Goal: Task Accomplishment & Management: Manage account settings

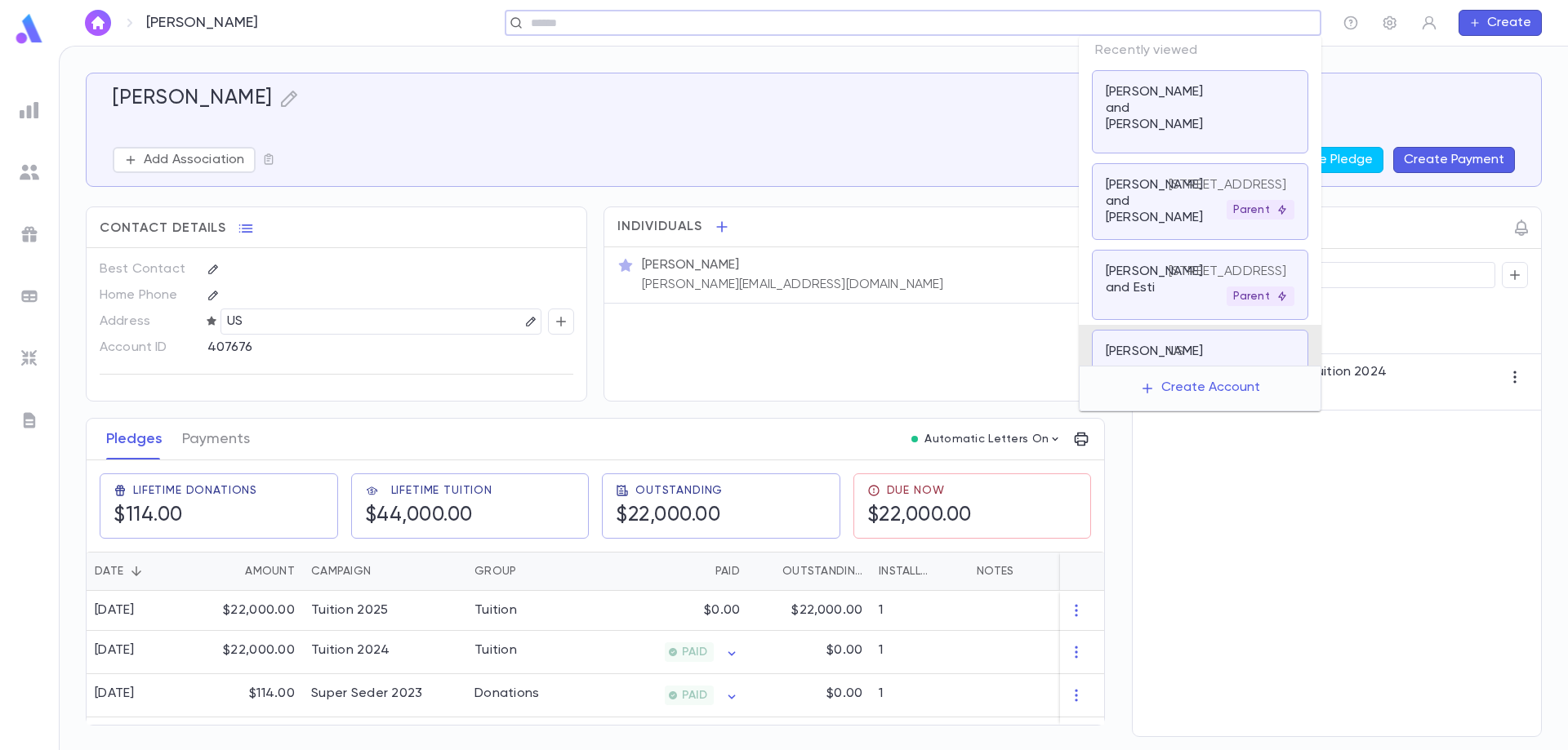
click at [1190, 28] on input "text" at bounding box center [907, 23] width 764 height 15
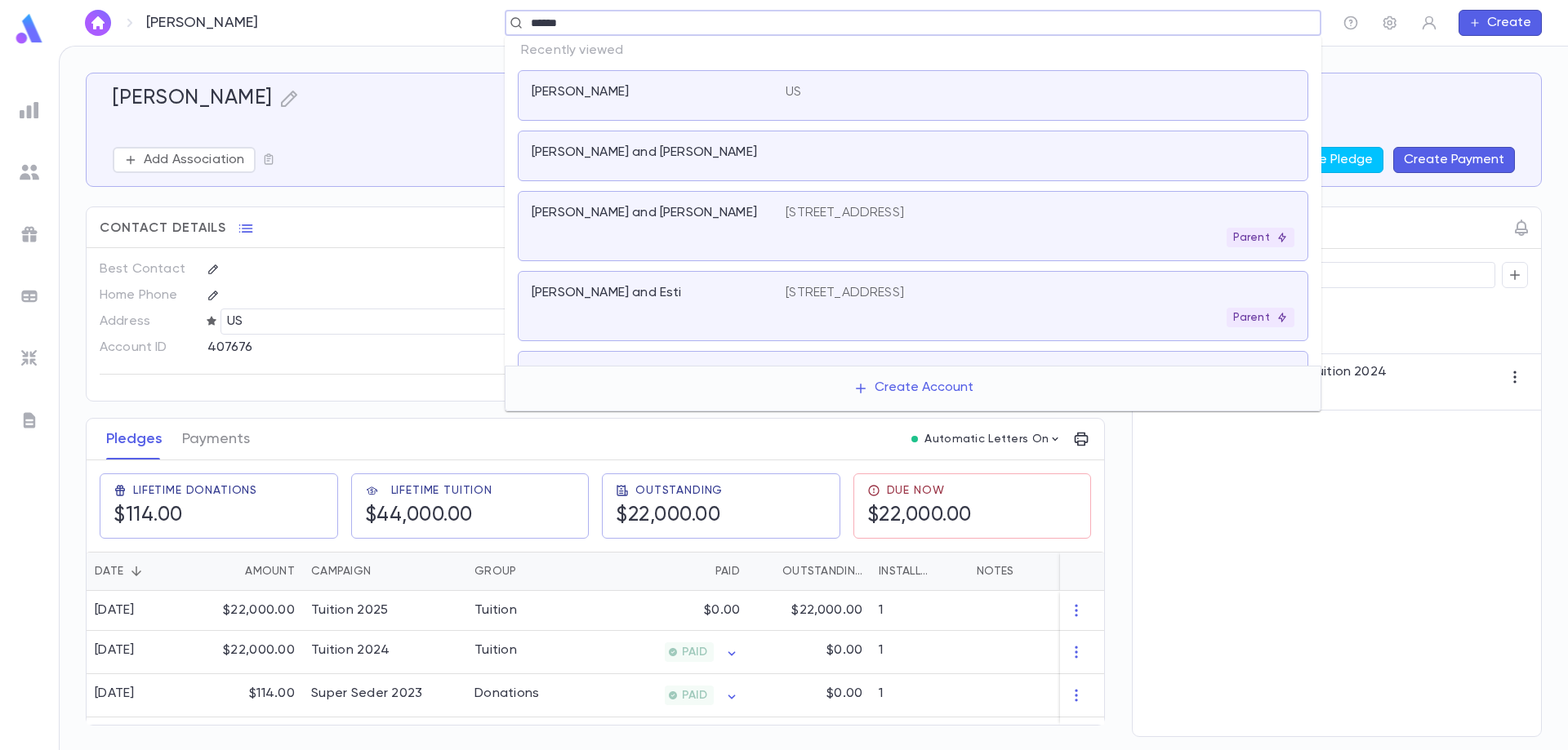
type input "*******"
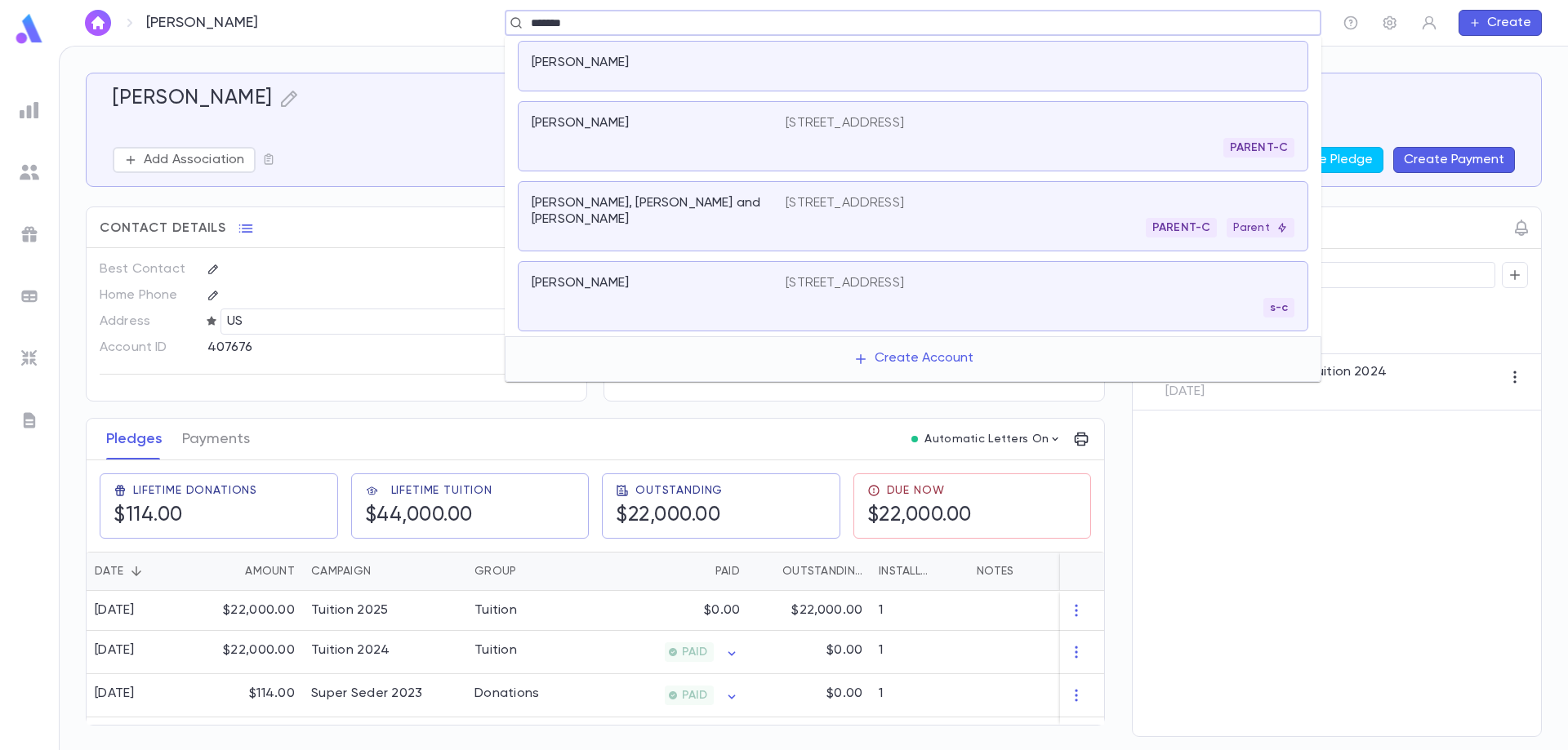
click at [764, 205] on div "[PERSON_NAME], [PERSON_NAME] and [PERSON_NAME]" at bounding box center [648, 211] width 234 height 32
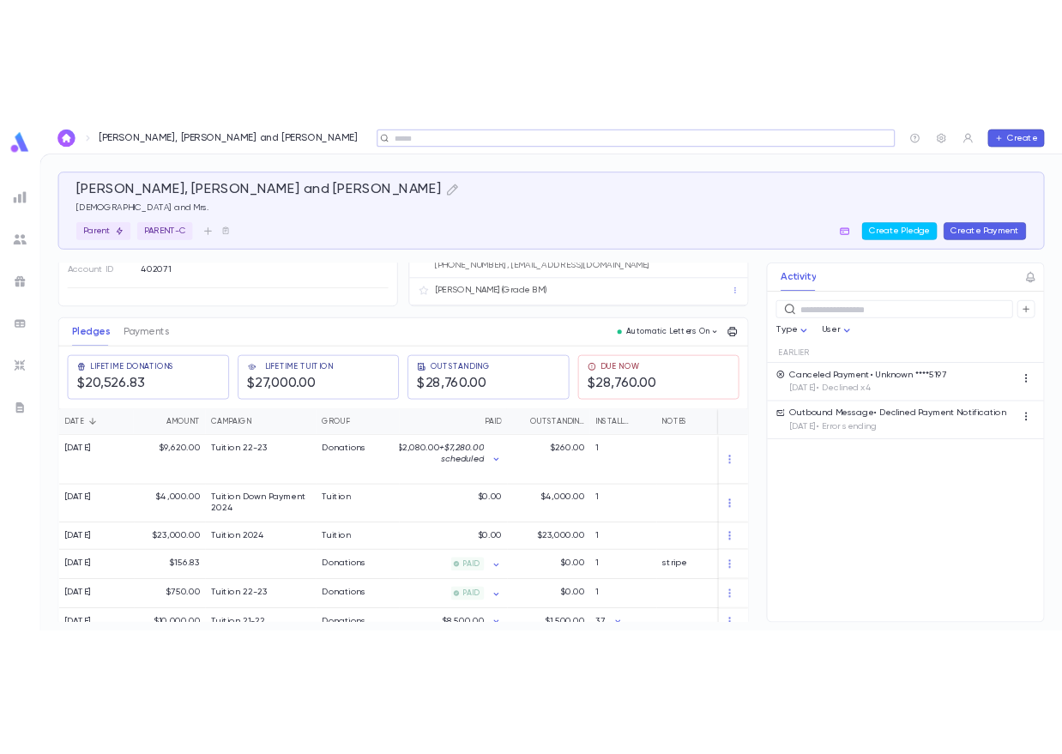
scroll to position [166, 0]
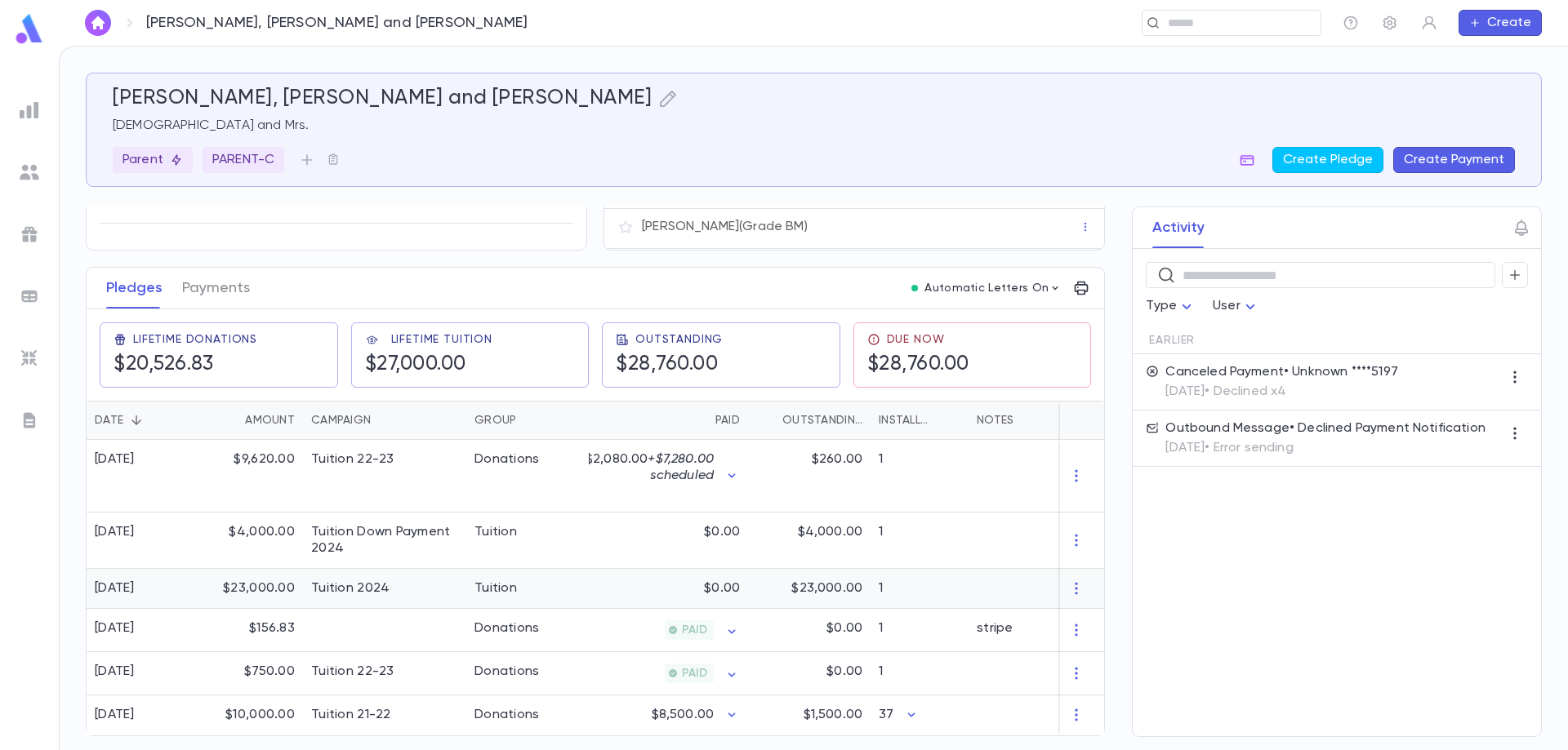
click at [628, 585] on div "$0.00" at bounding box center [668, 589] width 159 height 40
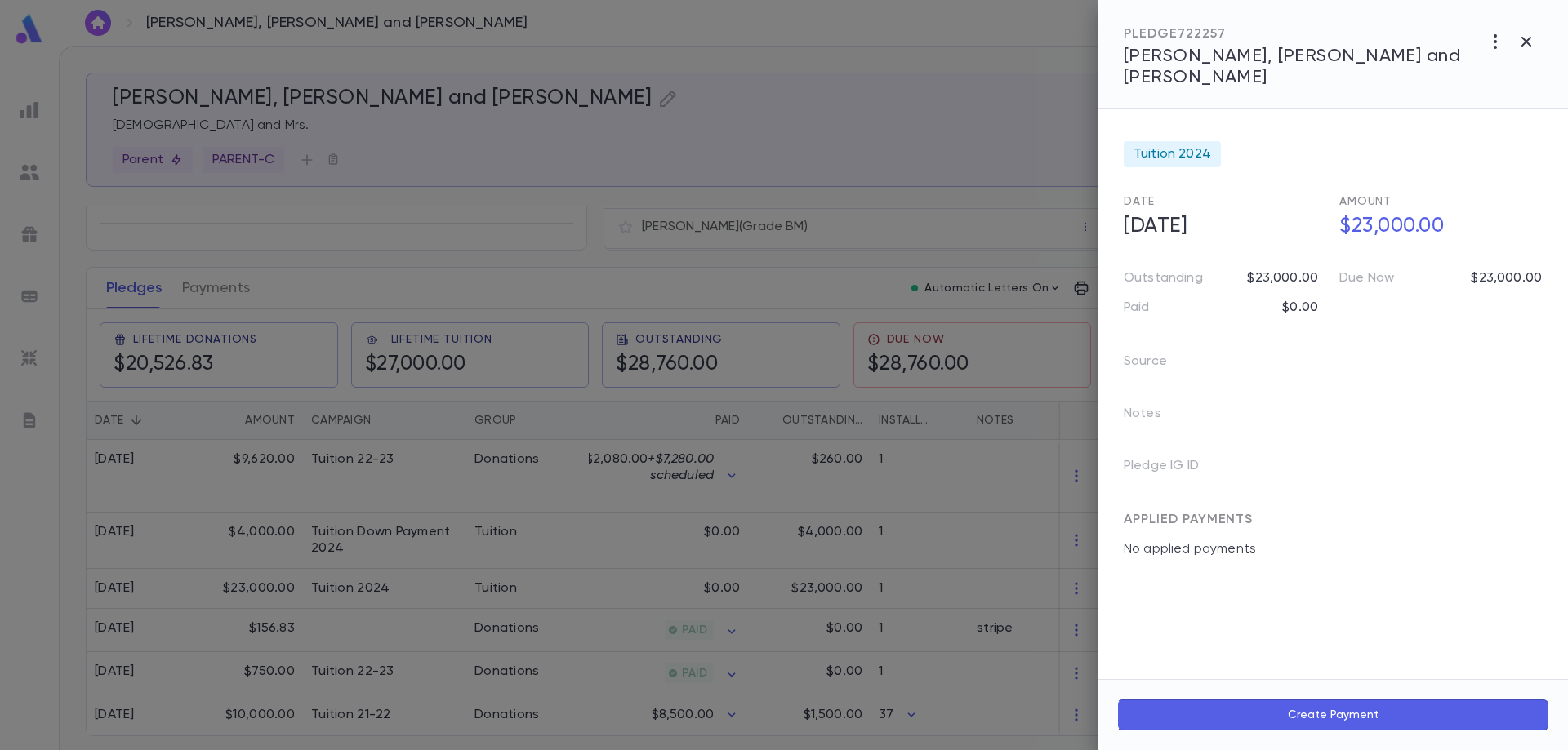
click at [627, 585] on div at bounding box center [784, 375] width 1568 height 750
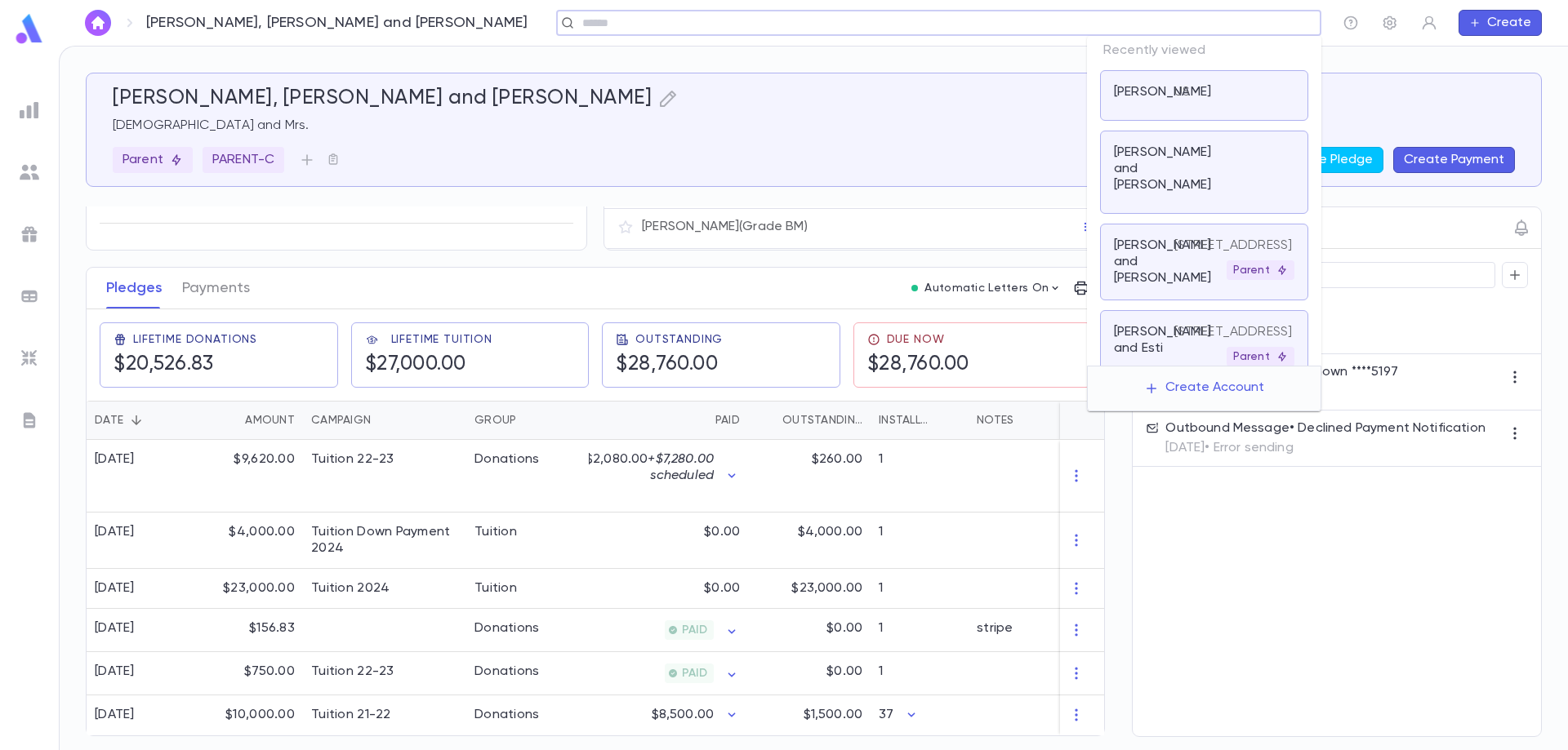
click at [1185, 24] on input "text" at bounding box center [934, 23] width 712 height 15
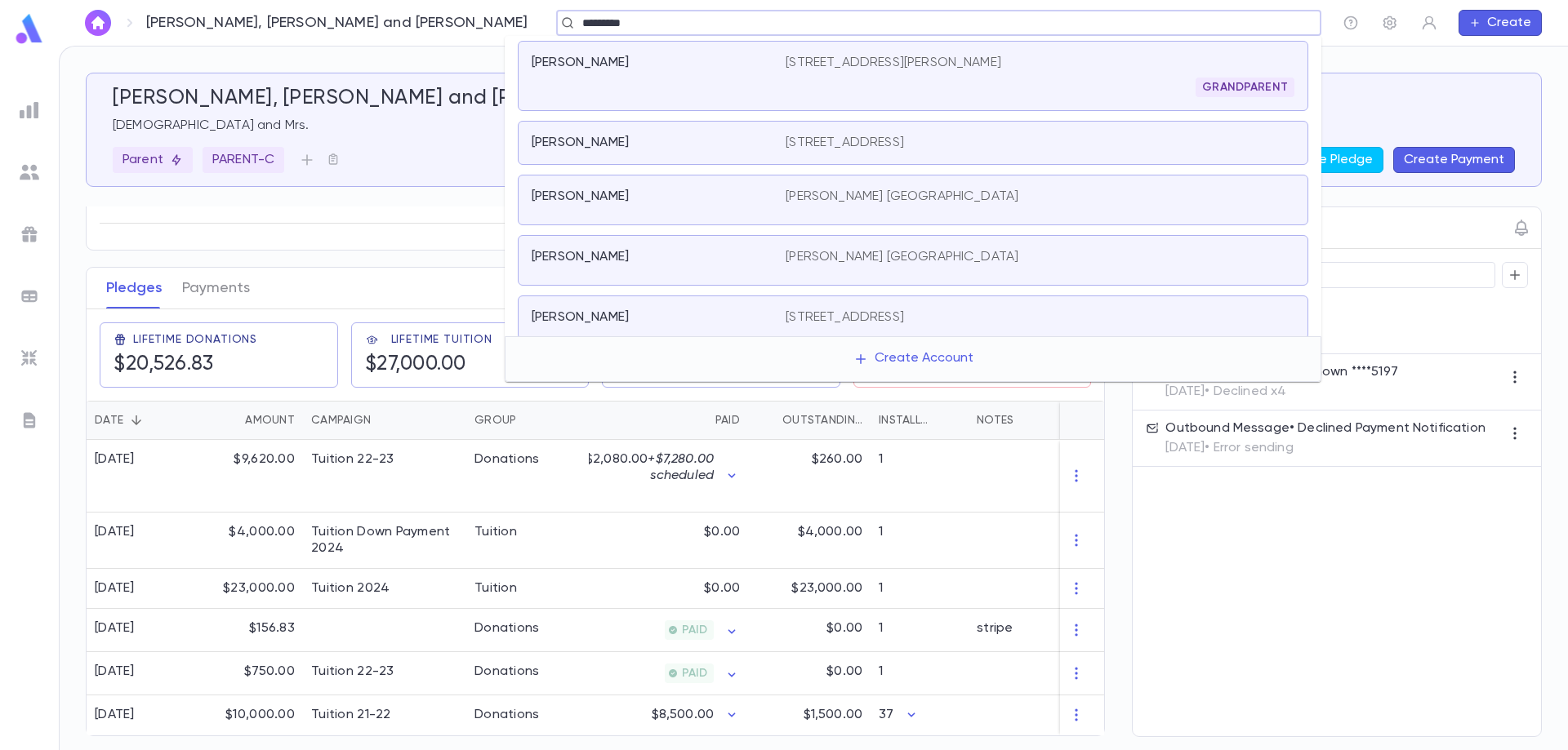
type input "*********"
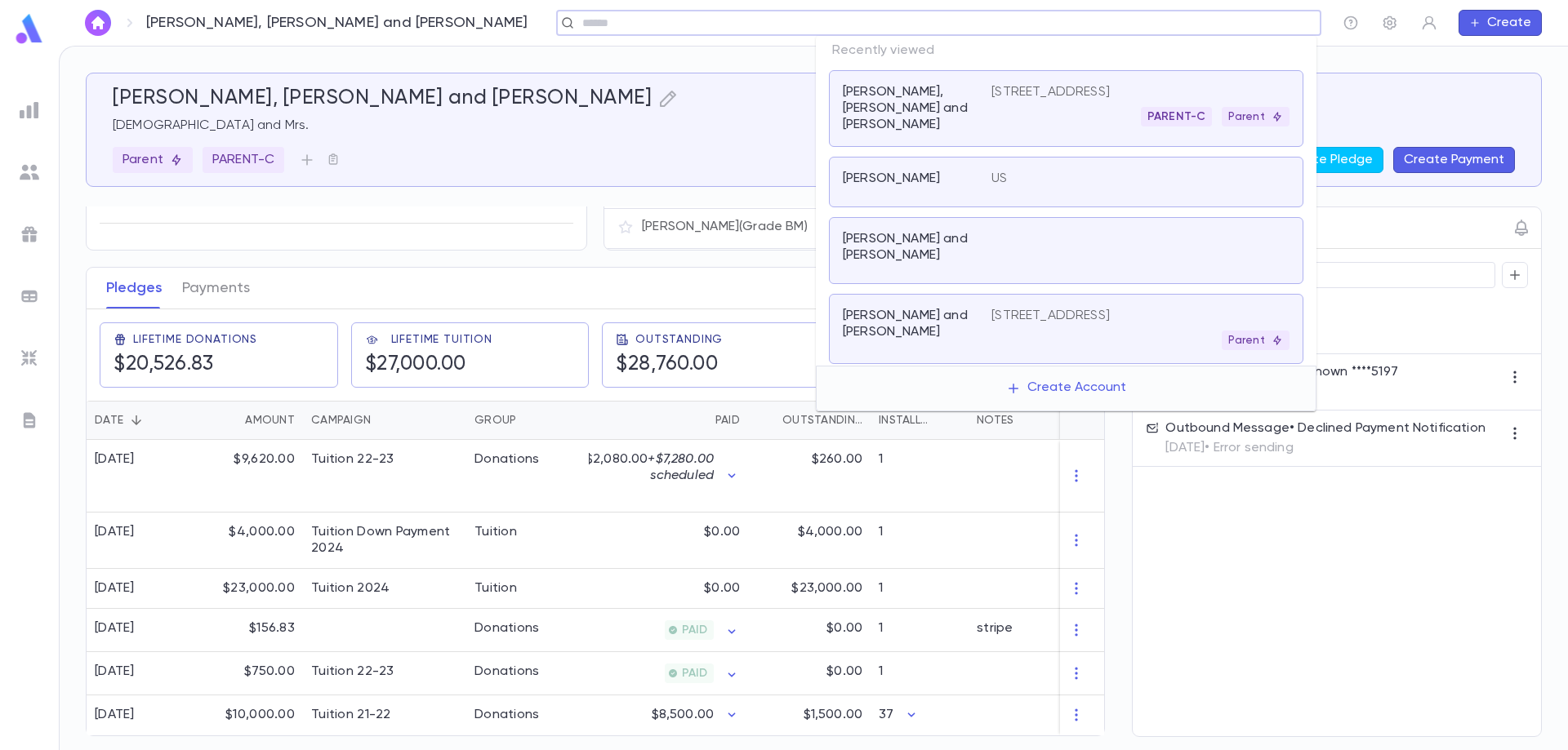
click at [1203, 26] on input "text" at bounding box center [934, 23] width 712 height 15
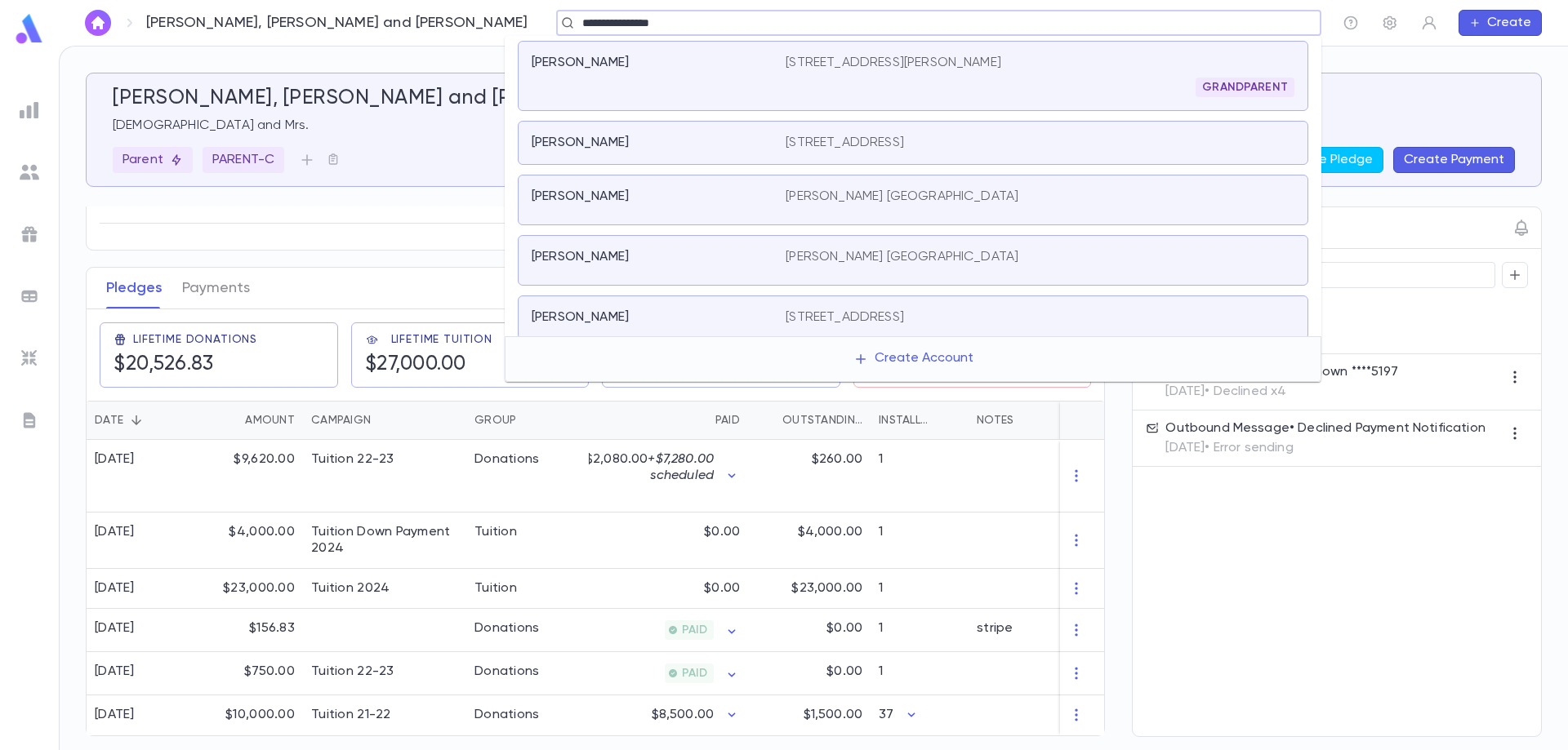
type input "**********"
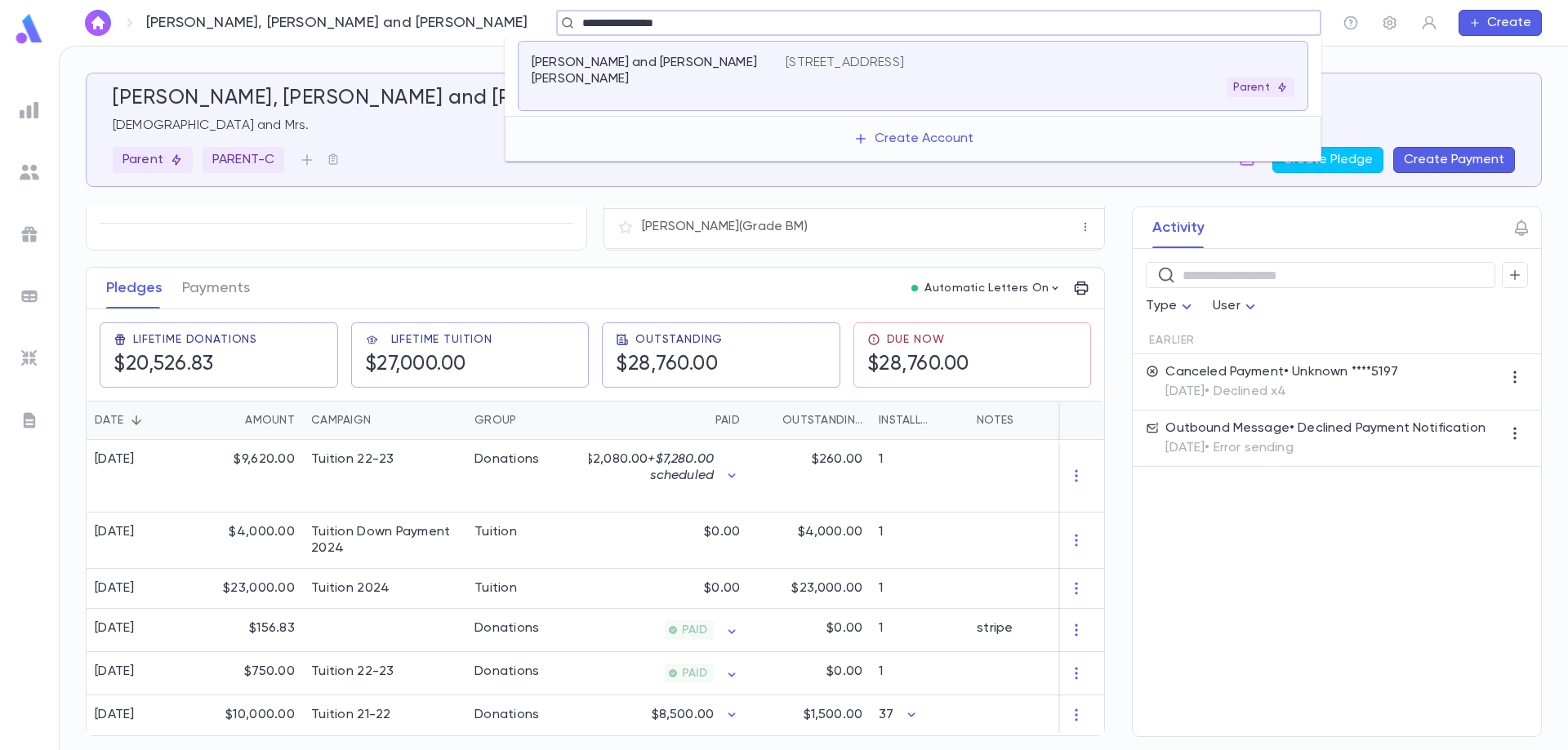
click at [705, 73] on p "[PERSON_NAME] and [PERSON_NAME] [PERSON_NAME]" at bounding box center [648, 70] width 234 height 32
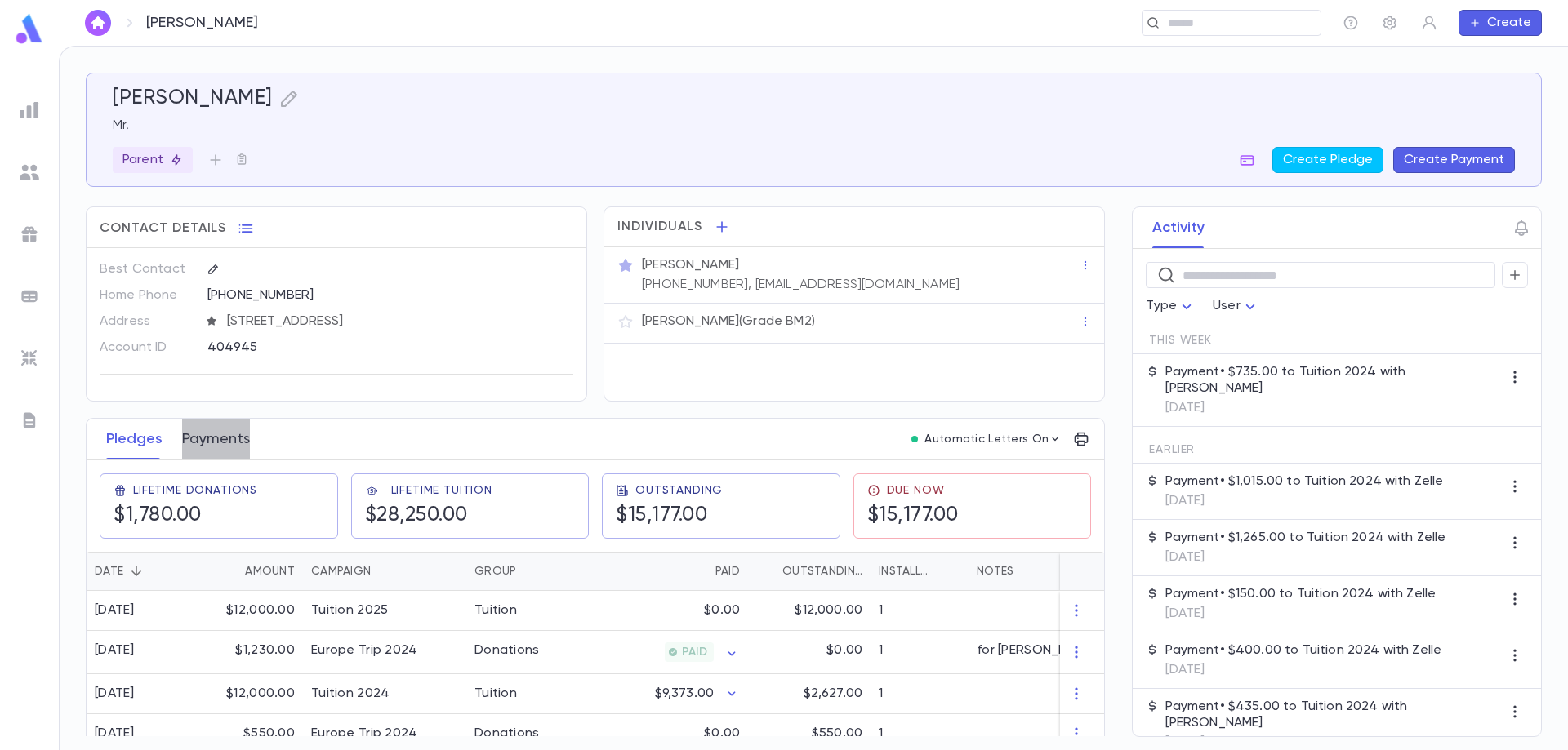
click at [221, 438] on button "Payments" at bounding box center [215, 439] width 68 height 41
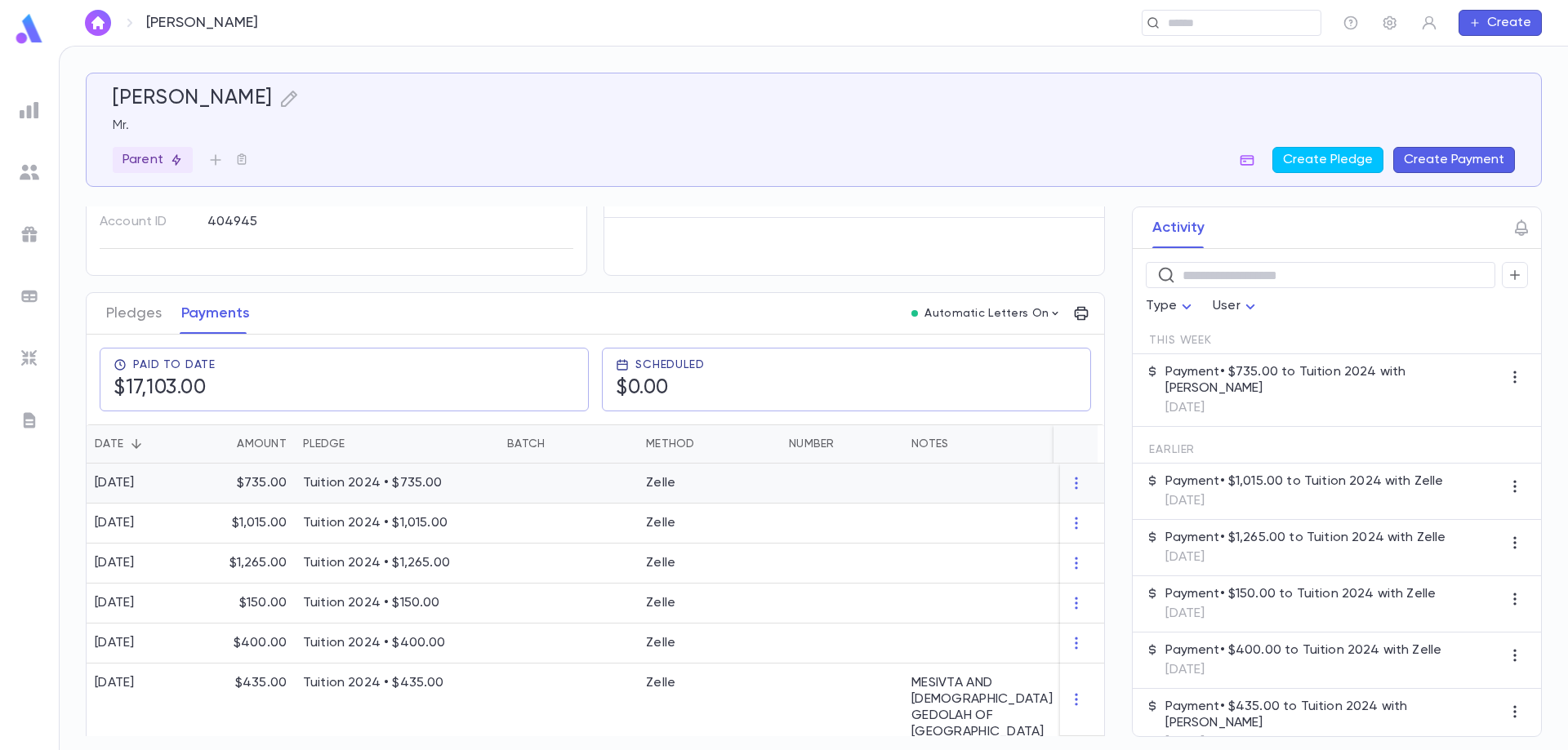
scroll to position [164, 0]
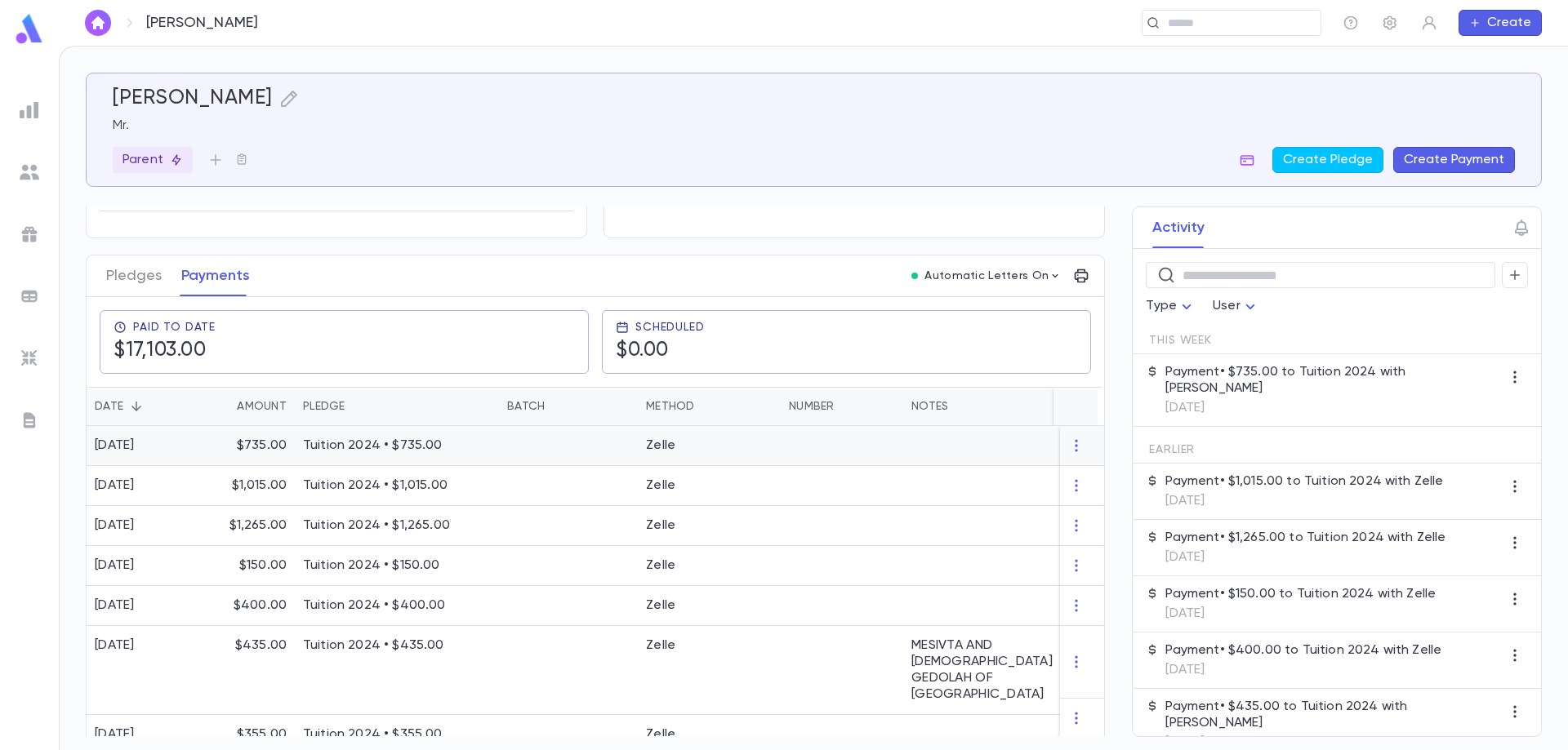
click at [521, 451] on div at bounding box center [568, 446] width 139 height 40
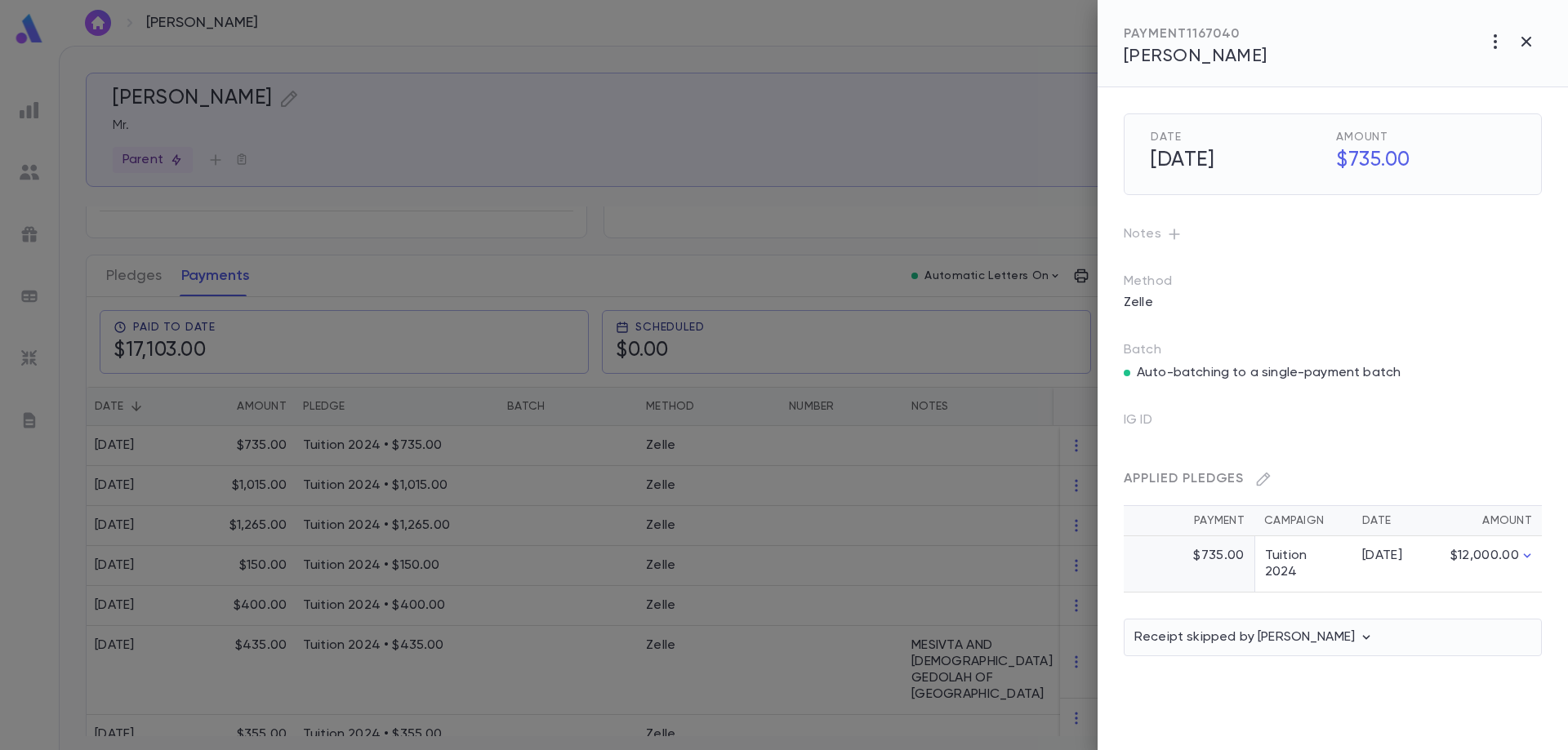
click at [1180, 234] on icon "button" at bounding box center [1174, 234] width 16 height 16
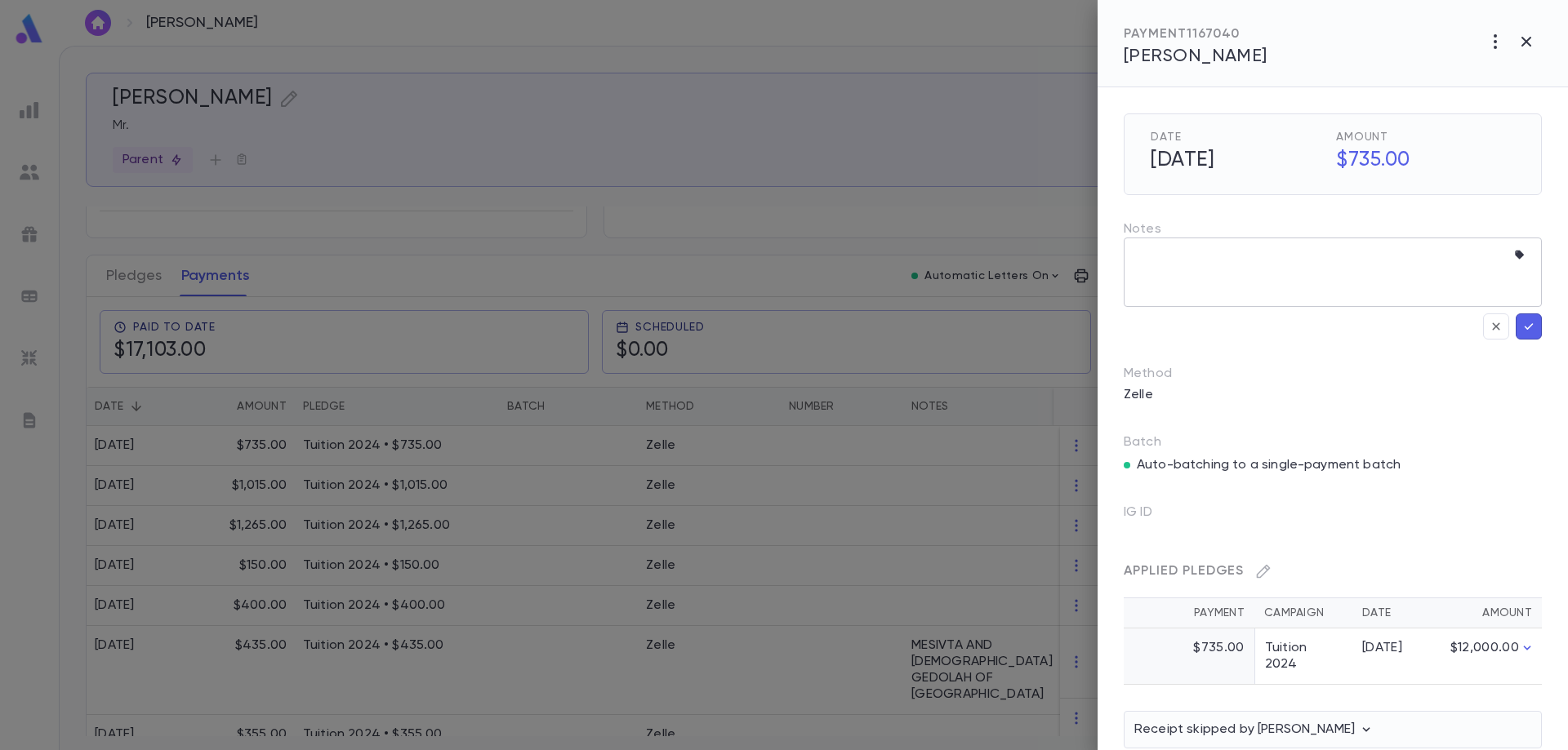
click at [1219, 288] on textarea at bounding box center [1320, 272] width 370 height 69
paste textarea "**********"
type textarea "**********"
click at [1531, 330] on button "button" at bounding box center [1528, 326] width 26 height 26
click at [1521, 329] on icon "button" at bounding box center [1528, 326] width 14 height 16
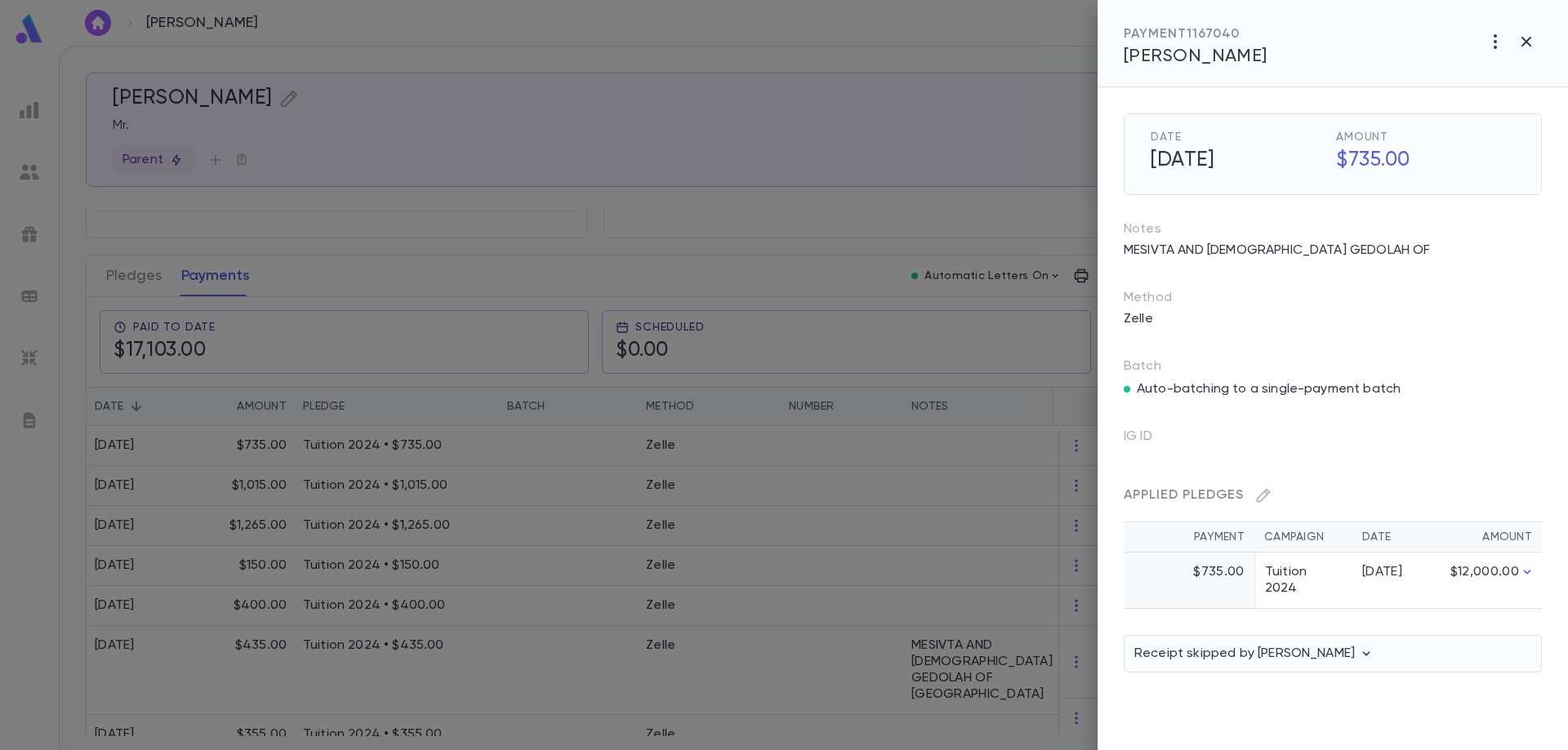
click at [859, 485] on div at bounding box center [784, 375] width 1568 height 750
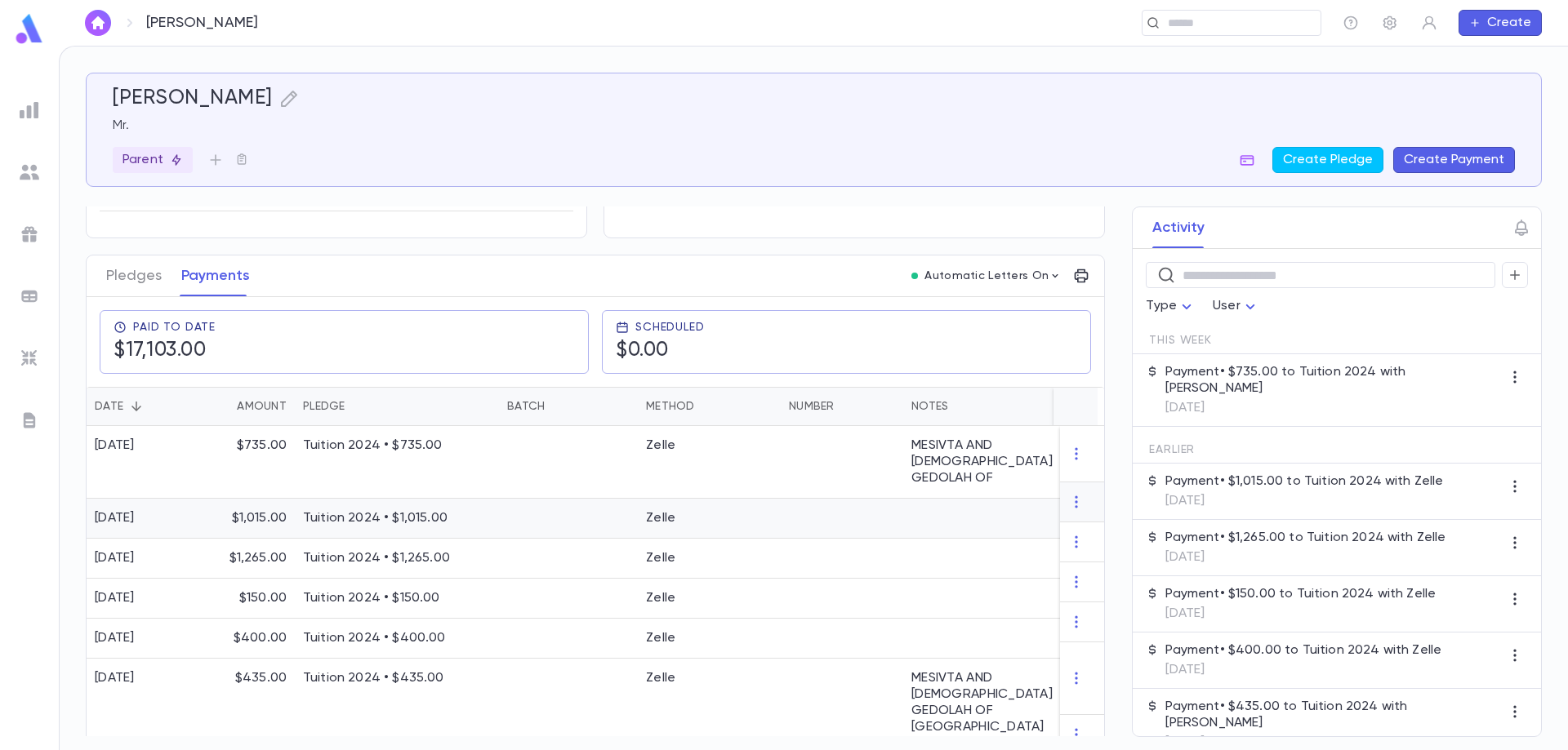
click at [845, 501] on div at bounding box center [842, 519] width 123 height 40
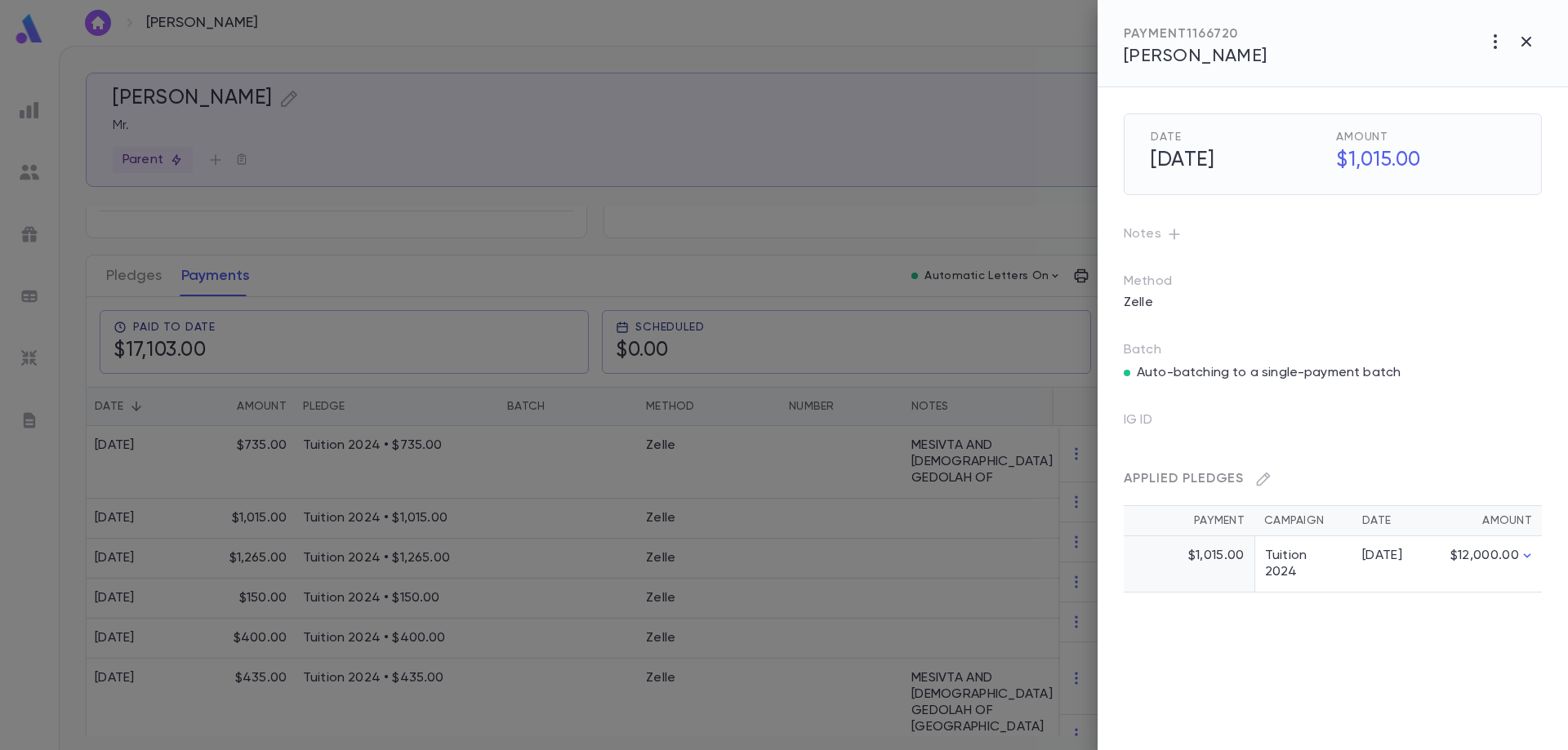
click at [1176, 239] on icon "button" at bounding box center [1174, 234] width 16 height 16
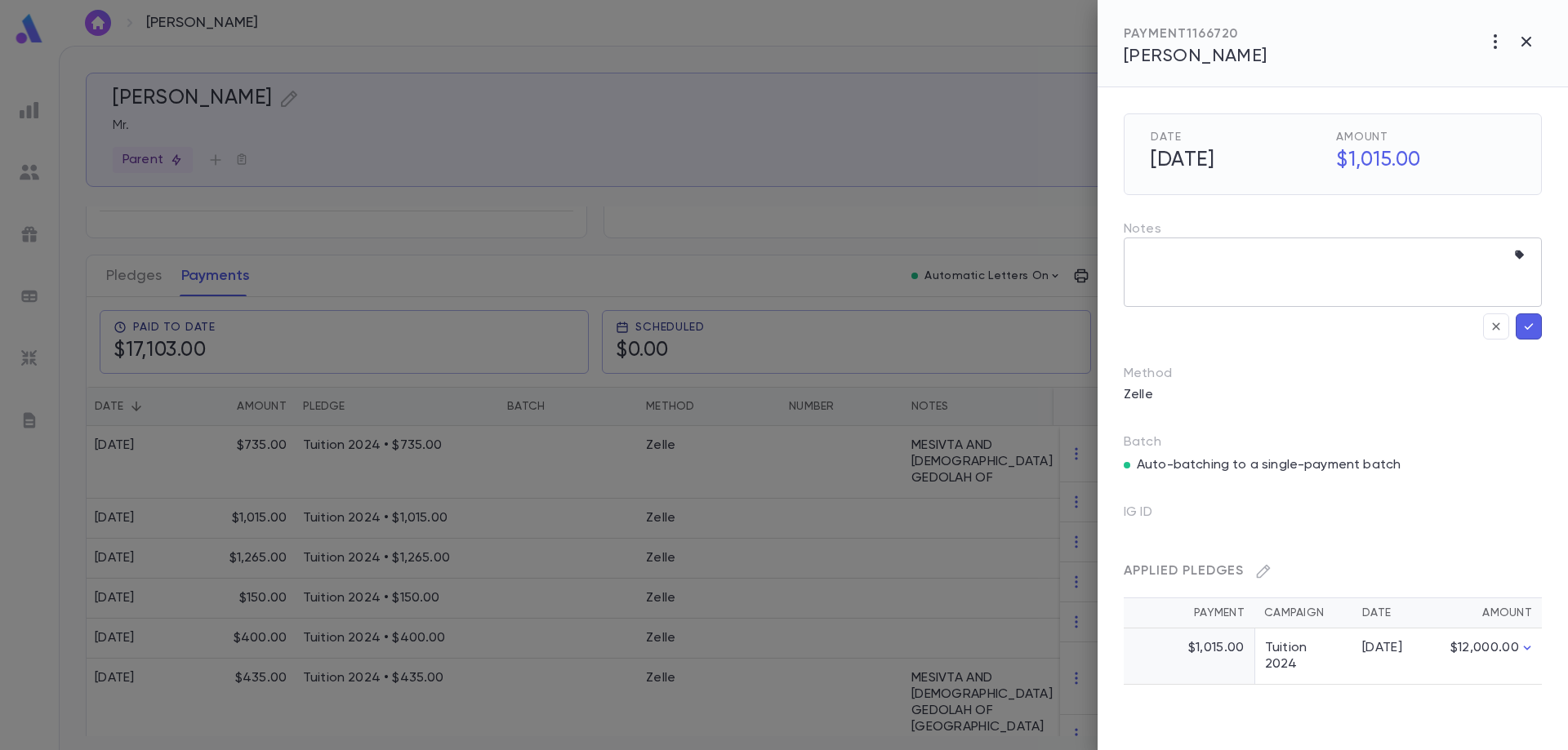
click at [1181, 265] on textarea at bounding box center [1320, 272] width 370 height 69
paste textarea "**********"
type textarea "**********"
click at [1530, 328] on icon "button" at bounding box center [1528, 326] width 14 height 16
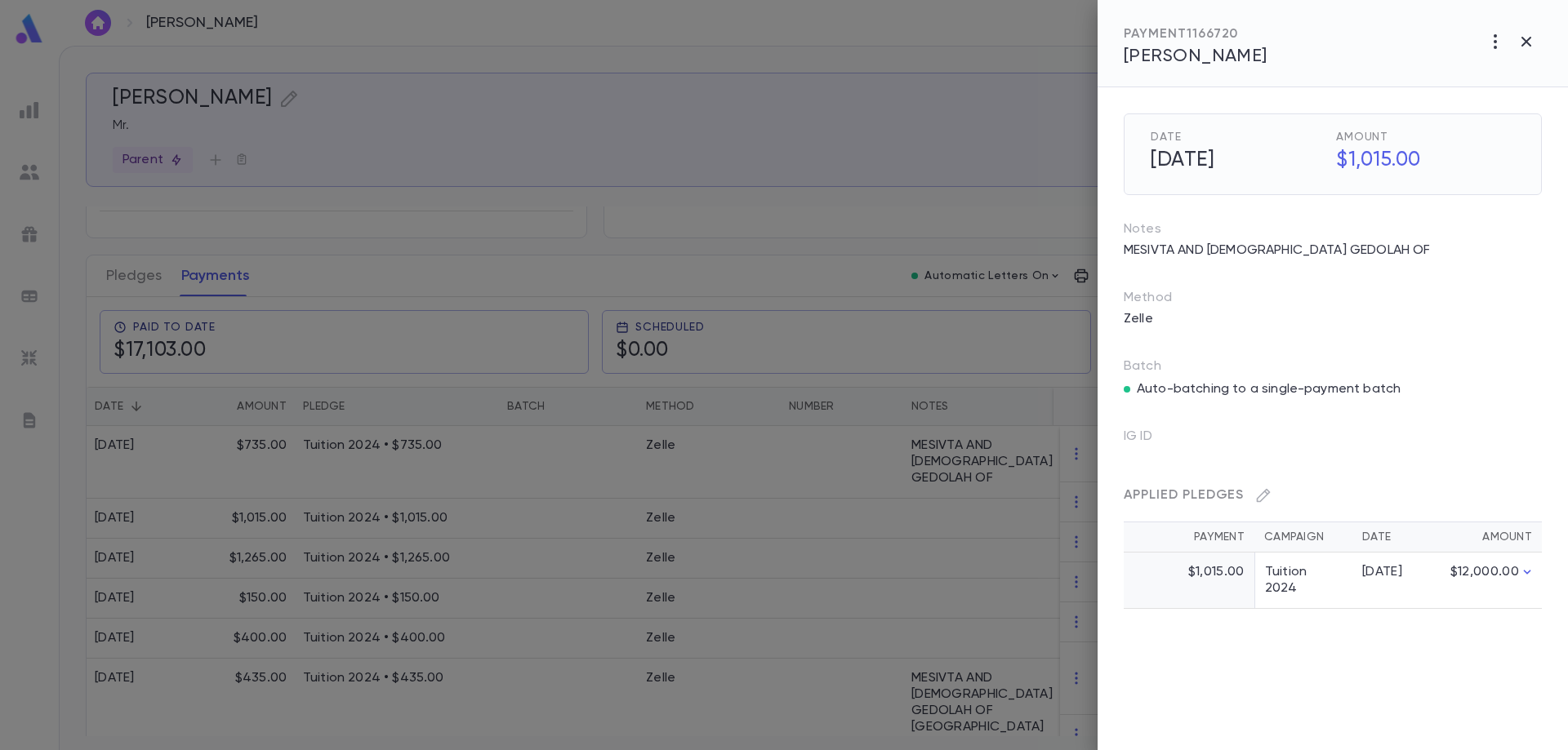
click at [912, 450] on div at bounding box center [784, 375] width 1568 height 750
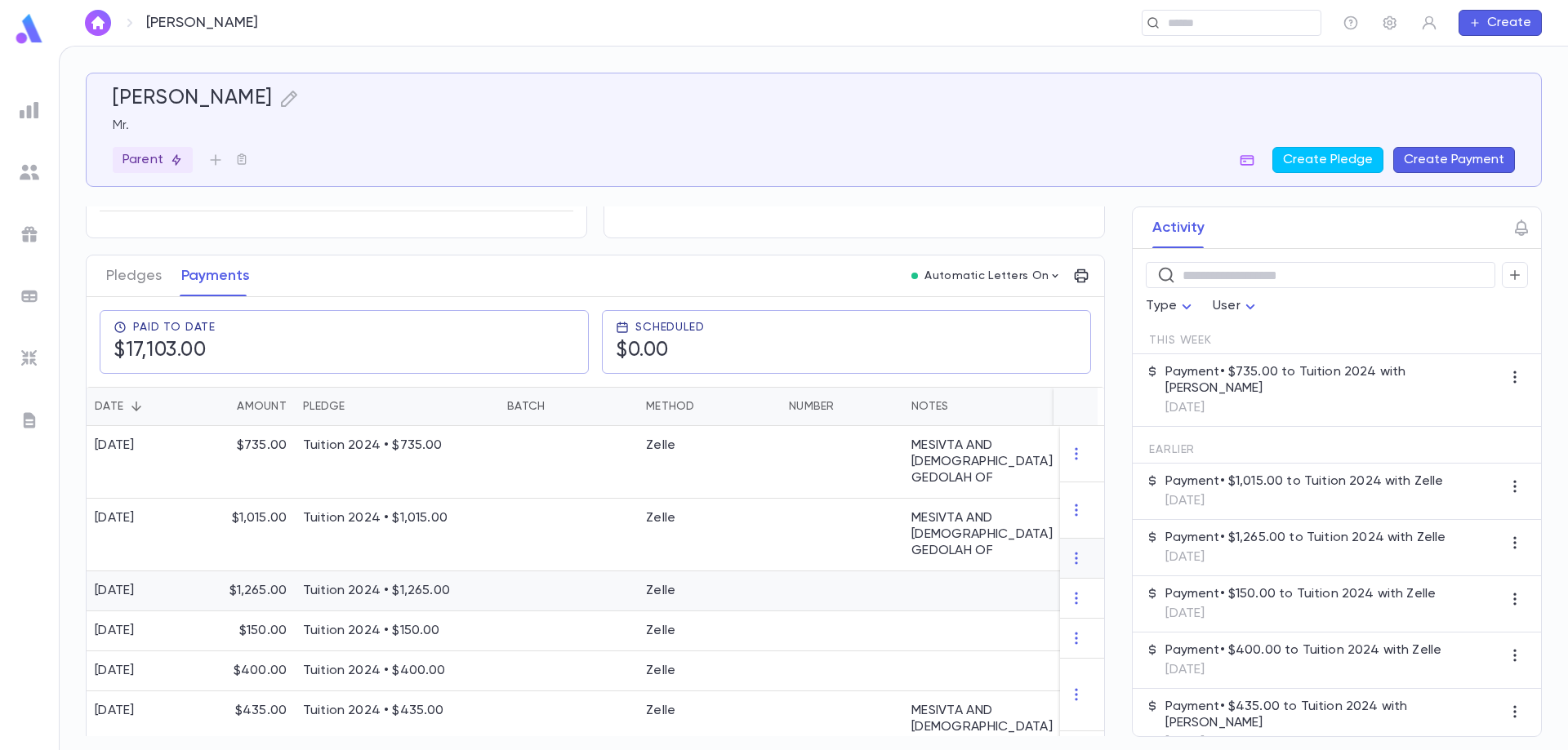
click at [944, 572] on div at bounding box center [1005, 592] width 204 height 40
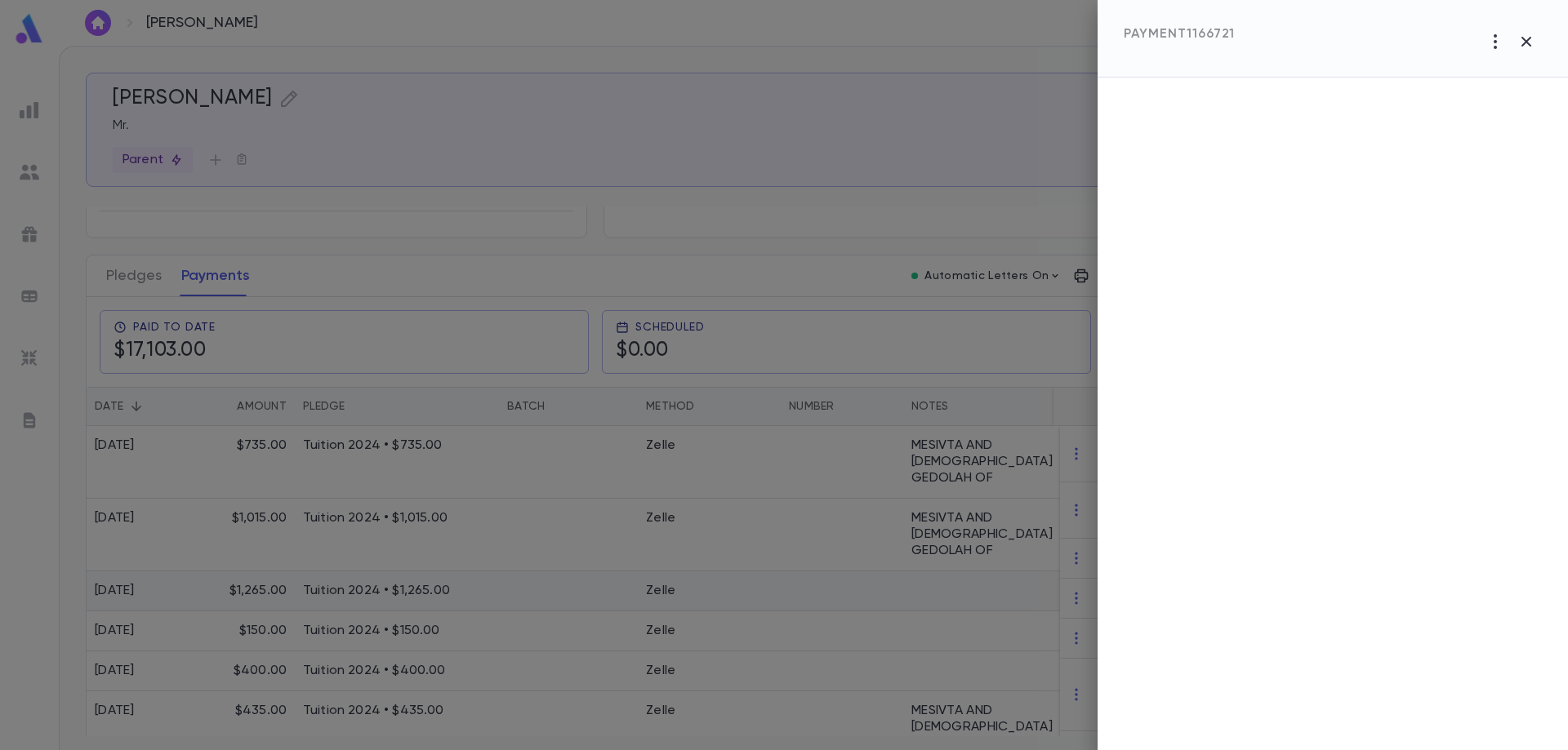
click at [944, 565] on div at bounding box center [784, 375] width 1568 height 750
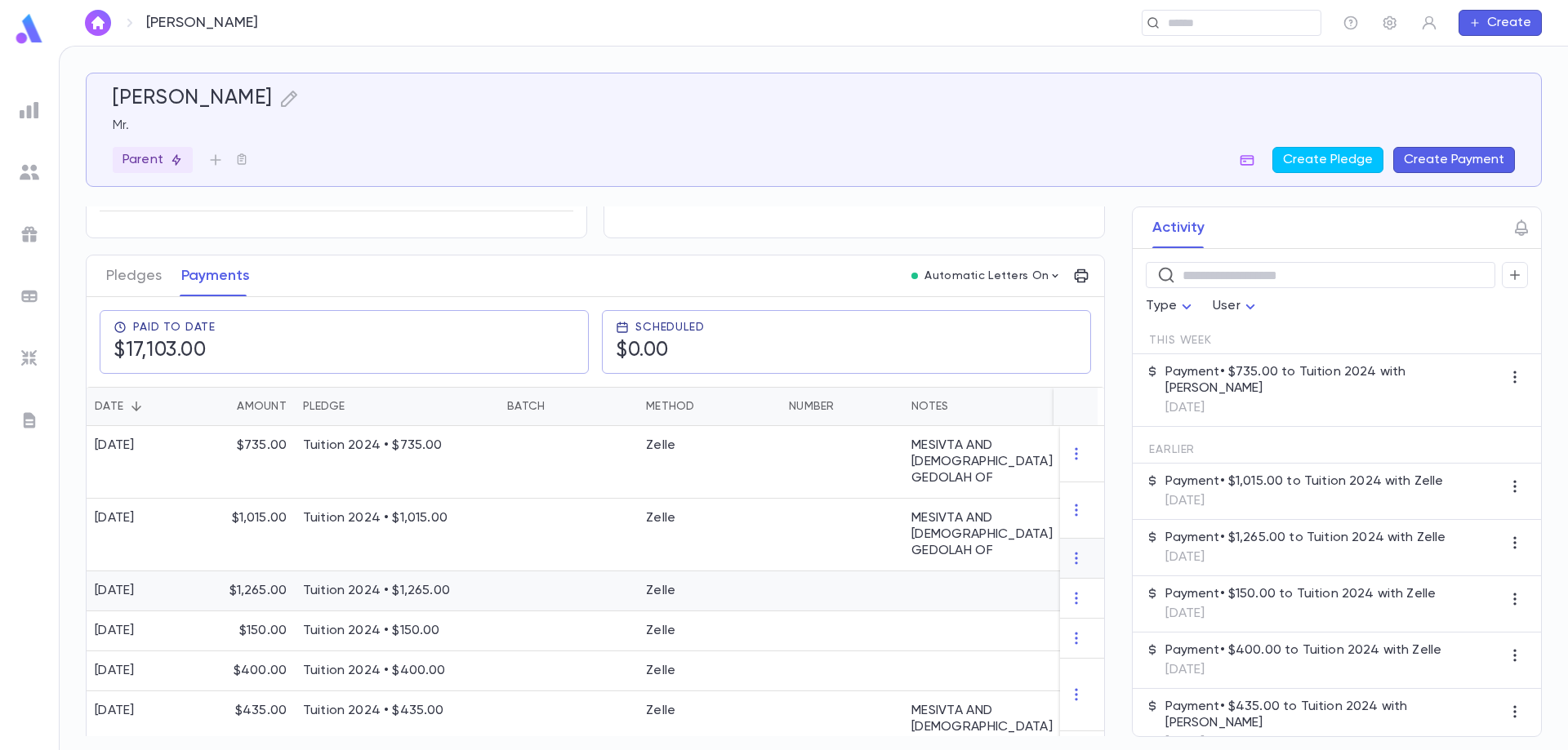
click at [957, 572] on div at bounding box center [1005, 592] width 204 height 40
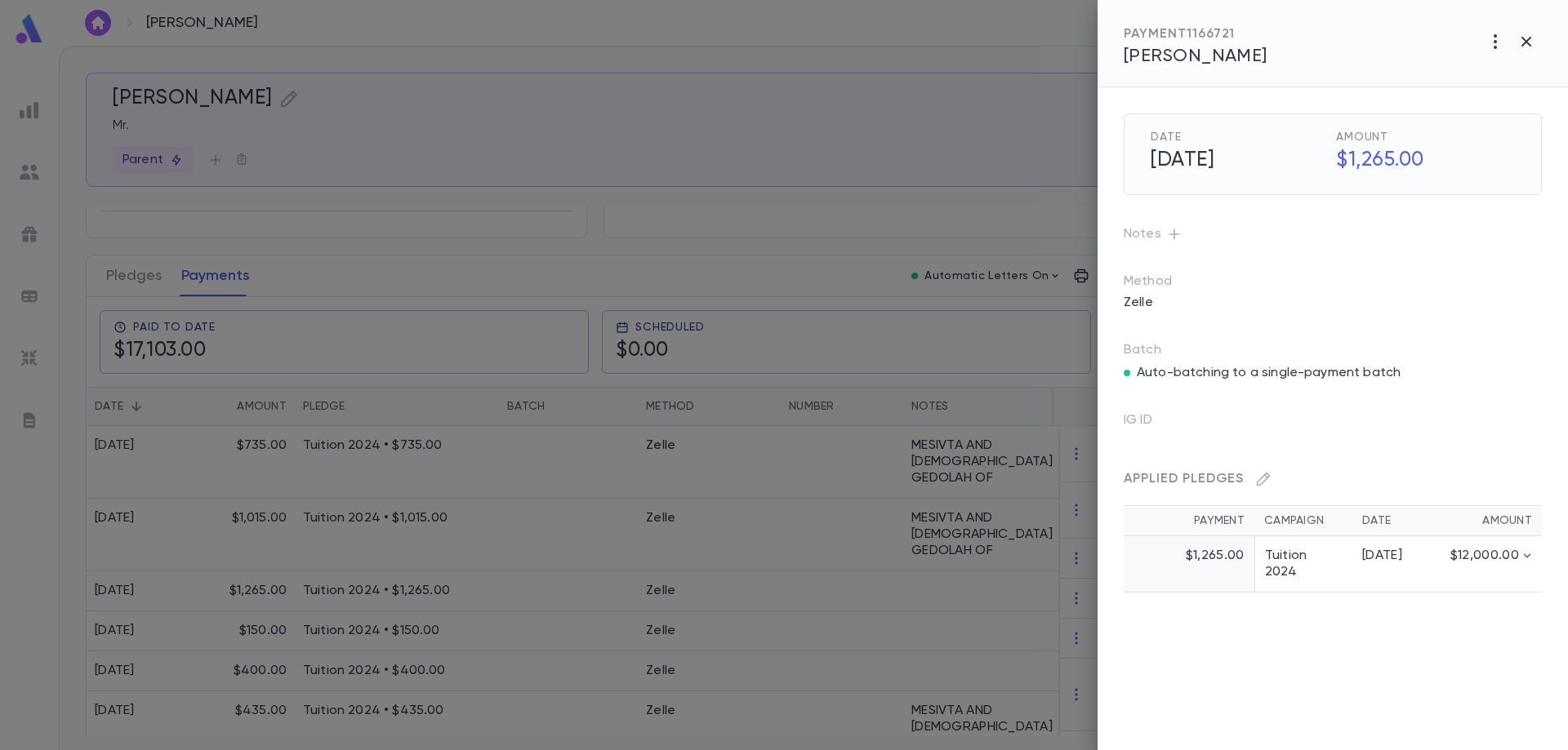
click at [1170, 239] on icon "button" at bounding box center [1174, 234] width 16 height 16
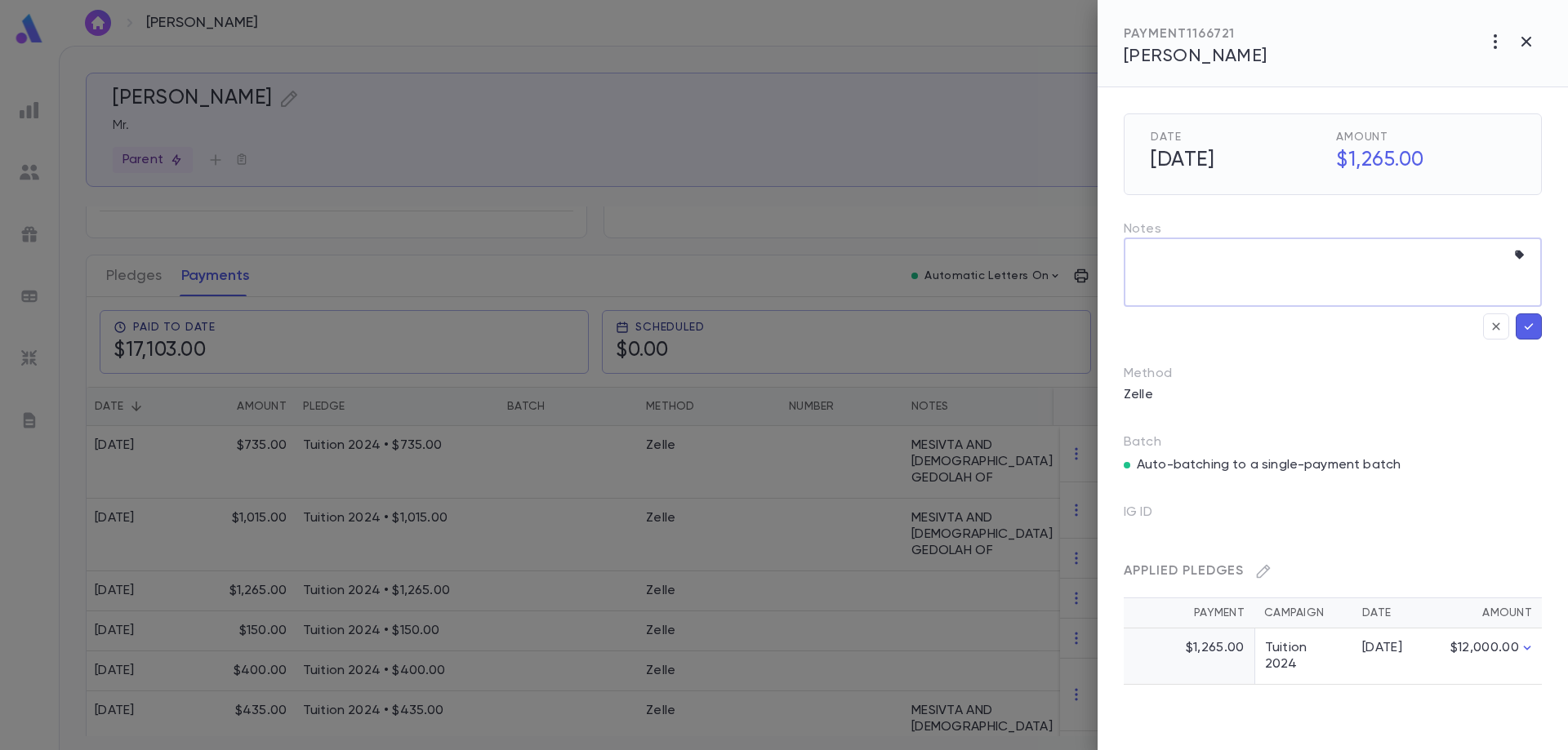
click at [1174, 256] on textarea at bounding box center [1320, 272] width 370 height 69
paste textarea "**********"
type textarea "**********"
click at [1532, 324] on icon "button" at bounding box center [1528, 326] width 14 height 16
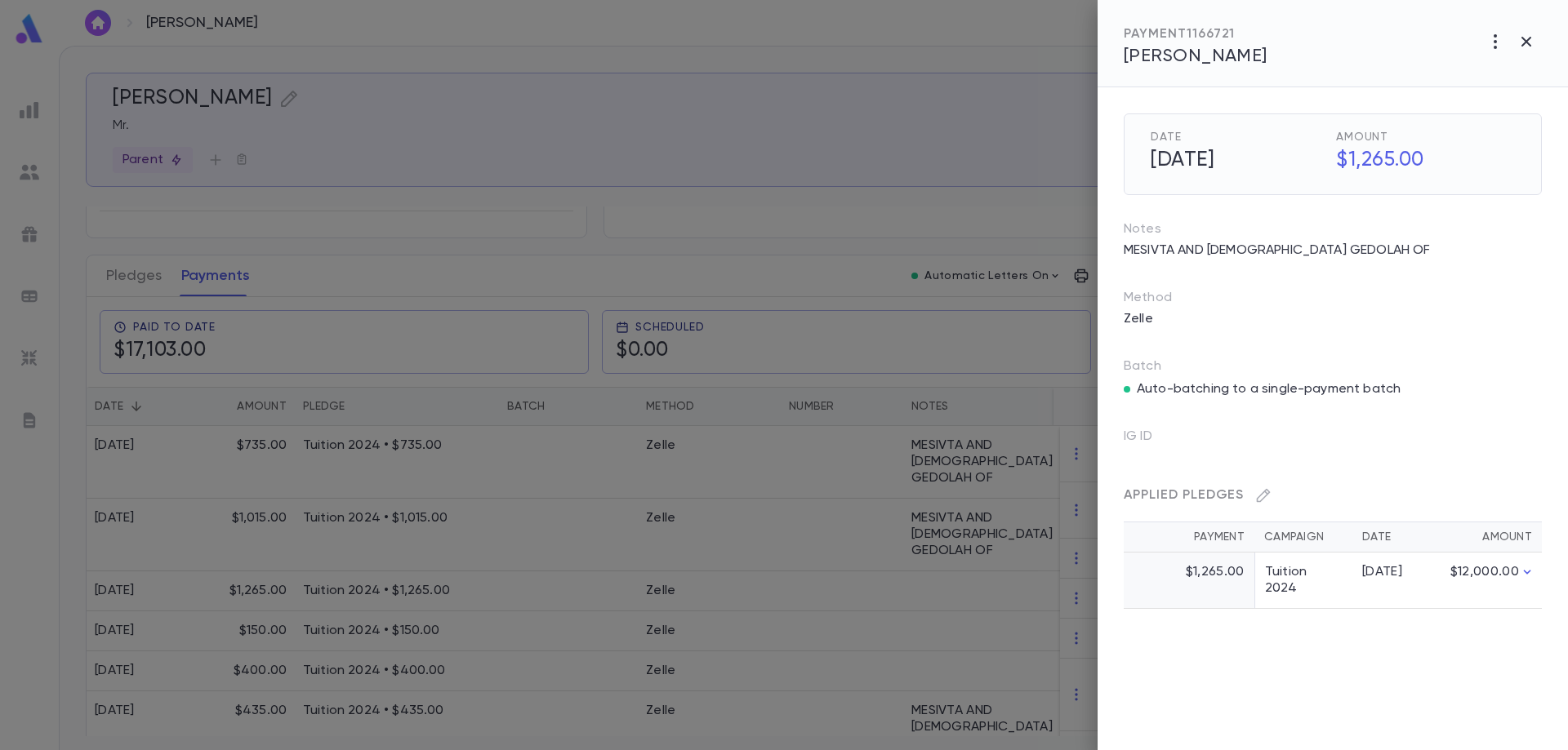
click at [874, 554] on div at bounding box center [784, 375] width 1568 height 750
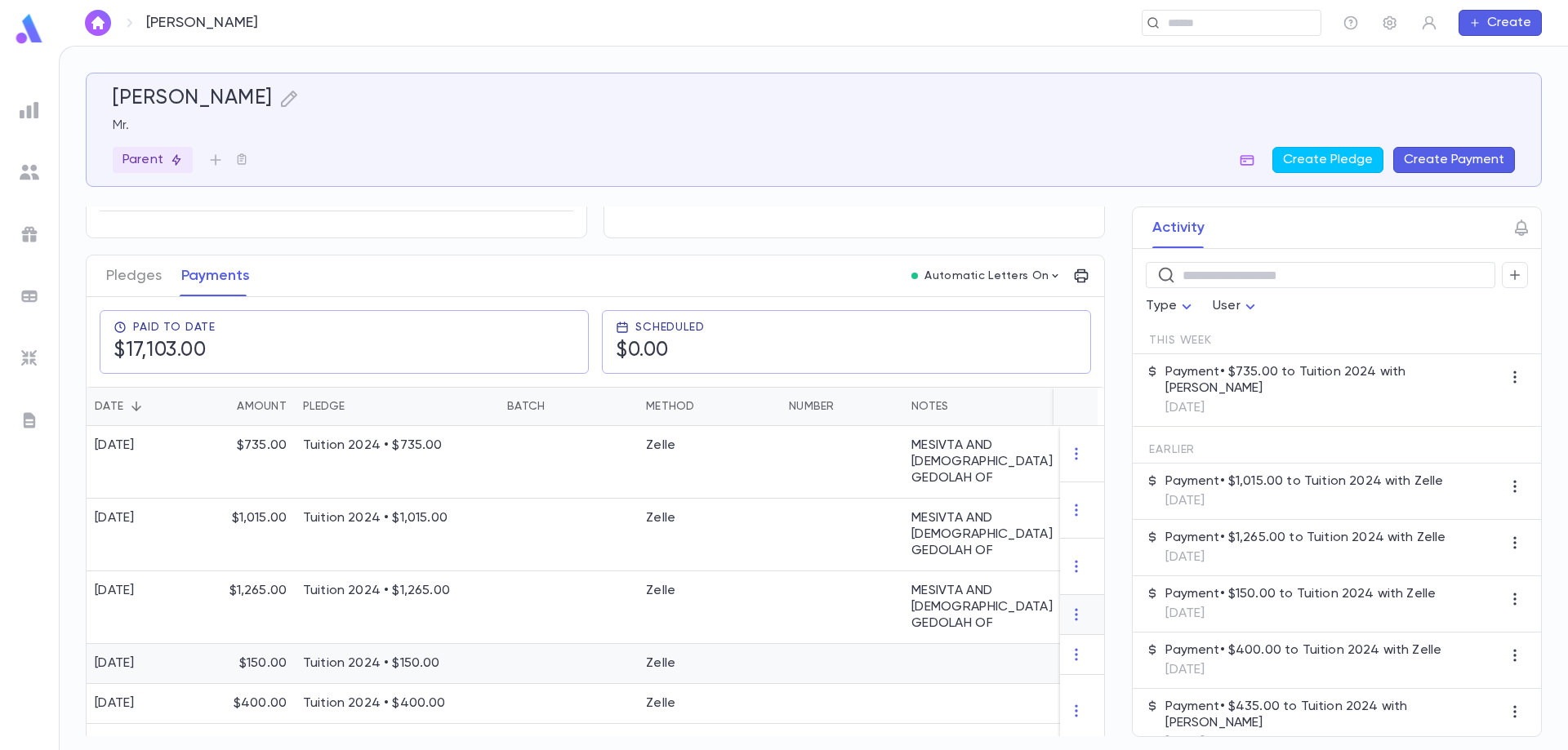
click at [795, 644] on div at bounding box center [842, 664] width 123 height 40
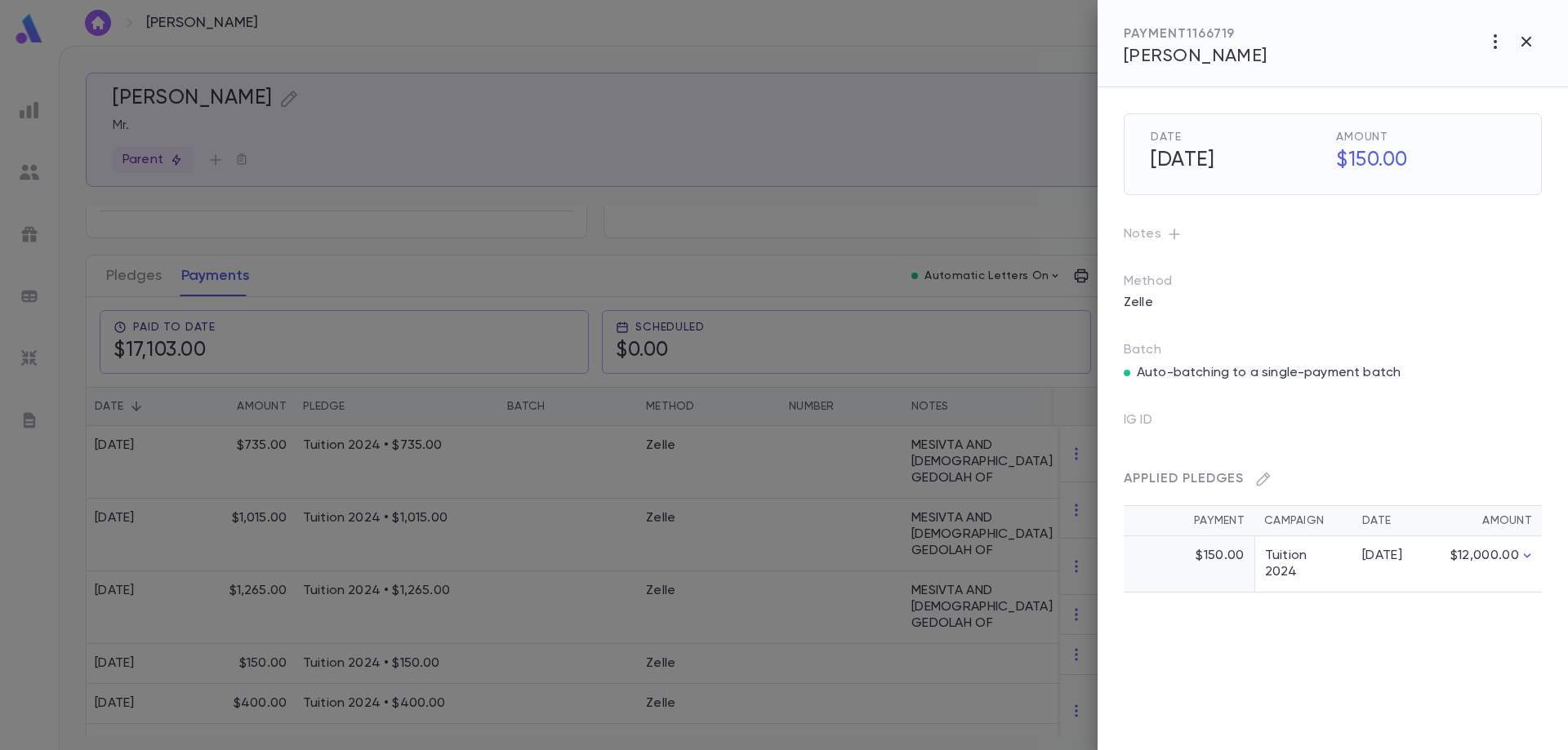
click at [1173, 227] on icon "button" at bounding box center [1174, 234] width 16 height 16
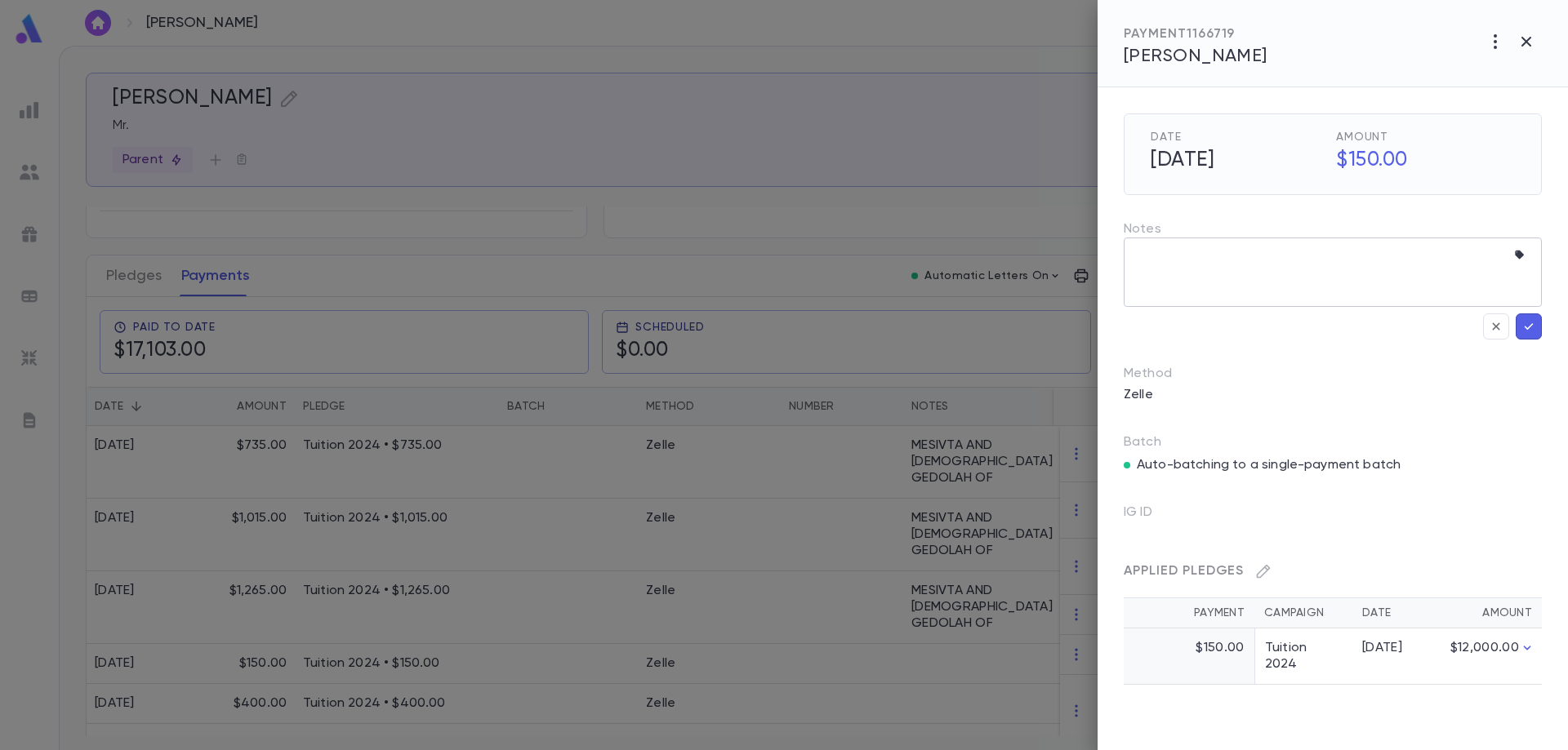
click at [1169, 262] on textarea at bounding box center [1320, 272] width 370 height 69
paste textarea "**********"
type textarea "**********"
click at [1532, 326] on icon "button" at bounding box center [1528, 326] width 14 height 16
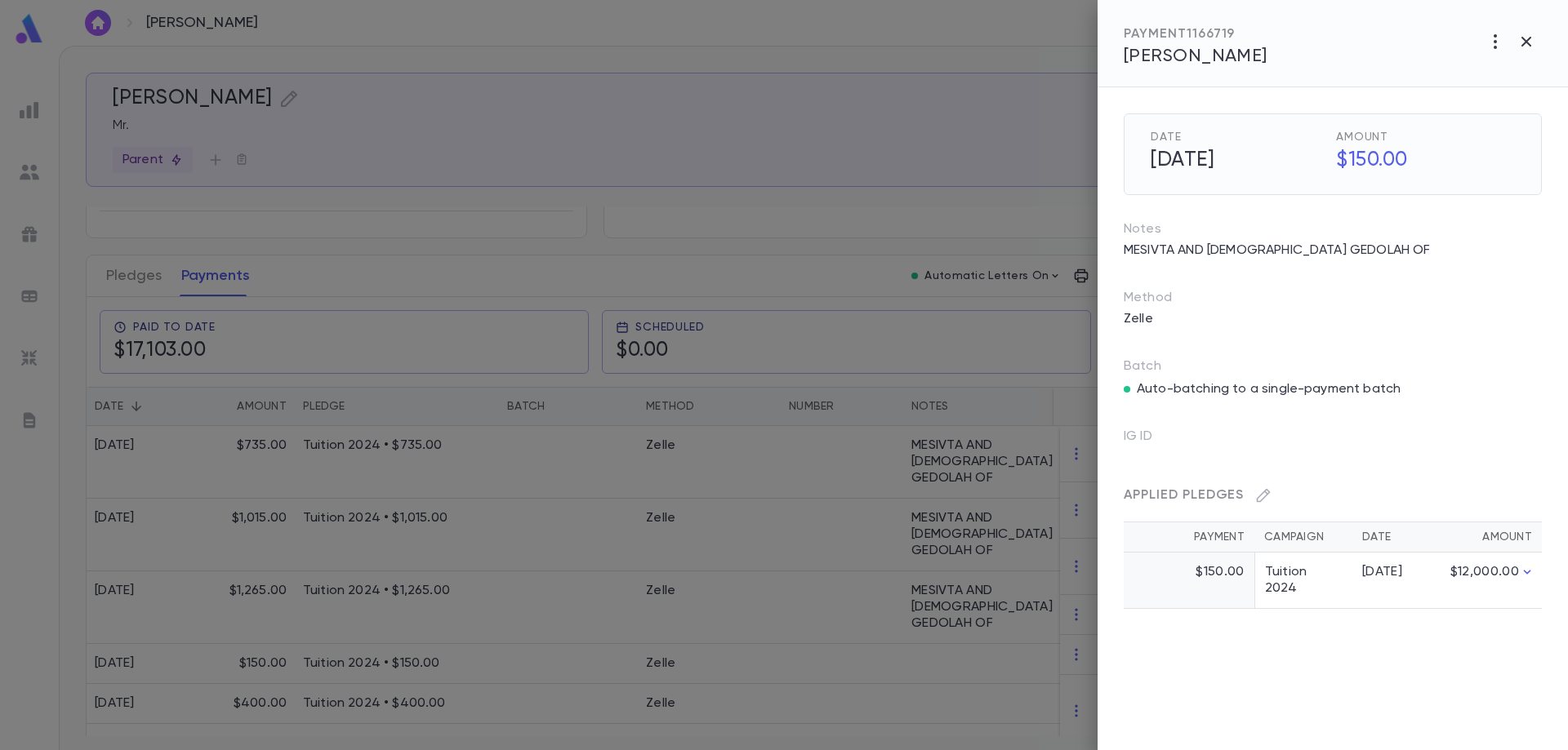
click at [612, 652] on div at bounding box center [784, 375] width 1568 height 750
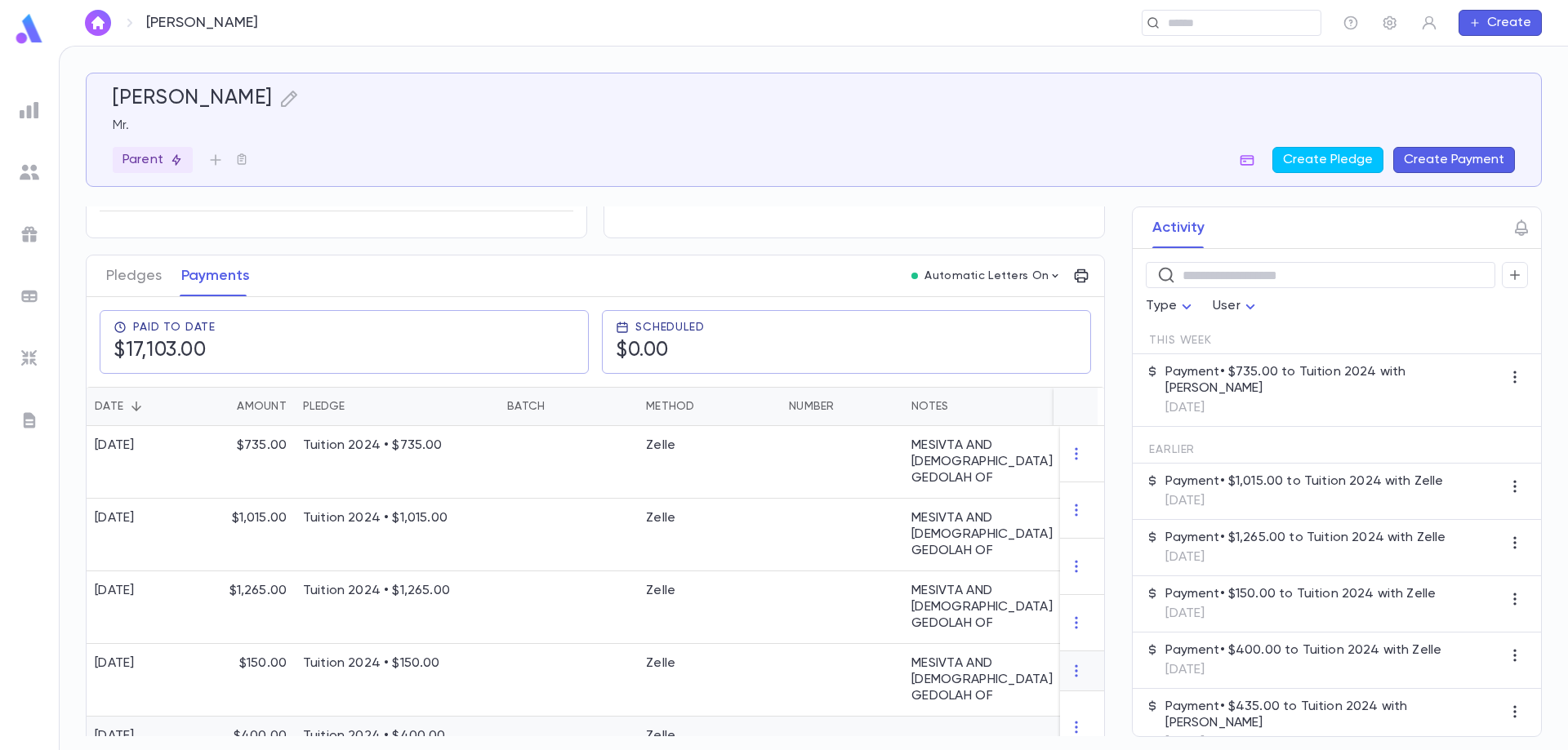
click at [734, 717] on div "Zelle" at bounding box center [709, 737] width 143 height 40
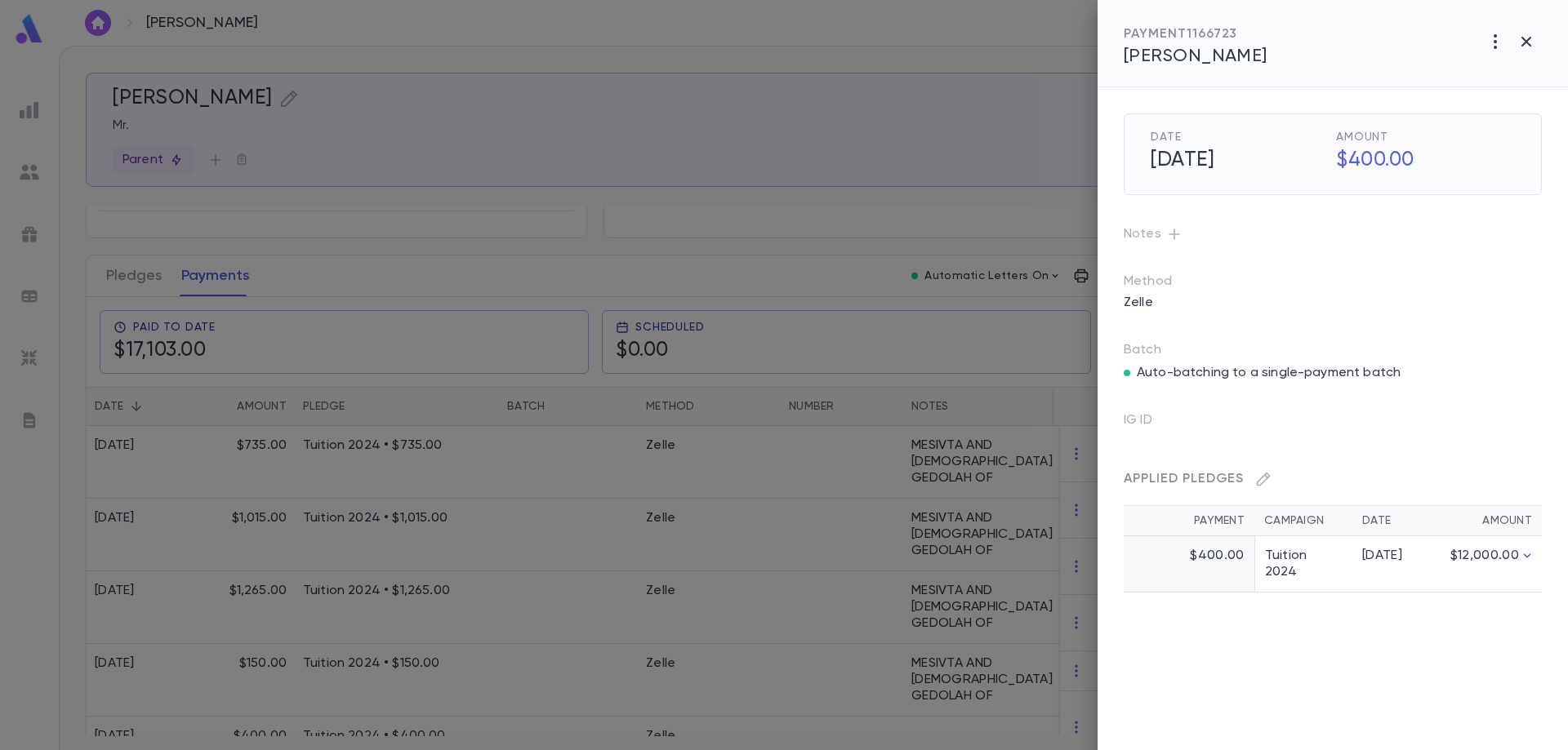
click at [1169, 238] on icon "button" at bounding box center [1174, 234] width 16 height 16
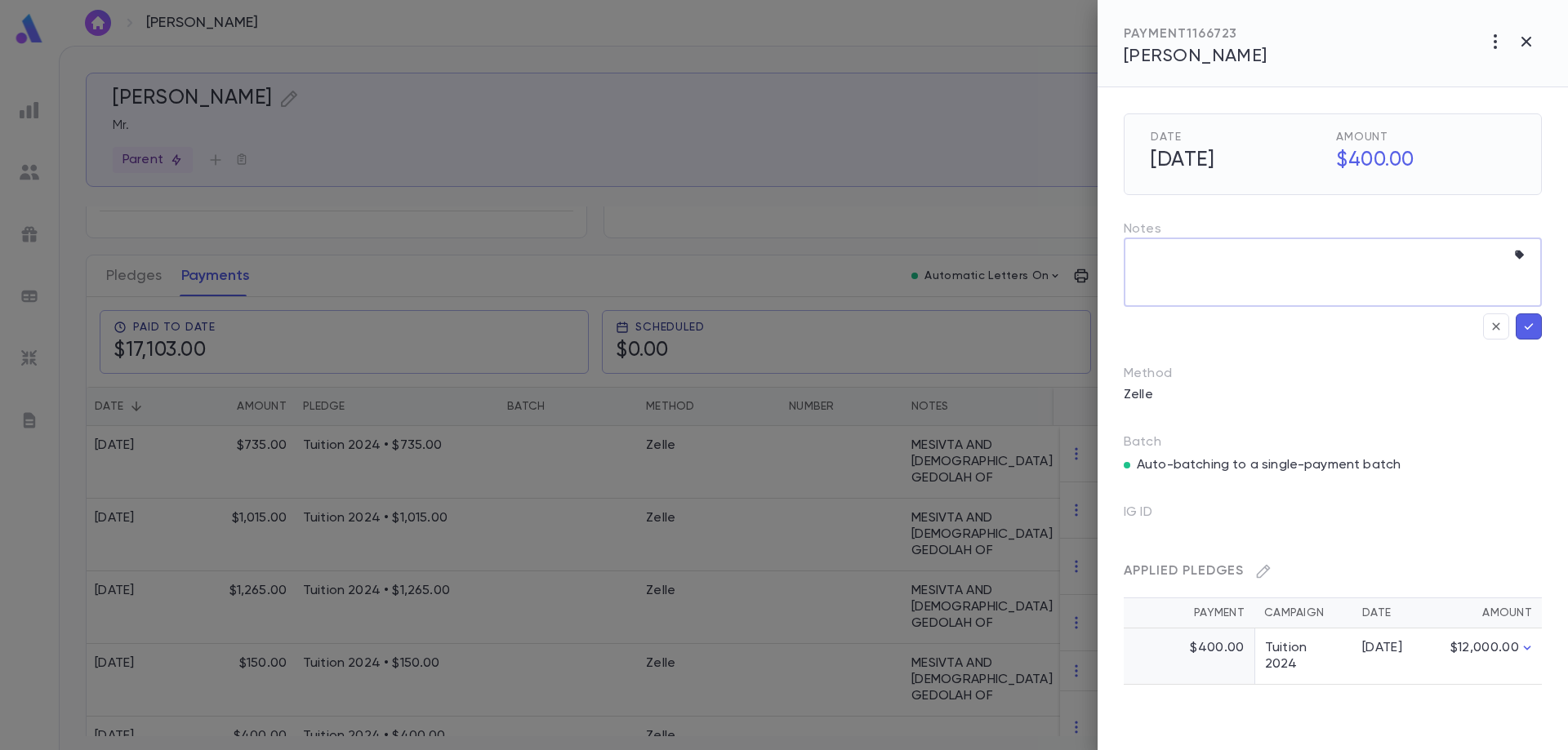
click at [1182, 261] on textarea at bounding box center [1320, 272] width 370 height 69
paste textarea "**********"
type textarea "**********"
click at [1534, 324] on icon "button" at bounding box center [1528, 326] width 14 height 16
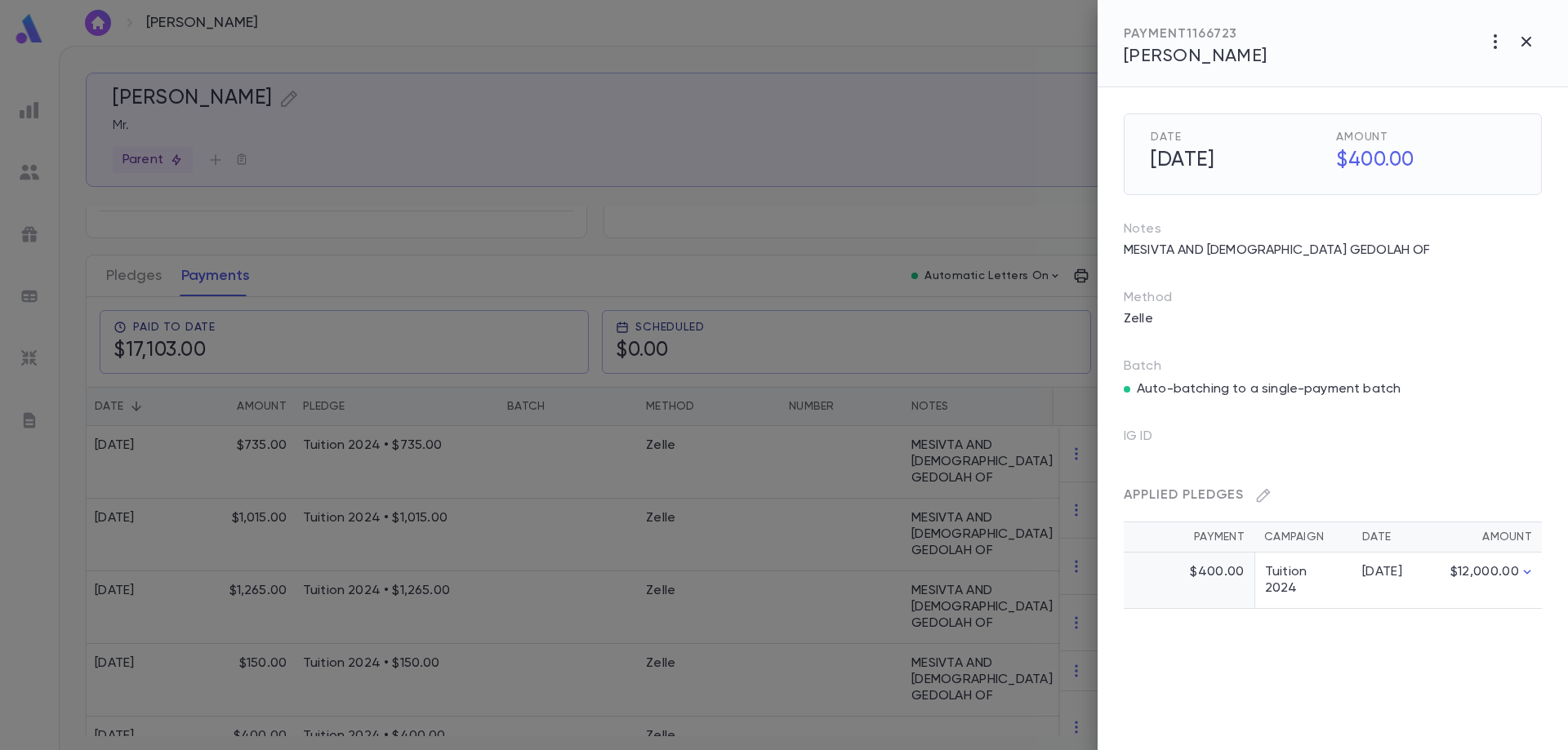
click at [271, 582] on div at bounding box center [784, 375] width 1568 height 750
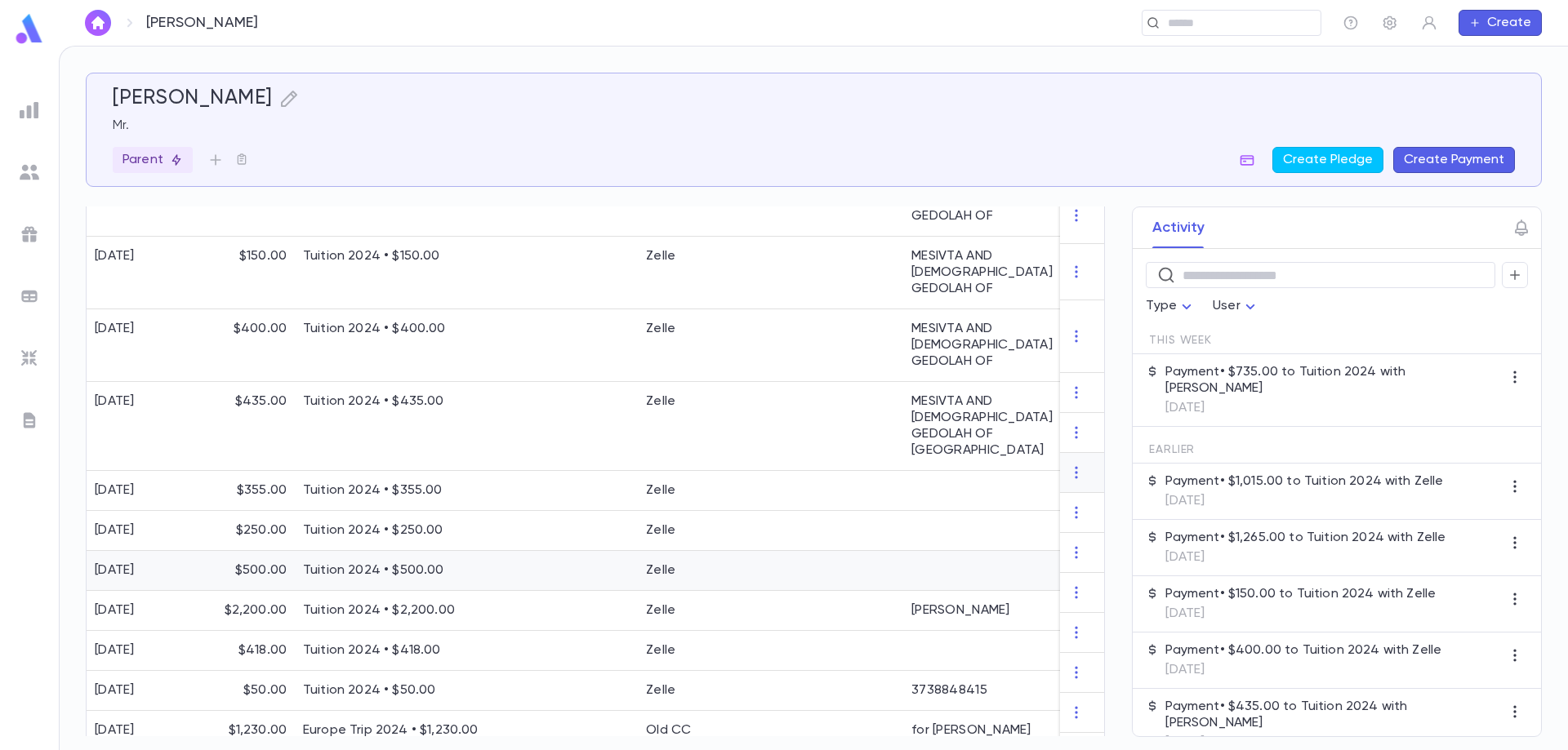
scroll to position [572, 0]
click at [984, 470] on div at bounding box center [1005, 490] width 204 height 40
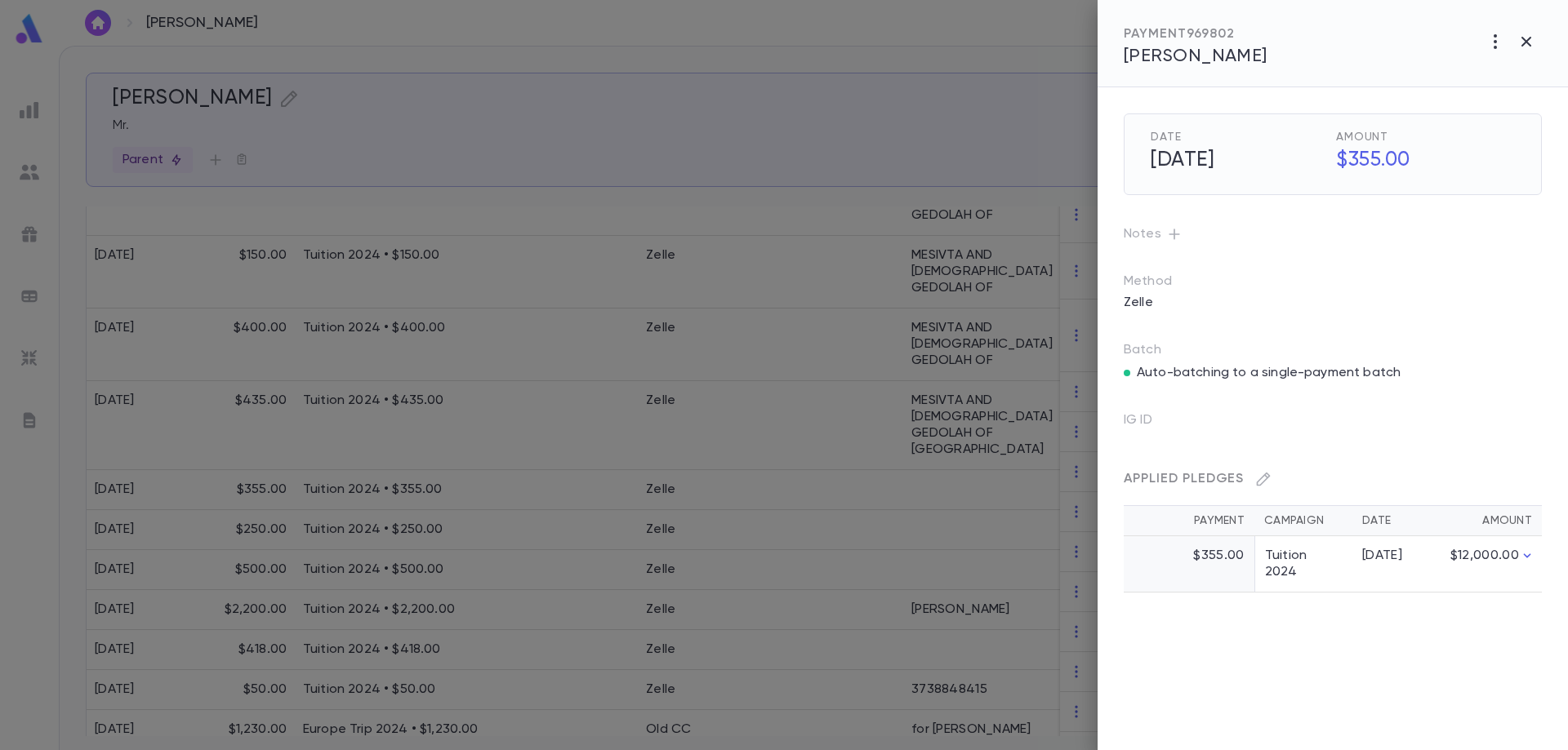
click at [1175, 240] on icon "button" at bounding box center [1174, 234] width 16 height 16
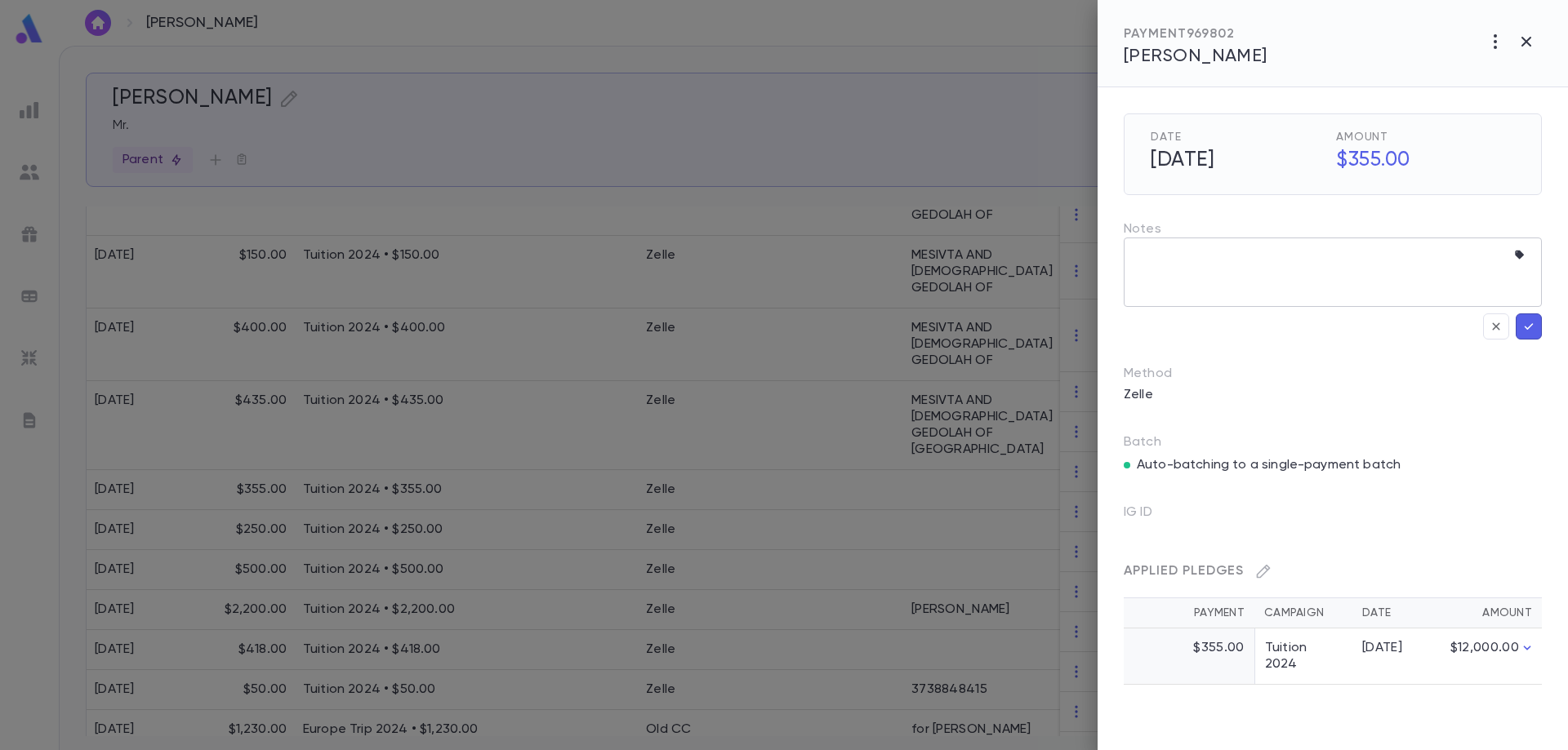
click at [1181, 279] on textarea at bounding box center [1320, 272] width 370 height 69
paste textarea "**********"
type textarea "**********"
click at [1528, 328] on icon "button" at bounding box center [1529, 326] width 9 height 7
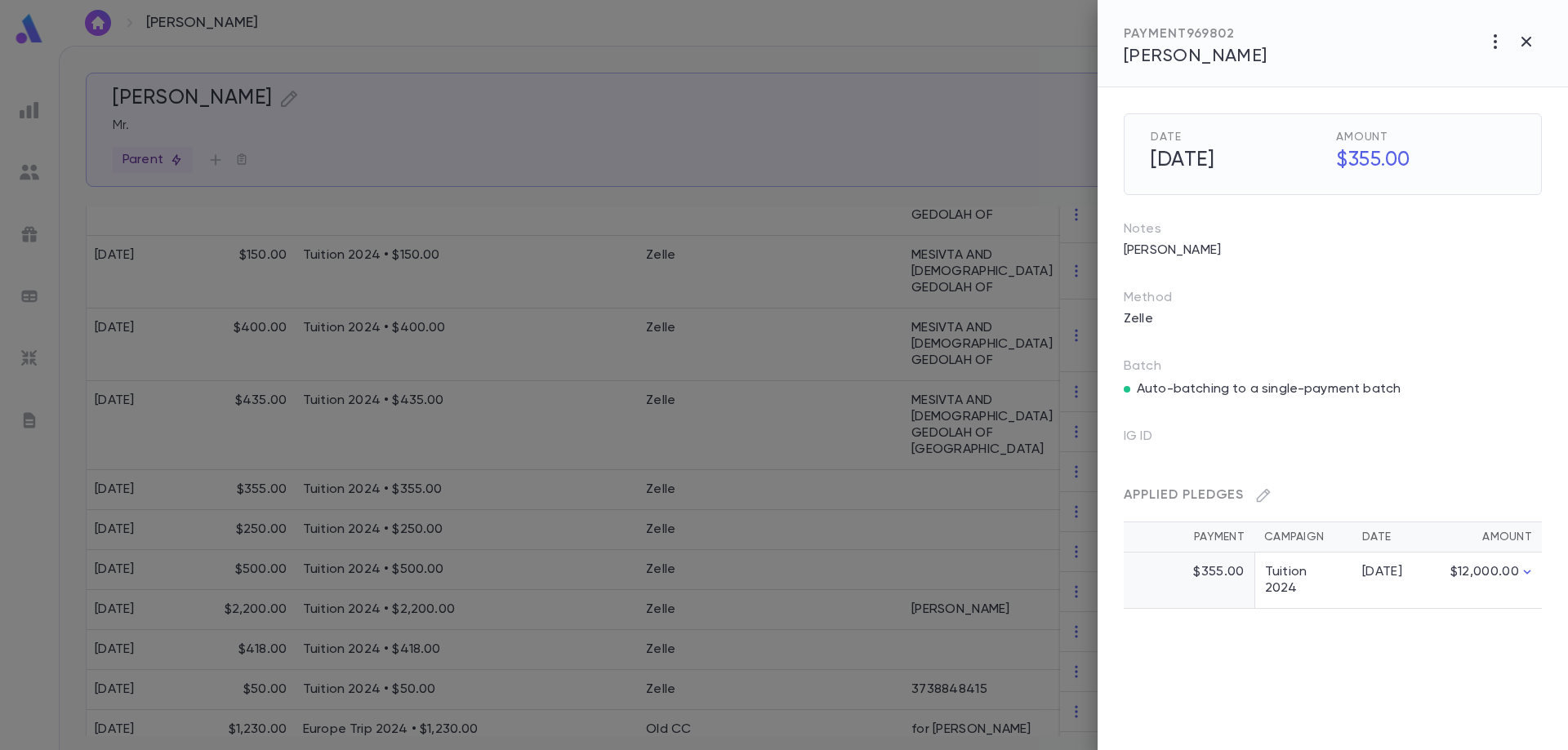
click at [954, 444] on div at bounding box center [784, 375] width 1568 height 750
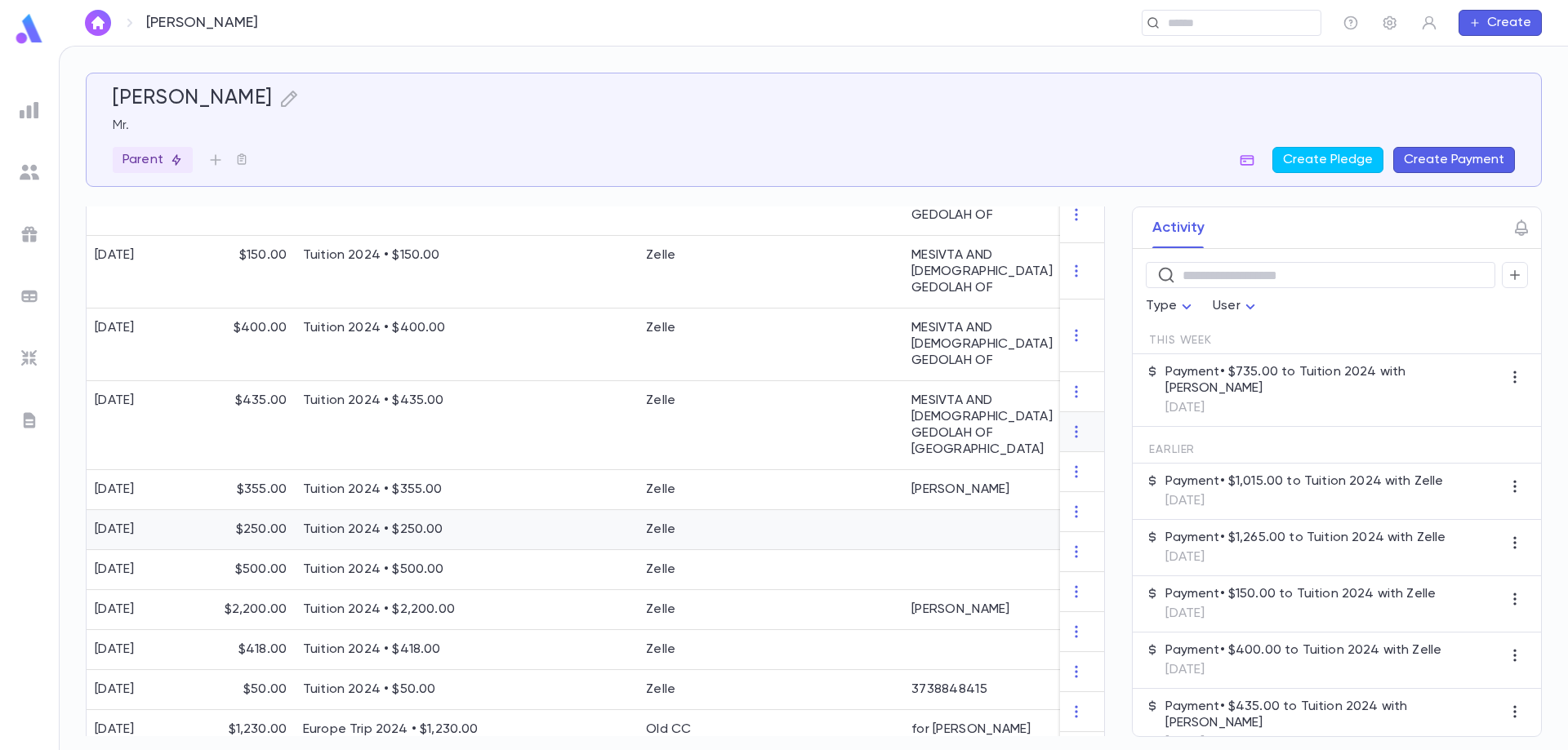
click at [867, 510] on div at bounding box center [842, 530] width 123 height 40
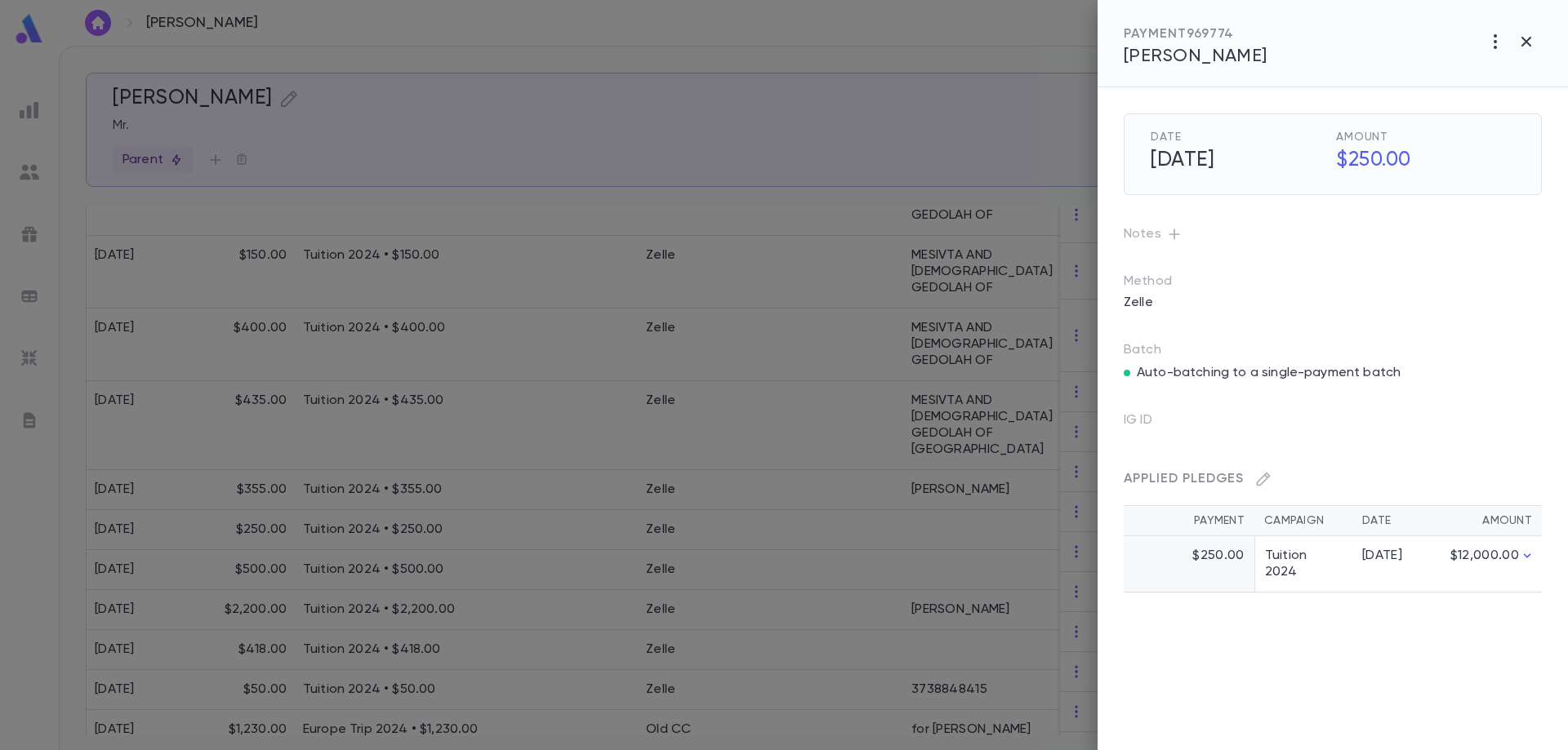
click at [1173, 245] on button "button" at bounding box center [1174, 233] width 26 height 26
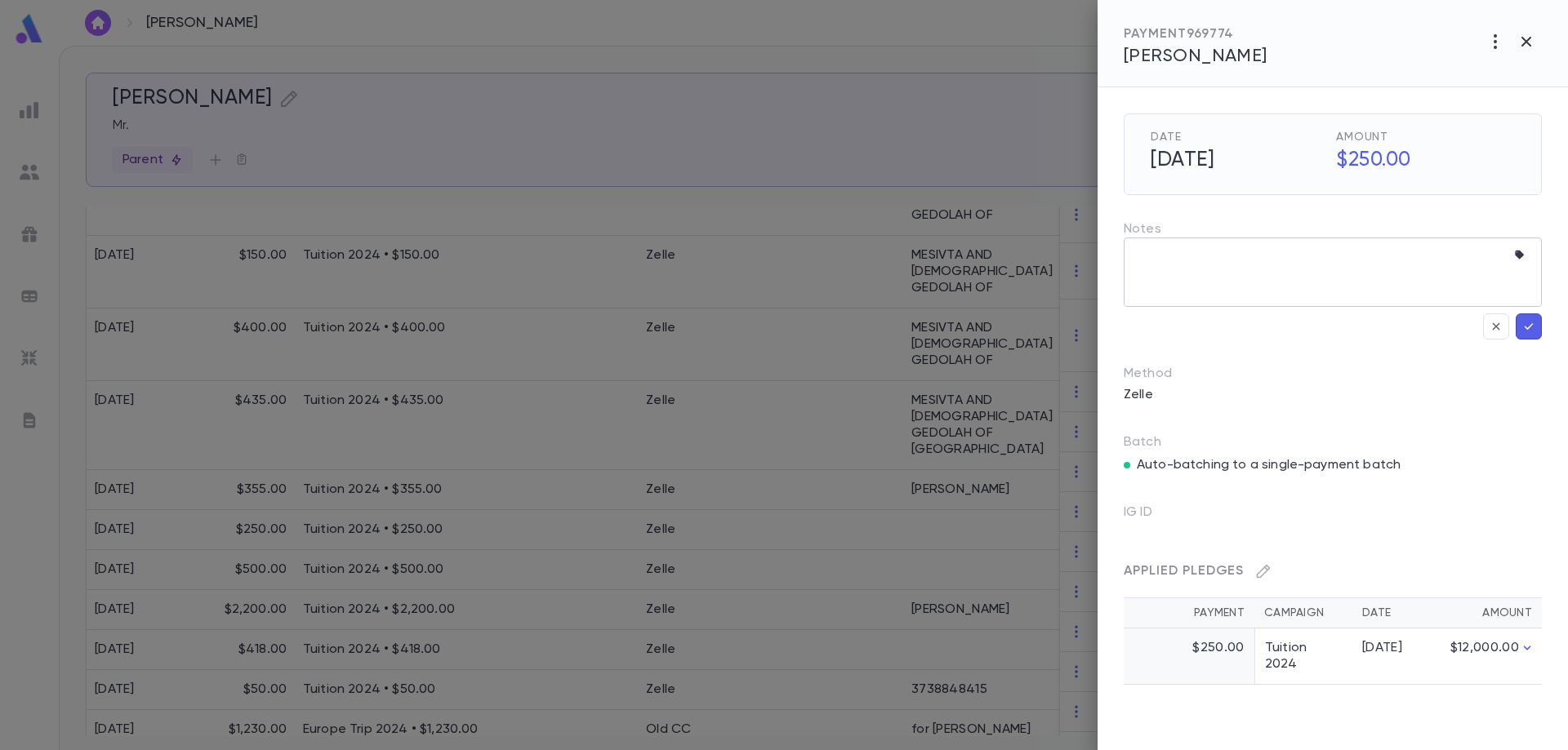
click at [1176, 262] on textarea at bounding box center [1320, 272] width 370 height 69
paste textarea "**********"
type textarea "**********"
click at [1536, 331] on icon "button" at bounding box center [1528, 326] width 14 height 16
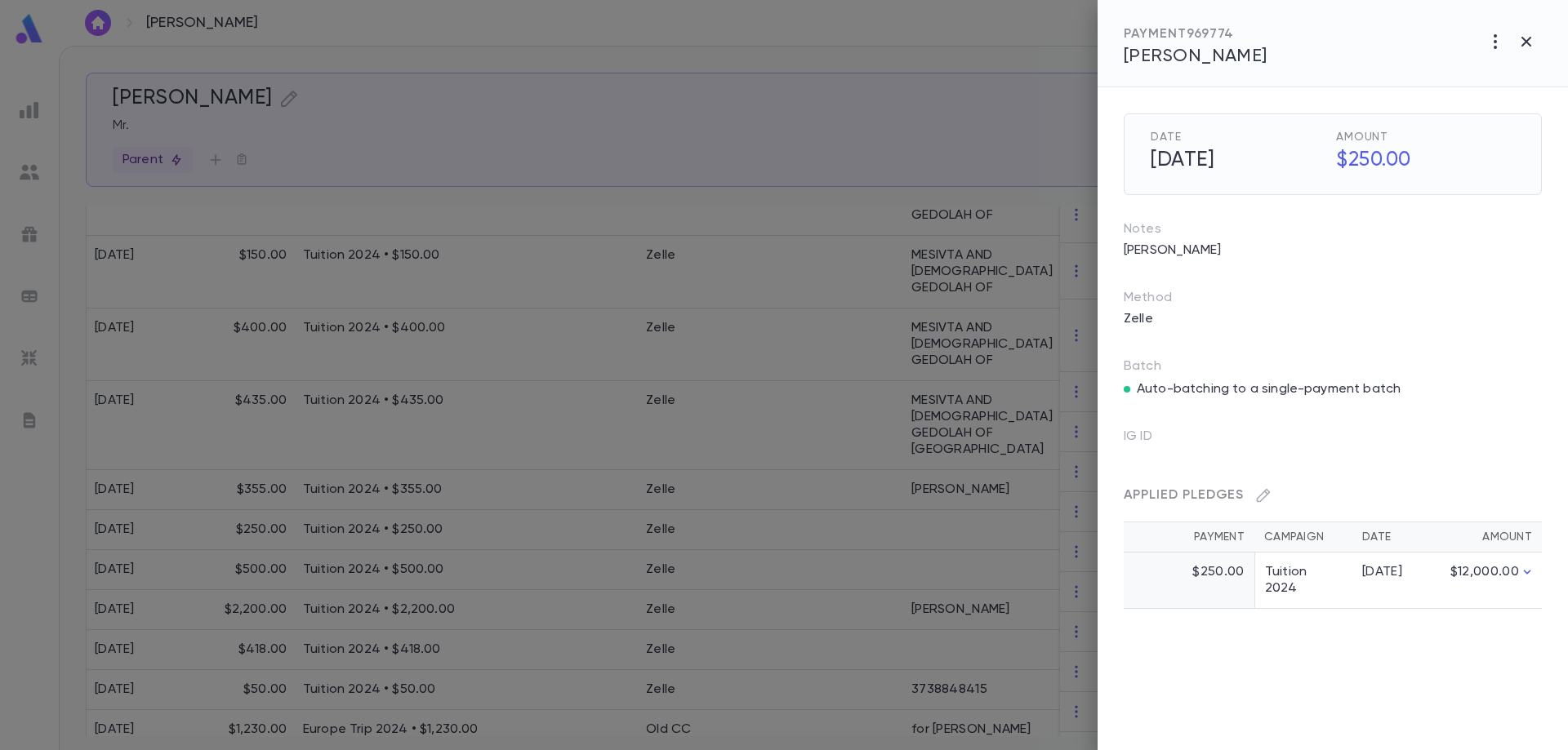
click at [921, 487] on div at bounding box center [784, 375] width 1568 height 750
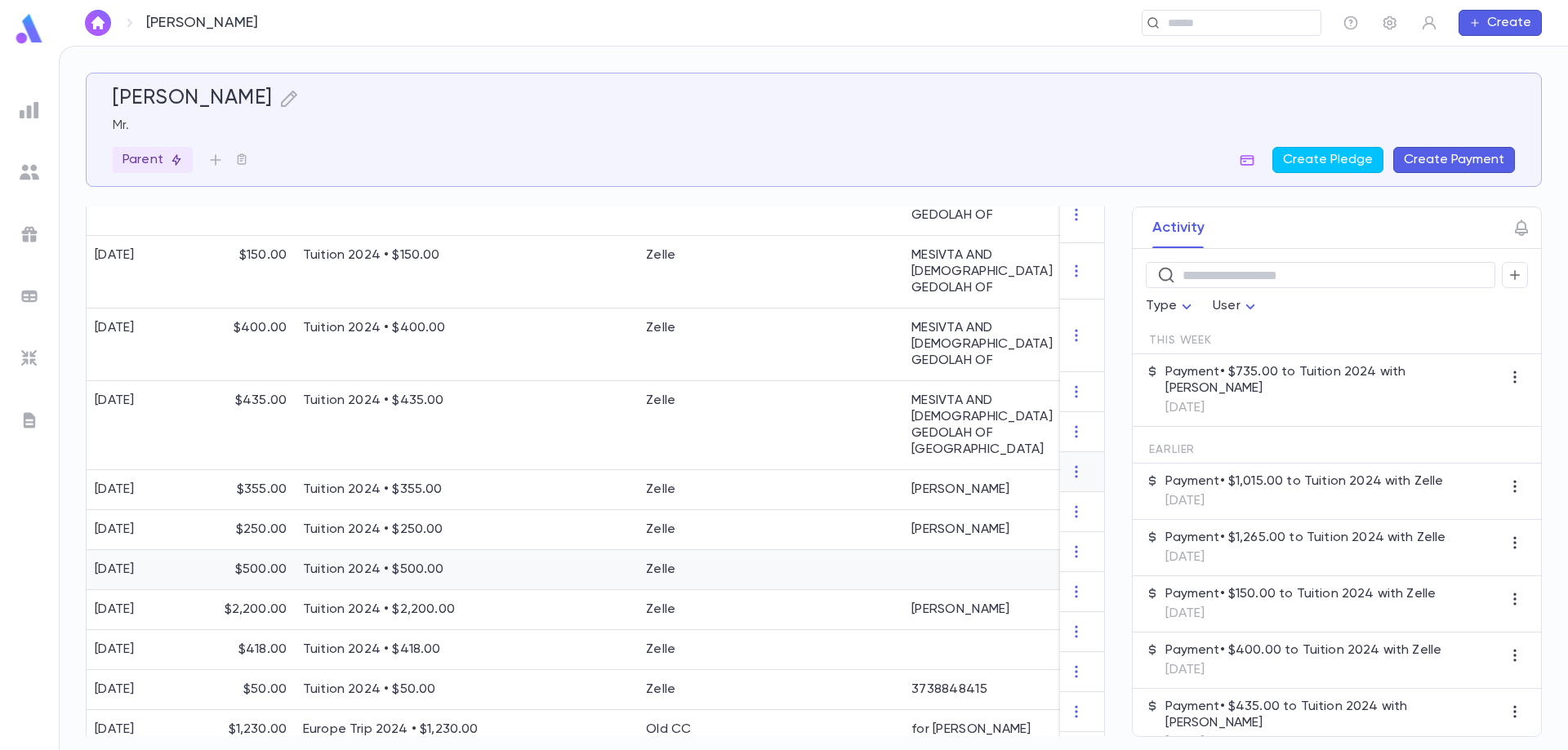
click at [893, 550] on div at bounding box center [842, 570] width 123 height 40
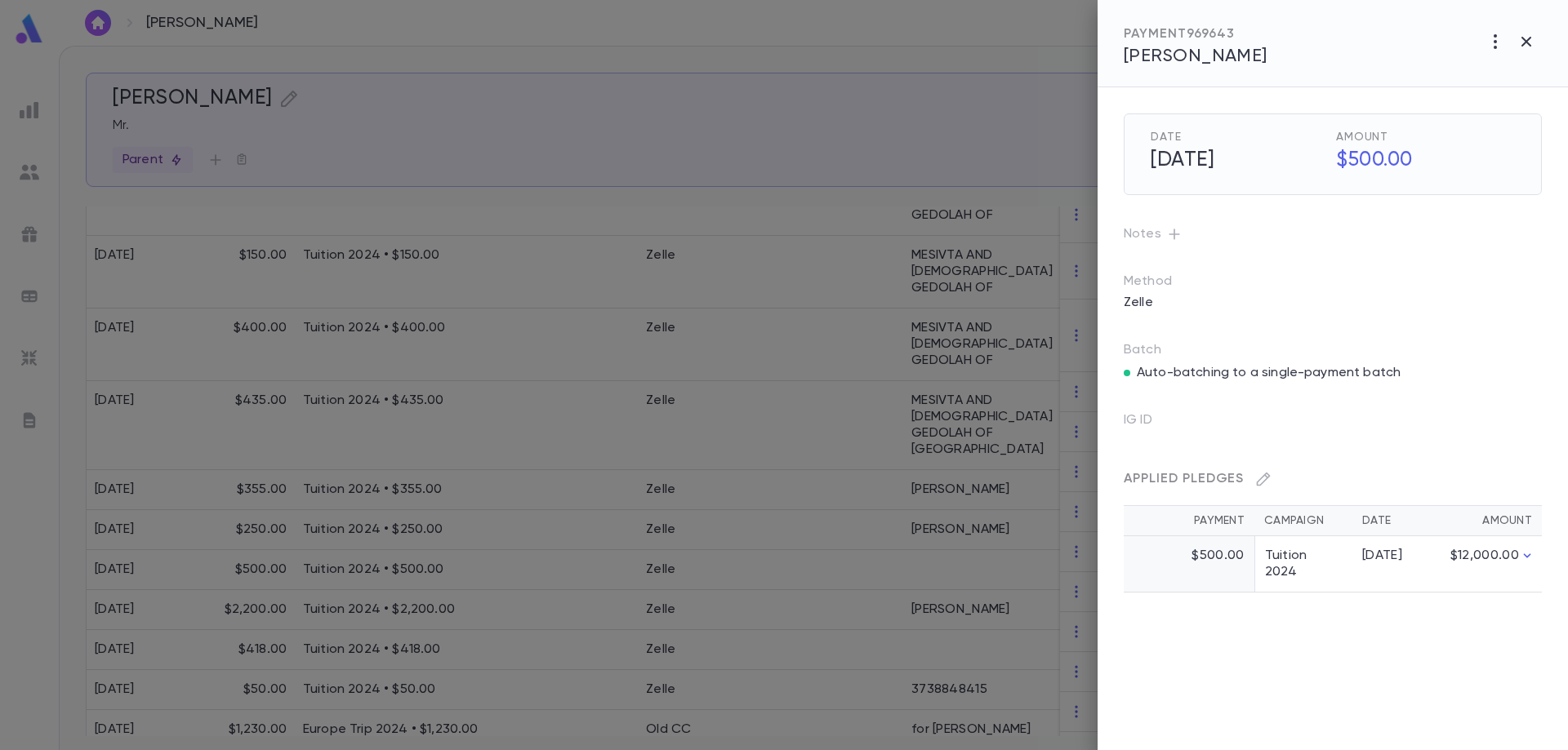
click at [1175, 239] on icon "button" at bounding box center [1174, 234] width 16 height 16
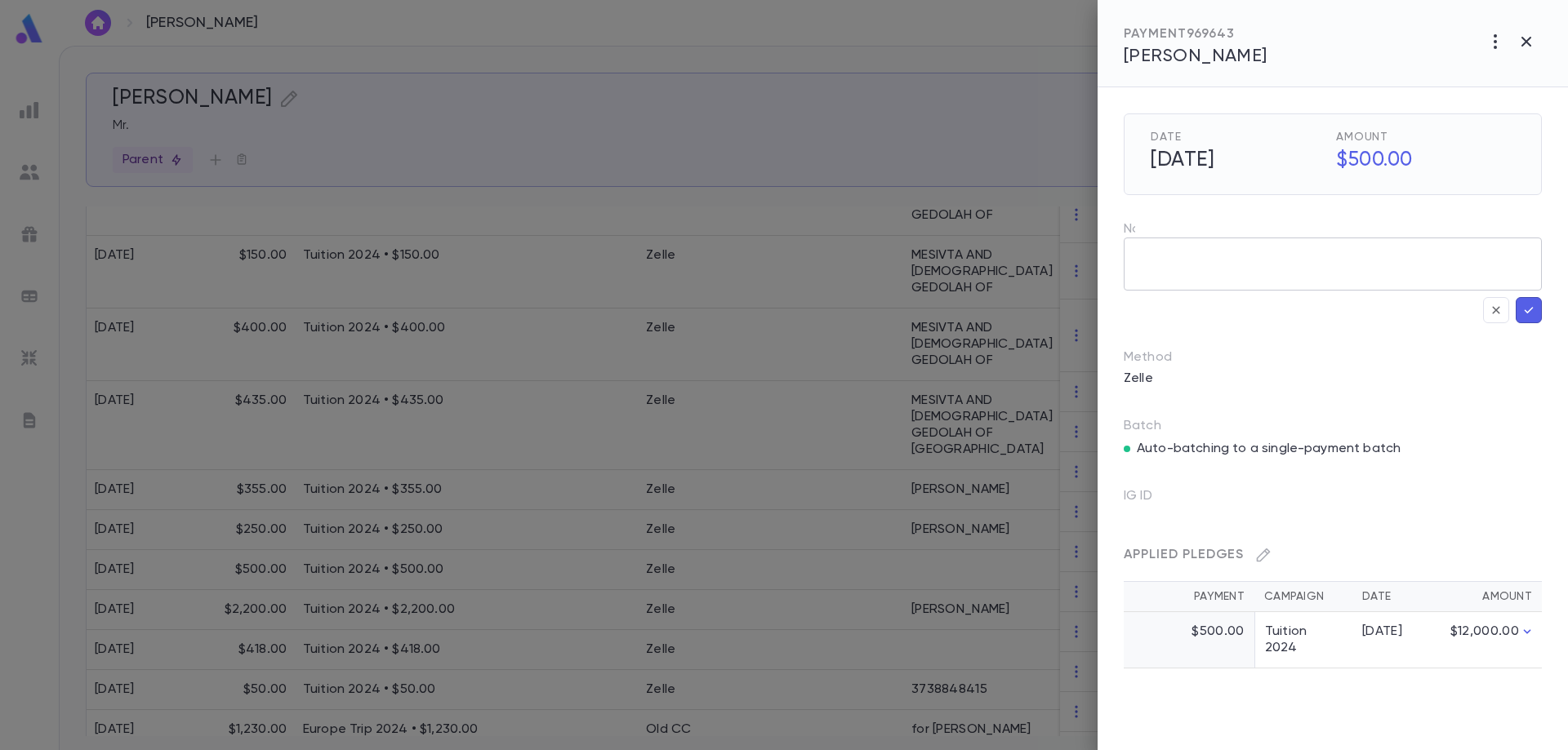
click at [1191, 271] on textarea at bounding box center [1320, 255] width 370 height 69
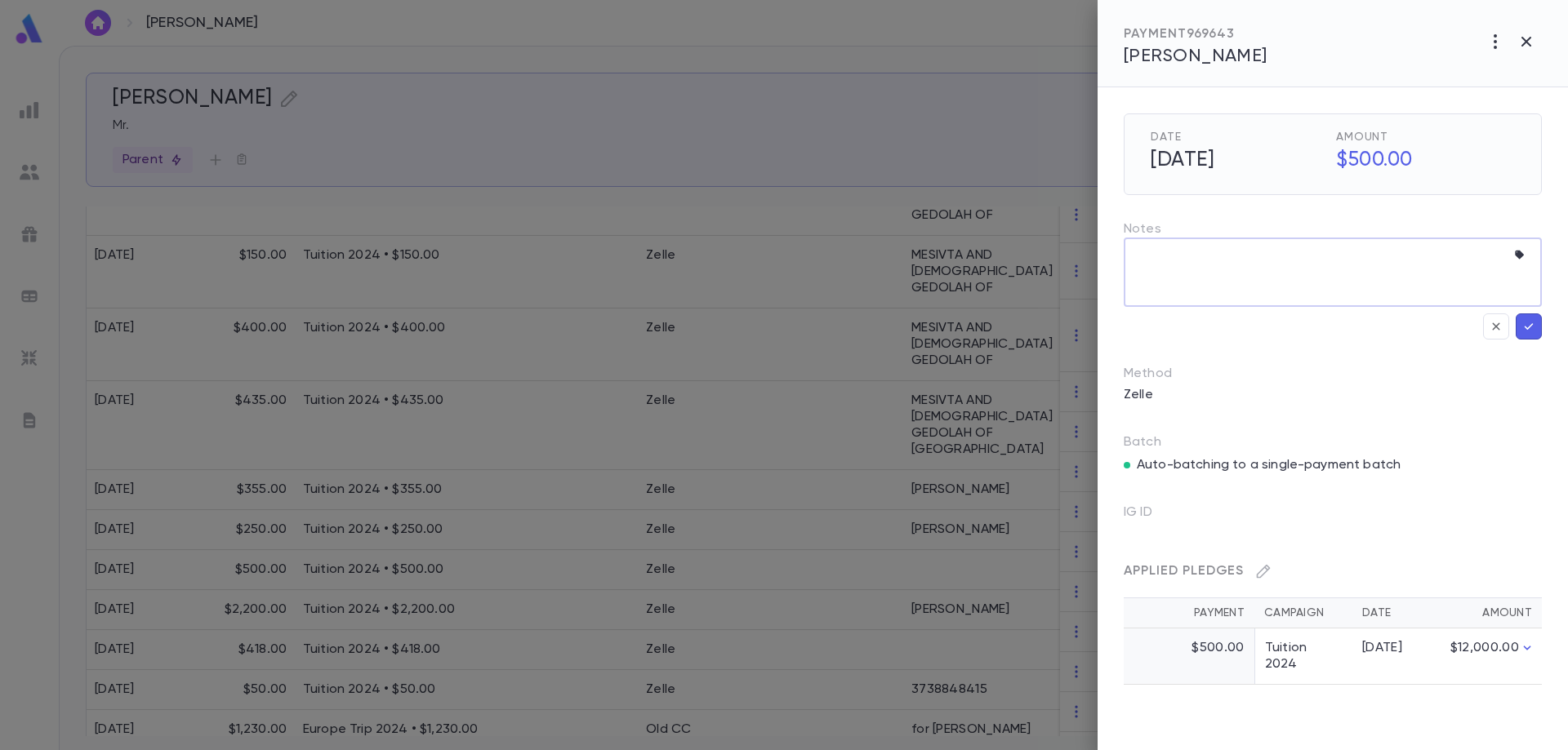
paste textarea "**********"
type textarea "**********"
click at [1528, 327] on icon "button" at bounding box center [1528, 326] width 14 height 16
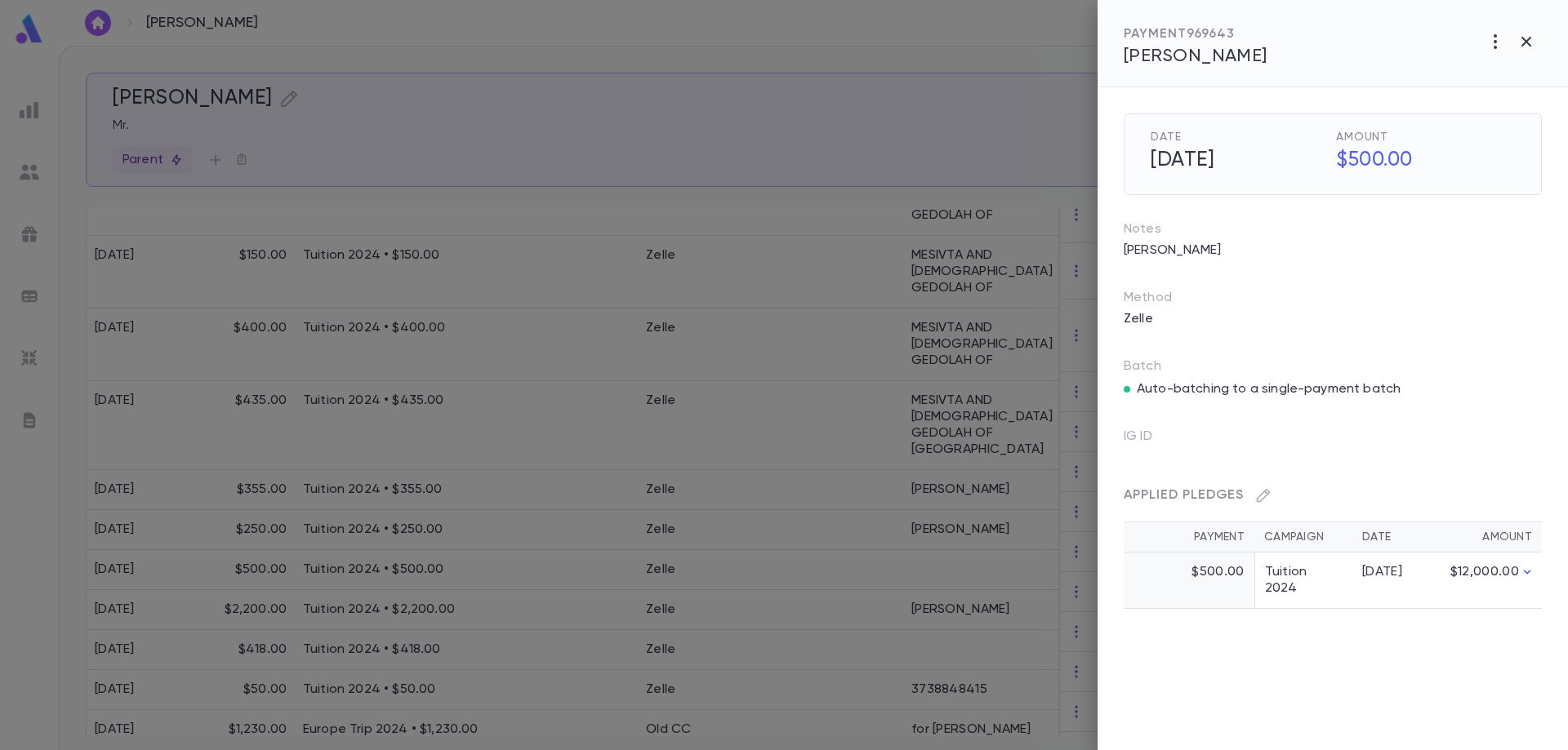
click at [555, 641] on div at bounding box center [784, 375] width 1568 height 750
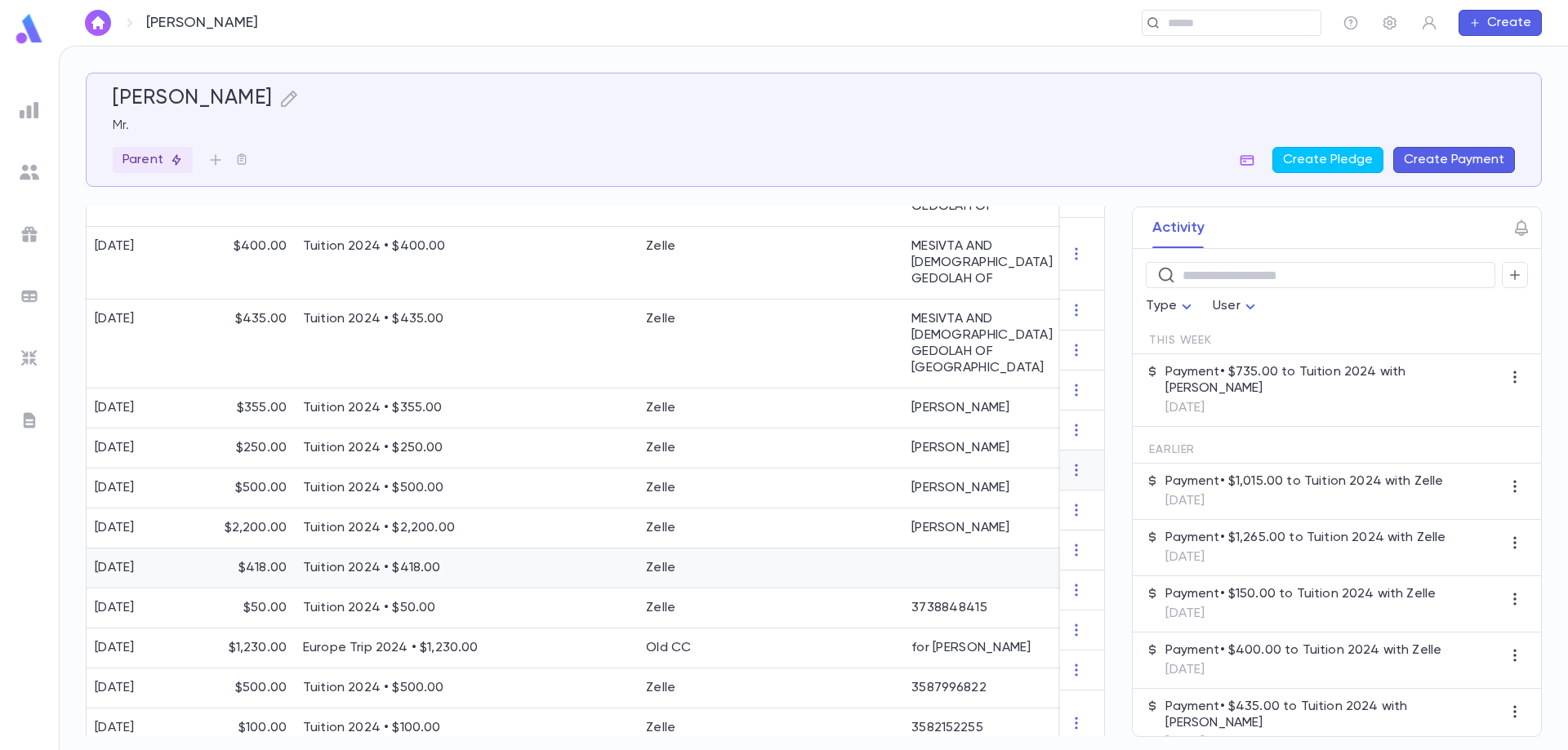
scroll to position [721, 0]
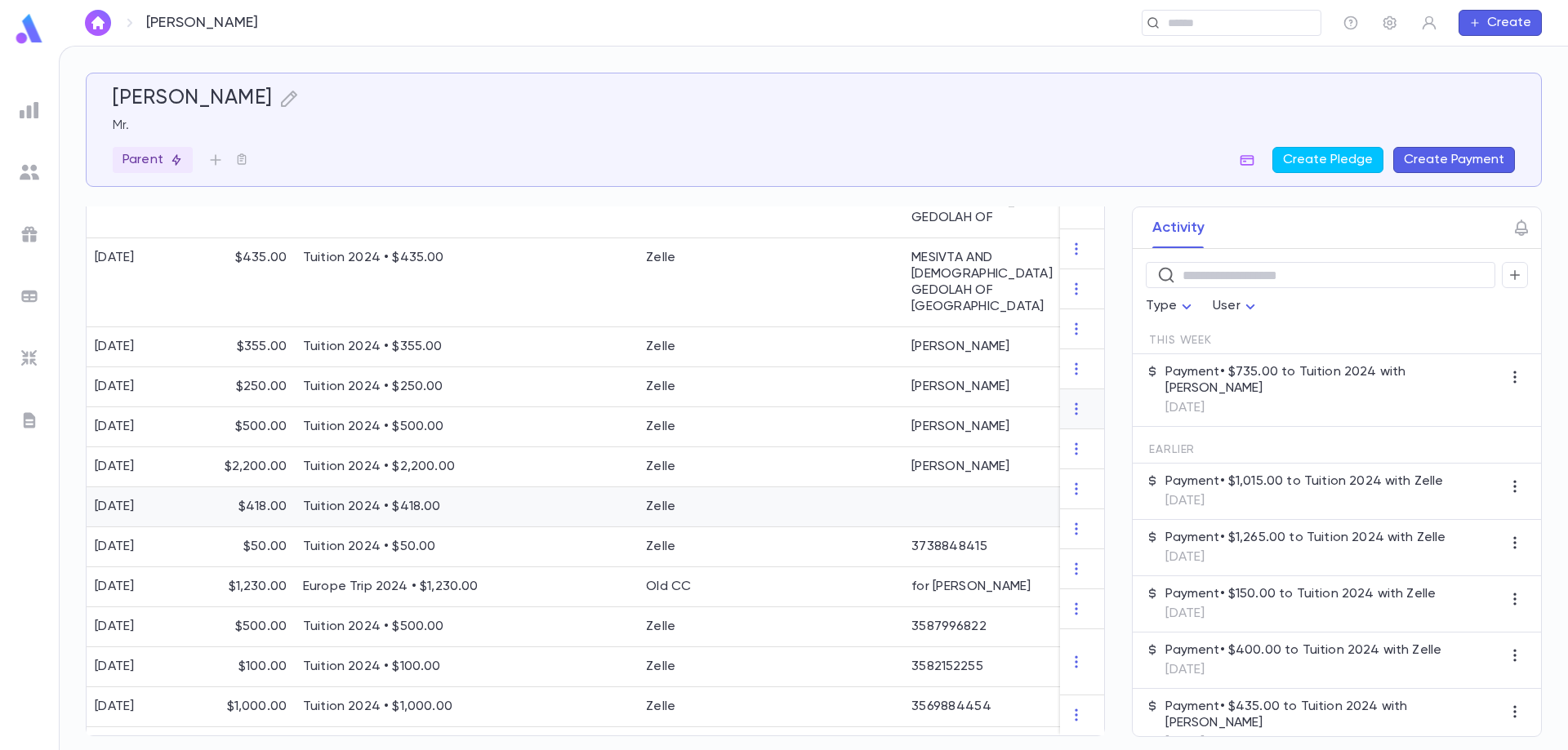
click at [777, 487] on div "Zelle" at bounding box center [709, 507] width 143 height 40
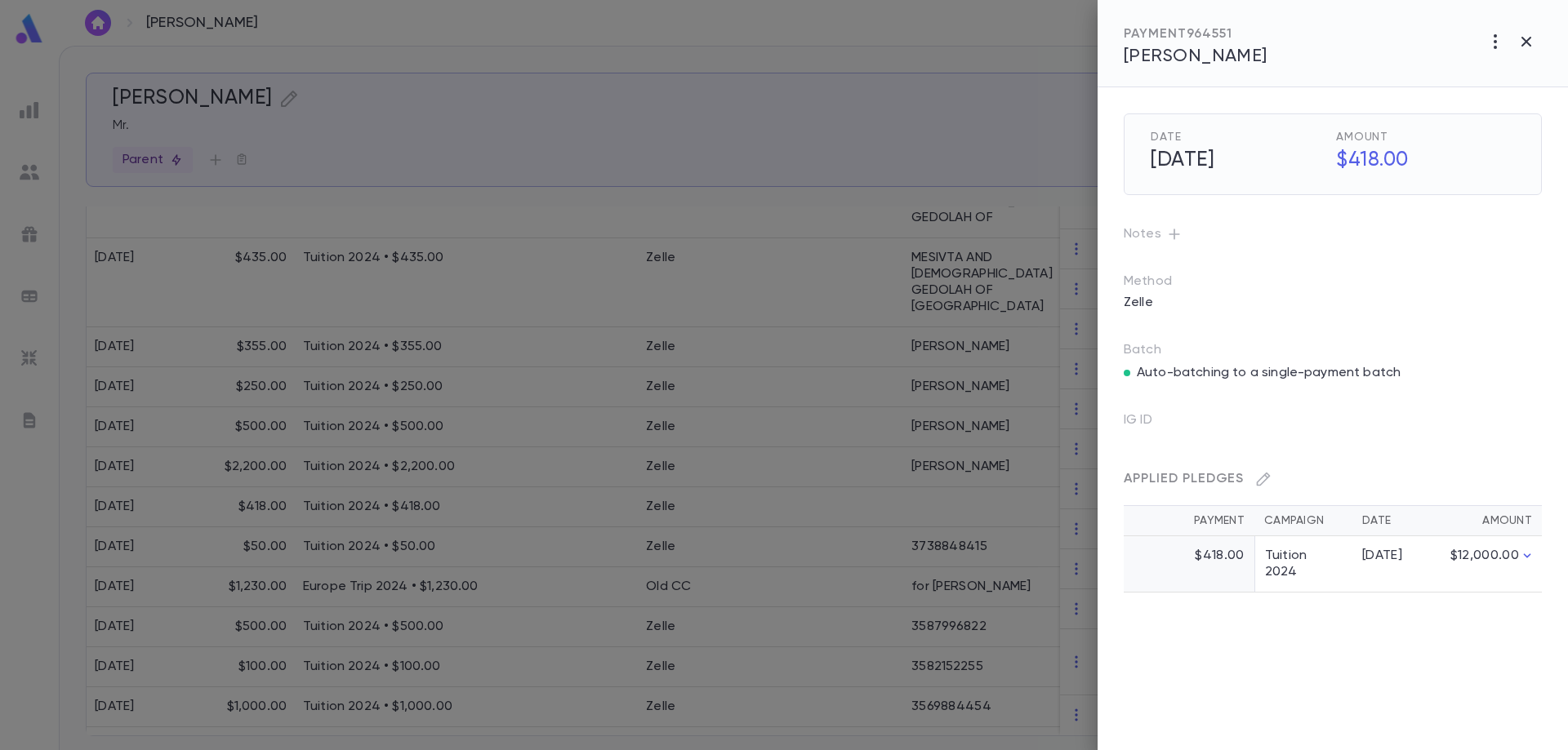
click at [1181, 235] on button "button" at bounding box center [1174, 233] width 26 height 26
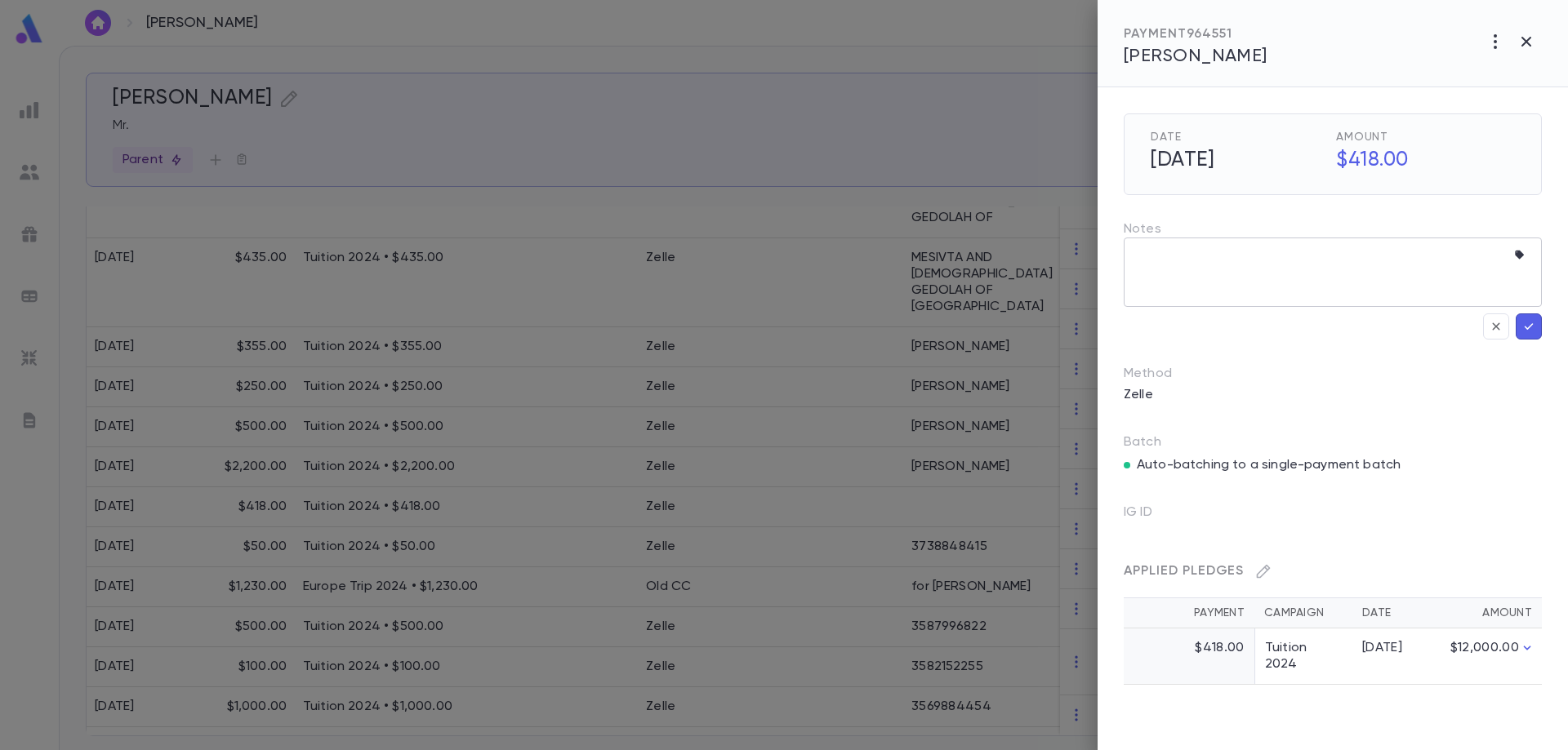
click at [1188, 265] on textarea at bounding box center [1320, 272] width 370 height 69
paste textarea "**********"
type textarea "**********"
click at [1531, 332] on icon "button" at bounding box center [1528, 326] width 14 height 16
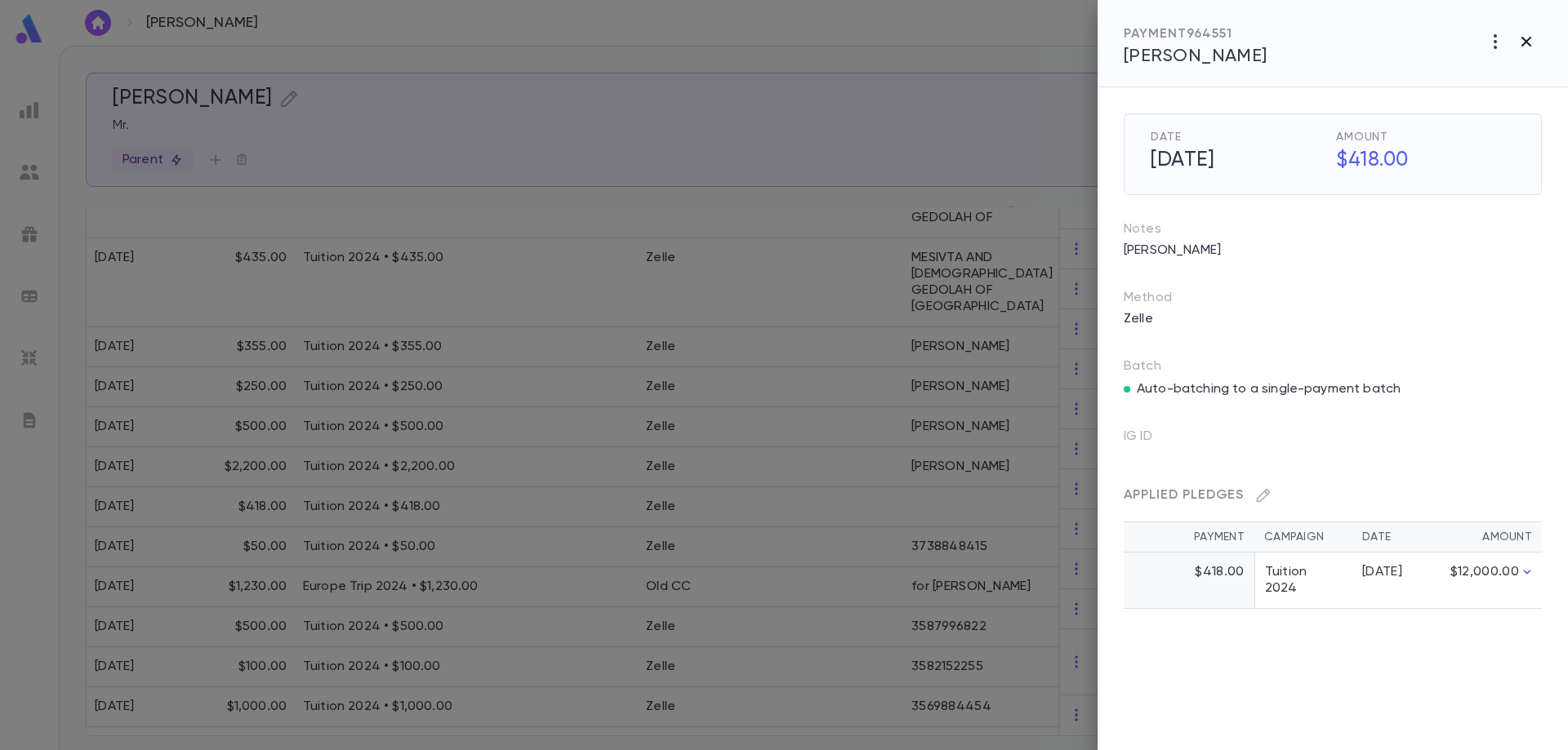
click at [1533, 41] on icon "button" at bounding box center [1526, 41] width 20 height 20
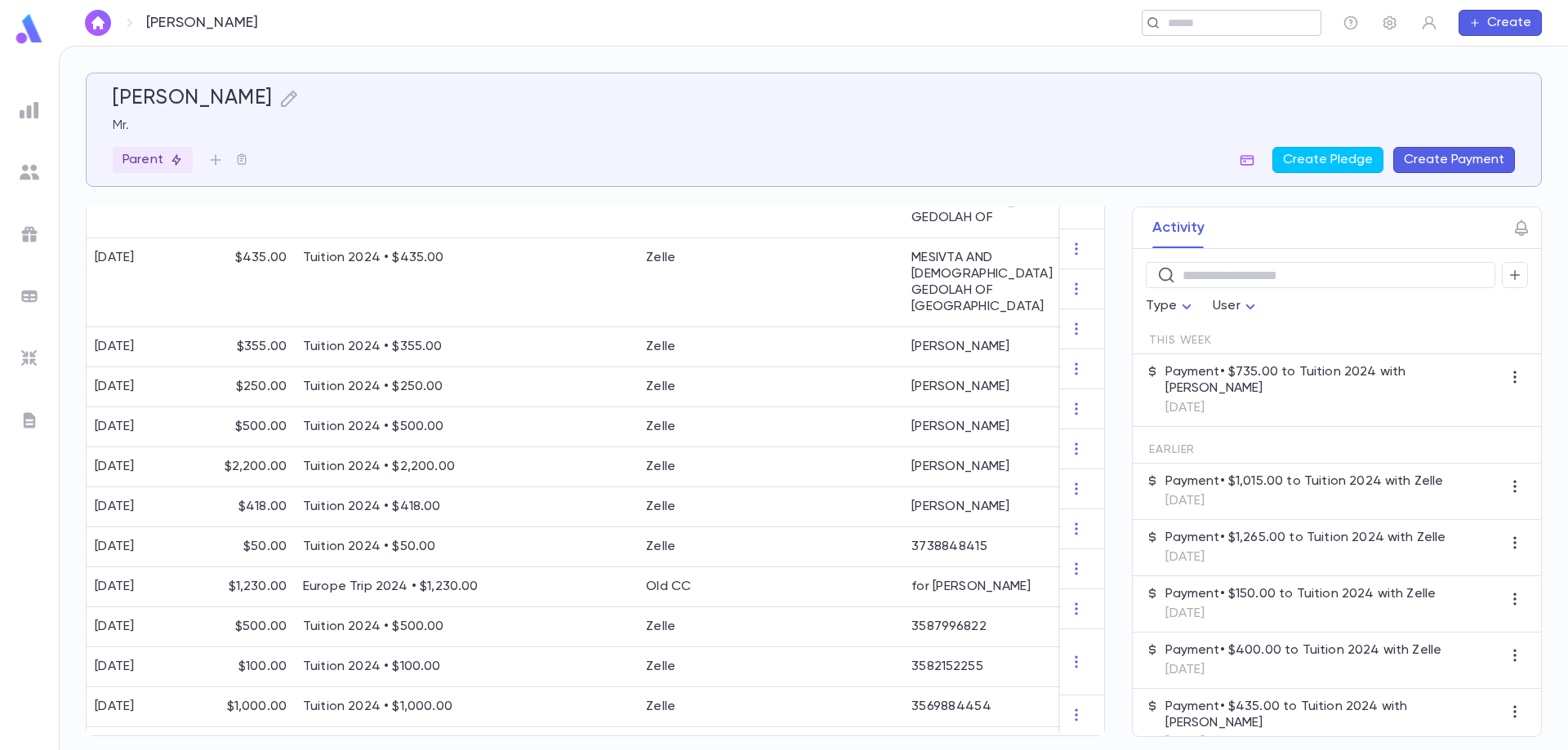
click at [1255, 22] on input "text" at bounding box center [1226, 23] width 127 height 15
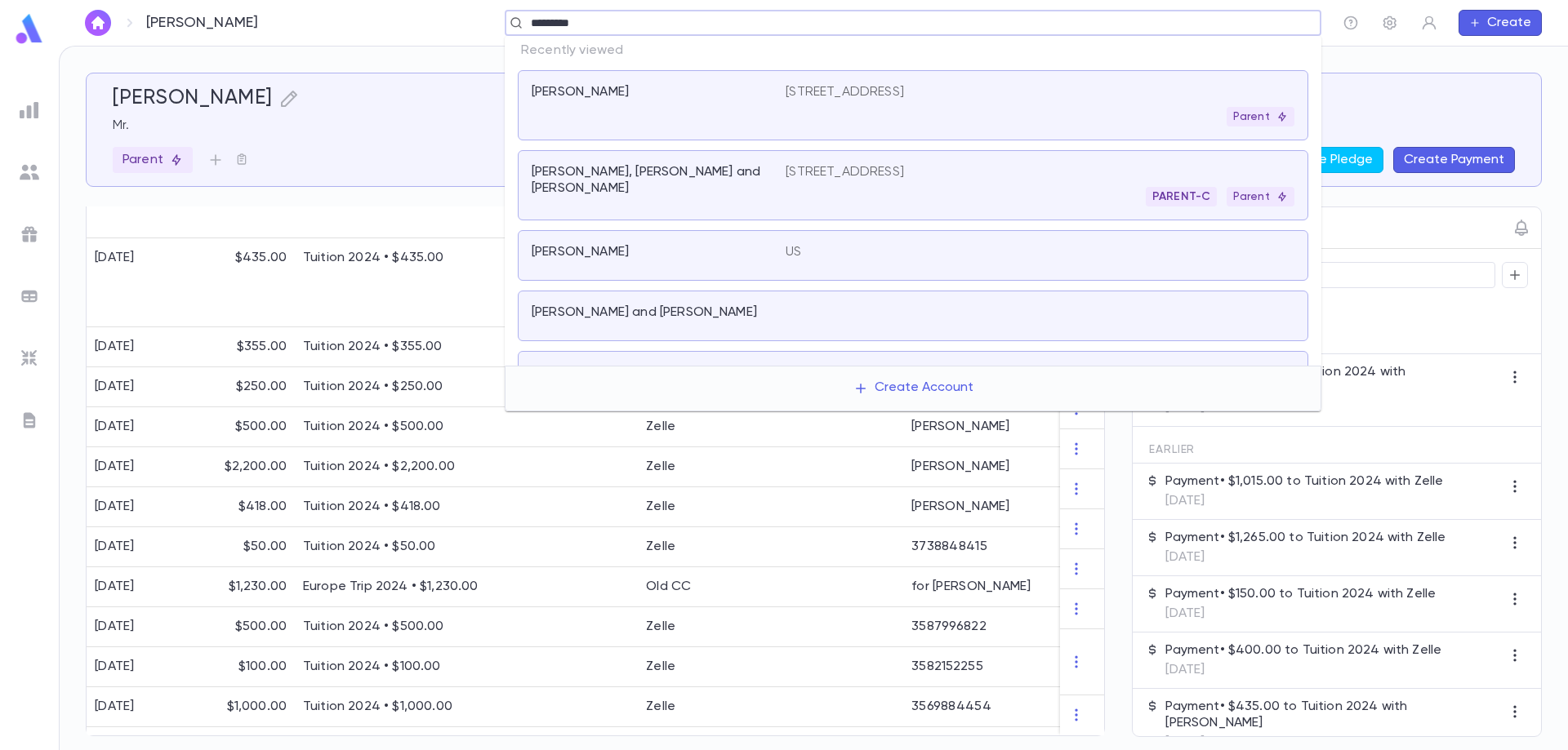
type input "**********"
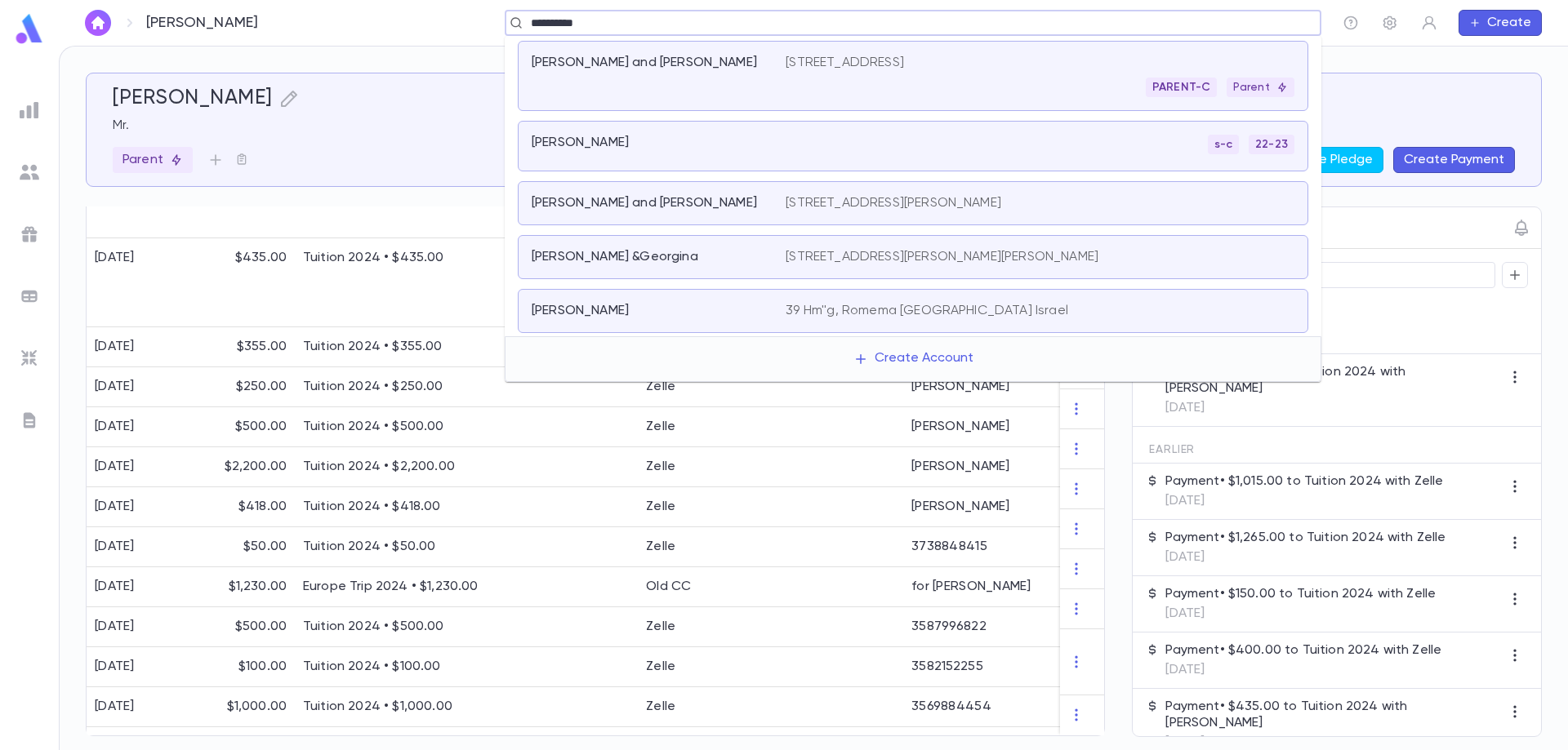
click at [705, 90] on div "[PERSON_NAME] and [PERSON_NAME]" at bounding box center [658, 75] width 254 height 43
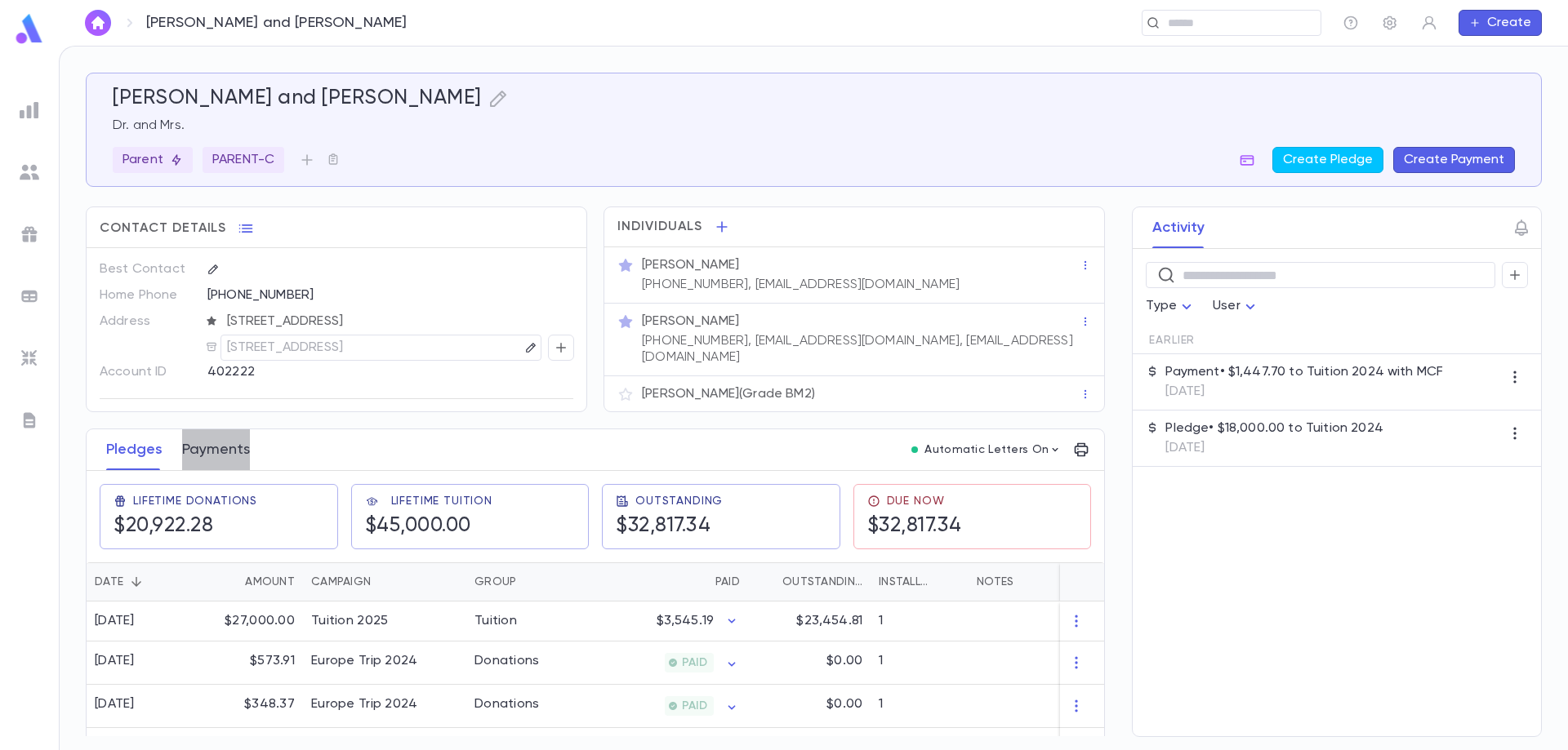
click at [234, 446] on button "Payments" at bounding box center [215, 449] width 68 height 41
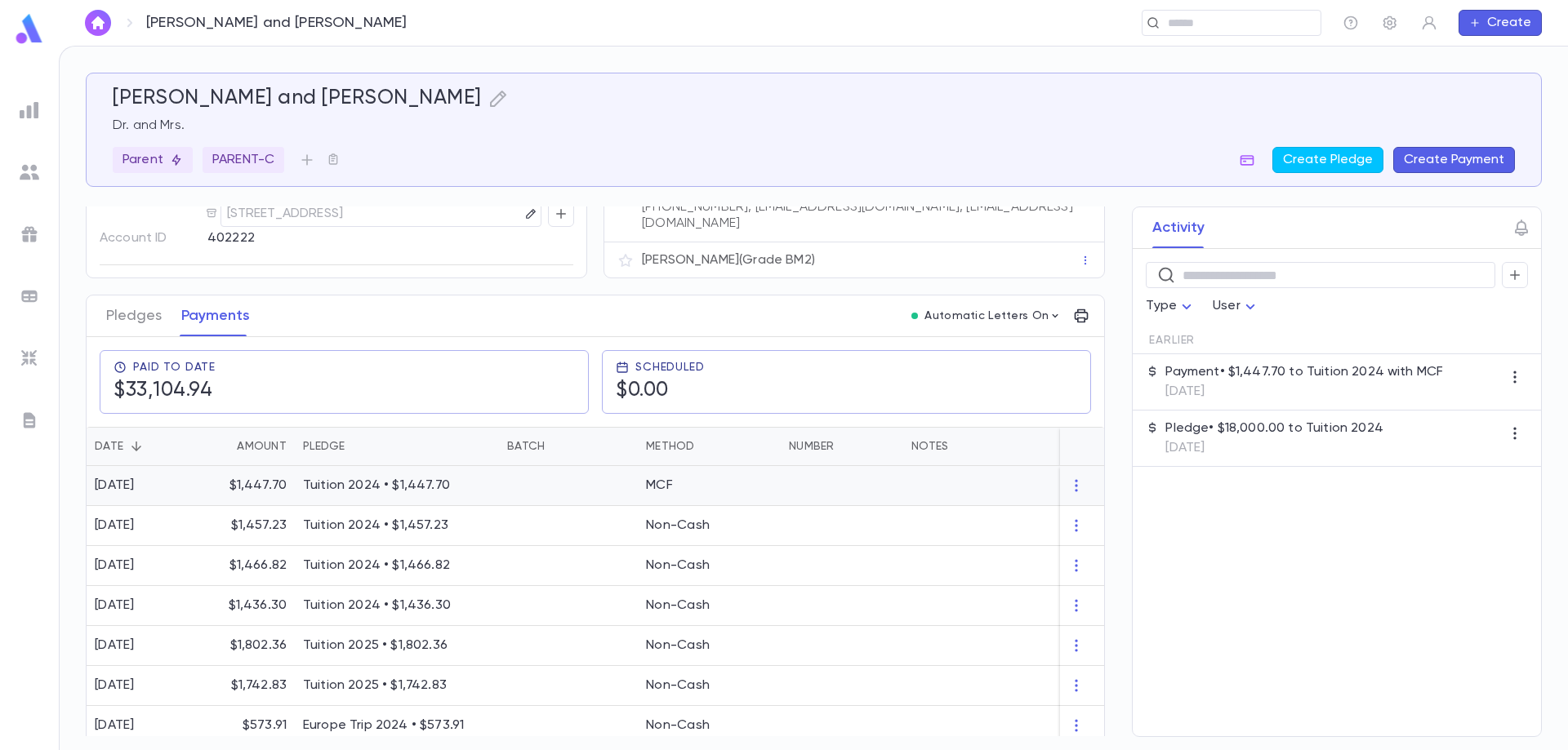
scroll to position [164, 0]
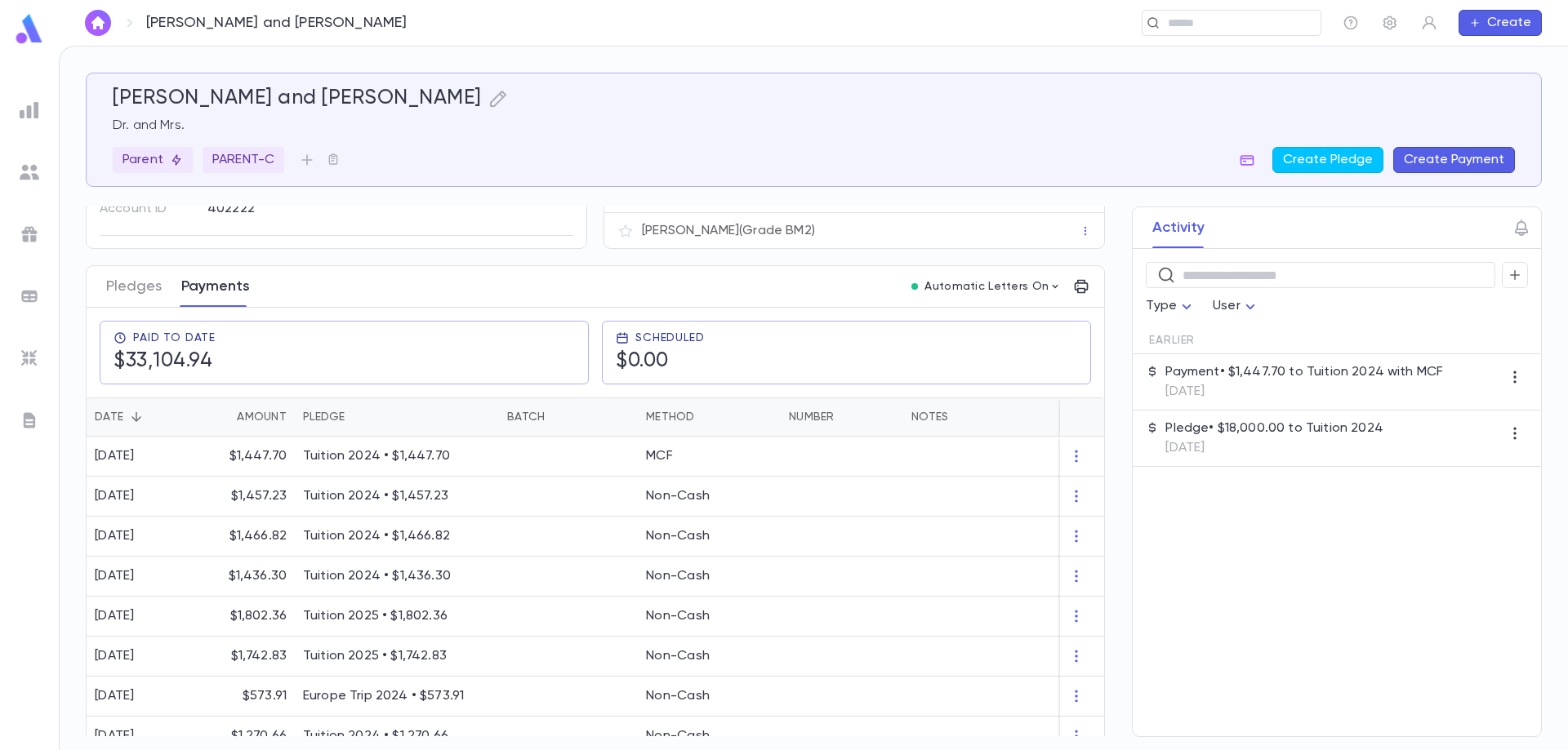
click at [222, 290] on button "Payments" at bounding box center [215, 286] width 69 height 41
click at [220, 289] on button "Payments" at bounding box center [215, 286] width 69 height 41
click at [1473, 155] on button "Create Payment" at bounding box center [1455, 159] width 122 height 26
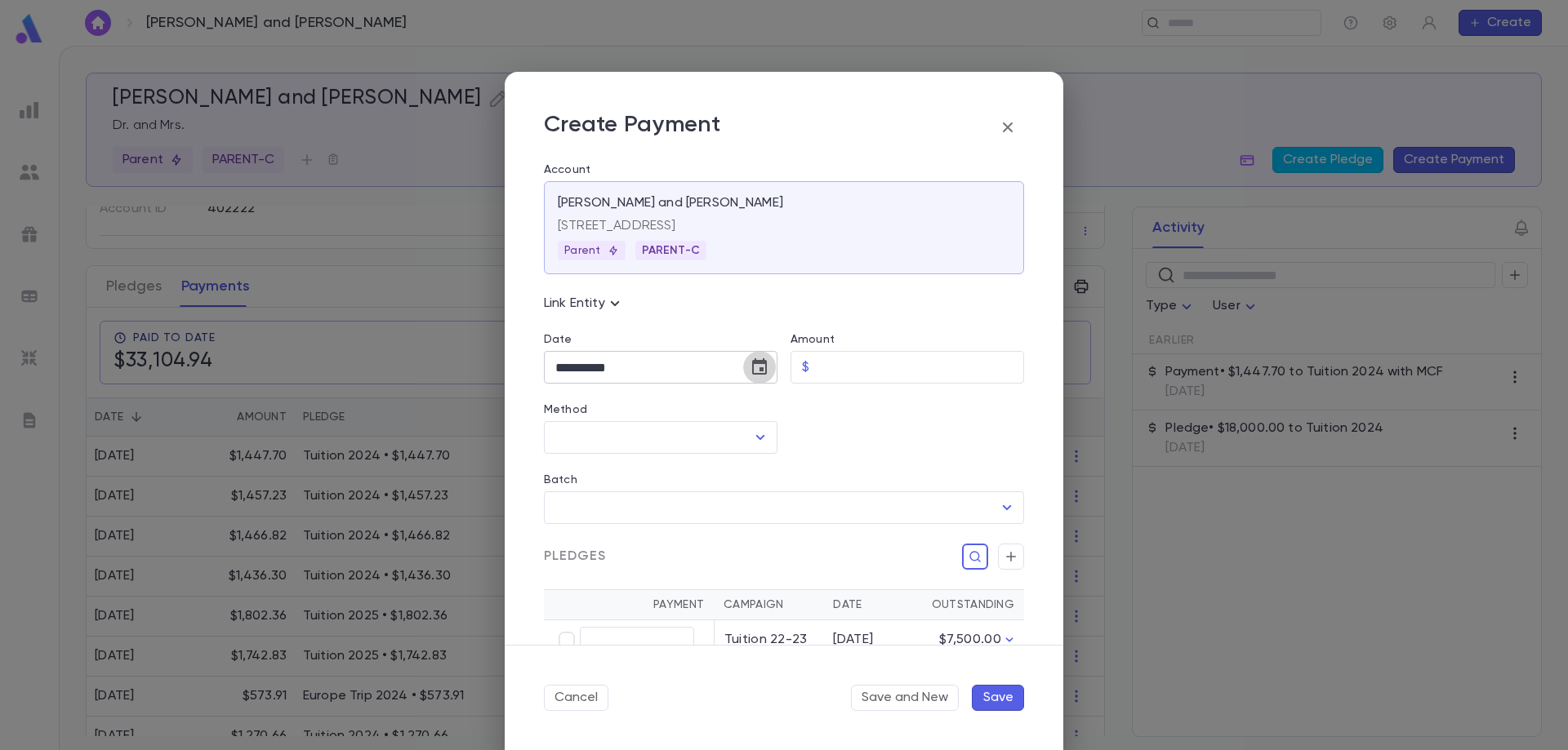
click at [762, 372] on icon "Choose date, selected date is Sep 10, 2025" at bounding box center [760, 367] width 20 height 20
click at [610, 507] on button "9" at bounding box center [605, 507] width 30 height 30
type input "**********"
click at [886, 373] on input "Amount" at bounding box center [920, 367] width 208 height 31
type input "********"
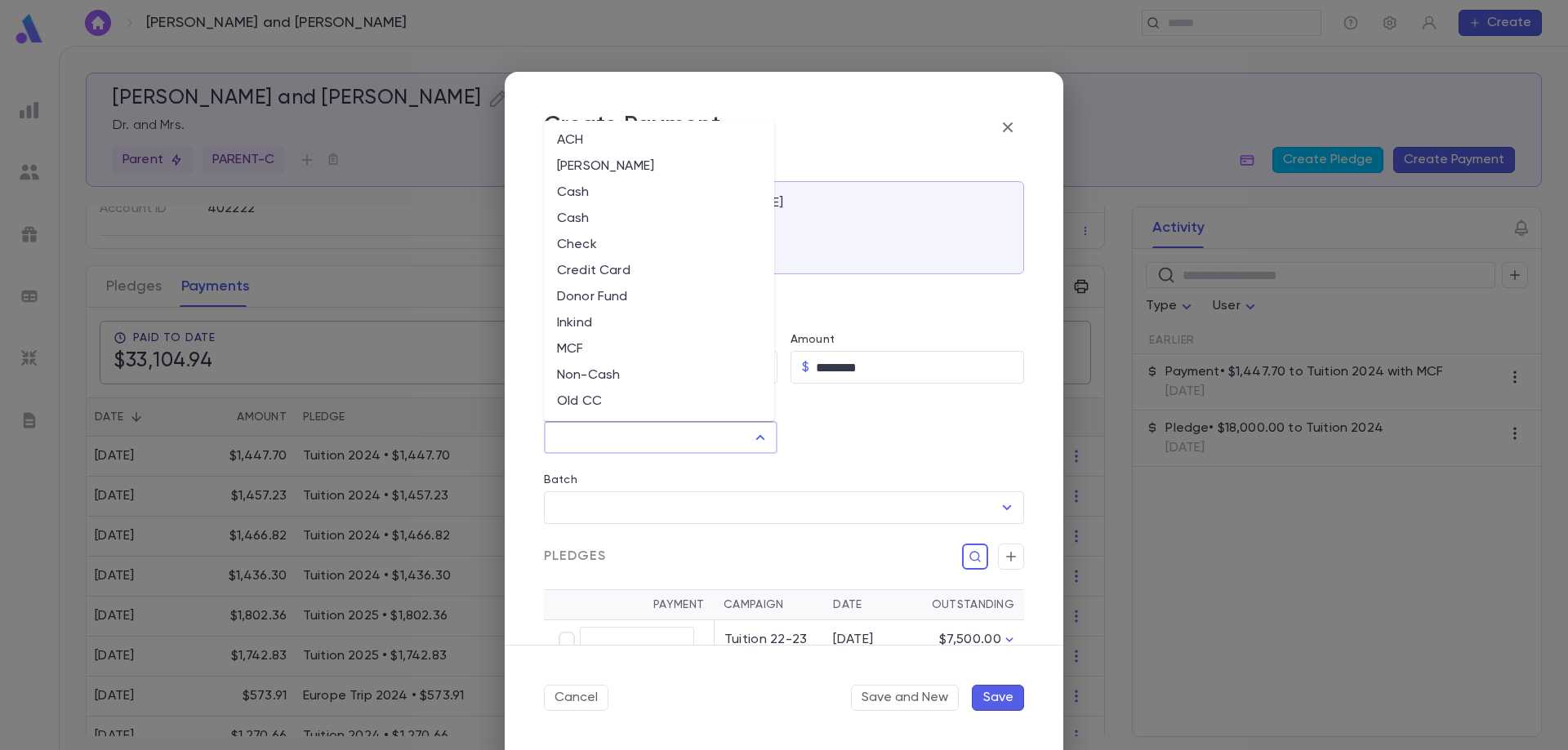
click at [669, 439] on input "Method" at bounding box center [648, 438] width 194 height 31
click at [673, 348] on li "MCF" at bounding box center [659, 348] width 230 height 26
type input "***"
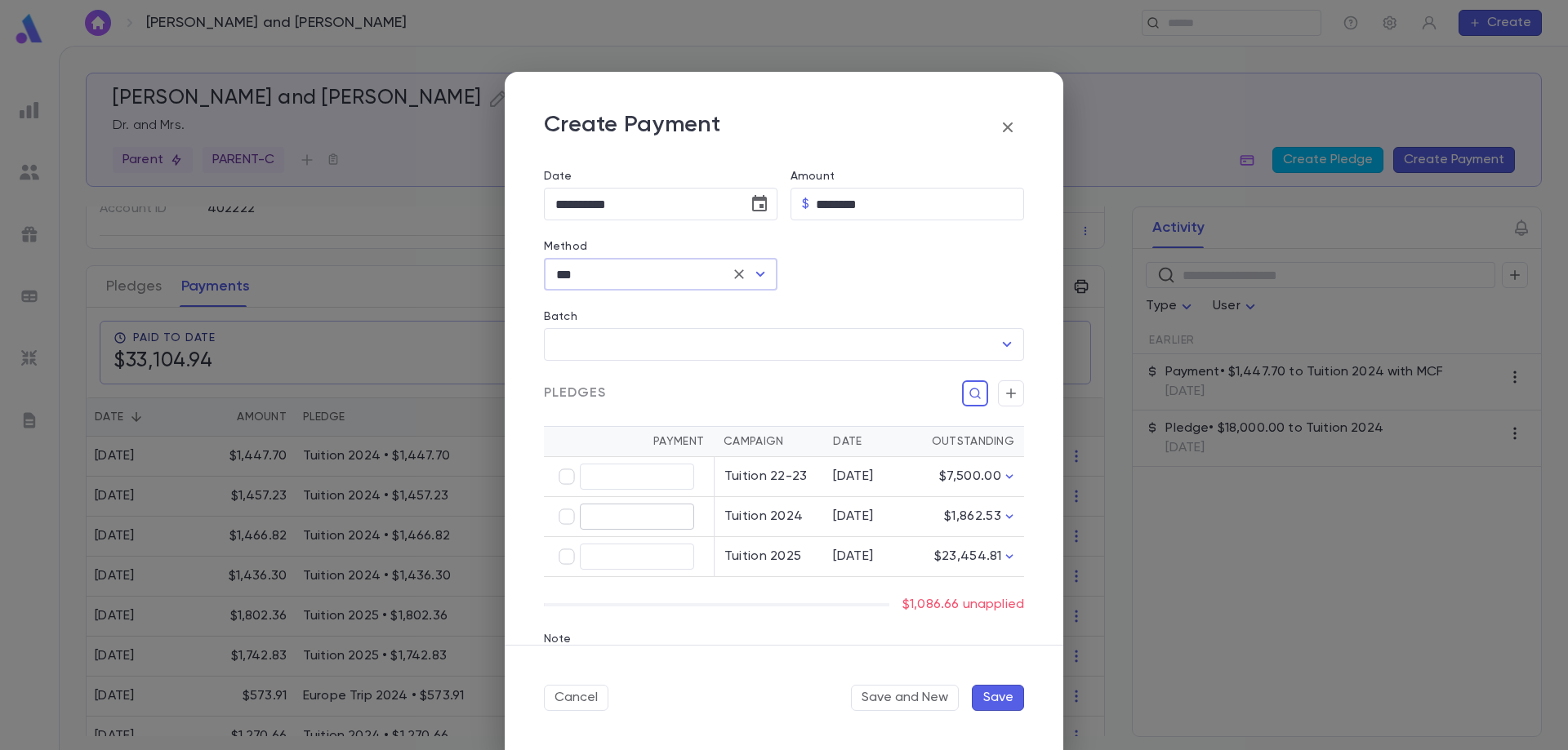
type input "********"
click at [1000, 697] on button "Save" at bounding box center [998, 698] width 52 height 26
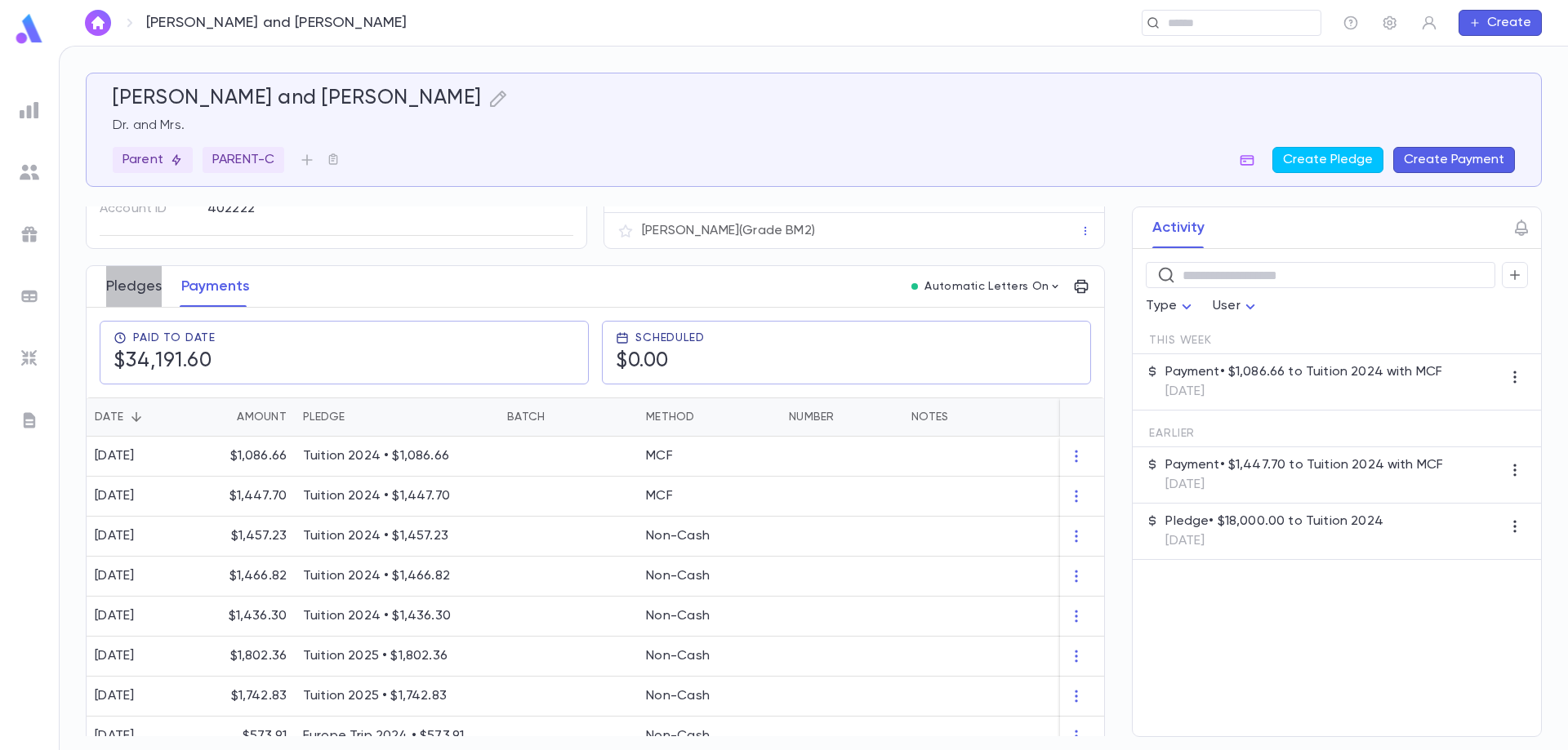
click at [130, 286] on button "Pledges" at bounding box center [134, 286] width 55 height 41
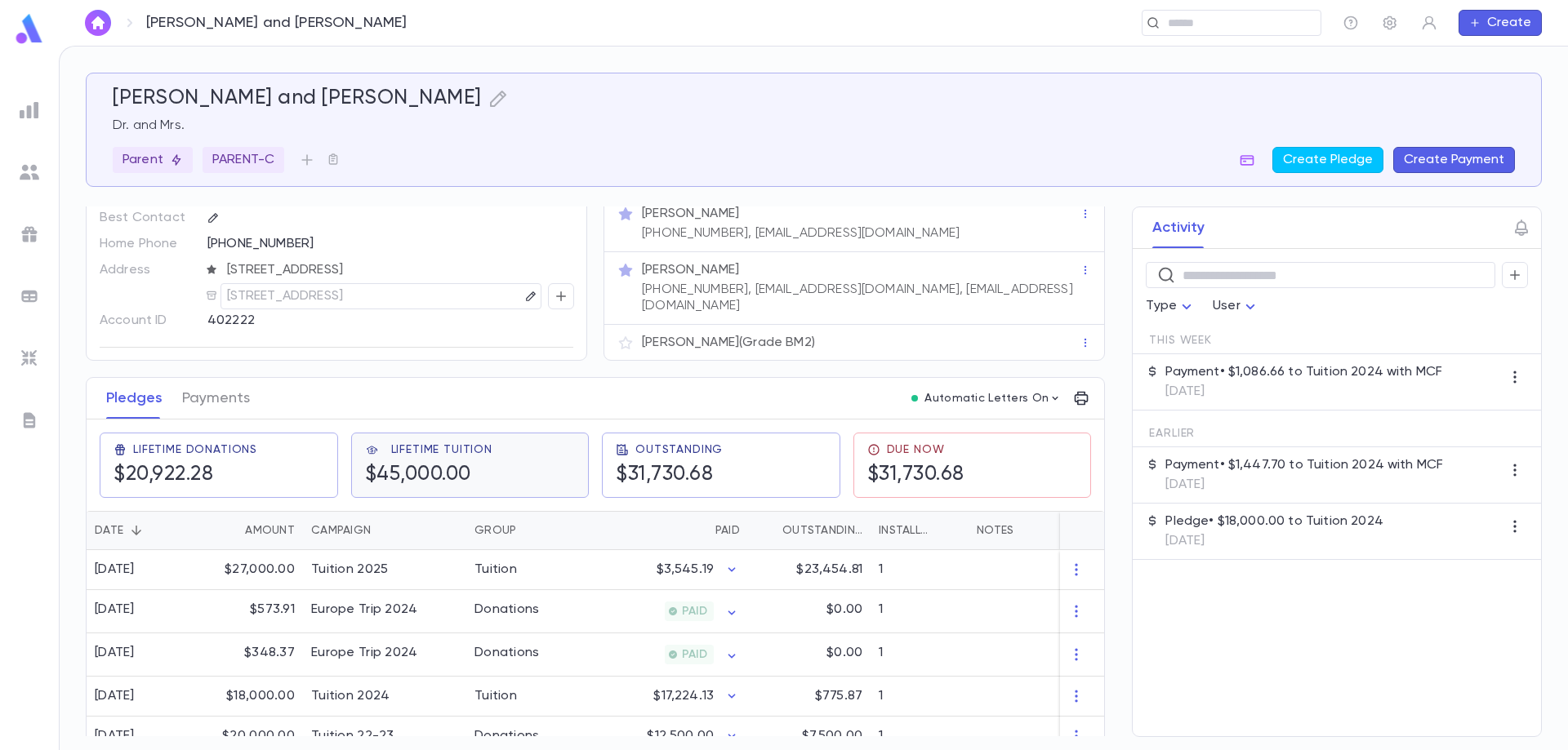
scroll to position [79, 0]
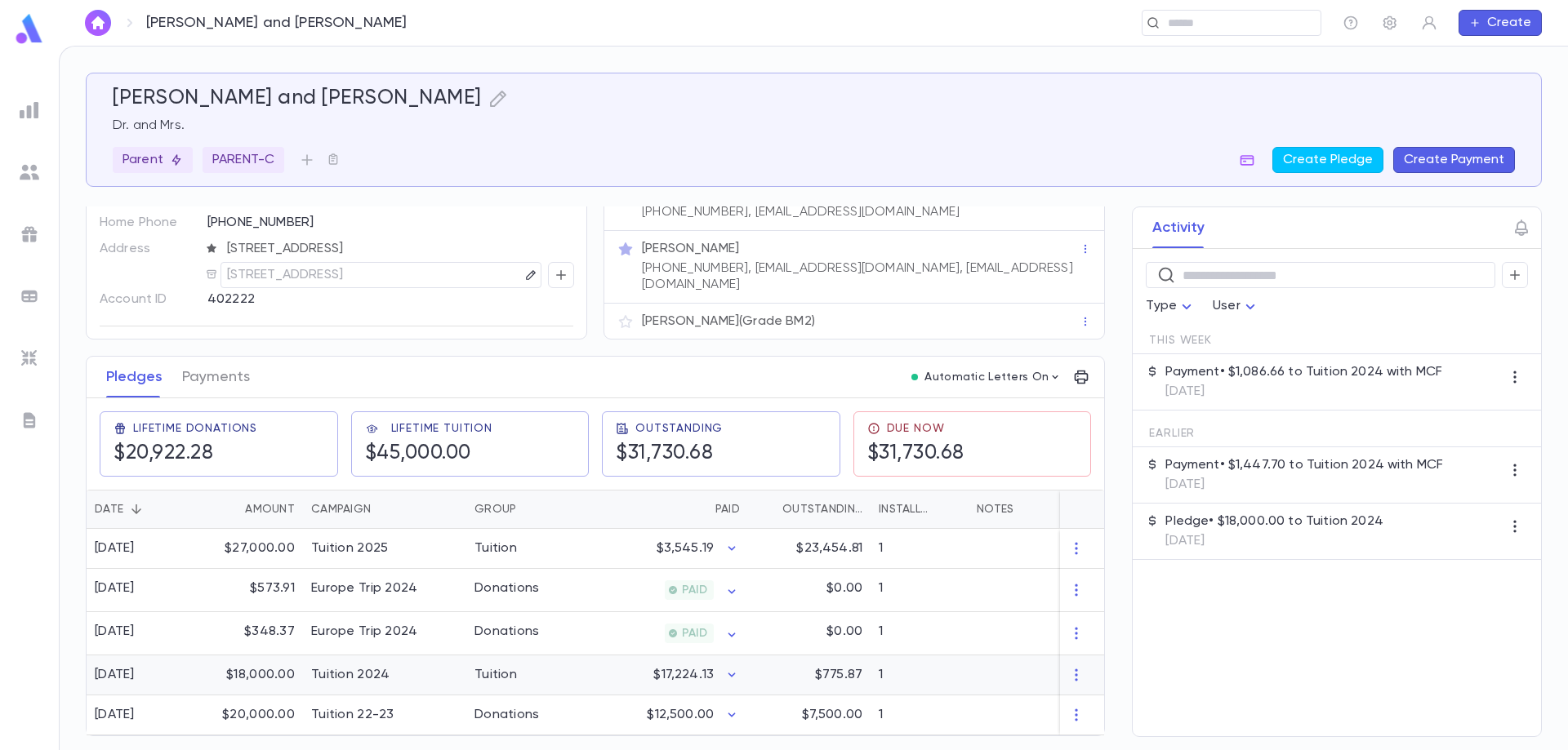
click at [421, 675] on div "Tuition 2024" at bounding box center [385, 676] width 164 height 40
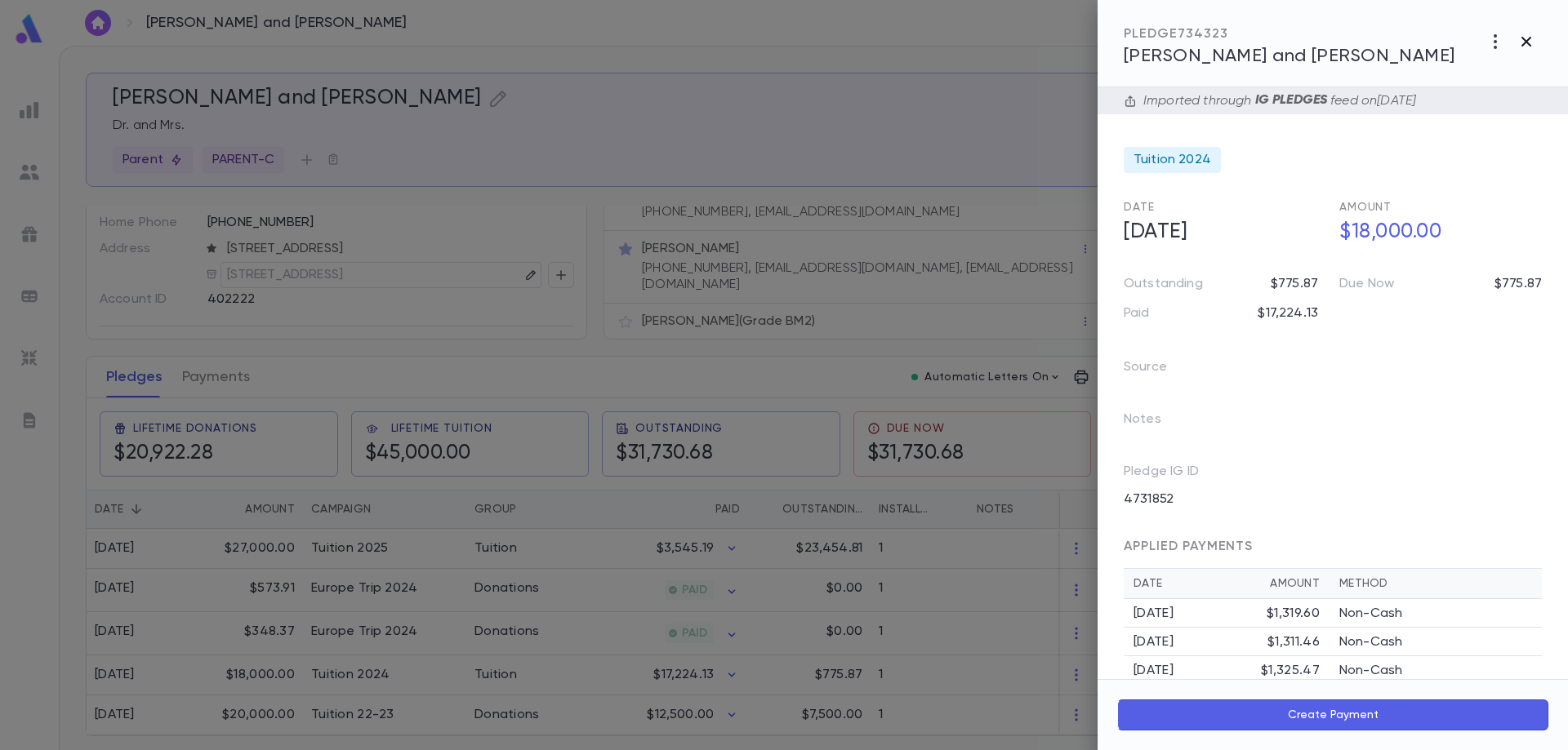
click at [1527, 40] on icon "button" at bounding box center [1526, 42] width 10 height 10
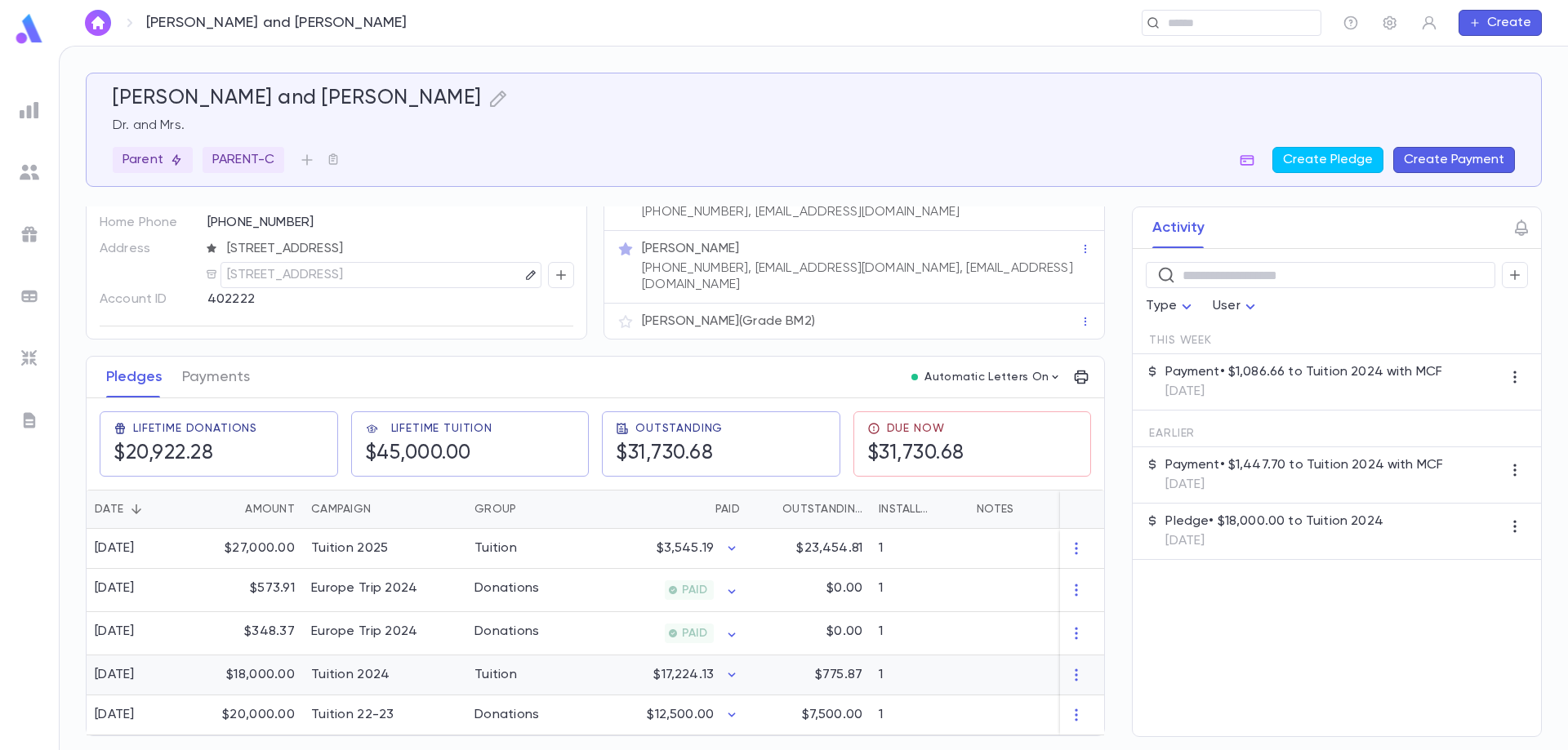
click at [332, 667] on div "Tuition 2024" at bounding box center [350, 675] width 78 height 16
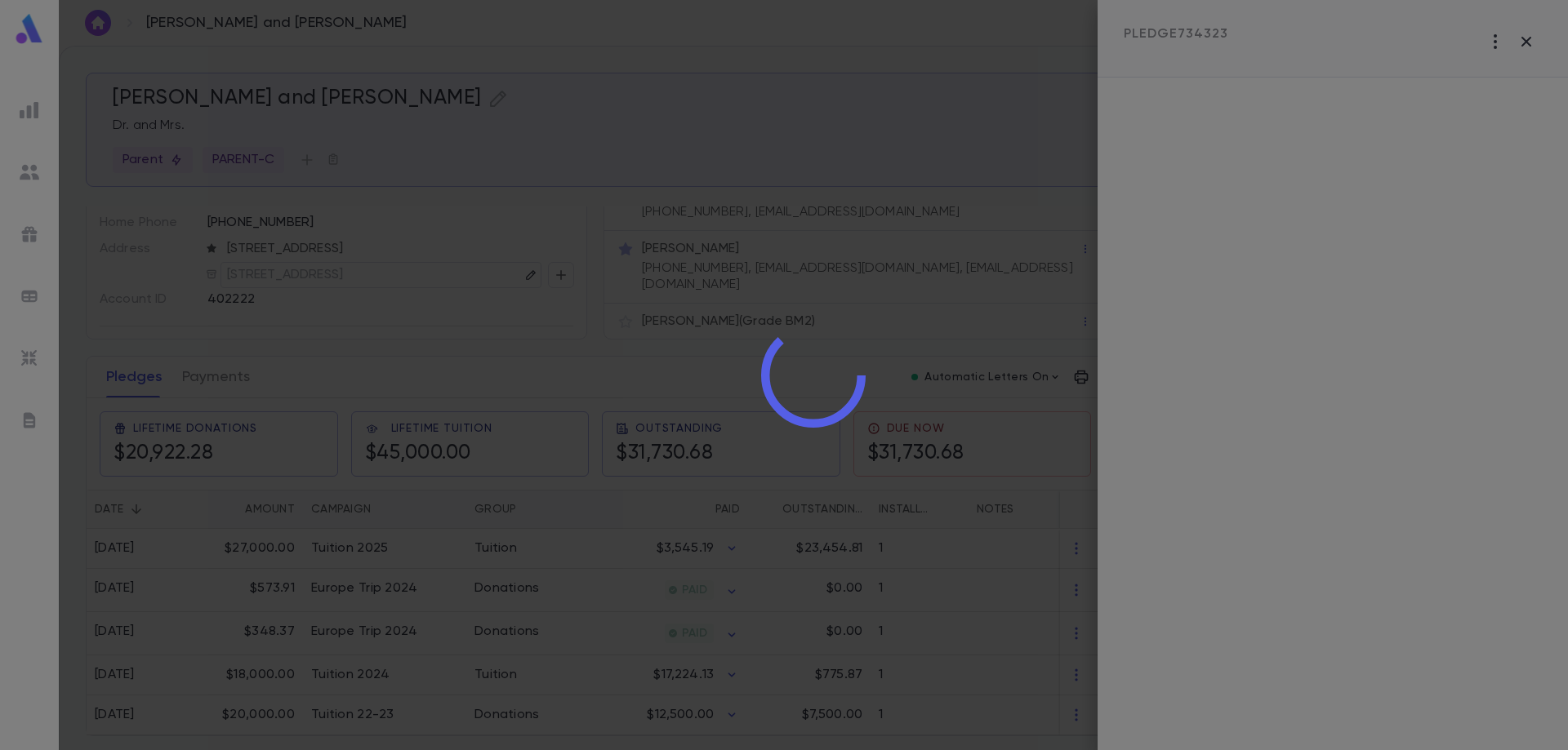
click at [1532, 31] on div at bounding box center [813, 375] width 1509 height 750
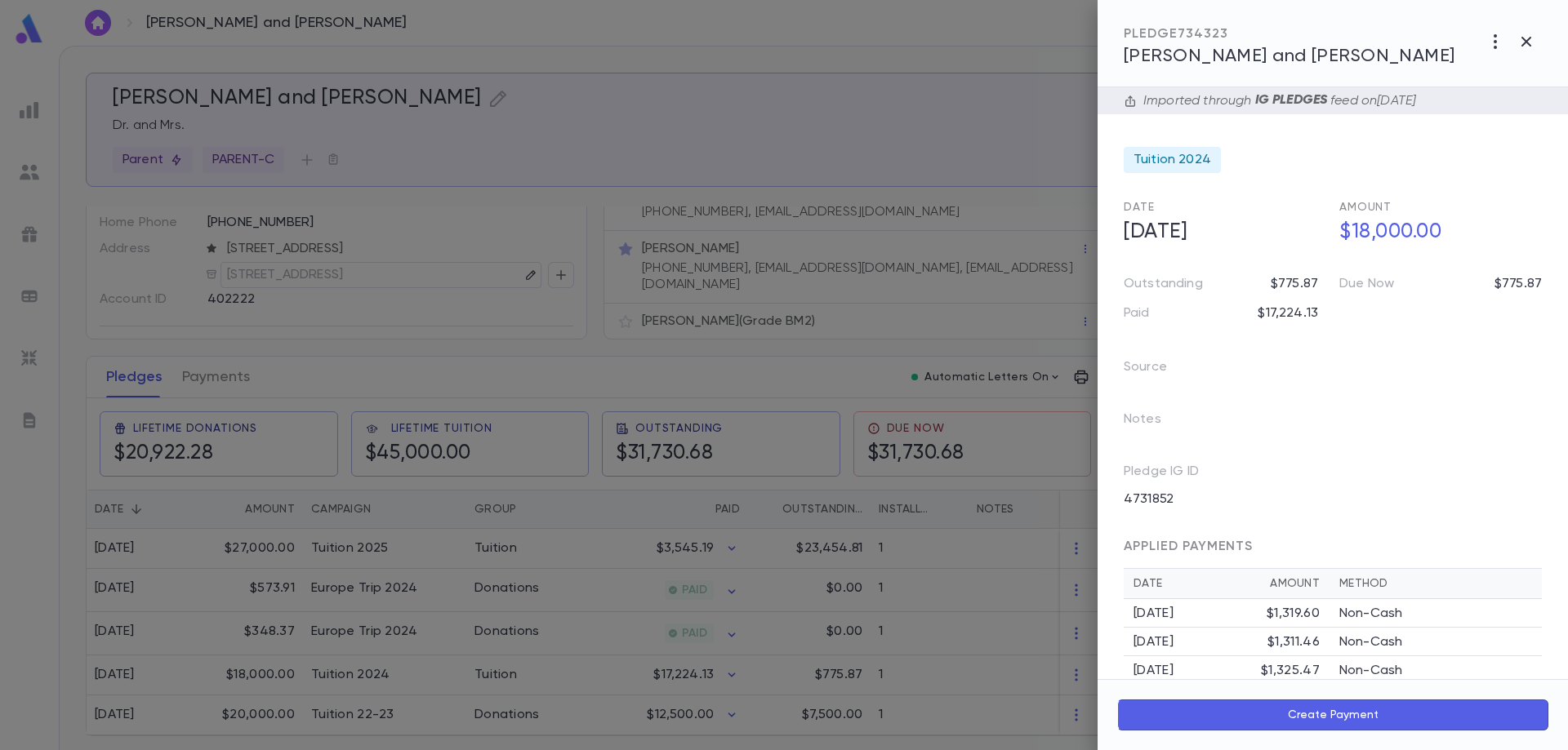
click at [263, 540] on div at bounding box center [784, 375] width 1568 height 750
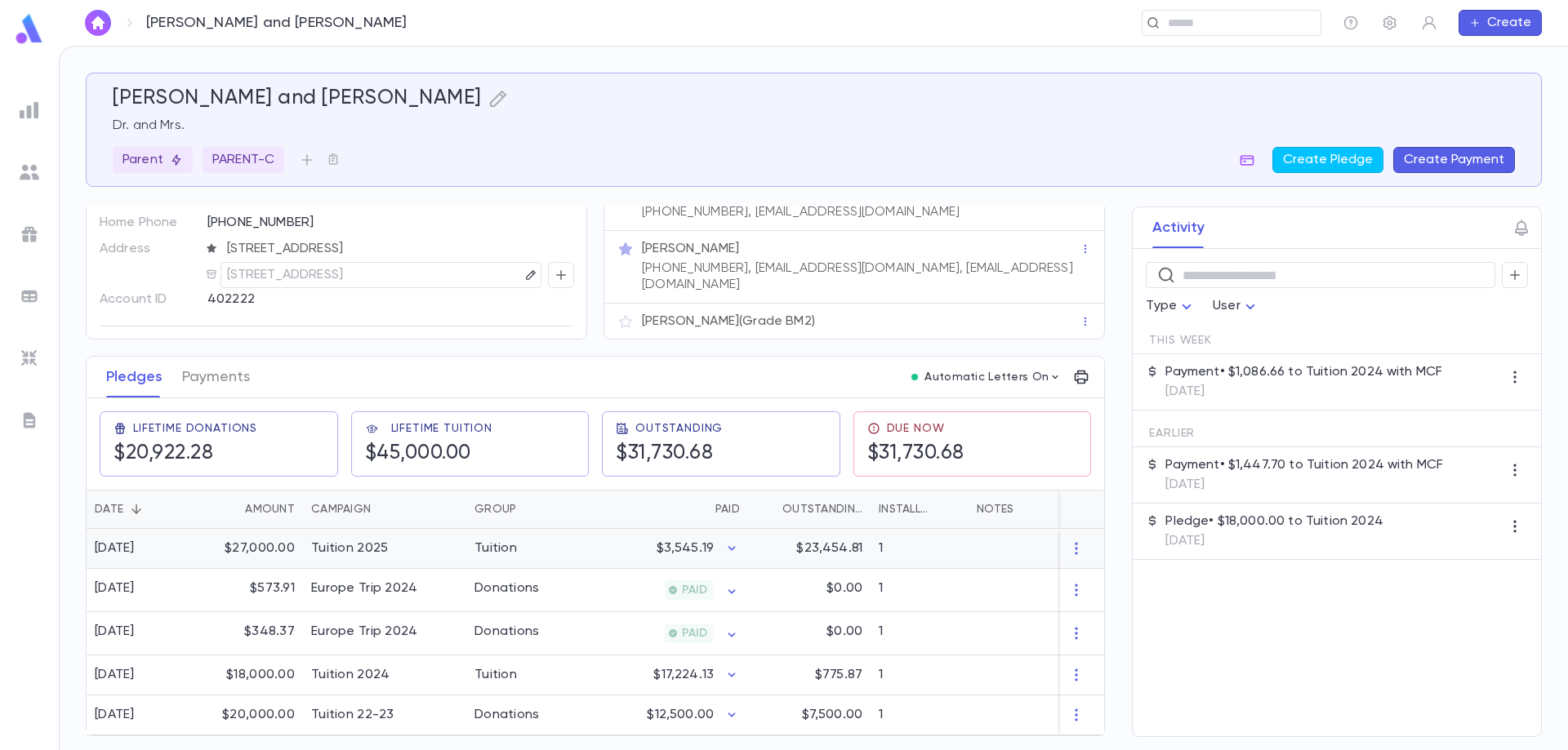
click at [262, 540] on div "$27,000.00" at bounding box center [250, 549] width 107 height 40
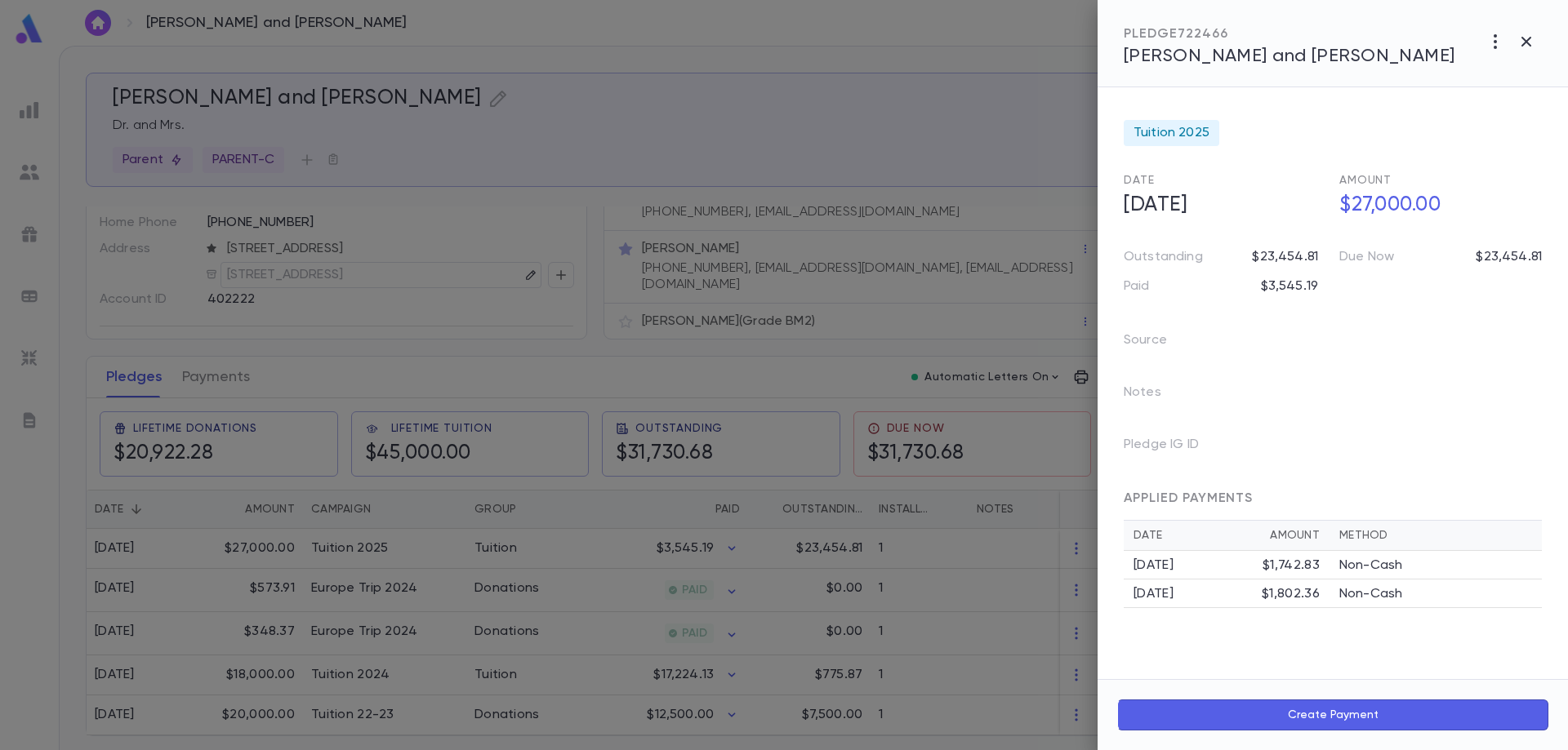
click at [333, 378] on div at bounding box center [784, 375] width 1568 height 750
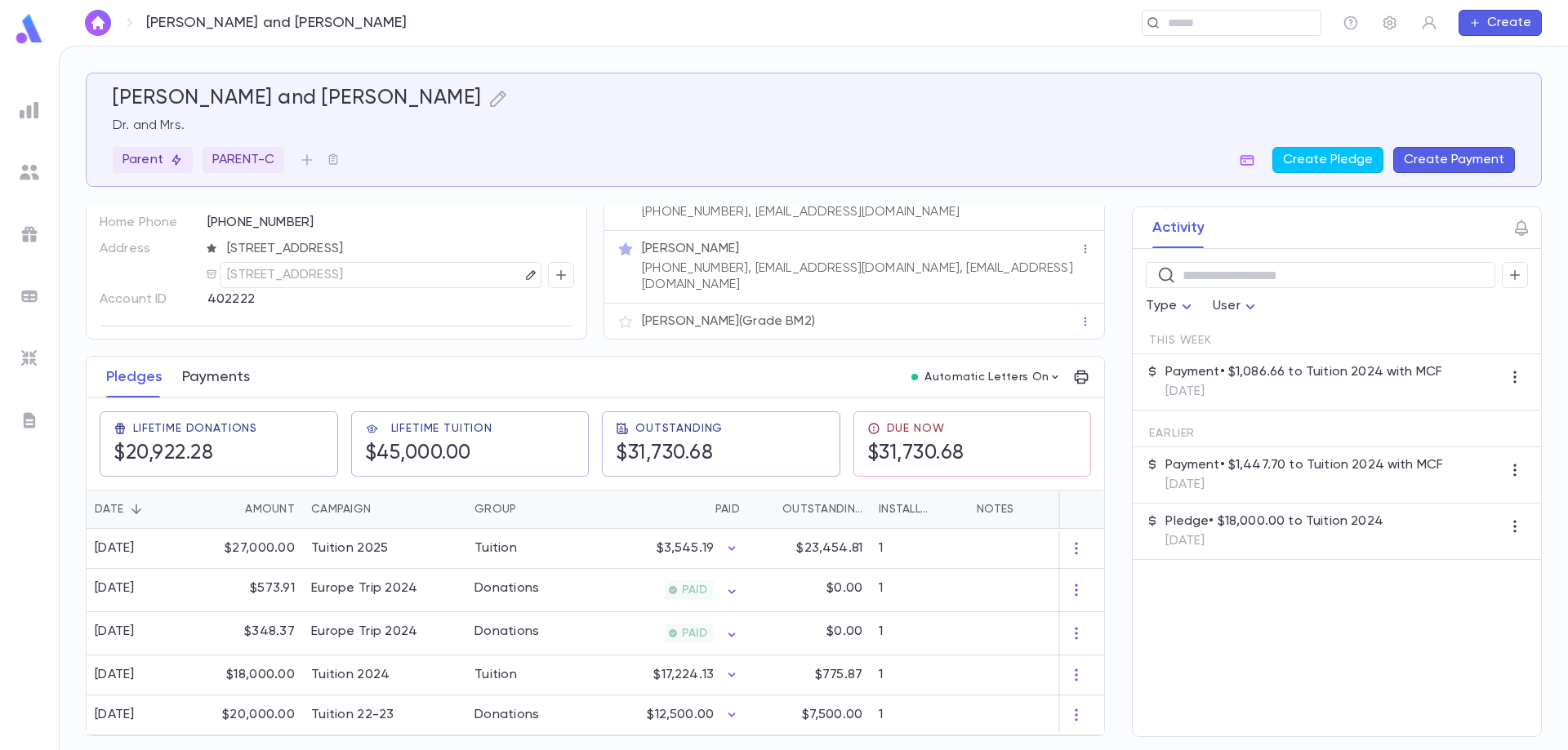
click at [209, 379] on button "Payments" at bounding box center [215, 377] width 68 height 41
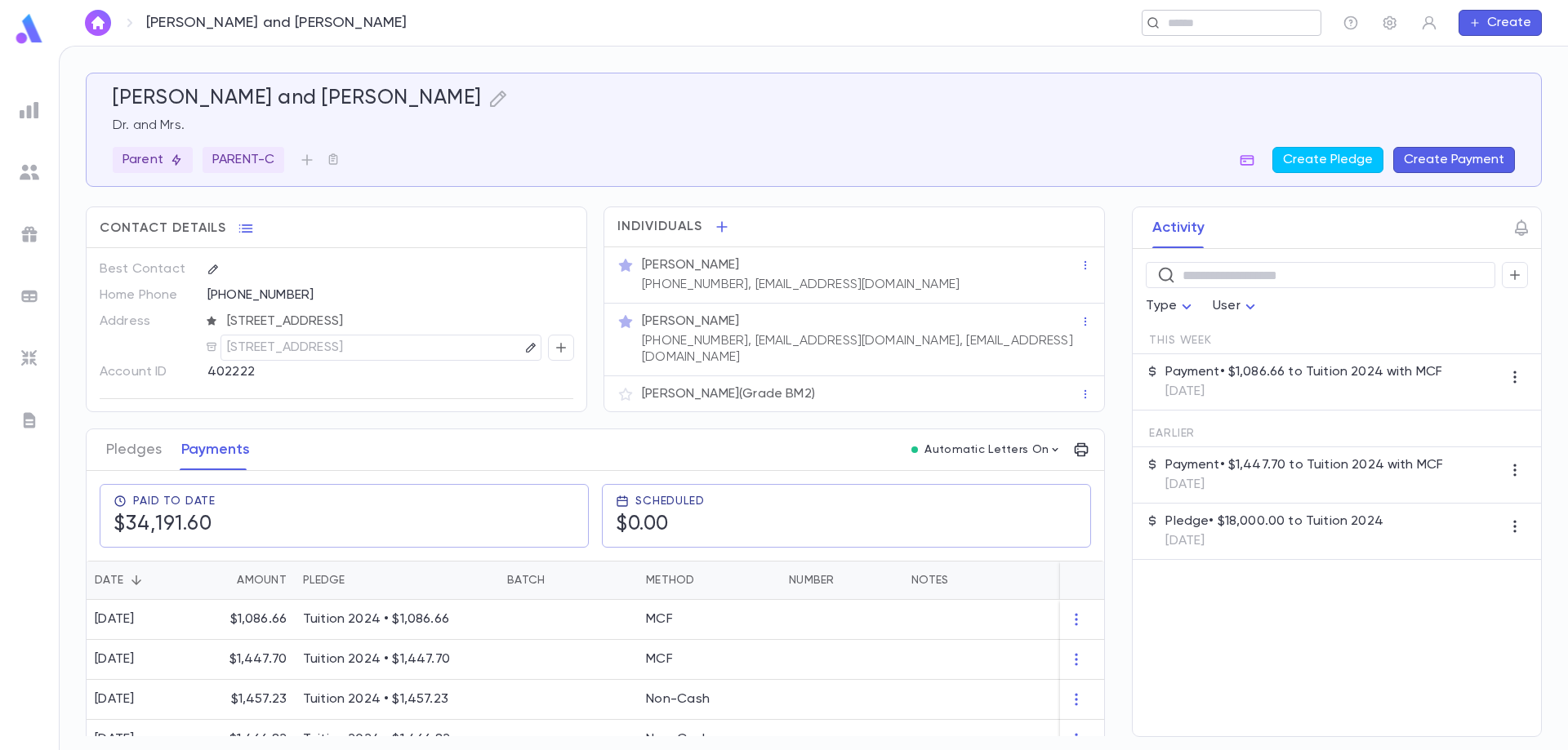
click at [1187, 11] on div "​" at bounding box center [1231, 22] width 180 height 26
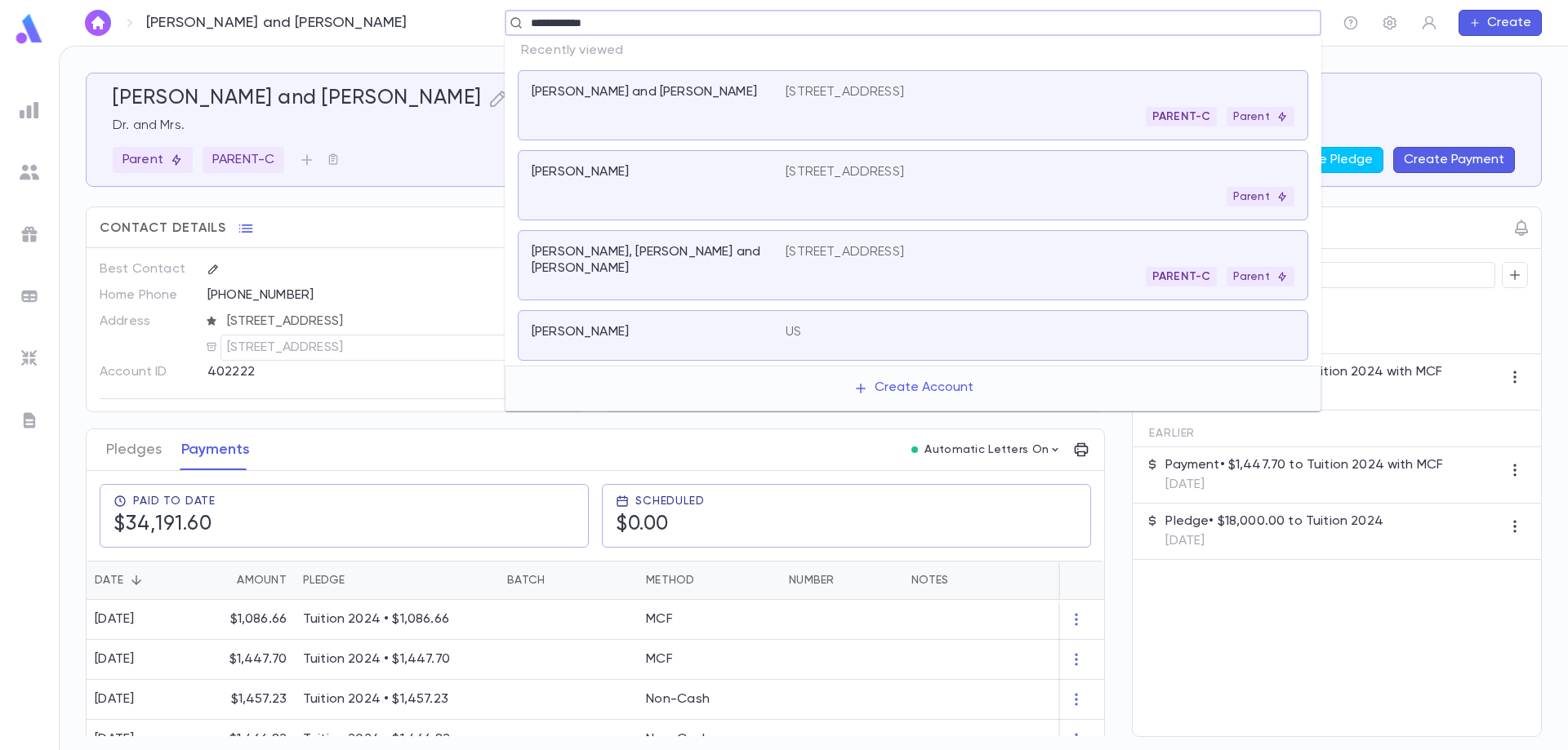
type input "**********"
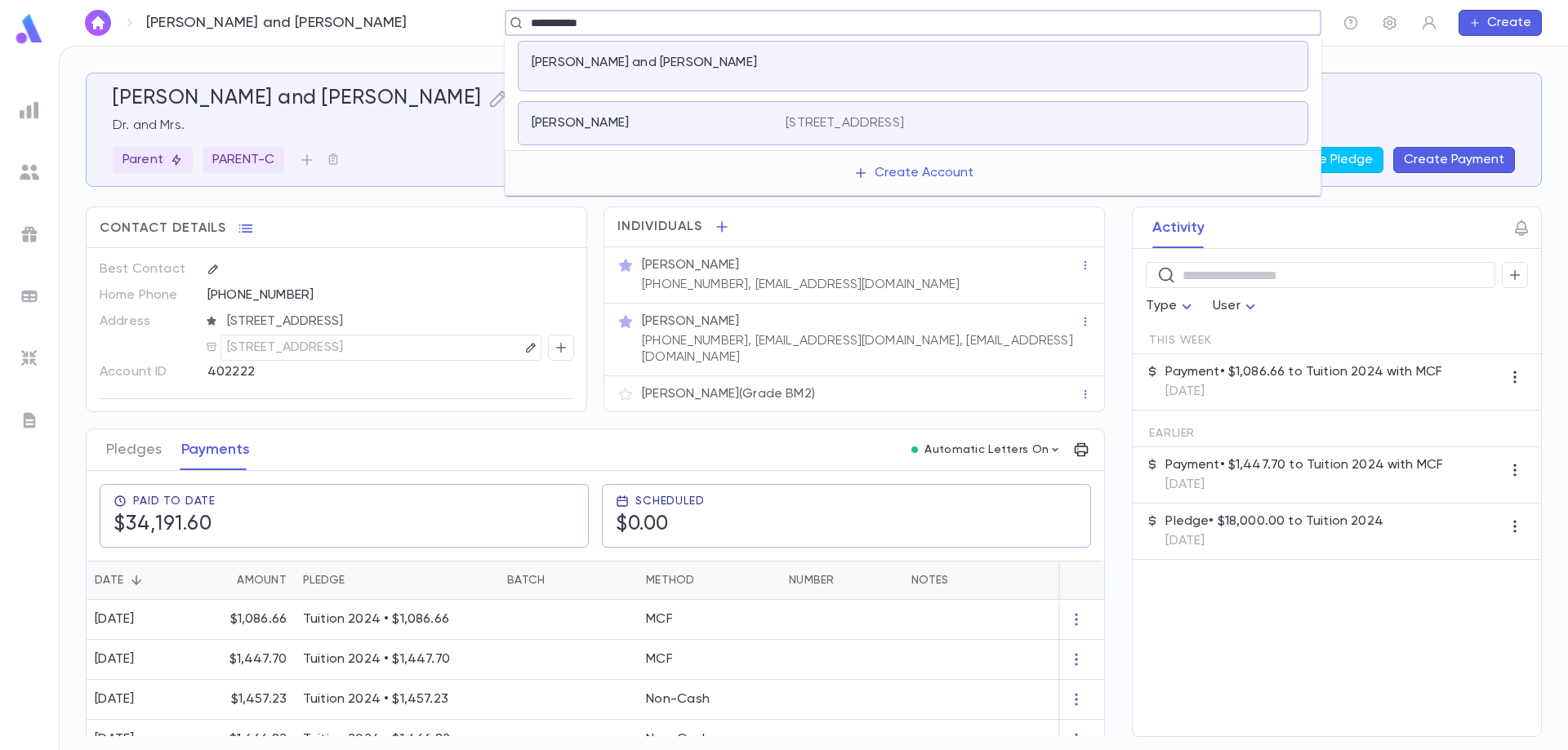
click at [671, 59] on p "[PERSON_NAME] and [PERSON_NAME]" at bounding box center [644, 62] width 226 height 16
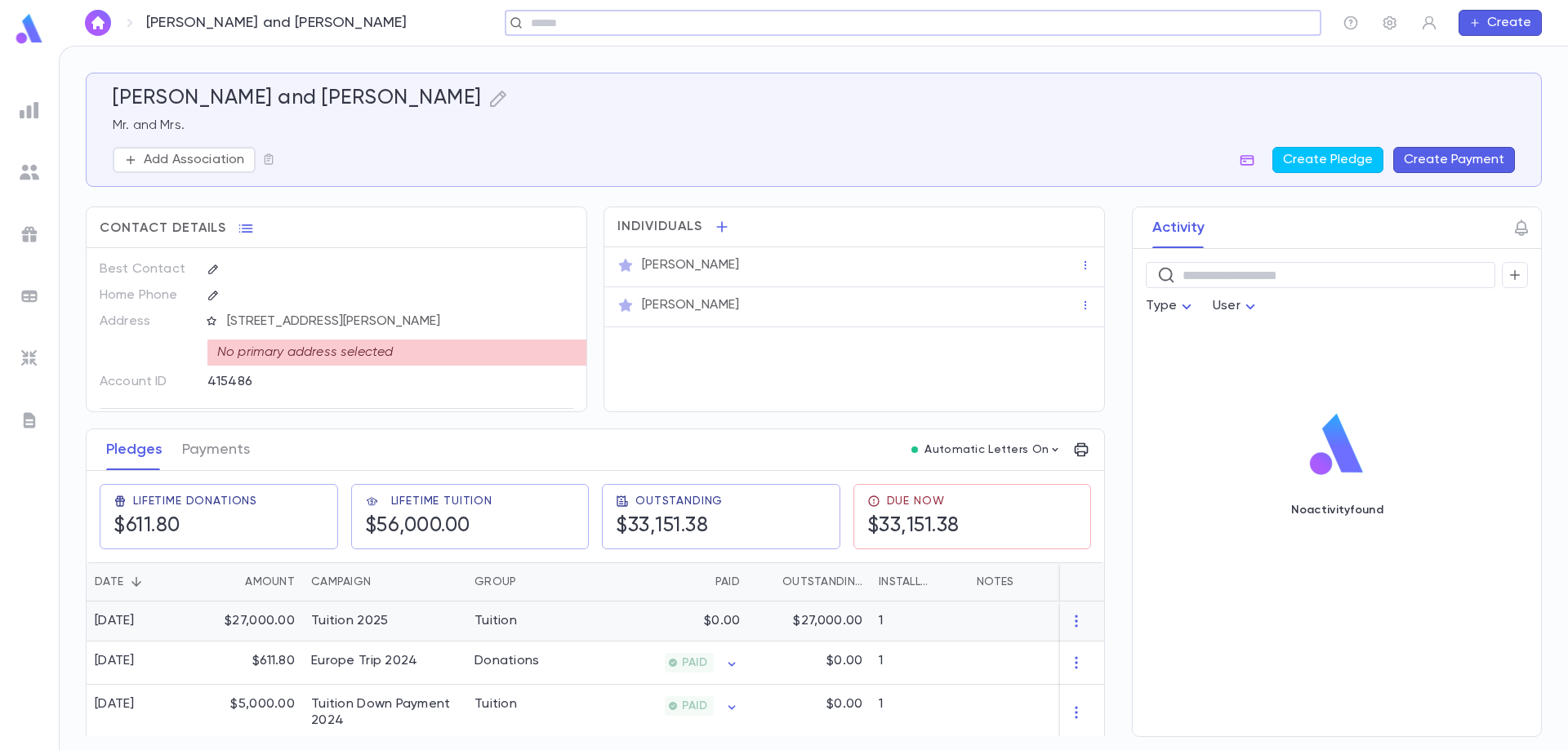
scroll to position [52, 0]
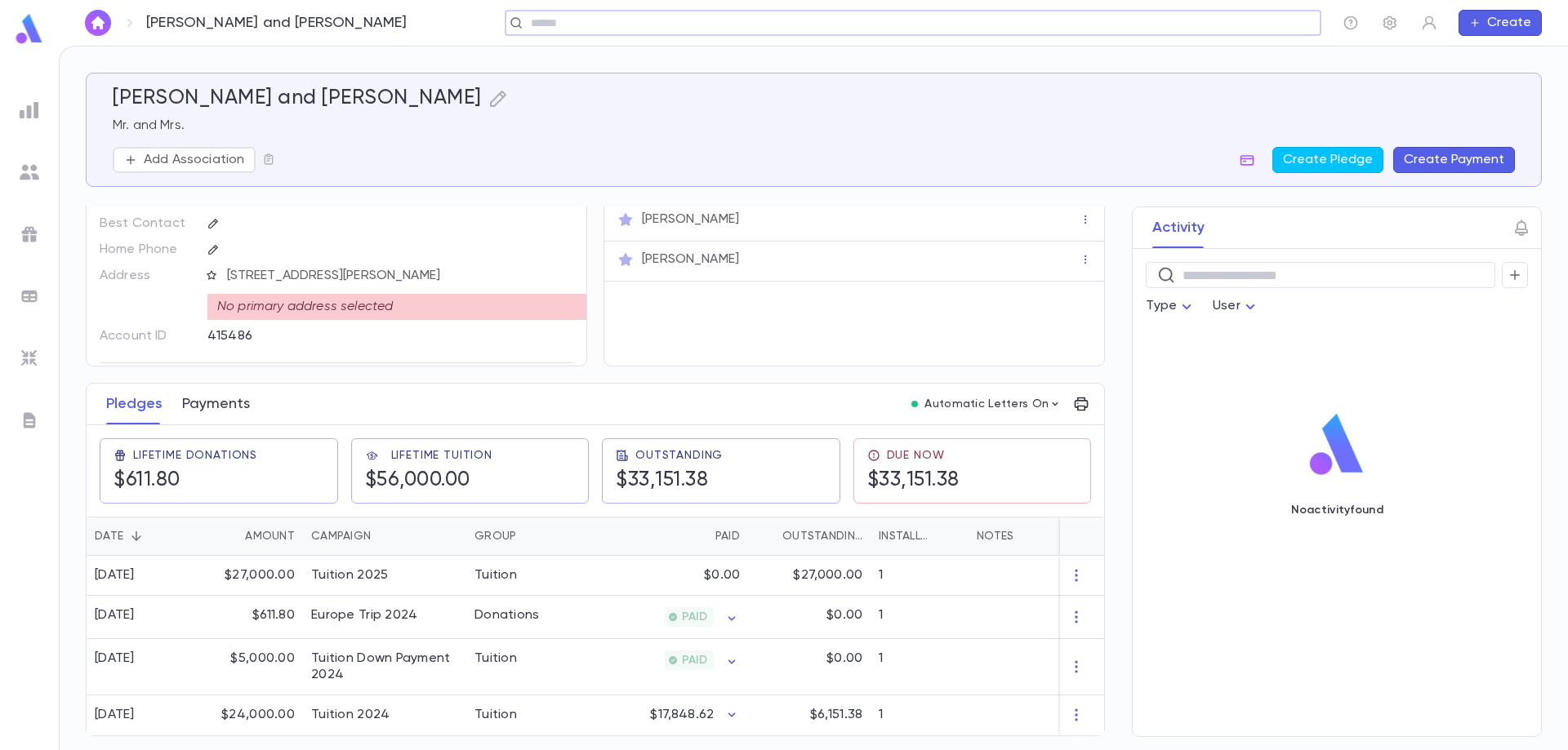
click at [202, 401] on button "Payments" at bounding box center [215, 404] width 68 height 41
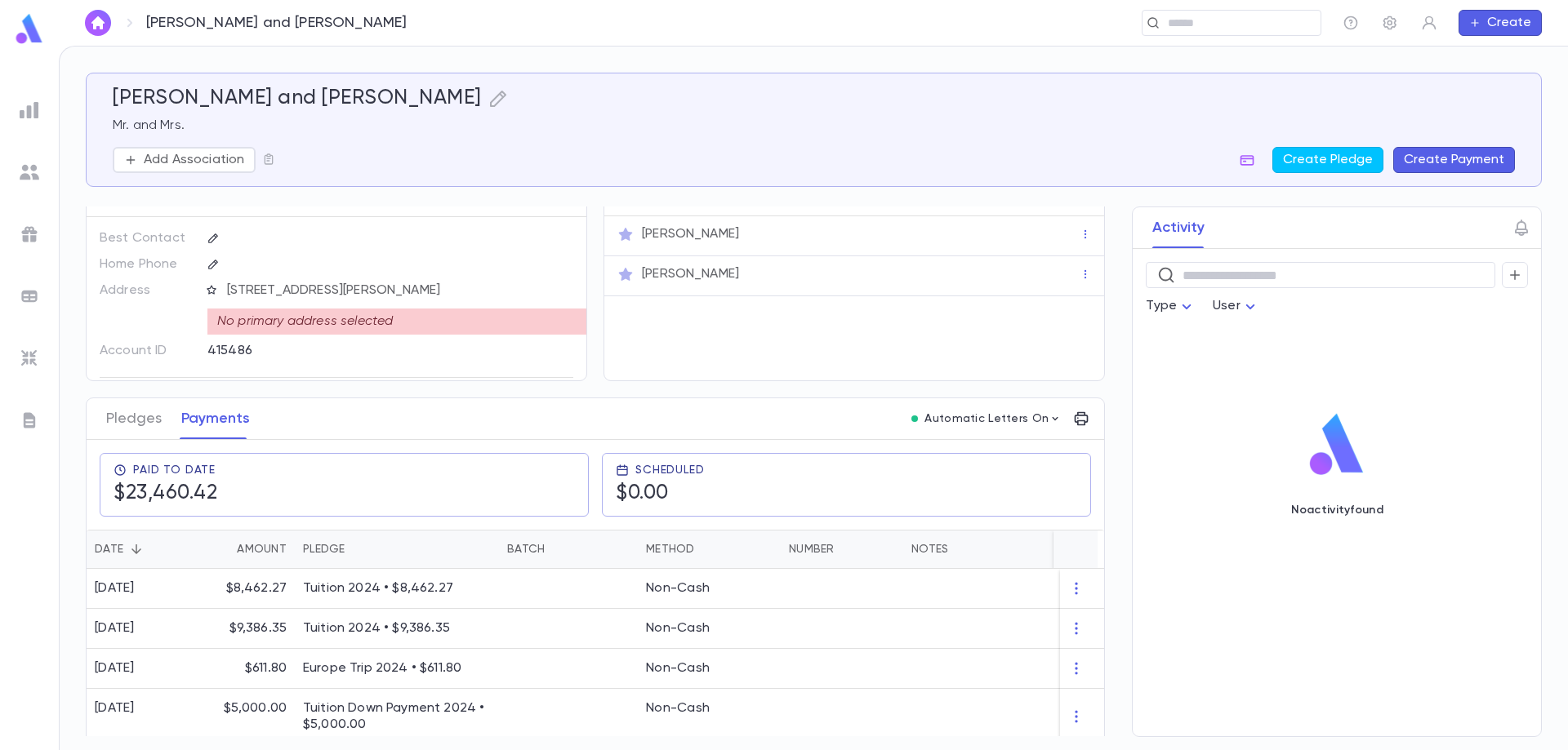
scroll to position [48, 0]
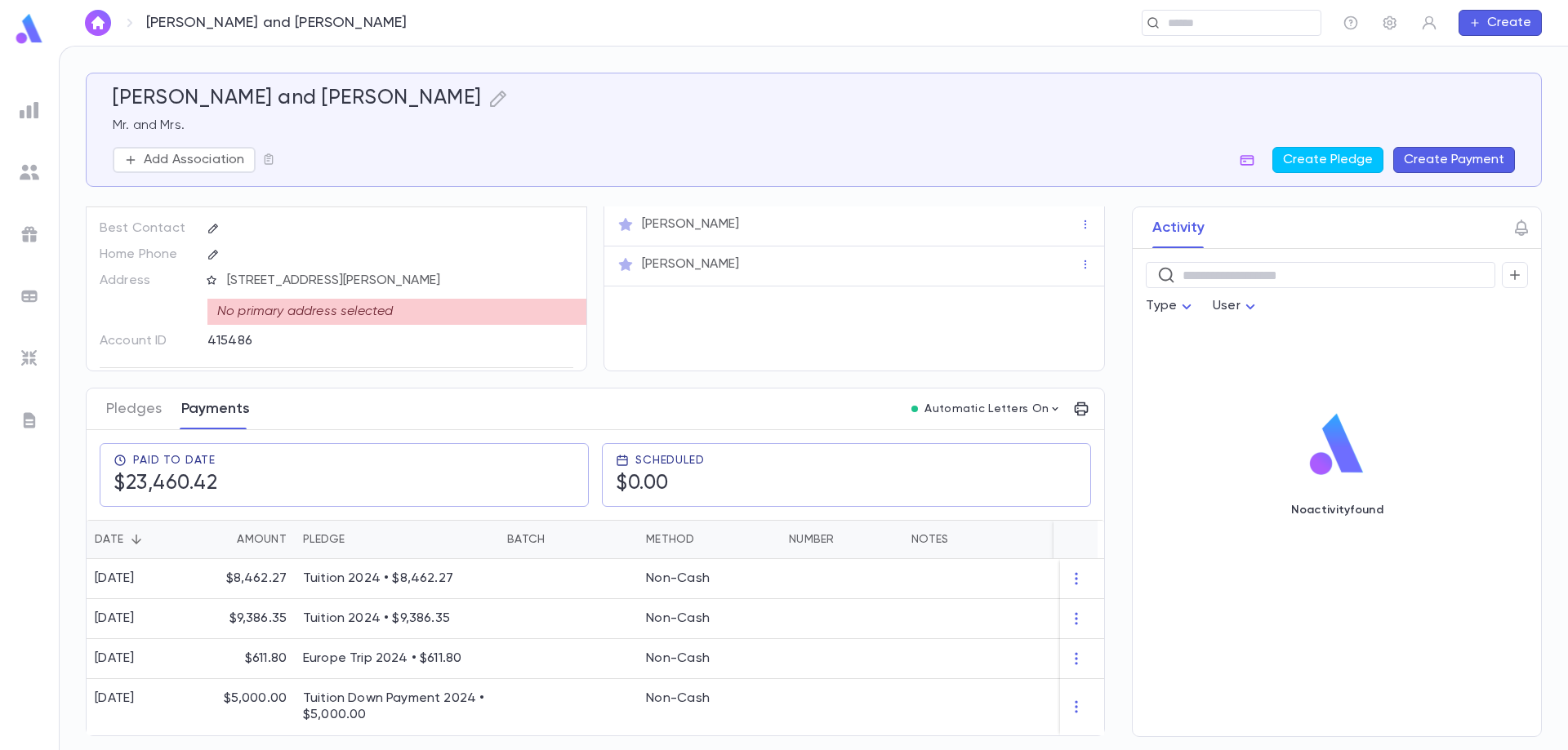
click at [232, 400] on button "Payments" at bounding box center [215, 408] width 69 height 41
click at [1452, 167] on button "Create Payment" at bounding box center [1455, 159] width 122 height 26
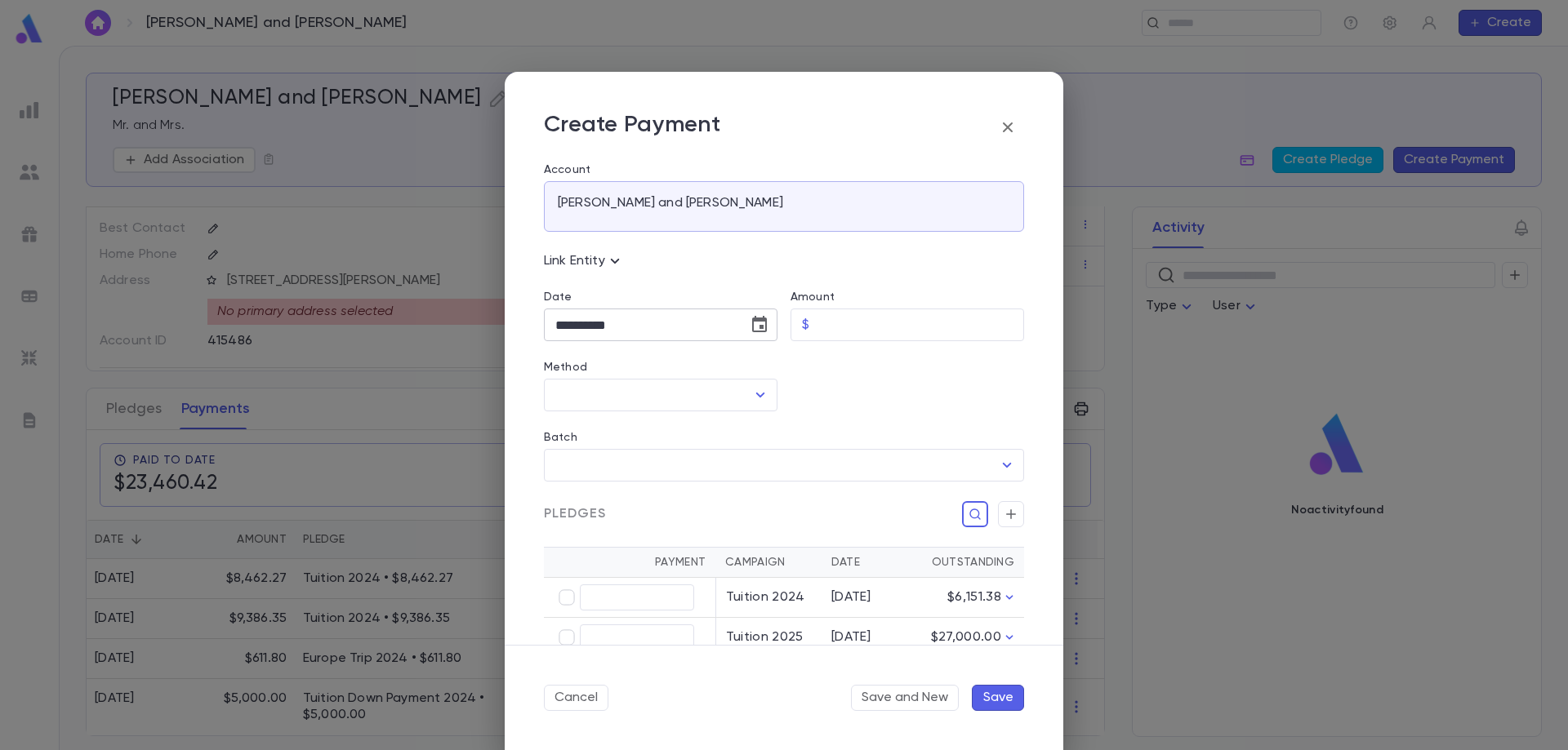
click at [647, 325] on input "**********" at bounding box center [640, 325] width 192 height 31
type input "*"
type input "**********"
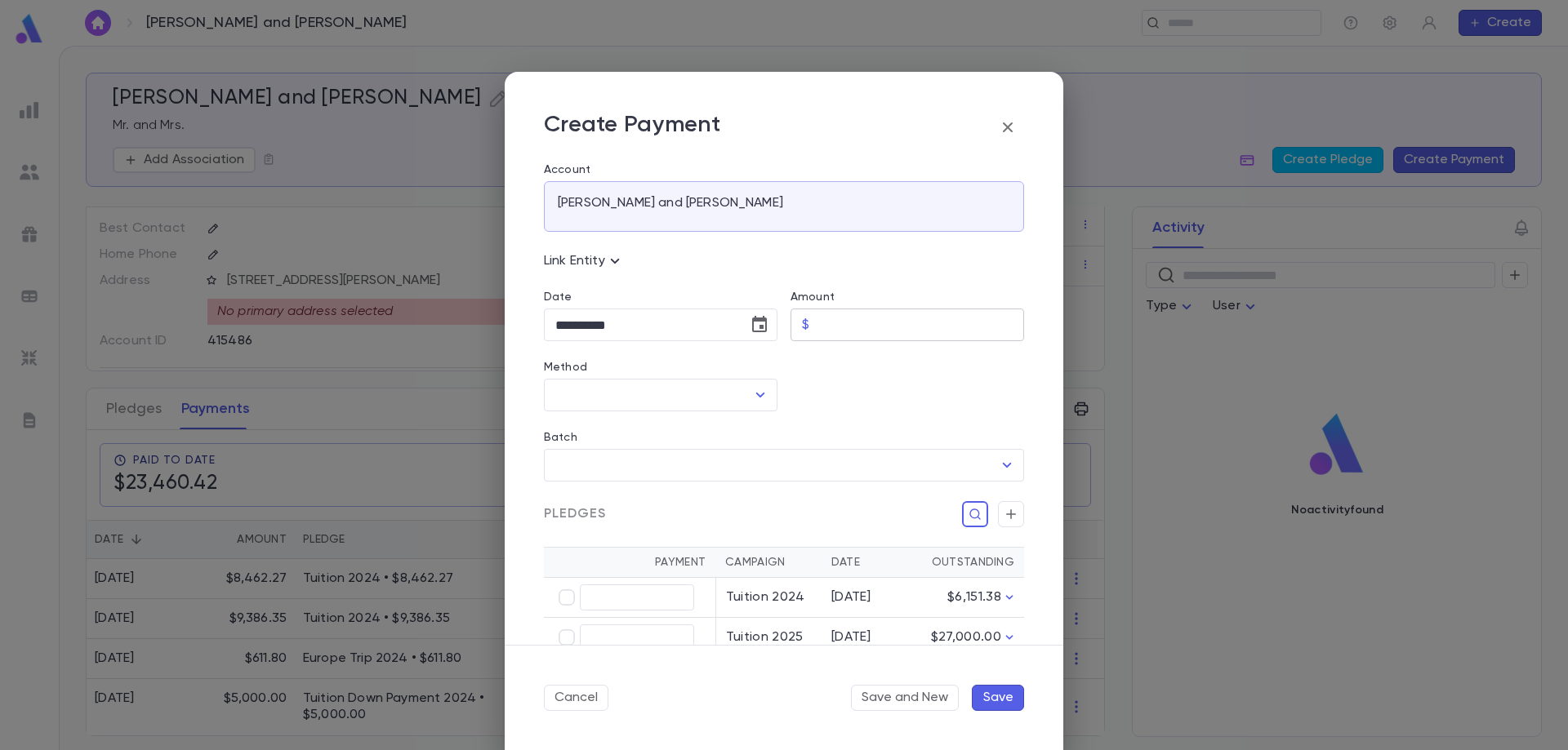
click at [822, 329] on input "Amount" at bounding box center [920, 325] width 208 height 31
type input "********"
click at [603, 417] on div "Batch ​" at bounding box center [778, 446] width 493 height 70
click at [607, 400] on input "Method" at bounding box center [648, 395] width 194 height 31
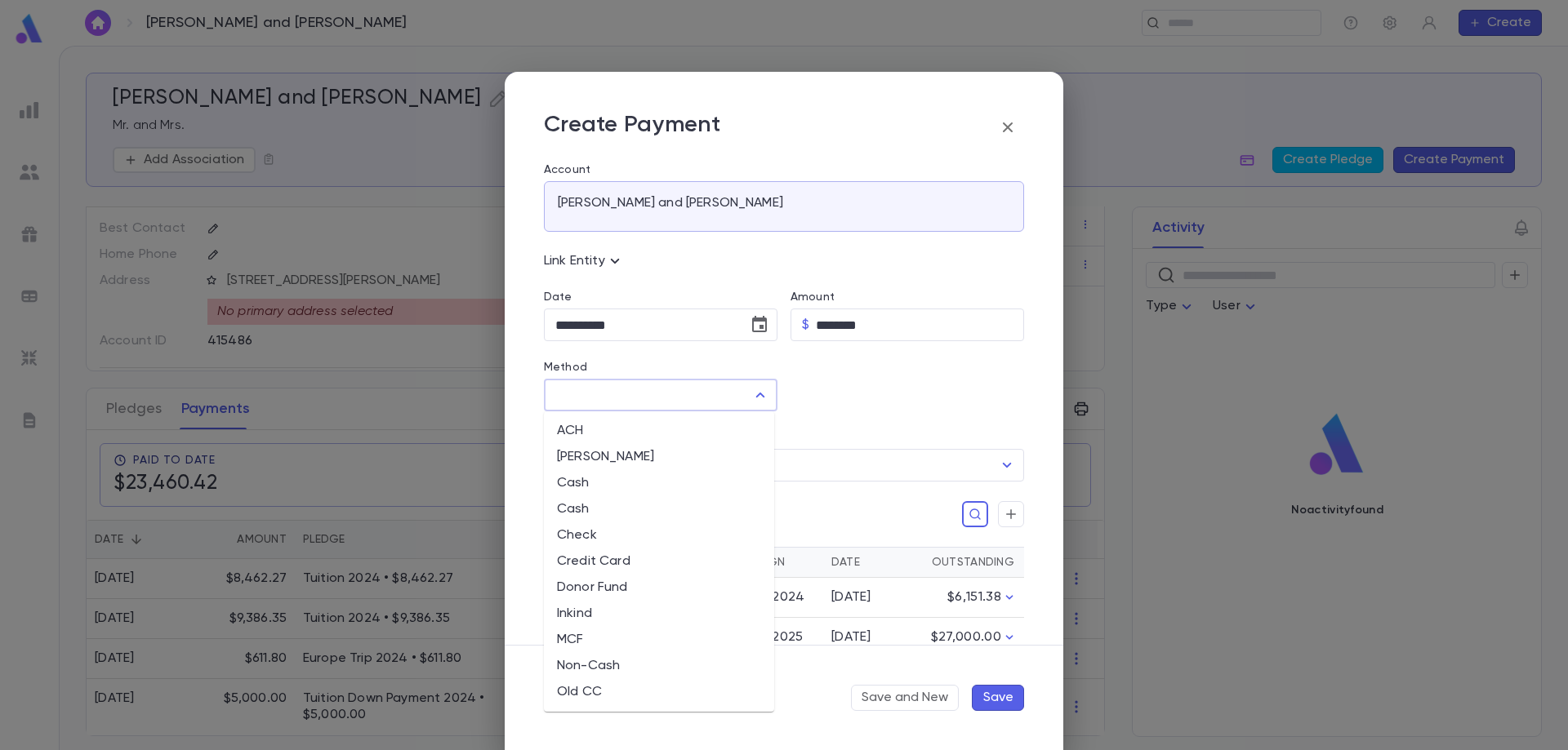
click at [582, 641] on li "MCF" at bounding box center [659, 640] width 230 height 26
type input "***"
type input "********"
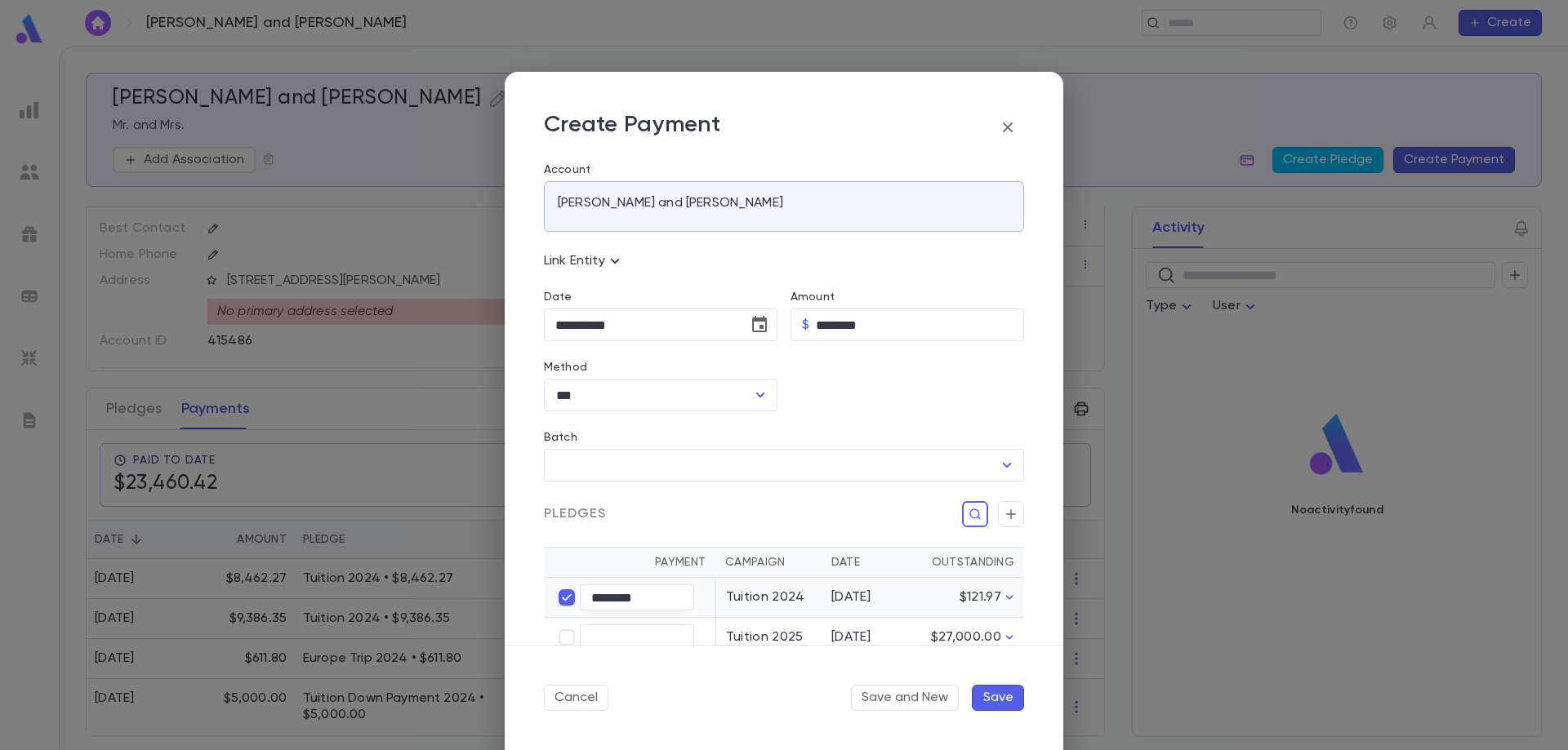
click at [1004, 697] on button "Save" at bounding box center [998, 698] width 52 height 26
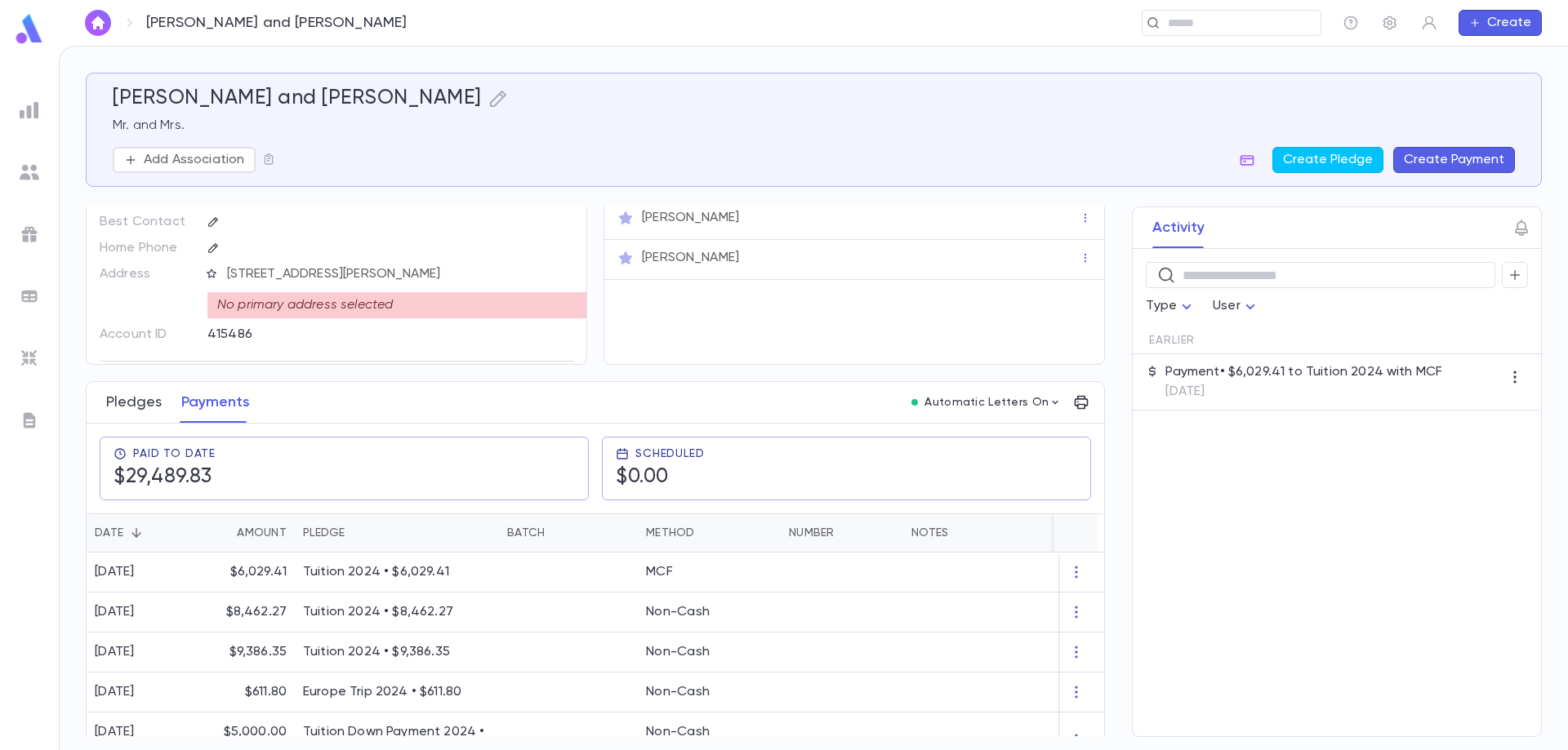
click at [129, 400] on button "Pledges" at bounding box center [134, 402] width 55 height 41
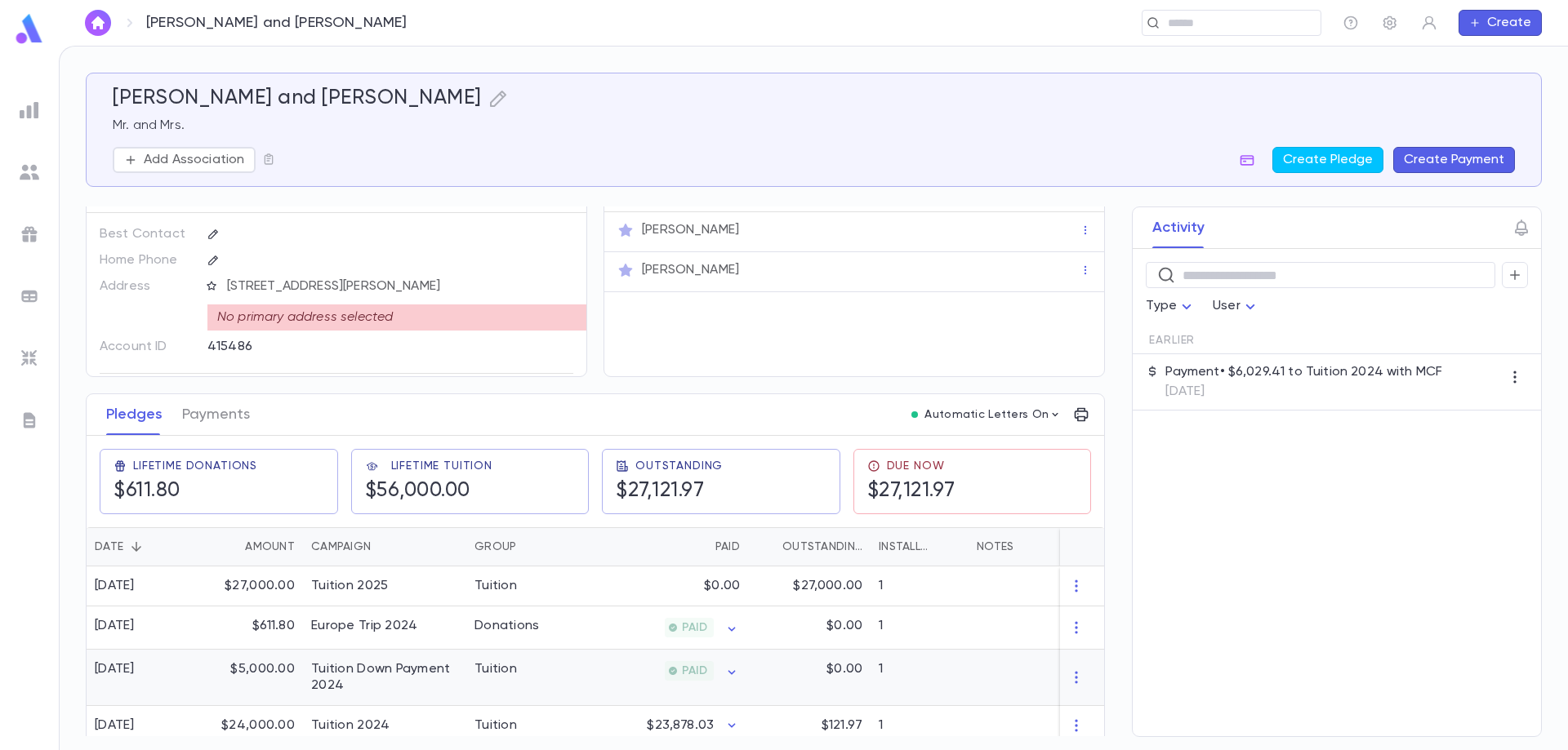
scroll to position [52, 0]
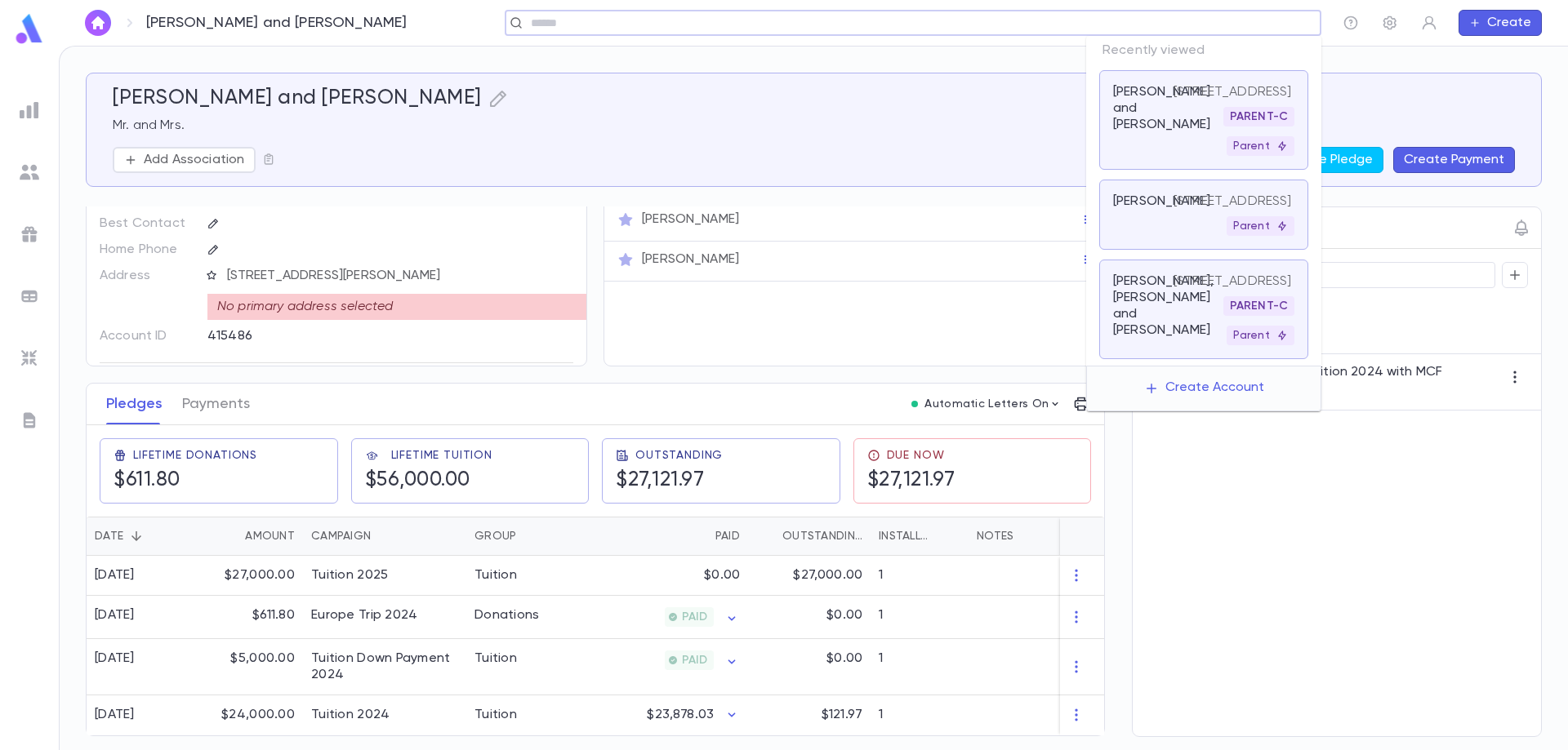
click at [1190, 24] on input "text" at bounding box center [907, 23] width 764 height 15
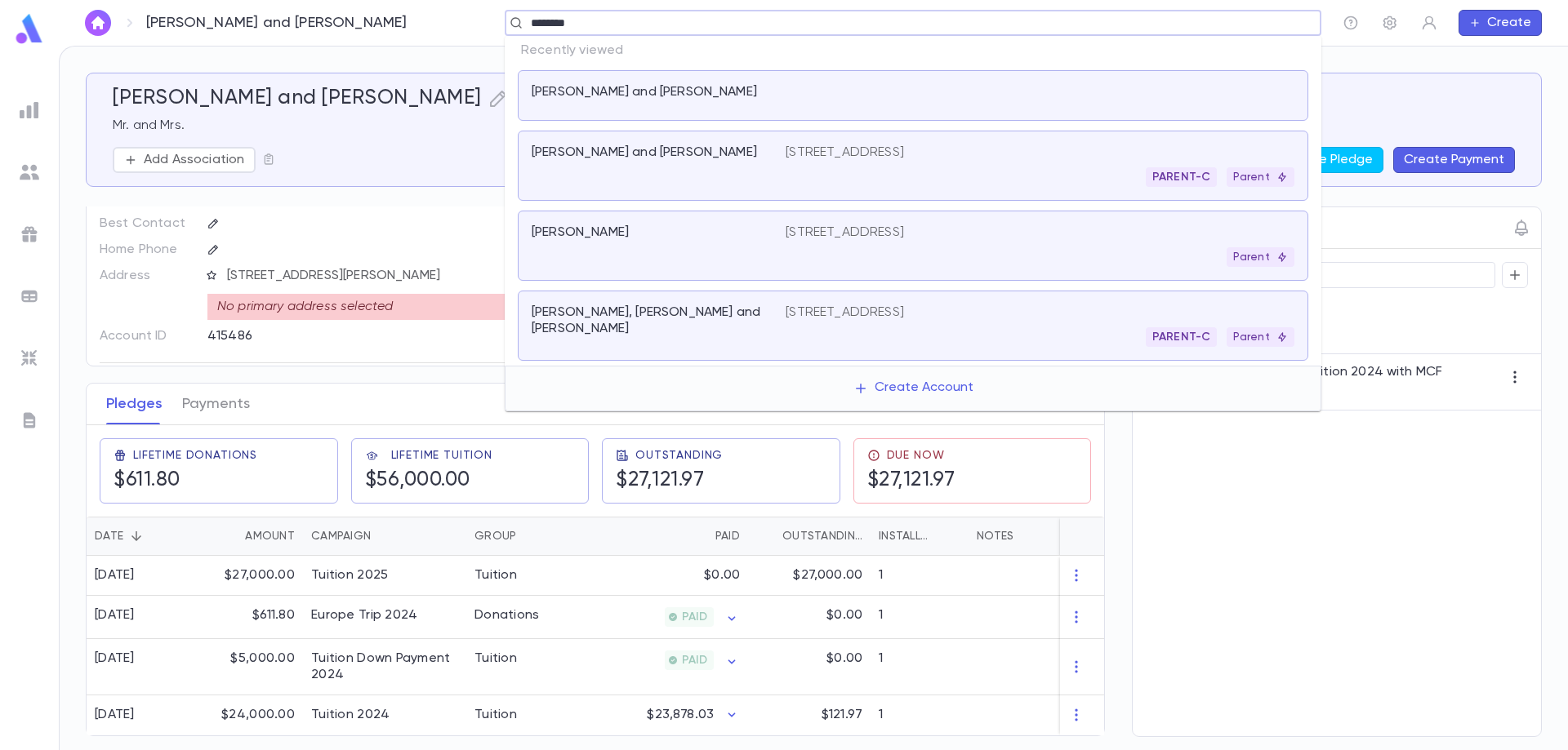
type input "*********"
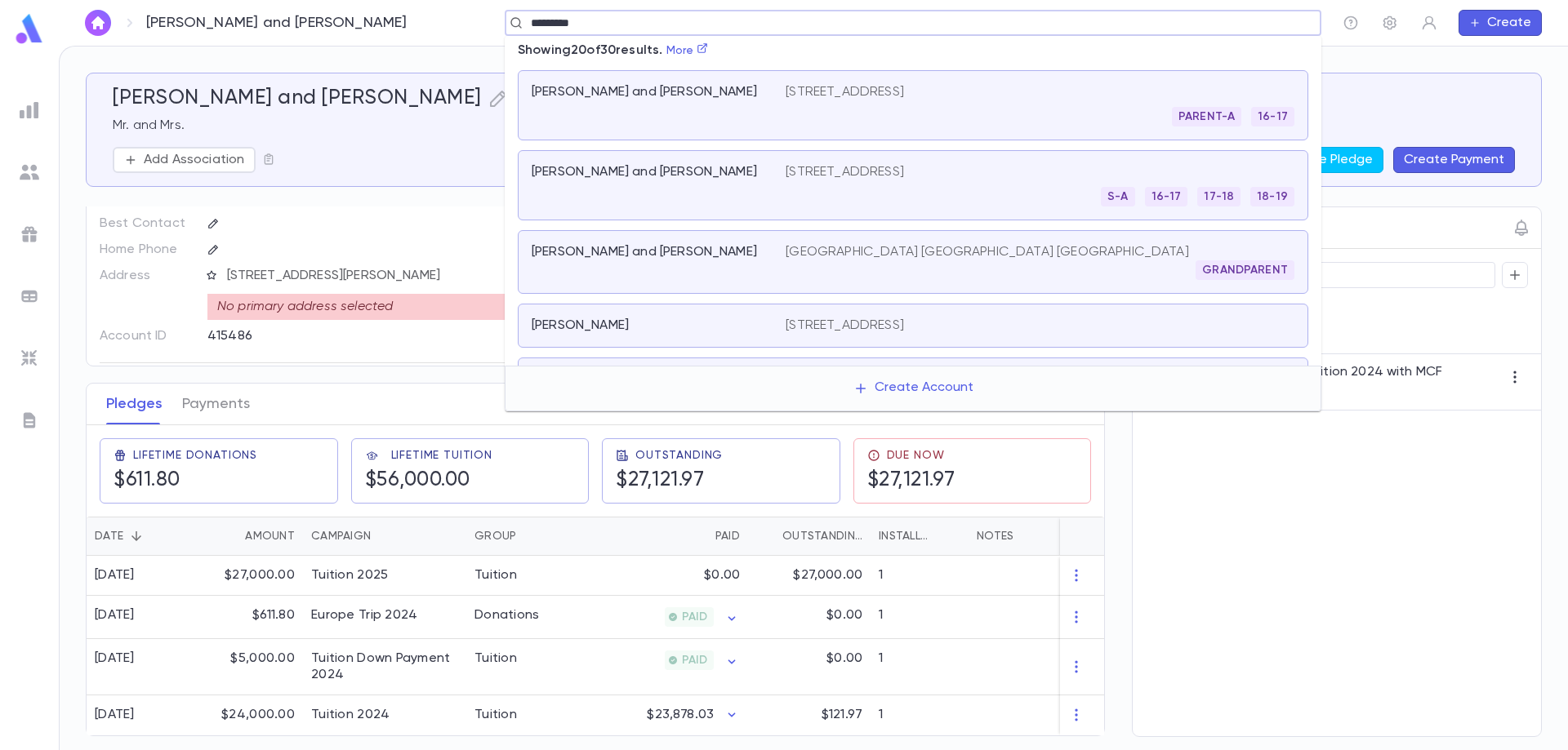
click at [750, 325] on div "[PERSON_NAME]" at bounding box center [648, 326] width 234 height 16
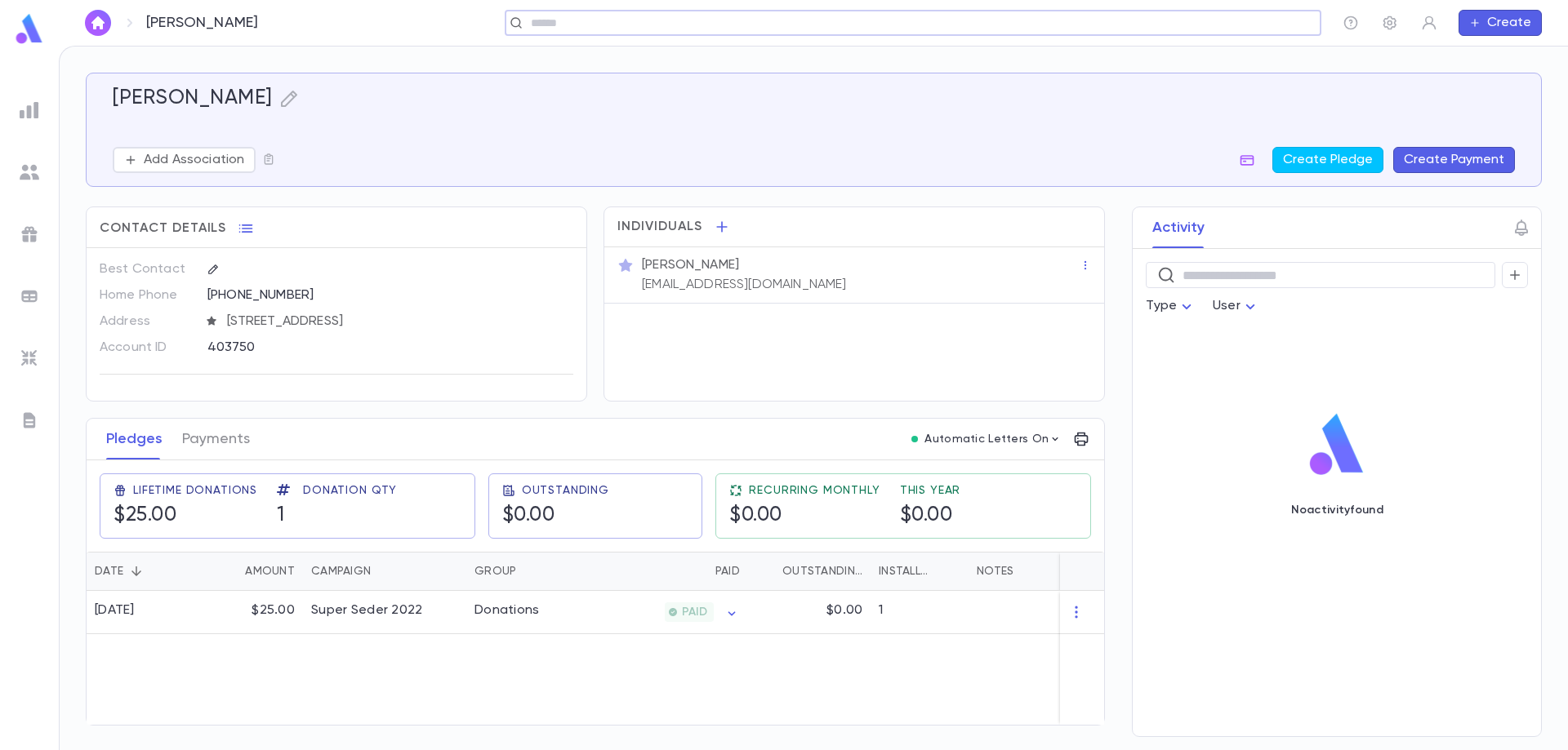
click at [624, 21] on input "text" at bounding box center [907, 23] width 764 height 15
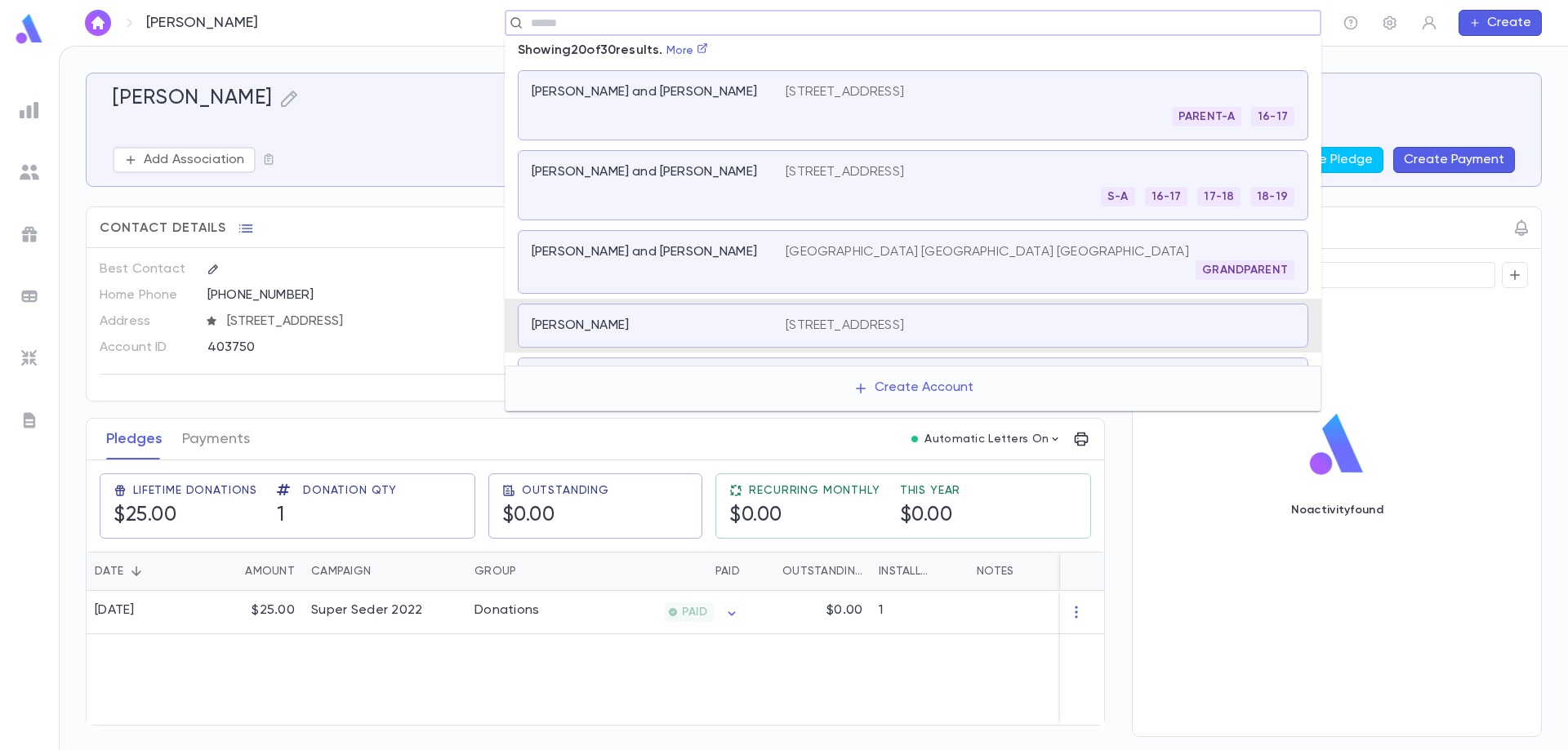
scroll to position [17, 0]
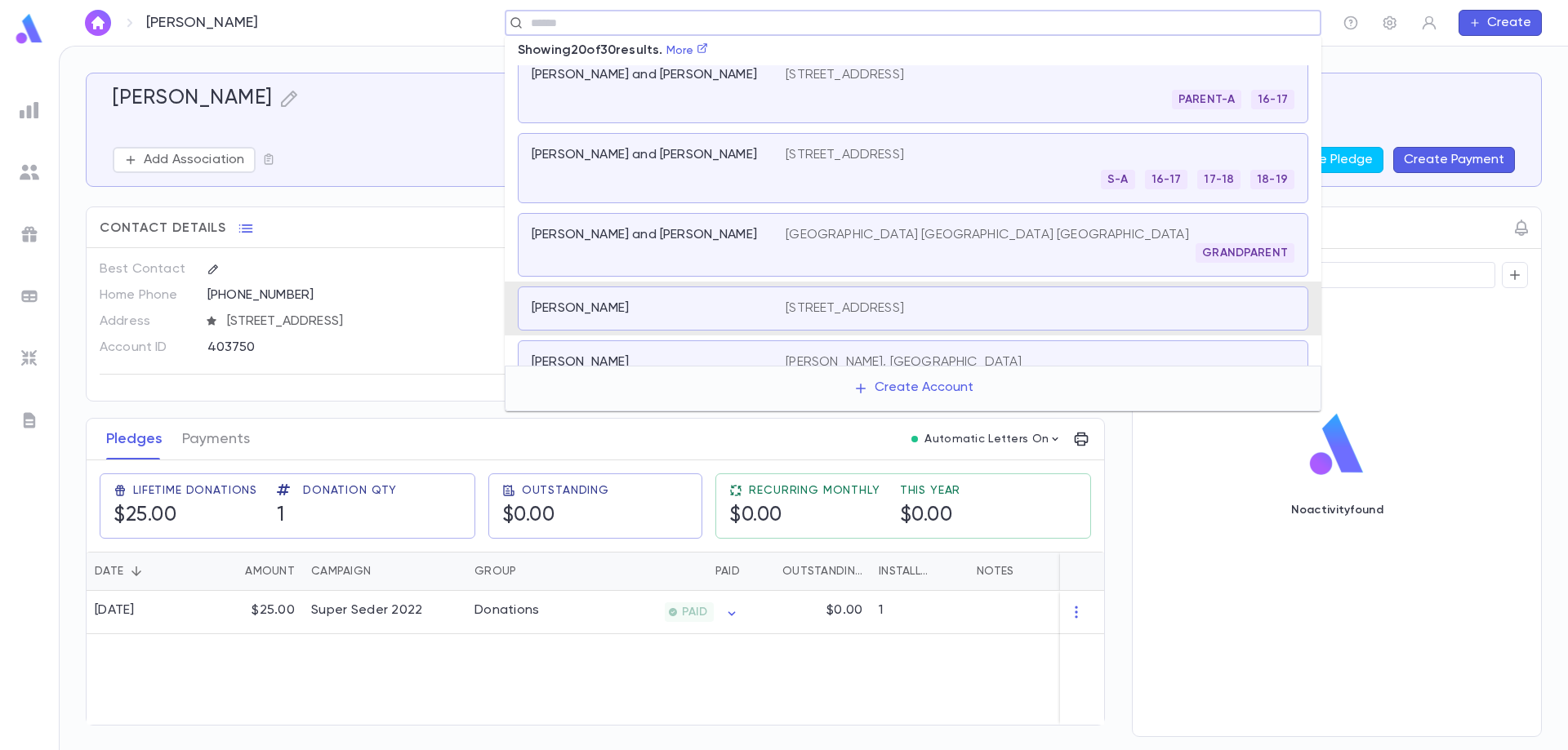
type input "*"
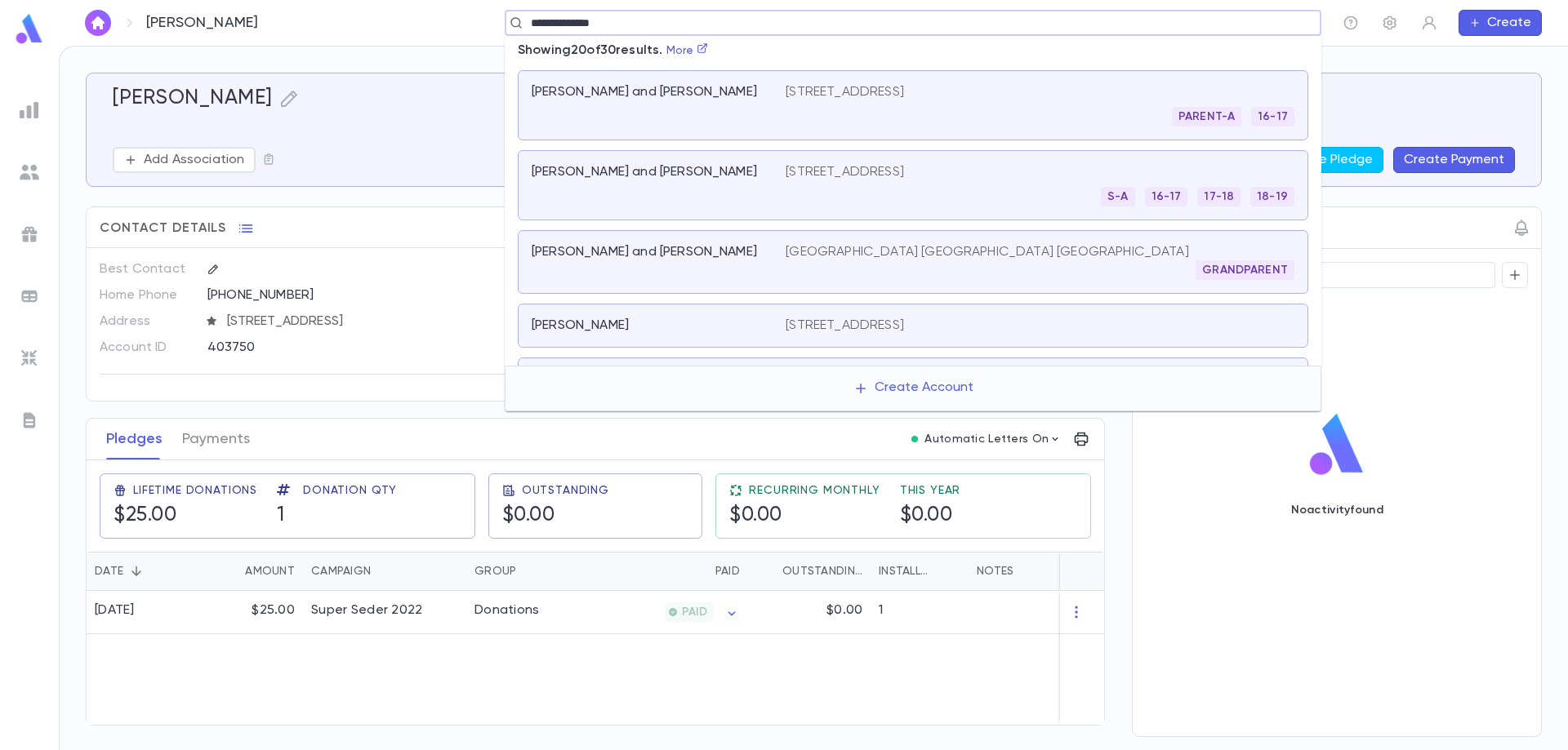
type input "**********"
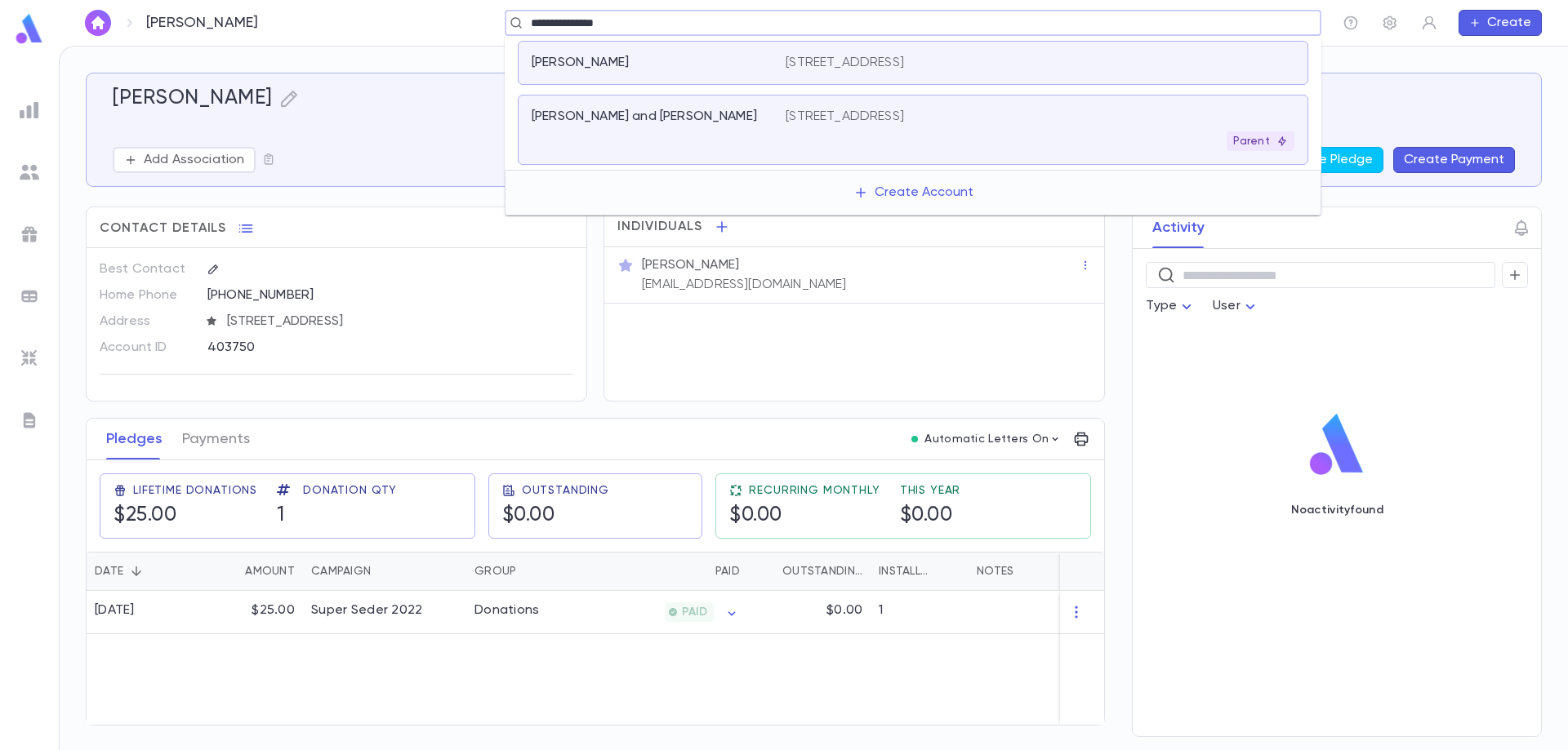
click at [648, 107] on div "[PERSON_NAME] and [PERSON_NAME] [STREET_ADDRESS] Parent" at bounding box center [913, 130] width 790 height 70
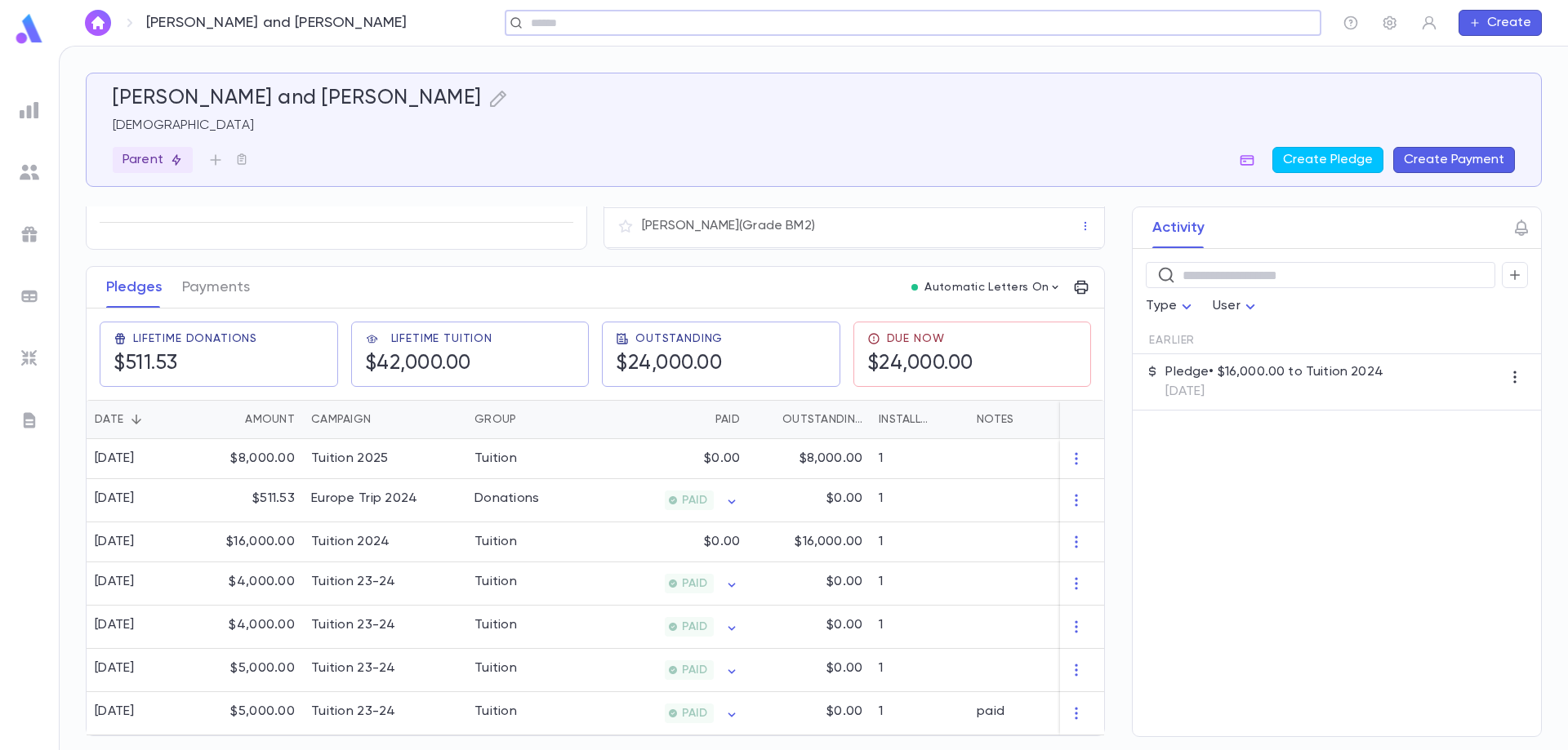
scroll to position [158, 0]
click at [232, 290] on button "Payments" at bounding box center [215, 287] width 68 height 41
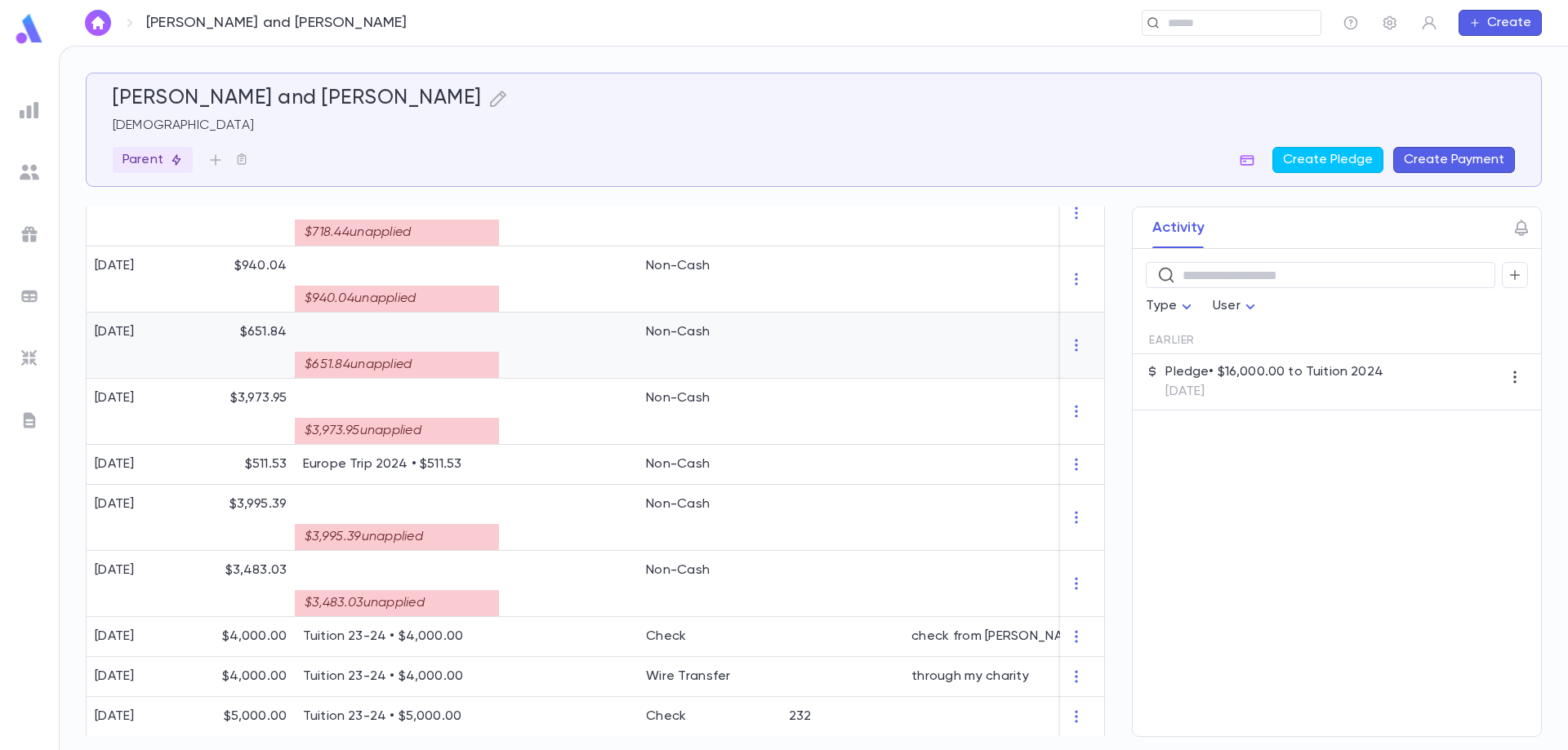
scroll to position [572, 0]
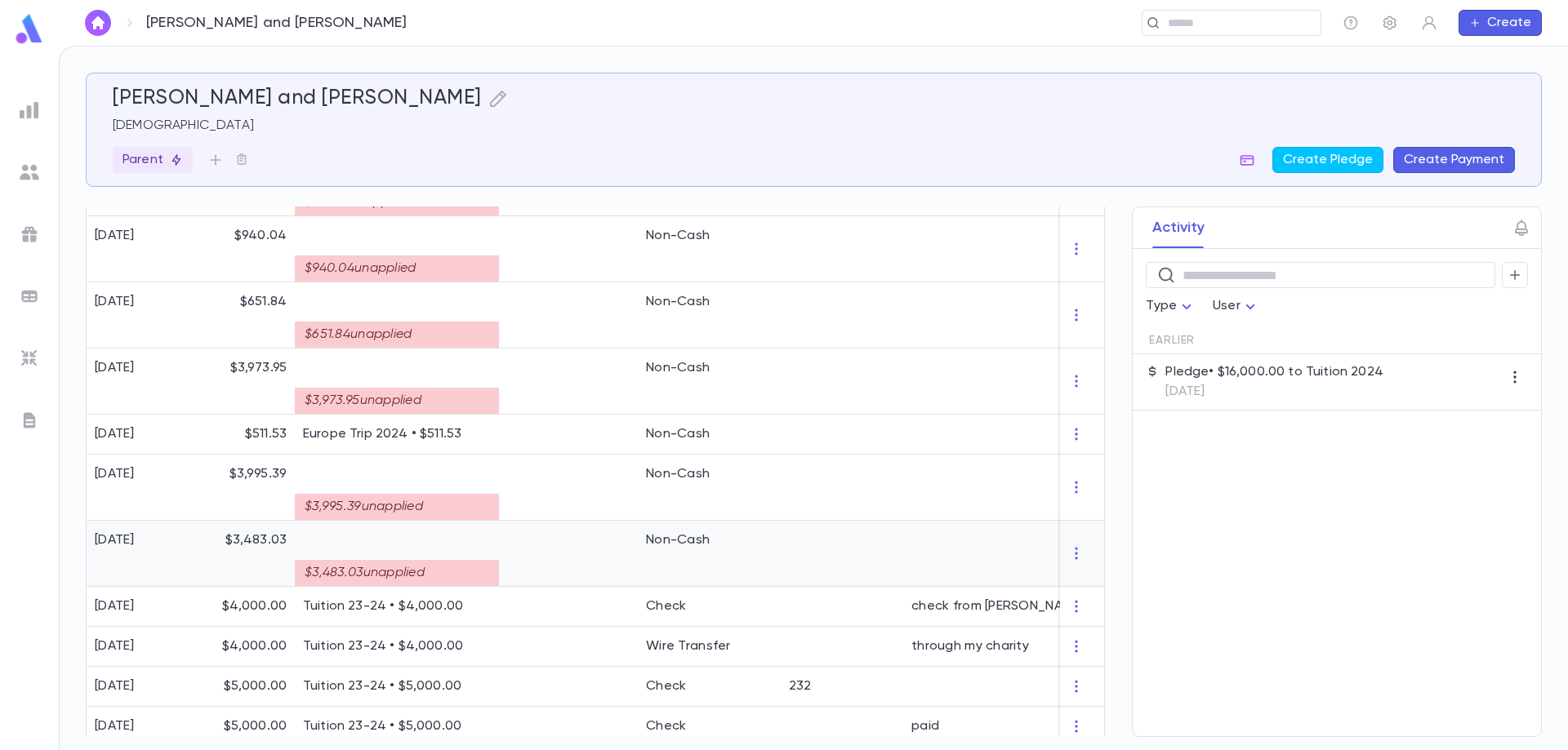
click at [468, 576] on div "$3,483.03 unapplied" at bounding box center [397, 573] width 204 height 26
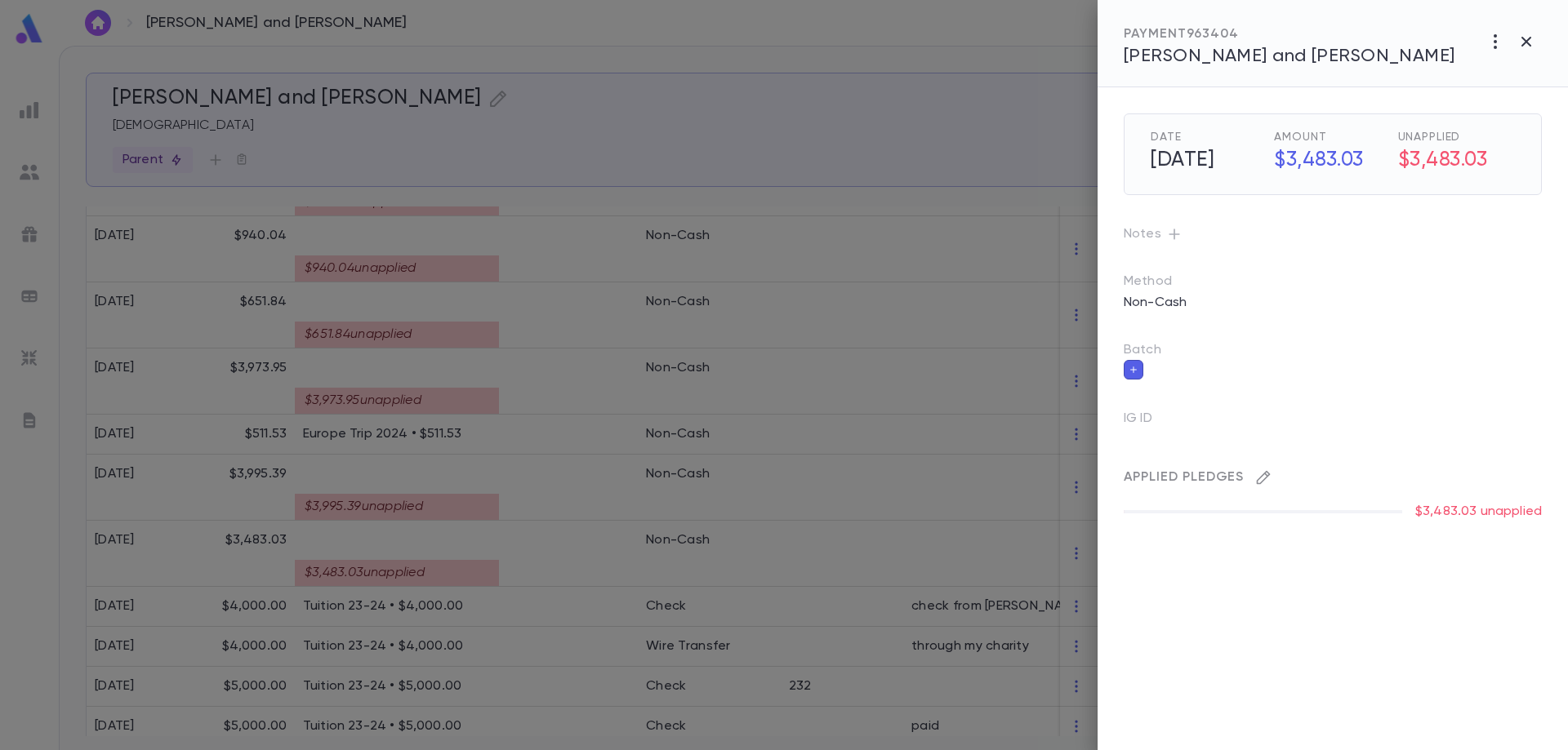
click at [1261, 475] on icon "button" at bounding box center [1263, 477] width 16 height 16
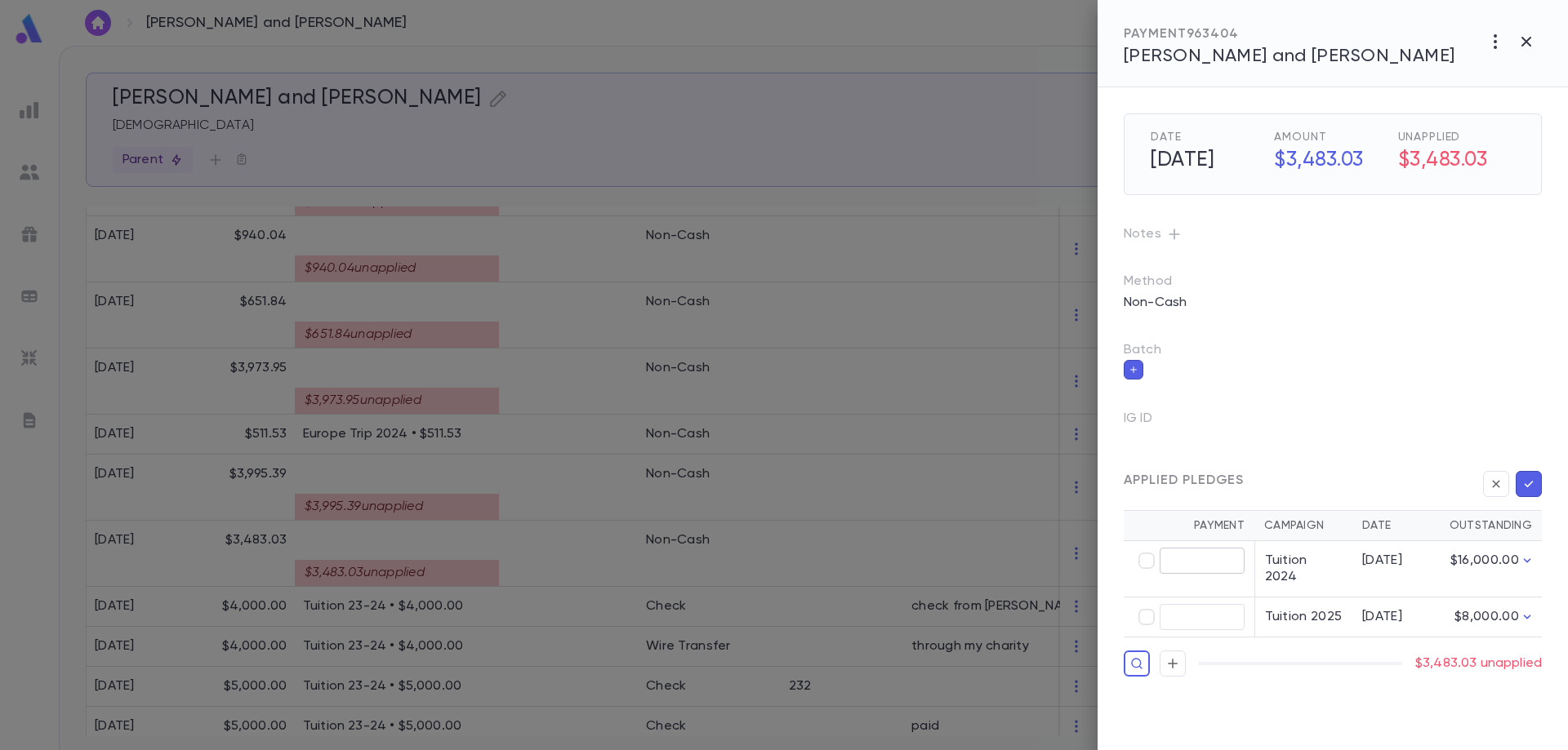
type input "********"
click at [1530, 488] on icon "button" at bounding box center [1528, 484] width 14 height 16
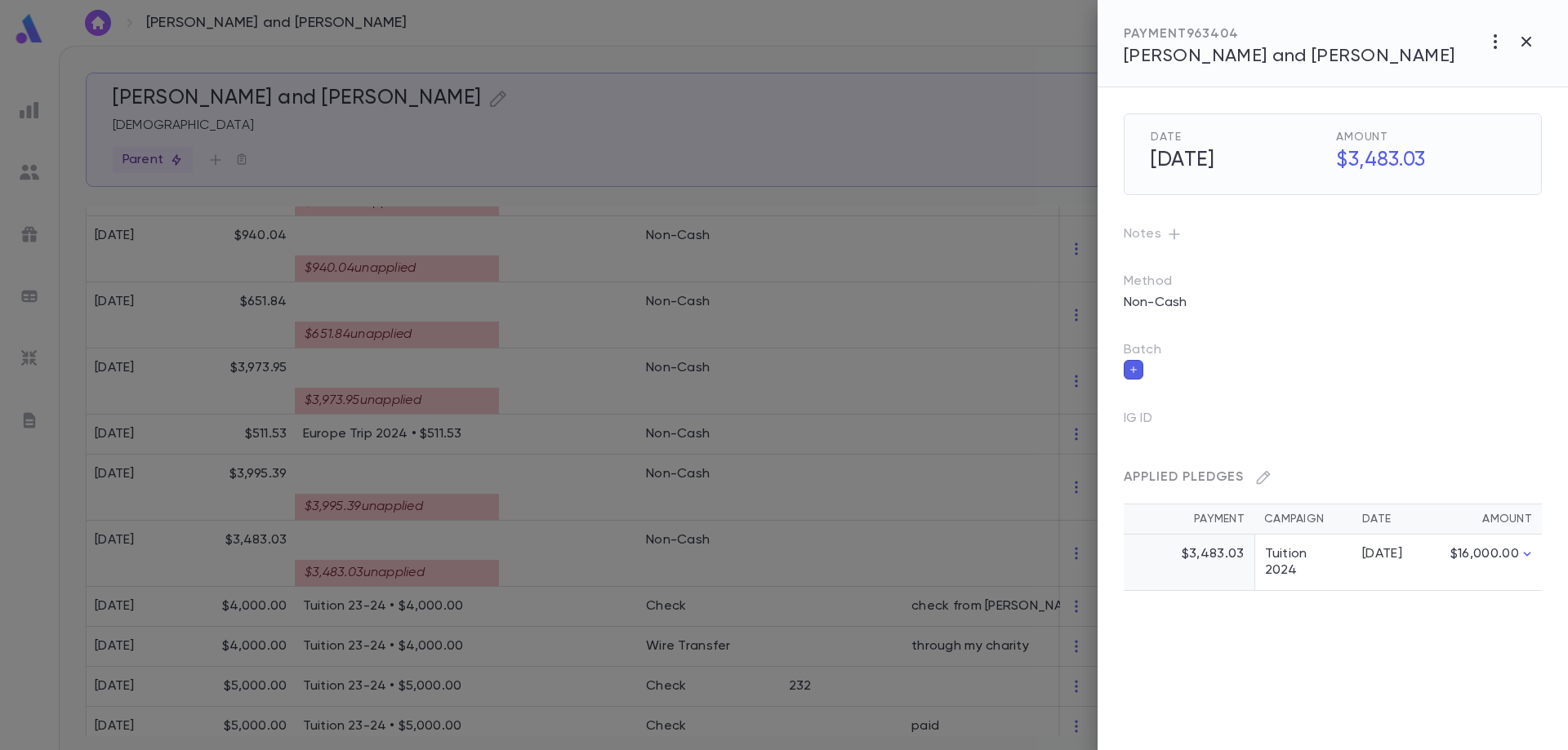
click at [443, 512] on div at bounding box center [784, 375] width 1568 height 750
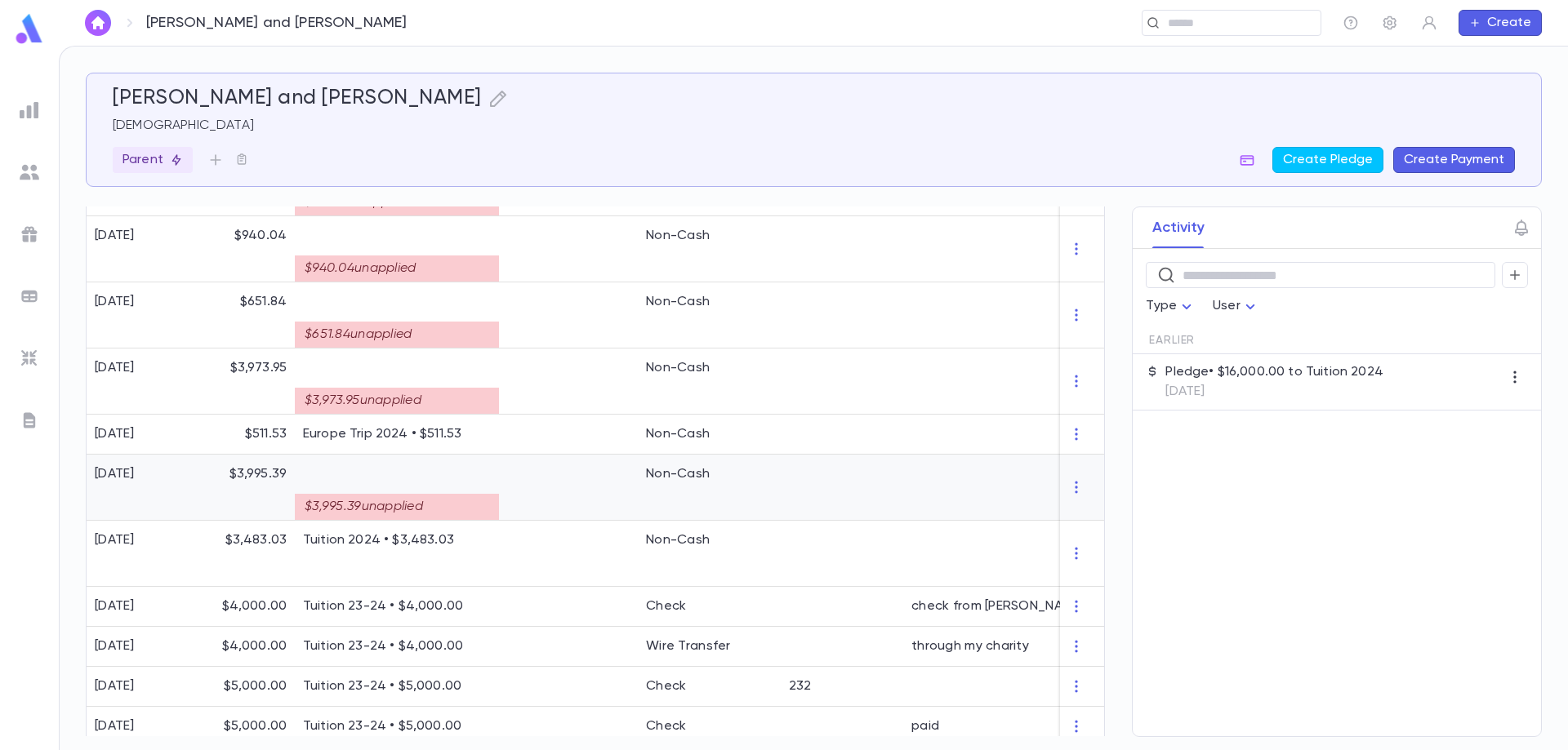
click at [444, 512] on div "[DATE] $803.81 $803.81 unapplied Non-Cash [DATE] $1,445.90 $1,445.90 unapplied …" at bounding box center [597, 383] width 1021 height 729
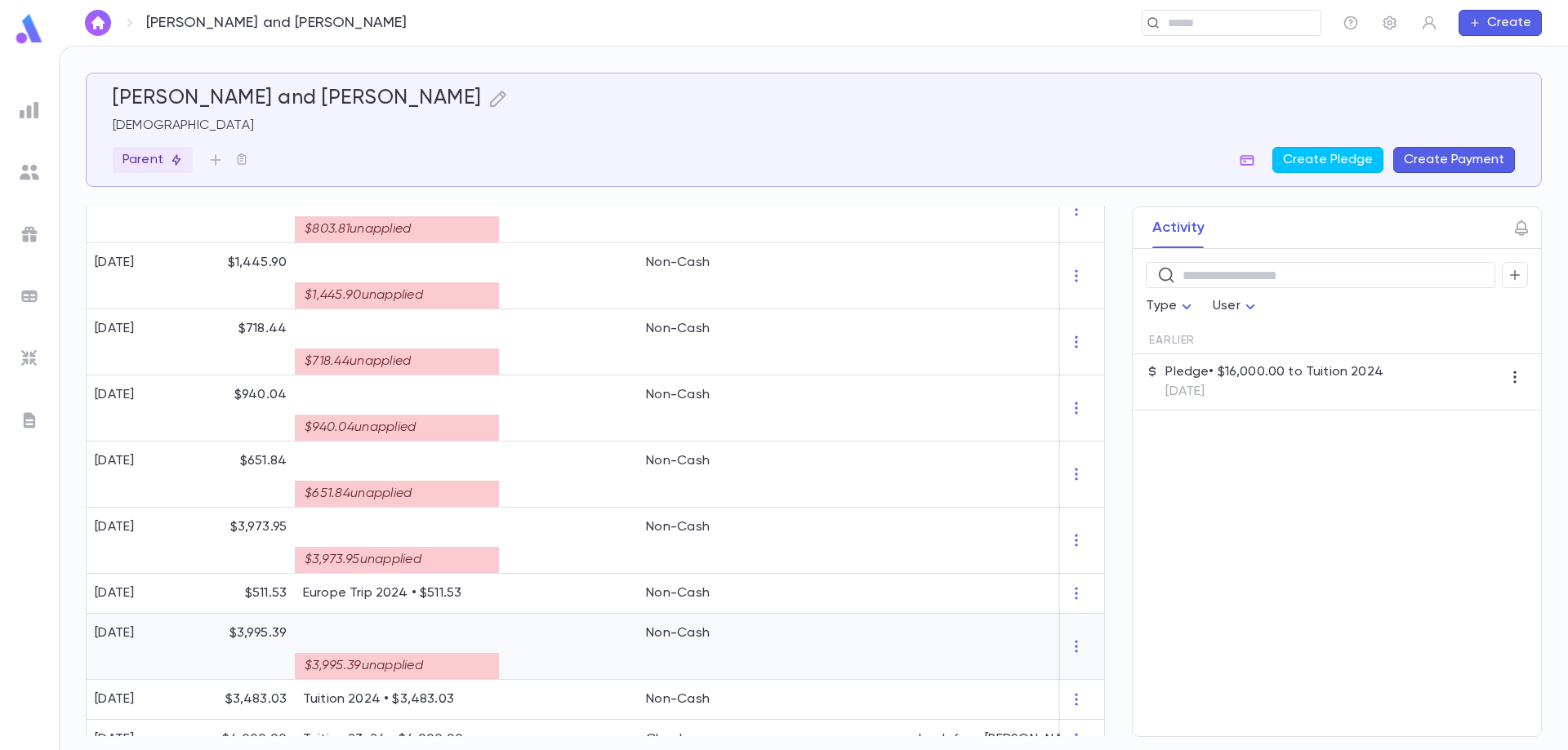
scroll to position [563, 0]
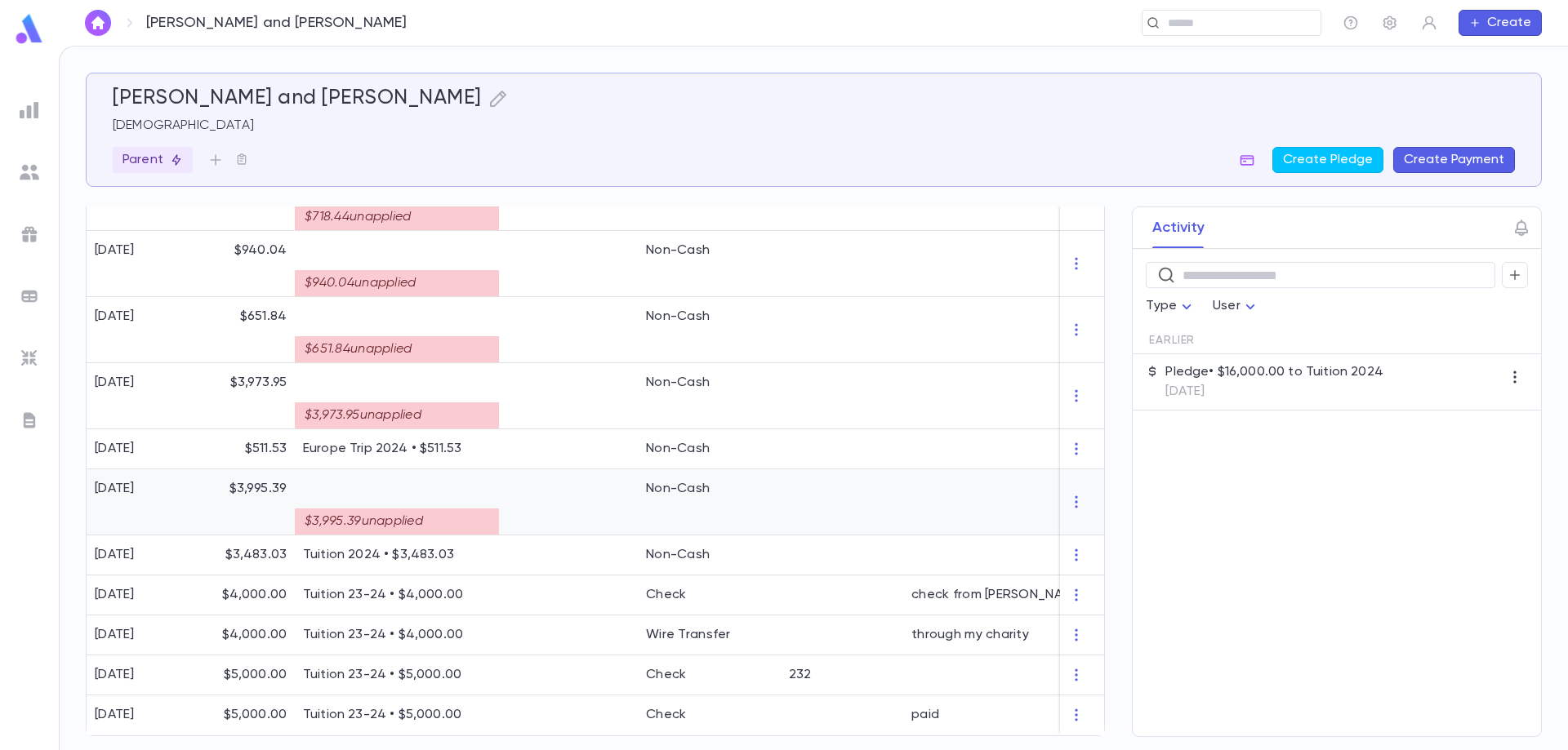
click at [444, 512] on div "$3,995.39 unapplied" at bounding box center [397, 521] width 204 height 26
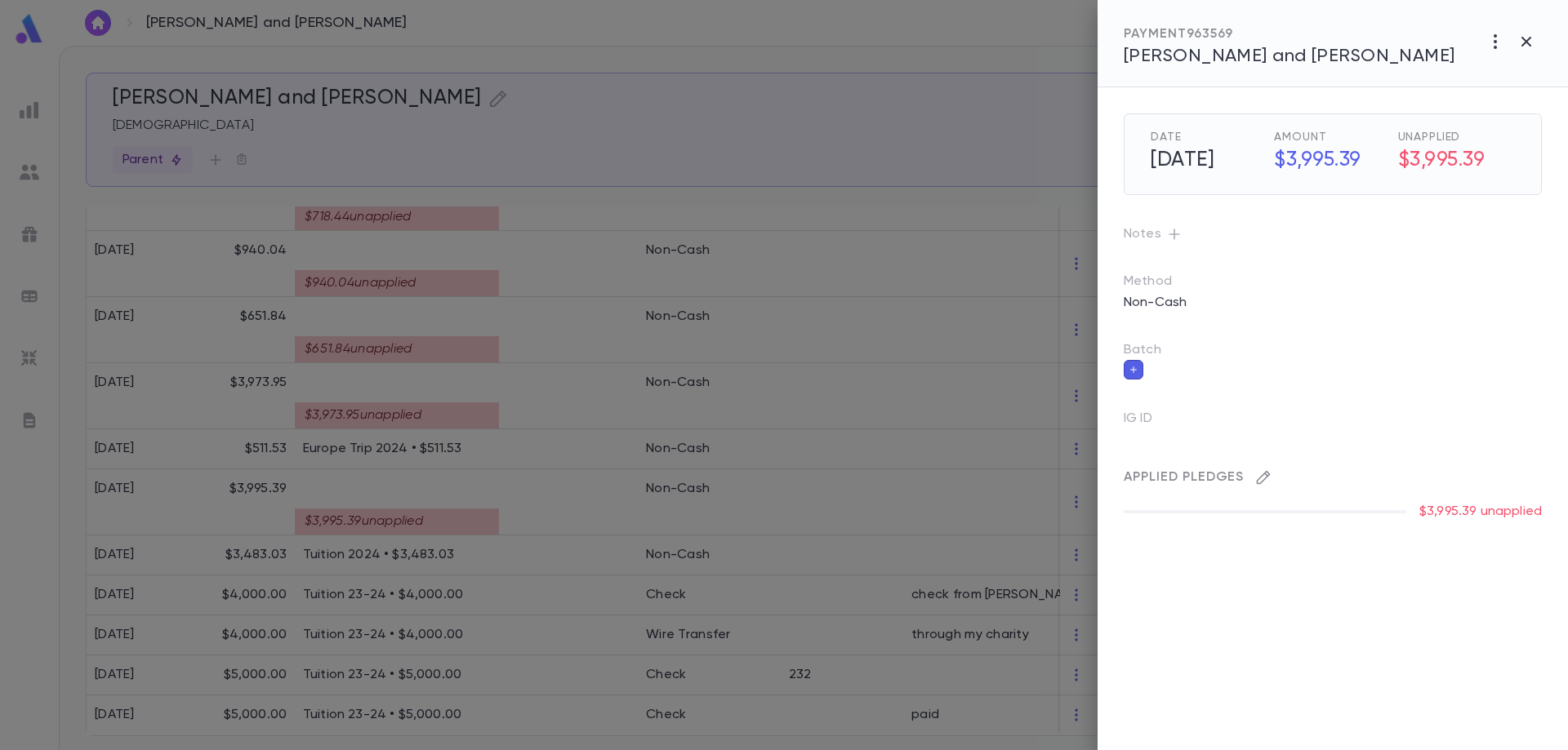
click at [1260, 483] on icon "button" at bounding box center [1263, 477] width 16 height 16
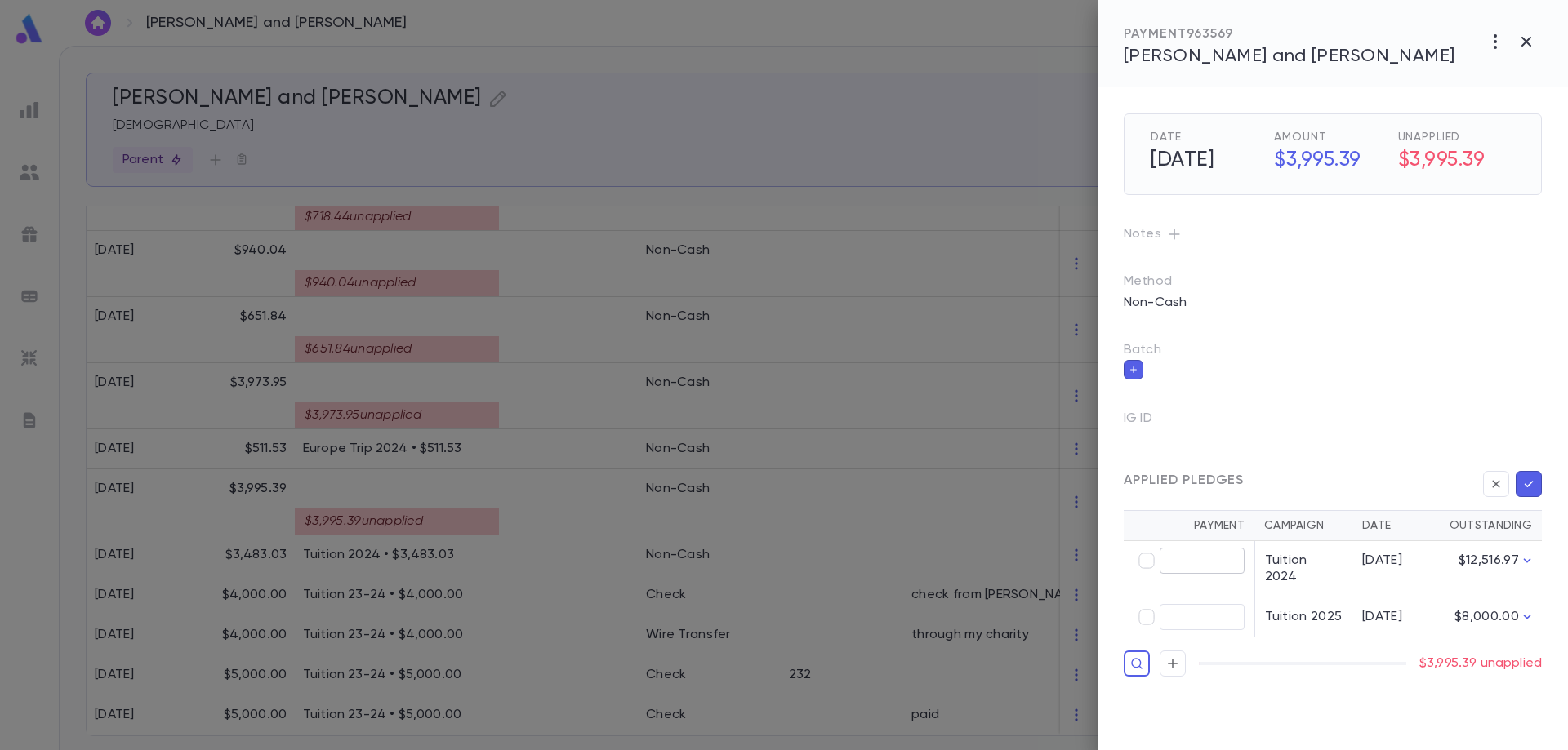
type input "********"
click at [1531, 480] on icon "button" at bounding box center [1528, 484] width 14 height 16
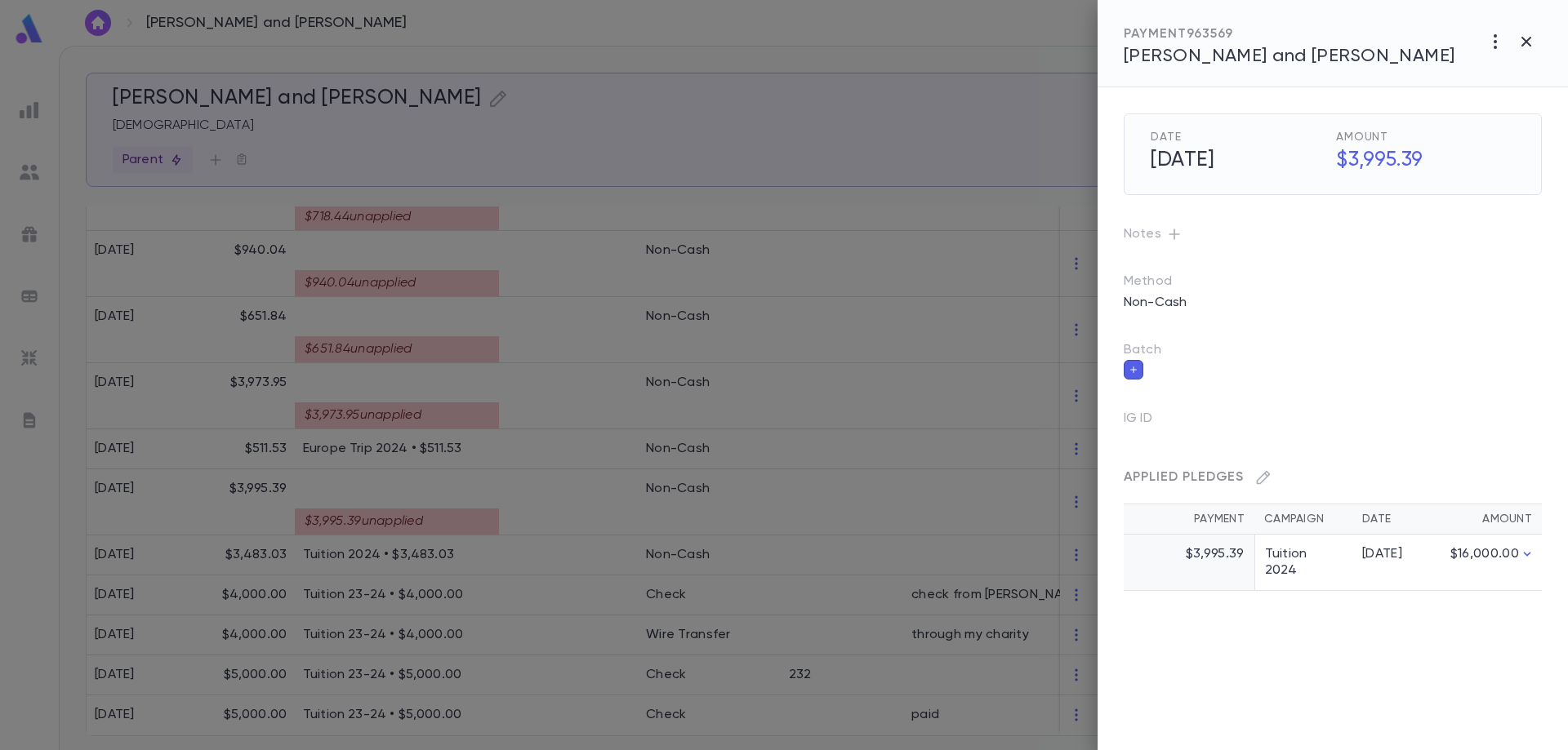
click at [469, 411] on div at bounding box center [784, 375] width 1568 height 750
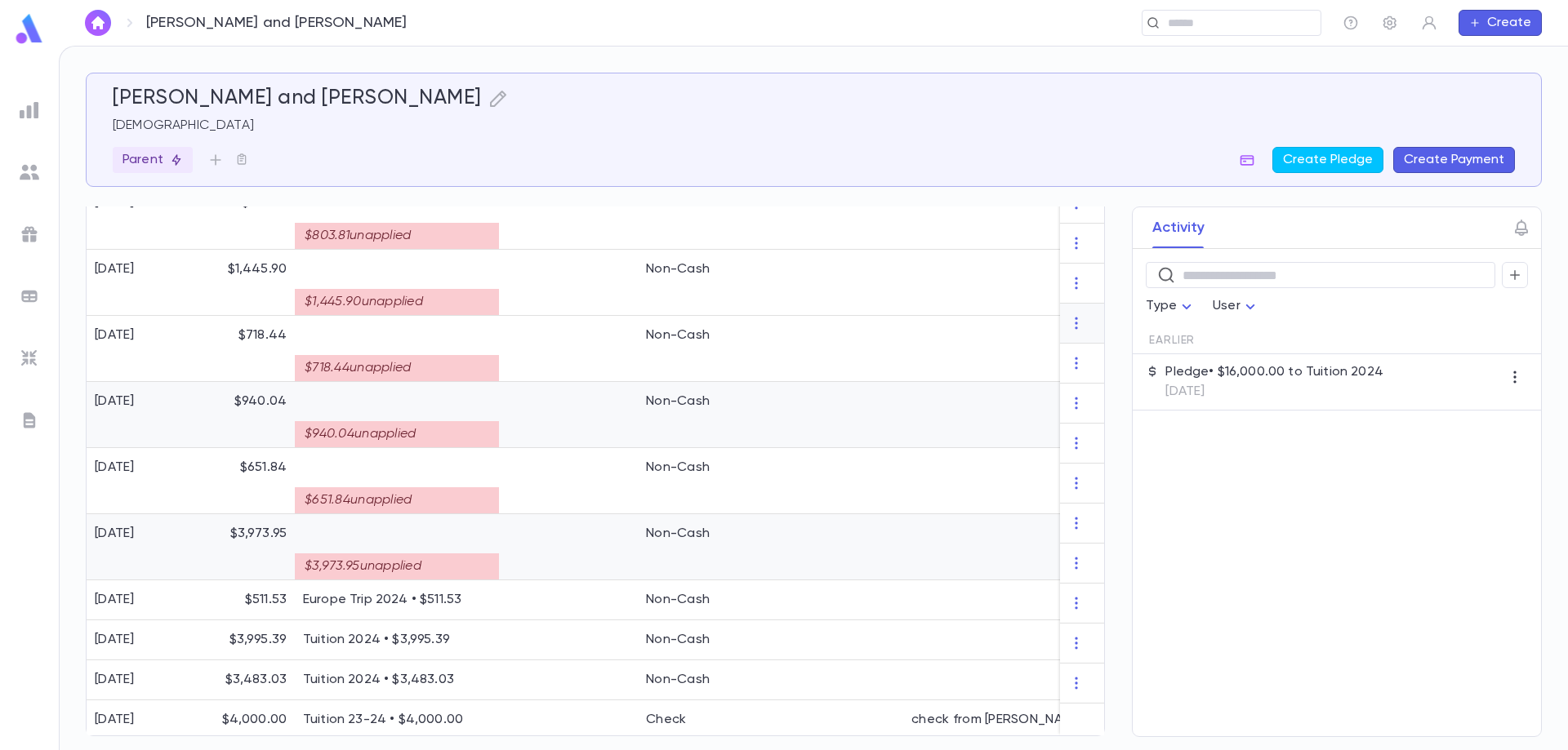
scroll to position [537, 0]
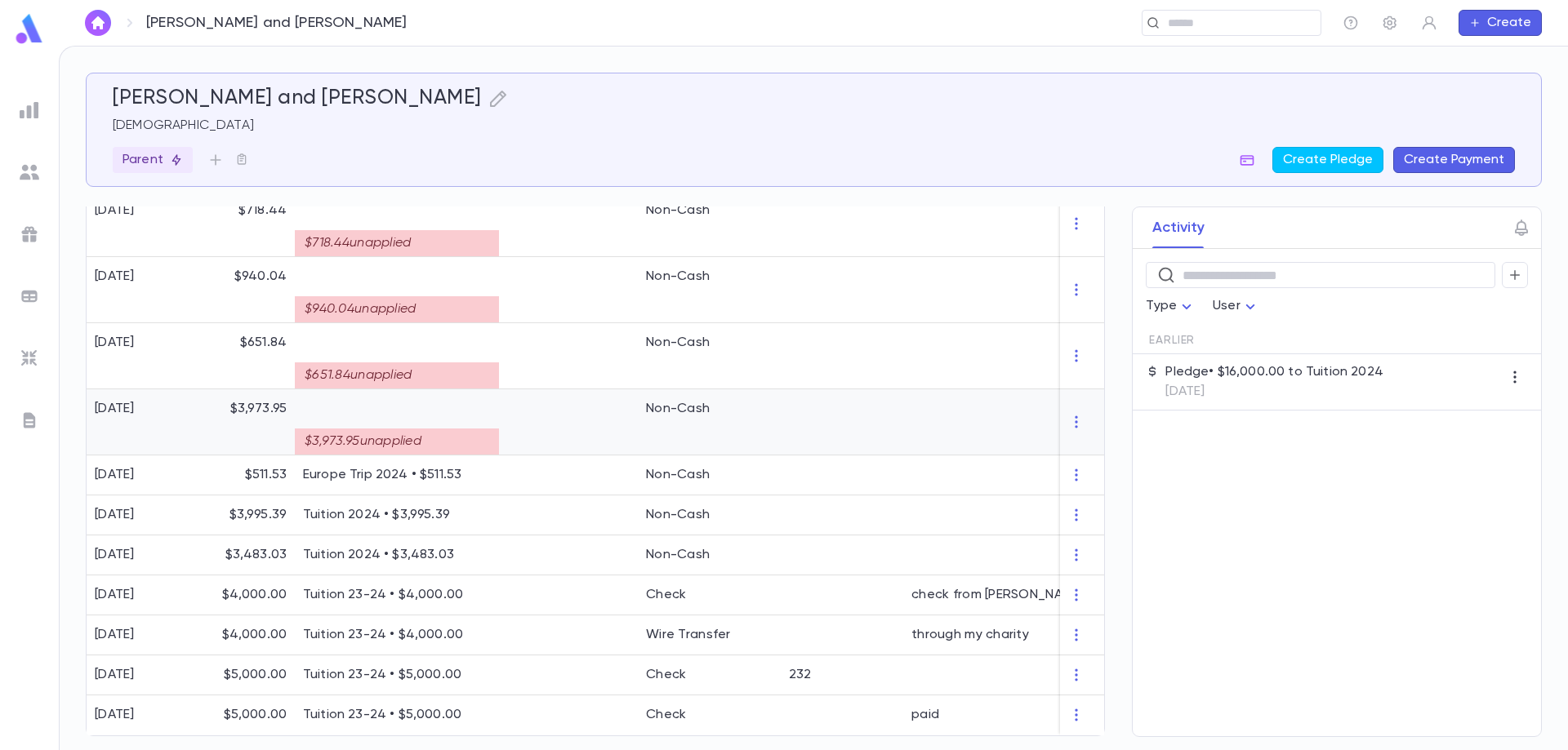
click at [470, 428] on div "$3,973.95 unapplied" at bounding box center [397, 441] width 204 height 26
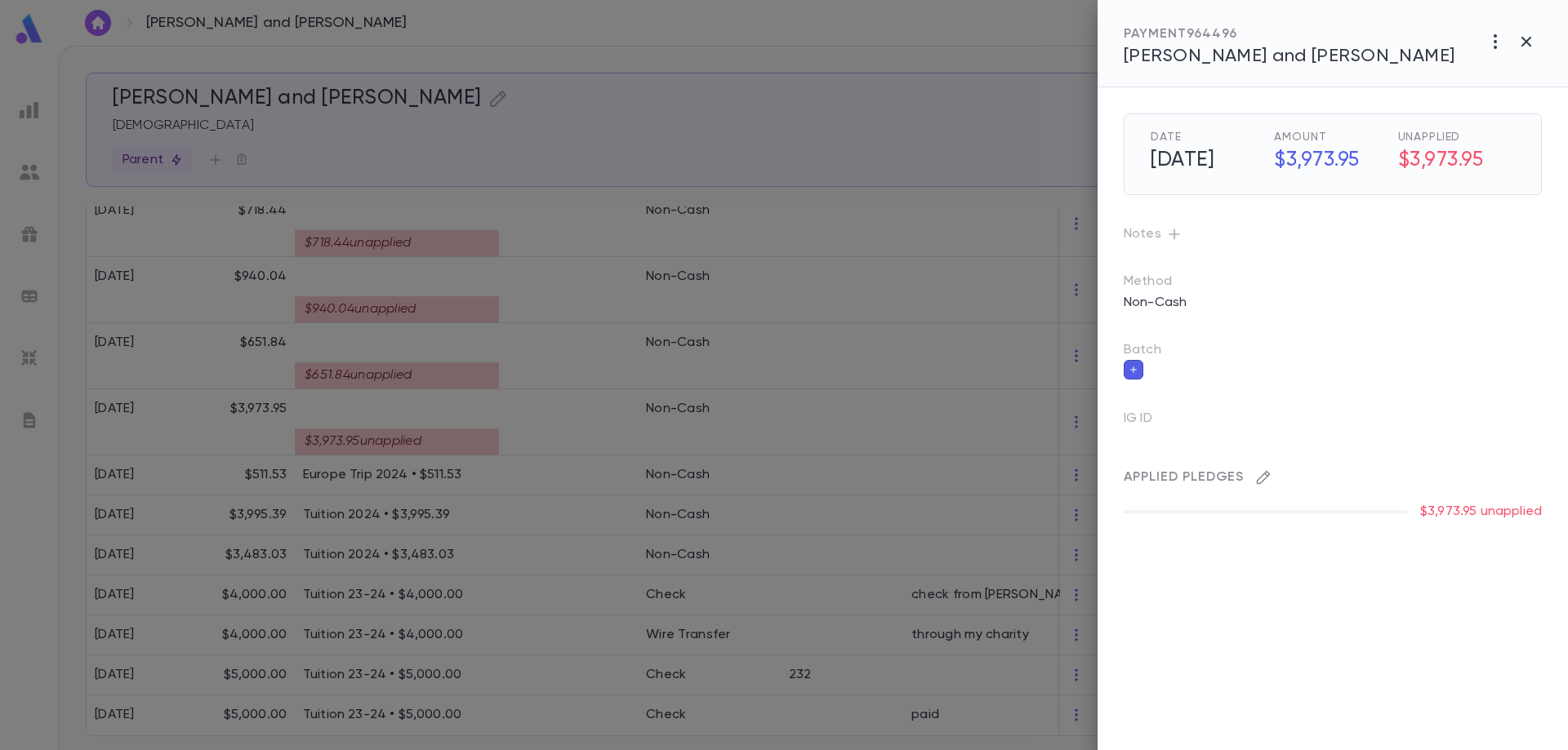
click at [1271, 480] on icon "button" at bounding box center [1263, 477] width 16 height 16
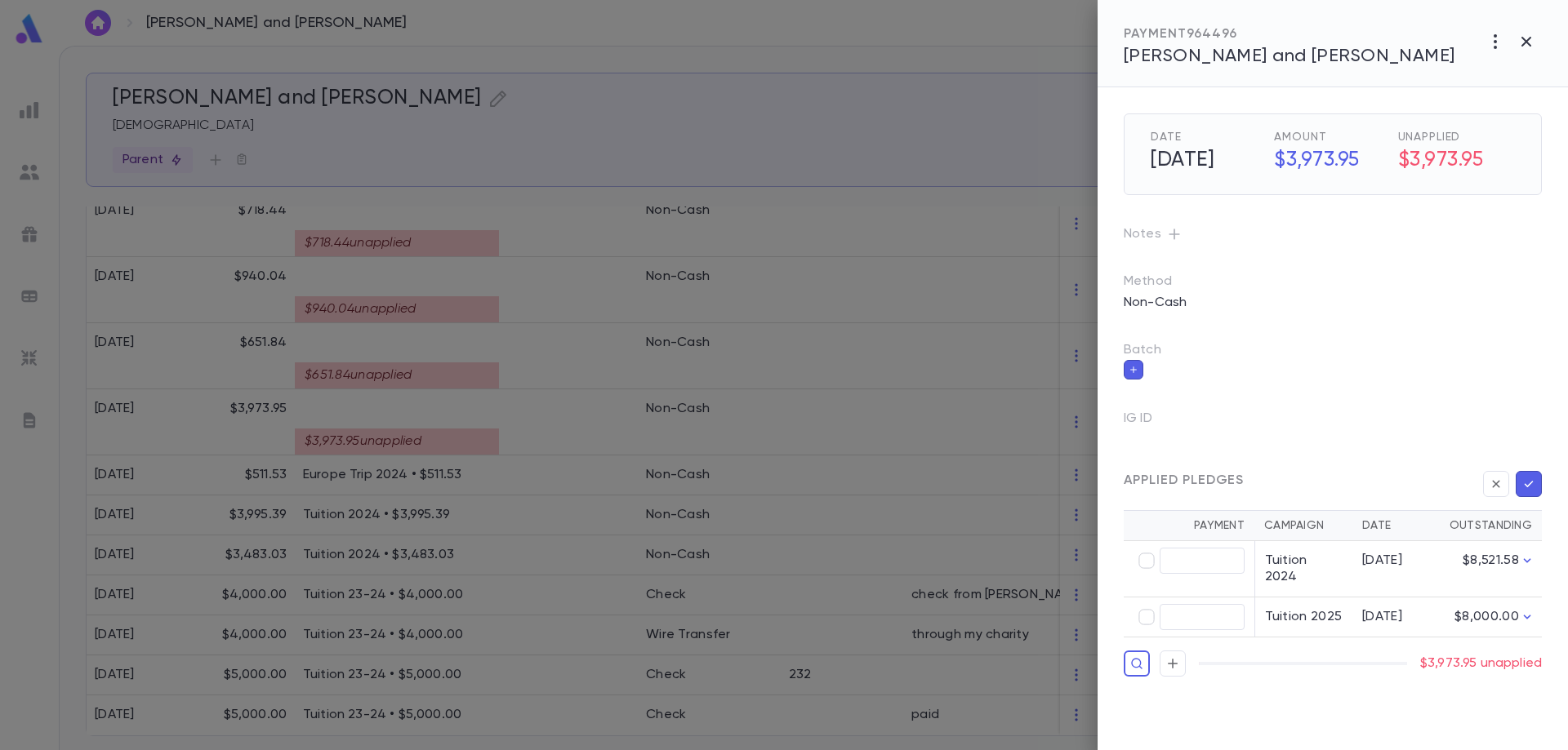
click at [1130, 561] on td "​" at bounding box center [1188, 569] width 130 height 56
type input "********"
click at [1532, 481] on icon "button" at bounding box center [1528, 484] width 14 height 16
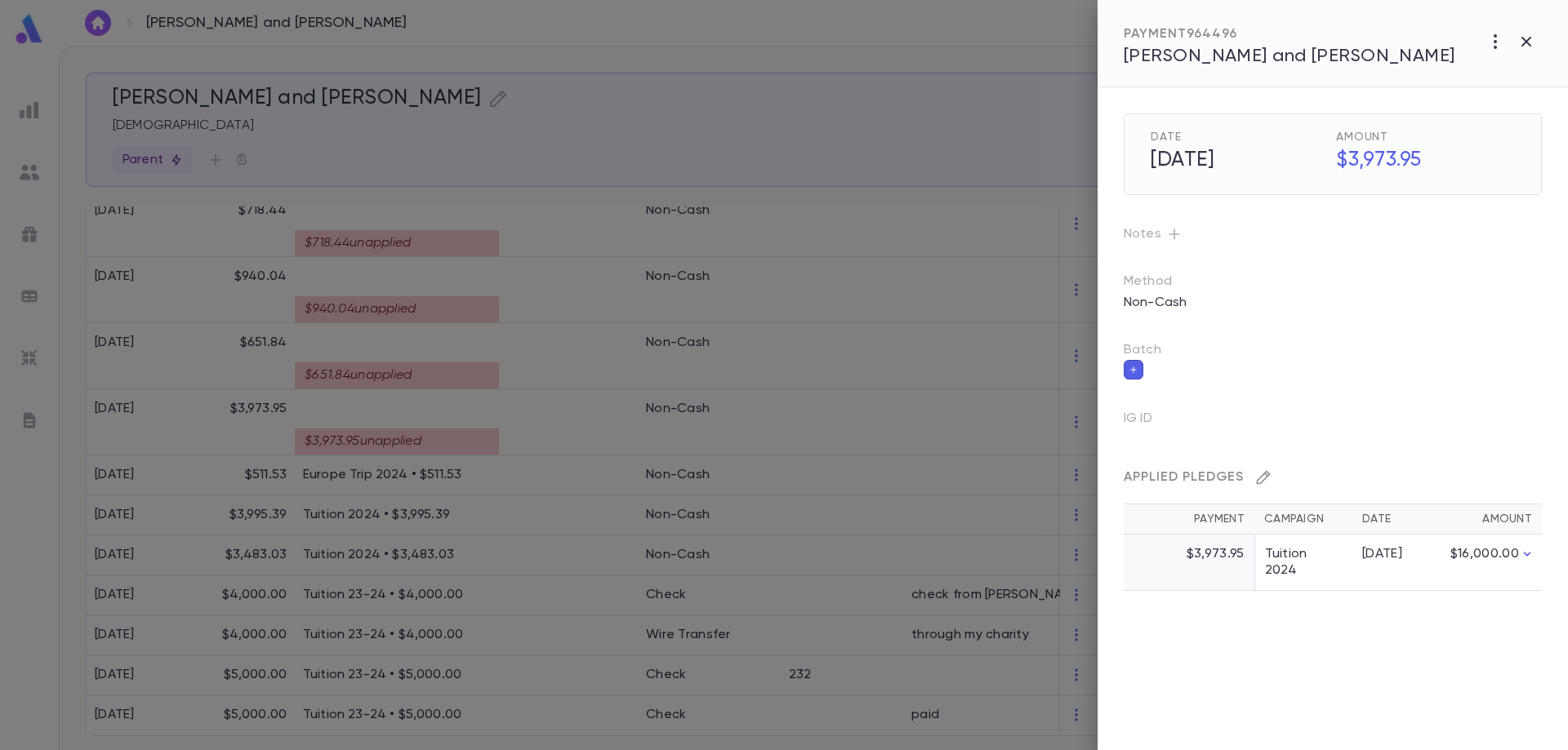
click at [1261, 478] on icon "button" at bounding box center [1263, 477] width 16 height 16
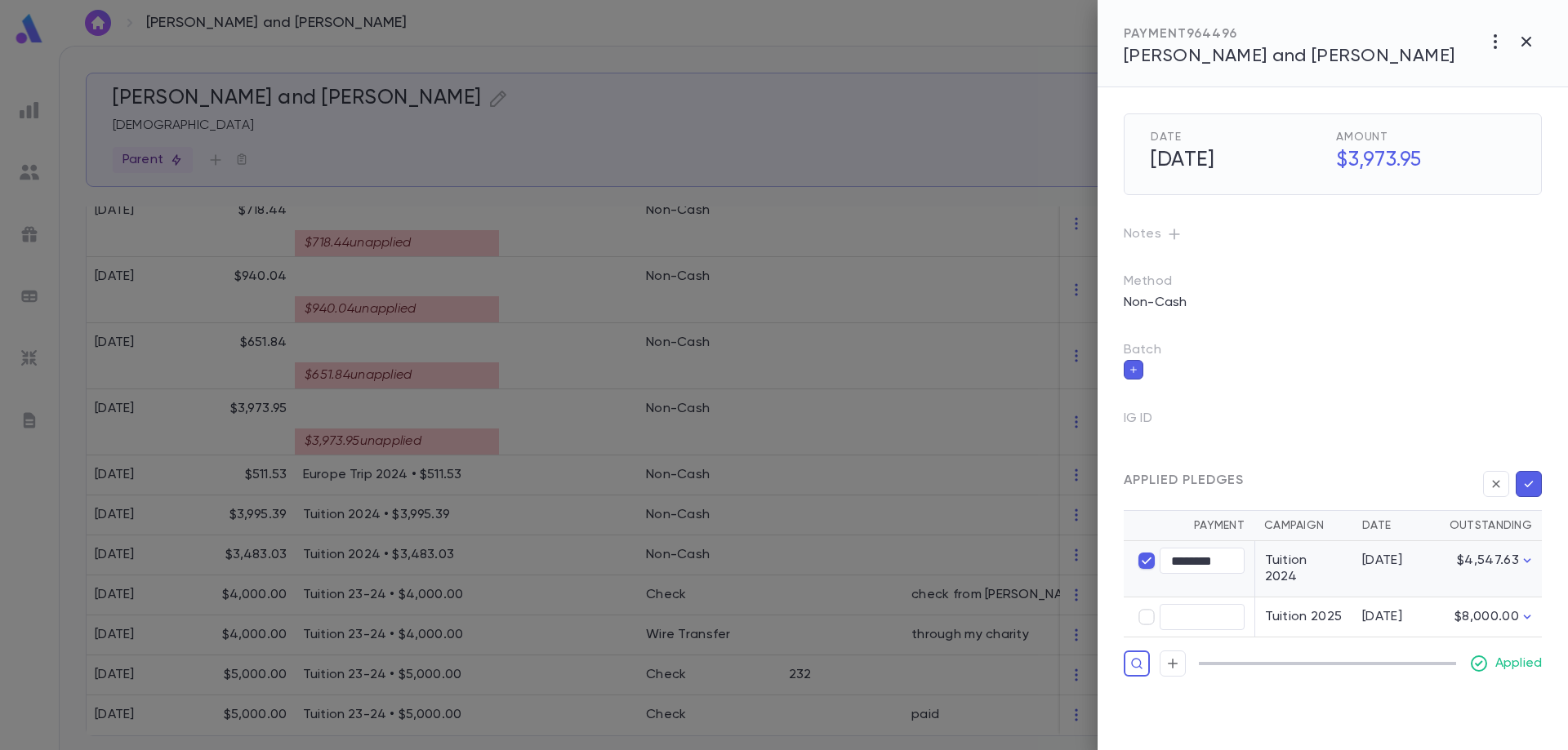
click at [1526, 482] on icon "button" at bounding box center [1528, 484] width 14 height 16
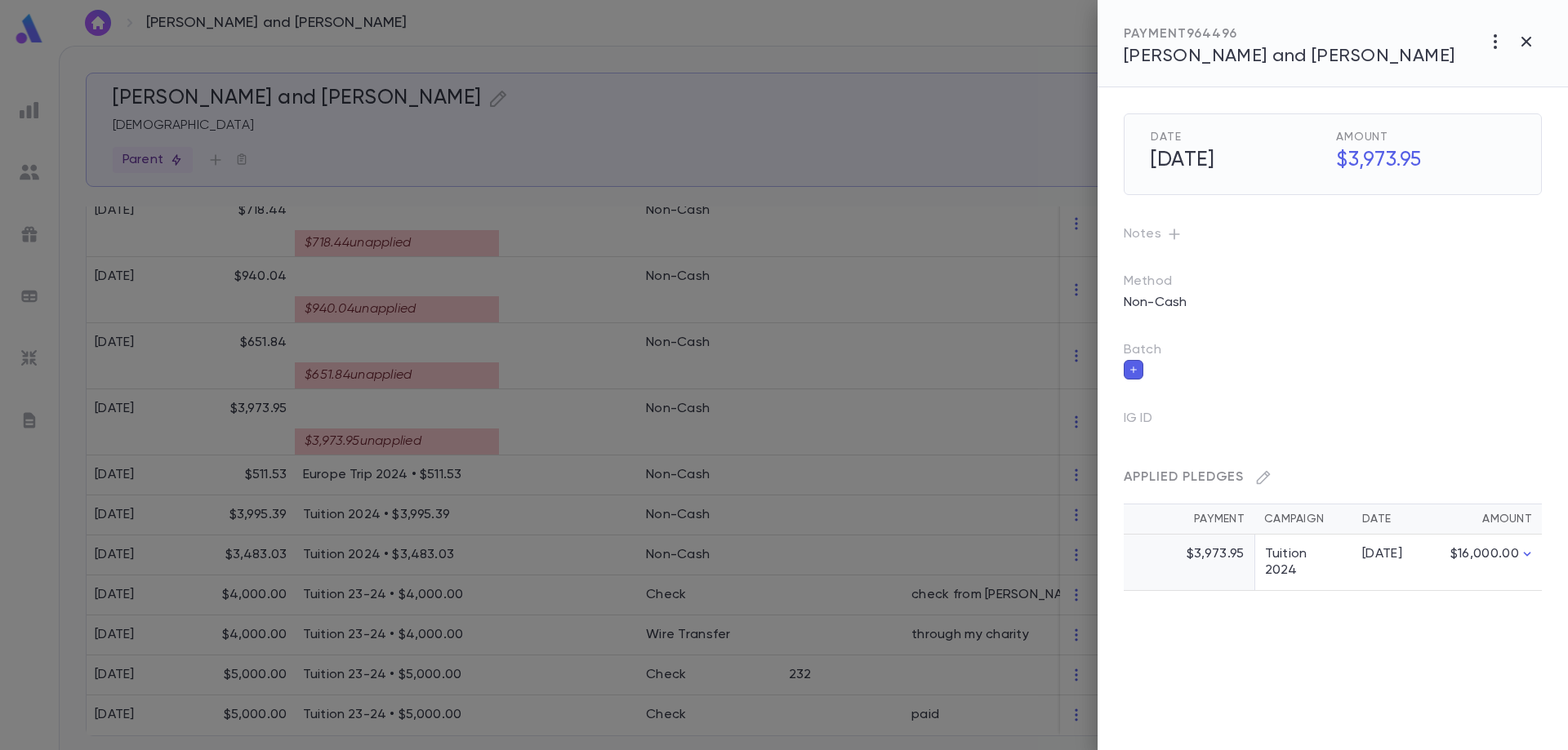
click at [520, 370] on div at bounding box center [784, 375] width 1568 height 750
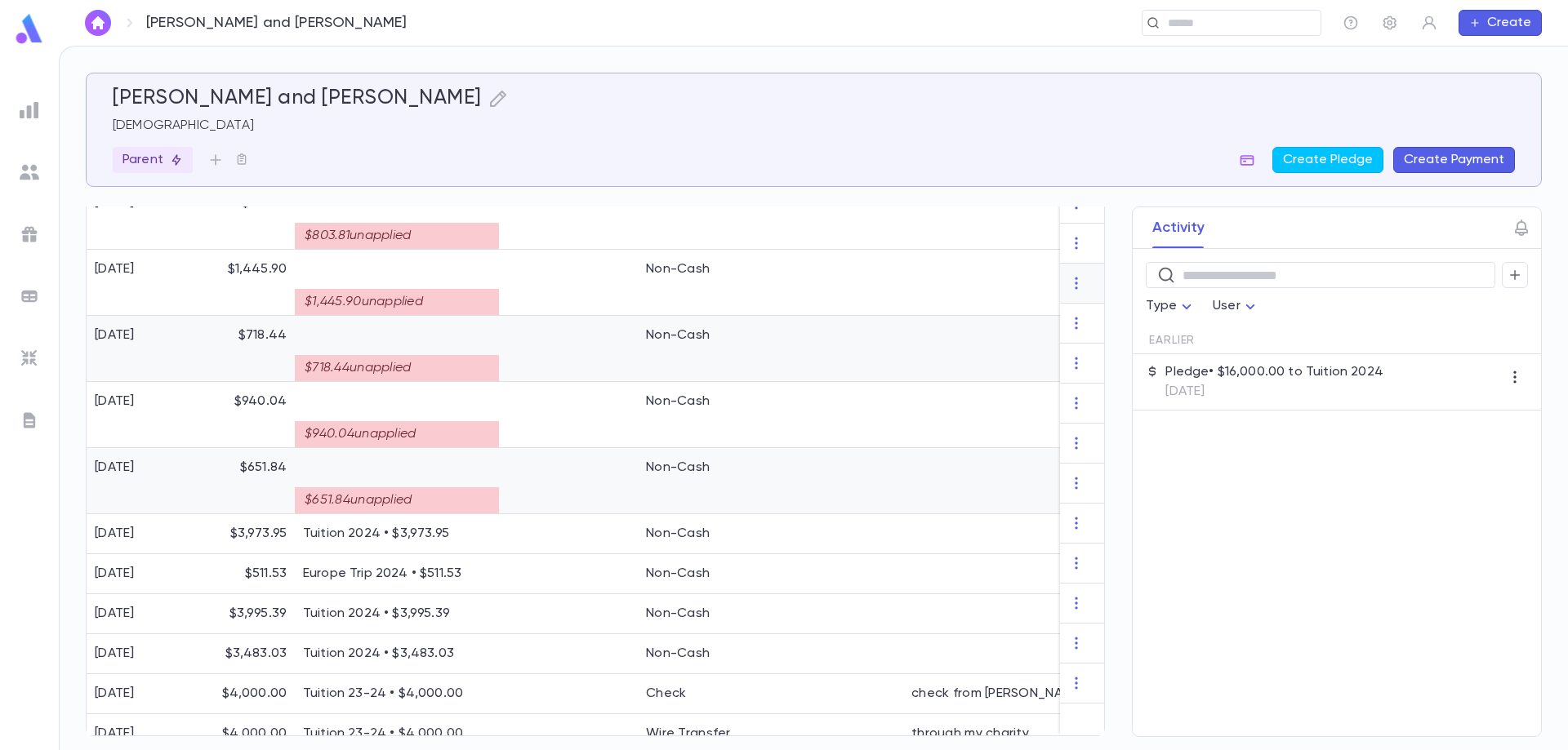
scroll to position [511, 0]
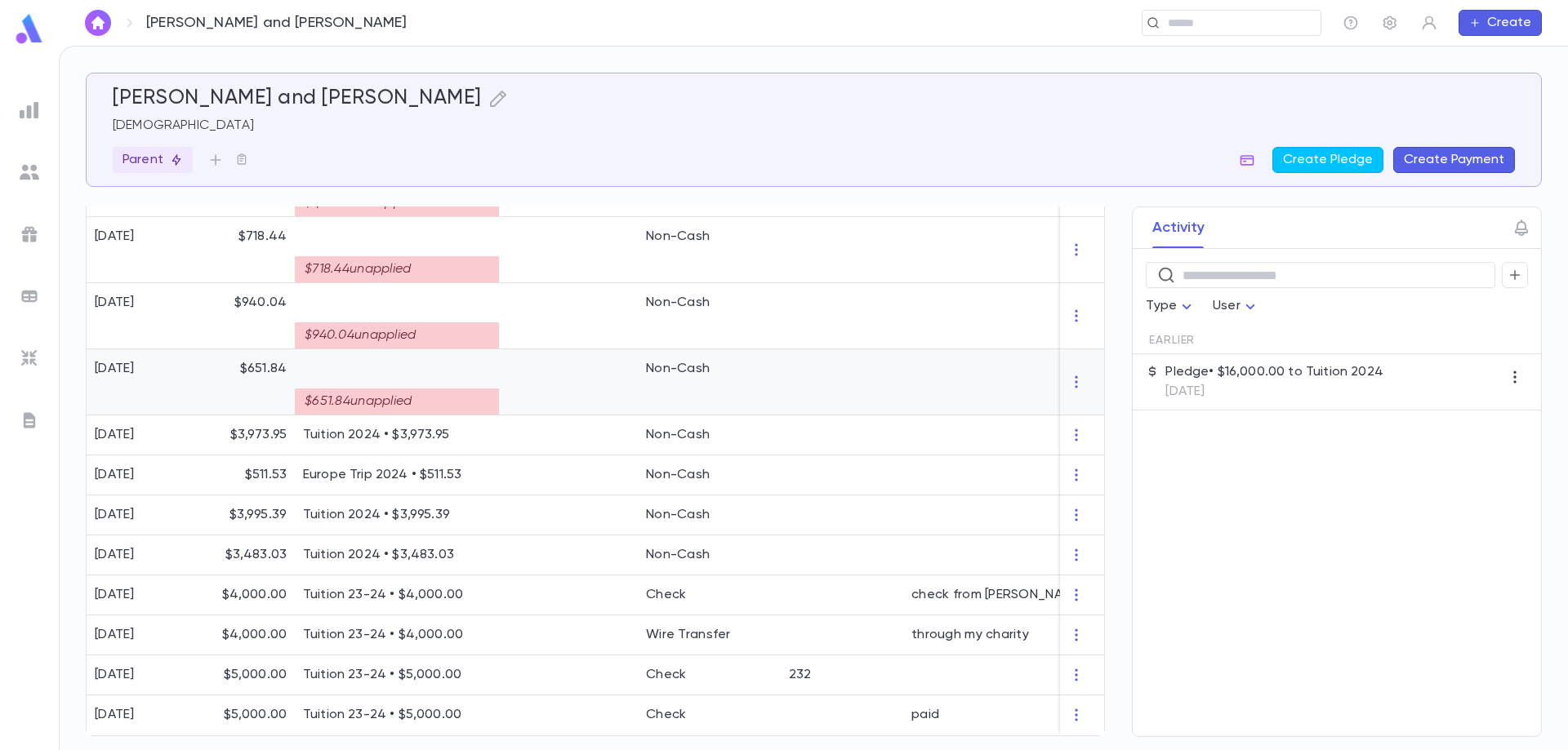
click at [445, 361] on p at bounding box center [396, 368] width 188 height 16
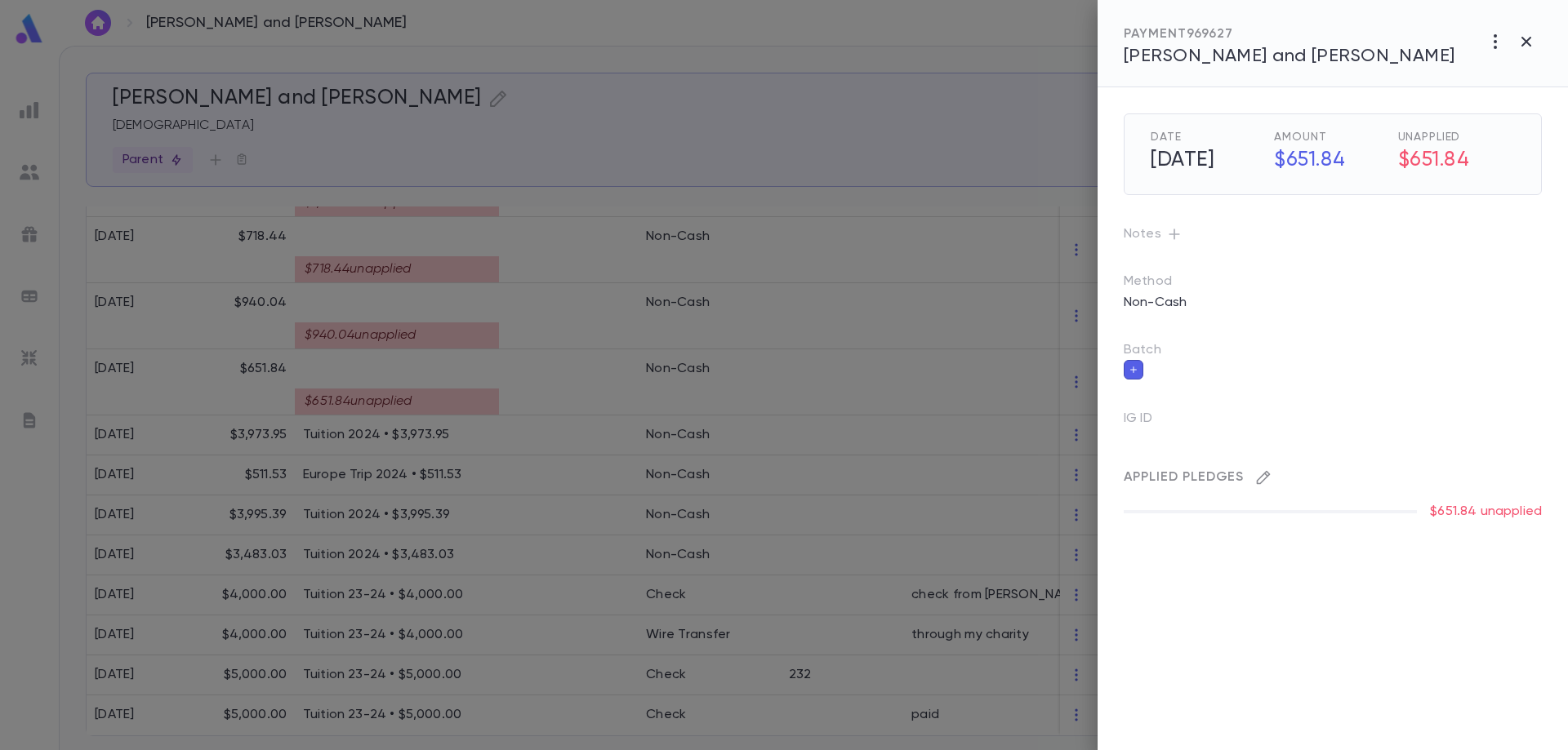
click at [1271, 474] on icon "button" at bounding box center [1263, 477] width 16 height 16
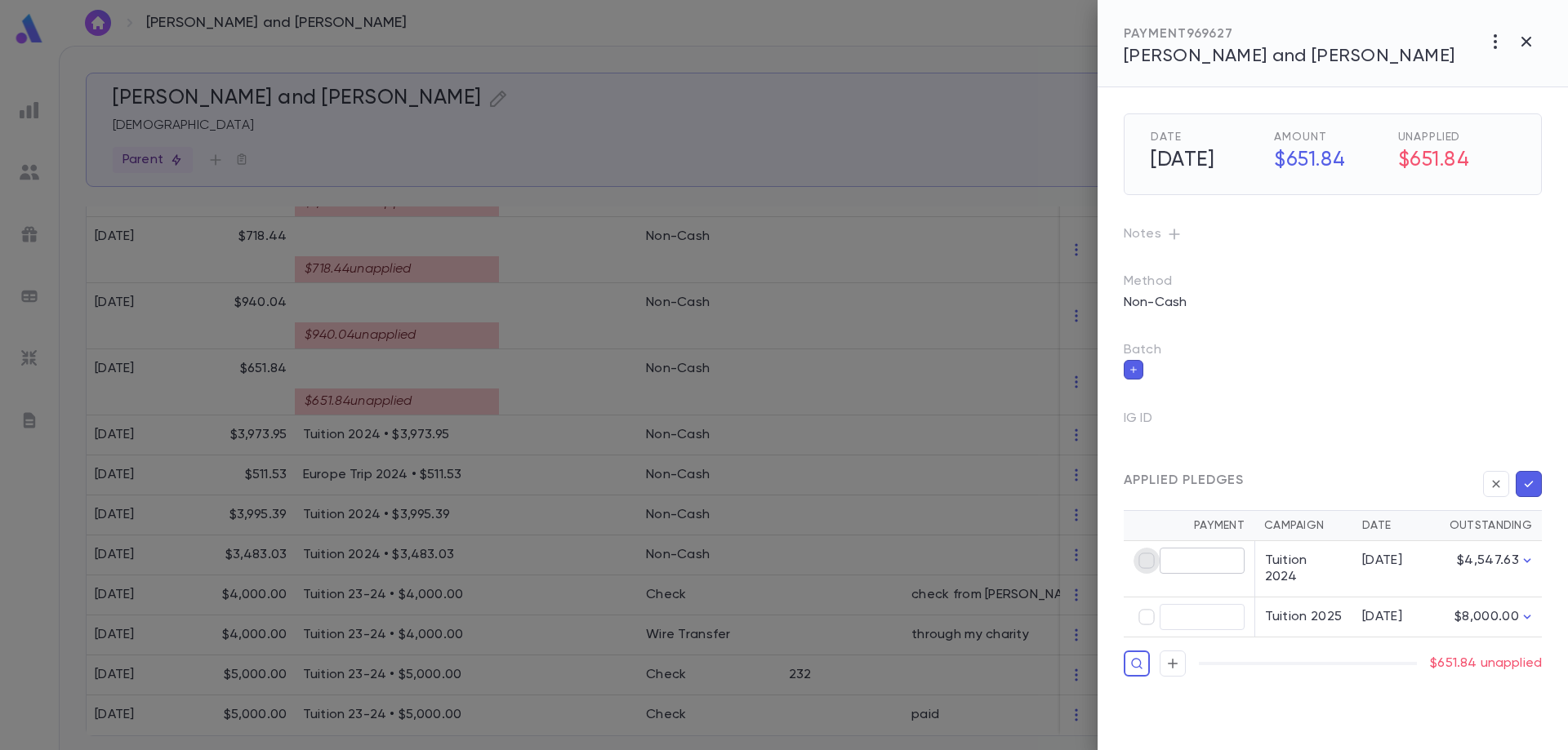
type input "******"
click at [1526, 483] on icon "button" at bounding box center [1528, 484] width 14 height 16
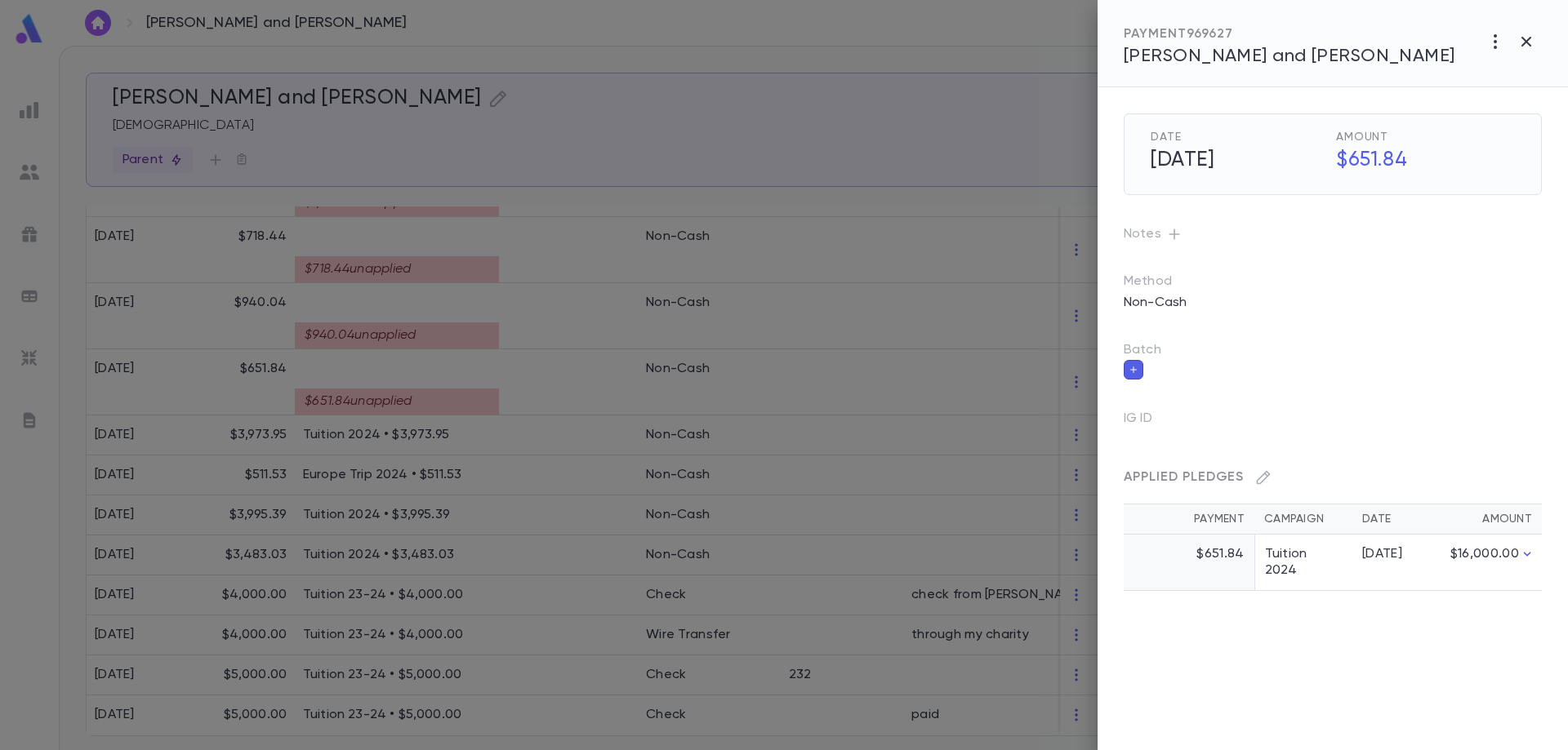
click at [543, 398] on div at bounding box center [784, 375] width 1568 height 750
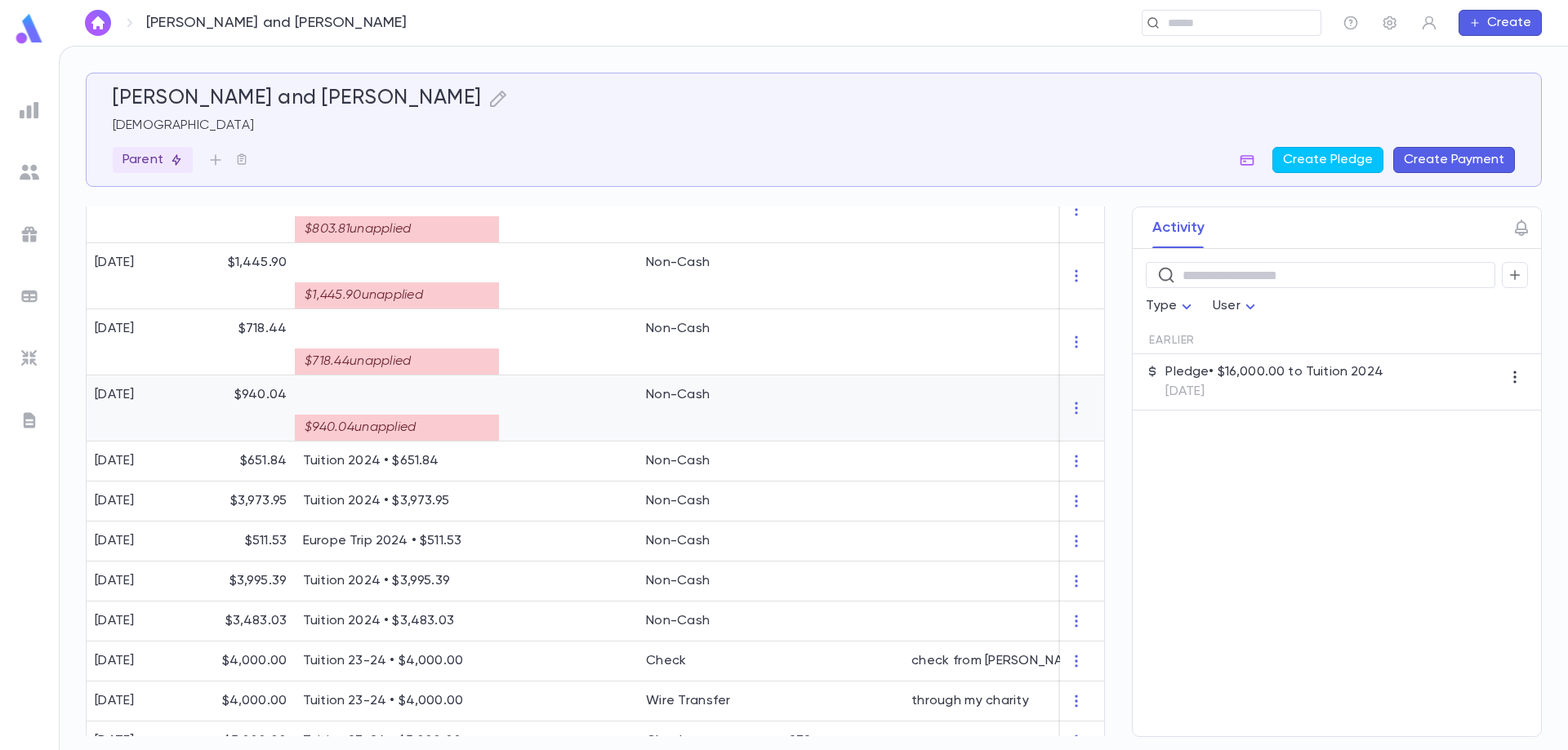
scroll to position [485, 0]
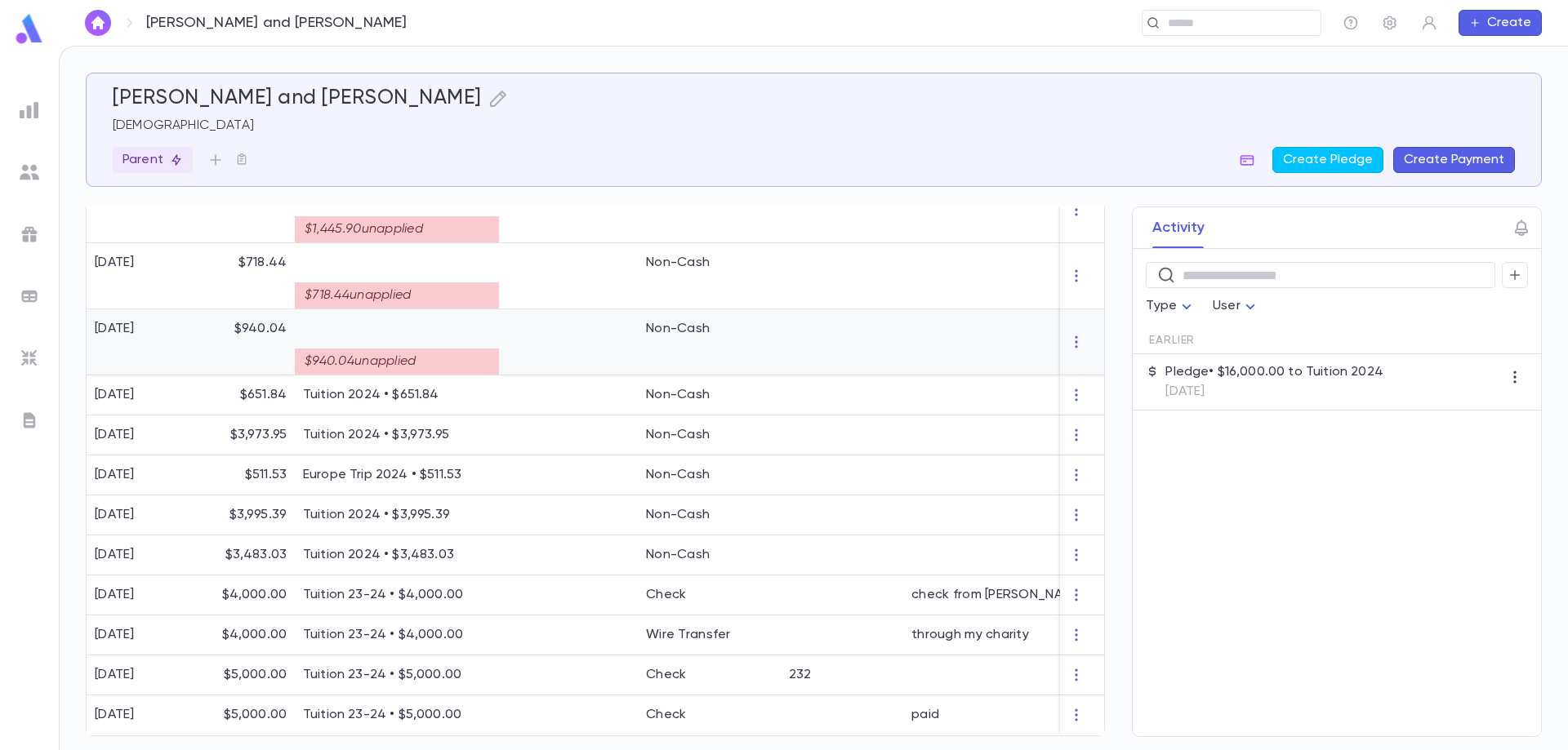
click at [537, 356] on div at bounding box center [568, 342] width 139 height 66
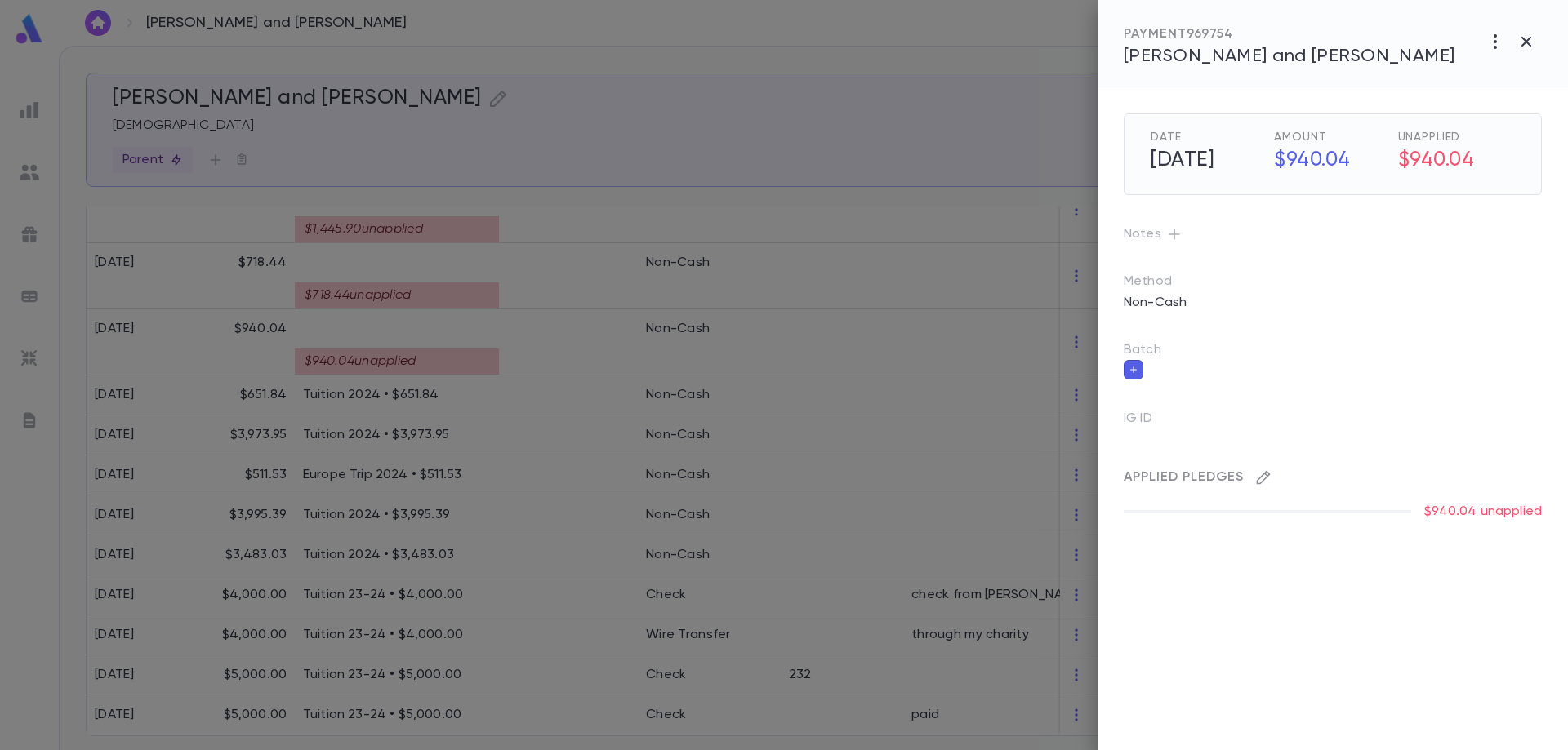
click at [1266, 477] on icon "button" at bounding box center [1263, 477] width 16 height 16
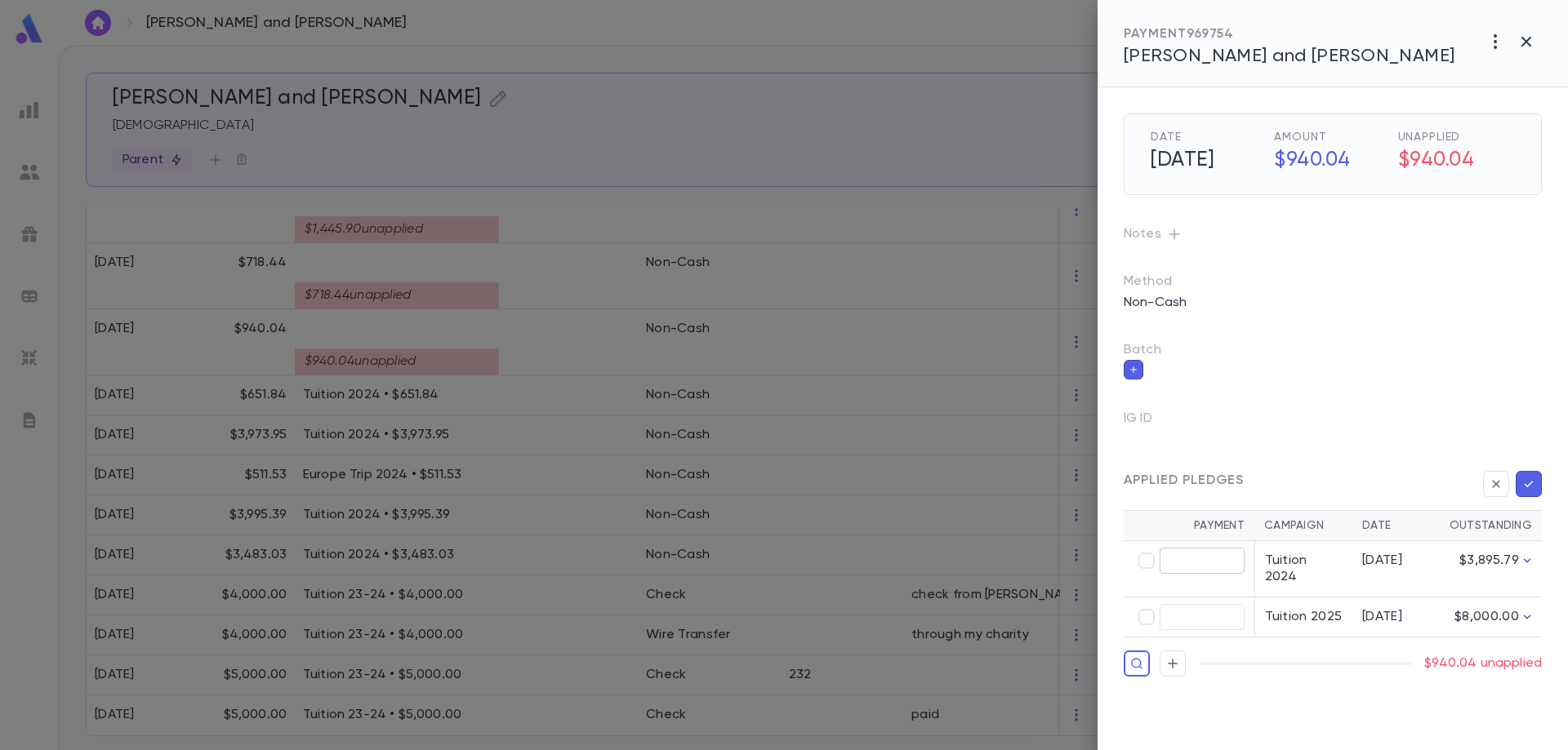
type input "******"
click at [1531, 479] on icon "button" at bounding box center [1528, 484] width 14 height 16
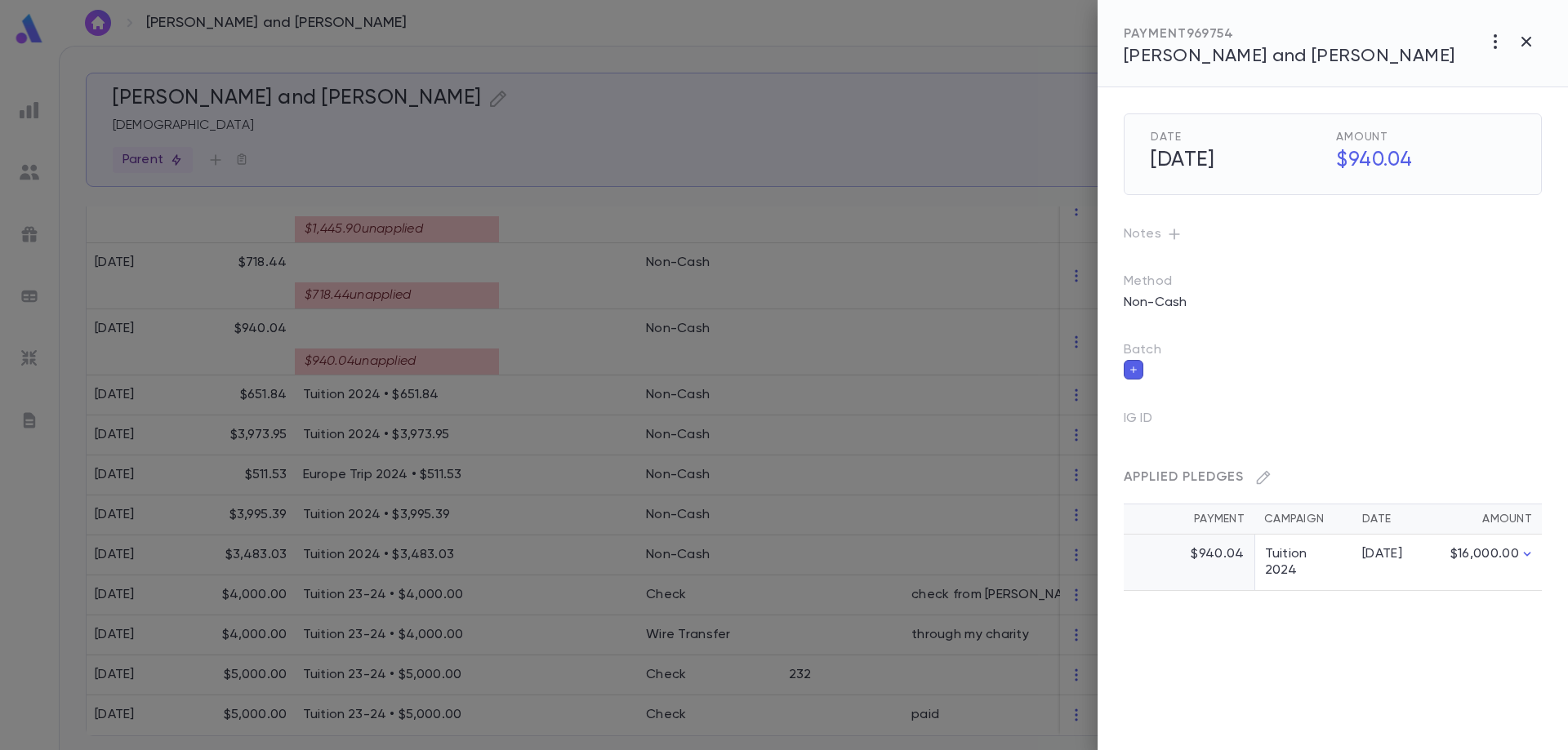
click at [419, 352] on div at bounding box center [784, 375] width 1568 height 750
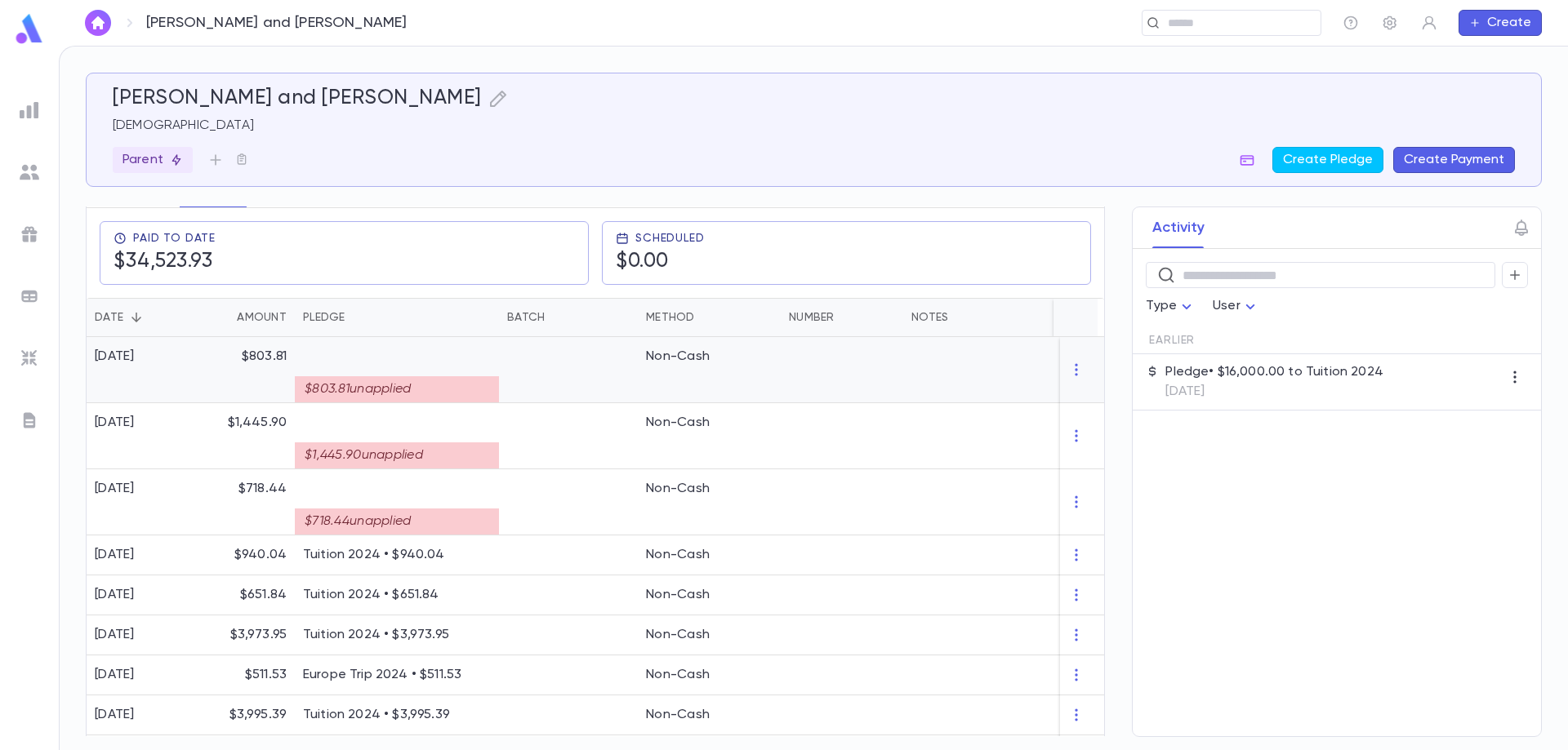
scroll to position [214, 0]
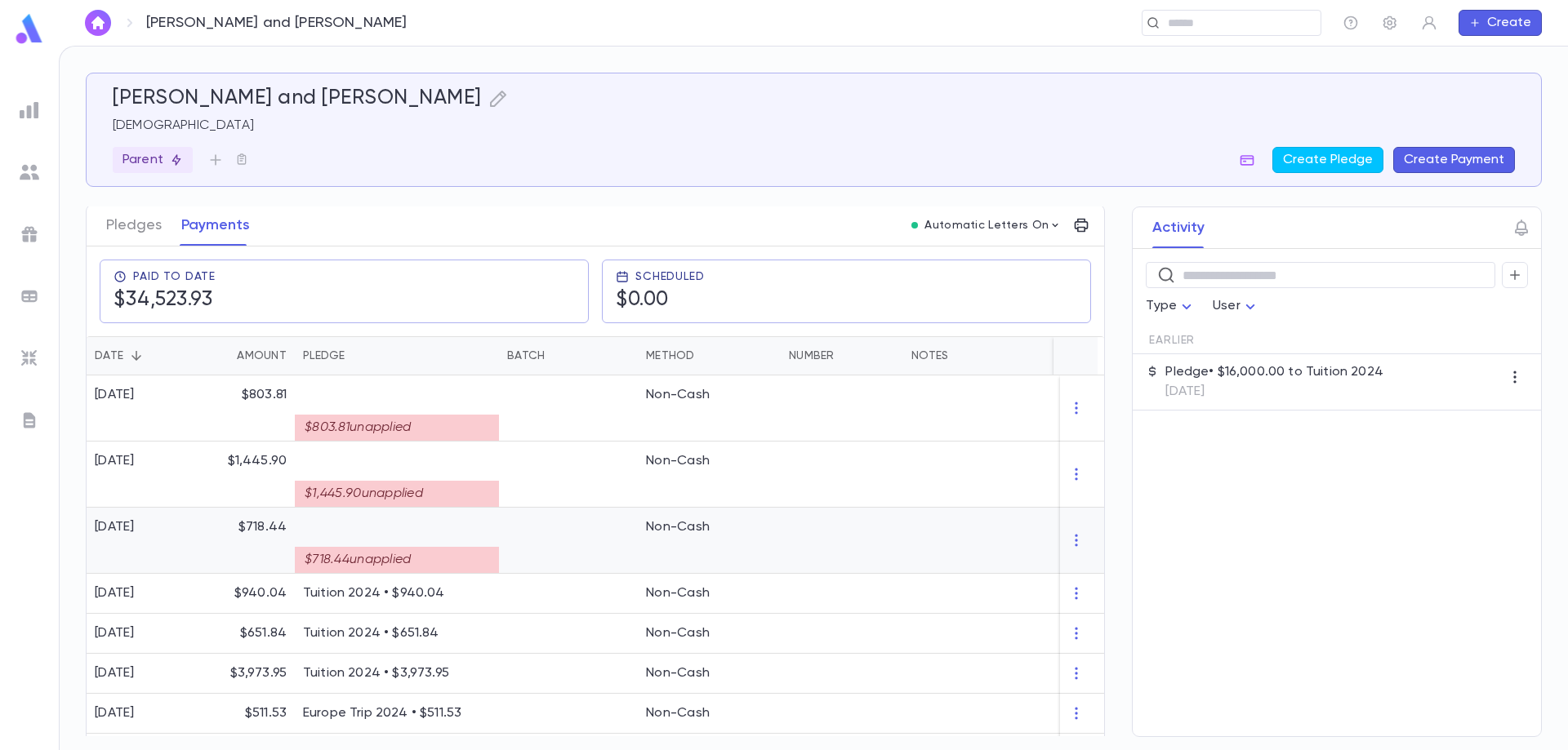
click at [423, 540] on div "$718.44 unapplied" at bounding box center [396, 554] width 188 height 37
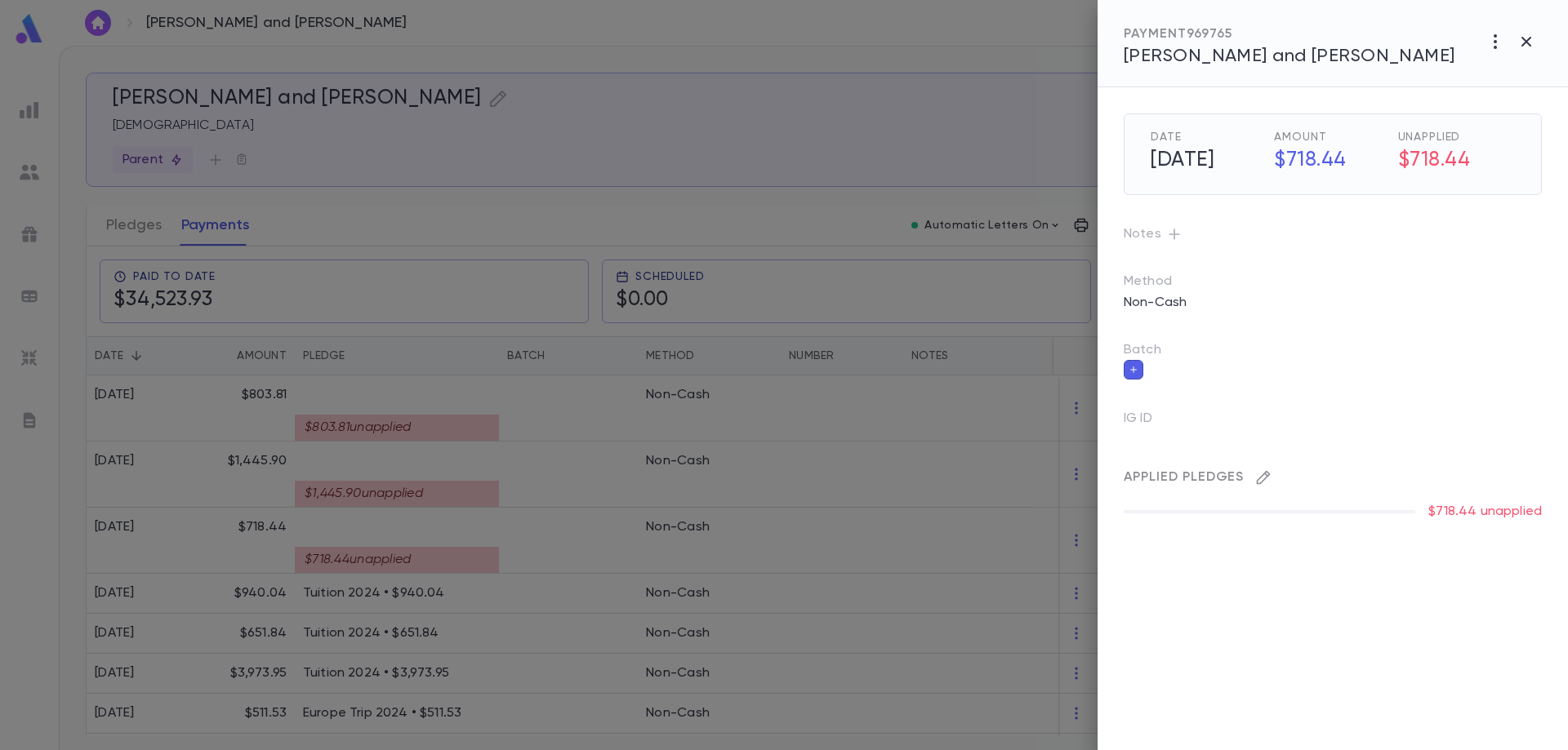
click at [1263, 481] on icon "button" at bounding box center [1263, 478] width 14 height 14
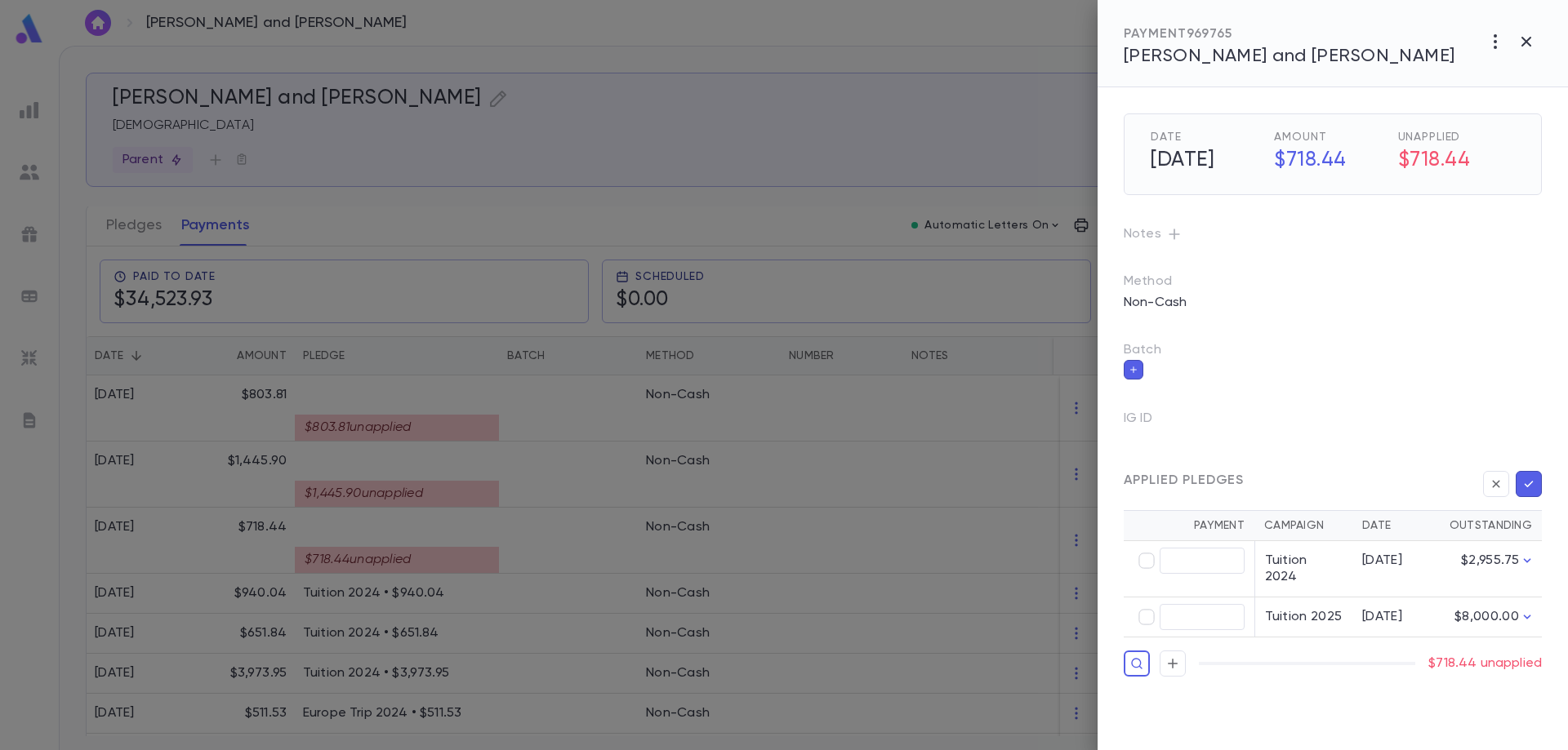
type input "******"
click at [1528, 483] on icon "button" at bounding box center [1528, 484] width 14 height 16
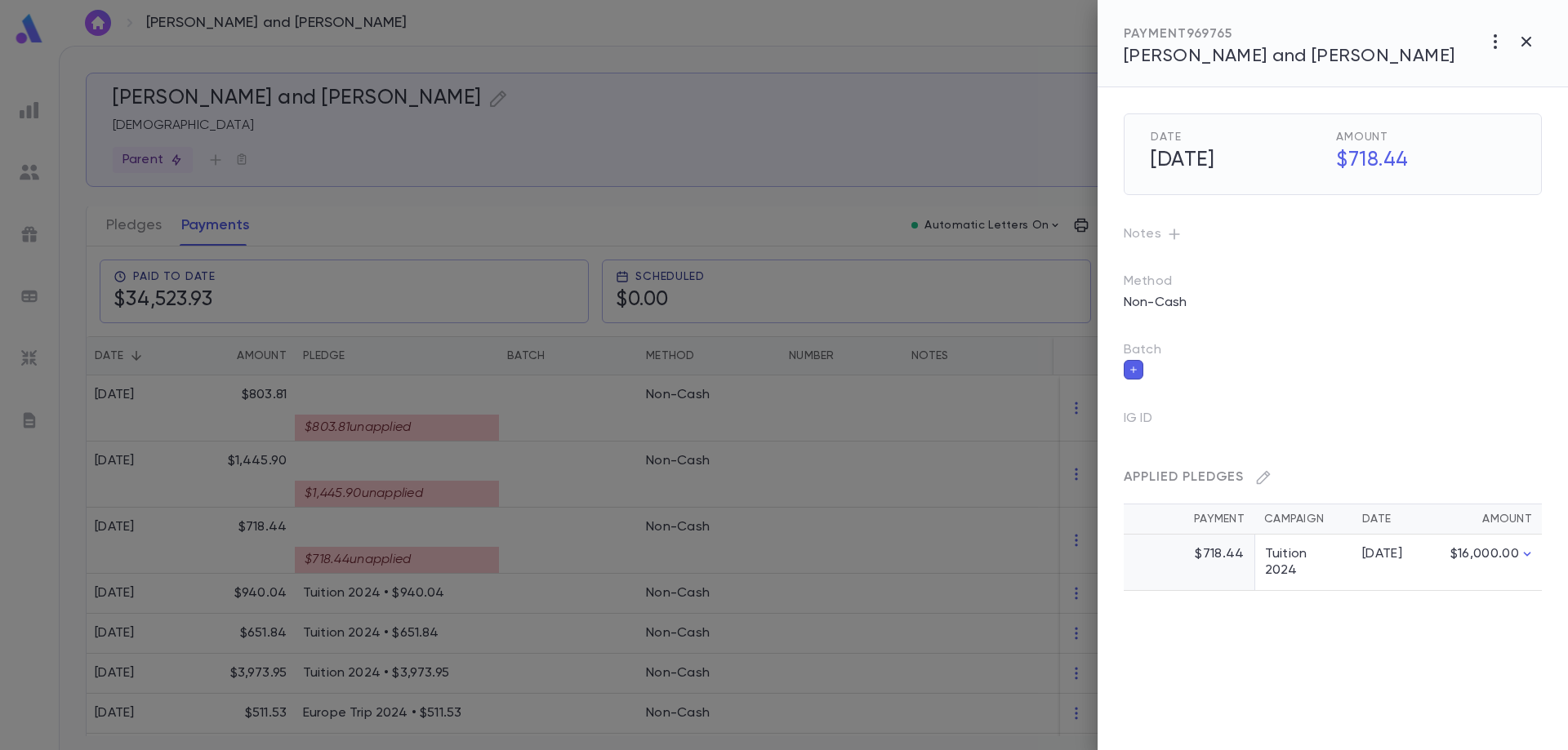
click at [474, 489] on div at bounding box center [784, 375] width 1568 height 750
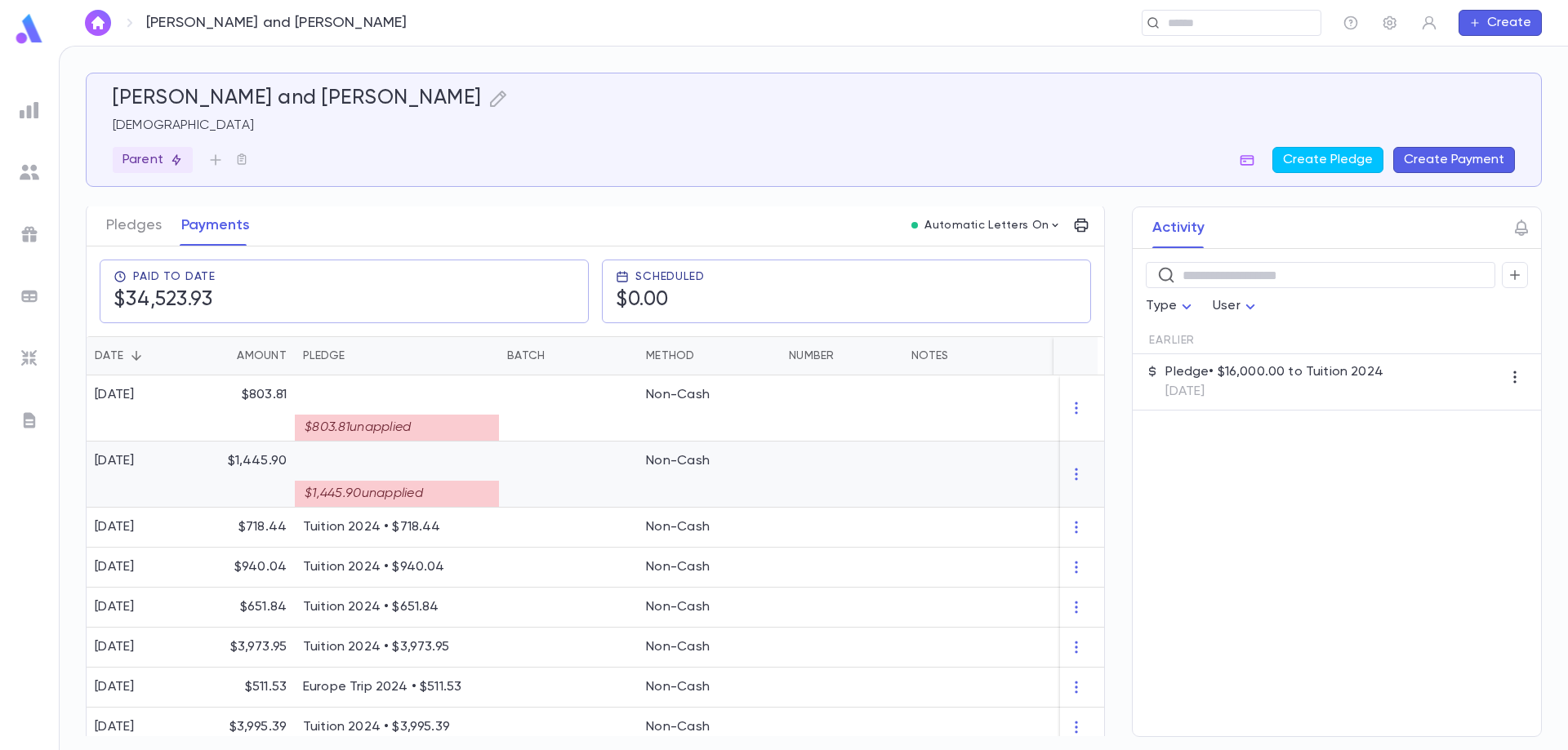
click at [507, 487] on div at bounding box center [568, 474] width 139 height 66
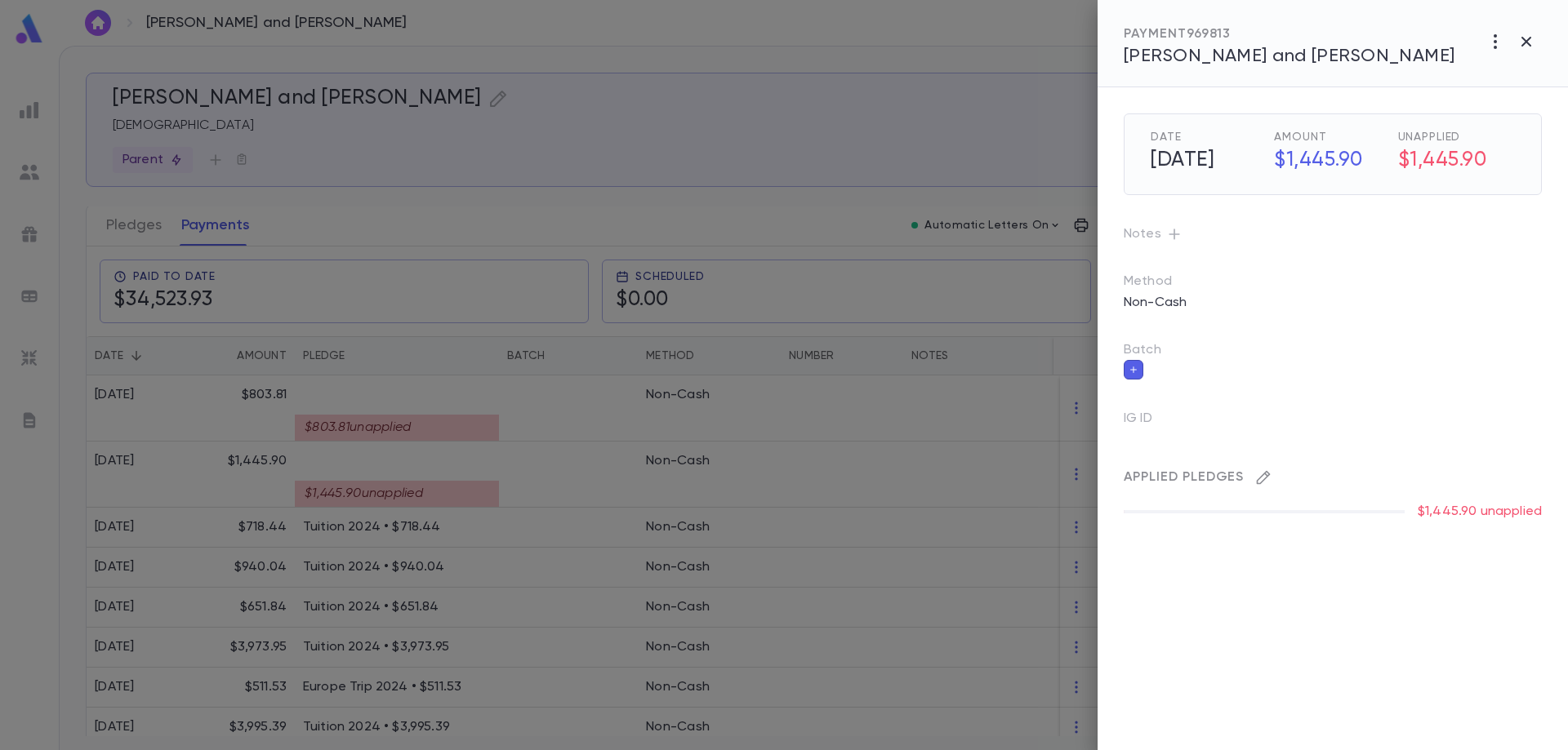
click at [1259, 479] on icon "button" at bounding box center [1263, 477] width 16 height 16
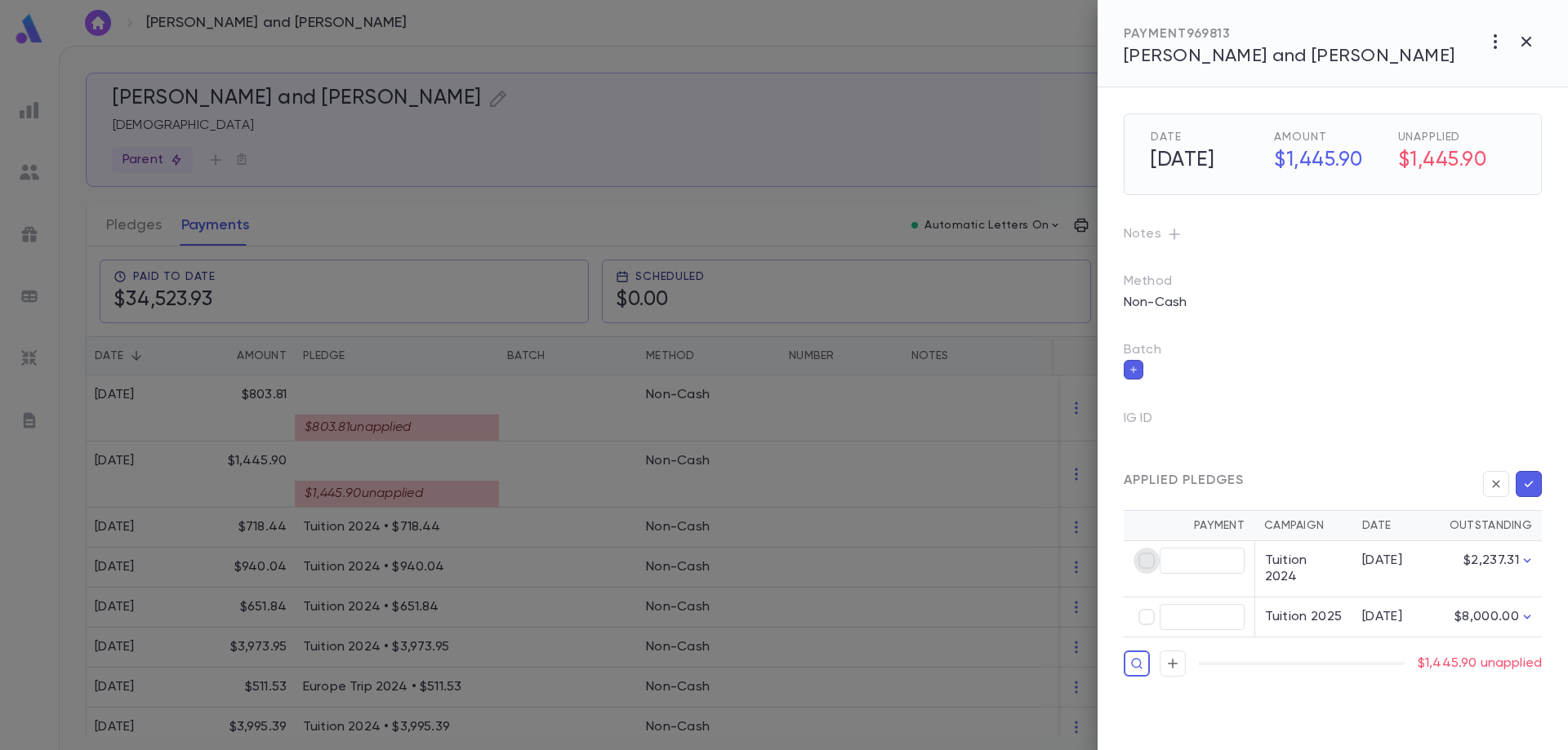
type input "********"
click at [1532, 476] on icon "button" at bounding box center [1528, 484] width 14 height 16
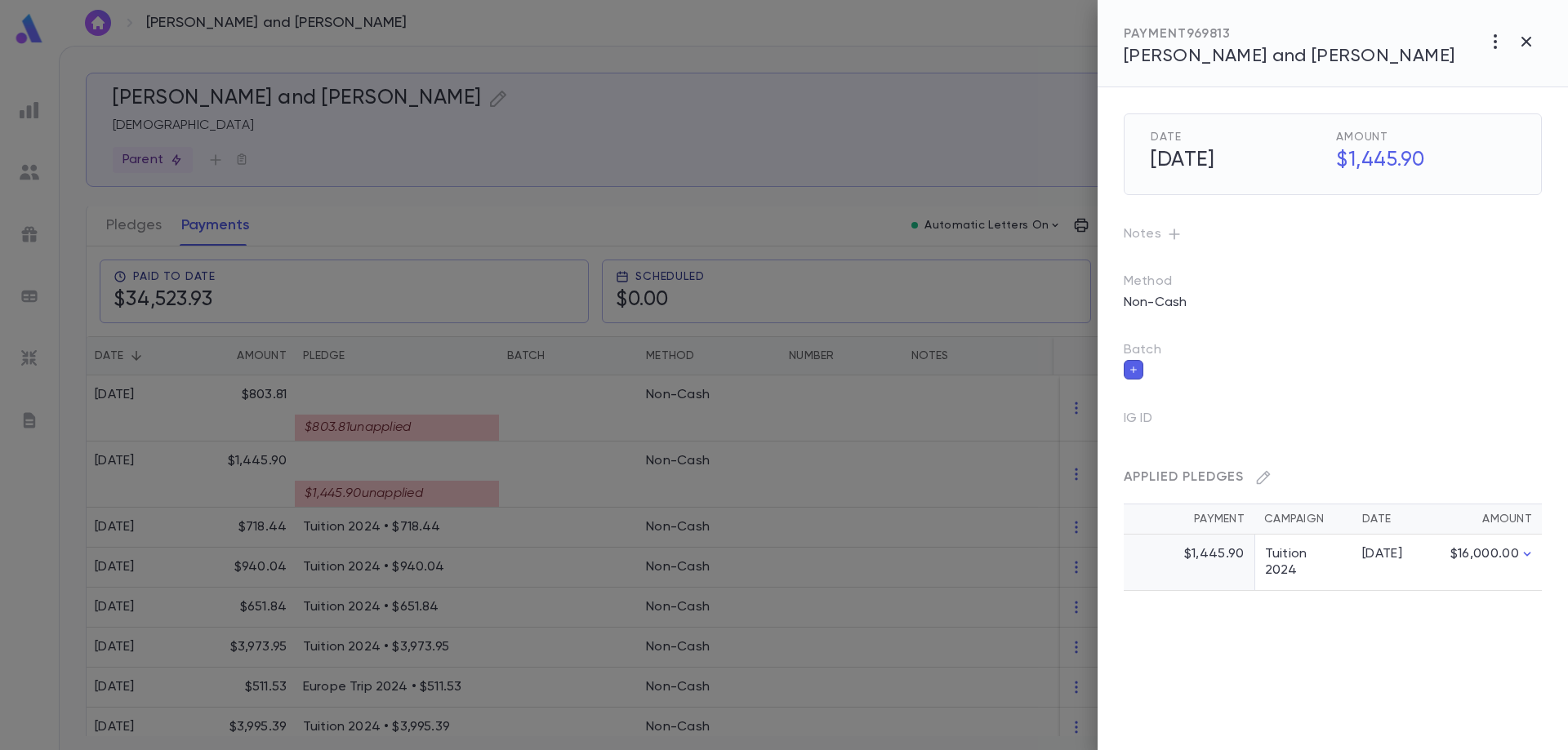
click at [400, 428] on div at bounding box center [784, 375] width 1568 height 750
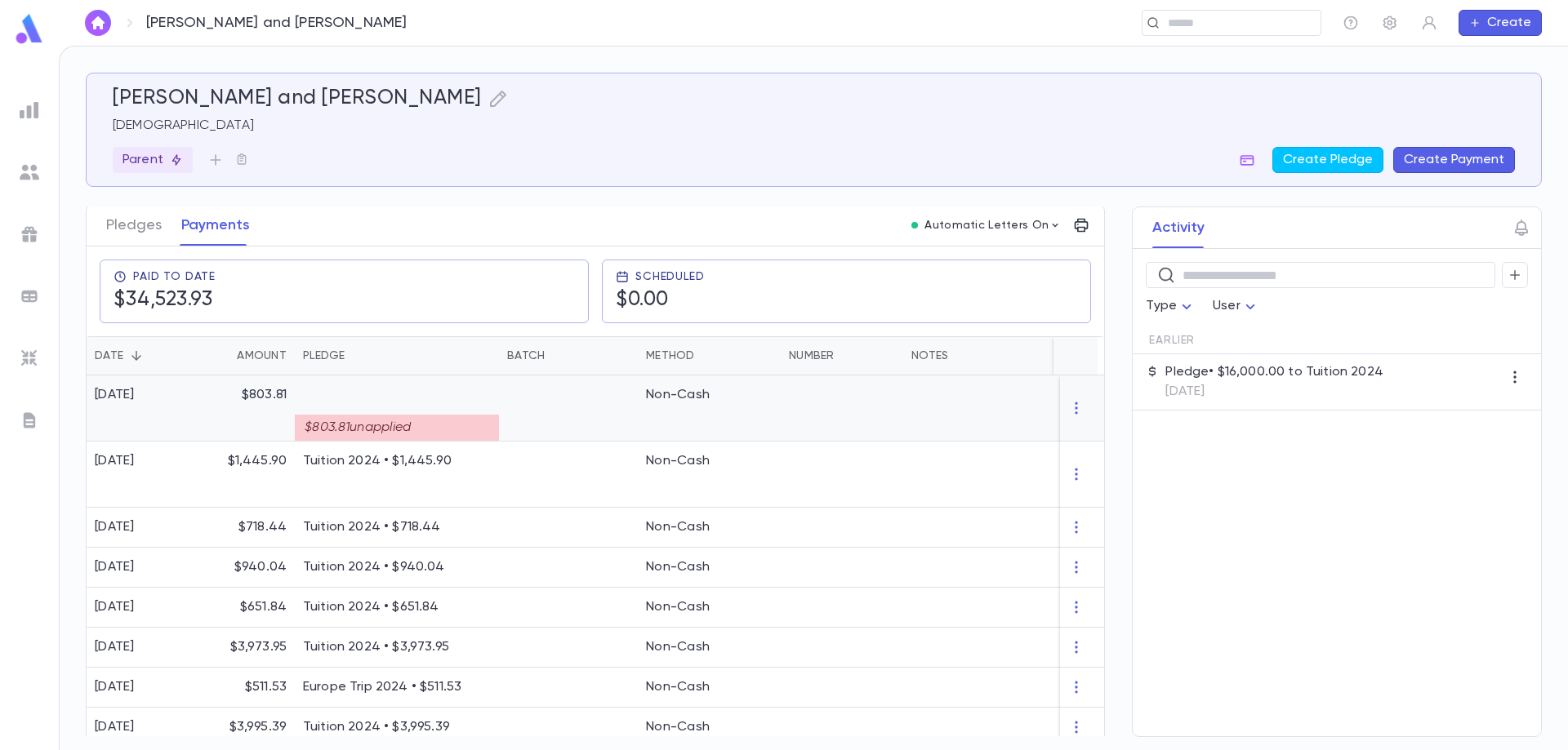
click at [400, 428] on div "$803.81 unapplied" at bounding box center [397, 427] width 204 height 26
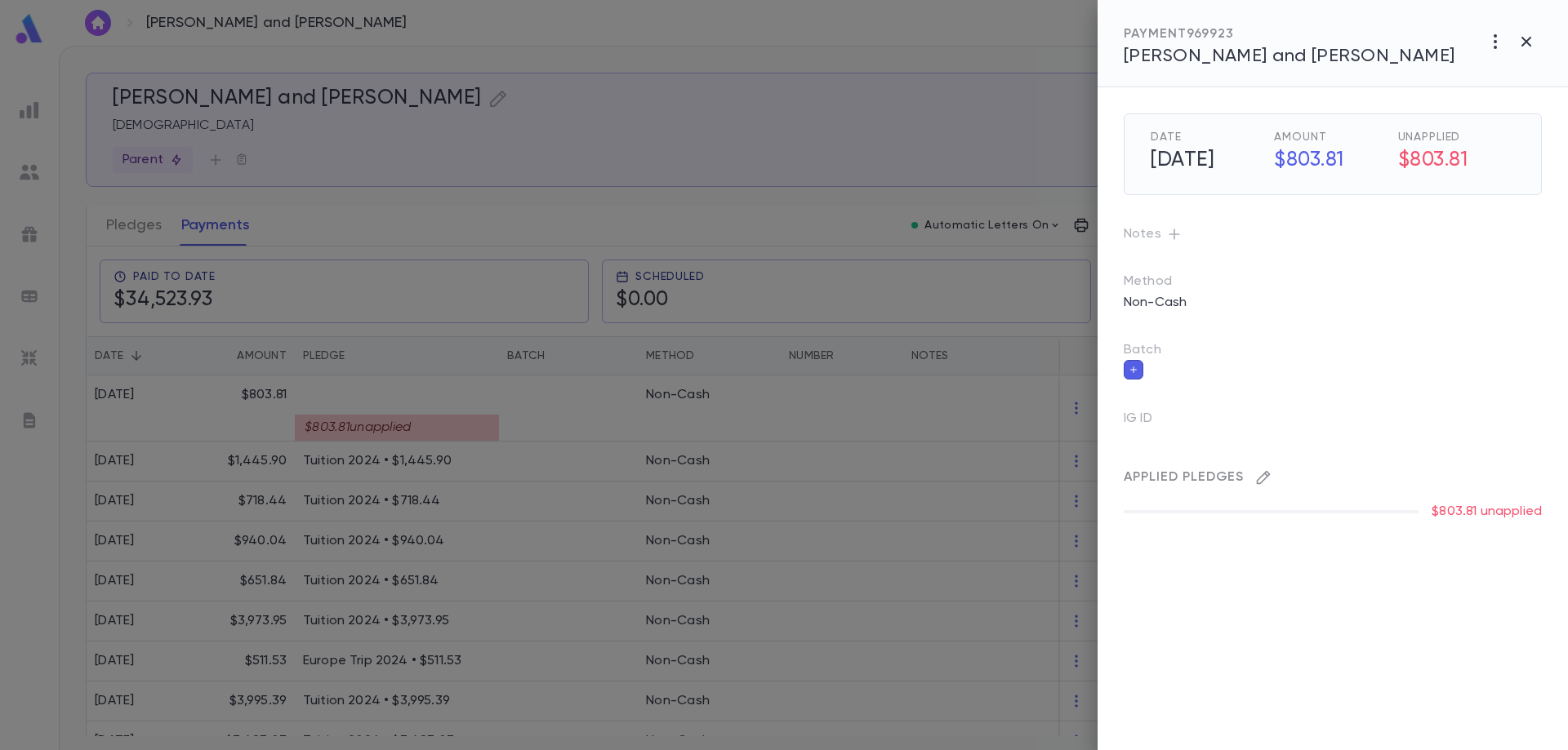
click at [1257, 476] on icon "button" at bounding box center [1263, 477] width 16 height 16
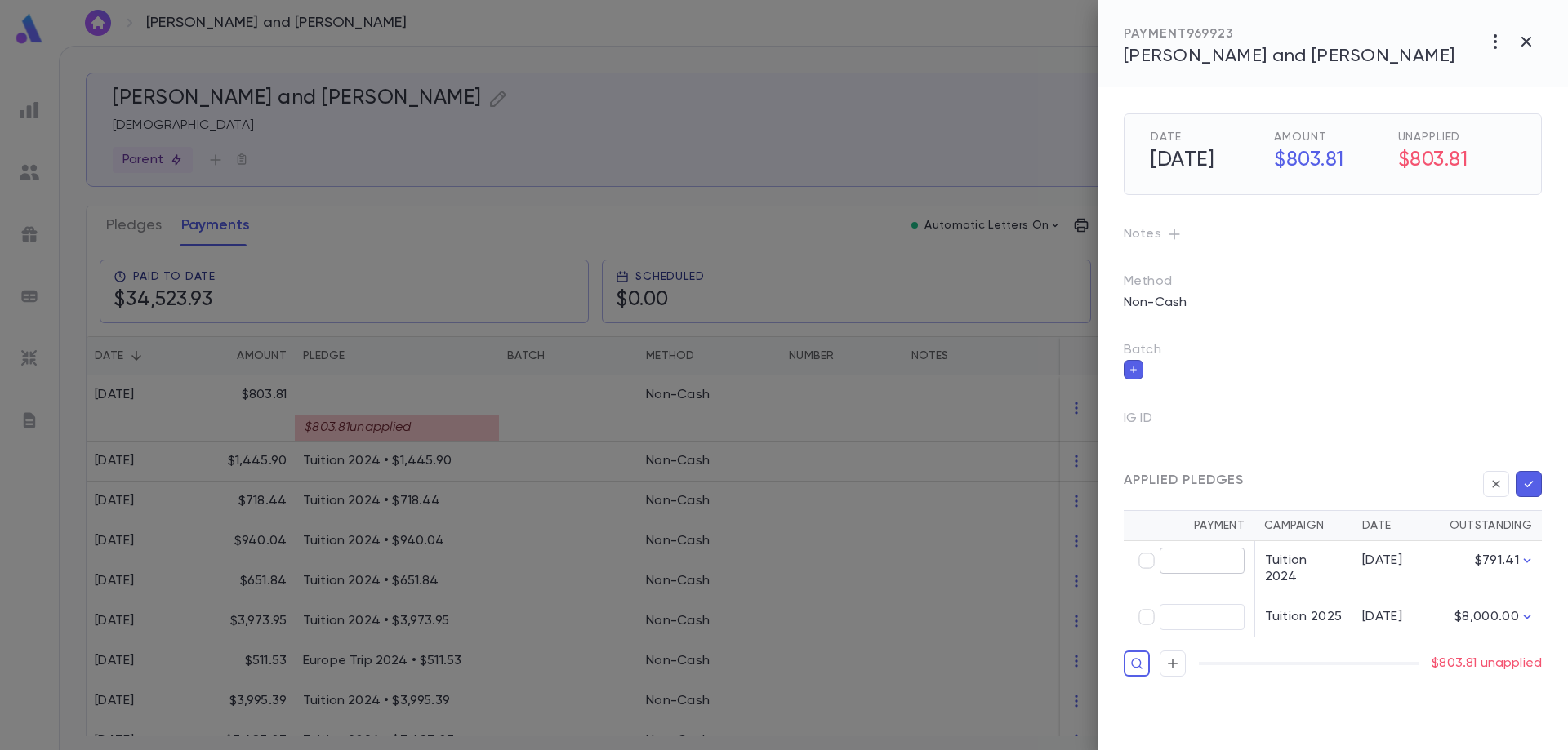
type input "******"
type input "*****"
click at [1530, 484] on icon "button" at bounding box center [1528, 484] width 14 height 16
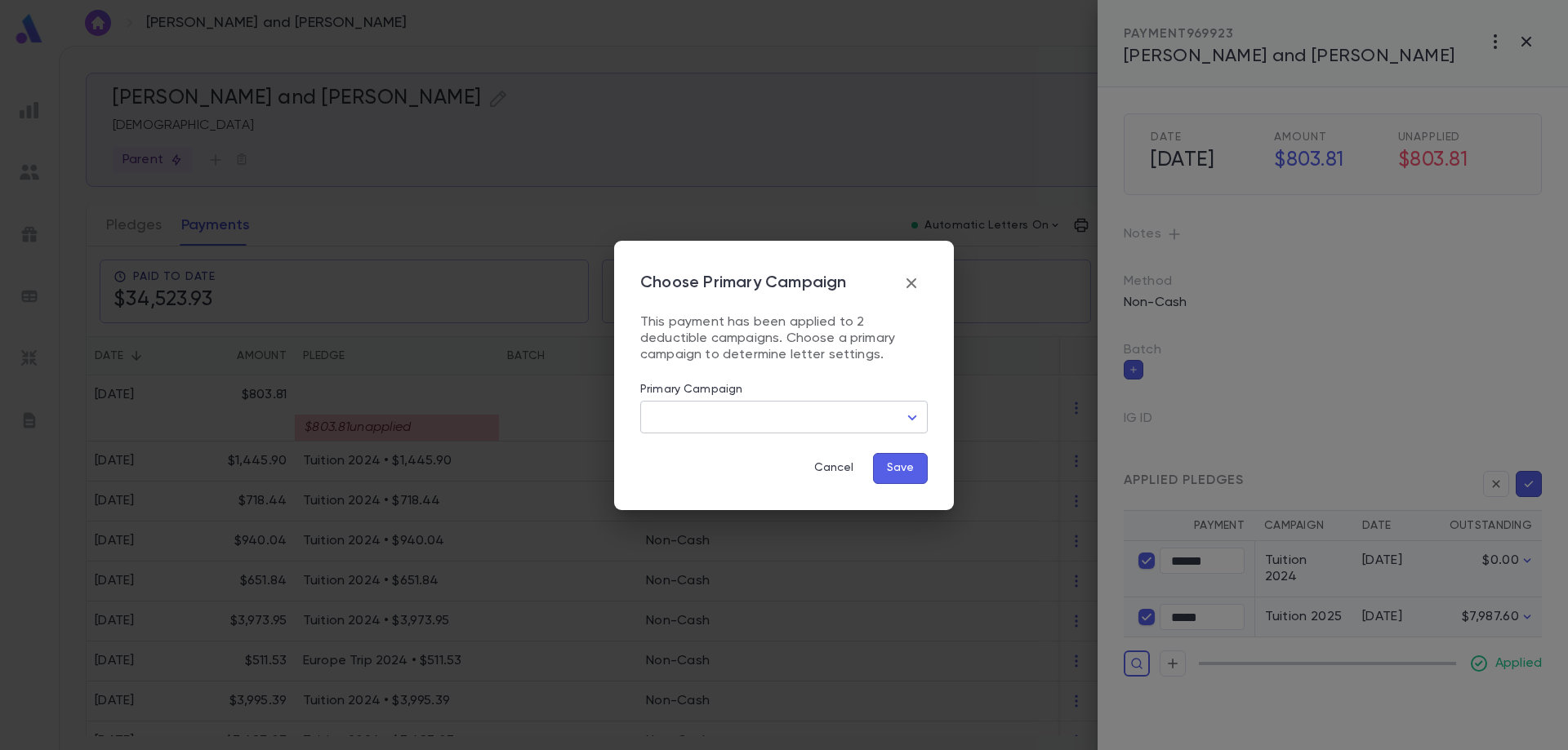
click at [772, 414] on body "[PERSON_NAME] and [PERSON_NAME] ​ Create [PERSON_NAME] and [PERSON_NAME] Create…" at bounding box center [784, 398] width 1568 height 704
click at [723, 479] on span "Tuition 2025" at bounding box center [787, 477] width 260 height 16
type input "****"
click at [902, 471] on button "Save" at bounding box center [900, 468] width 54 height 31
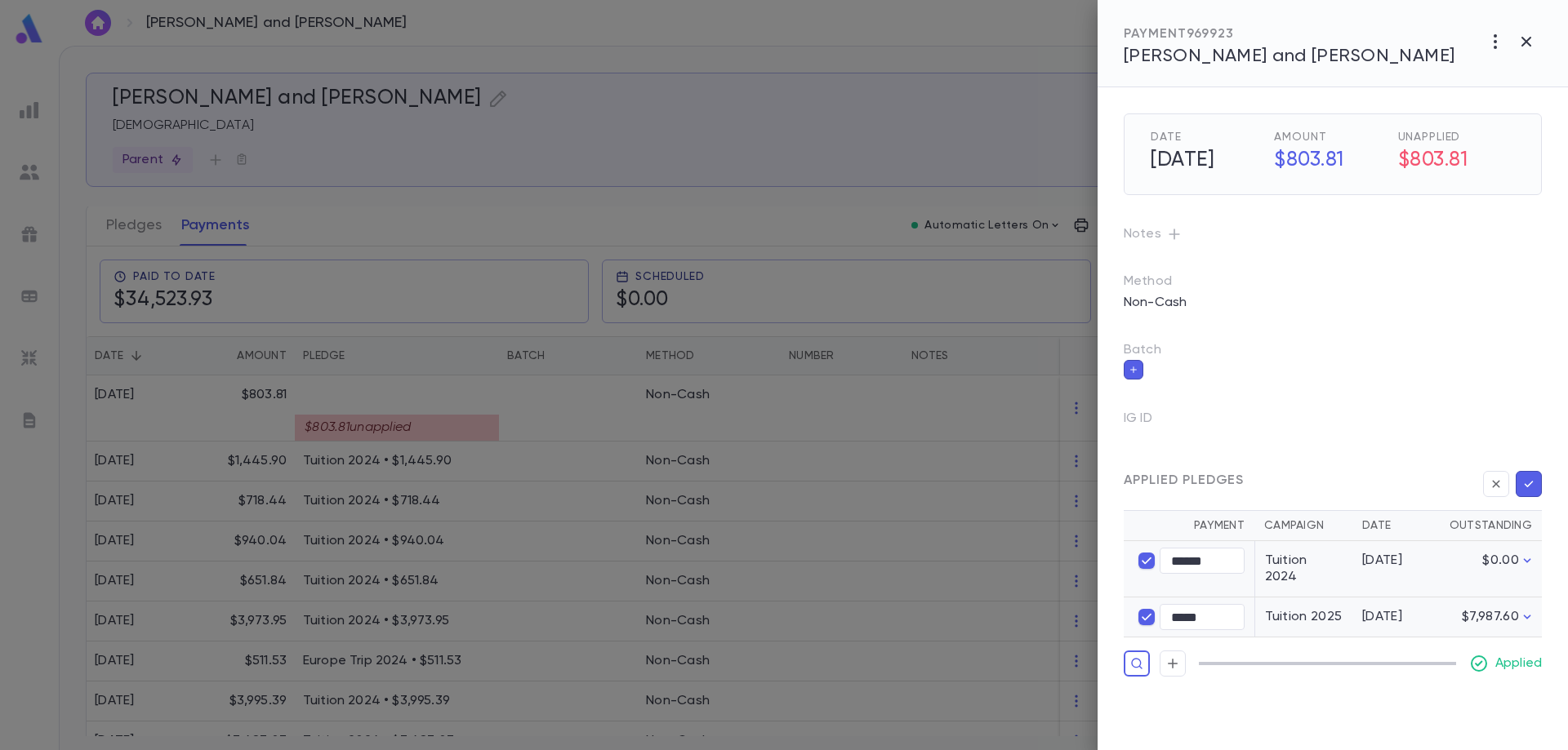
click at [454, 436] on div at bounding box center [784, 375] width 1568 height 750
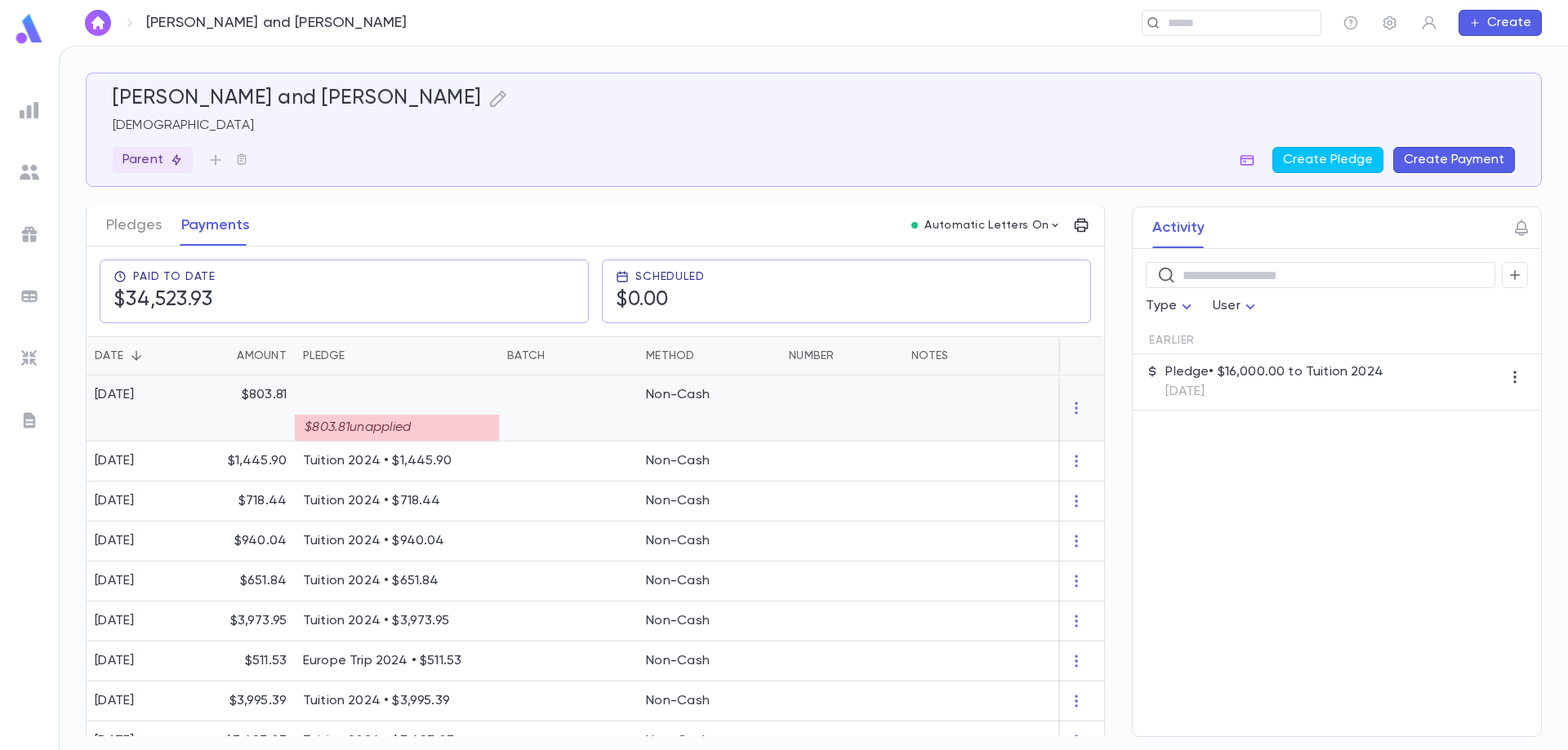
click at [417, 411] on div "$803.81 unapplied" at bounding box center [396, 422] width 188 height 37
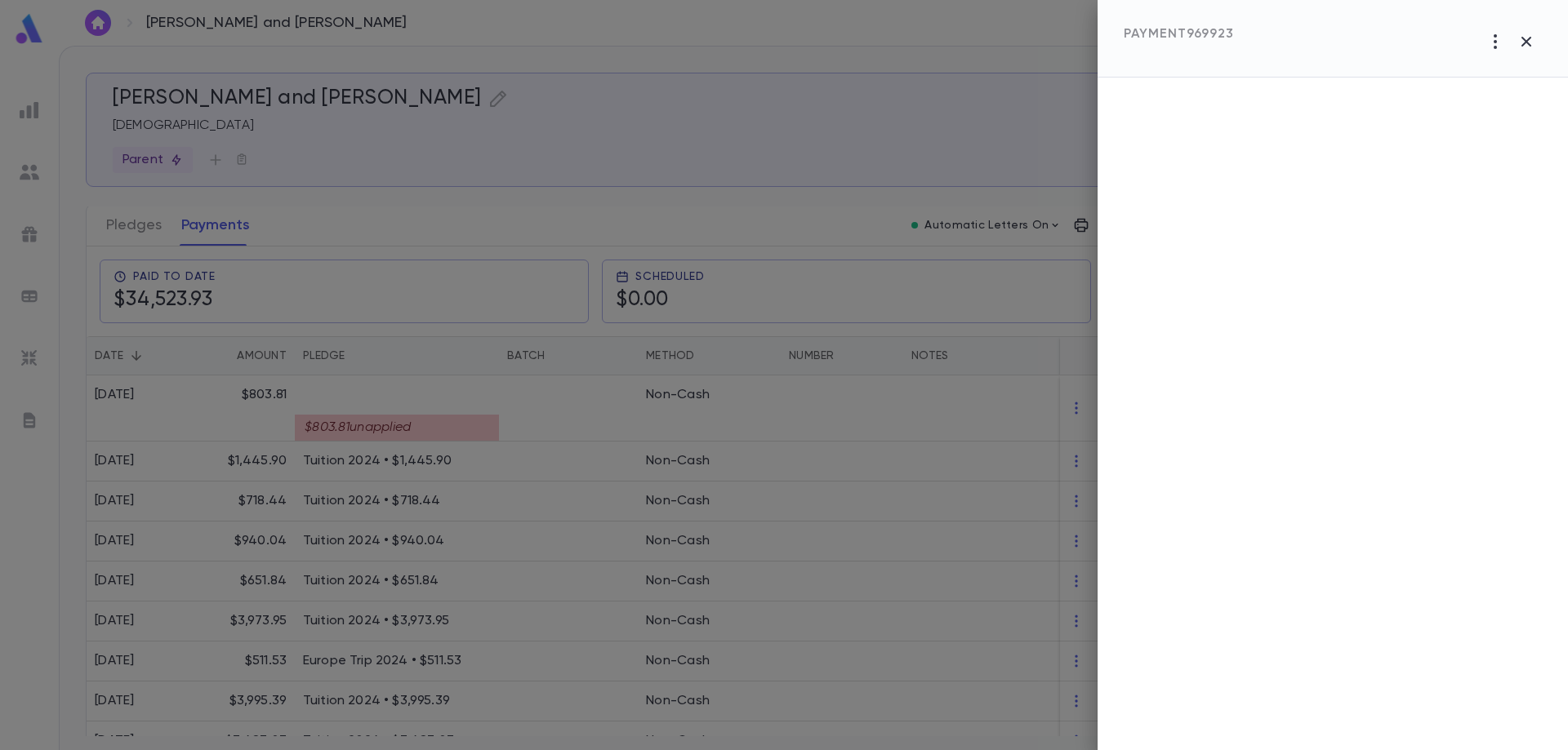
click at [408, 455] on div at bounding box center [784, 375] width 1568 height 750
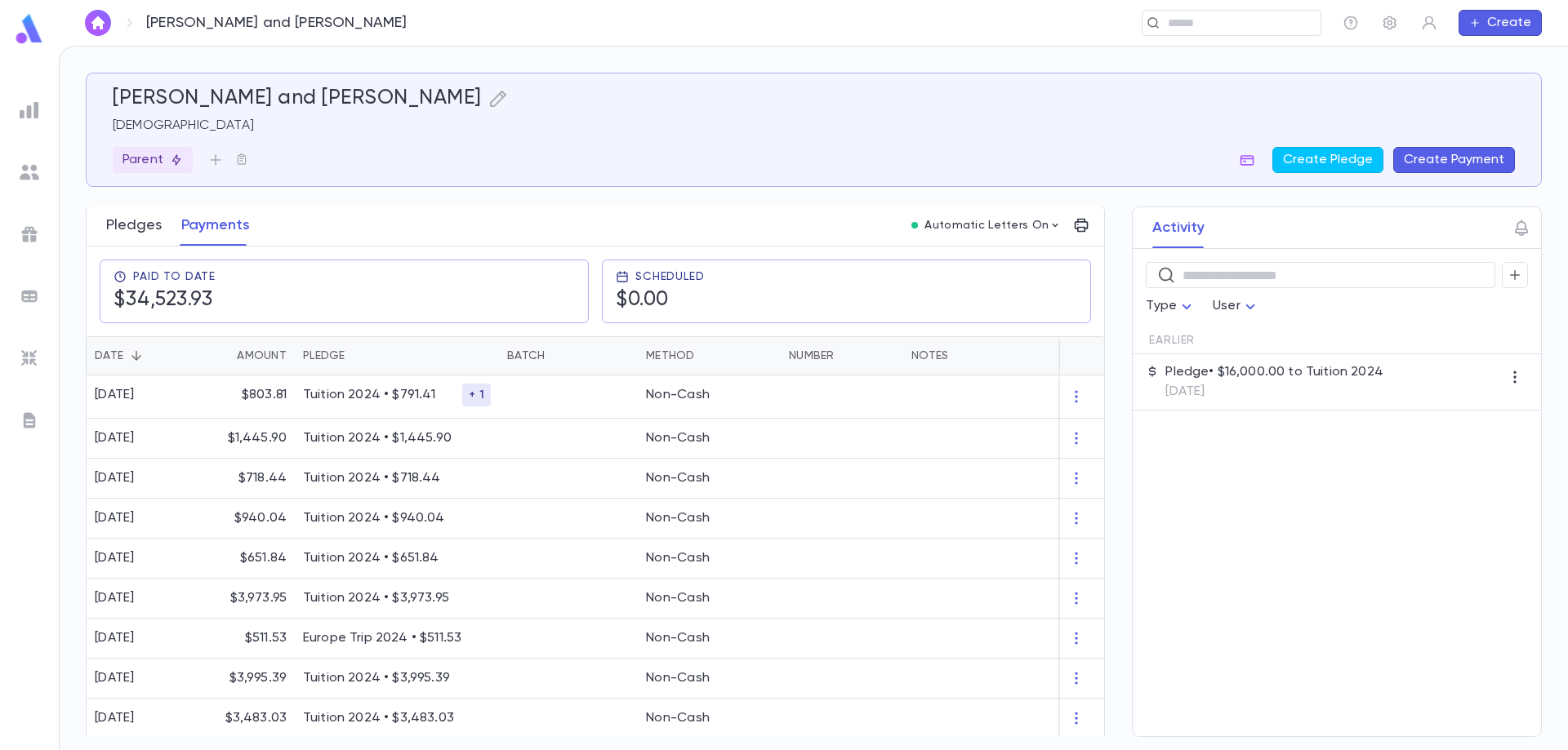
click at [141, 227] on button "Pledges" at bounding box center [134, 225] width 55 height 41
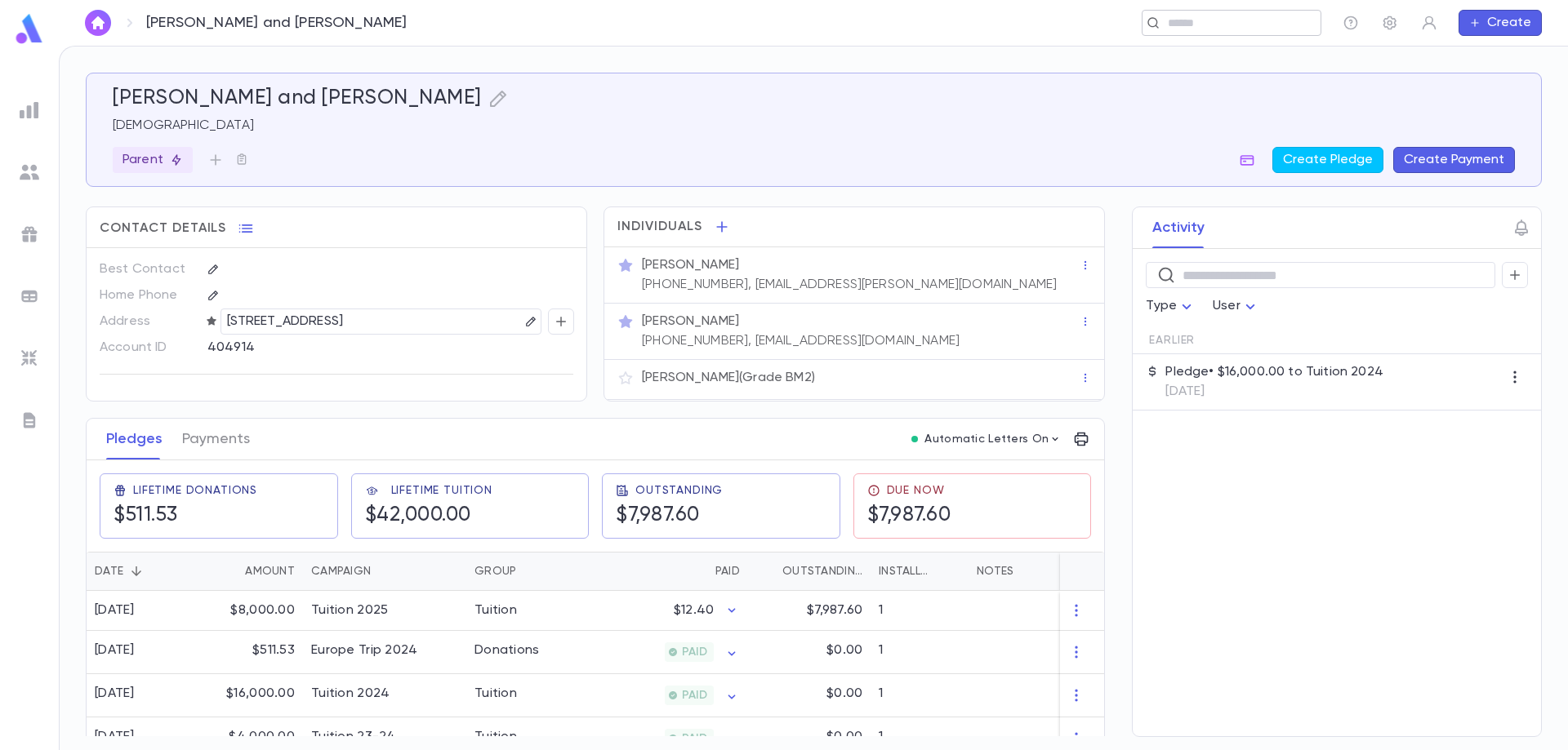
click at [1244, 11] on div "​" at bounding box center [1231, 22] width 180 height 26
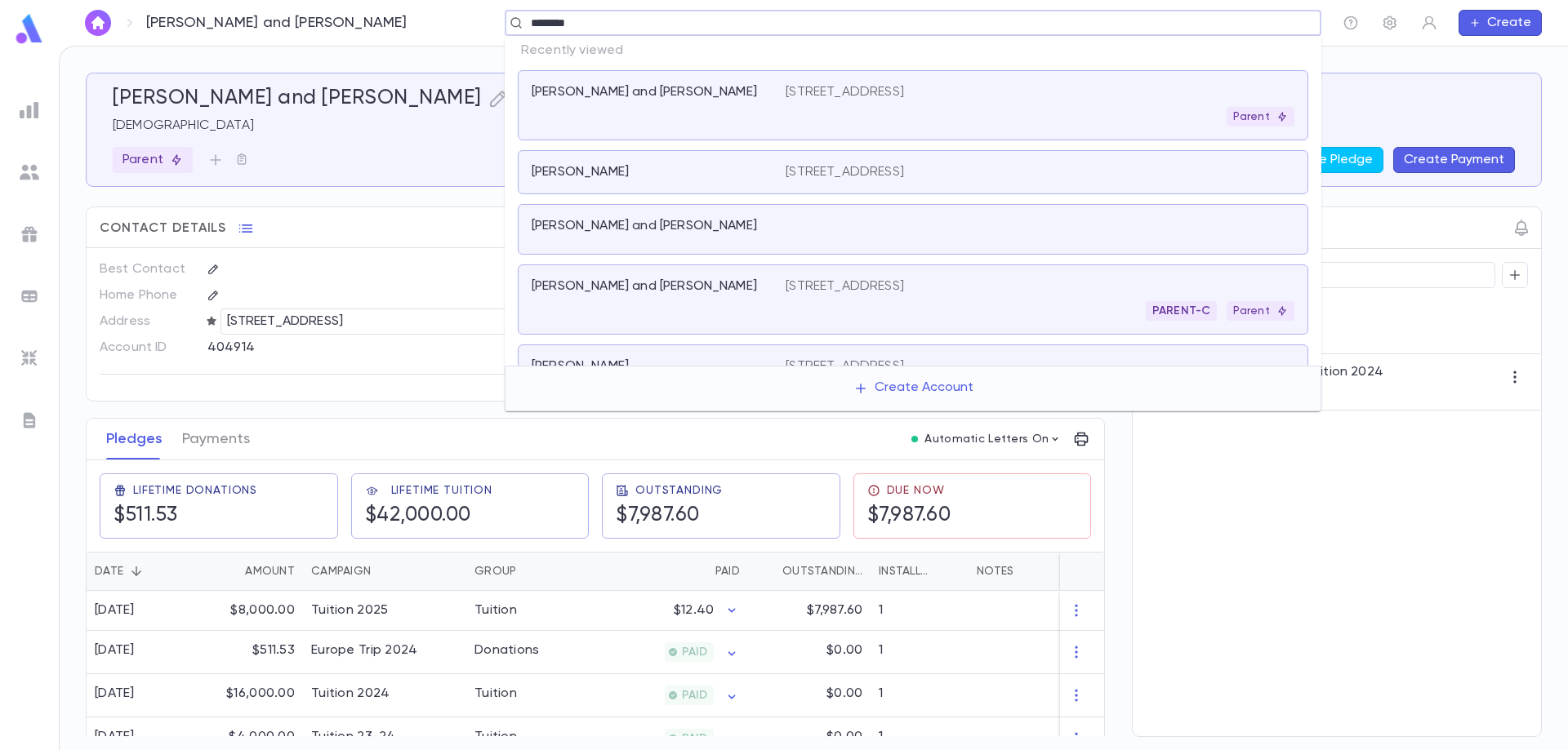
type input "*********"
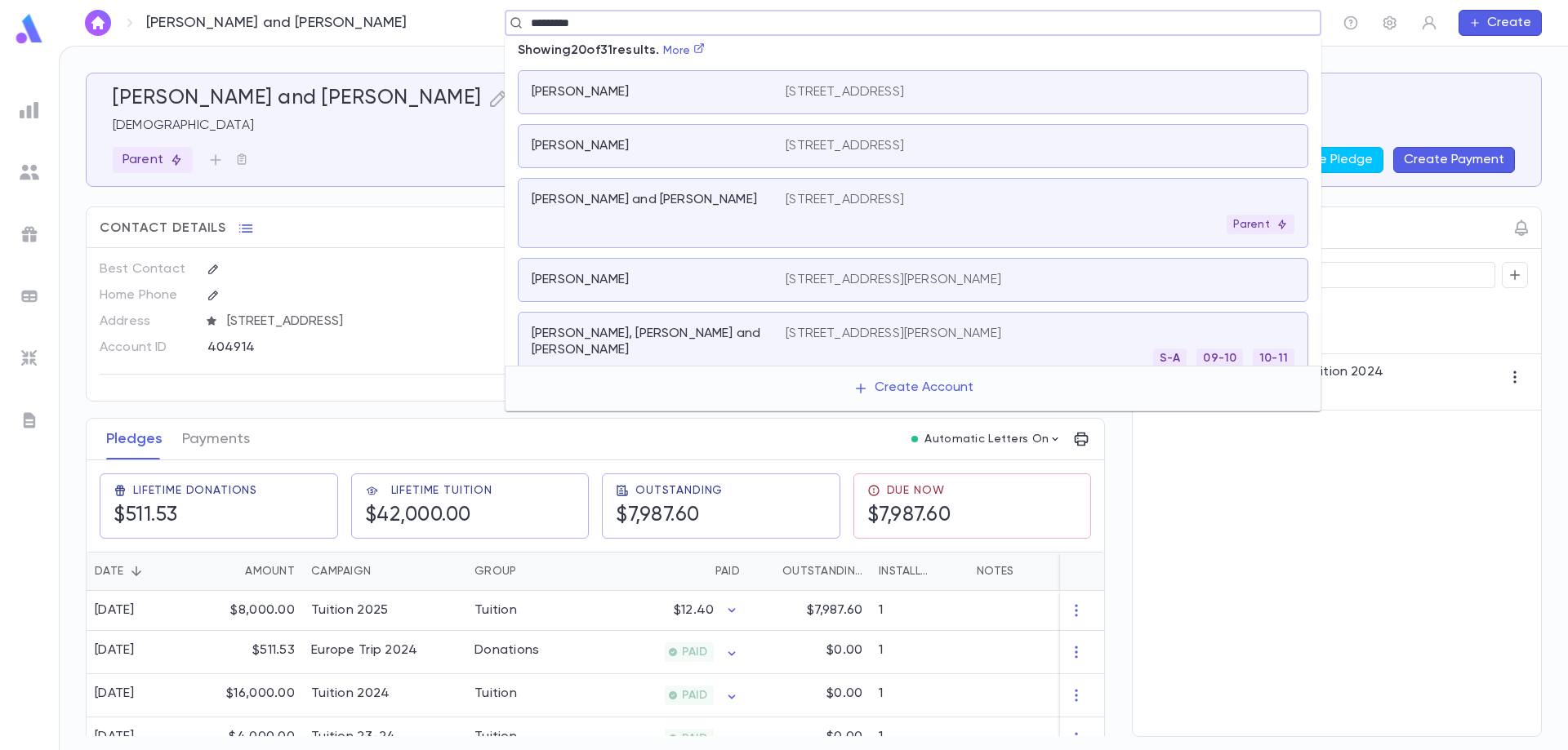
click at [801, 204] on p "[STREET_ADDRESS]" at bounding box center [844, 200] width 118 height 16
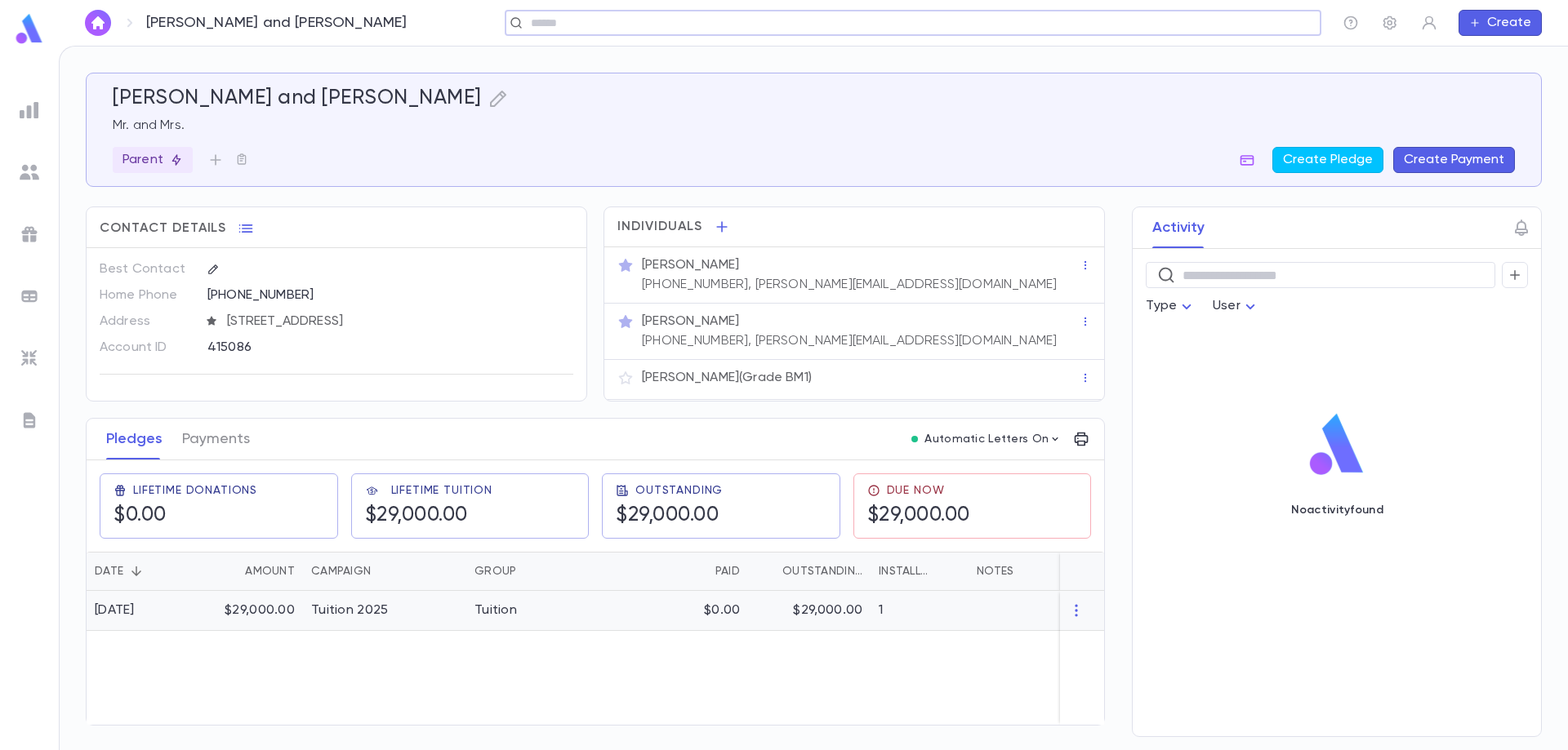
click at [451, 609] on div "Tuition 2025" at bounding box center [385, 611] width 164 height 40
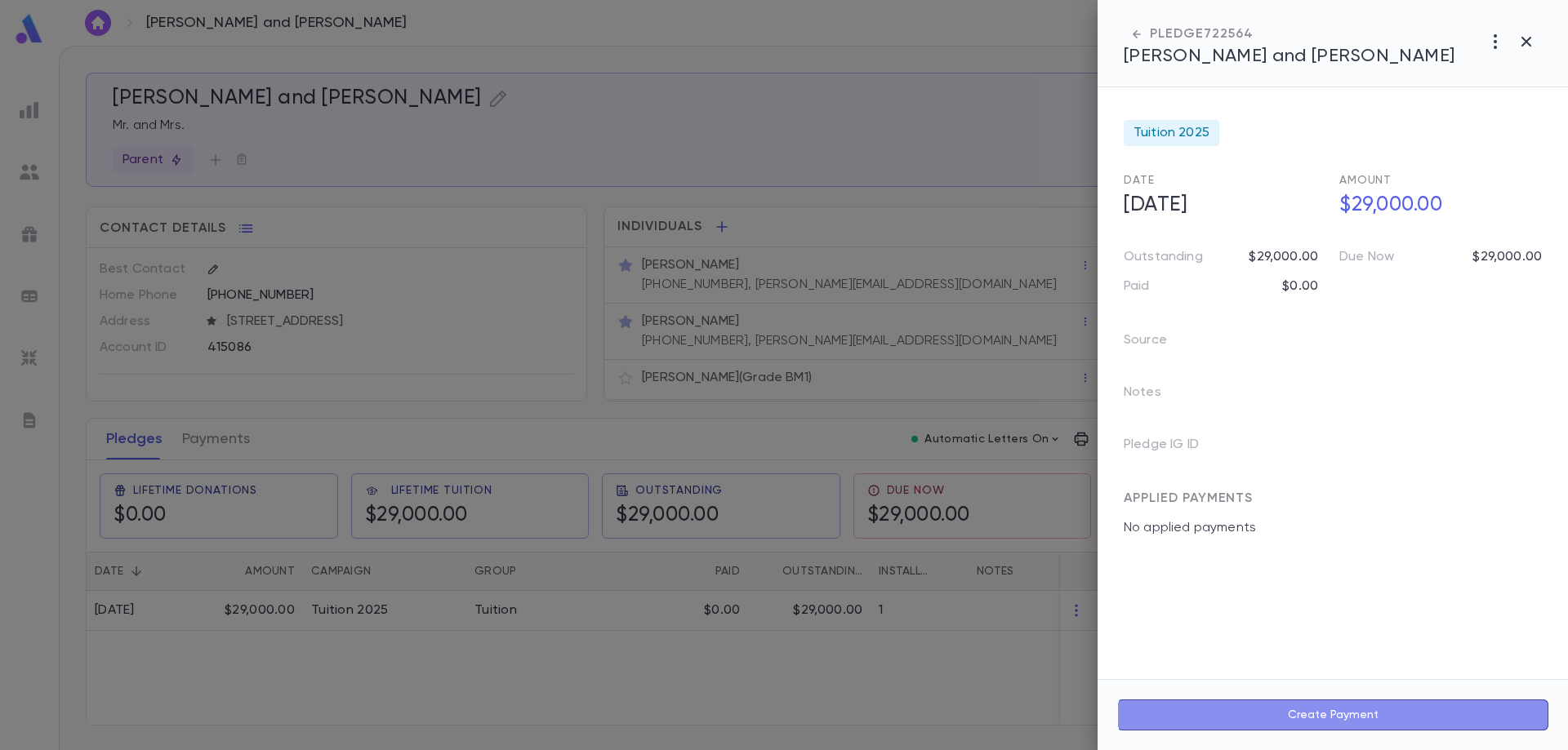
click at [1287, 719] on button "Create Payment" at bounding box center [1333, 715] width 431 height 31
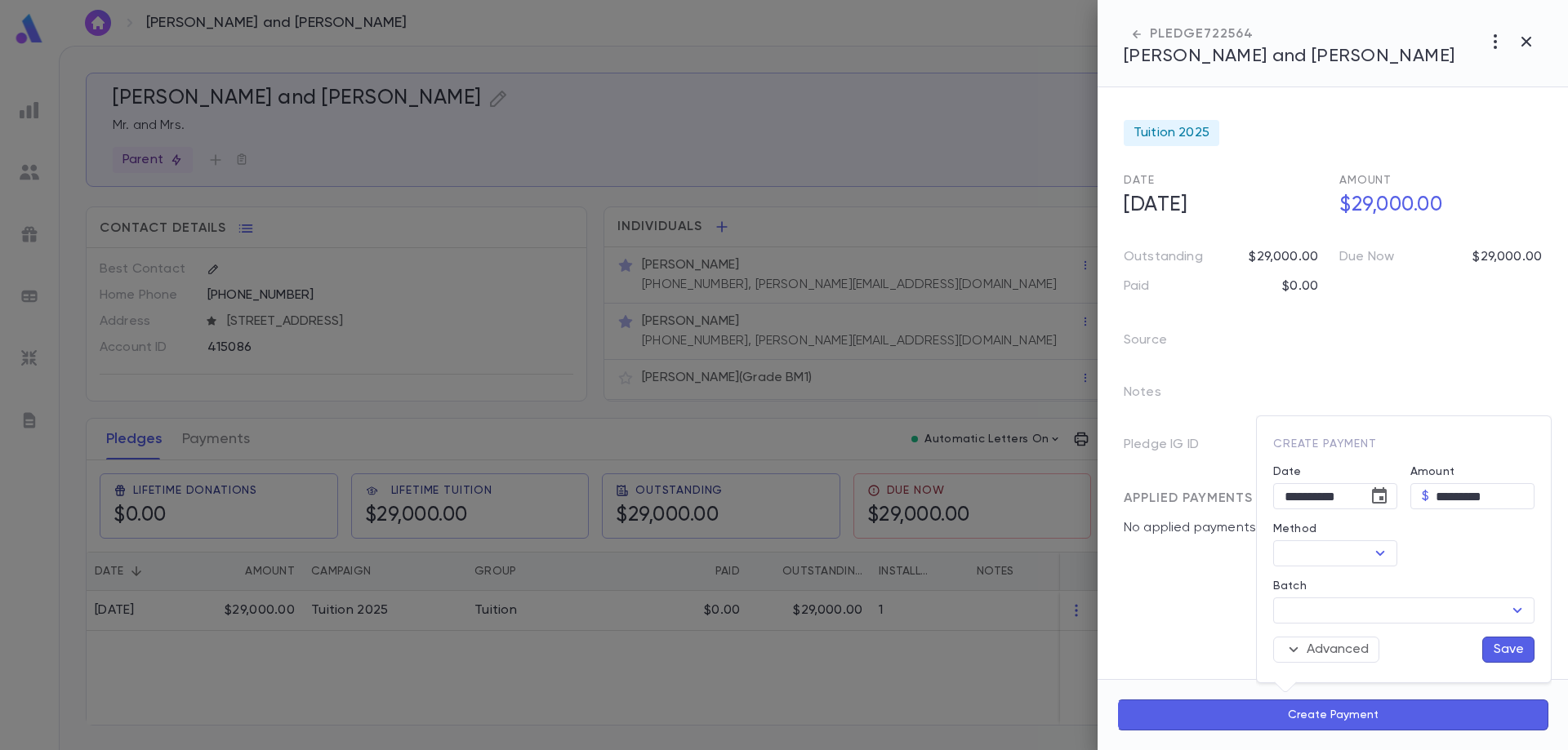
click at [197, 457] on div at bounding box center [784, 375] width 1568 height 750
click at [197, 446] on div at bounding box center [784, 375] width 1568 height 750
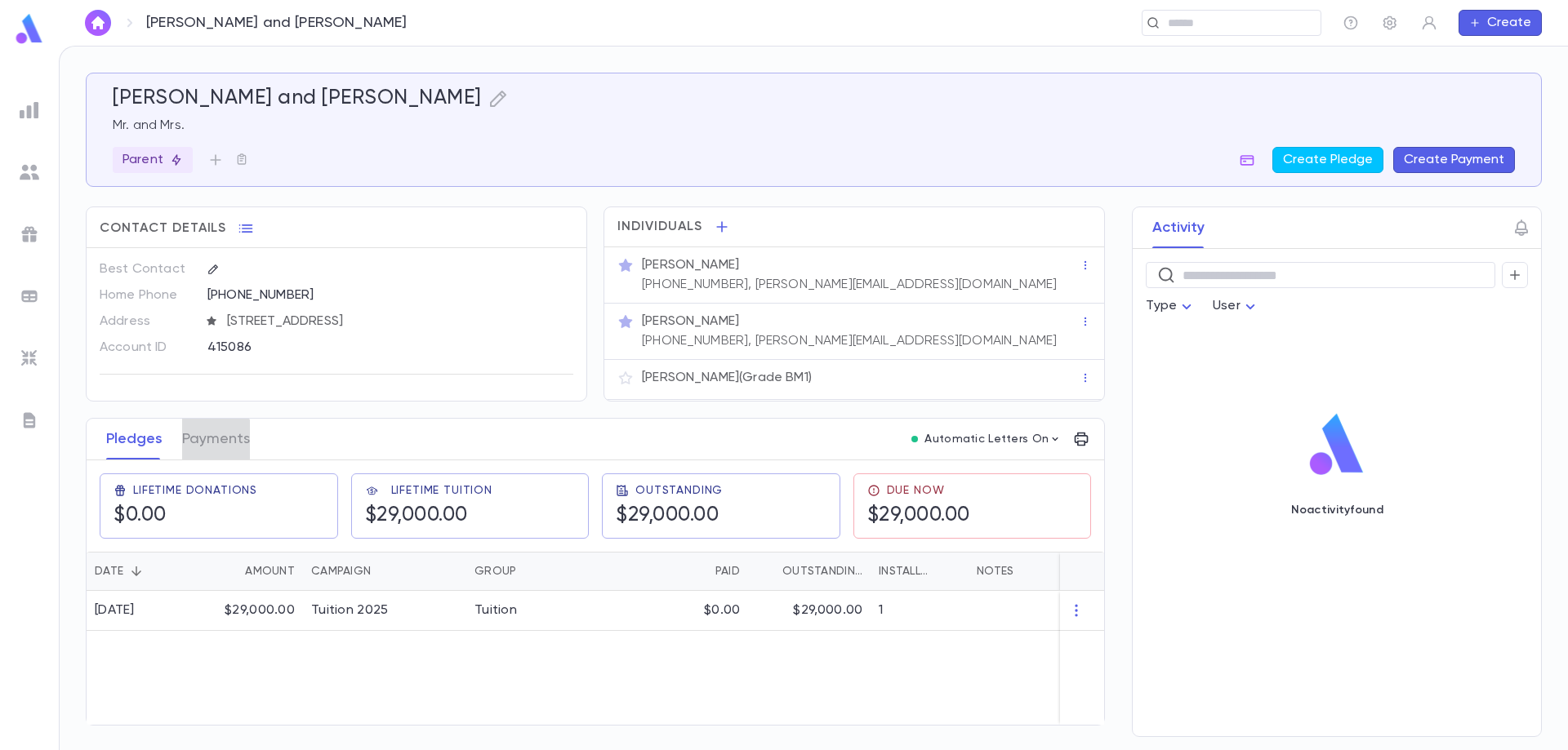
click at [197, 446] on button "Payments" at bounding box center [215, 439] width 68 height 41
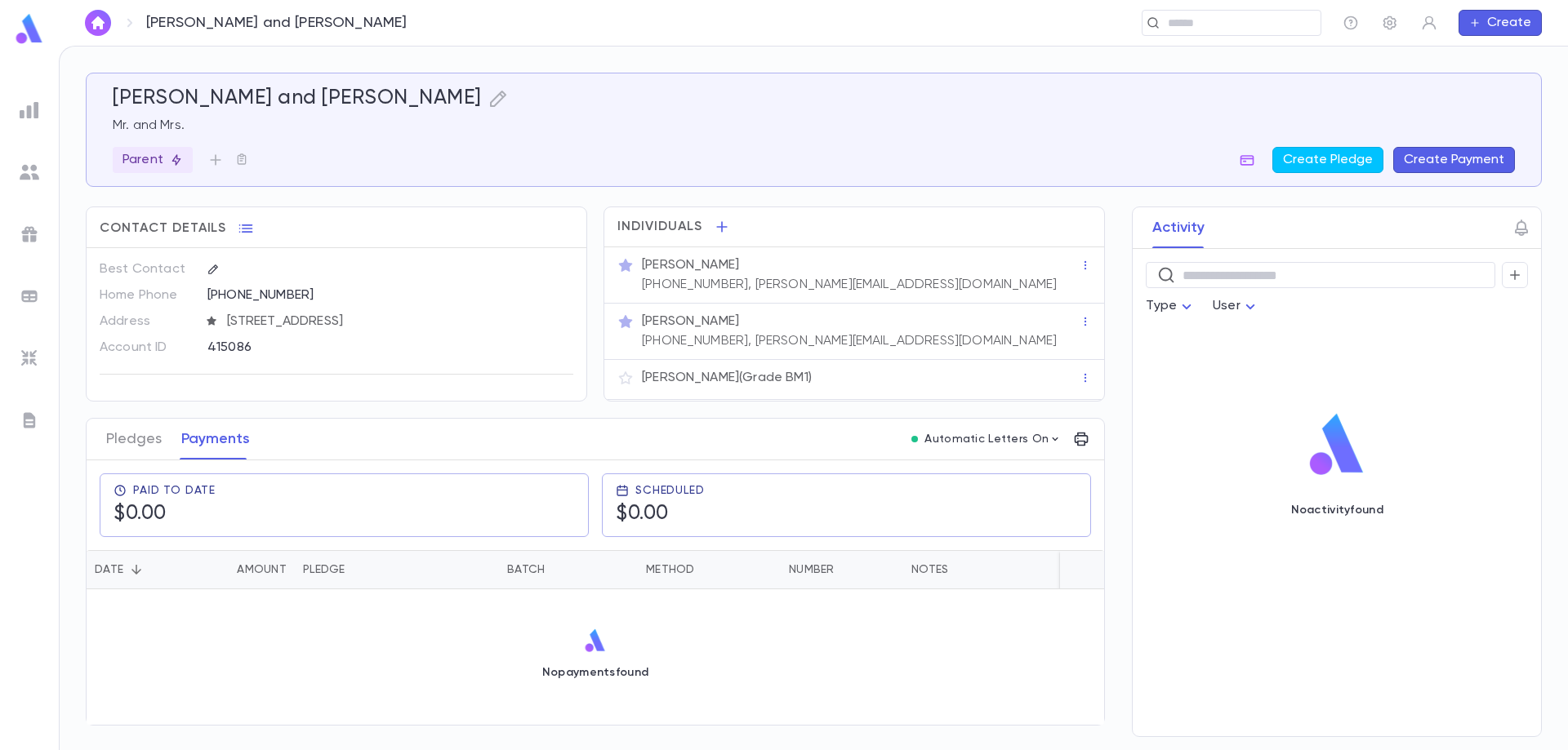
click at [1446, 152] on button "Create Payment" at bounding box center [1455, 159] width 122 height 26
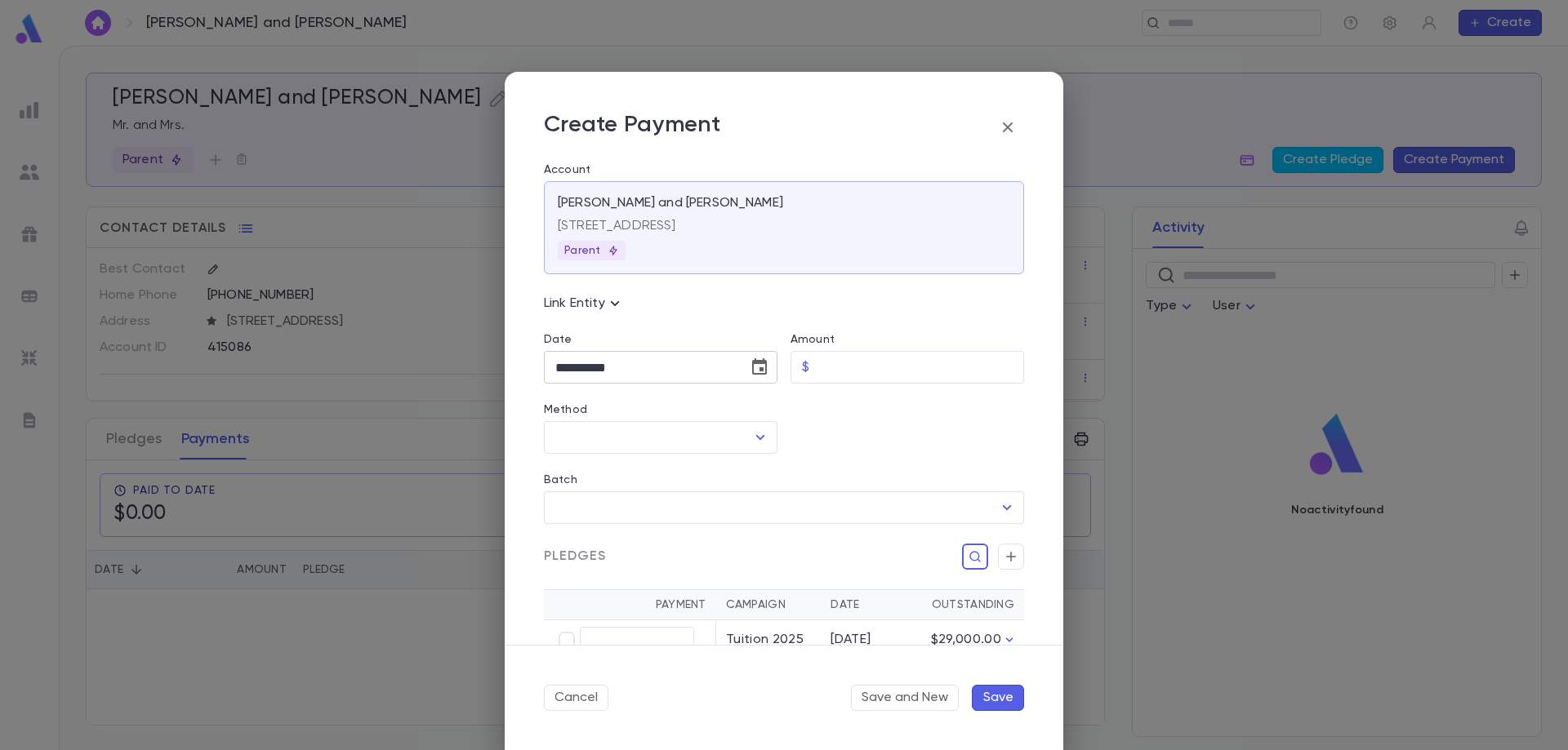
click at [649, 374] on input "**********" at bounding box center [640, 367] width 192 height 31
type input "**********"
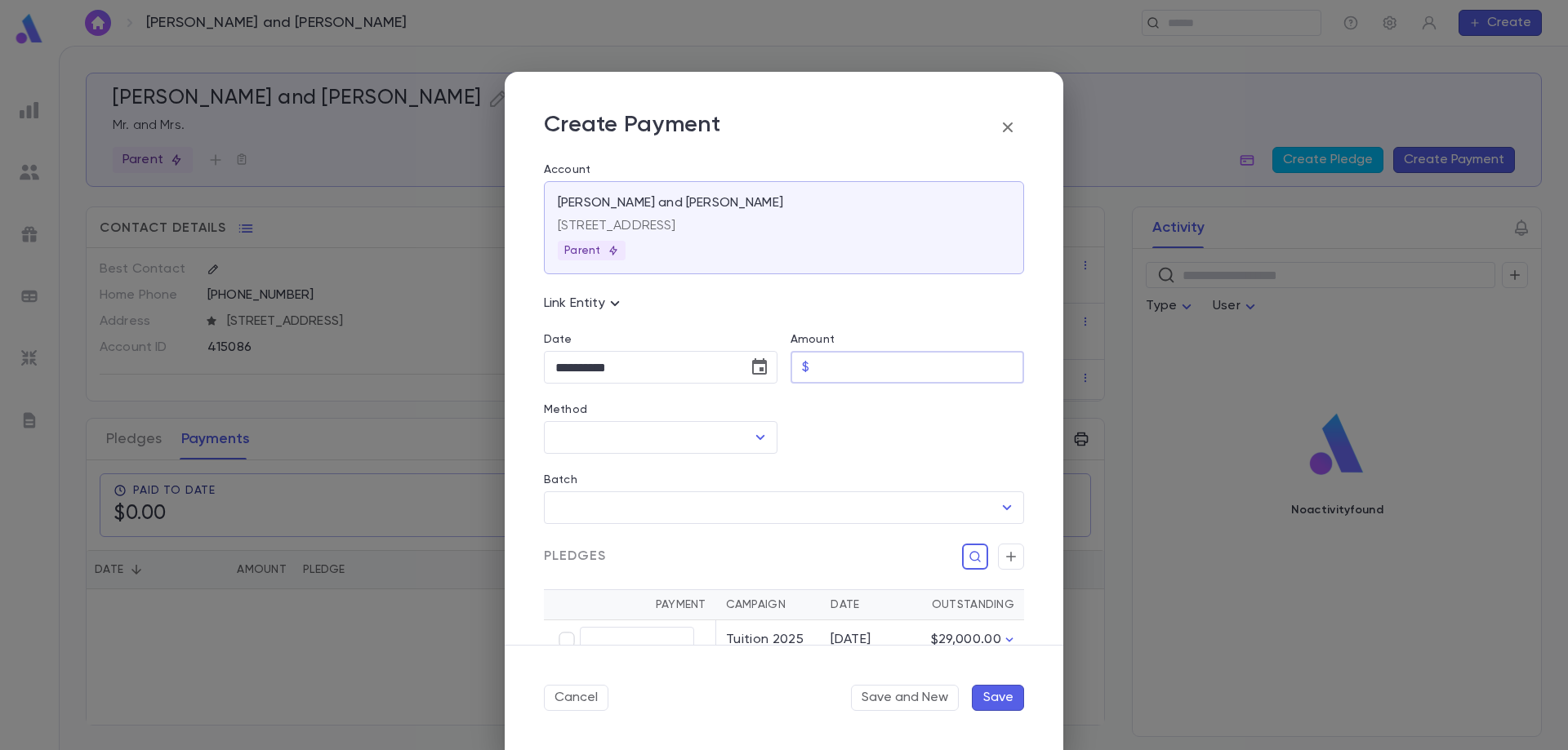
click at [819, 382] on input "Amount" at bounding box center [920, 367] width 208 height 31
type input "********"
click at [675, 437] on input "Method" at bounding box center [648, 438] width 194 height 31
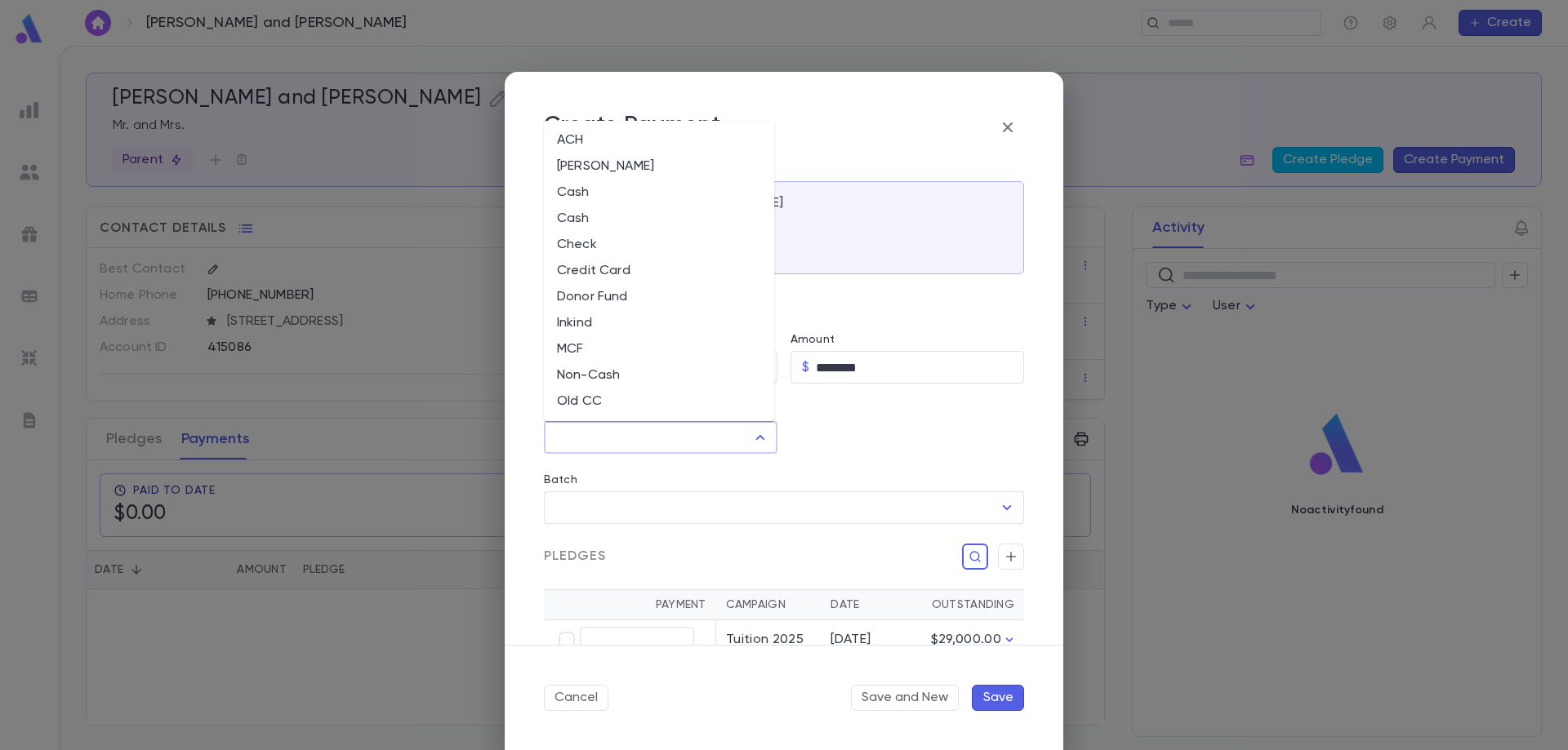
click at [584, 346] on li "MCF" at bounding box center [659, 348] width 230 height 26
type input "***"
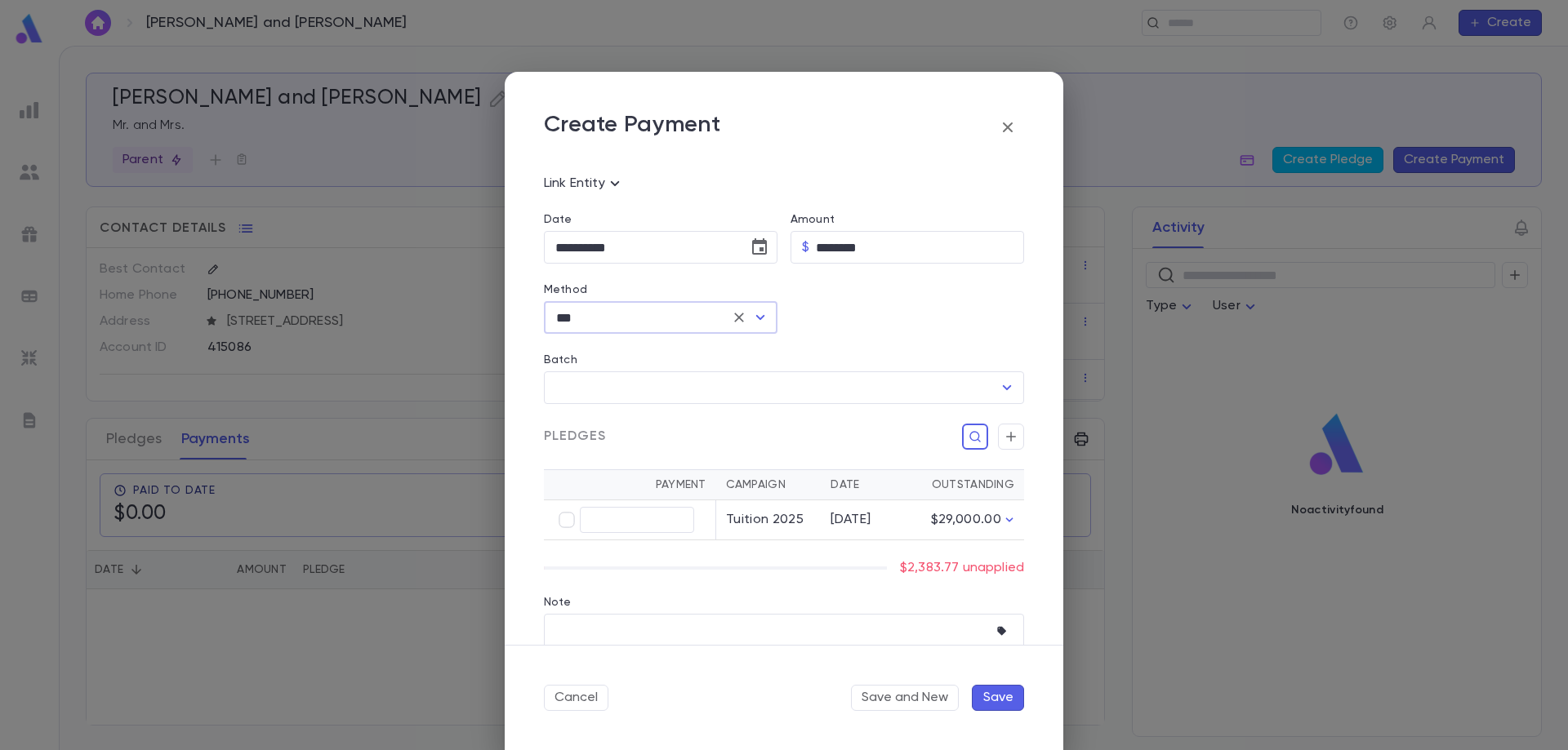
scroll to position [164, 0]
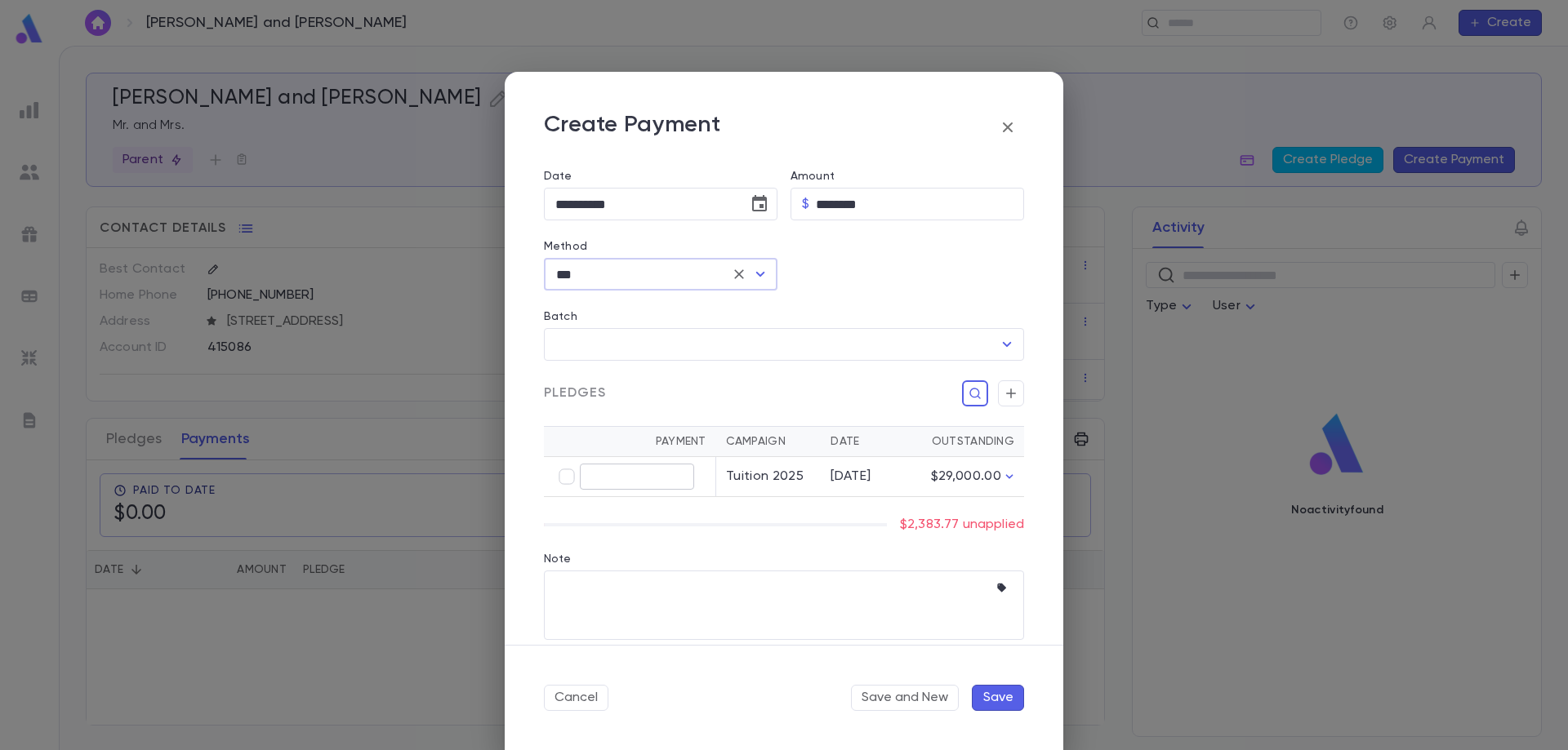
type input "********"
click at [997, 696] on button "Save" at bounding box center [998, 698] width 52 height 26
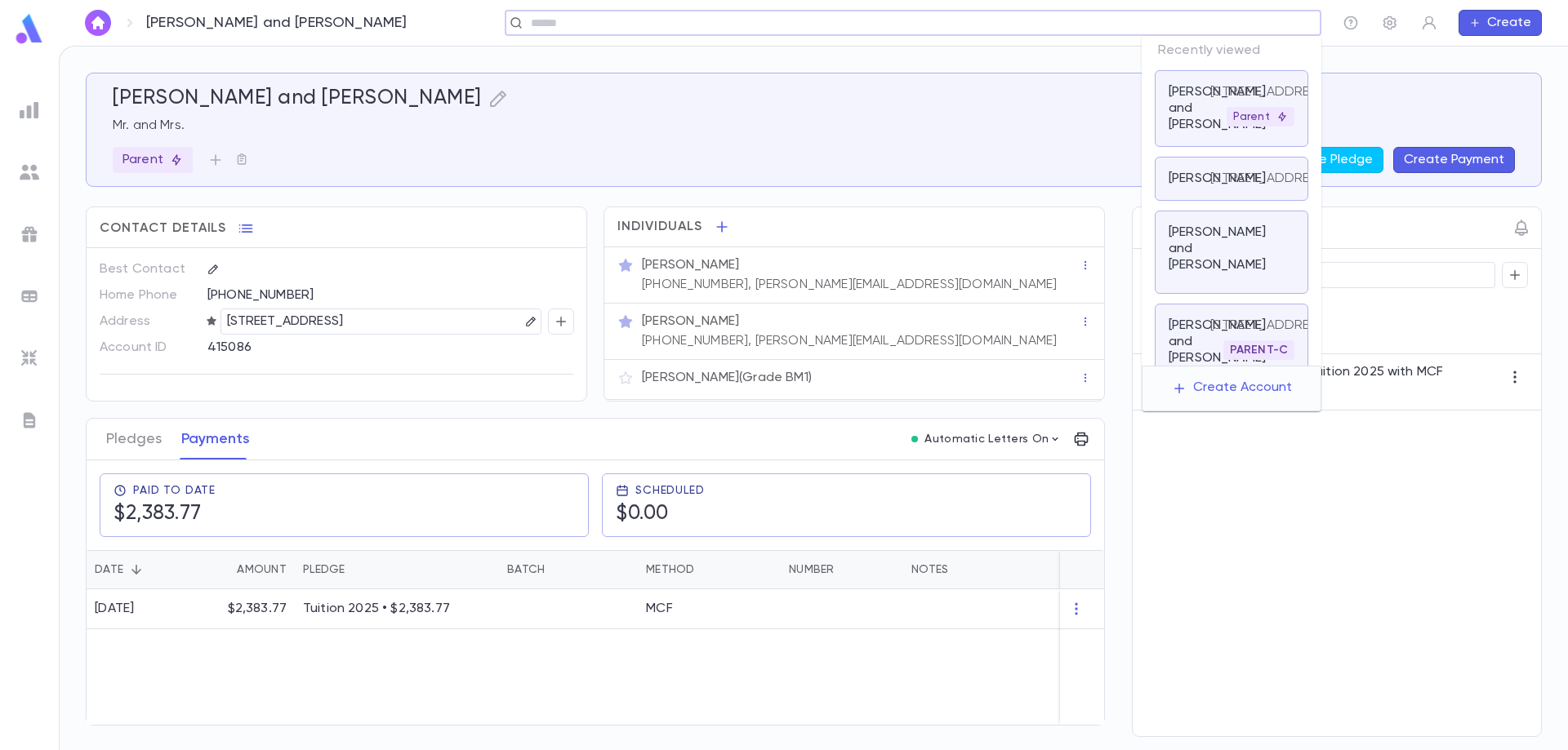
click at [1260, 20] on input "text" at bounding box center [907, 23] width 764 height 15
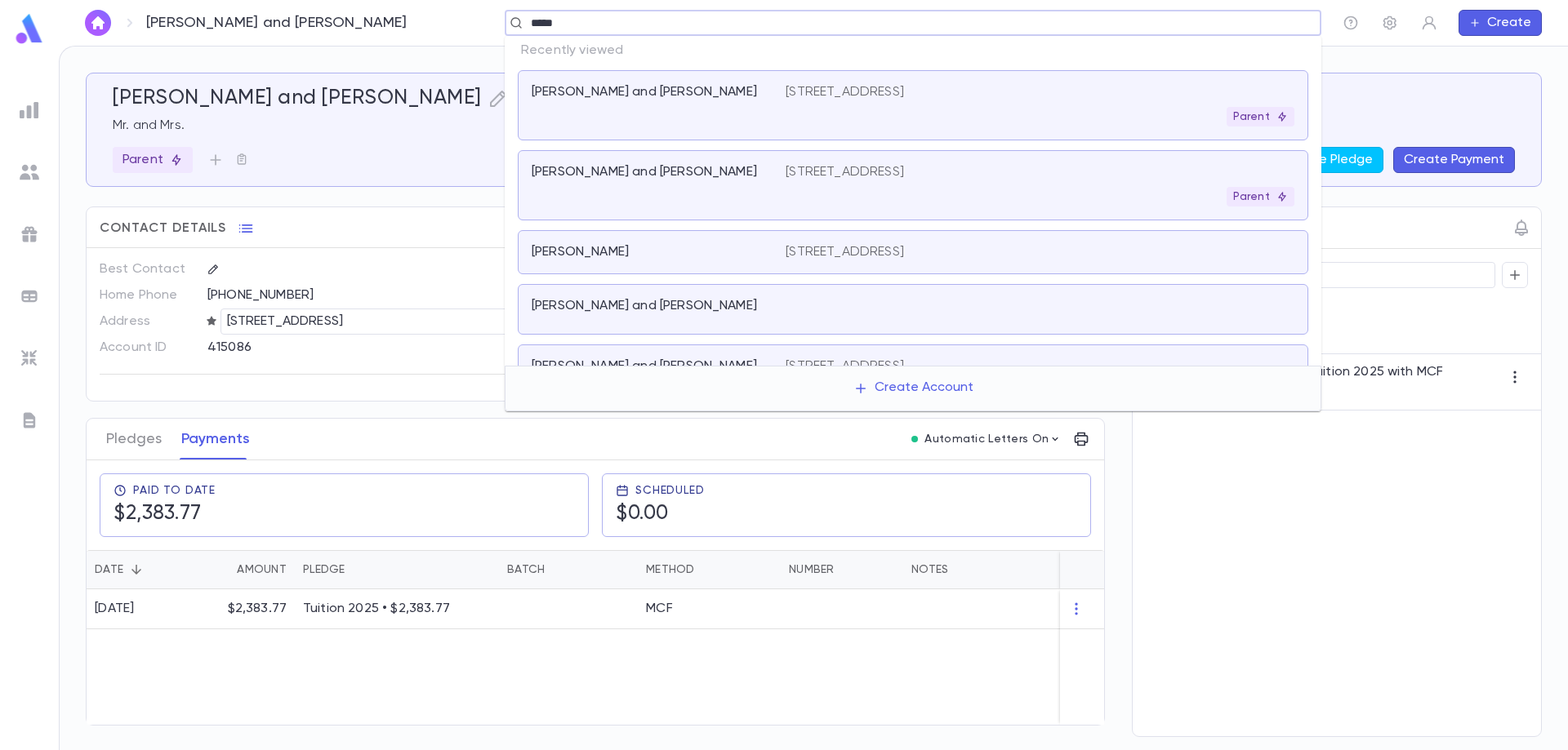
type input "******"
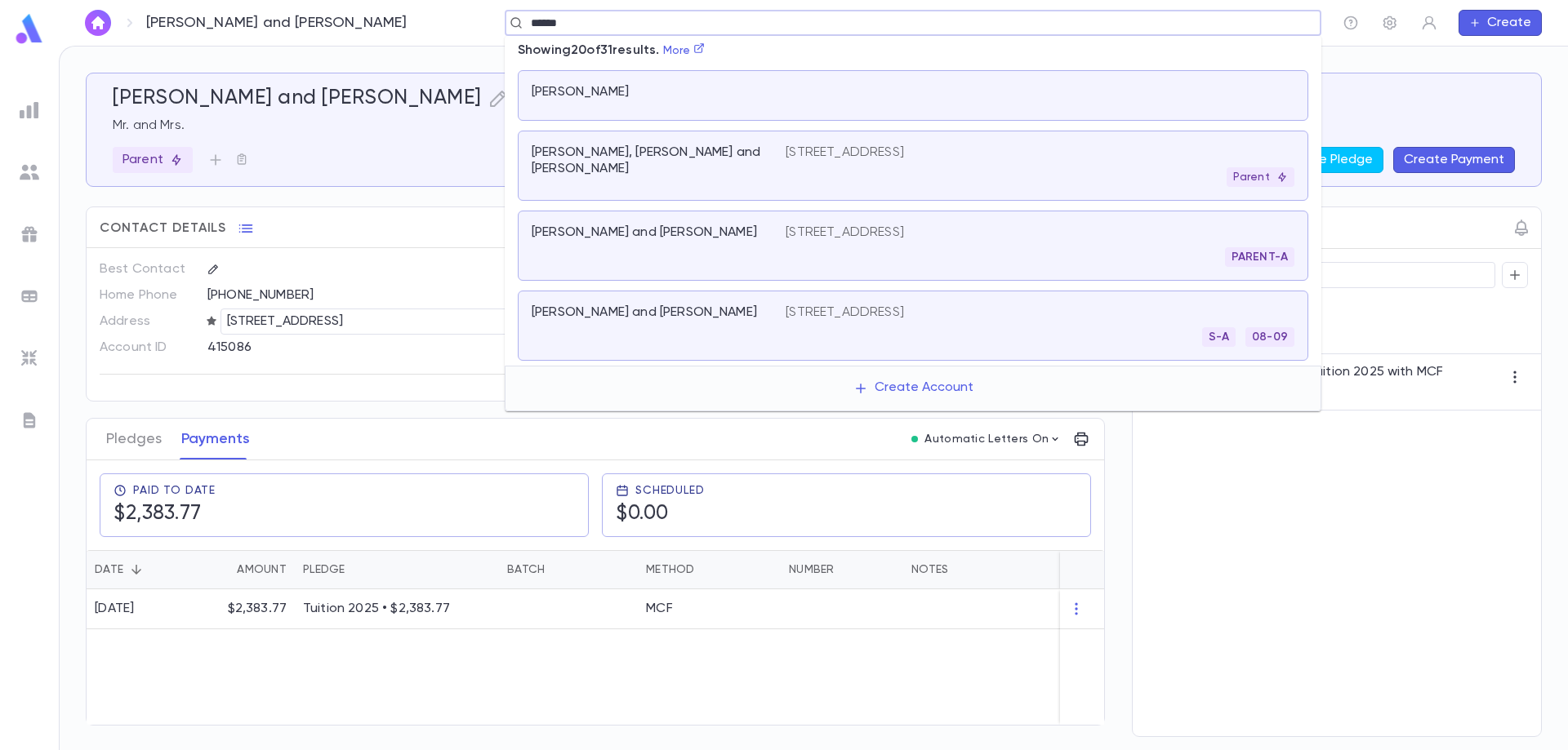
click at [660, 152] on p "[PERSON_NAME], [PERSON_NAME] and [PERSON_NAME]" at bounding box center [648, 161] width 234 height 32
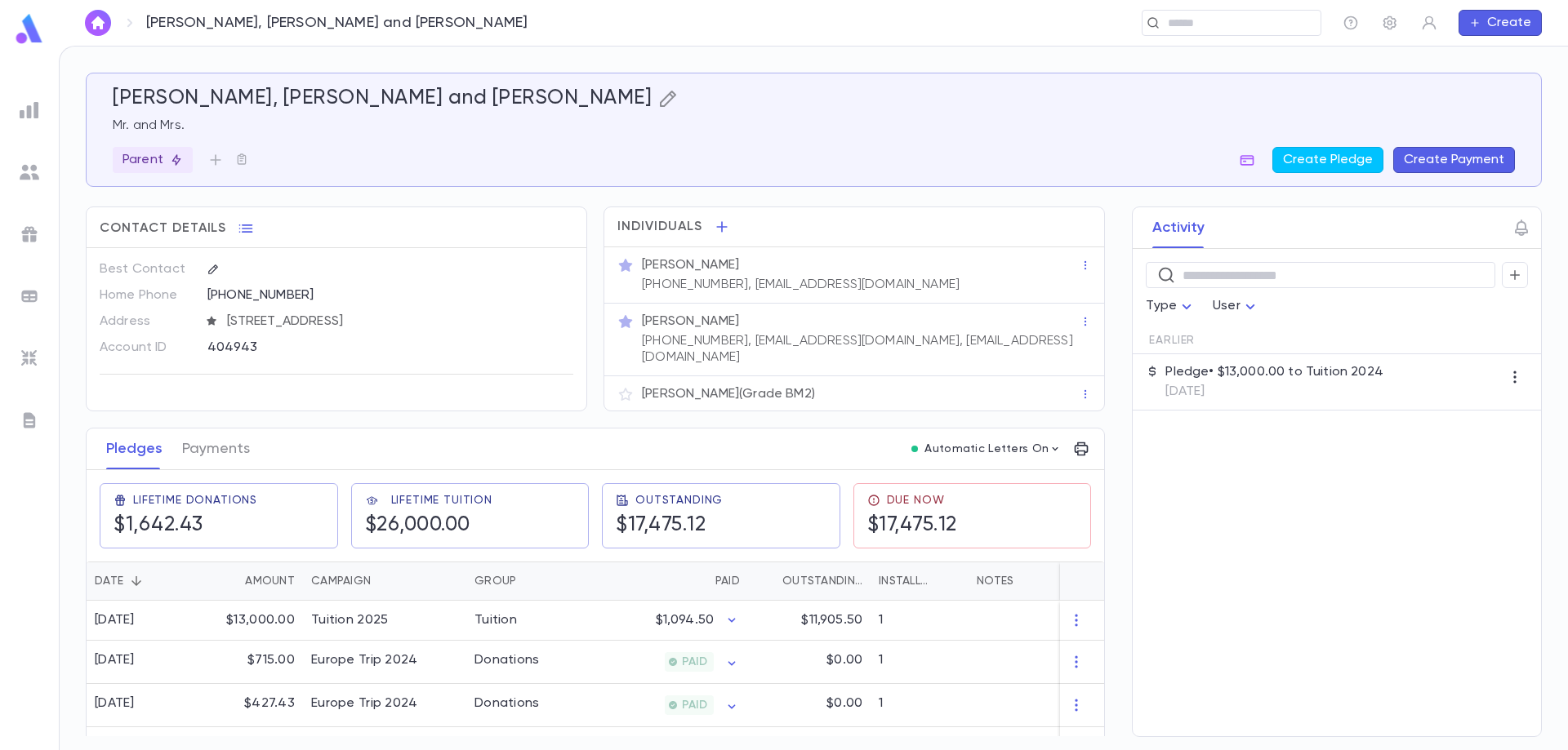
click at [660, 97] on icon "button" at bounding box center [667, 98] width 16 height 16
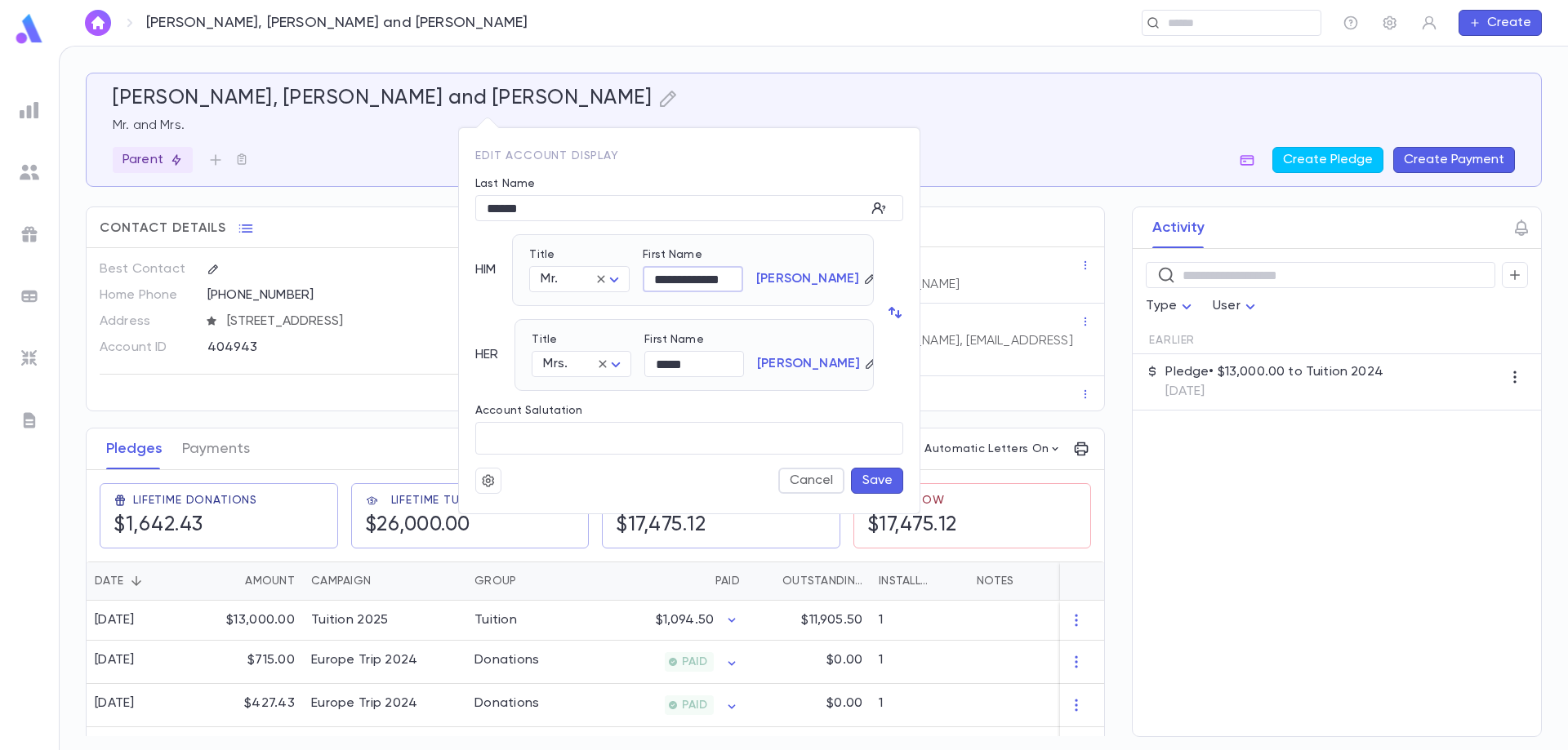
click at [718, 278] on input "**********" at bounding box center [693, 280] width 101 height 26
type input "******"
click at [883, 483] on button "Save" at bounding box center [877, 481] width 52 height 26
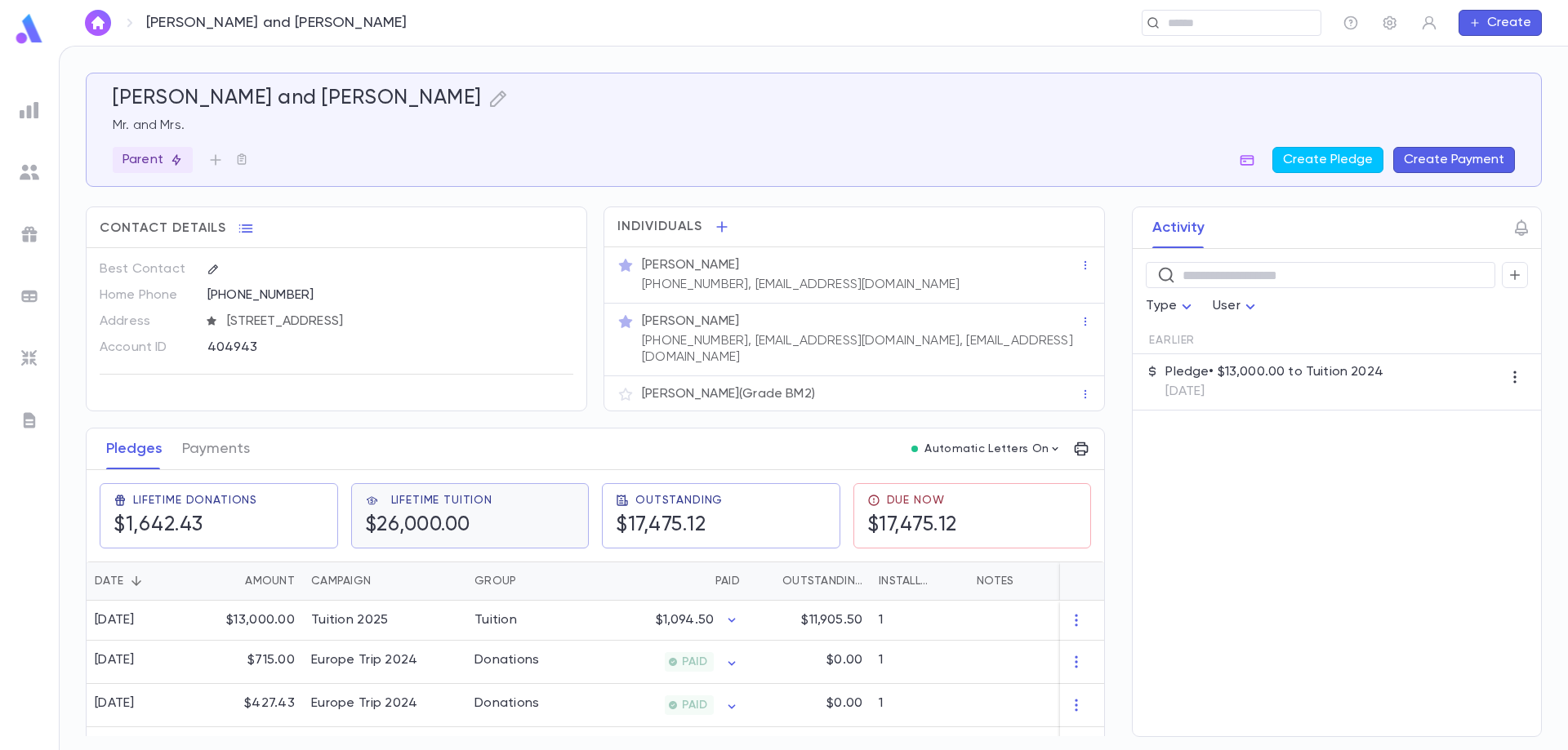
scroll to position [71, 0]
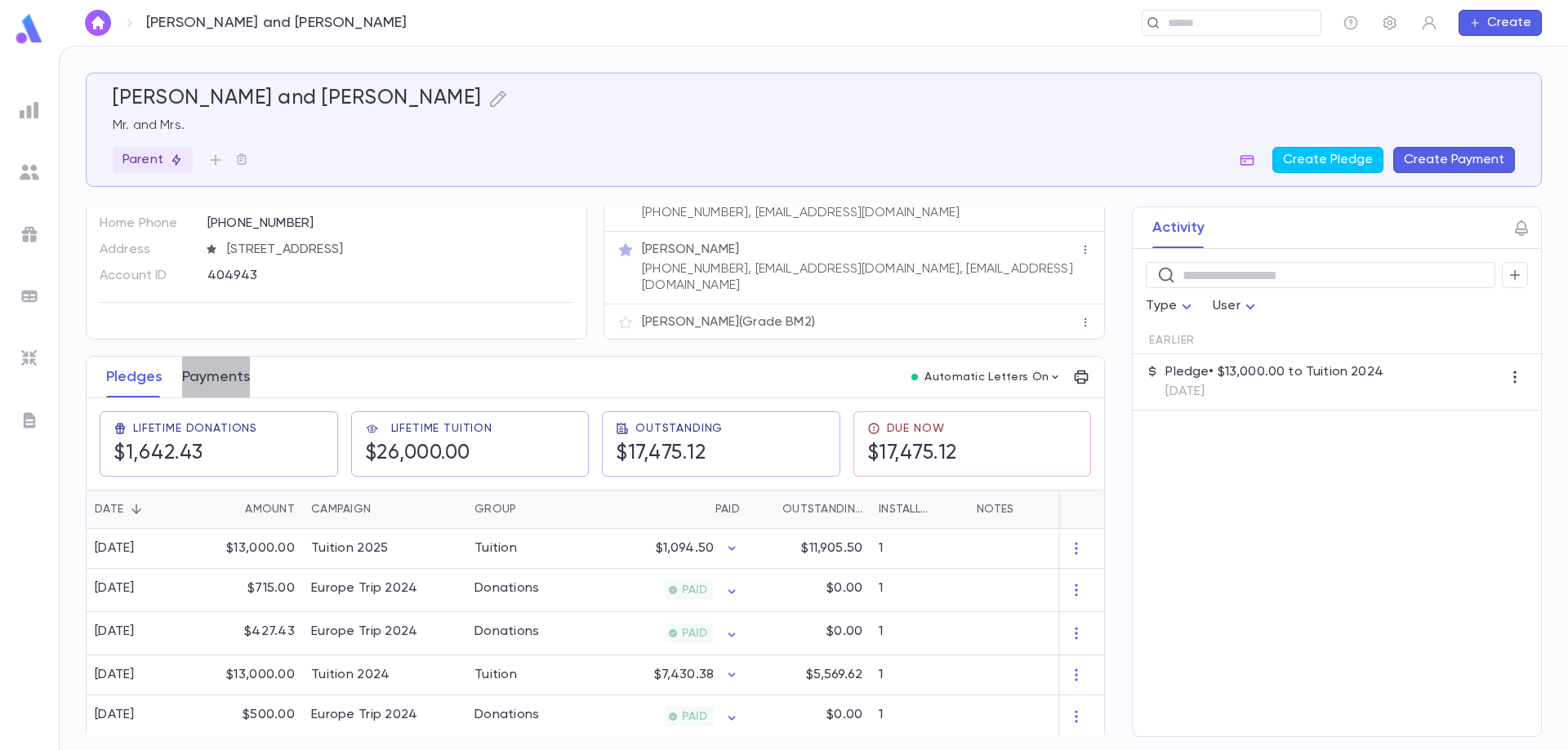
click at [221, 367] on button "Payments" at bounding box center [215, 377] width 68 height 41
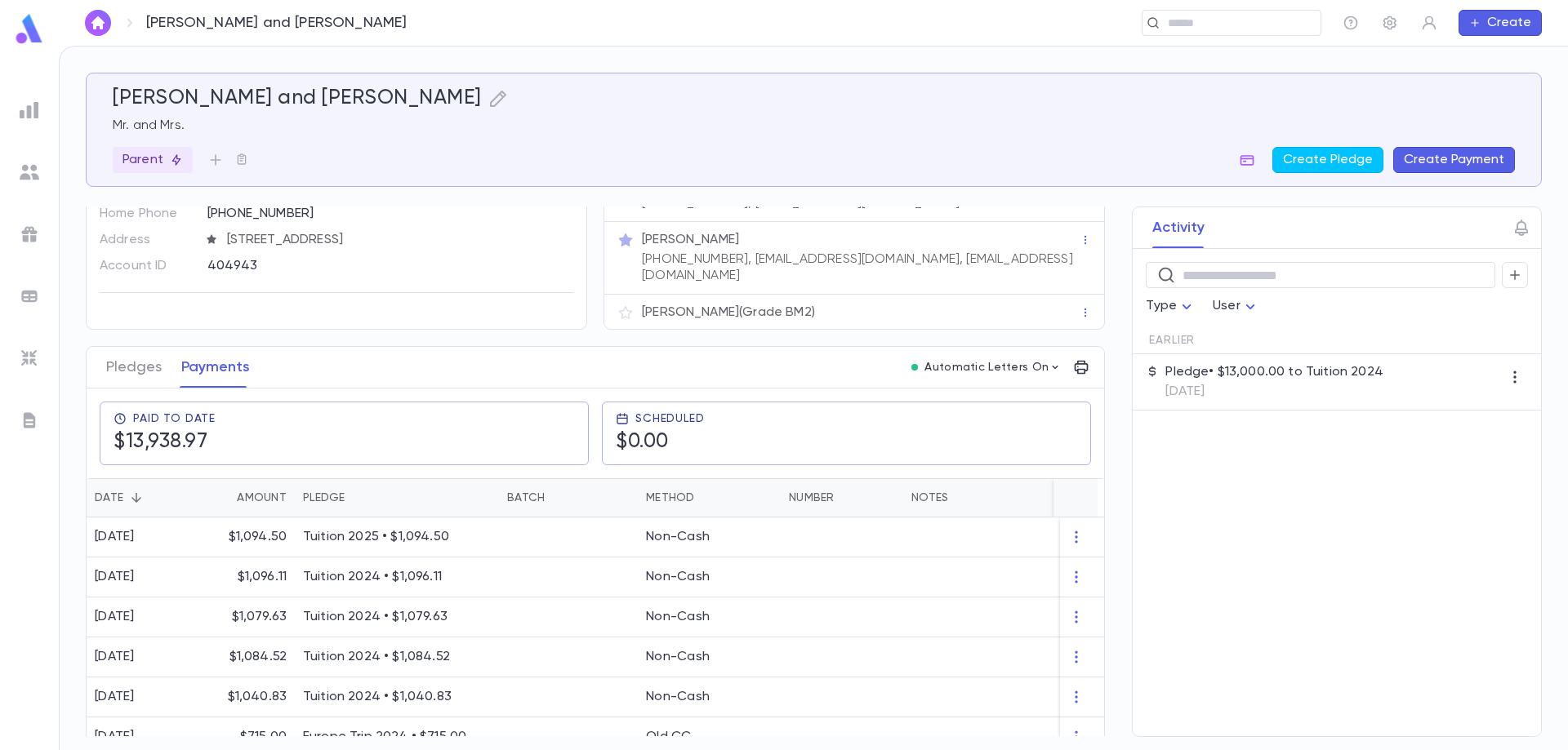
scroll to position [164, 0]
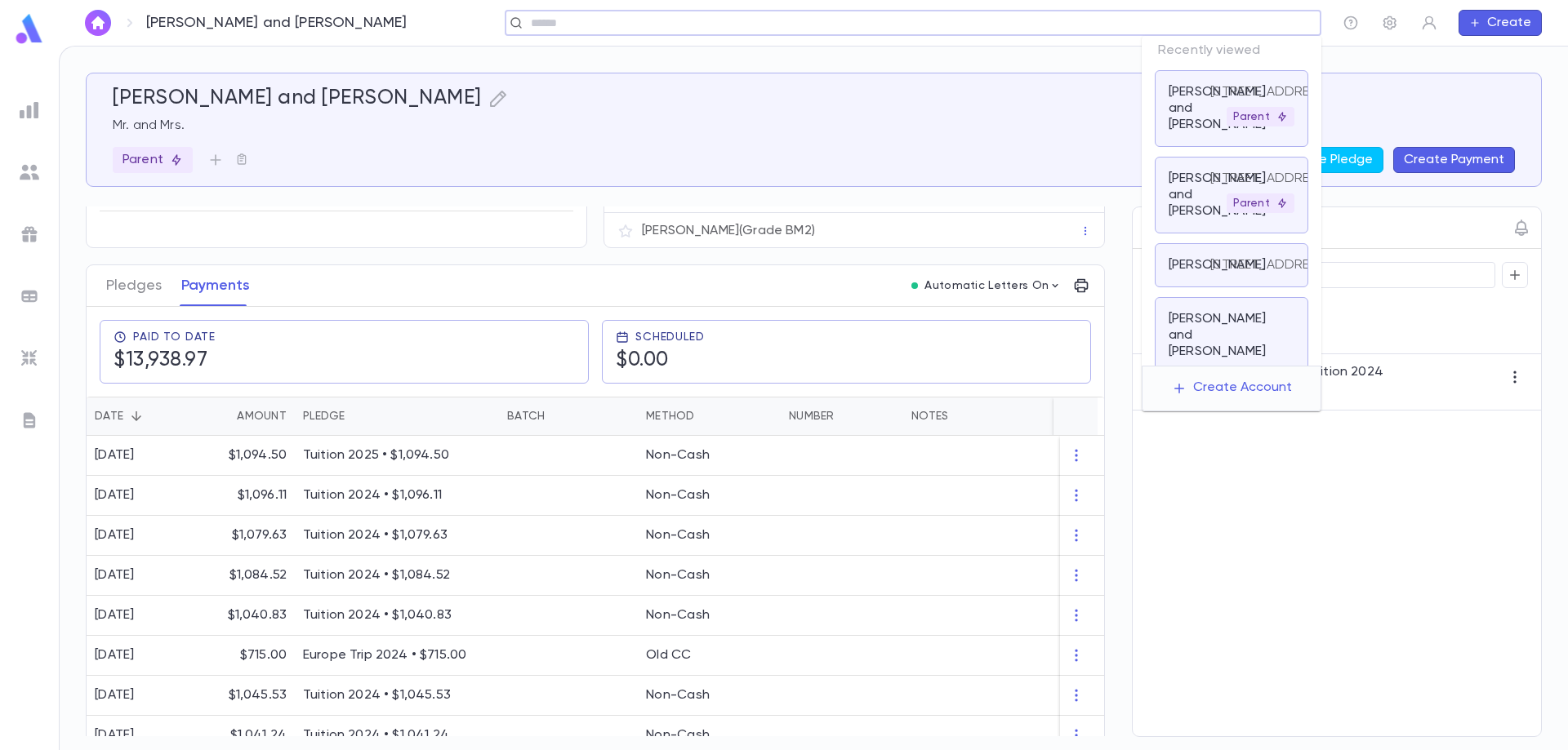
click at [1188, 15] on input "text" at bounding box center [907, 23] width 764 height 15
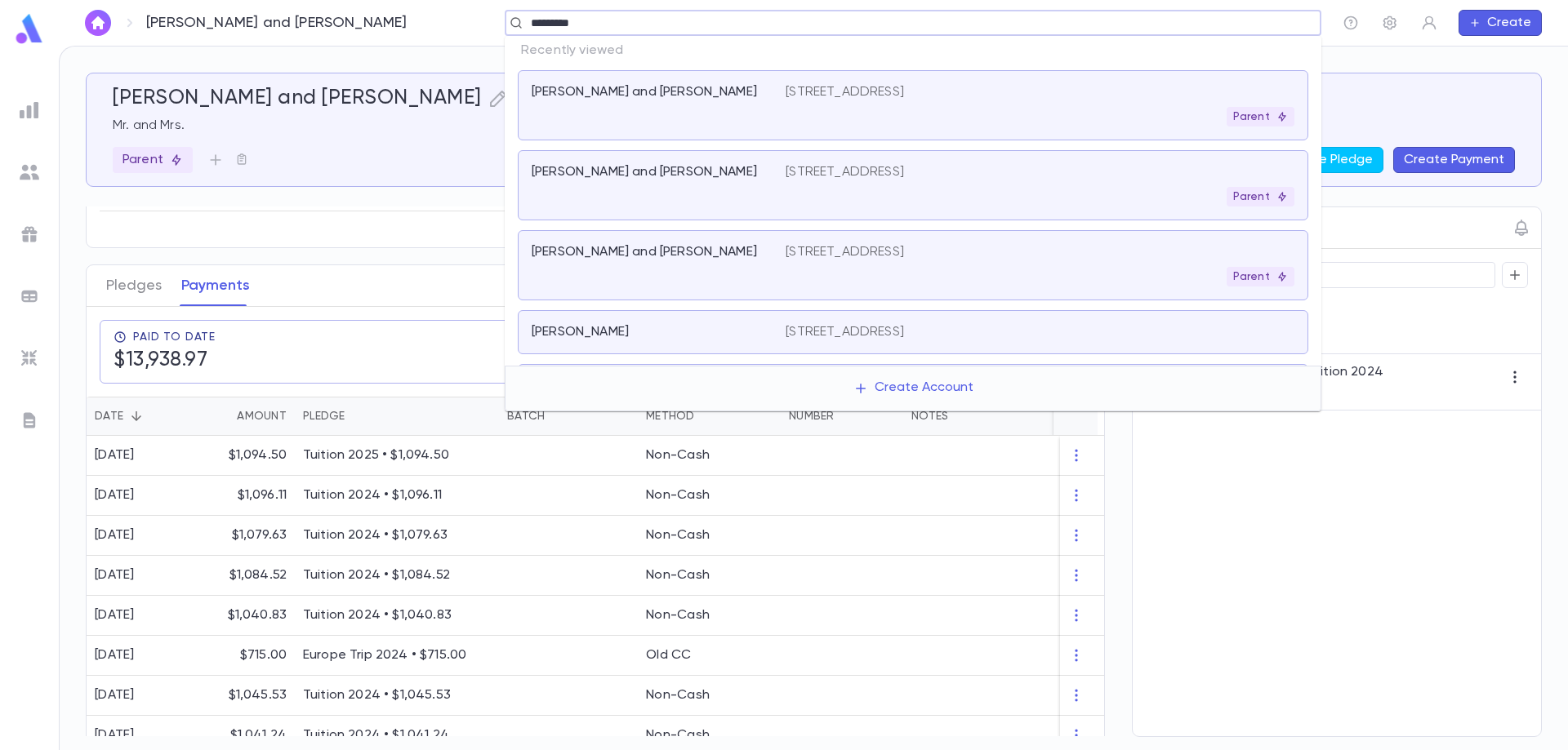
type input "**********"
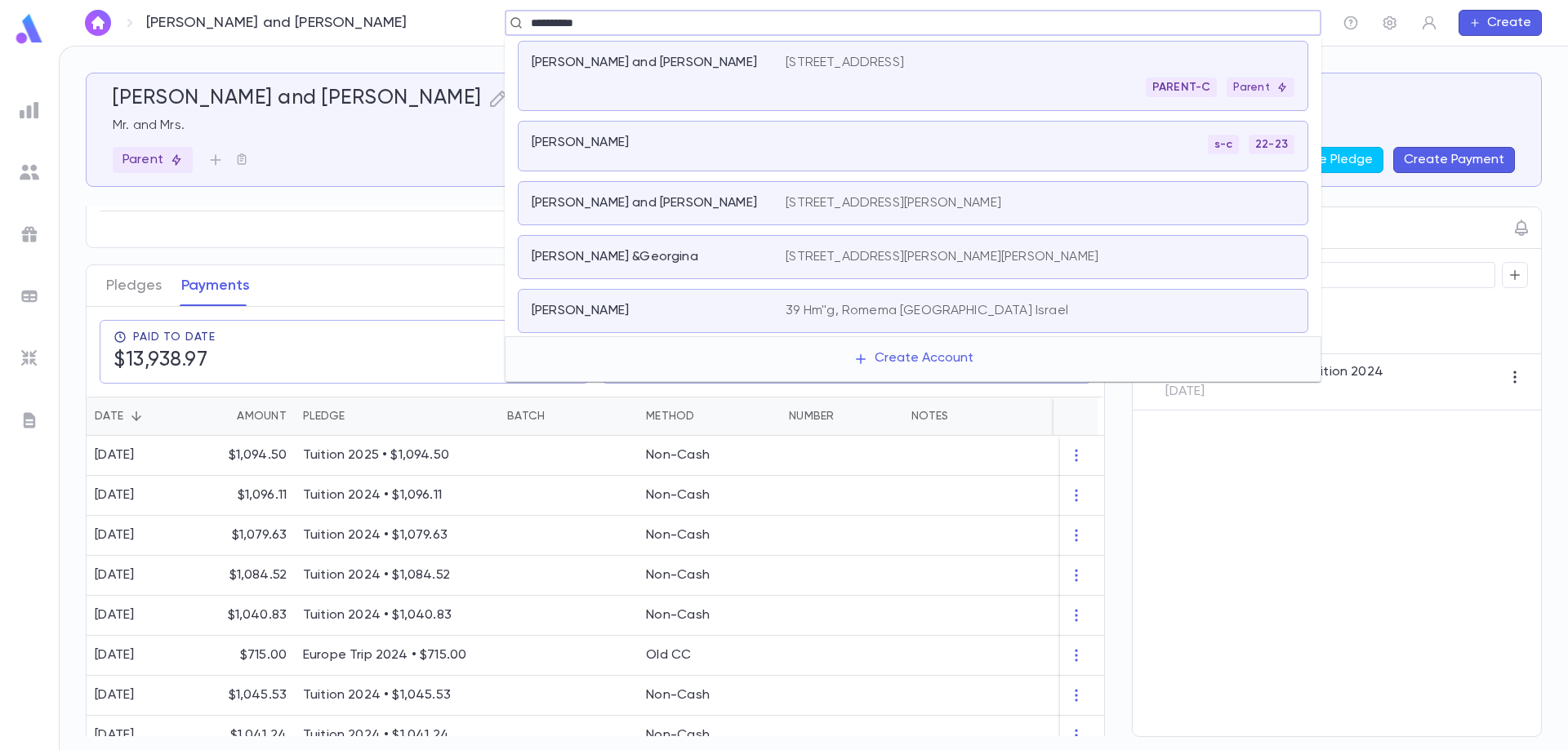
click at [686, 64] on p "[PERSON_NAME] and [PERSON_NAME]" at bounding box center [644, 62] width 226 height 16
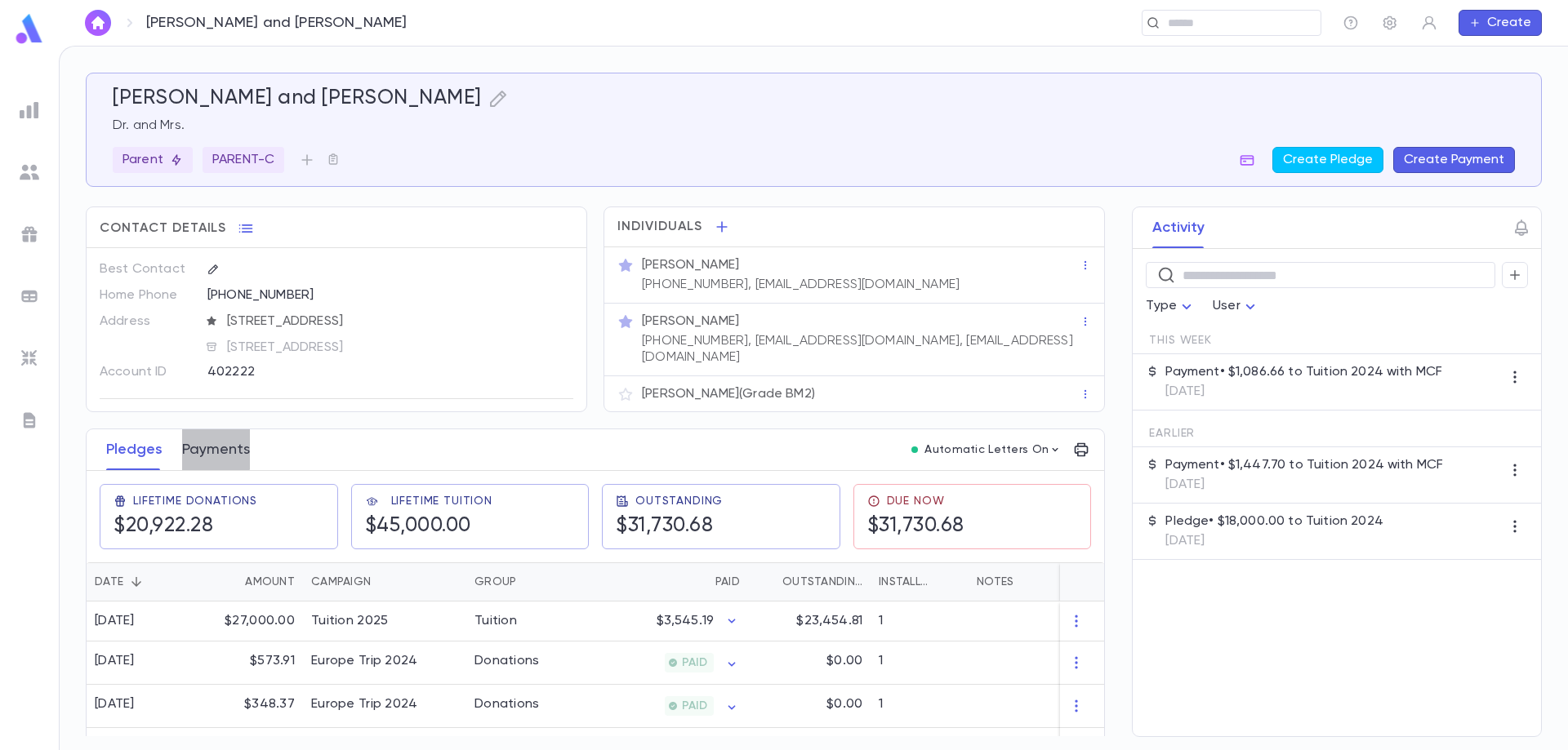
click at [200, 447] on button "Payments" at bounding box center [215, 449] width 68 height 41
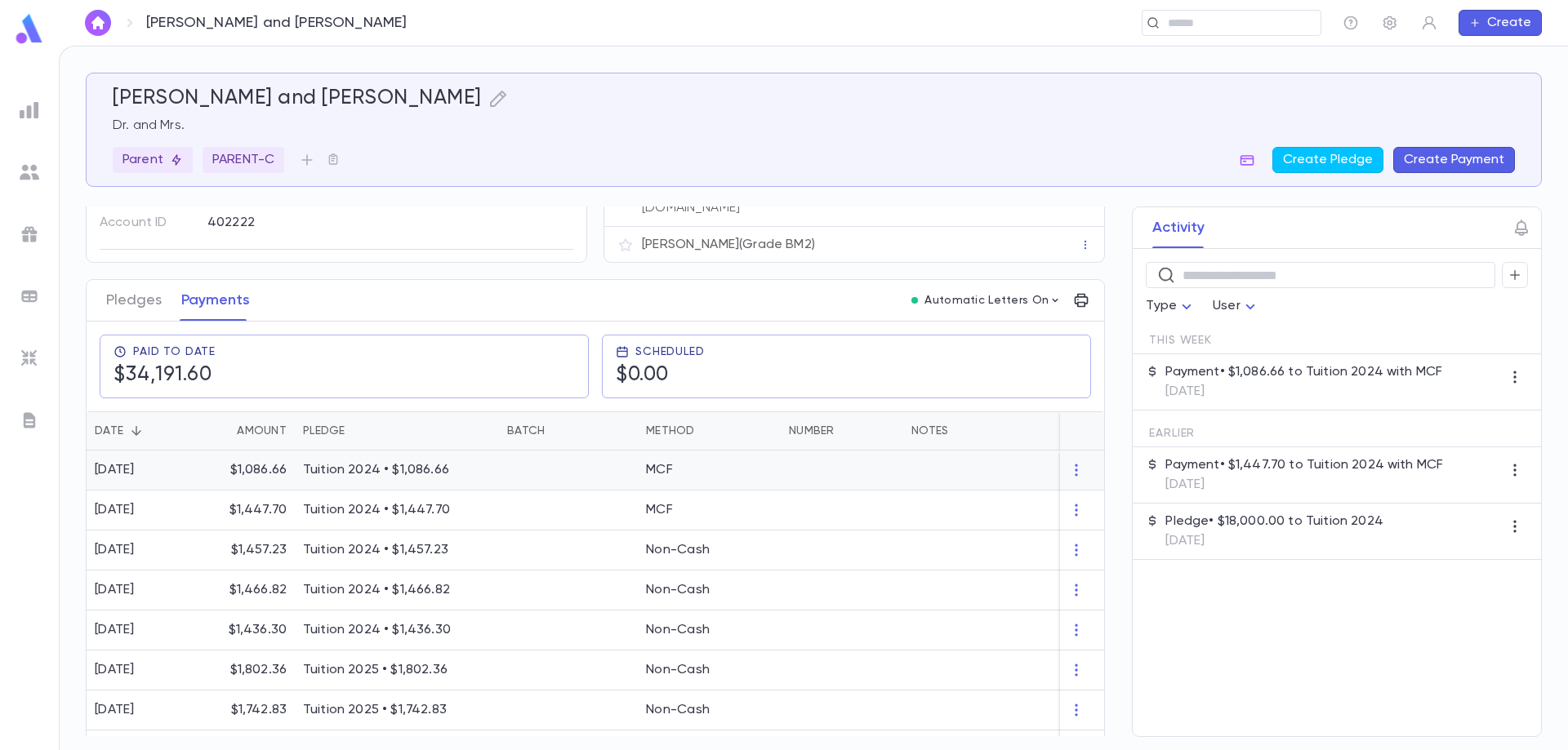
scroll to position [164, 0]
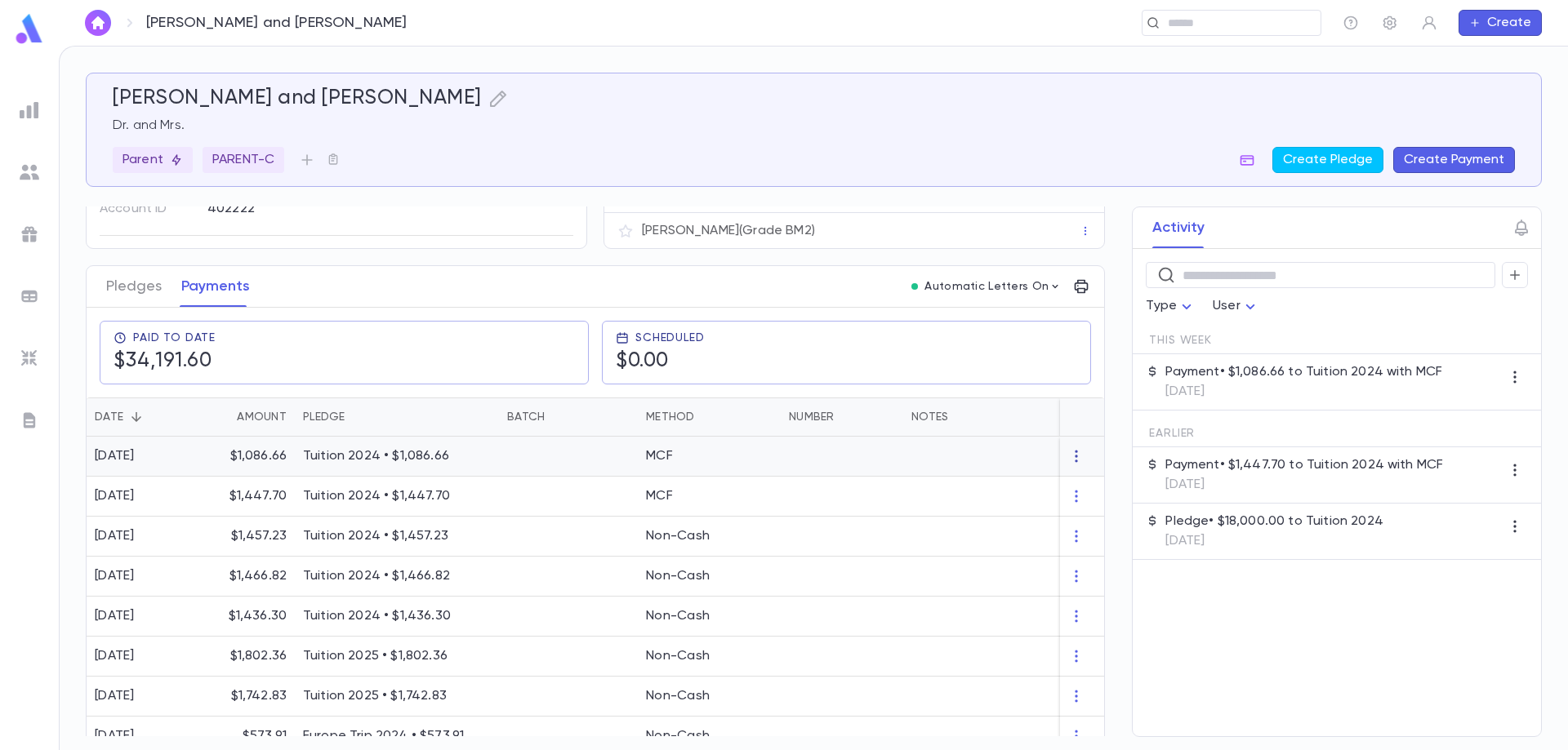
click at [1076, 461] on icon "button" at bounding box center [1076, 456] width 16 height 16
click at [1007, 458] on div at bounding box center [784, 375] width 1568 height 750
click at [971, 458] on div at bounding box center [1005, 457] width 204 height 40
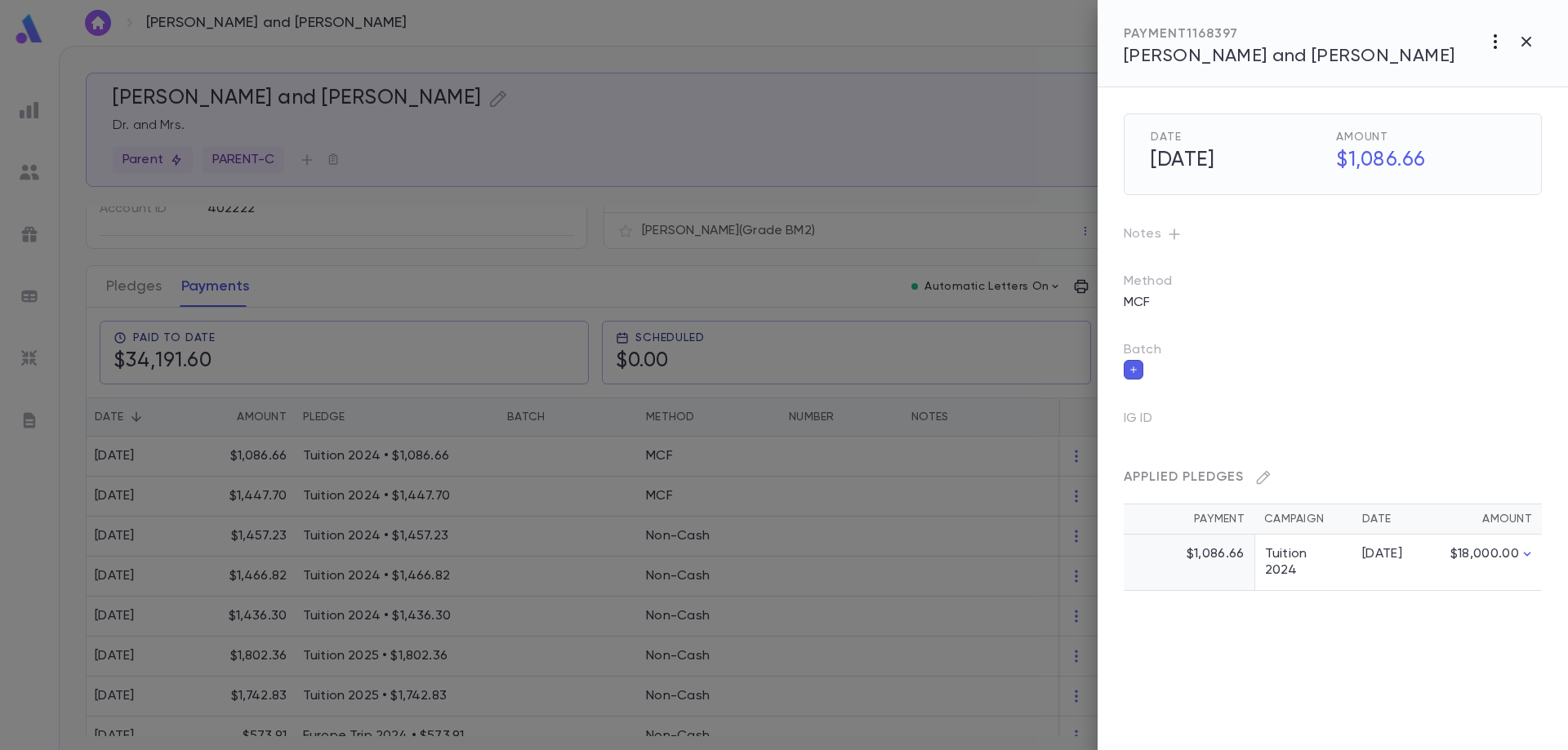
click at [1494, 41] on icon "button" at bounding box center [1495, 41] width 20 height 20
click at [1494, 162] on li "Change Account" at bounding box center [1494, 157] width 131 height 26
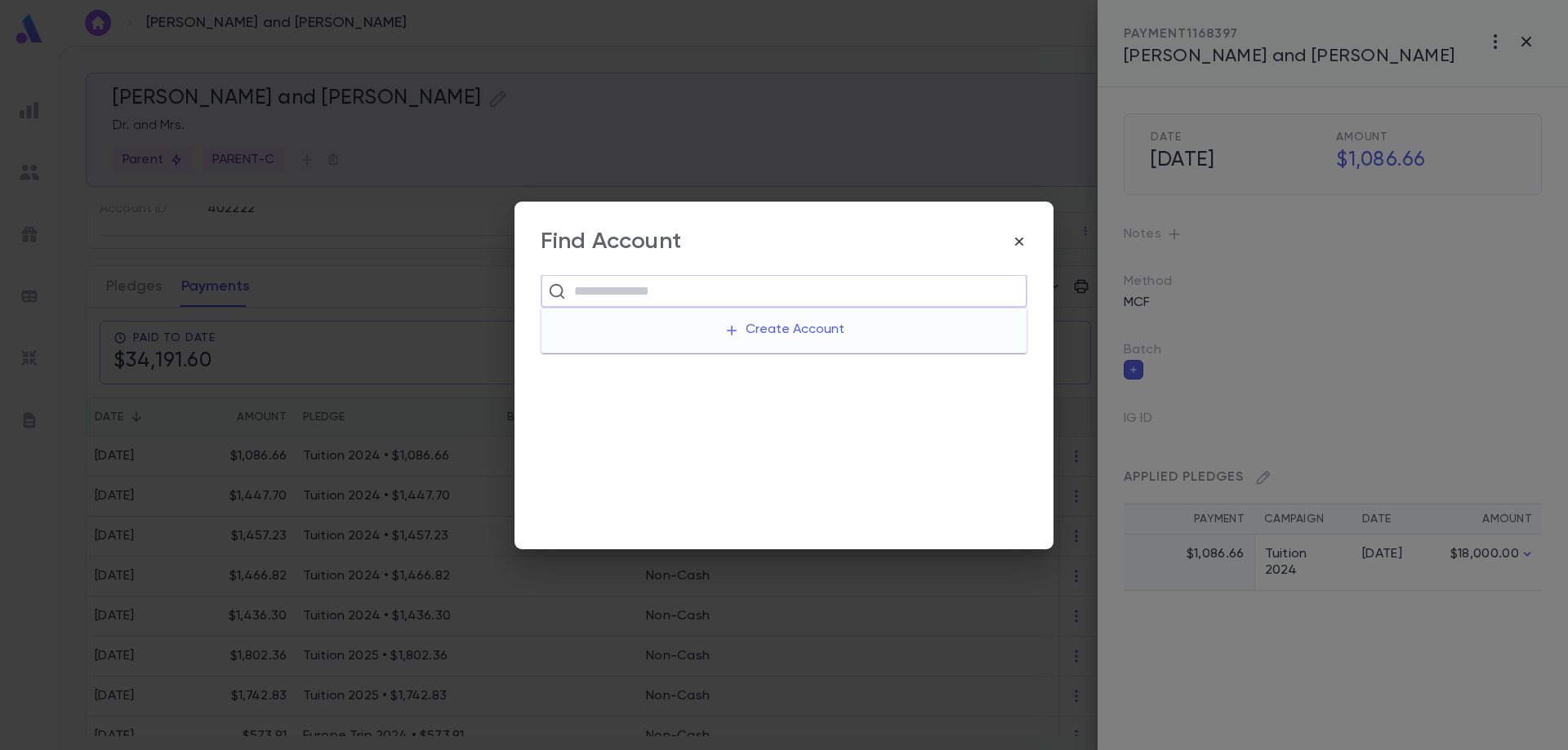
click at [590, 296] on input "text" at bounding box center [795, 291] width 451 height 31
click at [636, 382] on div "​" at bounding box center [784, 399] width 486 height 248
click at [588, 297] on input "text" at bounding box center [795, 291] width 451 height 31
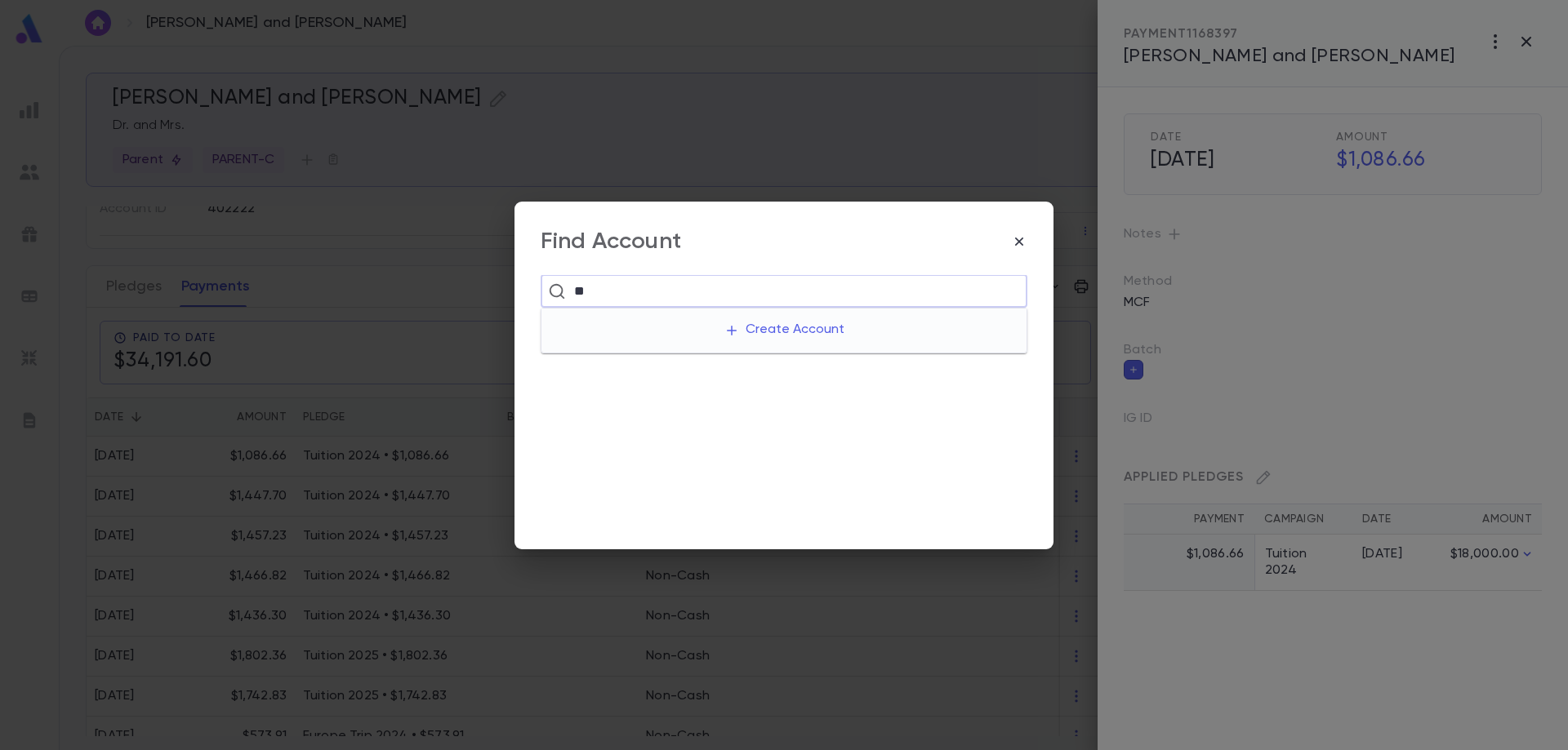
type input "*"
type input "******"
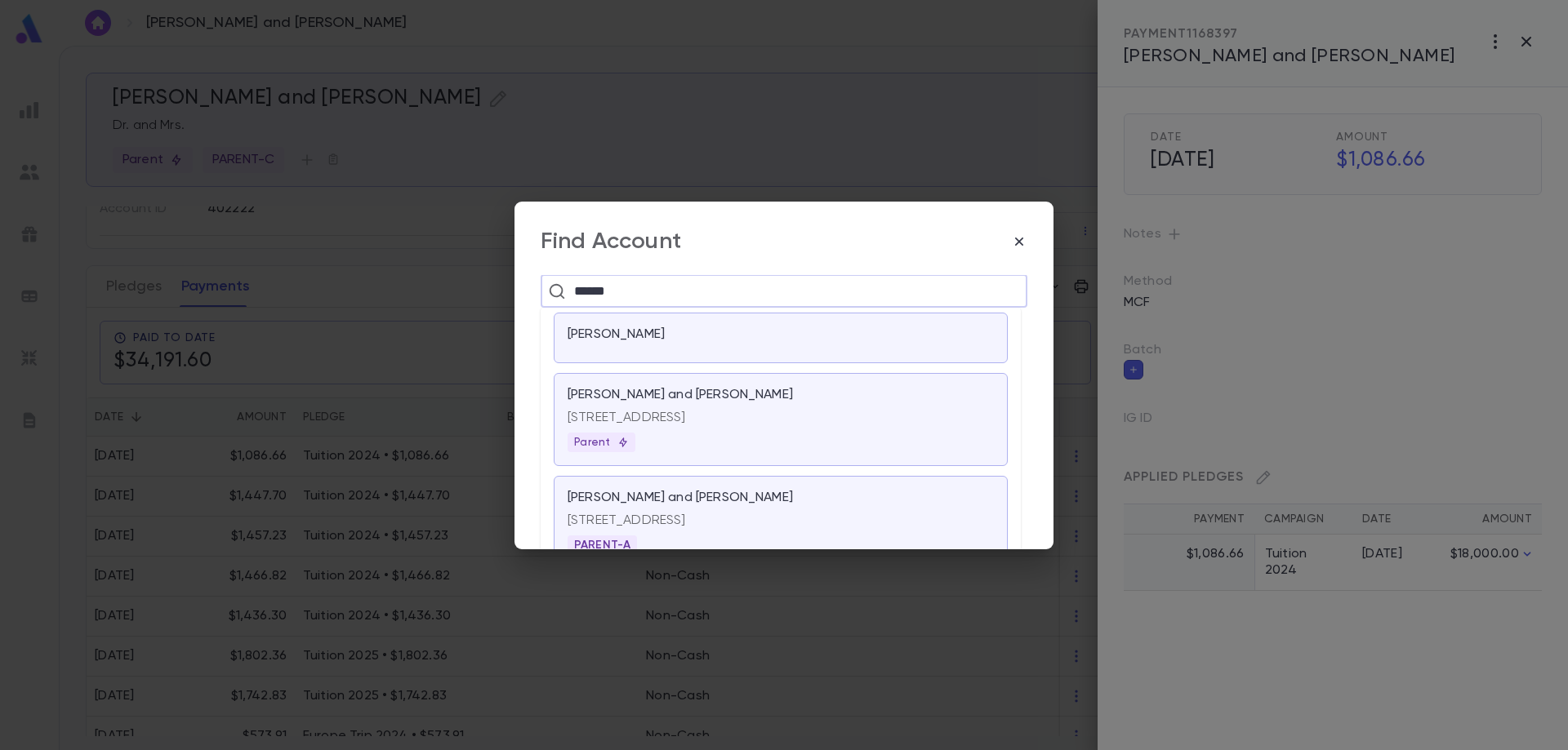
click at [676, 398] on p "[PERSON_NAME] and [PERSON_NAME]" at bounding box center [680, 395] width 226 height 16
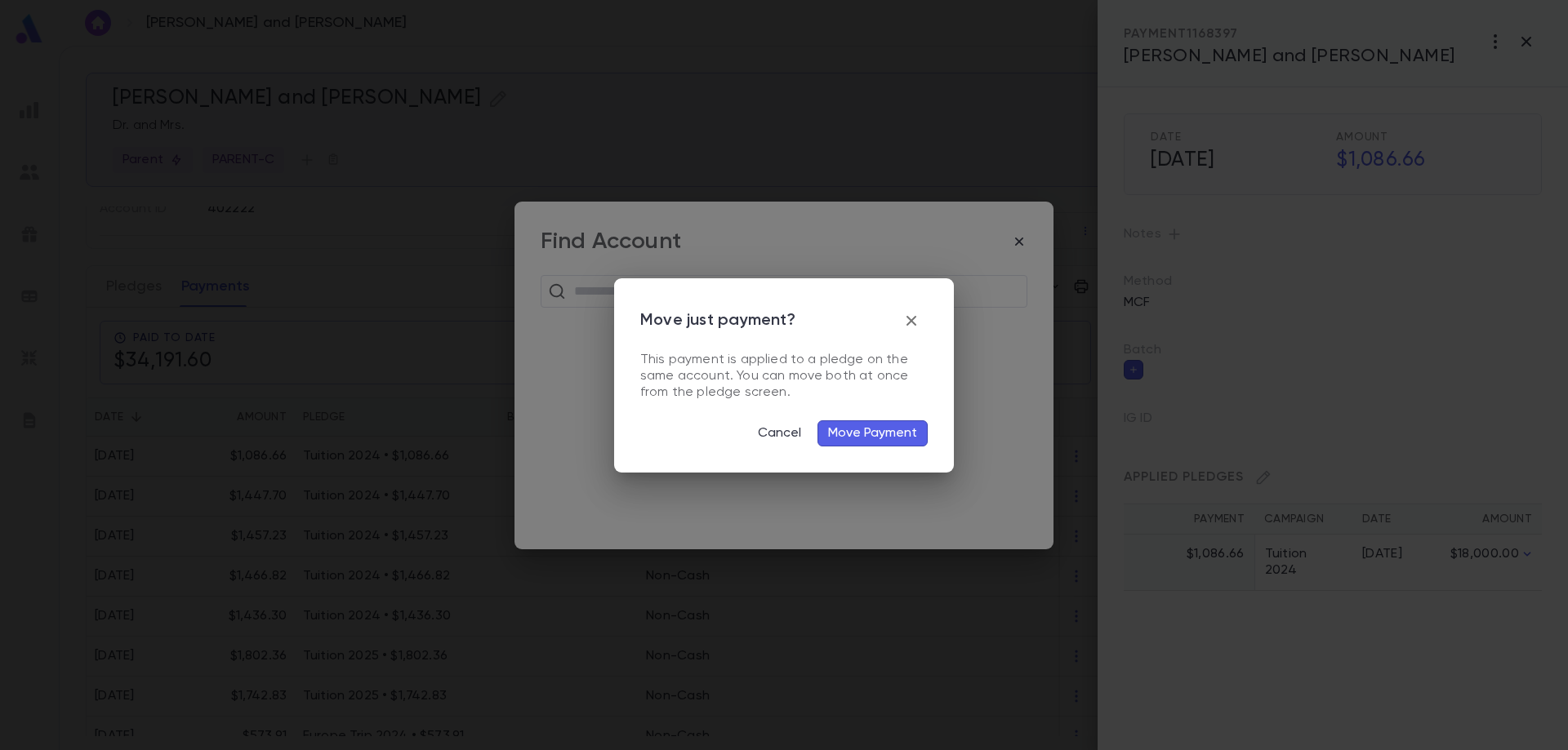
click at [864, 444] on button "Move Payment" at bounding box center [873, 433] width 110 height 26
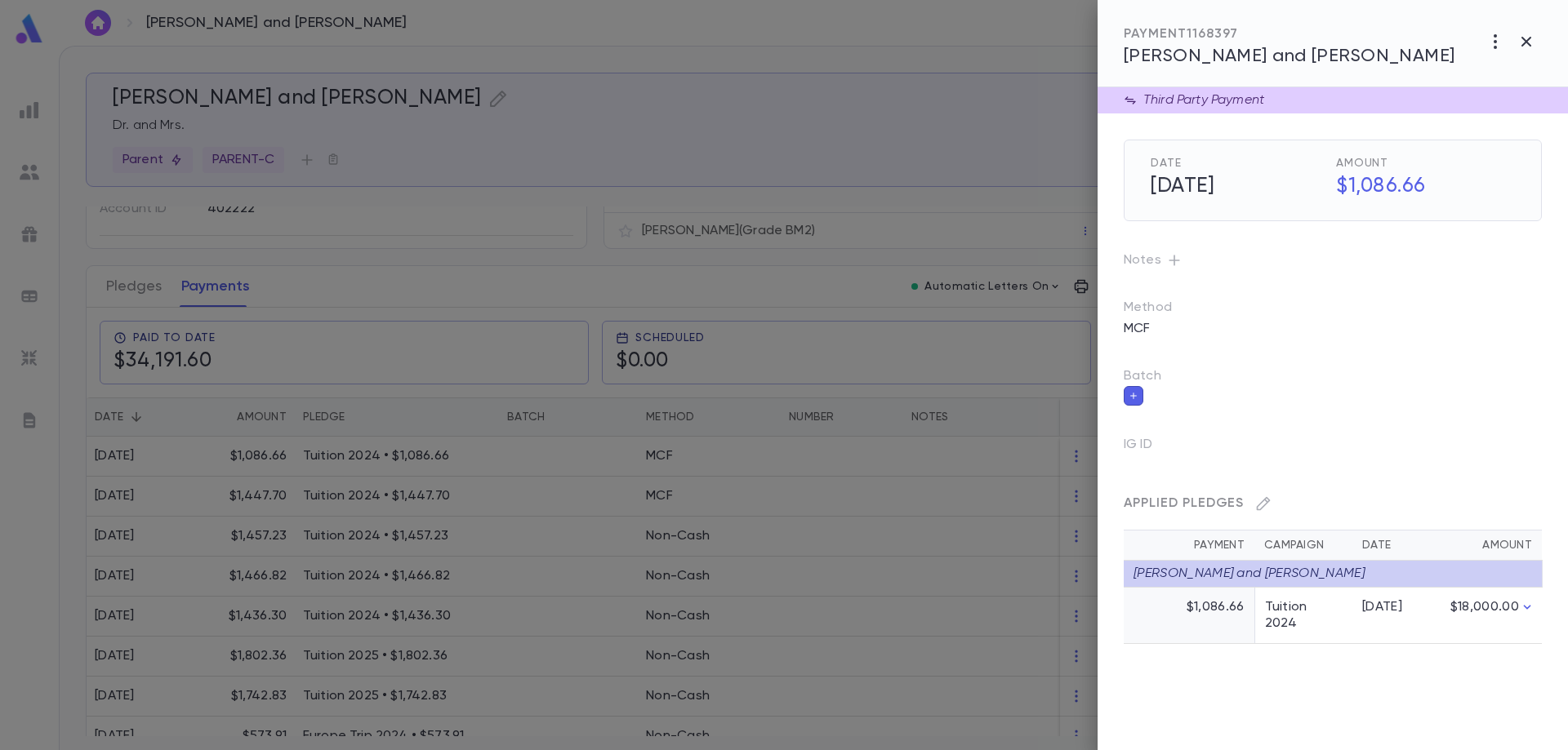
click at [548, 531] on div at bounding box center [784, 375] width 1568 height 750
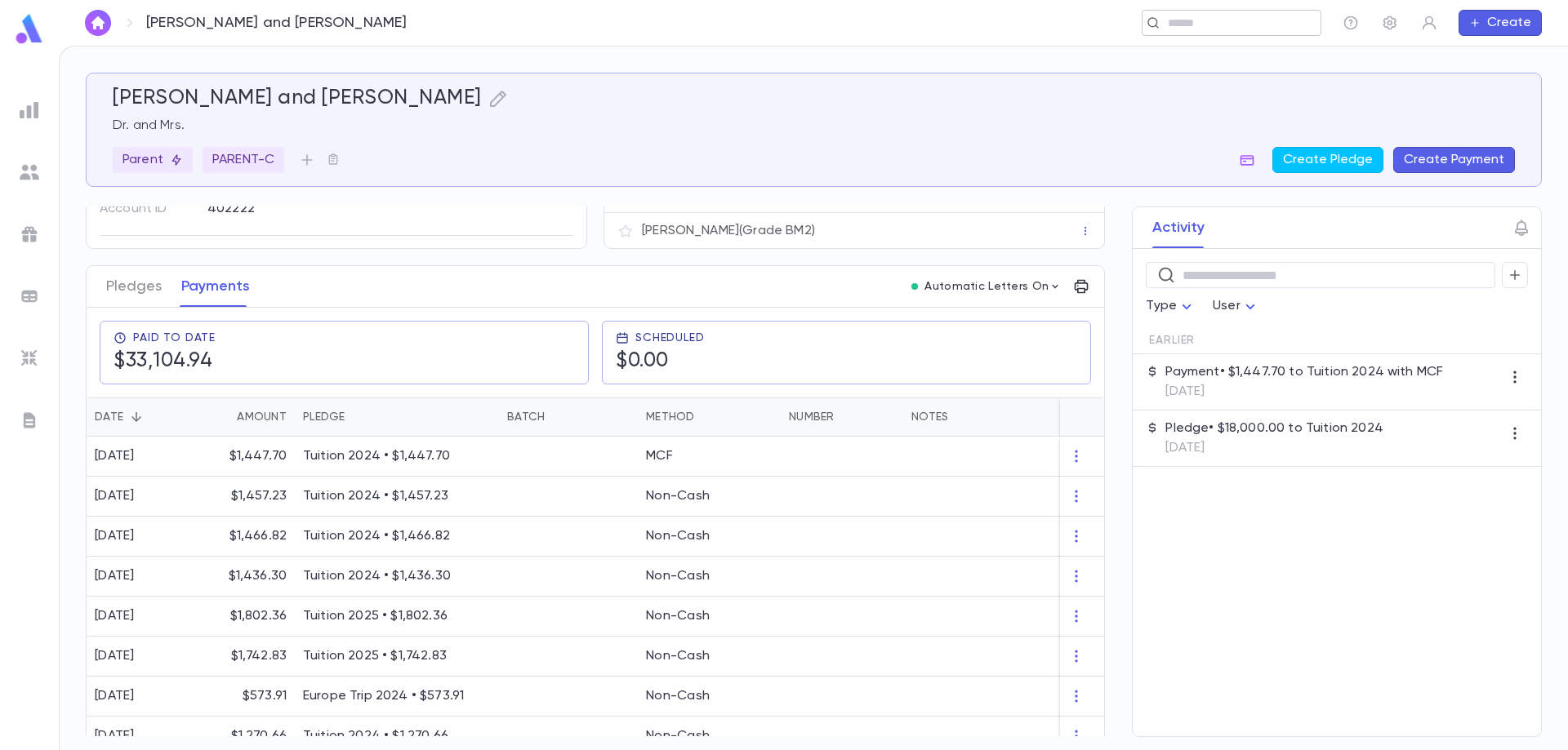
click at [1227, 31] on div "​" at bounding box center [1231, 22] width 180 height 26
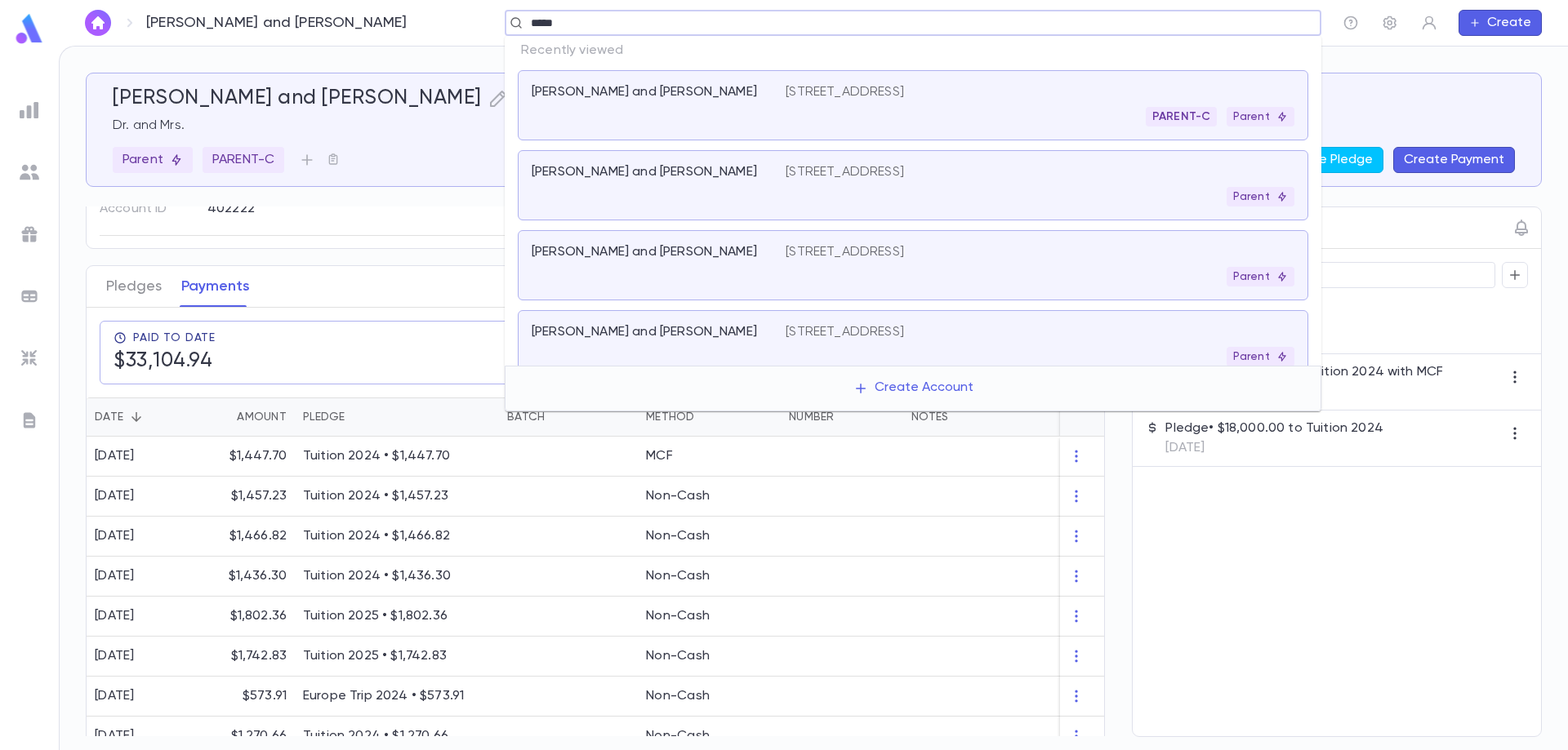
type input "******"
click at [714, 190] on div "[PERSON_NAME] and [PERSON_NAME]" at bounding box center [658, 185] width 254 height 43
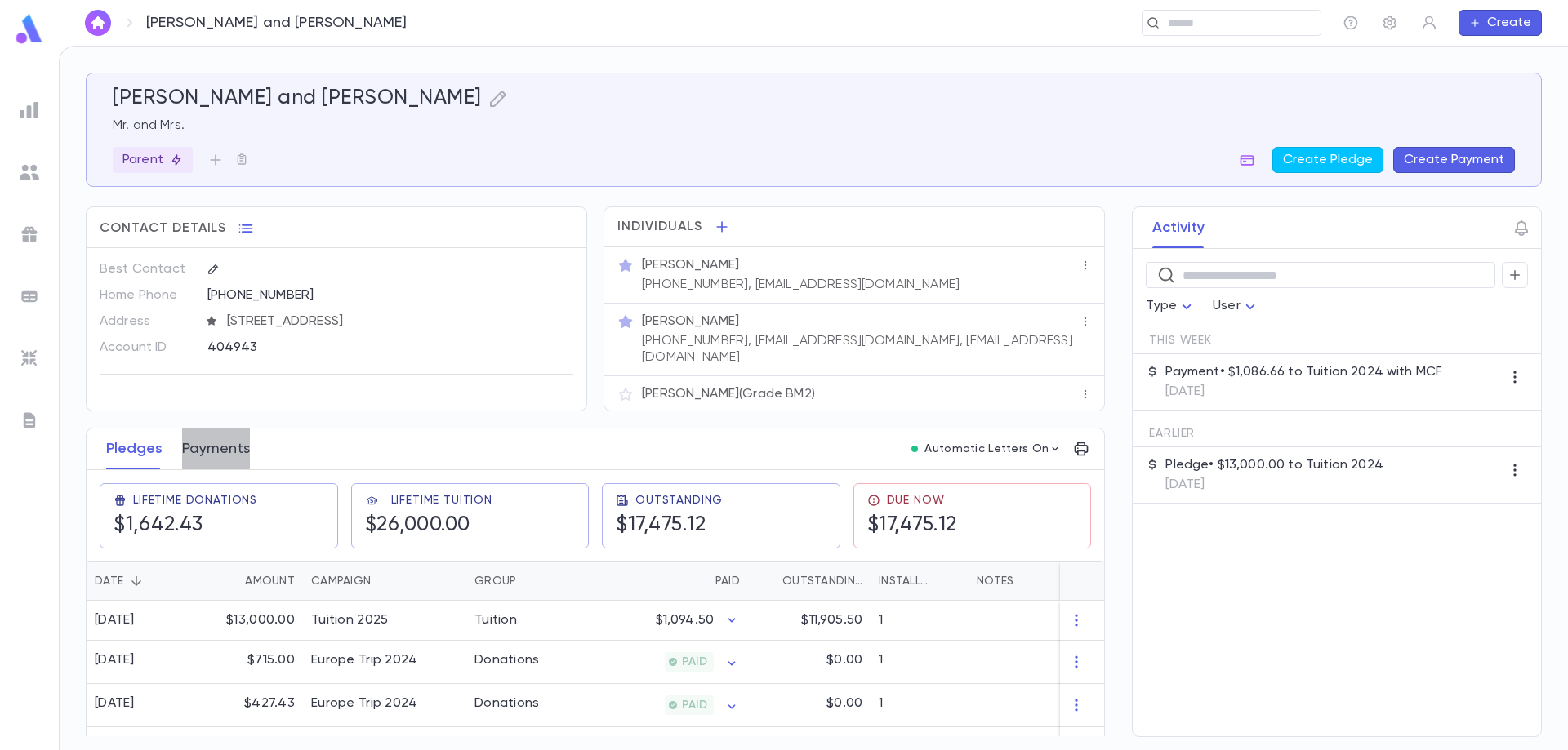
click at [209, 436] on button "Payments" at bounding box center [215, 448] width 68 height 41
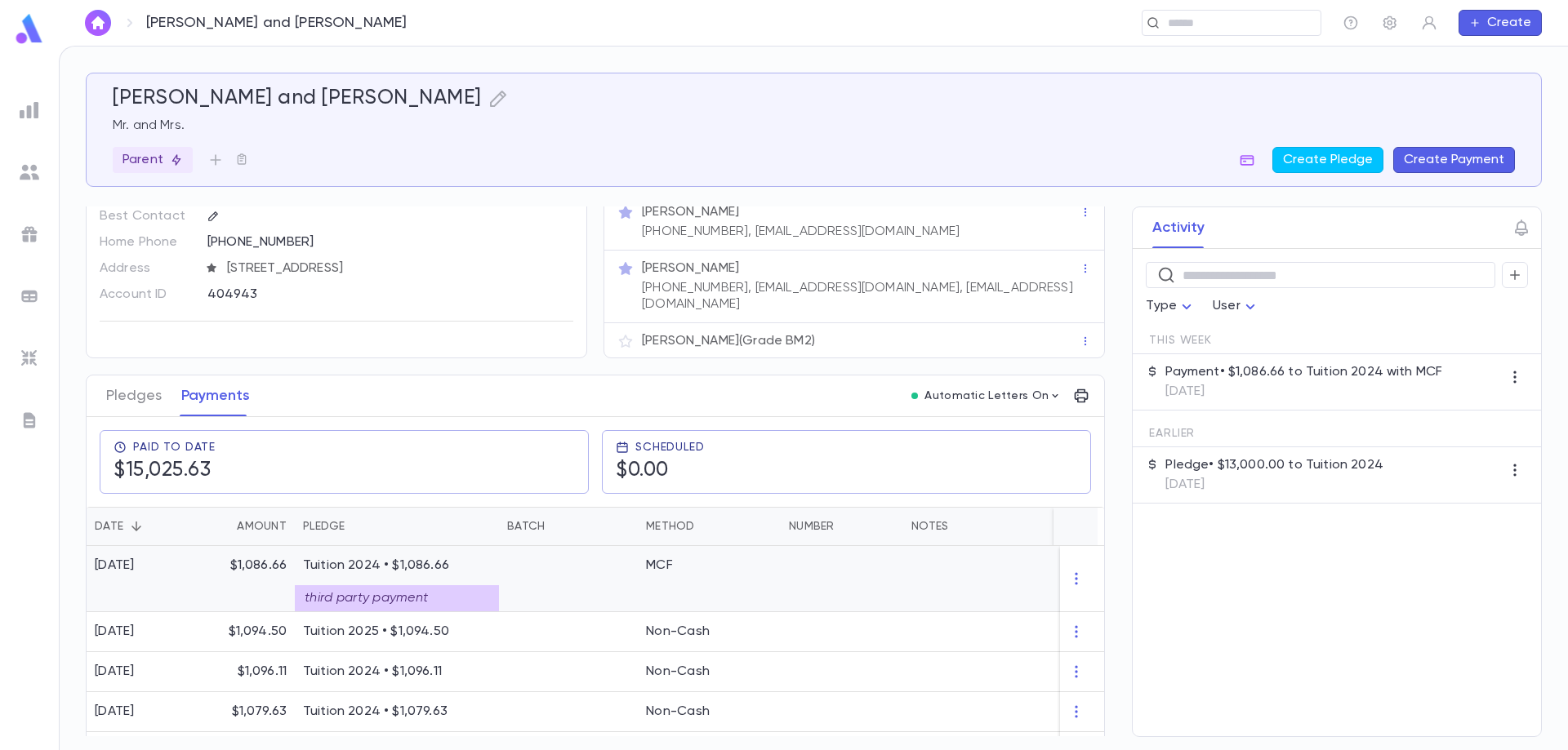
scroll to position [82, 0]
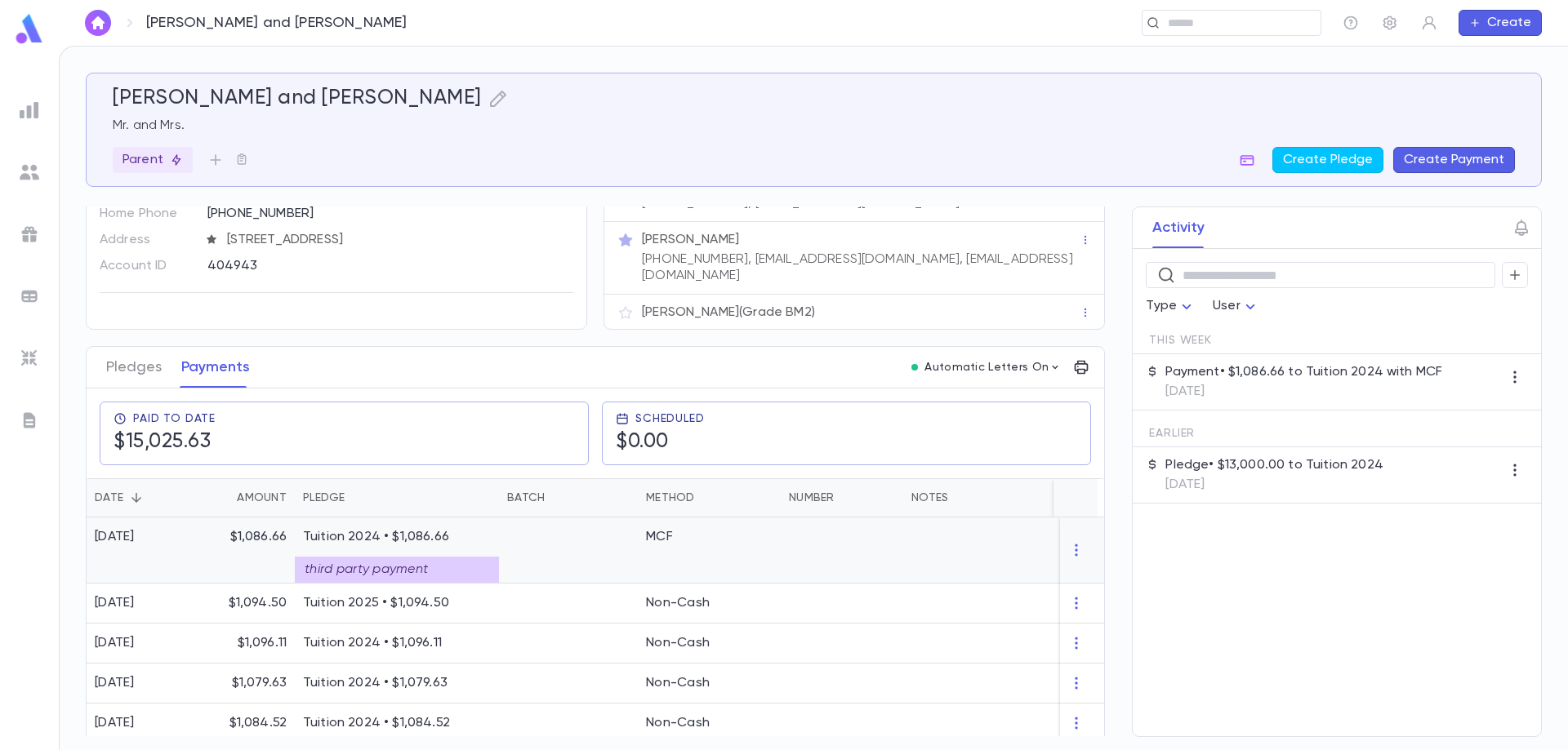
click at [444, 561] on div "third party payment" at bounding box center [397, 569] width 204 height 26
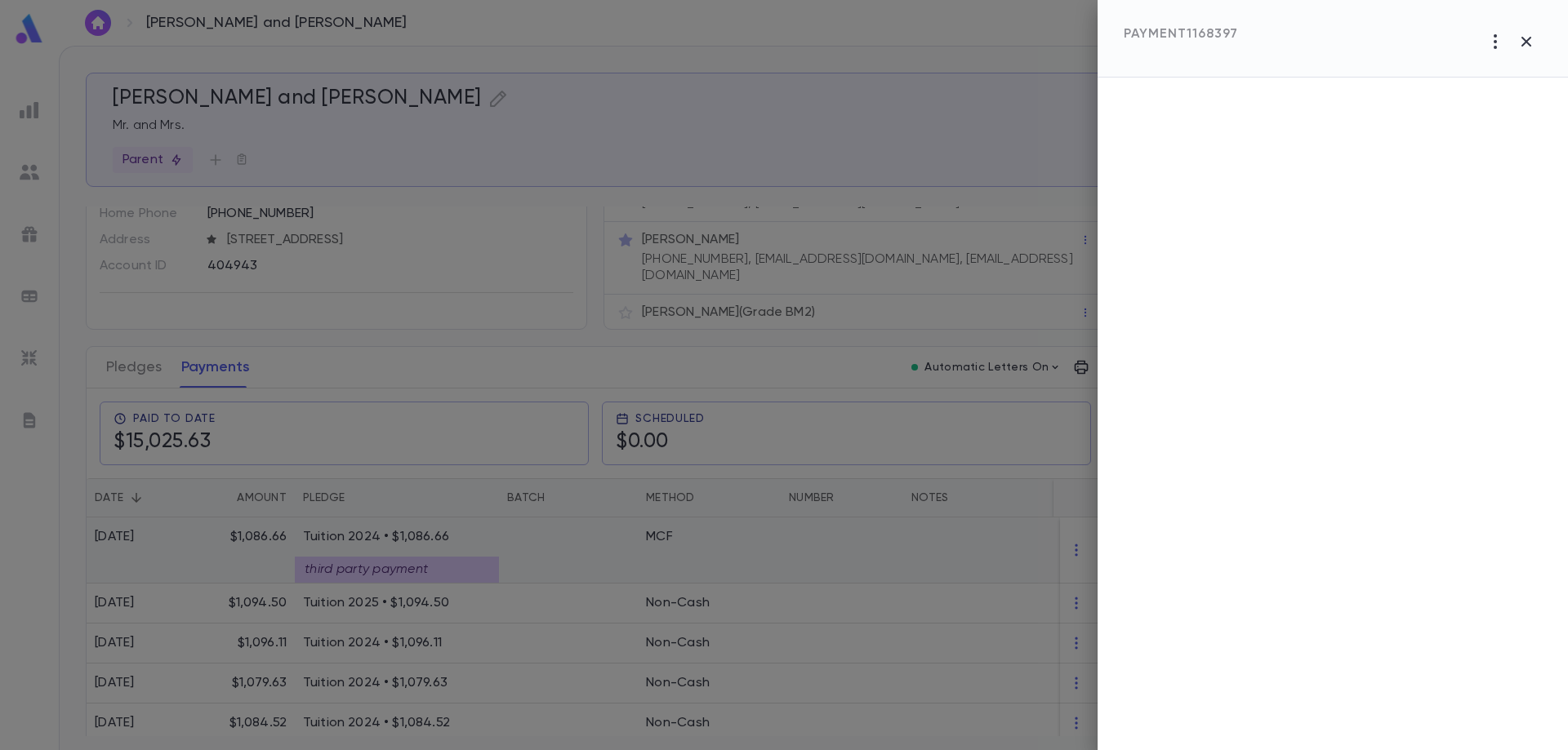
click at [444, 561] on div at bounding box center [784, 375] width 1568 height 750
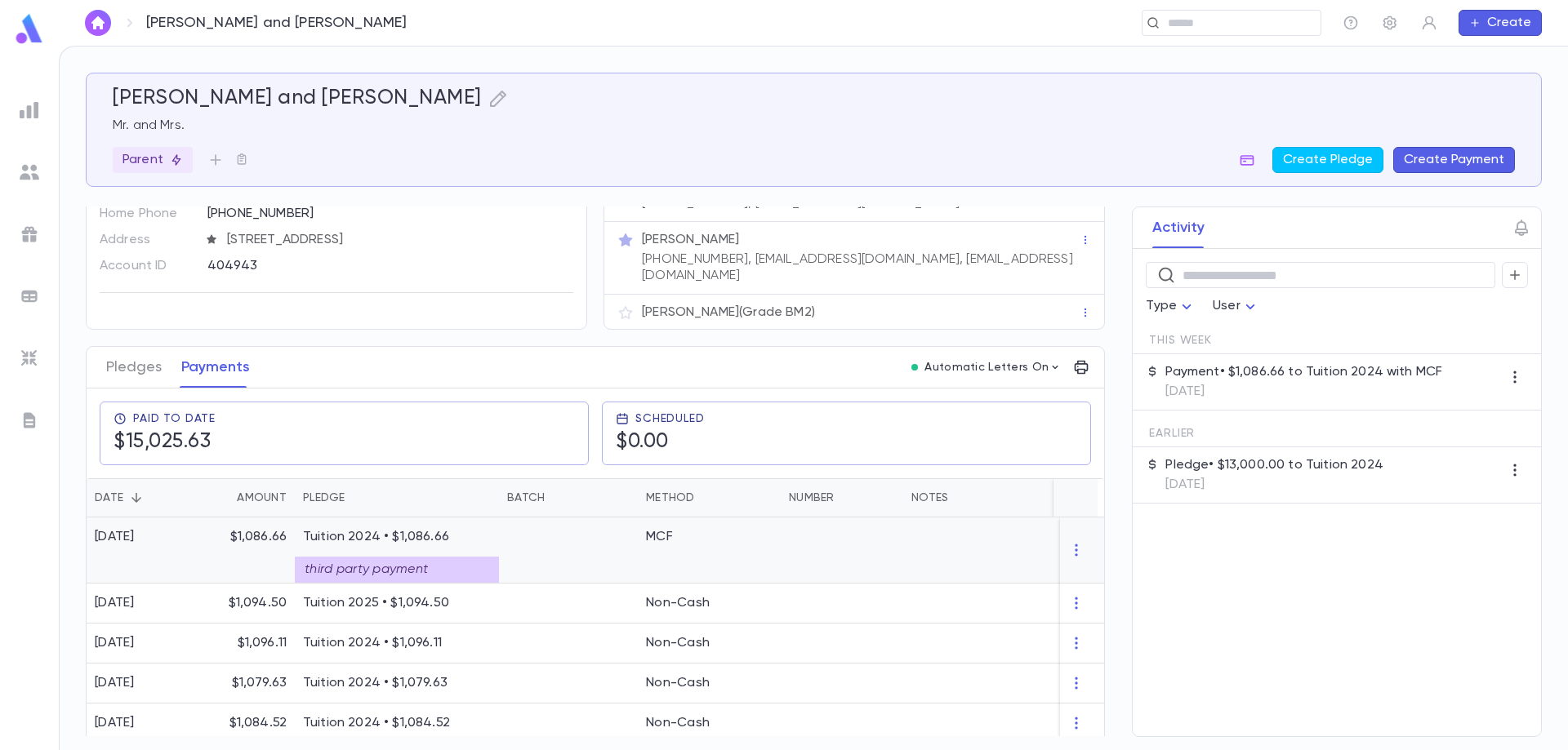
click at [444, 561] on div "third party payment" at bounding box center [397, 569] width 204 height 26
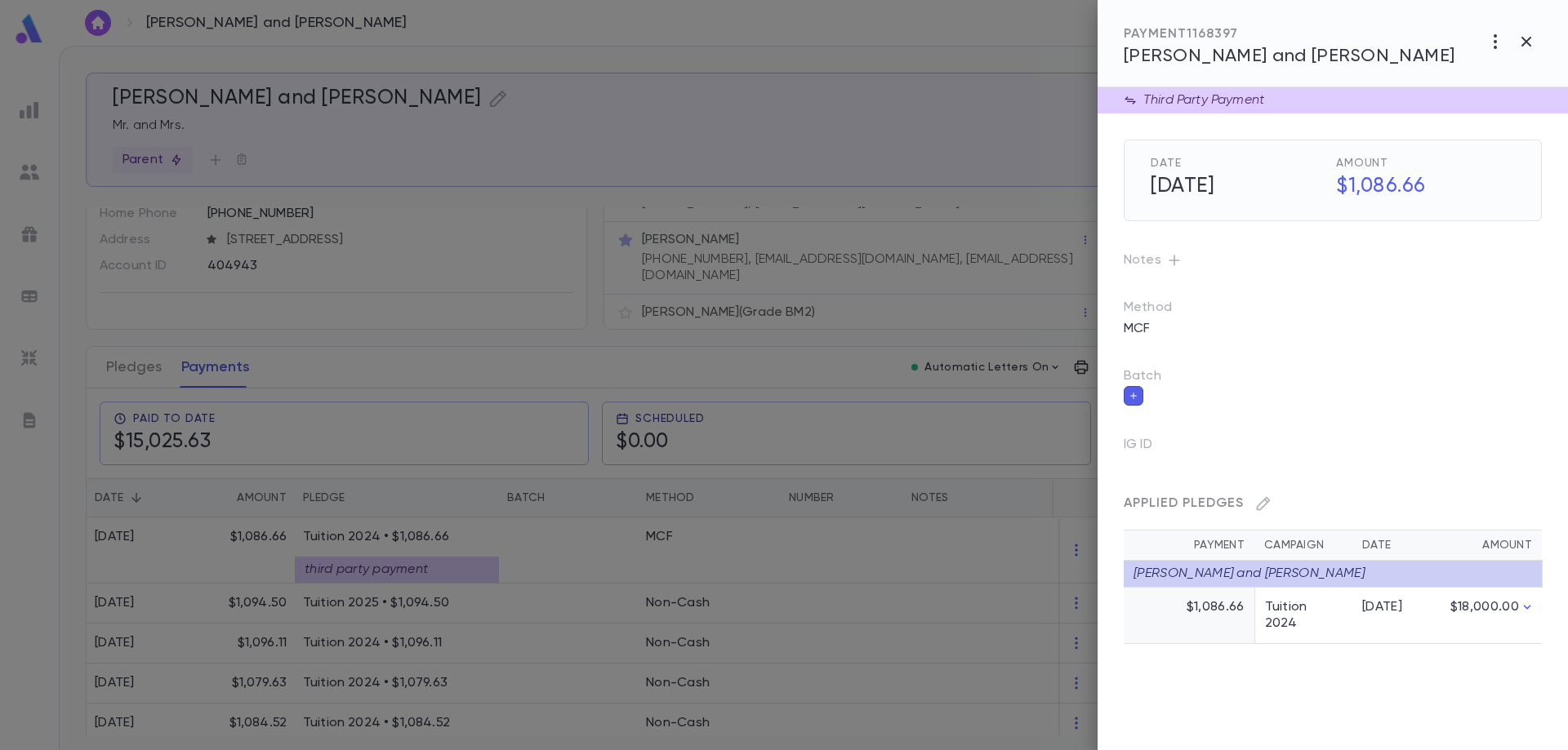
click at [1256, 101] on div "Third Party Payment" at bounding box center [1201, 100] width 128 height 16
click at [1319, 582] on div "[PERSON_NAME] and [PERSON_NAME]" at bounding box center [1332, 573] width 418 height 26
click at [1321, 582] on div "[PERSON_NAME] and [PERSON_NAME]" at bounding box center [1332, 573] width 418 height 26
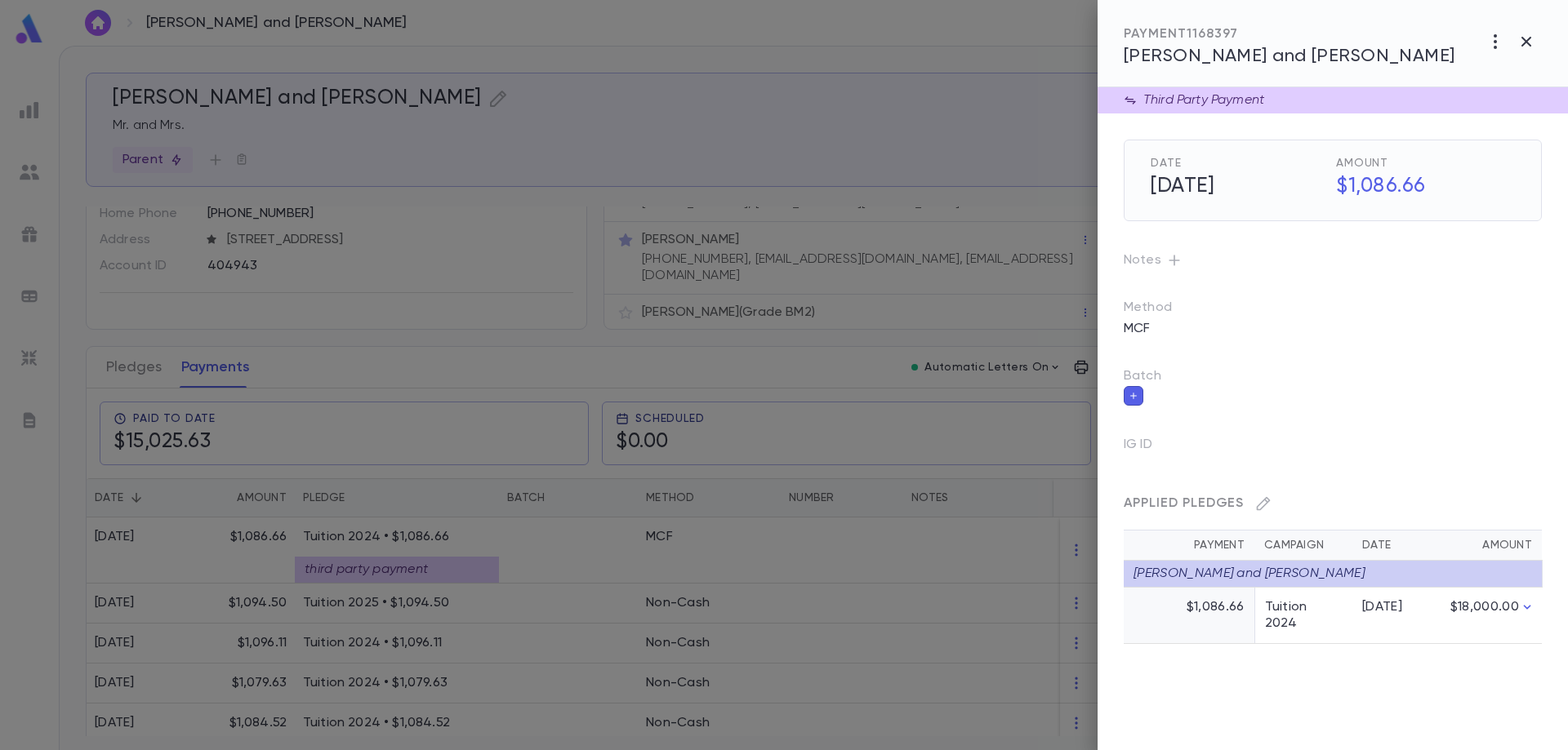
click at [534, 546] on div at bounding box center [784, 375] width 1568 height 750
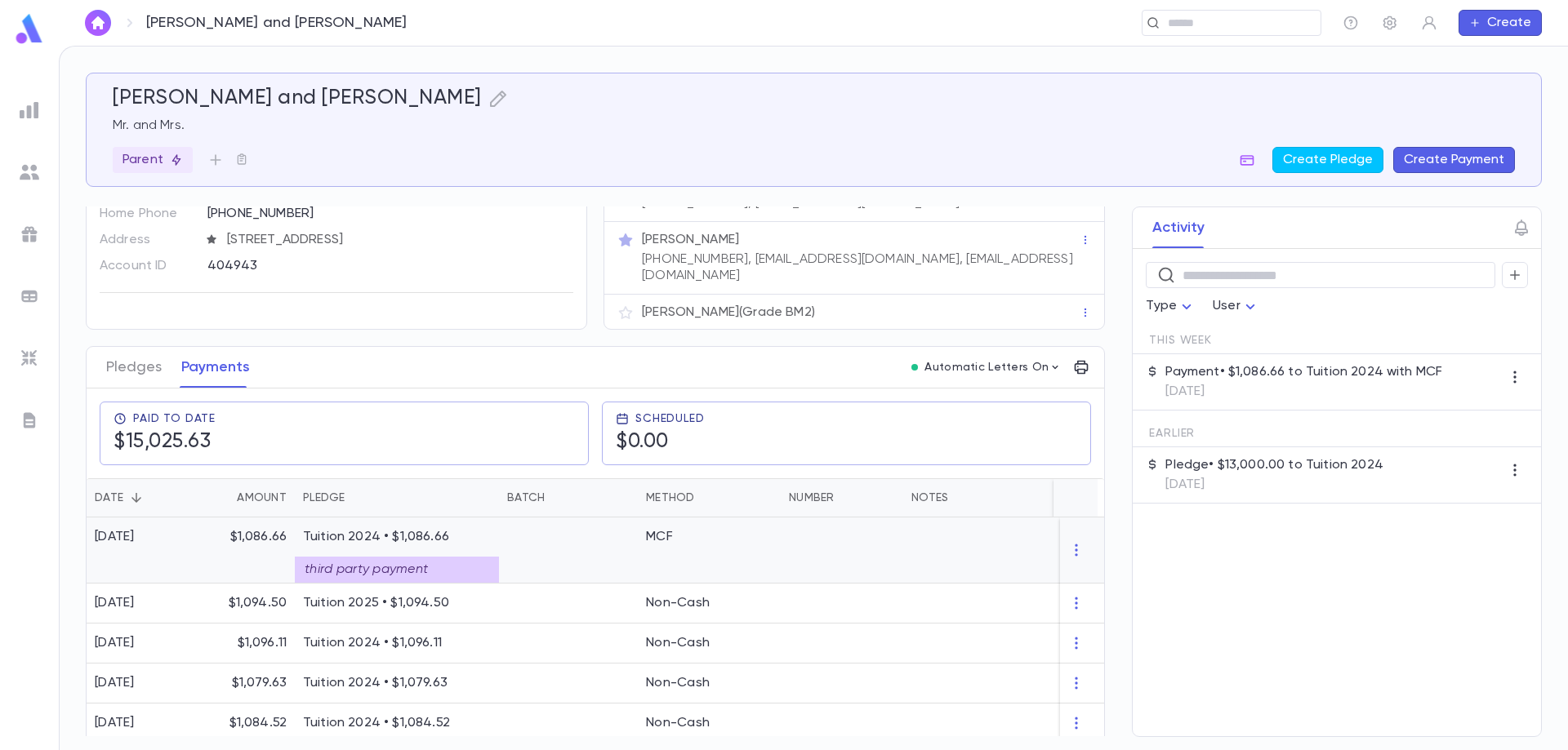
click at [535, 546] on div at bounding box center [568, 550] width 139 height 66
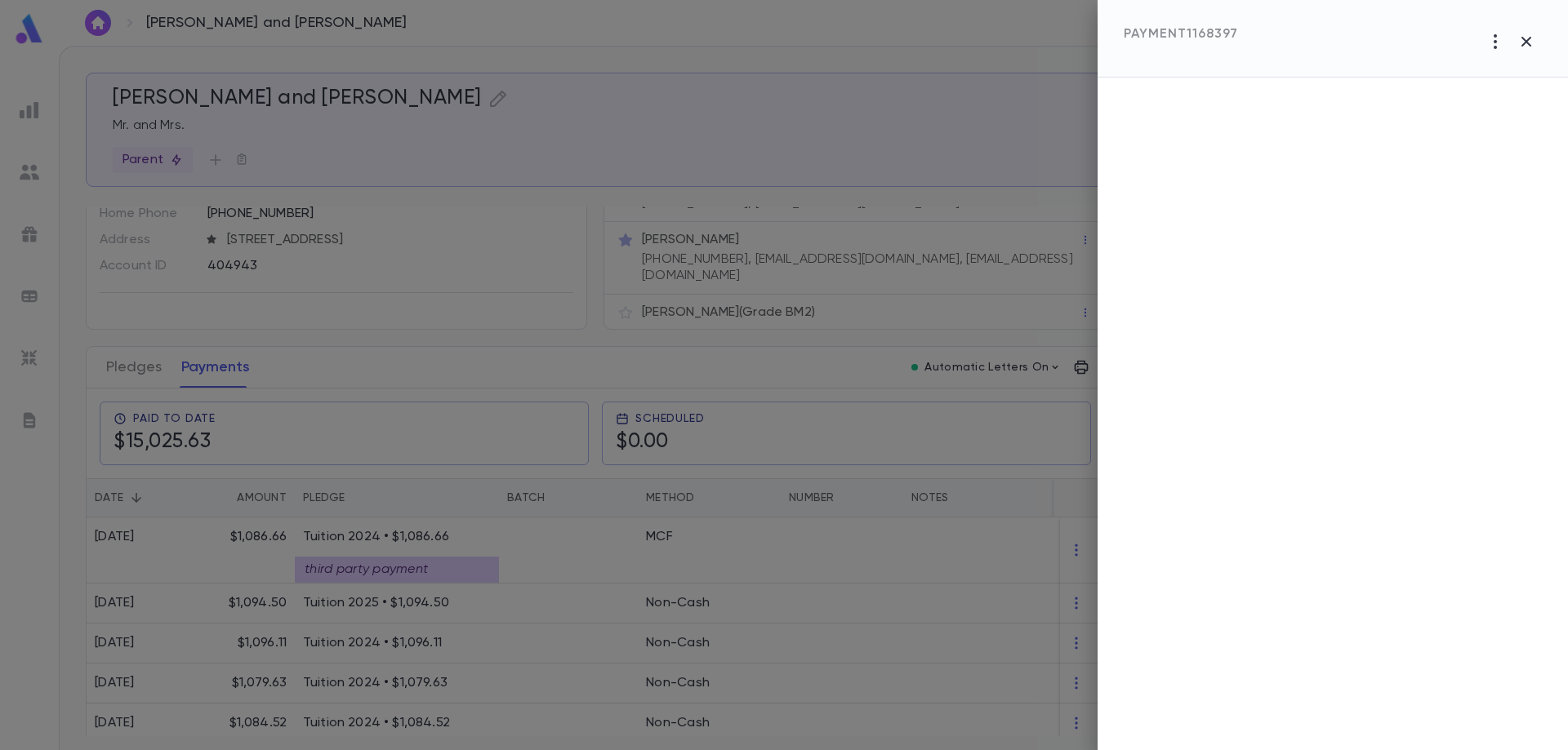
click at [1073, 543] on div at bounding box center [784, 375] width 1568 height 750
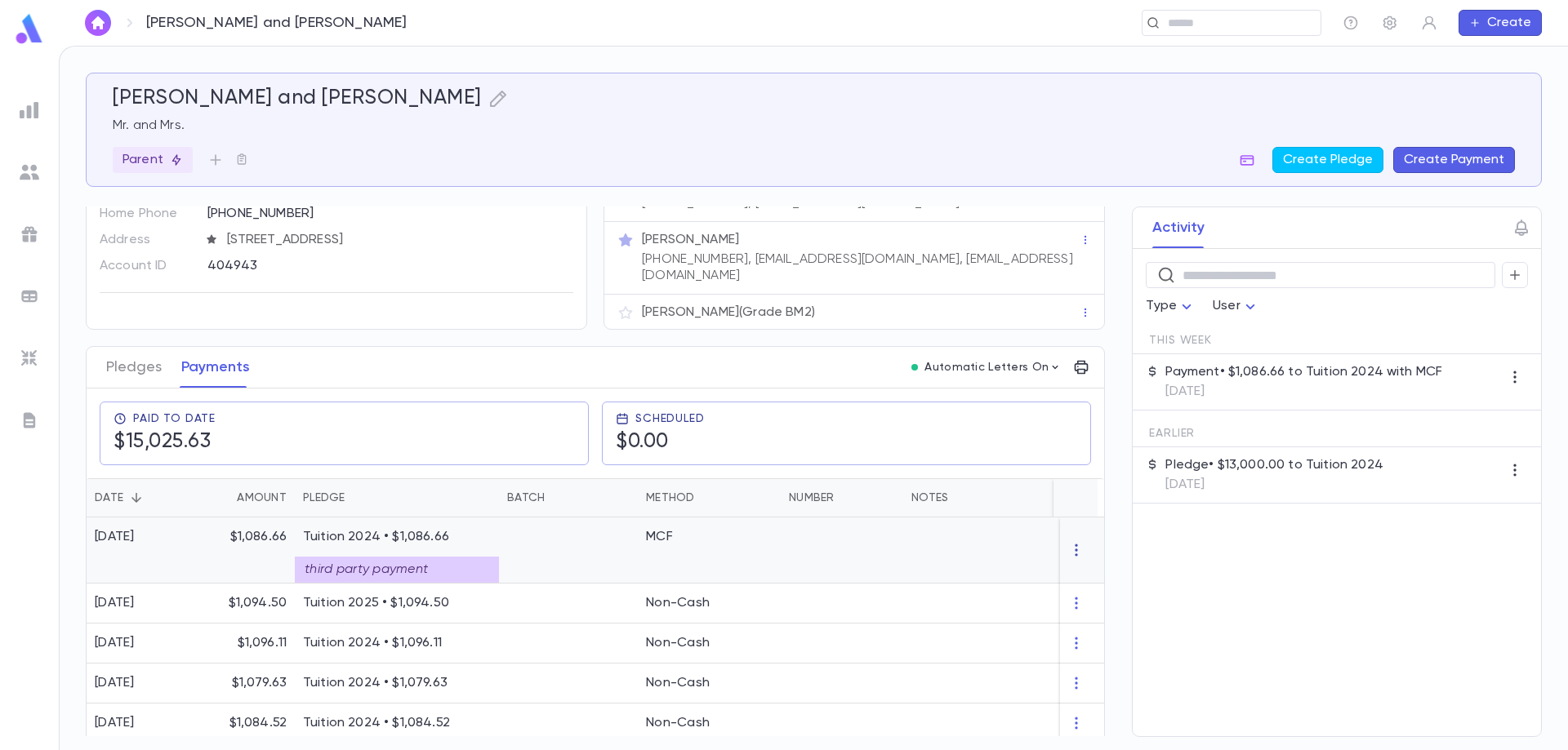
click at [1069, 543] on icon "button" at bounding box center [1076, 550] width 16 height 16
click at [1098, 572] on li "Delete" at bounding box center [1101, 567] width 69 height 26
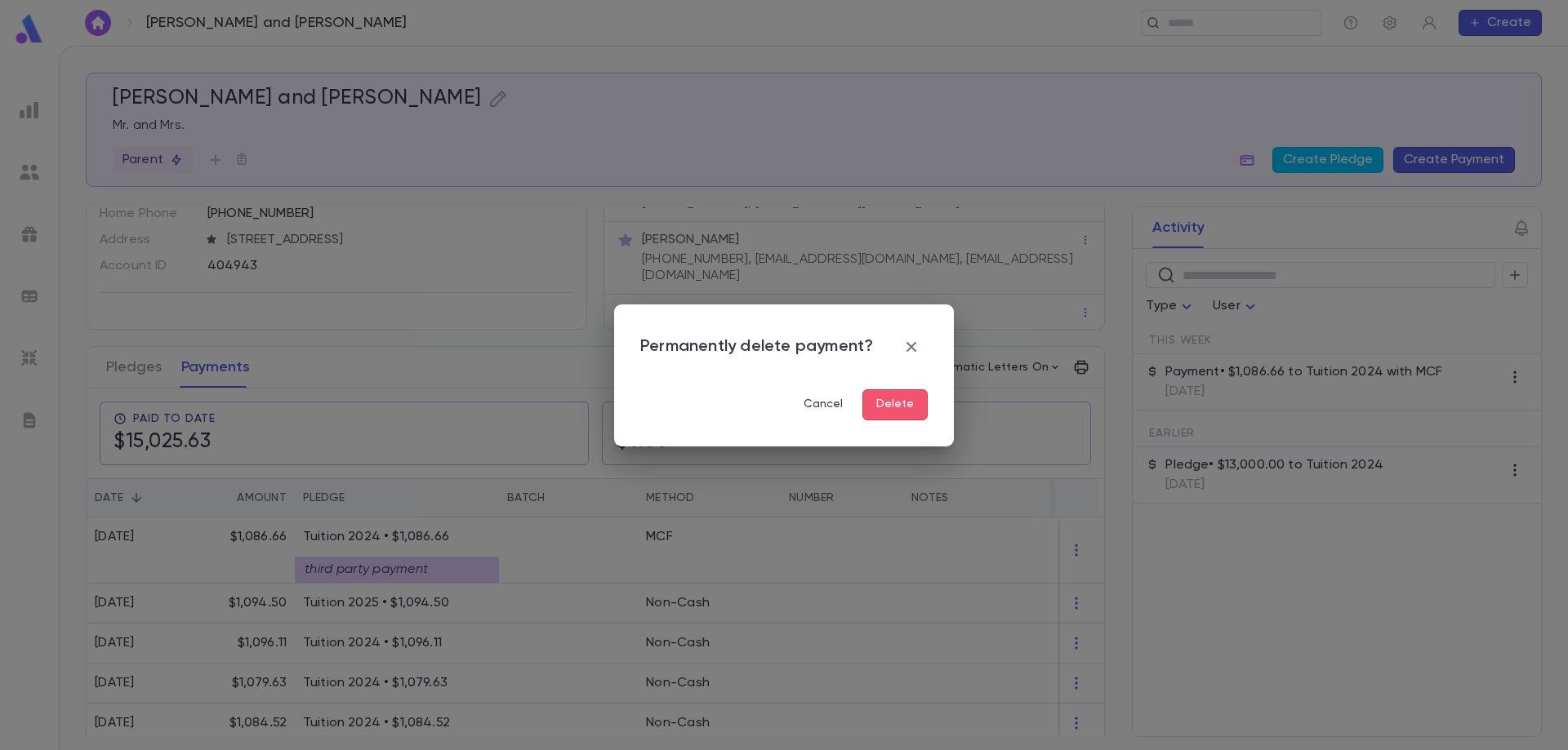
click at [889, 405] on button "Delete" at bounding box center [895, 405] width 66 height 31
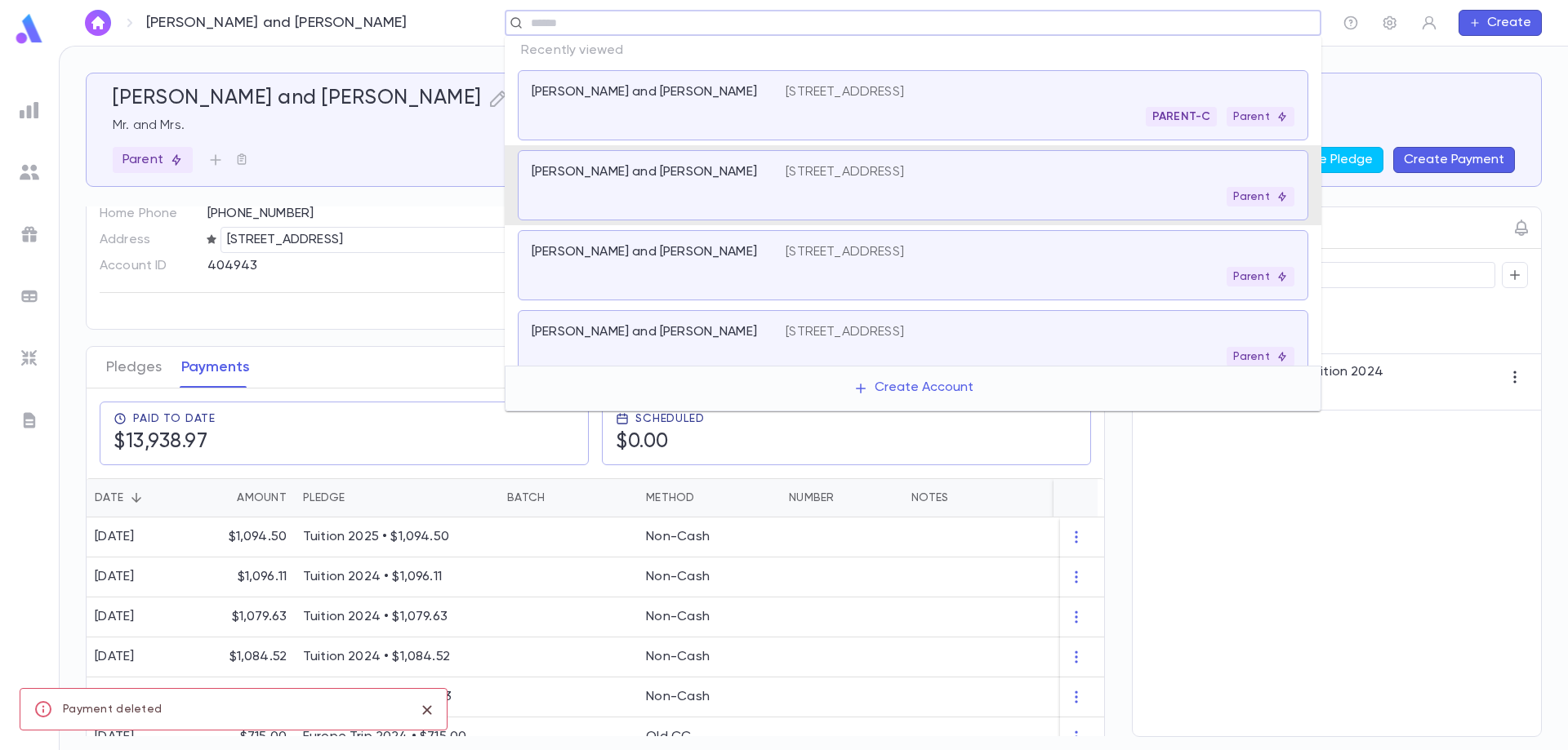
click at [1193, 17] on input "text" at bounding box center [907, 23] width 764 height 15
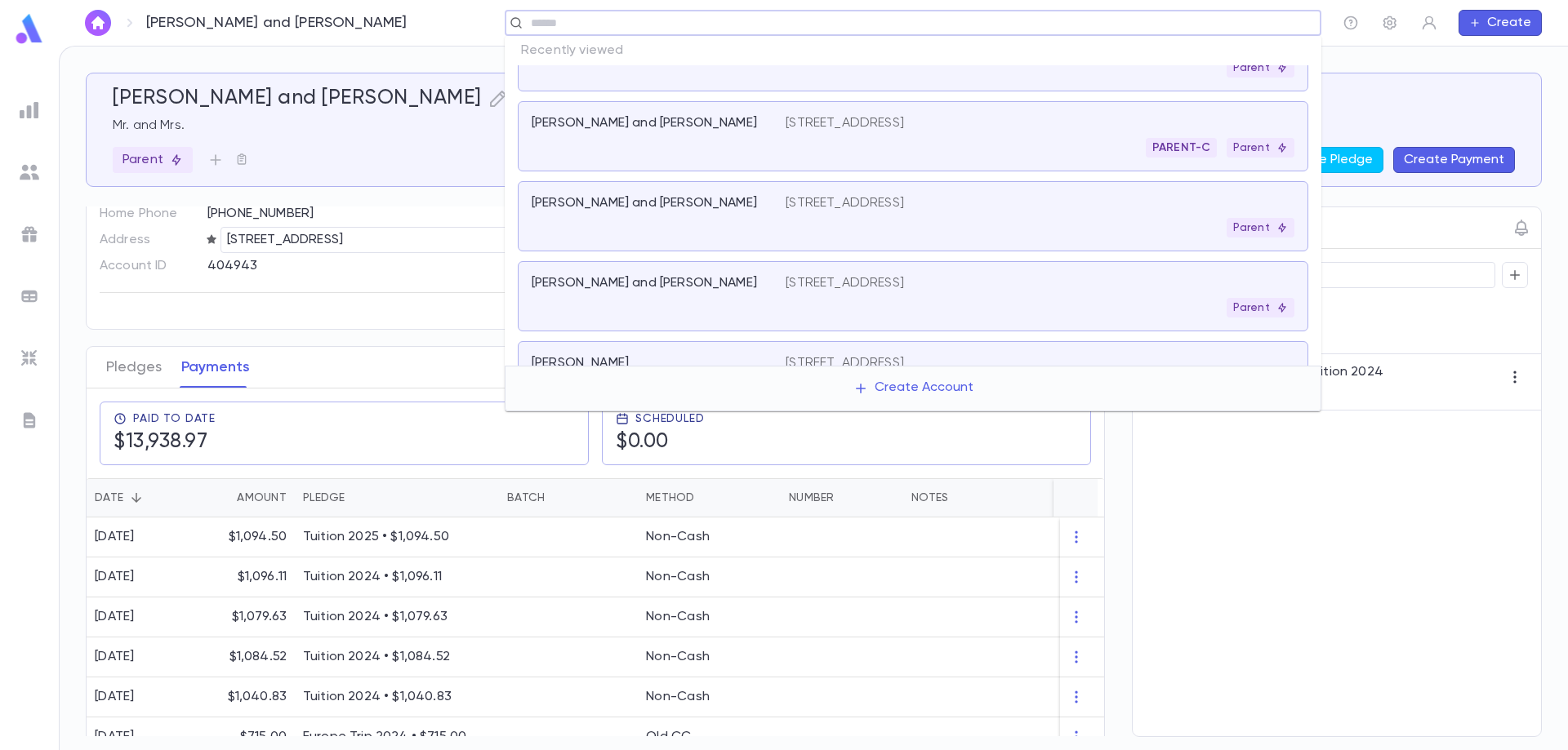
scroll to position [0, 0]
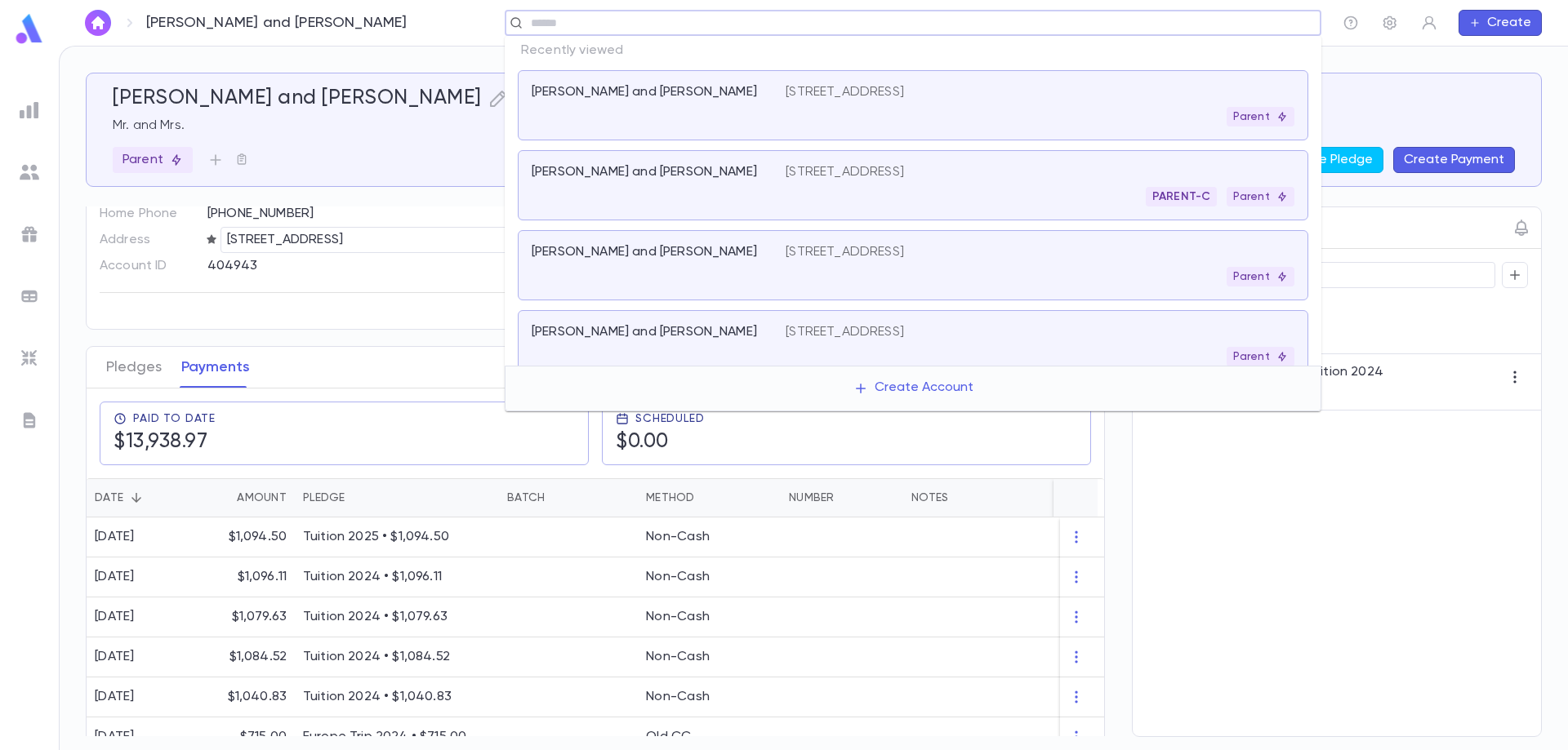
click at [712, 174] on p "[PERSON_NAME] and [PERSON_NAME]" at bounding box center [644, 171] width 226 height 16
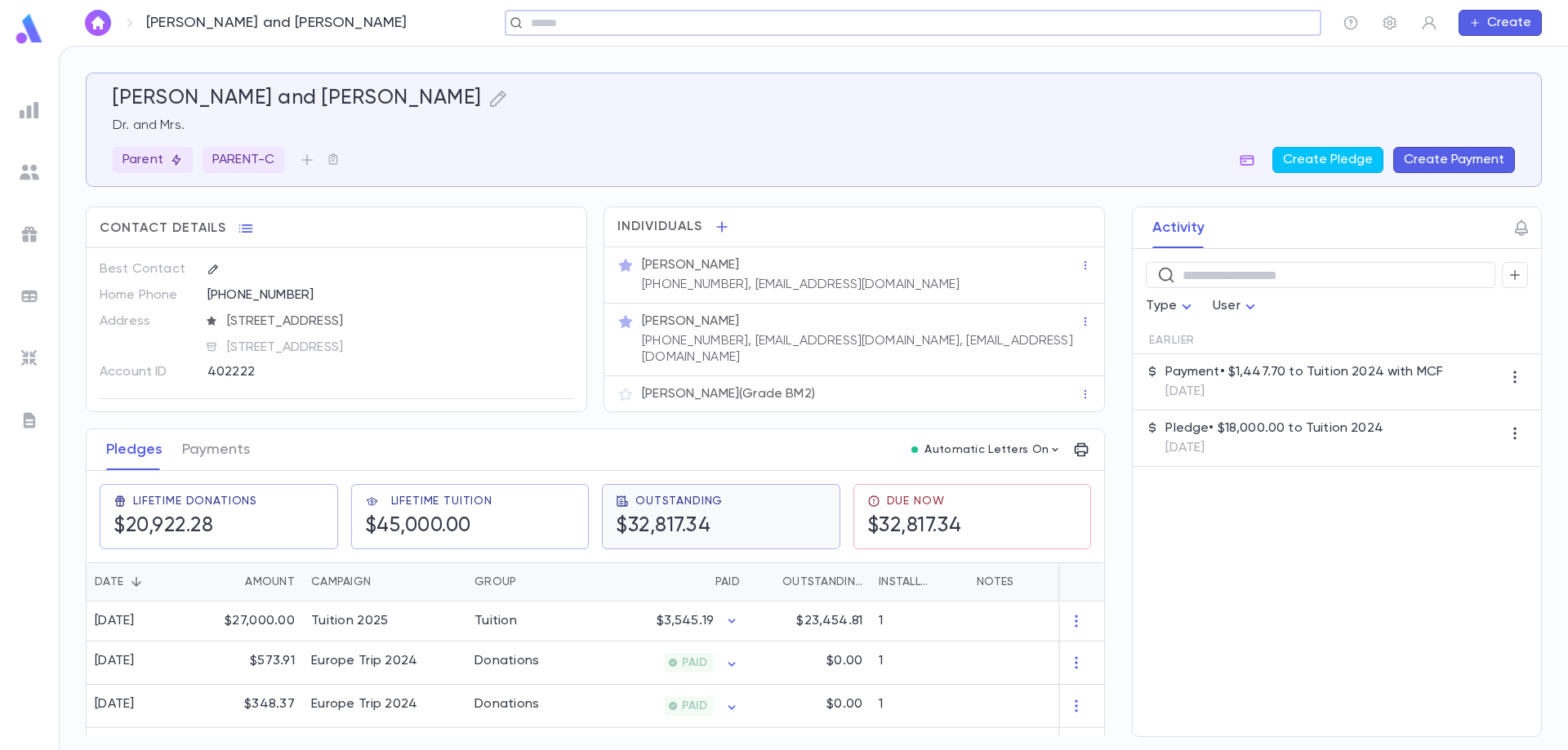
scroll to position [79, 0]
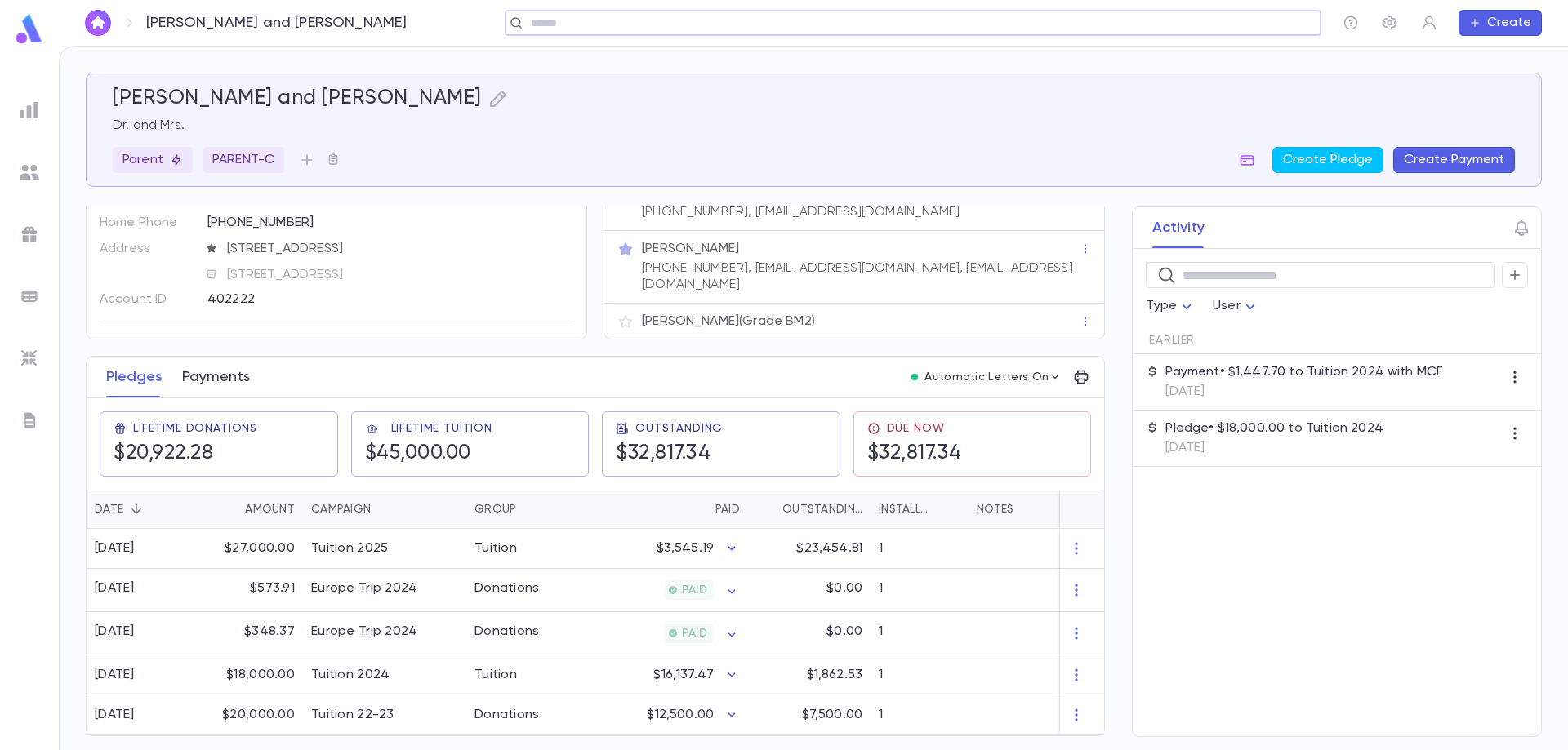
click at [209, 381] on button "Payments" at bounding box center [215, 377] width 68 height 41
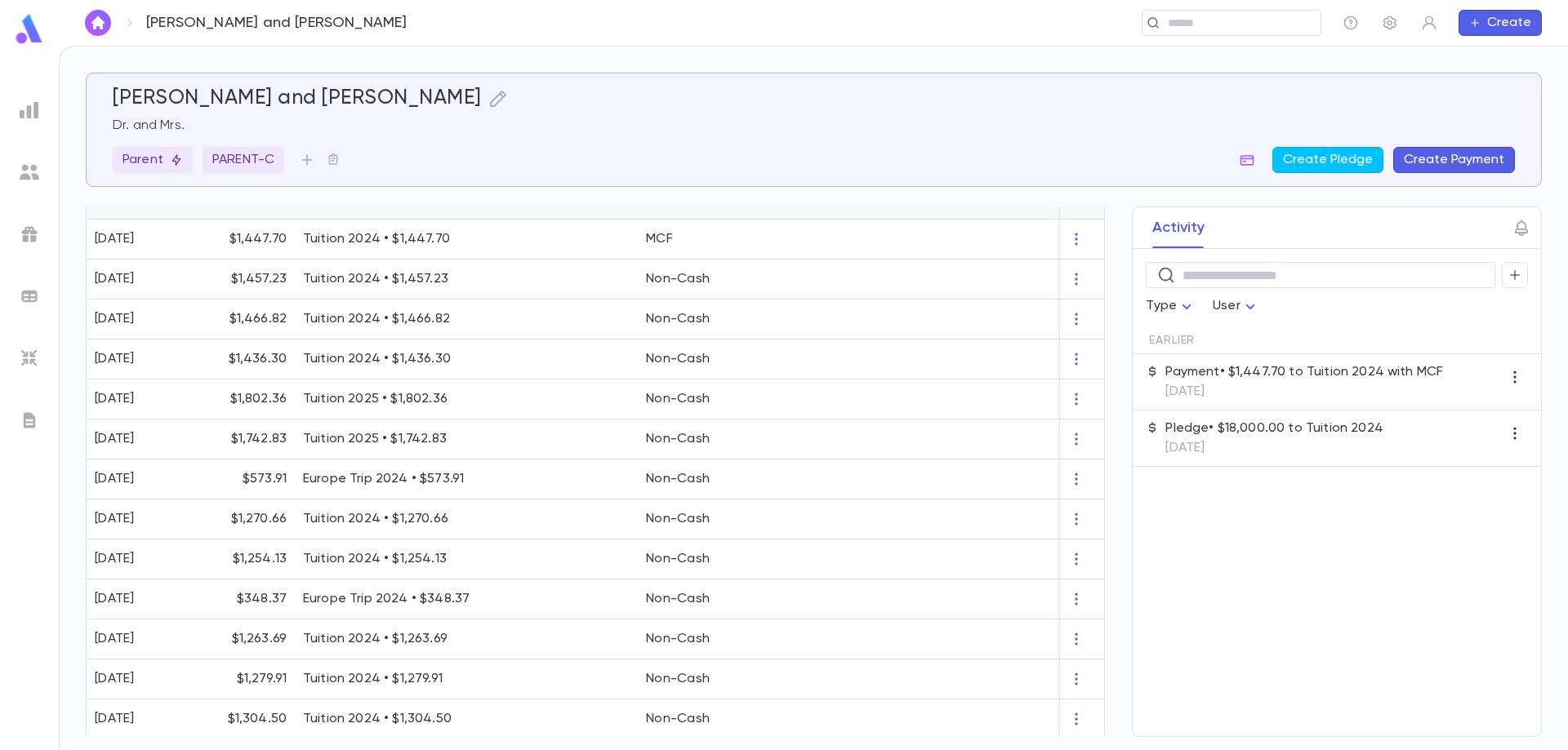
scroll to position [408, 0]
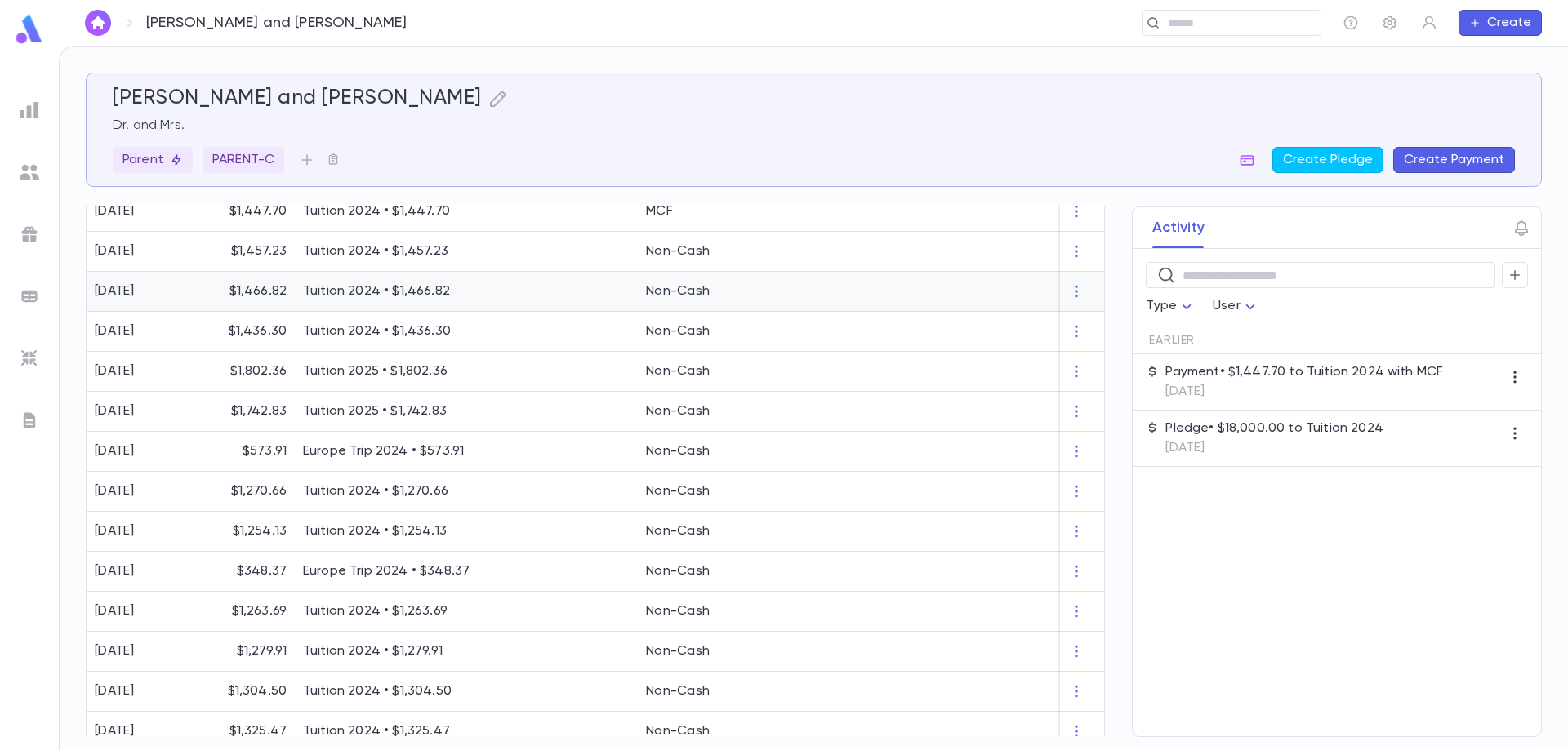
click at [270, 282] on div "$1,466.82" at bounding box center [246, 292] width 98 height 40
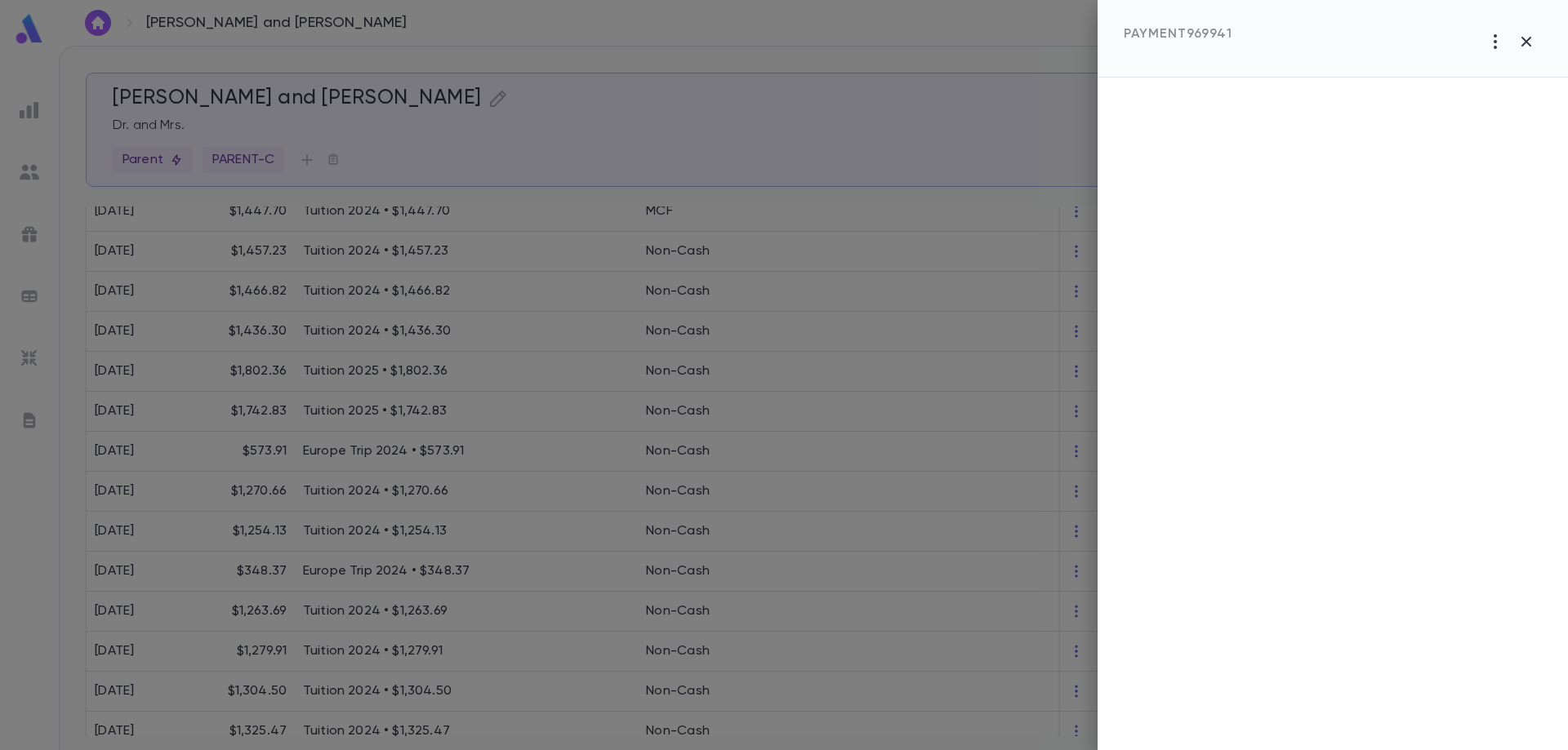
click at [213, 281] on div at bounding box center [784, 375] width 1568 height 750
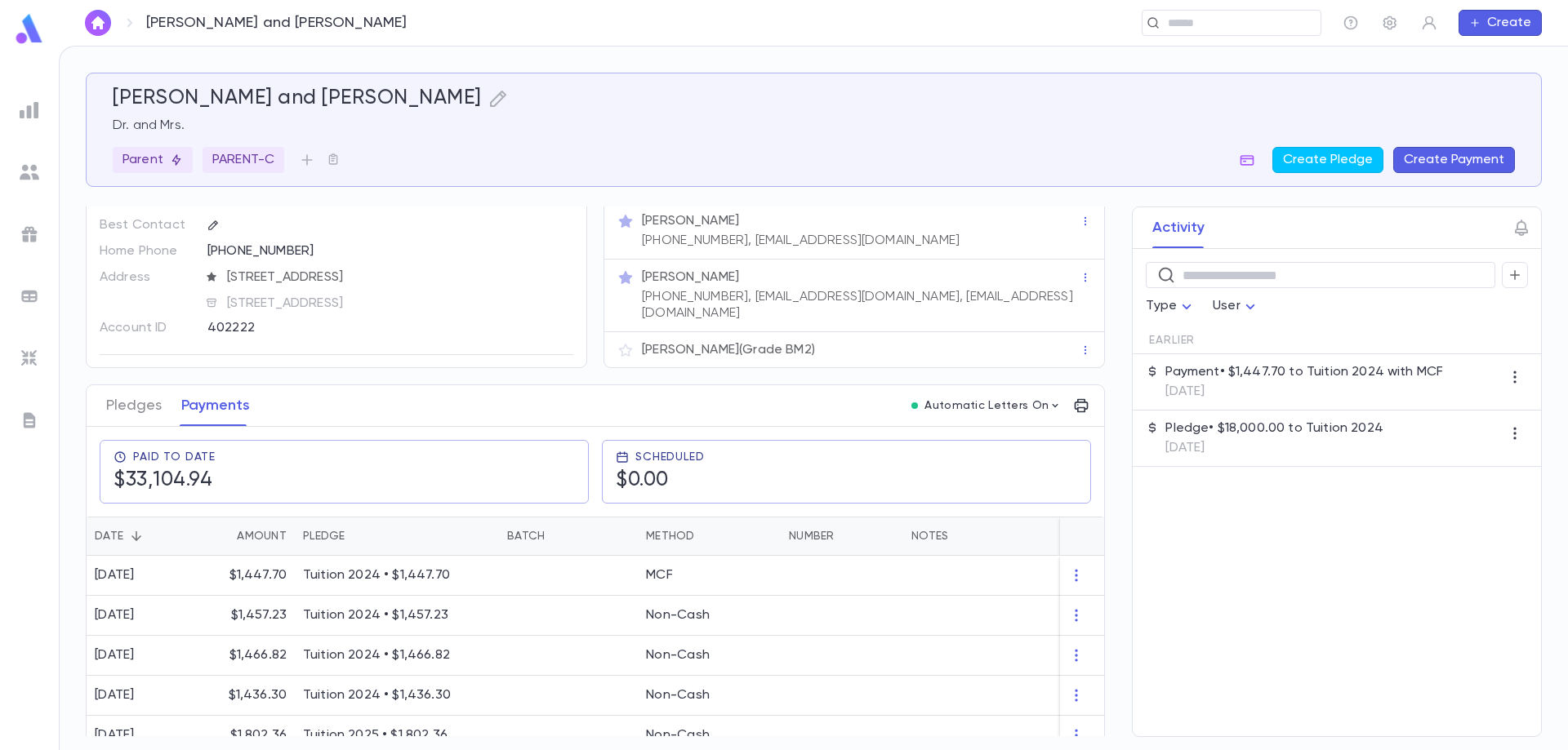
scroll to position [0, 0]
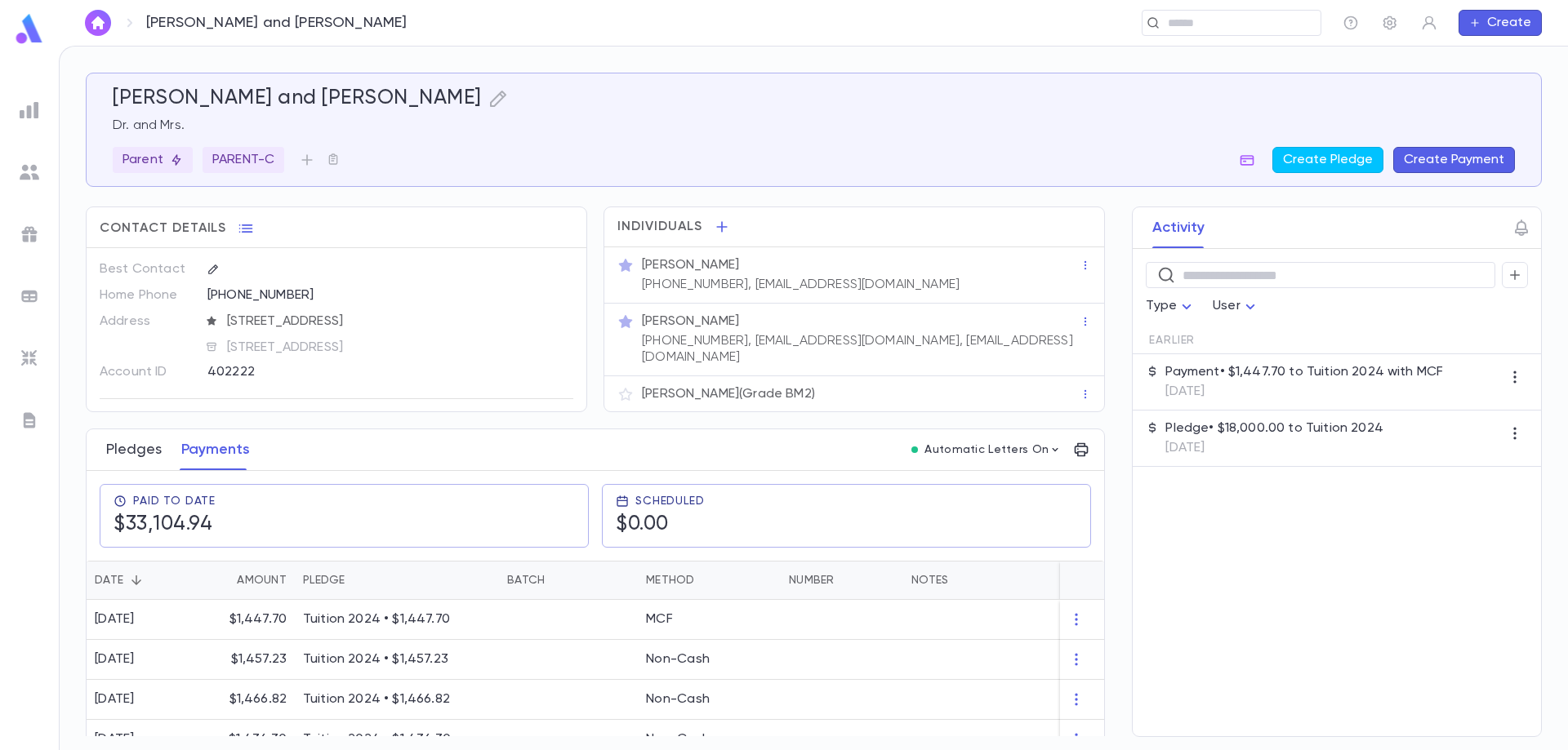
click at [132, 451] on button "Pledges" at bounding box center [134, 449] width 55 height 41
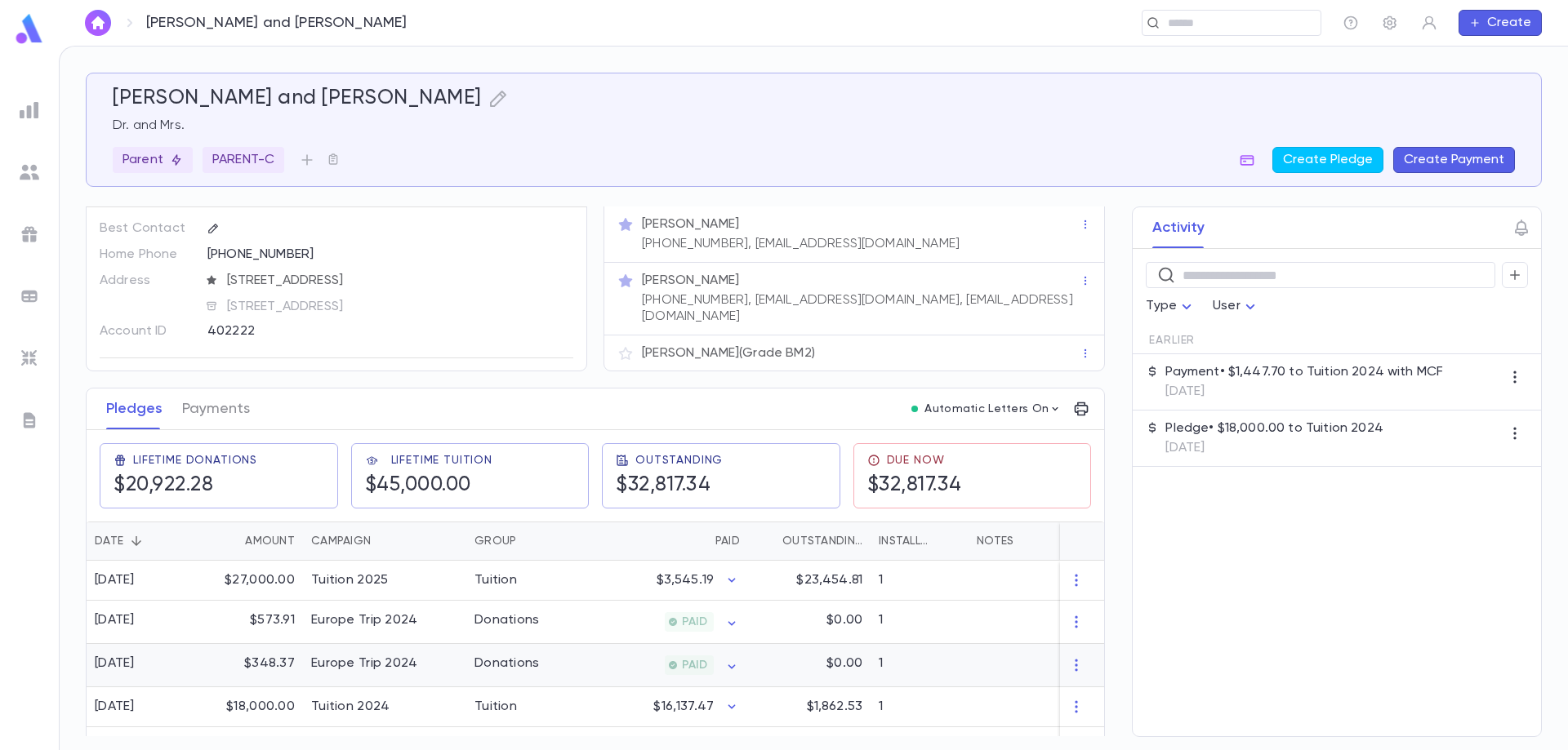
scroll to position [79, 0]
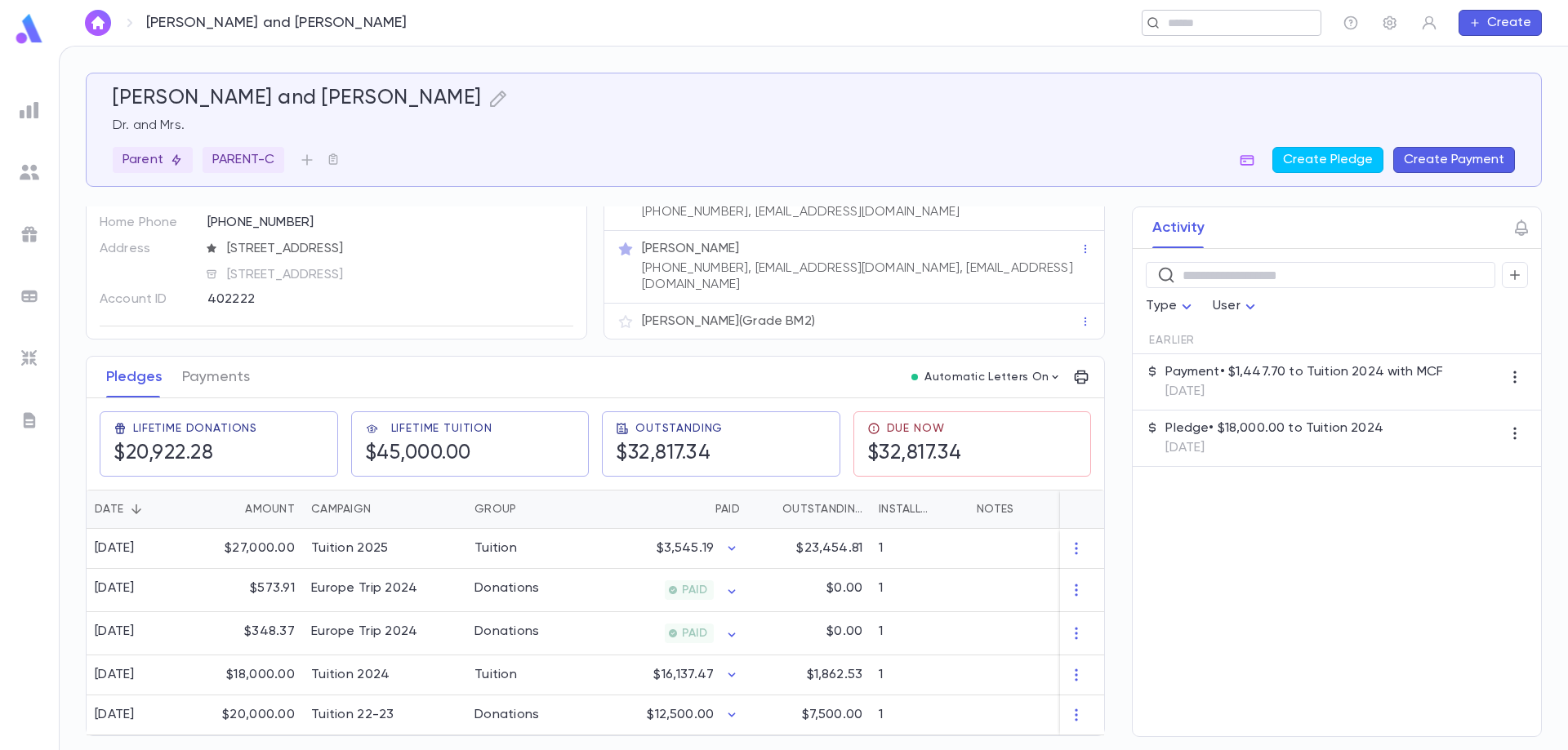
click at [1210, 31] on div "​" at bounding box center [1231, 22] width 180 height 26
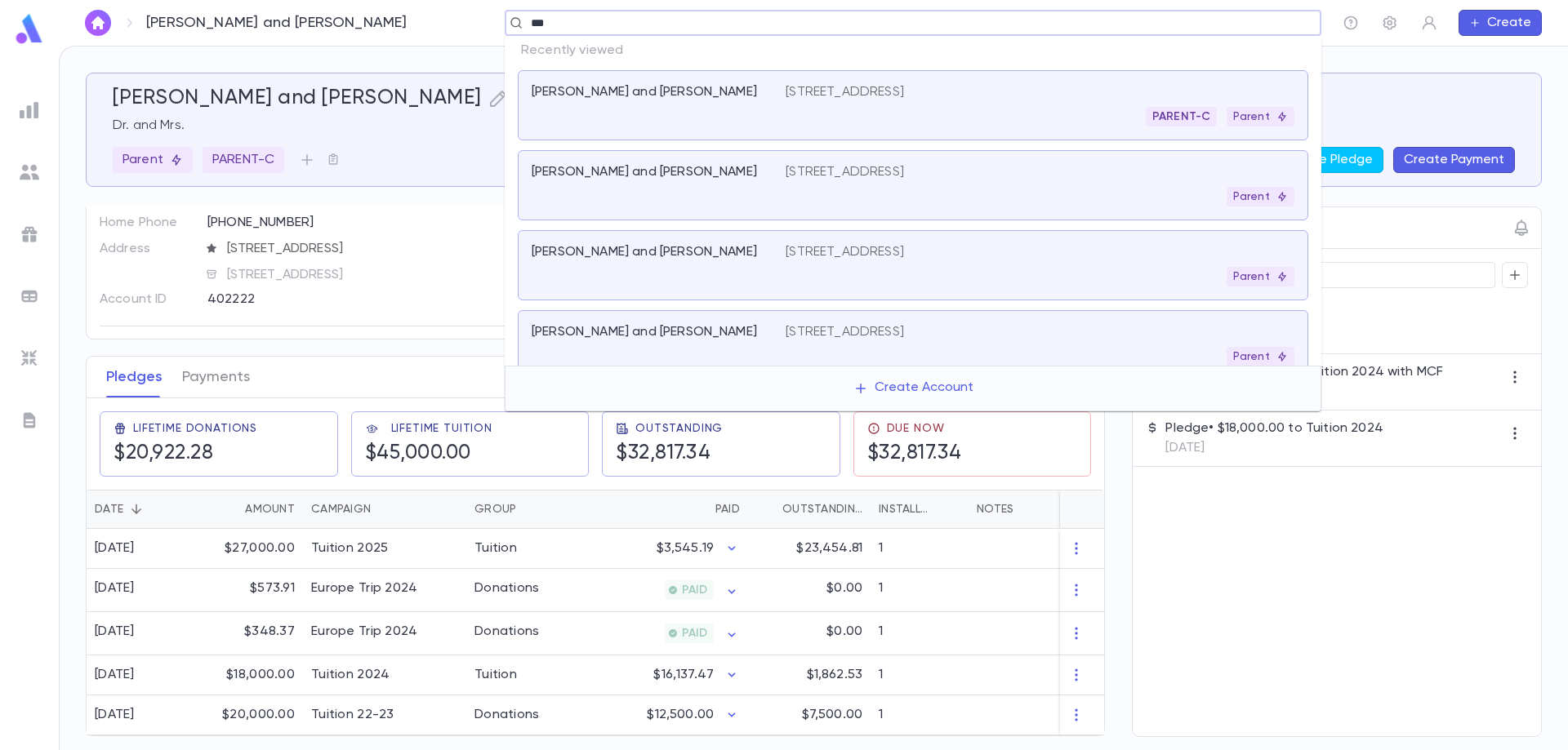
type input "****"
click at [740, 321] on div "[PERSON_NAME] and [PERSON_NAME] [STREET_ADDRESS] Parent" at bounding box center [913, 345] width 790 height 70
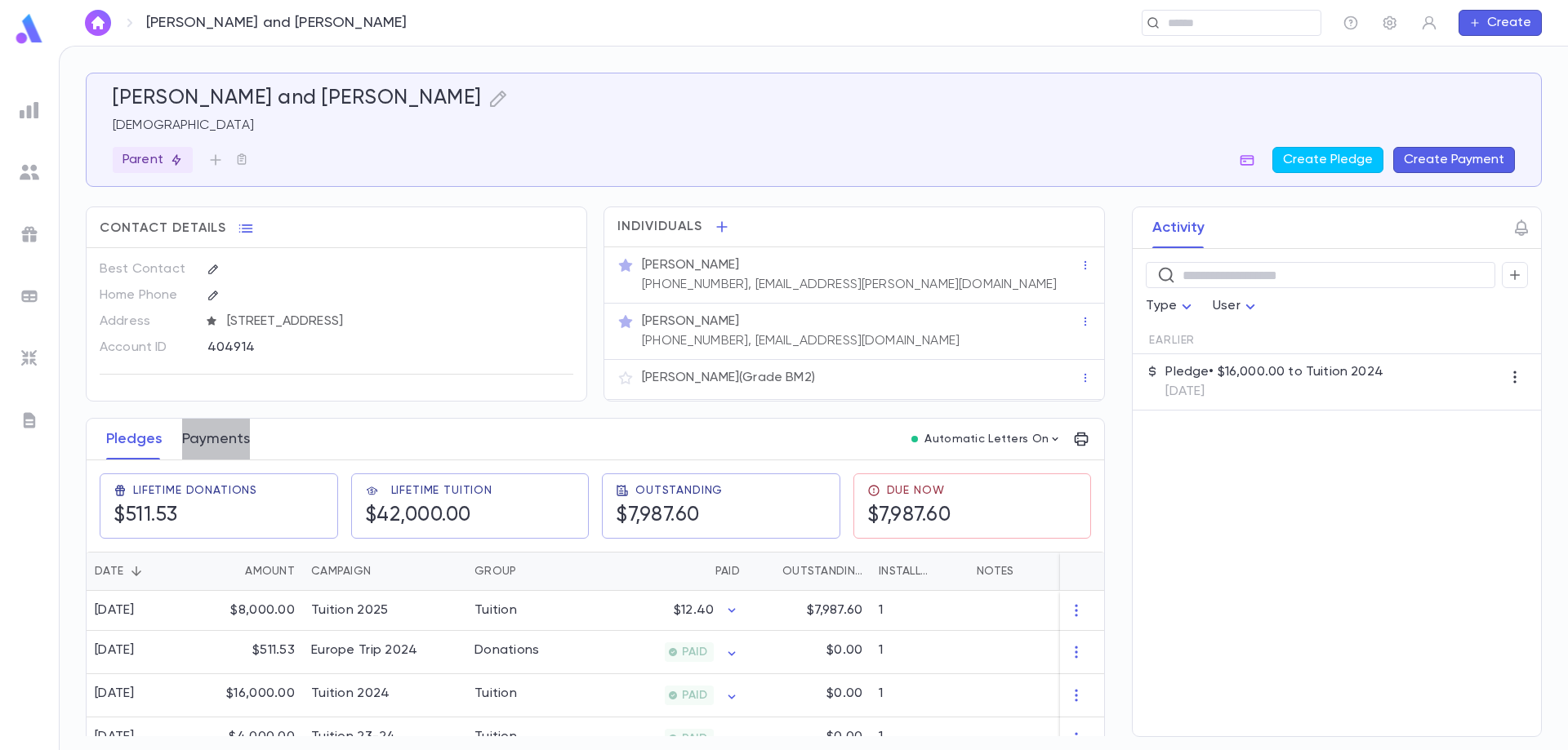
click at [224, 440] on button "Payments" at bounding box center [215, 439] width 68 height 41
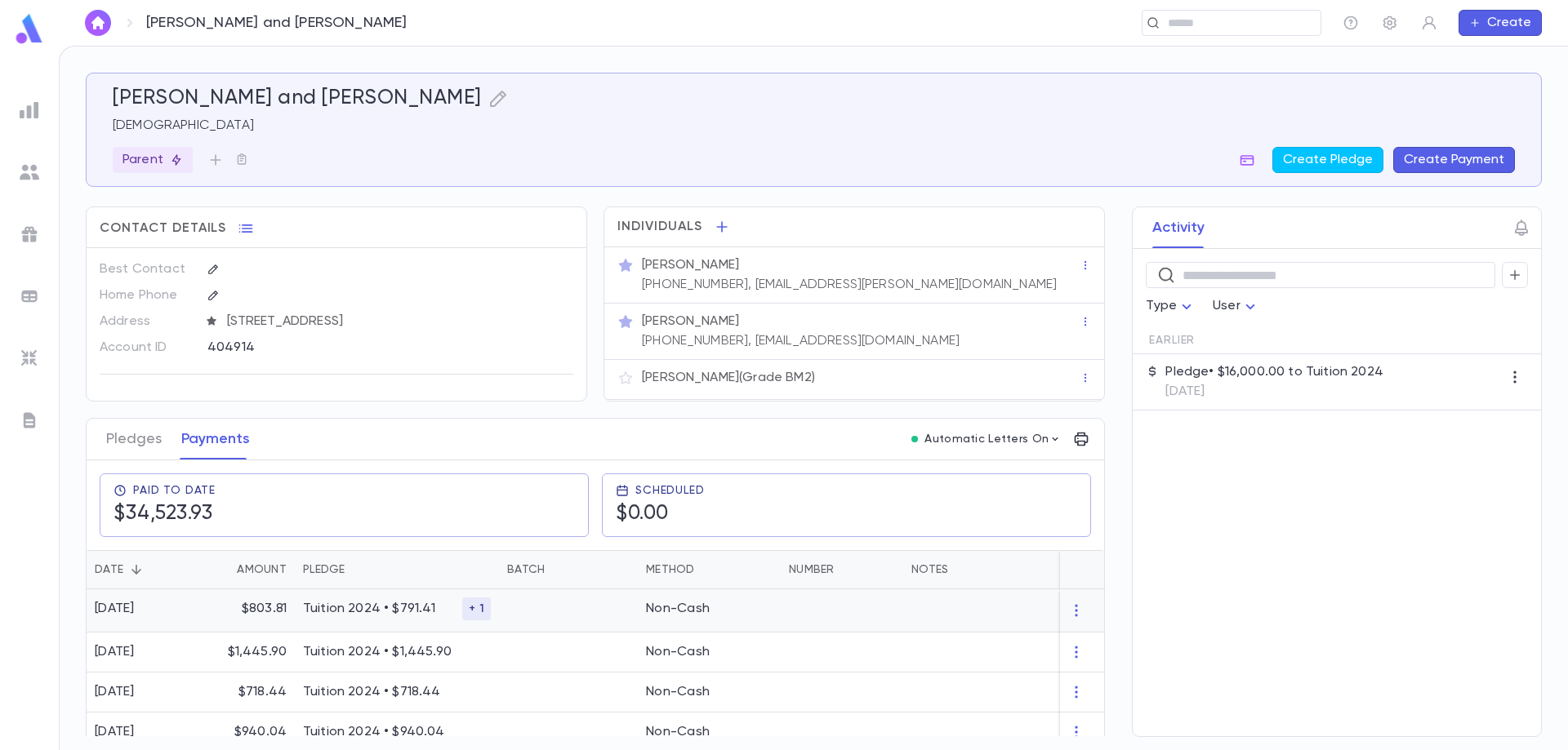
click at [268, 608] on p "$803.81" at bounding box center [264, 608] width 45 height 16
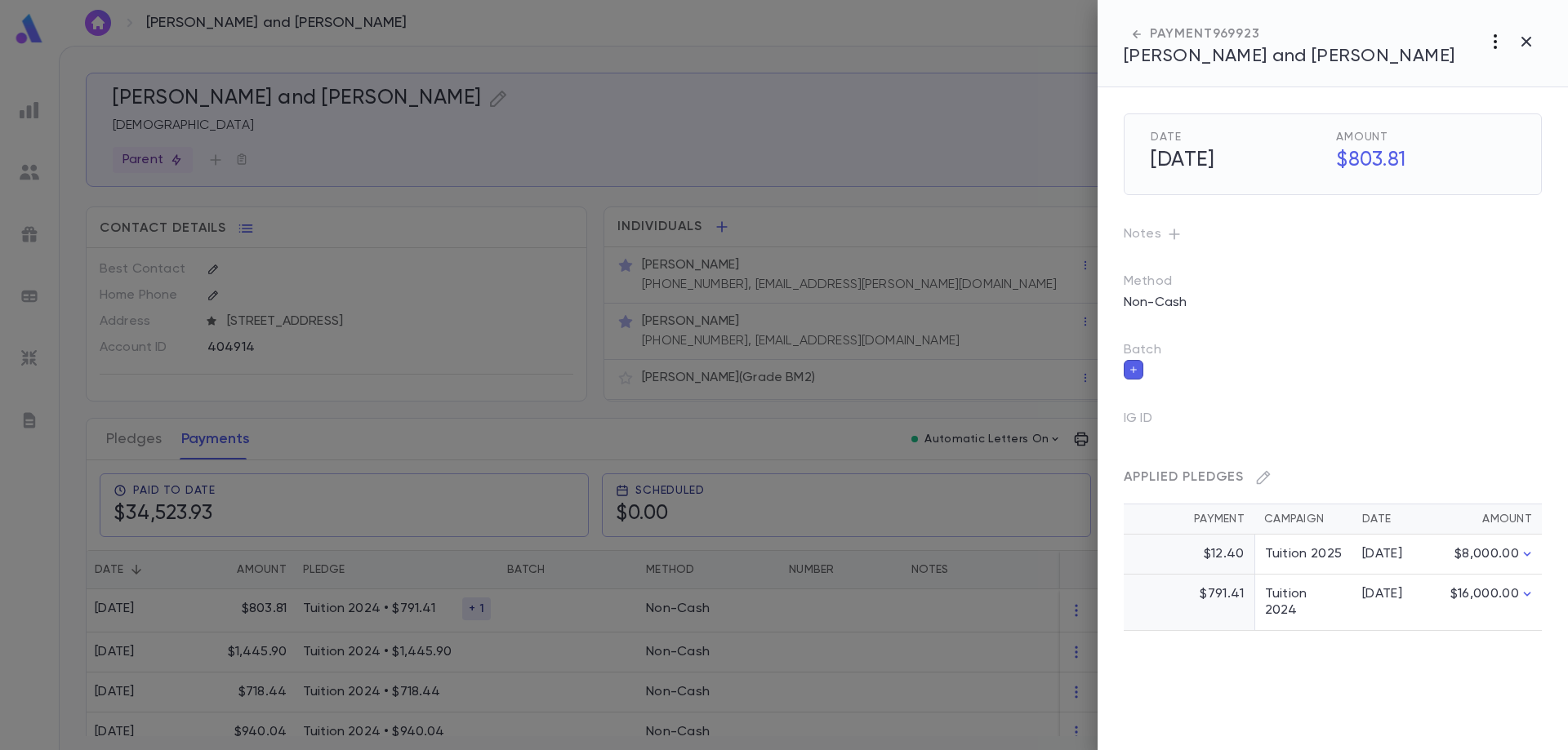
click at [1499, 40] on icon "button" at bounding box center [1495, 41] width 20 height 20
click at [471, 579] on div at bounding box center [784, 375] width 1568 height 750
click at [368, 600] on div at bounding box center [784, 375] width 1568 height 750
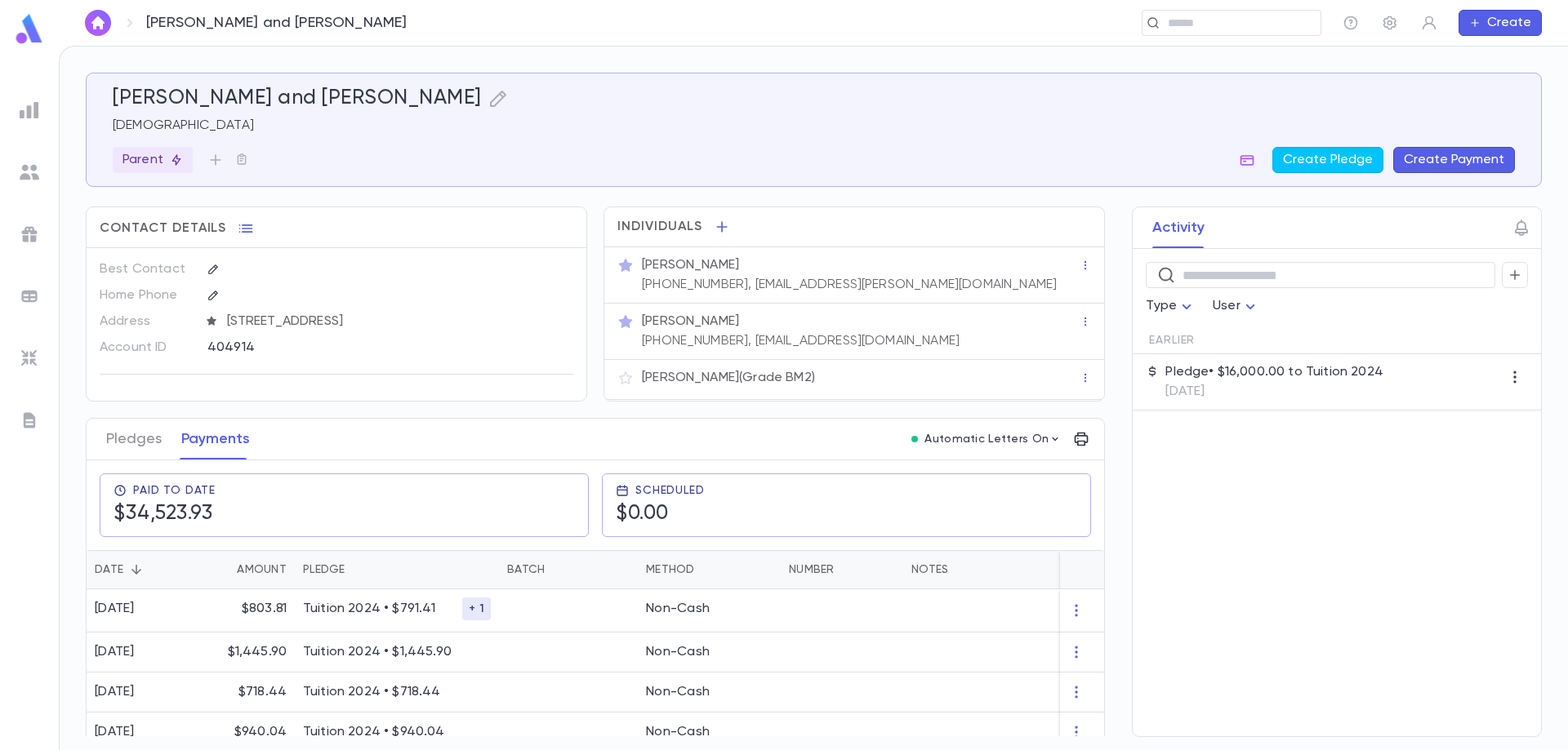
click at [1443, 163] on button "Create Payment" at bounding box center [1455, 159] width 122 height 26
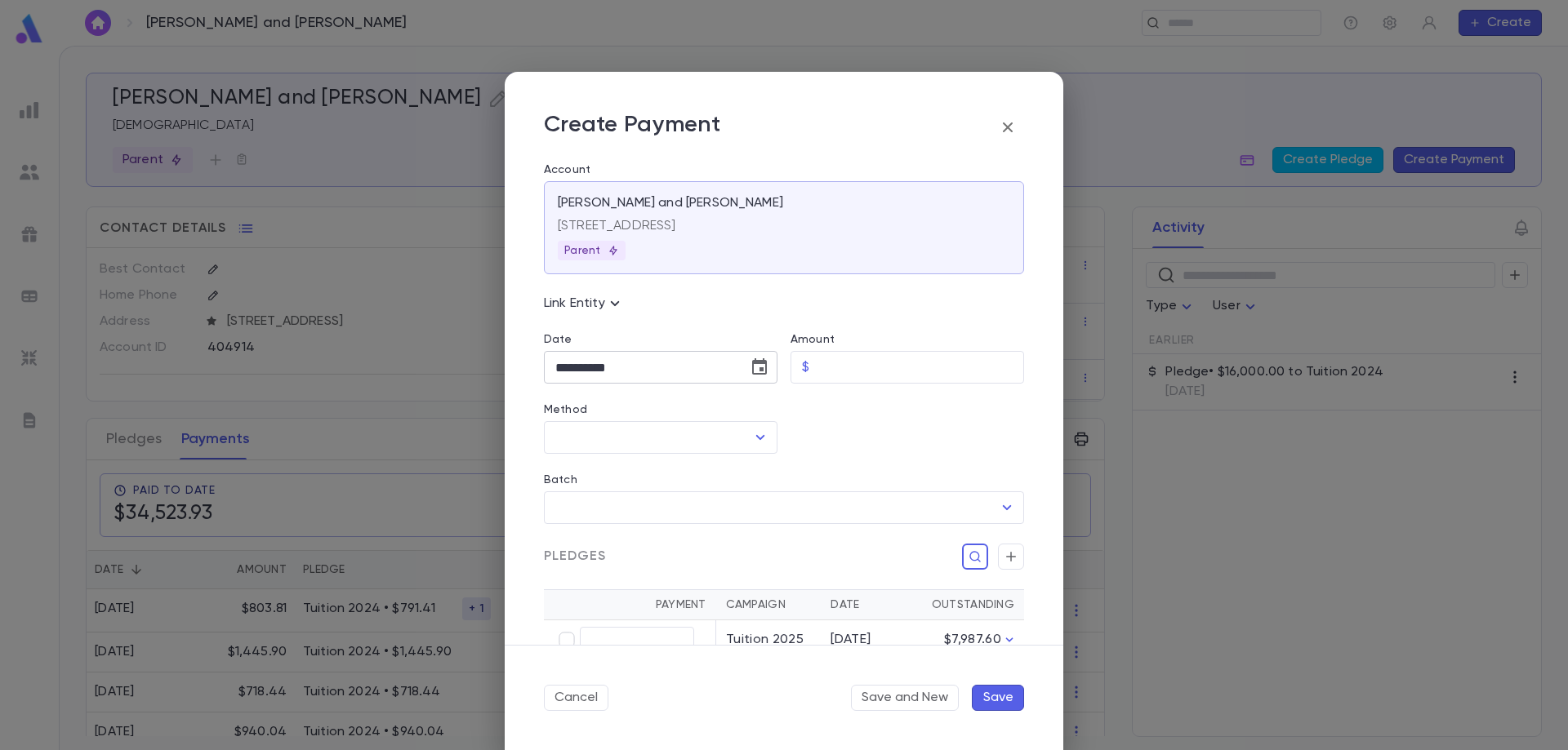
click at [668, 375] on input "**********" at bounding box center [640, 367] width 192 height 31
click at [766, 369] on button "Choose date, selected date is Sep 10, 2025" at bounding box center [760, 367] width 32 height 32
click at [615, 480] on button "2" at bounding box center [605, 477] width 30 height 30
type input "**********"
click at [866, 375] on input "Amount" at bounding box center [920, 367] width 208 height 31
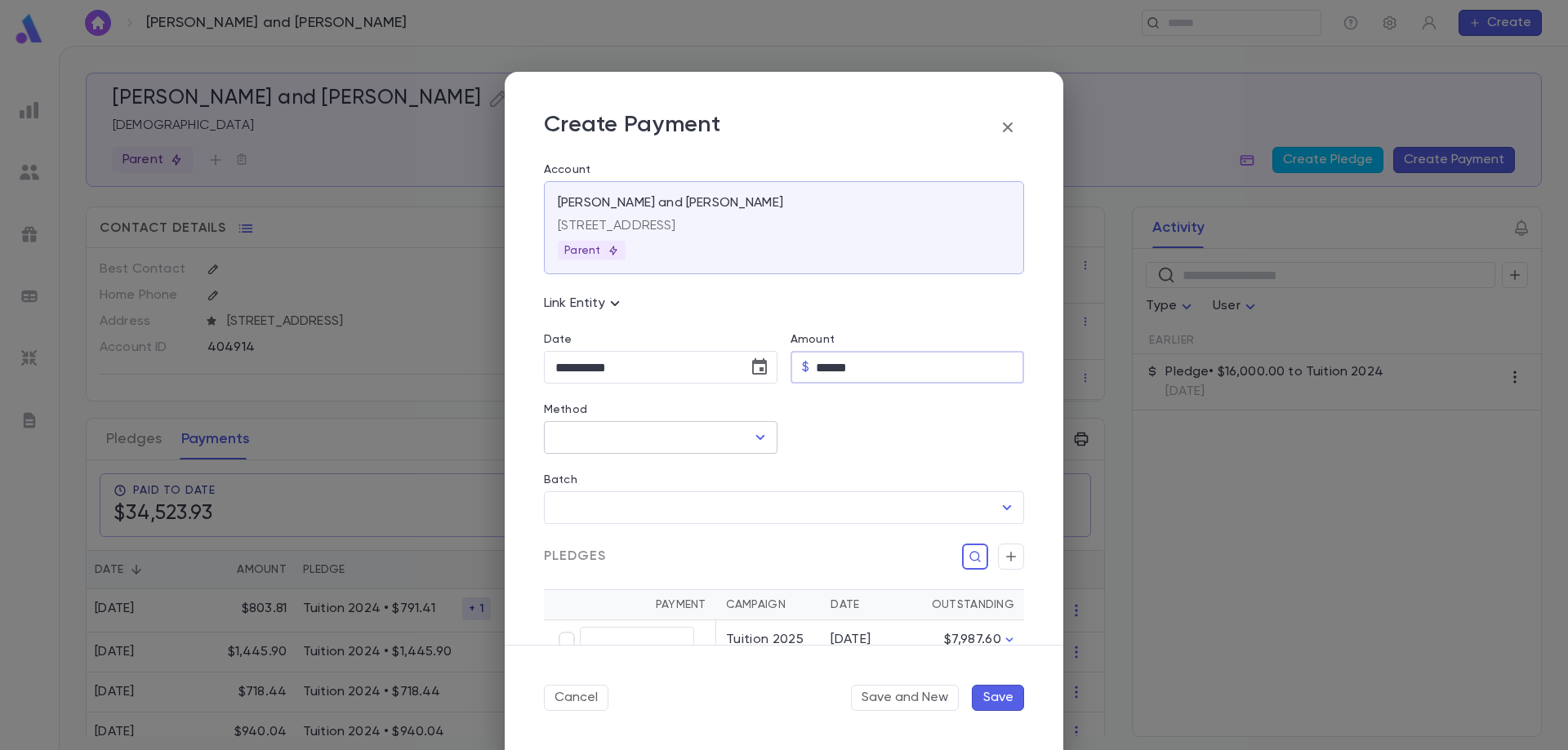
type input "******"
click at [595, 444] on input "Method" at bounding box center [648, 438] width 194 height 31
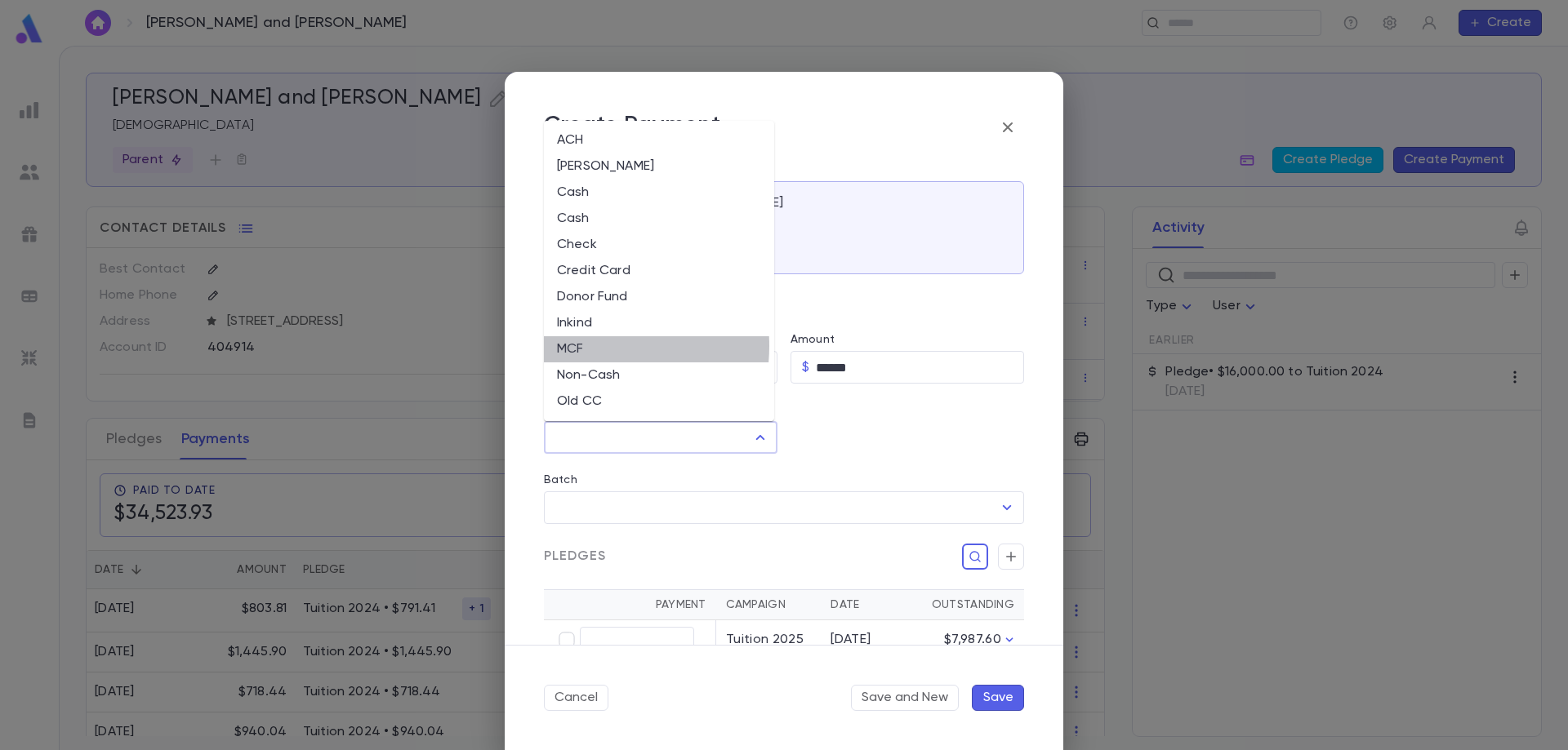
click at [585, 346] on li "MCF" at bounding box center [659, 348] width 230 height 26
type input "***"
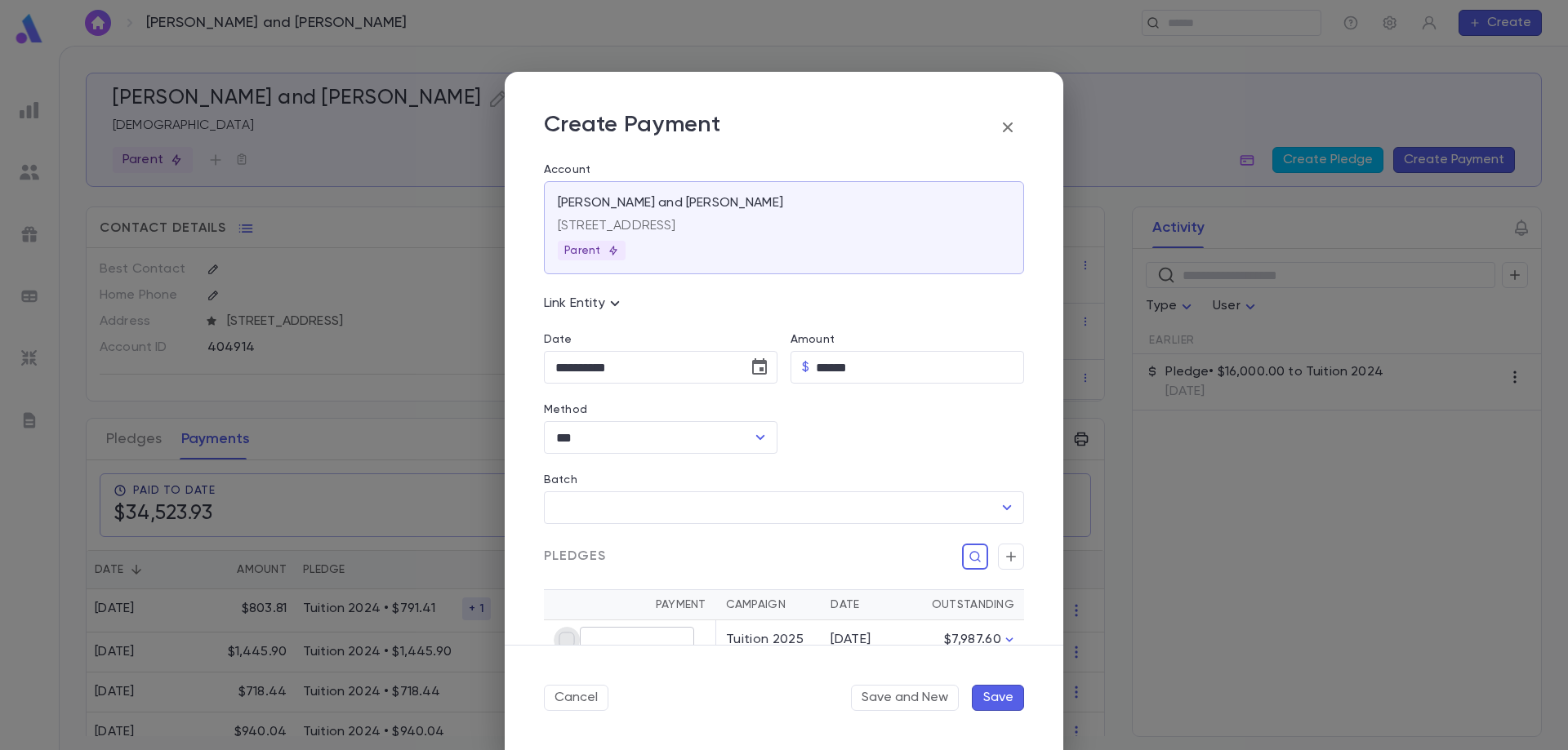
type input "******"
click at [998, 704] on button "Save" at bounding box center [998, 698] width 52 height 26
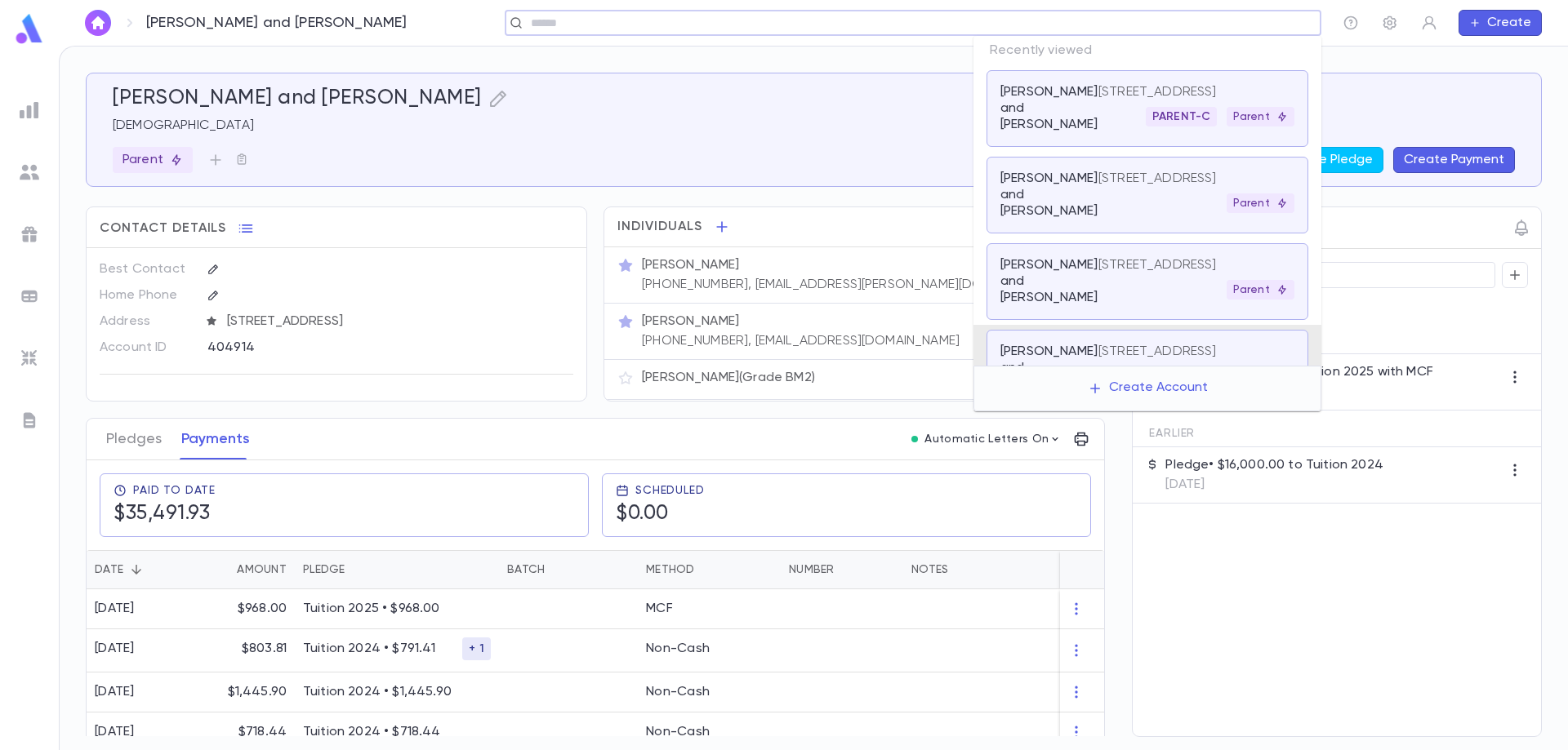
click at [1169, 19] on input "text" at bounding box center [907, 23] width 764 height 15
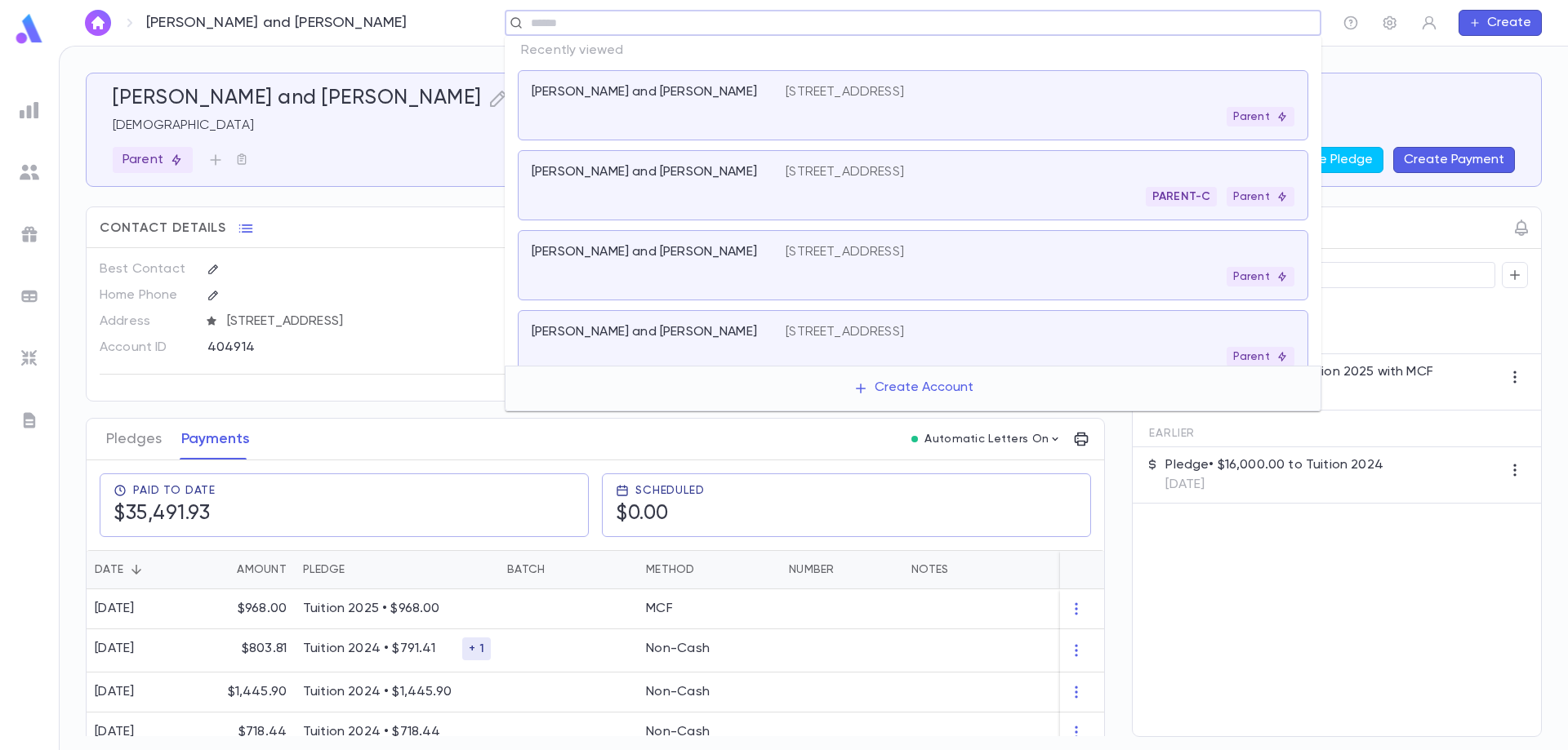
drag, startPoint x: 803, startPoint y: 229, endPoint x: 813, endPoint y: 258, distance: 30.7
click at [813, 258] on li "[PERSON_NAME] and [PERSON_NAME] [STREET_ADDRESS] Parent" at bounding box center [913, 266] width 817 height 80
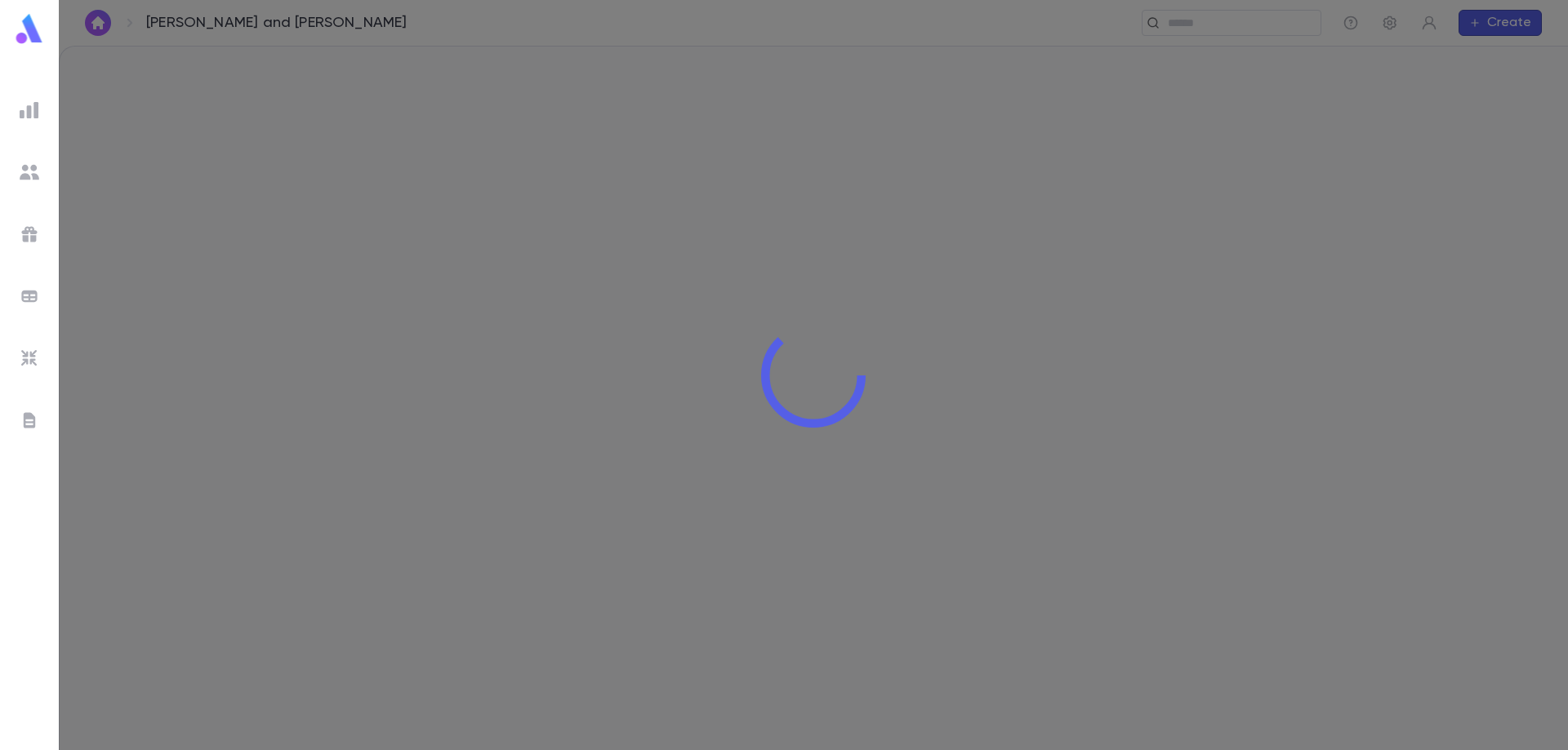
click at [813, 258] on div at bounding box center [813, 375] width 1509 height 750
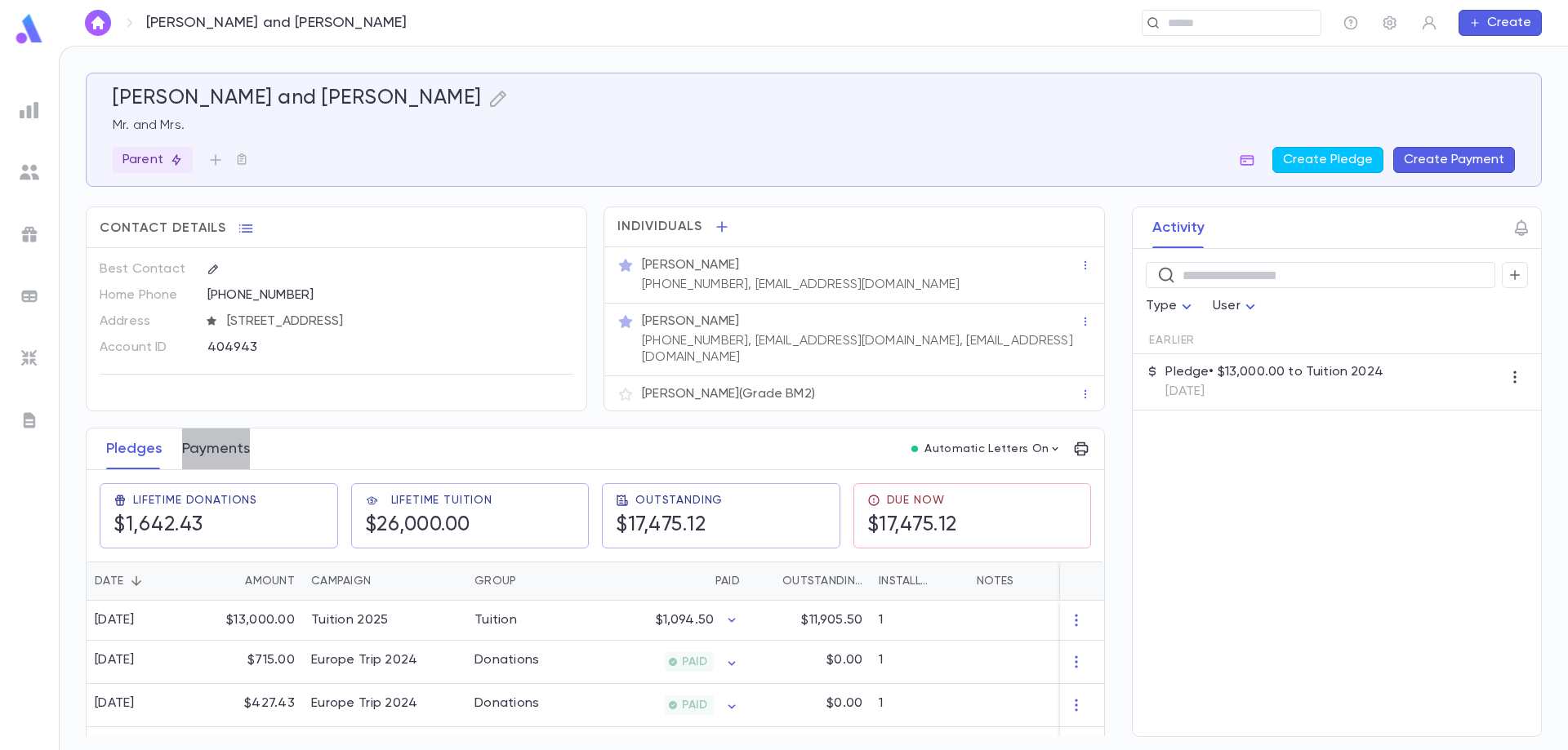
click at [224, 439] on button "Payments" at bounding box center [215, 448] width 68 height 41
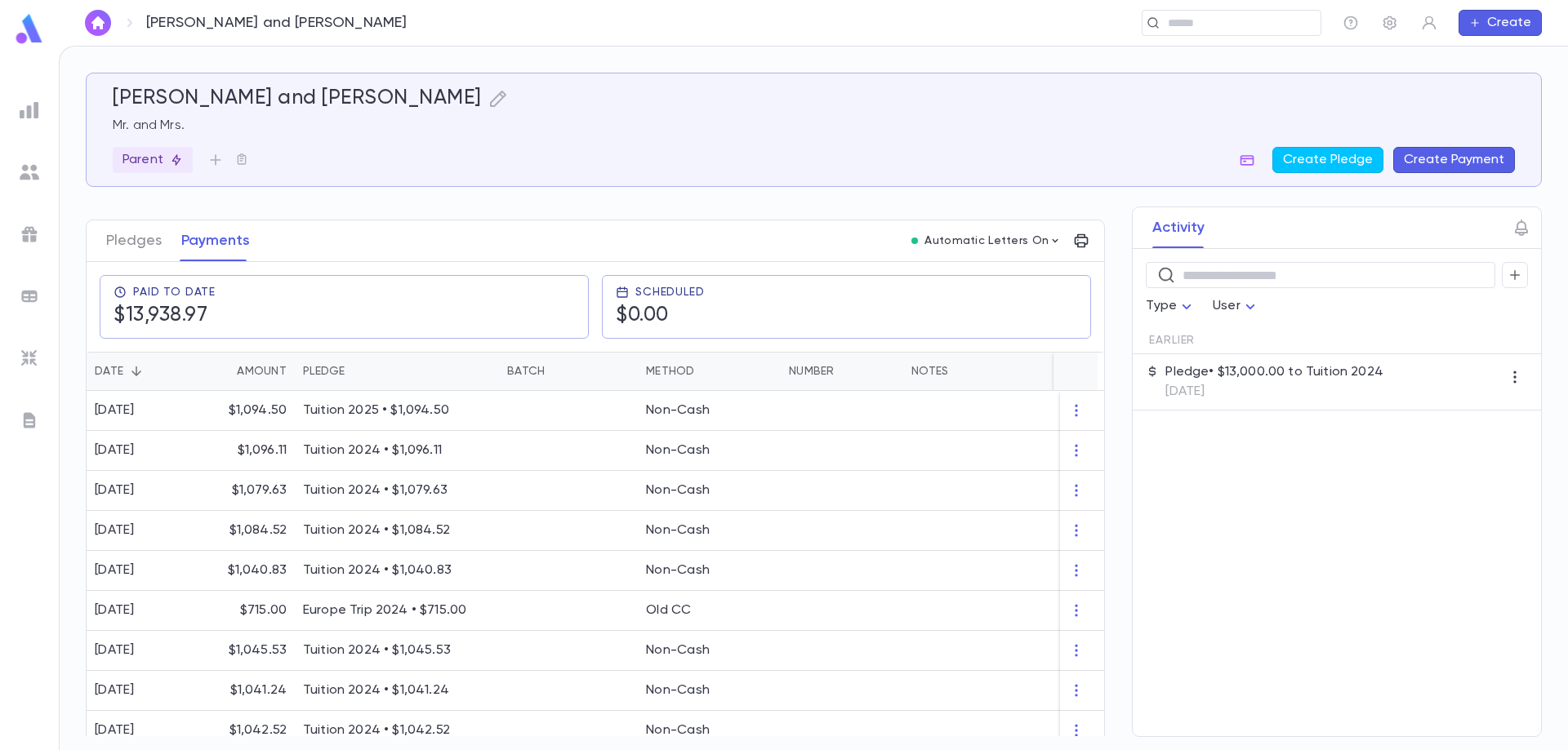
scroll to position [245, 0]
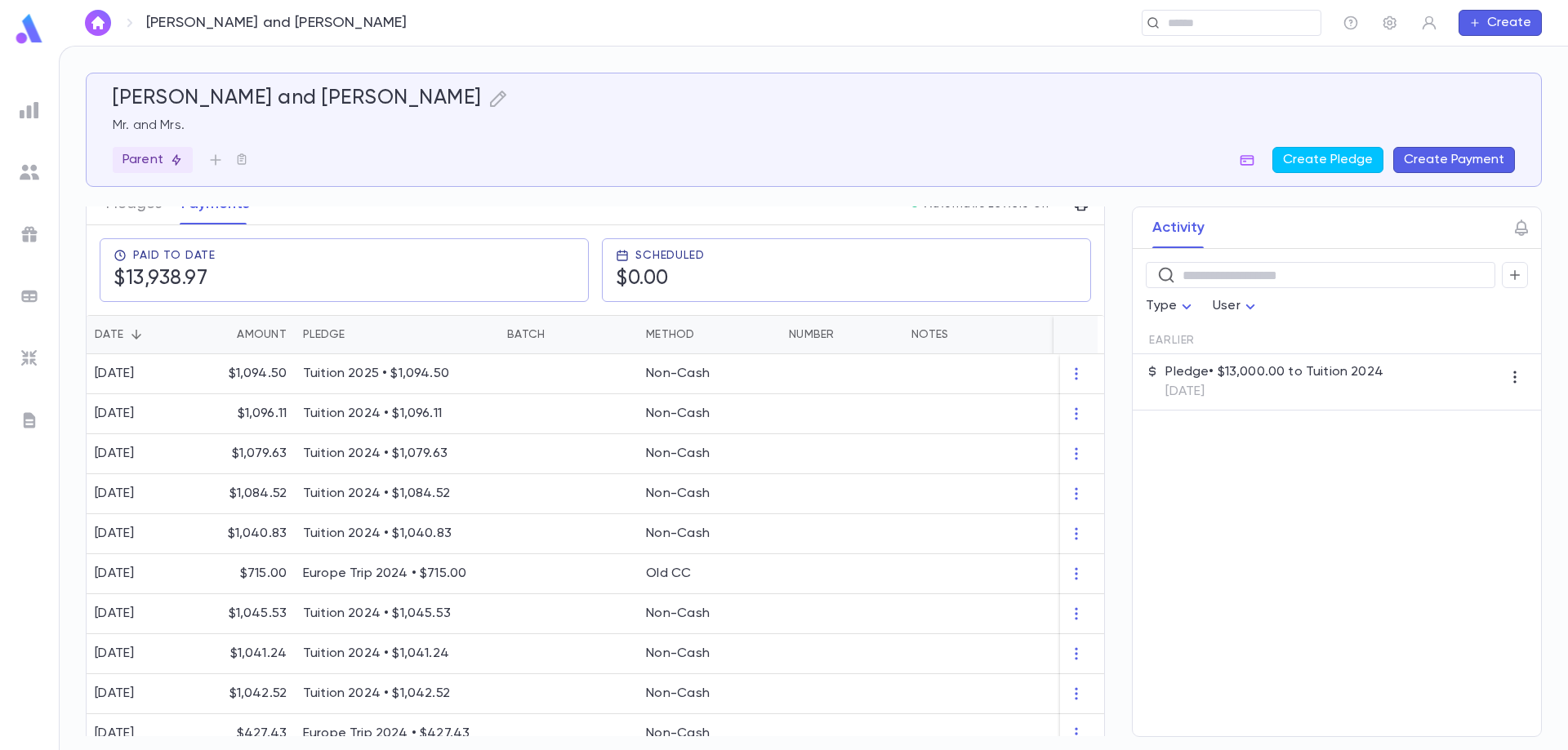
click at [1434, 159] on button "Create Payment" at bounding box center [1455, 159] width 122 height 26
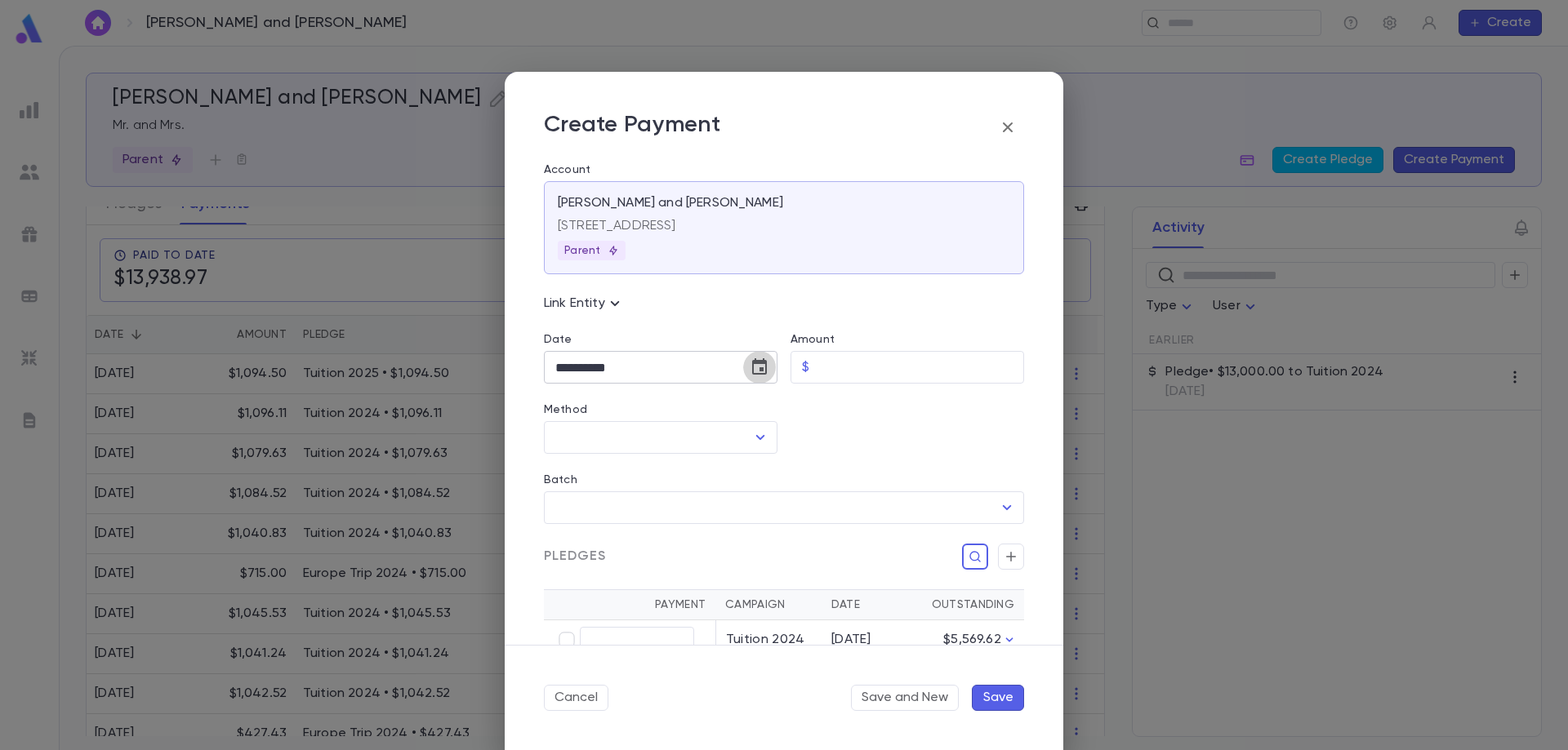
click at [759, 370] on icon "Choose date, selected date is Sep 10, 2025" at bounding box center [759, 366] width 14 height 16
click at [702, 412] on icon "Previous month" at bounding box center [705, 409] width 20 height 20
click at [704, 544] on button "15" at bounding box center [704, 539] width 30 height 30
type input "**********"
click at [844, 365] on input "Amount" at bounding box center [920, 367] width 208 height 31
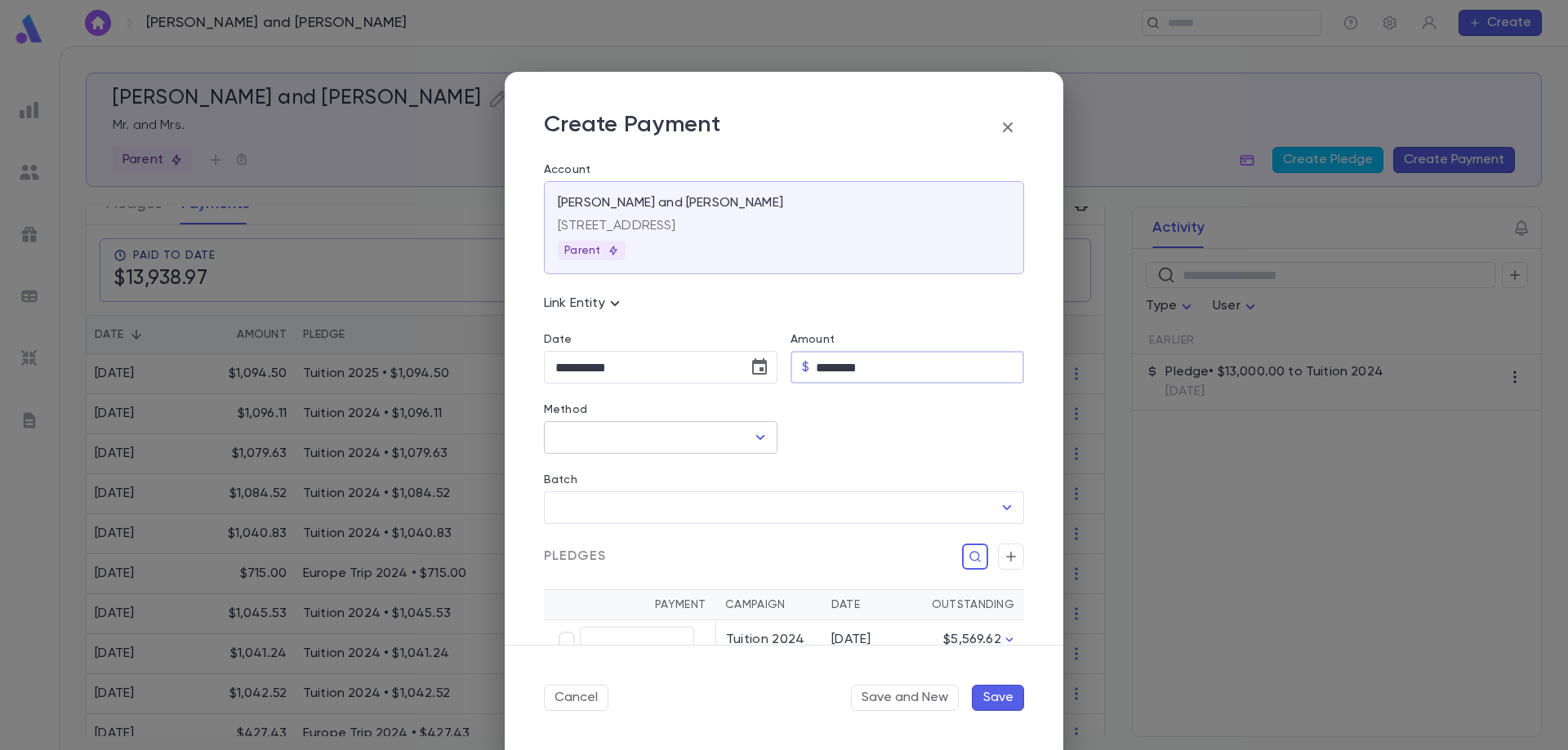
type input "********"
click at [586, 445] on input "Method" at bounding box center [648, 438] width 194 height 31
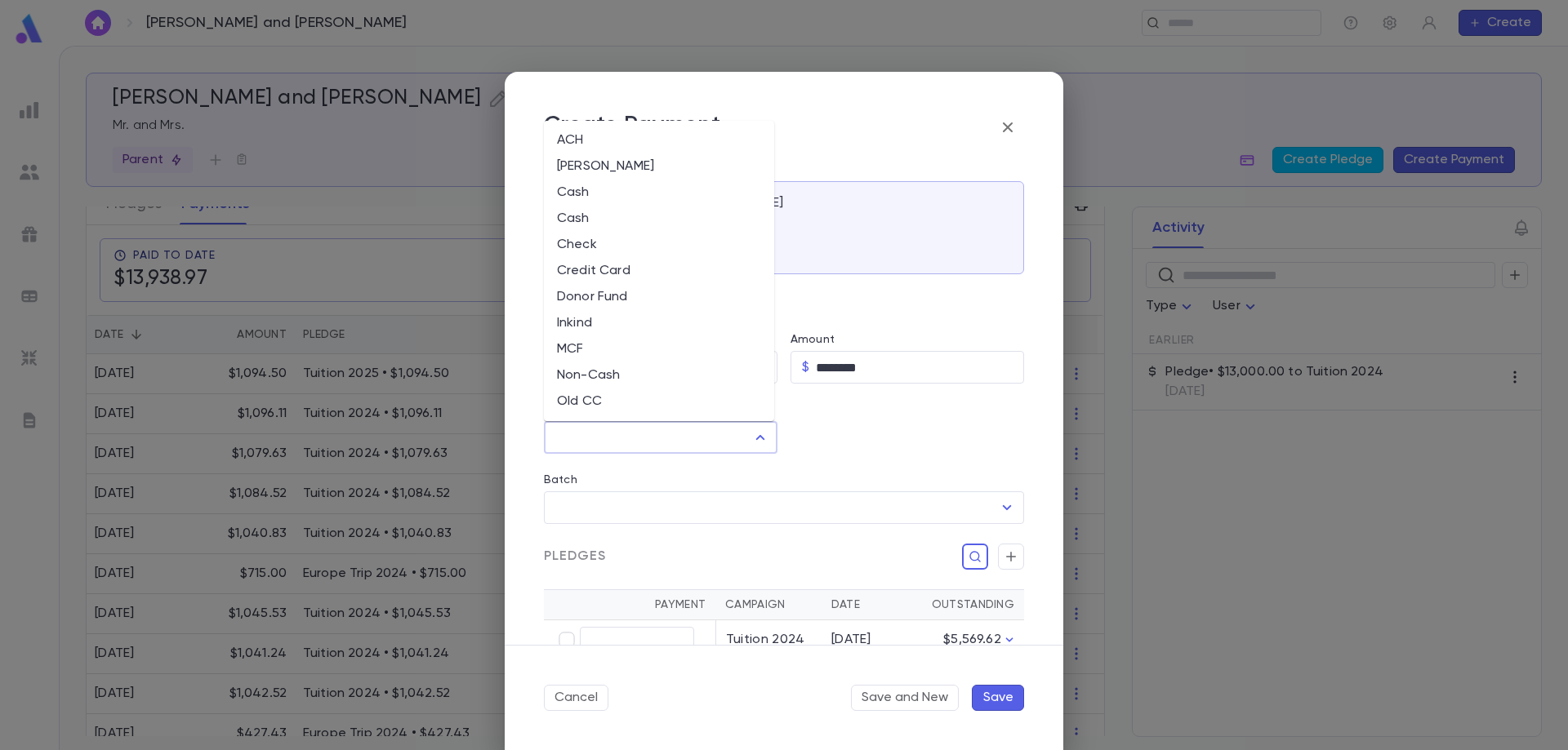
click at [590, 347] on li "MCF" at bounding box center [659, 348] width 230 height 26
type input "***"
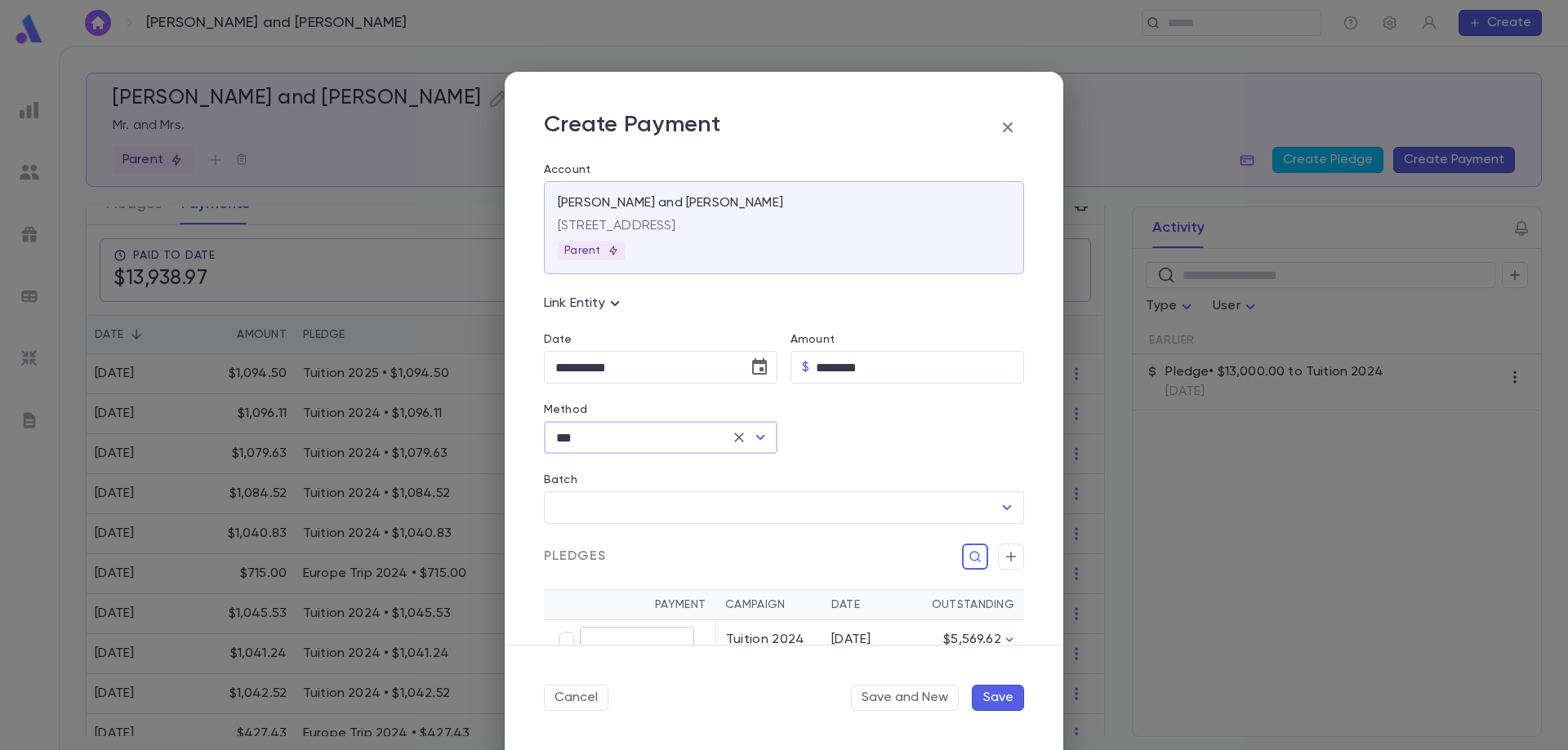
type input "********"
click at [1002, 696] on button "Save" at bounding box center [998, 698] width 52 height 26
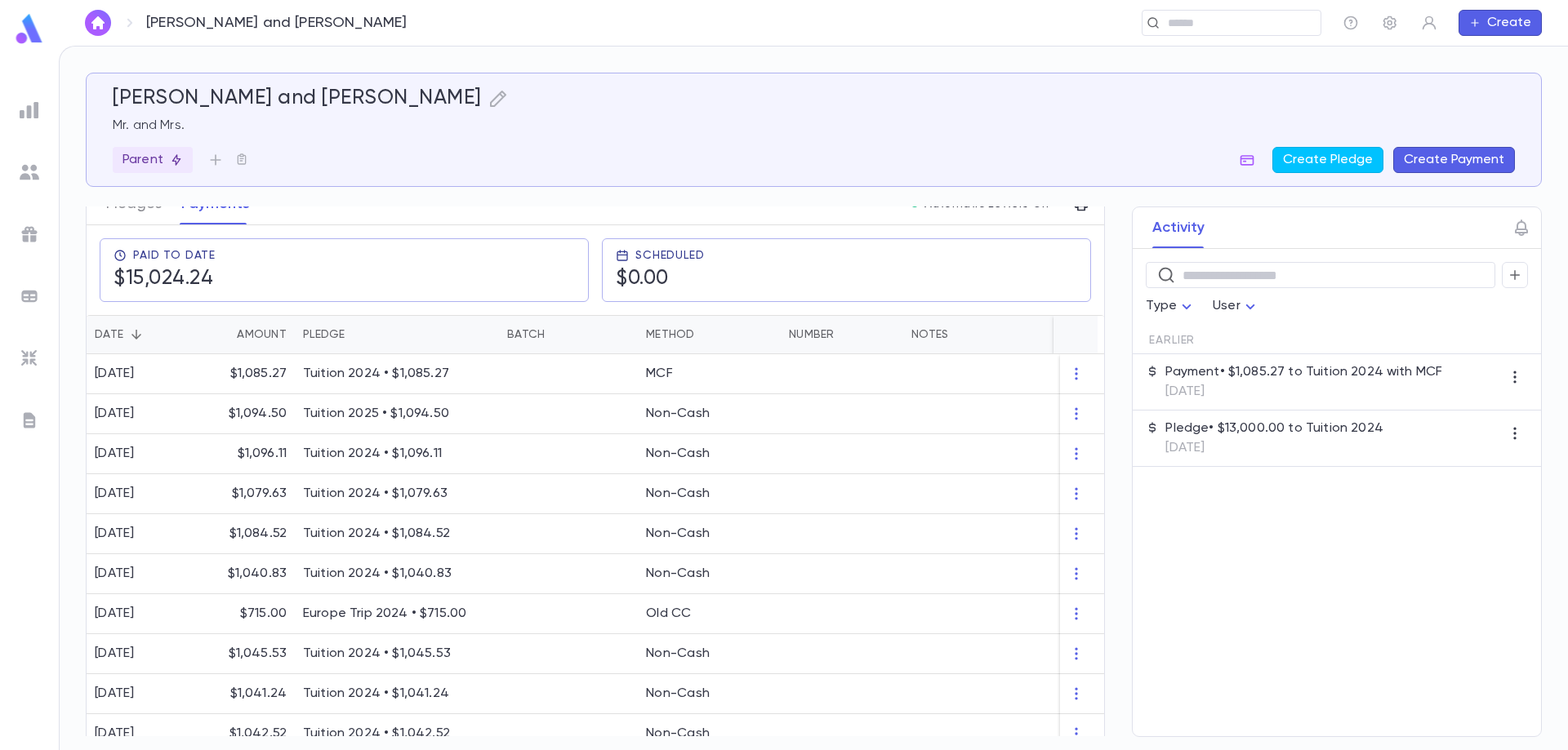
click at [1428, 160] on button "Create Payment" at bounding box center [1455, 159] width 122 height 26
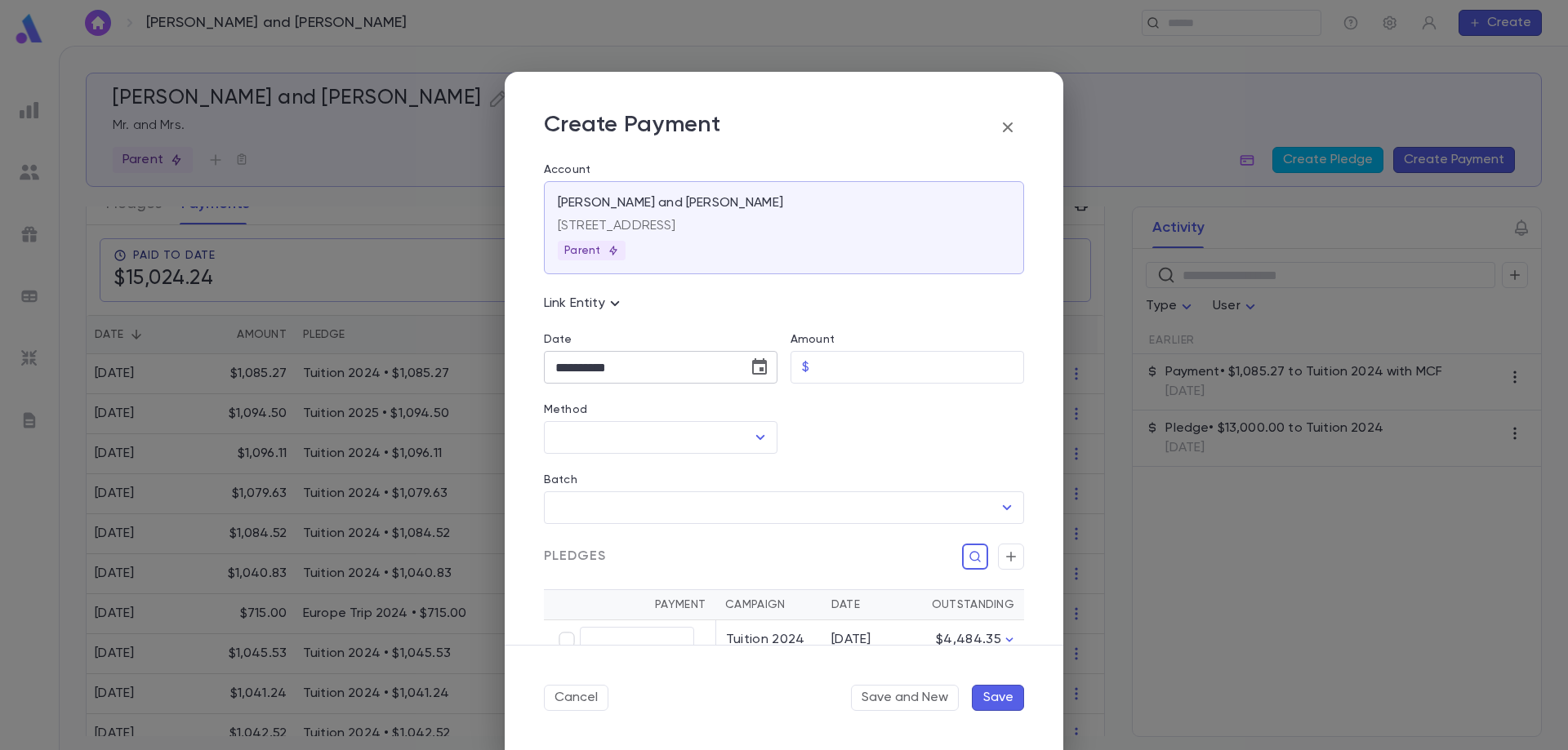
click at [658, 370] on input "**********" at bounding box center [640, 367] width 192 height 31
click at [756, 372] on icon "Choose date, selected date is Sep 10, 2025" at bounding box center [760, 367] width 20 height 20
click at [615, 503] on button "9" at bounding box center [605, 507] width 30 height 30
type input "**********"
click at [857, 379] on input "Amount" at bounding box center [920, 367] width 208 height 31
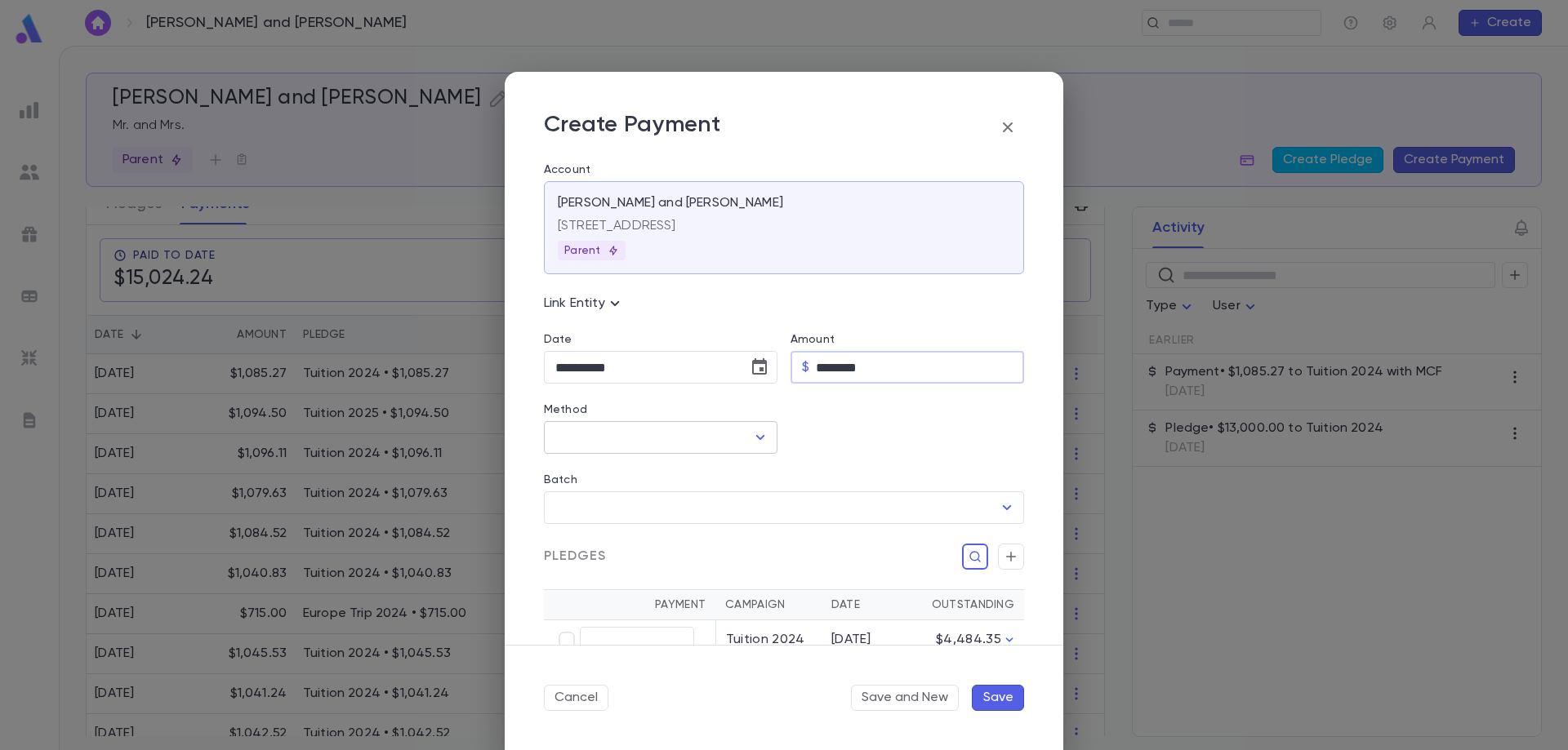
type input "********"
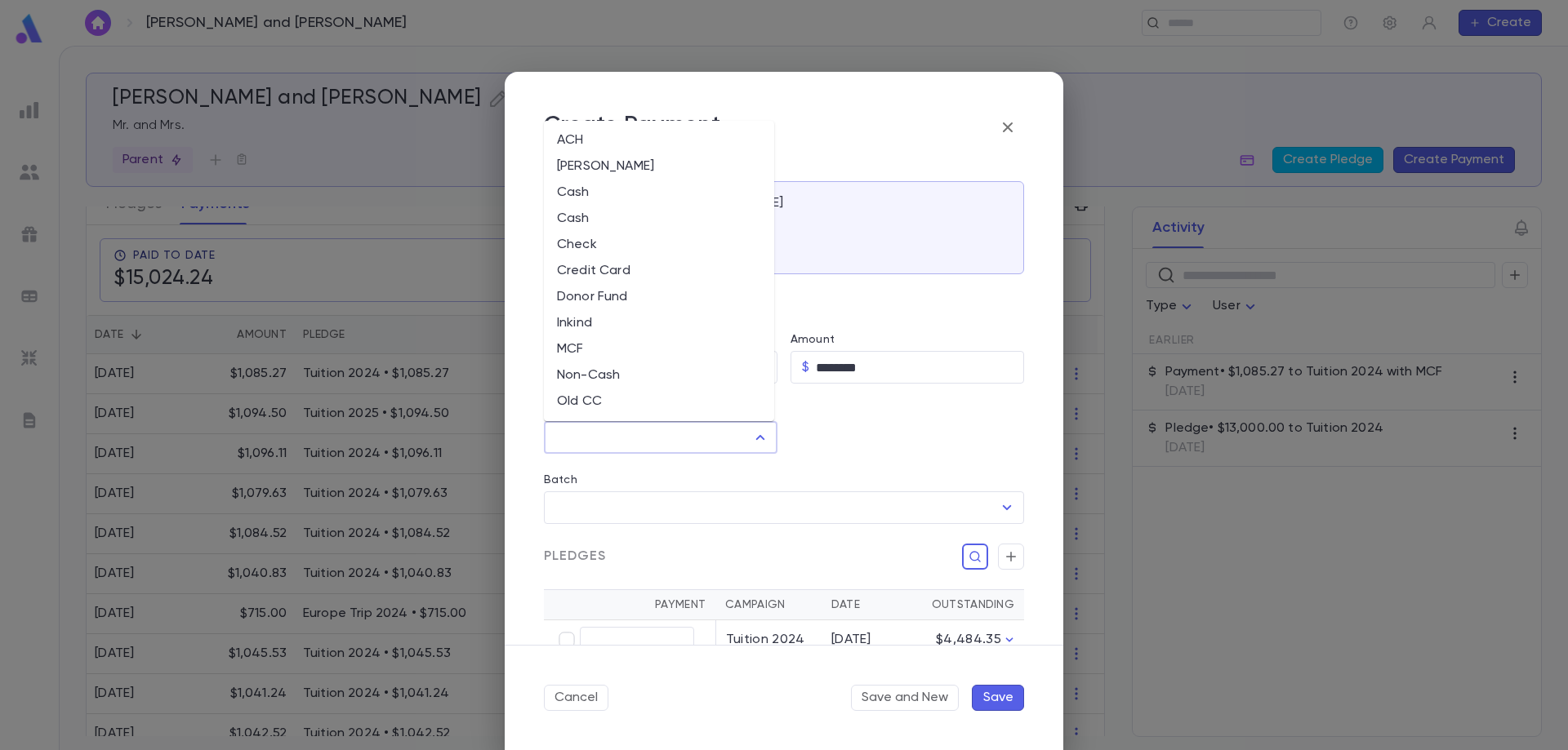
click at [584, 439] on input "Method" at bounding box center [648, 438] width 194 height 31
click at [612, 245] on li "MCF" at bounding box center [659, 245] width 230 height 26
type input "***"
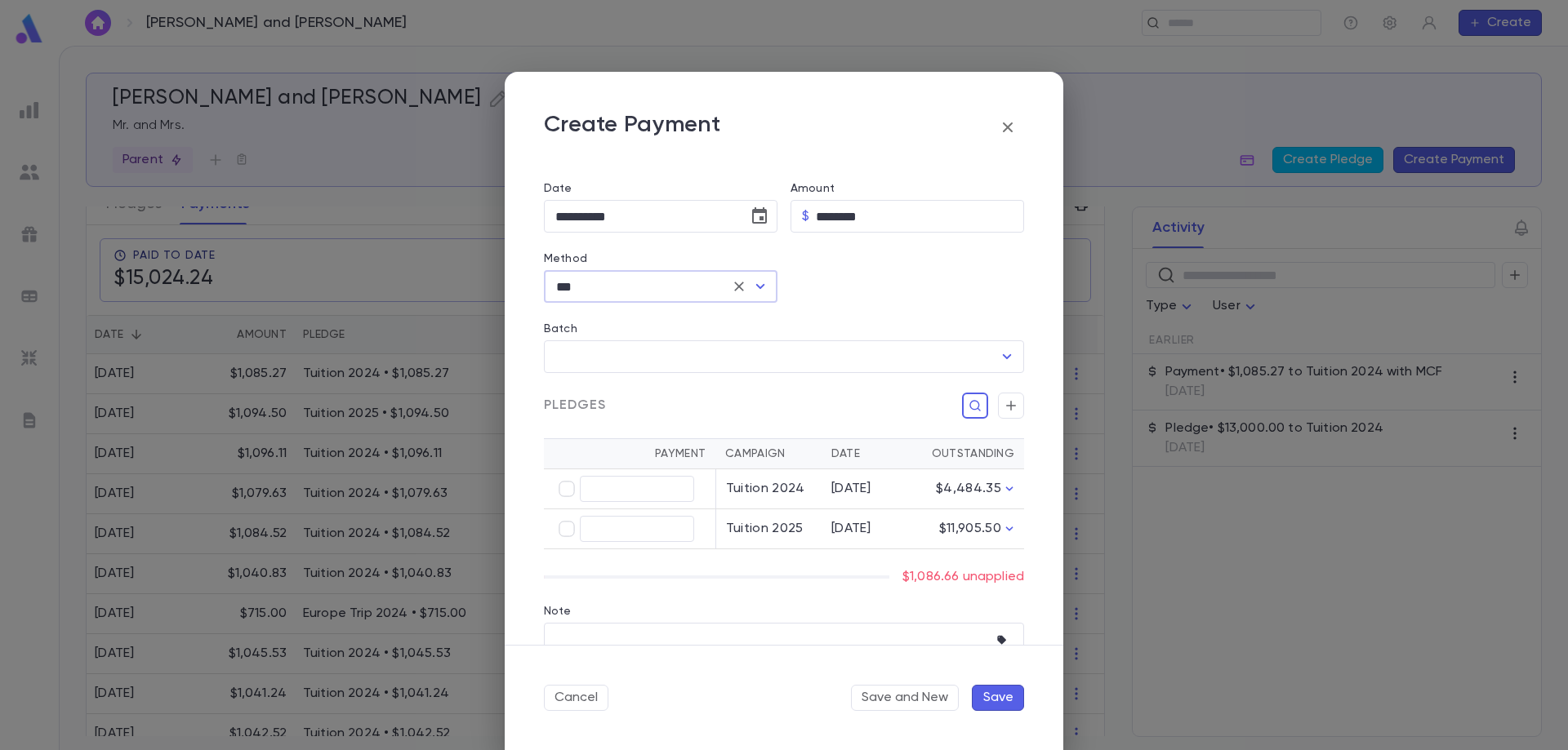
scroll to position [164, 0]
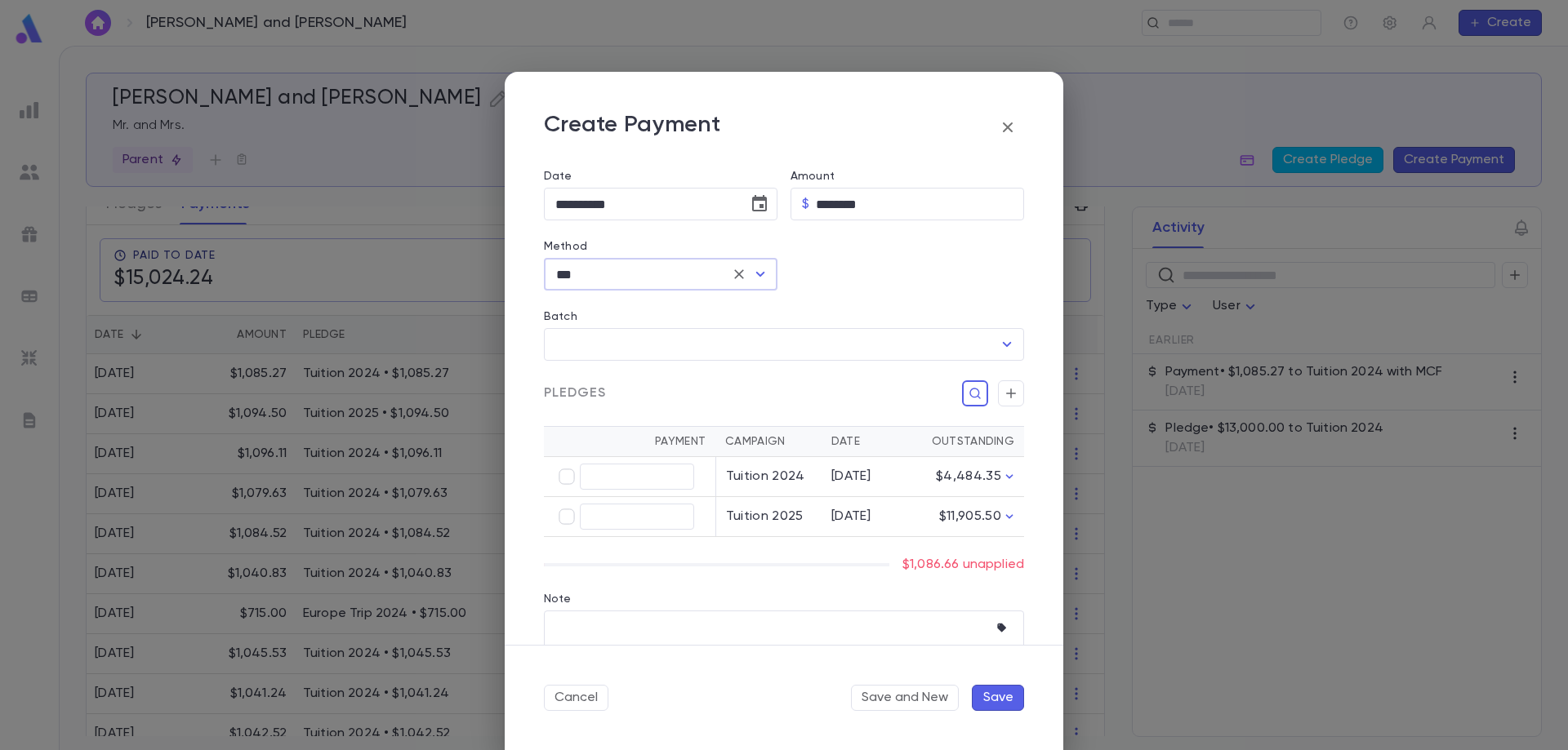
type input "********"
click at [1001, 697] on button "Save" at bounding box center [998, 698] width 52 height 26
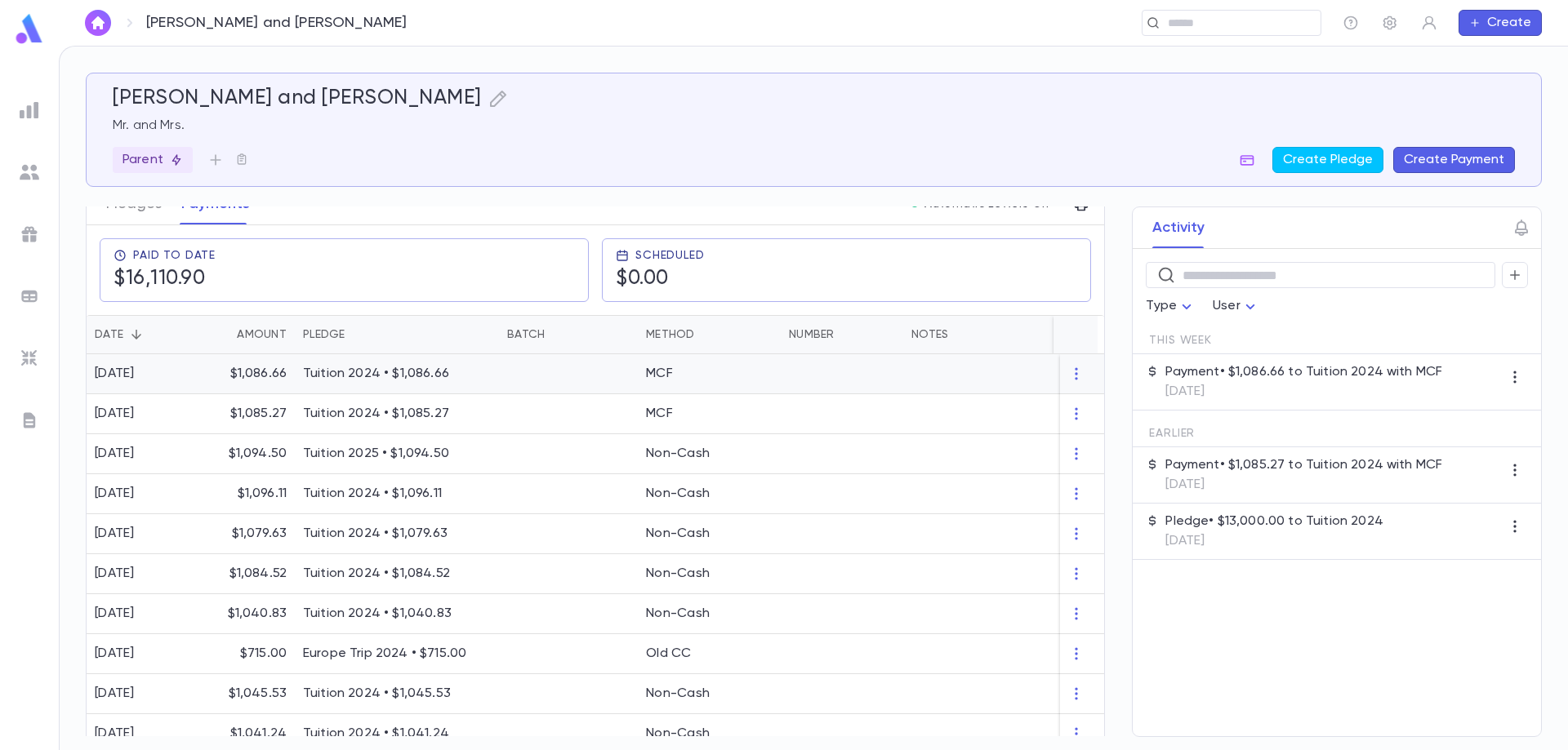
scroll to position [0, 0]
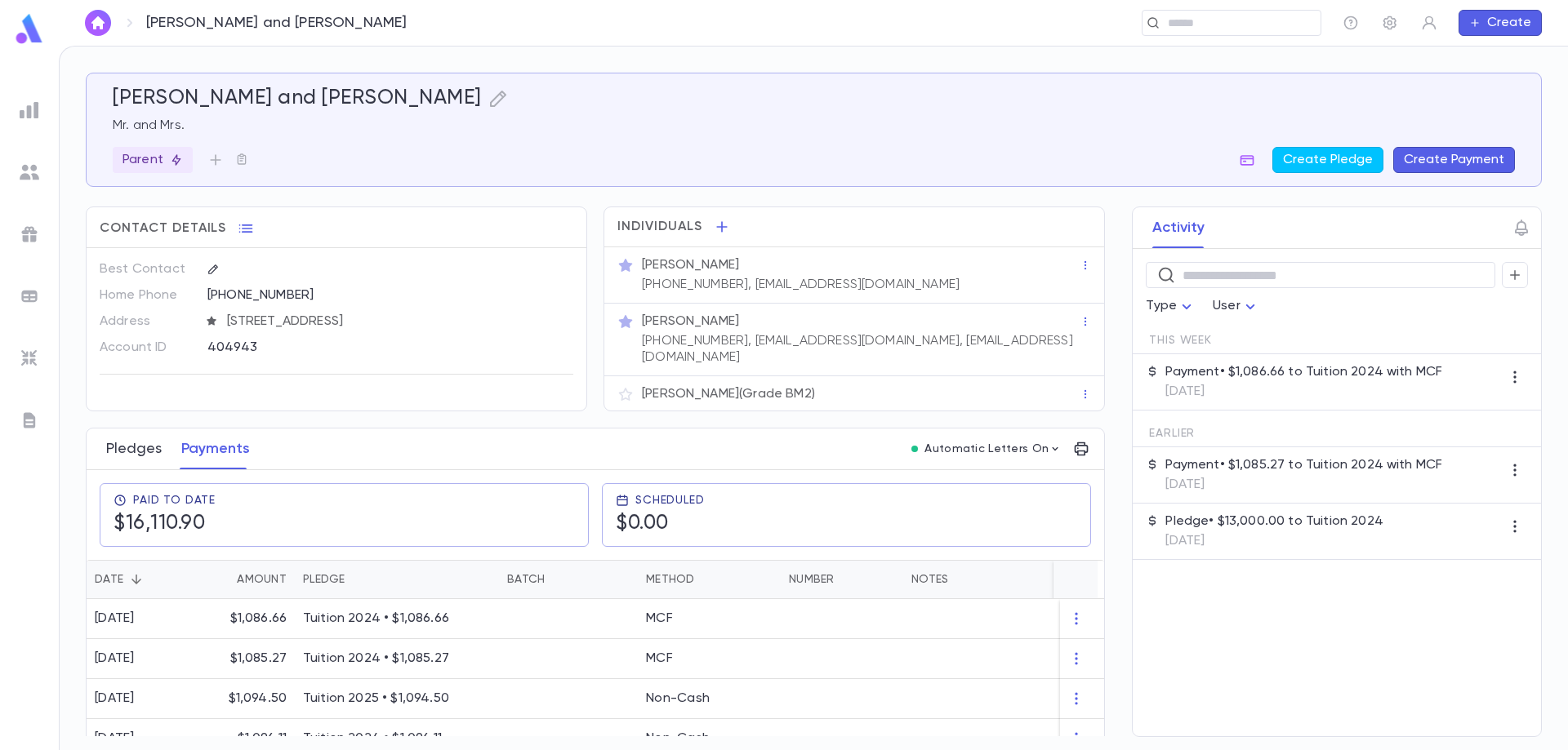
click at [118, 434] on button "Pledges" at bounding box center [134, 448] width 55 height 41
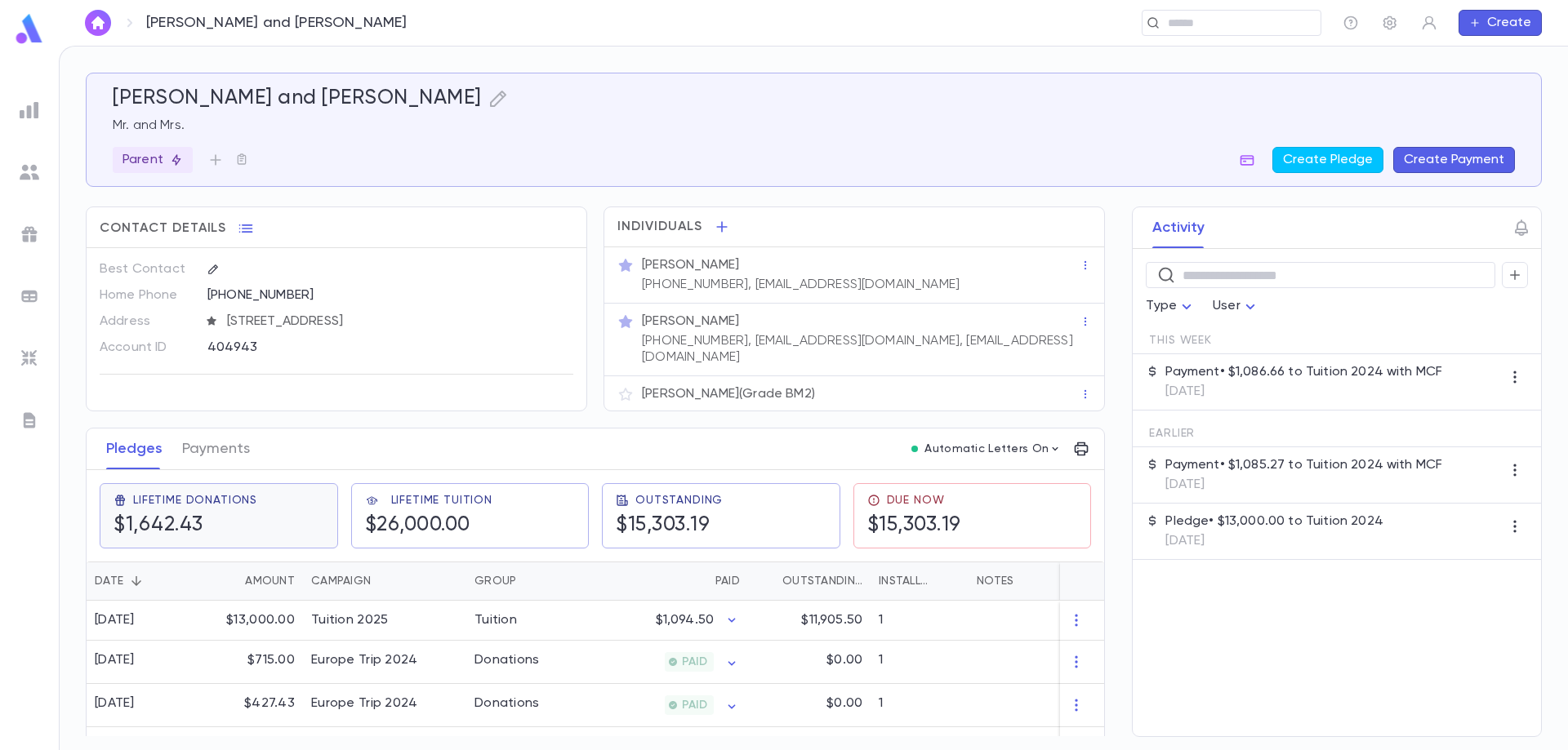
scroll to position [71, 0]
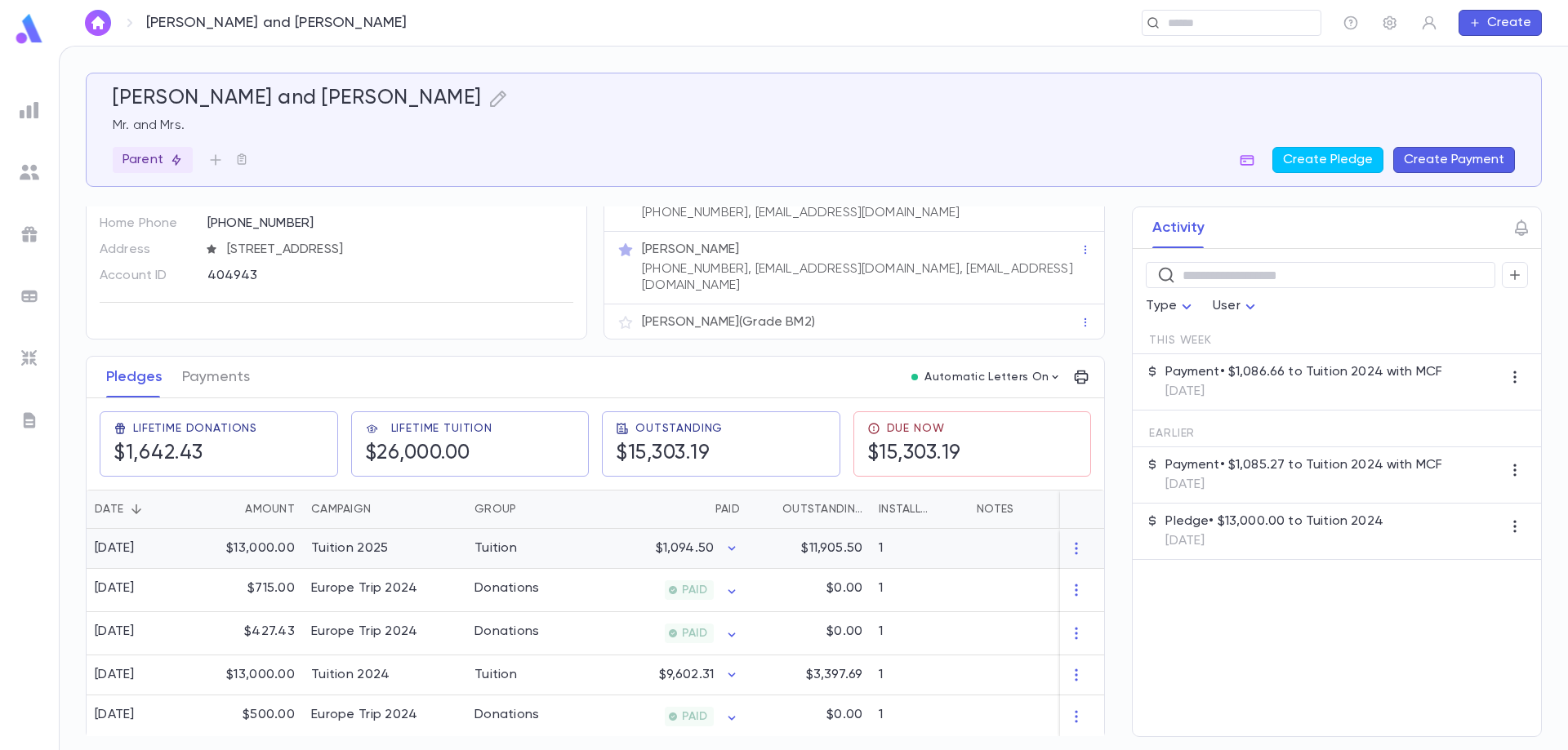
click at [376, 541] on div "Tuition 2025" at bounding box center [349, 548] width 77 height 16
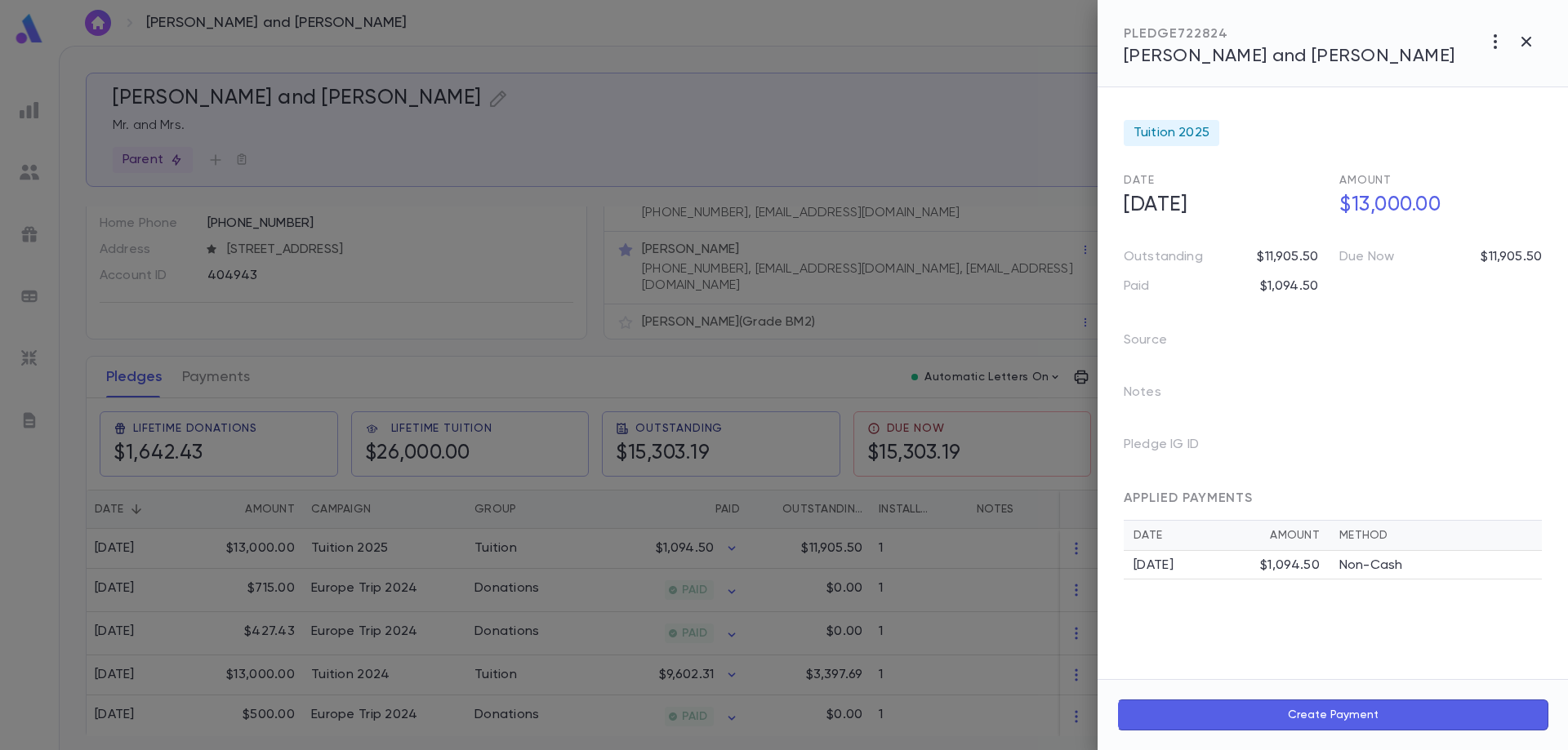
click at [628, 573] on div at bounding box center [784, 375] width 1568 height 750
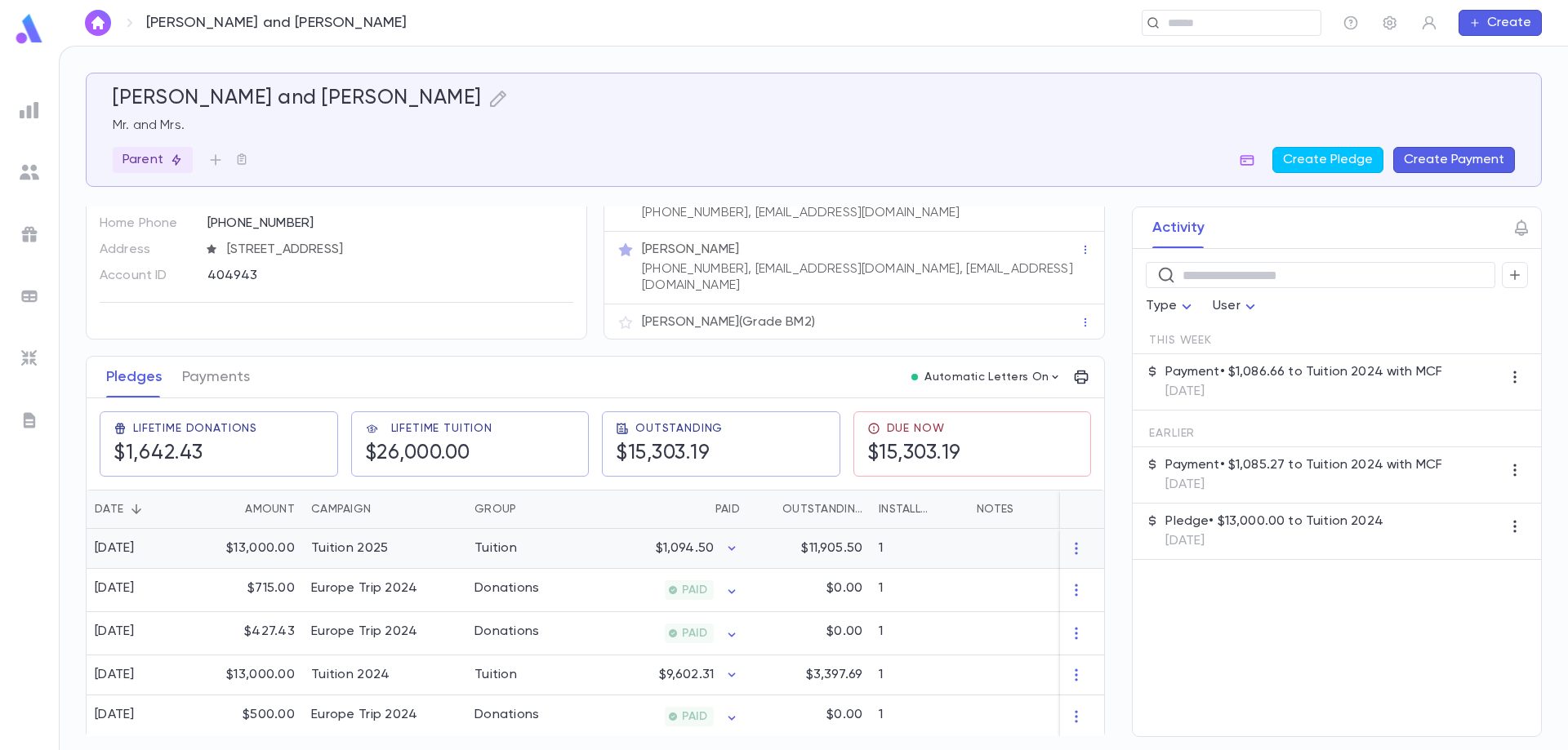
click at [546, 546] on div "Tuition" at bounding box center [527, 549] width 123 height 40
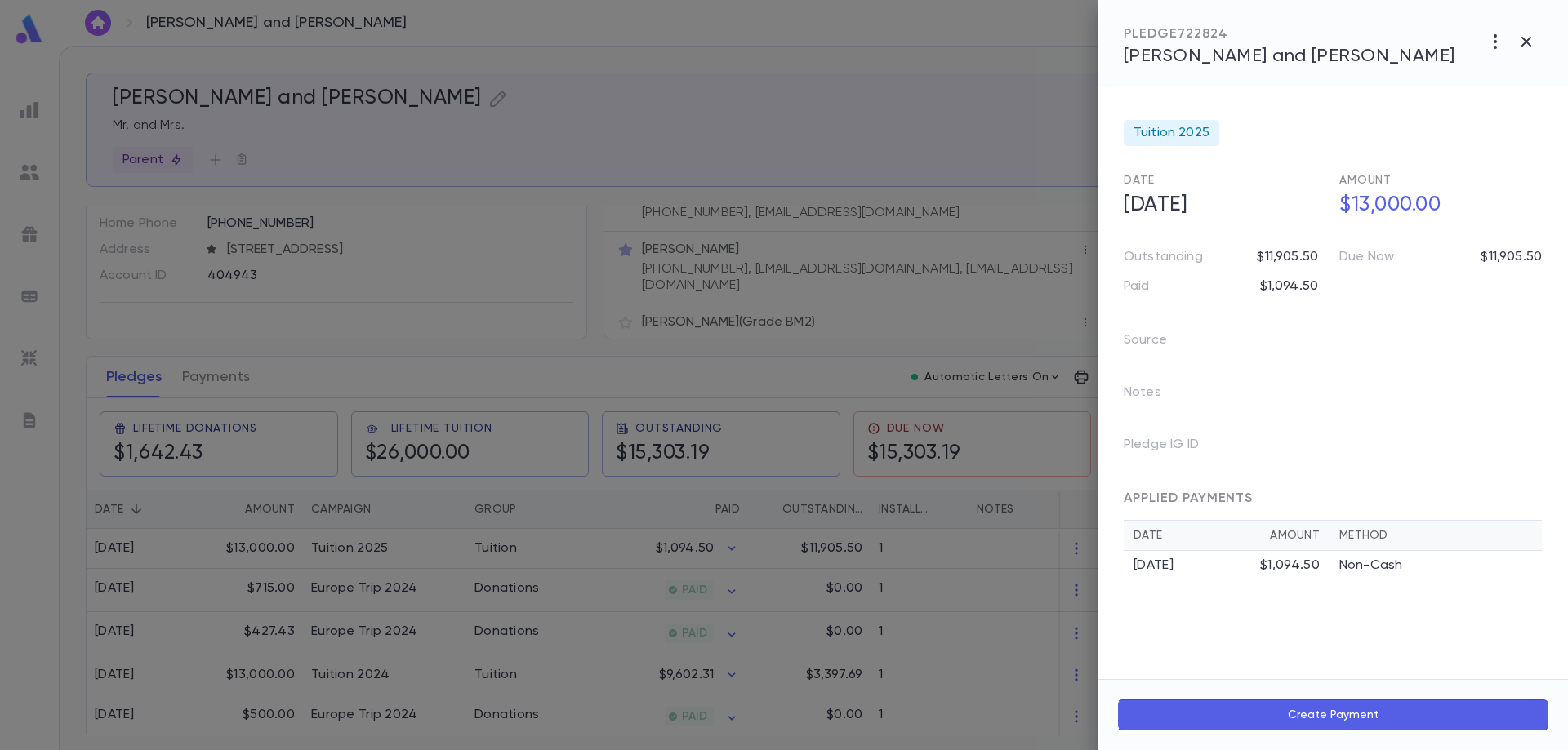
click at [518, 165] on div at bounding box center [784, 375] width 1568 height 750
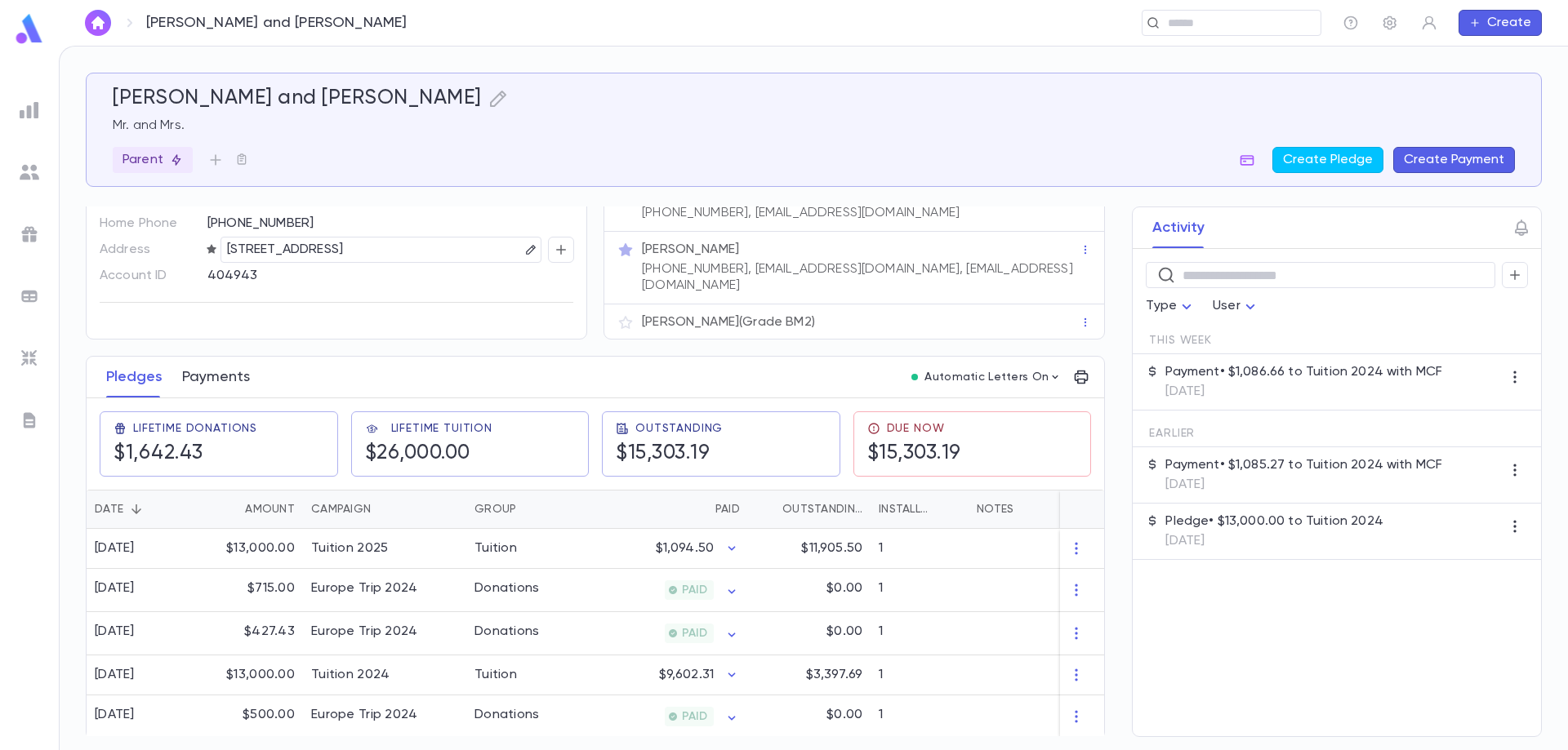
click at [216, 365] on button "Payments" at bounding box center [215, 377] width 68 height 41
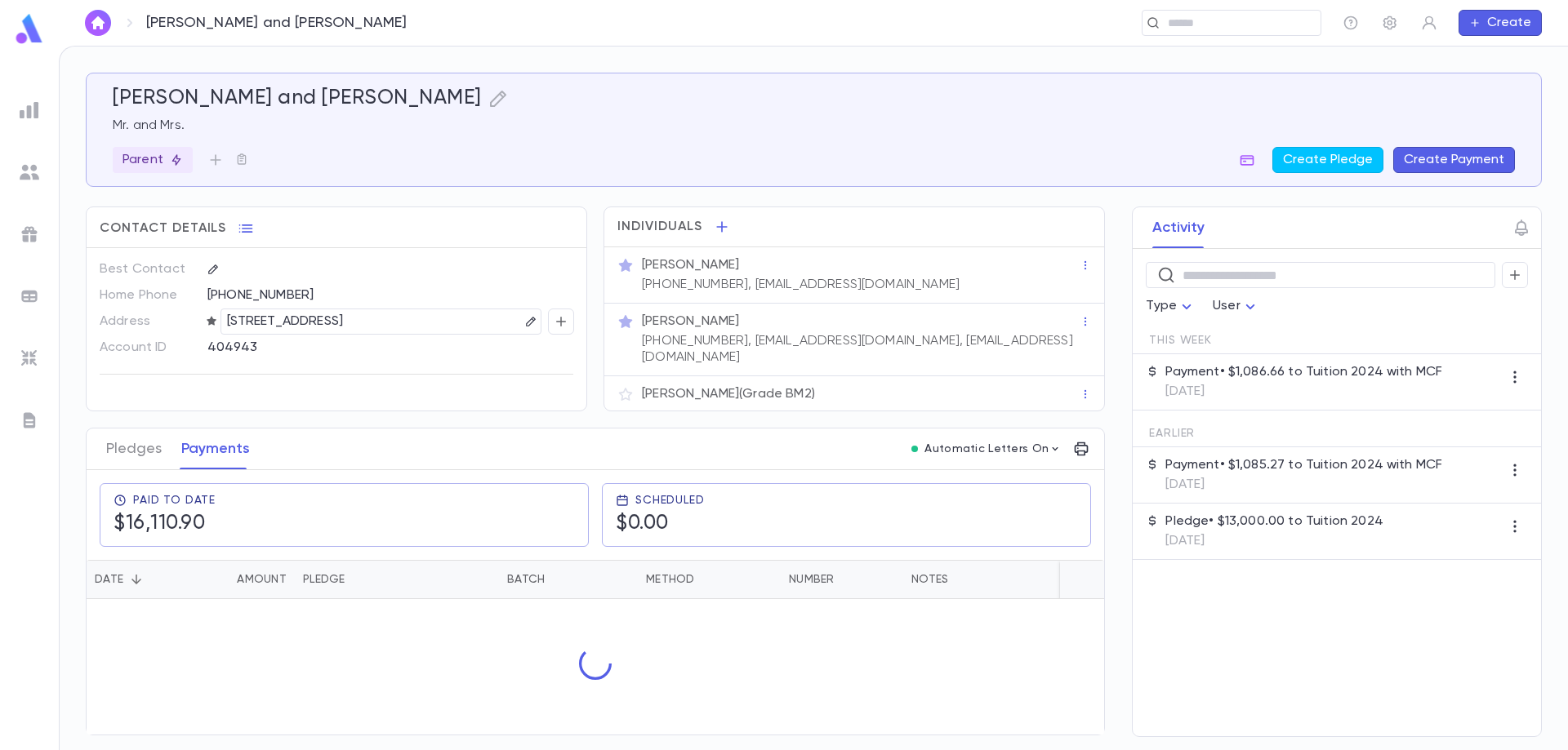
click at [248, 635] on div at bounding box center [595, 664] width 1018 height 129
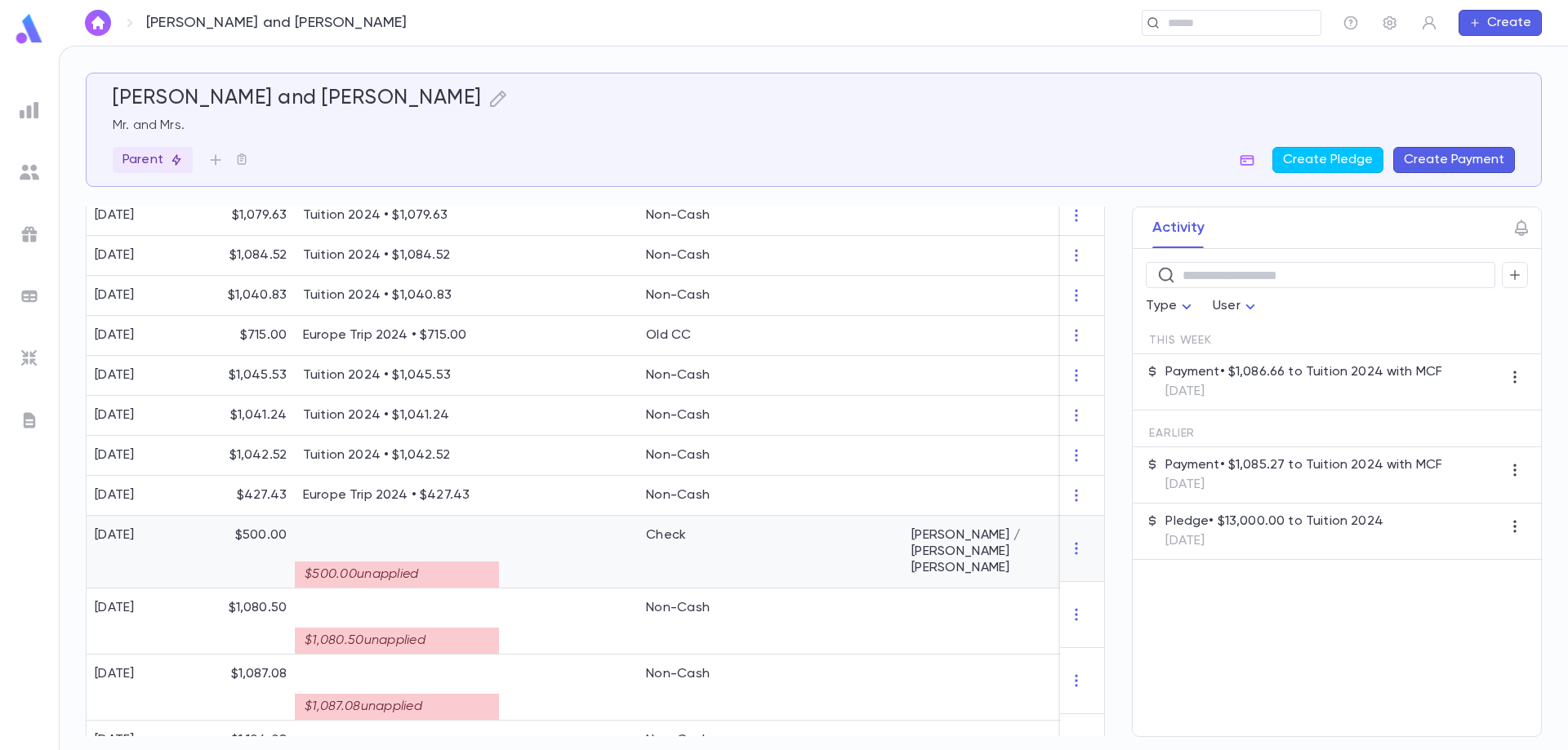
scroll to position [645, 0]
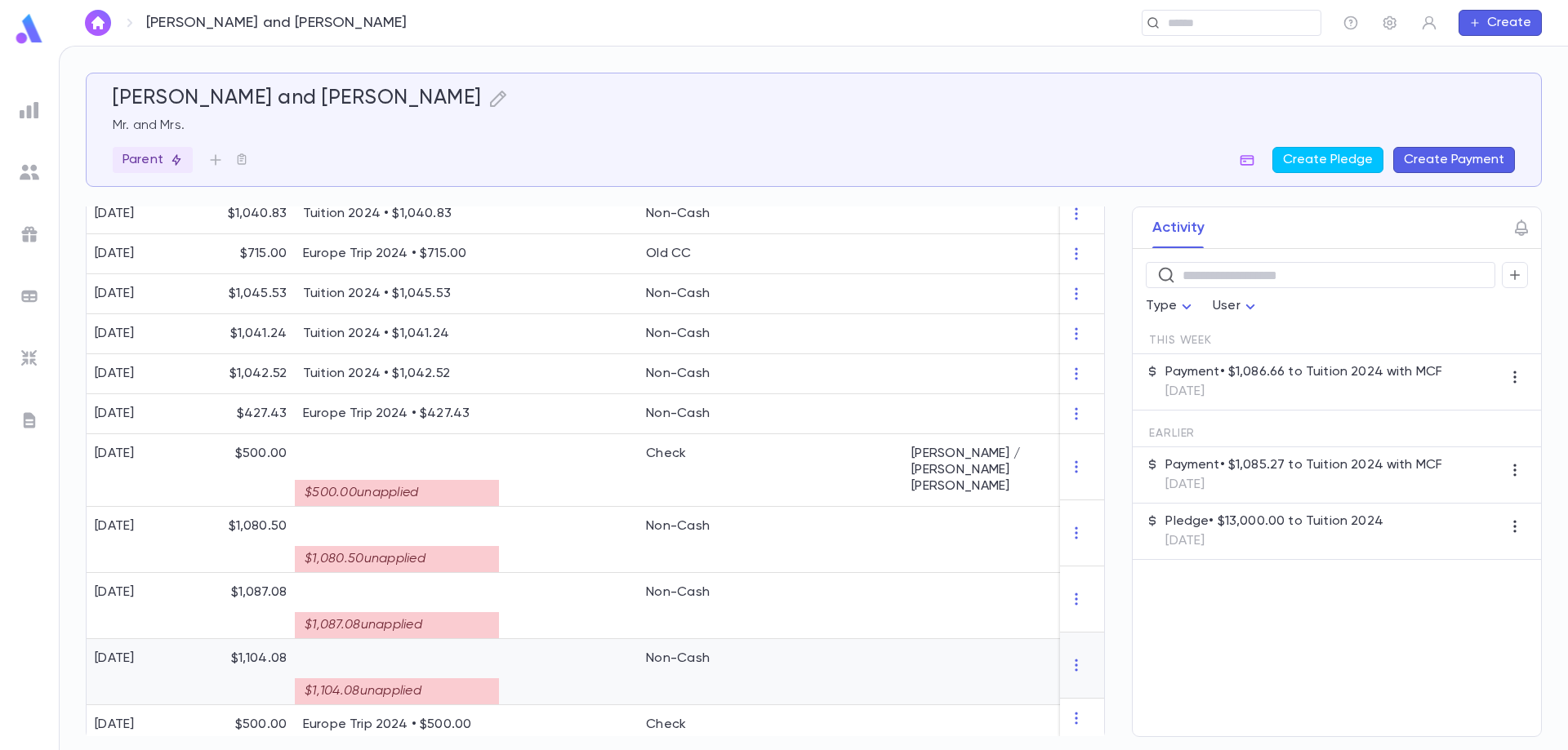
click at [416, 679] on div "$1,104.08 unapplied" at bounding box center [397, 691] width 204 height 26
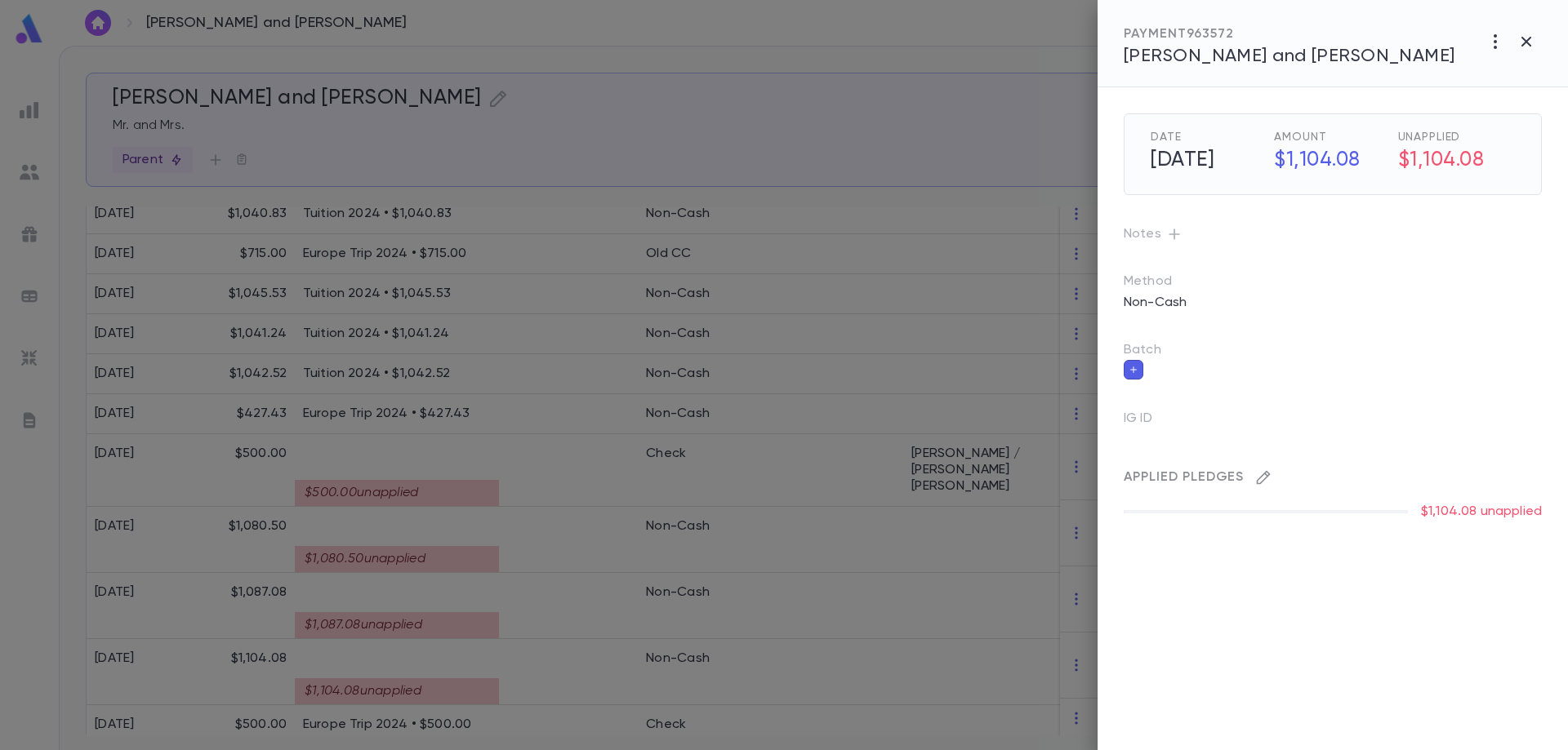
click at [1267, 479] on icon "button" at bounding box center [1263, 477] width 16 height 16
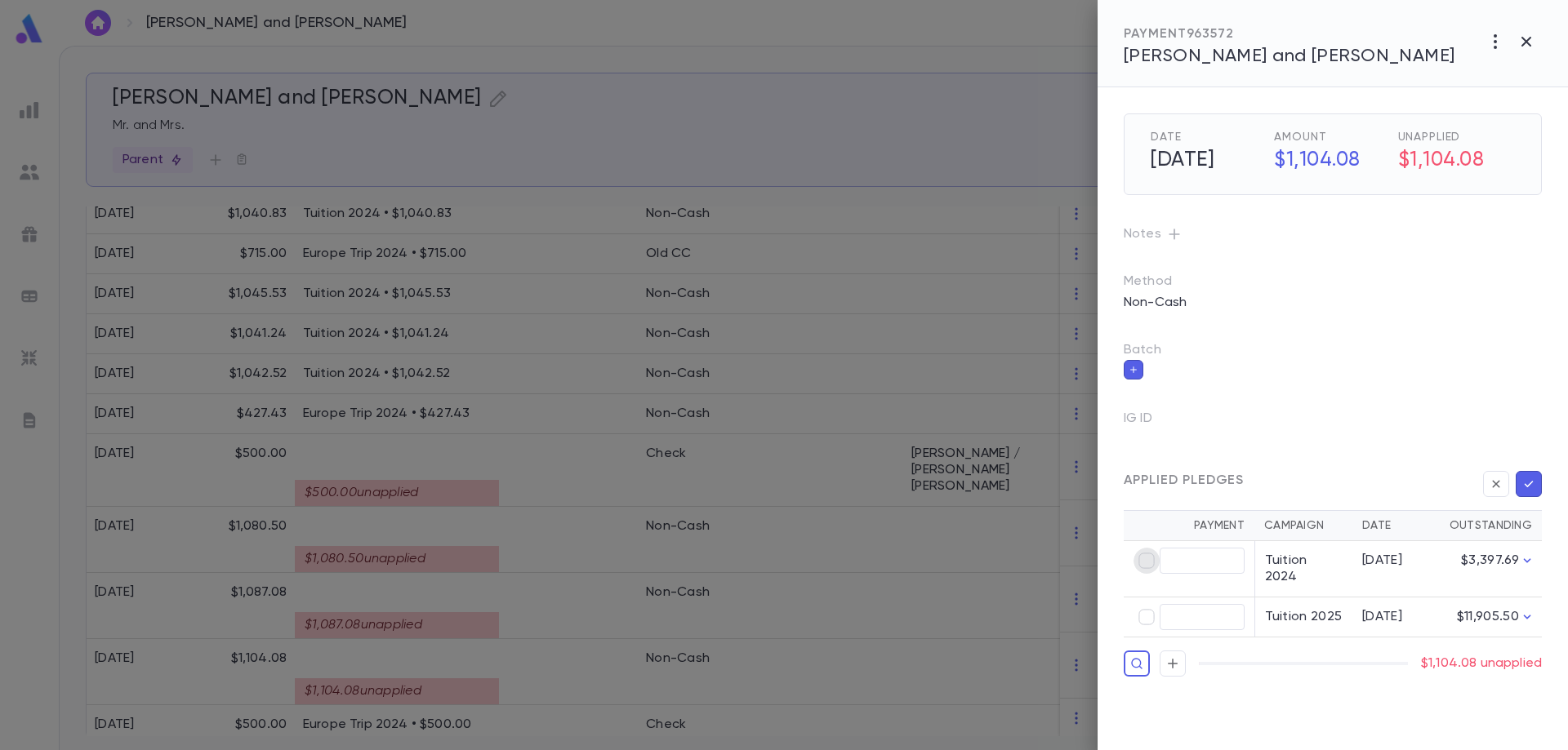
type input "********"
click at [1525, 484] on button "button" at bounding box center [1528, 484] width 26 height 26
click at [1531, 483] on icon "button" at bounding box center [1528, 484] width 14 height 16
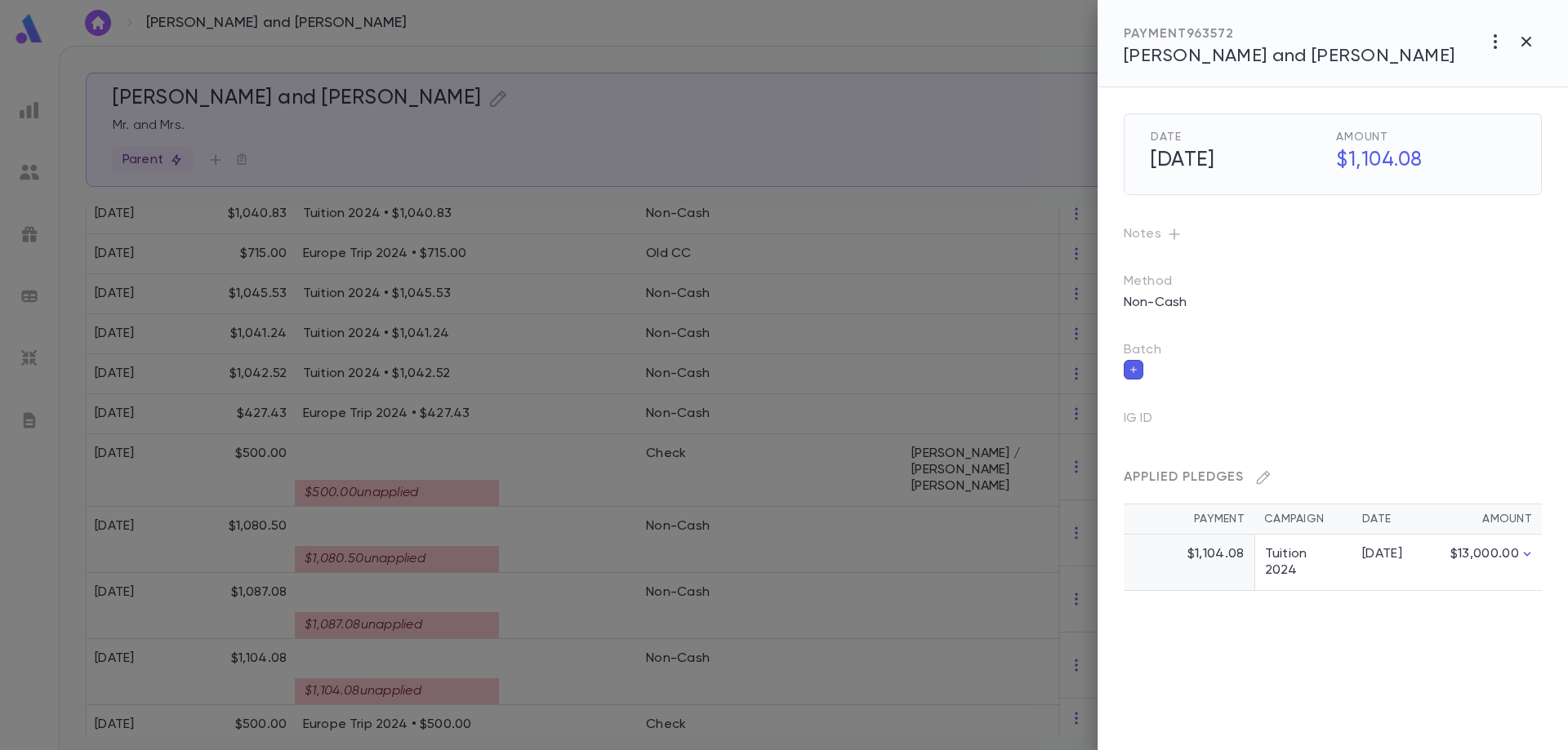
click at [431, 612] on div at bounding box center [784, 375] width 1568 height 750
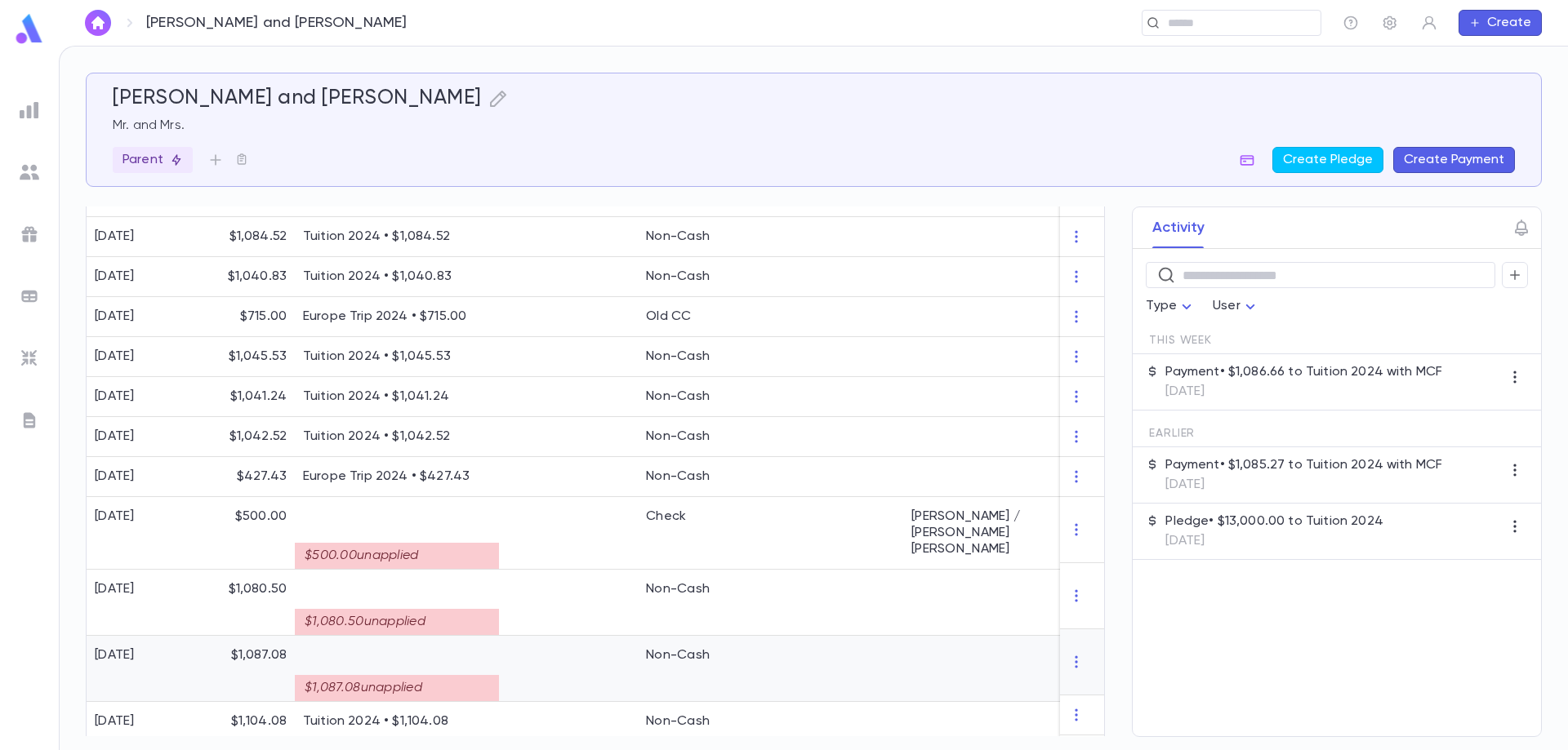
scroll to position [619, 0]
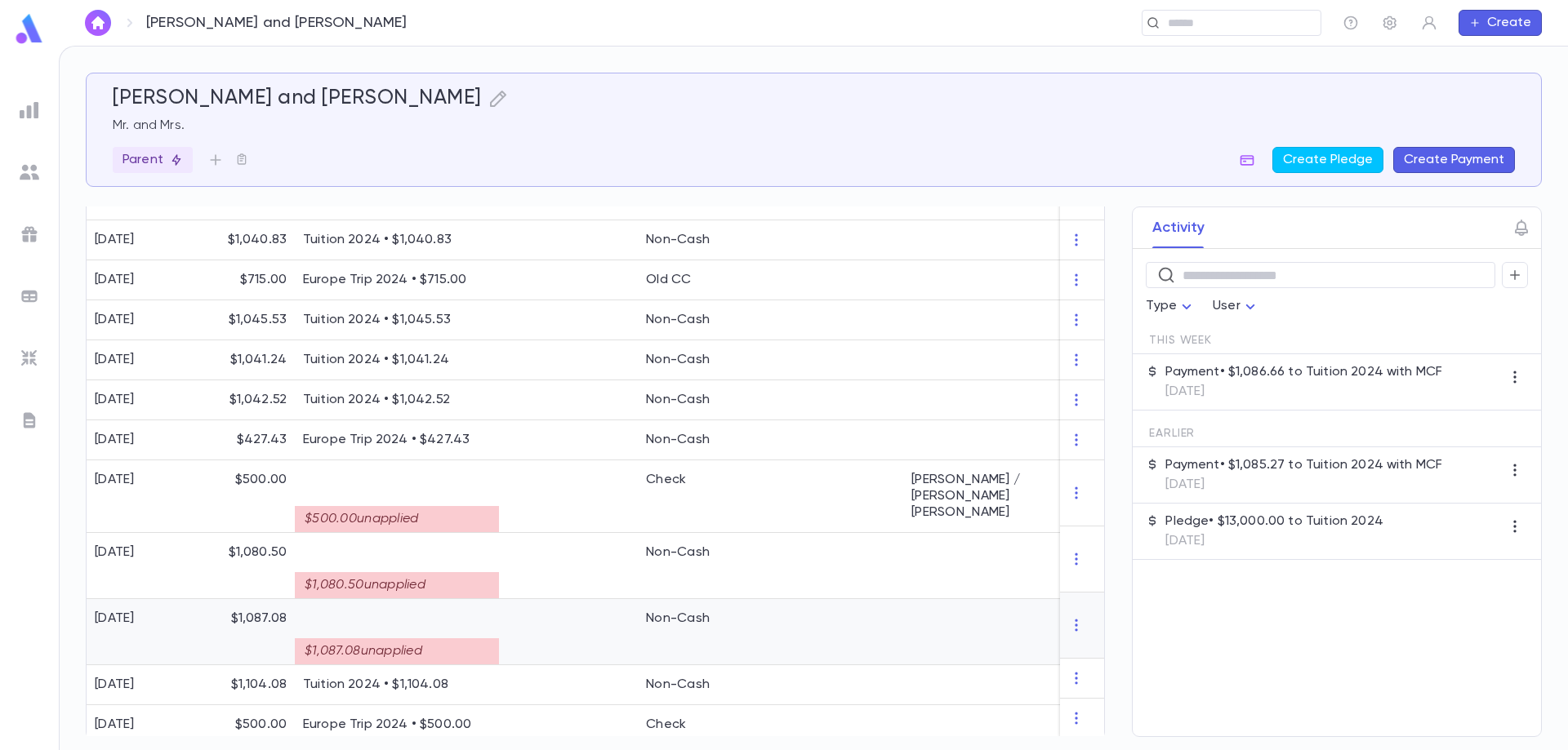
click at [427, 639] on div "$1,087.08 unapplied" at bounding box center [397, 651] width 204 height 26
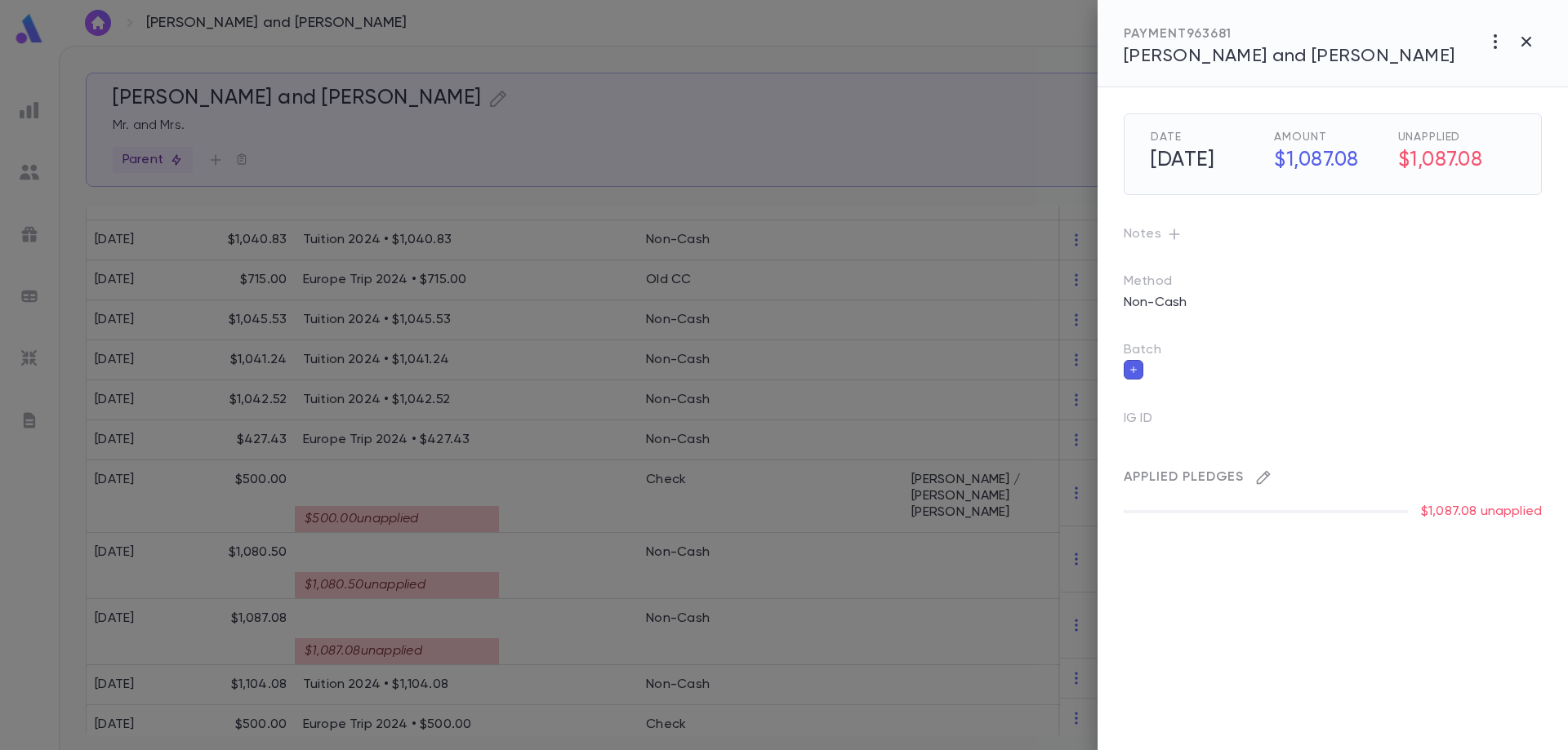
click at [1256, 474] on icon "button" at bounding box center [1263, 477] width 16 height 16
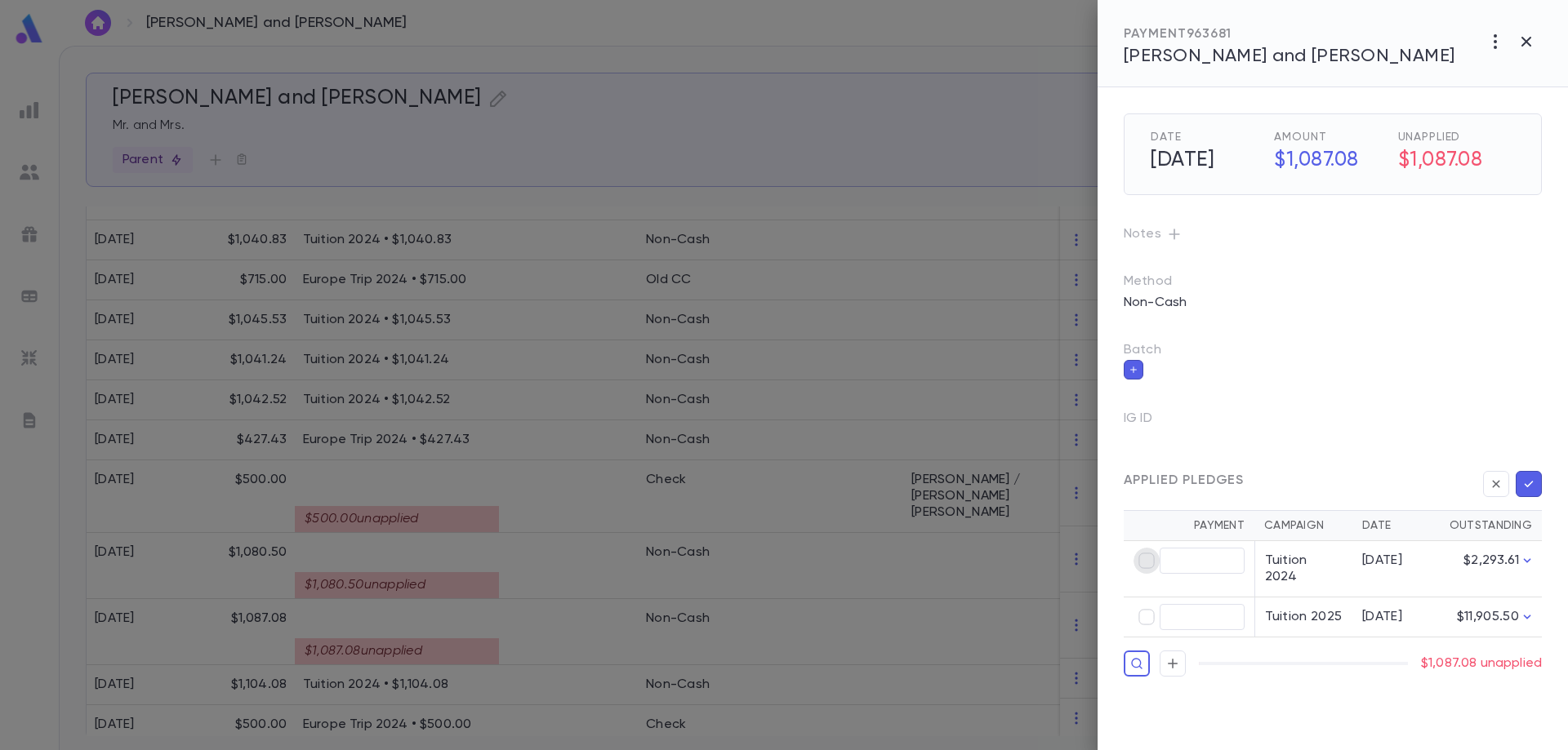
type input "********"
click at [1532, 480] on icon "button" at bounding box center [1528, 484] width 14 height 16
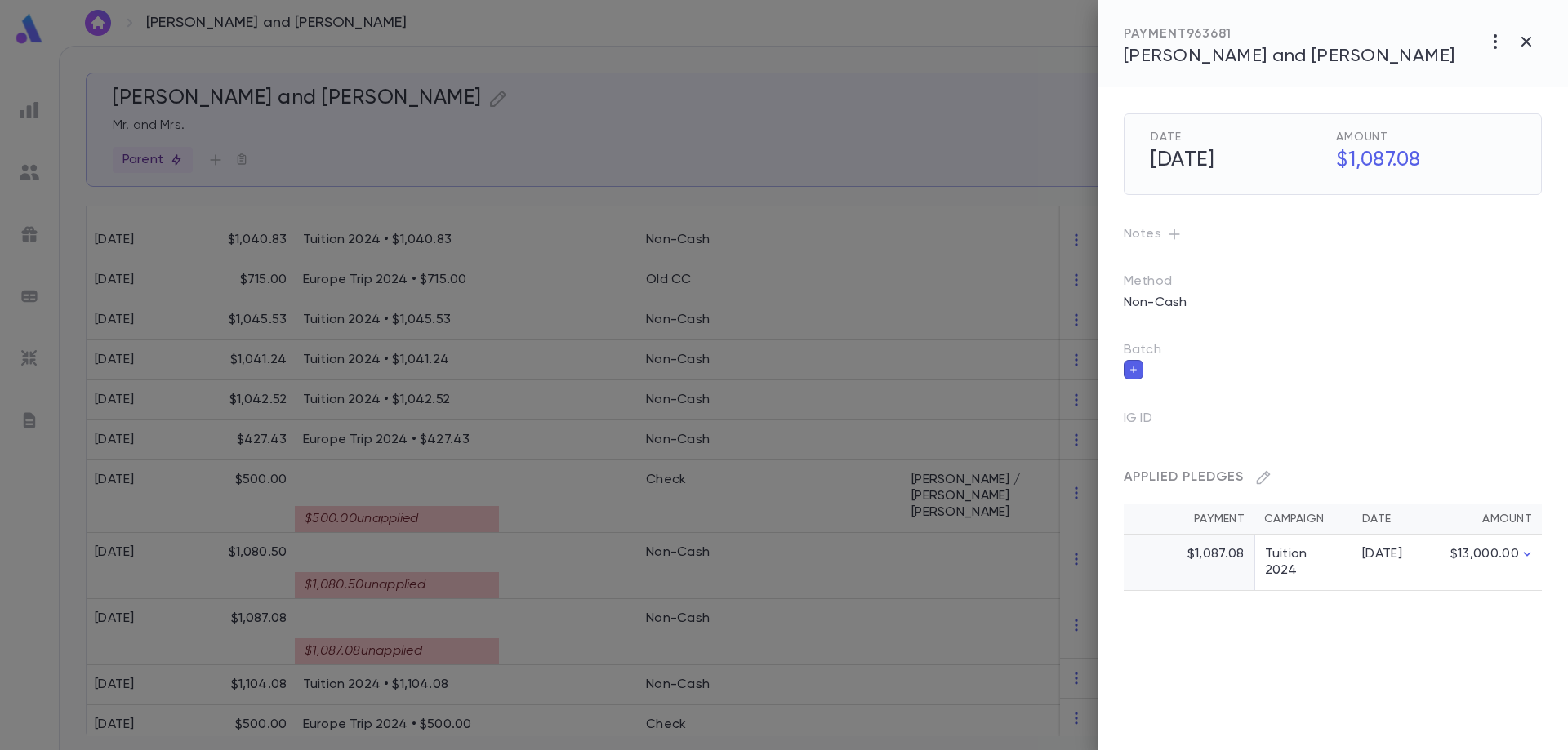
click at [636, 595] on div at bounding box center [784, 375] width 1568 height 750
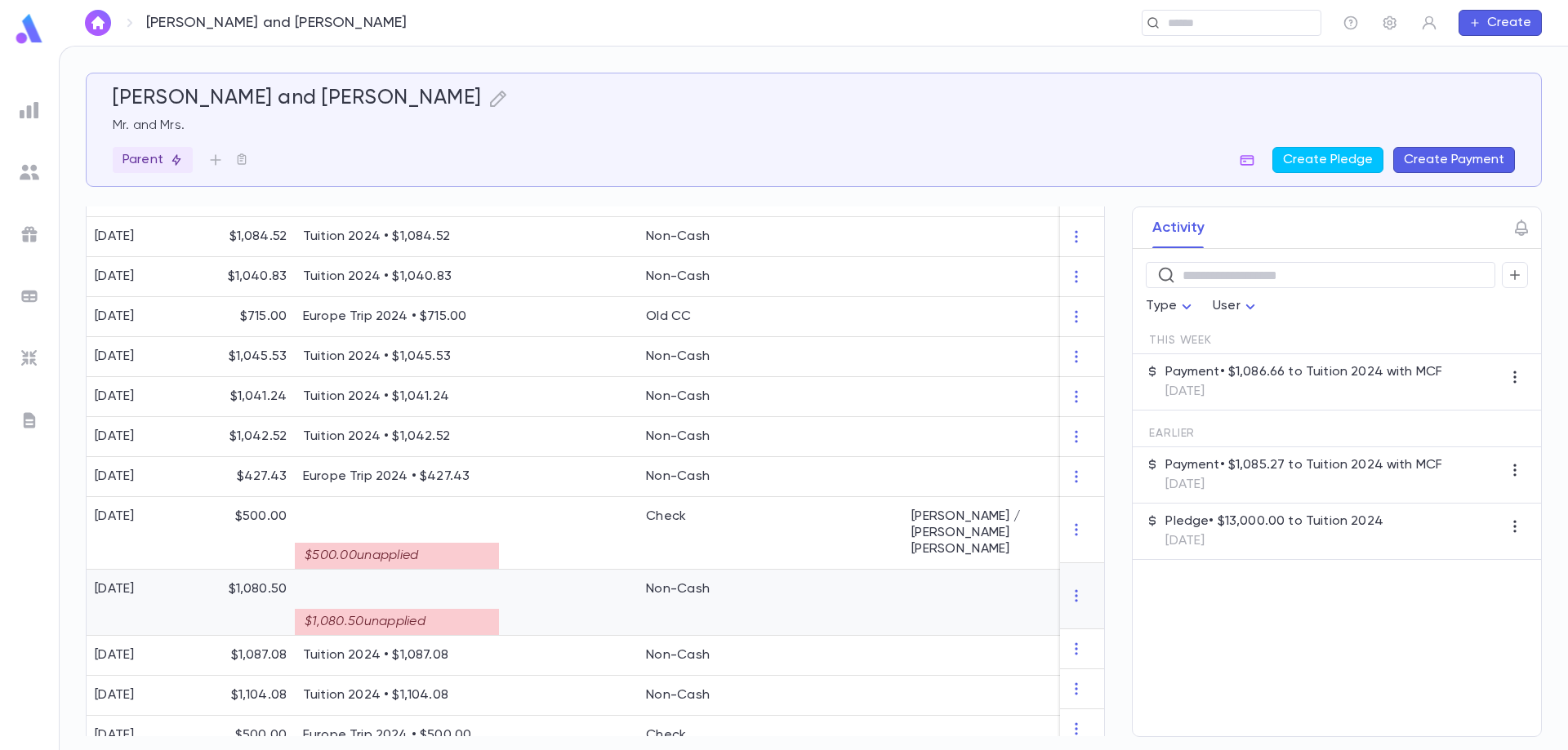
scroll to position [593, 0]
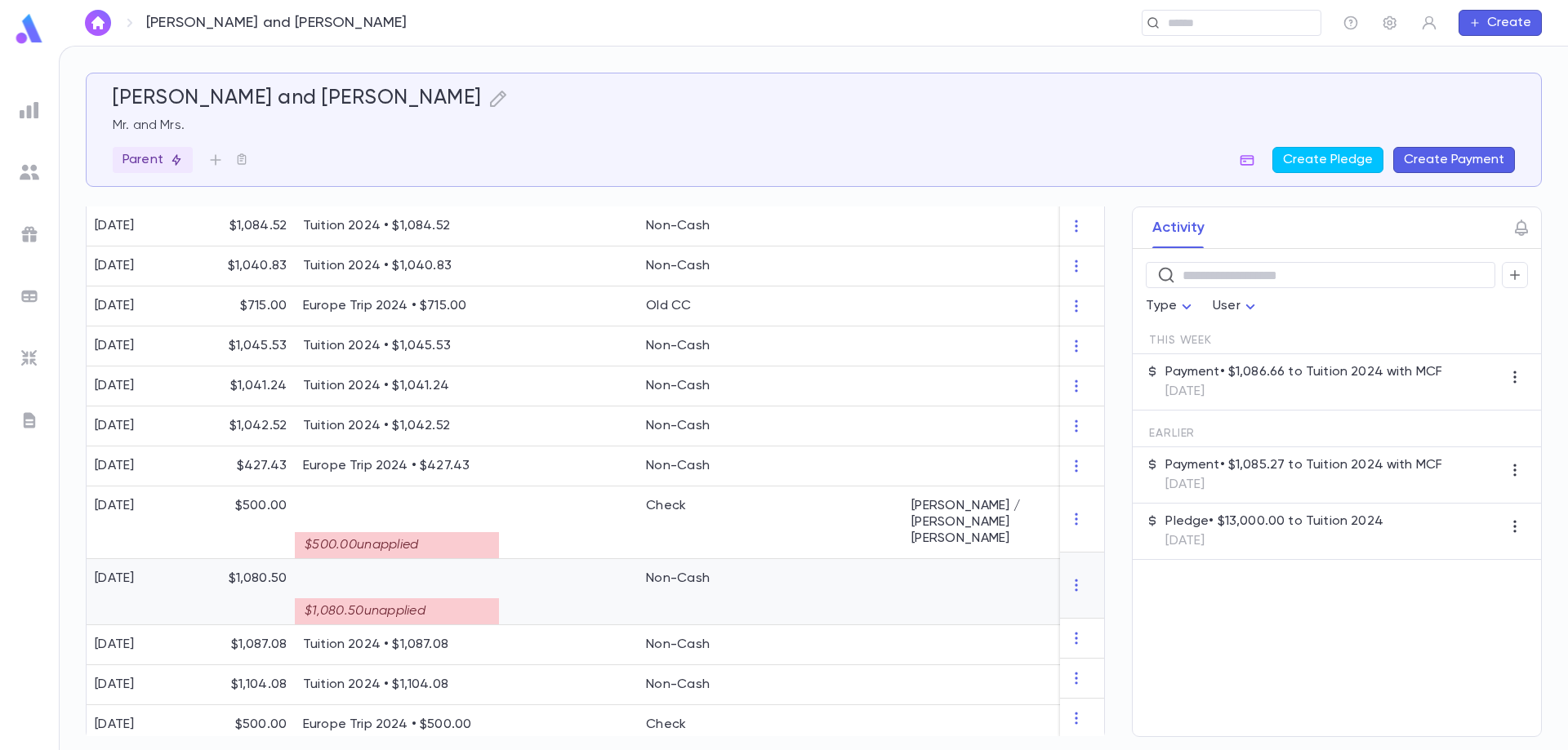
click at [436, 599] on div "$1,080.50 unapplied" at bounding box center [397, 611] width 204 height 26
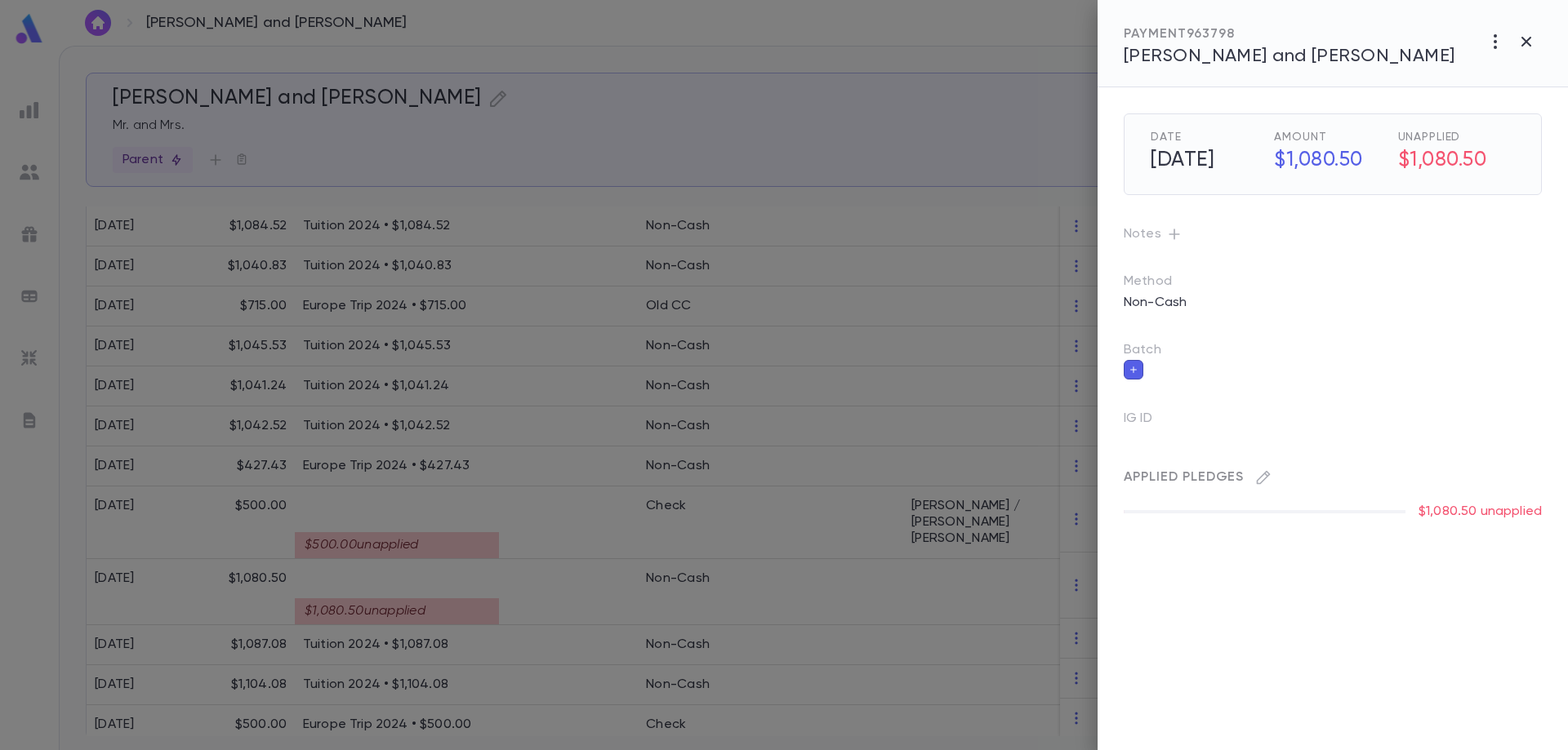
click at [366, 491] on div at bounding box center [784, 375] width 1568 height 750
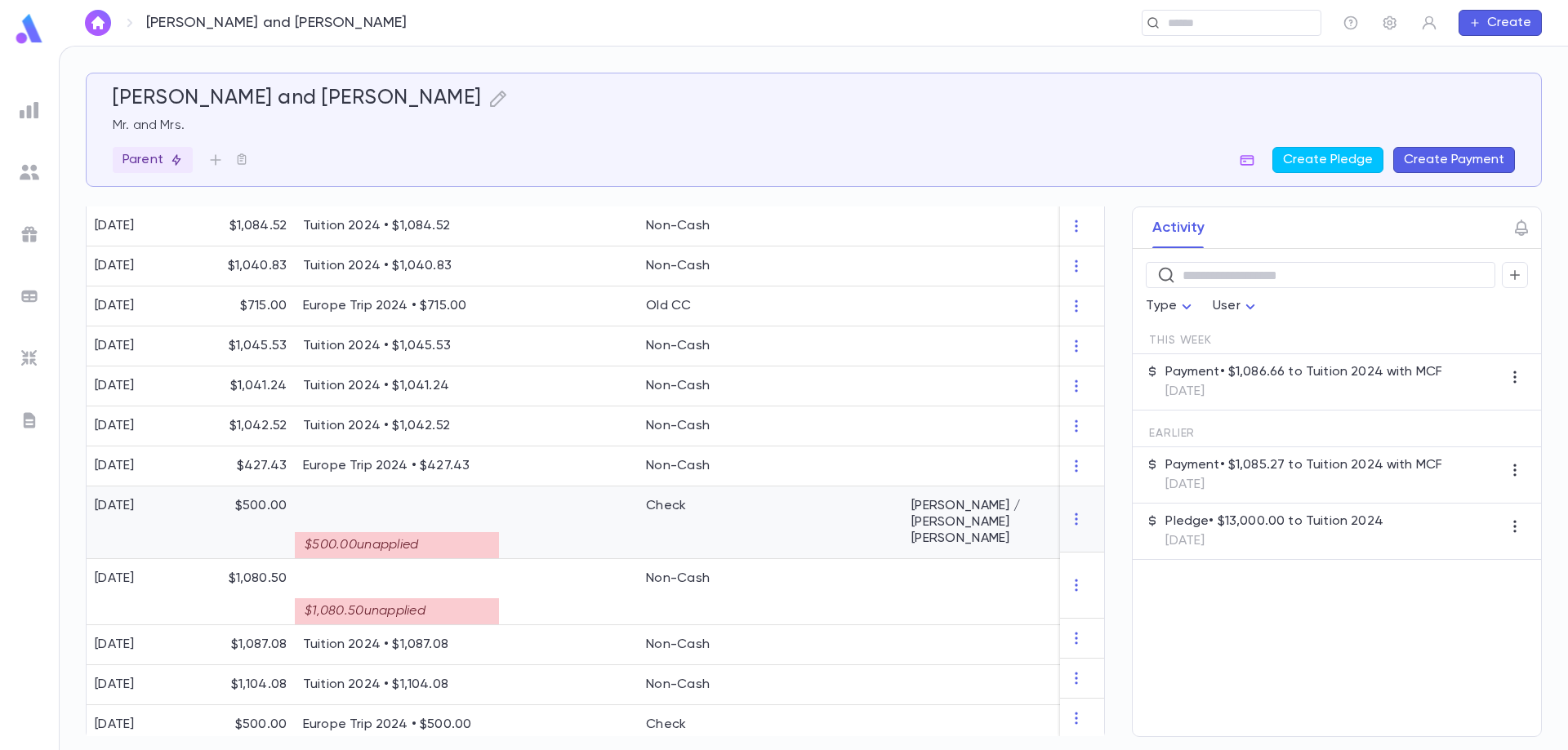
scroll to position [185, 0]
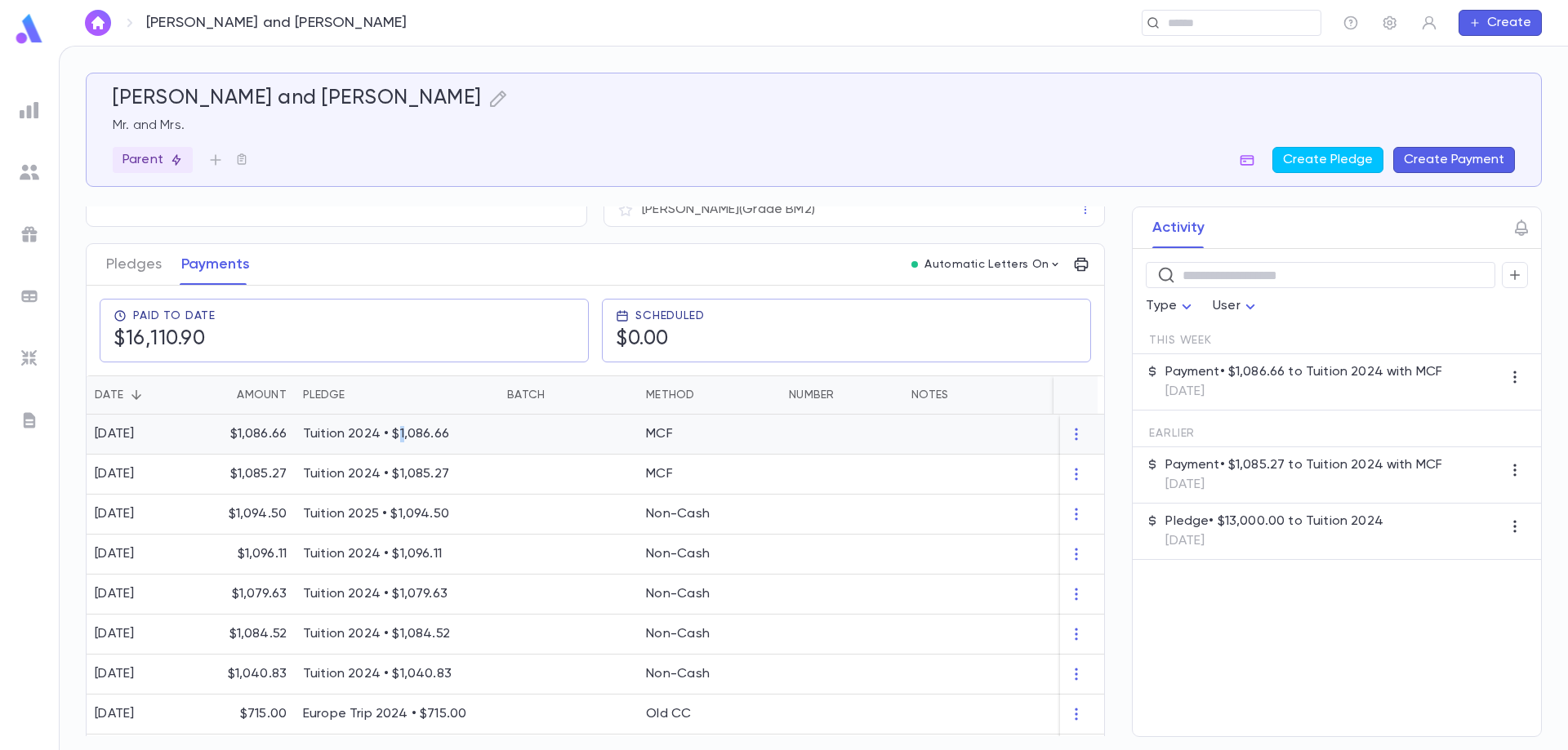
click at [400, 426] on p "Tuition 2024 • $1,086.66" at bounding box center [396, 434] width 188 height 16
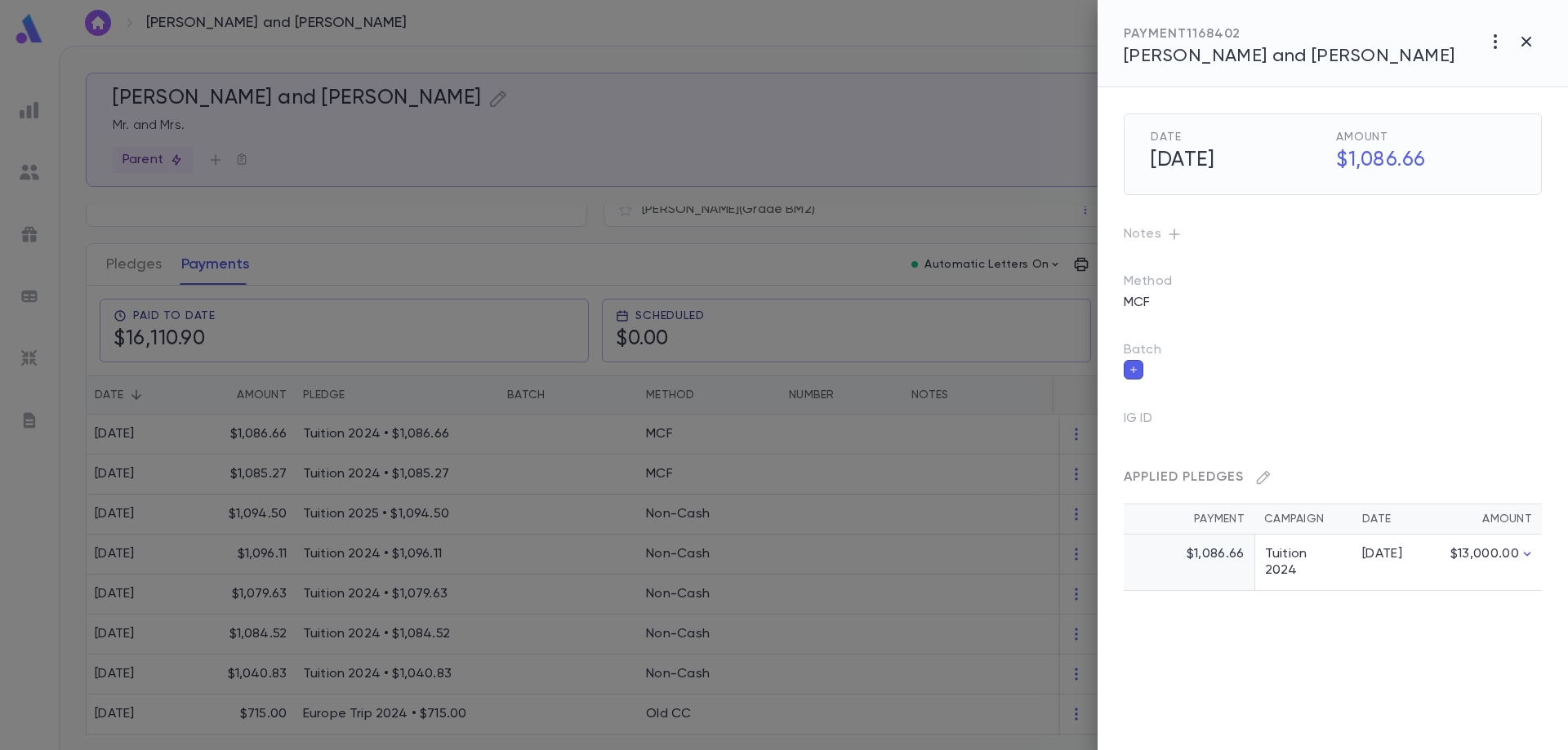
click at [1141, 555] on td "$1,086.66" at bounding box center [1188, 562] width 130 height 56
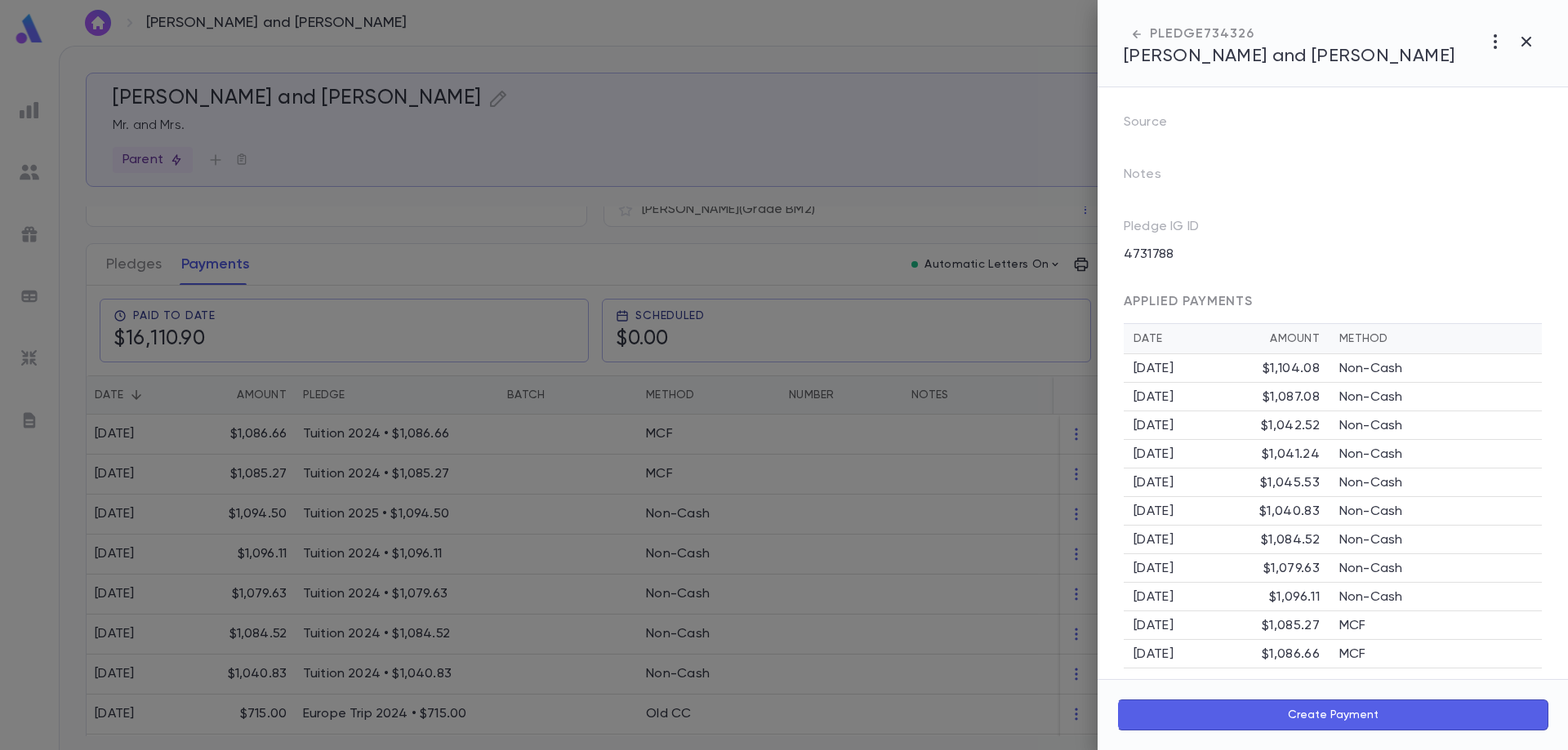
scroll to position [0, 0]
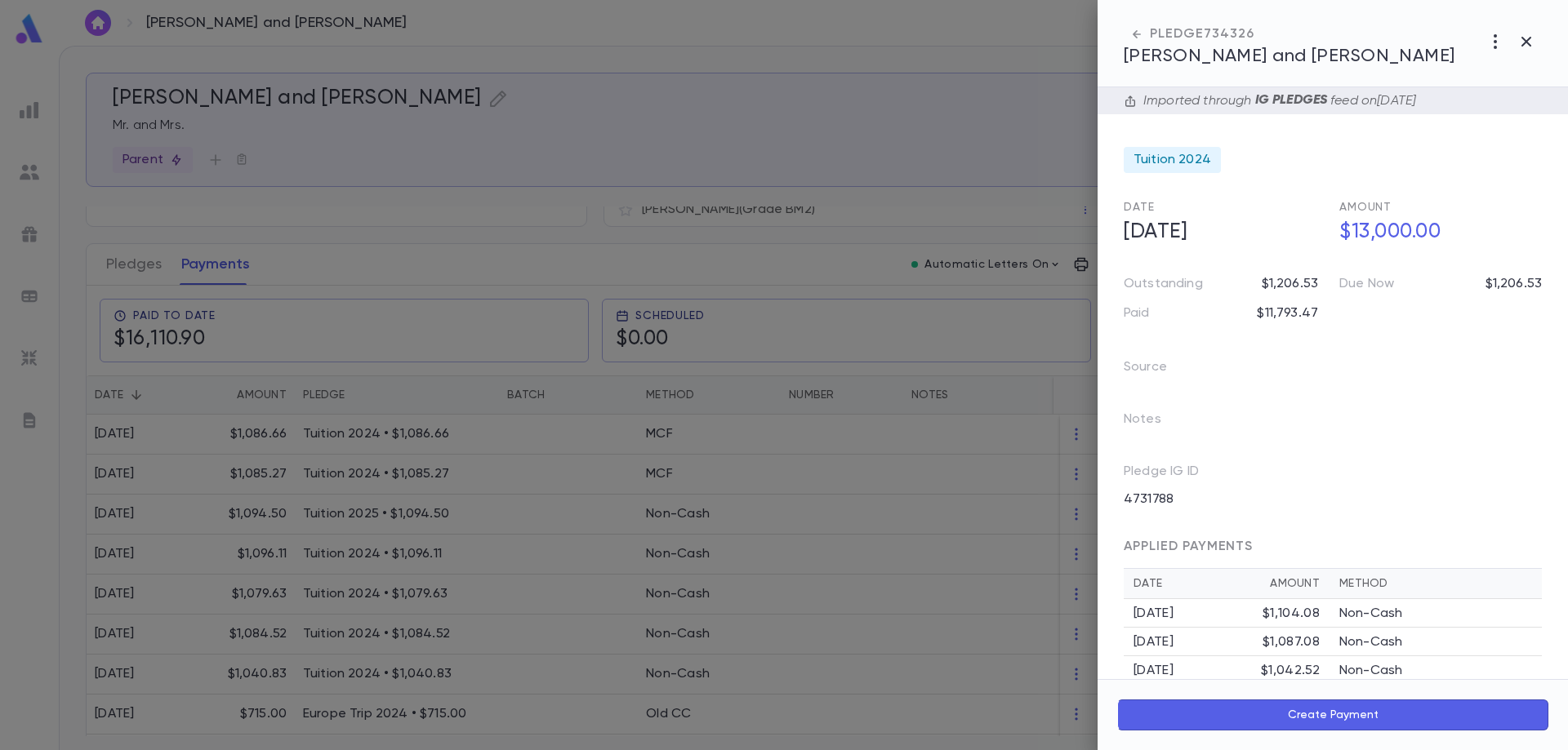
click at [746, 422] on div at bounding box center [784, 375] width 1568 height 750
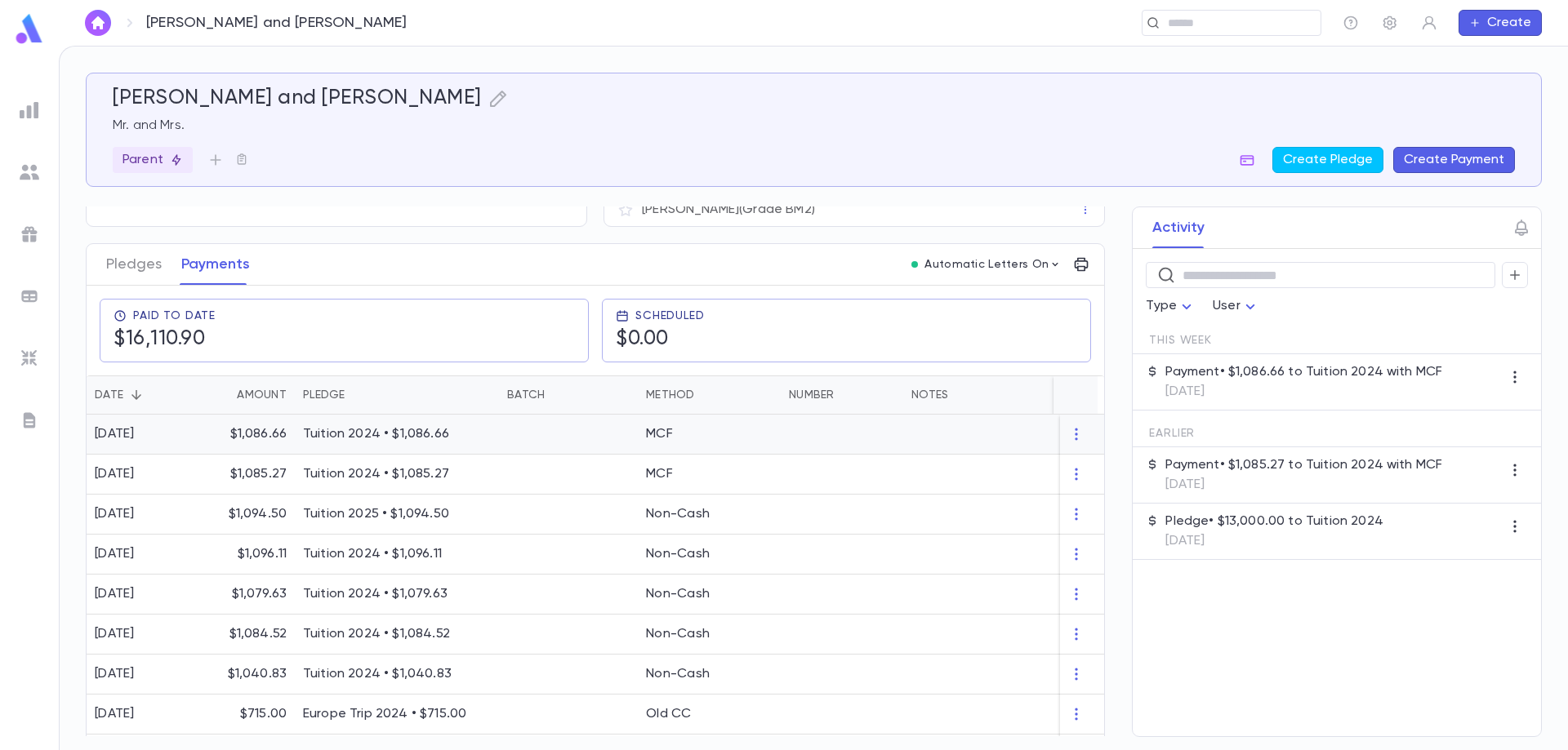
click at [744, 426] on div "MCF" at bounding box center [709, 435] width 143 height 40
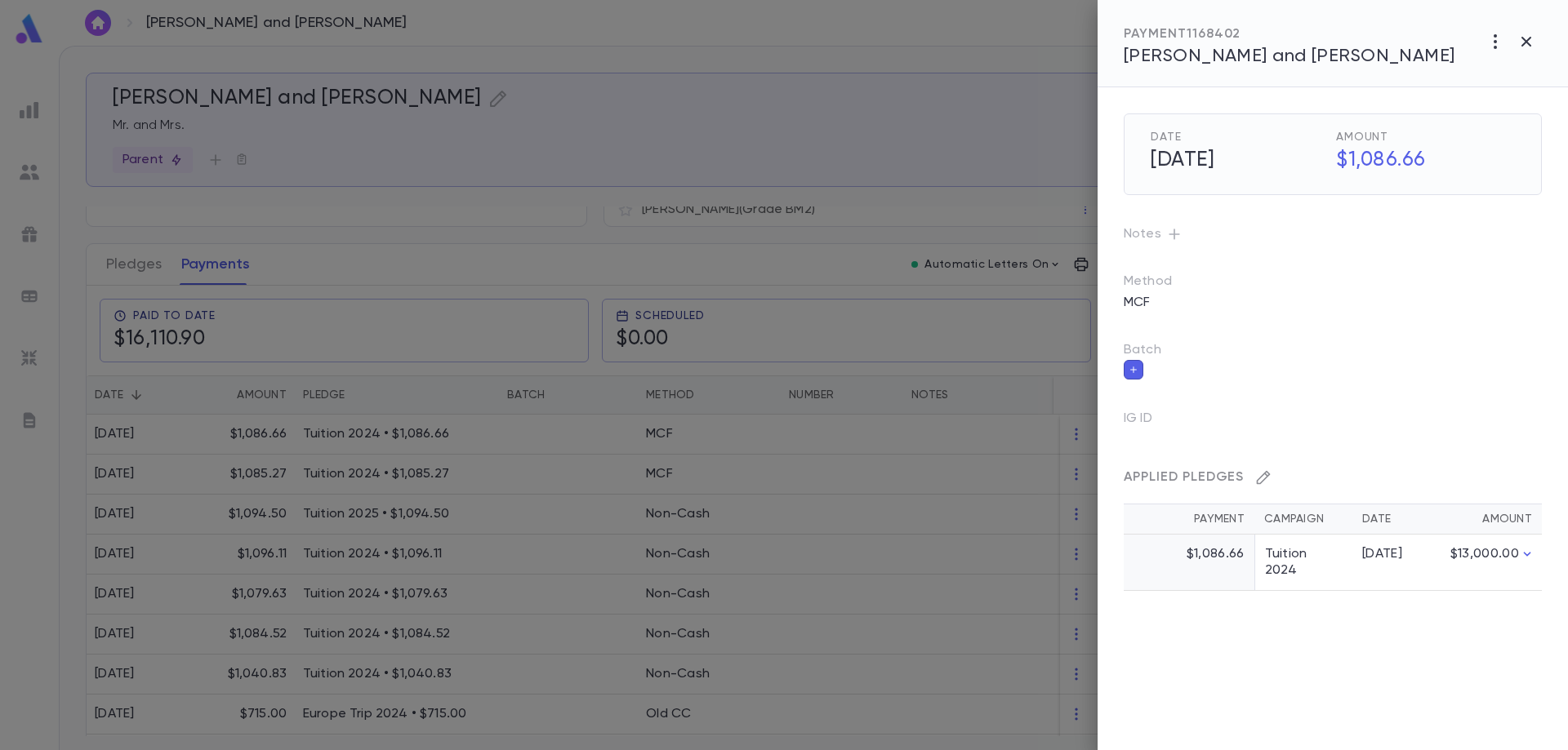
click at [1266, 476] on icon "button" at bounding box center [1263, 477] width 16 height 16
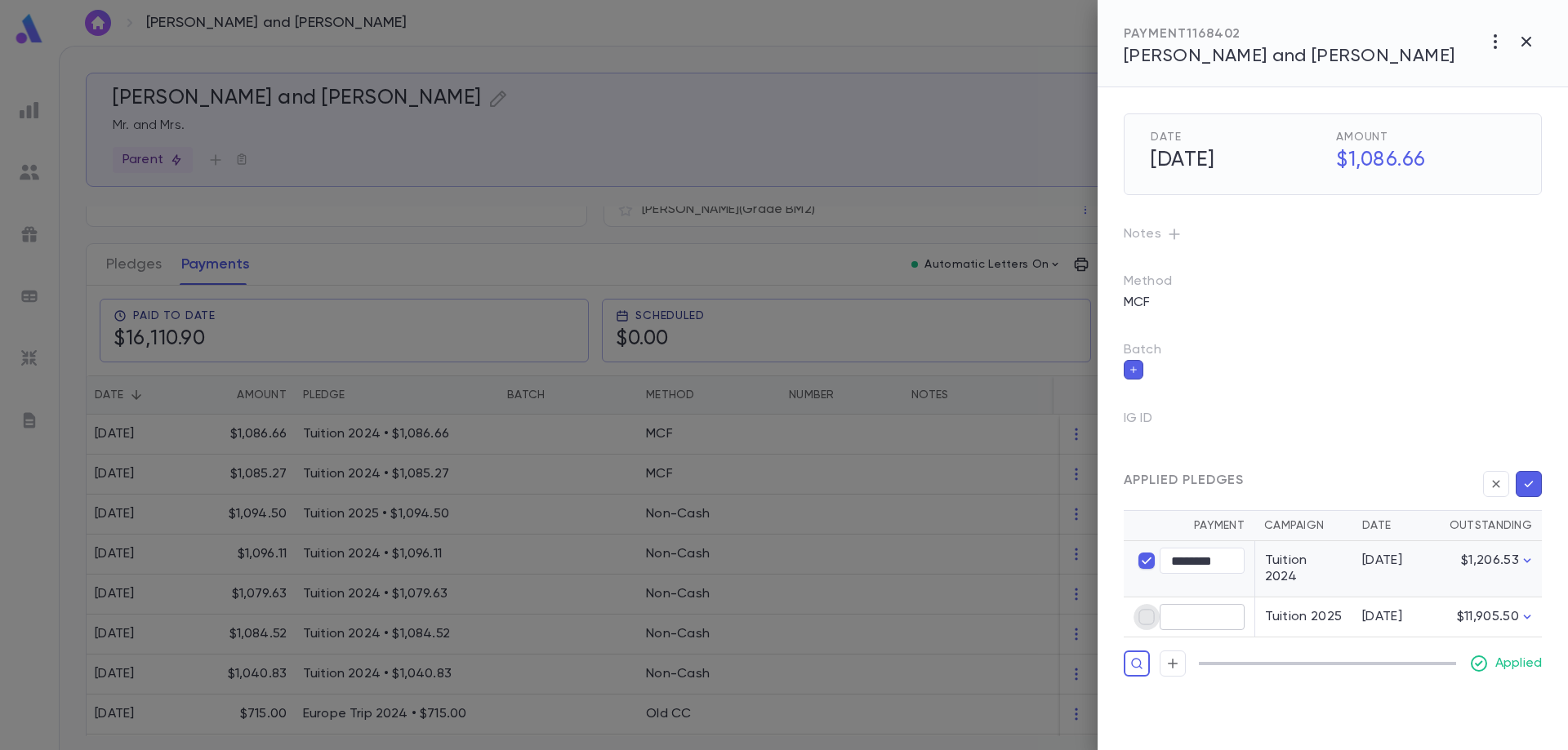
type input "****"
click at [1146, 573] on td "******** ​" at bounding box center [1188, 569] width 130 height 56
type input "****"
type input "********"
click at [1521, 484] on icon "button" at bounding box center [1528, 484] width 14 height 16
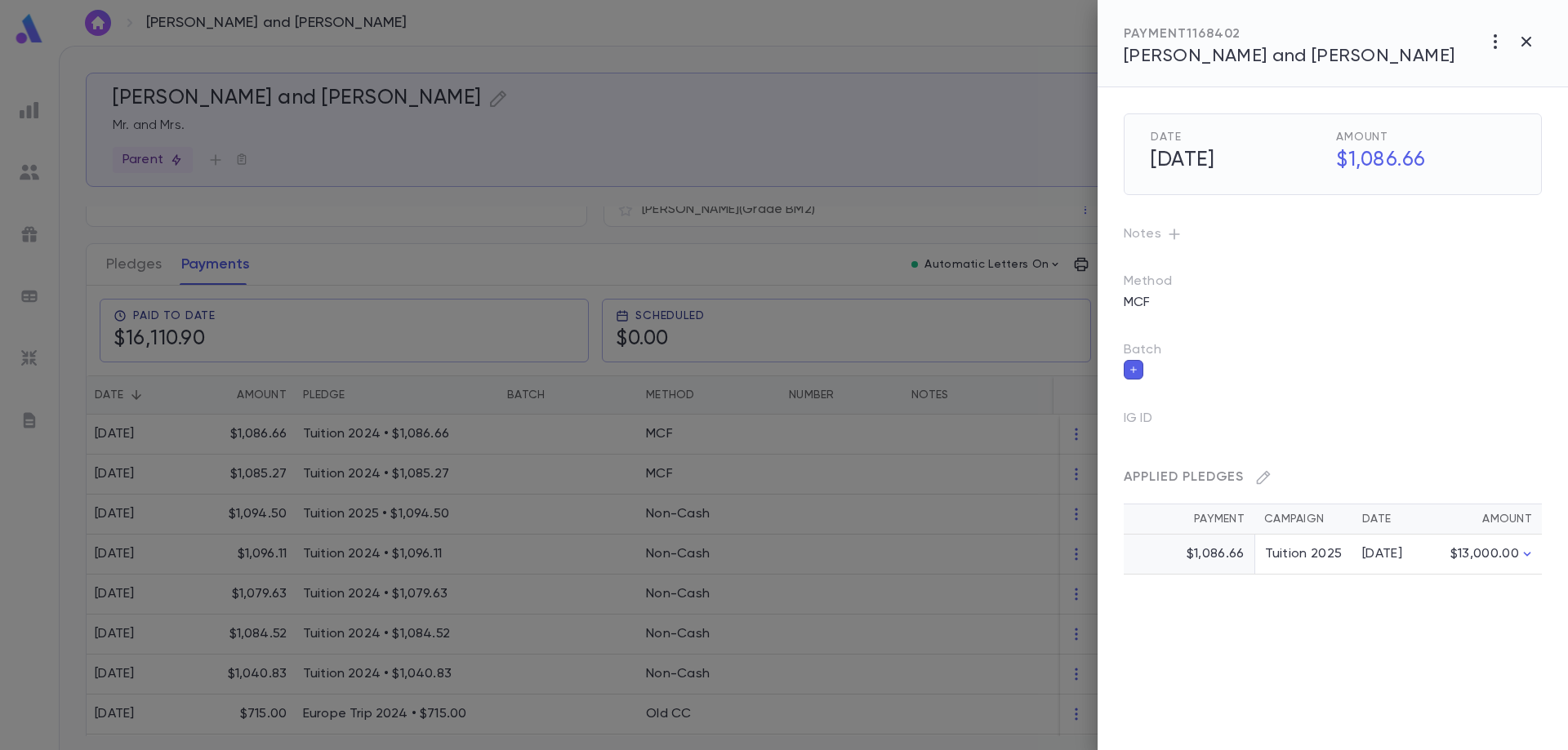
click at [549, 479] on div at bounding box center [784, 375] width 1568 height 750
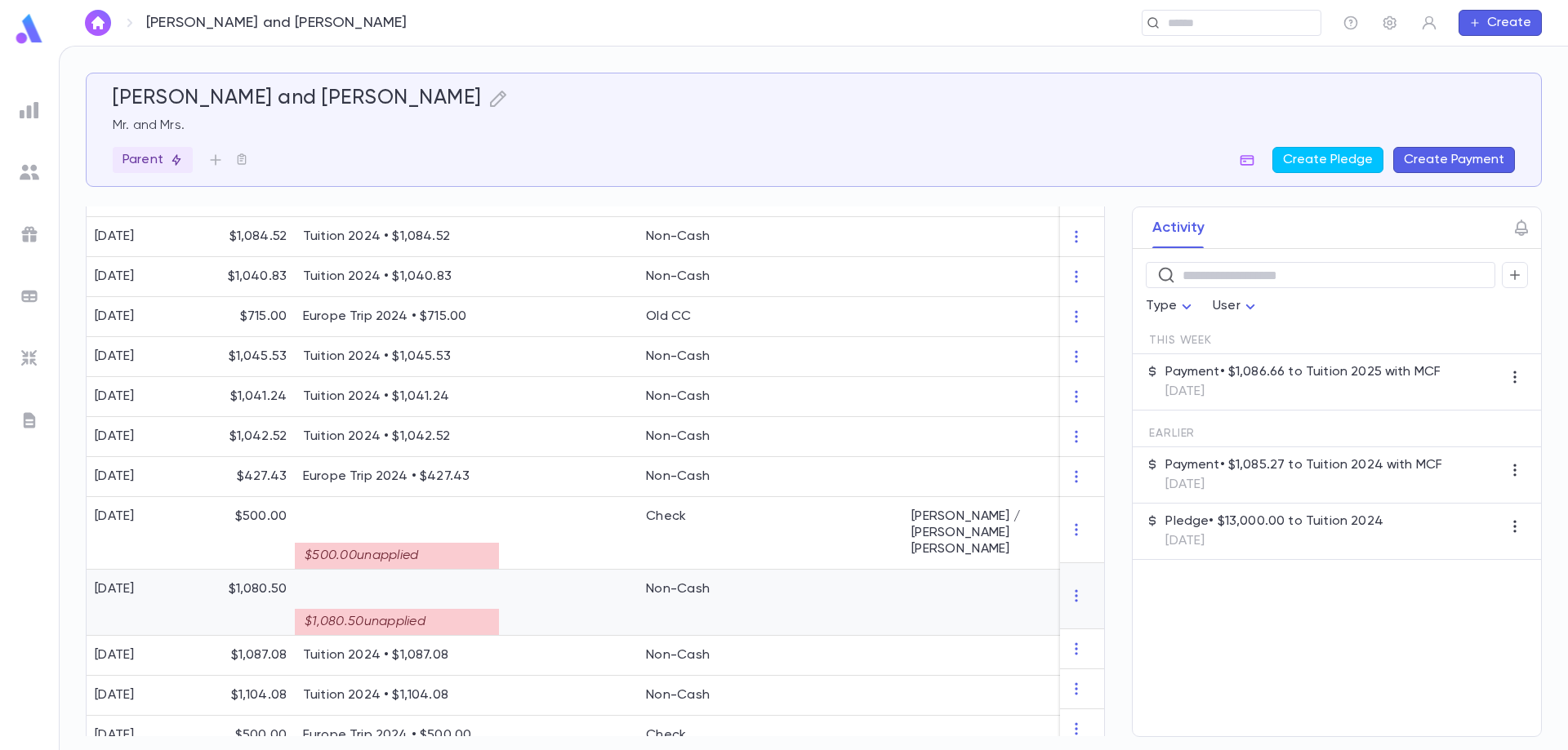
scroll to position [593, 0]
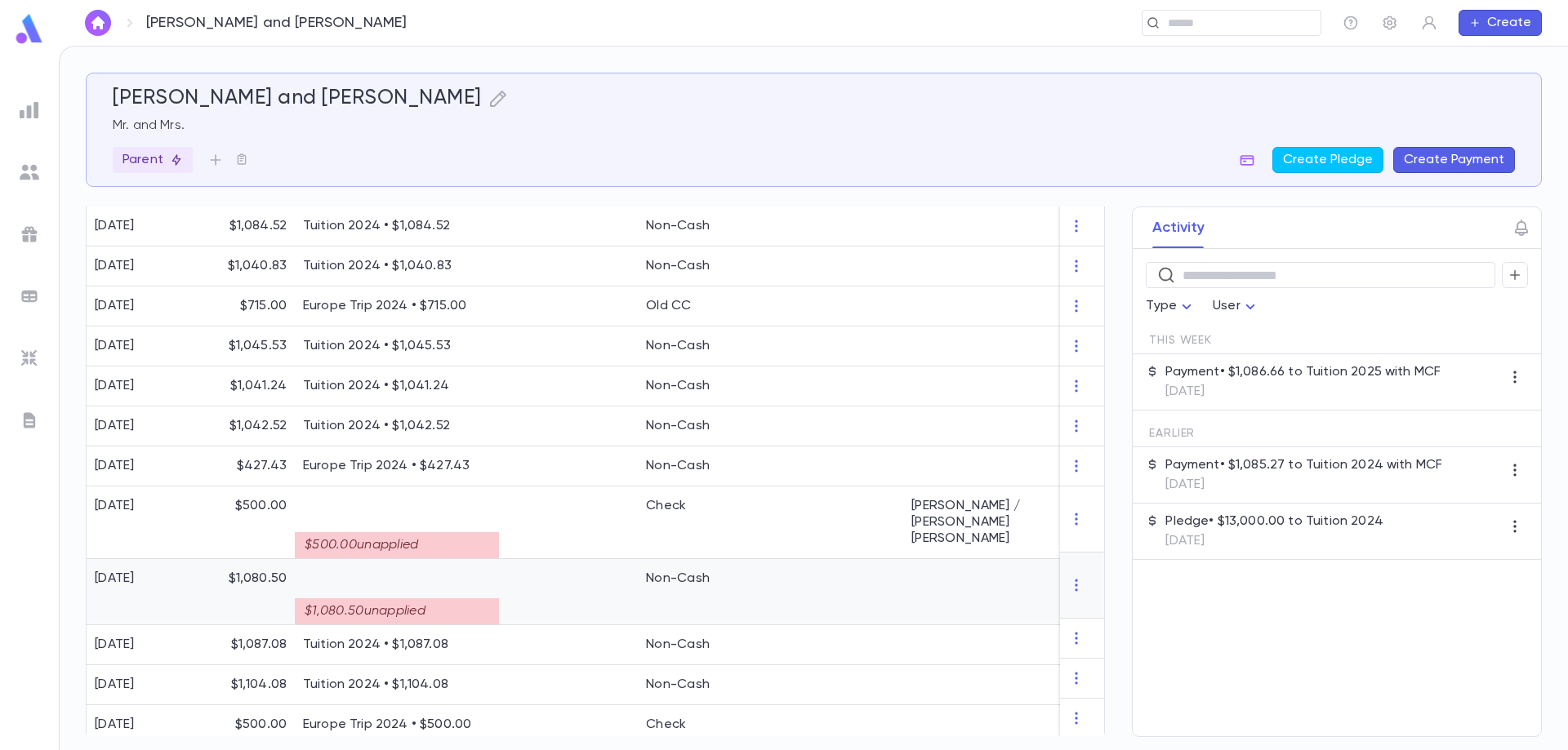
click at [438, 599] on div "$1,080.50 unapplied" at bounding box center [397, 611] width 204 height 26
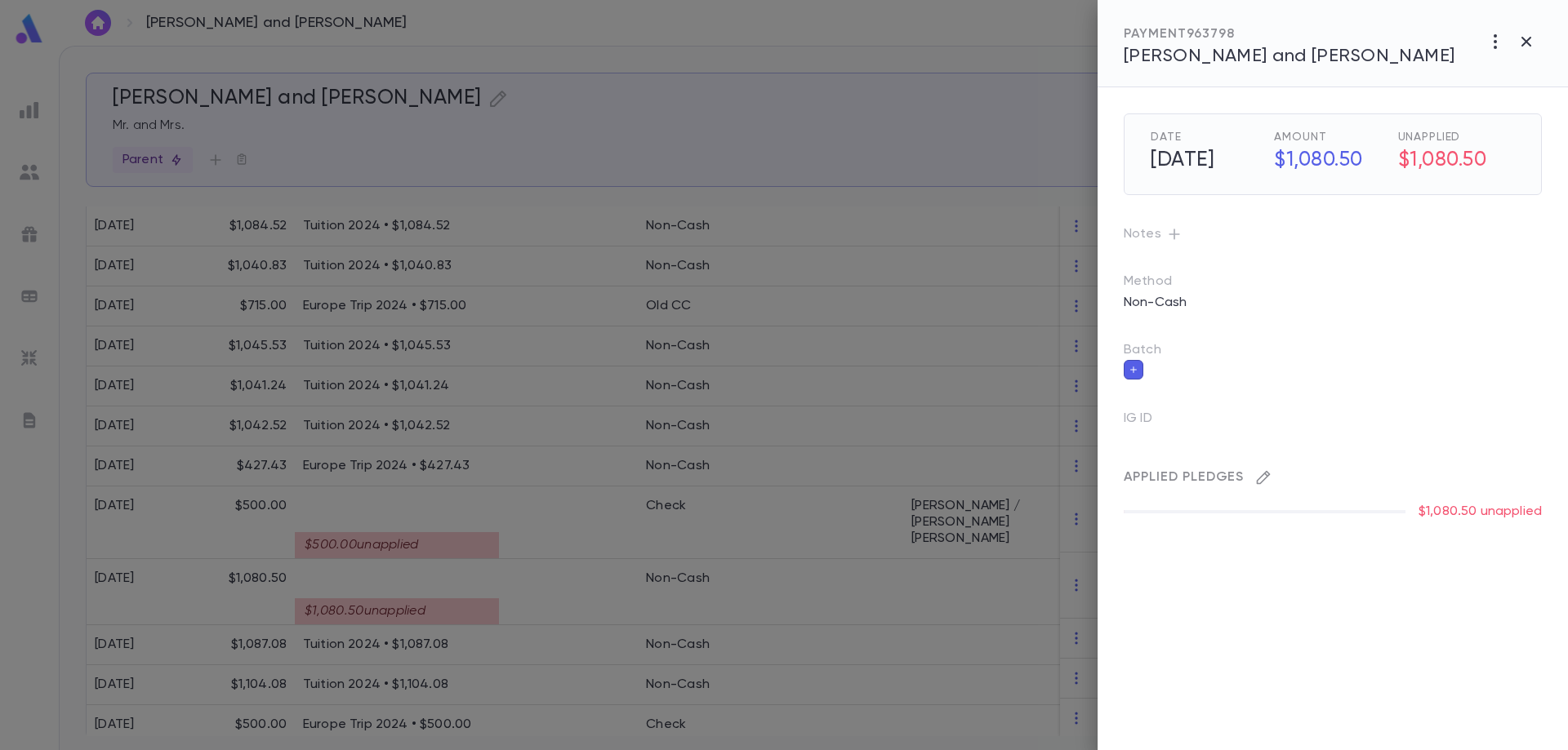
click at [1268, 474] on icon "button" at bounding box center [1263, 477] width 16 height 16
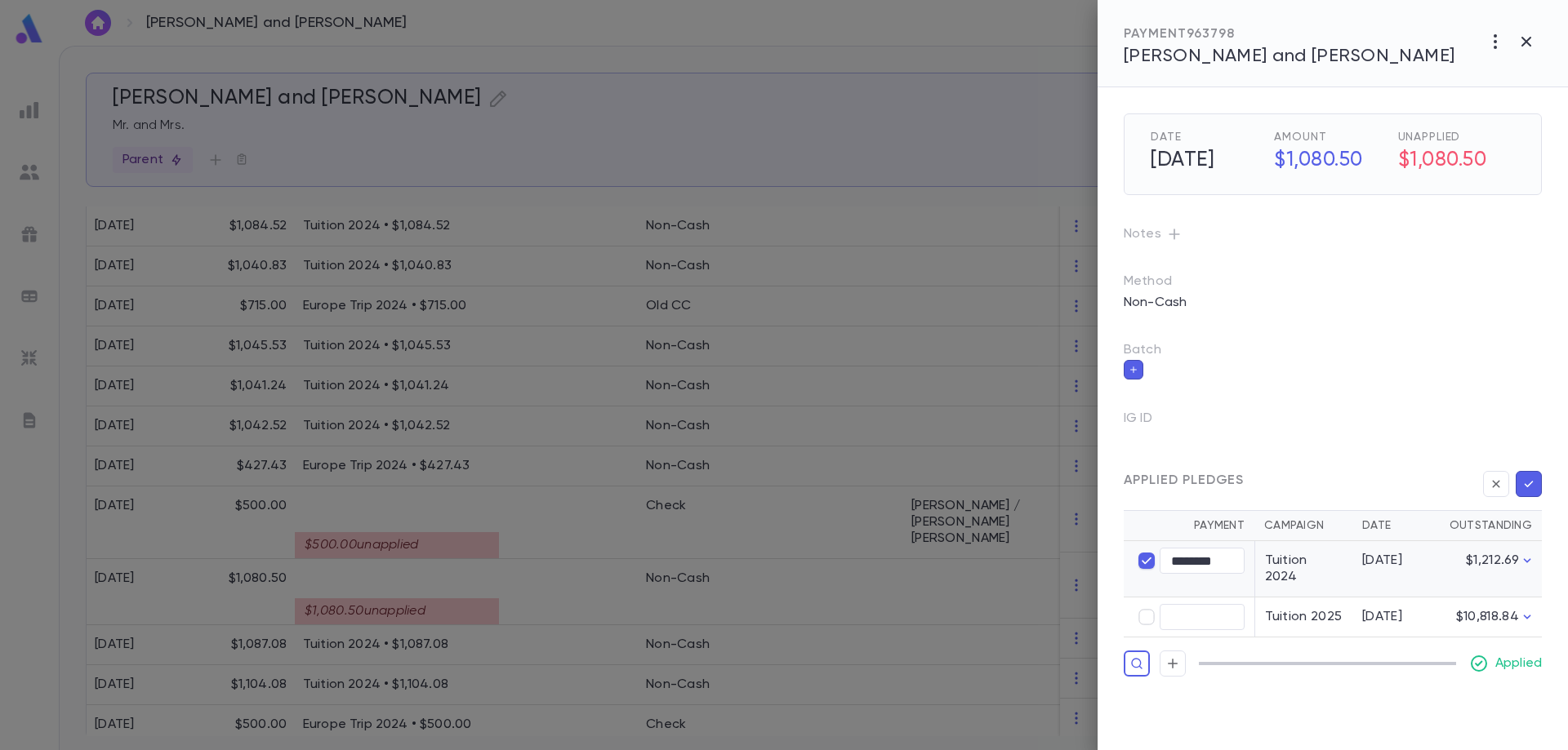
type input "********"
click at [1532, 485] on icon "button" at bounding box center [1528, 484] width 14 height 16
click at [1532, 480] on icon "button" at bounding box center [1528, 484] width 14 height 16
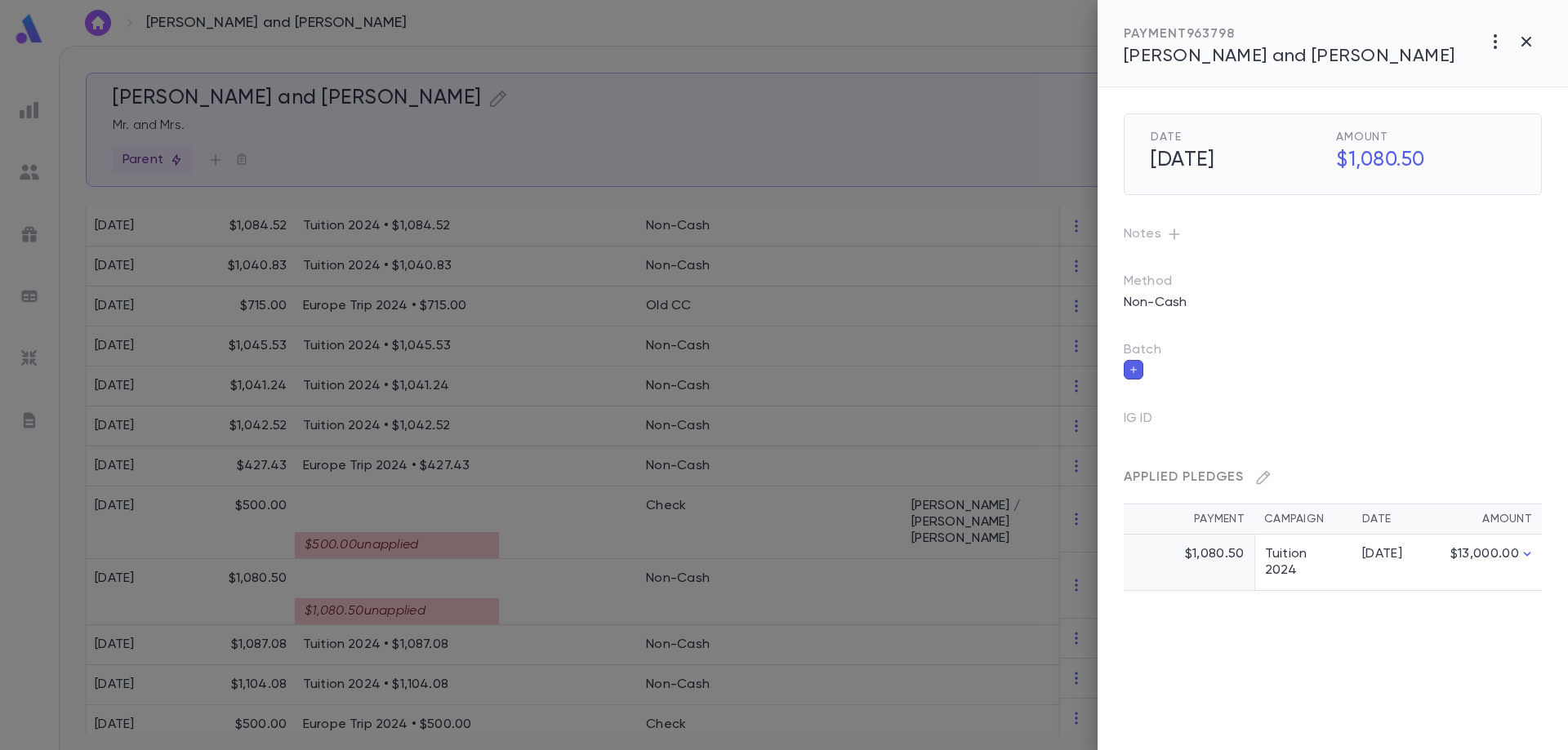
click at [481, 518] on div at bounding box center [784, 375] width 1568 height 750
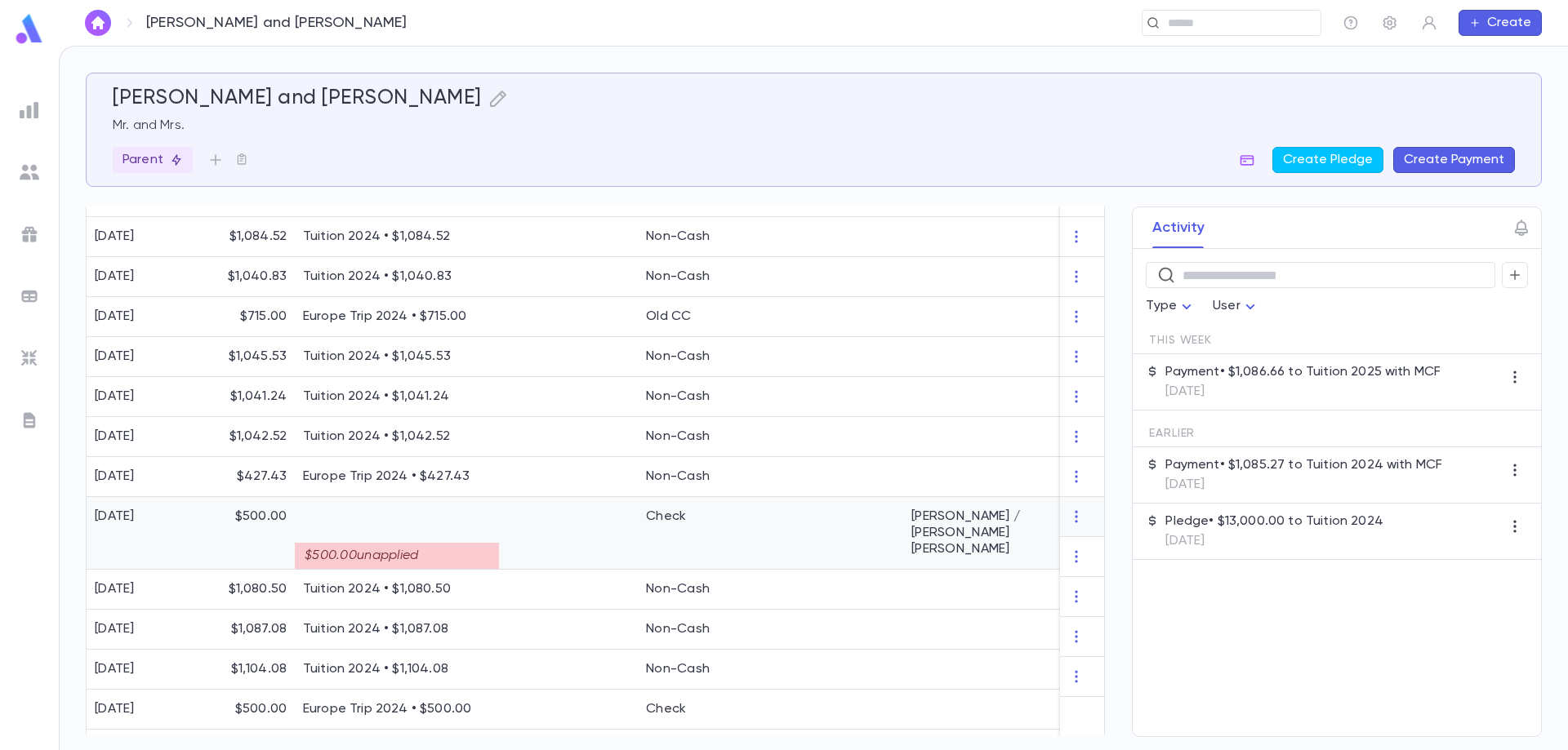
scroll to position [566, 0]
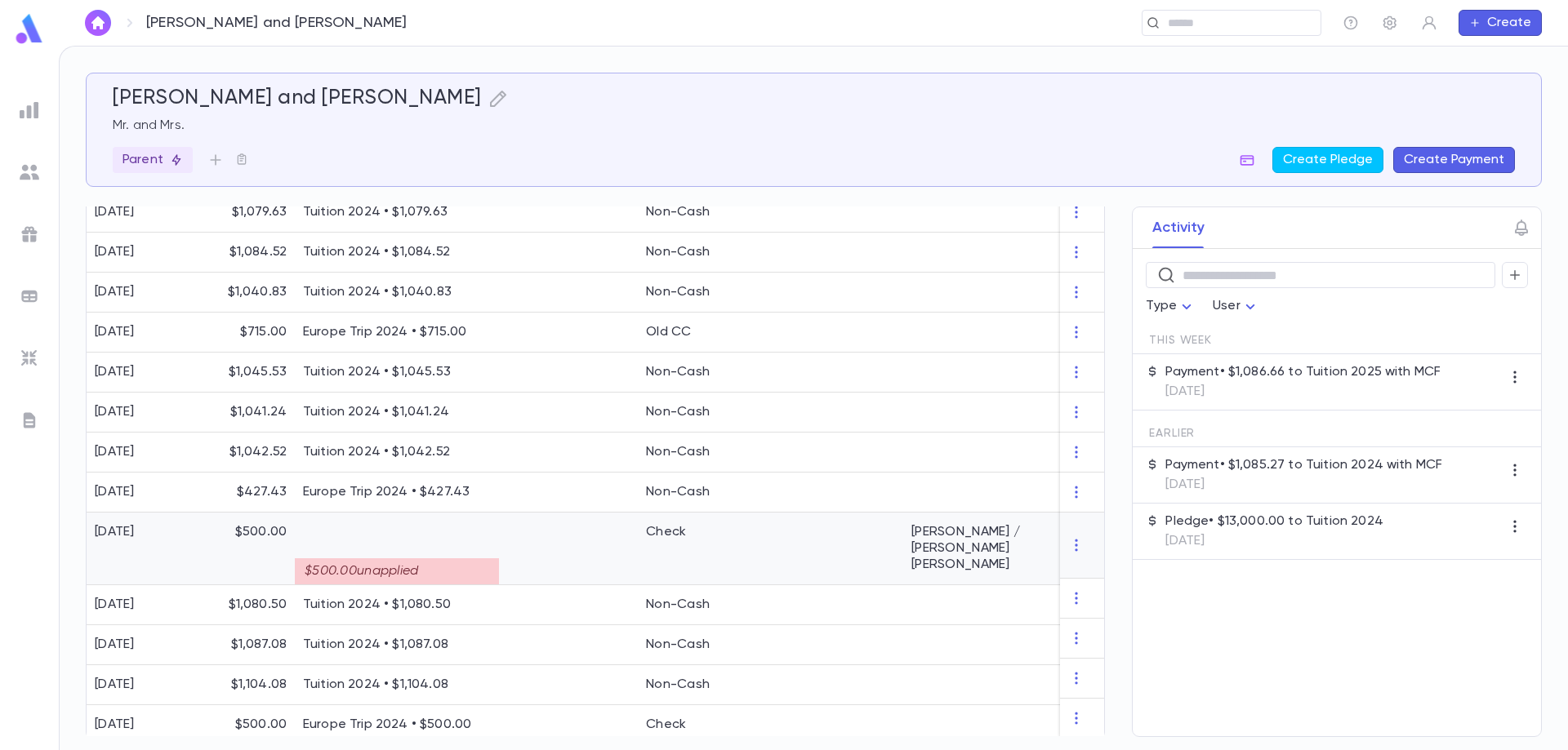
click at [482, 524] on p at bounding box center [396, 532] width 188 height 16
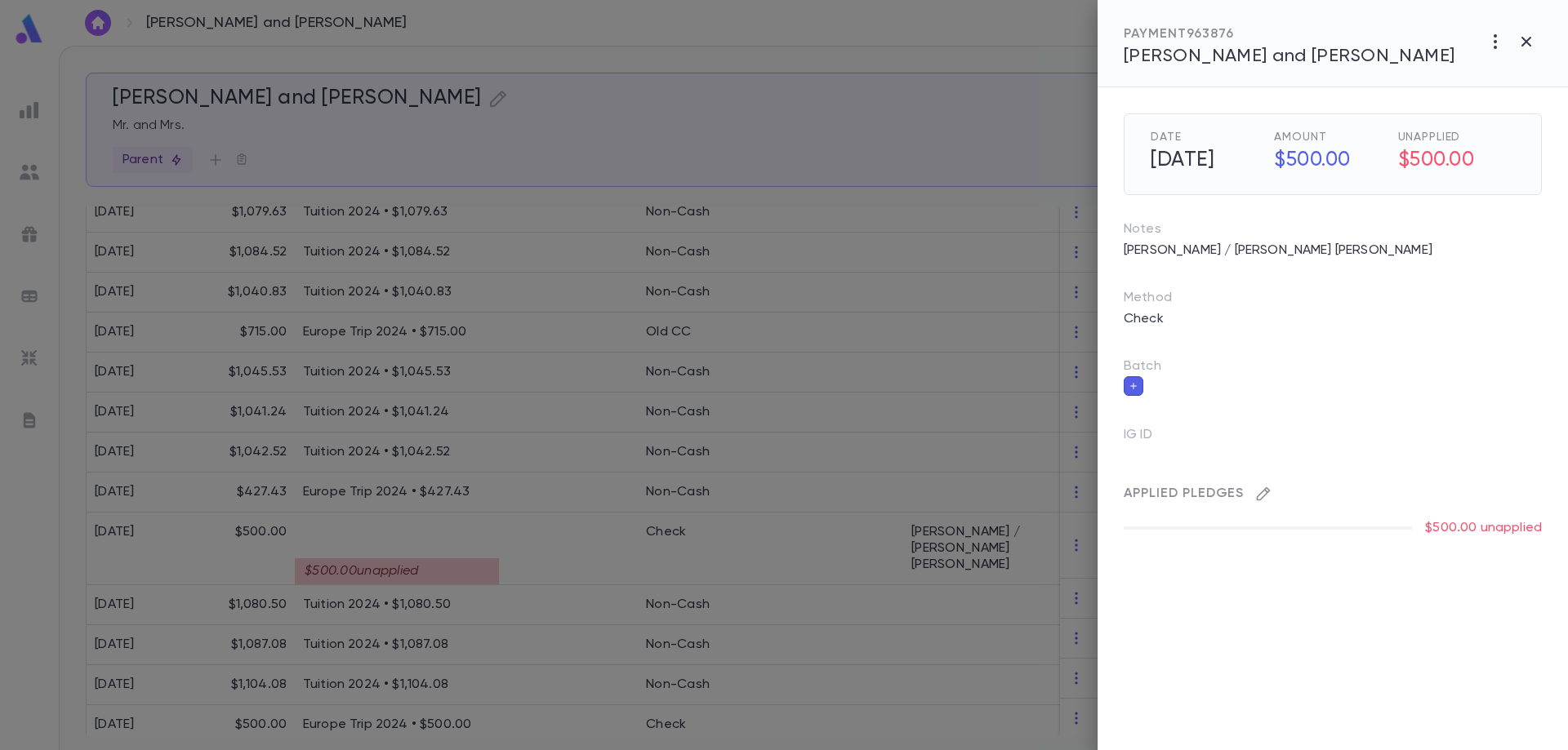
click at [1266, 495] on icon "button" at bounding box center [1263, 494] width 14 height 14
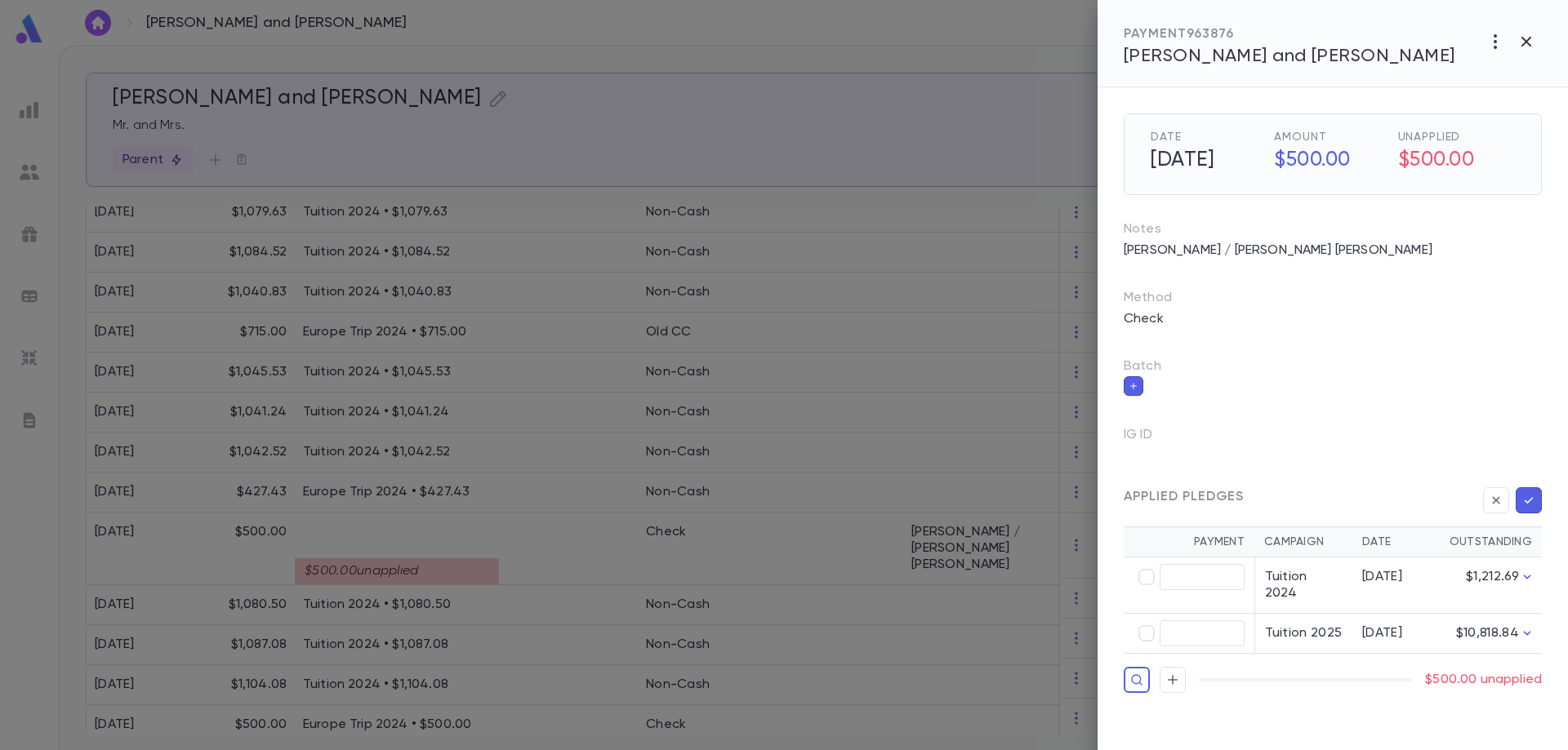
type input "******"
click at [1534, 500] on icon "button" at bounding box center [1528, 500] width 14 height 16
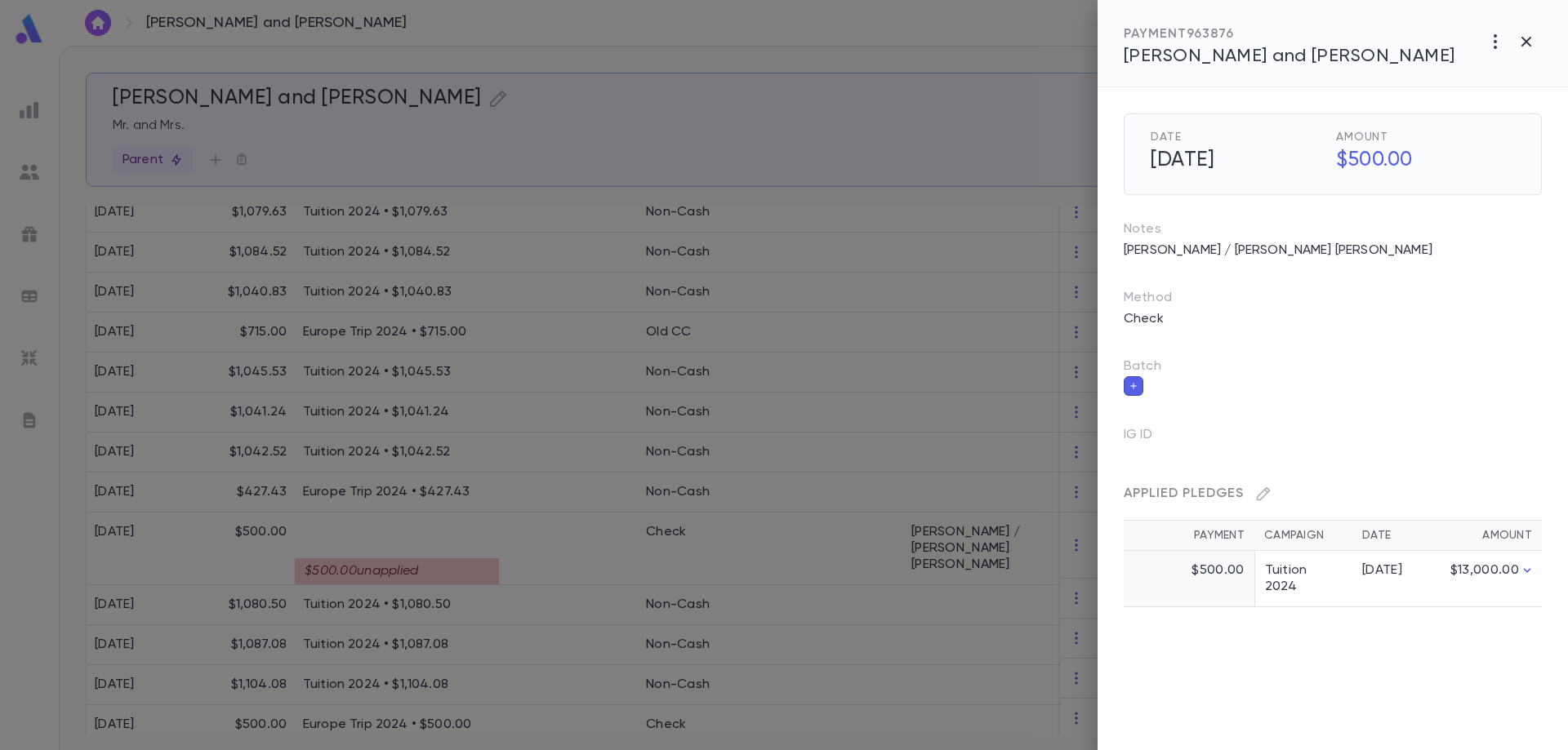
click at [863, 547] on div at bounding box center [784, 375] width 1568 height 750
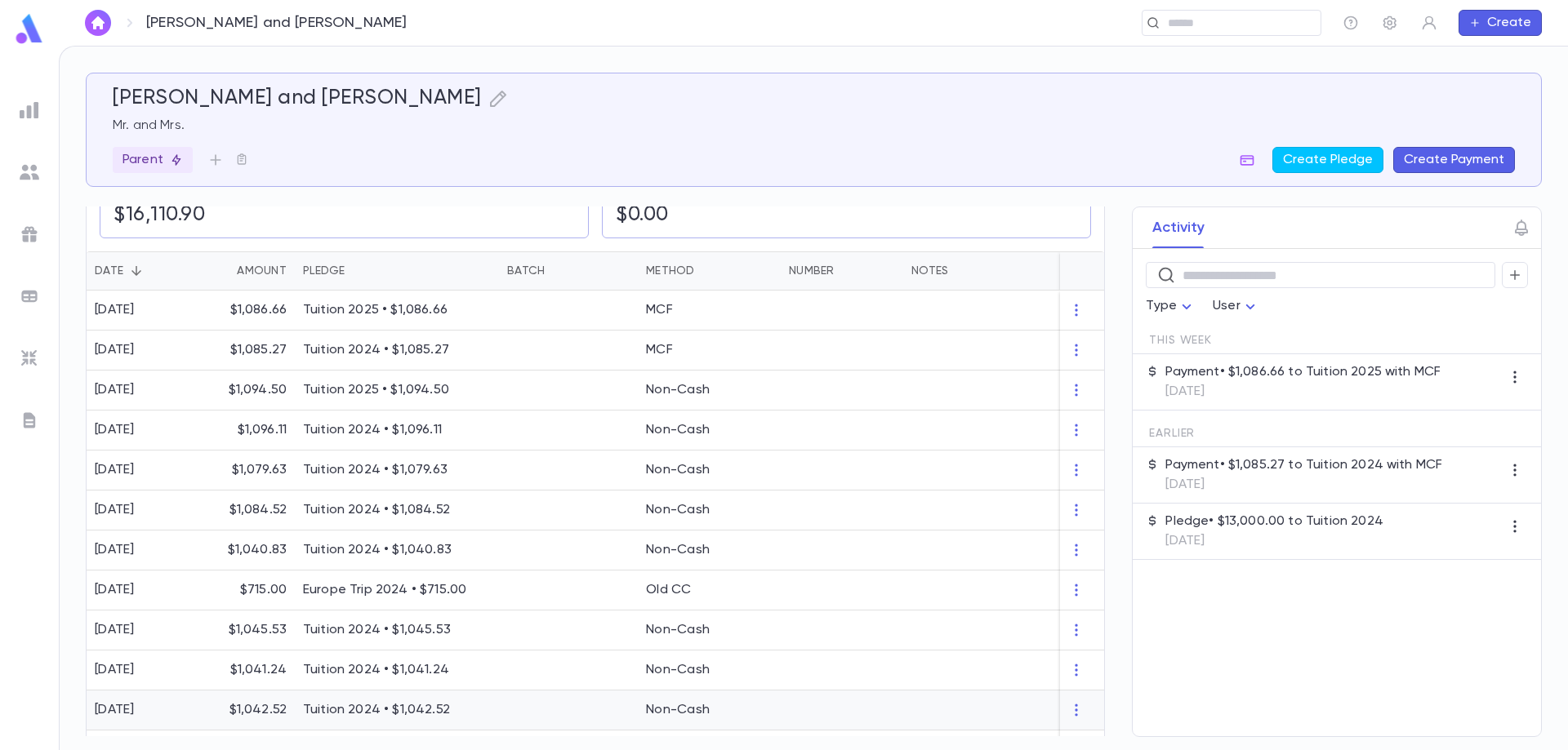
scroll to position [148, 0]
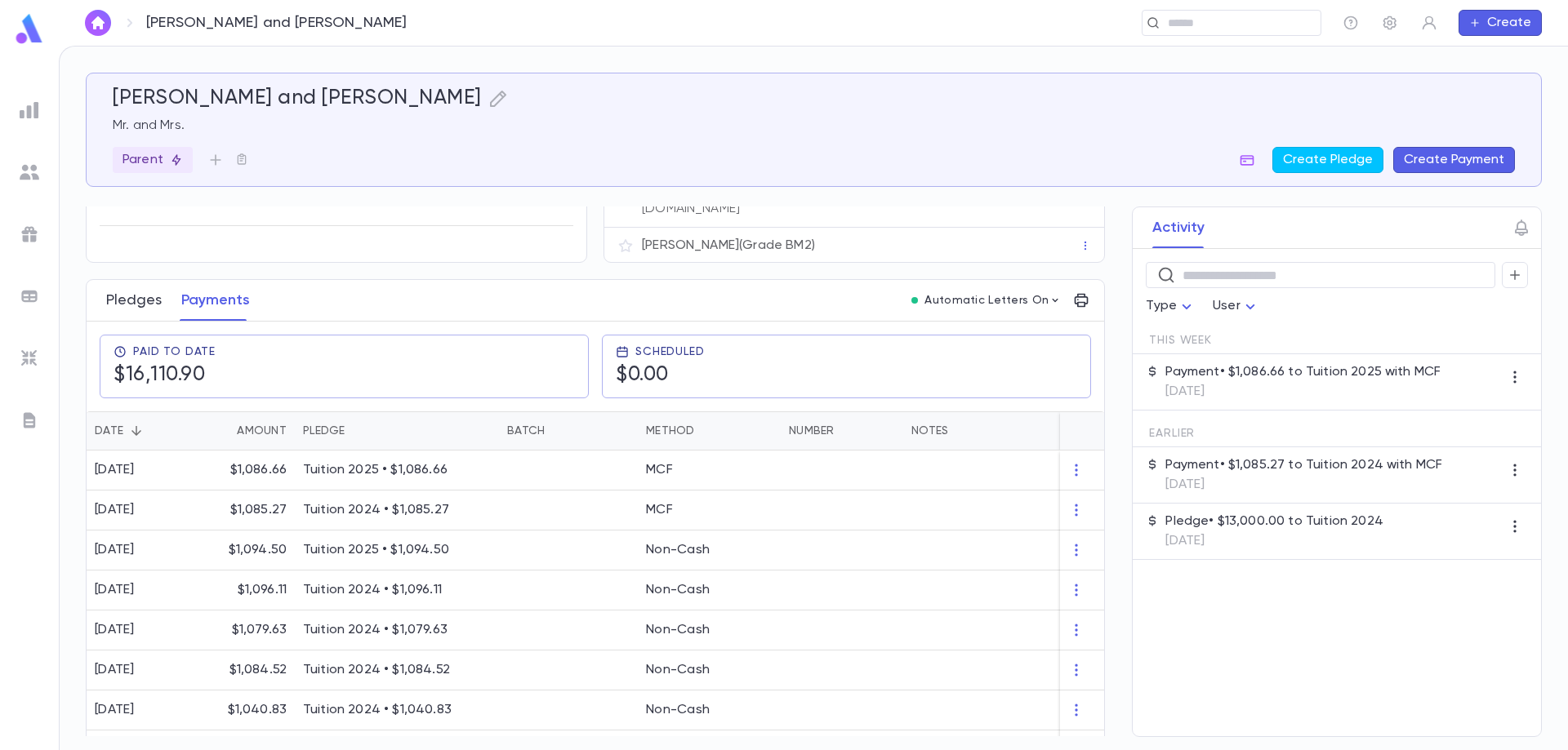
click at [143, 280] on button "Pledges" at bounding box center [134, 300] width 55 height 41
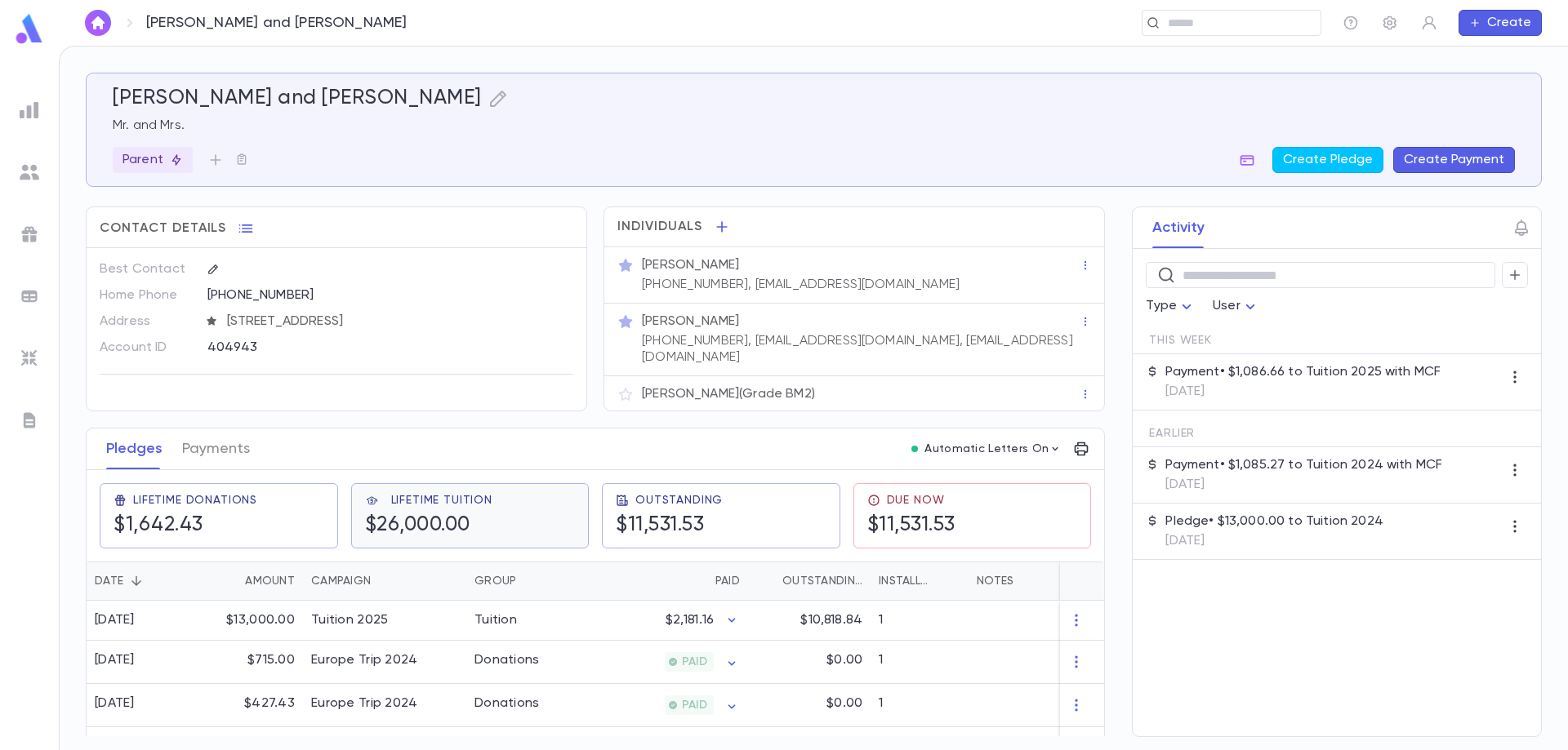
scroll to position [71, 0]
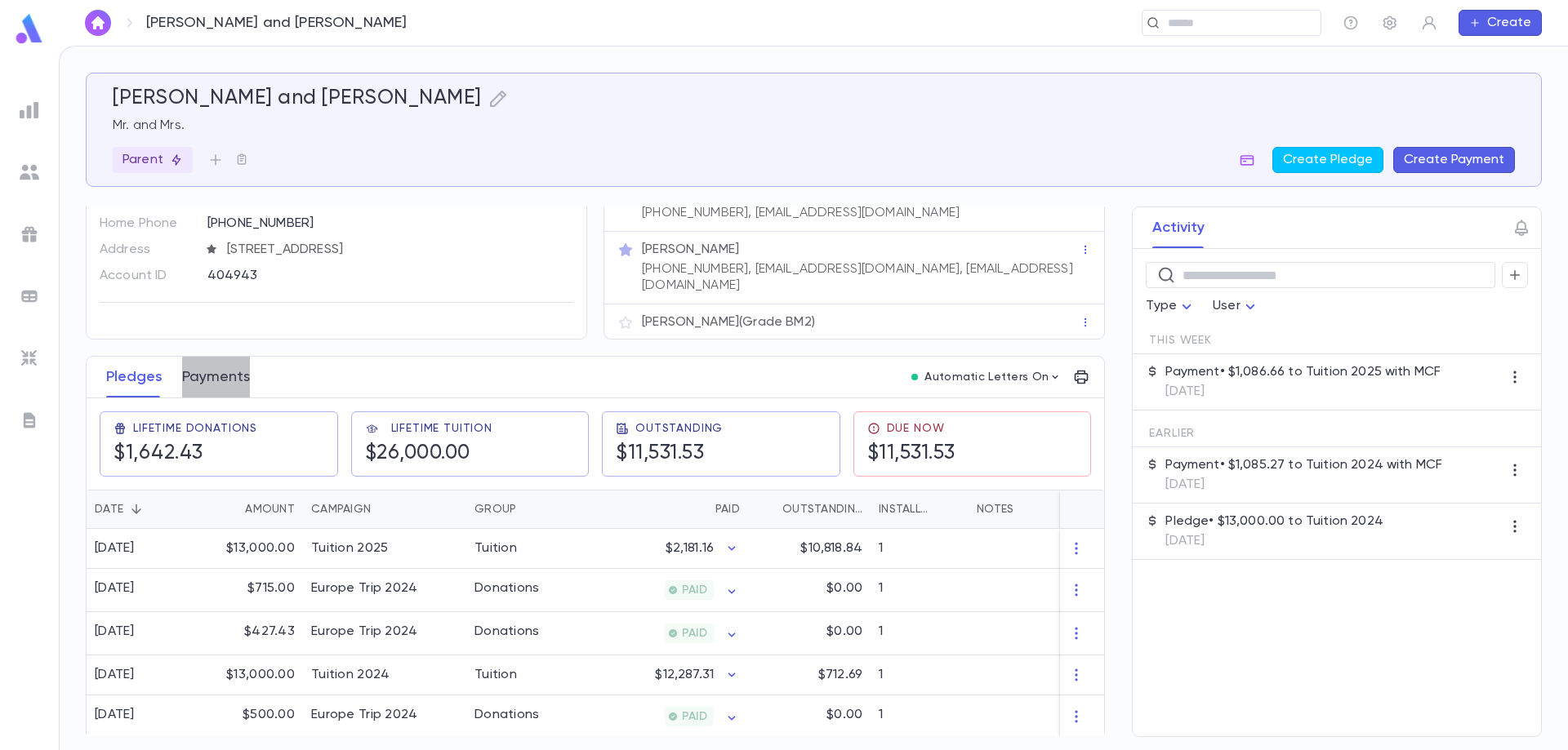
click at [214, 365] on button "Payments" at bounding box center [215, 377] width 68 height 41
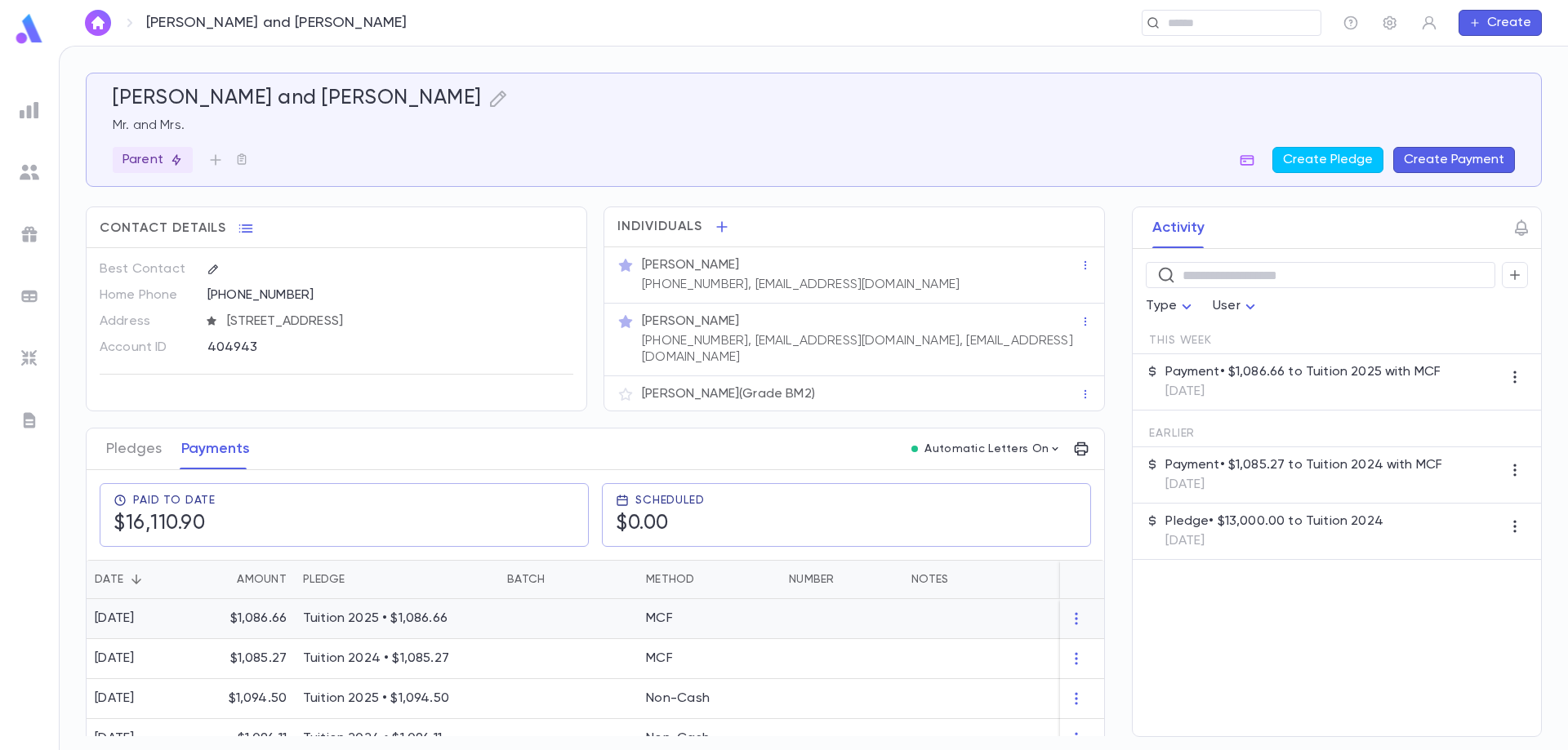
click at [405, 612] on p "Tuition 2025 • $1,086.66" at bounding box center [396, 619] width 188 height 16
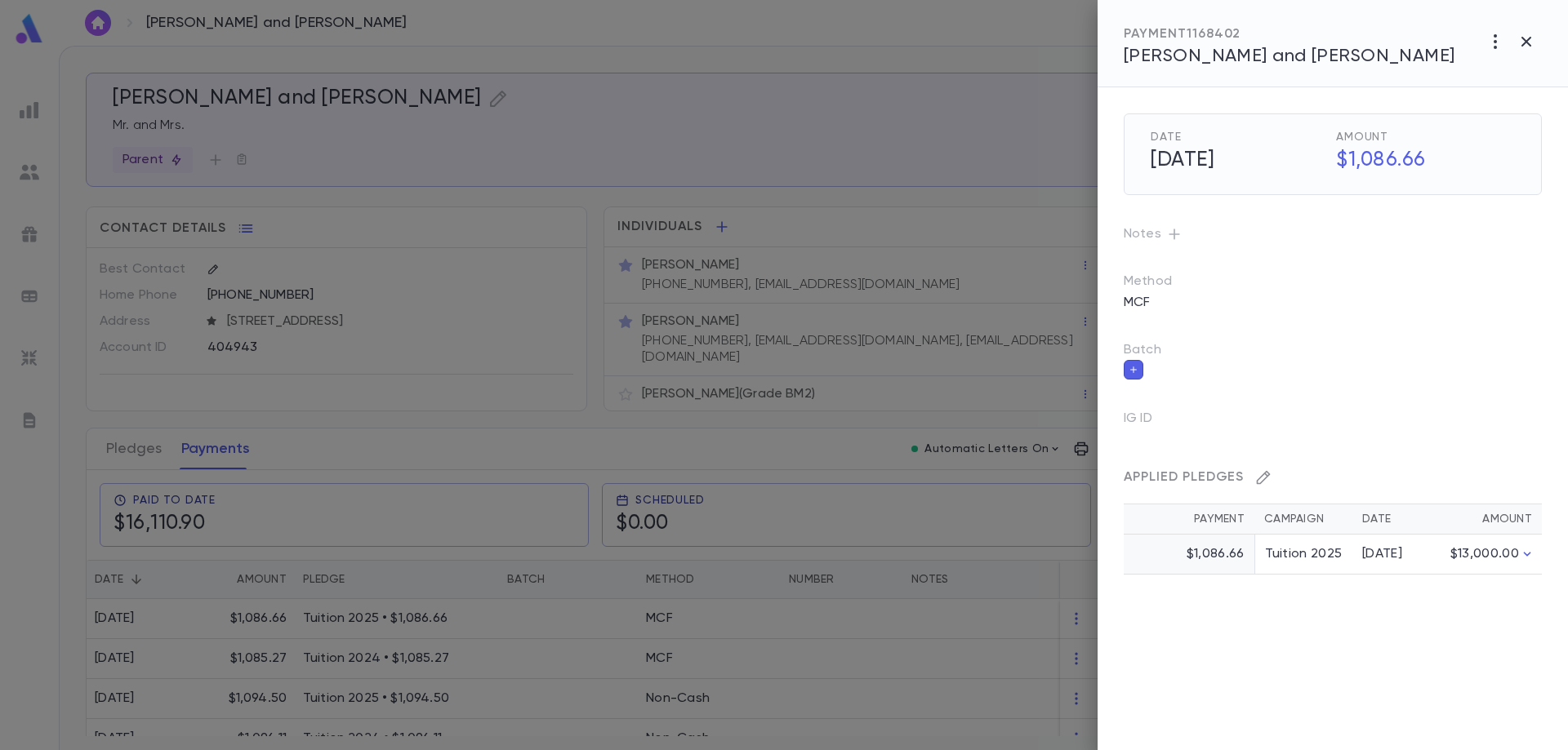
click at [1267, 475] on icon "button" at bounding box center [1263, 478] width 14 height 14
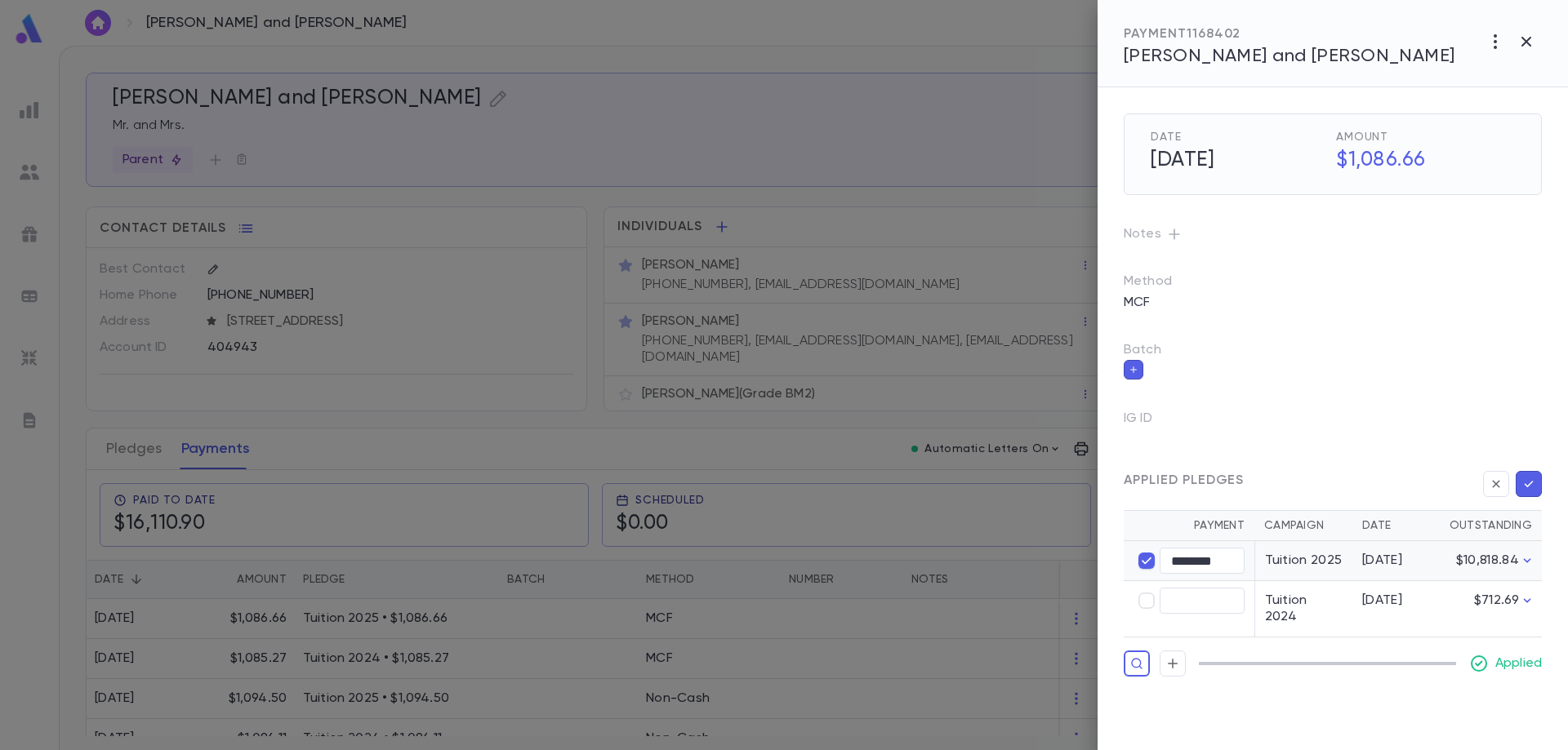
type input "****"
type input "******"
click at [1528, 479] on icon "button" at bounding box center [1528, 484] width 14 height 16
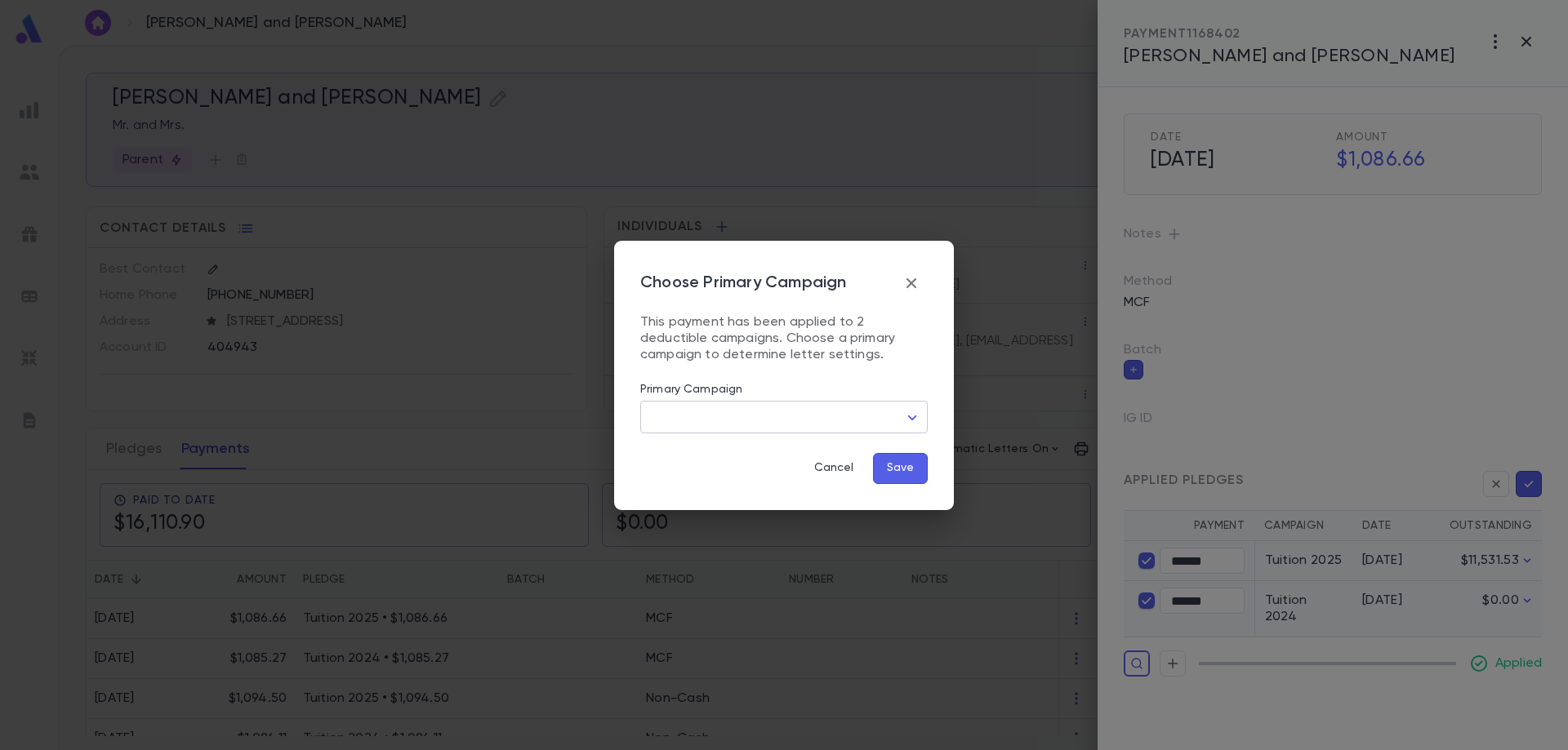
click at [808, 433] on div "Choose Primary Campaign This payment has been applied to 2 deductible campaigns…" at bounding box center [784, 376] width 288 height 217
click at [813, 423] on body "[PERSON_NAME] and [PERSON_NAME] ​ Create [PERSON_NAME] and [PERSON_NAME] Mr. an…" at bounding box center [784, 398] width 1568 height 704
click at [743, 474] on span "Tuition 2025" at bounding box center [787, 477] width 260 height 16
type input "****"
click at [894, 468] on button "Save" at bounding box center [900, 468] width 54 height 31
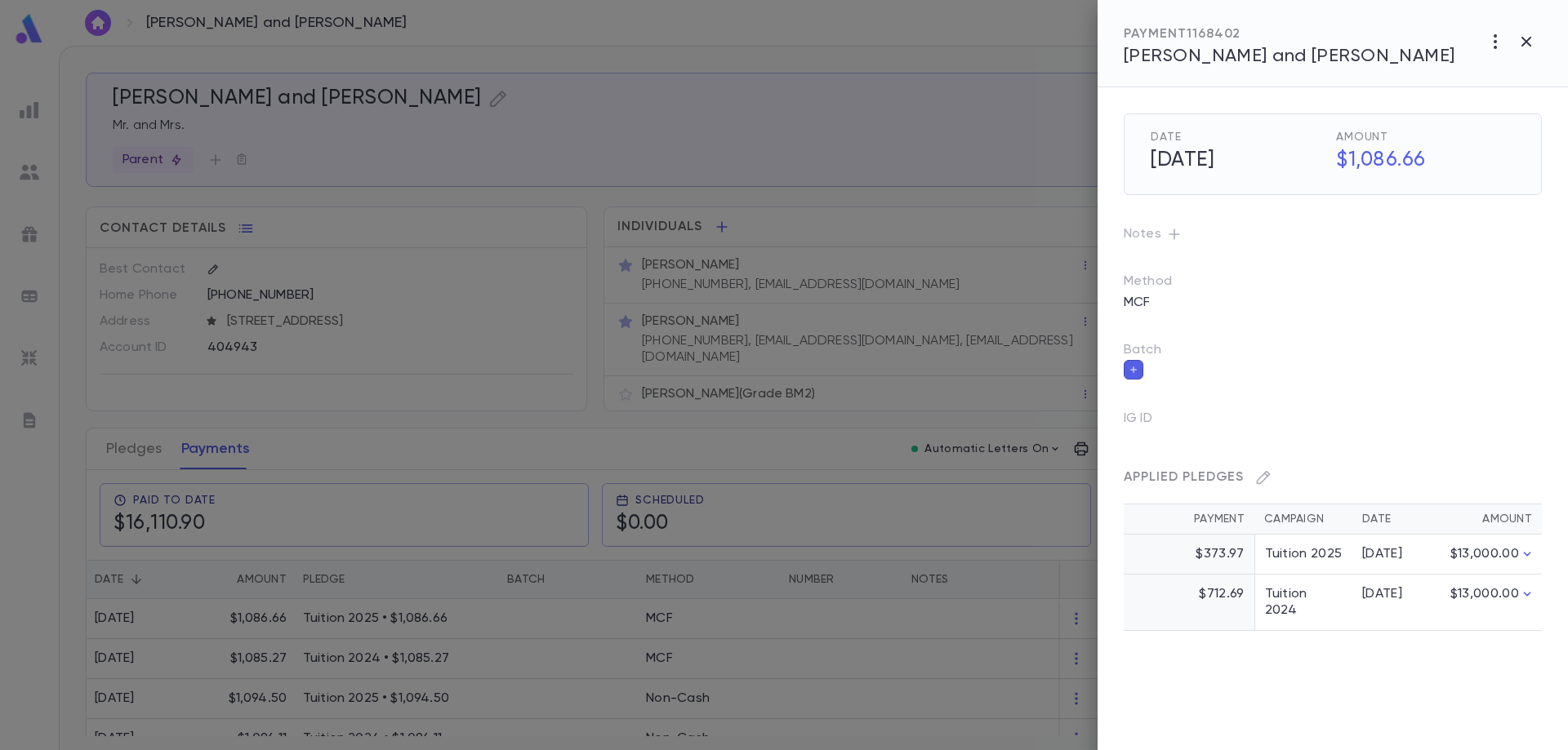
click at [557, 617] on div at bounding box center [784, 375] width 1568 height 750
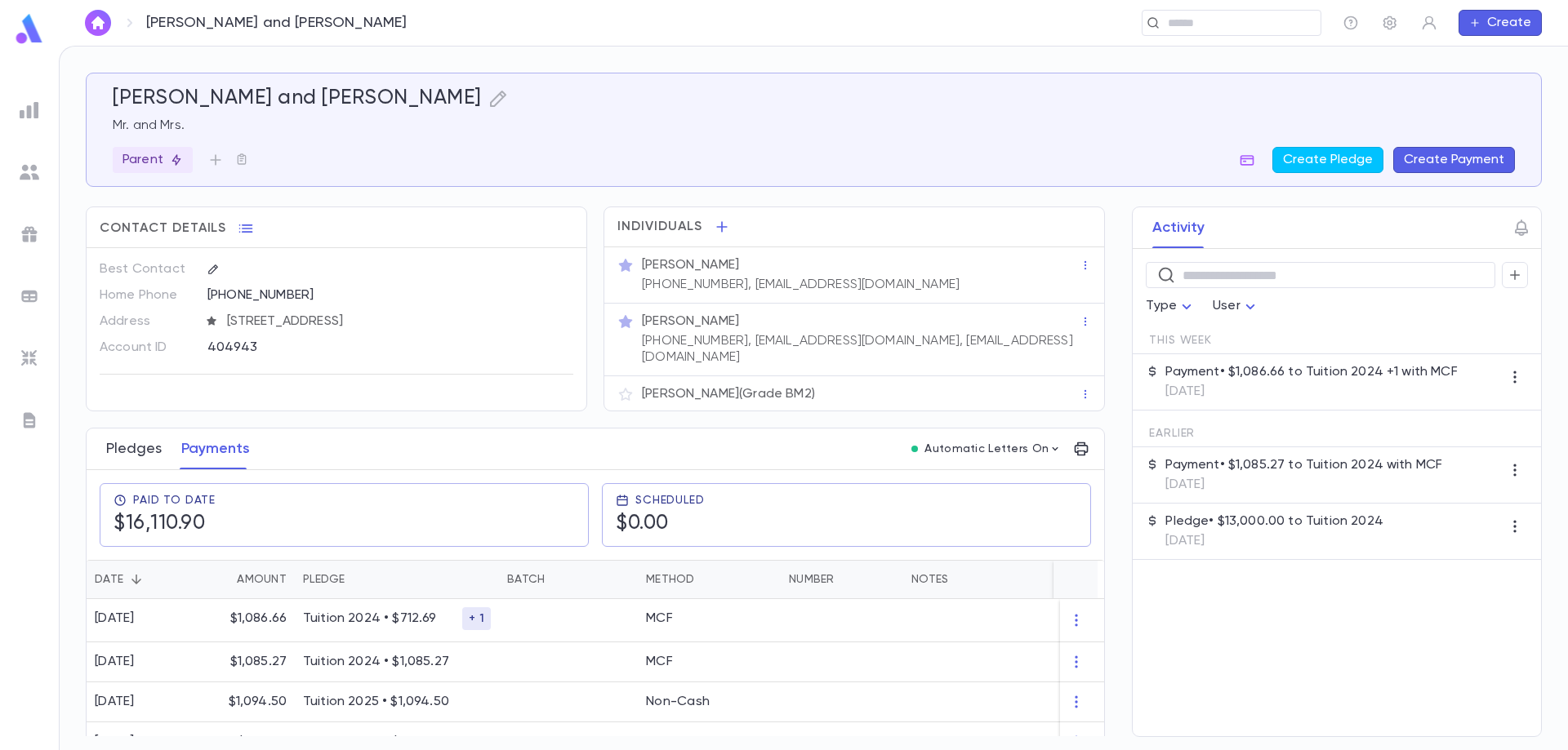
click at [132, 451] on button "Pledges" at bounding box center [134, 448] width 55 height 41
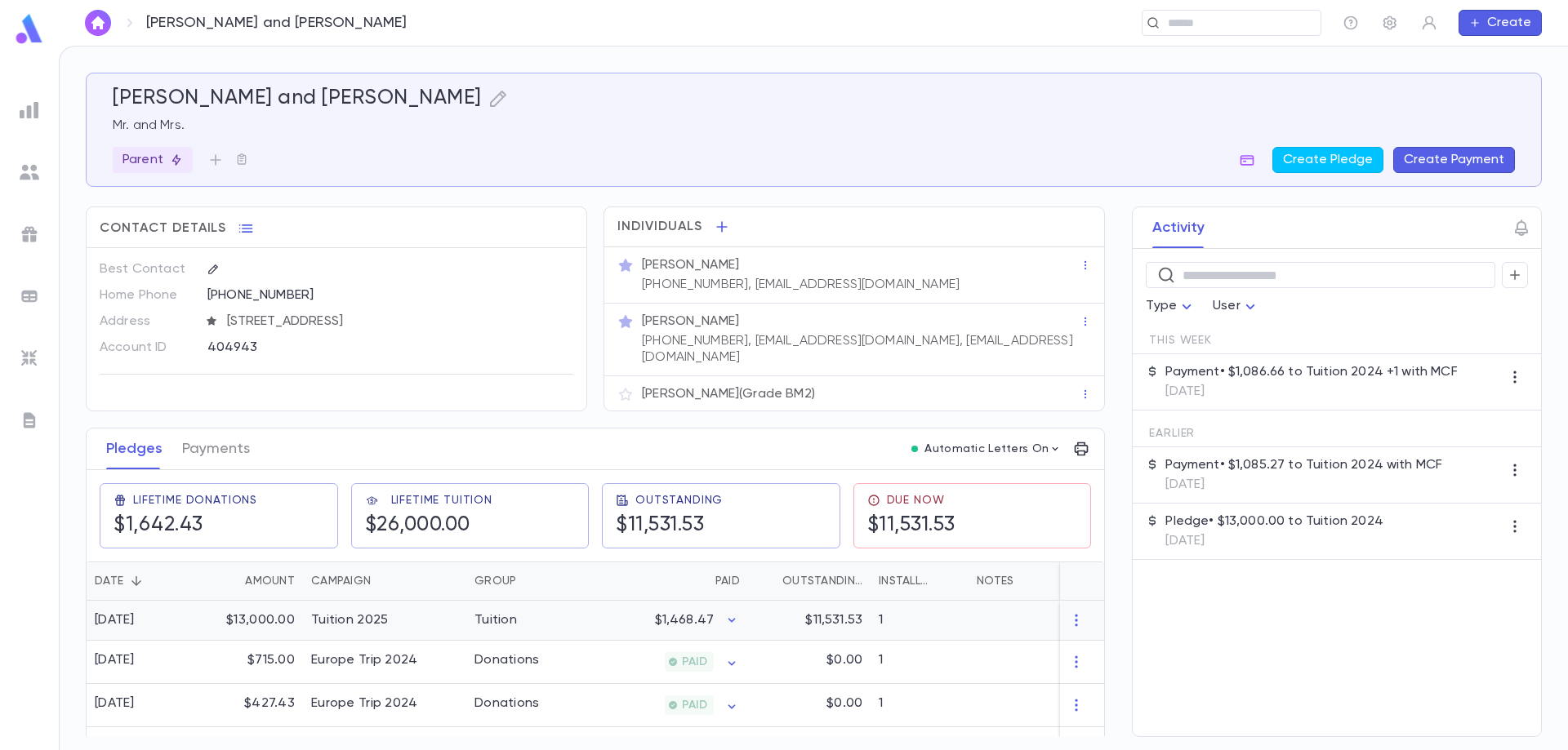
scroll to position [75, 0]
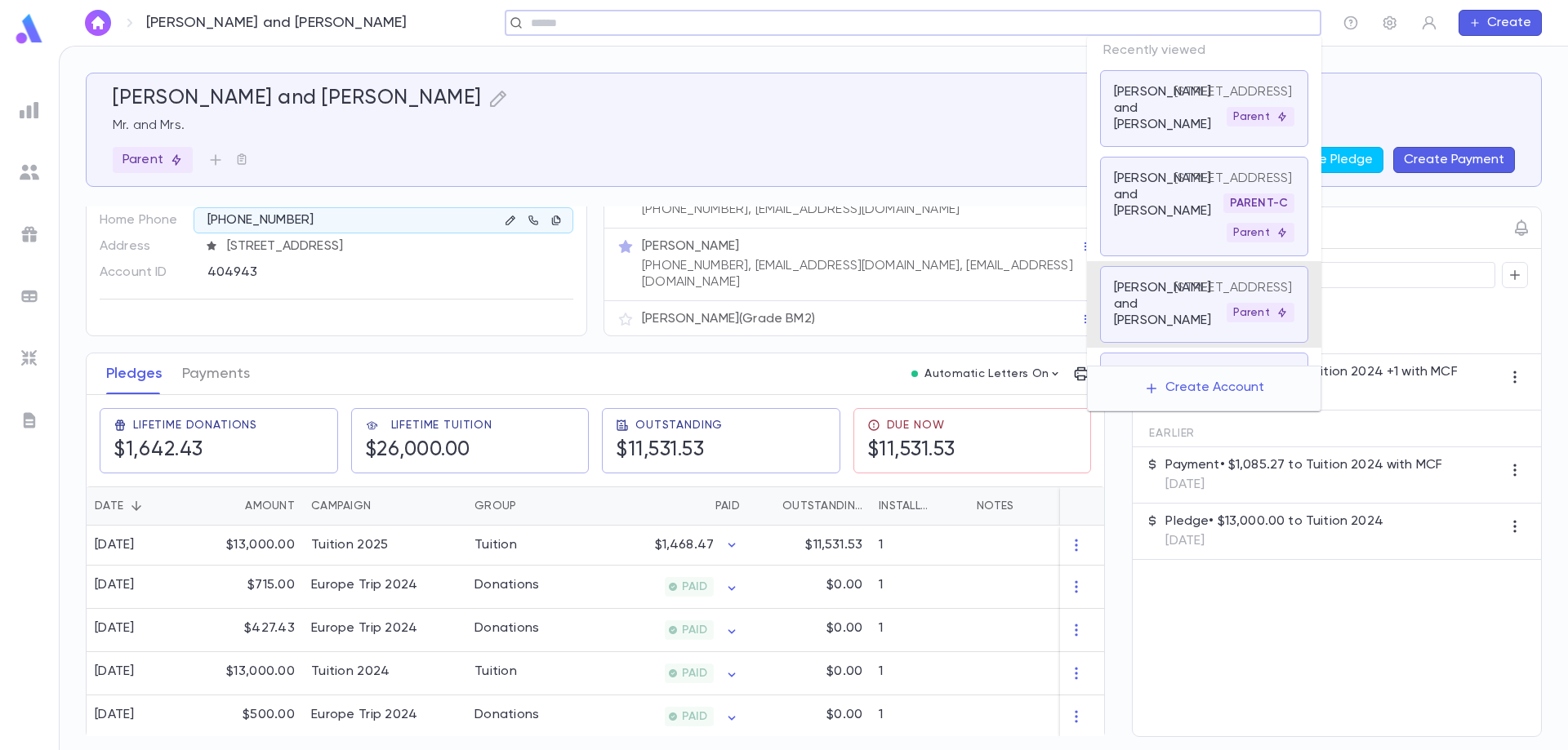
click at [1174, 20] on input "text" at bounding box center [907, 23] width 764 height 15
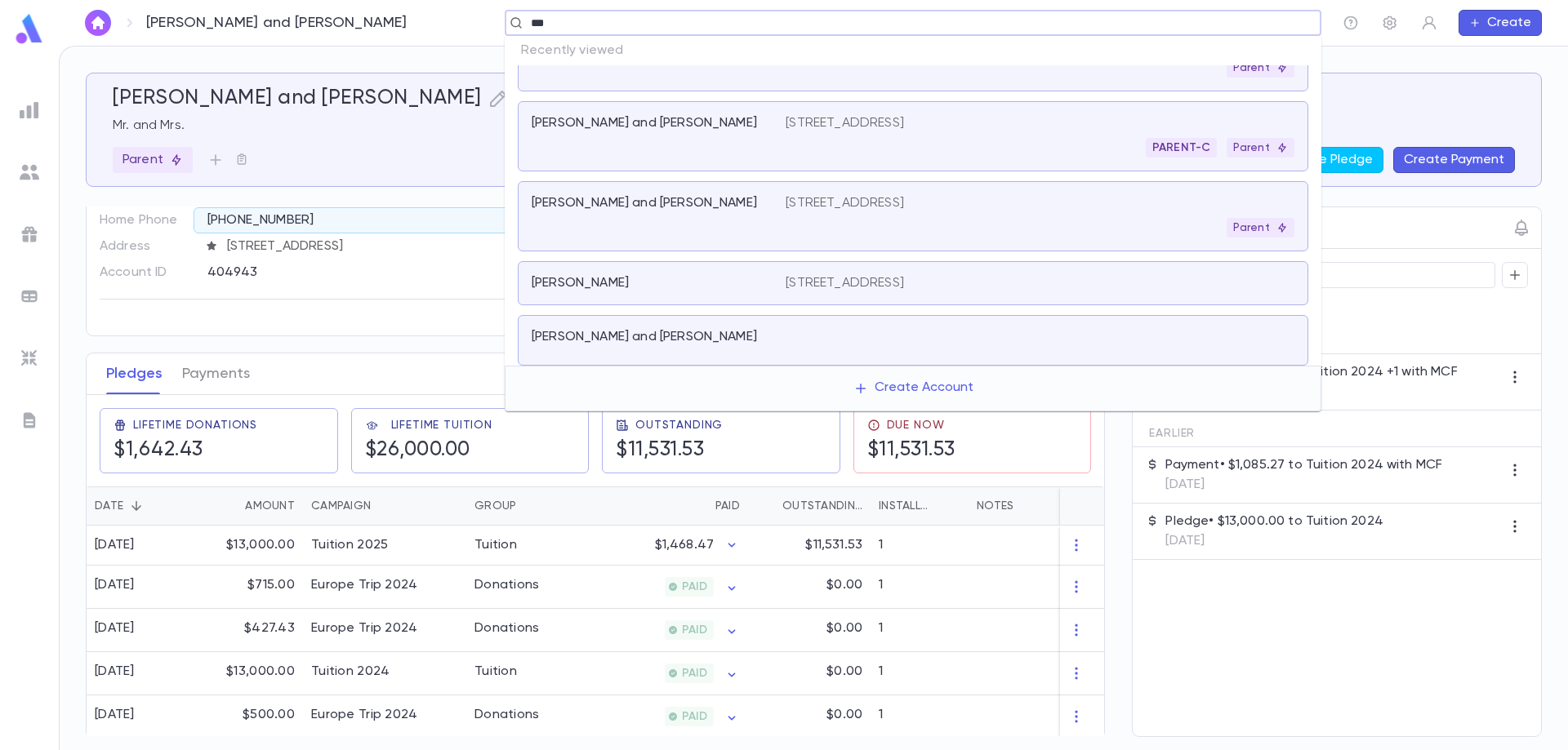
scroll to position [0, 0]
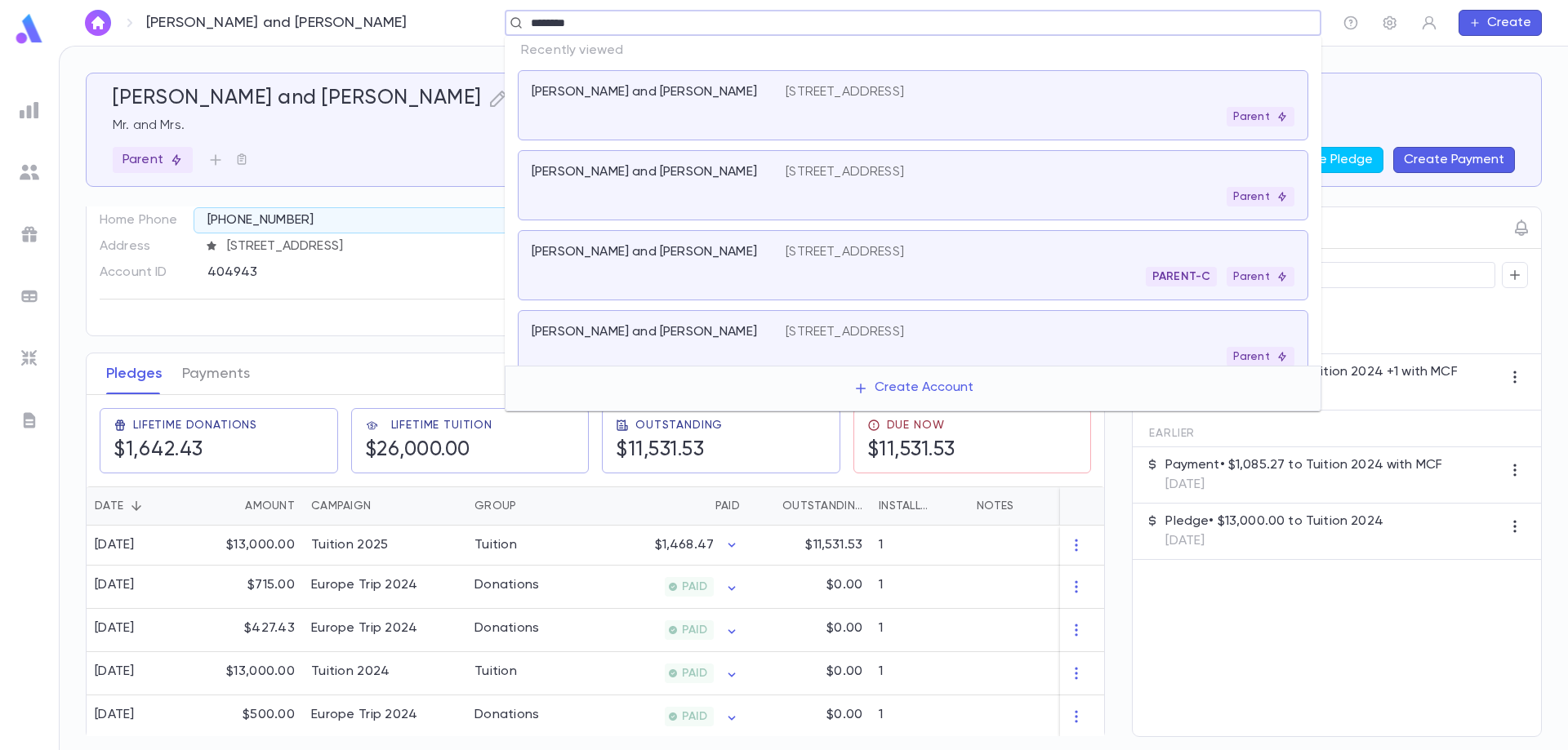
type input "*********"
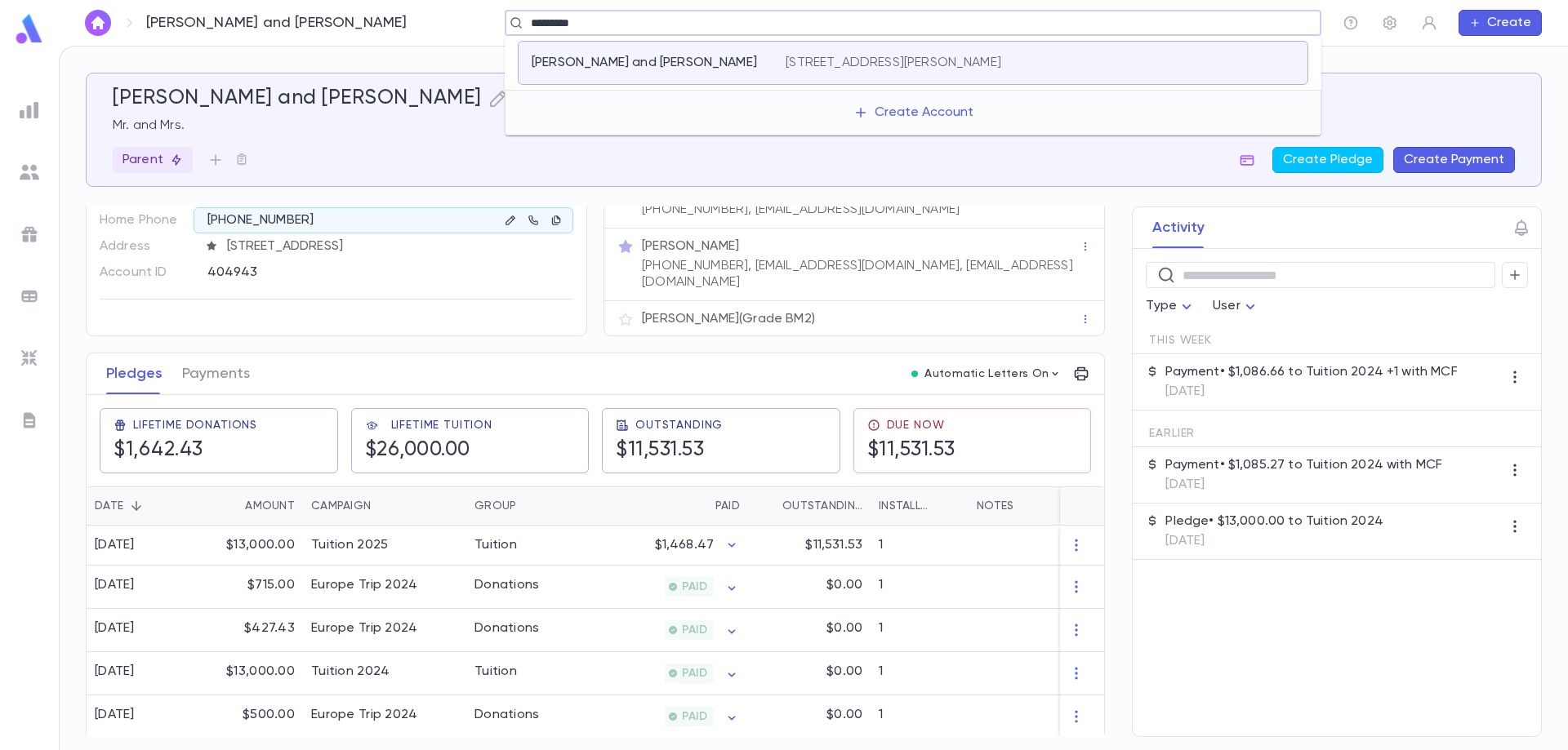
click at [858, 70] on p "[STREET_ADDRESS][PERSON_NAME]" at bounding box center [893, 62] width 215 height 16
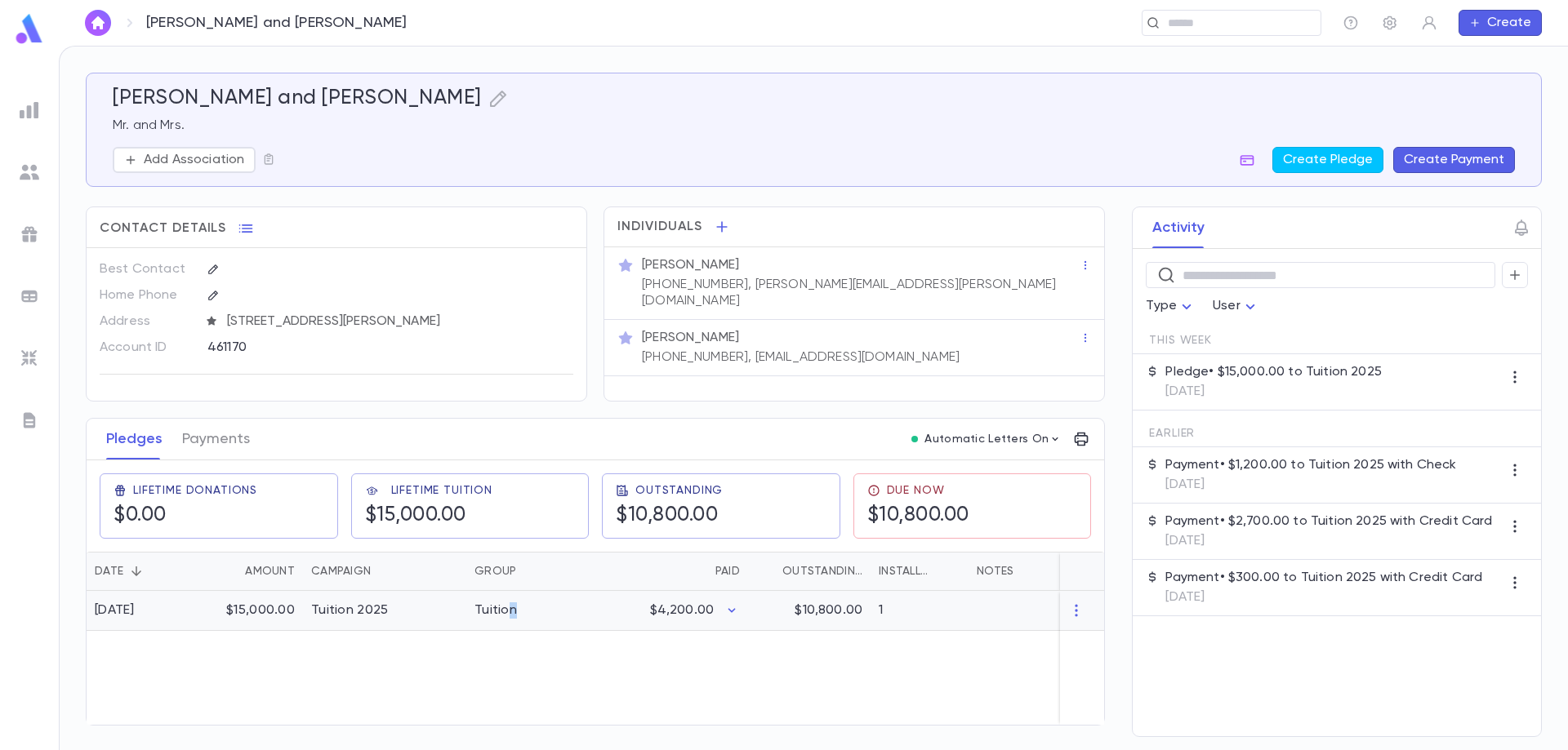
drag, startPoint x: 518, startPoint y: 603, endPoint x: 506, endPoint y: 606, distance: 12.4
click at [506, 606] on div "Tuition" at bounding box center [527, 611] width 123 height 40
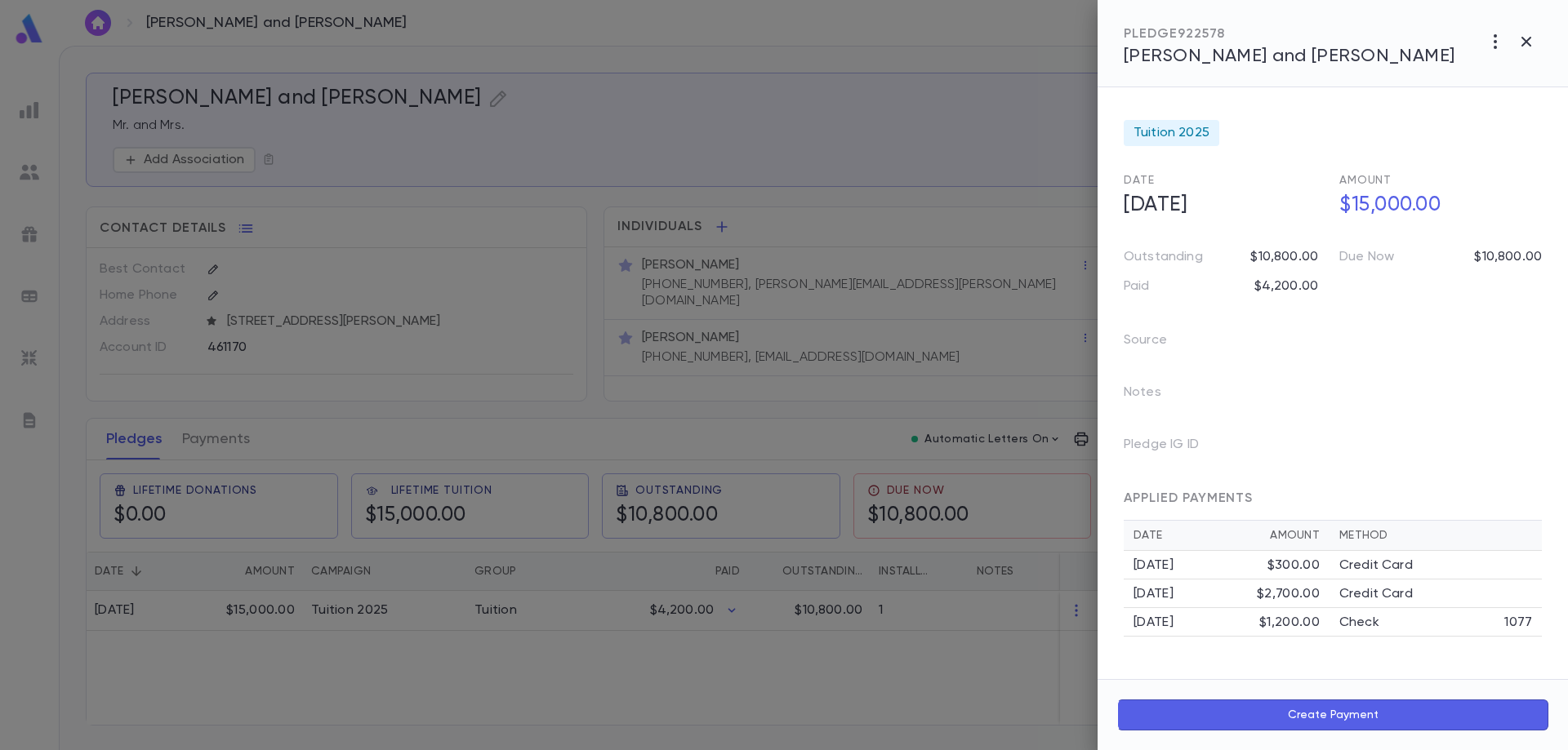
click at [174, 440] on div at bounding box center [784, 375] width 1568 height 750
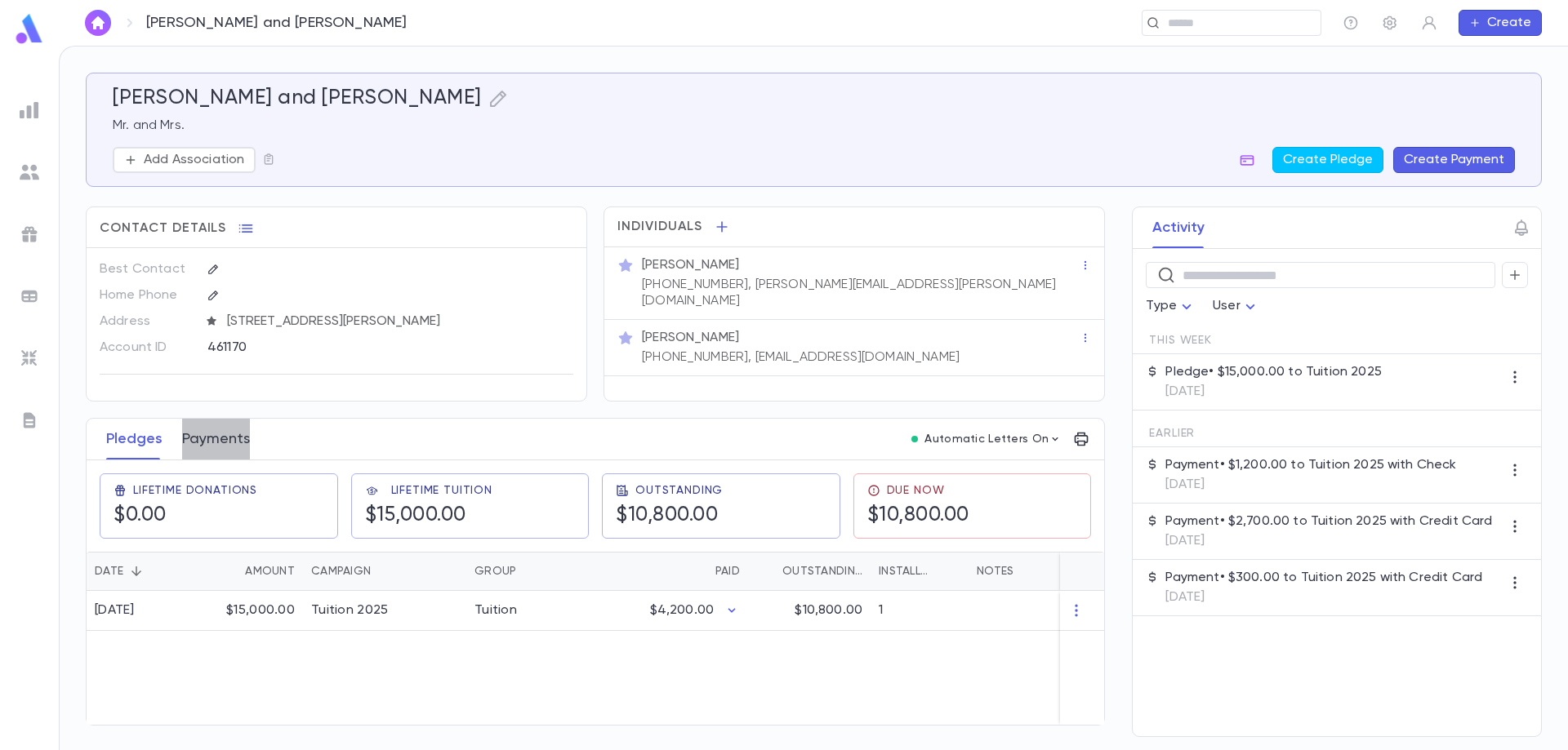
click at [215, 444] on button "Payments" at bounding box center [215, 439] width 68 height 41
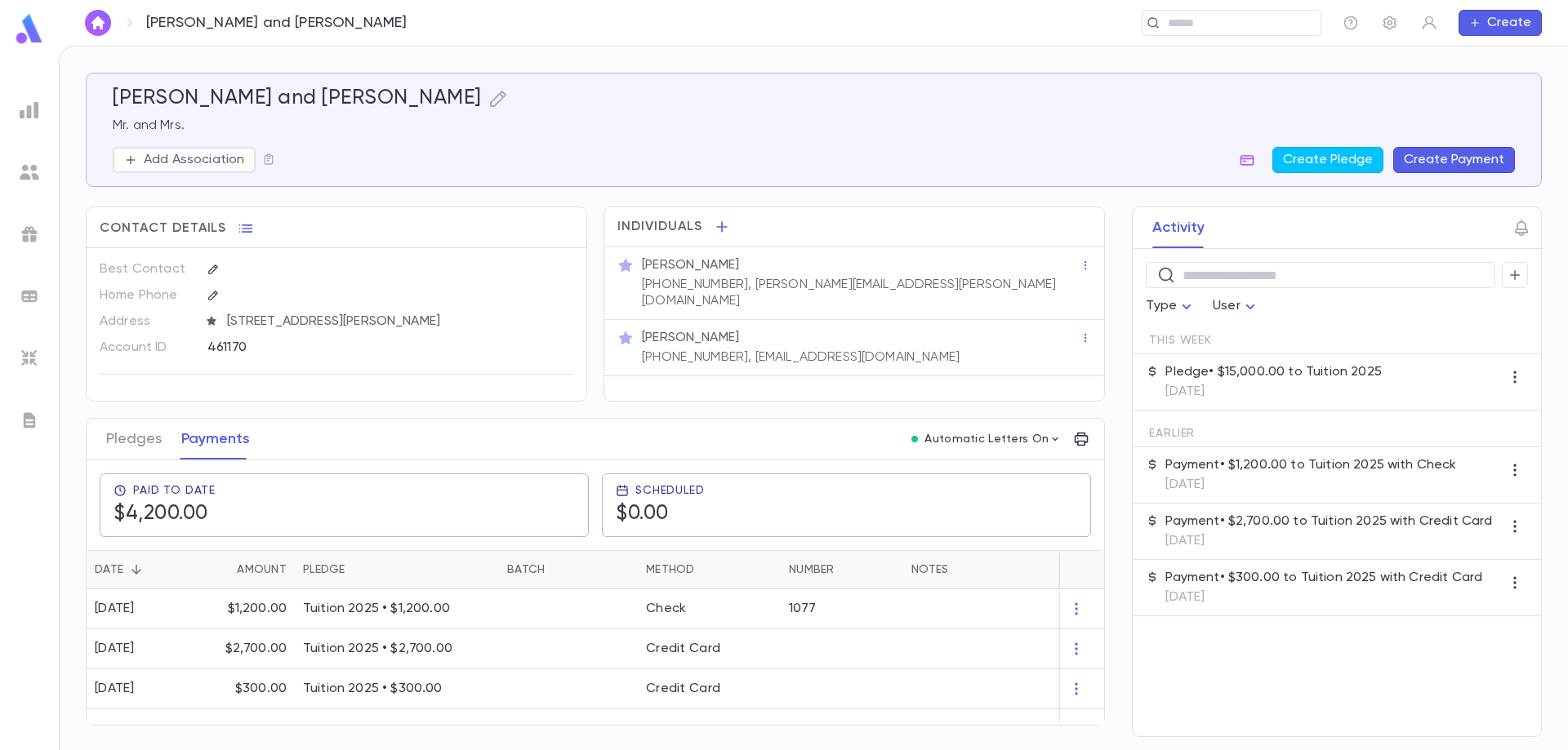
click at [1454, 150] on button "Create Payment" at bounding box center [1455, 159] width 122 height 26
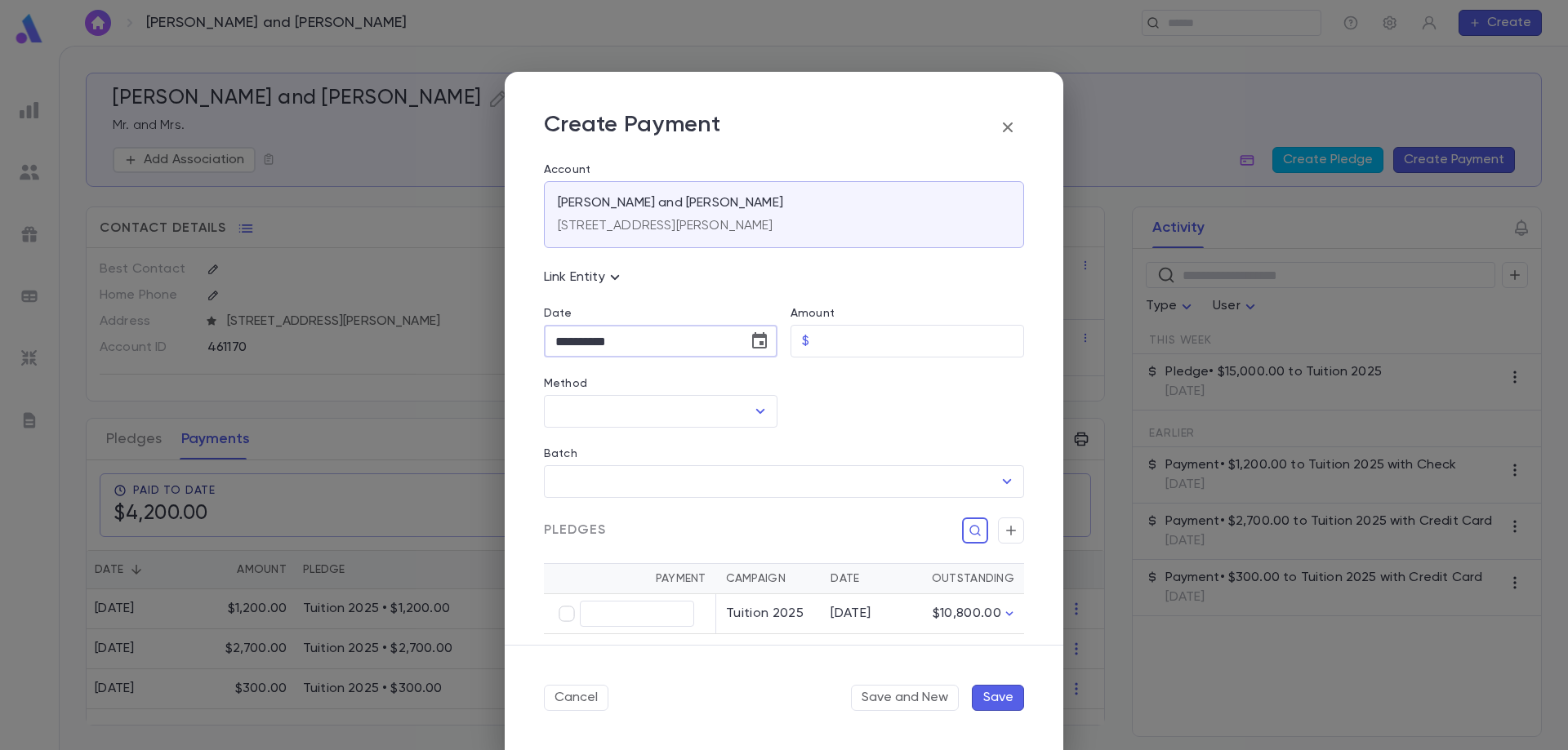
click at [669, 347] on input "**********" at bounding box center [640, 341] width 192 height 31
click at [763, 334] on icon "Choose date, selected date is Sep 10, 2025" at bounding box center [760, 341] width 20 height 20
click at [610, 481] on button "9" at bounding box center [605, 482] width 30 height 30
type input "**********"
click at [841, 343] on input "Amount" at bounding box center [920, 341] width 208 height 31
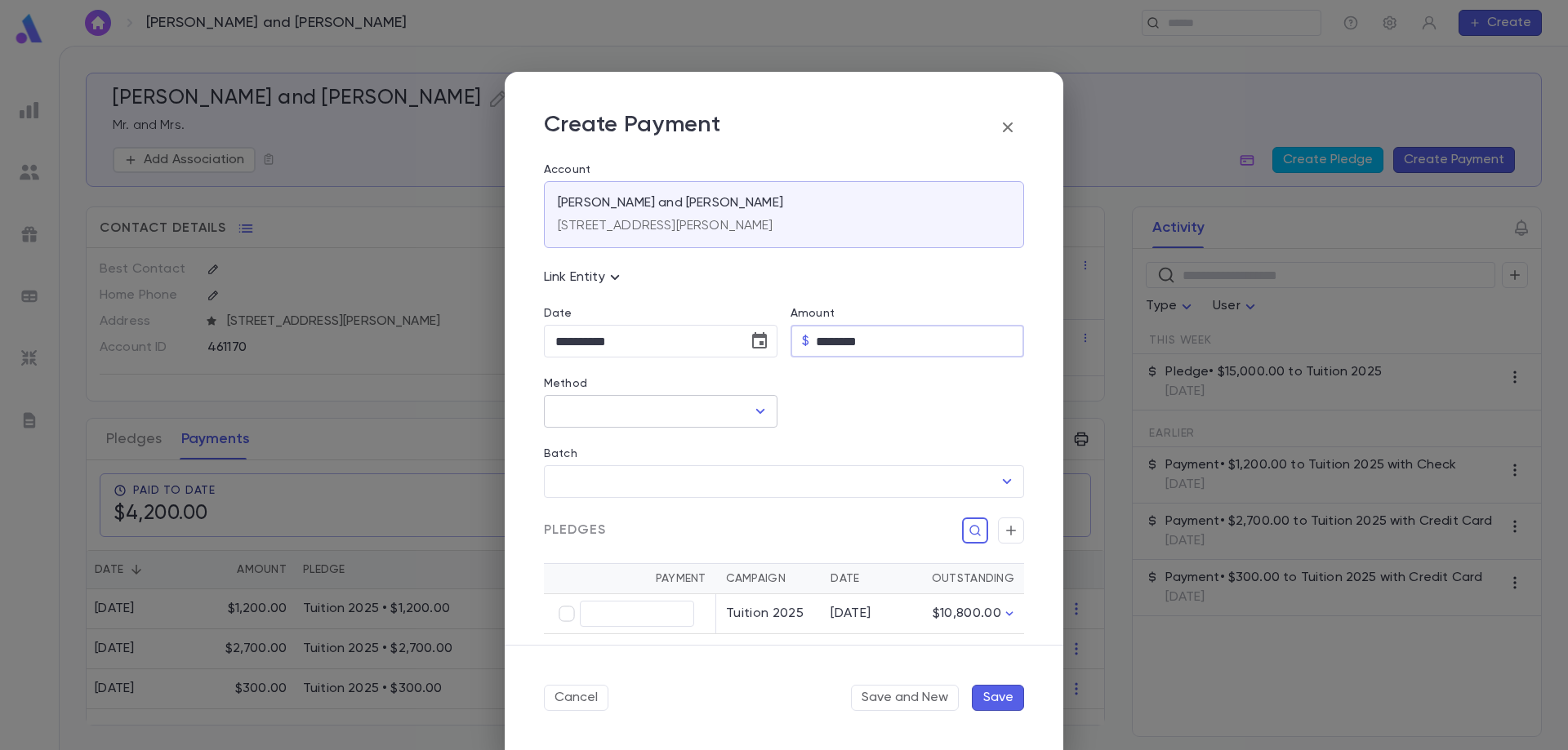
type input "********"
click at [620, 402] on input "Method" at bounding box center [648, 411] width 194 height 31
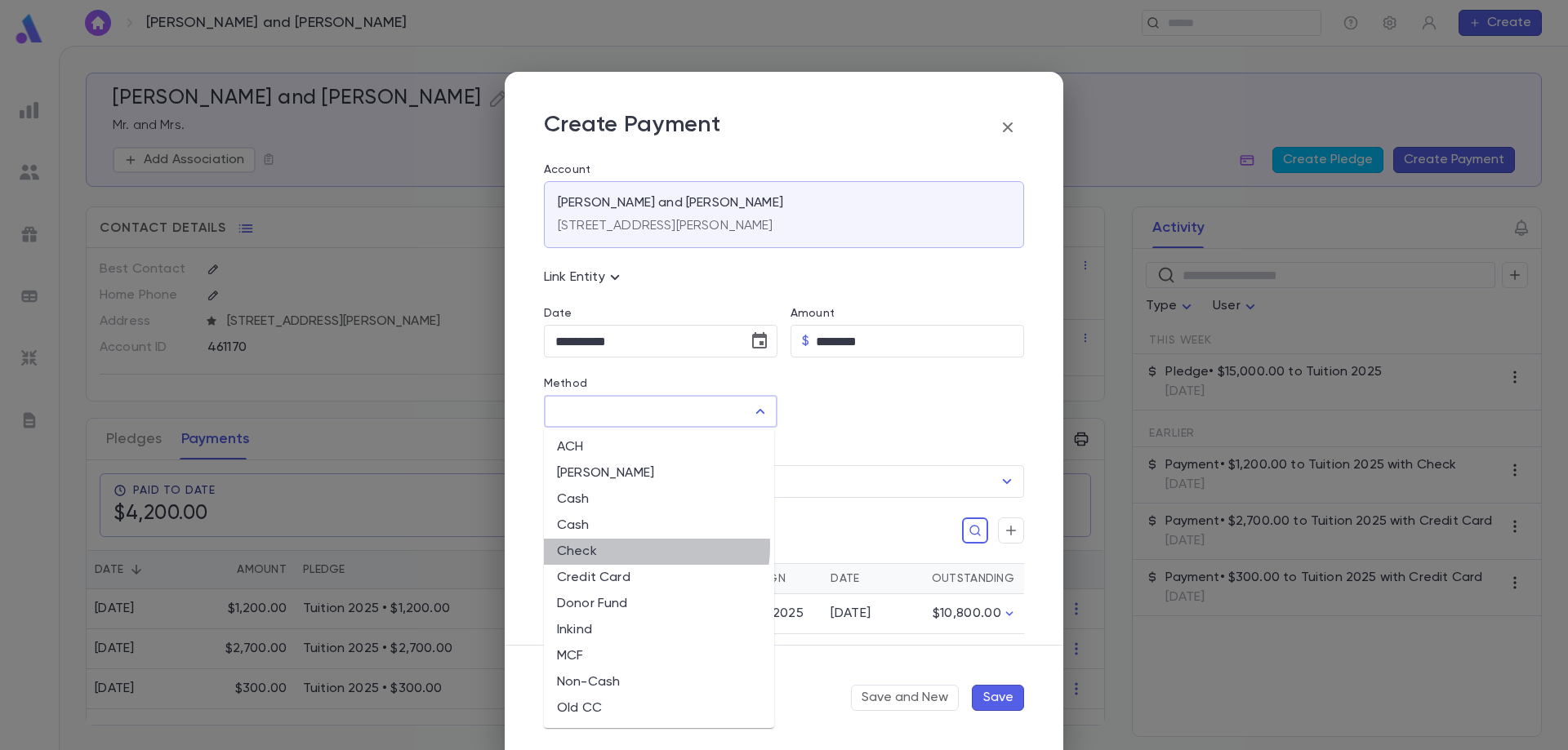
click at [636, 546] on li "Check" at bounding box center [659, 551] width 230 height 26
type input "*****"
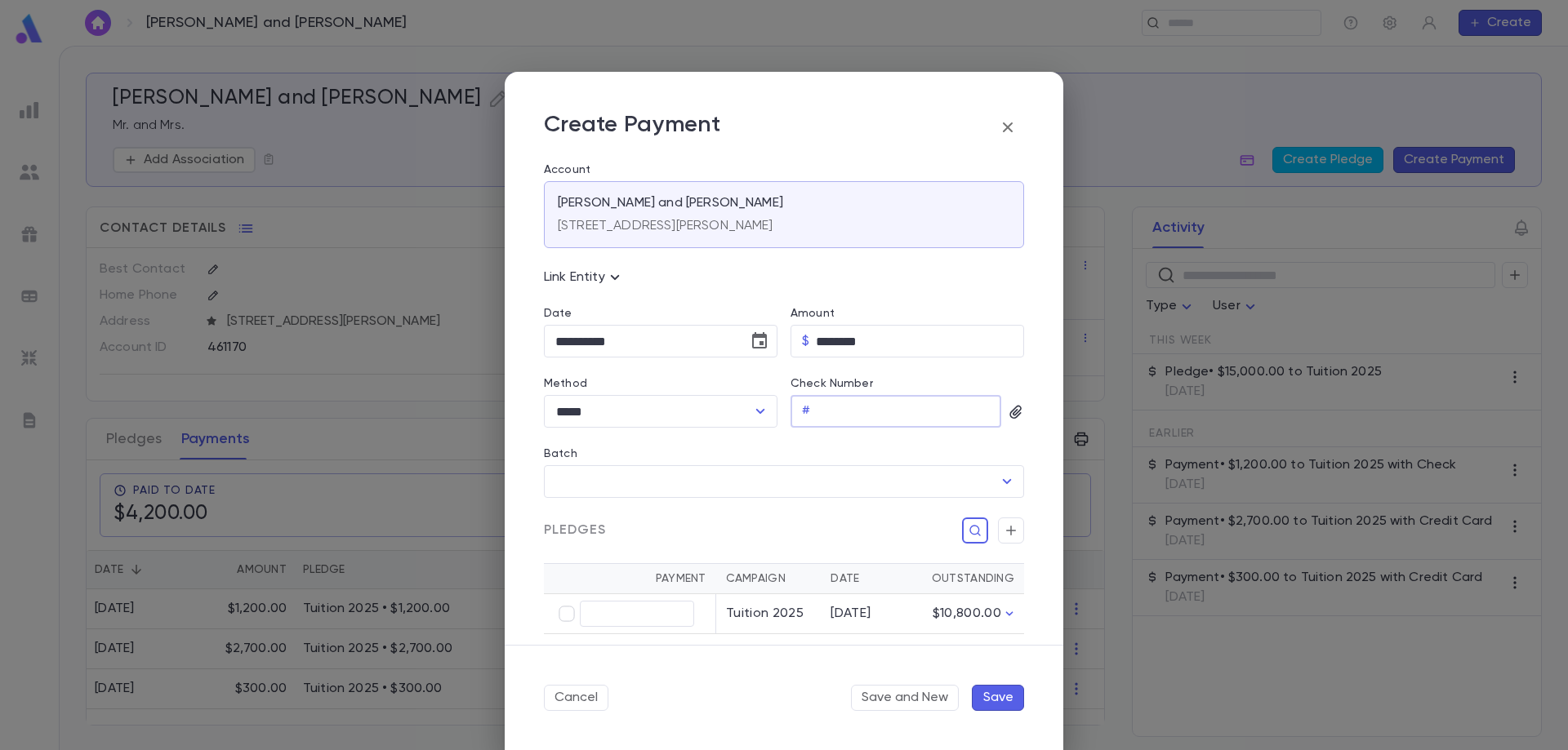
click at [824, 409] on input "Check Number" at bounding box center [909, 411] width 185 height 31
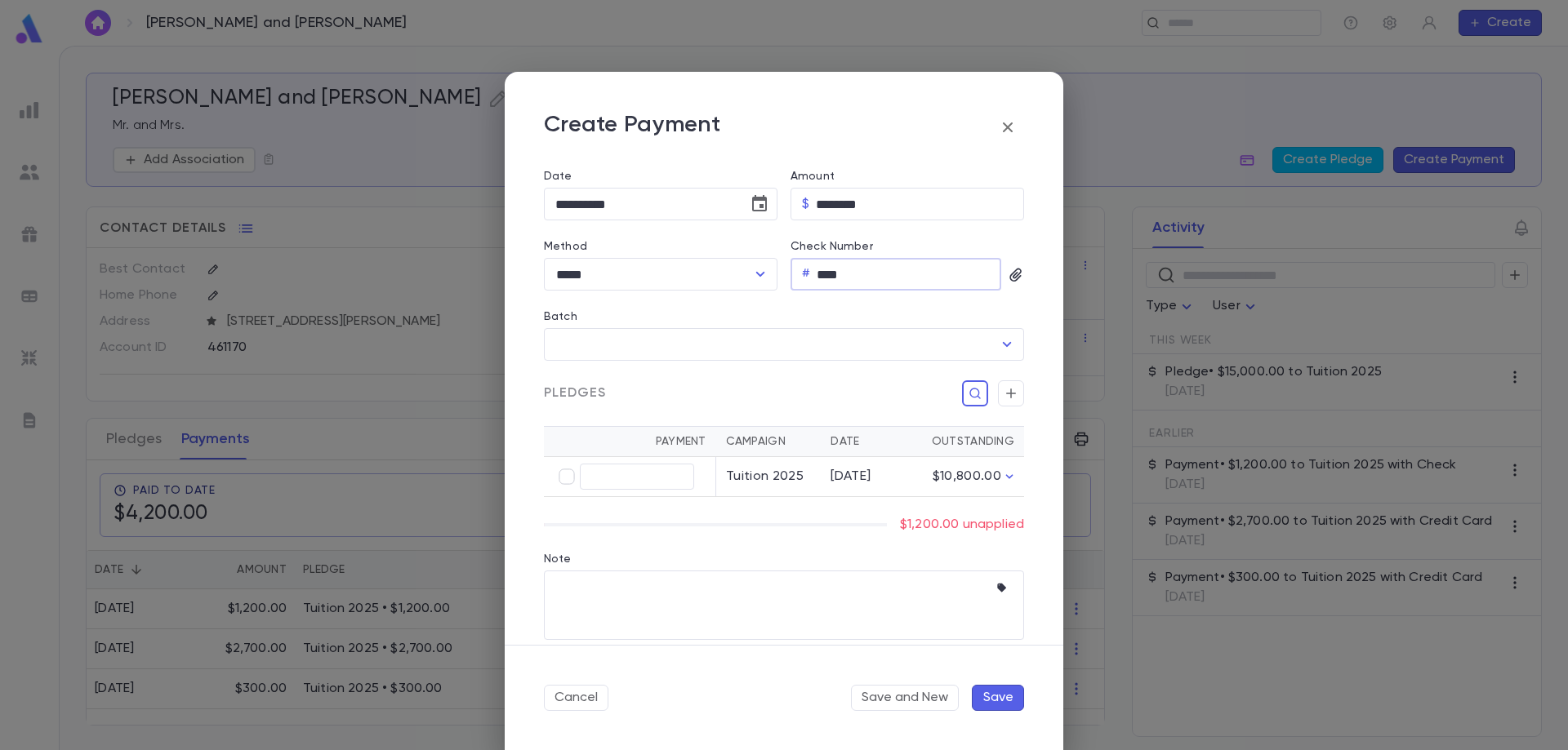
scroll to position [164, 0]
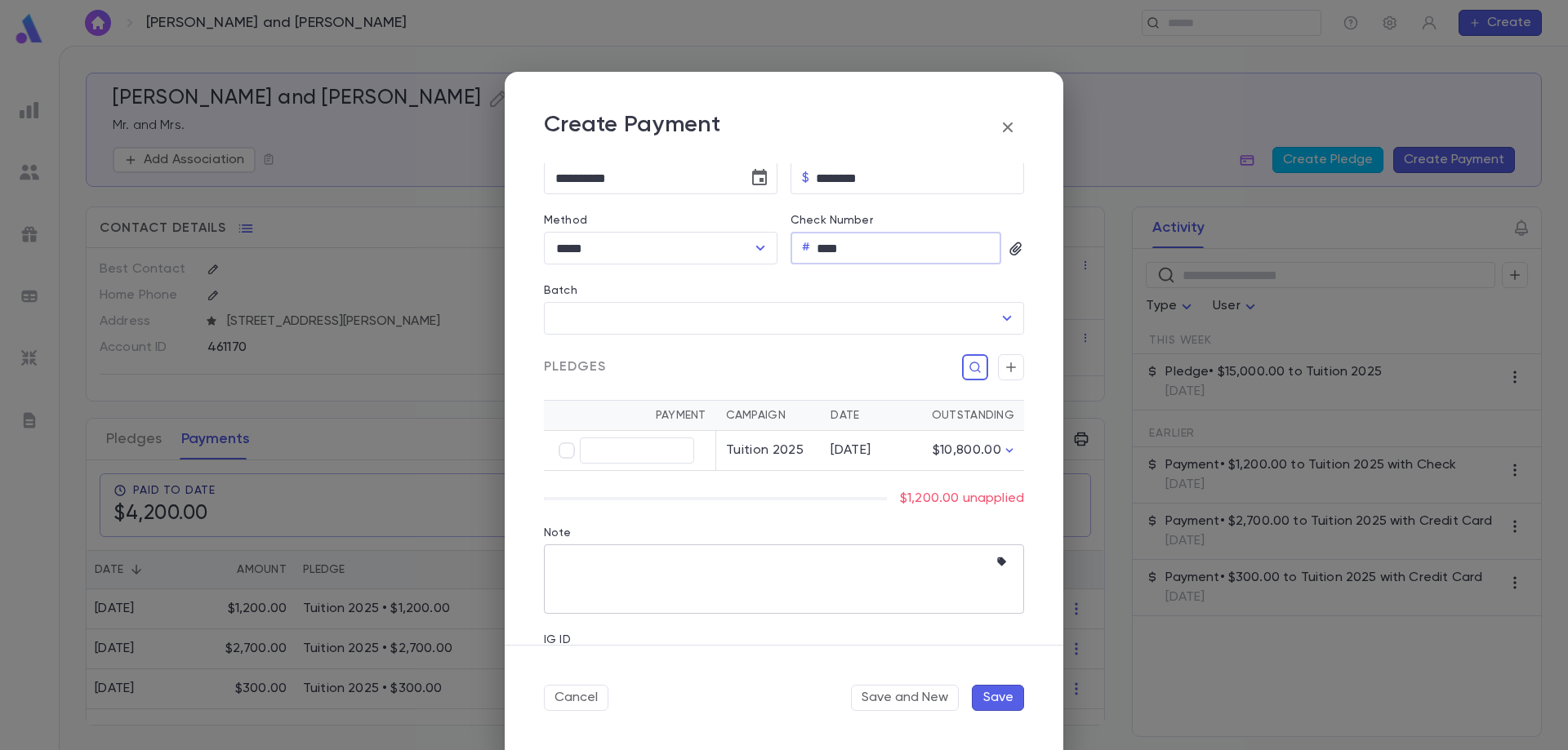
type input "****"
click at [642, 557] on textarea "Note" at bounding box center [771, 579] width 433 height 69
type textarea "**********"
type input "********"
click at [994, 696] on button "Save" at bounding box center [998, 698] width 52 height 26
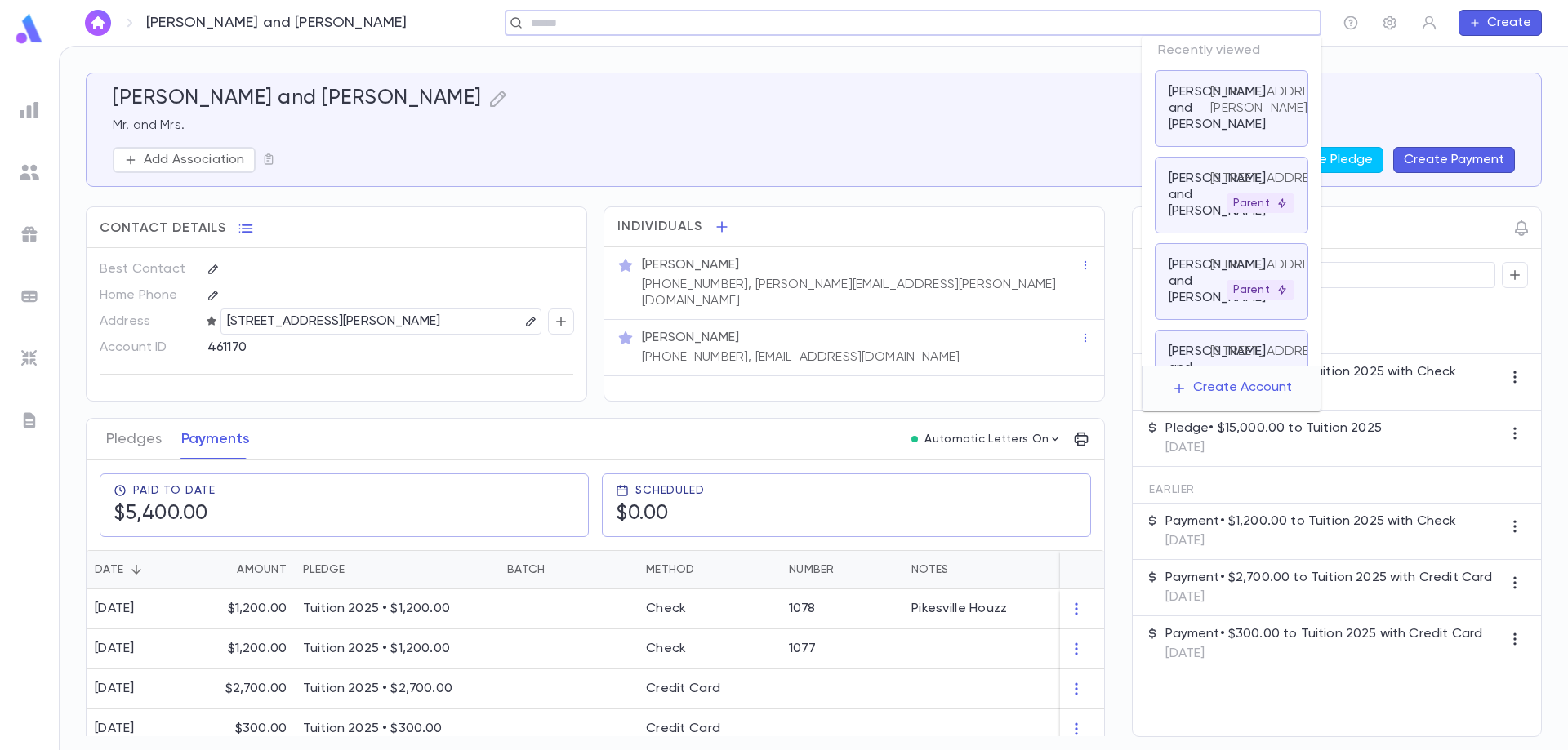
click at [1185, 26] on input "text" at bounding box center [907, 23] width 764 height 15
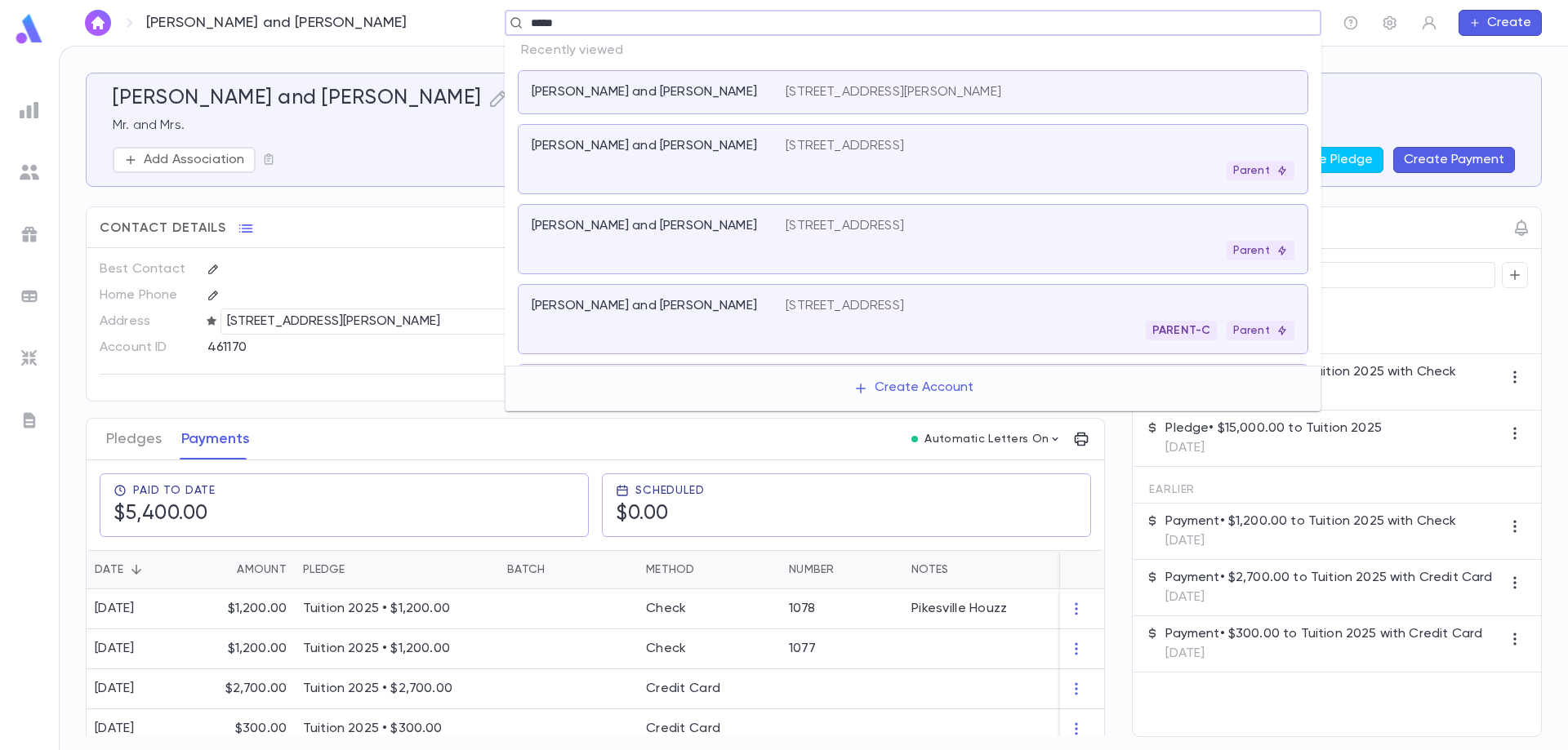
type input "******"
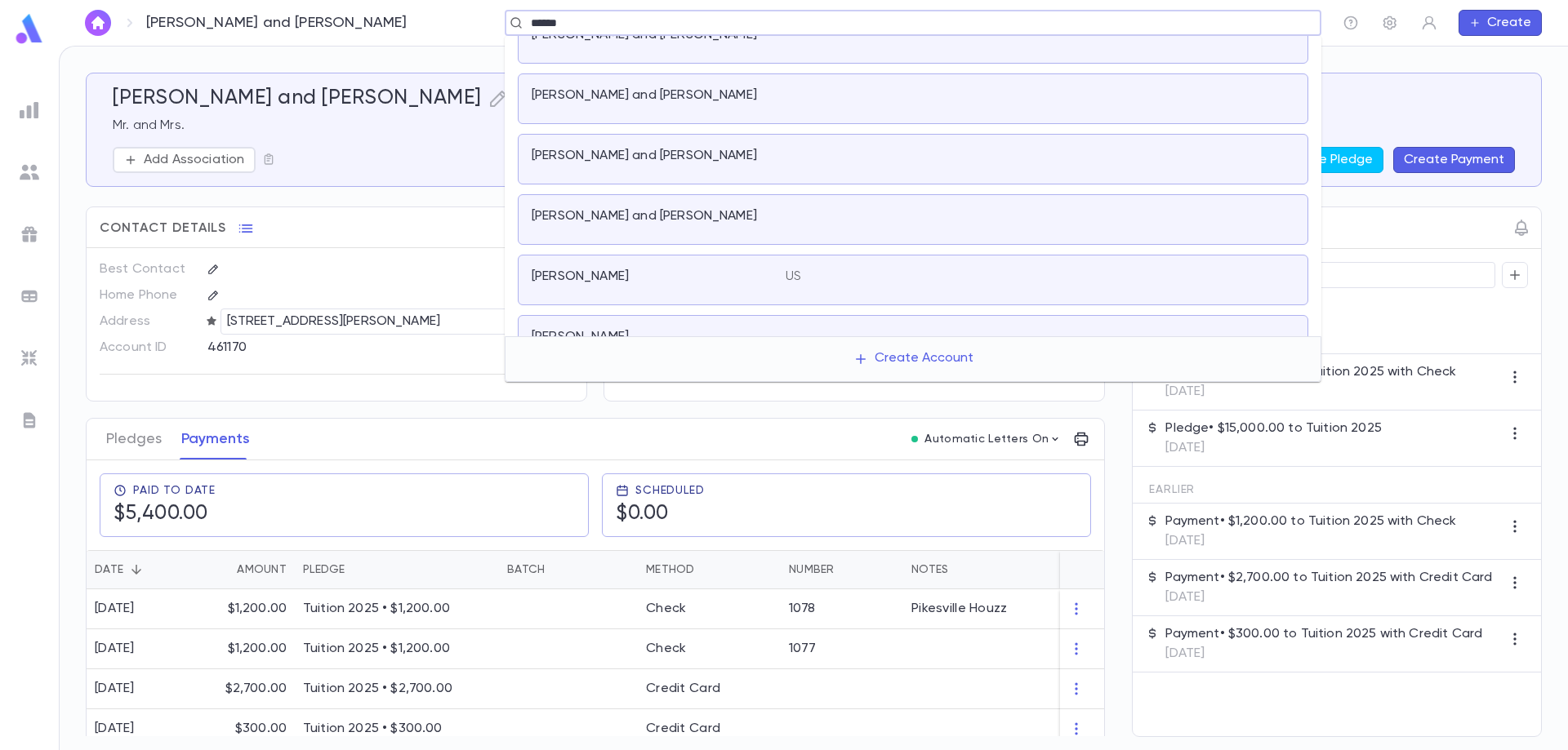
scroll to position [326, 0]
click at [781, 155] on div "[PERSON_NAME] and [PERSON_NAME]" at bounding box center [658, 156] width 254 height 23
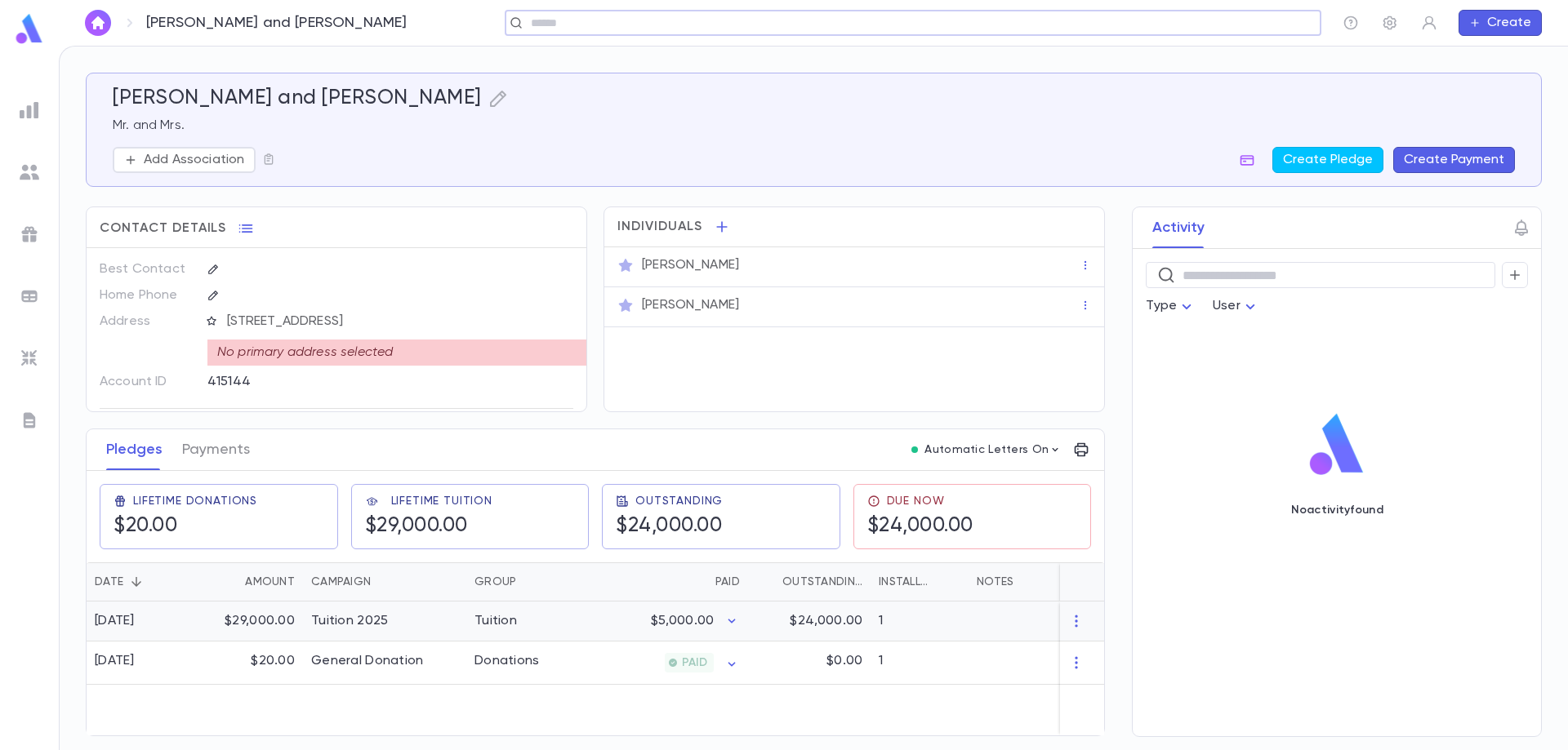
click at [270, 633] on div "$29,000.00" at bounding box center [250, 622] width 107 height 40
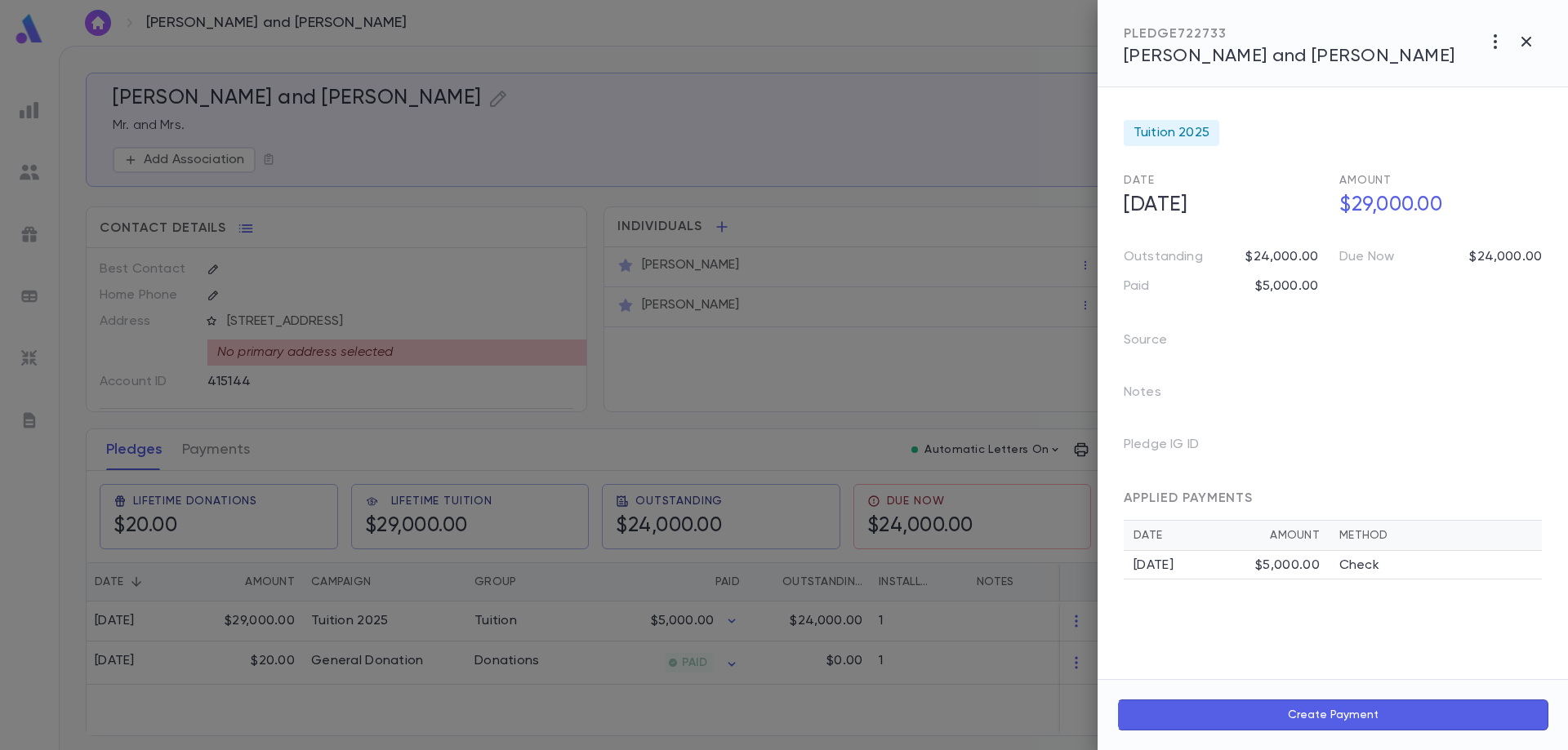
click at [210, 456] on div at bounding box center [784, 375] width 1568 height 750
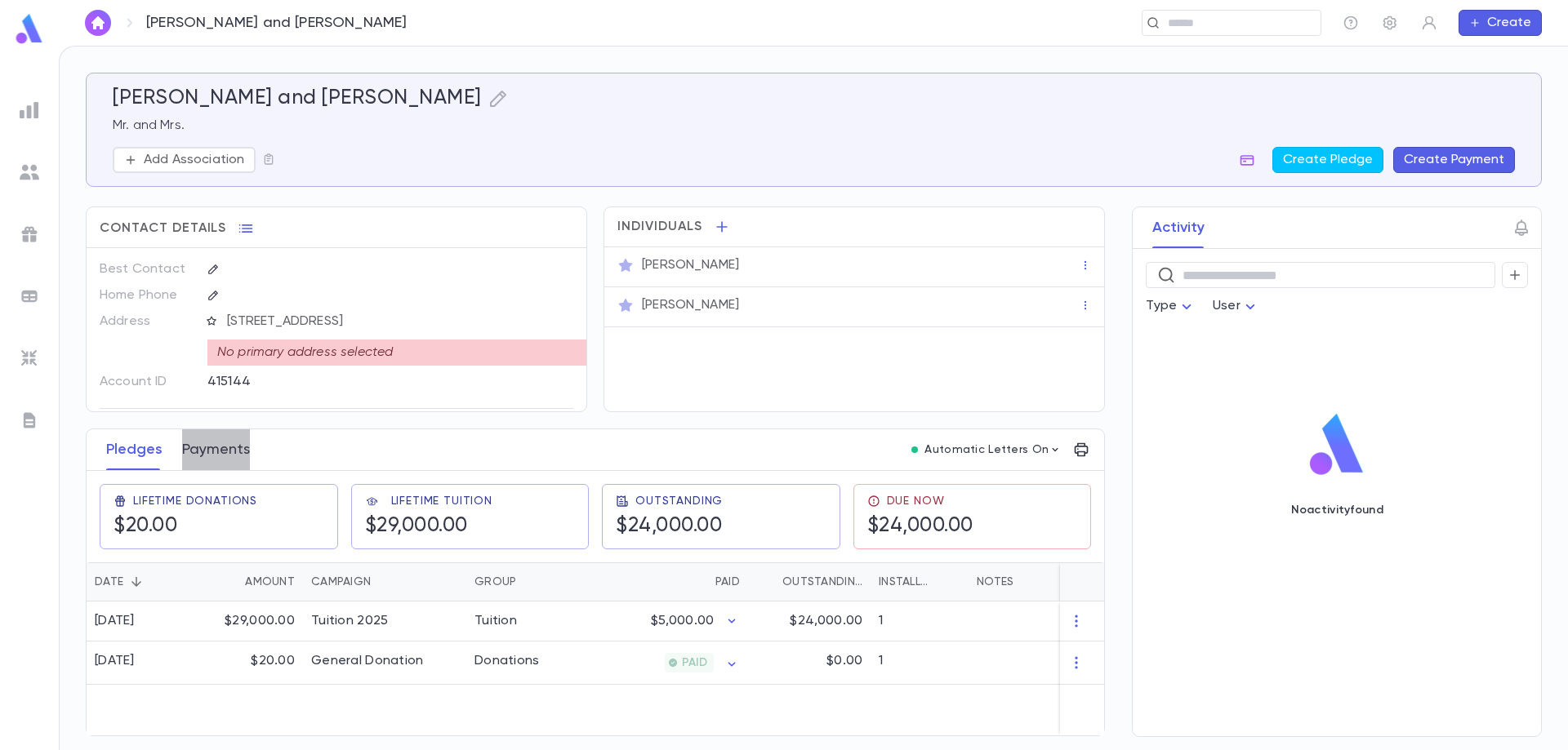
click at [209, 457] on button "Payments" at bounding box center [215, 449] width 68 height 41
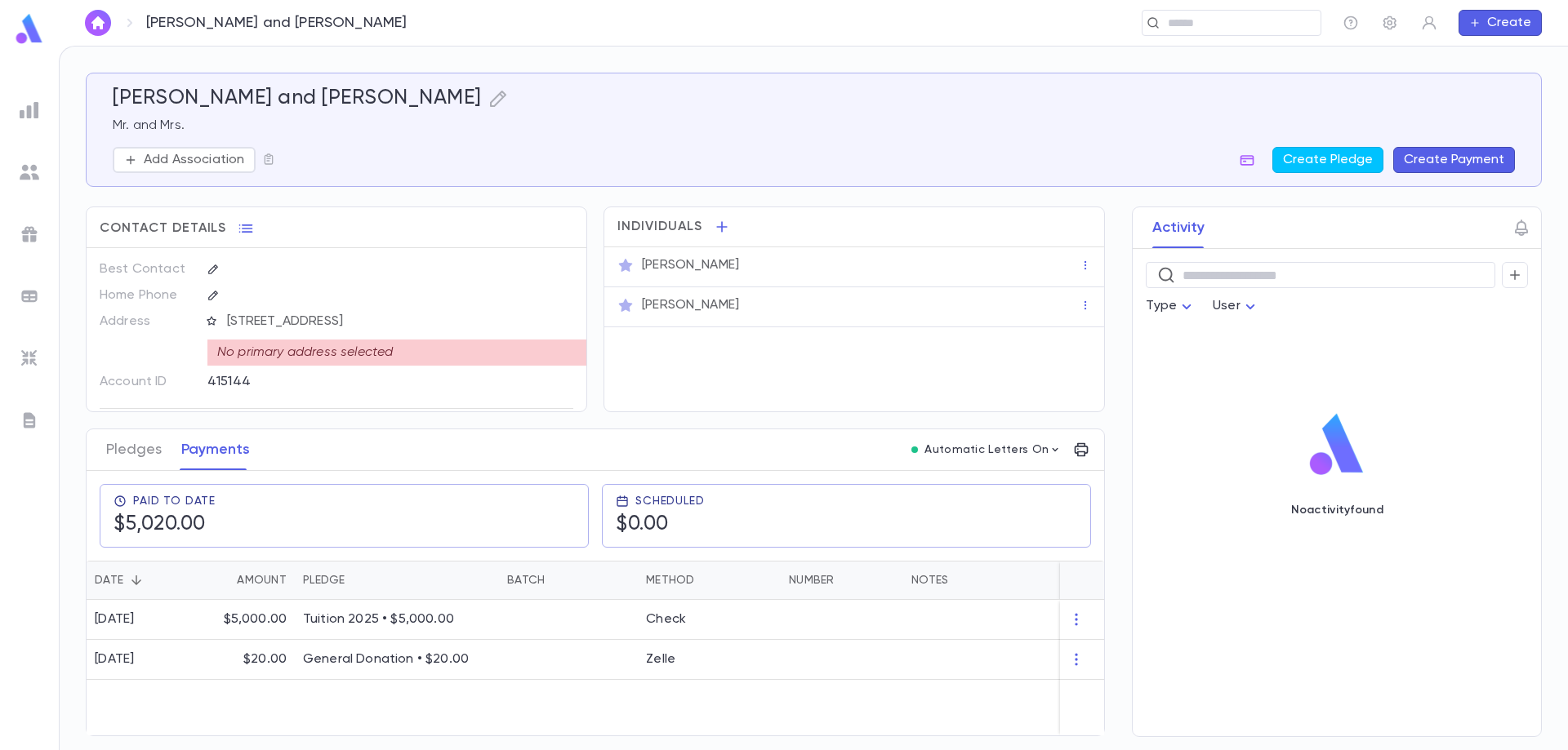
click at [1444, 158] on button "Create Payment" at bounding box center [1455, 159] width 122 height 26
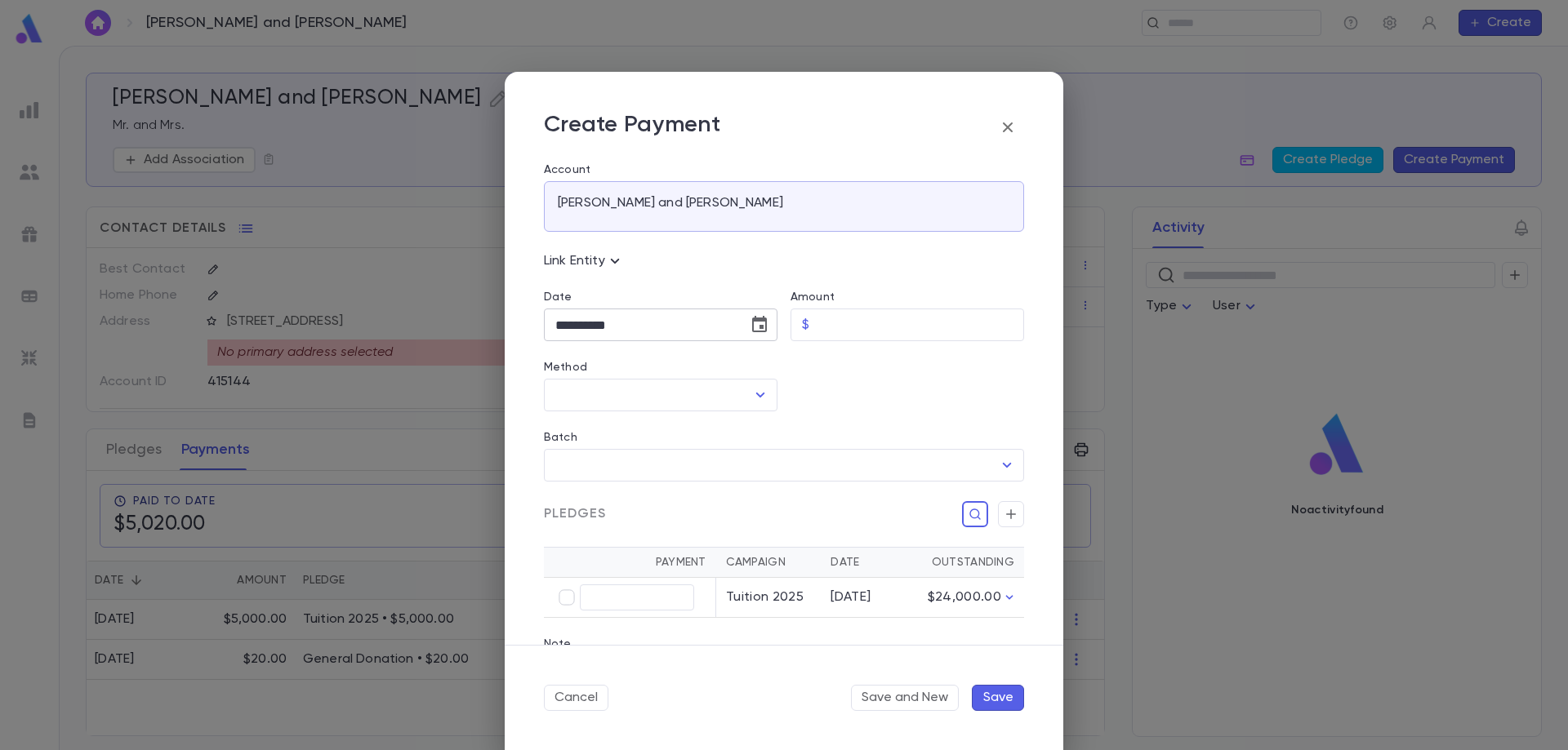
click at [681, 323] on input "**********" at bounding box center [640, 325] width 192 height 31
click at [764, 328] on icon "Choose date, selected date is Sep 10, 2025" at bounding box center [759, 324] width 14 height 16
click at [602, 467] on button "9" at bounding box center [605, 465] width 30 height 30
type input "**********"
click at [859, 322] on input "Amount" at bounding box center [920, 325] width 208 height 31
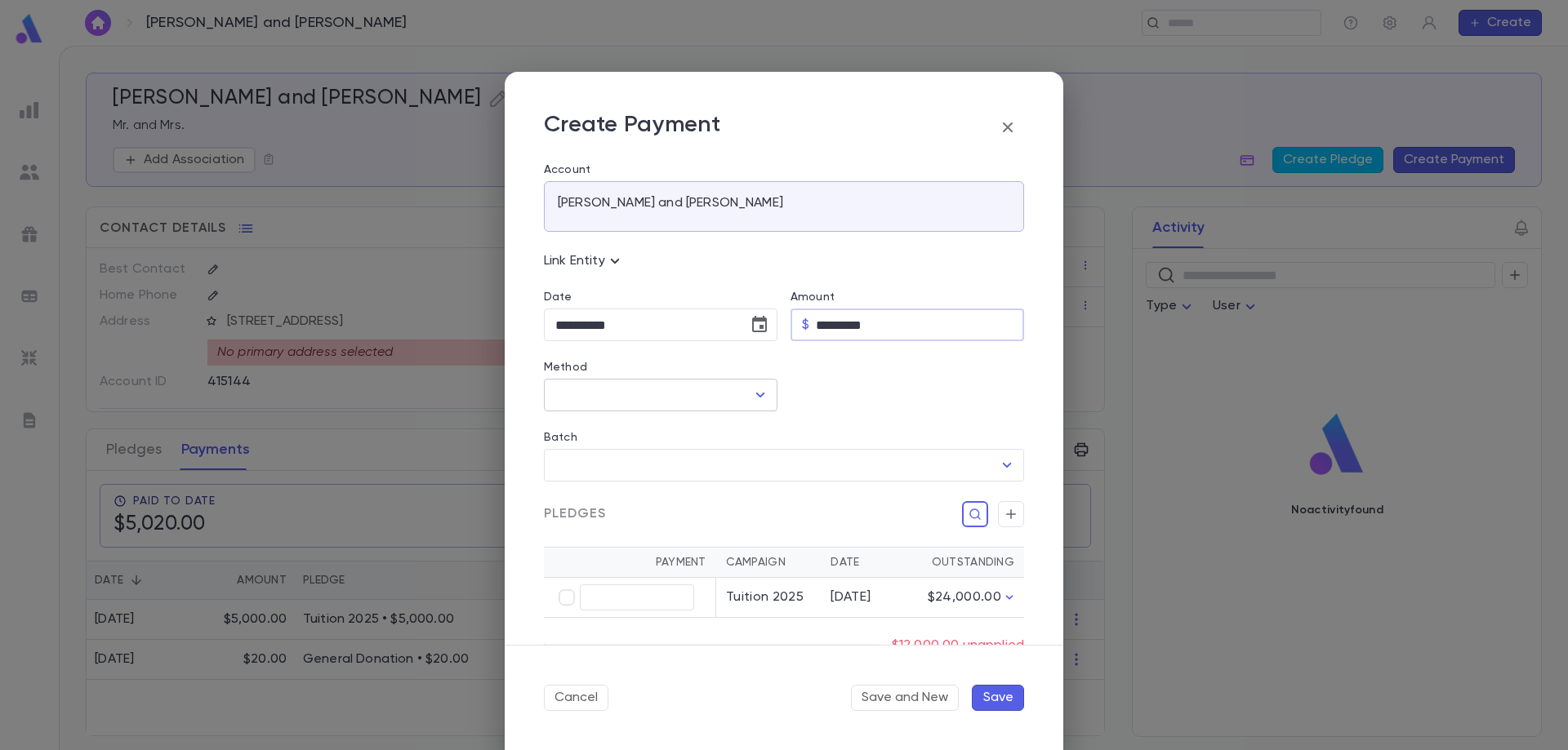
type input "*********"
click at [625, 410] on input "Method" at bounding box center [648, 395] width 194 height 31
click at [605, 538] on li "Check" at bounding box center [659, 535] width 230 height 26
type input "*****"
click at [842, 391] on input "Check Number" at bounding box center [909, 395] width 185 height 31
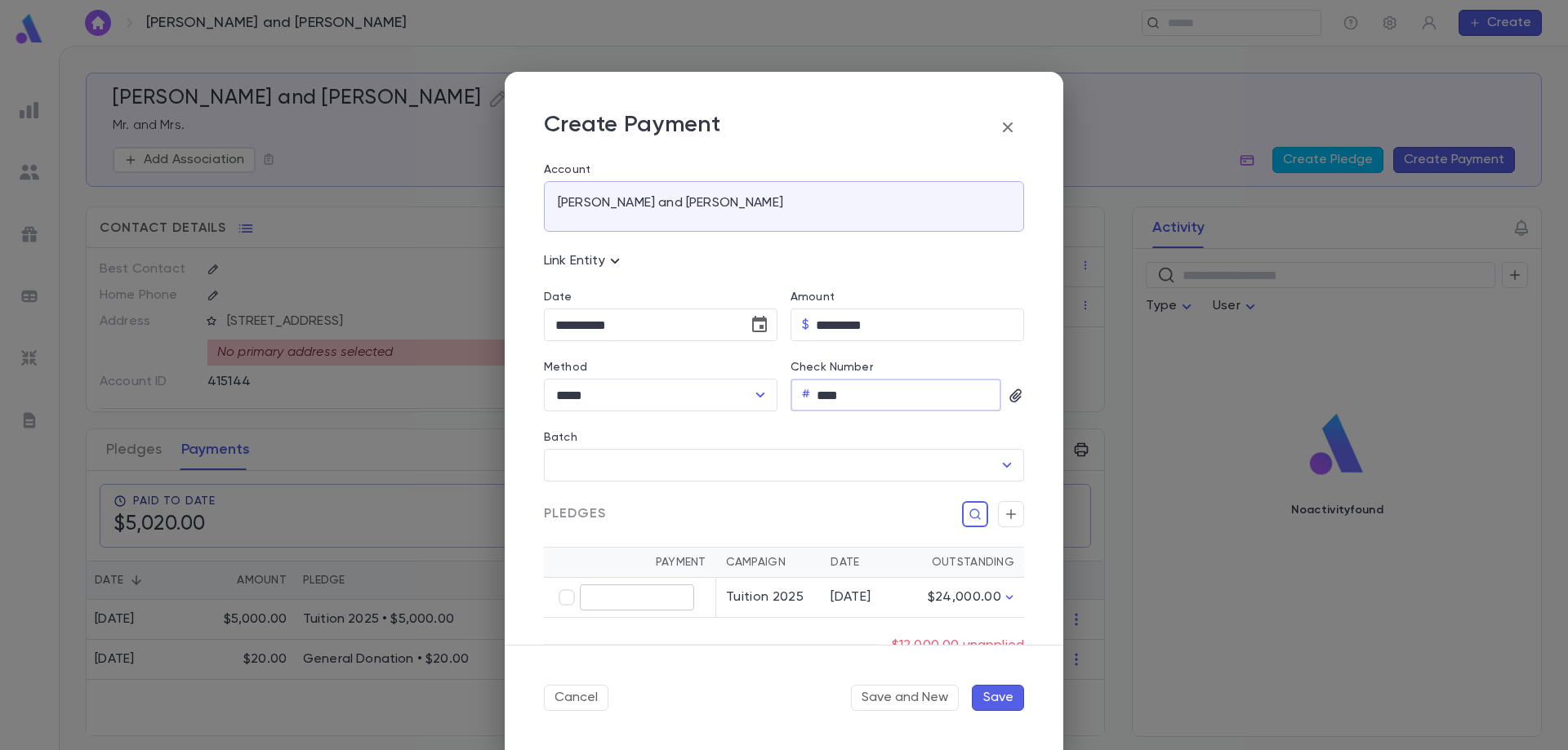
type input "****"
type input "*********"
click at [1006, 698] on button "Save" at bounding box center [998, 698] width 52 height 26
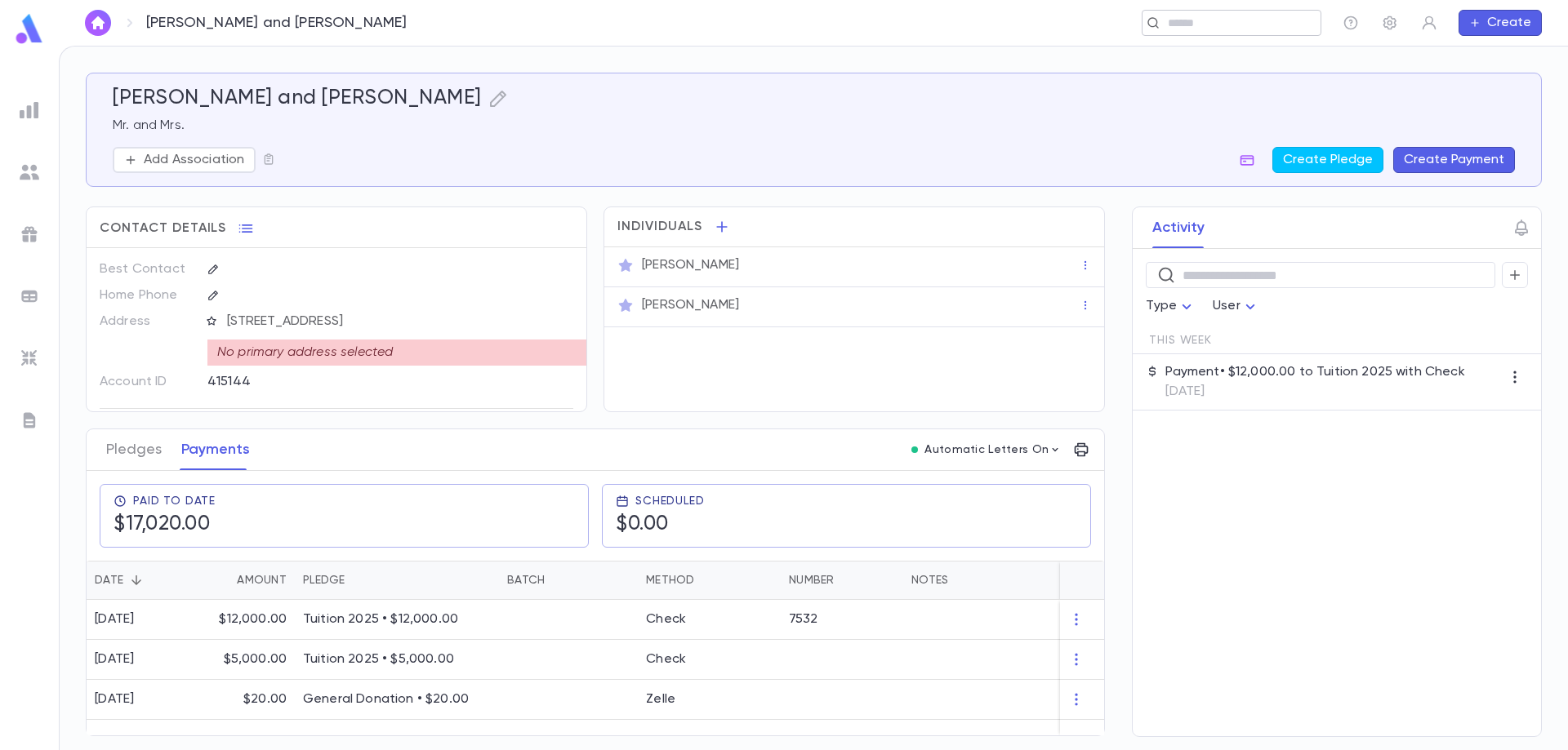
click at [1209, 15] on input "text" at bounding box center [1226, 23] width 127 height 15
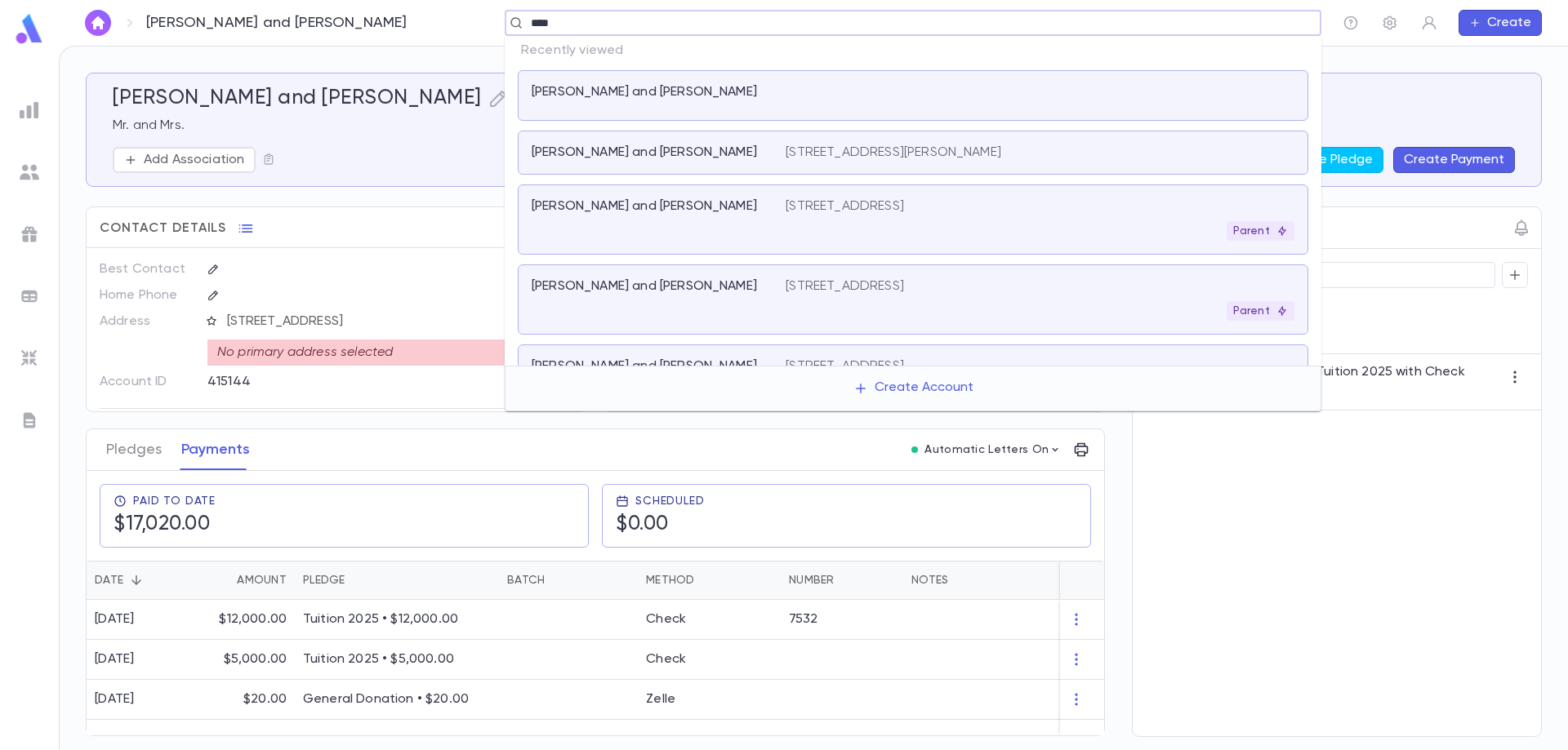
type input "*****"
click at [609, 140] on div "[PERSON_NAME] and [PERSON_NAME] [STREET_ADDRESS][PERSON_NAME]" at bounding box center [913, 152] width 790 height 44
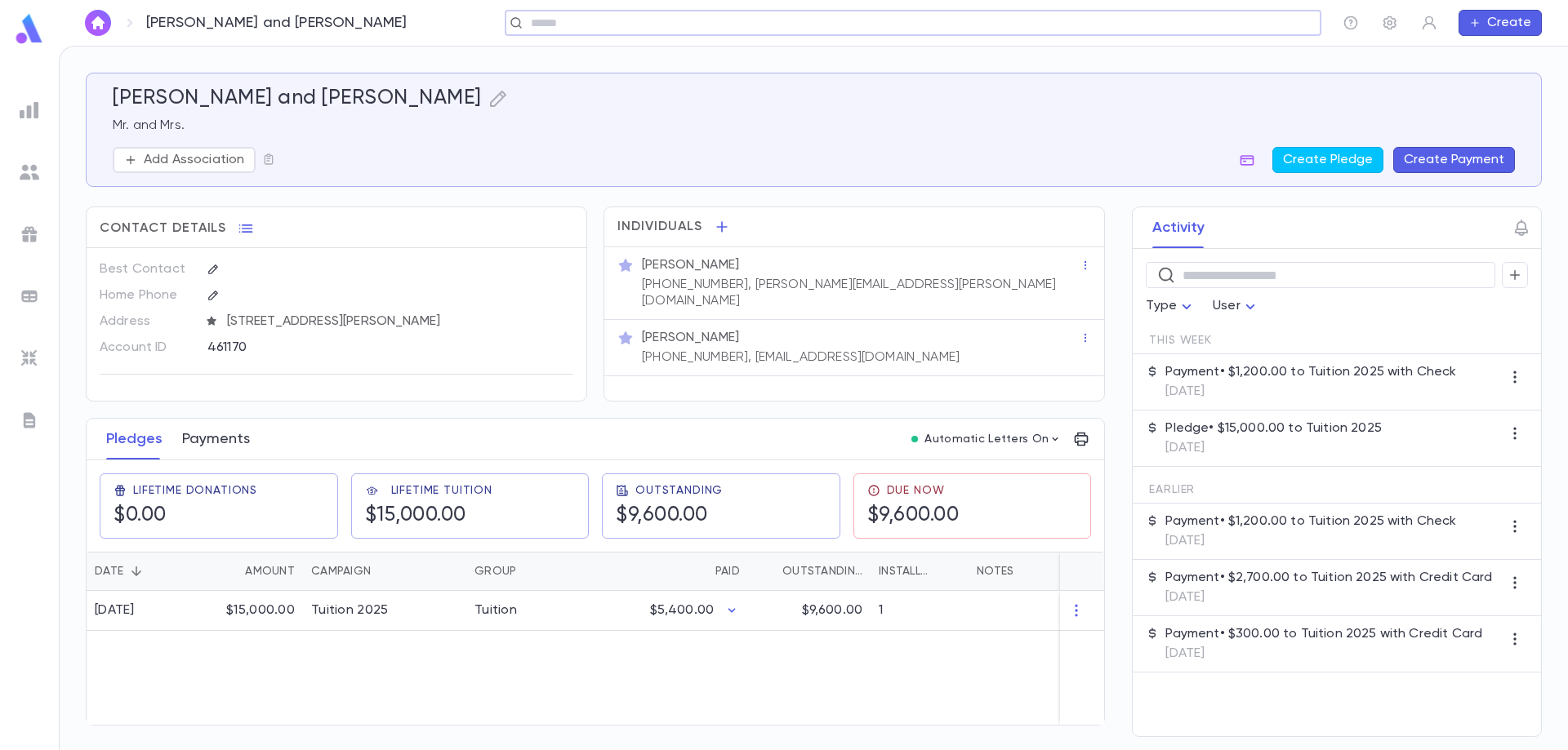
click at [214, 434] on button "Payments" at bounding box center [215, 439] width 68 height 41
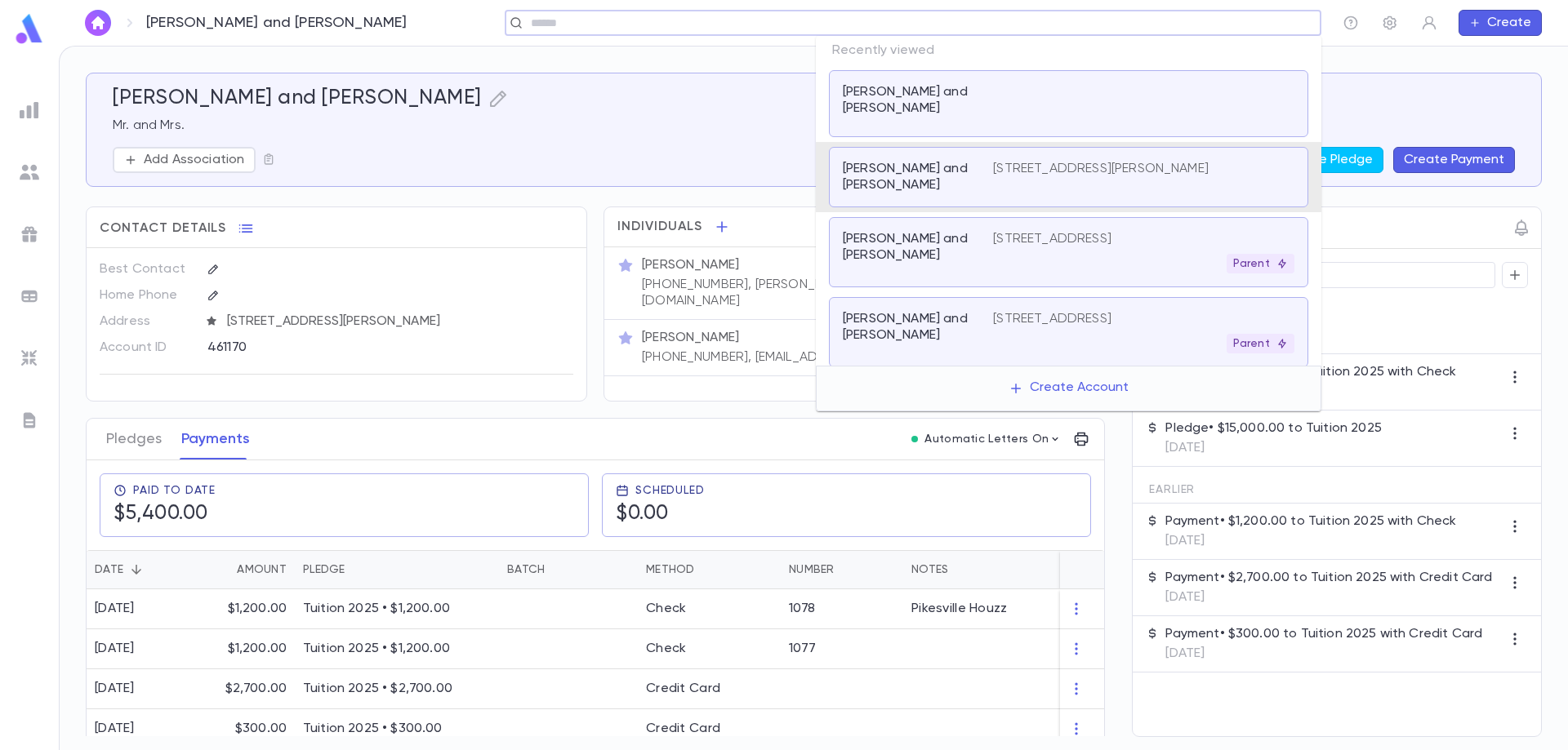
click at [1232, 24] on input "text" at bounding box center [907, 23] width 764 height 15
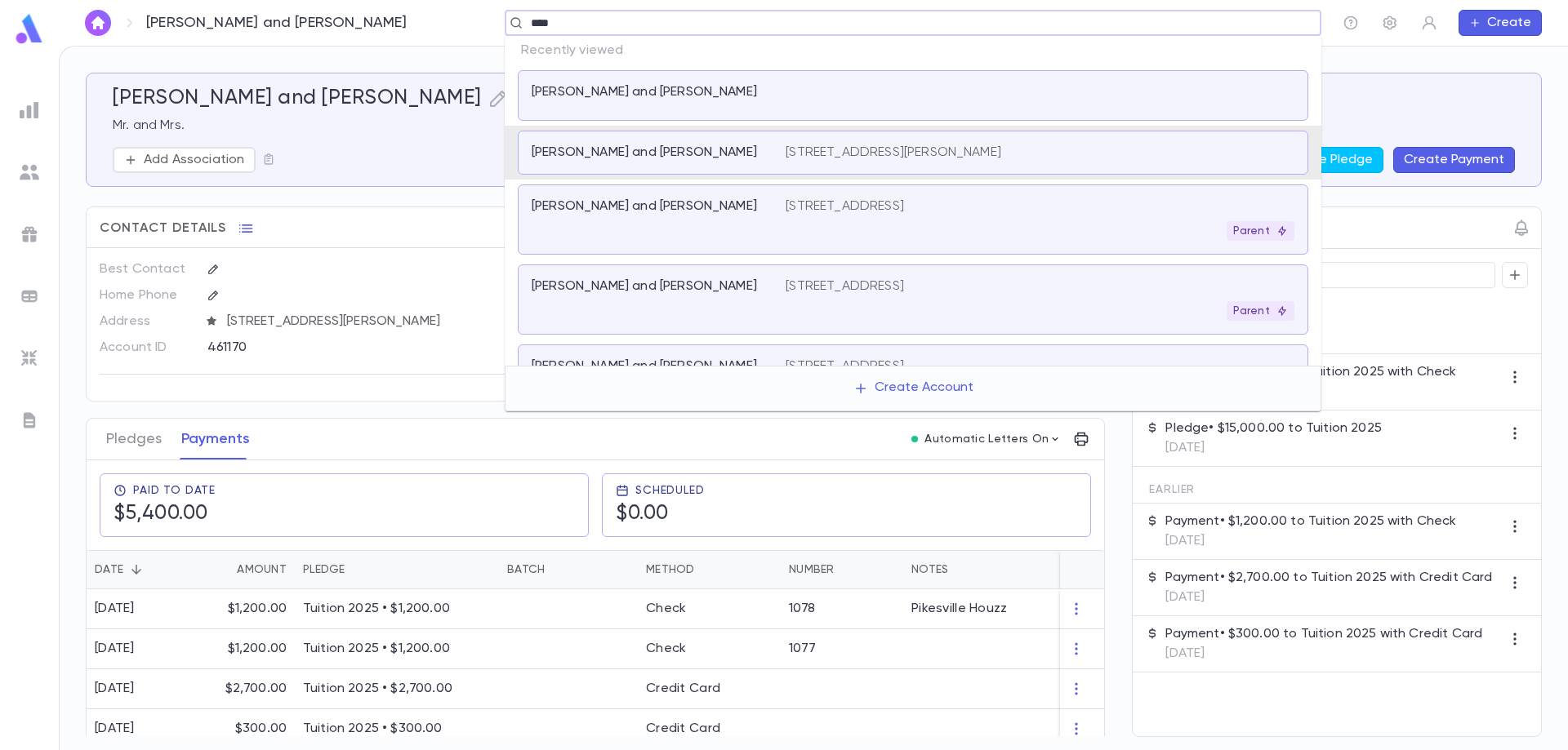
type input "*****"
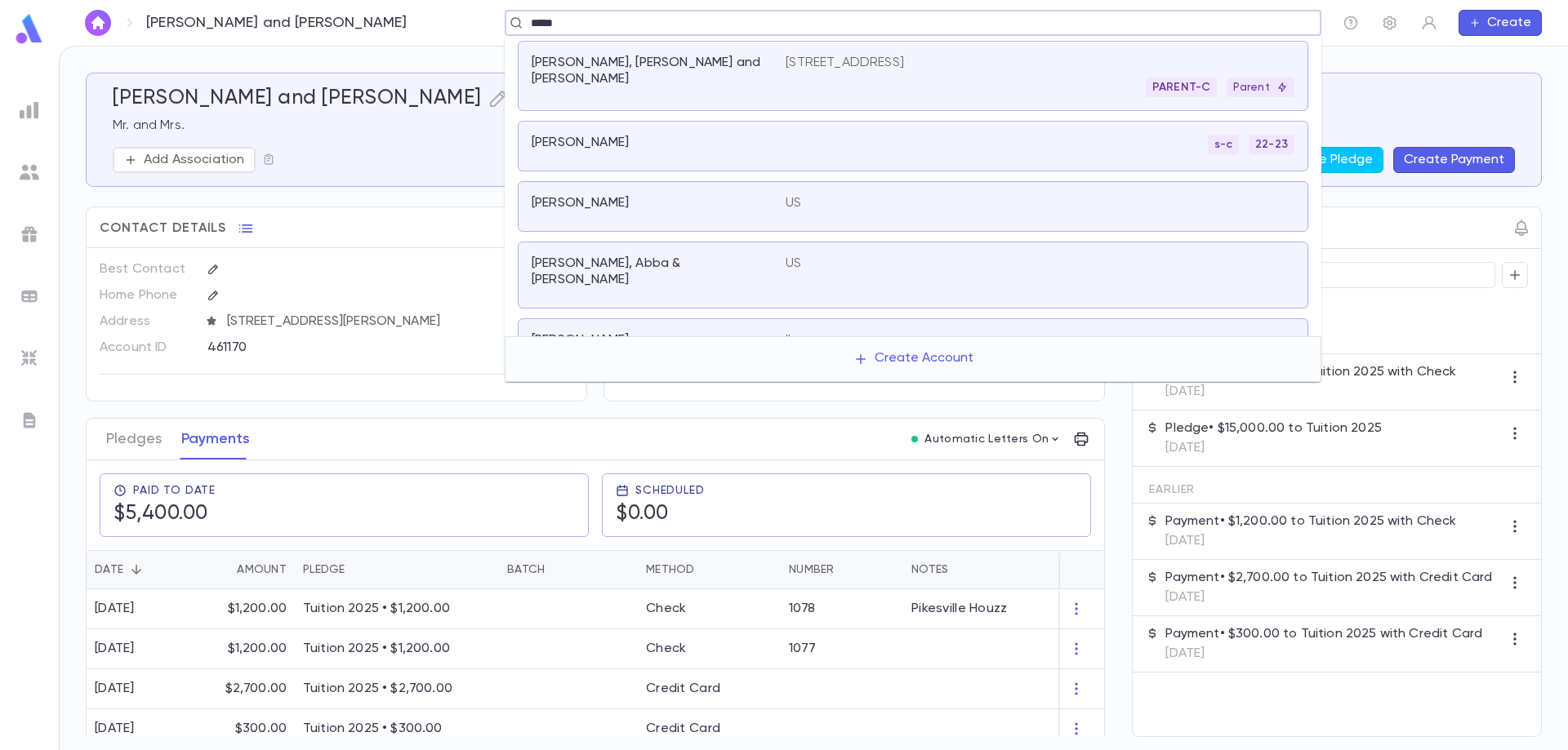
click at [666, 72] on div "[PERSON_NAME], [PERSON_NAME] and [PERSON_NAME]" at bounding box center [658, 75] width 254 height 43
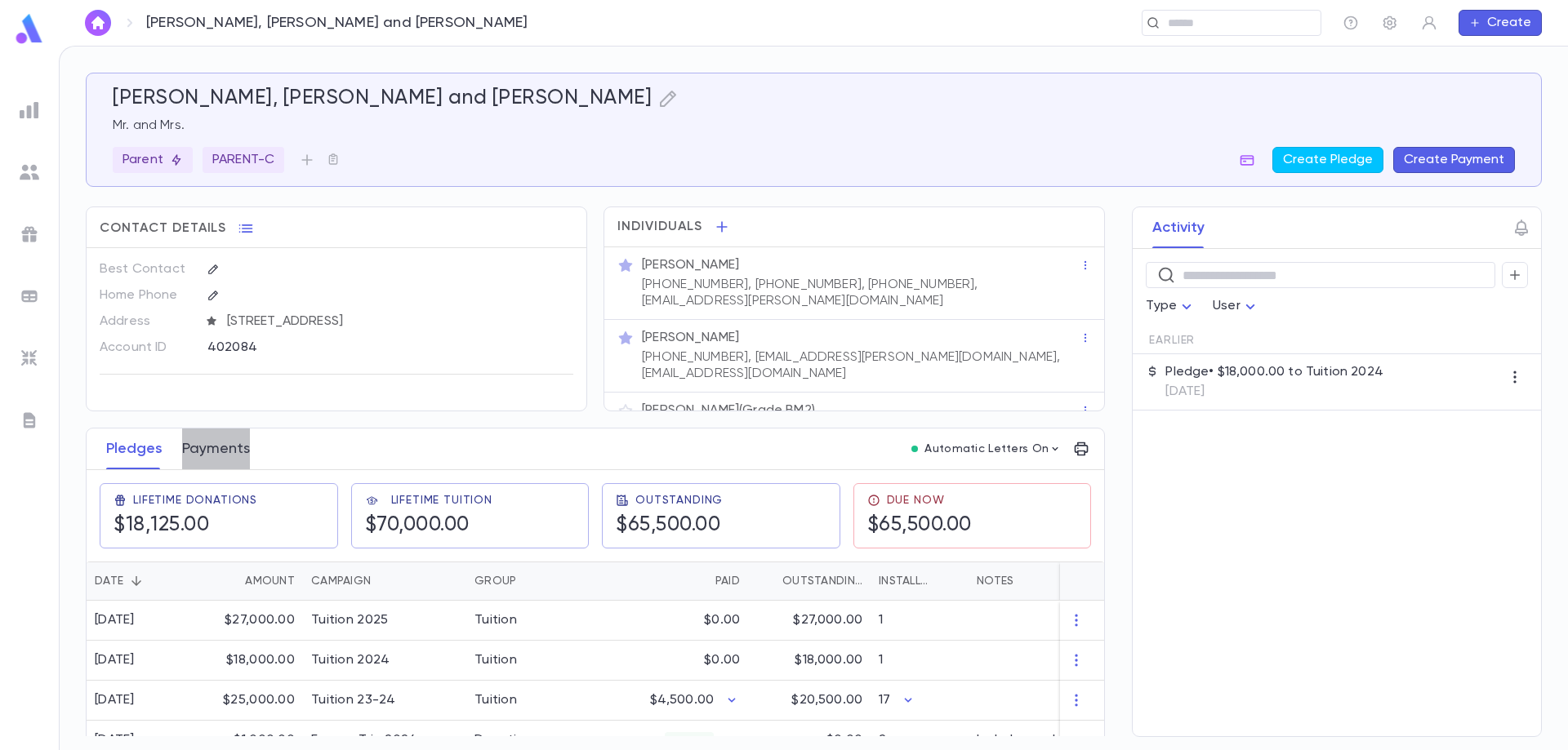
click at [221, 439] on button "Payments" at bounding box center [215, 448] width 68 height 41
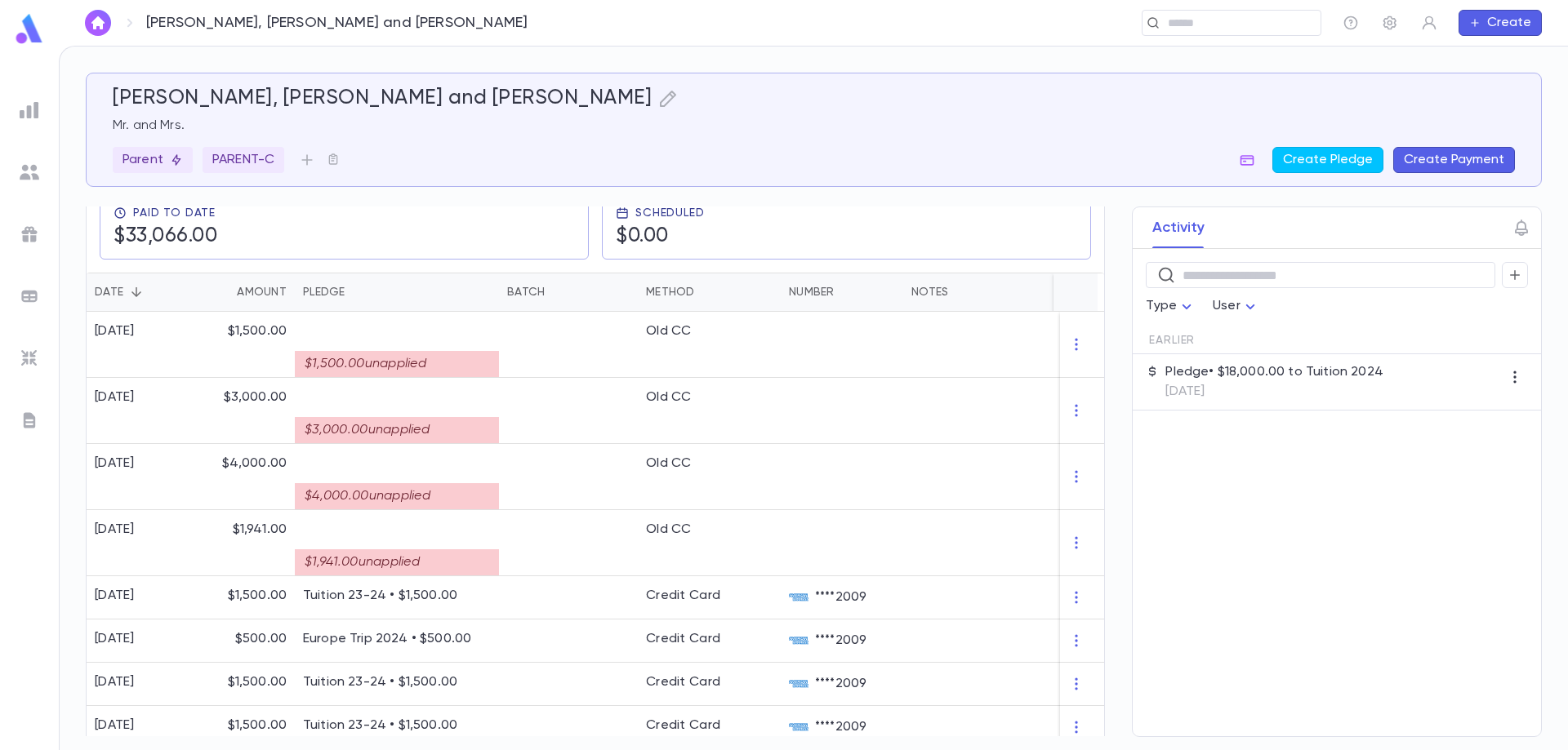
scroll to position [326, 0]
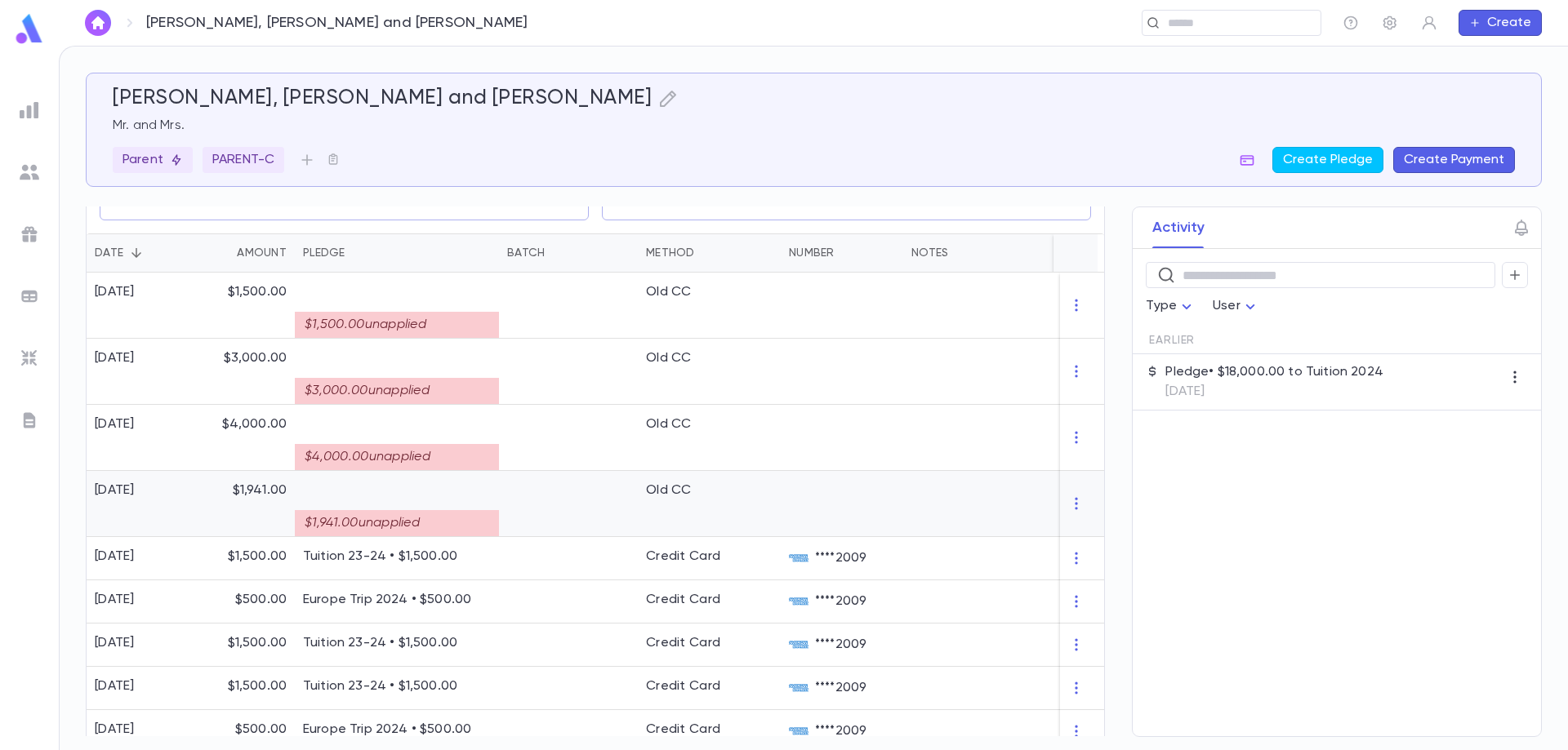
click at [403, 510] on div "$1,941.00 unapplied" at bounding box center [397, 523] width 204 height 26
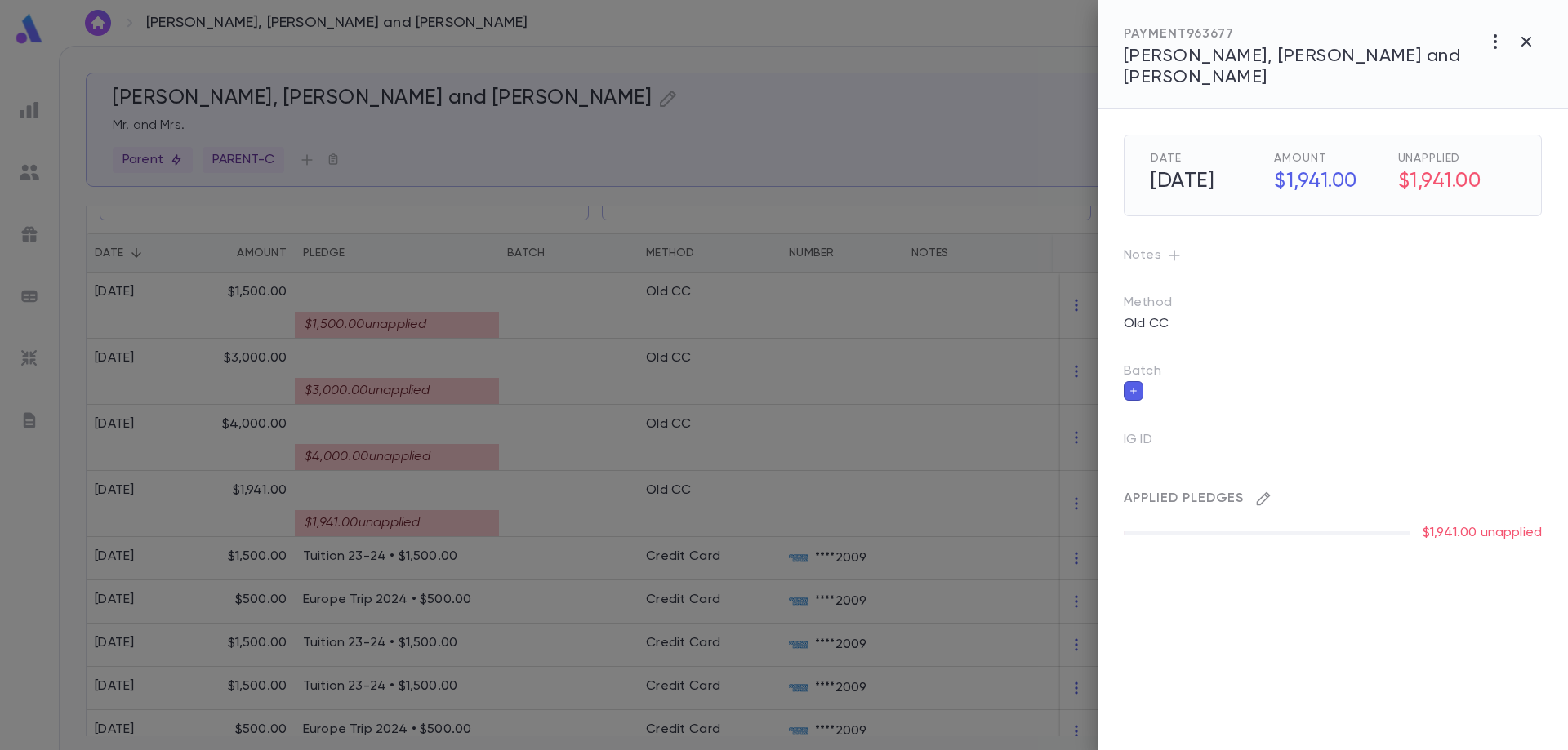
click at [1263, 491] on icon "button" at bounding box center [1263, 499] width 16 height 16
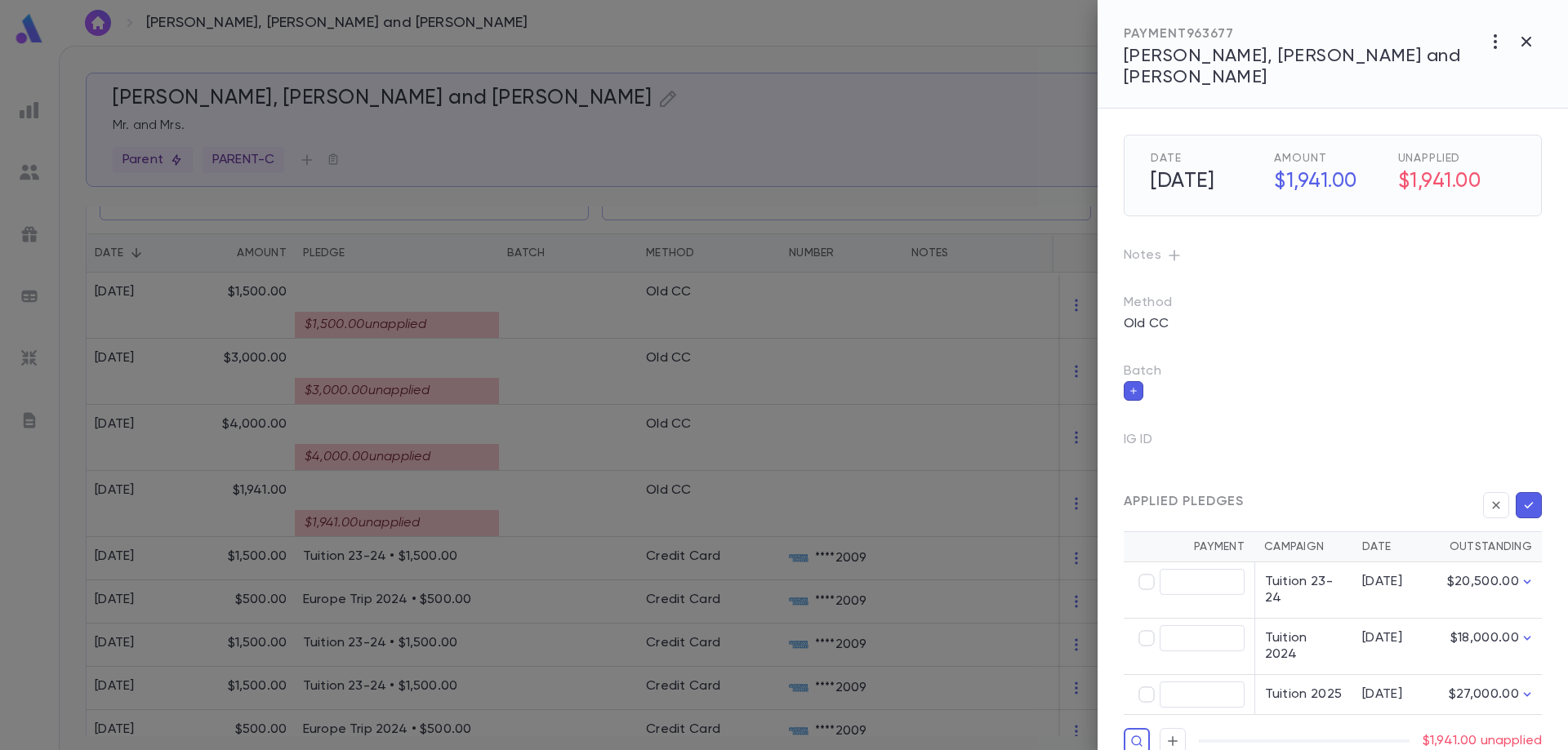
type input "********"
click at [1531, 497] on icon "button" at bounding box center [1528, 504] width 14 height 16
click at [1529, 497] on icon "button" at bounding box center [1528, 504] width 14 height 16
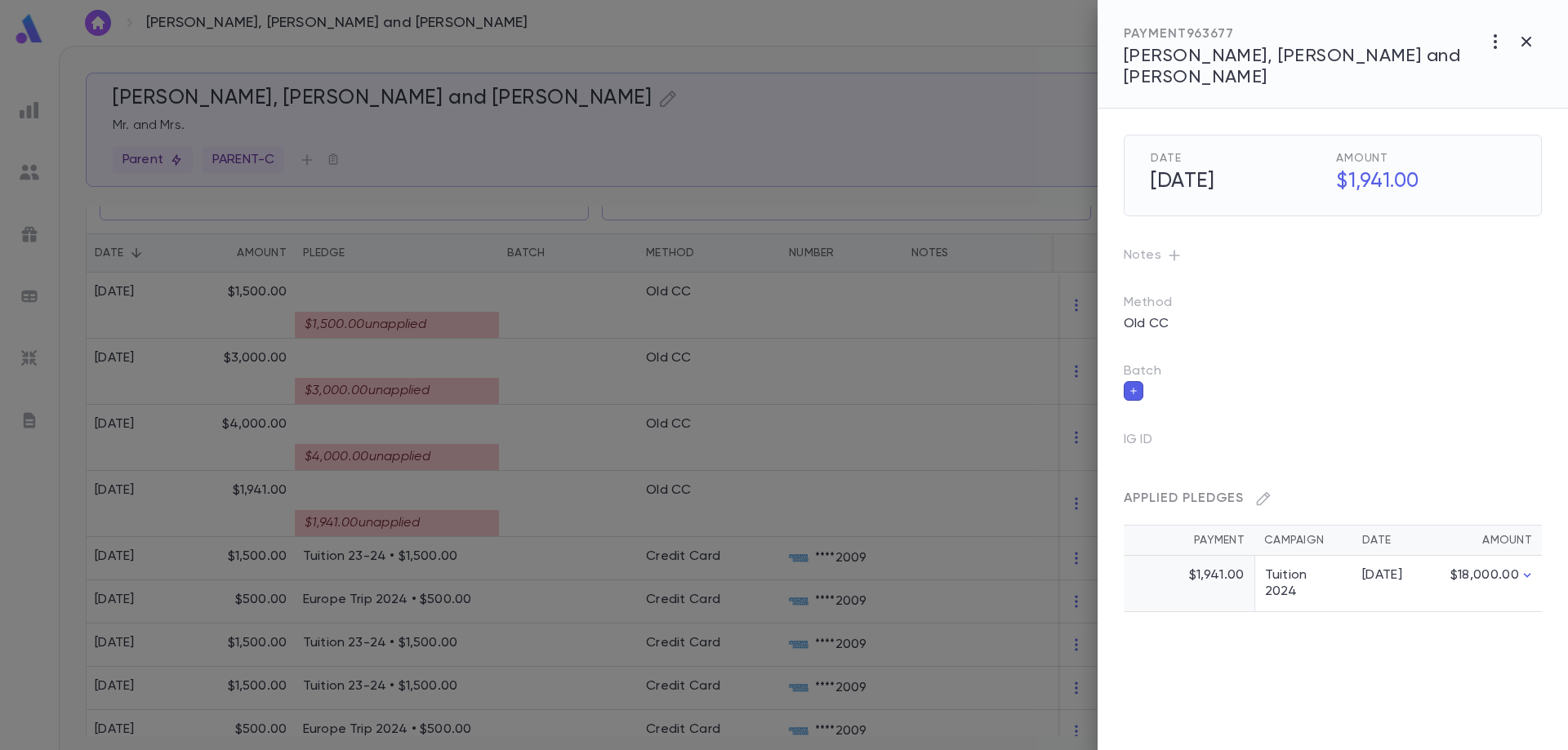
click at [440, 443] on div at bounding box center [784, 375] width 1568 height 750
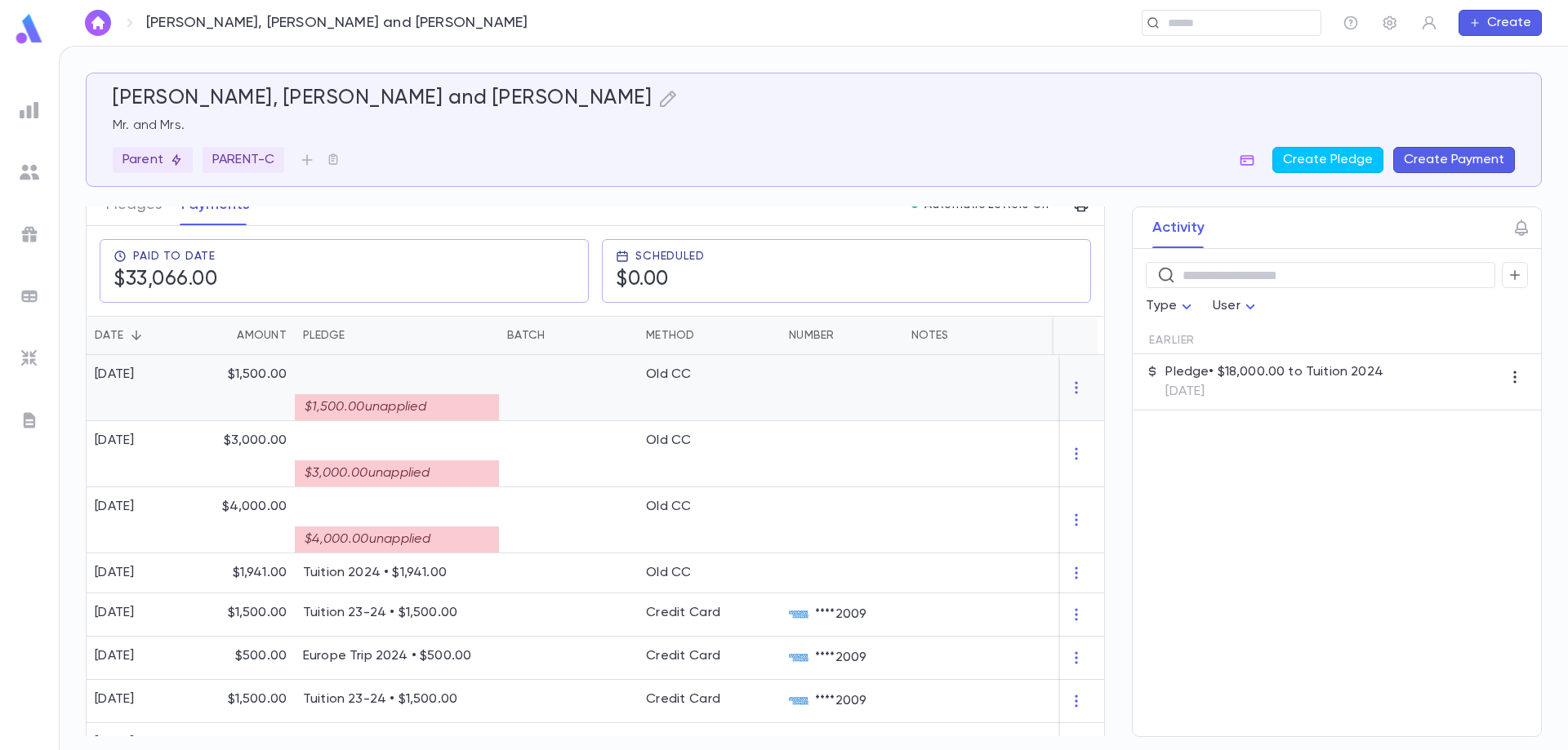
scroll to position [245, 0]
click at [341, 525] on div "$4,000.00 unapplied" at bounding box center [397, 538] width 204 height 26
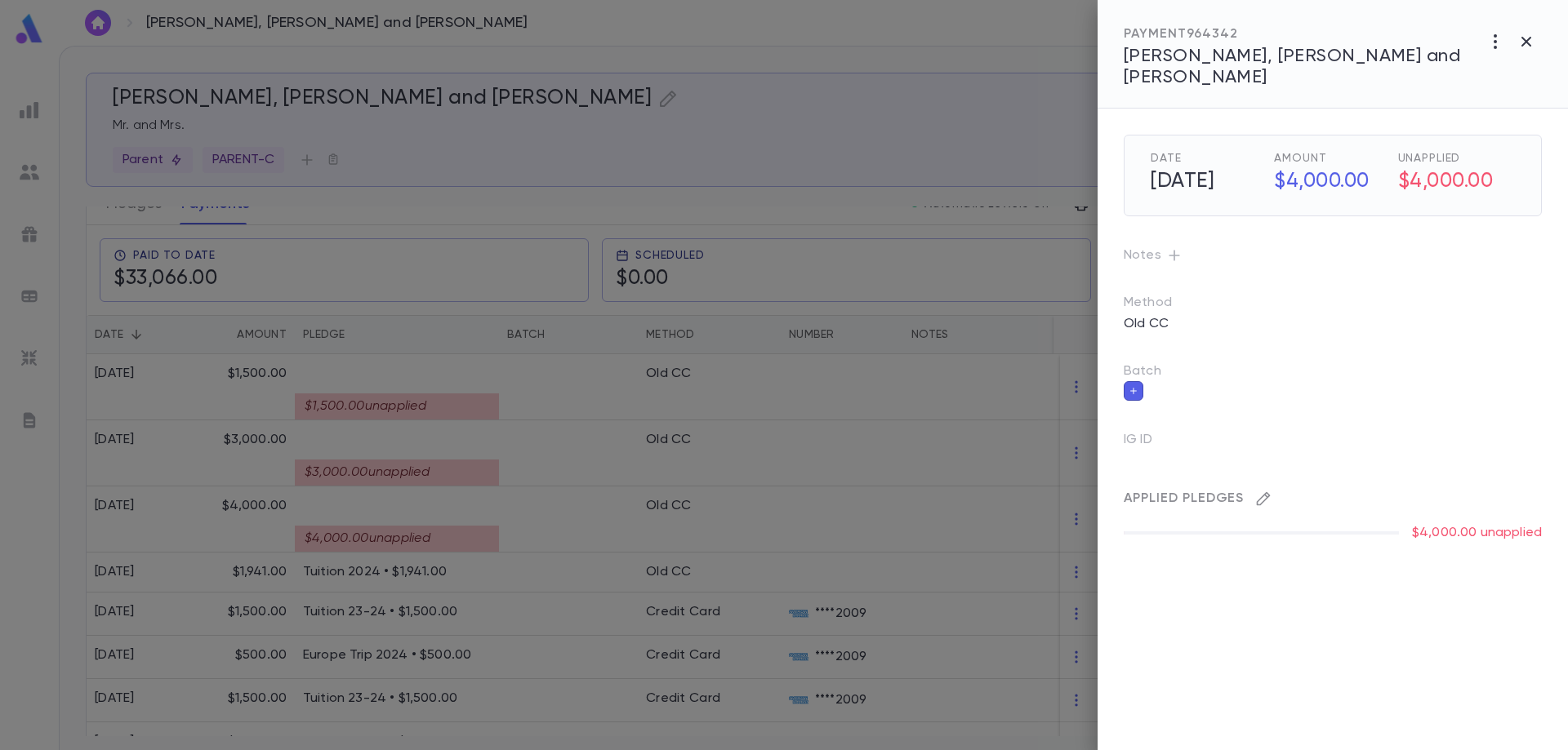
click at [1262, 492] on icon "button" at bounding box center [1263, 499] width 14 height 14
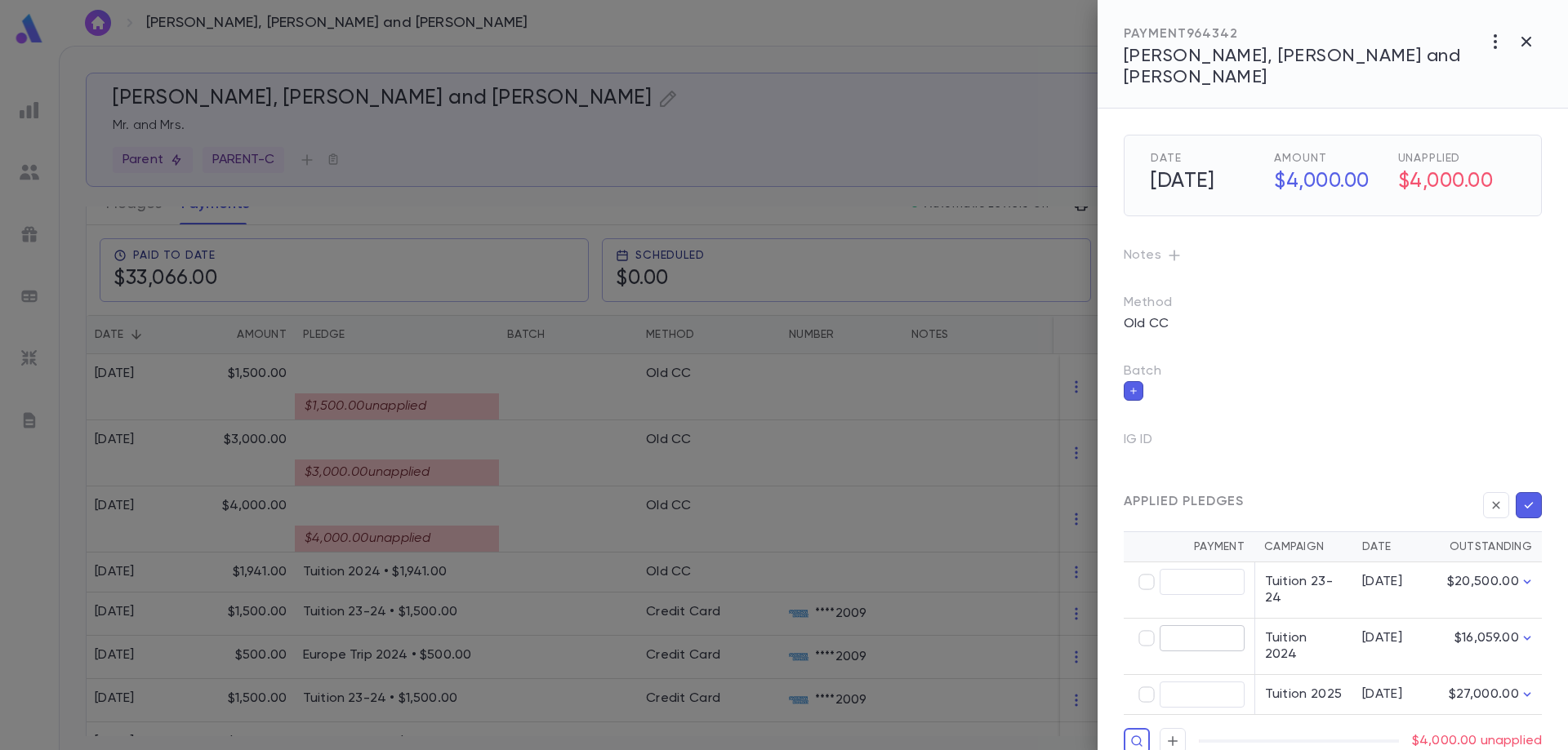
type input "********"
click at [1527, 503] on icon "button" at bounding box center [1529, 505] width 9 height 7
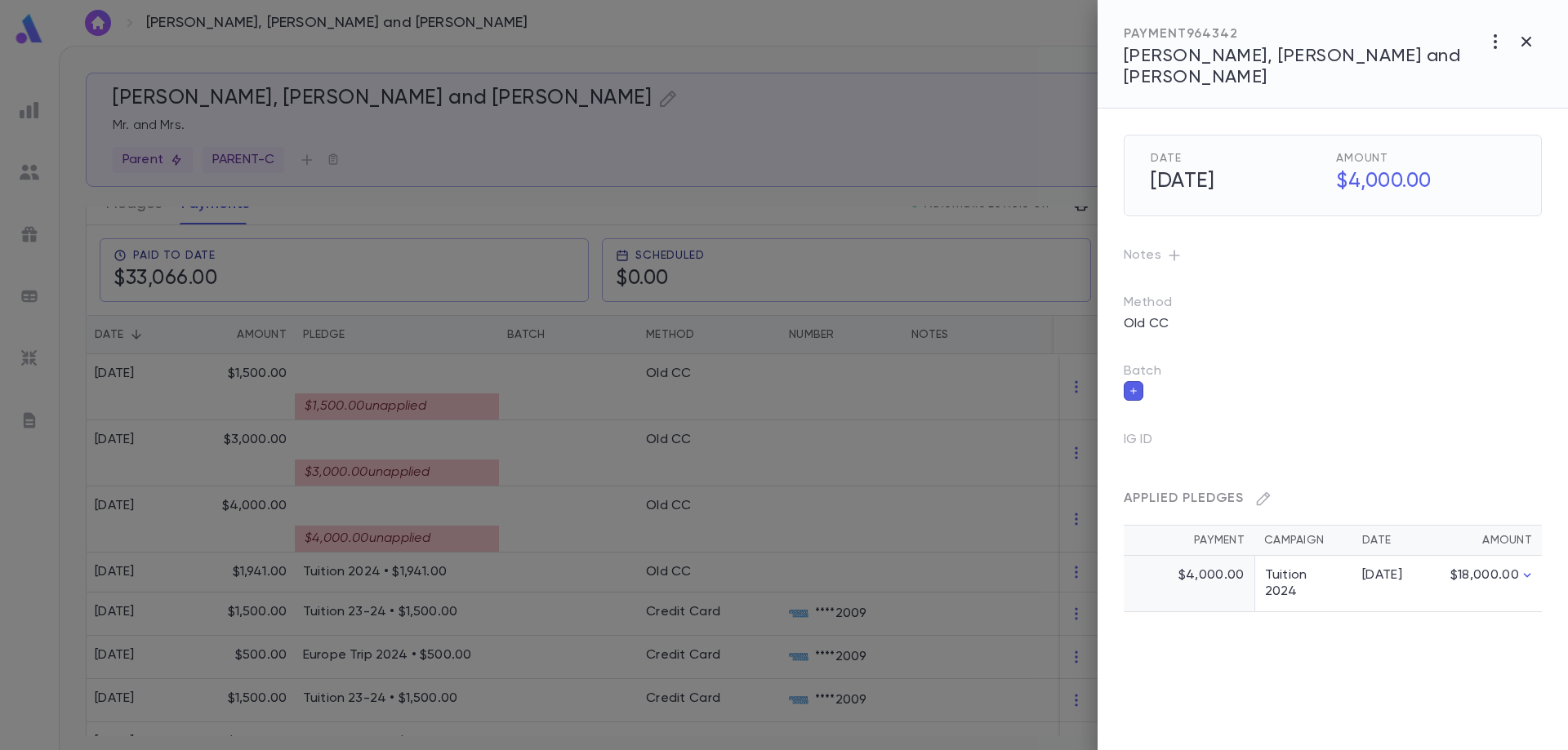
click at [415, 464] on div at bounding box center [784, 375] width 1568 height 750
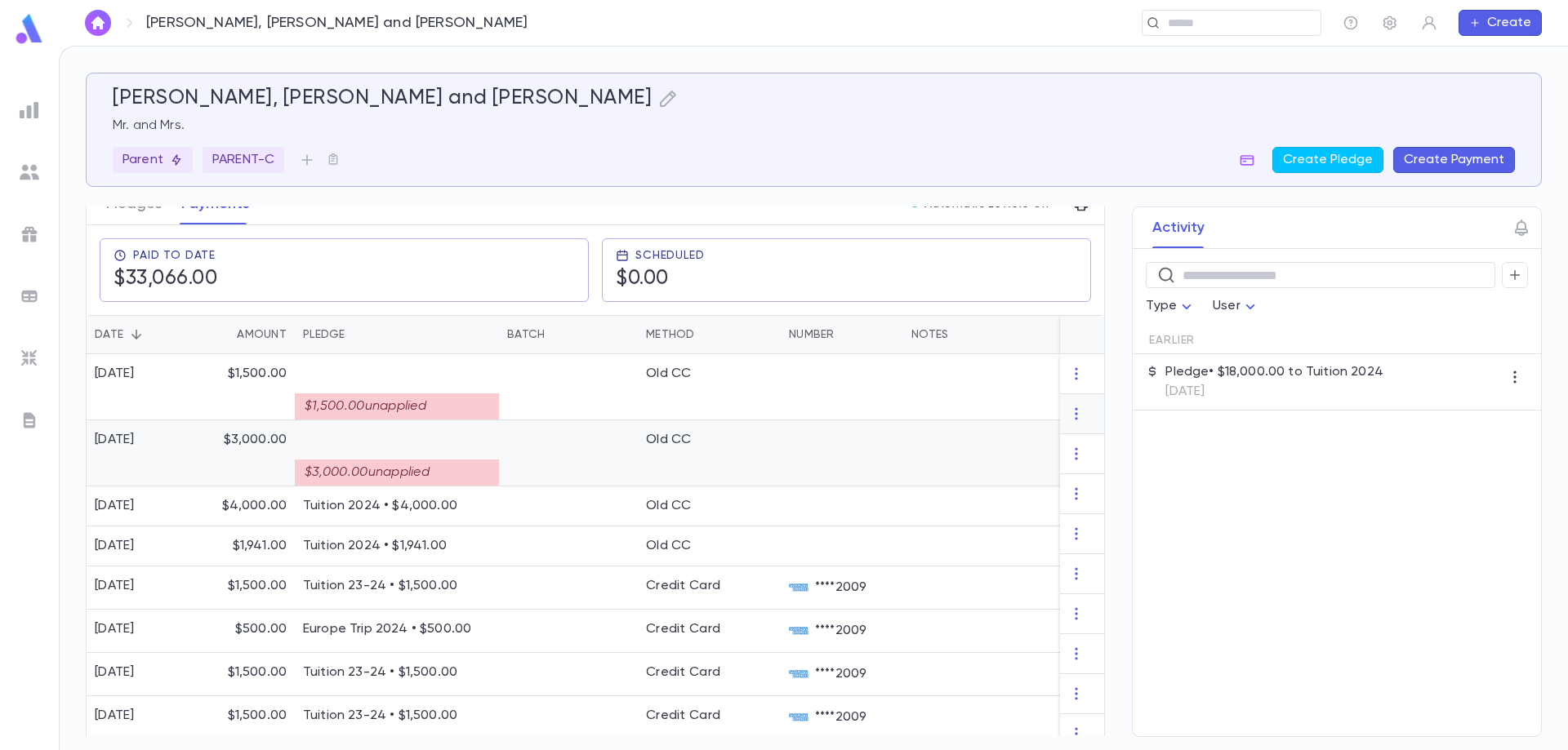
click at [415, 464] on div "$3,000.00 unapplied" at bounding box center [397, 472] width 204 height 26
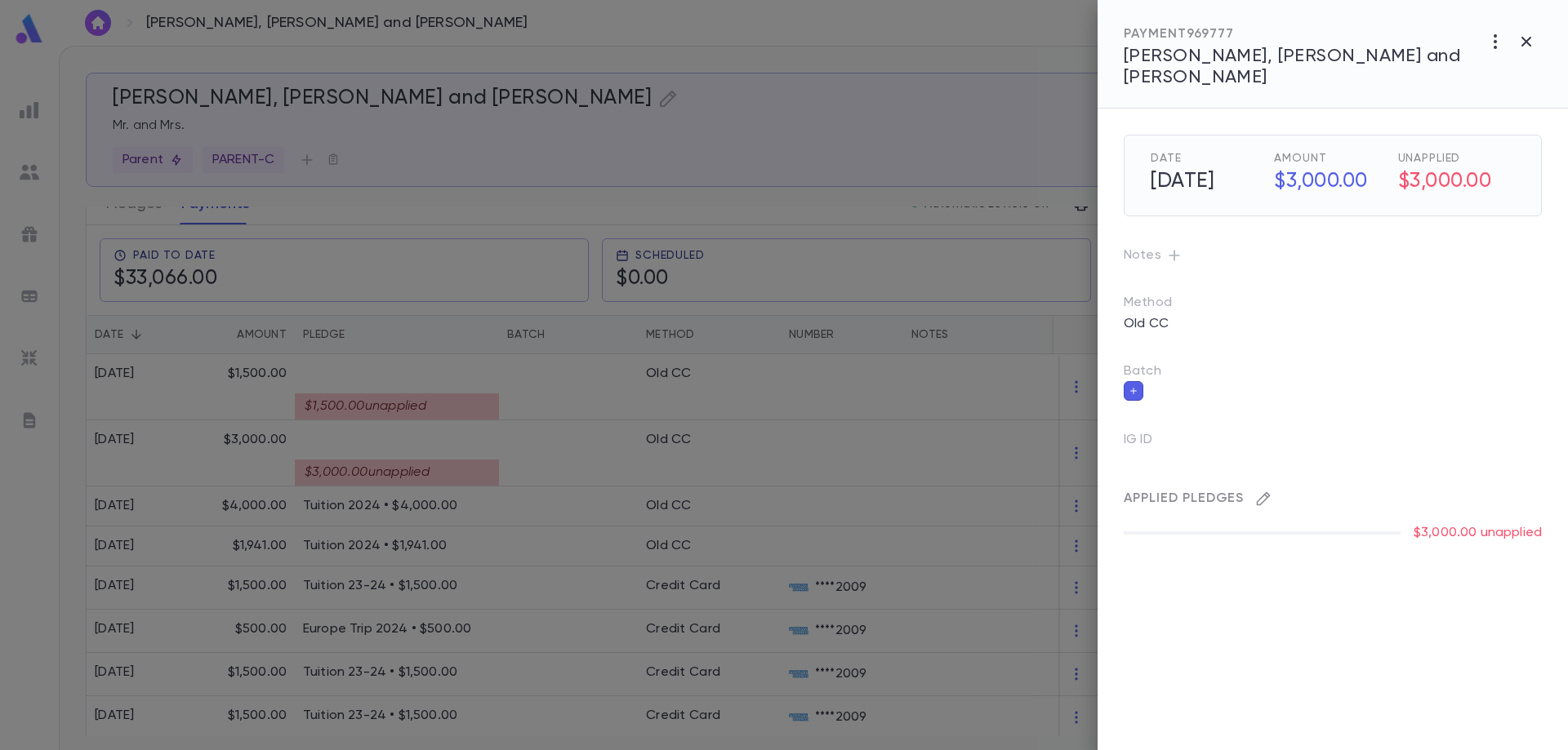
click at [1263, 491] on icon "button" at bounding box center [1263, 499] width 16 height 16
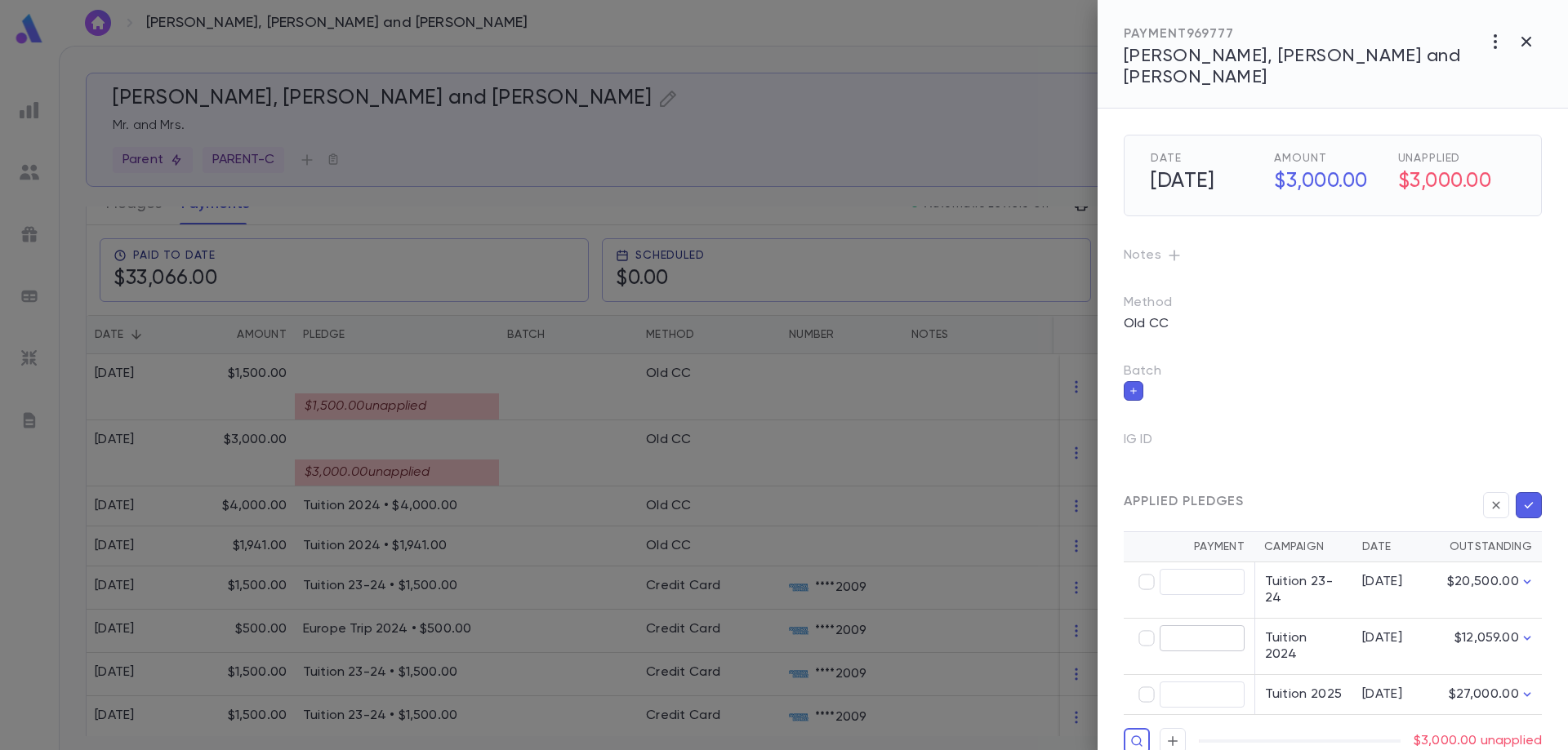
type input "********"
click at [1534, 497] on icon "button" at bounding box center [1528, 504] width 14 height 16
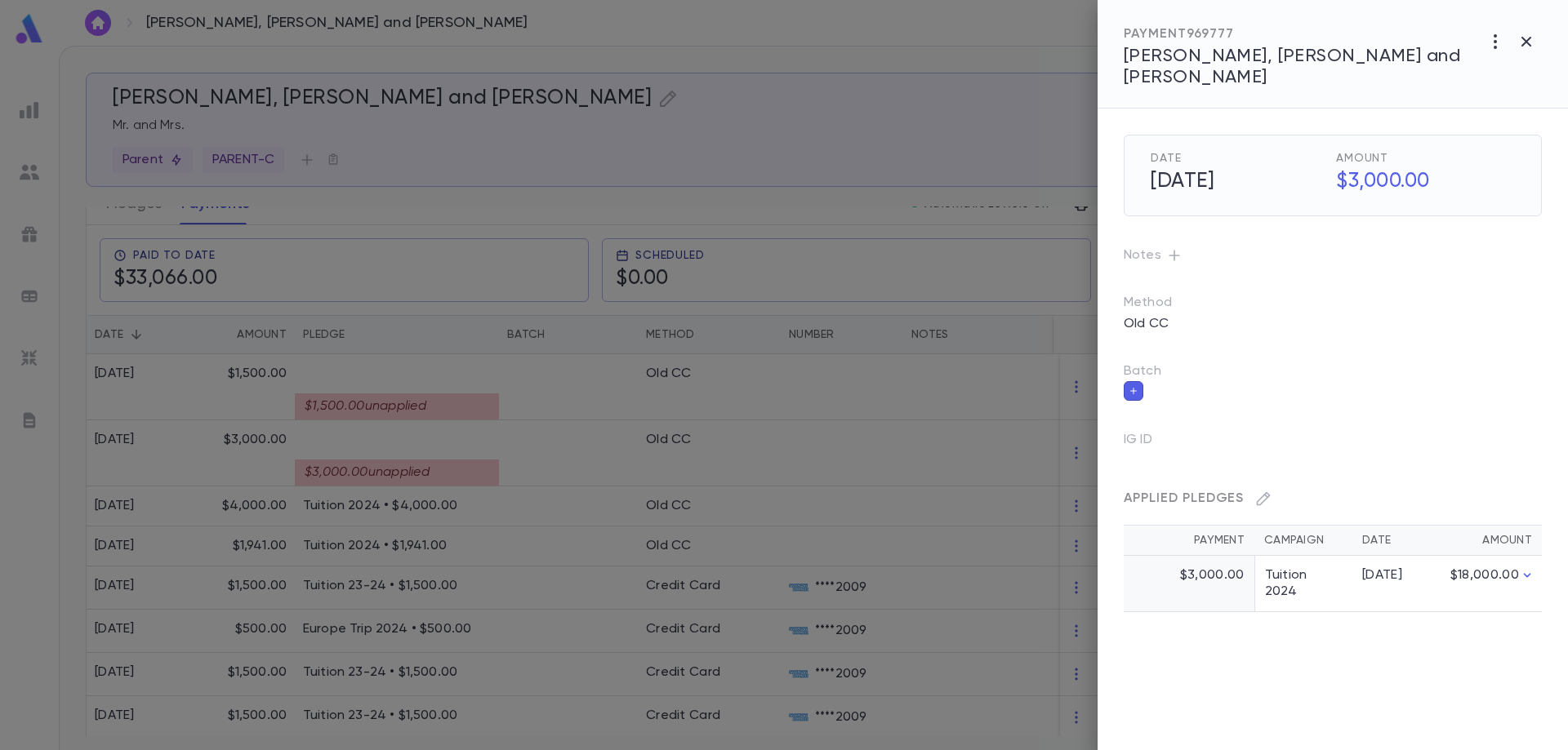
click at [463, 397] on div at bounding box center [784, 375] width 1568 height 750
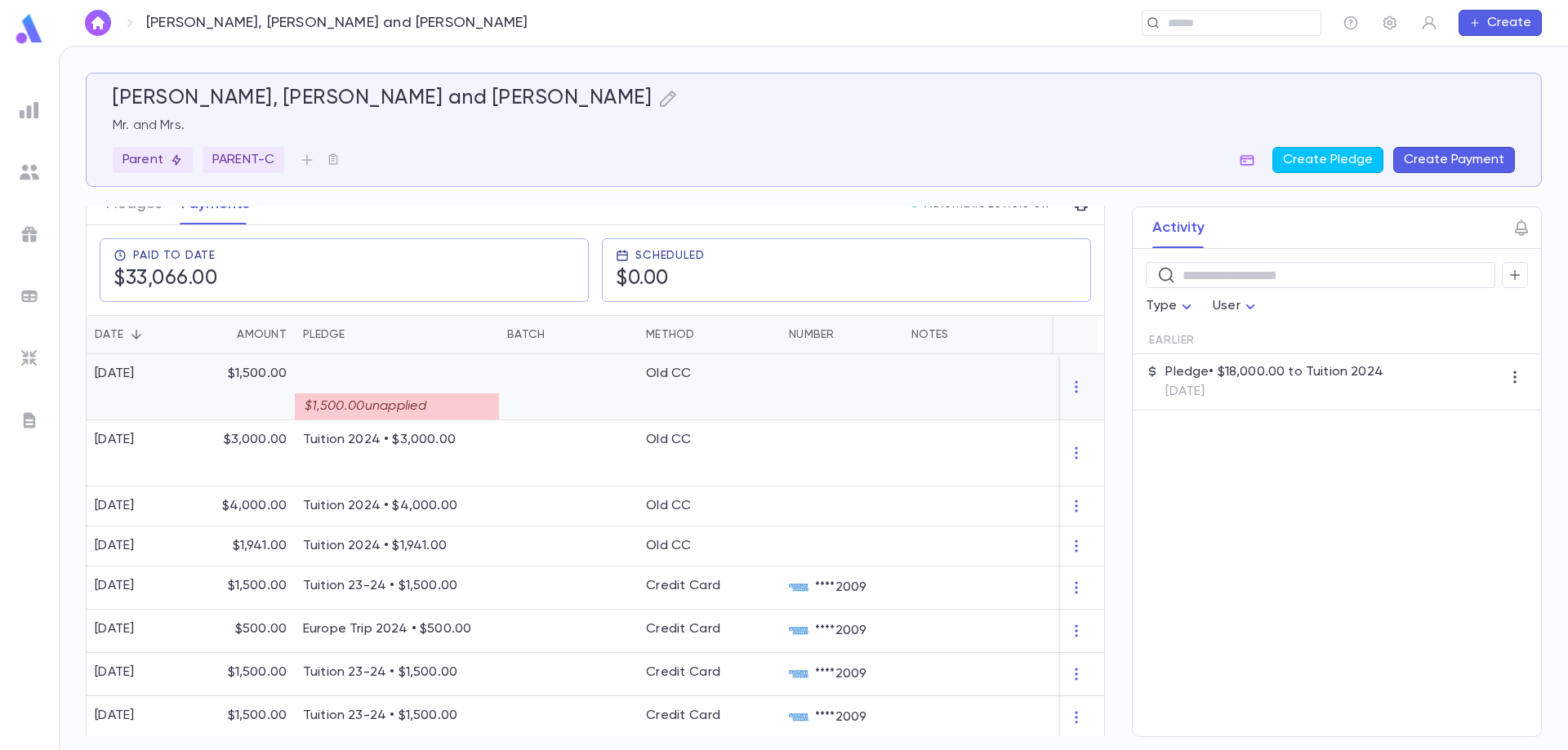
click at [463, 397] on div "$1,500.00 unapplied" at bounding box center [397, 405] width 204 height 26
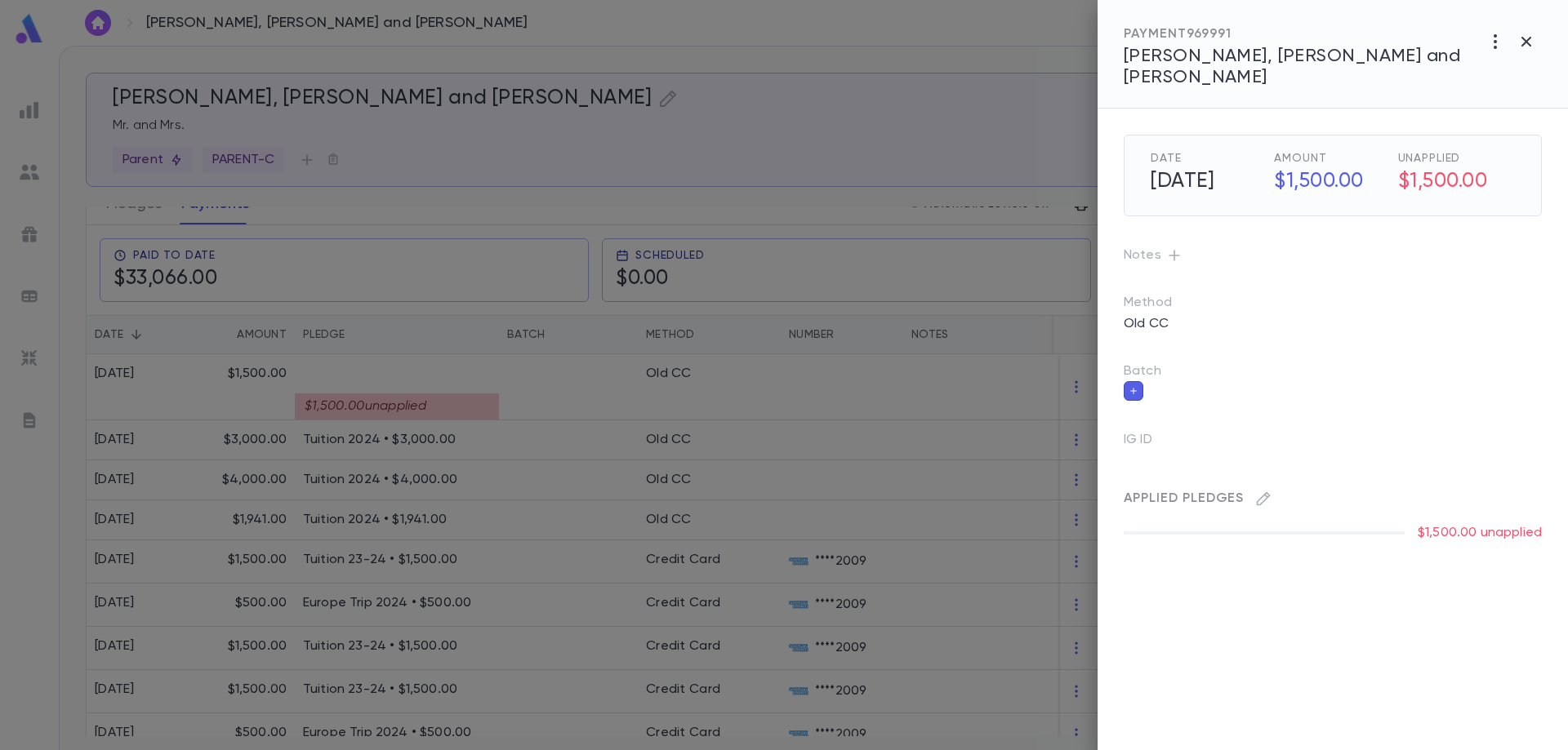
click at [416, 390] on div at bounding box center [784, 375] width 1568 height 750
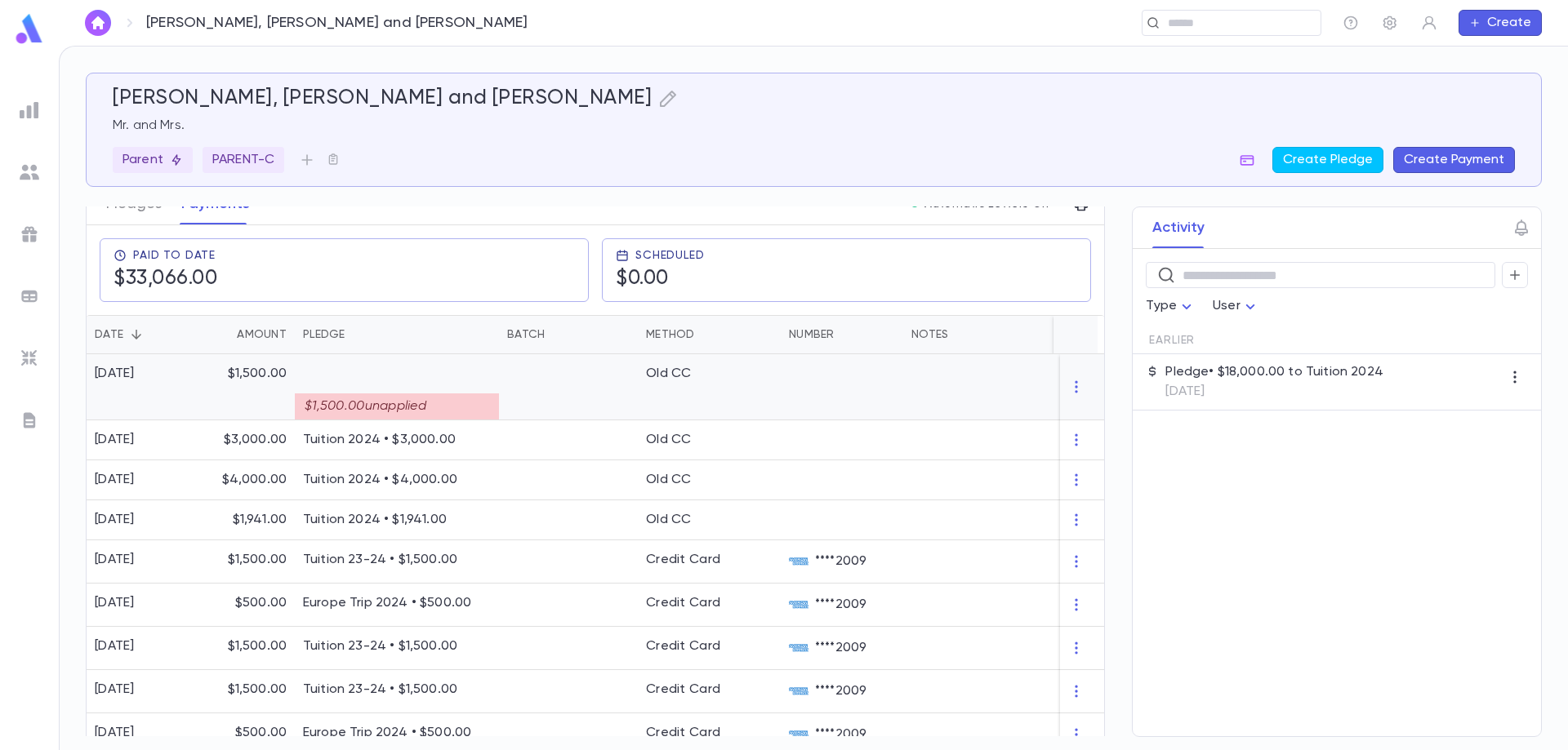
click at [416, 393] on div "$1,500.00 unapplied" at bounding box center [397, 405] width 204 height 26
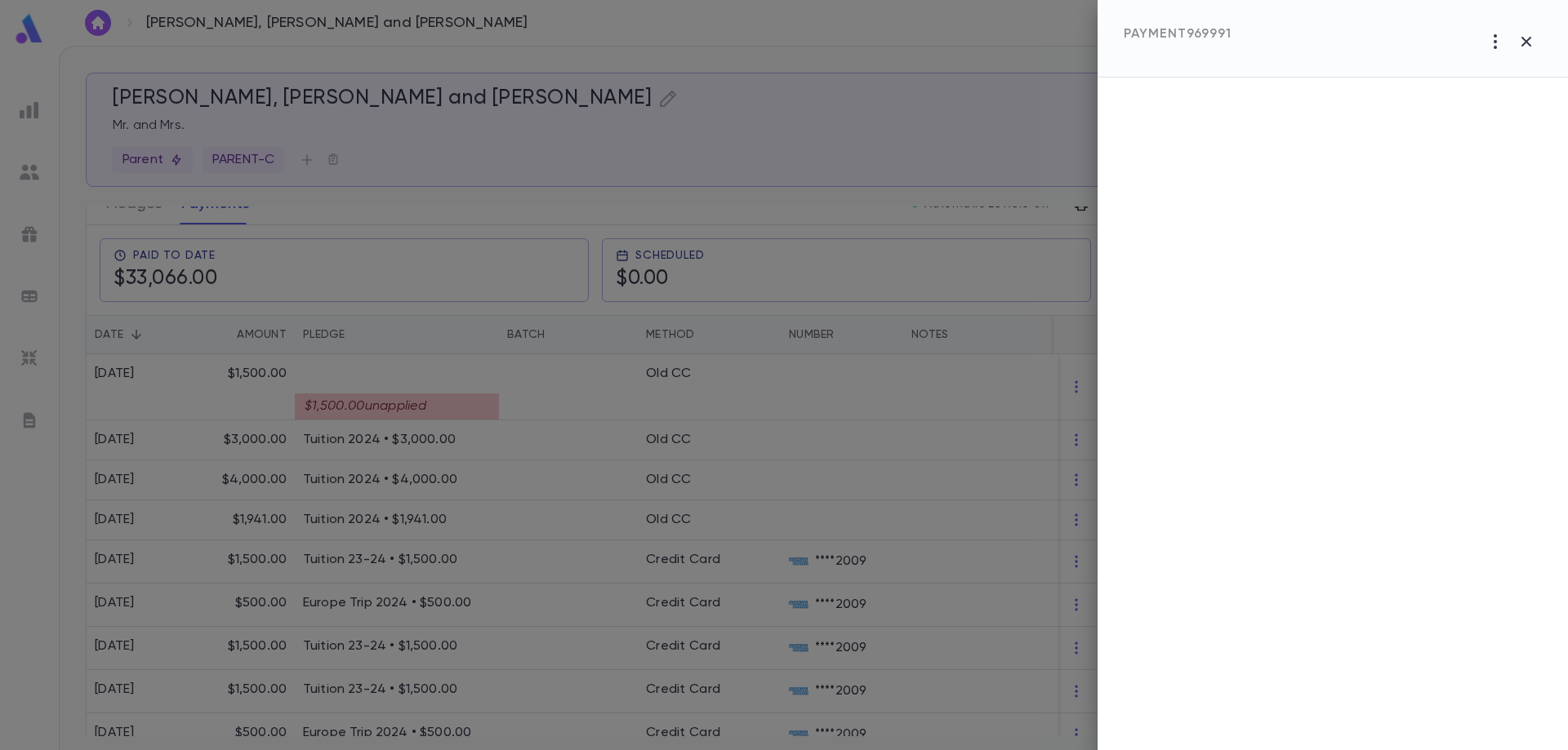
click at [330, 392] on div at bounding box center [784, 375] width 1568 height 750
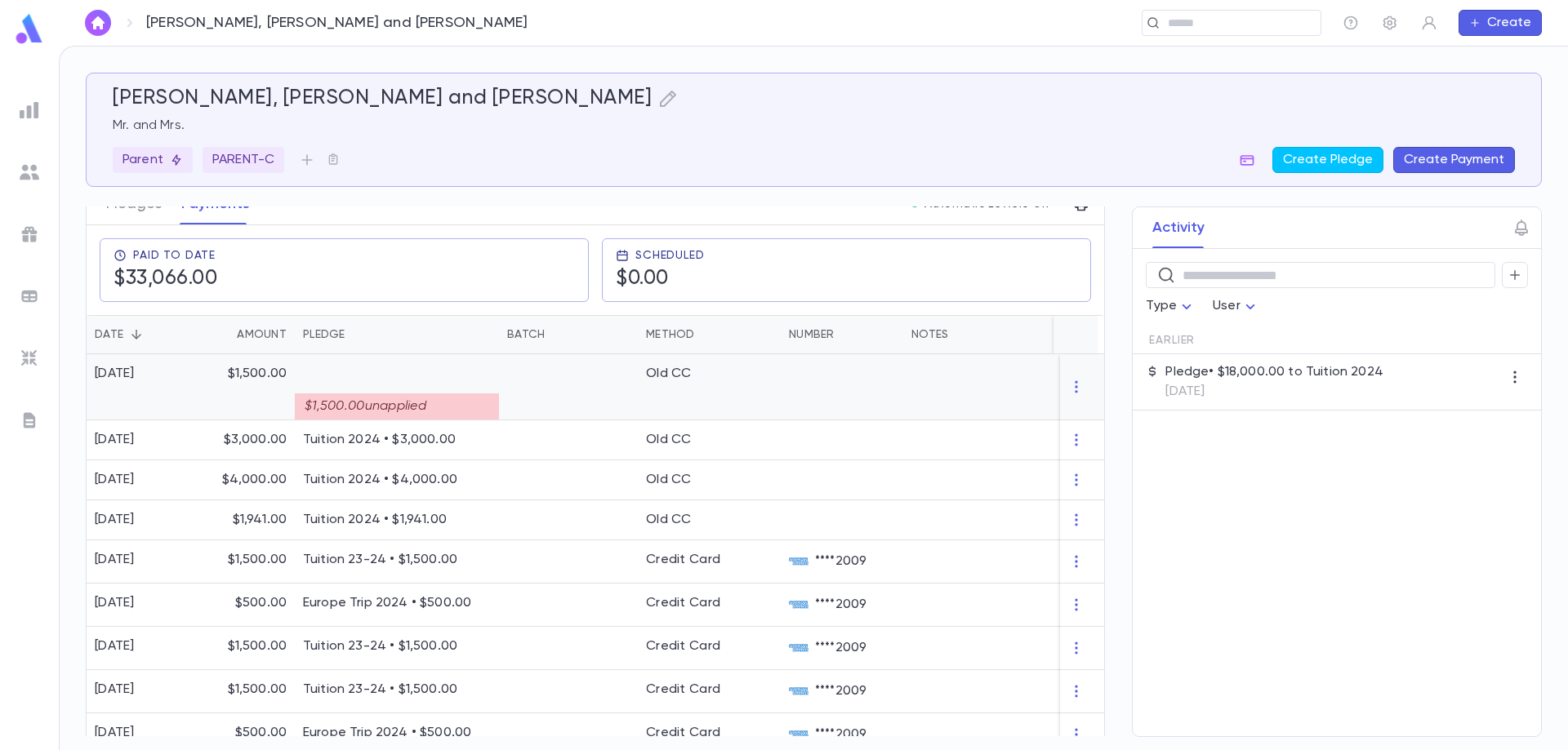
click at [330, 393] on div "$1,500.00 unapplied" at bounding box center [397, 405] width 204 height 26
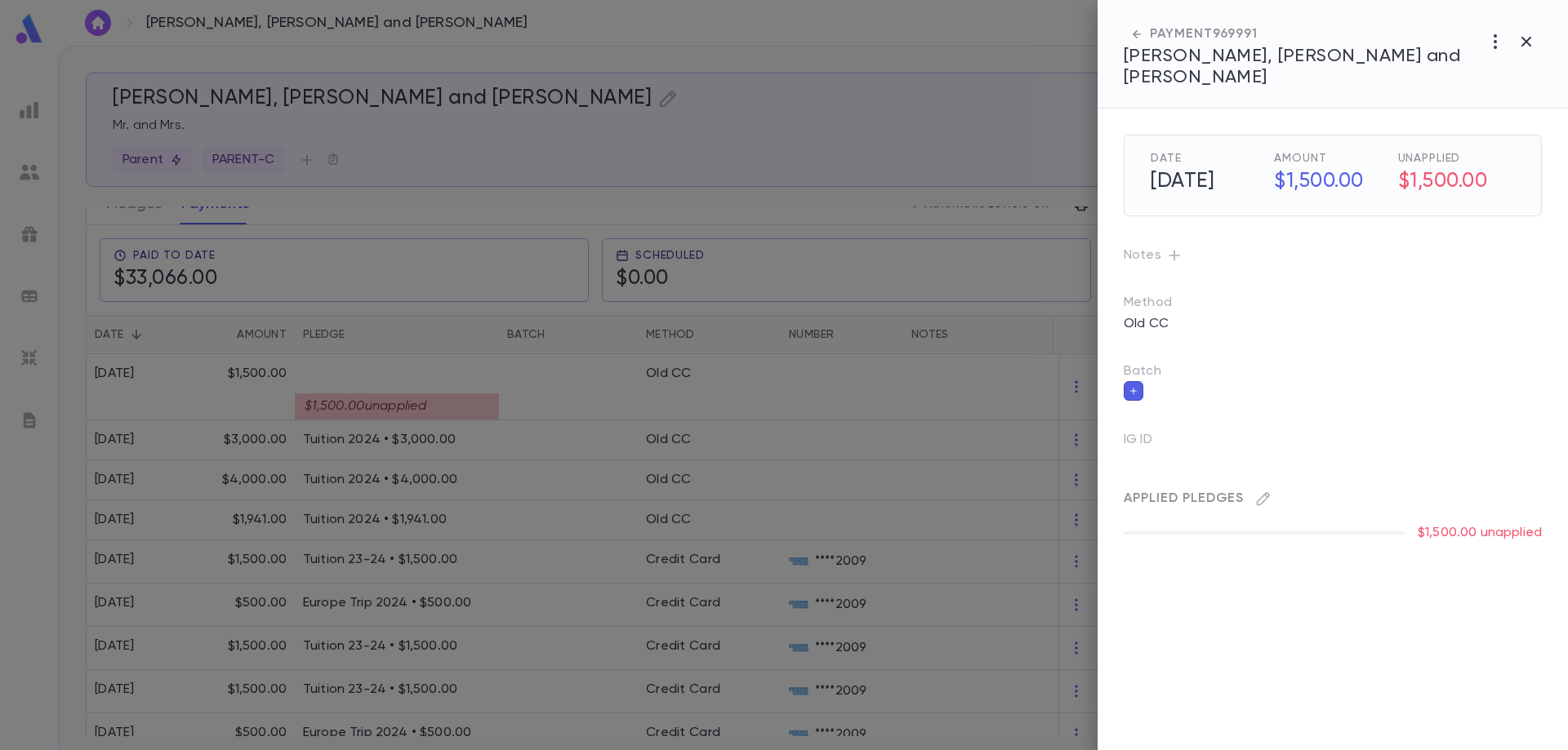
click at [405, 411] on div at bounding box center [784, 375] width 1568 height 750
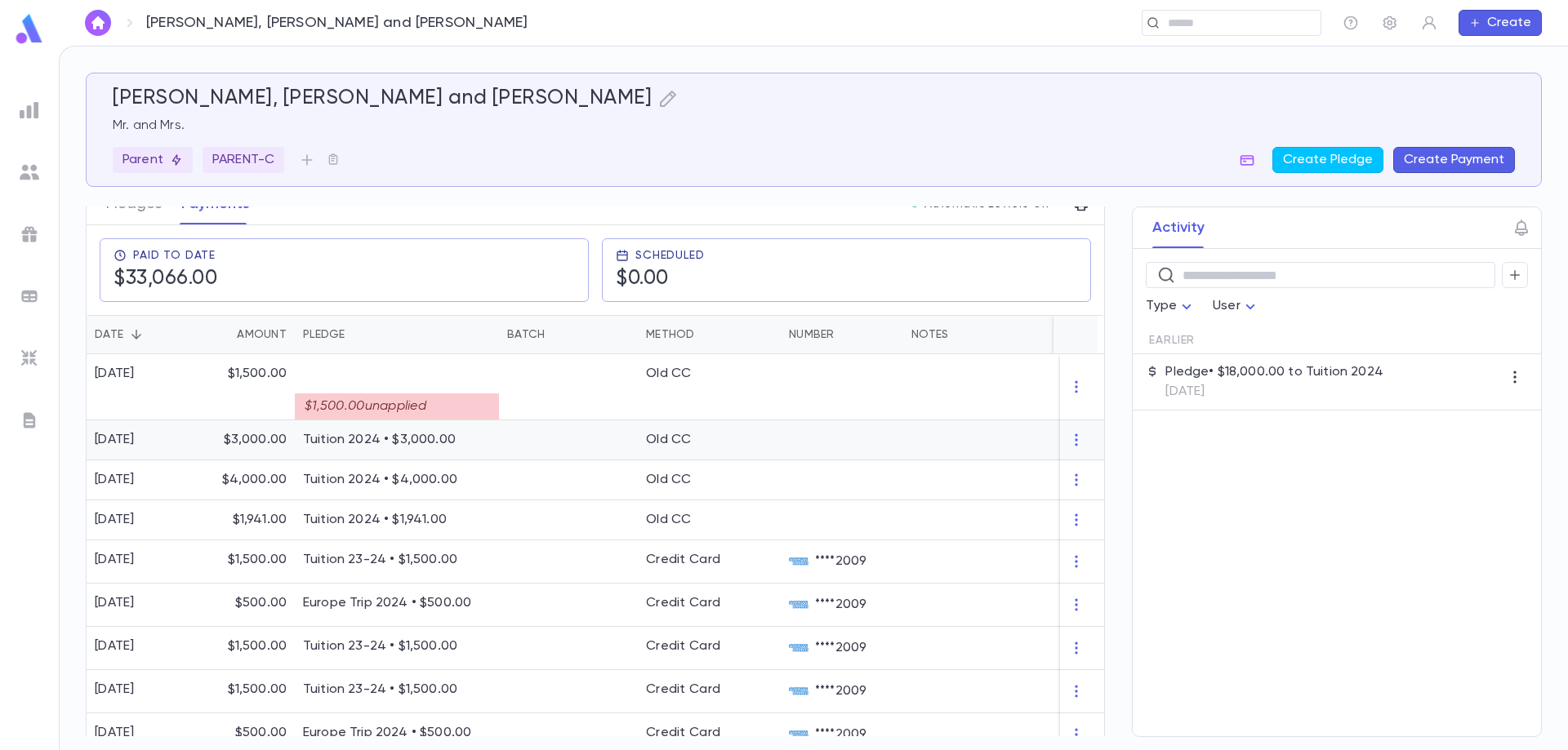
click at [405, 421] on div "Tuition 2024 • $3,000.00" at bounding box center [397, 441] width 204 height 40
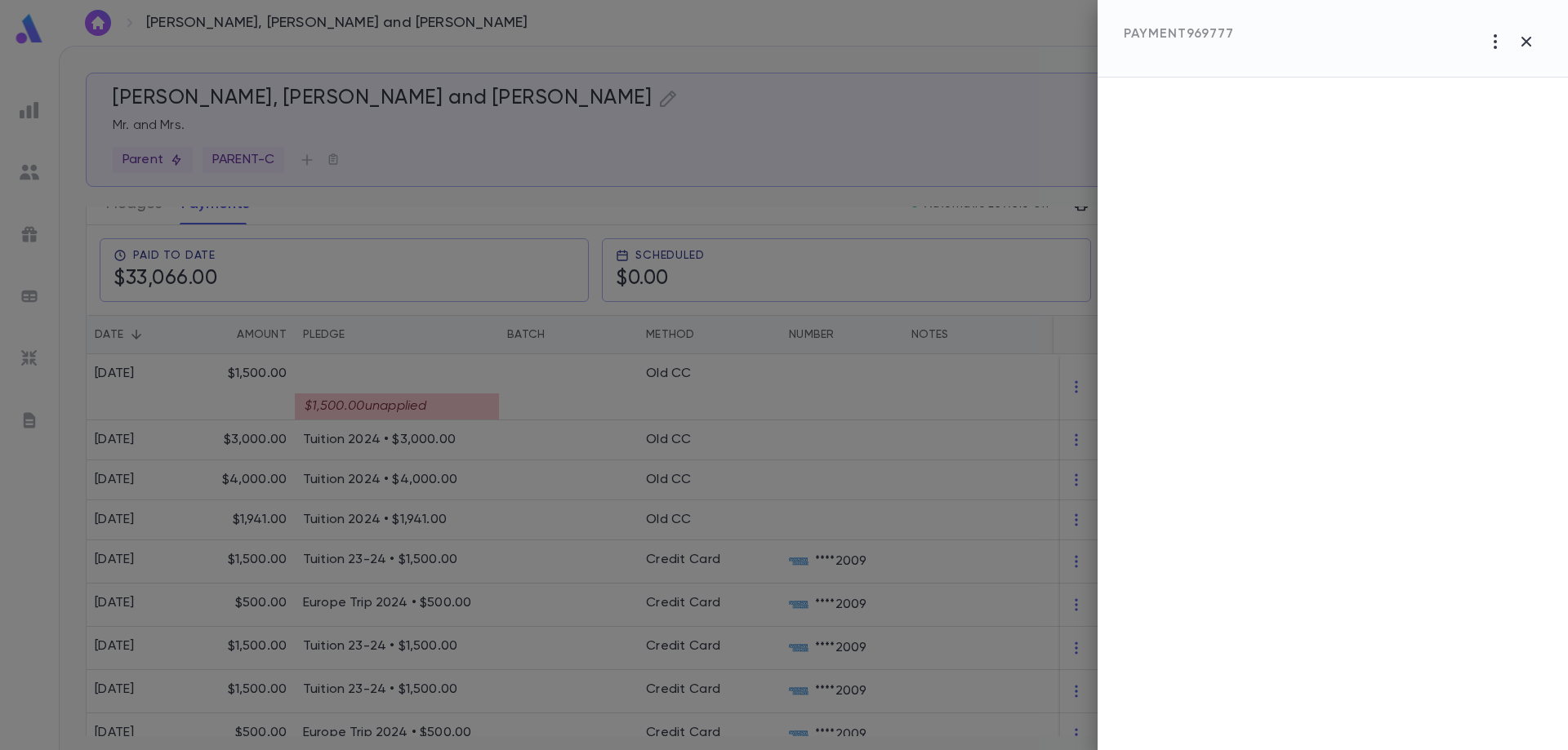
click at [436, 383] on div at bounding box center [784, 375] width 1568 height 750
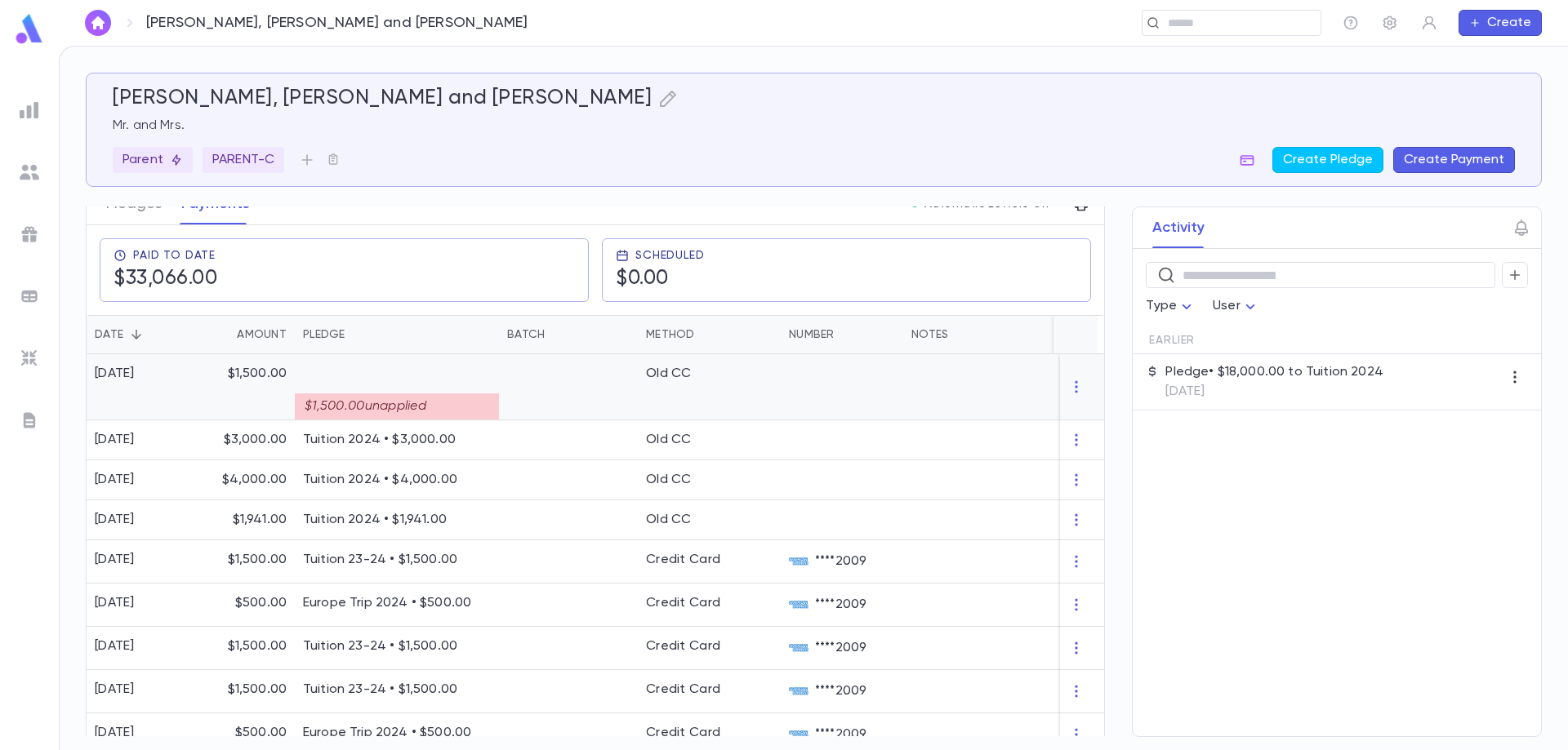
click at [436, 383] on div "$1,500.00 unapplied" at bounding box center [396, 400] width 188 height 37
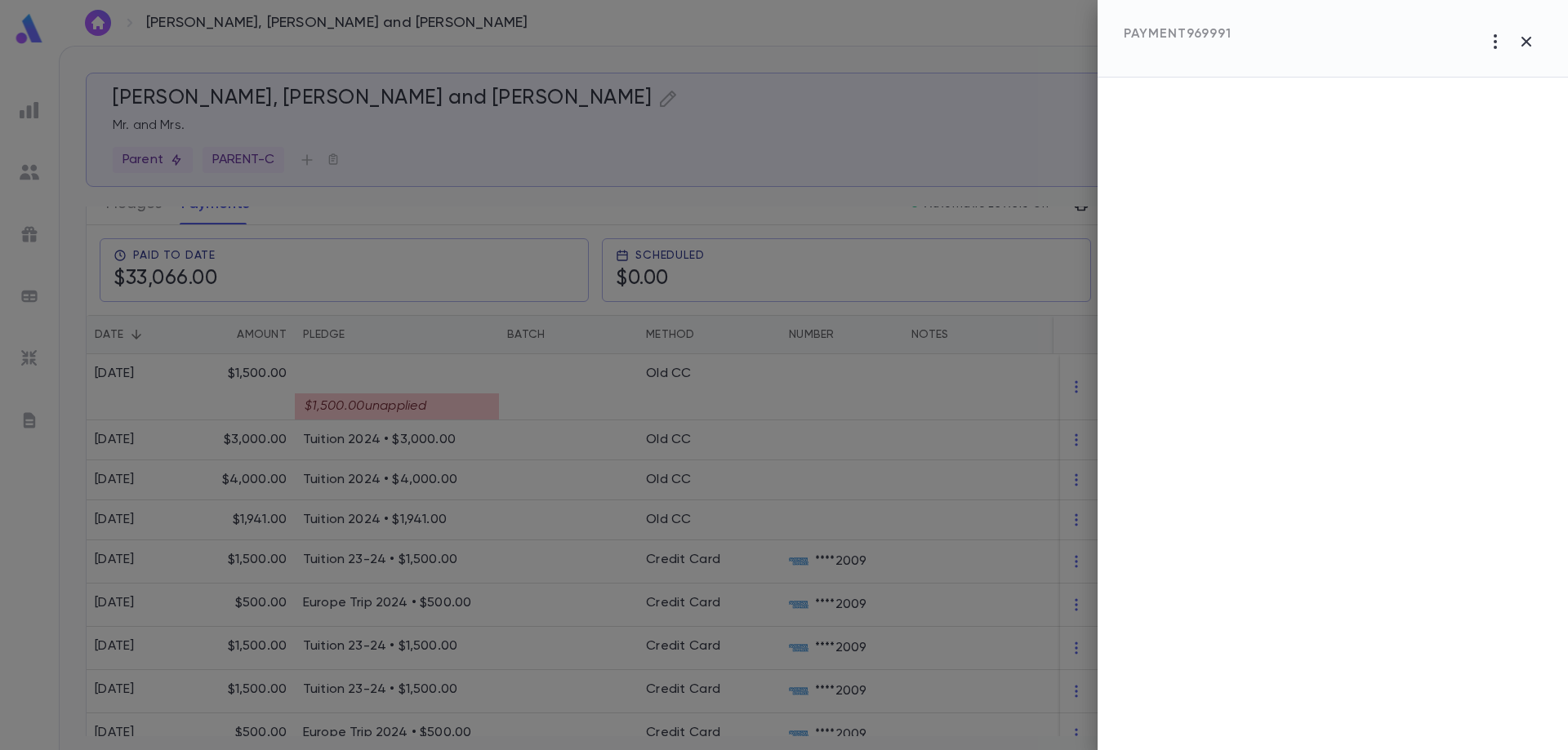
click at [1207, 518] on div at bounding box center [1333, 413] width 470 height 673
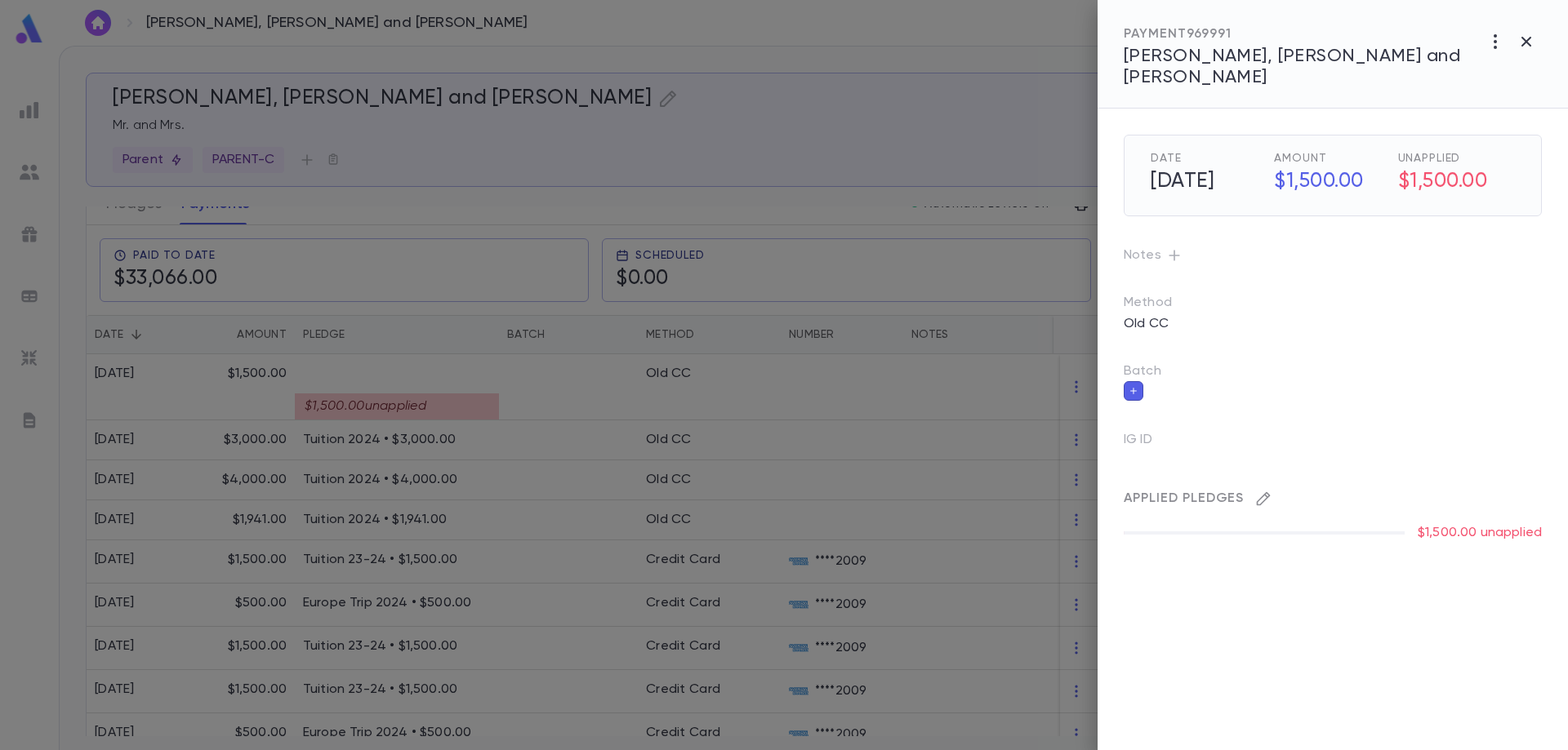
click at [1262, 485] on button "button" at bounding box center [1262, 498] width 26 height 26
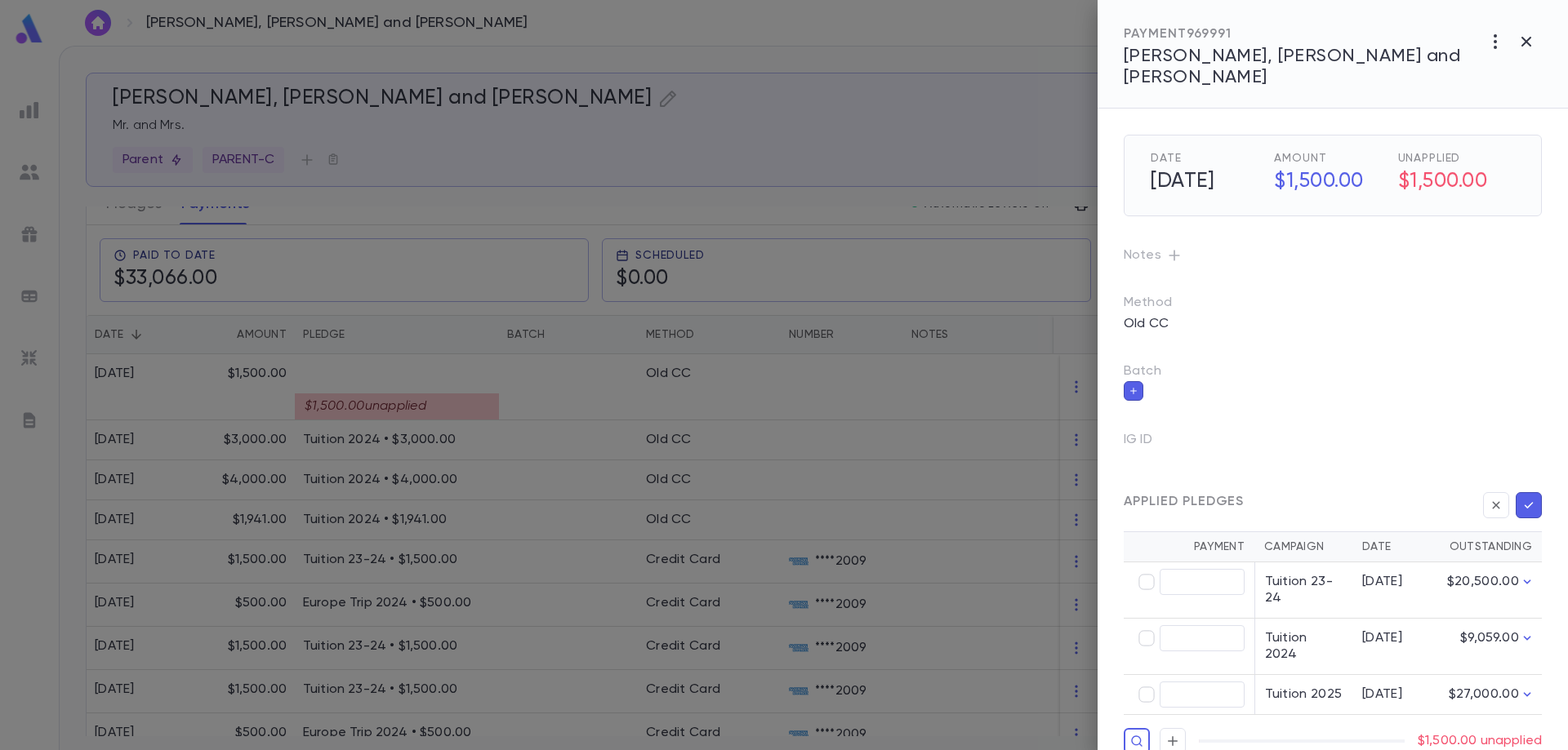
type input "********"
click at [1526, 497] on icon "button" at bounding box center [1528, 504] width 14 height 16
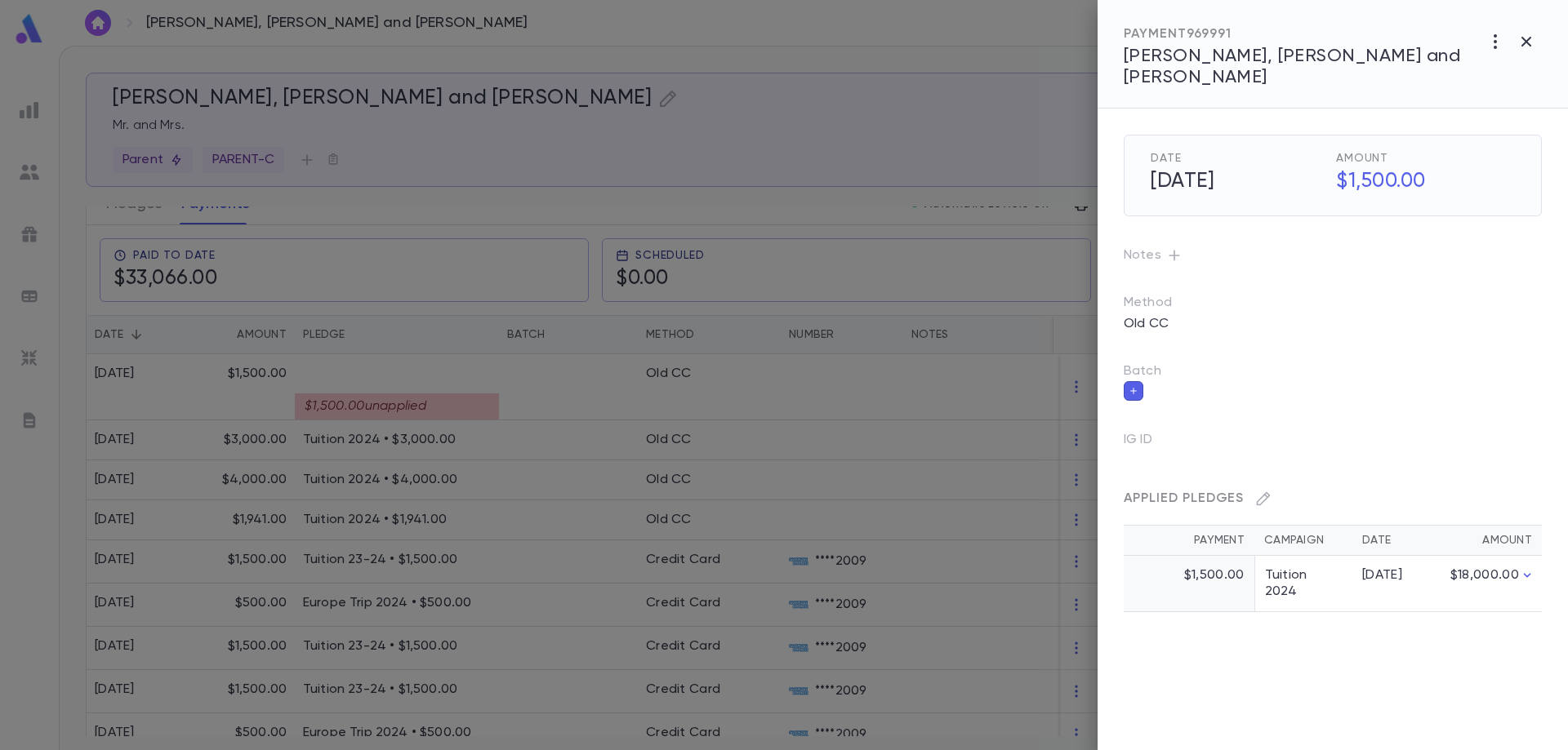
click at [645, 472] on div at bounding box center [784, 375] width 1568 height 750
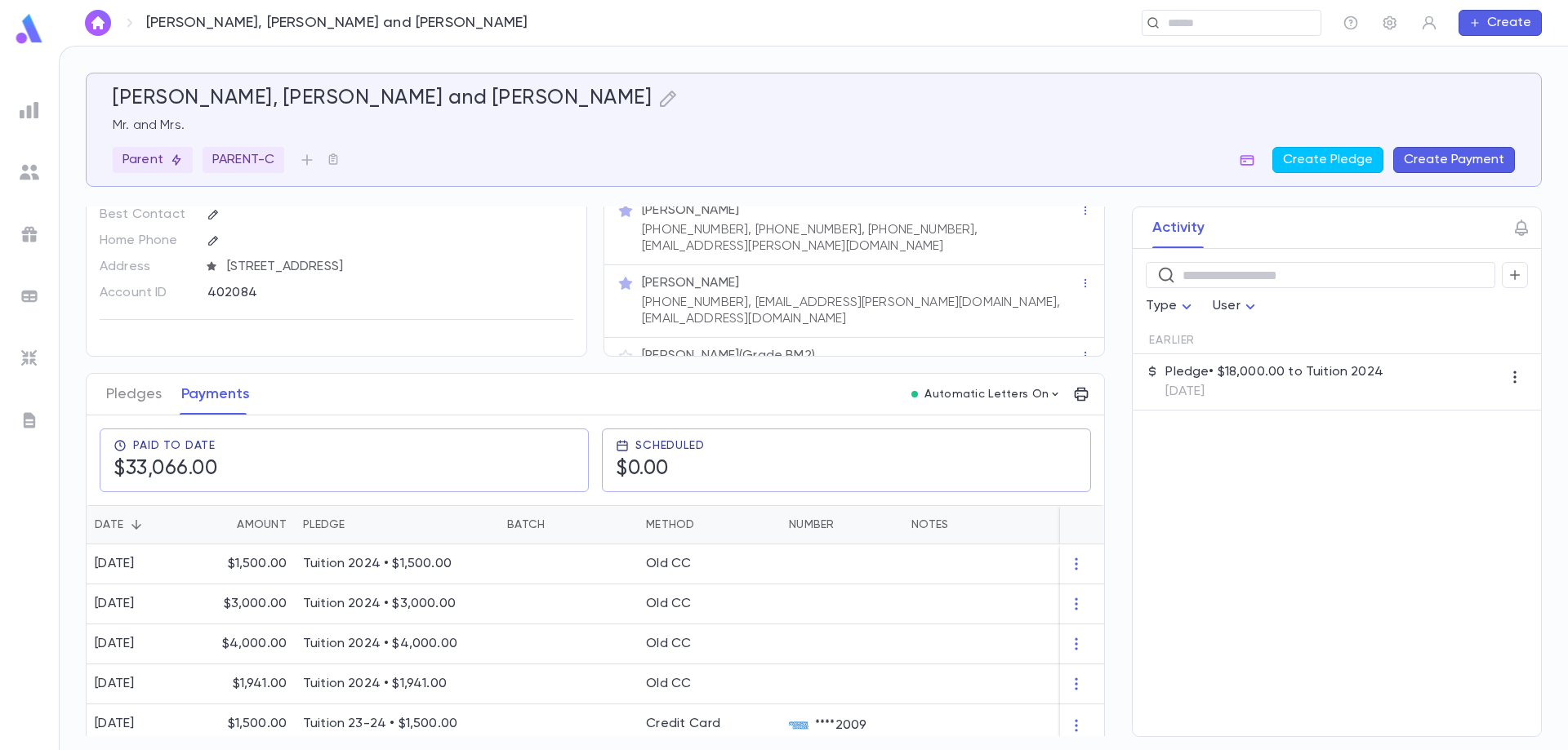
scroll to position [82, 0]
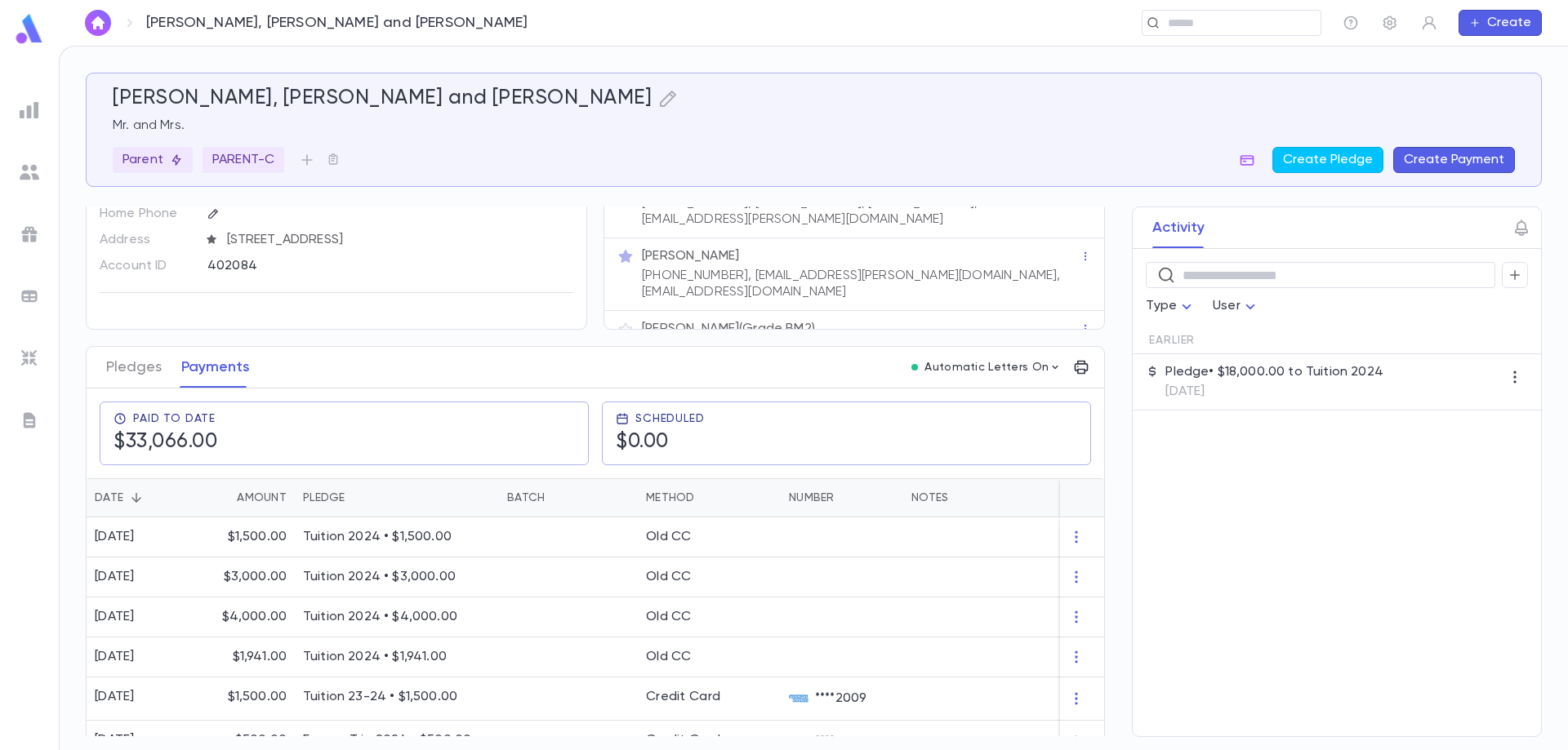
click at [1438, 152] on button "Create Payment" at bounding box center [1455, 159] width 122 height 26
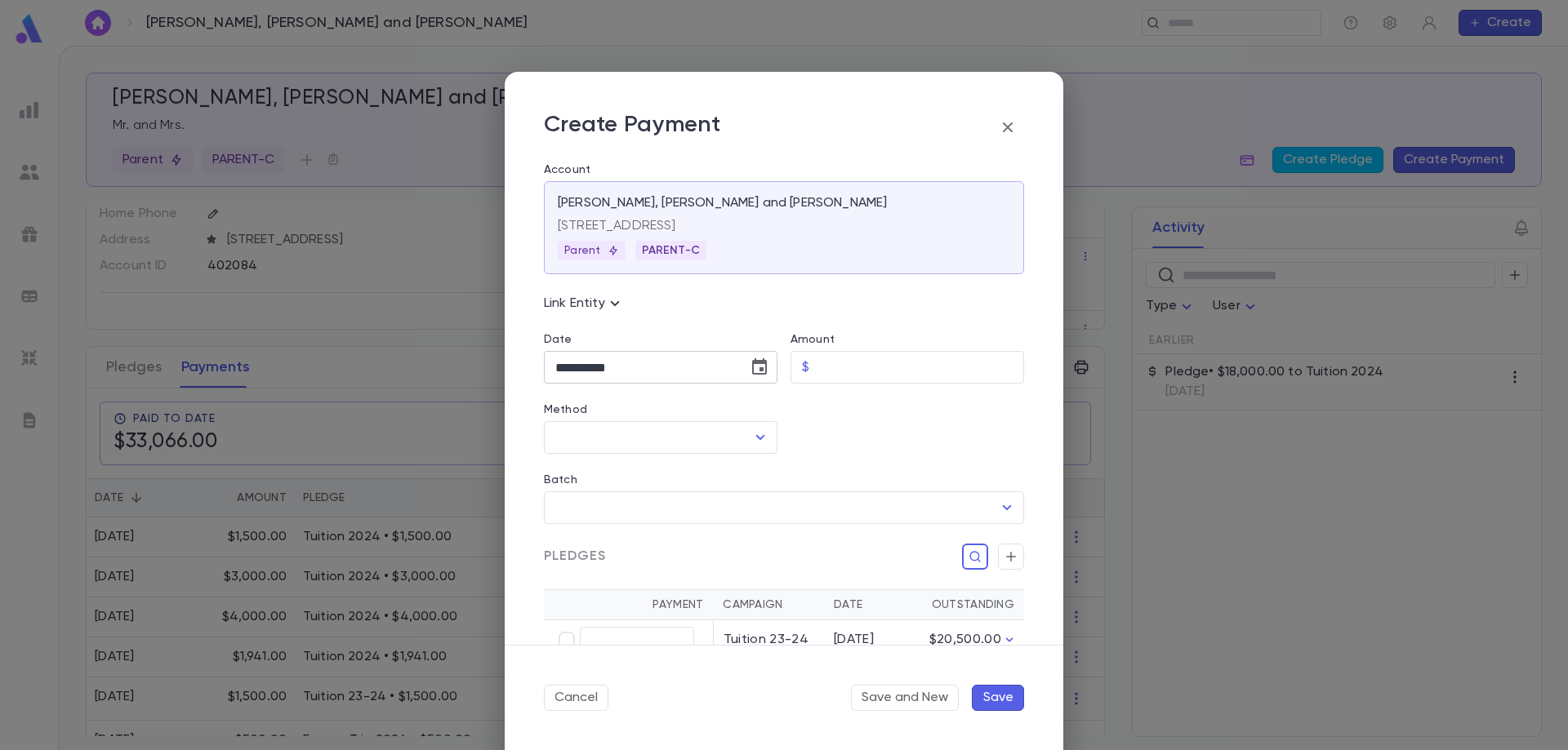
click at [643, 363] on input "**********" at bounding box center [640, 367] width 192 height 31
click at [759, 366] on icon "Choose date, selected date is Sep 10, 2025" at bounding box center [760, 367] width 20 height 20
click at [706, 405] on icon "Previous month" at bounding box center [705, 409] width 20 height 20
click at [575, 568] on button "21" at bounding box center [573, 569] width 30 height 30
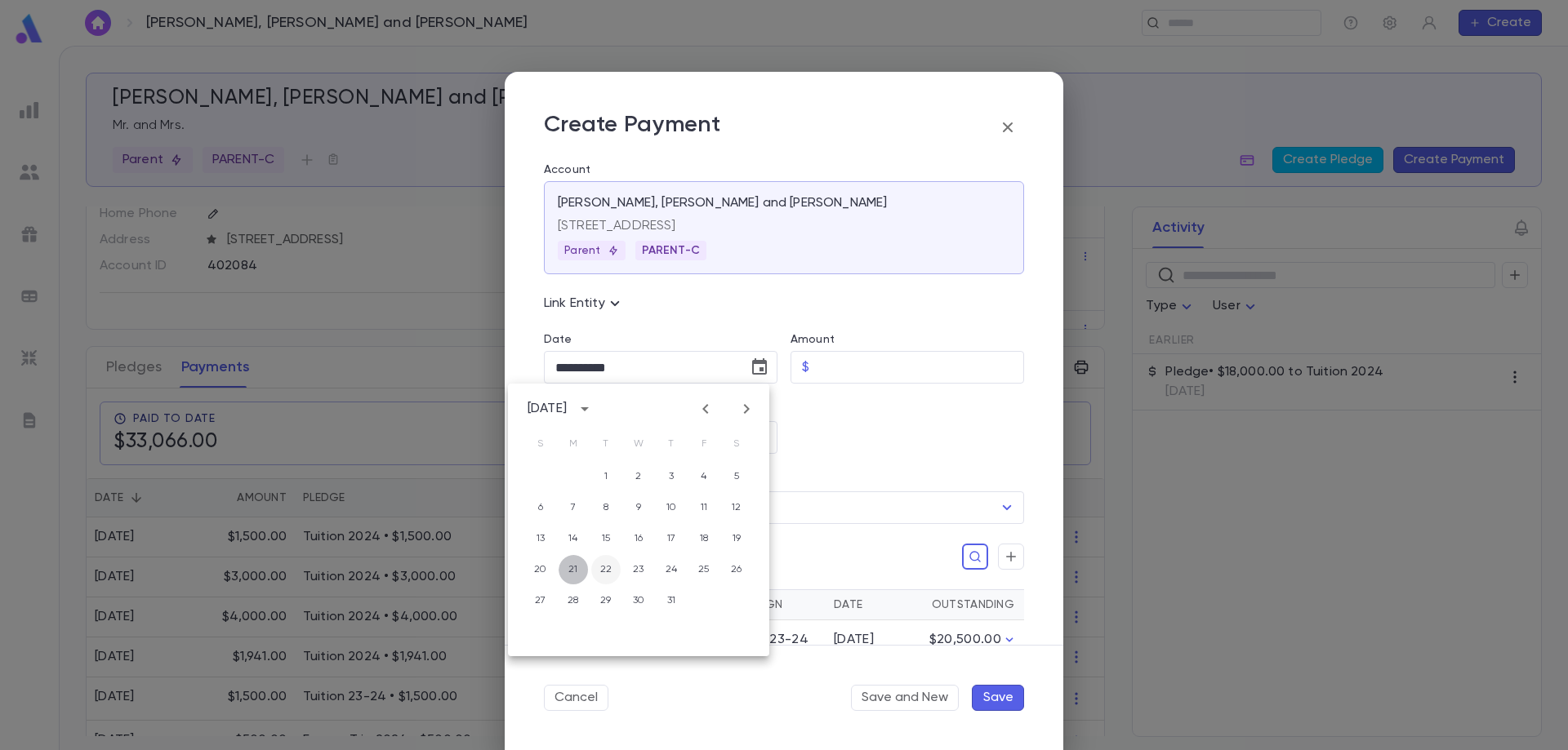
type input "**********"
click at [828, 373] on input "Amount" at bounding box center [920, 367] width 208 height 31
type input "******"
click at [606, 446] on input "Method" at bounding box center [648, 438] width 194 height 31
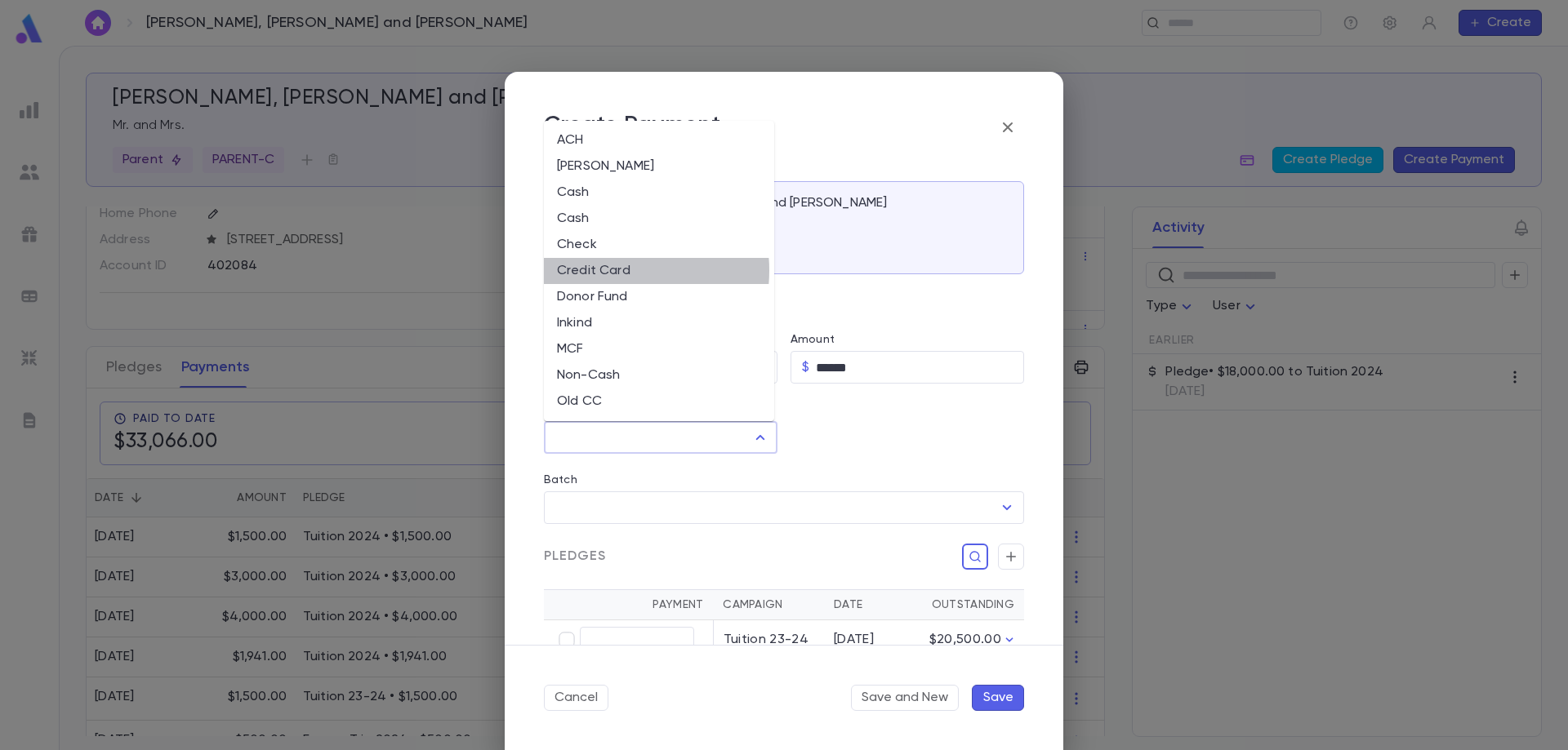
click at [610, 270] on li "Credit Card" at bounding box center [659, 270] width 230 height 26
type input "**********"
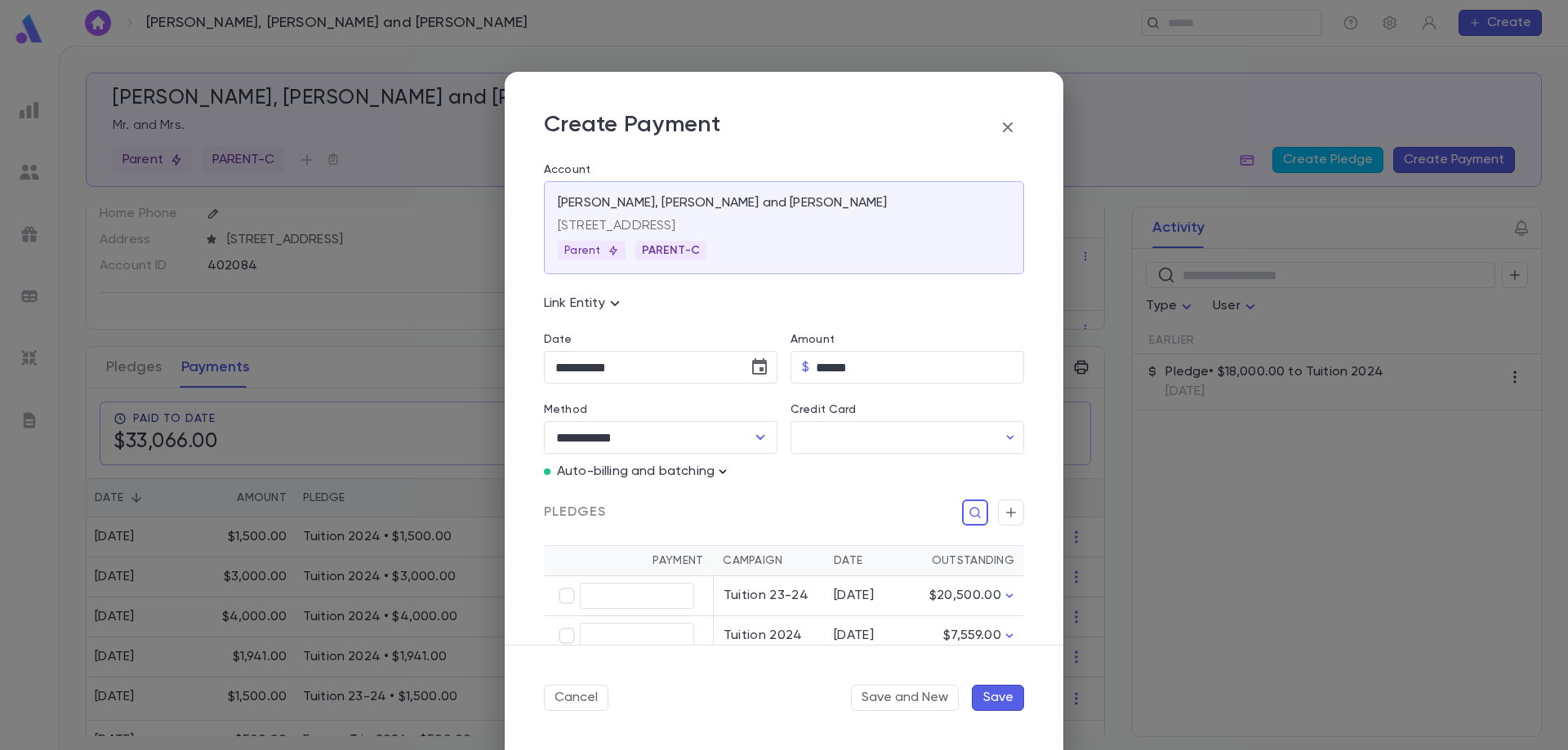
click at [725, 466] on icon "button" at bounding box center [723, 471] width 16 height 16
click at [760, 494] on p "Enter Manual Billing Instead" at bounding box center [817, 501] width 169 height 16
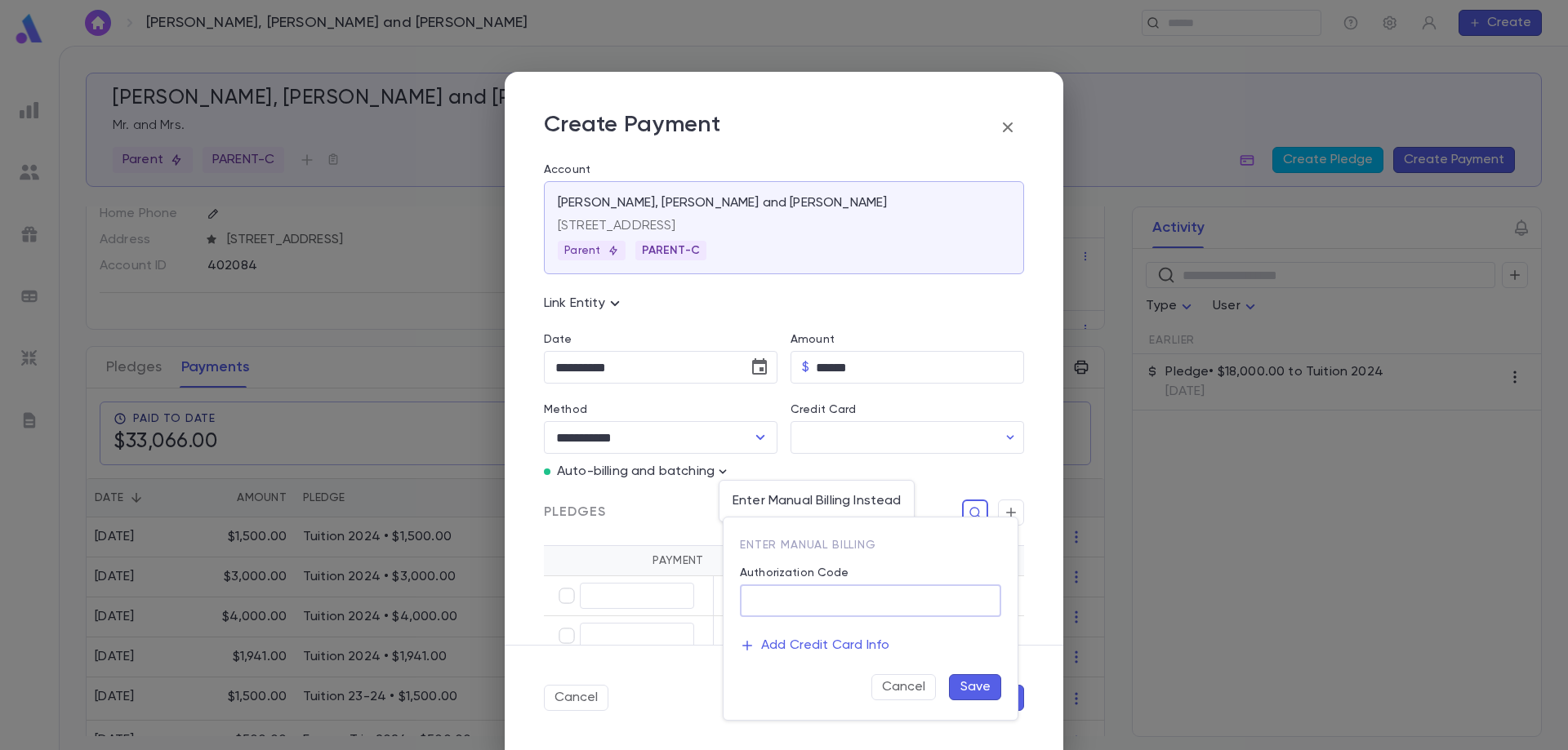
click at [800, 595] on input "Authorization Code" at bounding box center [870, 601] width 262 height 31
type input "**********"
click at [964, 689] on button "Save" at bounding box center [975, 687] width 52 height 26
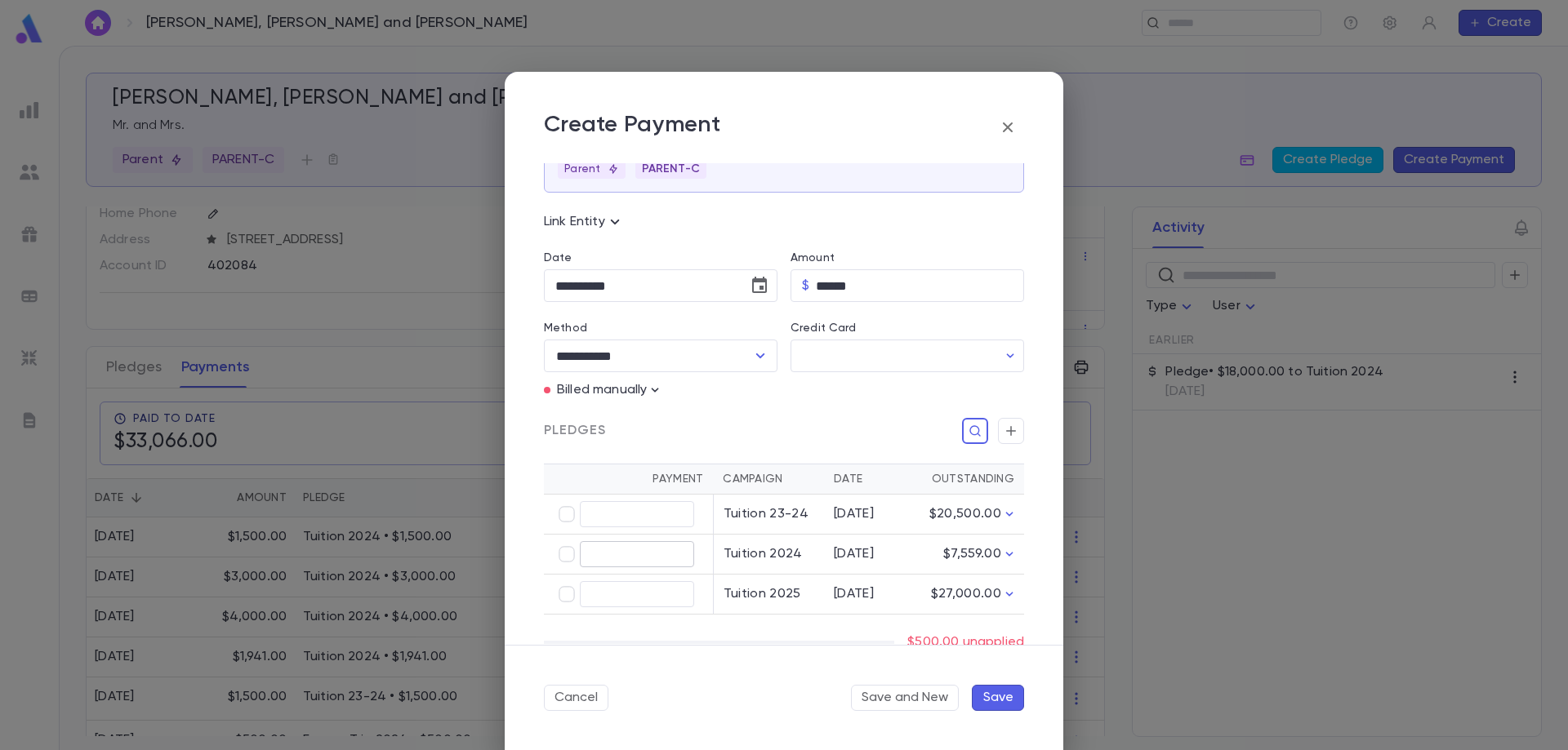
type input "******"
click at [989, 698] on button "Save" at bounding box center [998, 698] width 52 height 26
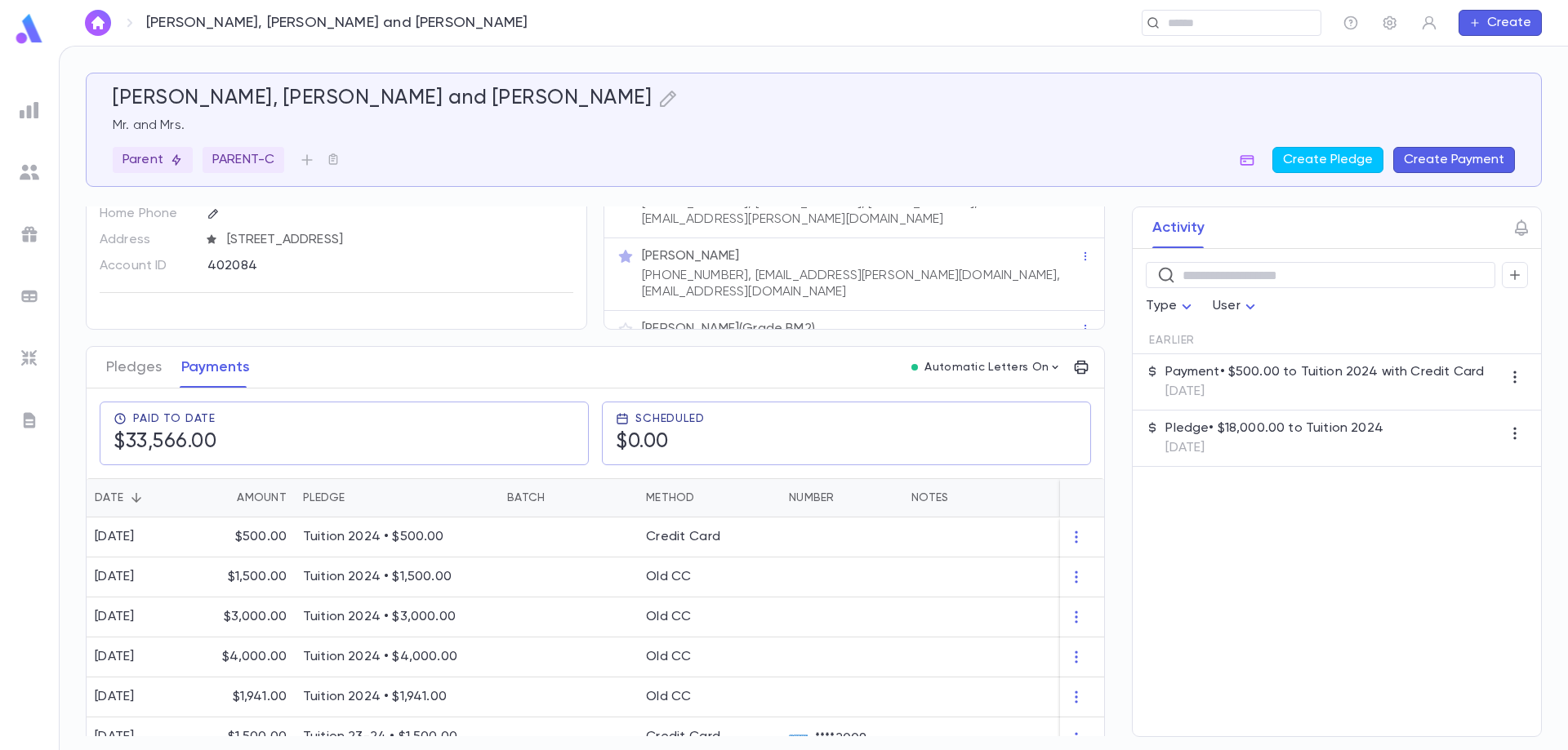
click at [1434, 157] on button "Create Payment" at bounding box center [1455, 159] width 122 height 26
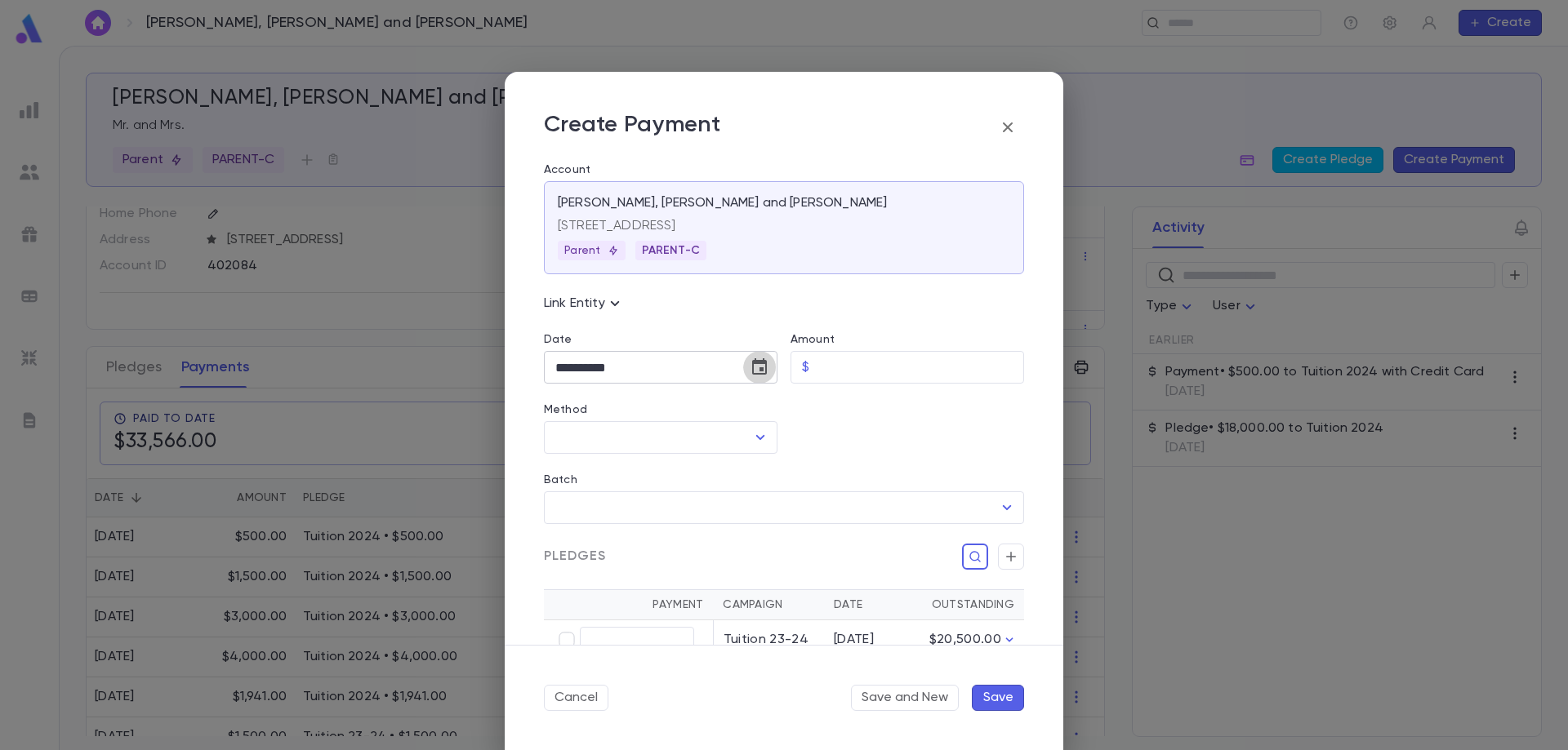
click at [754, 362] on icon "Choose date, selected date is Sep 10, 2025" at bounding box center [759, 366] width 14 height 16
click at [708, 405] on icon "Previous month" at bounding box center [705, 409] width 20 height 20
click at [605, 535] on button "12" at bounding box center [605, 539] width 30 height 30
type input "**********"
click at [848, 379] on input "Amount" at bounding box center [920, 367] width 208 height 31
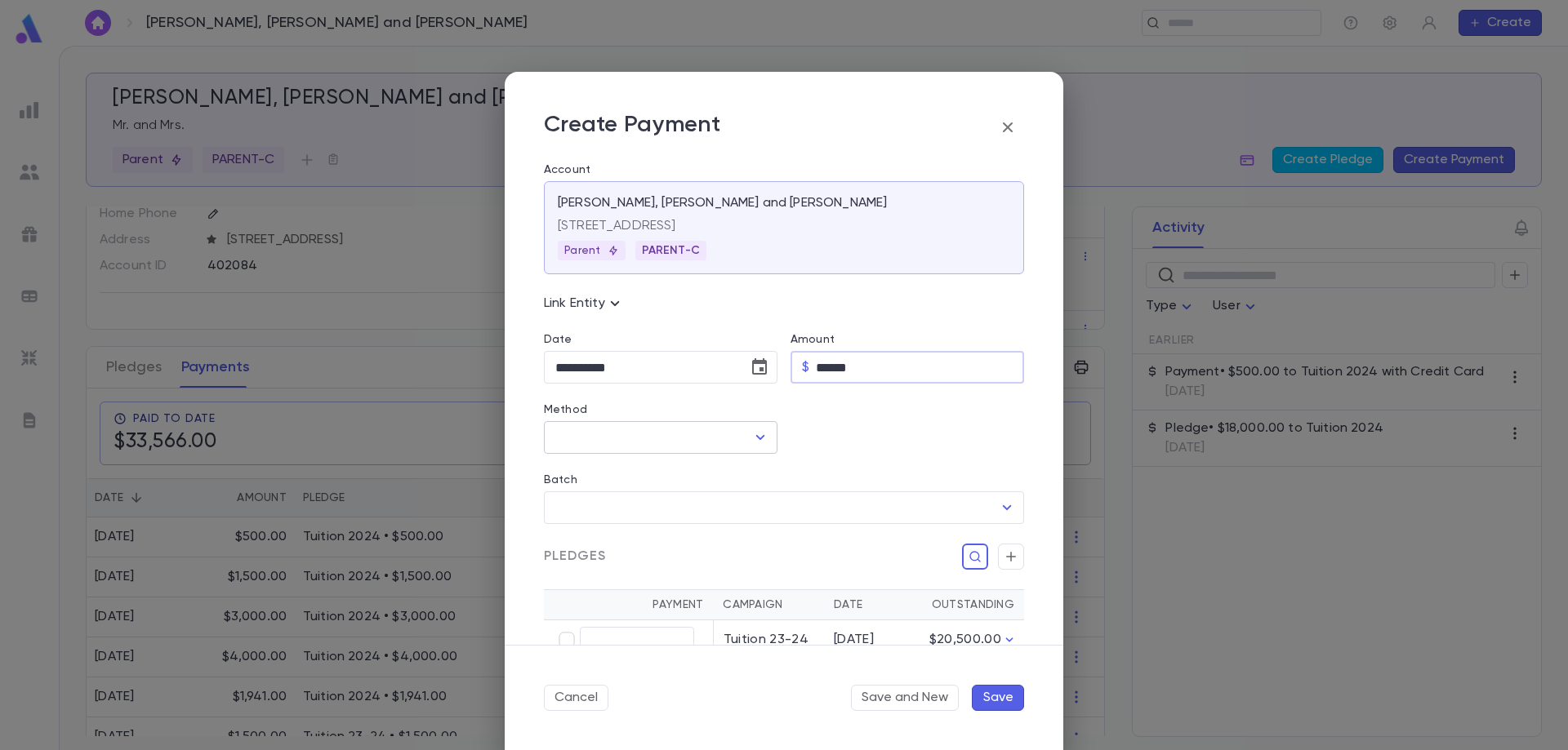
type input "******"
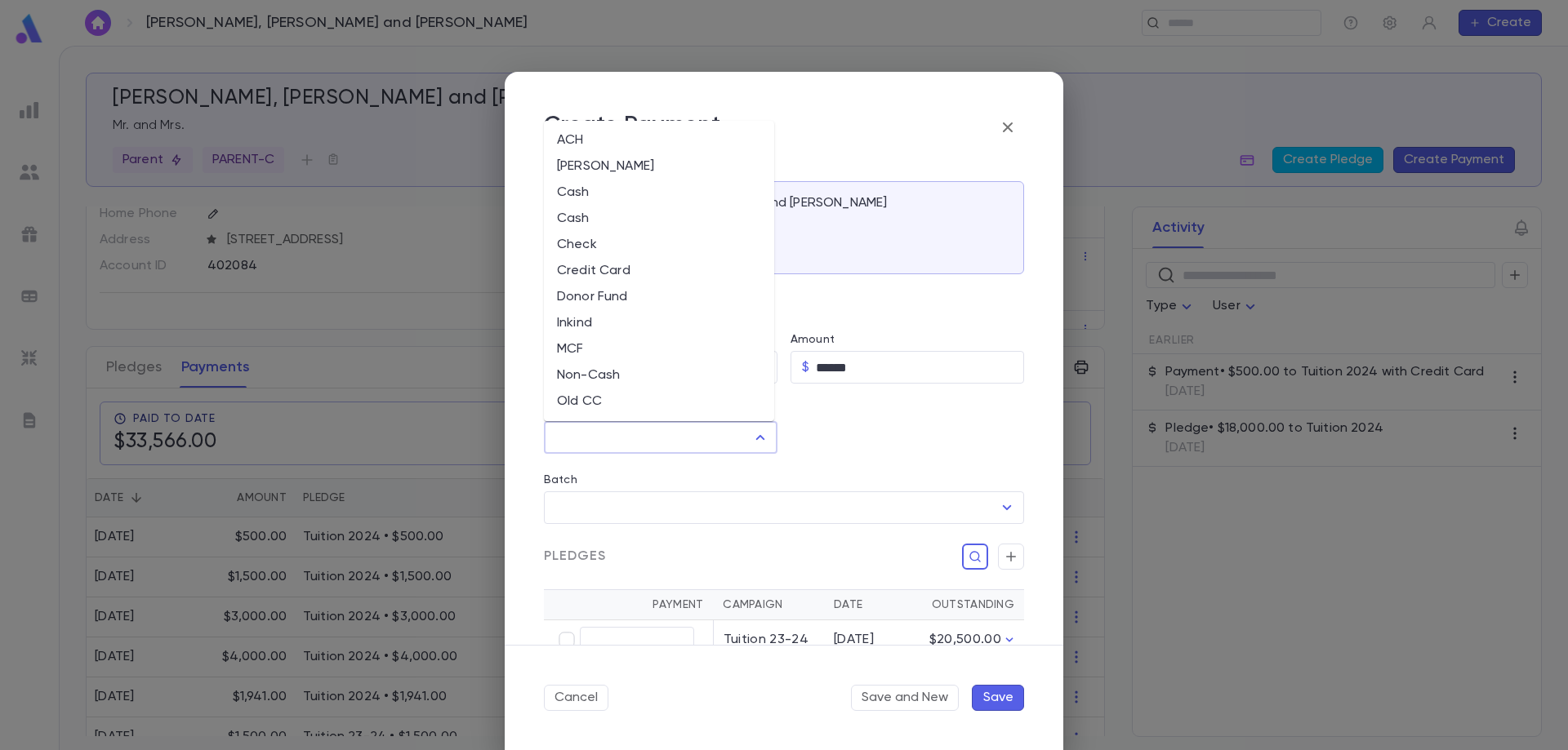
click at [576, 436] on input "Method" at bounding box center [648, 438] width 194 height 31
click at [589, 274] on li "Credit Card" at bounding box center [659, 270] width 230 height 26
type input "**********"
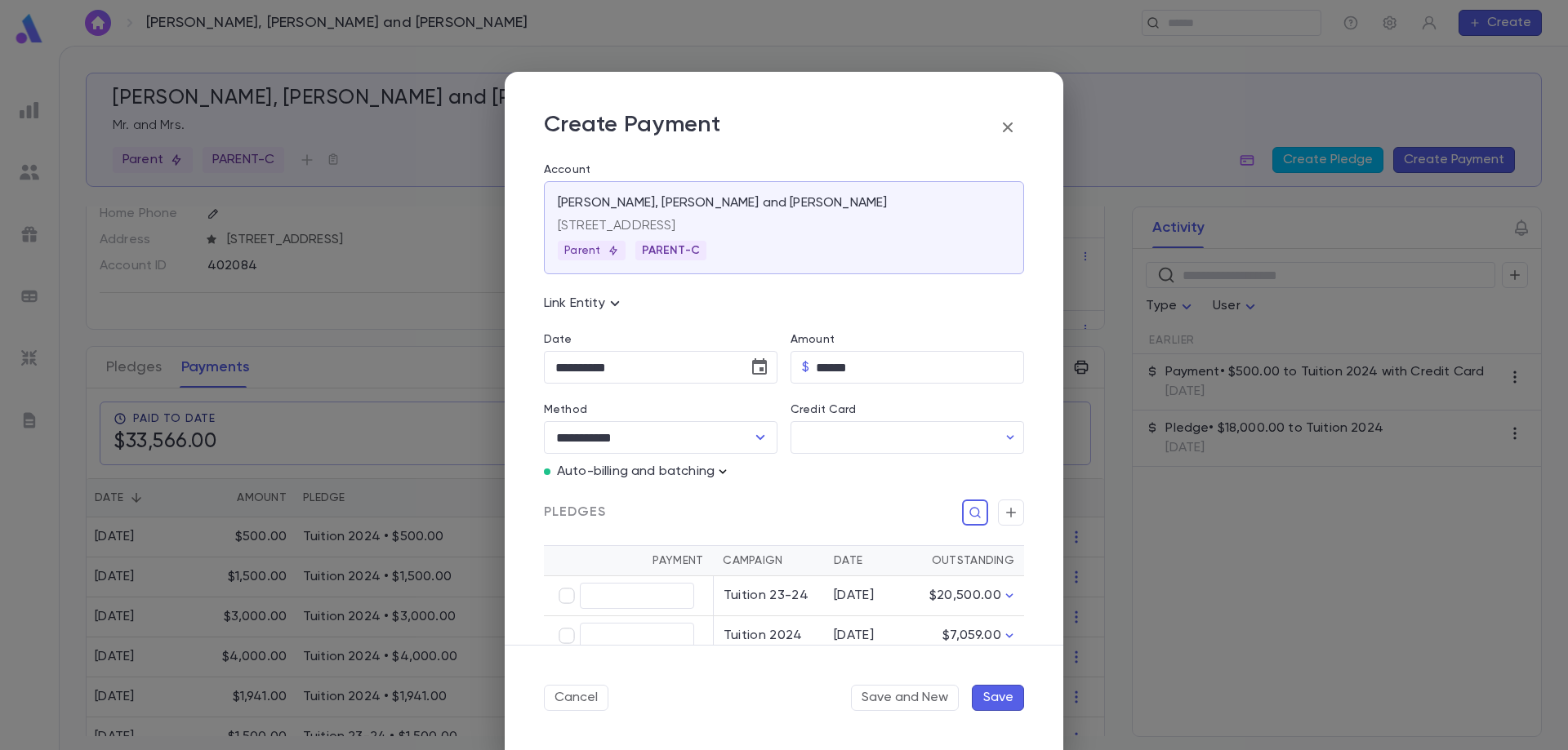
click at [727, 474] on icon "button" at bounding box center [723, 471] width 16 height 16
click at [767, 496] on p "Enter Manual Billing Instead" at bounding box center [817, 501] width 169 height 16
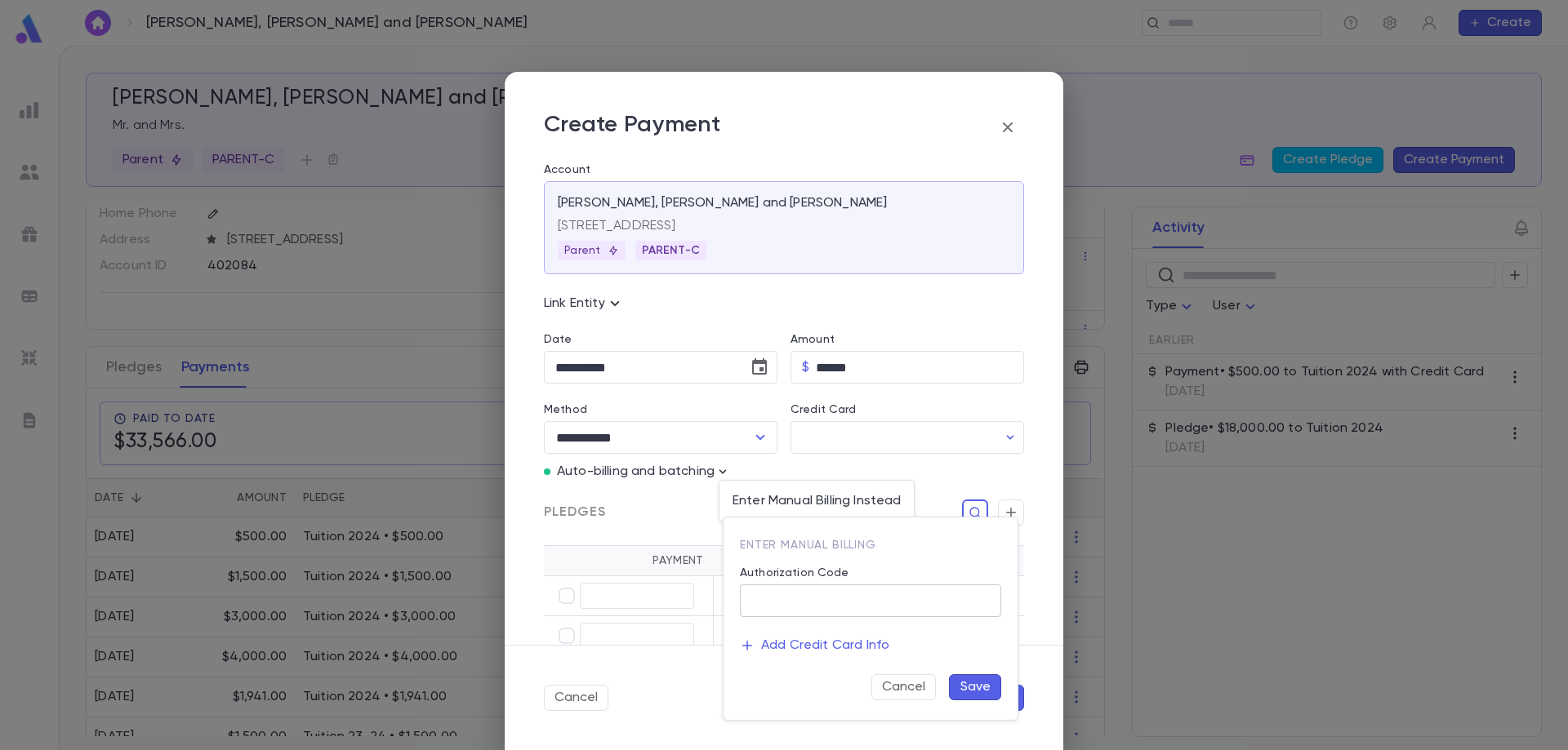
click at [773, 599] on input "Authorization Code" at bounding box center [870, 601] width 262 height 31
type input "**********"
click at [963, 681] on button "Save" at bounding box center [975, 687] width 52 height 26
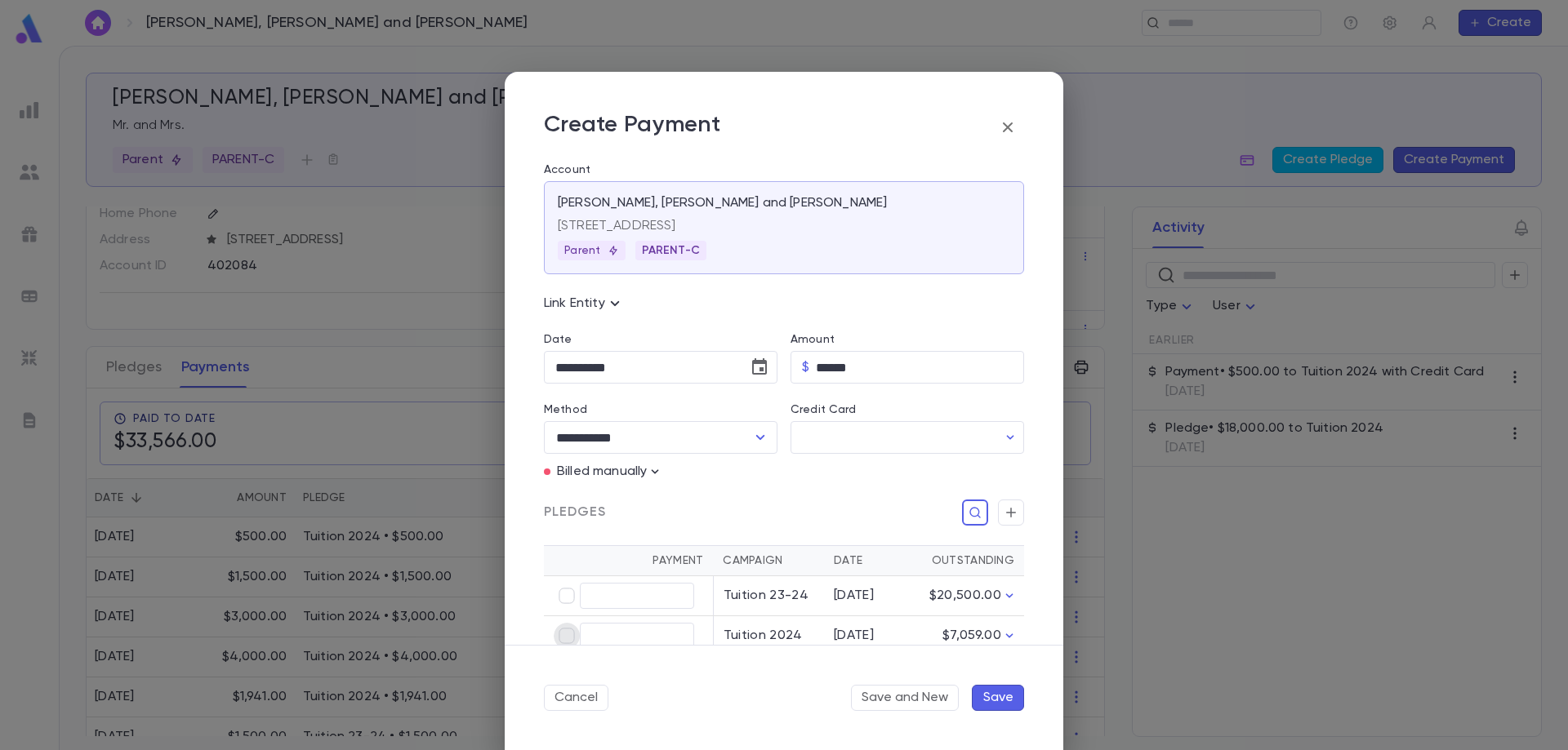
type input "******"
click at [988, 703] on button "Save" at bounding box center [998, 698] width 52 height 26
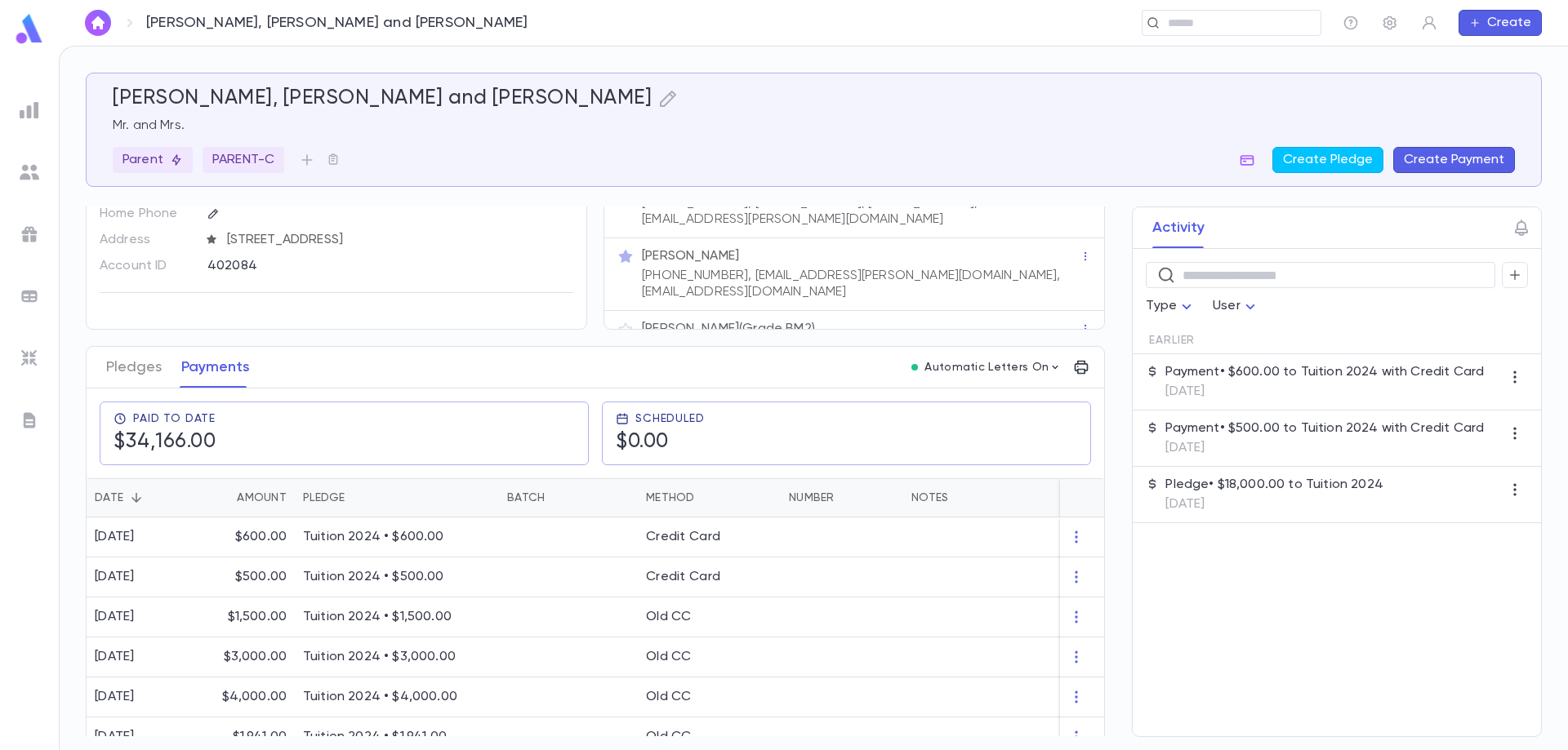
click at [1421, 161] on button "Create Payment" at bounding box center [1455, 159] width 122 height 26
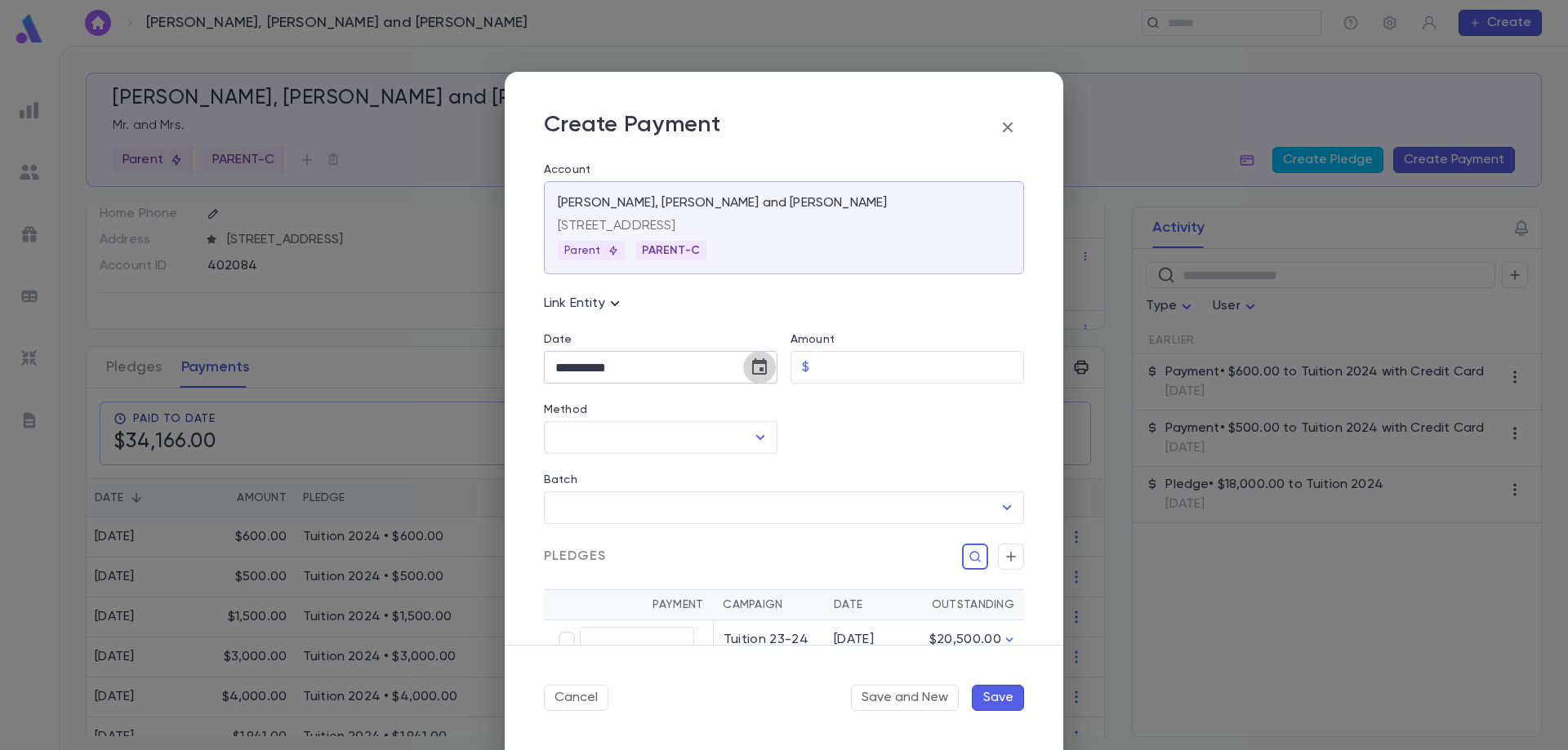
click at [750, 366] on icon "Choose date, selected date is Sep 10, 2025" at bounding box center [760, 367] width 20 height 20
click at [707, 406] on icon "Previous month" at bounding box center [705, 409] width 20 height 20
click at [605, 602] on button "26" at bounding box center [605, 601] width 30 height 30
type input "**********"
click at [847, 366] on input "Amount" at bounding box center [920, 367] width 208 height 31
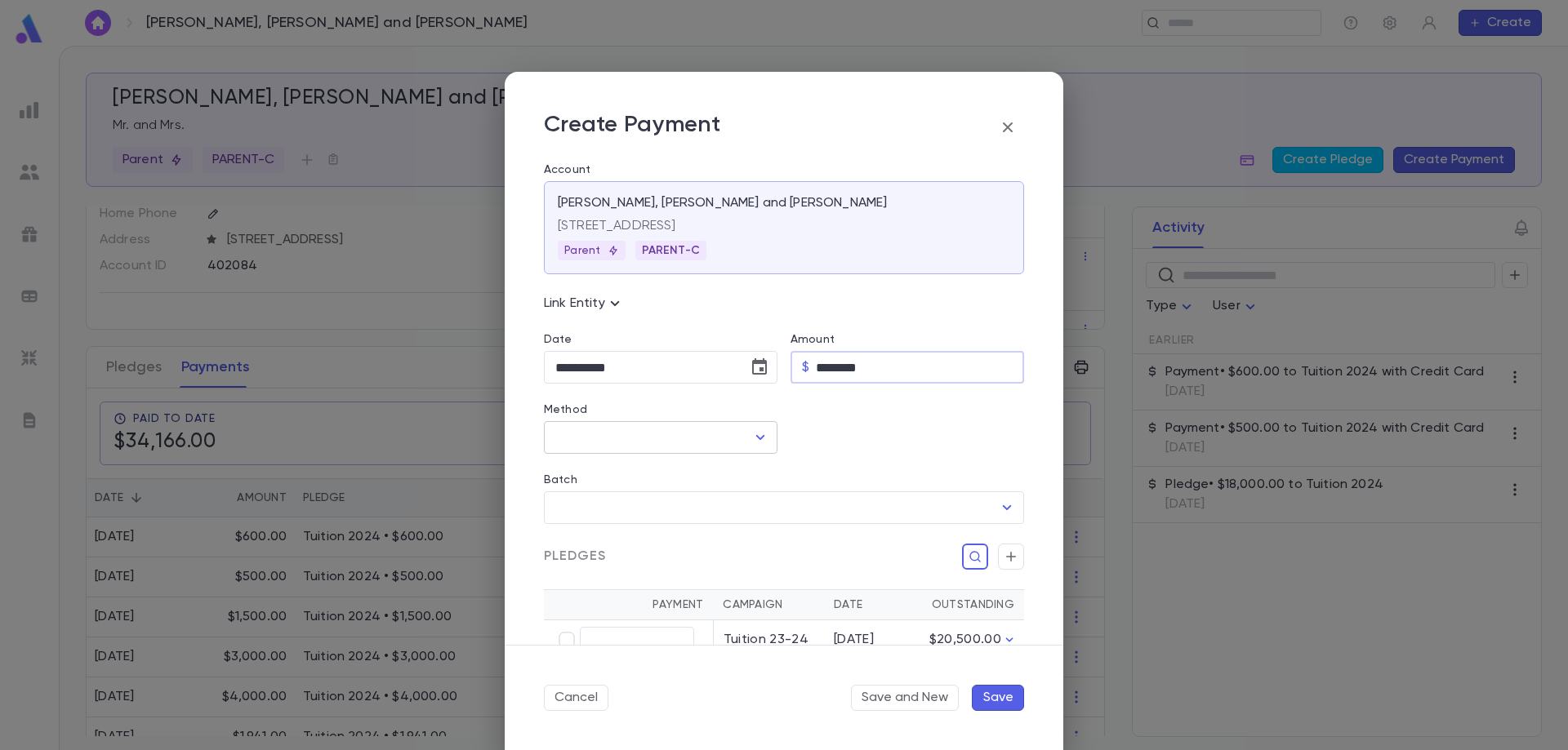
type input "********"
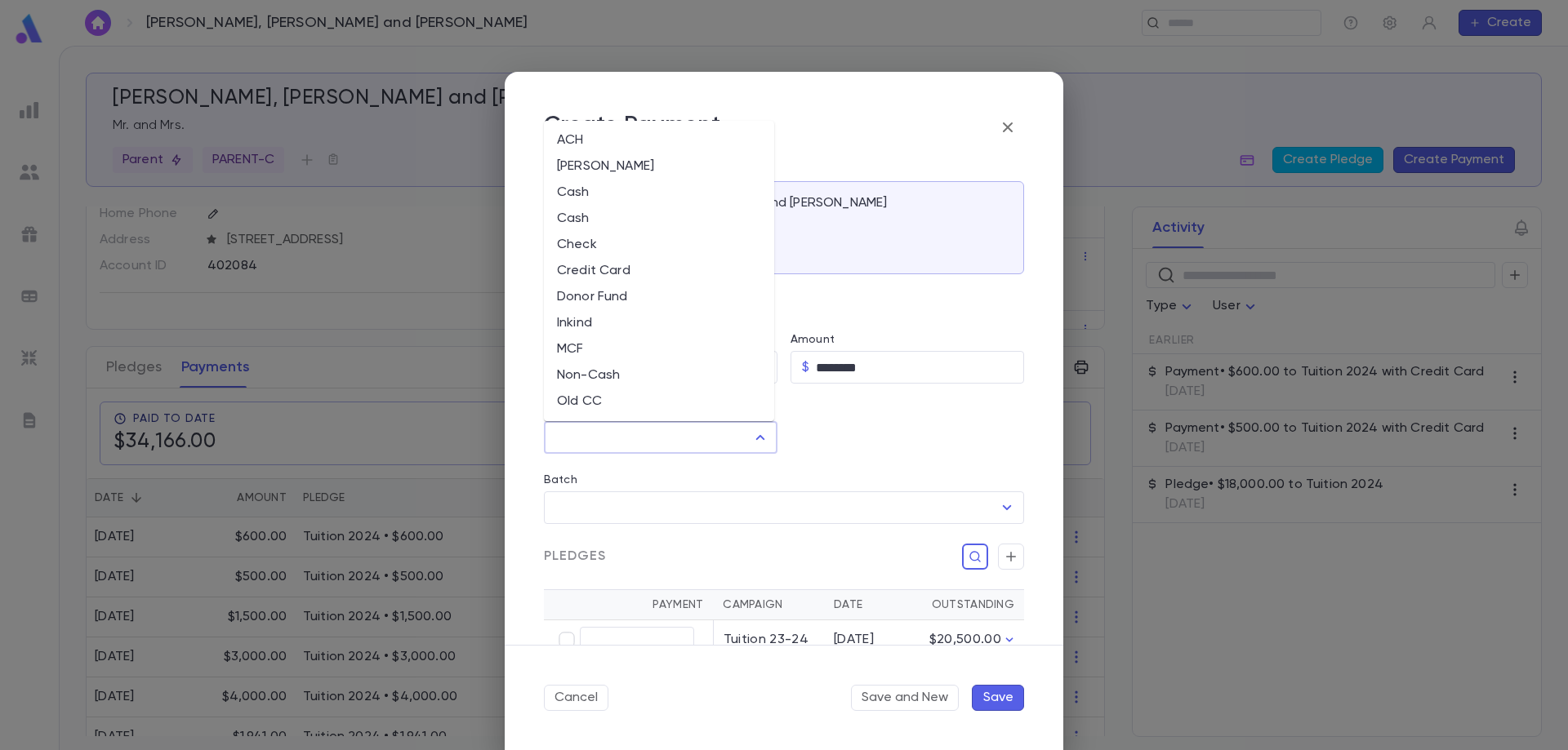
click at [560, 450] on input "Method" at bounding box center [648, 438] width 194 height 31
click at [595, 278] on li "Credit Card" at bounding box center [659, 270] width 230 height 26
type input "**********"
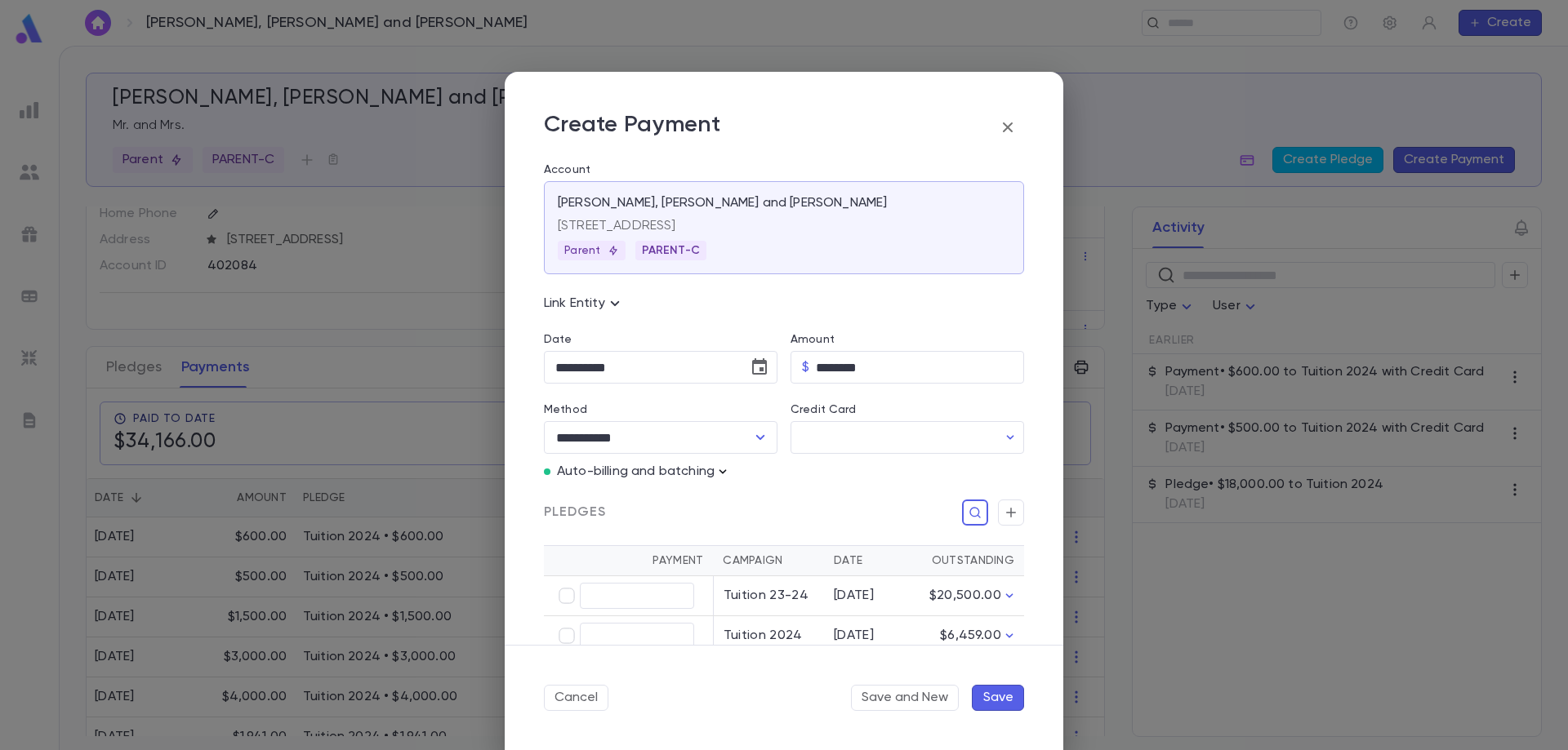
click at [730, 478] on icon "button" at bounding box center [723, 471] width 16 height 16
click at [722, 466] on div at bounding box center [784, 375] width 1568 height 750
click at [719, 471] on icon "button" at bounding box center [723, 471] width 16 height 16
click at [751, 499] on p "Enter Manual Billing Instead" at bounding box center [817, 501] width 169 height 16
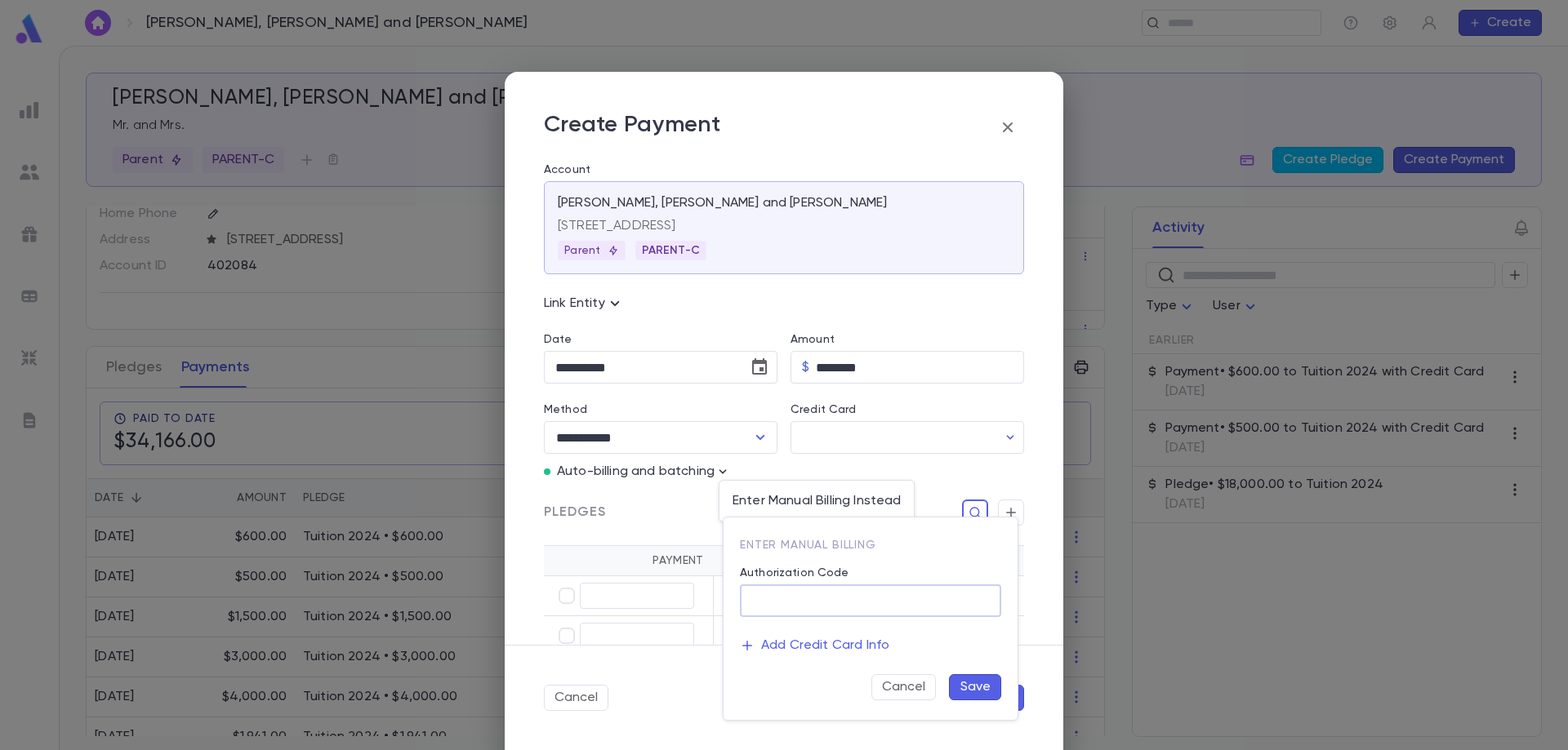
click at [770, 601] on input "Authorization Code" at bounding box center [870, 601] width 262 height 31
type input "**********"
click at [639, 594] on div at bounding box center [784, 375] width 1568 height 750
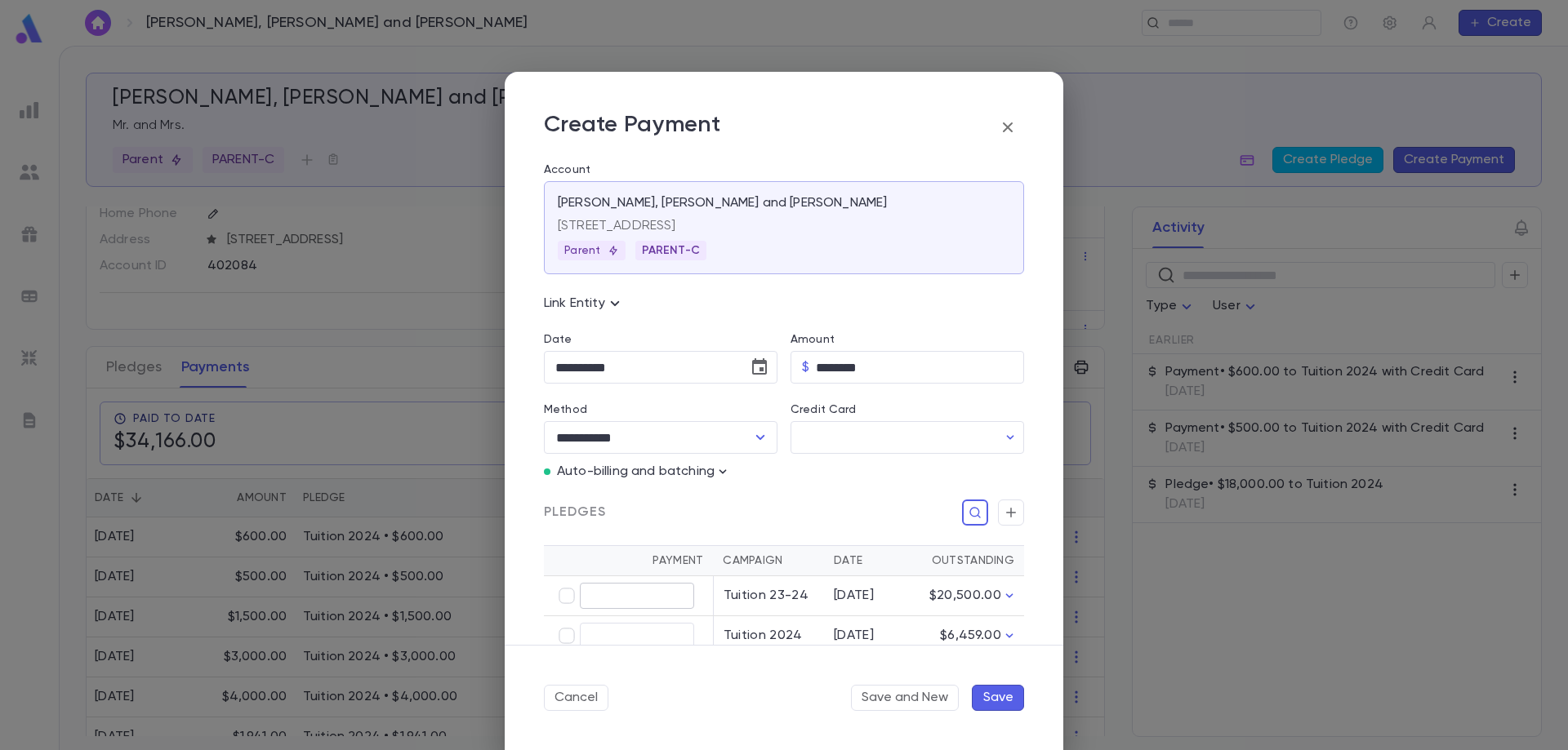
scroll to position [164, 0]
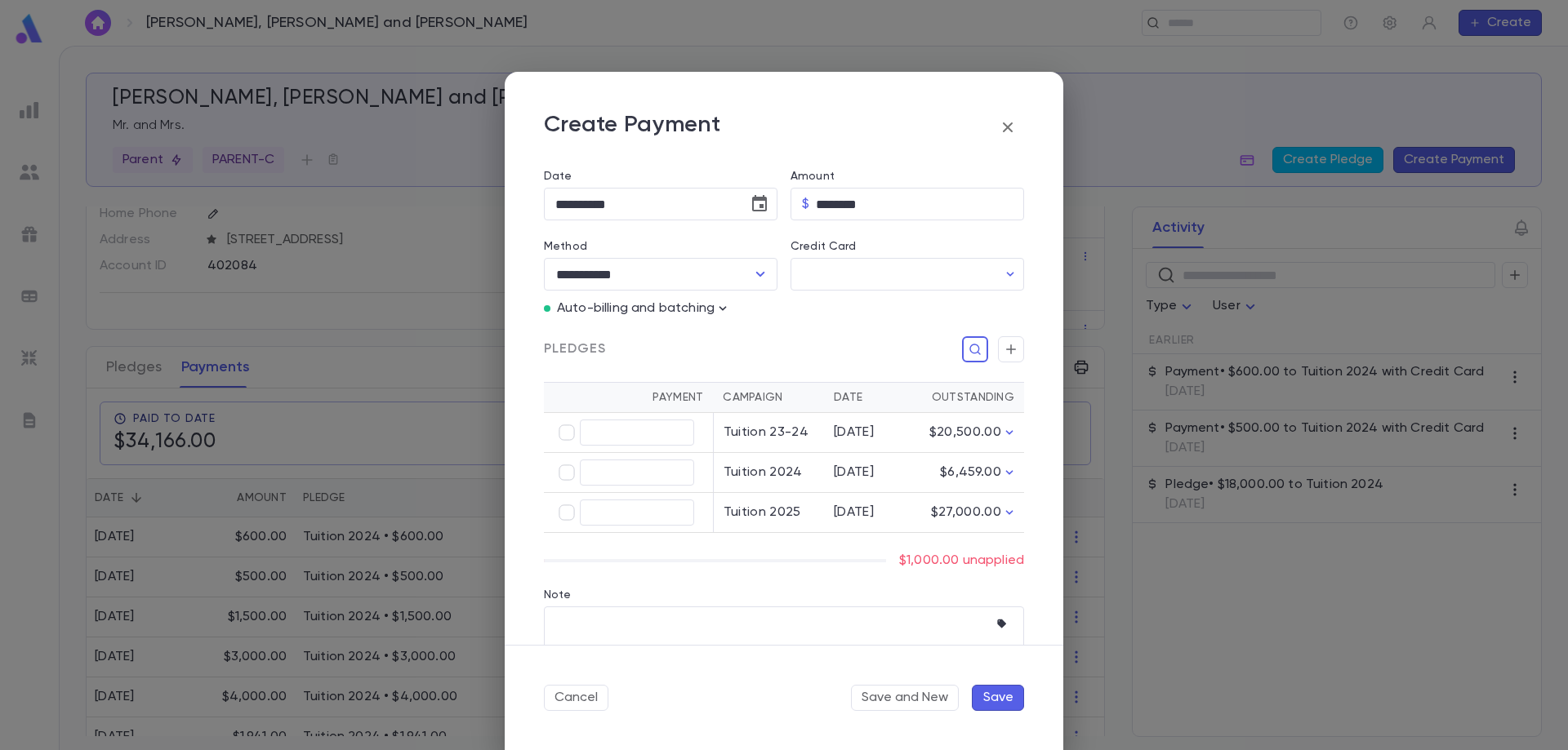
type input "********"
click at [987, 711] on div "Cancel Save and New Save" at bounding box center [784, 698] width 559 height 106
click at [985, 689] on button "Save" at bounding box center [998, 698] width 52 height 26
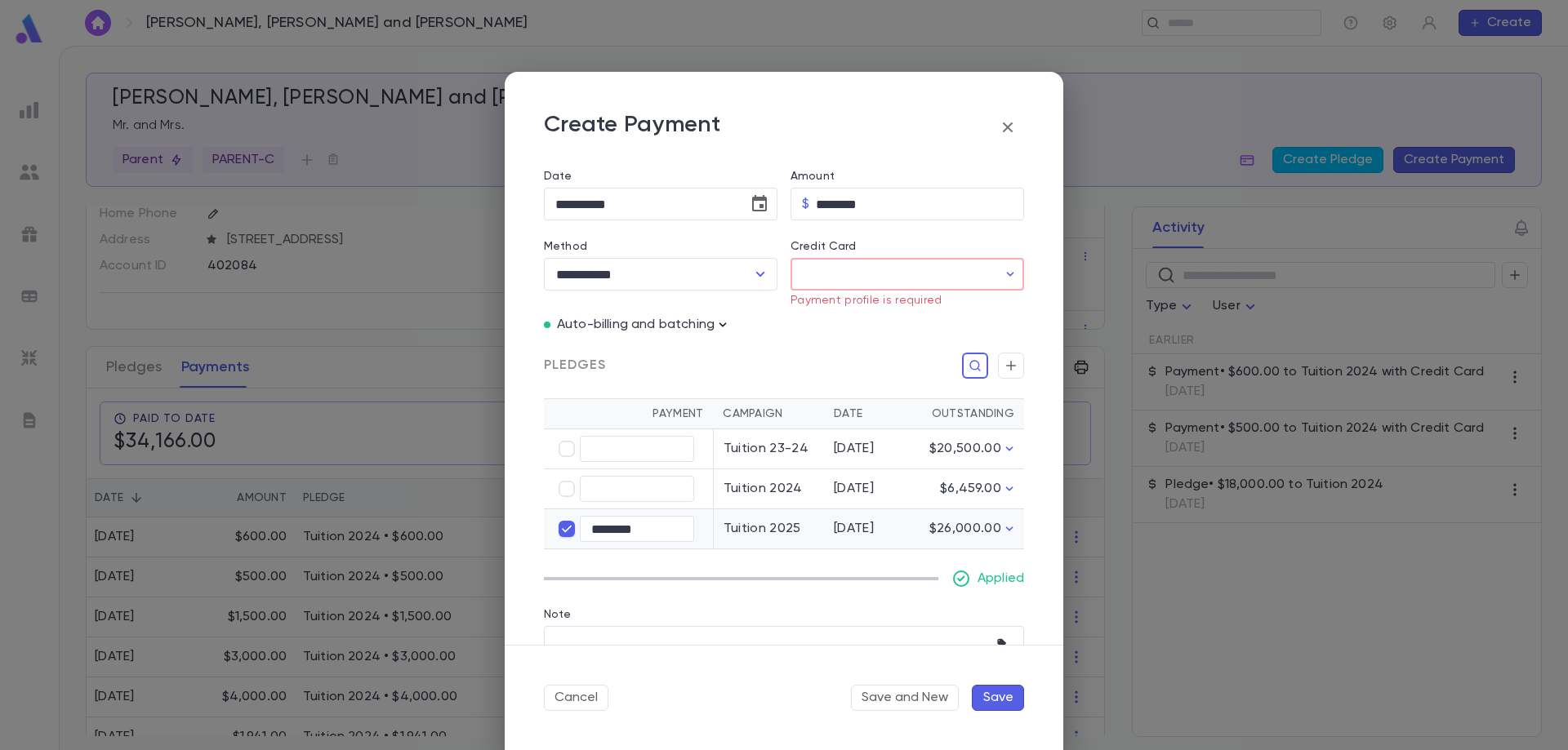
click at [717, 327] on icon "button" at bounding box center [723, 325] width 16 height 16
click at [767, 370] on ul "Enter Manual Billing Instead" at bounding box center [817, 354] width 194 height 41
click at [772, 359] on p "Enter Manual Billing Instead" at bounding box center [817, 354] width 169 height 16
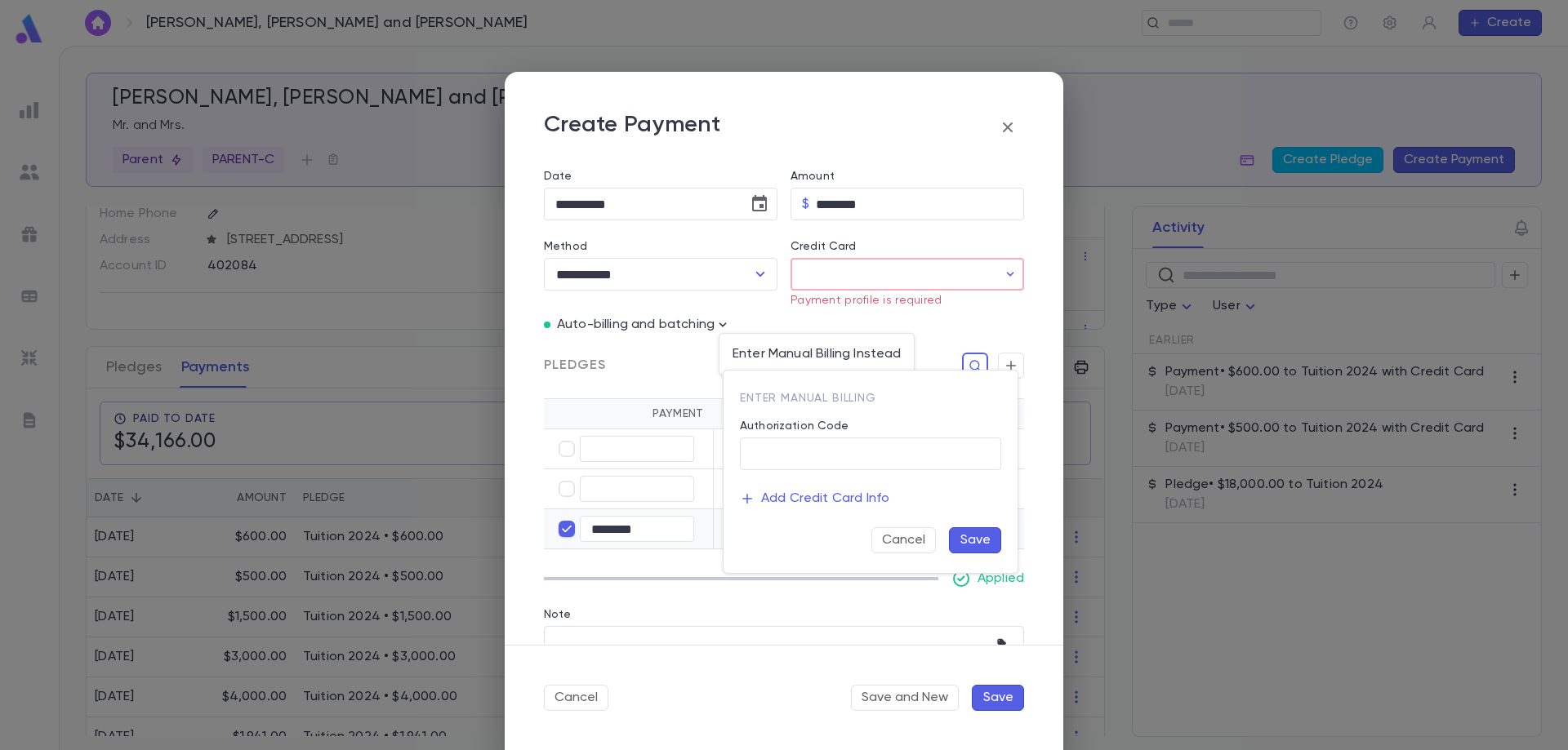
click at [787, 423] on label "Authorization Code" at bounding box center [794, 426] width 109 height 13
click at [787, 439] on input "Authorization Code" at bounding box center [870, 454] width 262 height 31
click at [787, 445] on input "Authorization Code" at bounding box center [870, 454] width 262 height 31
type input "**********"
drag, startPoint x: 971, startPoint y: 539, endPoint x: 963, endPoint y: 537, distance: 8.2
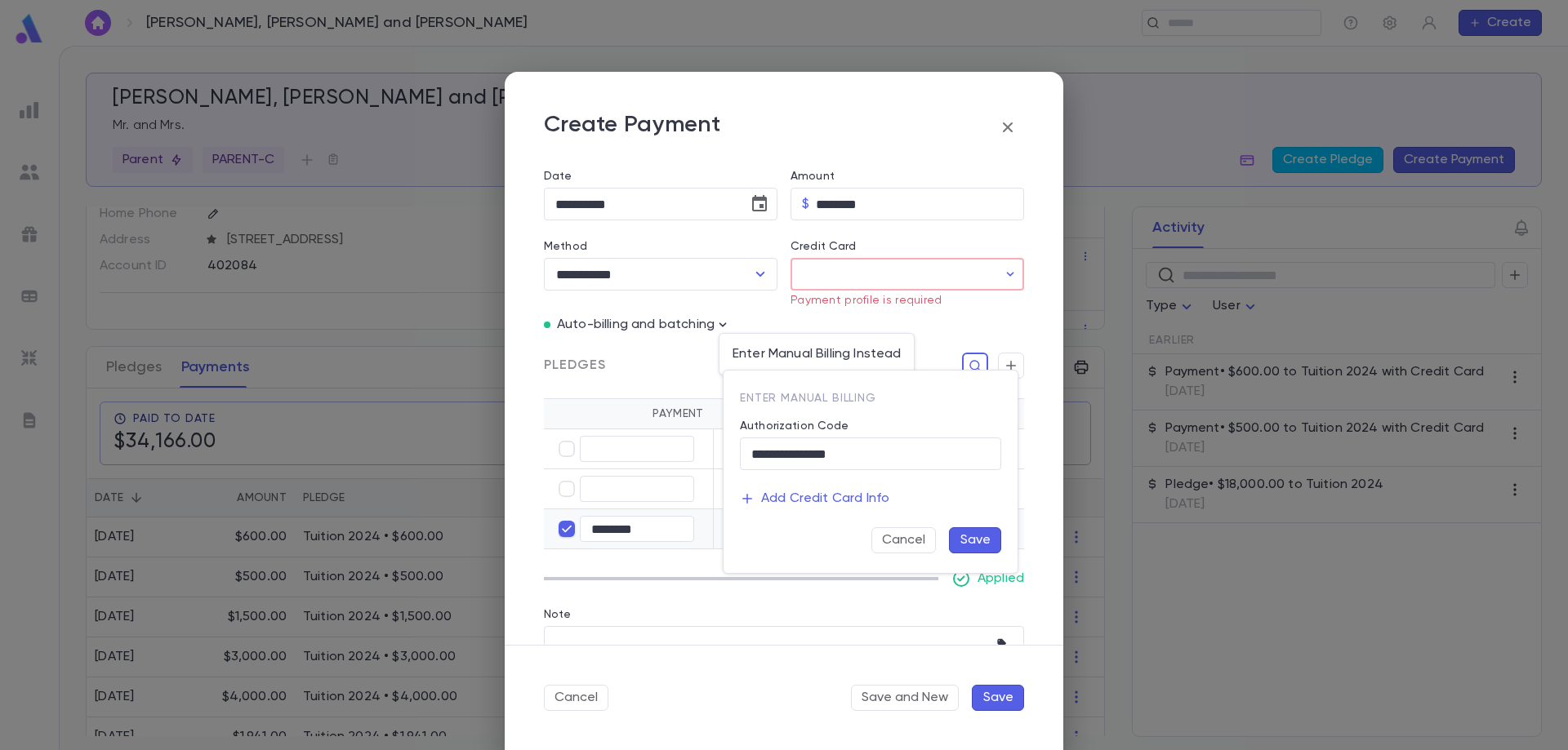
click at [971, 538] on button "Save" at bounding box center [975, 540] width 52 height 26
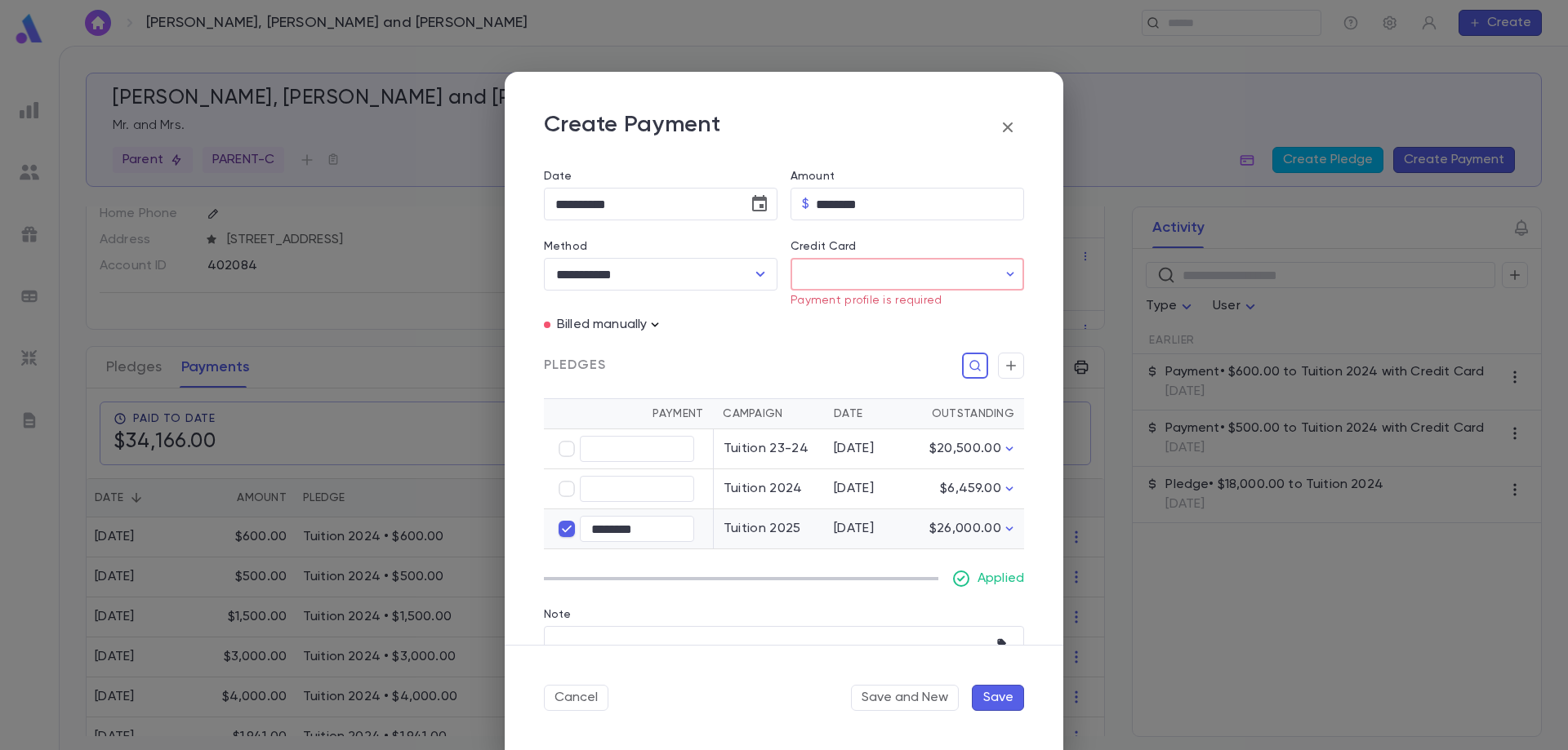
click at [664, 325] on icon "button" at bounding box center [654, 325] width 16 height 16
click at [597, 326] on div at bounding box center [784, 375] width 1568 height 750
click at [625, 522] on input "********" at bounding box center [637, 529] width 114 height 26
click at [987, 696] on button "Save" at bounding box center [998, 698] width 52 height 26
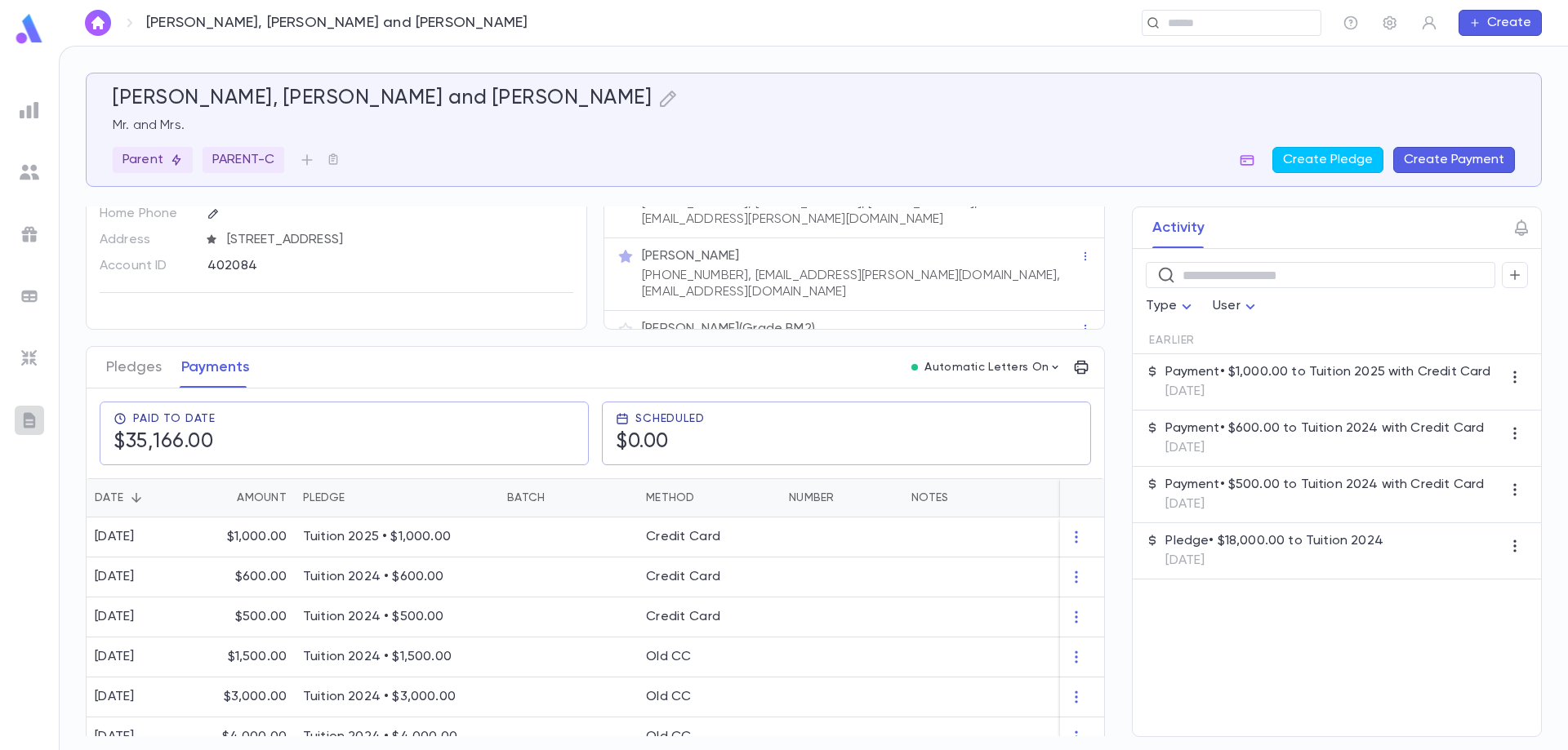
click at [27, 430] on div at bounding box center [29, 420] width 30 height 30
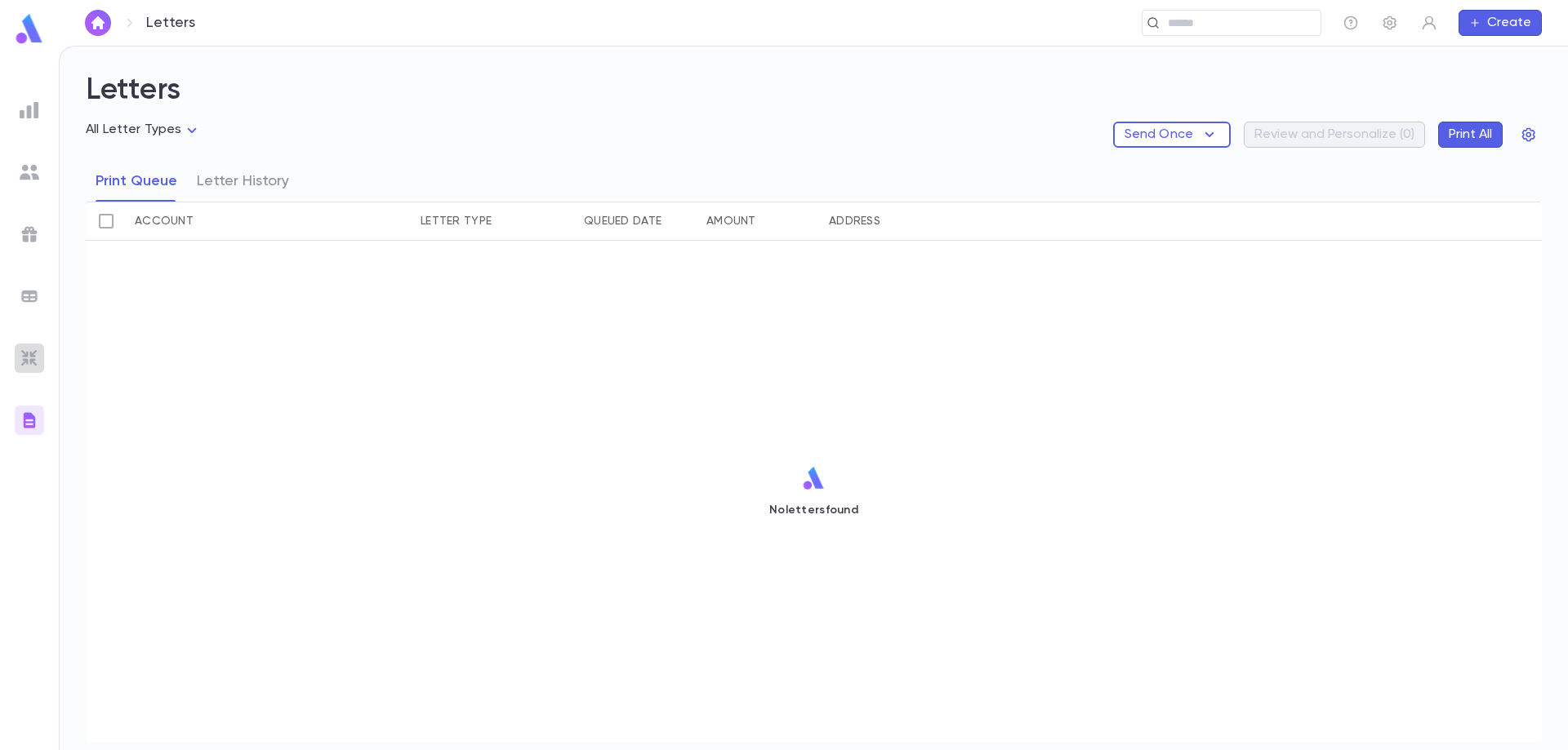
click at [38, 355] on img at bounding box center [30, 358] width 20 height 20
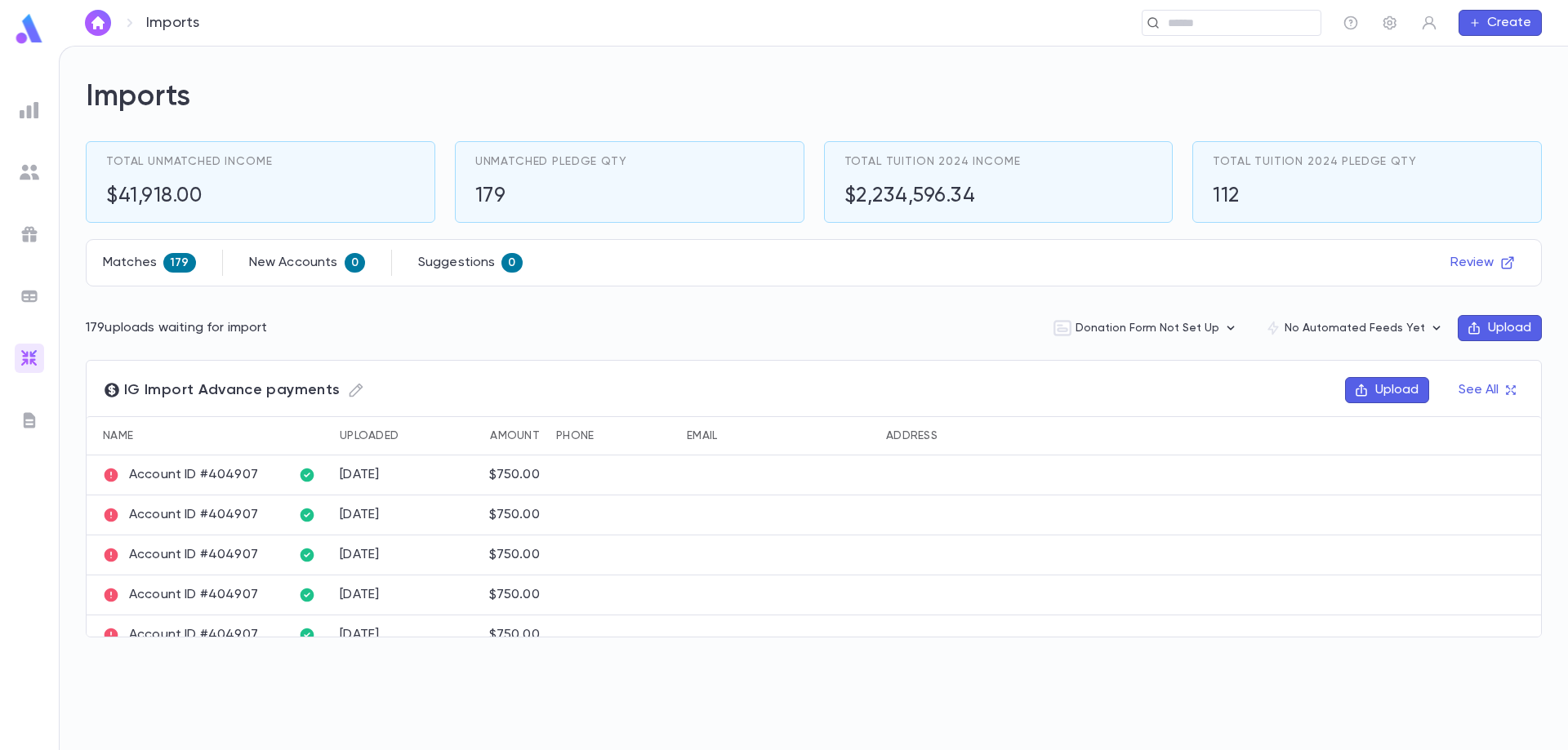
click at [30, 110] on img at bounding box center [30, 110] width 20 height 20
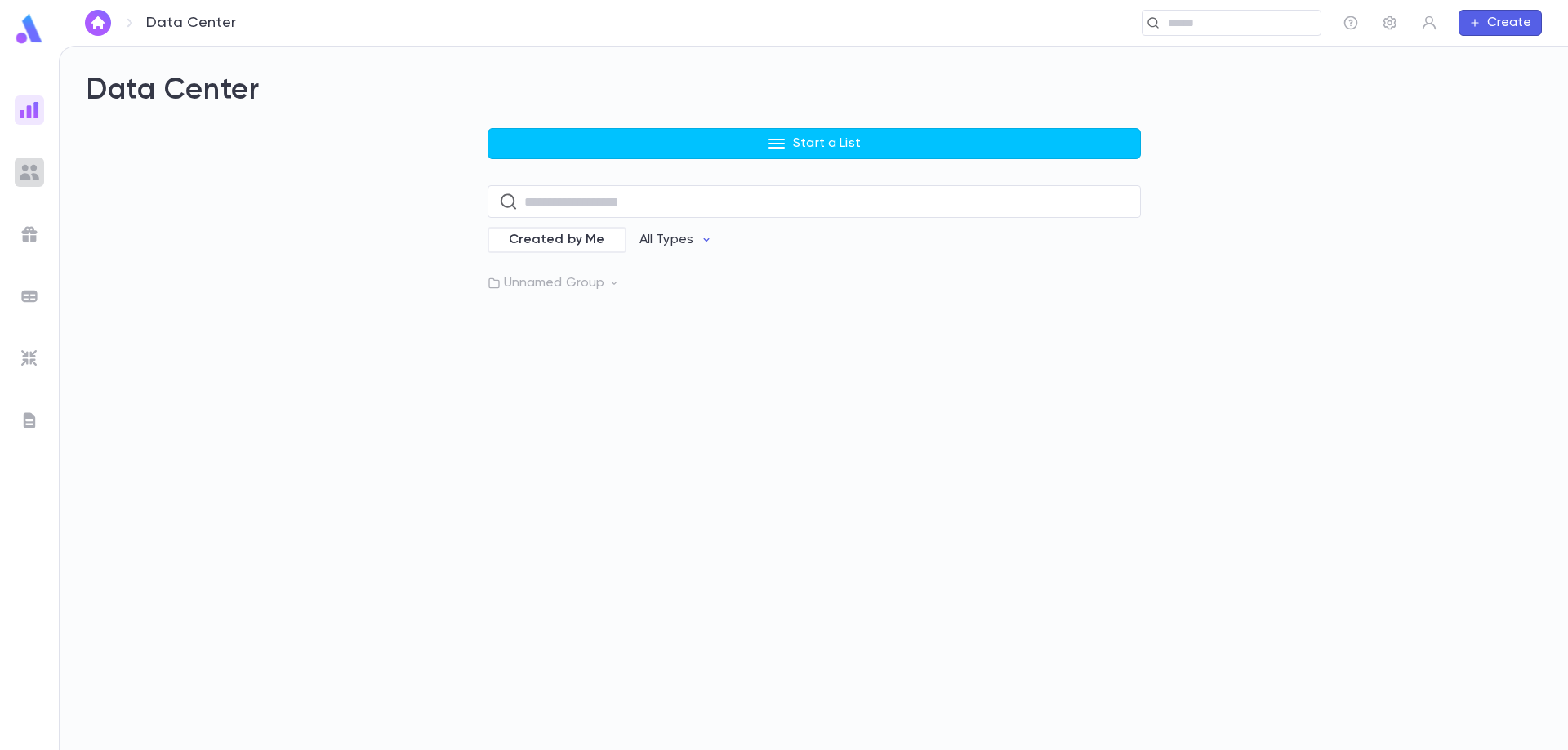
click at [24, 170] on img at bounding box center [30, 172] width 20 height 20
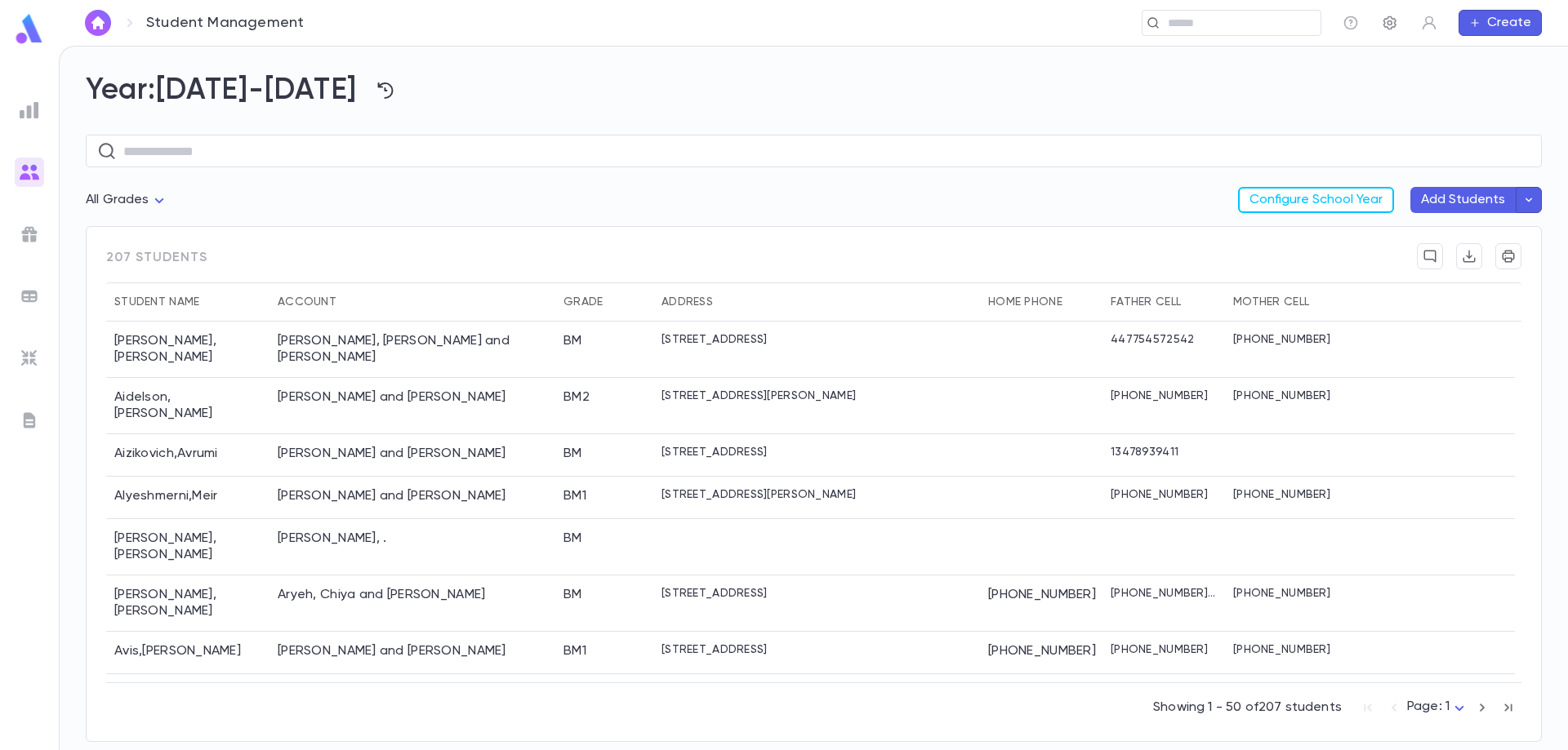
click at [1383, 26] on icon "button" at bounding box center [1390, 22] width 16 height 16
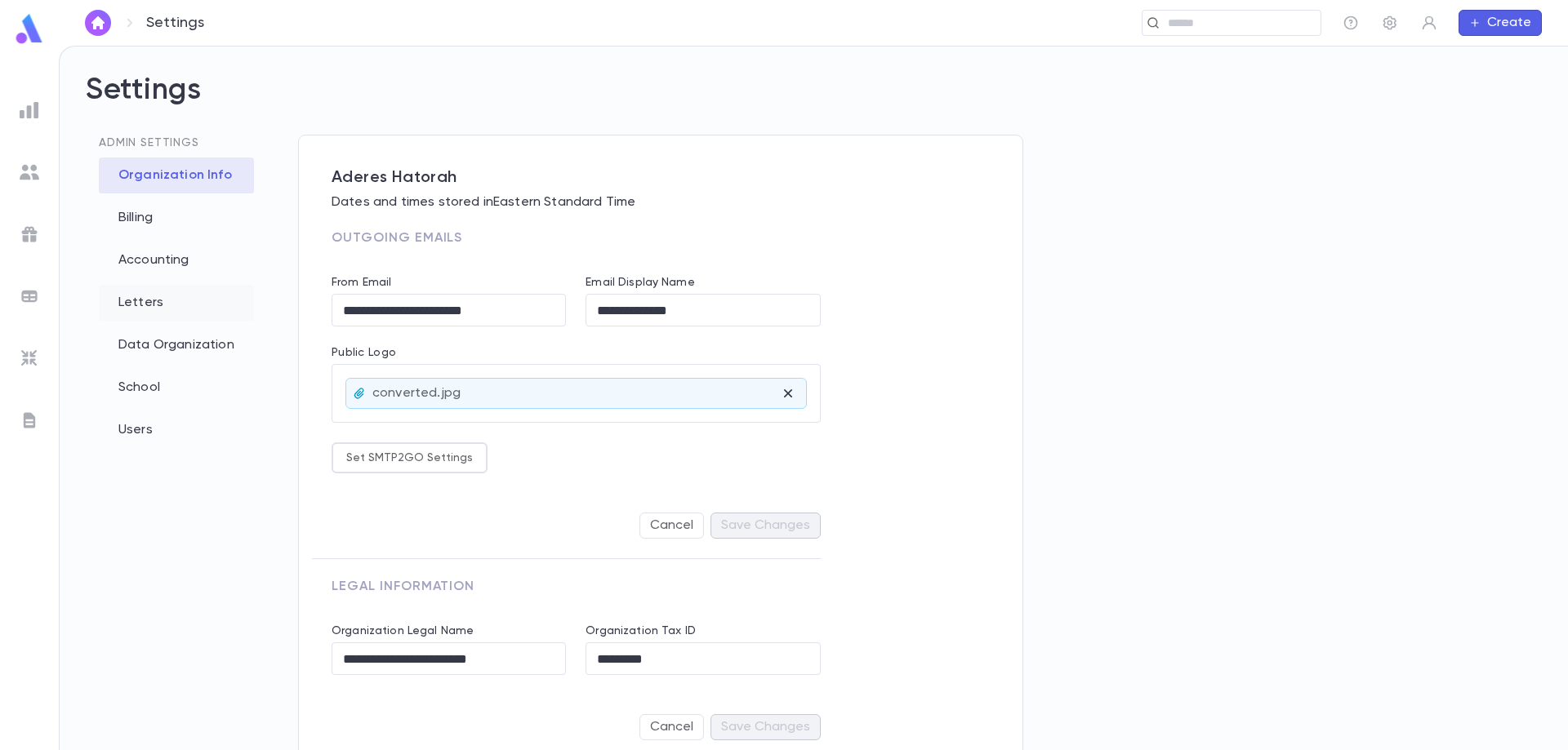
click at [157, 306] on div "Letters" at bounding box center [176, 303] width 155 height 36
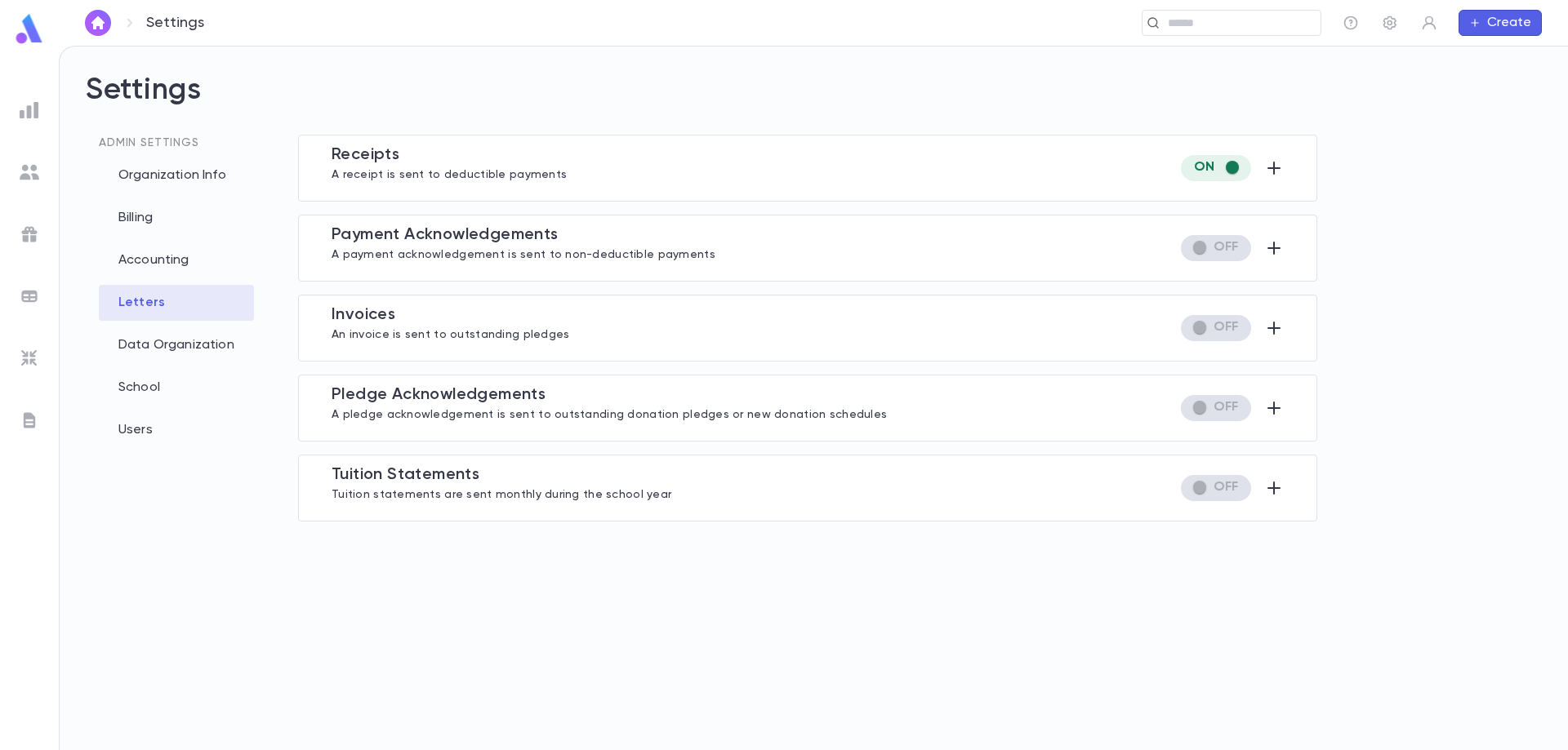
click at [653, 610] on div "Receipt s A receipt is sent to deductible payments Exception to what gets a let…" at bounding box center [807, 443] width 1020 height 616
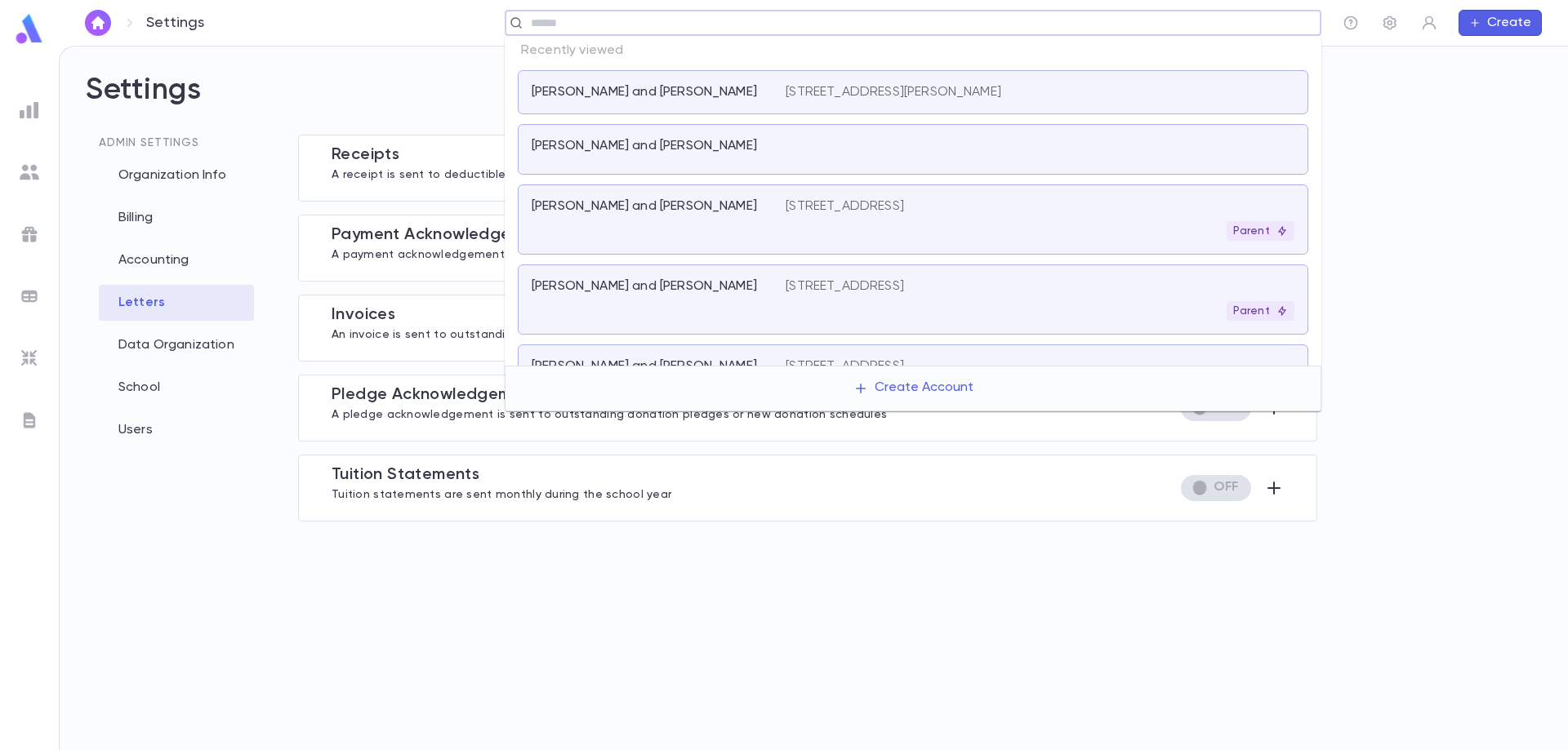
click at [1182, 26] on input "text" at bounding box center [907, 23] width 764 height 15
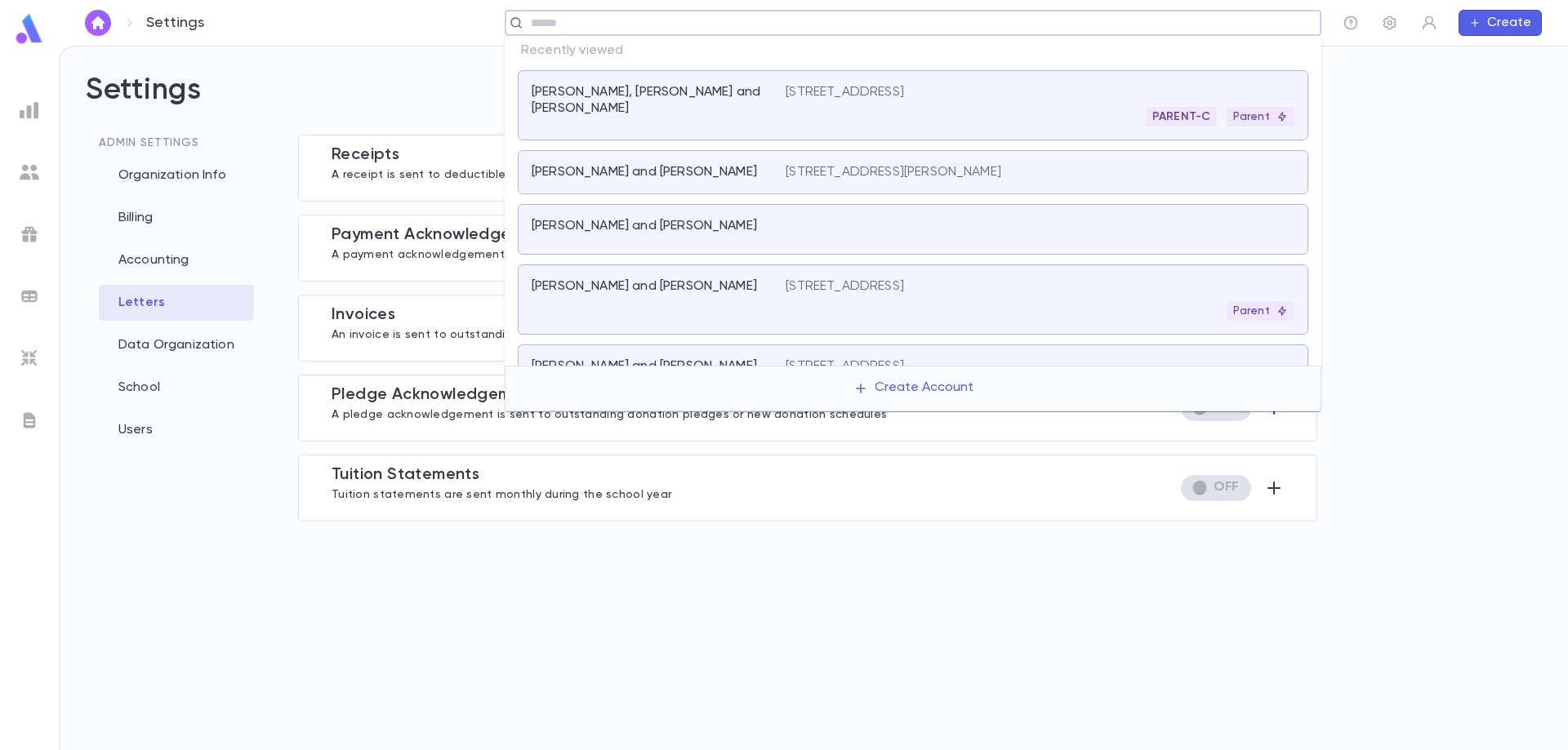
click at [664, 97] on p "[PERSON_NAME], [PERSON_NAME] and [PERSON_NAME]" at bounding box center [648, 100] width 234 height 32
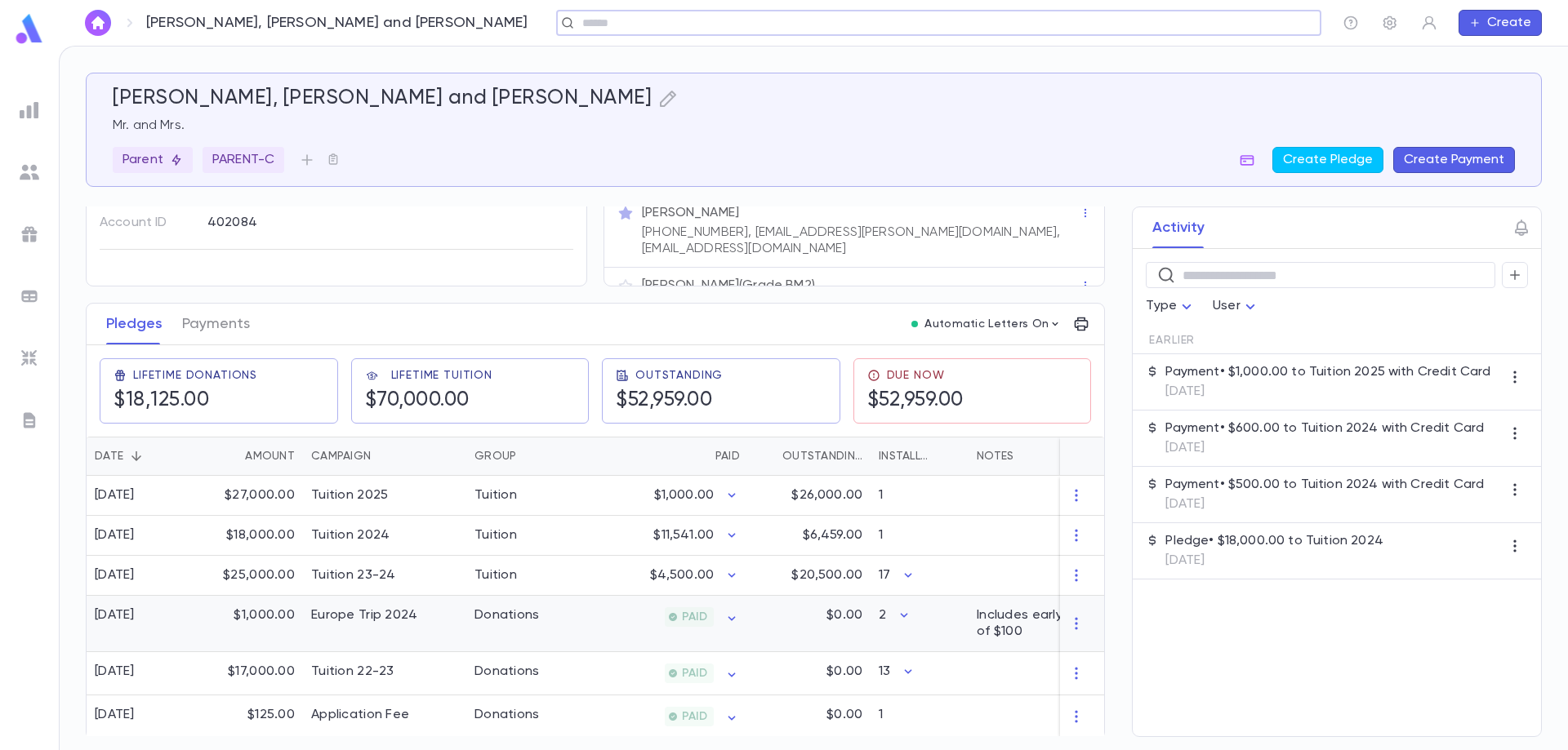
scroll to position [43, 0]
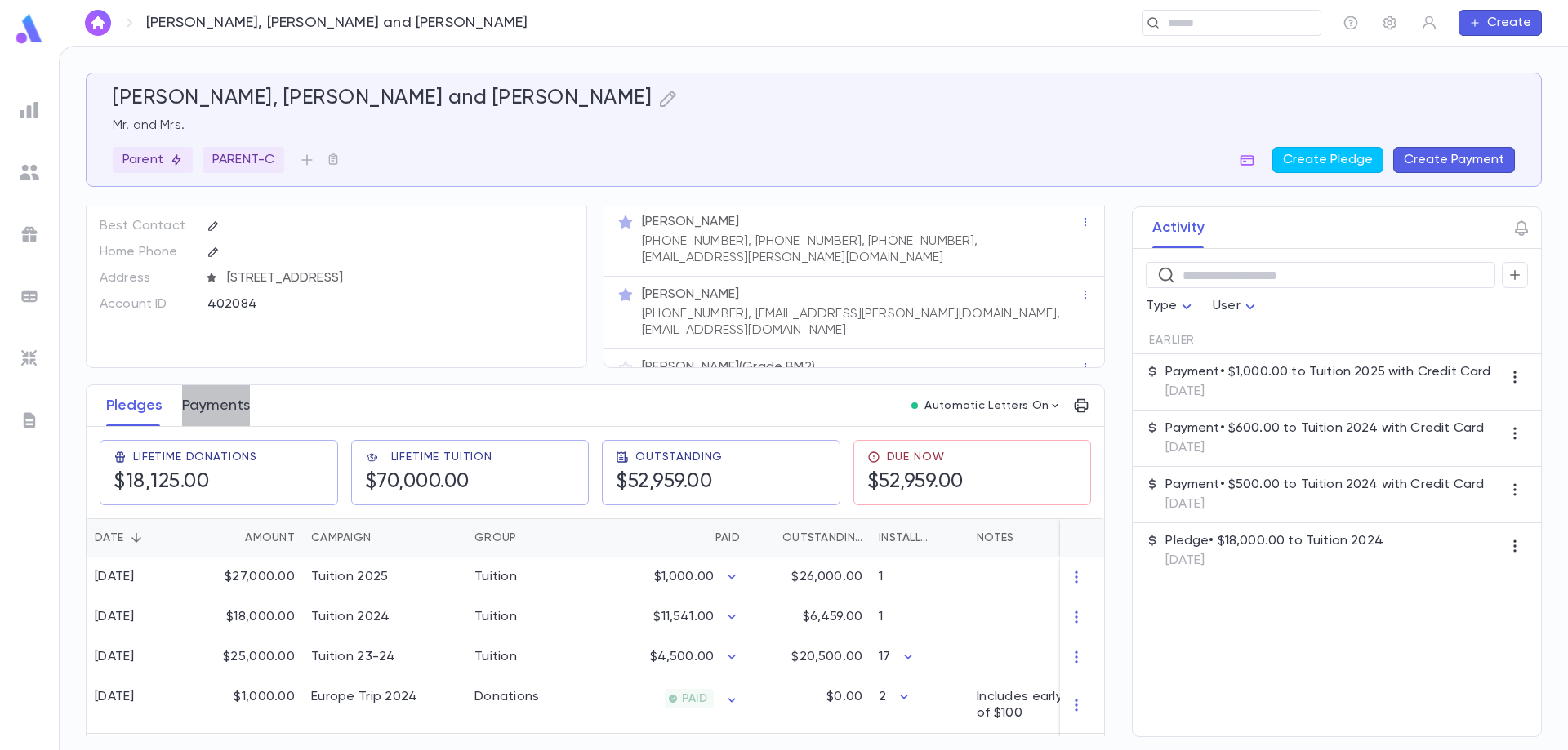
click at [214, 397] on button "Payments" at bounding box center [215, 405] width 68 height 41
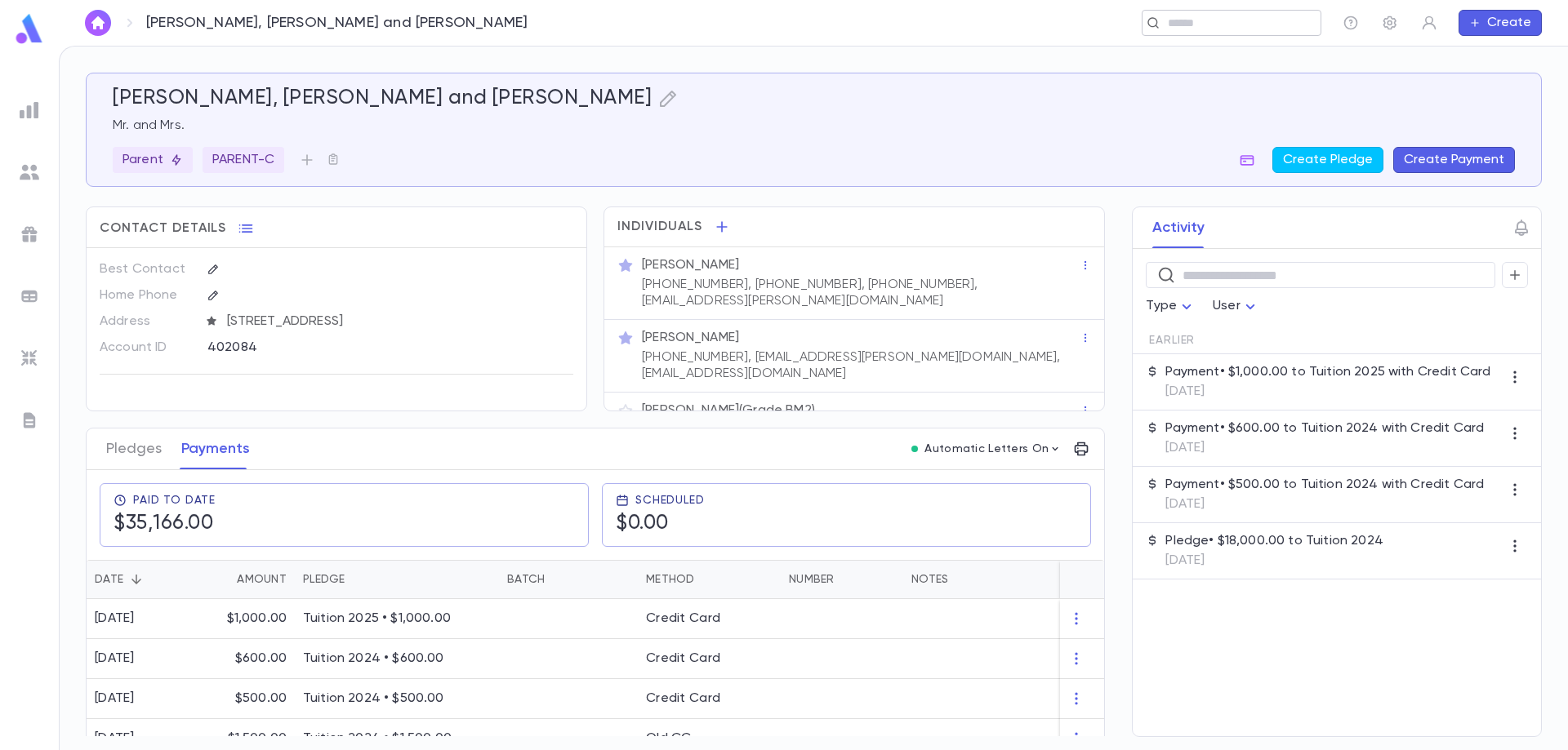
click at [1179, 13] on div "​" at bounding box center [1231, 22] width 180 height 26
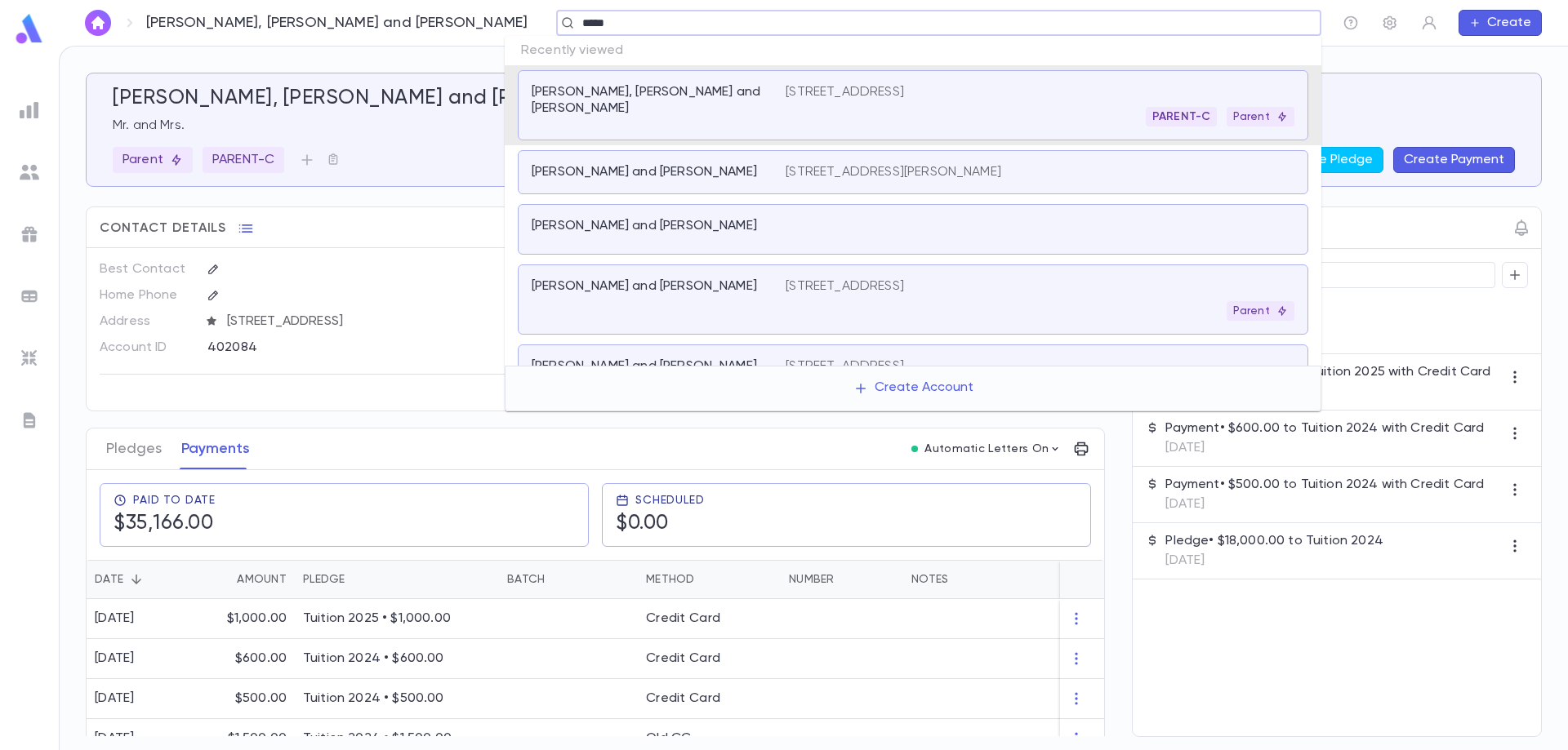
type input "******"
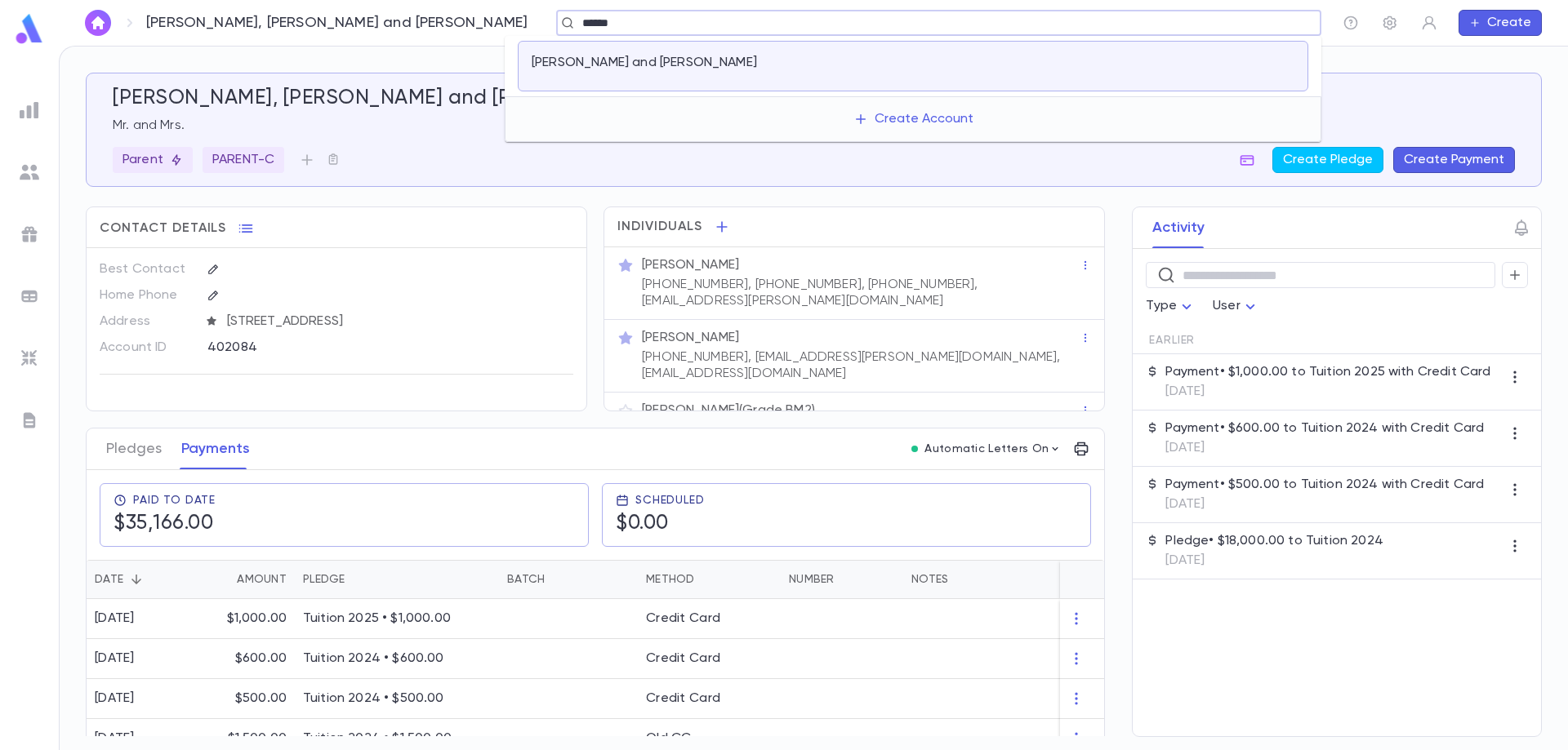
click at [745, 69] on div "[PERSON_NAME] and [PERSON_NAME]" at bounding box center [648, 62] width 234 height 16
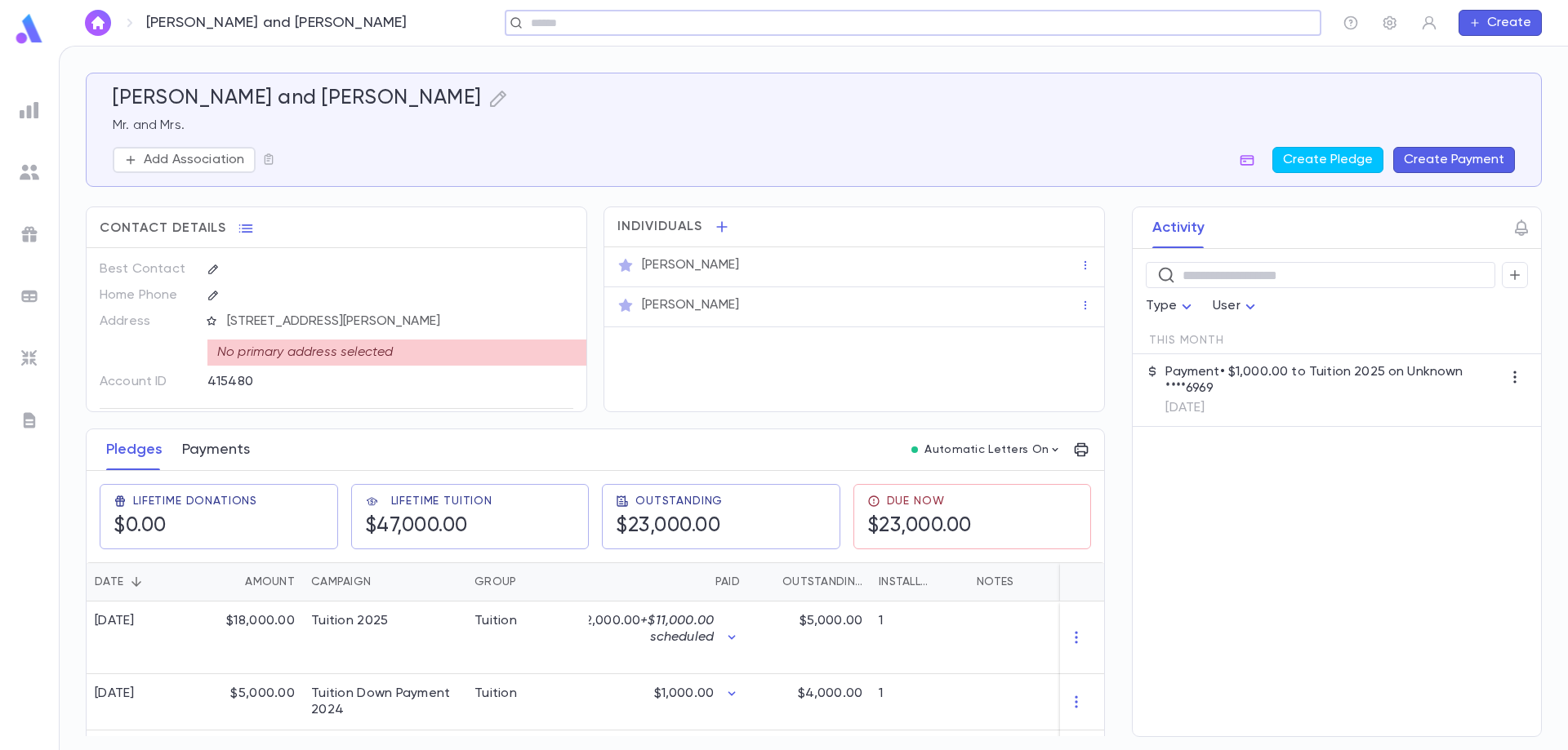
click at [226, 449] on button "Payments" at bounding box center [215, 449] width 68 height 41
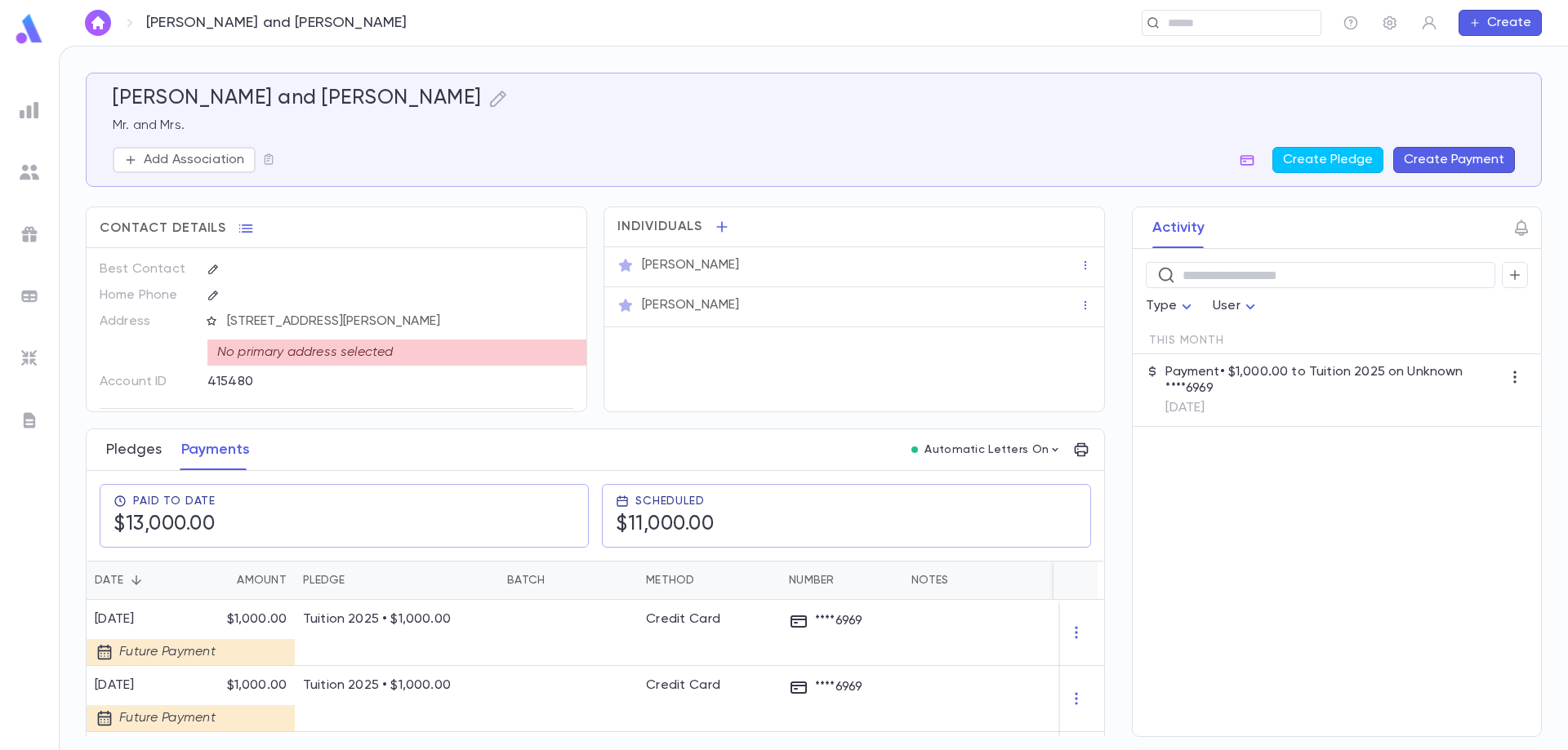
click at [124, 440] on button "Pledges" at bounding box center [134, 449] width 55 height 41
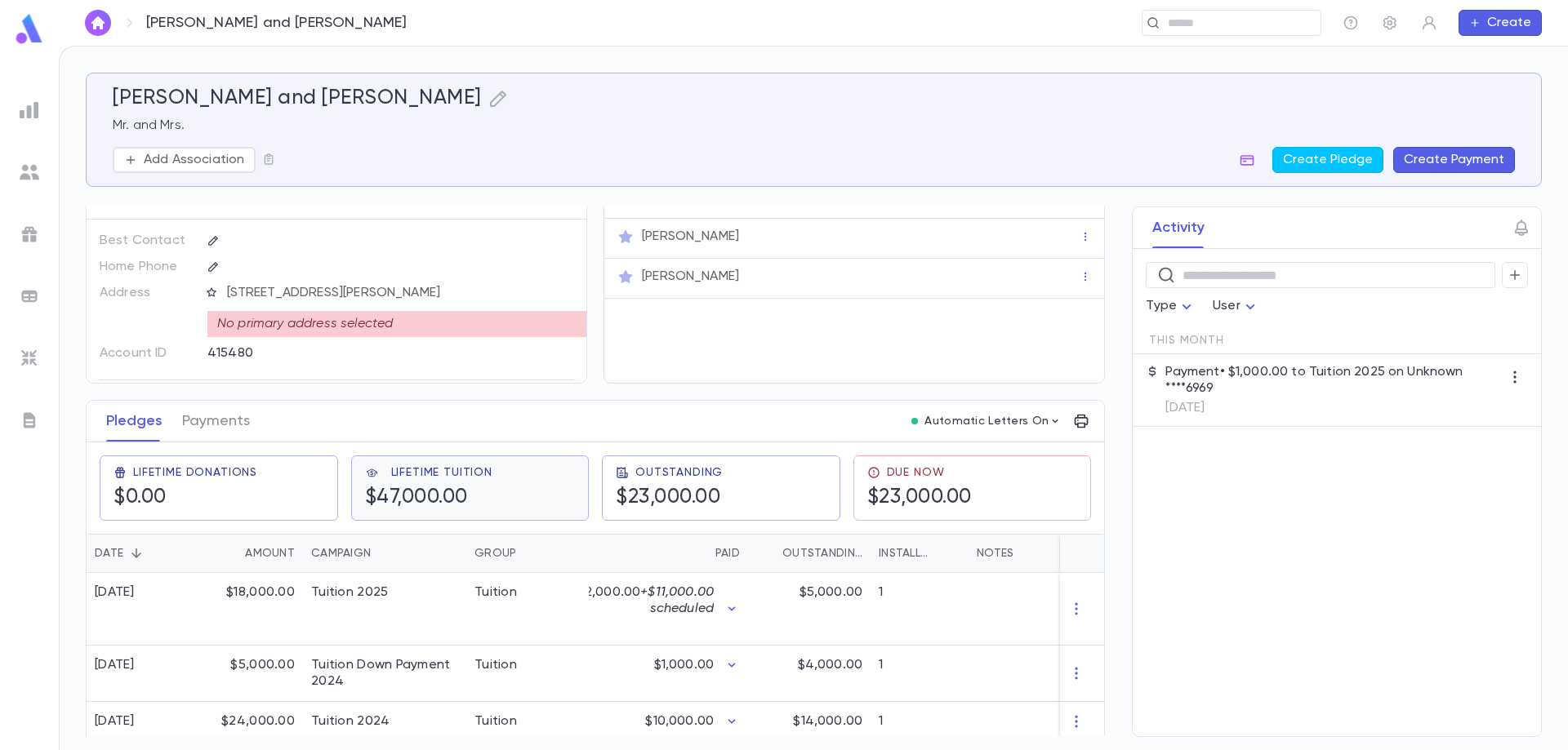
scroll to position [42, 0]
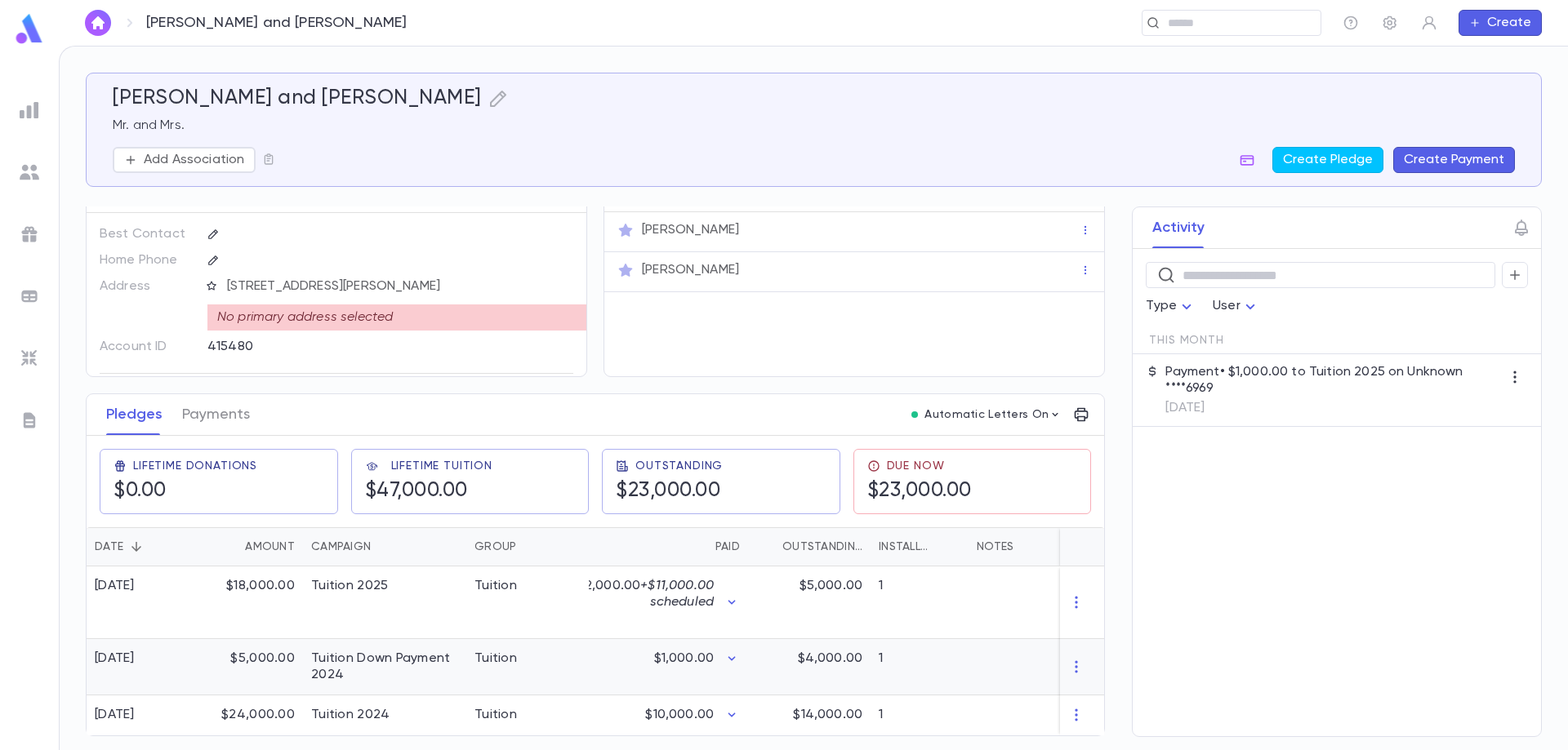
click at [259, 650] on div "$5,000.00" at bounding box center [250, 667] width 107 height 56
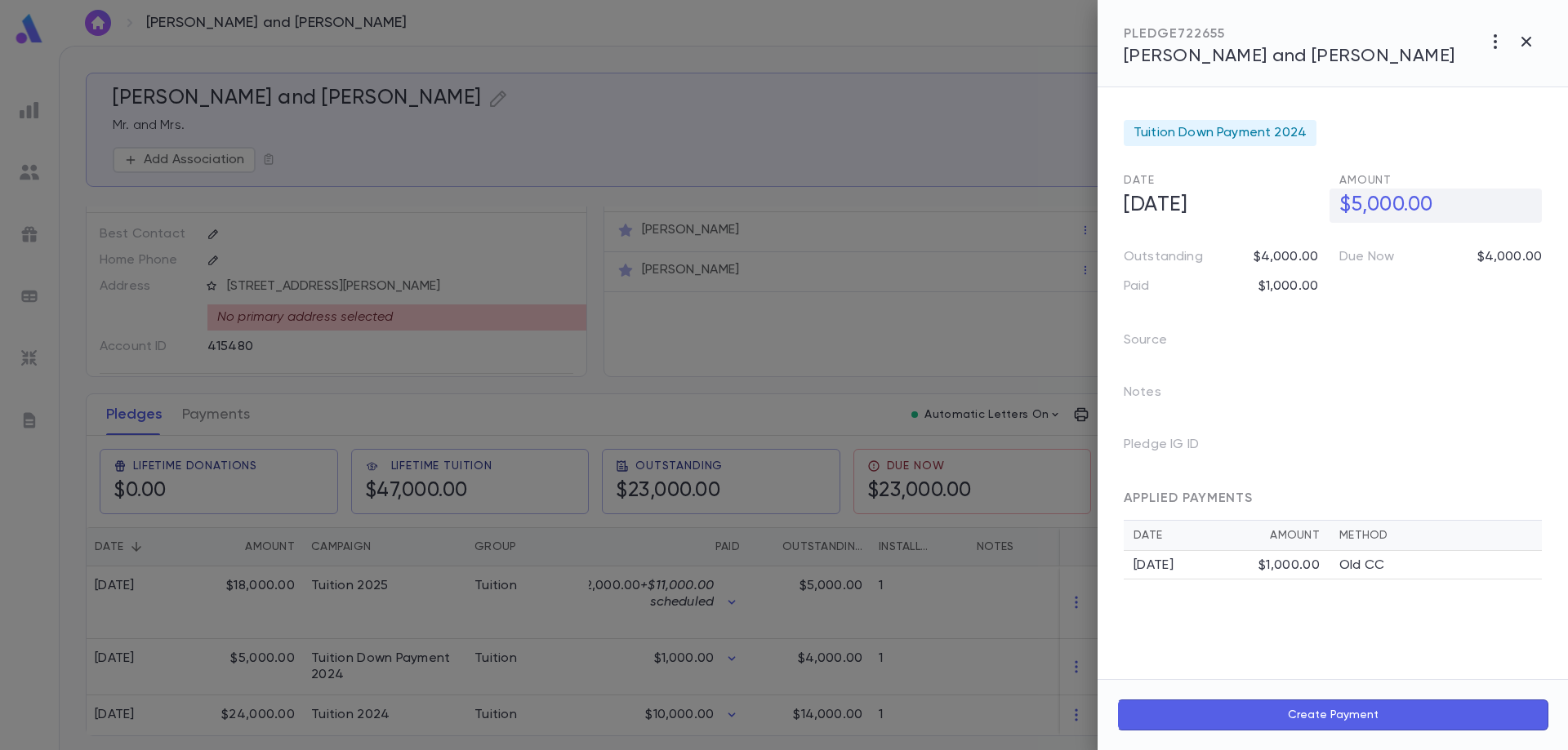
click at [1355, 198] on h5 "$5,000.00" at bounding box center [1436, 206] width 212 height 34
click at [1357, 198] on input "**********" at bounding box center [1440, 205] width 203 height 31
click at [1360, 198] on input "**********" at bounding box center [1440, 205] width 203 height 31
click at [1360, 198] on input "**********" at bounding box center [1440, 205] width 203 height 31
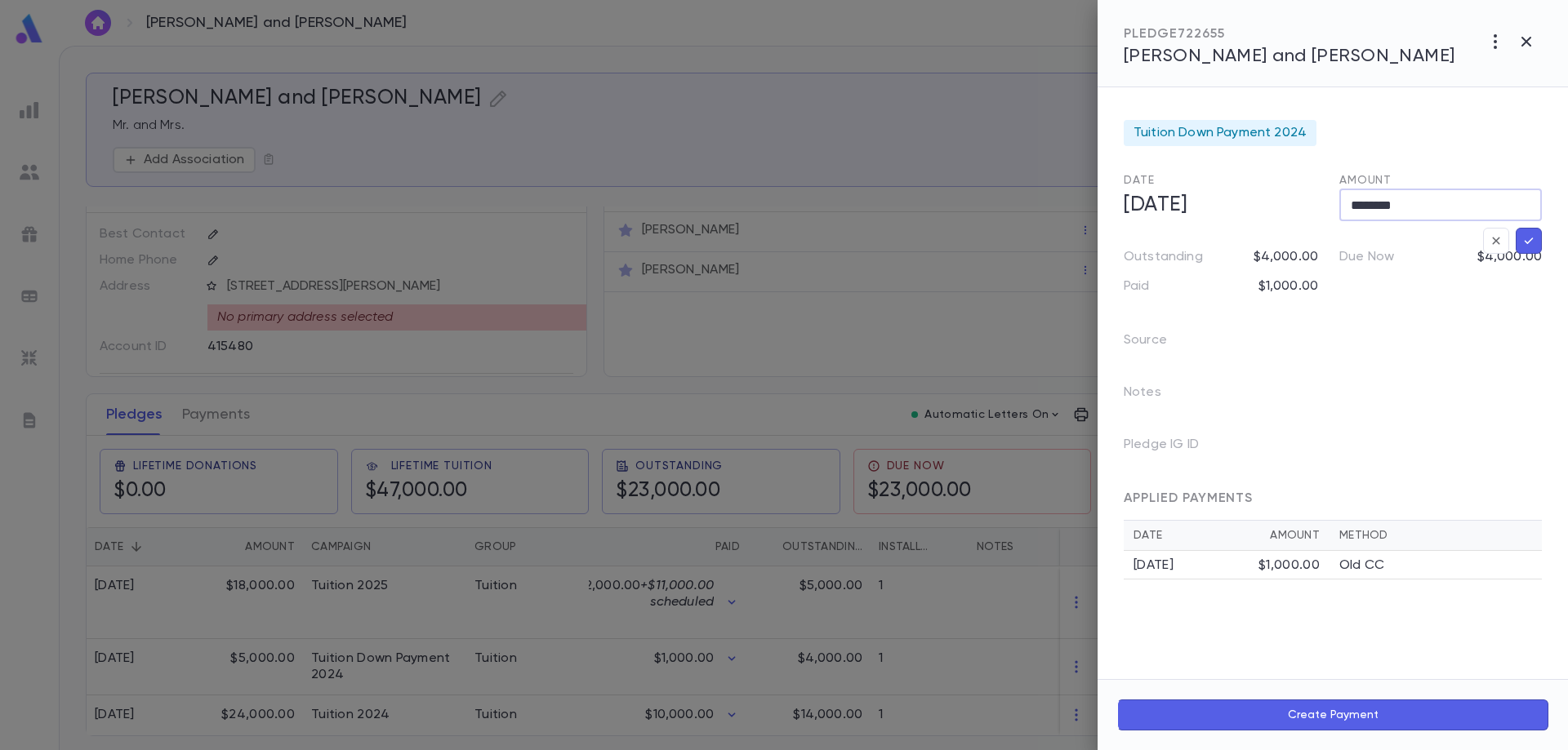
type input "**********"
click at [278, 709] on div at bounding box center [784, 375] width 1568 height 750
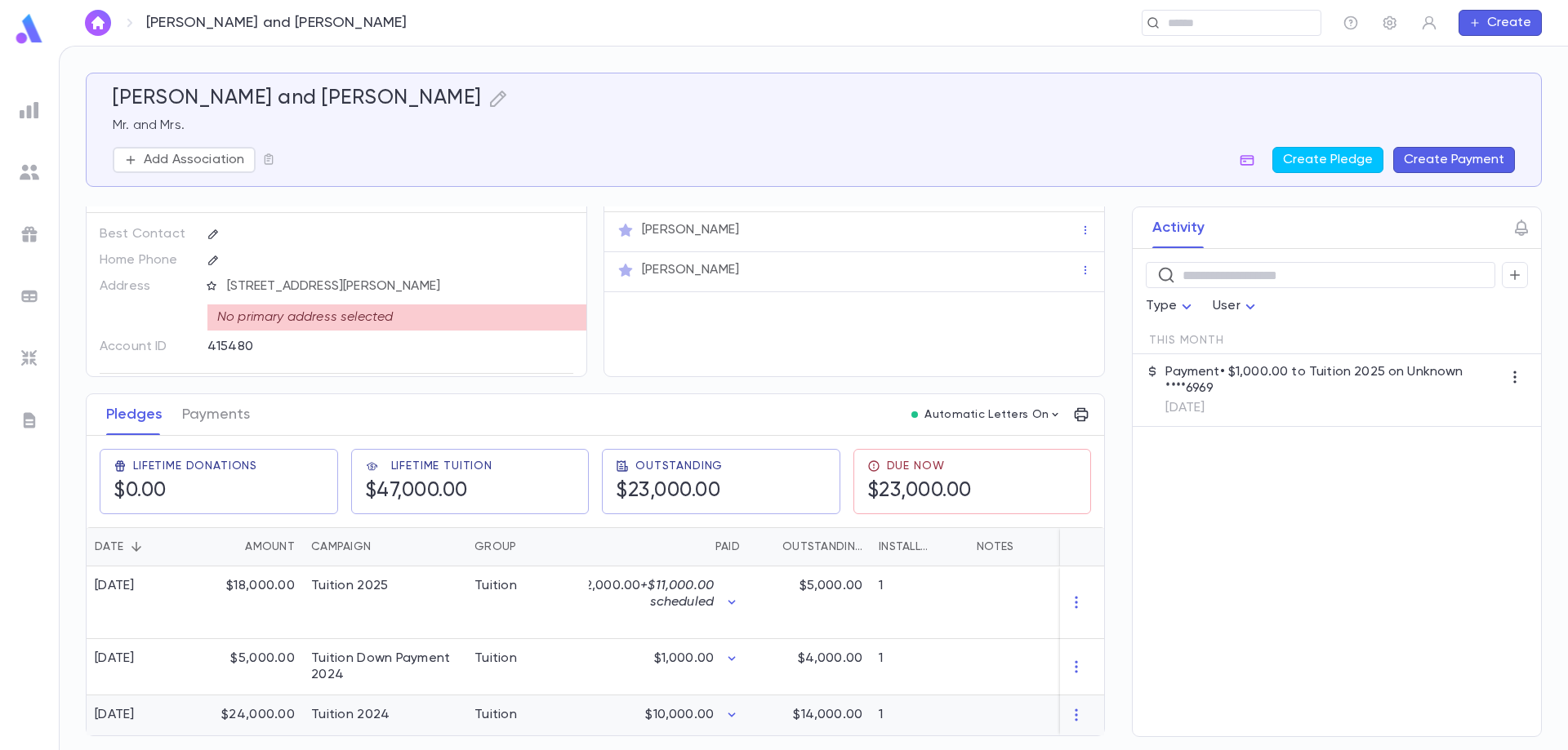
click at [240, 712] on div "$24,000.00" at bounding box center [250, 716] width 107 height 40
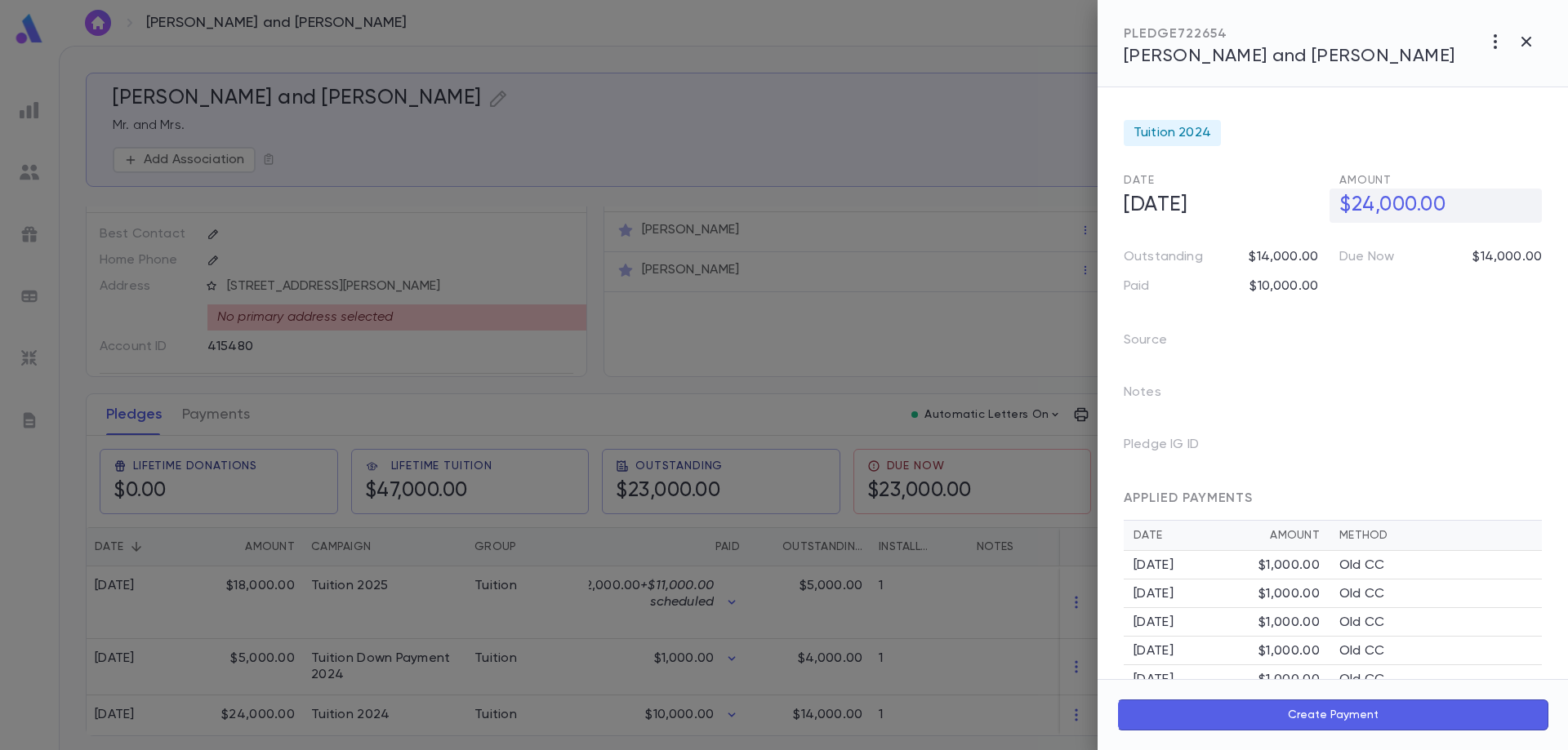
click at [1406, 208] on h5 "$24,000.00" at bounding box center [1436, 206] width 212 height 34
click at [1406, 208] on input "**********" at bounding box center [1440, 205] width 203 height 31
type input "**********"
click at [635, 669] on div at bounding box center [784, 375] width 1568 height 750
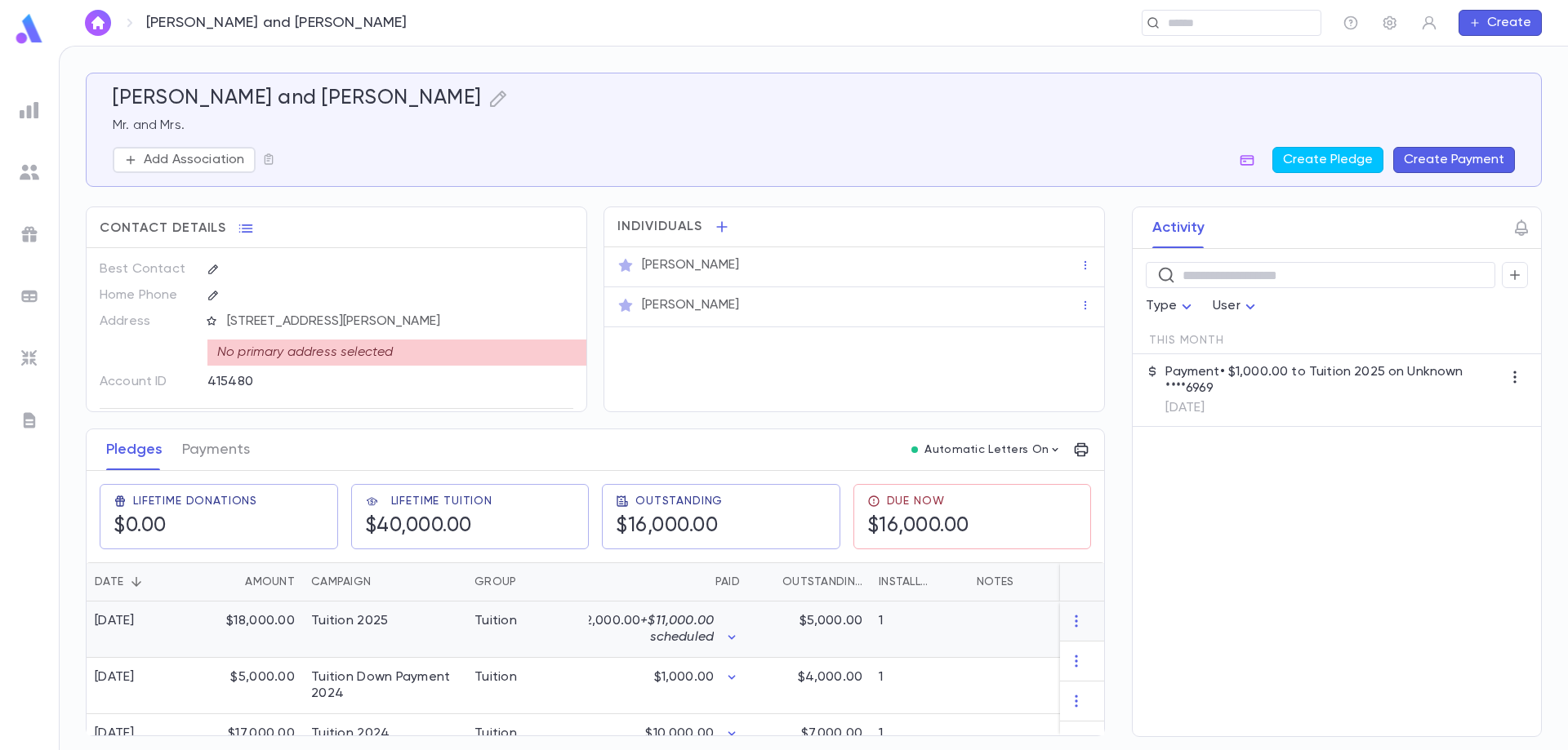
scroll to position [0, 0]
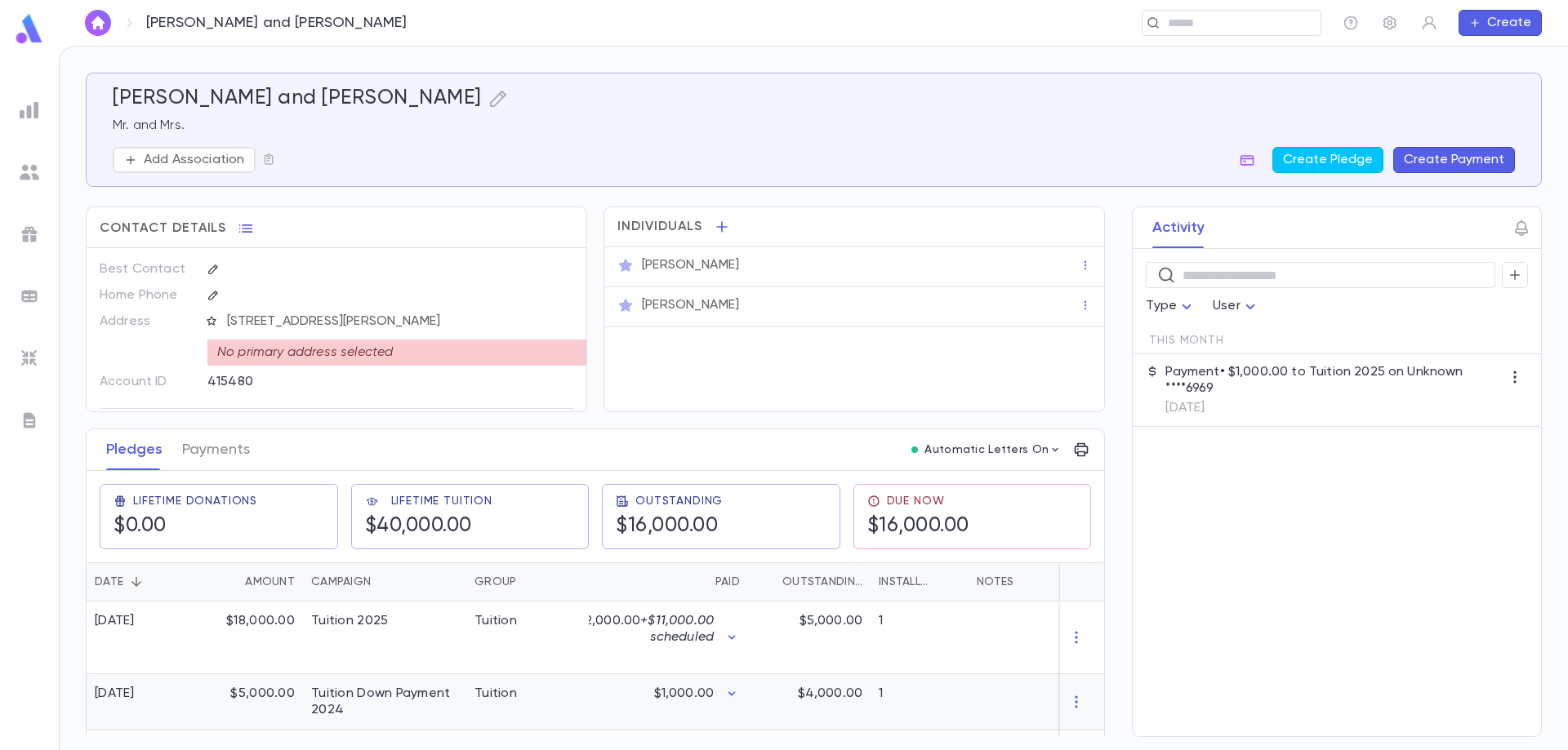
click at [614, 693] on div "$1,000.00" at bounding box center [668, 702] width 159 height 56
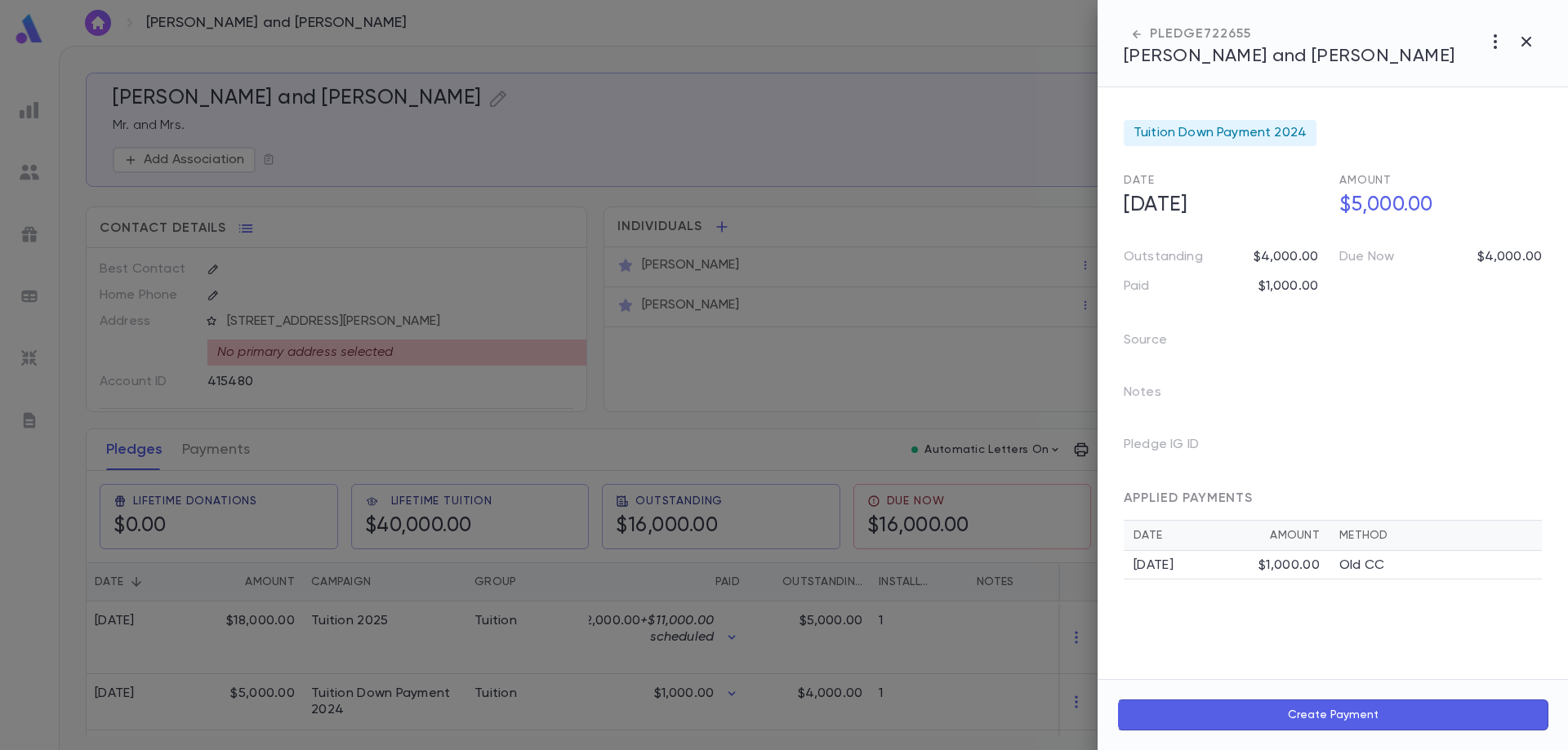
click at [585, 669] on div at bounding box center [784, 375] width 1568 height 750
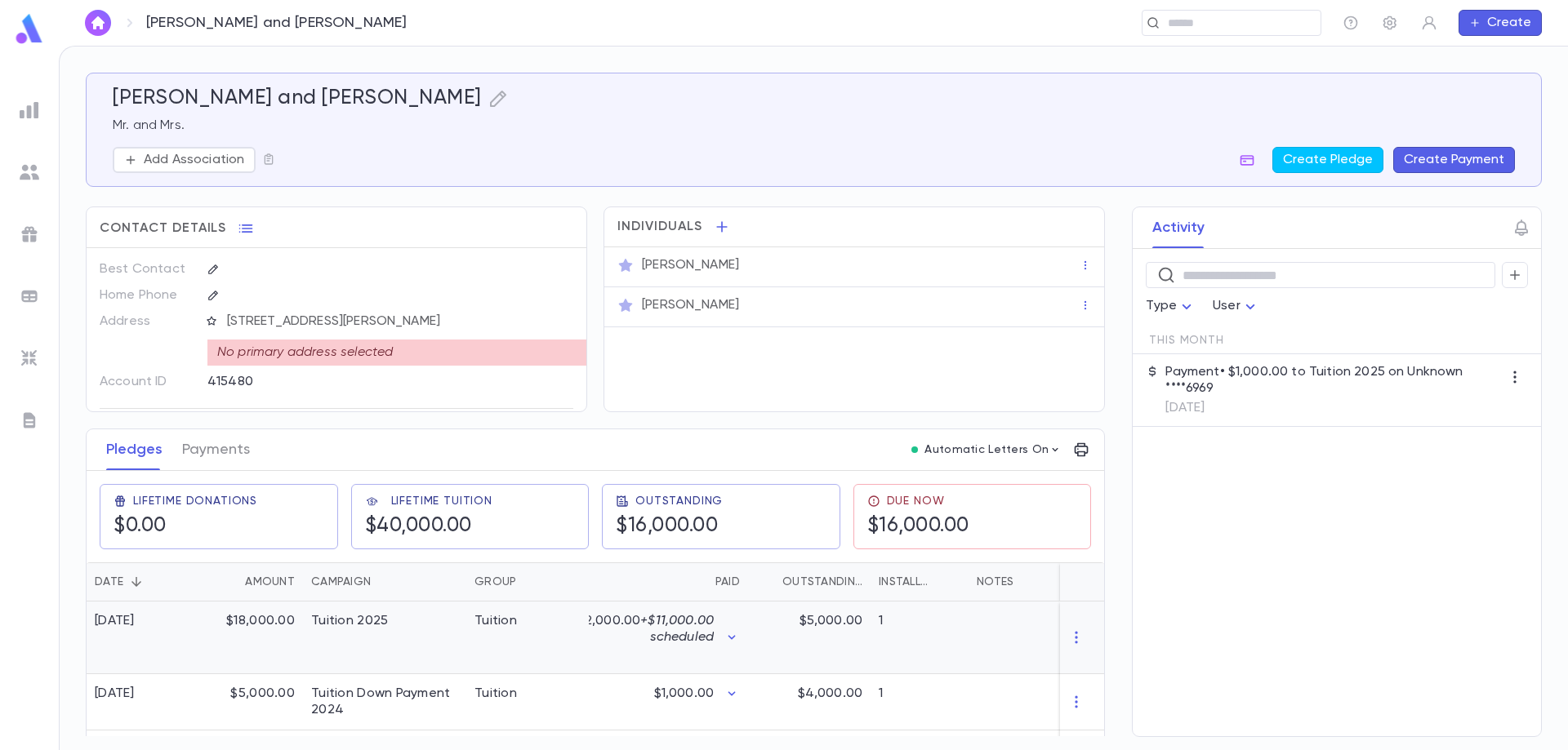
scroll to position [42, 0]
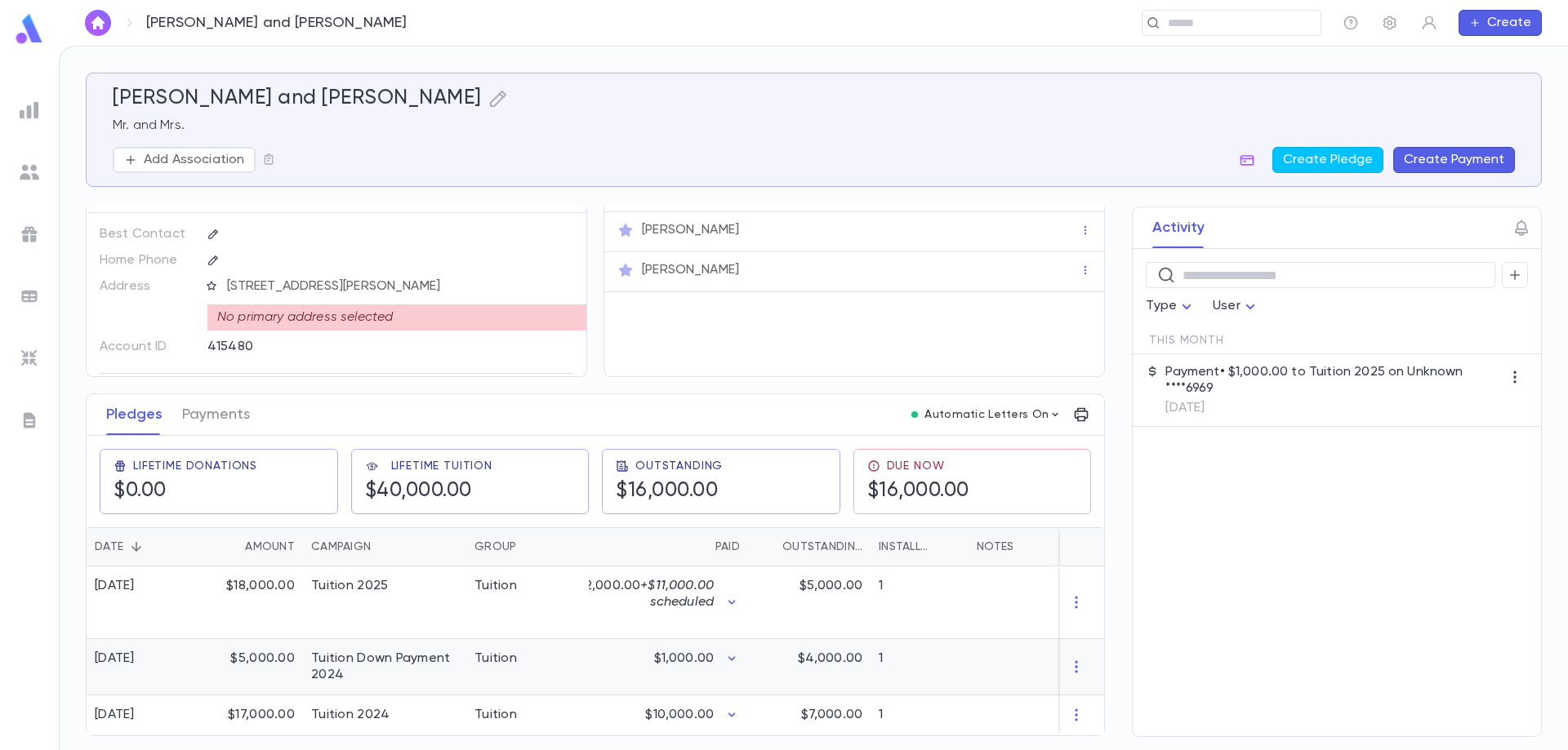
click at [263, 652] on div "$5,000.00" at bounding box center [250, 667] width 107 height 56
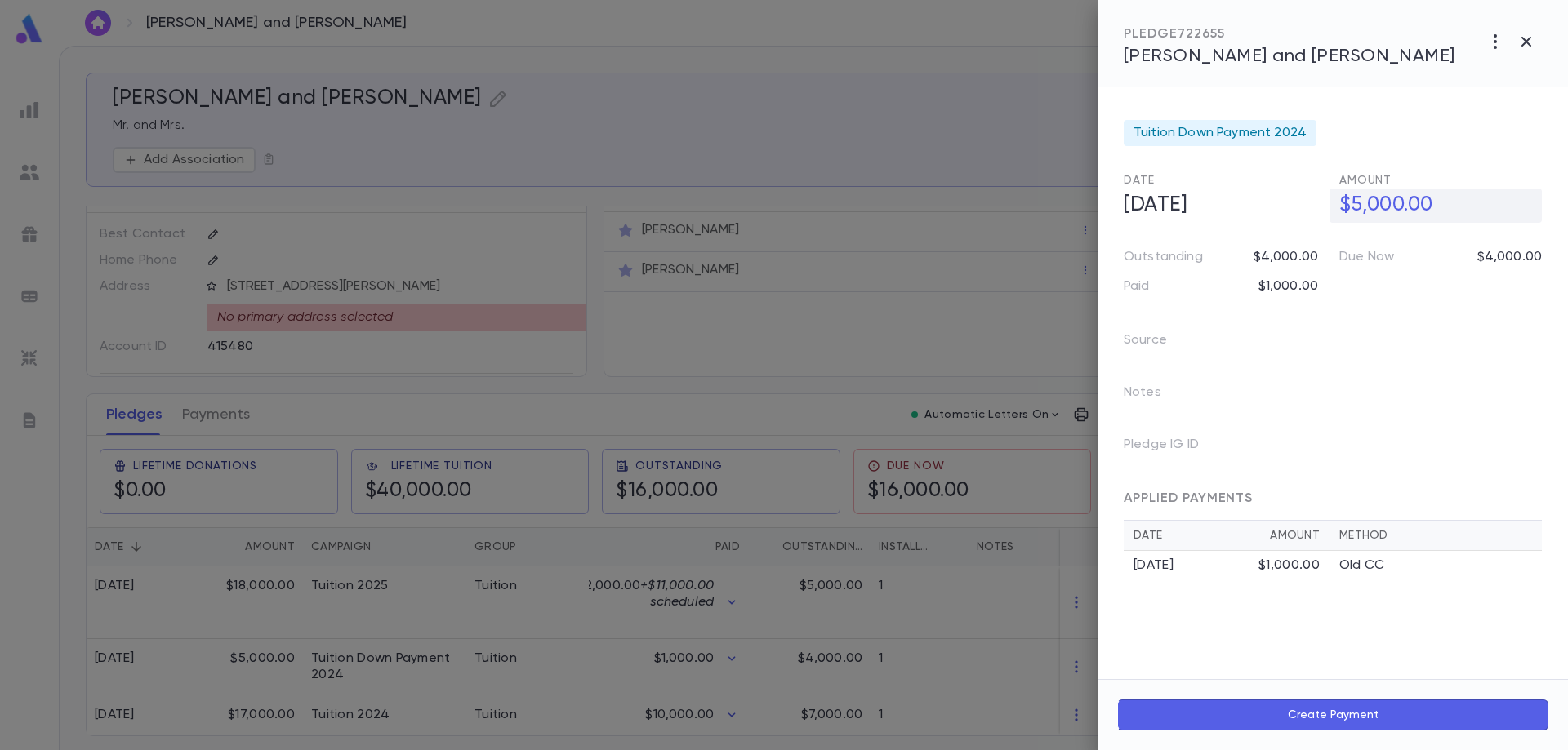
click at [1365, 206] on h5 "$5,000.00" at bounding box center [1436, 206] width 212 height 34
click at [1365, 206] on input "**********" at bounding box center [1440, 205] width 203 height 31
type input "**********"
click at [1535, 236] on icon "button" at bounding box center [1528, 240] width 14 height 16
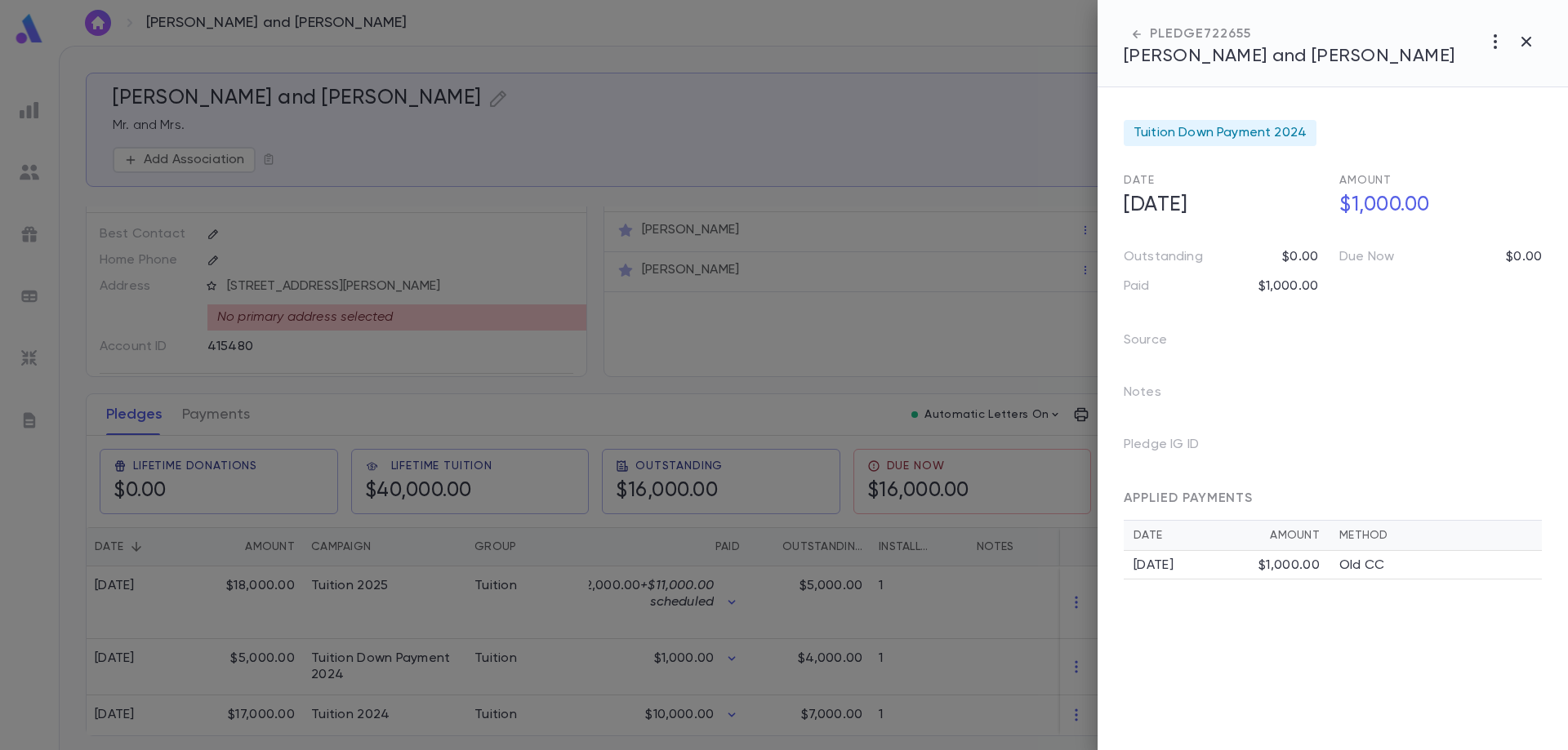
click at [688, 555] on div at bounding box center [784, 375] width 1568 height 750
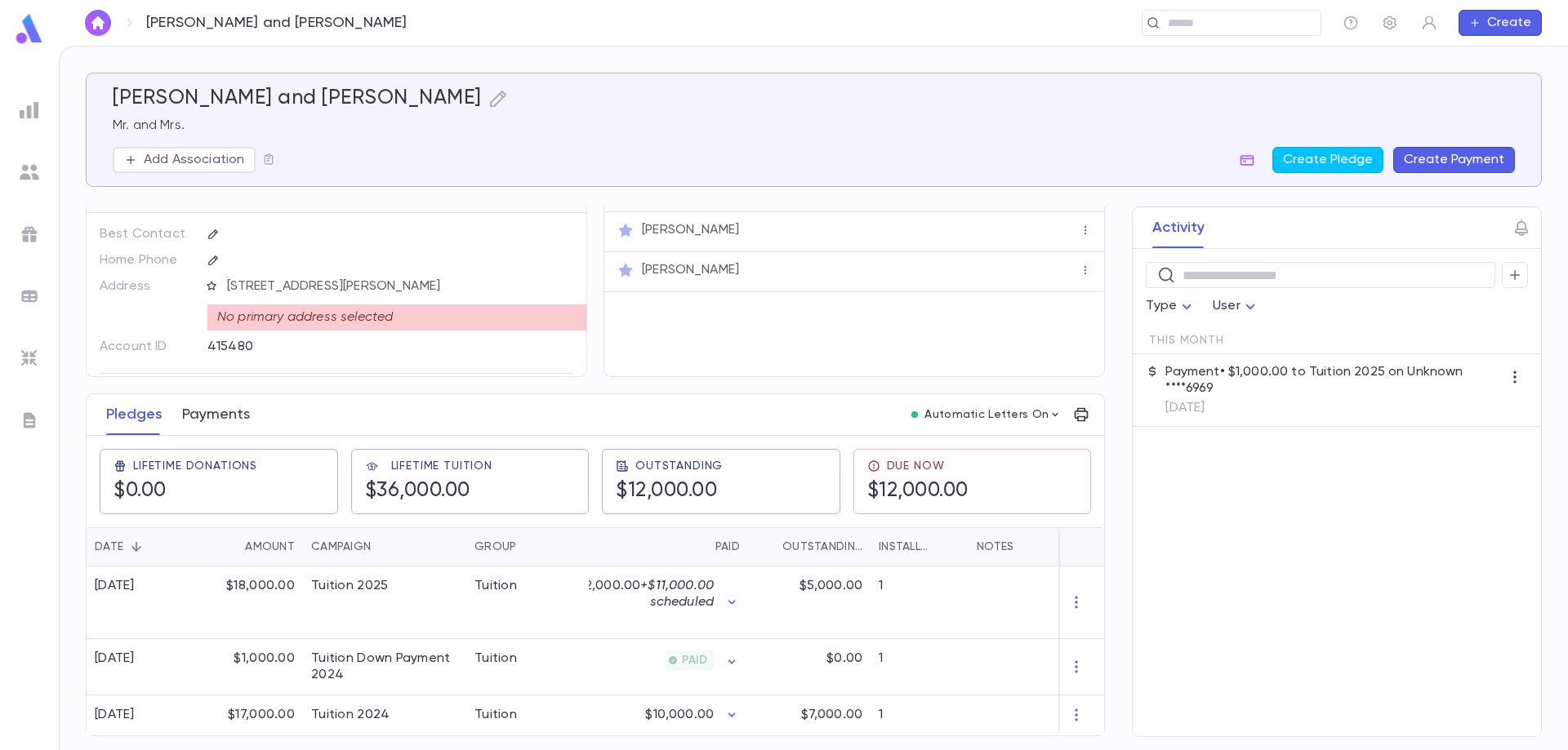
click at [231, 417] on button "Payments" at bounding box center [215, 414] width 68 height 41
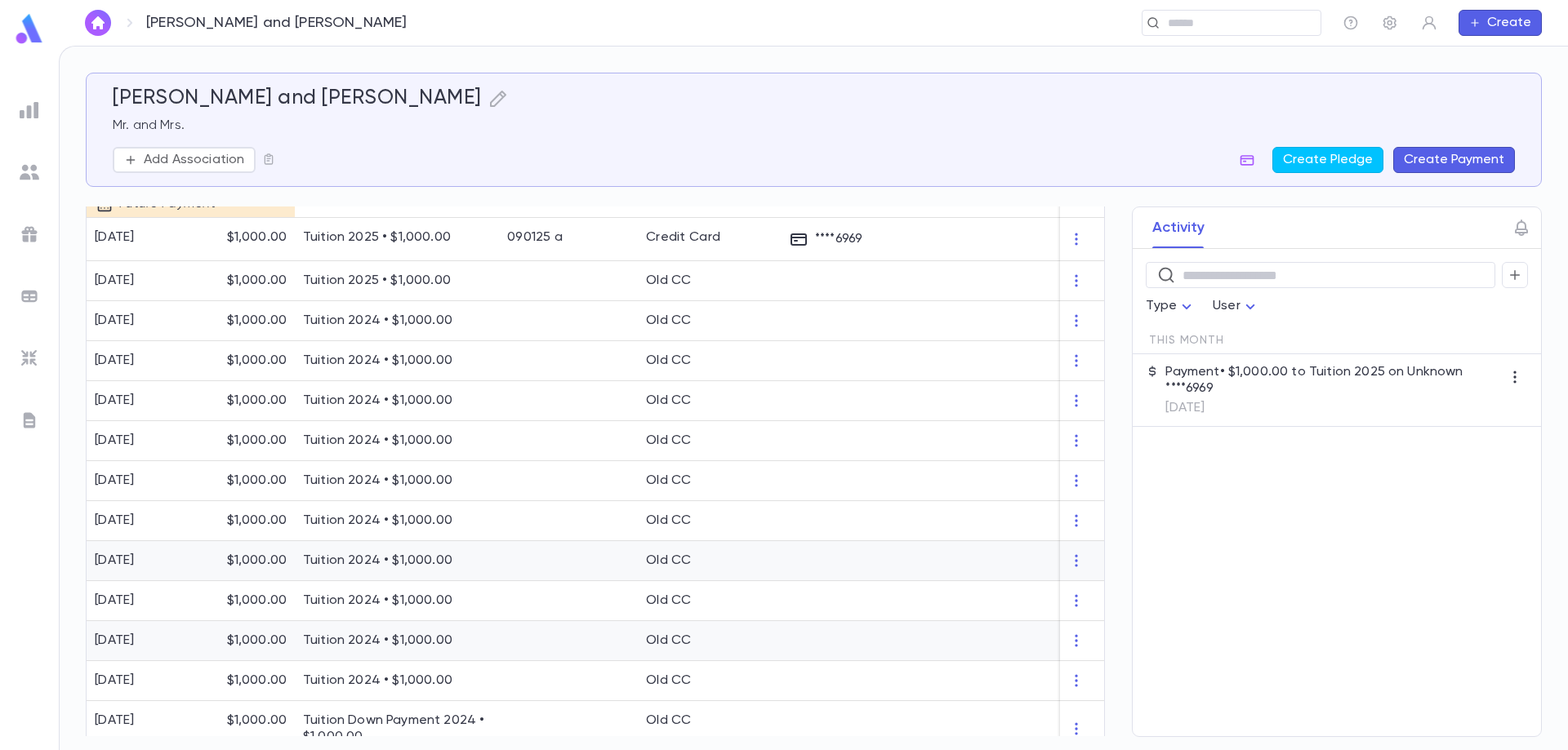
scroll to position [1138, 0]
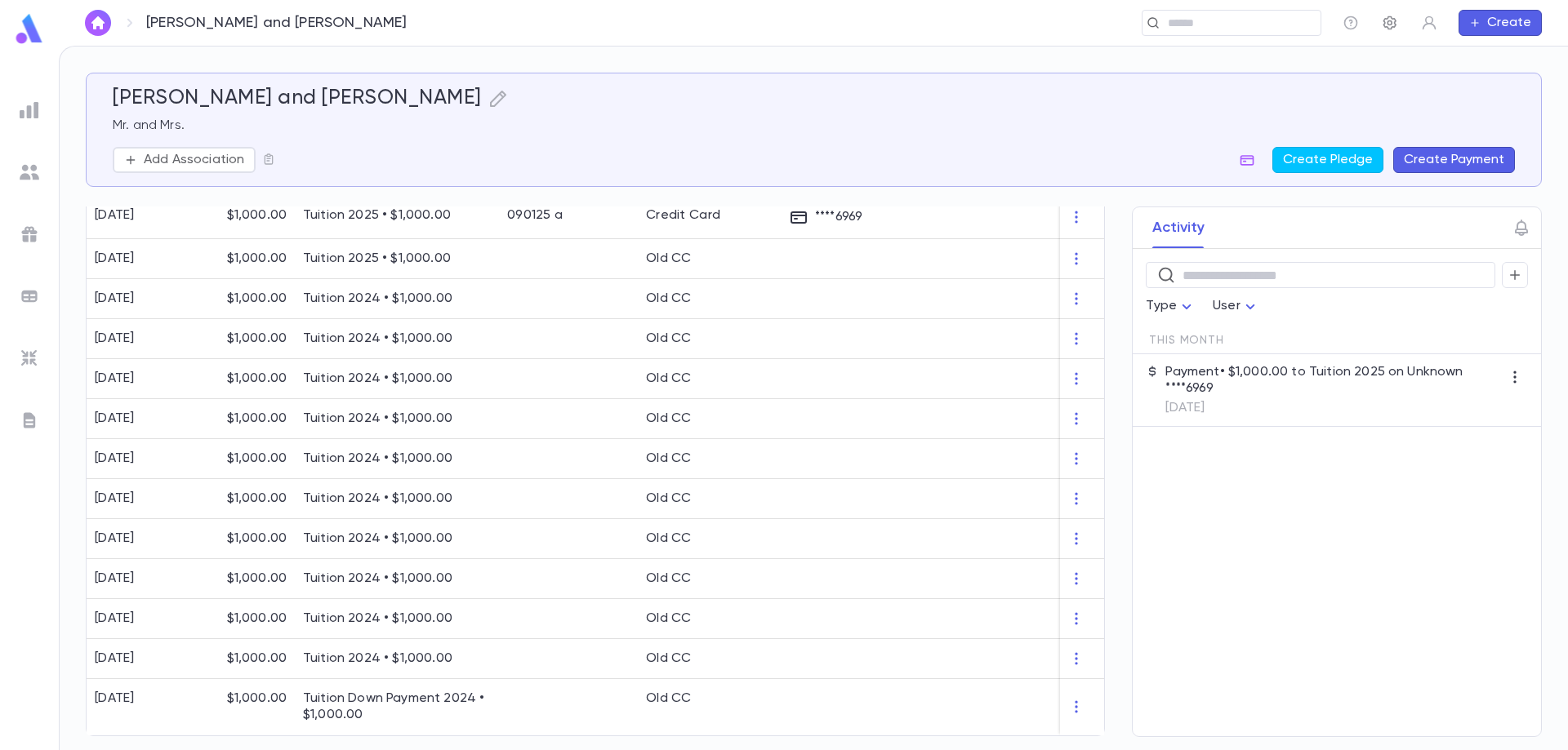
click at [1391, 26] on icon "button" at bounding box center [1390, 23] width 13 height 14
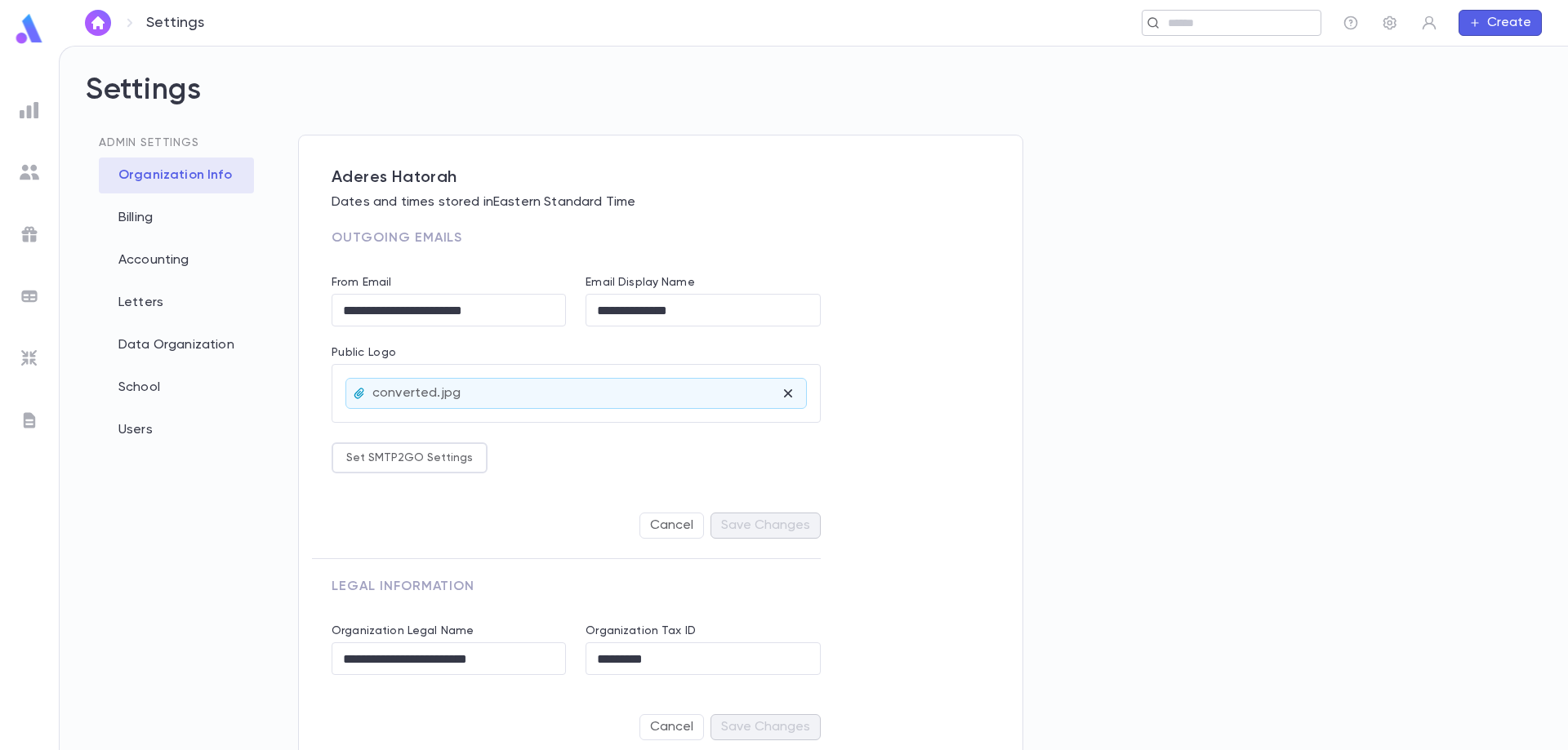
click at [1206, 21] on input "text" at bounding box center [1226, 23] width 127 height 15
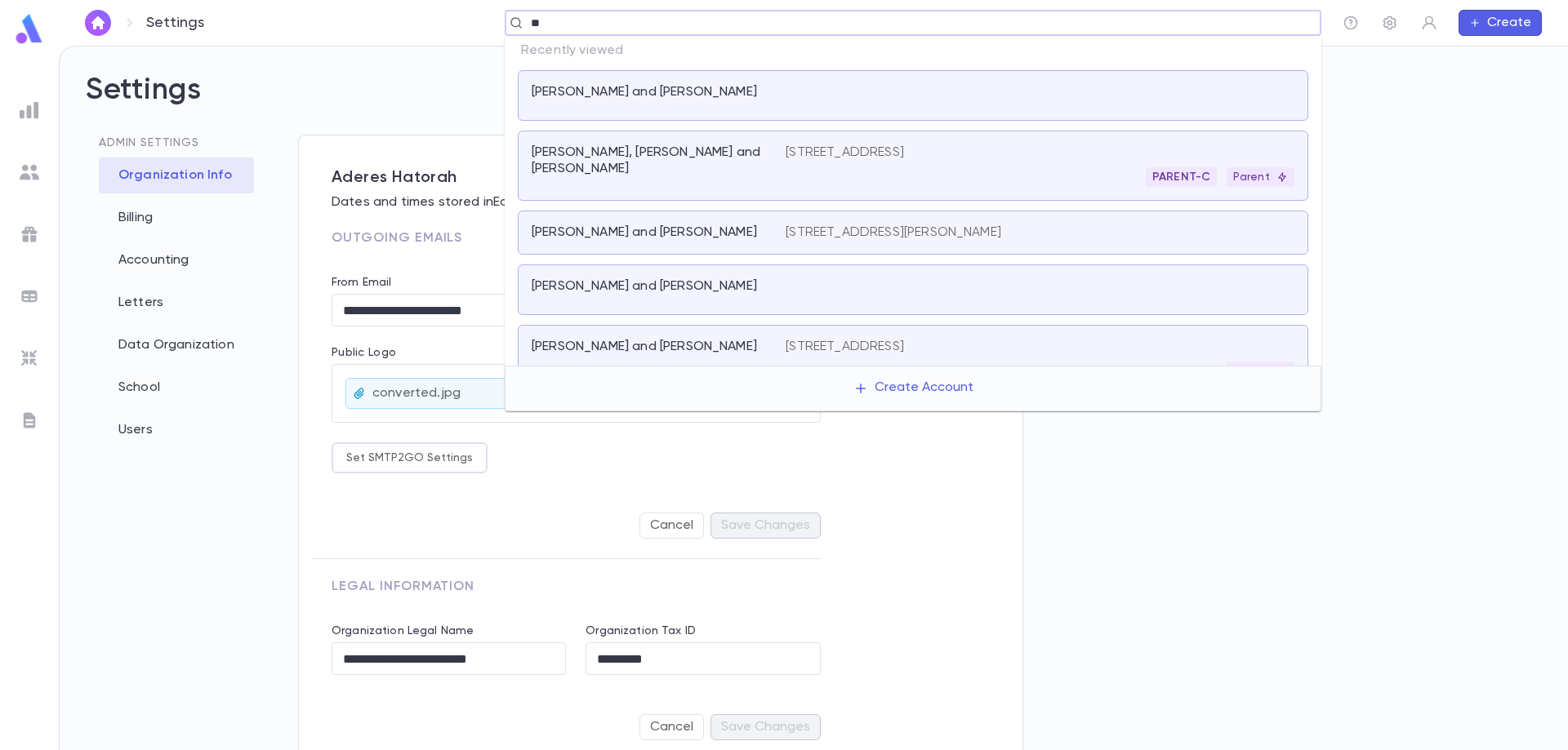
type input "***"
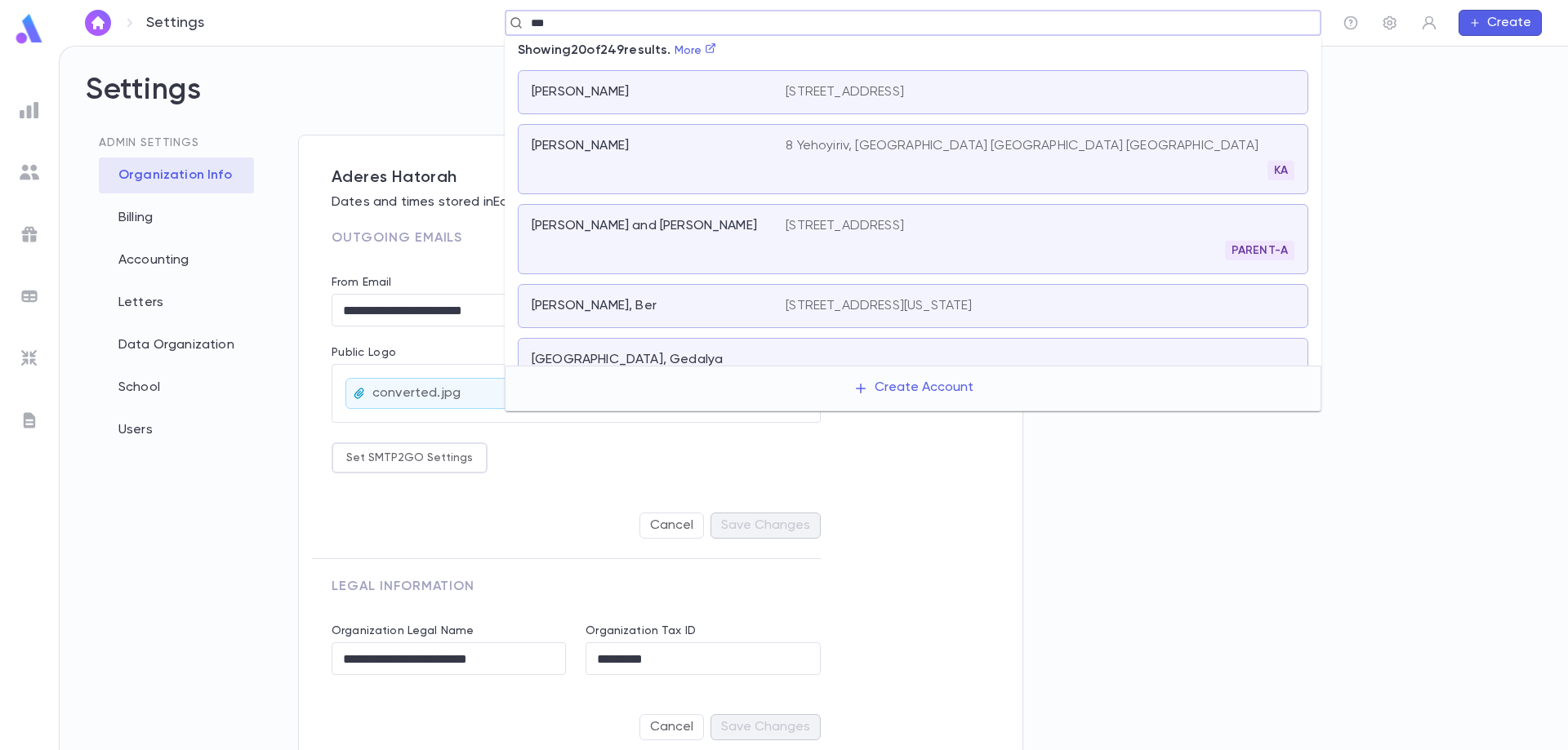
click at [668, 303] on div "[PERSON_NAME], Ber" at bounding box center [648, 306] width 234 height 16
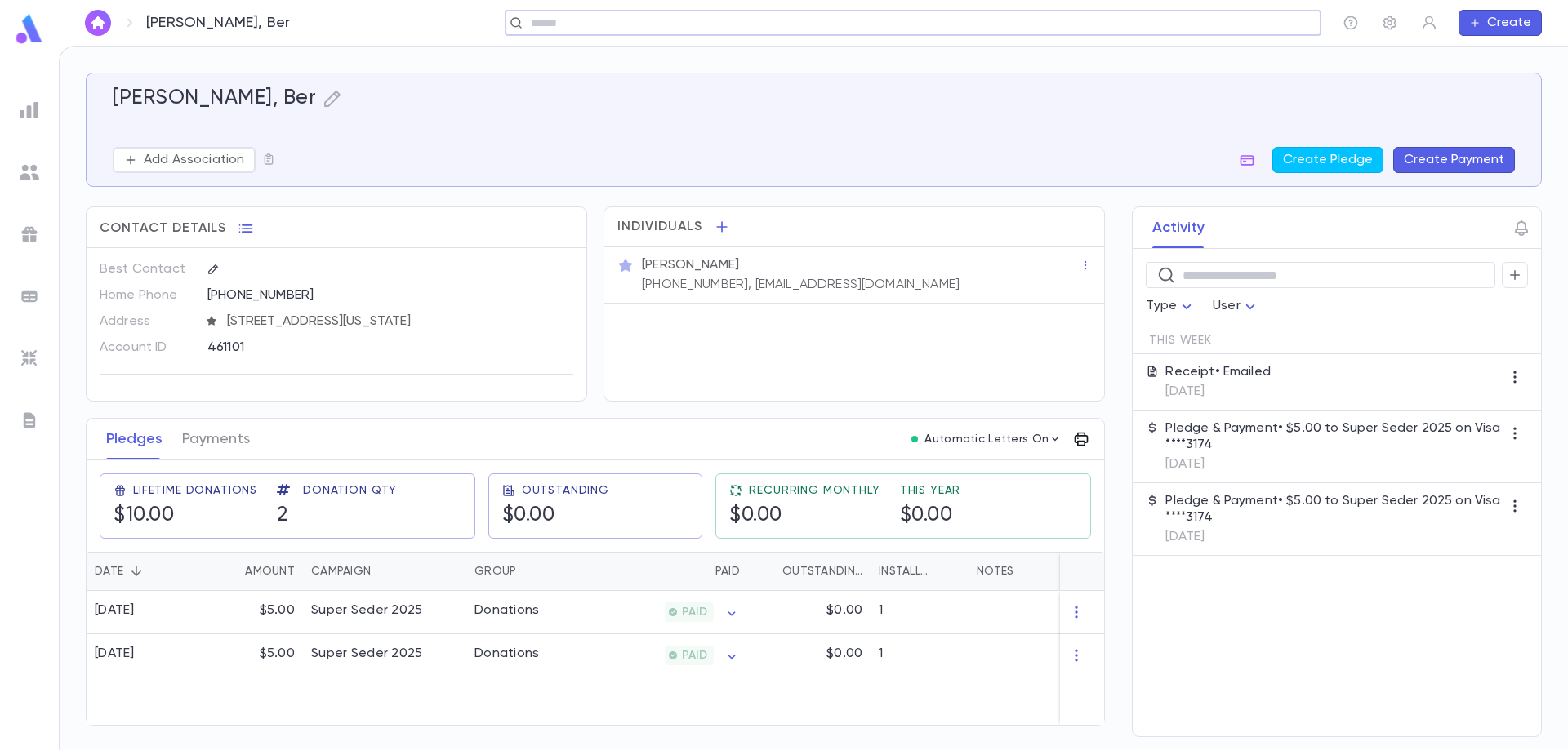
click at [1082, 447] on icon "button" at bounding box center [1081, 439] width 16 height 16
click at [1203, 484] on icon at bounding box center [1196, 484] width 20 height 20
click at [1008, 446] on div at bounding box center [784, 375] width 1568 height 750
click at [1085, 446] on icon "button" at bounding box center [1082, 440] width 14 height 14
click at [1051, 445] on div at bounding box center [784, 375] width 1568 height 750
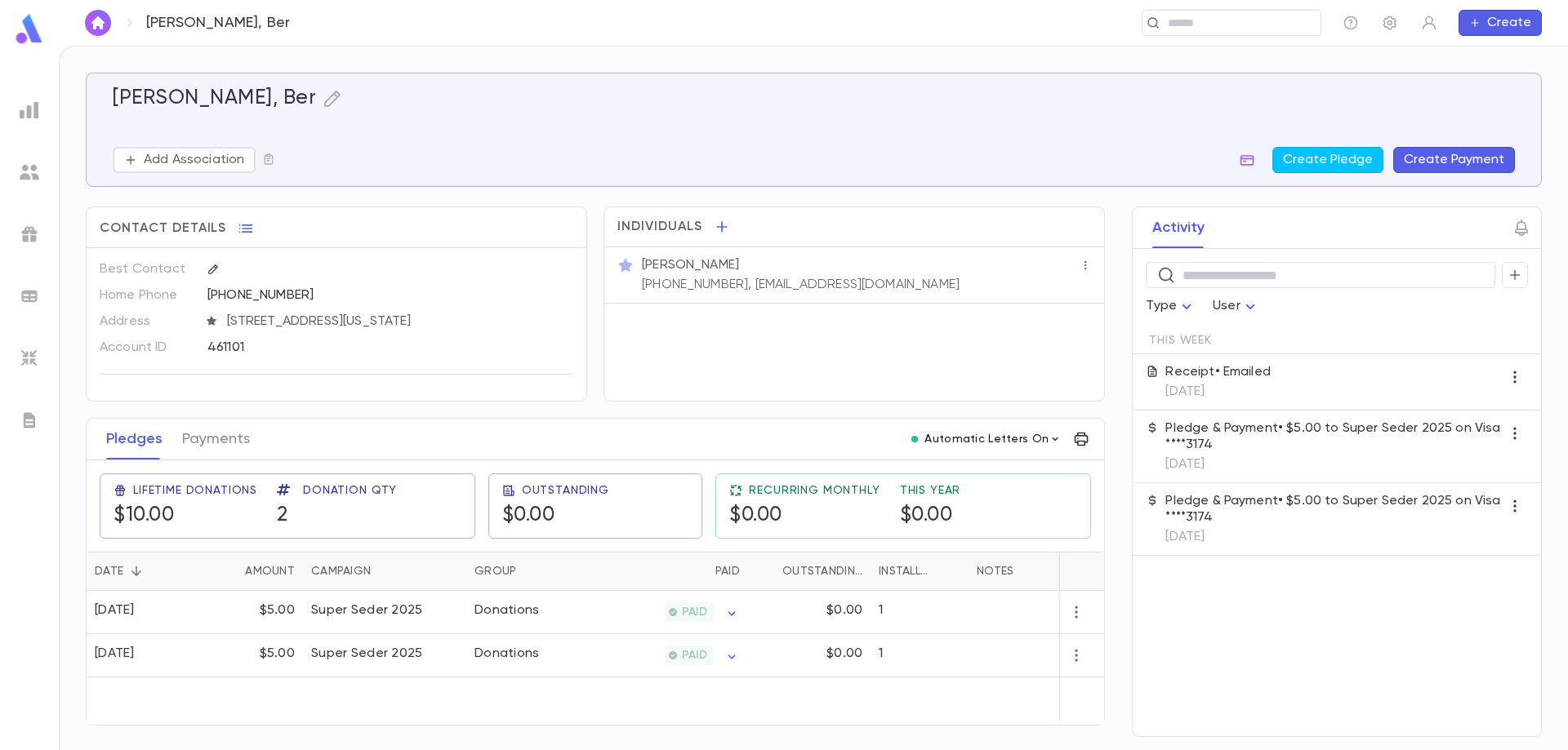
click at [1055, 445] on icon "button" at bounding box center [1056, 440] width 13 height 13
click at [1025, 448] on div at bounding box center [784, 375] width 1568 height 750
click at [1055, 445] on icon "button" at bounding box center [1056, 440] width 13 height 13
click at [1086, 449] on div at bounding box center [784, 375] width 1568 height 750
click at [1085, 447] on icon "button" at bounding box center [1081, 439] width 16 height 16
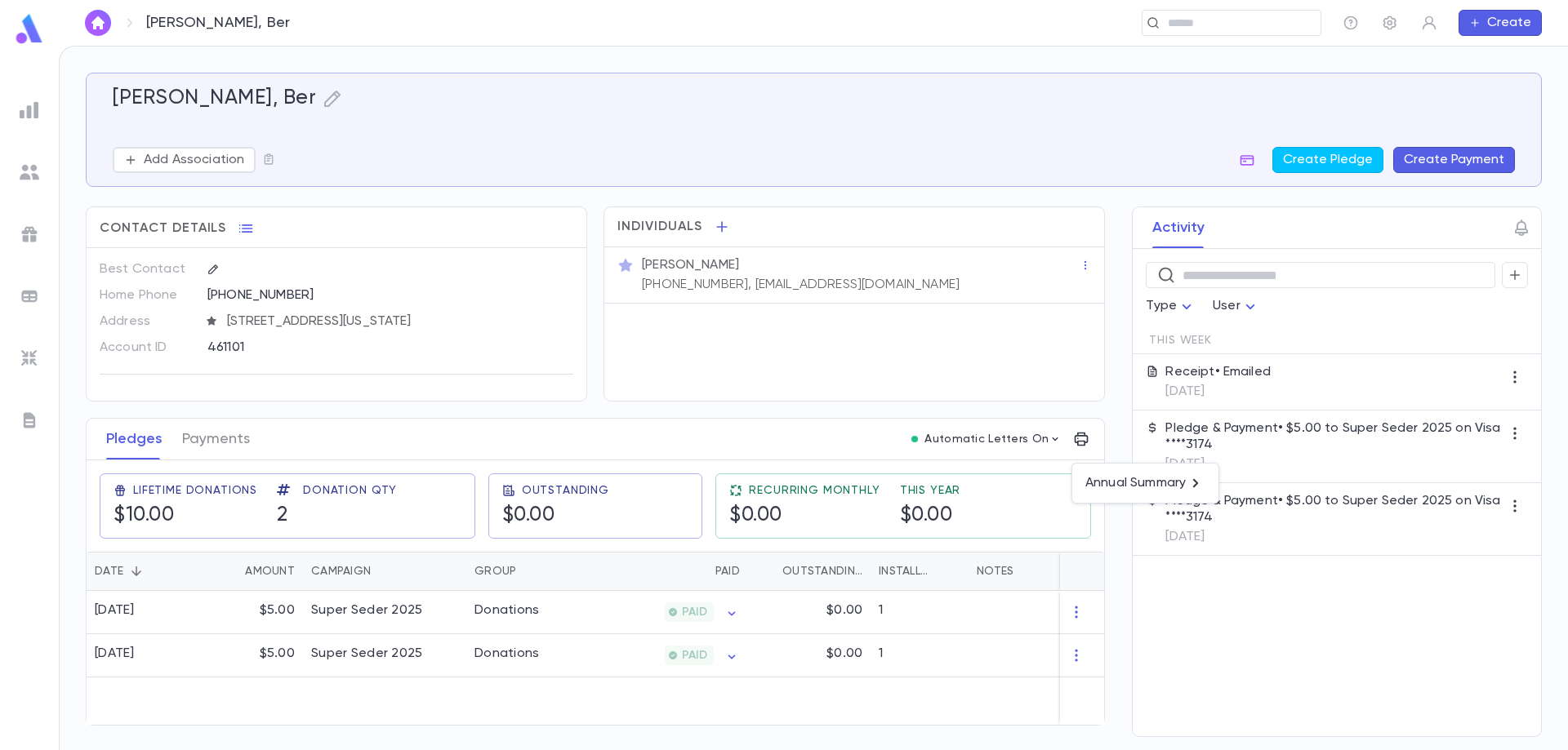
click at [1040, 449] on div at bounding box center [784, 375] width 1568 height 750
click at [1055, 445] on icon "button" at bounding box center [1056, 440] width 13 height 13
click at [27, 118] on div at bounding box center [784, 375] width 1568 height 750
click at [1240, 31] on div "​" at bounding box center [1231, 22] width 180 height 26
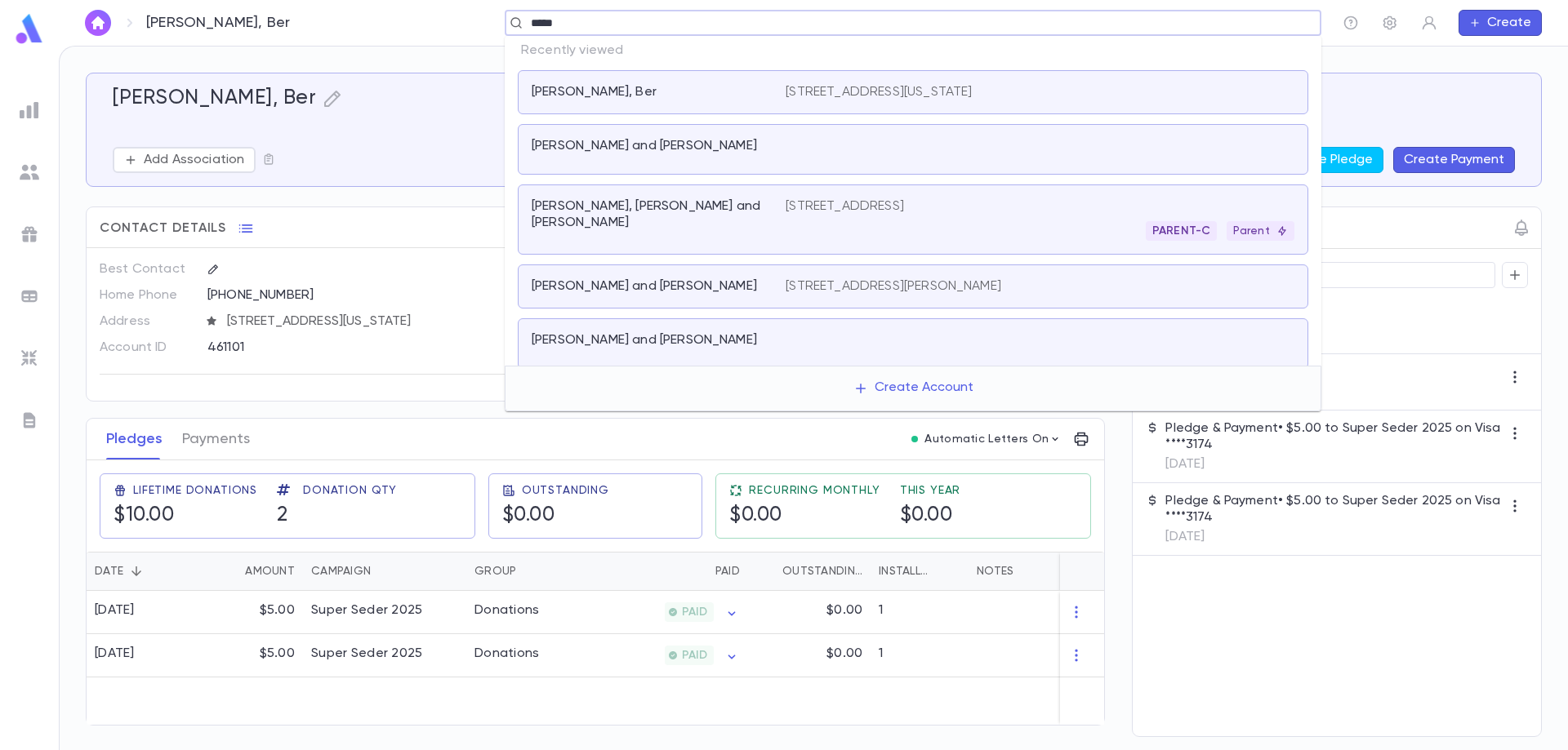
type input "******"
click at [726, 138] on div "[PERSON_NAME] and [PERSON_NAME]" at bounding box center [648, 146] width 234 height 16
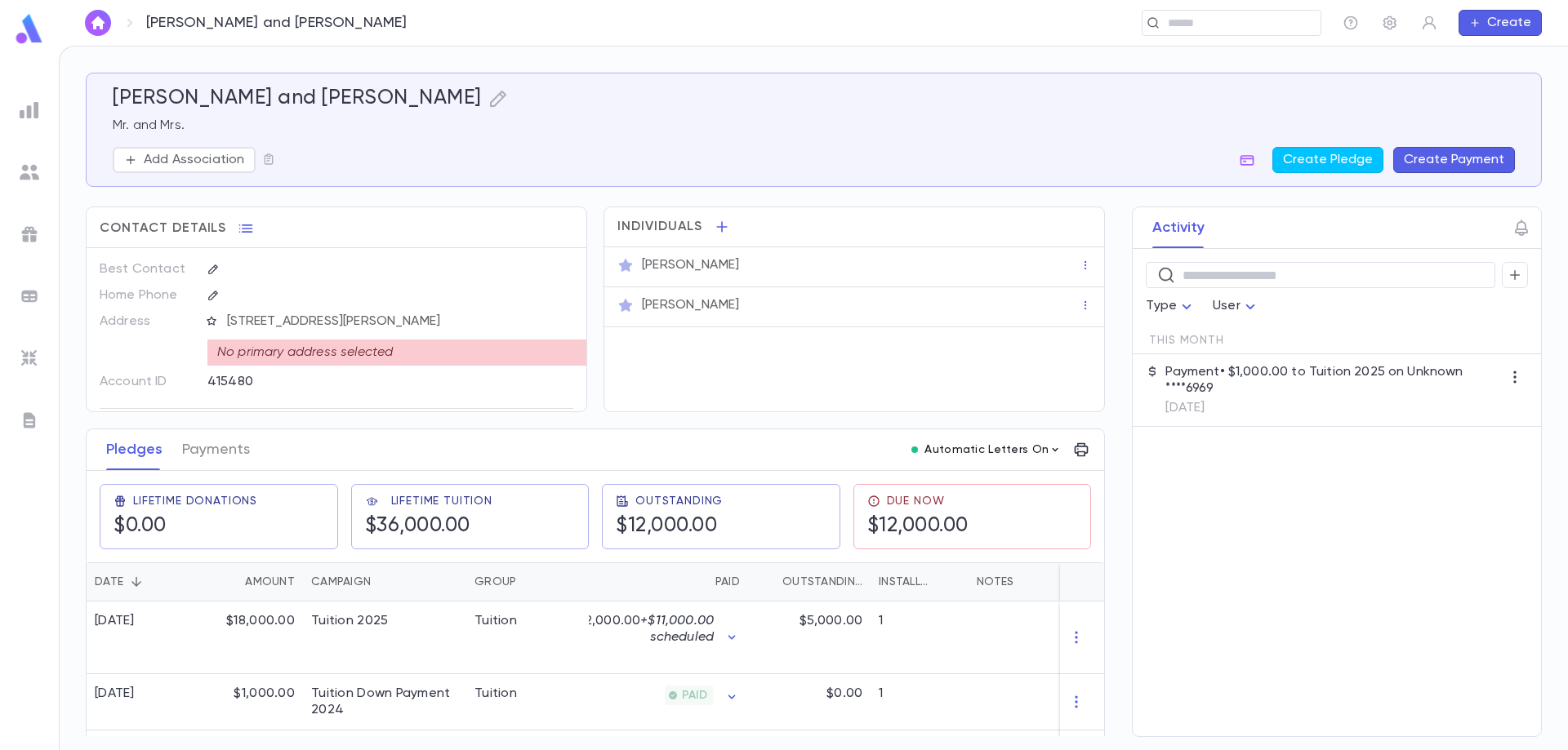
click at [1051, 451] on icon "button" at bounding box center [1056, 450] width 13 height 13
click at [1080, 451] on div at bounding box center [784, 375] width 1568 height 750
click at [1080, 451] on icon "button" at bounding box center [1081, 449] width 16 height 16
click at [1192, 483] on icon at bounding box center [1189, 484] width 5 height 9
click at [1002, 450] on div at bounding box center [784, 375] width 1568 height 750
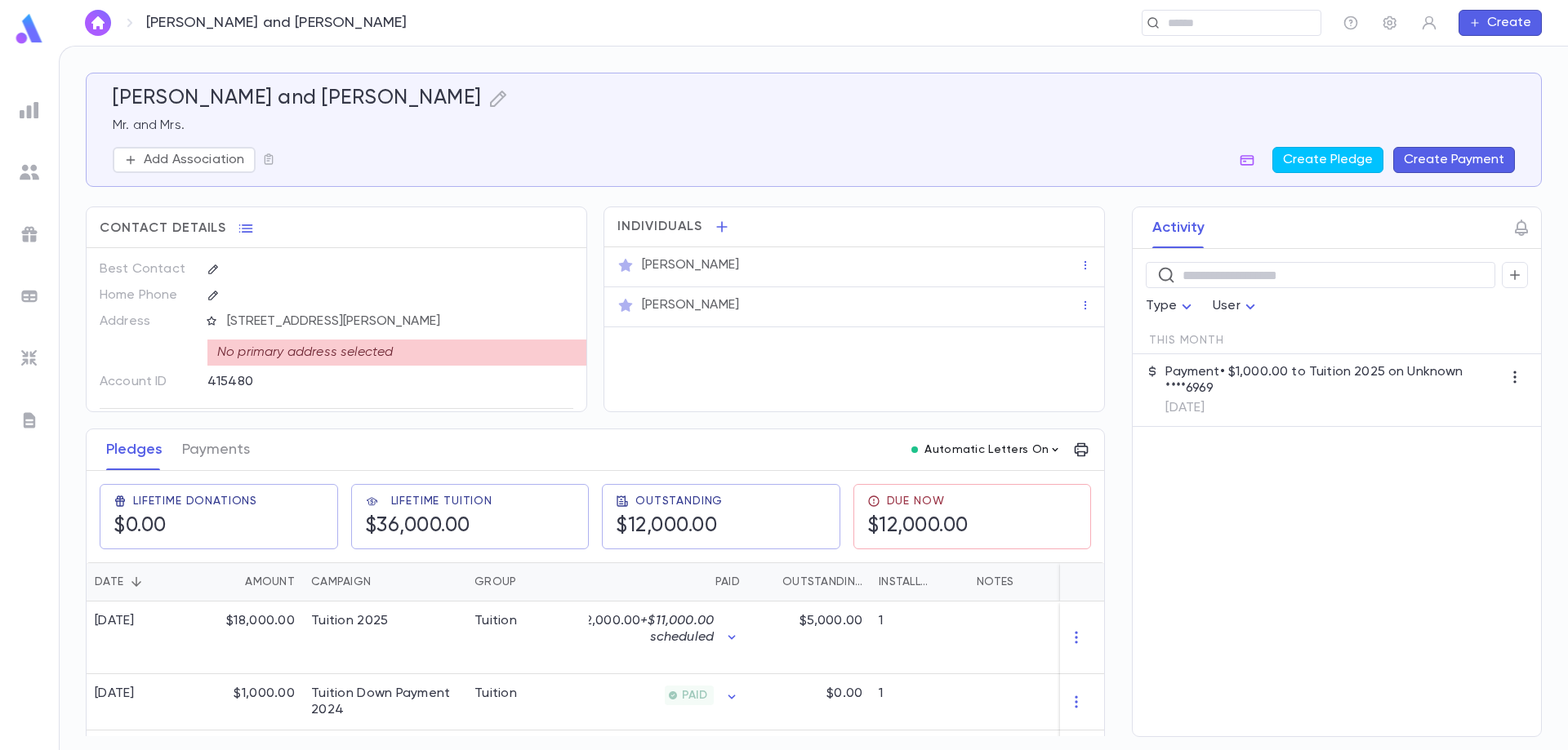
click at [1050, 448] on icon "button" at bounding box center [1056, 450] width 13 height 13
click at [1077, 451] on div at bounding box center [784, 375] width 1568 height 750
click at [1077, 451] on icon "button" at bounding box center [1081, 449] width 16 height 16
click at [1193, 480] on icon at bounding box center [1189, 484] width 20 height 20
click at [24, 423] on div at bounding box center [784, 375] width 1568 height 750
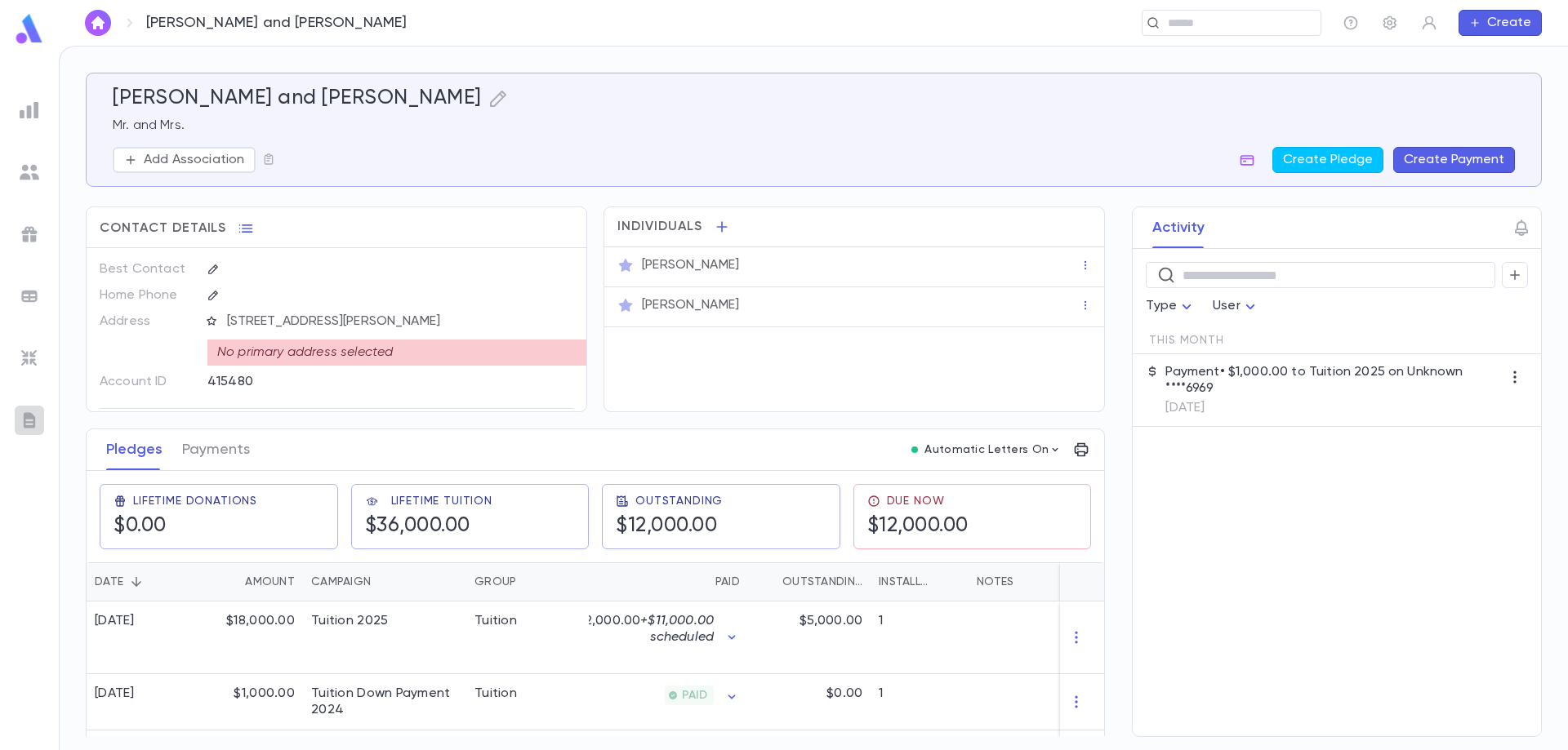
click at [31, 423] on img at bounding box center [30, 421] width 20 height 20
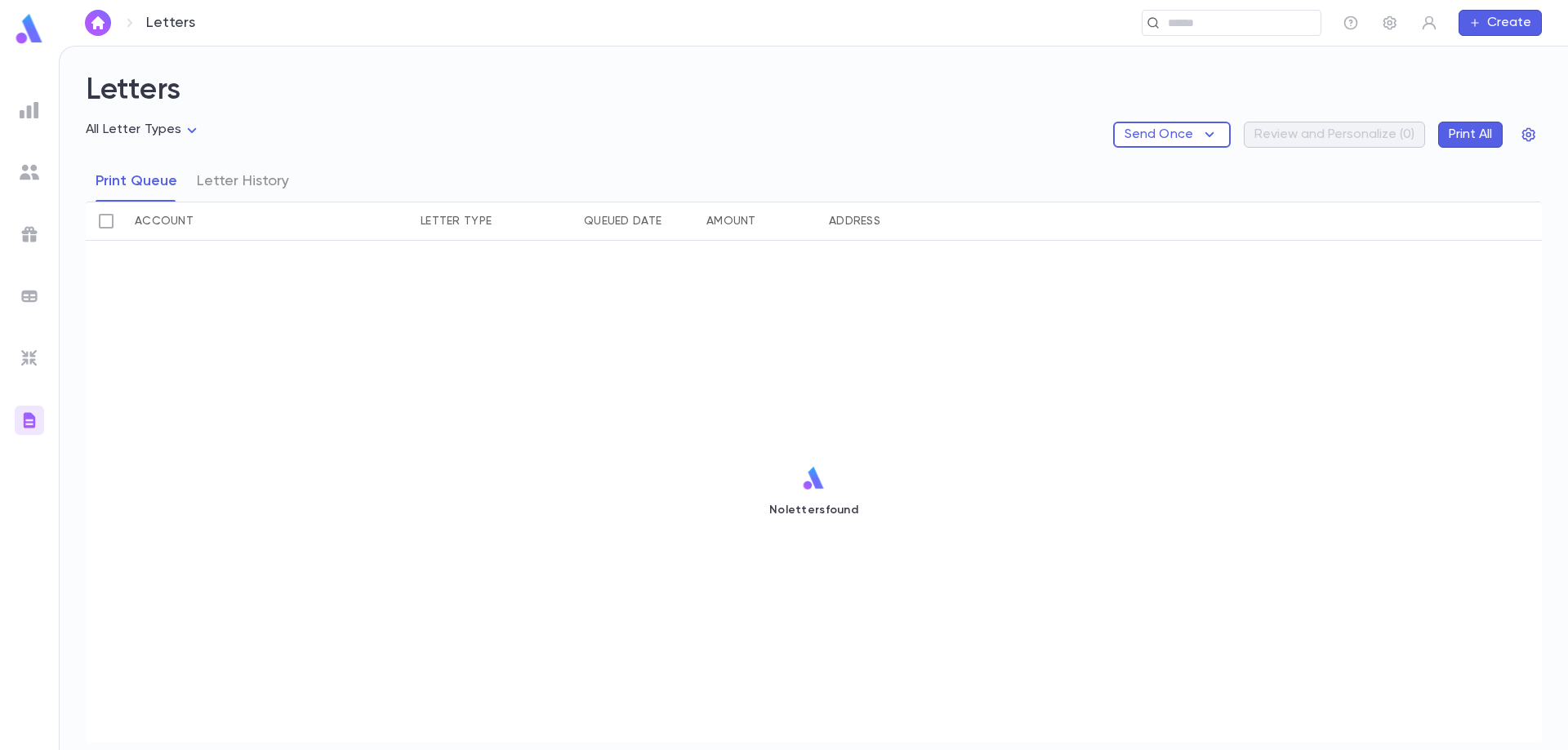
click at [34, 418] on img at bounding box center [30, 421] width 20 height 20
click at [34, 129] on ul at bounding box center [30, 420] width 59 height 661
click at [34, 118] on img at bounding box center [30, 110] width 20 height 20
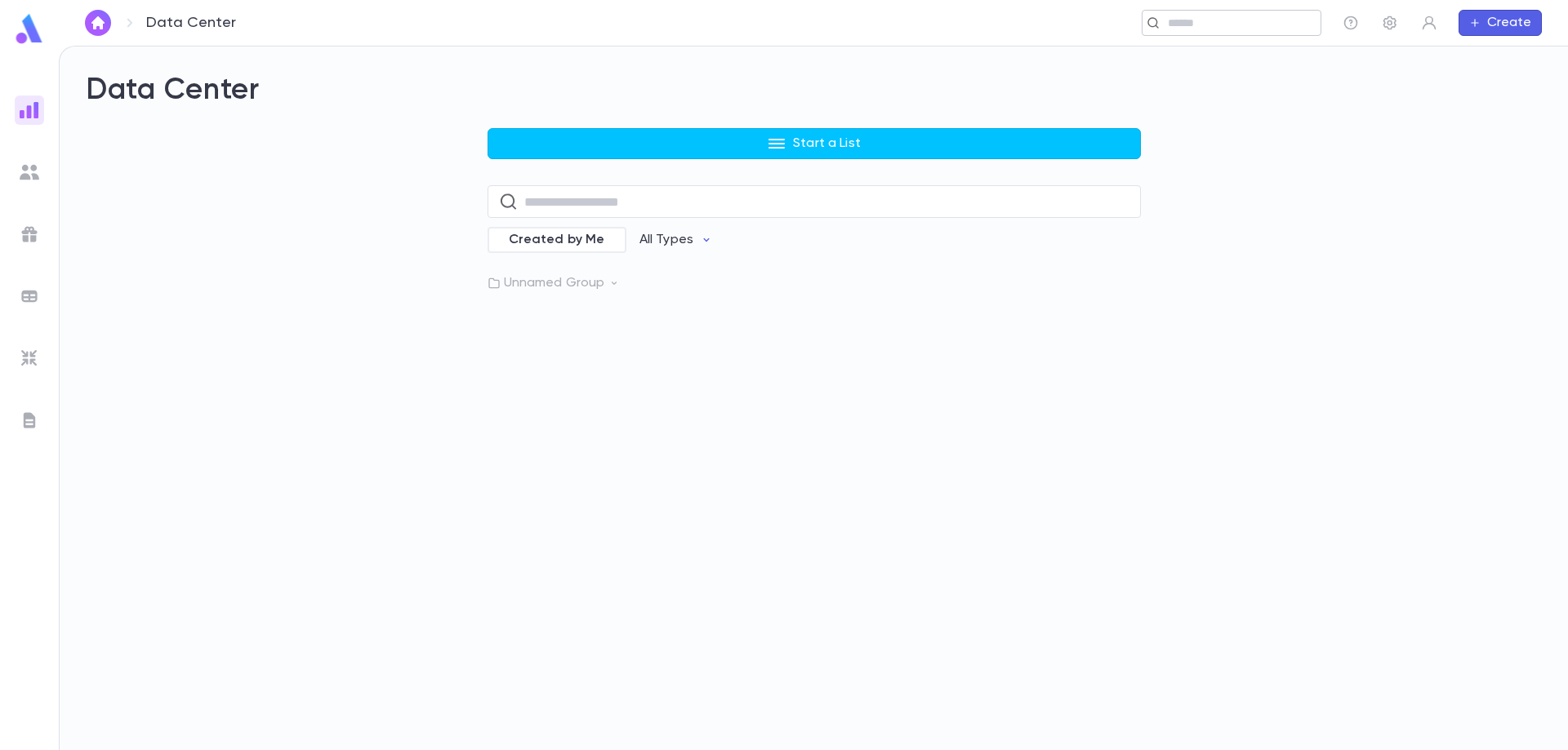
click at [1172, 24] on input "text" at bounding box center [1226, 23] width 127 height 15
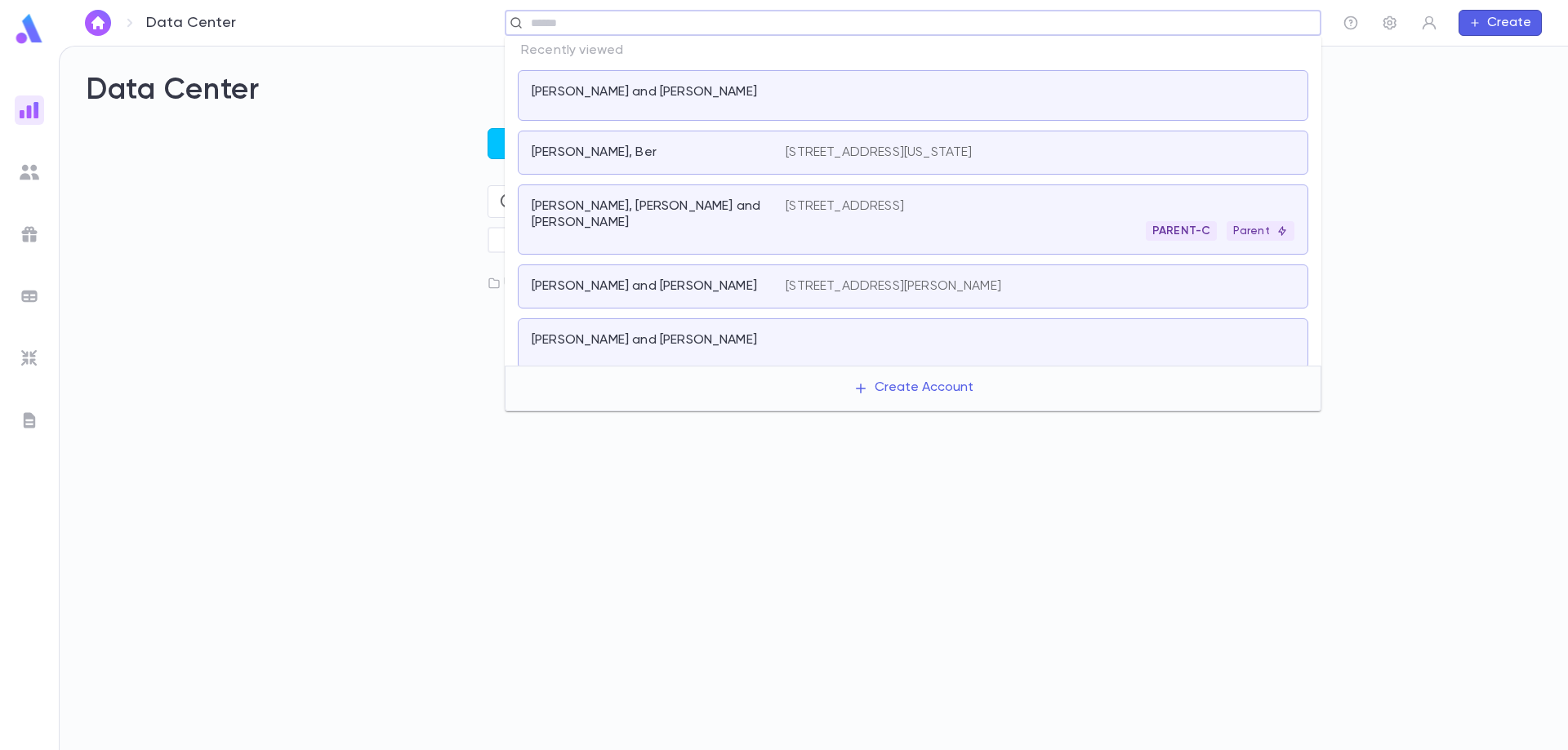
click at [614, 156] on p "[PERSON_NAME], Ber" at bounding box center [593, 152] width 125 height 16
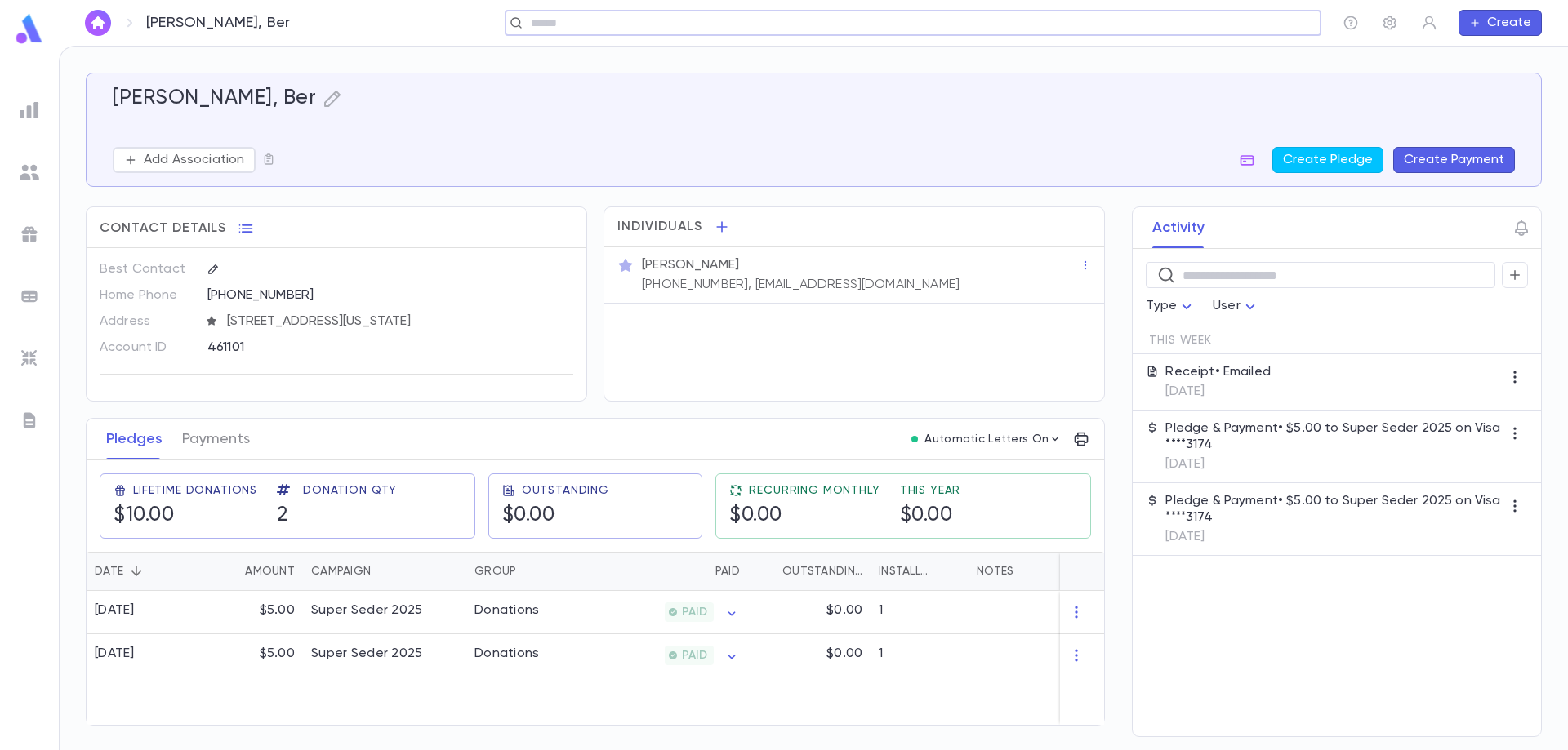
click at [1078, 447] on icon "button" at bounding box center [1081, 439] width 16 height 16
click at [1053, 450] on div at bounding box center [784, 375] width 1568 height 750
click at [1054, 445] on icon "button" at bounding box center [1056, 440] width 13 height 13
click at [1084, 452] on div at bounding box center [784, 375] width 1568 height 750
click at [1084, 446] on icon "button" at bounding box center [1082, 440] width 14 height 14
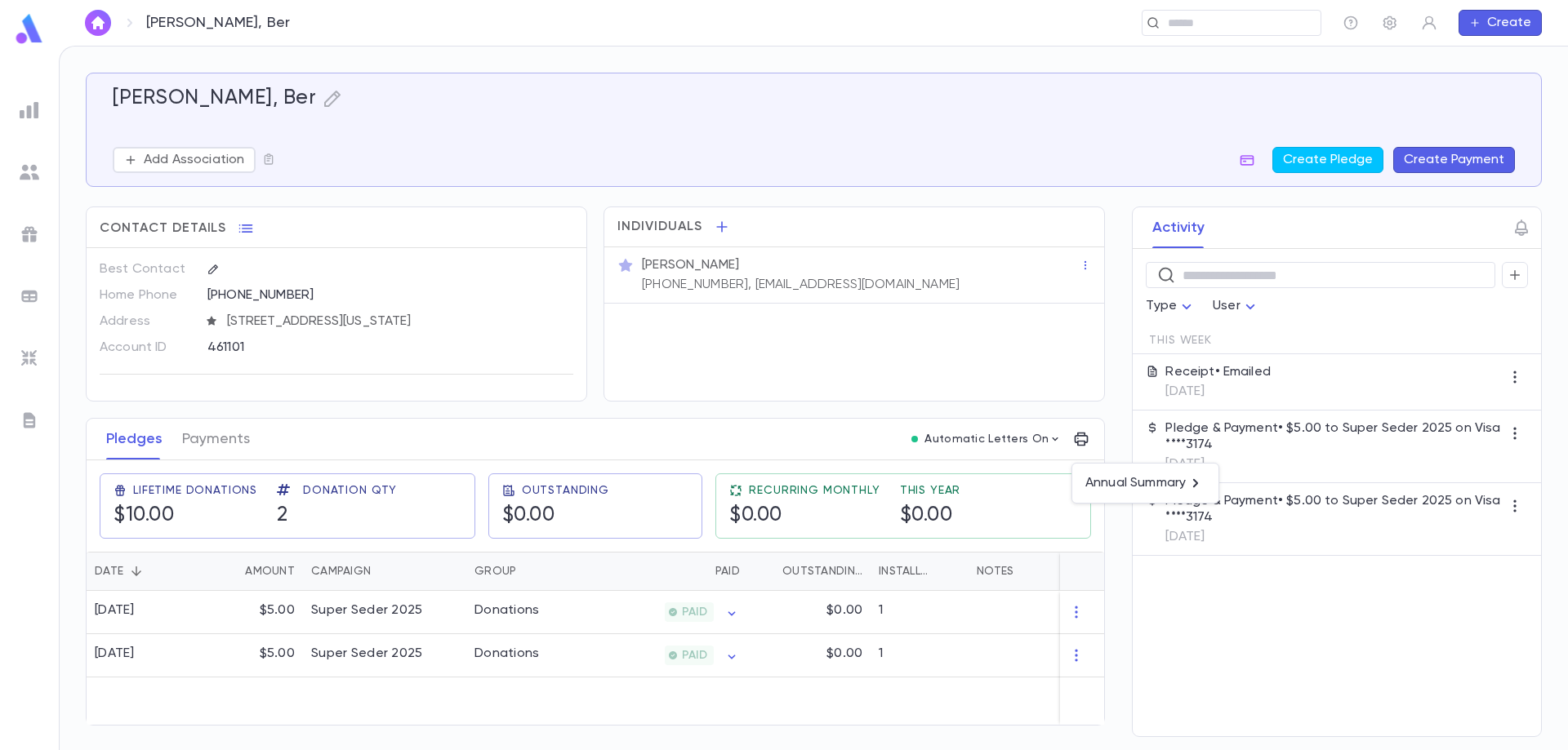
click at [1194, 30] on div at bounding box center [784, 375] width 1568 height 750
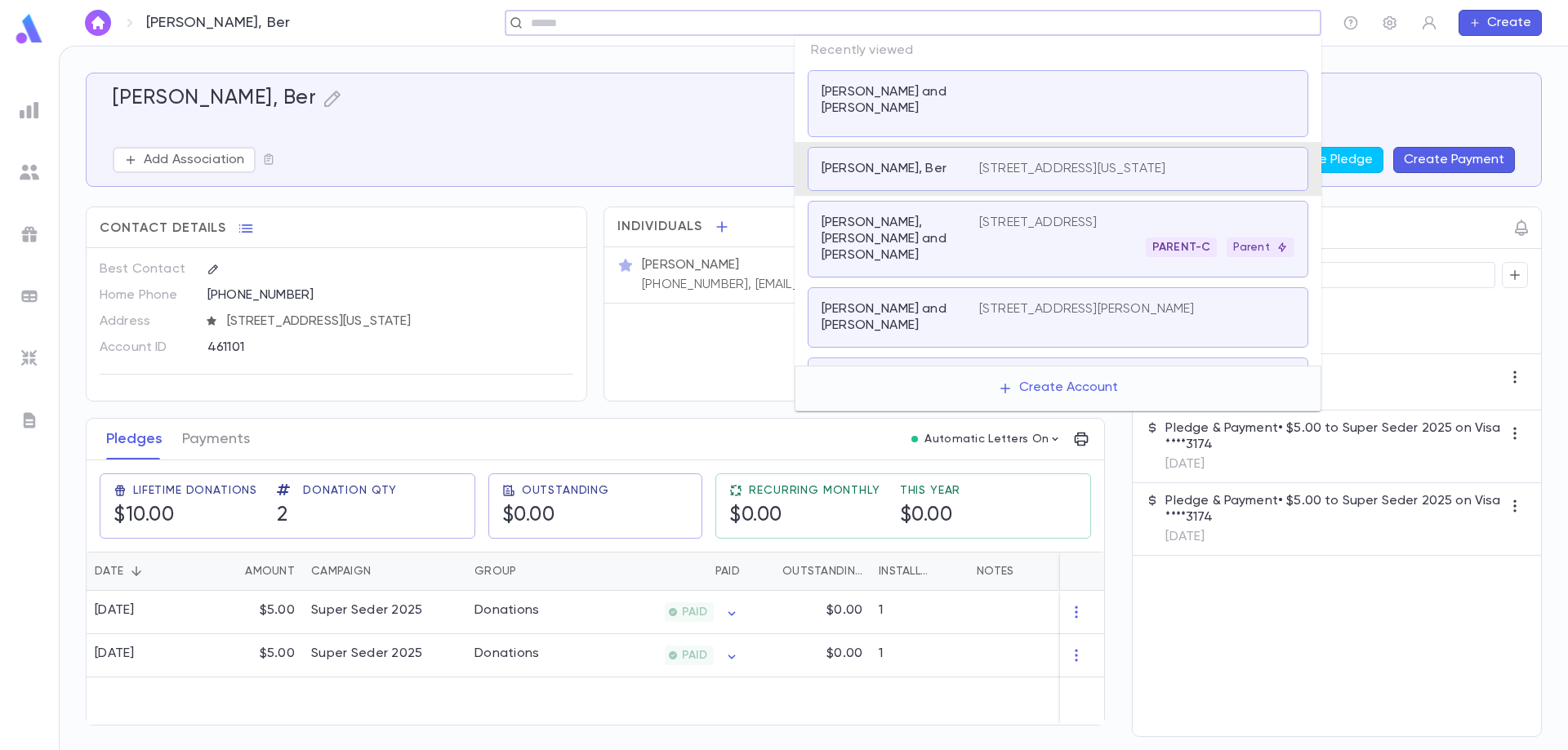
click at [1195, 25] on input "text" at bounding box center [907, 23] width 764 height 15
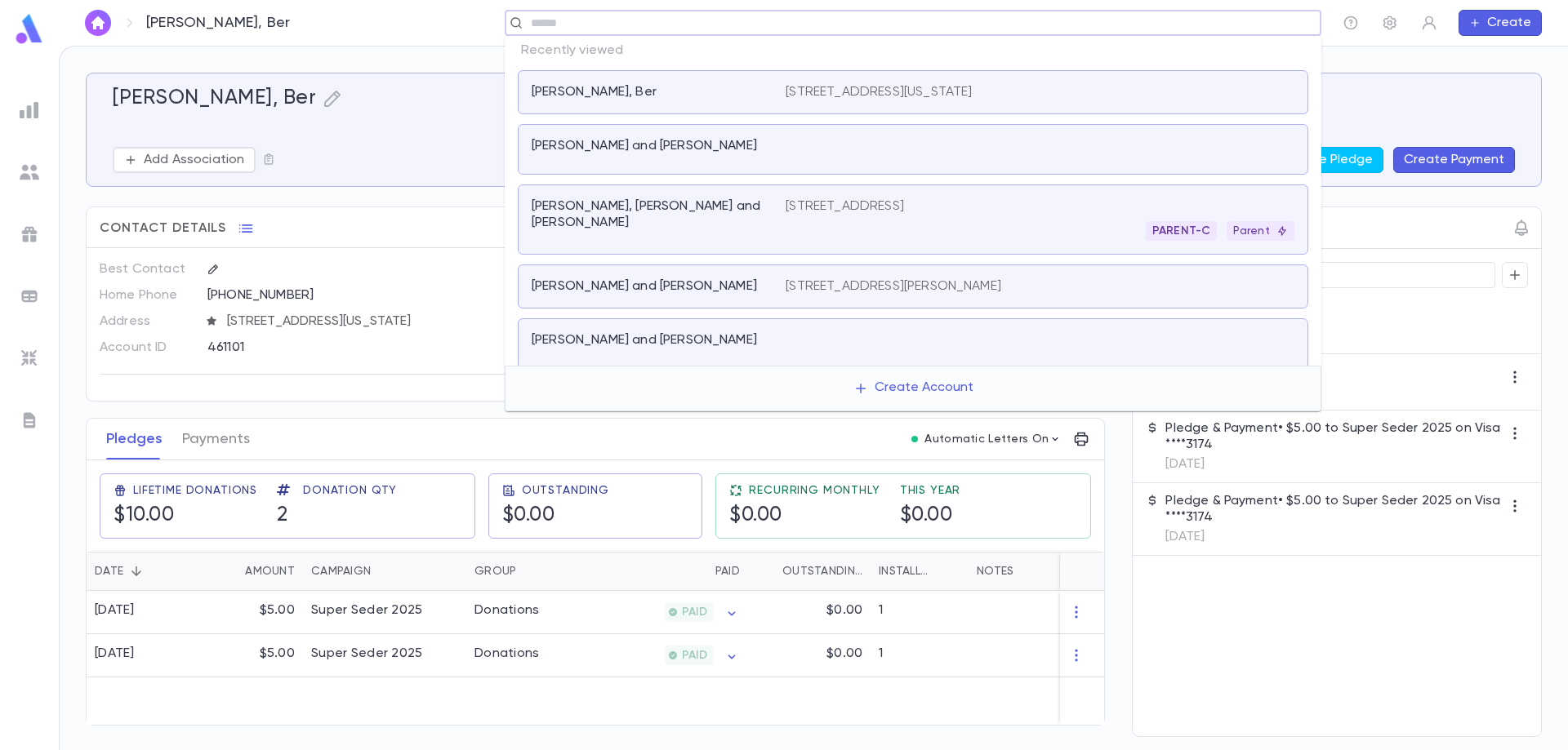
click at [665, 170] on div "[PERSON_NAME] and [PERSON_NAME]" at bounding box center [913, 148] width 790 height 50
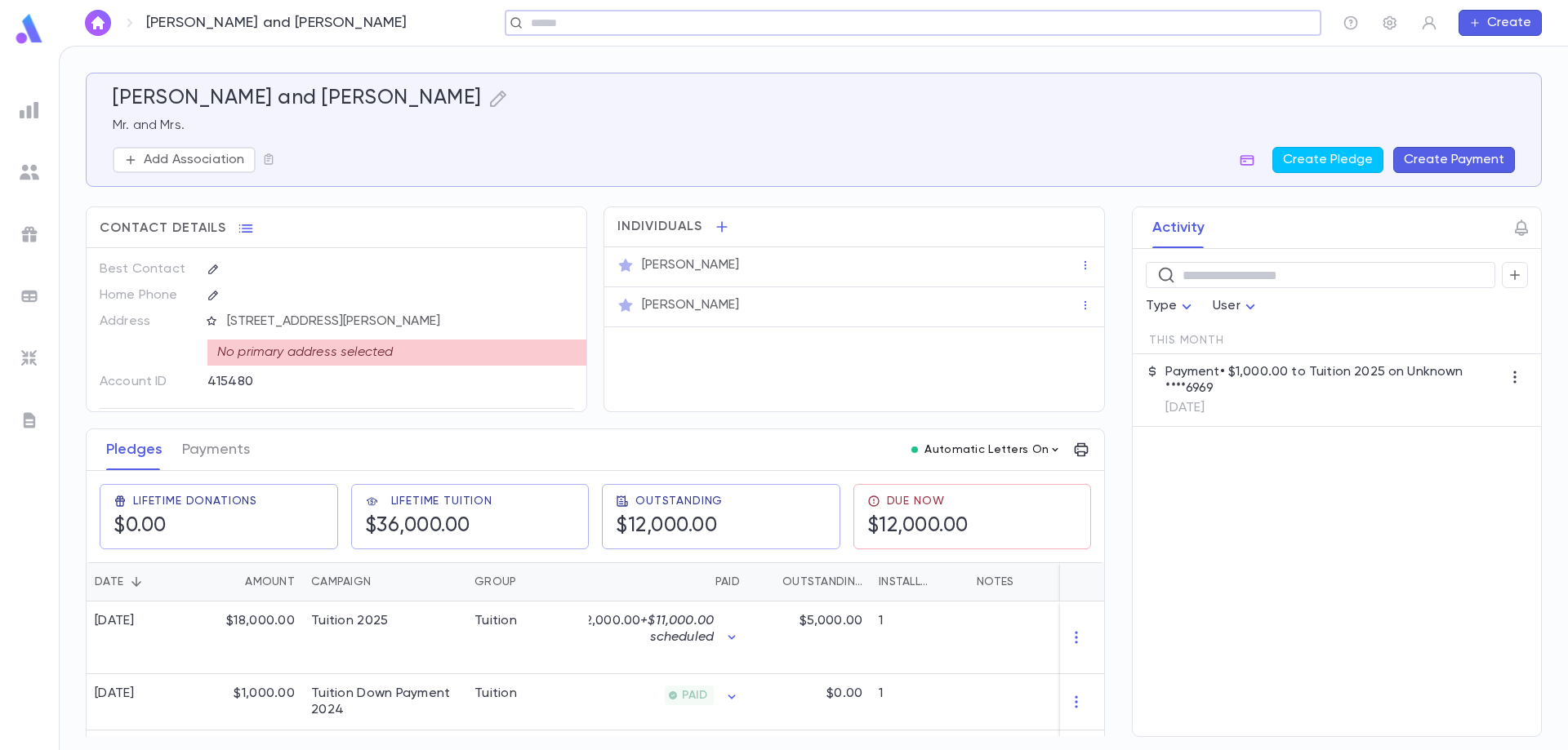
click at [1049, 451] on icon "button" at bounding box center [1056, 450] width 13 height 13
click at [1073, 449] on div at bounding box center [784, 375] width 1568 height 750
click at [1074, 449] on icon "button" at bounding box center [1081, 449] width 16 height 16
click at [1050, 452] on div at bounding box center [784, 375] width 1568 height 750
click at [1051, 451] on icon "button" at bounding box center [1056, 450] width 13 height 13
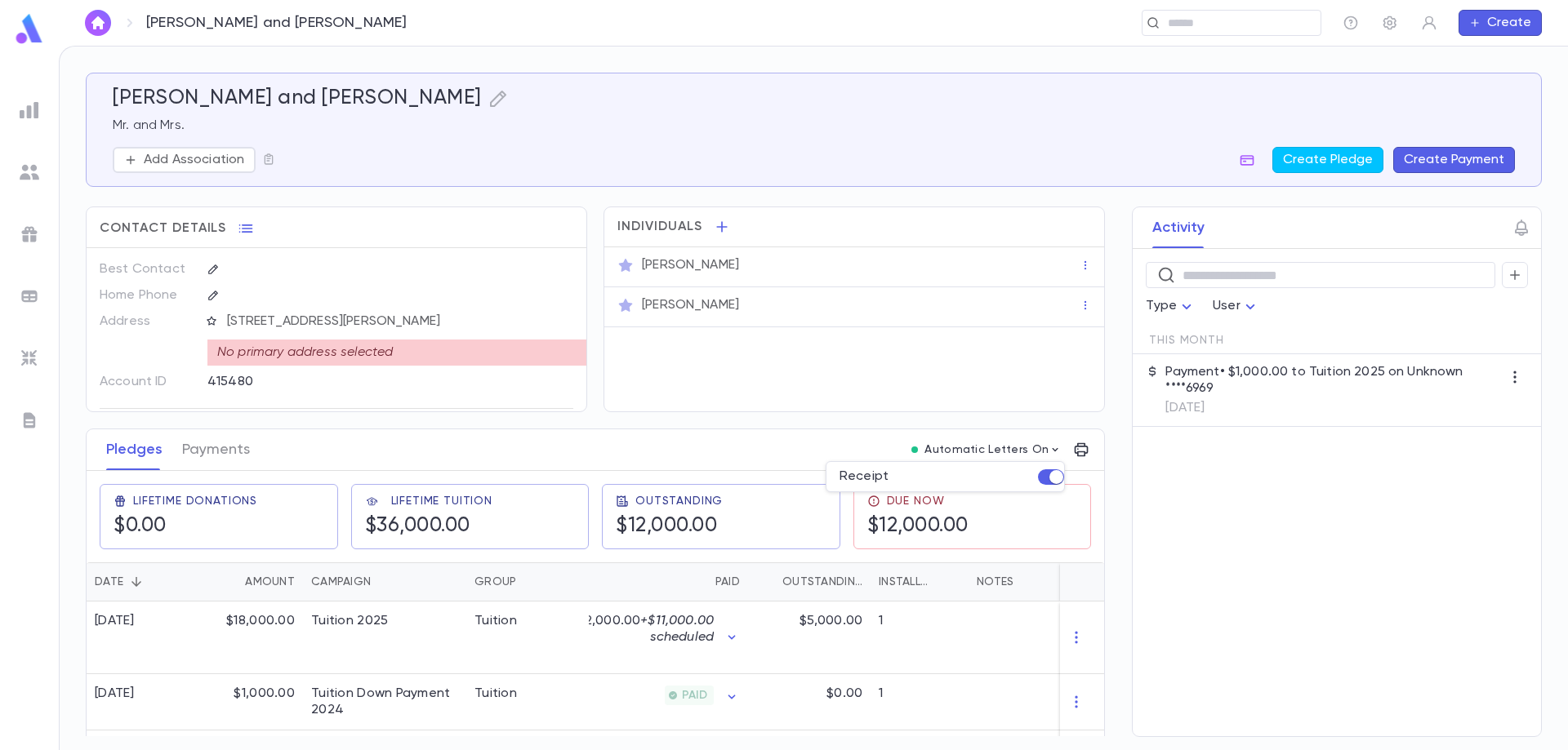
click at [1075, 455] on div at bounding box center [784, 375] width 1568 height 750
click at [1075, 455] on icon "button" at bounding box center [1081, 449] width 16 height 16
click at [1193, 484] on icon at bounding box center [1189, 484] width 20 height 20
click at [975, 457] on div at bounding box center [784, 375] width 1568 height 750
click at [967, 451] on p "Automatic Letters On" at bounding box center [986, 450] width 124 height 13
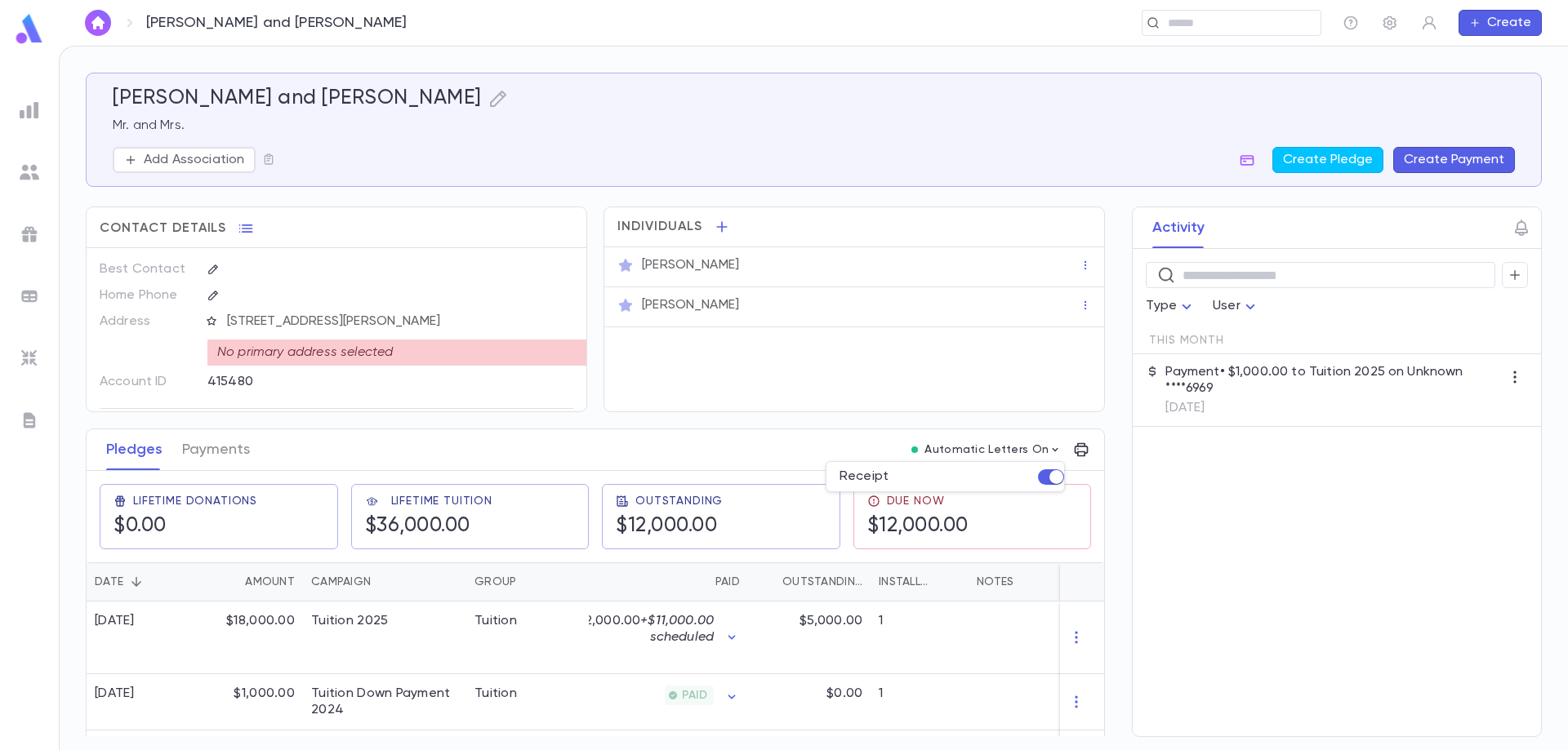
click at [30, 417] on div at bounding box center [784, 375] width 1568 height 750
click at [1398, 20] on icon "button" at bounding box center [1390, 22] width 16 height 16
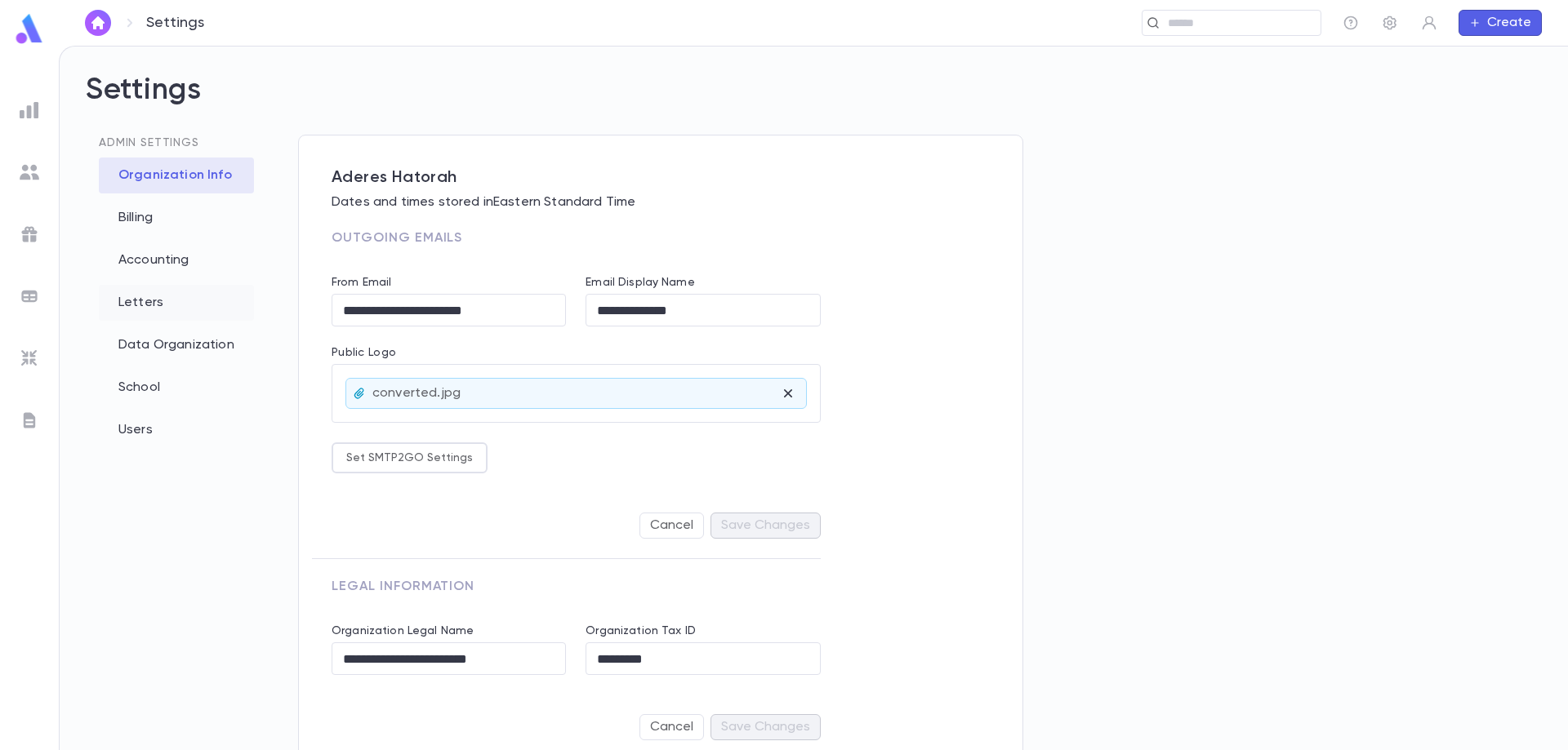
click at [147, 297] on div "Letters" at bounding box center [176, 303] width 155 height 36
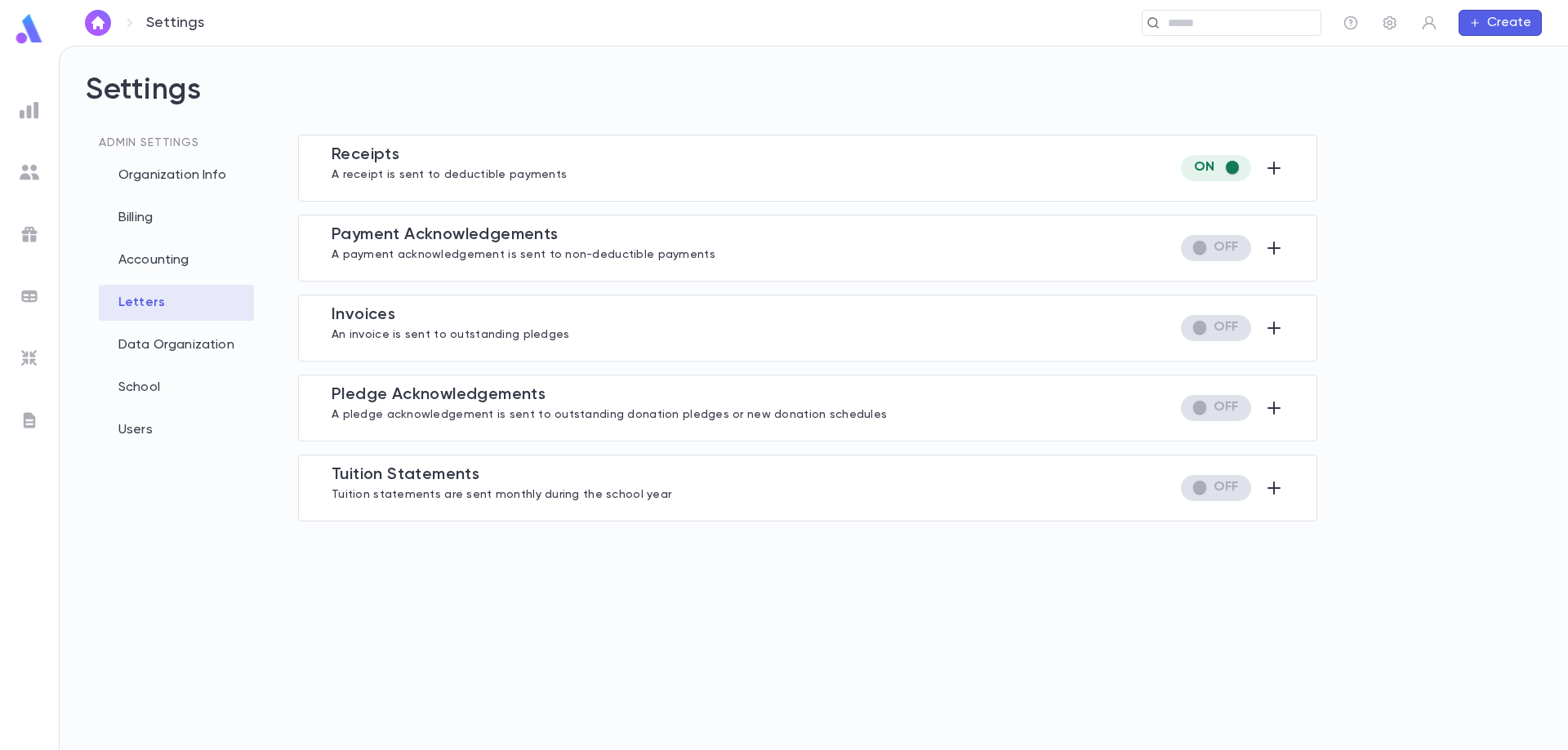
click at [404, 471] on span "Tuition Statement s" at bounding box center [405, 475] width 148 height 16
click at [1278, 485] on icon "button" at bounding box center [1274, 488] width 20 height 20
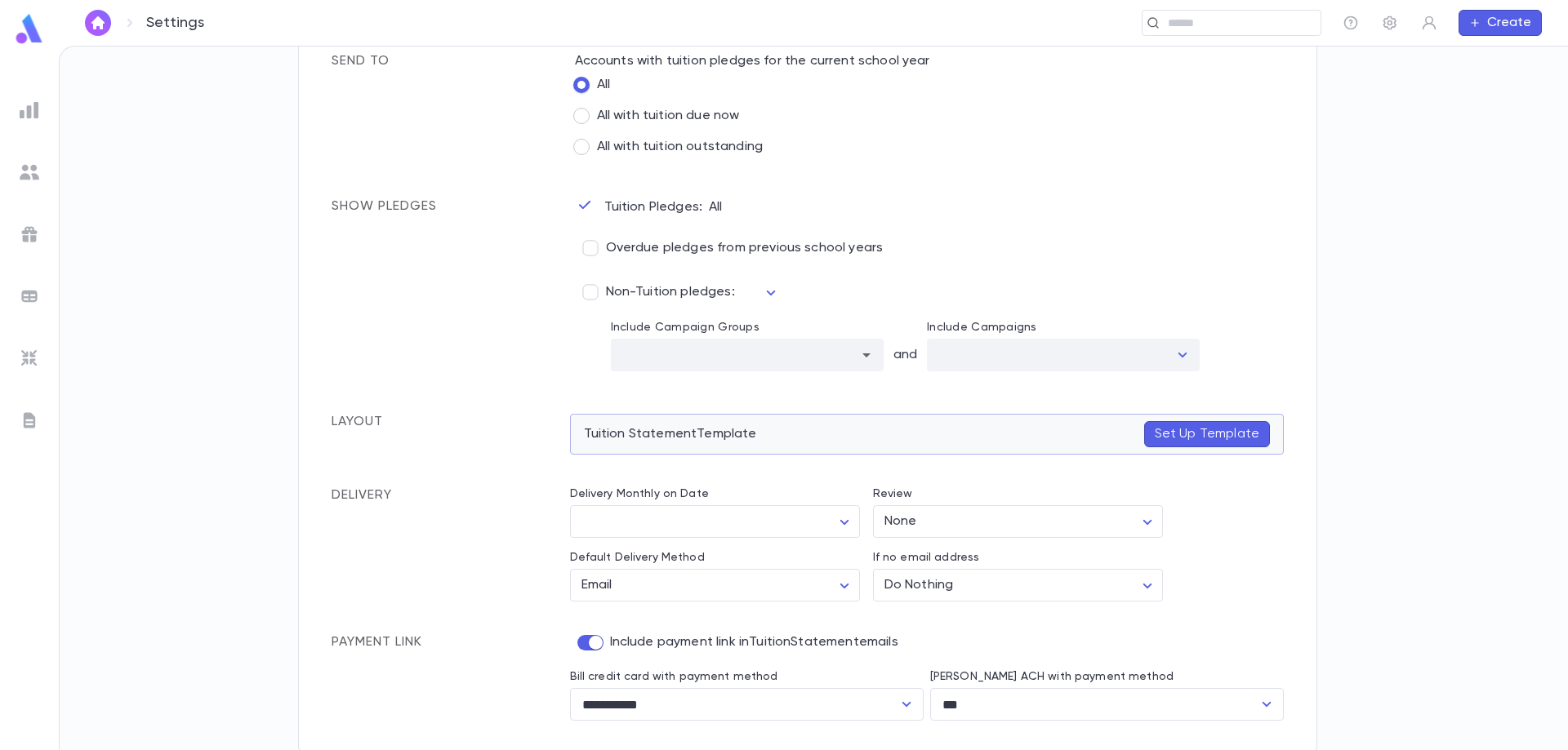
scroll to position [514, 0]
click at [1189, 443] on button "Set Up Template" at bounding box center [1207, 433] width 126 height 26
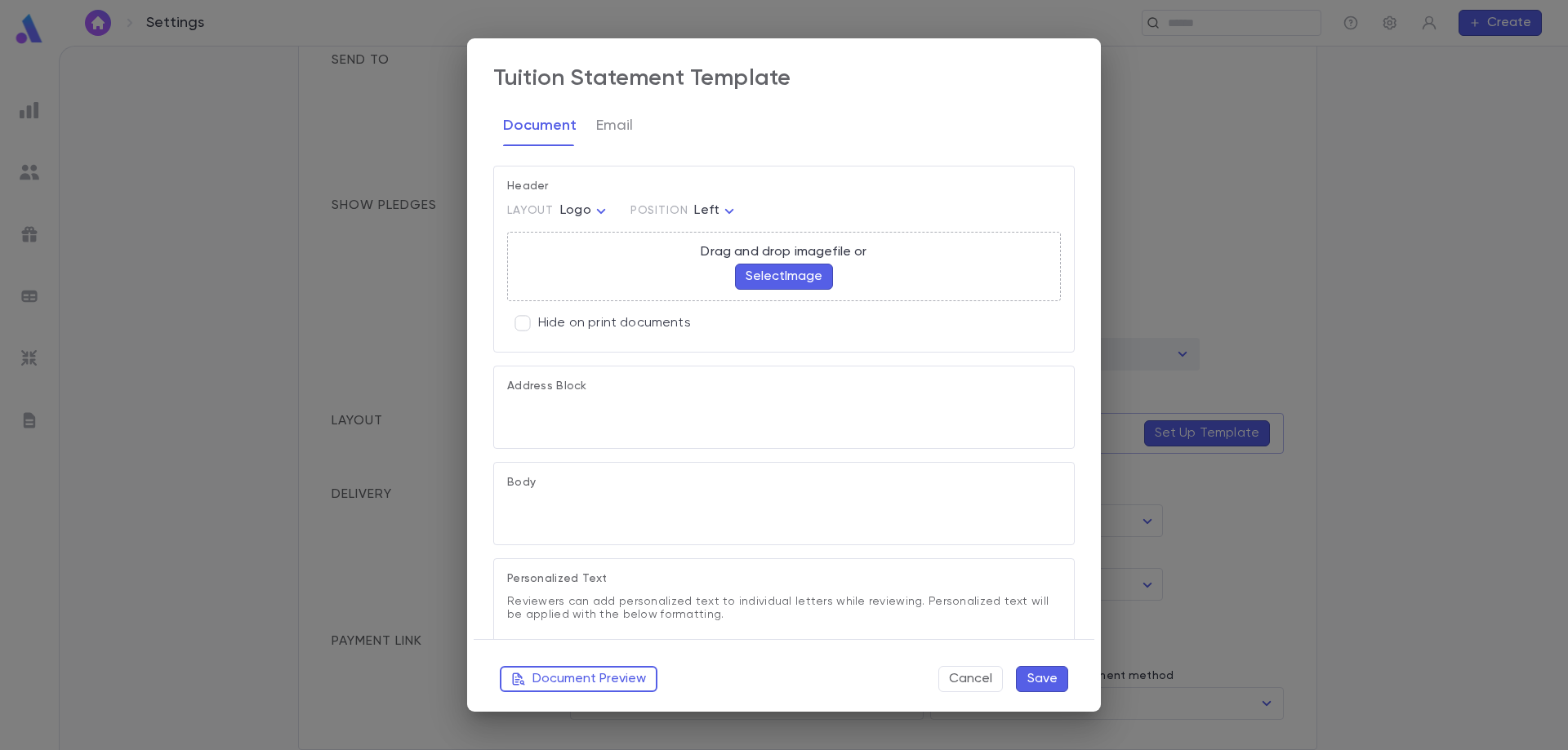
type textarea "**********"
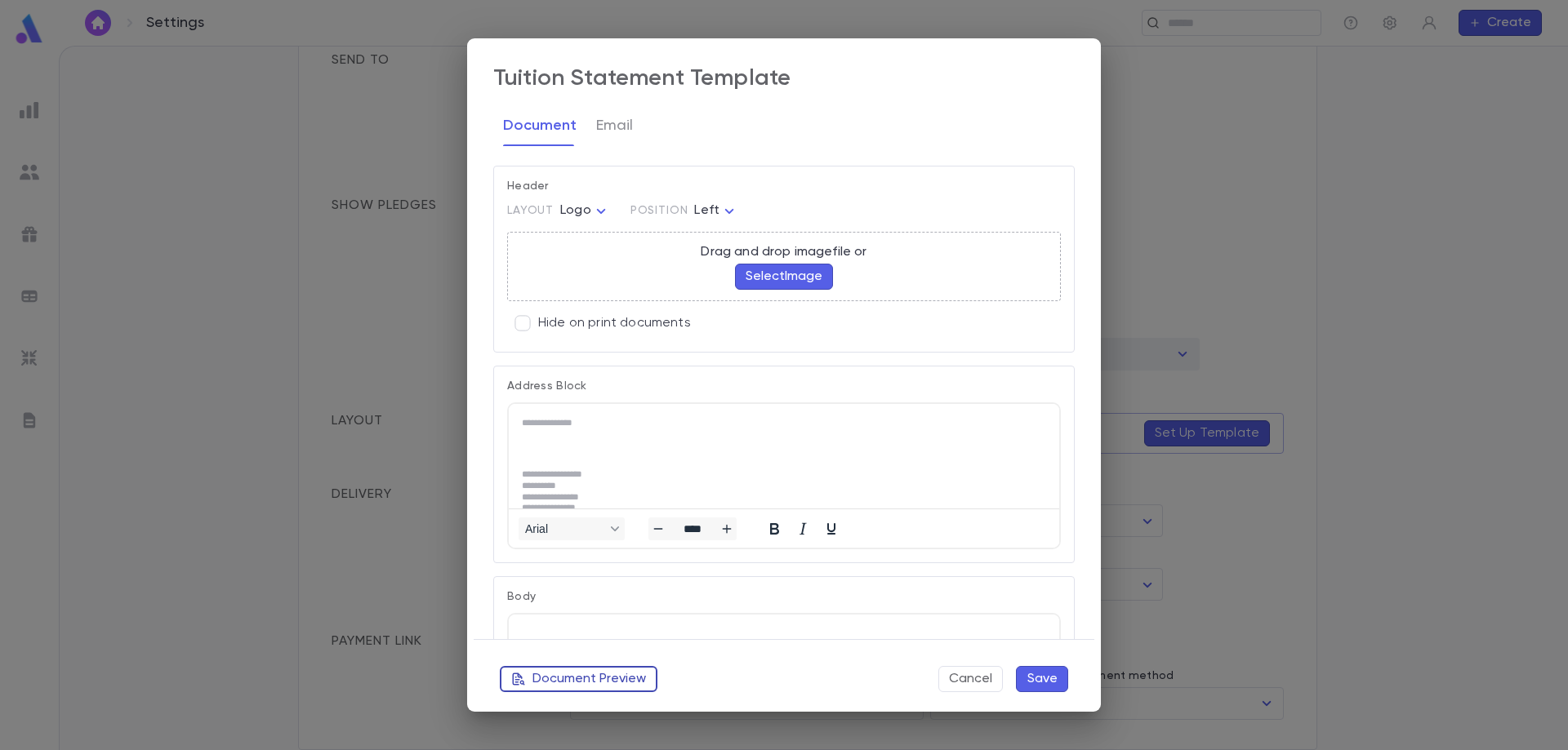
click at [573, 684] on button "Document Preview" at bounding box center [579, 679] width 158 height 26
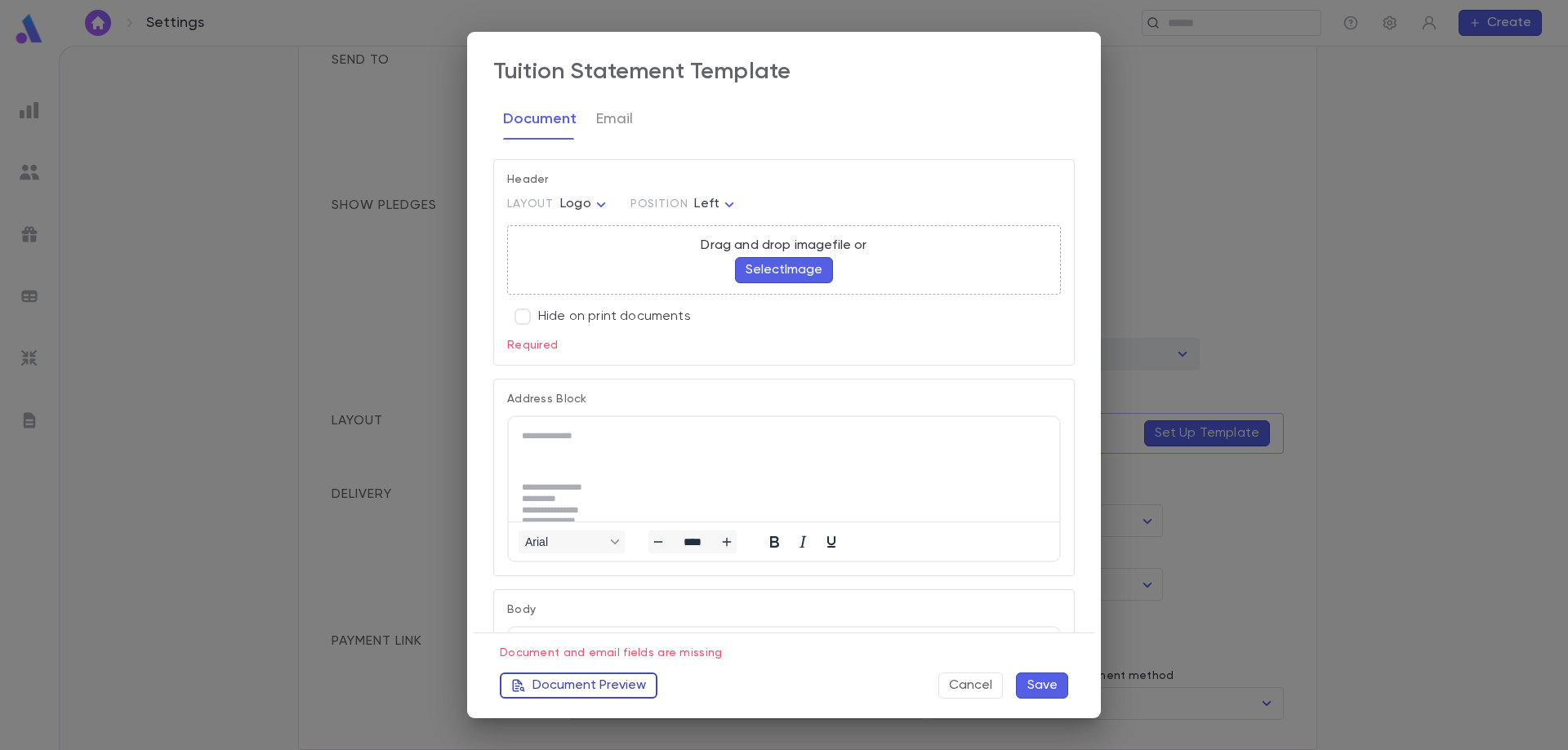
click at [589, 685] on button "Document Preview" at bounding box center [579, 685] width 158 height 26
click at [1051, 686] on button "Save" at bounding box center [1042, 685] width 52 height 26
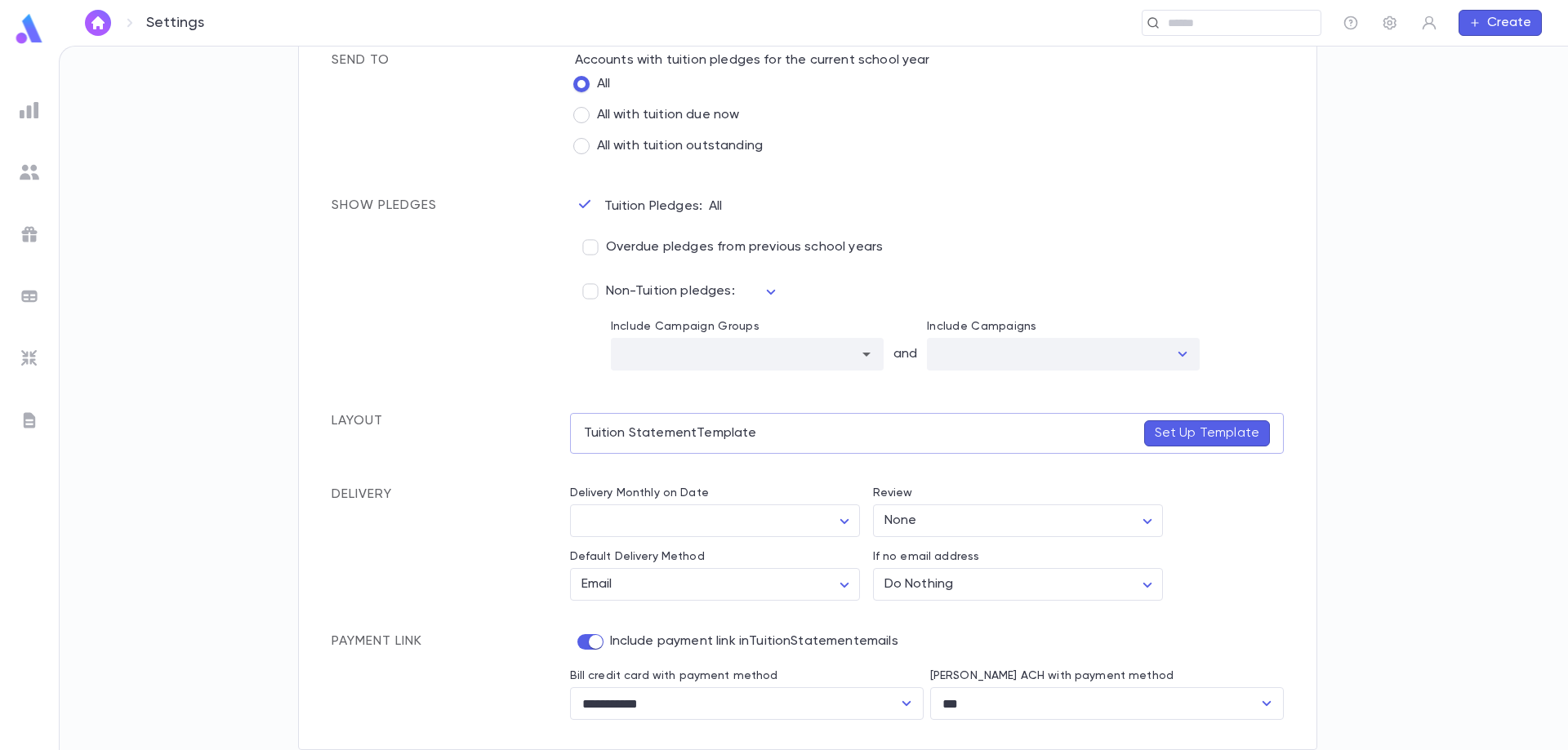
click at [182, 322] on div "Settings Admin Settings Organization Info Billing Accounting Letters Data Organ…" at bounding box center [814, 398] width 1509 height 703
click at [200, 359] on div "Settings Admin Settings Organization Info Billing Accounting Letters Data Organ…" at bounding box center [814, 398] width 1509 height 703
click at [144, 436] on div "Settings Admin Settings Organization Info Billing Accounting Letters Data Organ…" at bounding box center [814, 398] width 1509 height 703
click at [243, 387] on div "Settings Admin Settings Organization Info Billing Accounting Letters Data Organ…" at bounding box center [814, 398] width 1509 height 703
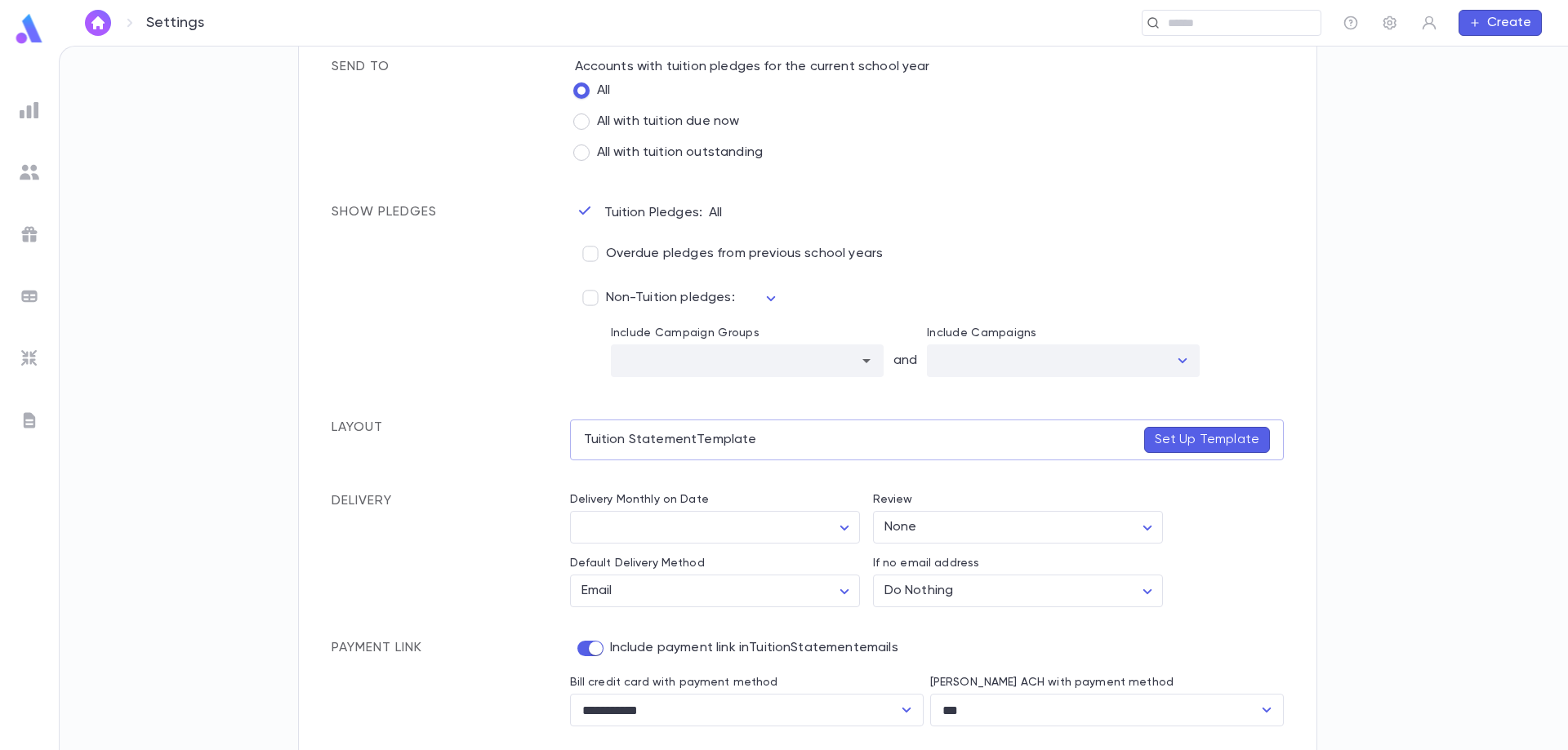
scroll to position [514, 0]
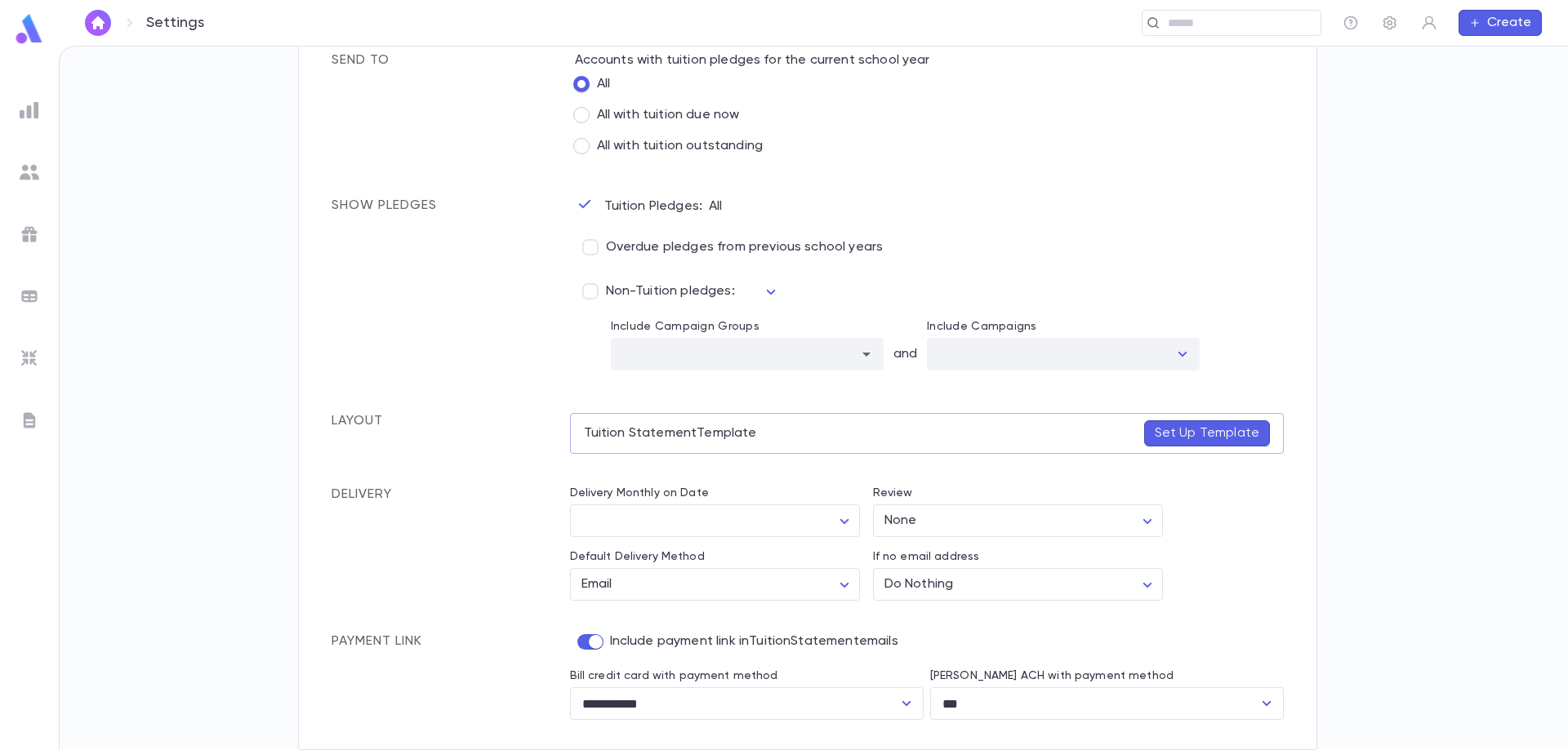
click at [178, 553] on div "Settings Admin Settings Organization Info Billing Accounting Letters Data Organ…" at bounding box center [814, 398] width 1509 height 703
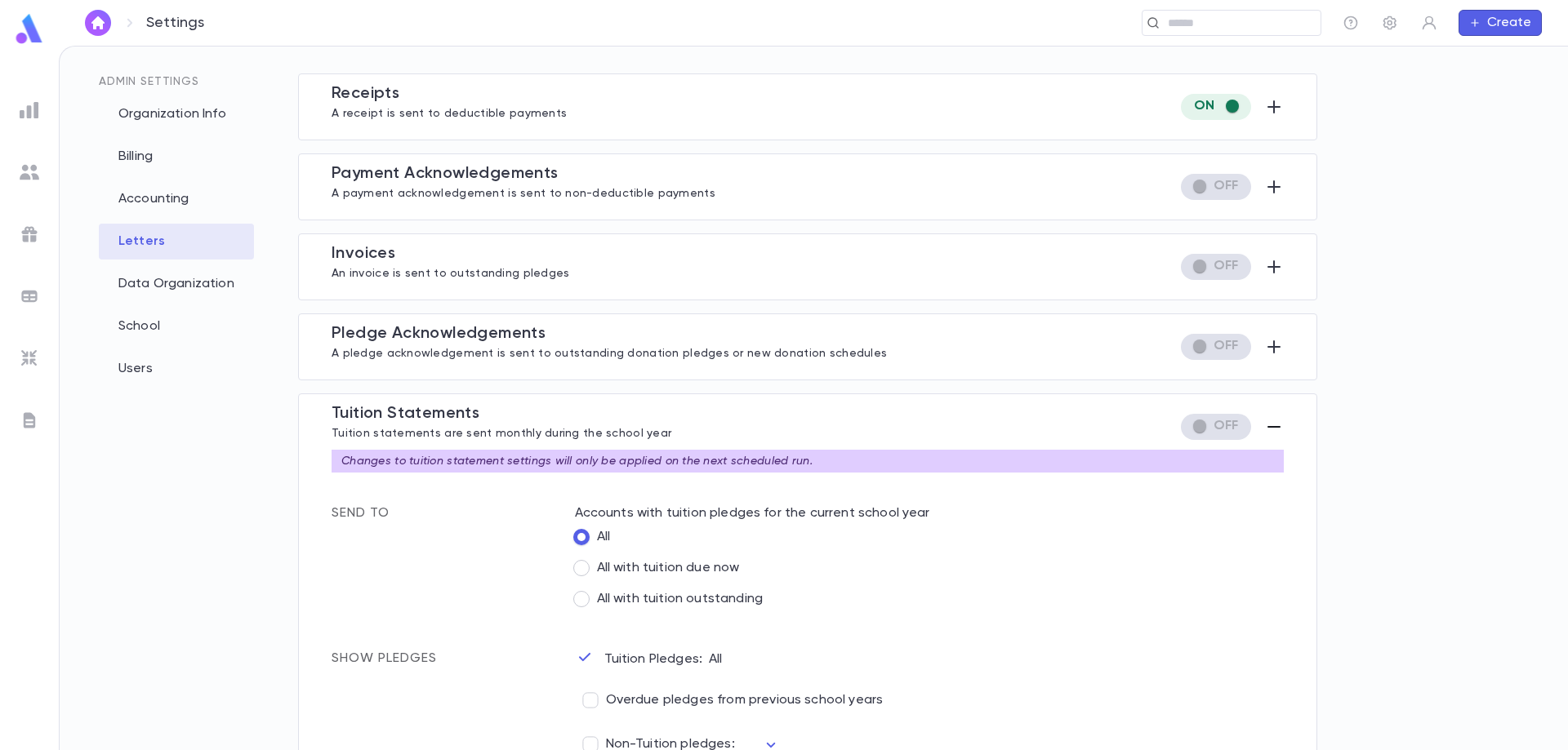
scroll to position [0, 0]
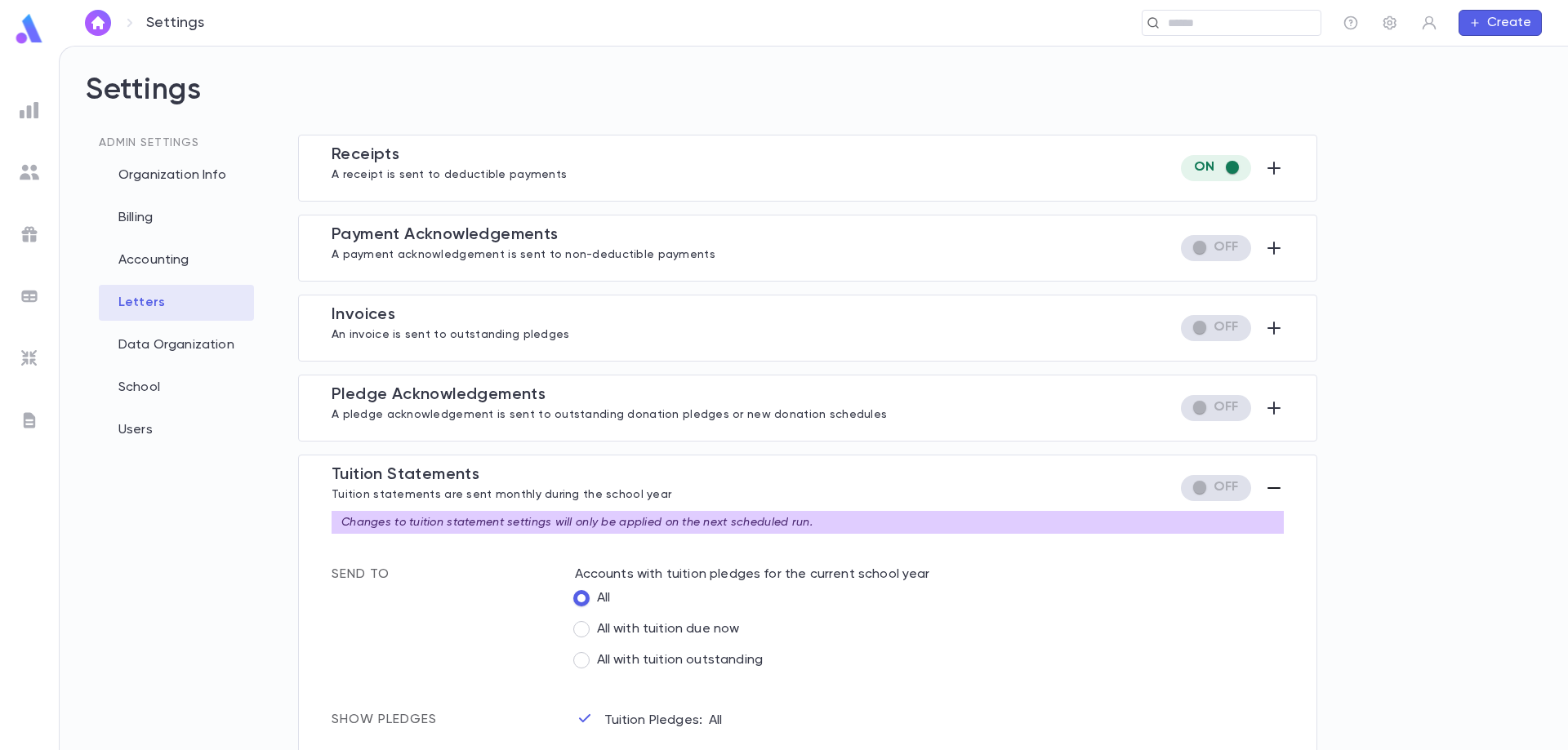
click at [208, 598] on div "Admin Settings Organization Info Billing Accounting Letters Data Organization S…" at bounding box center [179, 474] width 187 height 678
click at [1216, 31] on div "​" at bounding box center [1231, 22] width 180 height 26
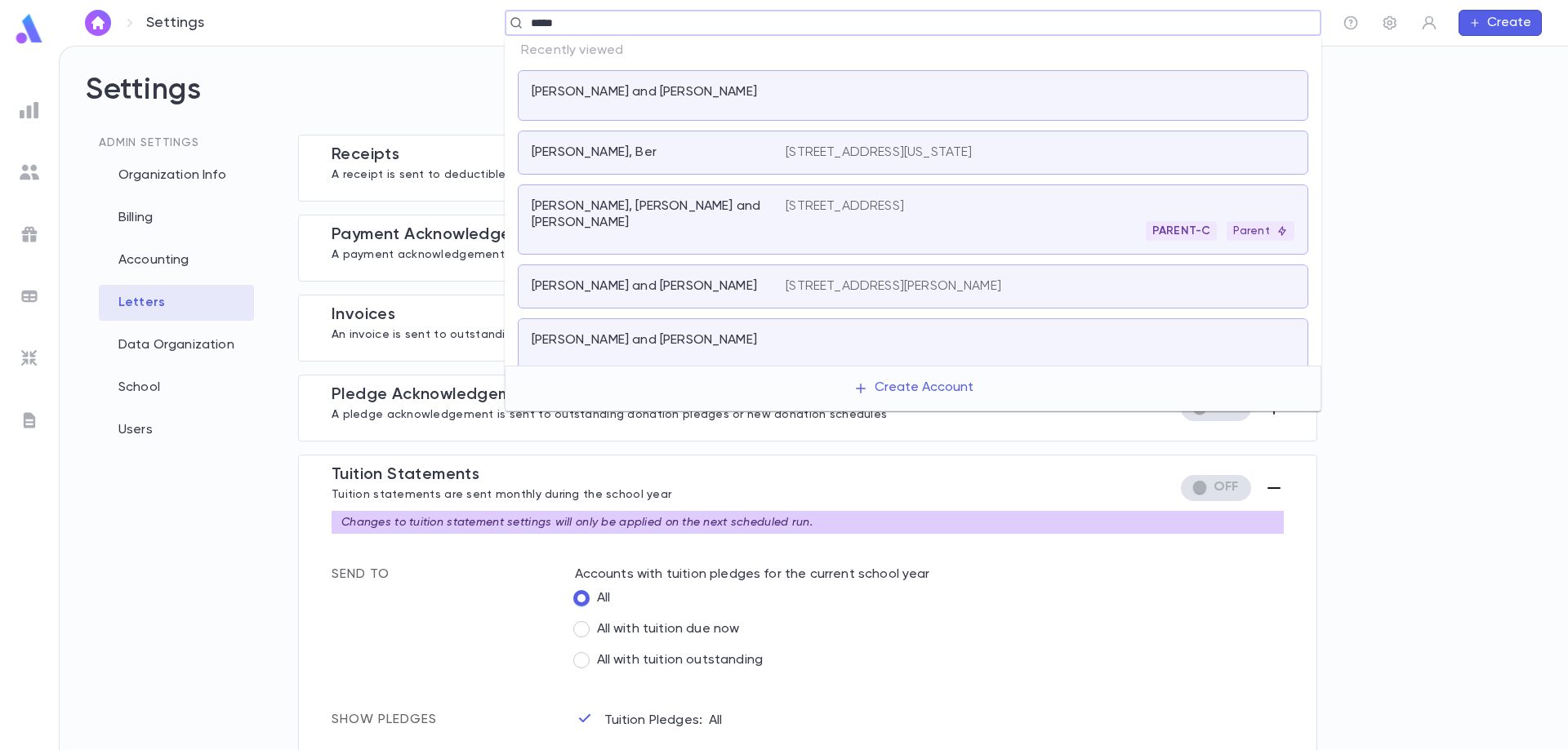
type input "******"
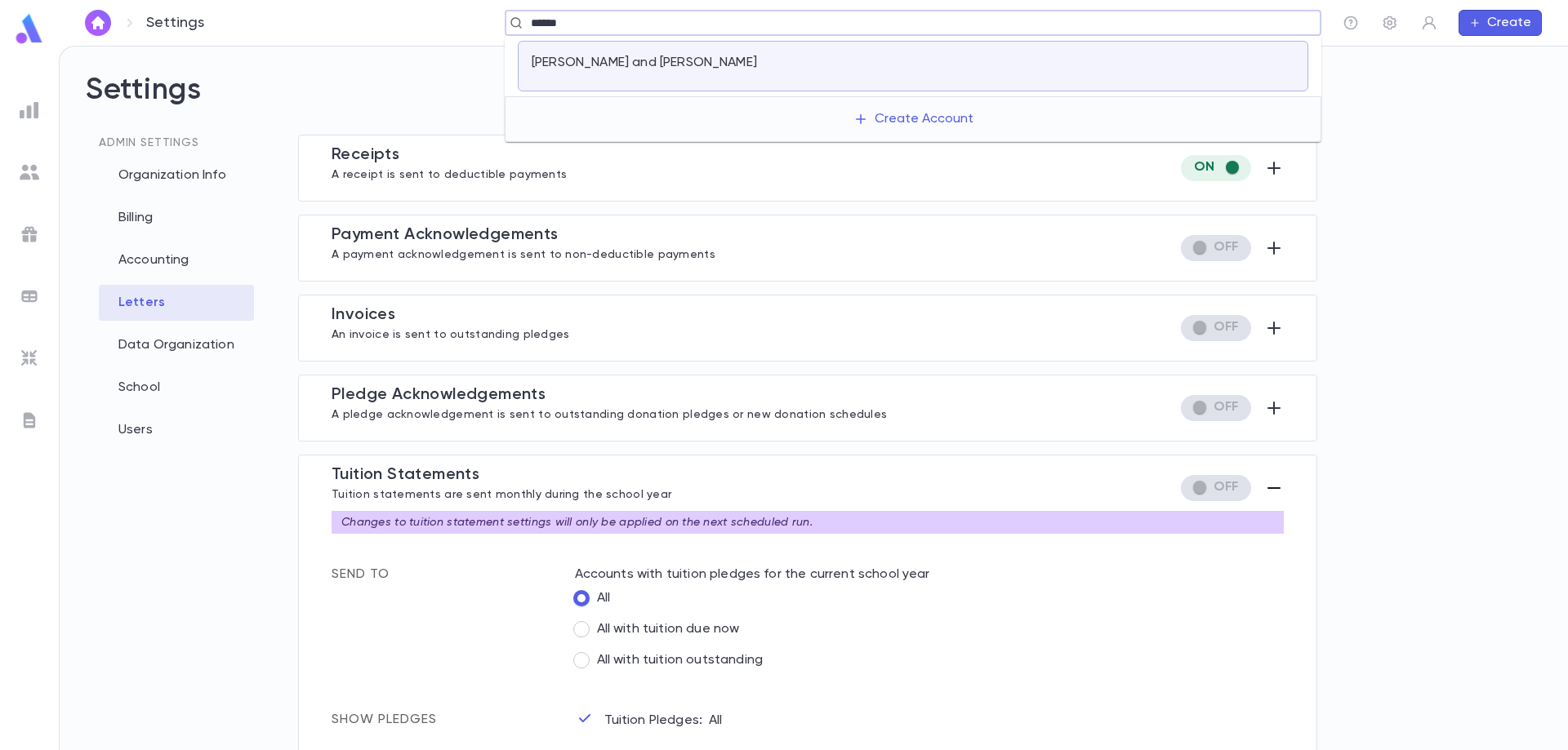
click at [625, 44] on div "[PERSON_NAME] and [PERSON_NAME]" at bounding box center [913, 66] width 790 height 50
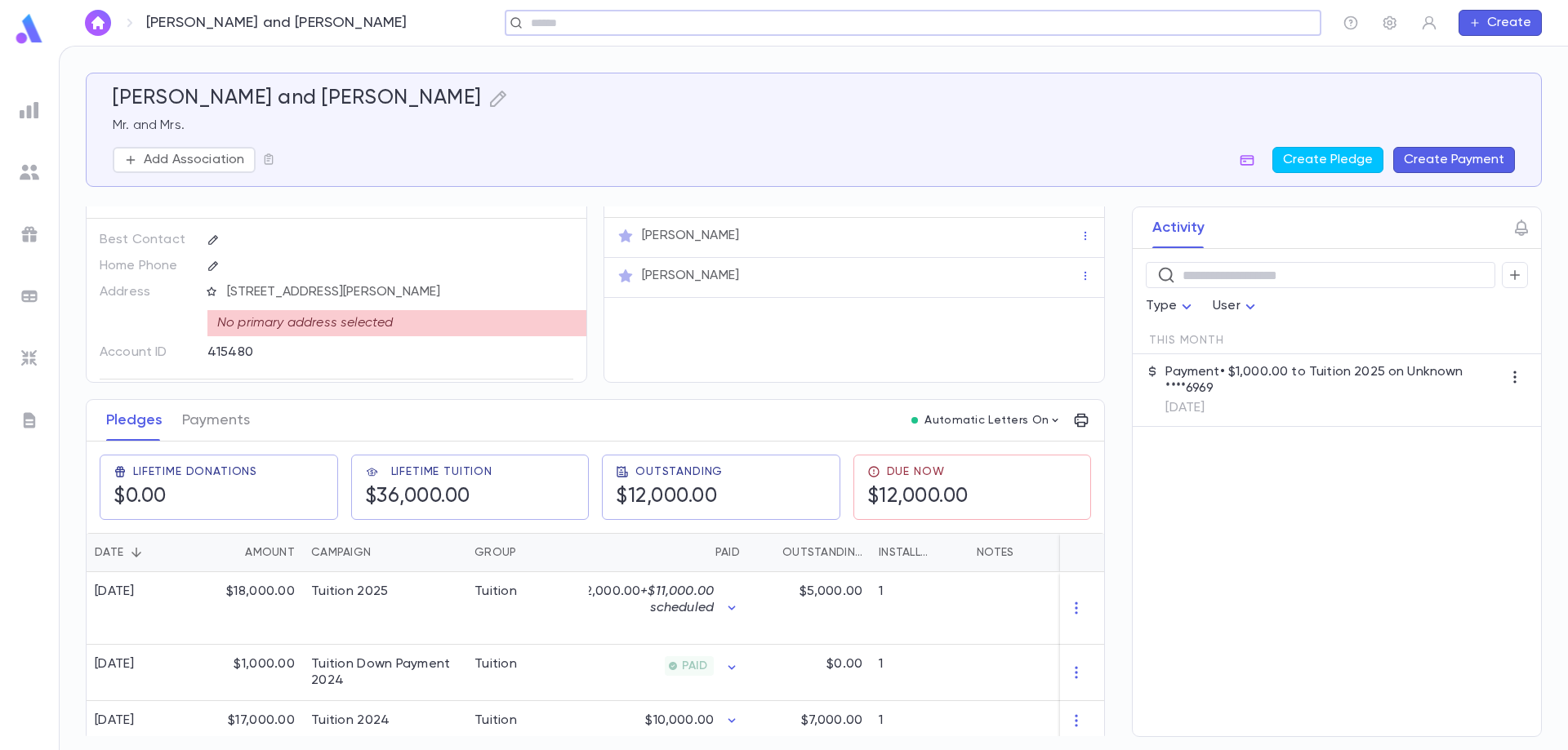
scroll to position [42, 0]
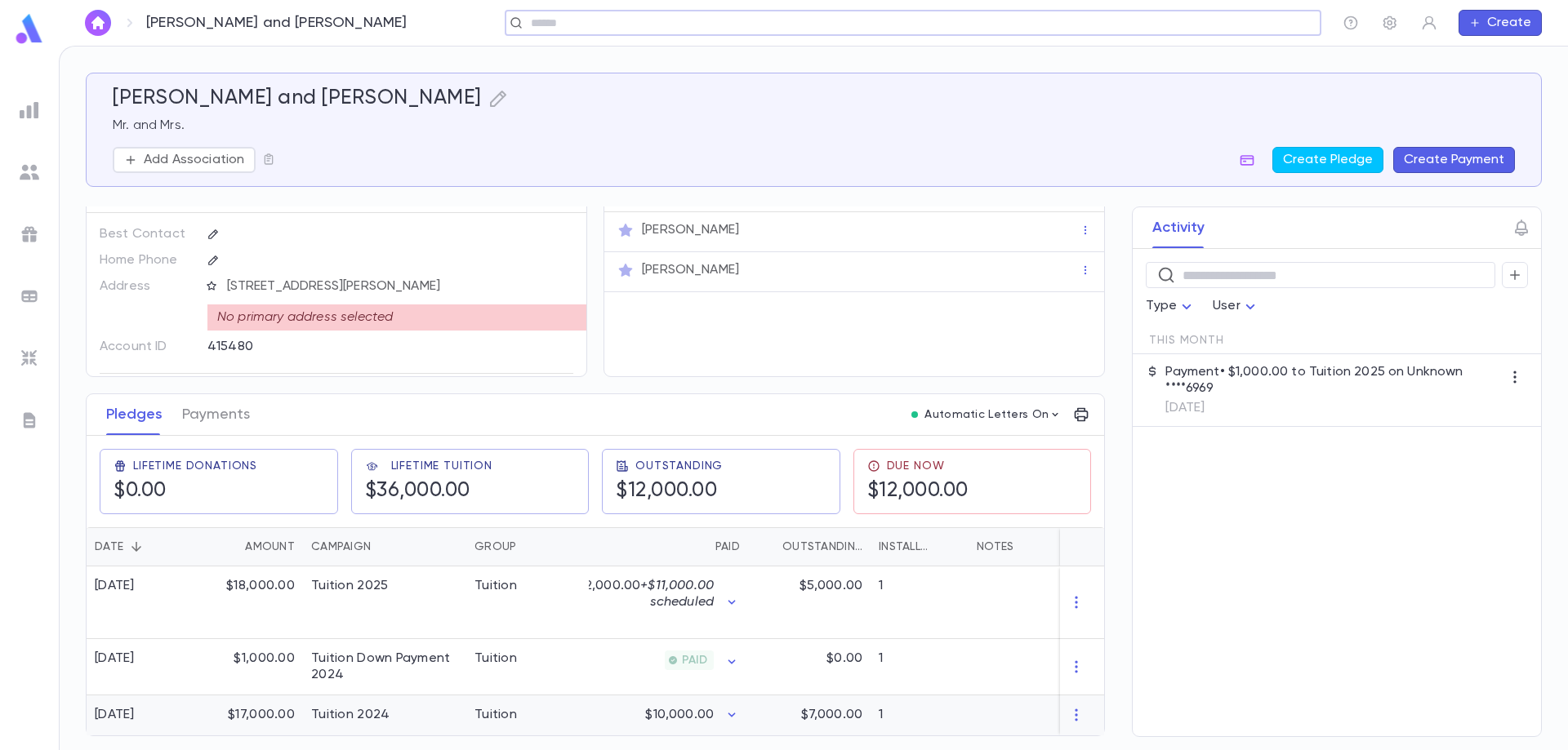
click at [665, 707] on p "$10,000.00" at bounding box center [680, 715] width 69 height 16
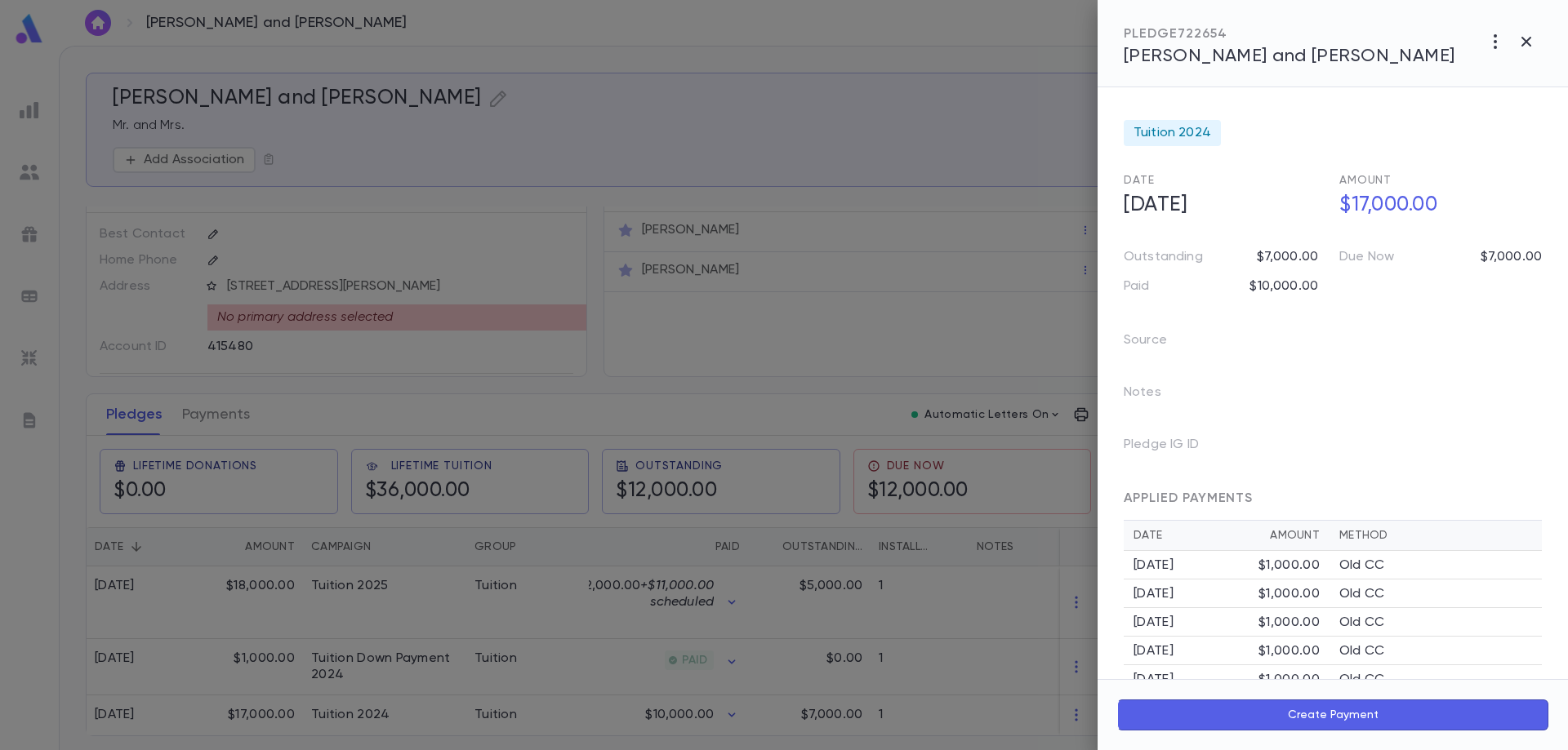
click at [229, 406] on div at bounding box center [784, 375] width 1568 height 750
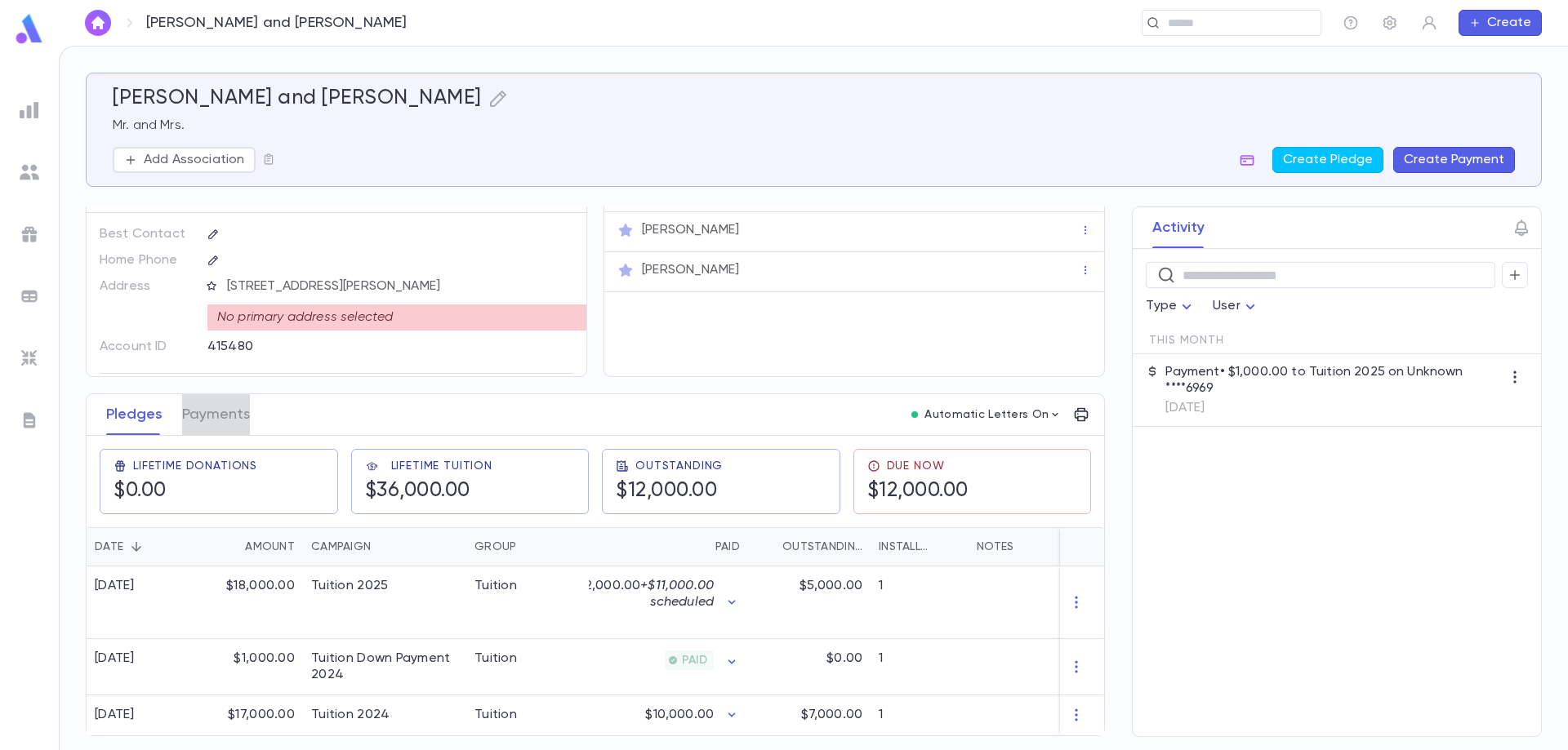
click at [229, 406] on button "Payments" at bounding box center [215, 414] width 68 height 41
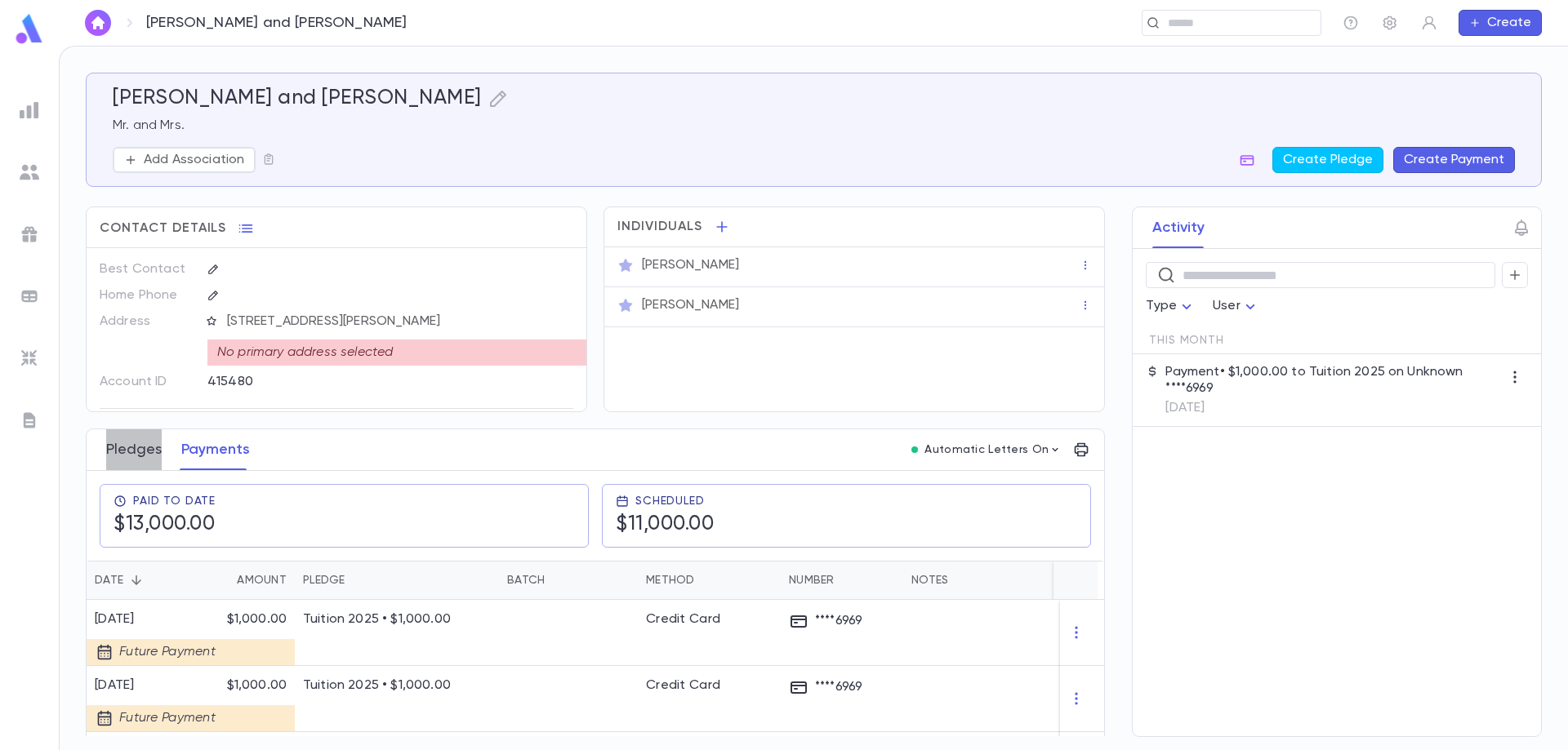
click at [149, 452] on button "Pledges" at bounding box center [134, 449] width 55 height 41
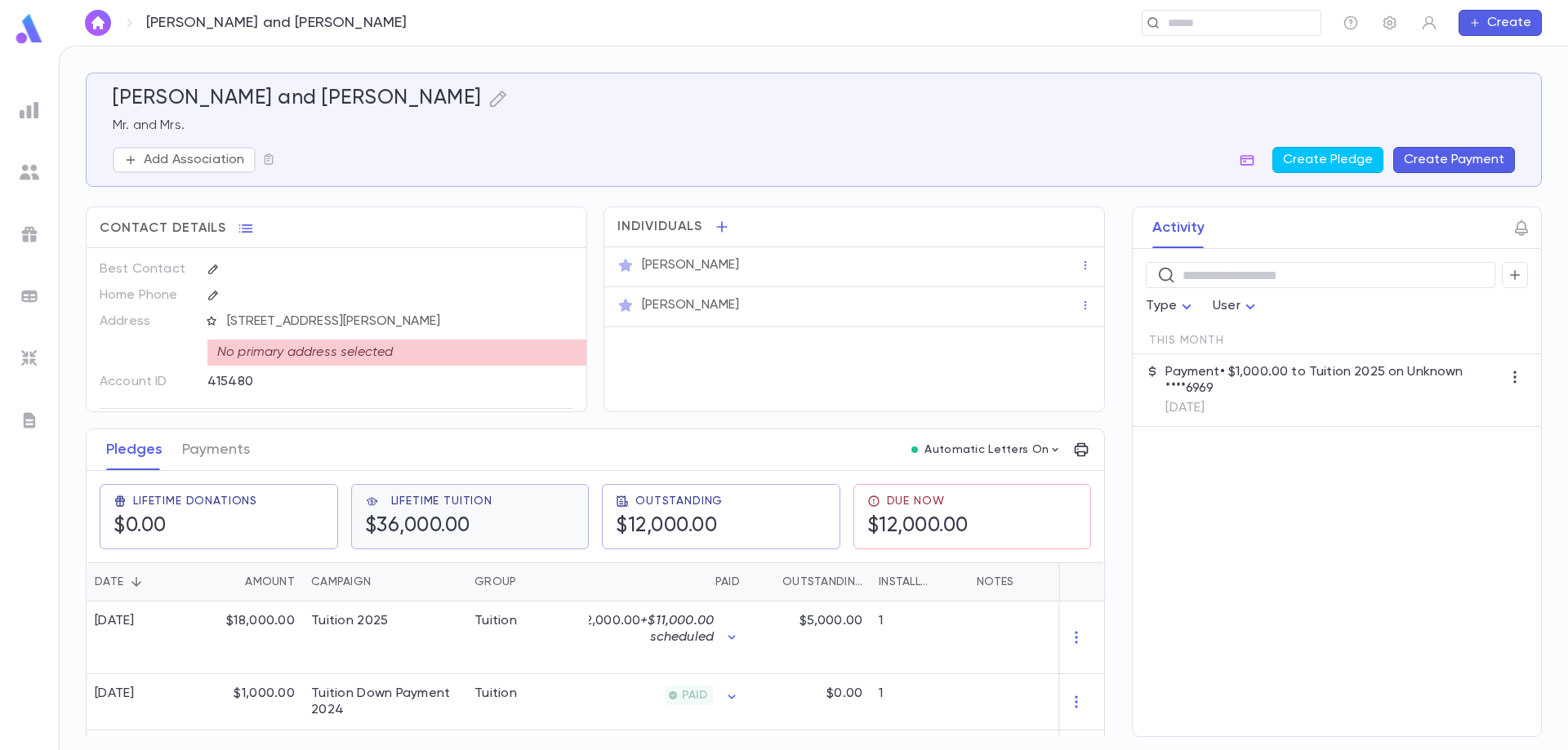
scroll to position [42, 0]
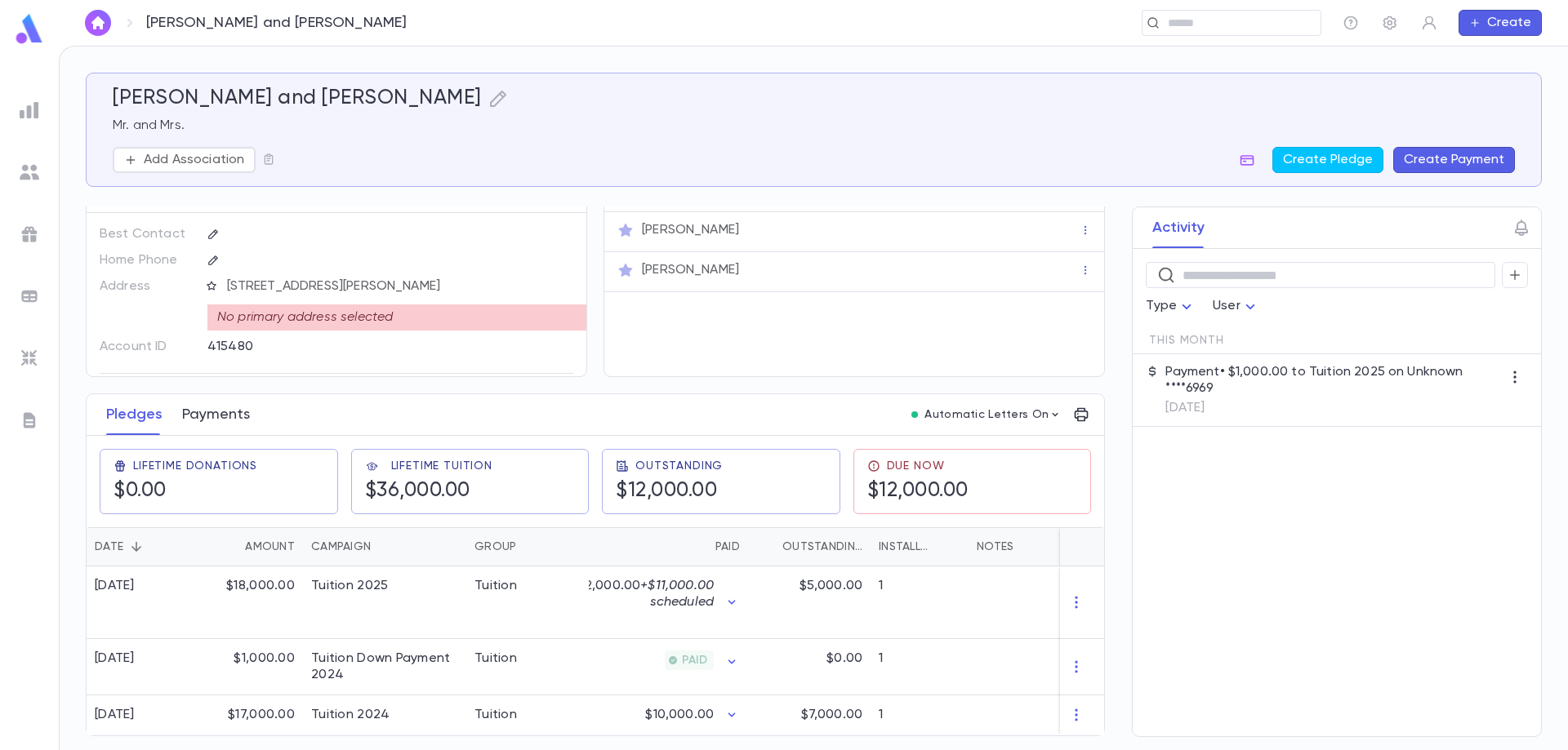
click at [208, 410] on button "Payments" at bounding box center [215, 414] width 68 height 41
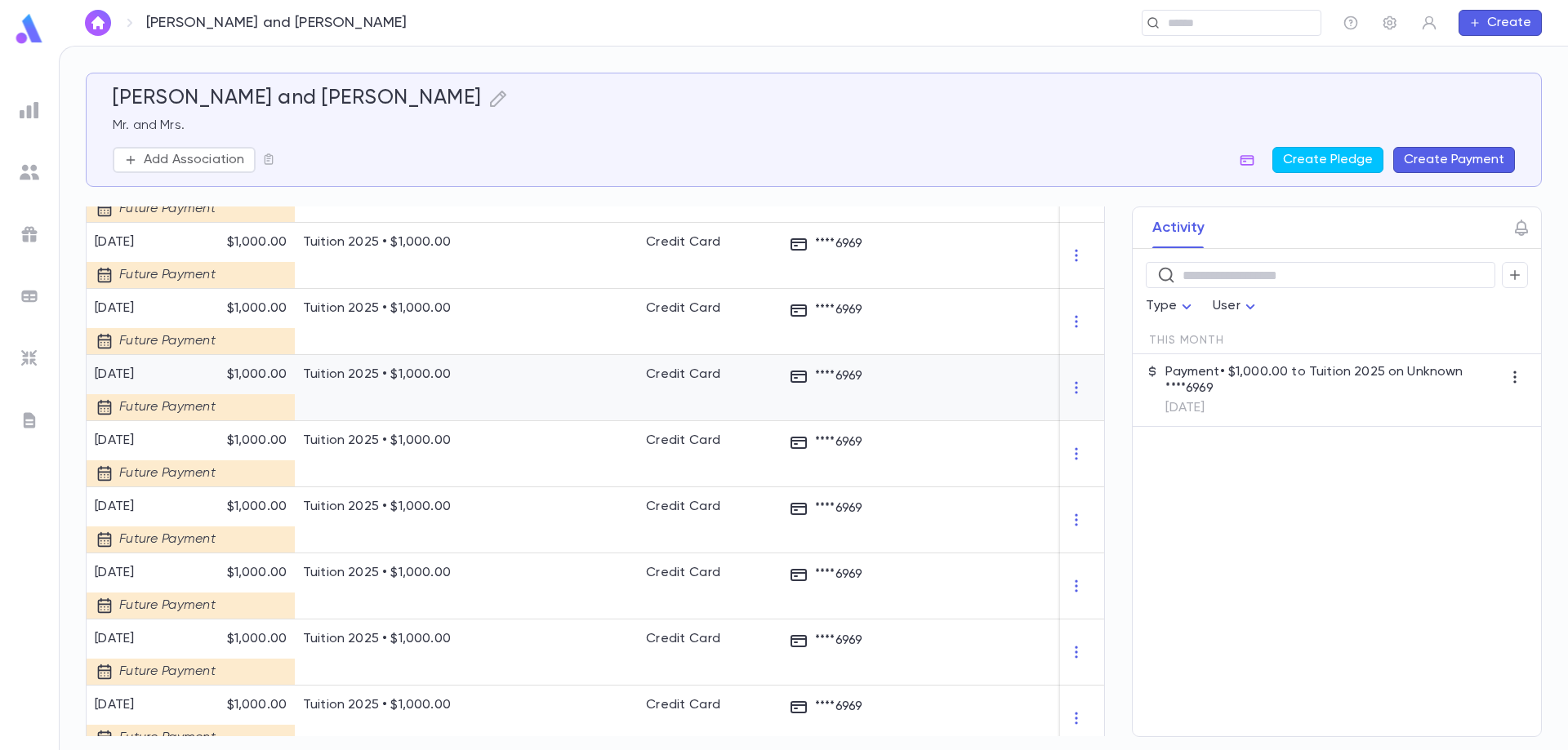
scroll to position [735, 0]
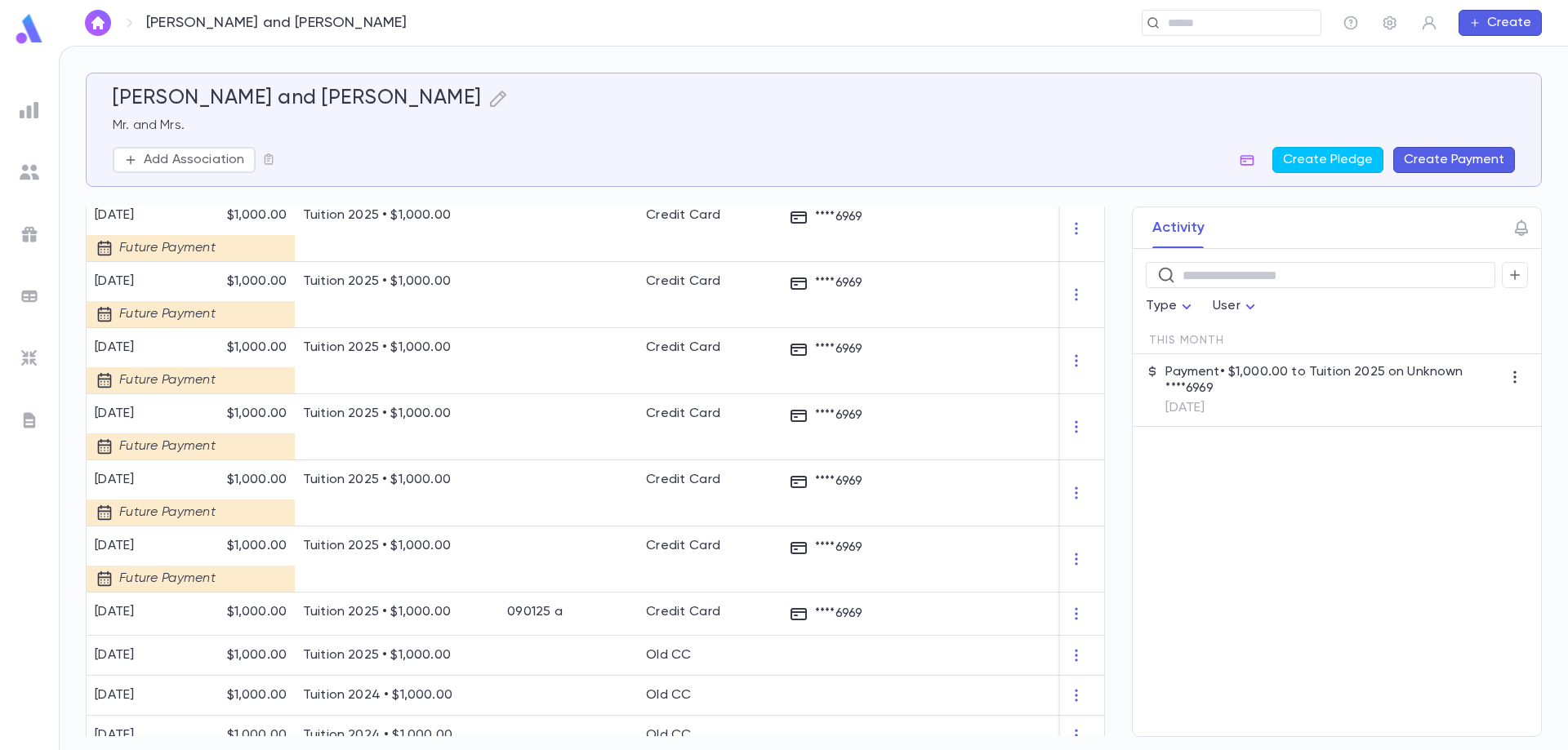
click at [1457, 163] on button "Create Payment" at bounding box center [1455, 159] width 122 height 26
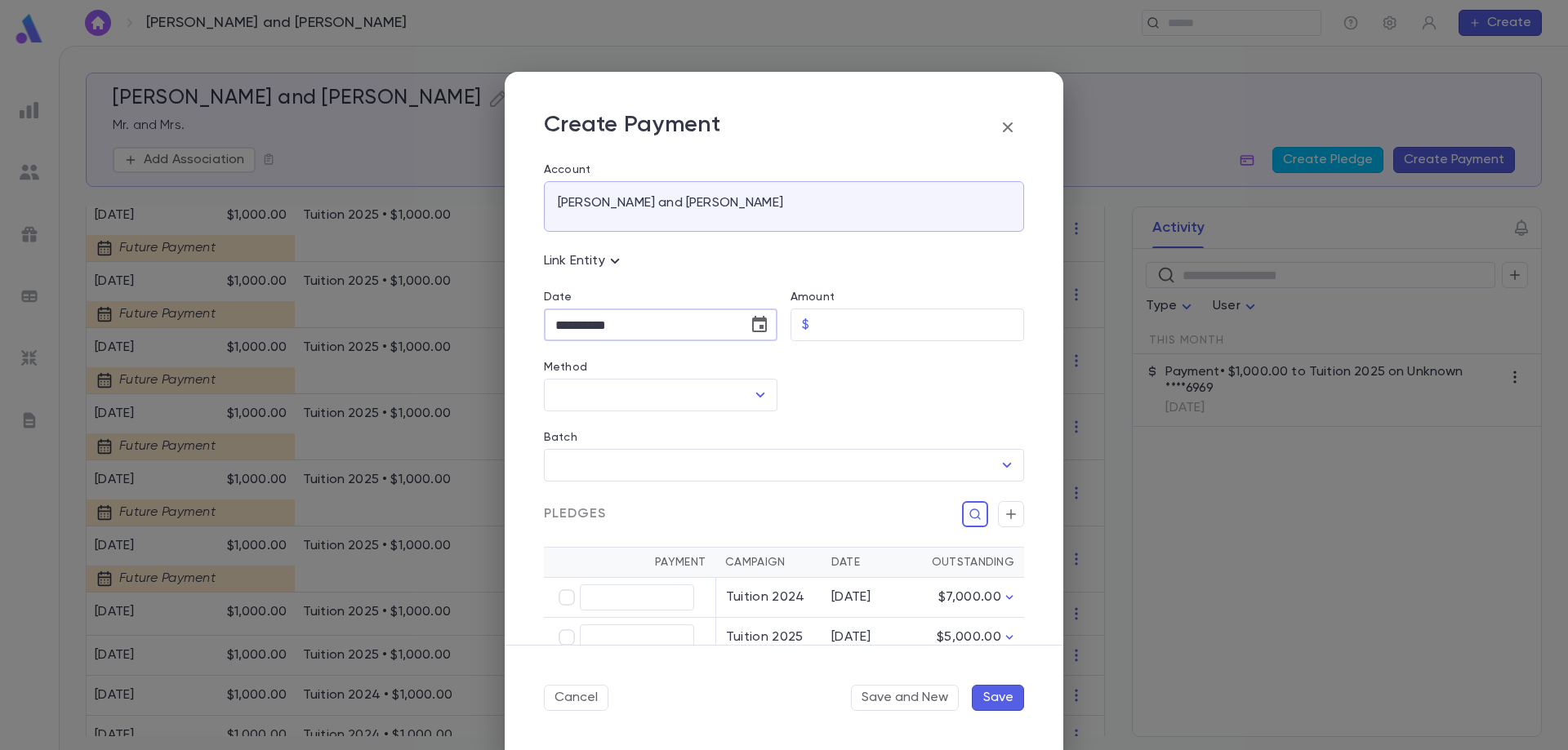
click at [648, 333] on input "**********" at bounding box center [640, 325] width 192 height 31
click at [761, 326] on icon "Choose date, selected date is Sep 10, 2025" at bounding box center [759, 324] width 14 height 16
click at [710, 365] on icon "Previous month" at bounding box center [705, 366] width 20 height 20
click at [574, 463] on button "4" at bounding box center [573, 465] width 30 height 30
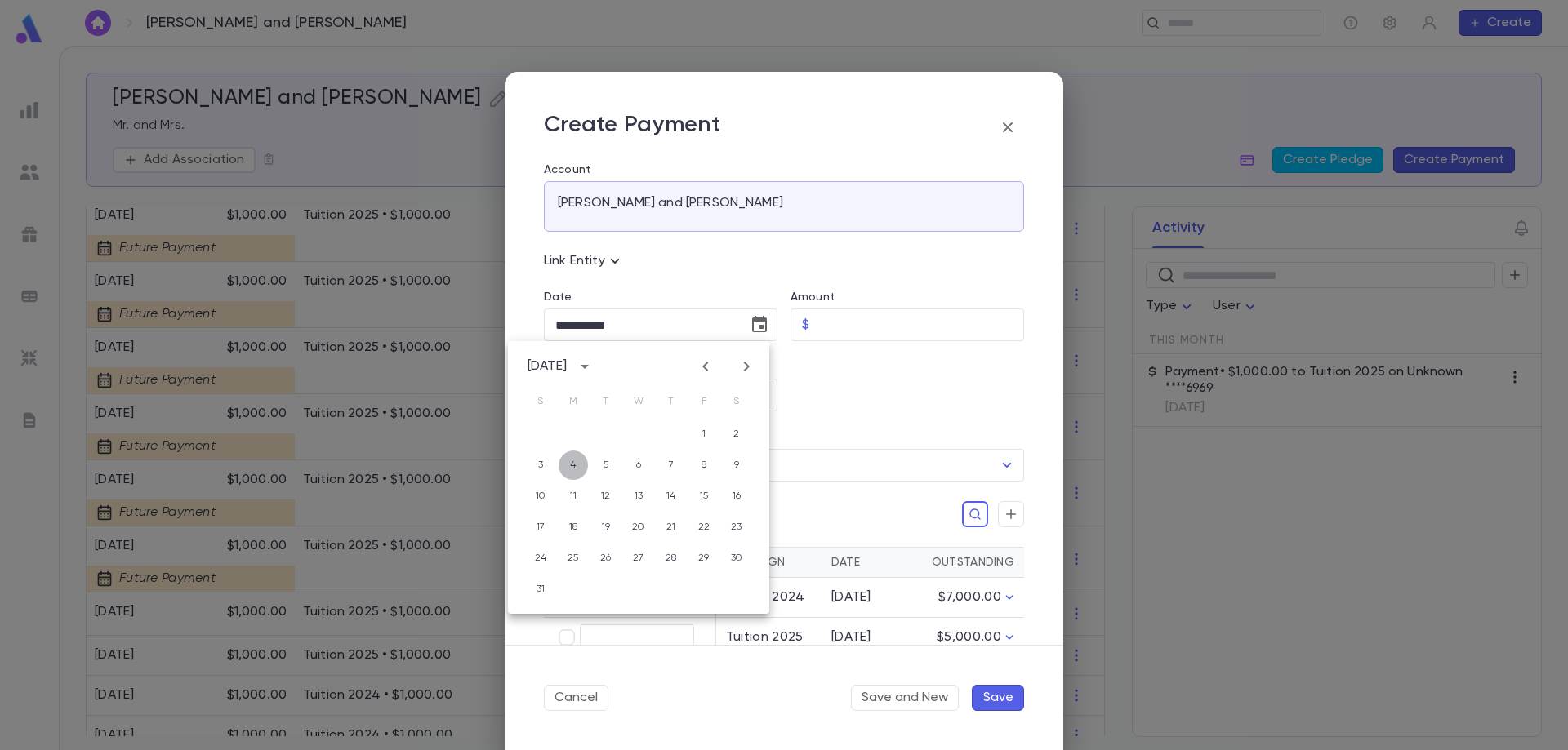
type input "**********"
click at [878, 328] on input "Amount" at bounding box center [920, 325] width 208 height 31
type input "********"
click at [605, 406] on input "Method" at bounding box center [648, 395] width 194 height 31
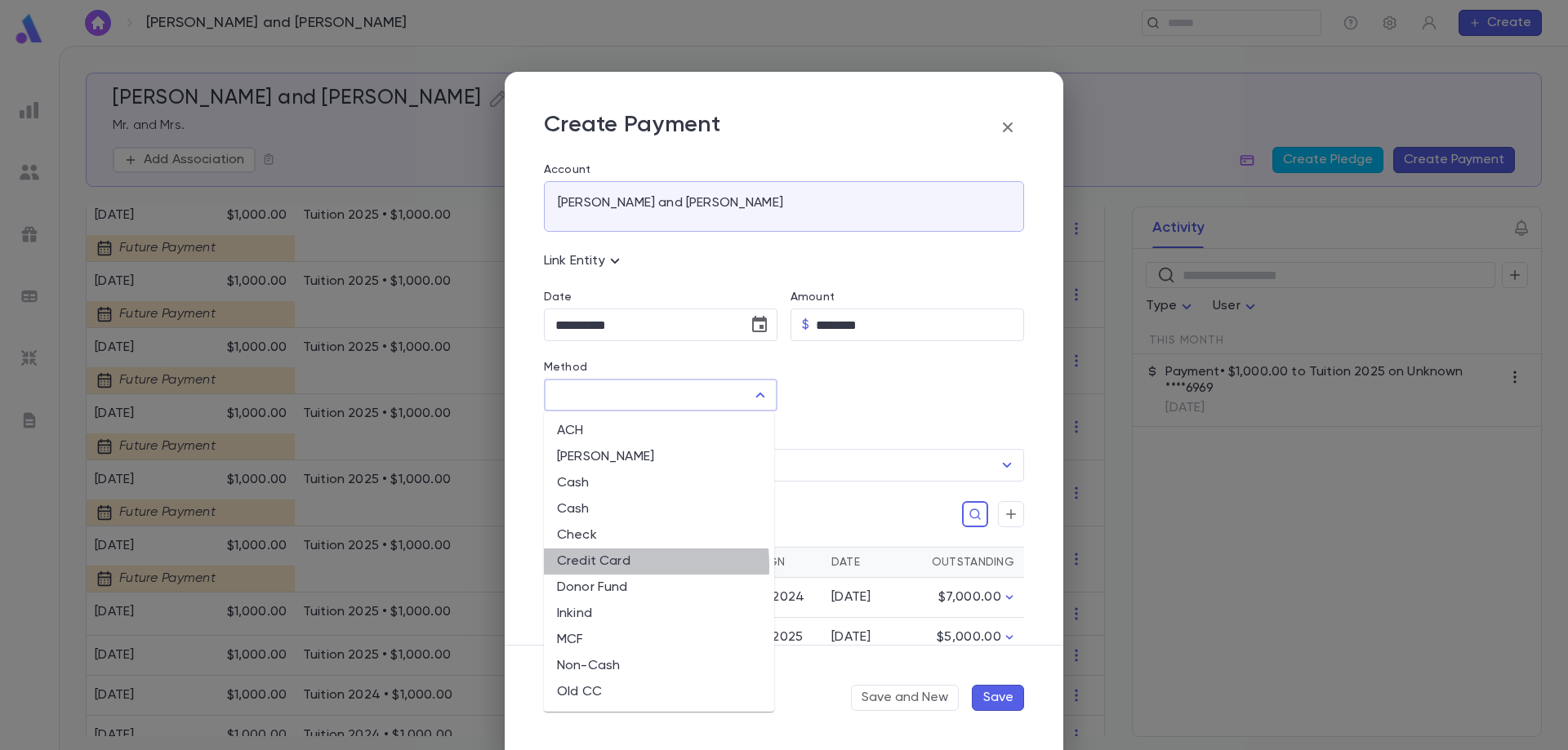
click at [593, 566] on li "Credit Card" at bounding box center [659, 561] width 230 height 26
type input "**********"
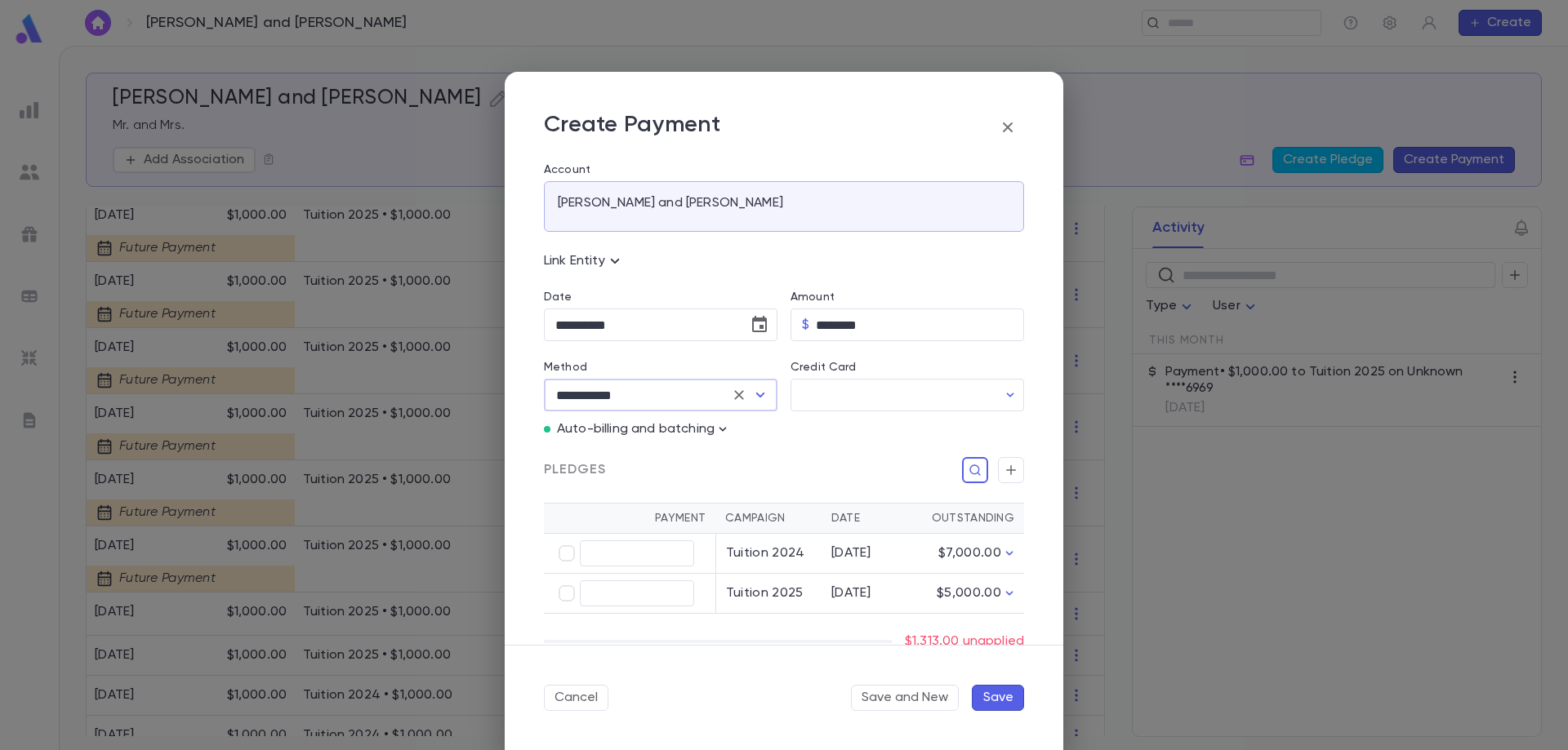
click at [716, 428] on icon "button" at bounding box center [723, 429] width 16 height 16
click at [762, 462] on p "Enter Manual Billing Instead" at bounding box center [817, 459] width 169 height 16
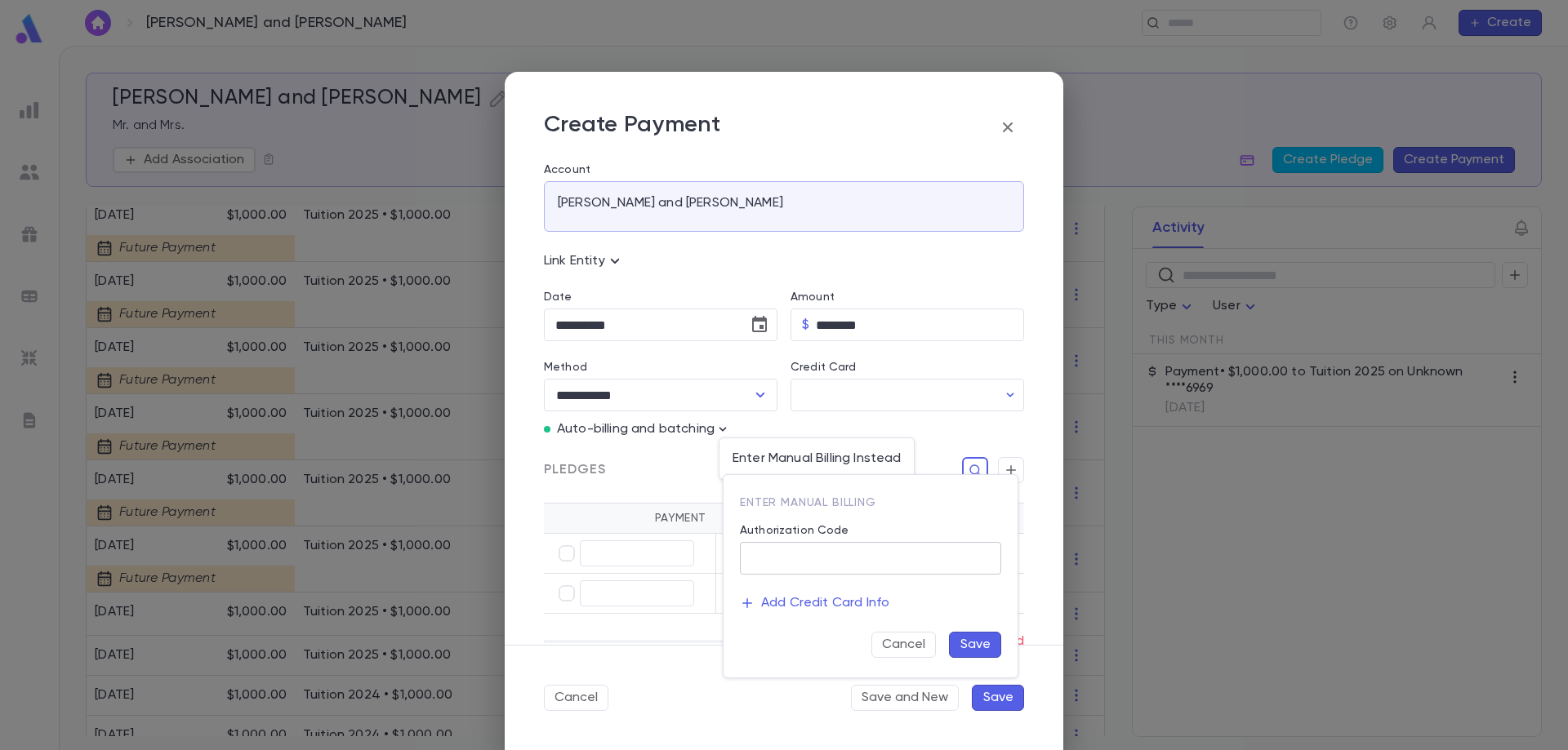
click at [784, 554] on input "Authorization Code" at bounding box center [870, 558] width 262 height 31
type input "**********"
click at [979, 641] on button "Save" at bounding box center [975, 644] width 52 height 26
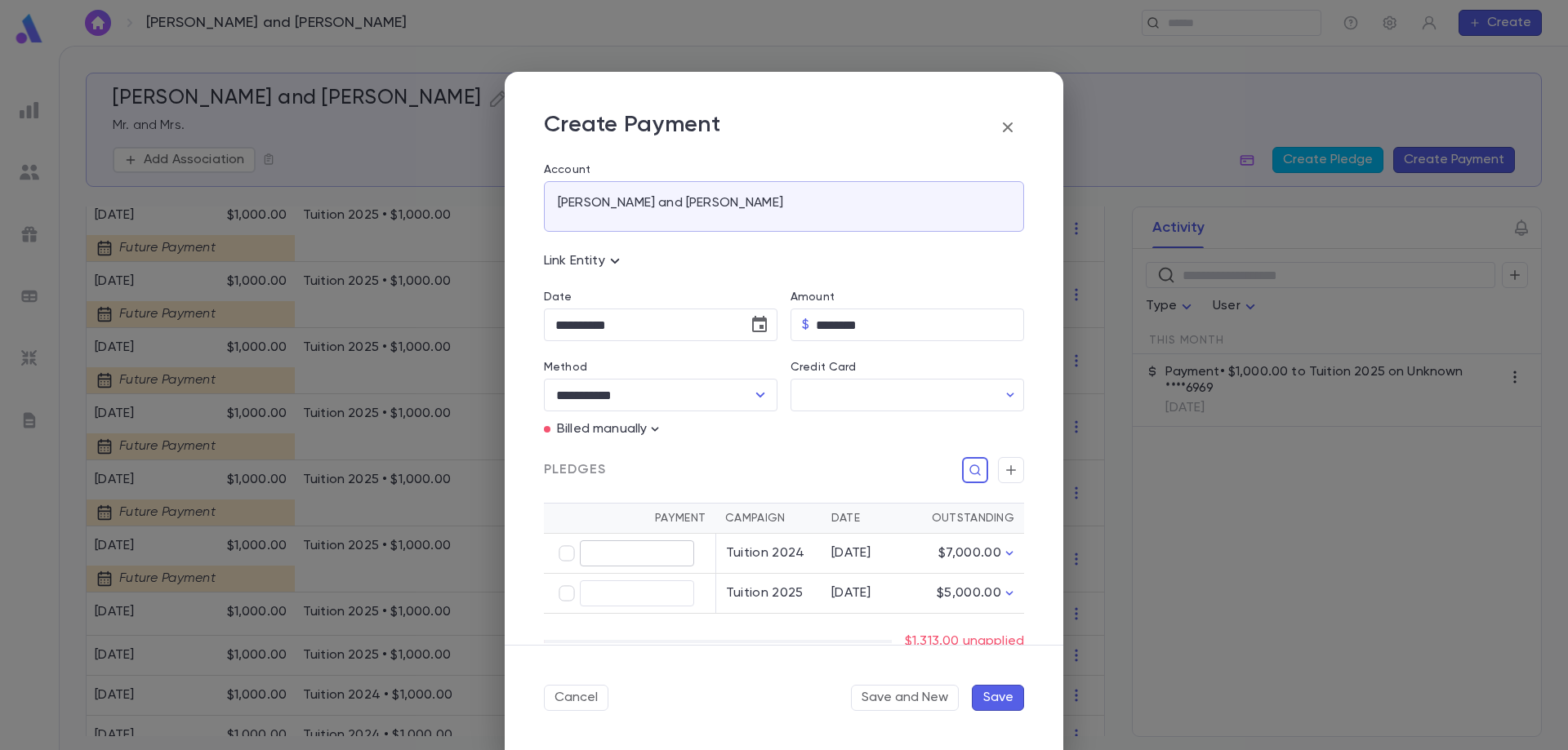
type input "********"
click at [1005, 701] on button "Save" at bounding box center [998, 698] width 52 height 26
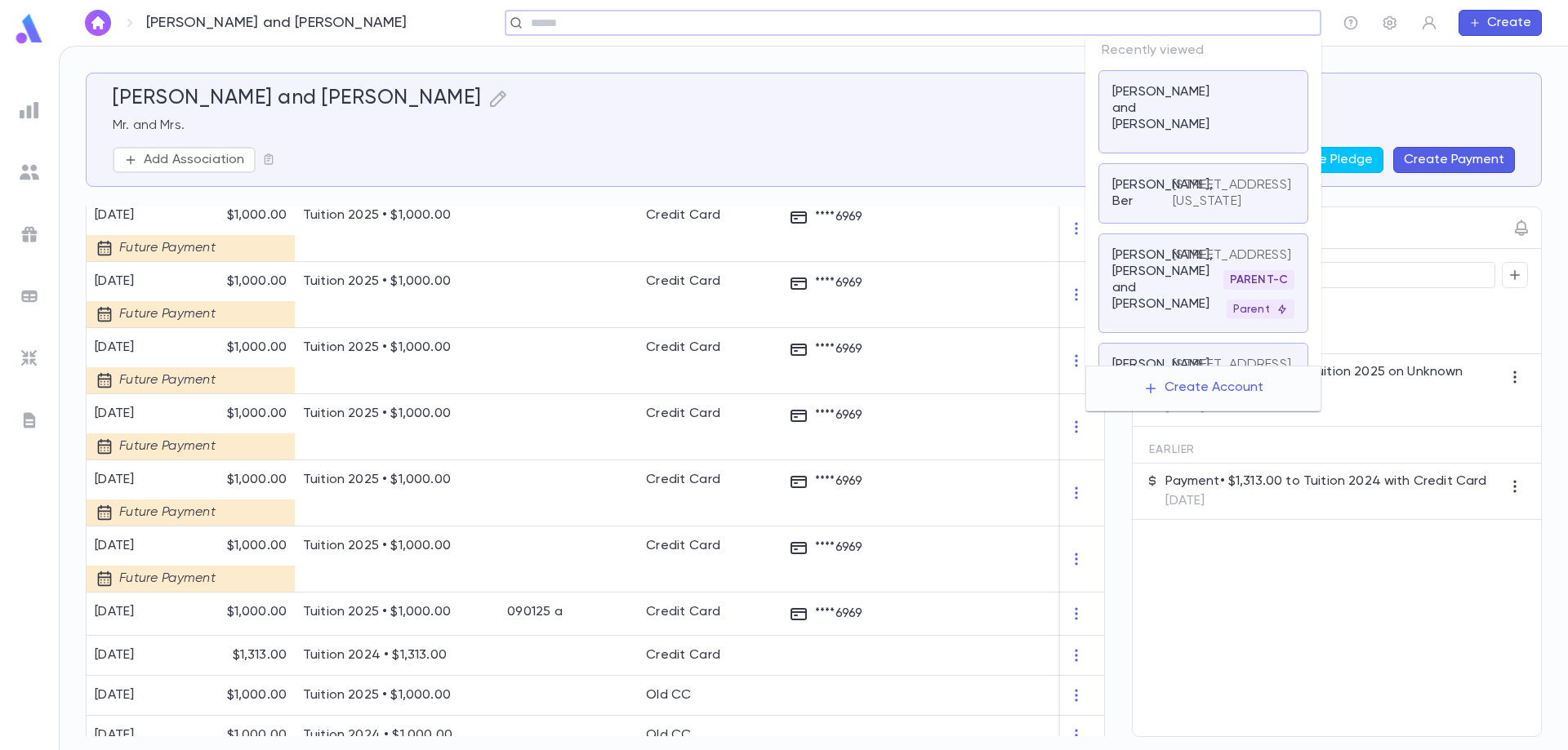
click at [1227, 22] on input "text" at bounding box center [907, 23] width 764 height 15
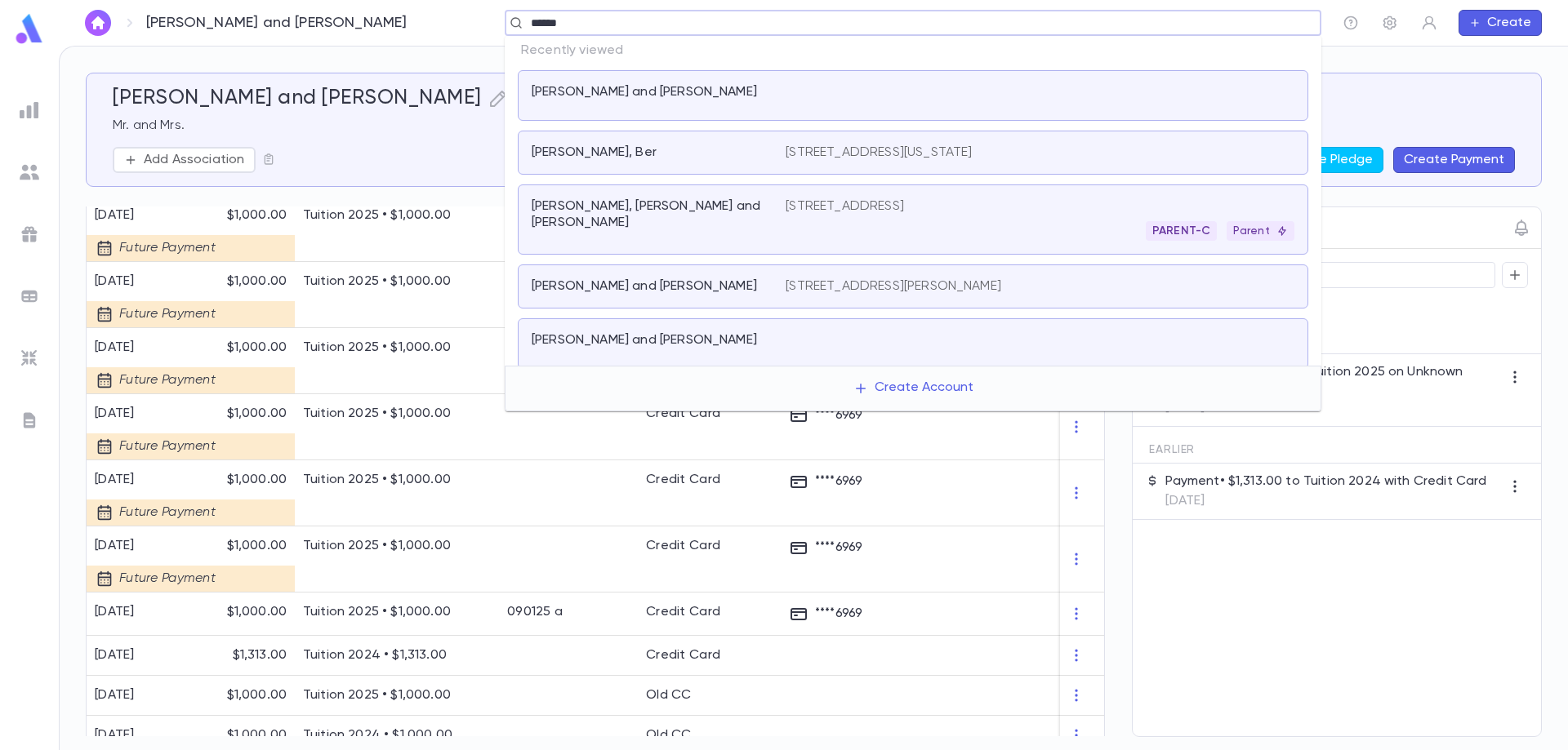
type input "*******"
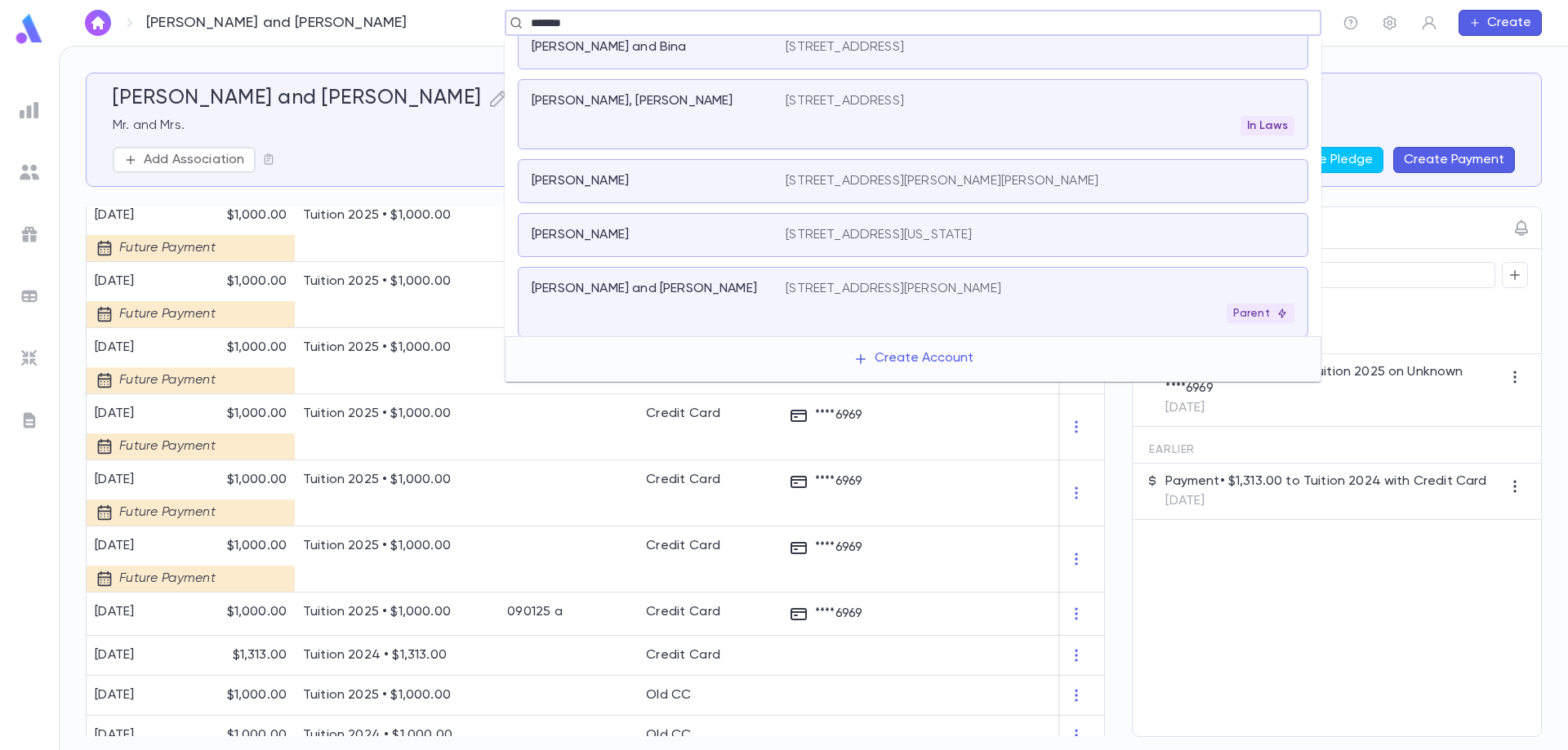
scroll to position [189, 0]
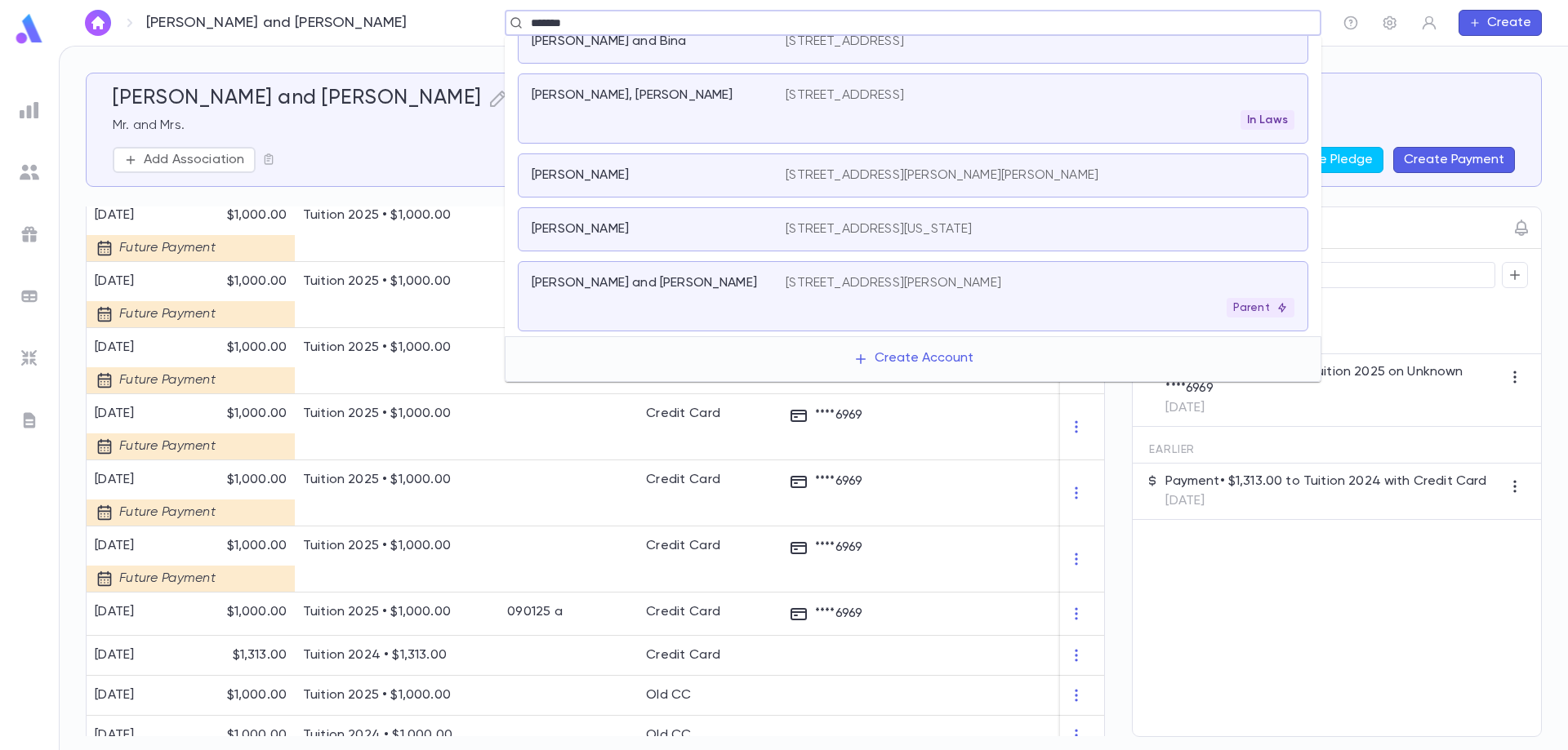
click at [879, 283] on p "[STREET_ADDRESS][PERSON_NAME]" at bounding box center [893, 283] width 215 height 16
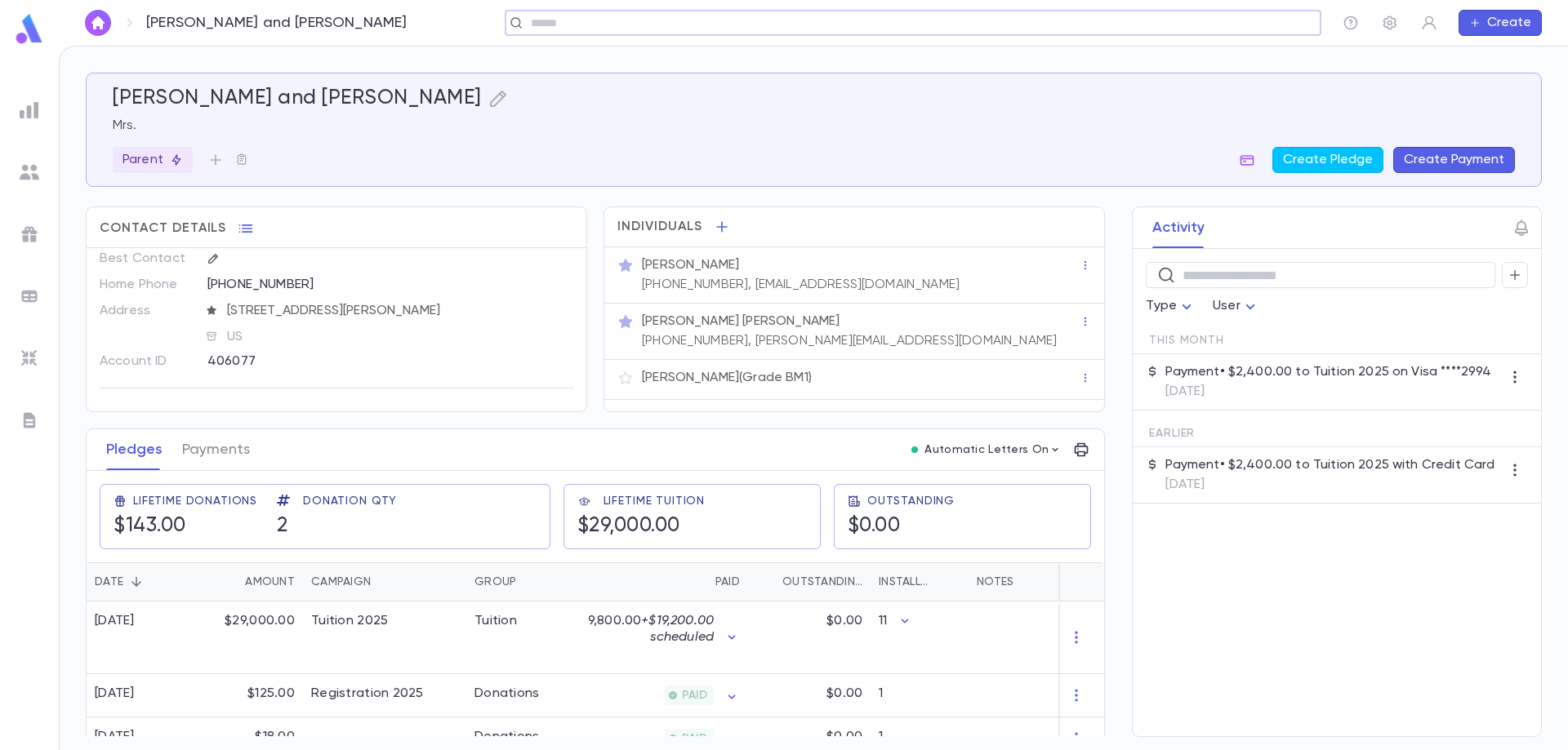
scroll to position [14, 0]
click at [208, 445] on button "Payments" at bounding box center [215, 449] width 68 height 41
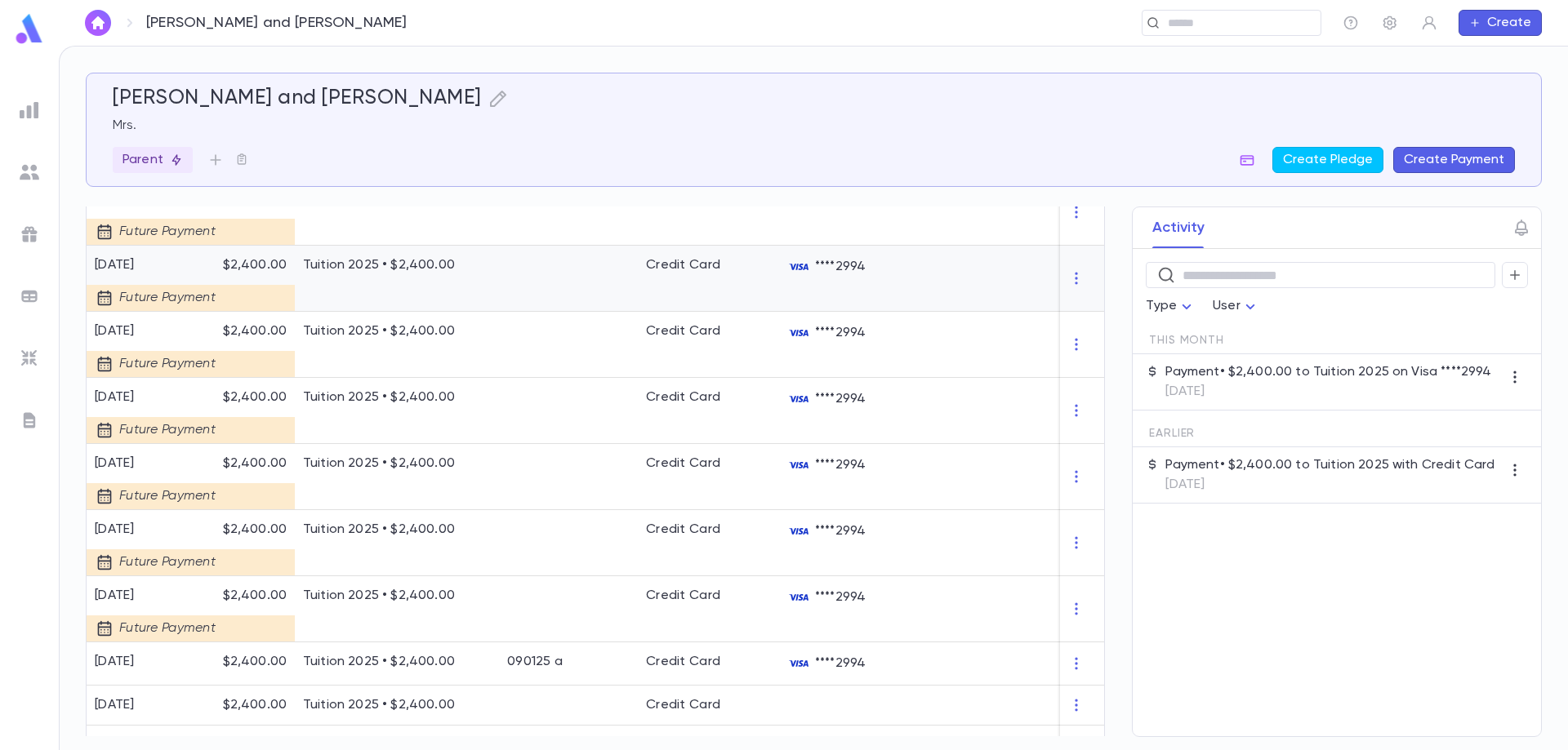
scroll to position [603, 0]
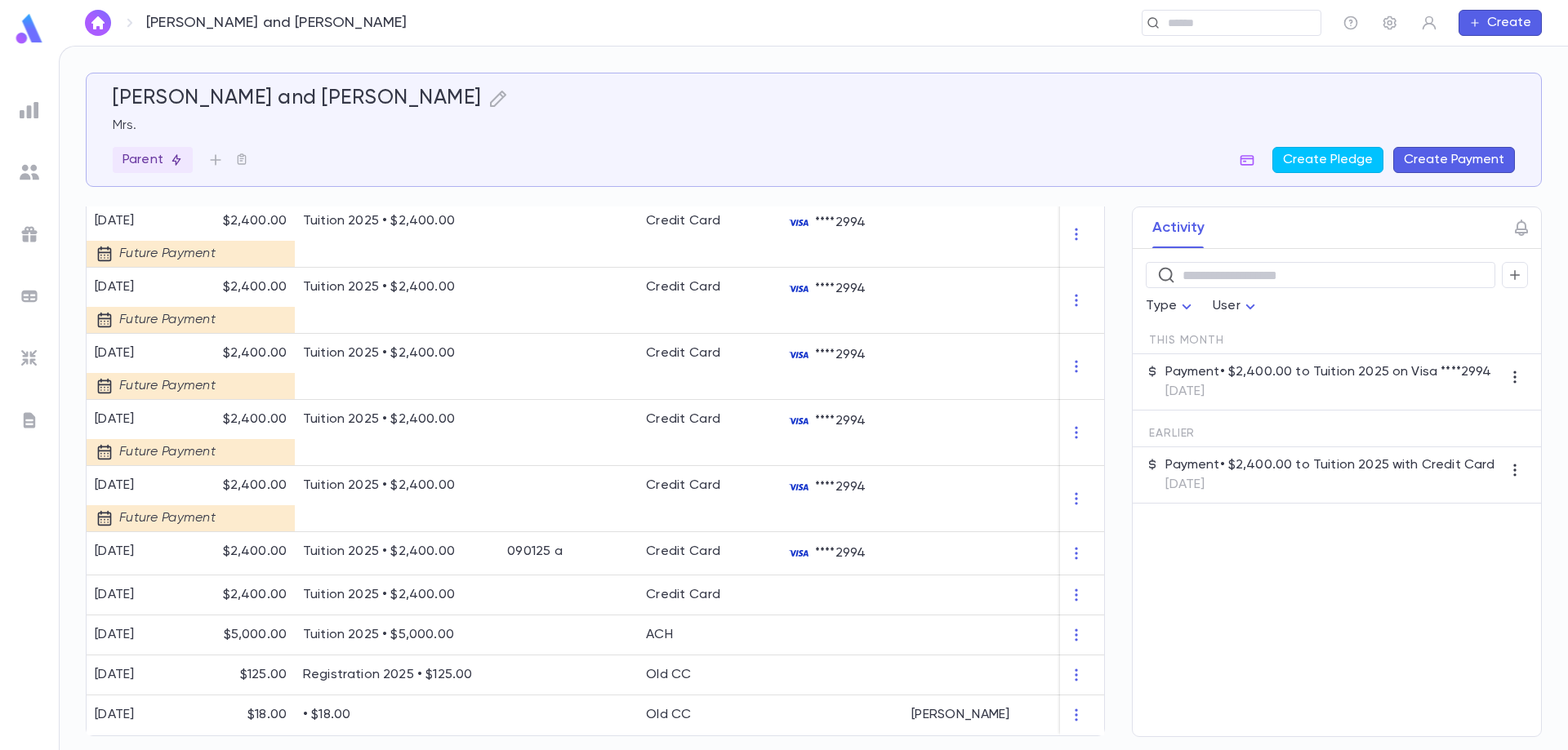
click at [1181, 36] on div "[PERSON_NAME] and [PERSON_NAME] ​ Create" at bounding box center [813, 23] width 1509 height 46
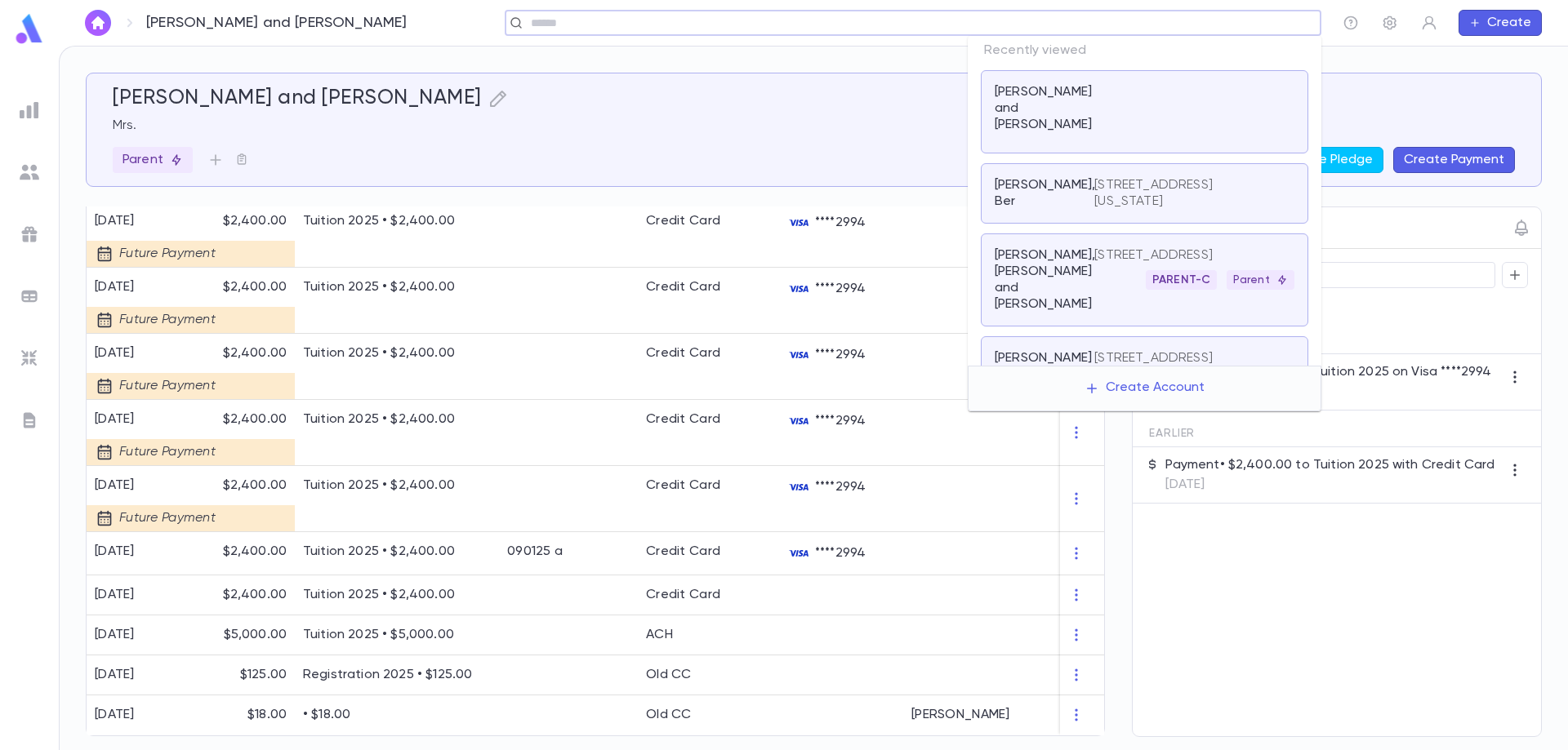
click at [1181, 26] on input "text" at bounding box center [907, 23] width 764 height 15
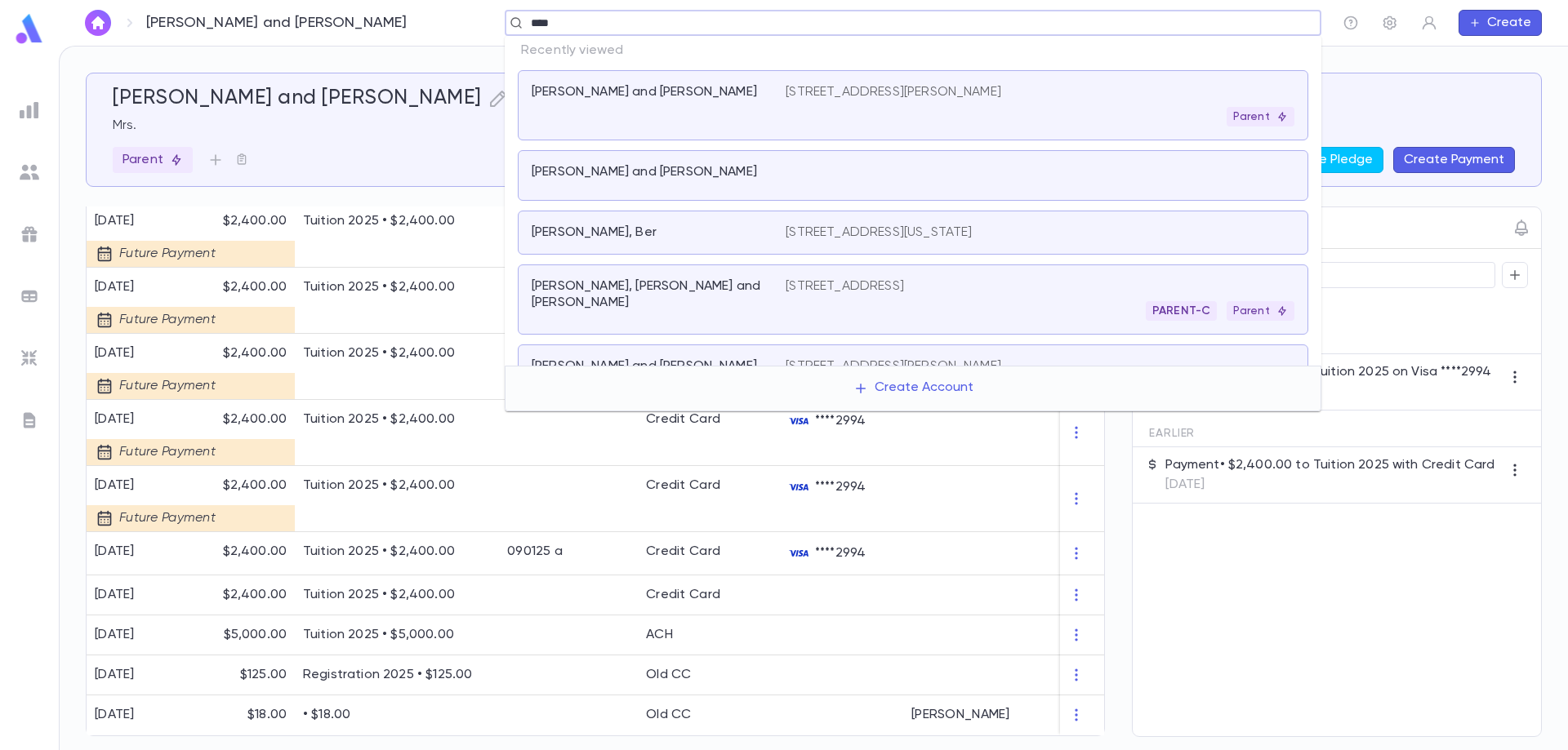
type input "*****"
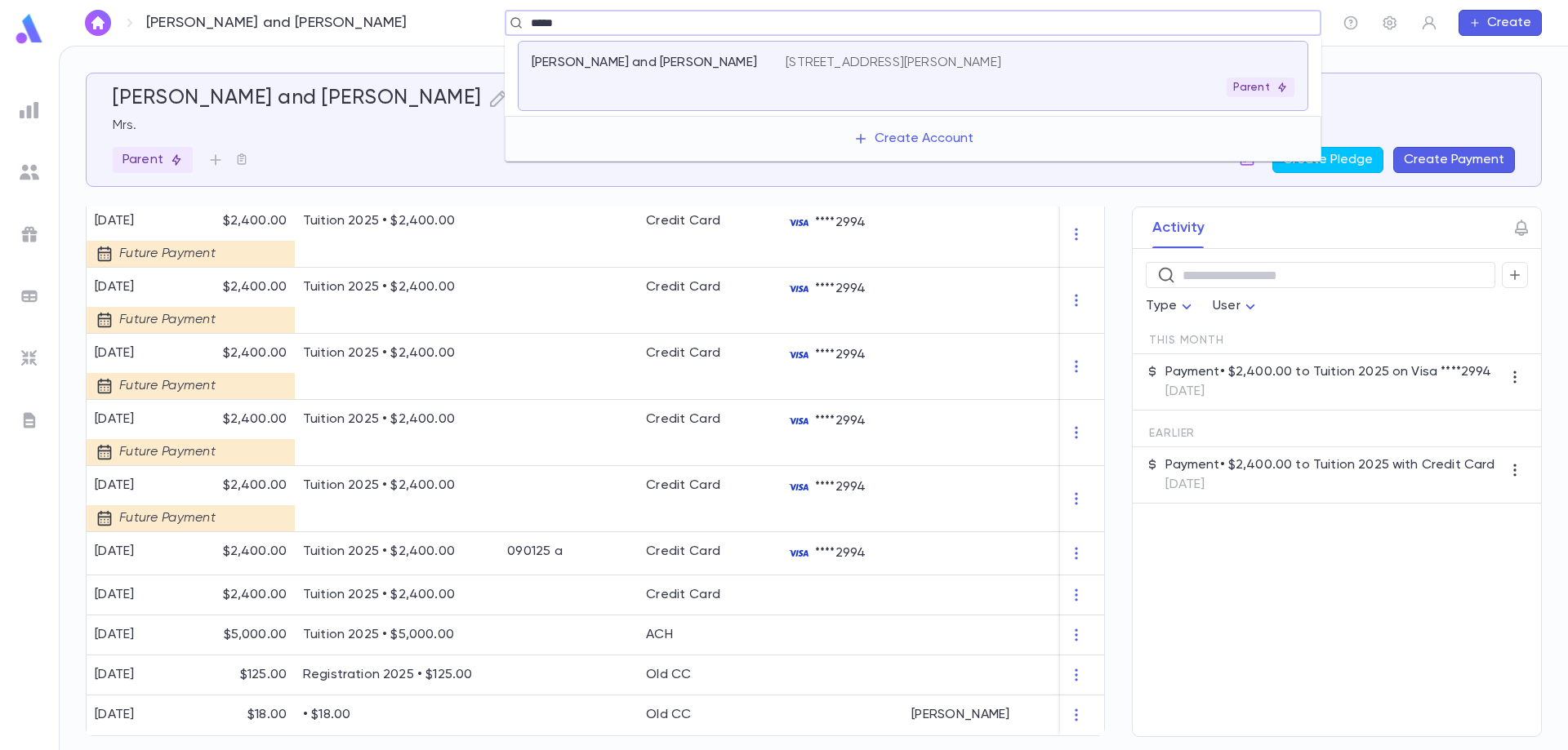
click at [658, 65] on p "[PERSON_NAME] and [PERSON_NAME]" at bounding box center [644, 62] width 226 height 16
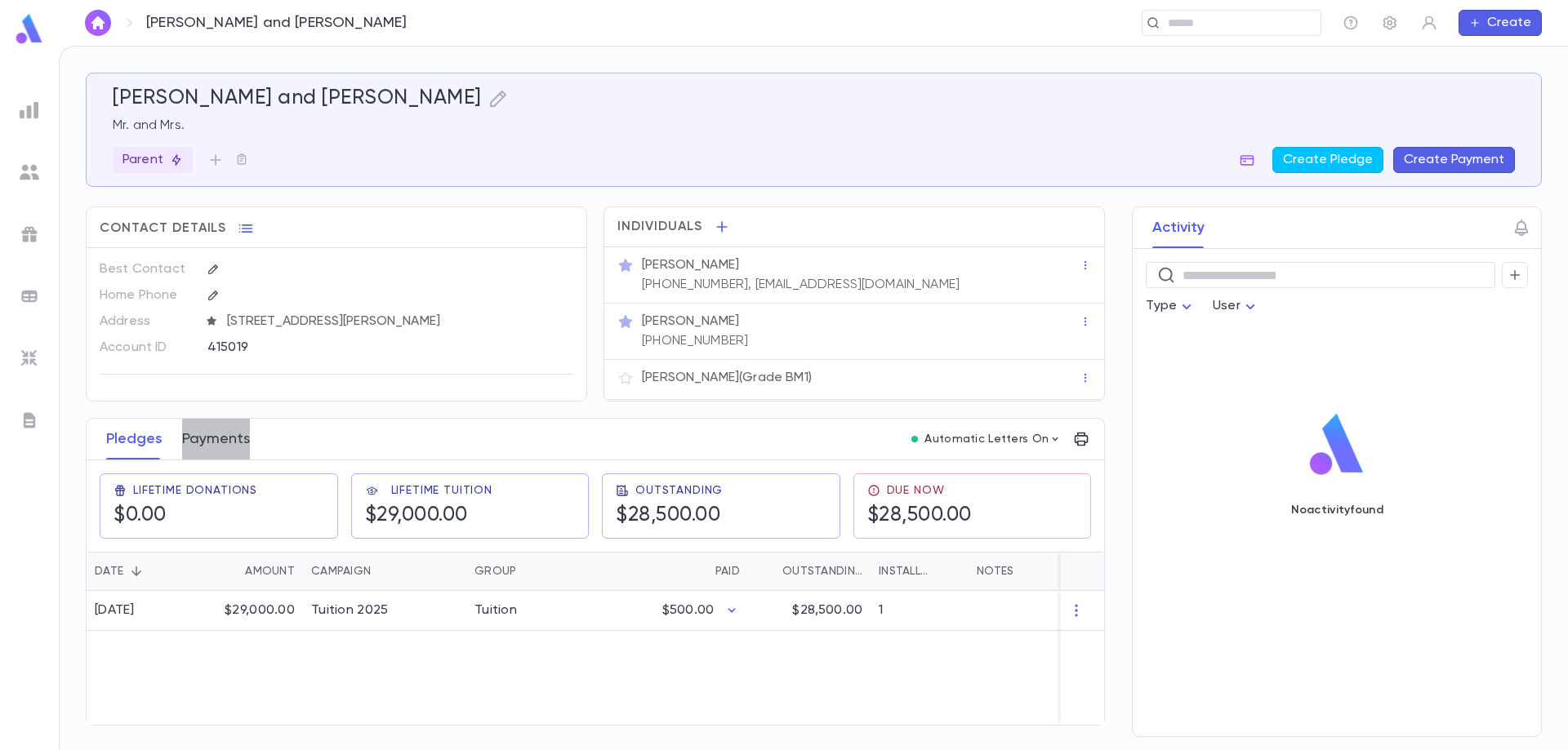
click at [230, 440] on button "Payments" at bounding box center [215, 439] width 68 height 41
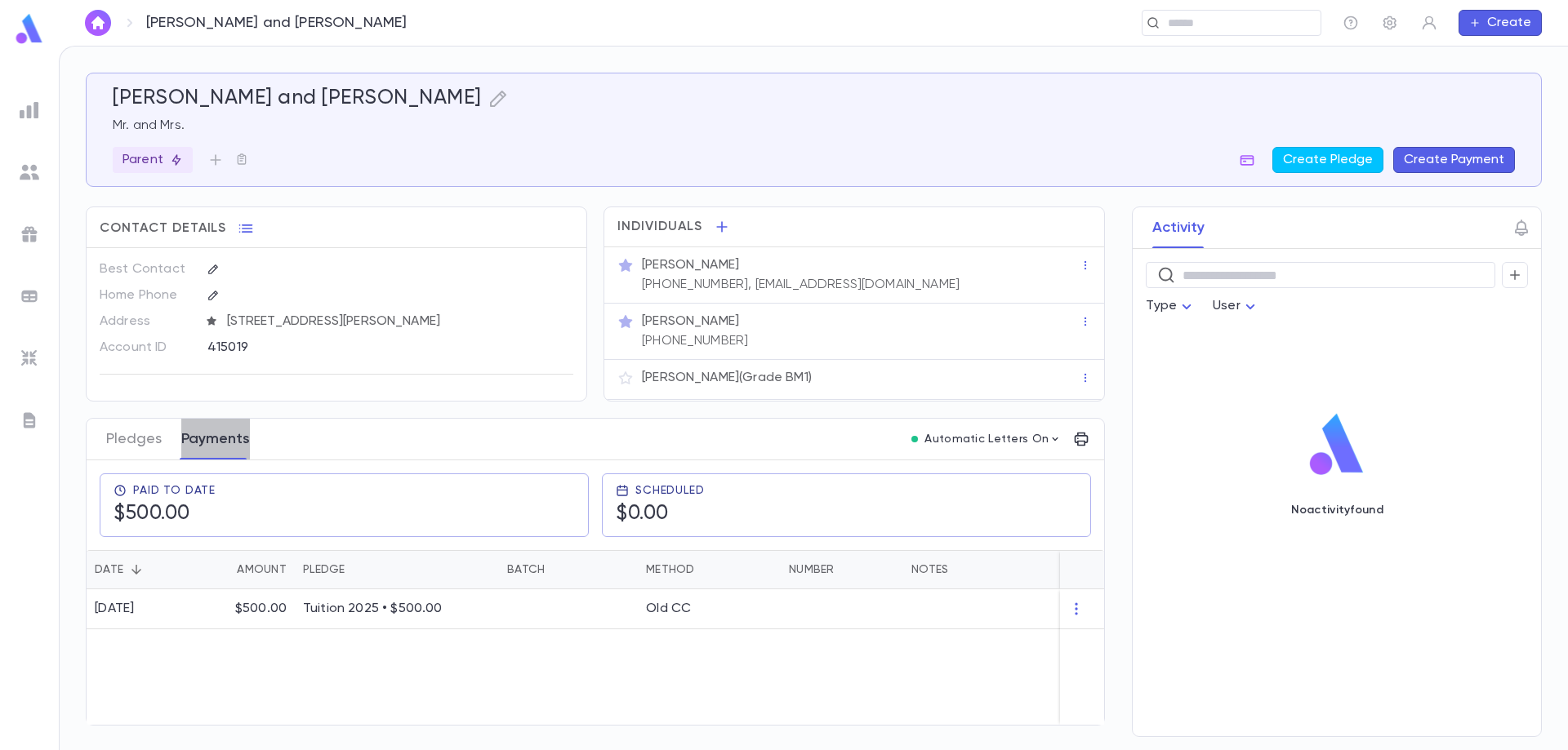
click at [225, 433] on button "Payments" at bounding box center [215, 439] width 69 height 41
click at [206, 439] on button "Payments" at bounding box center [215, 439] width 69 height 41
click at [1415, 162] on button "Create Payment" at bounding box center [1455, 159] width 122 height 26
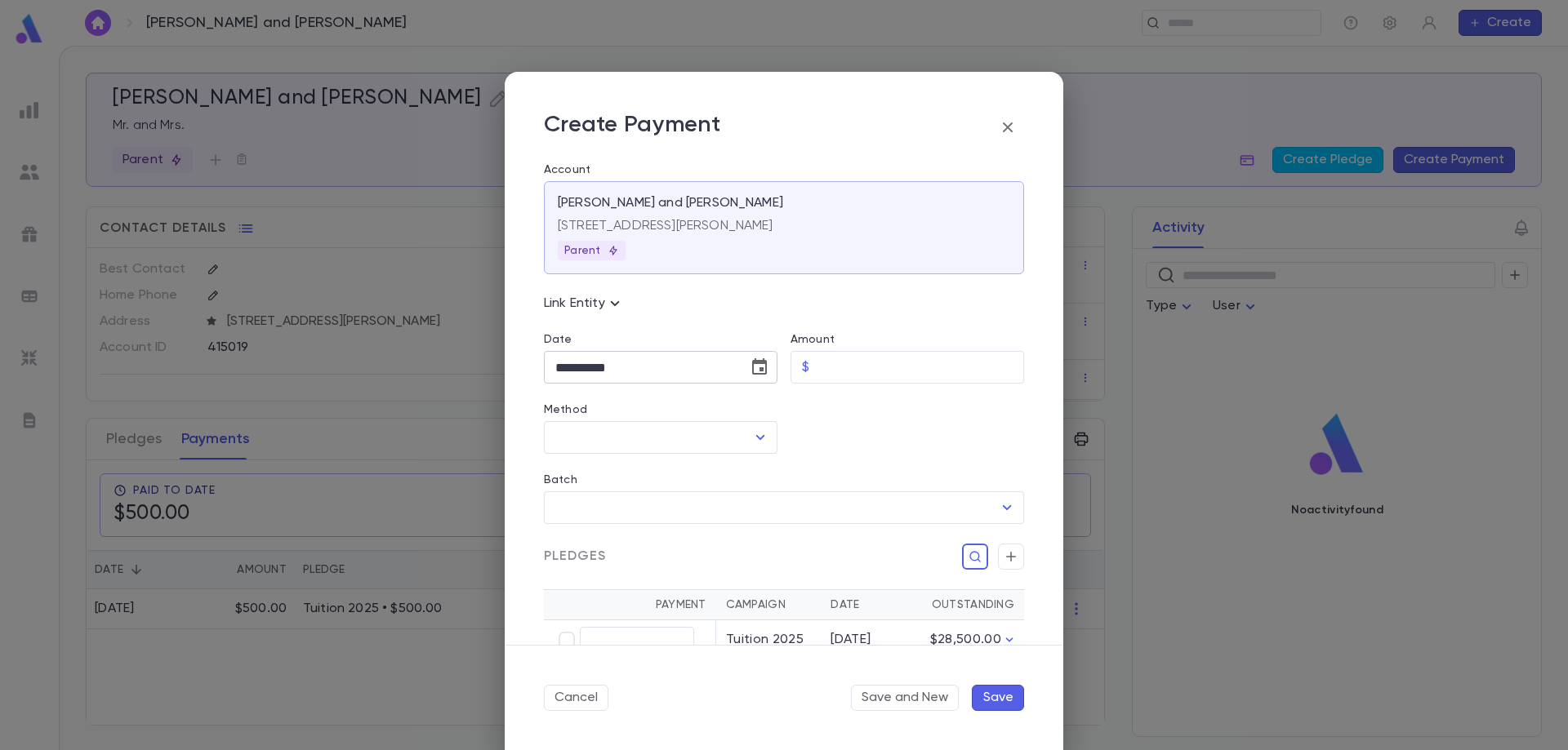
click at [673, 365] on input "**********" at bounding box center [640, 367] width 192 height 31
click at [762, 373] on icon "Choose date, selected date is Sep 10, 2025" at bounding box center [759, 366] width 14 height 16
click at [705, 411] on icon "Previous month" at bounding box center [705, 409] width 20 height 20
click at [638, 508] on button "6" at bounding box center [638, 507] width 30 height 30
type input "**********"
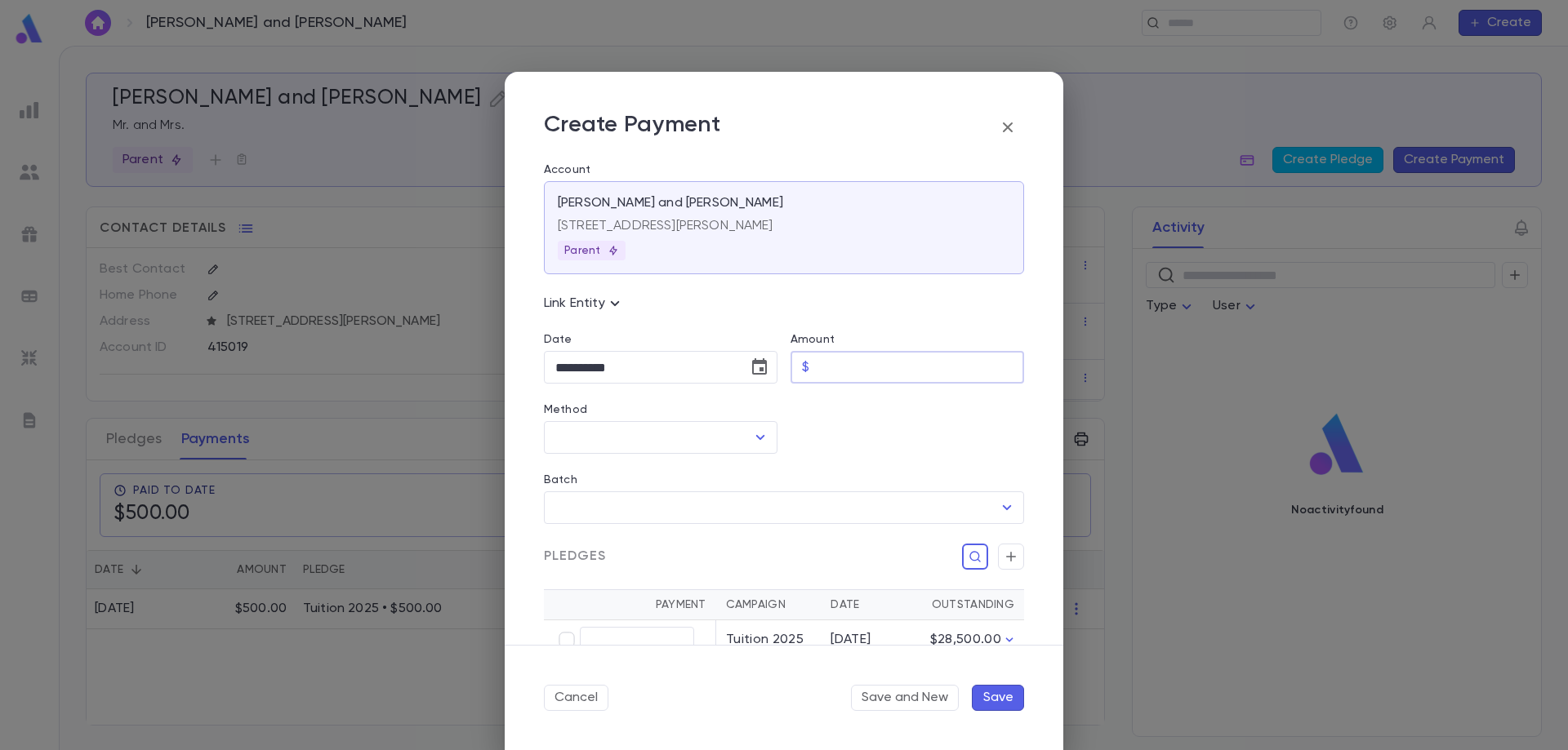
click at [846, 371] on input "Amount" at bounding box center [920, 367] width 208 height 31
type input "******"
click at [650, 437] on input "Method" at bounding box center [648, 438] width 194 height 31
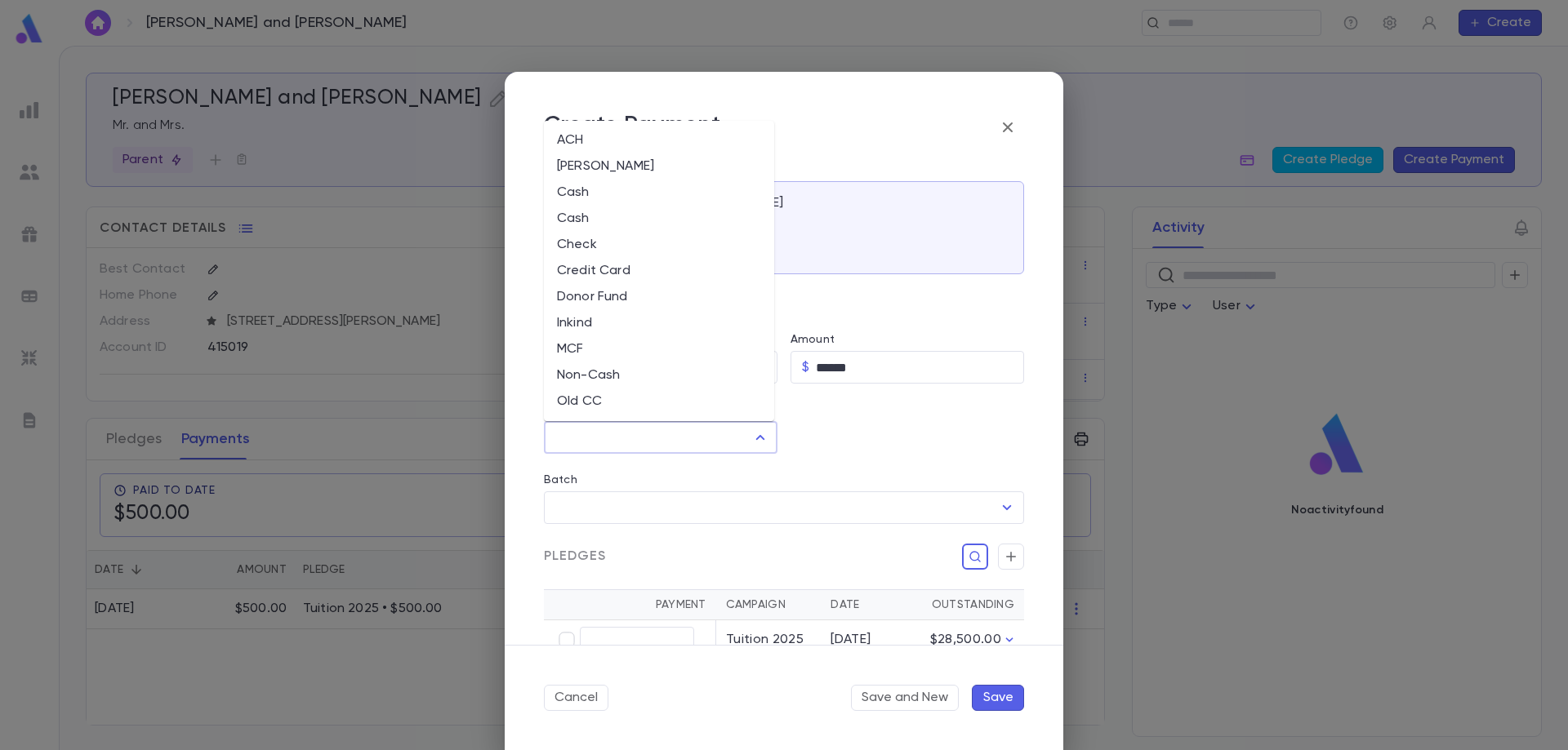
click at [641, 267] on li "Credit Card" at bounding box center [659, 270] width 230 height 26
type input "**********"
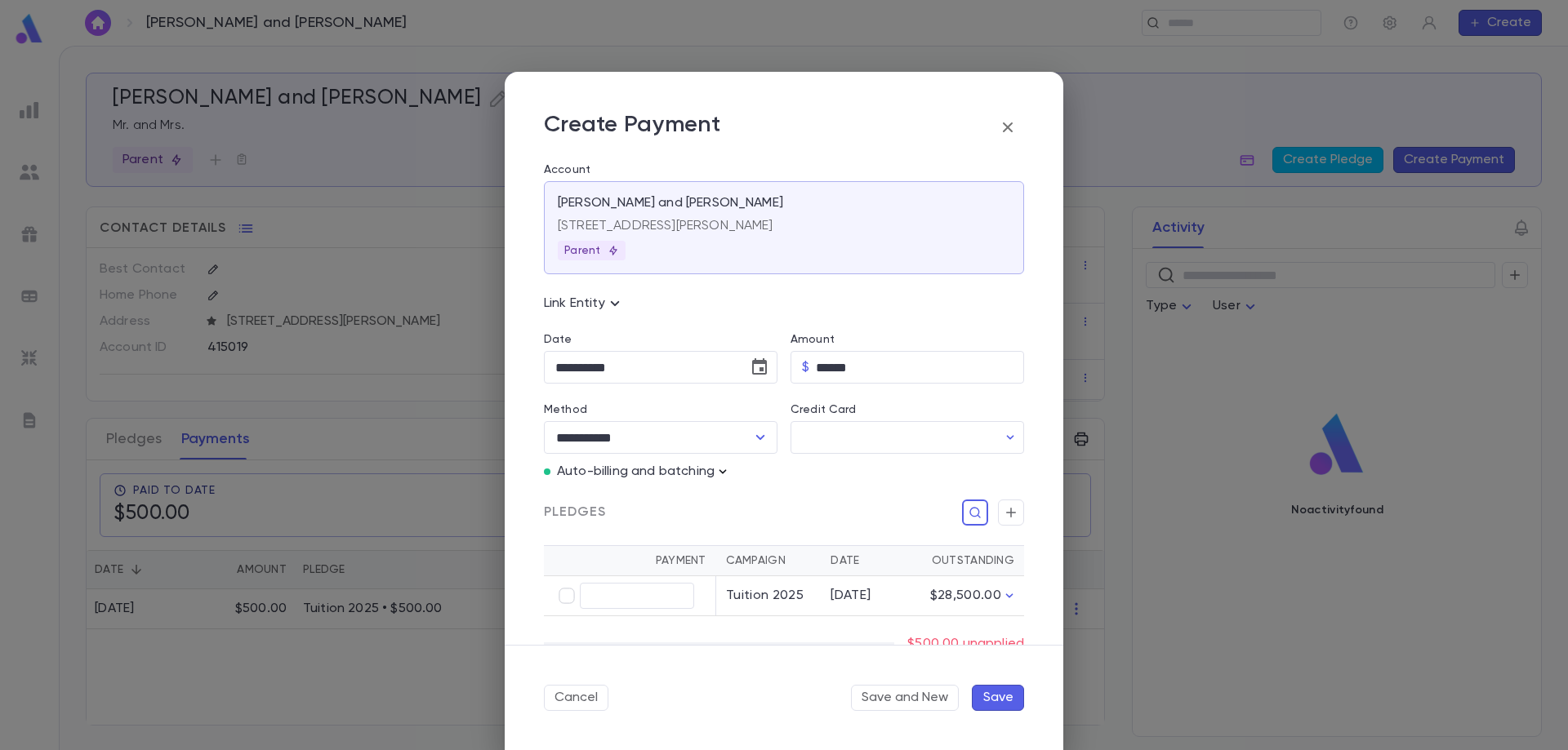
click at [722, 475] on icon "button" at bounding box center [723, 471] width 16 height 16
click at [752, 503] on p "Enter Manual Billing Instead" at bounding box center [817, 501] width 169 height 16
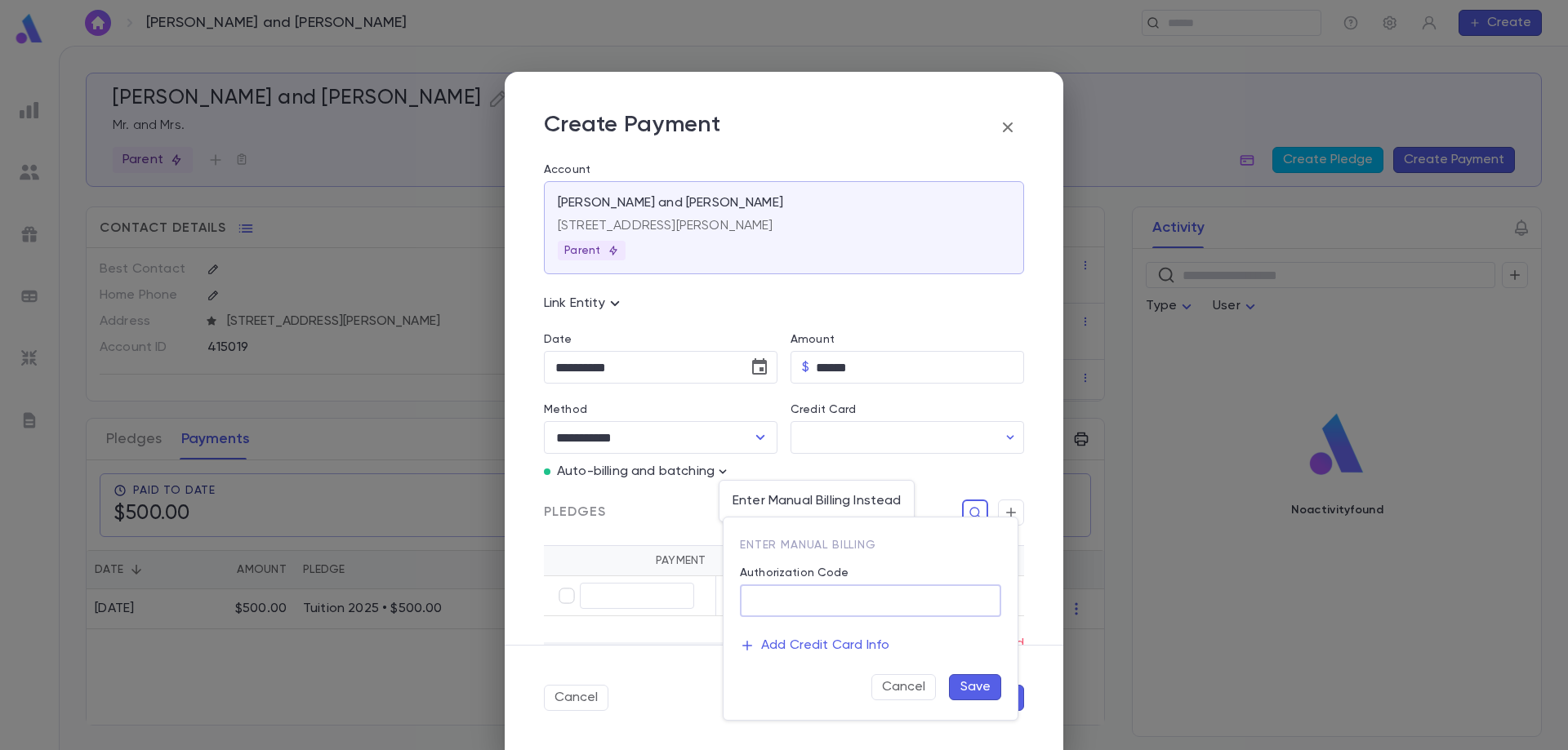
click at [789, 593] on input "Authorization Code" at bounding box center [870, 601] width 262 height 31
type input "**********"
click at [974, 690] on button "Save" at bounding box center [975, 687] width 52 height 26
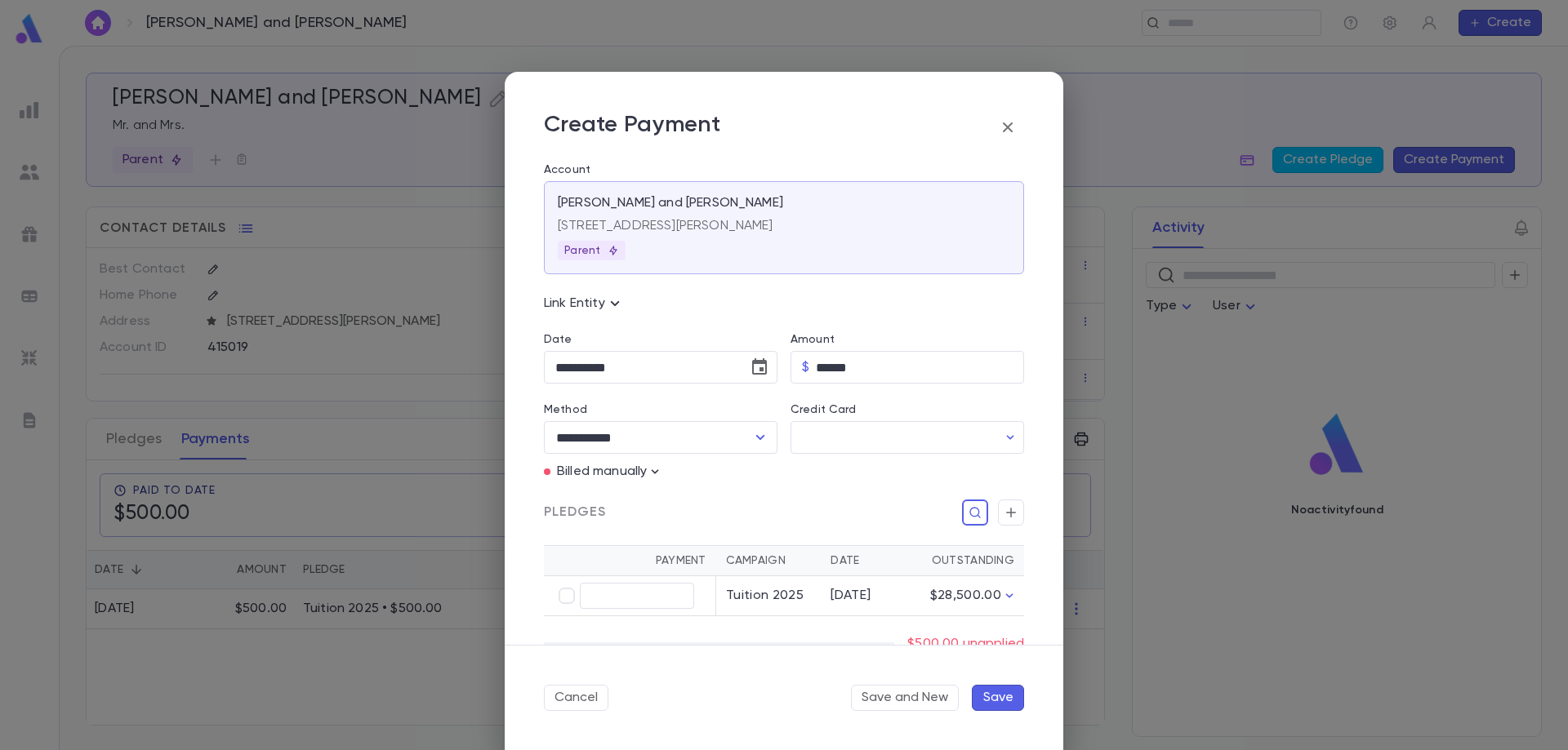
type input "******"
click at [1004, 699] on button "Save" at bounding box center [998, 698] width 52 height 26
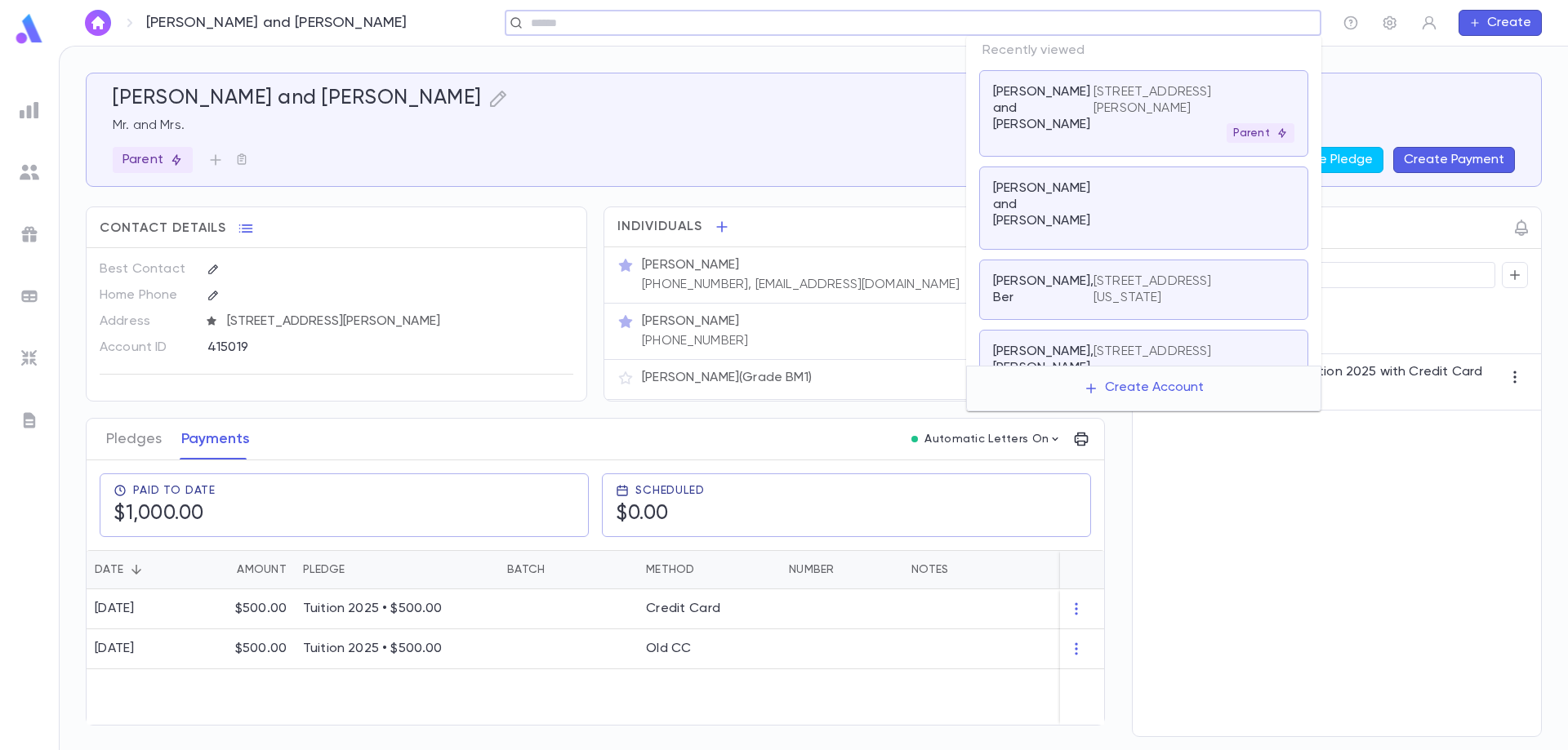
click at [1256, 28] on input "text" at bounding box center [907, 23] width 764 height 15
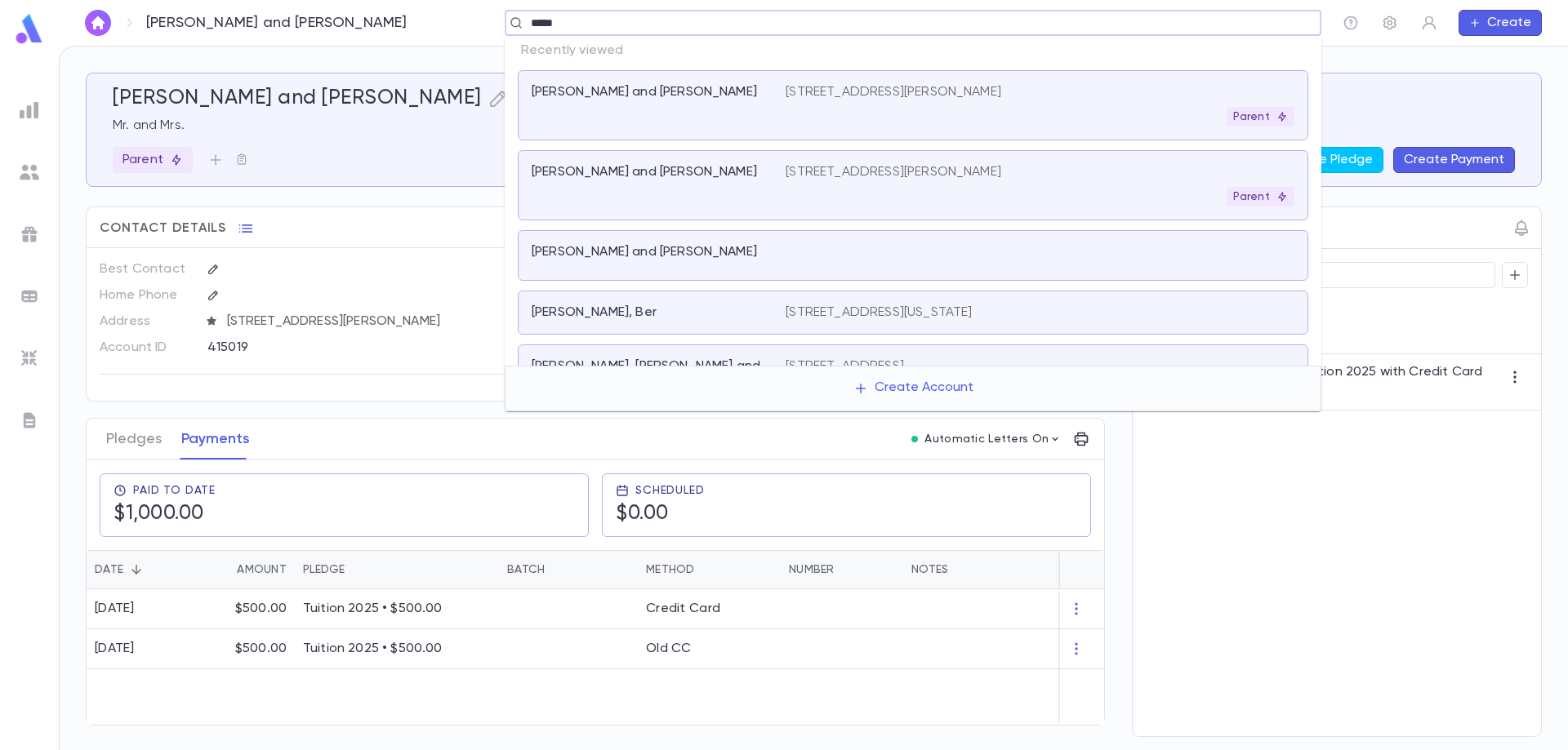
type input "******"
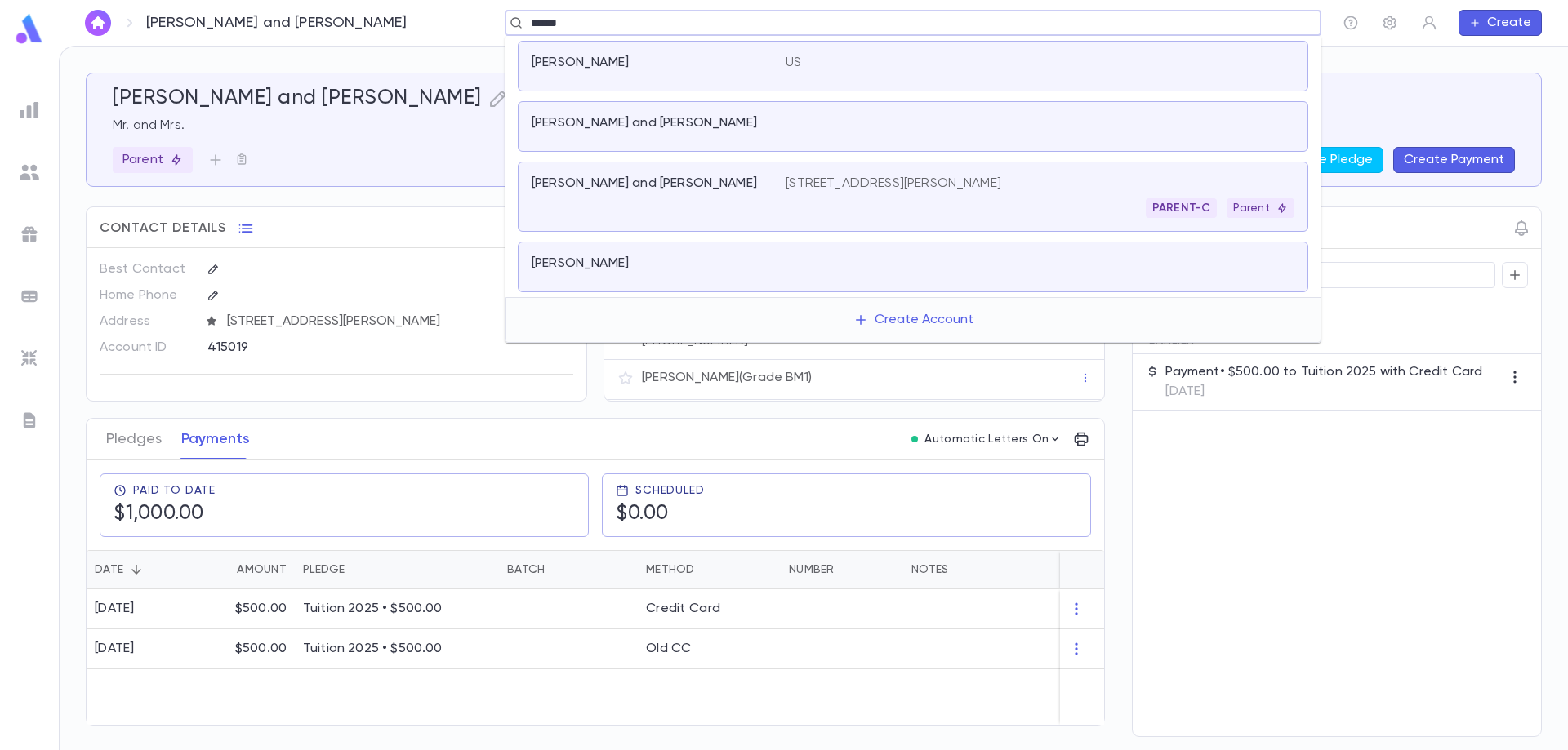
click at [720, 134] on div "[PERSON_NAME] and [PERSON_NAME]" at bounding box center [658, 127] width 254 height 23
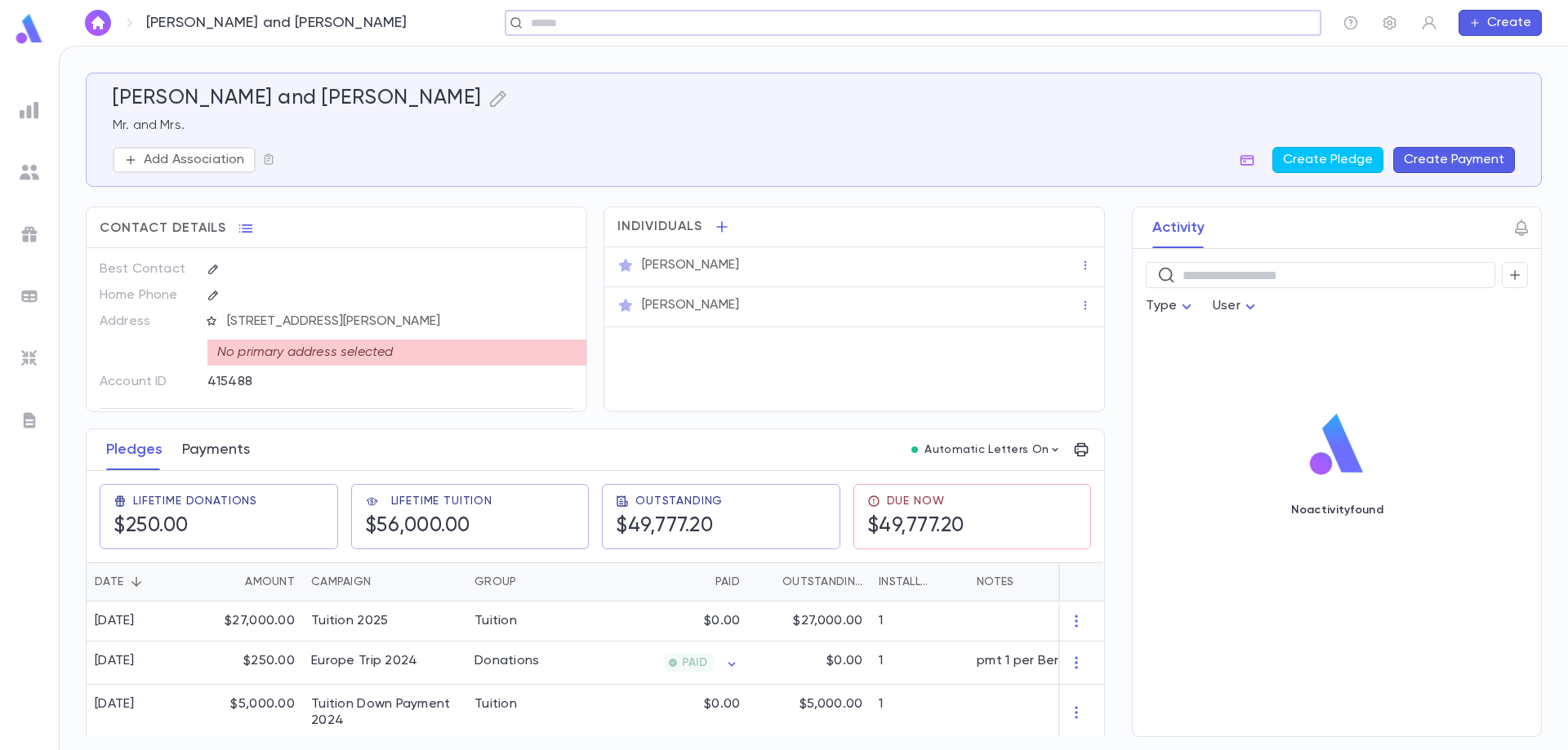
click at [222, 444] on button "Payments" at bounding box center [215, 449] width 68 height 41
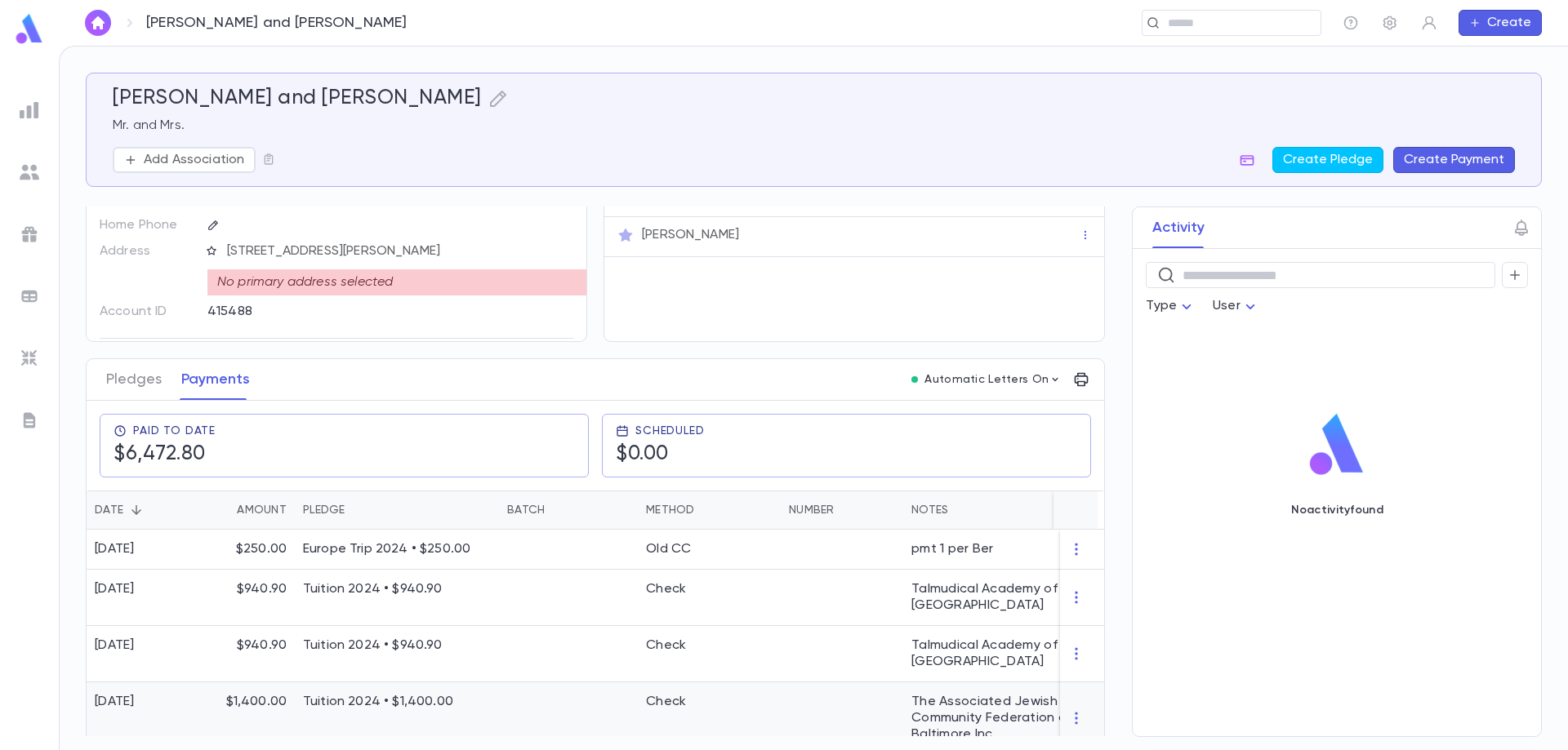
scroll to position [69, 0]
click at [1428, 158] on button "Create Payment" at bounding box center [1455, 159] width 122 height 26
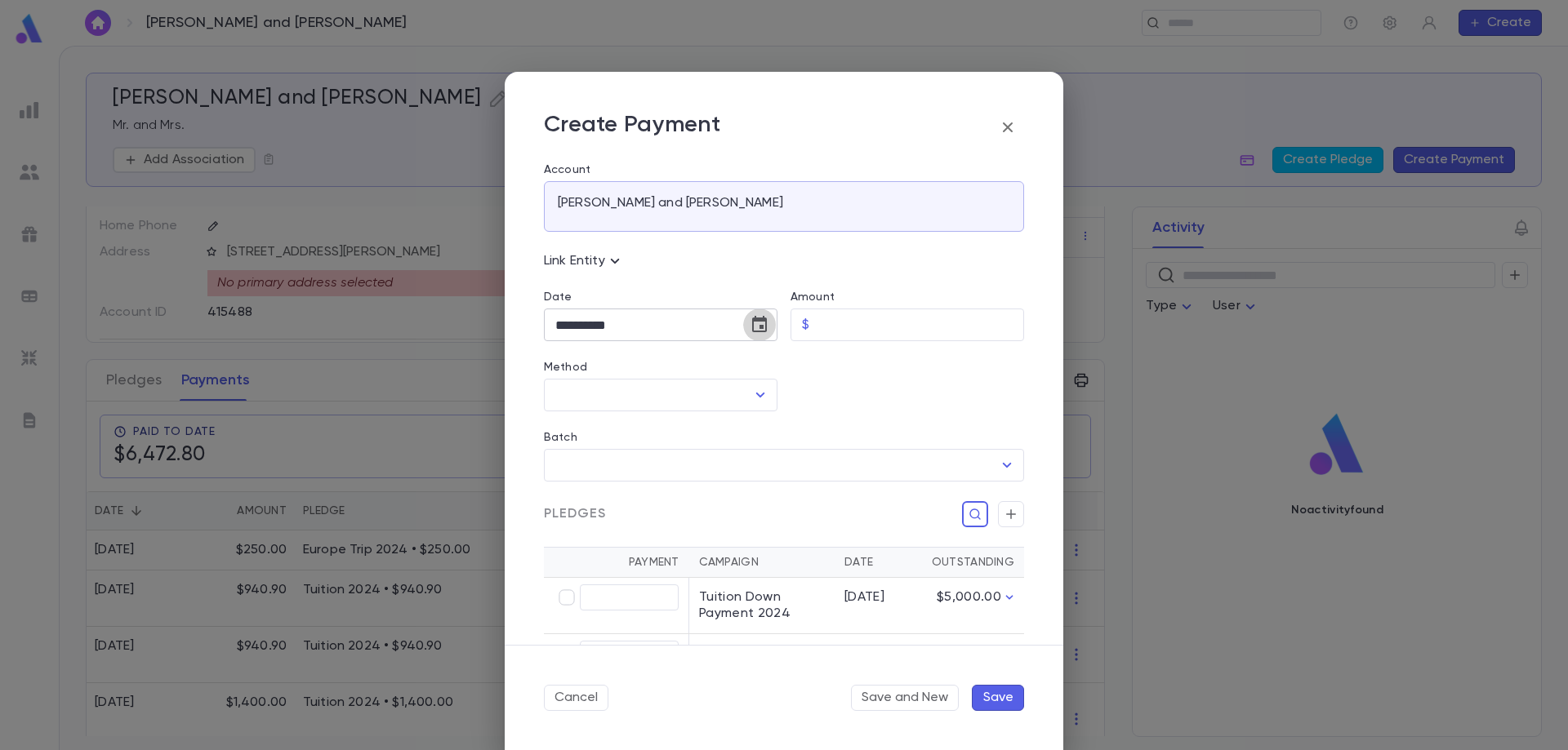
click at [763, 330] on icon "Choose date, selected date is Sep 10, 2025" at bounding box center [759, 324] width 14 height 16
click at [708, 365] on icon "Previous month" at bounding box center [705, 366] width 20 height 20
click at [641, 466] on button "6" at bounding box center [638, 465] width 30 height 30
type input "**********"
click at [837, 325] on input "Amount" at bounding box center [920, 325] width 208 height 31
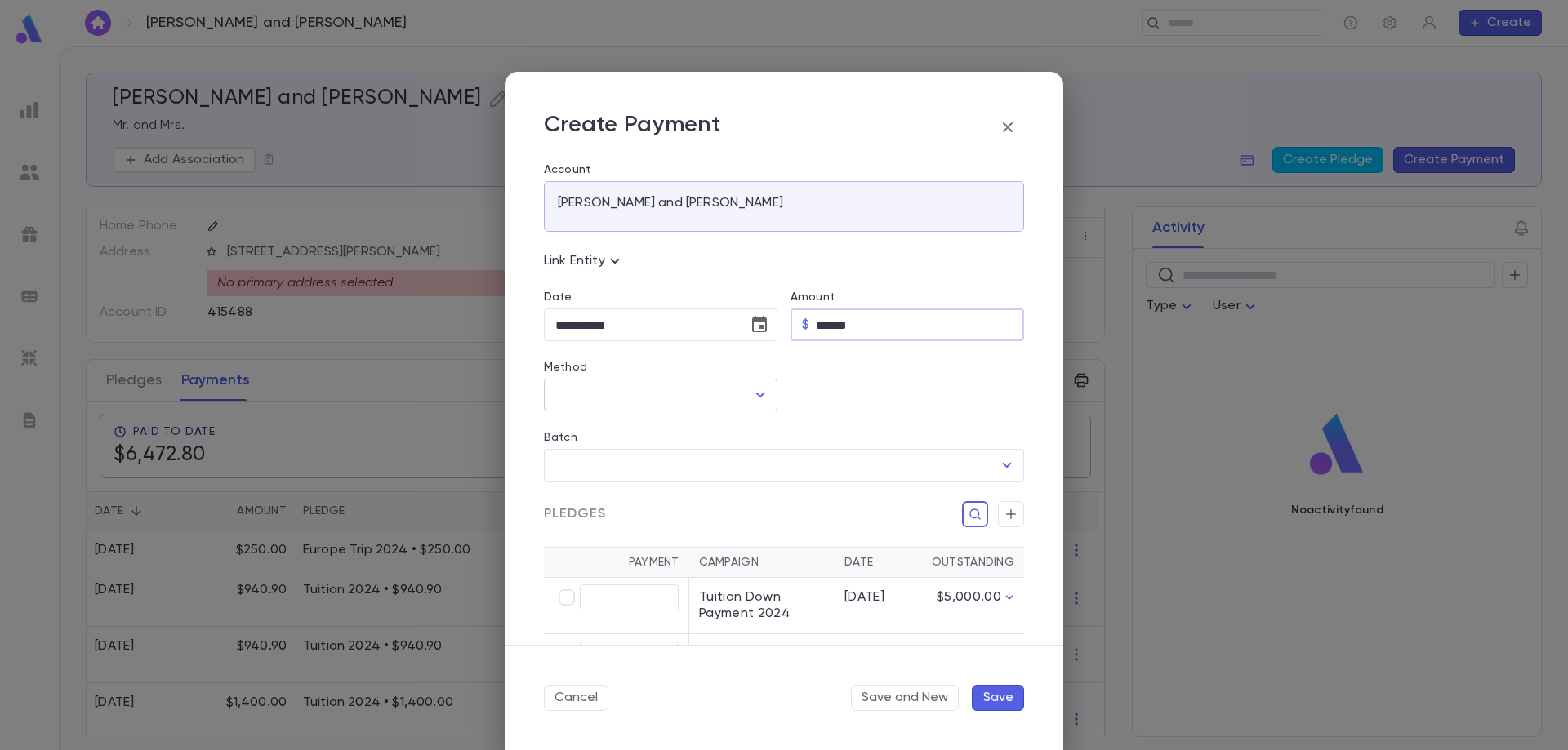
type input "******"
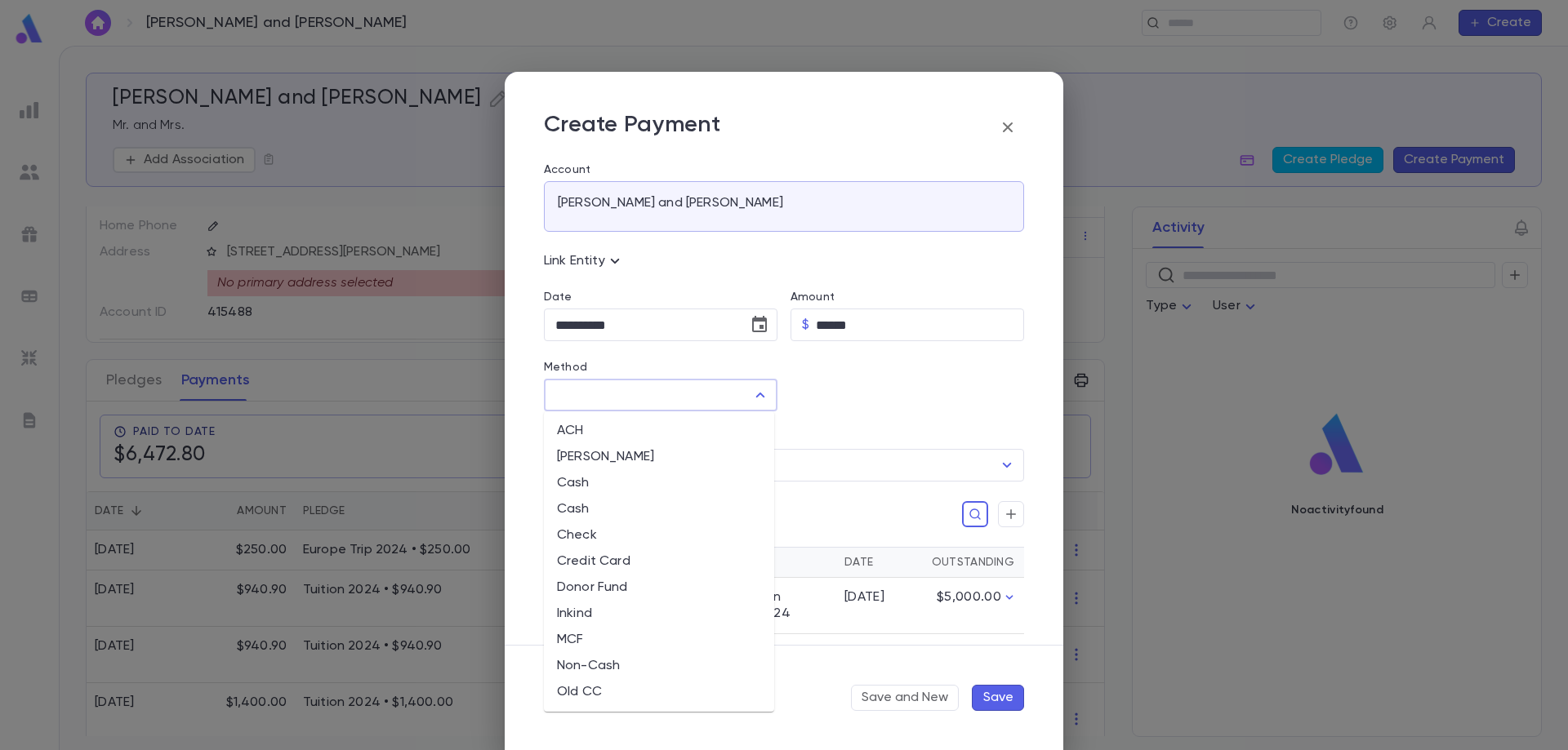
click at [592, 403] on input "Method" at bounding box center [648, 395] width 194 height 31
drag, startPoint x: 624, startPoint y: 567, endPoint x: 716, endPoint y: 536, distance: 97.1
click at [624, 567] on li "Credit Card" at bounding box center [659, 561] width 230 height 26
type input "**********"
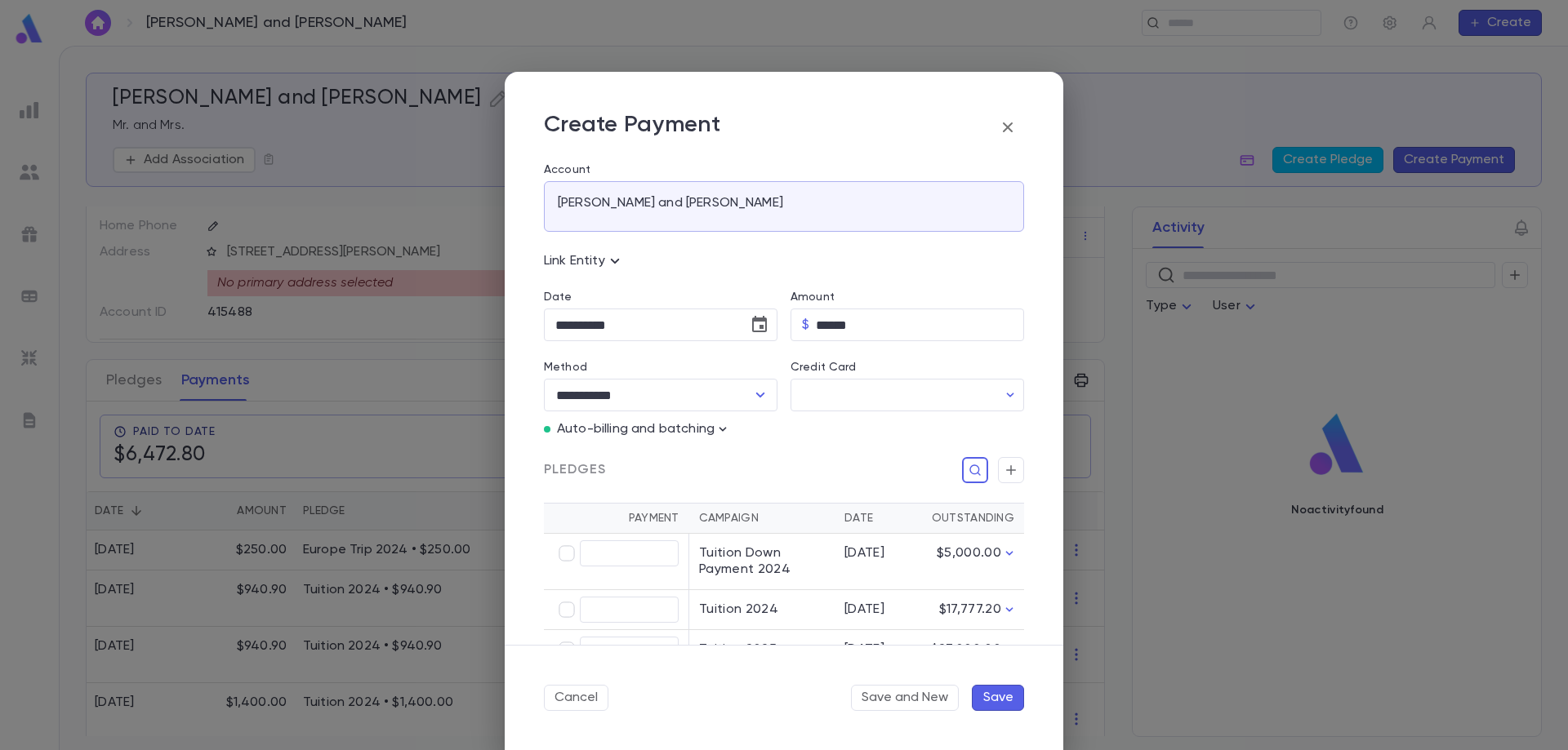
click at [685, 434] on p "Auto-billing and batching" at bounding box center [636, 429] width 158 height 16
click at [717, 429] on icon "button" at bounding box center [723, 429] width 16 height 16
click at [760, 464] on p "Enter Manual Billing Instead" at bounding box center [817, 459] width 169 height 16
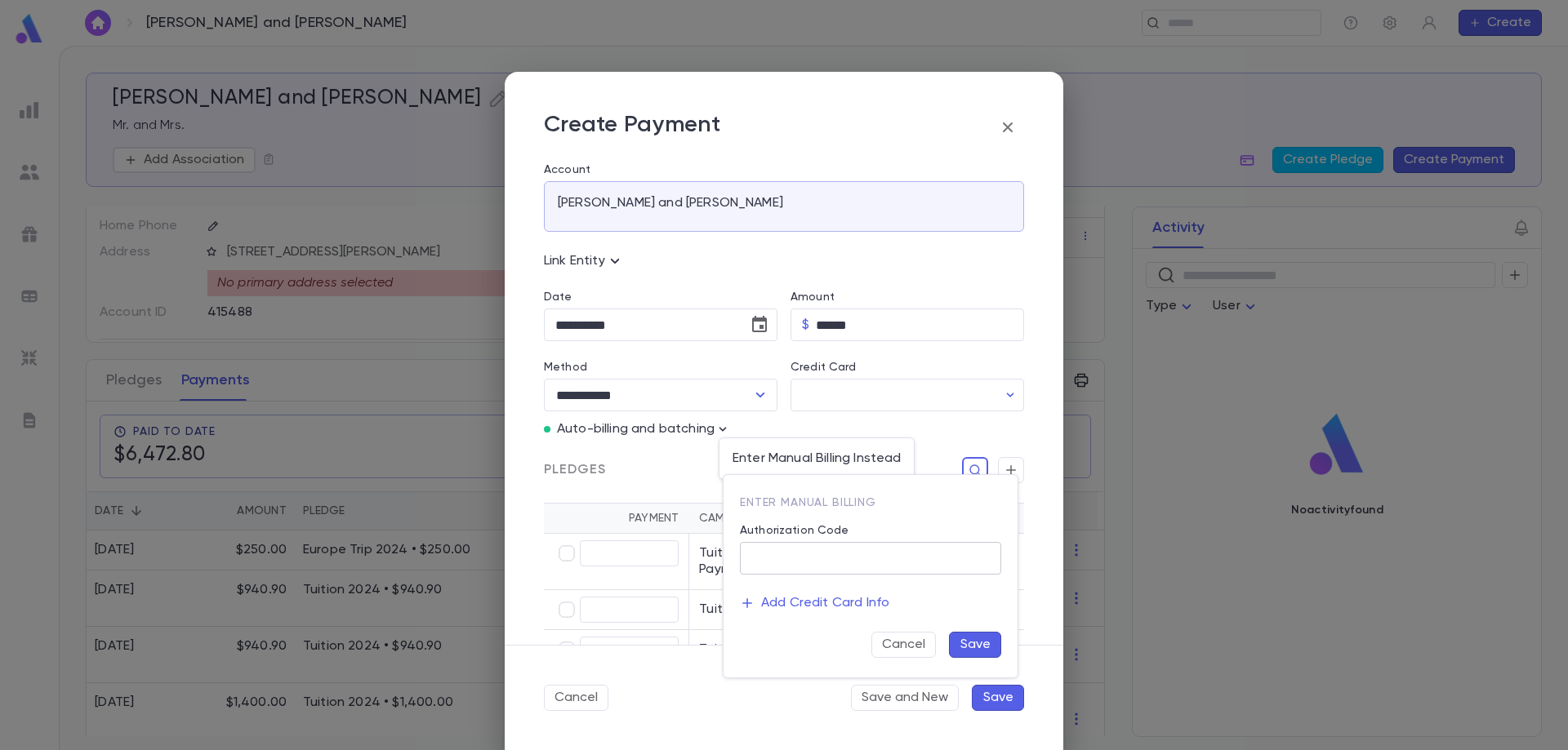
click at [794, 566] on input "Authorization Code" at bounding box center [870, 558] width 262 height 31
type input "**********"
click at [967, 646] on button "Save" at bounding box center [975, 644] width 52 height 26
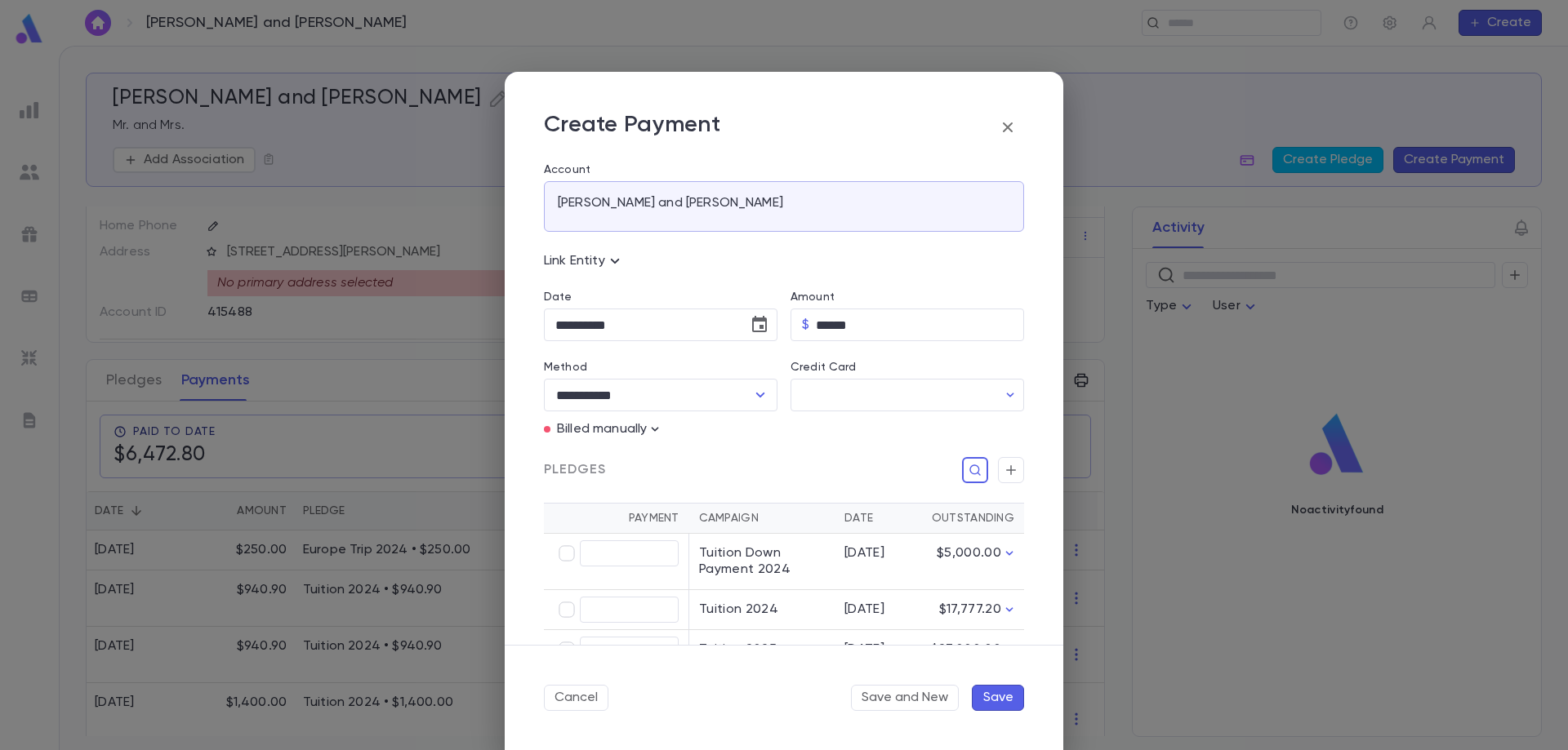
scroll to position [82, 0]
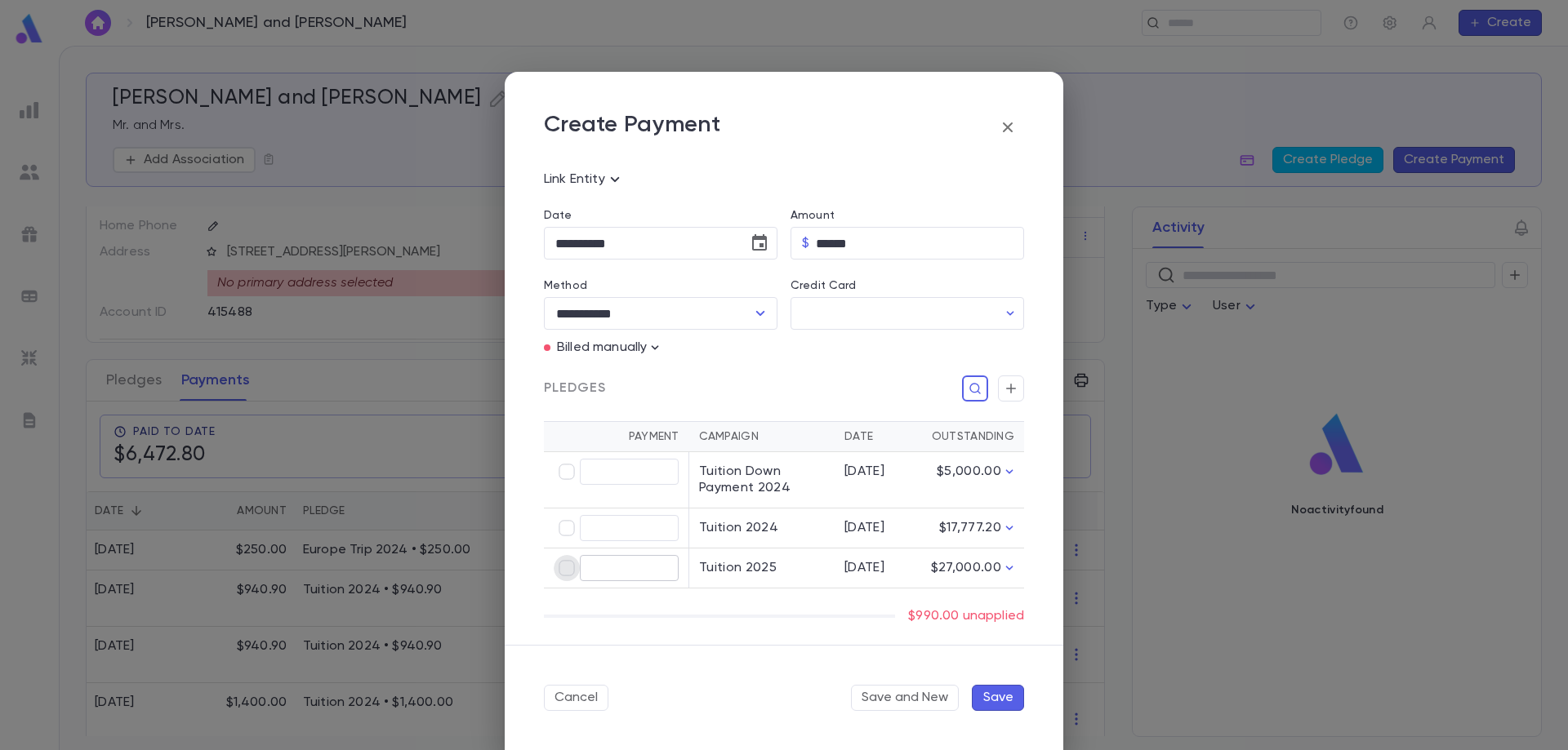
type input "******"
click at [996, 703] on button "Save" at bounding box center [998, 698] width 52 height 26
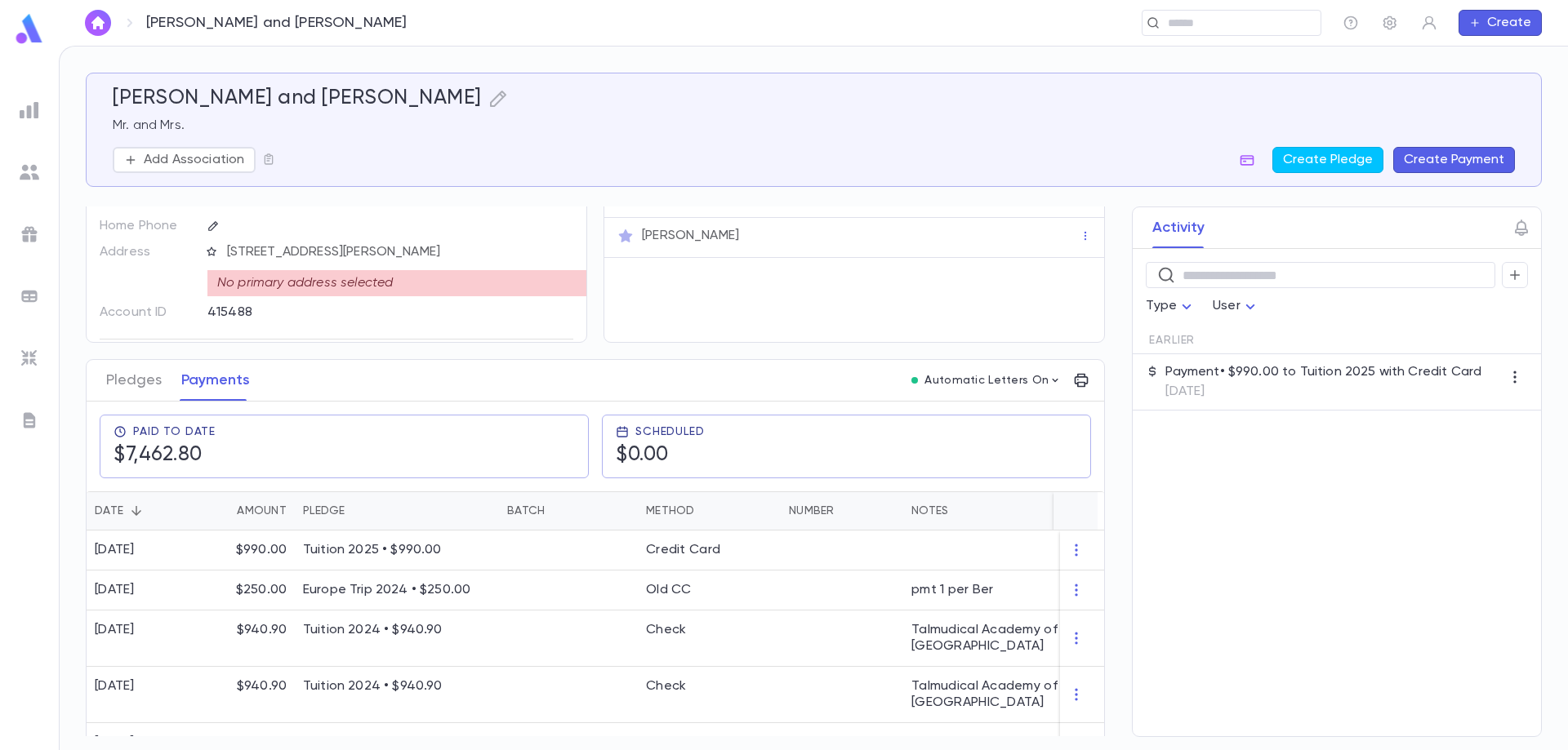
click at [1428, 154] on button "Create Payment" at bounding box center [1455, 159] width 122 height 26
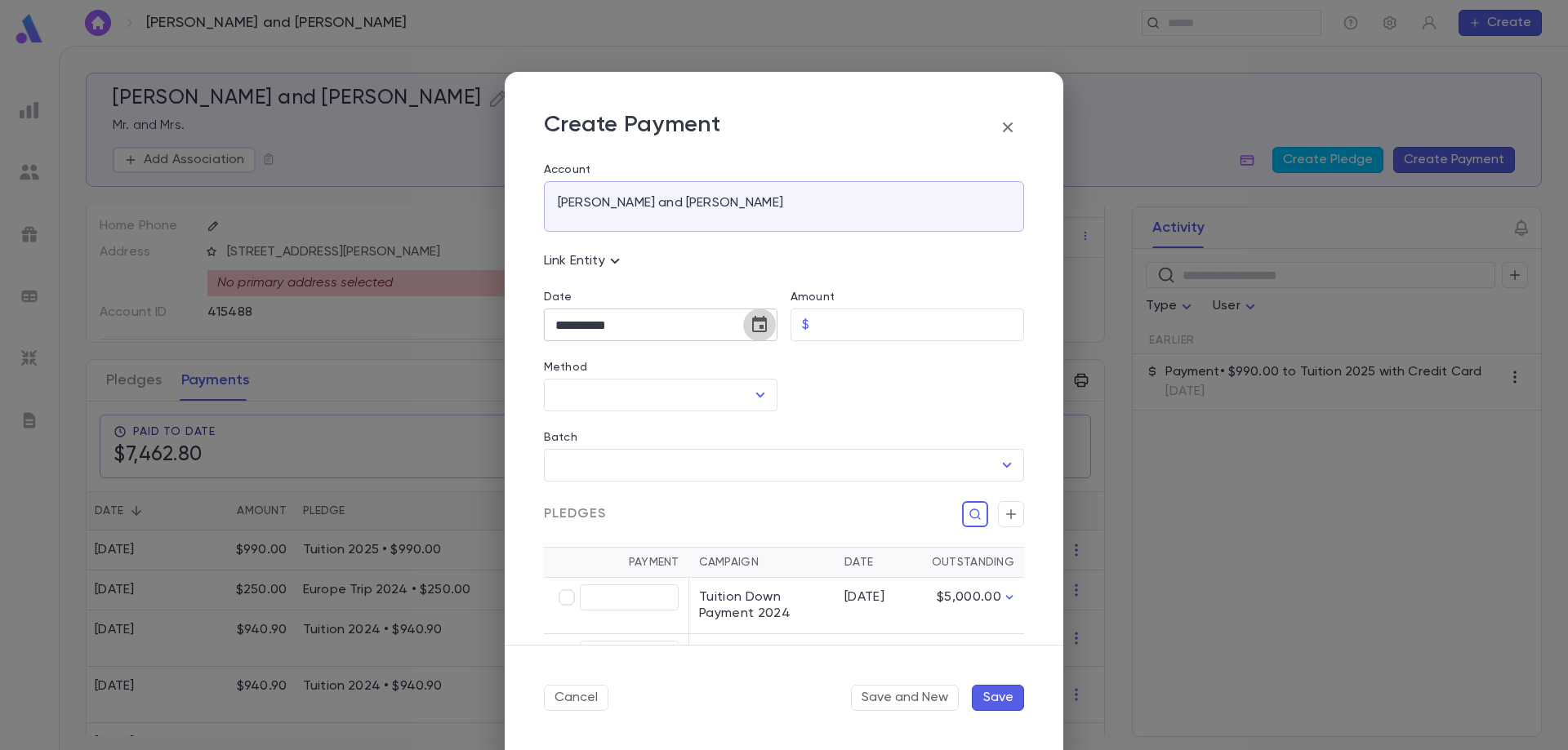
click at [754, 324] on icon "Choose date, selected date is Sep 10, 2025" at bounding box center [760, 325] width 20 height 20
click at [698, 366] on icon "Previous month" at bounding box center [705, 366] width 20 height 20
click at [641, 467] on button "6" at bounding box center [638, 465] width 30 height 30
type input "**********"
click at [853, 318] on input "Amount" at bounding box center [920, 325] width 208 height 31
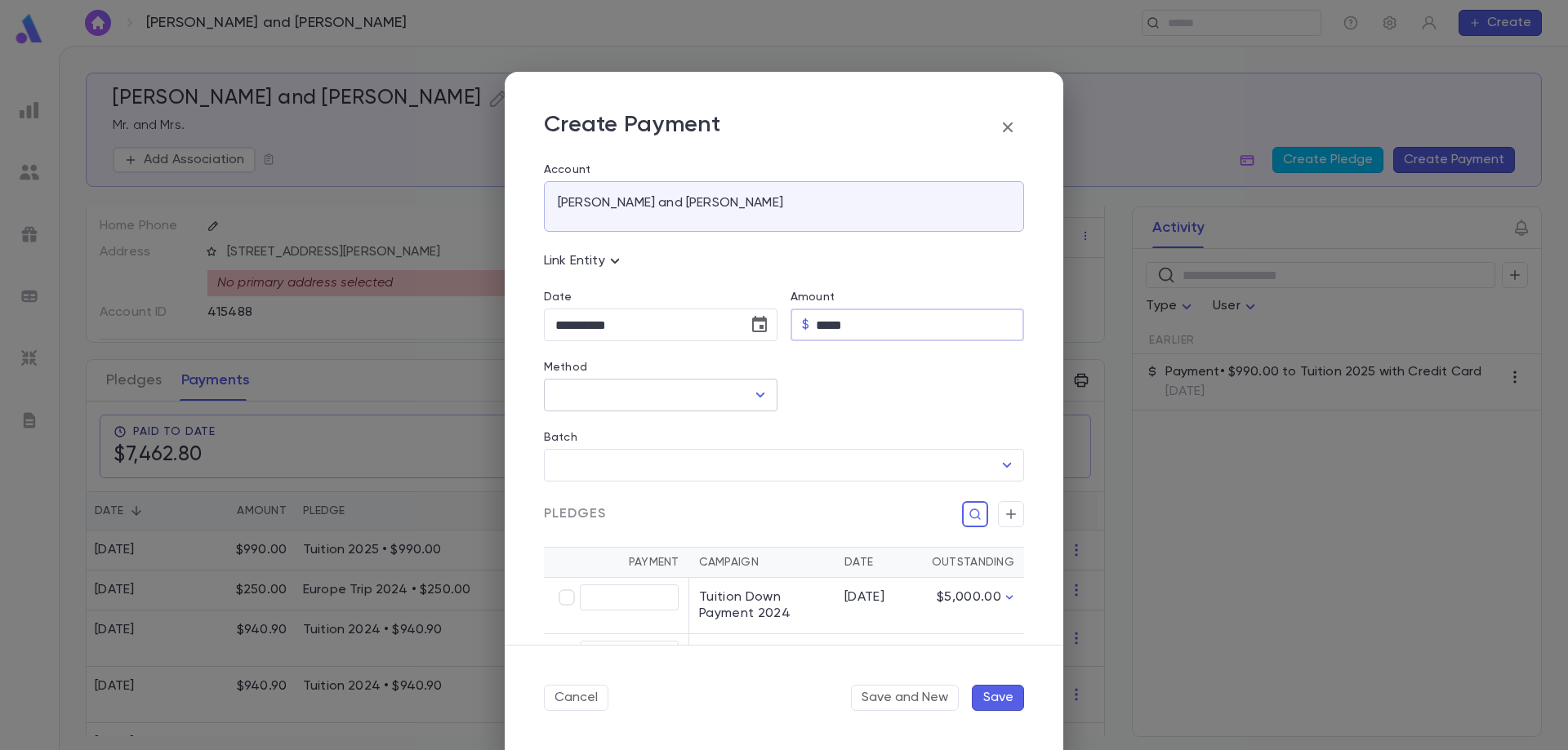
type input "*****"
click at [625, 400] on input "Method" at bounding box center [648, 395] width 194 height 31
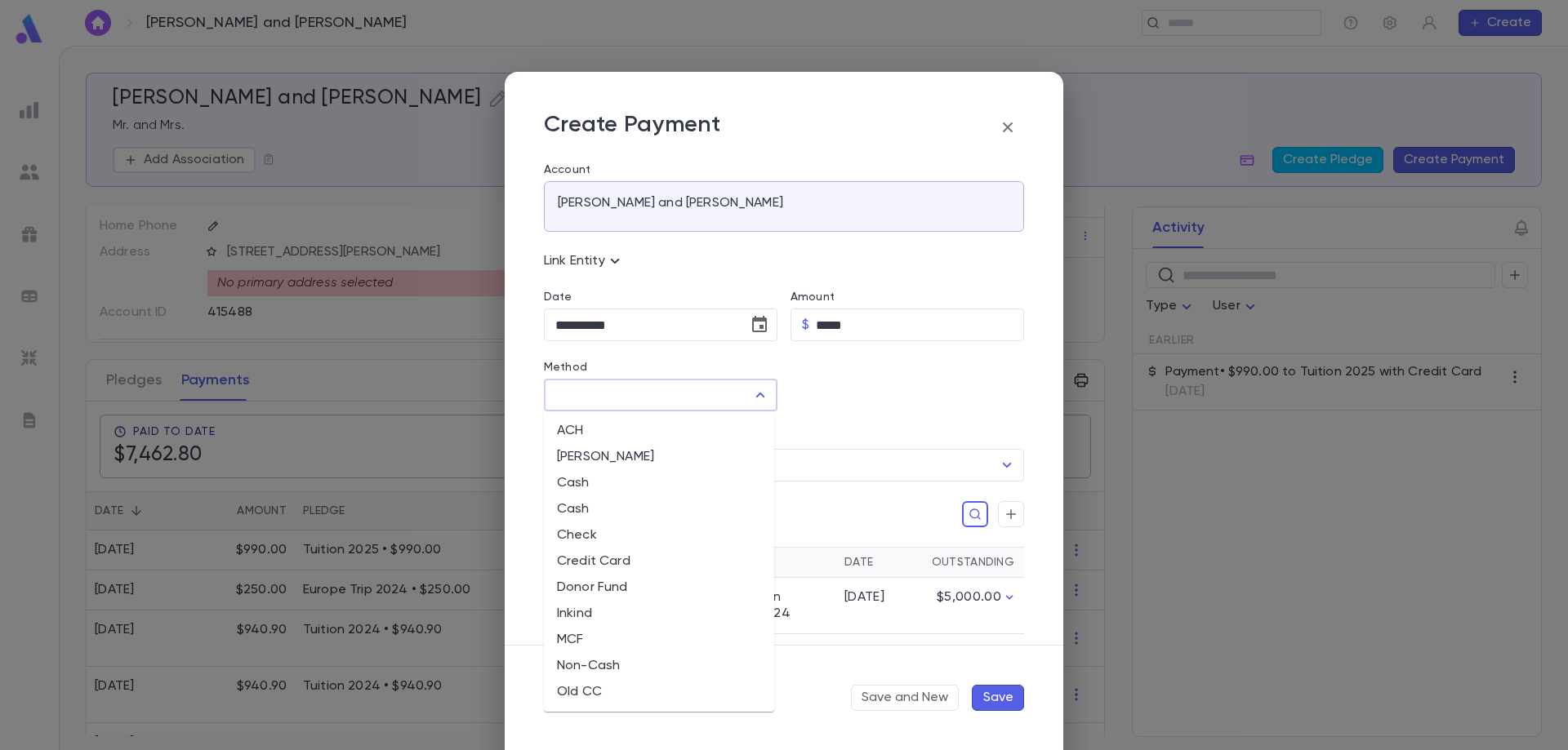
click at [589, 563] on li "Credit Card" at bounding box center [659, 561] width 230 height 26
type input "**********"
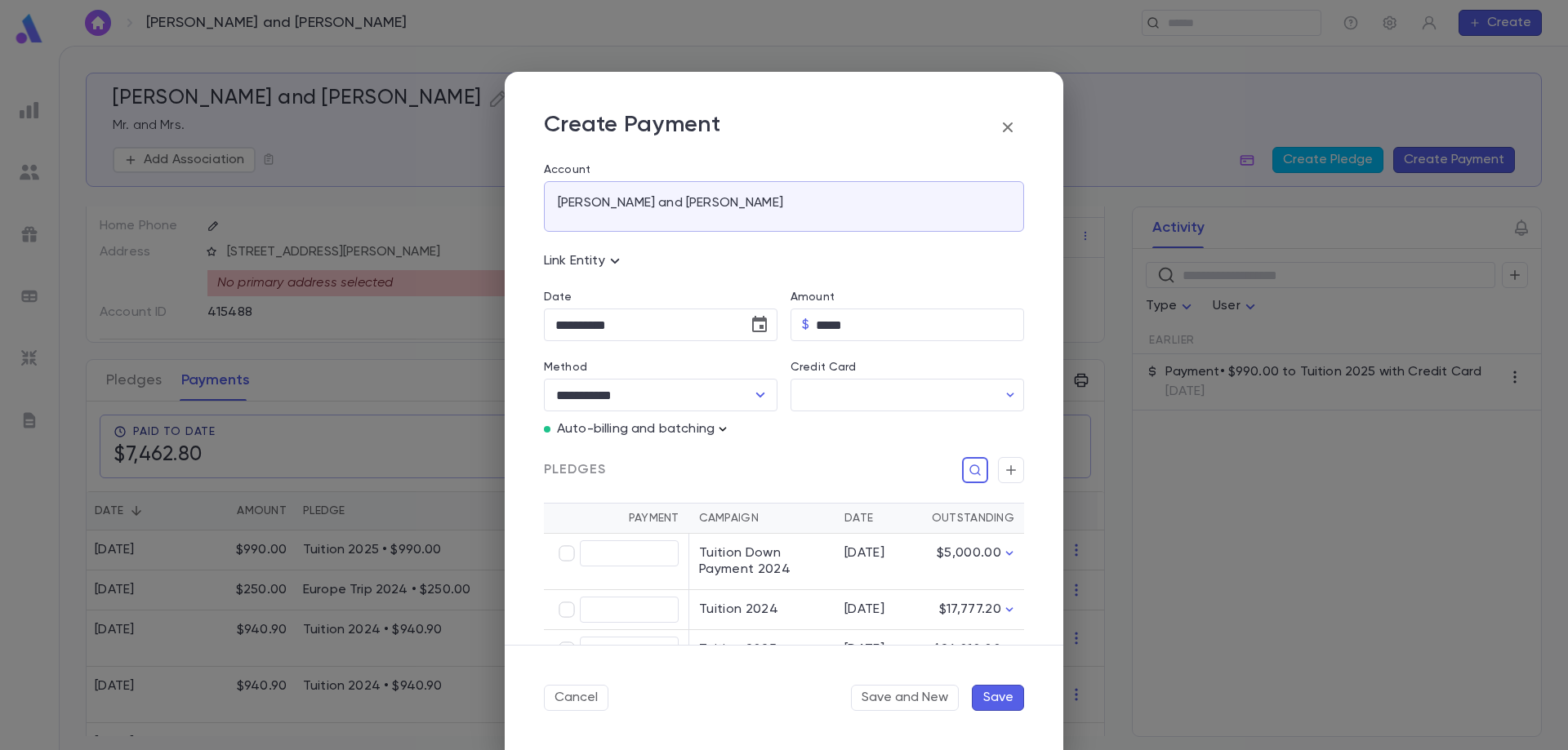
click at [723, 430] on icon "button" at bounding box center [724, 429] width 8 height 4
click at [754, 456] on p "Enter Manual Billing Instead" at bounding box center [817, 459] width 169 height 16
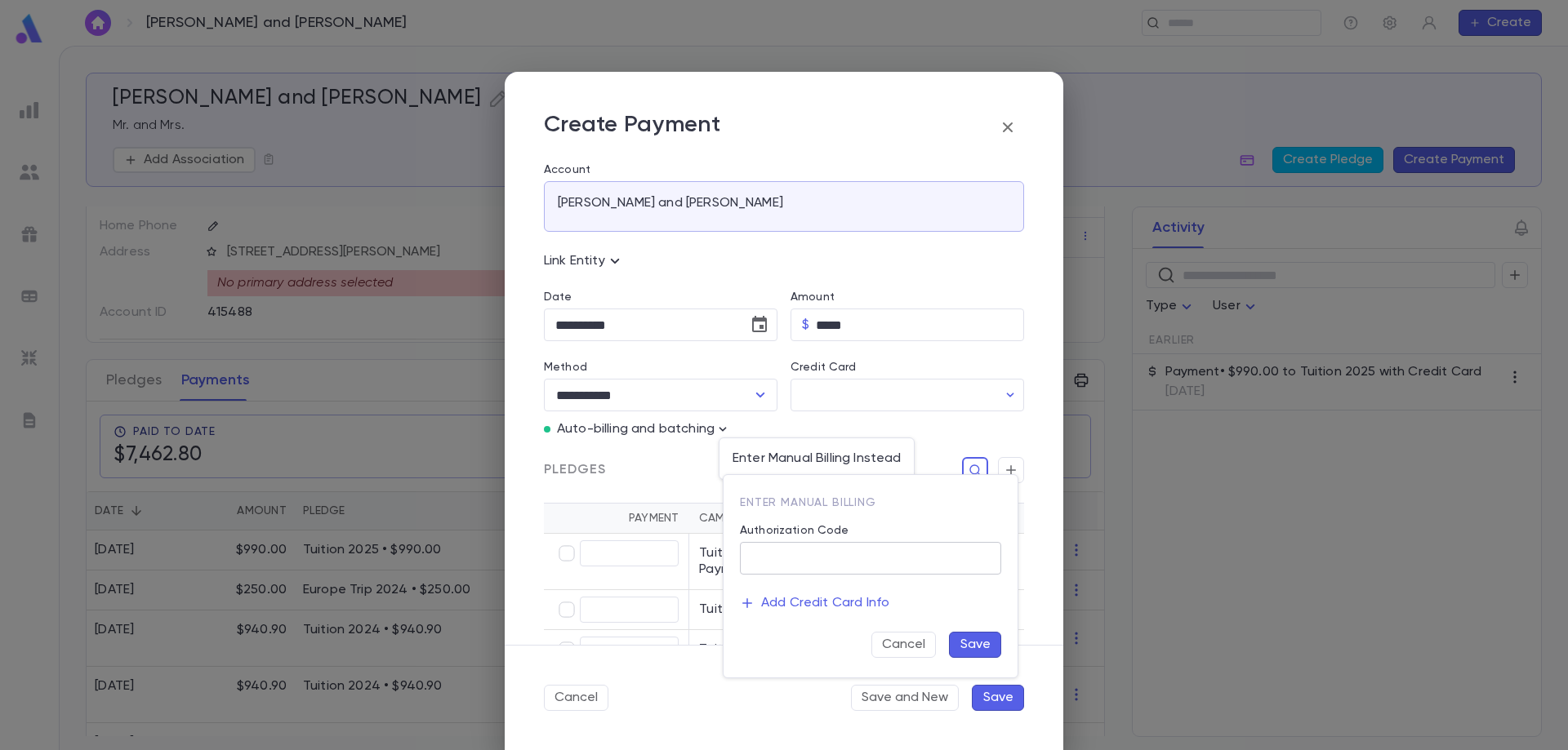
click at [782, 561] on input "Authorization Code" at bounding box center [870, 558] width 262 height 31
type input "**********"
click at [965, 641] on button "Save" at bounding box center [975, 644] width 52 height 26
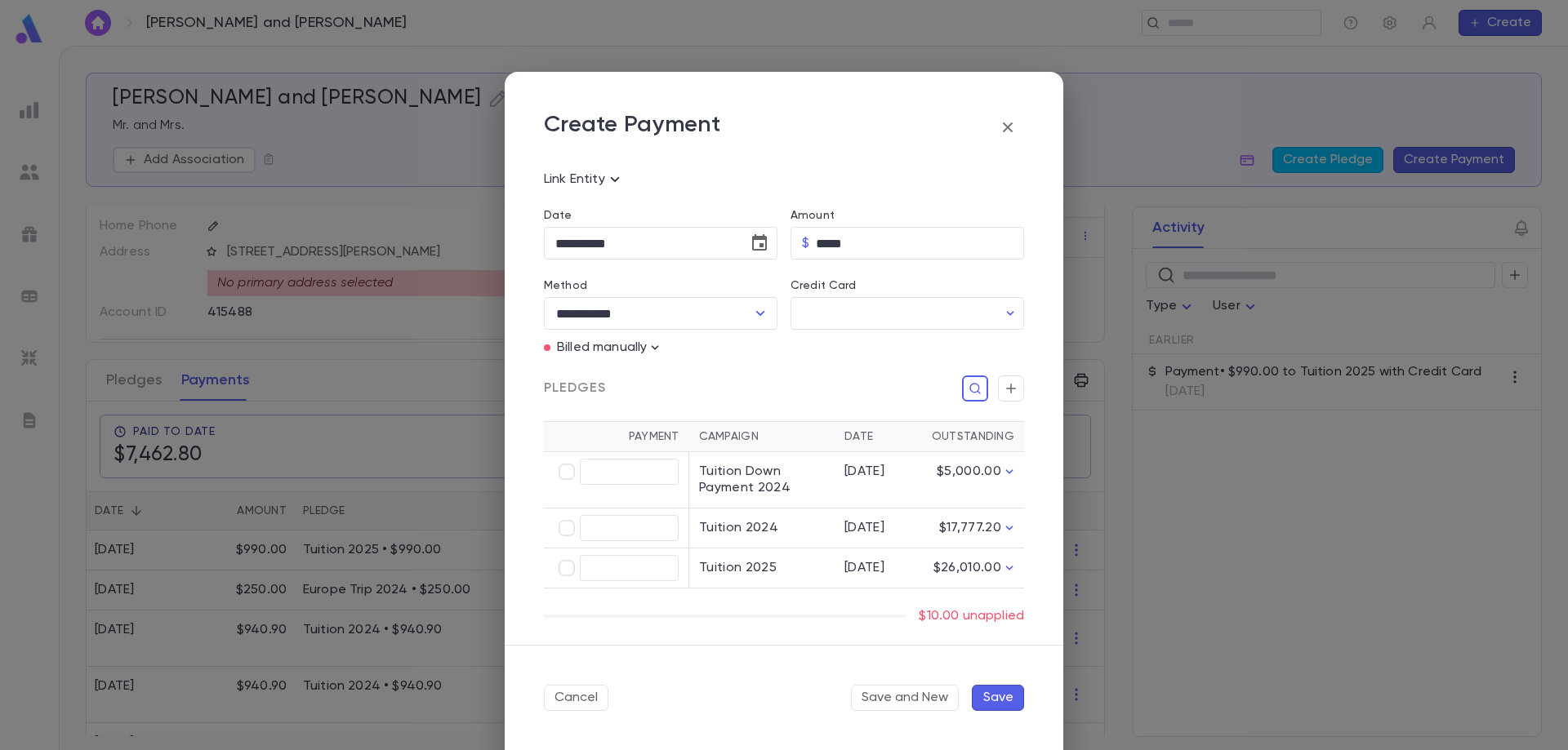
type input "*****"
click at [990, 696] on button "Save" at bounding box center [998, 698] width 52 height 26
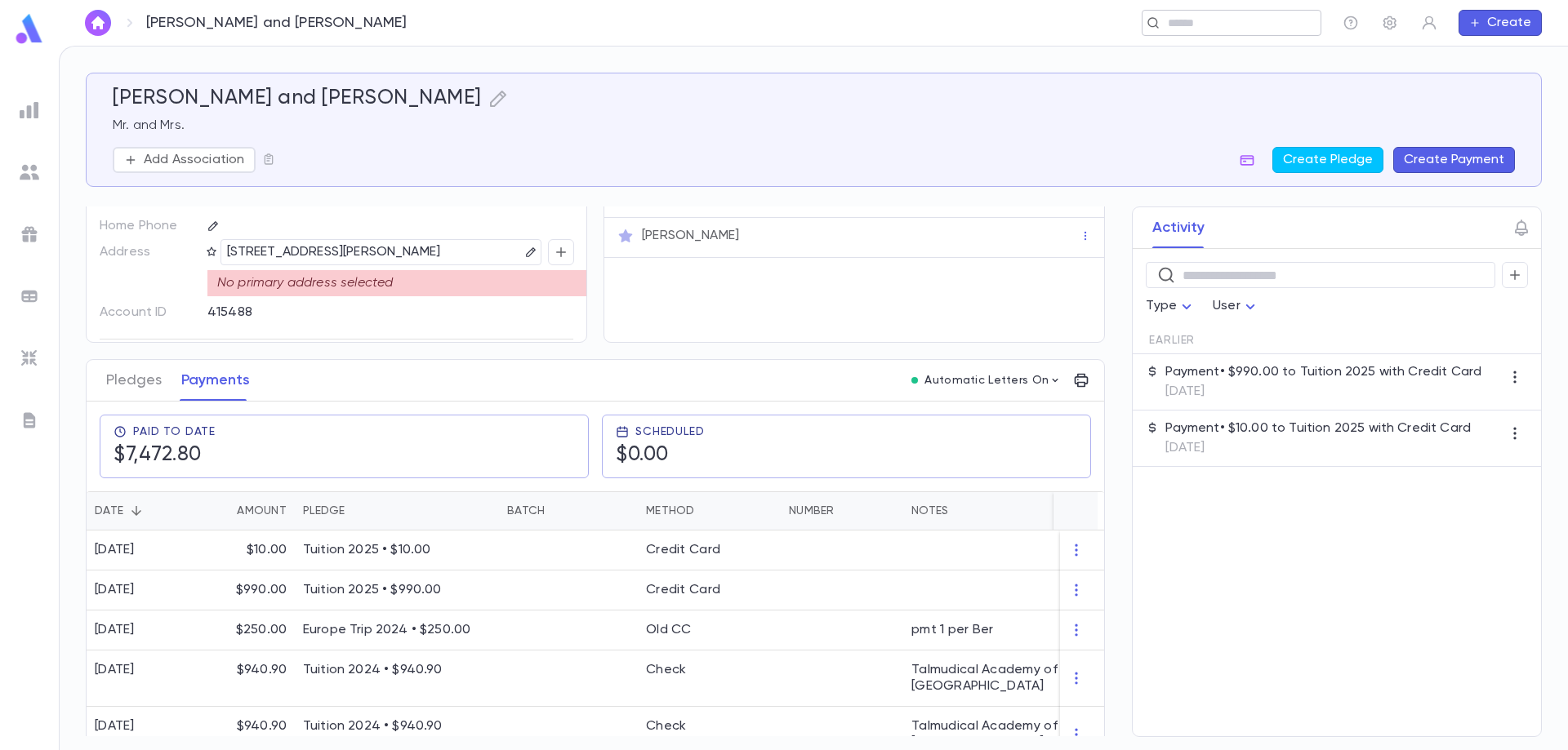
click at [1174, 32] on div "​" at bounding box center [1231, 22] width 180 height 26
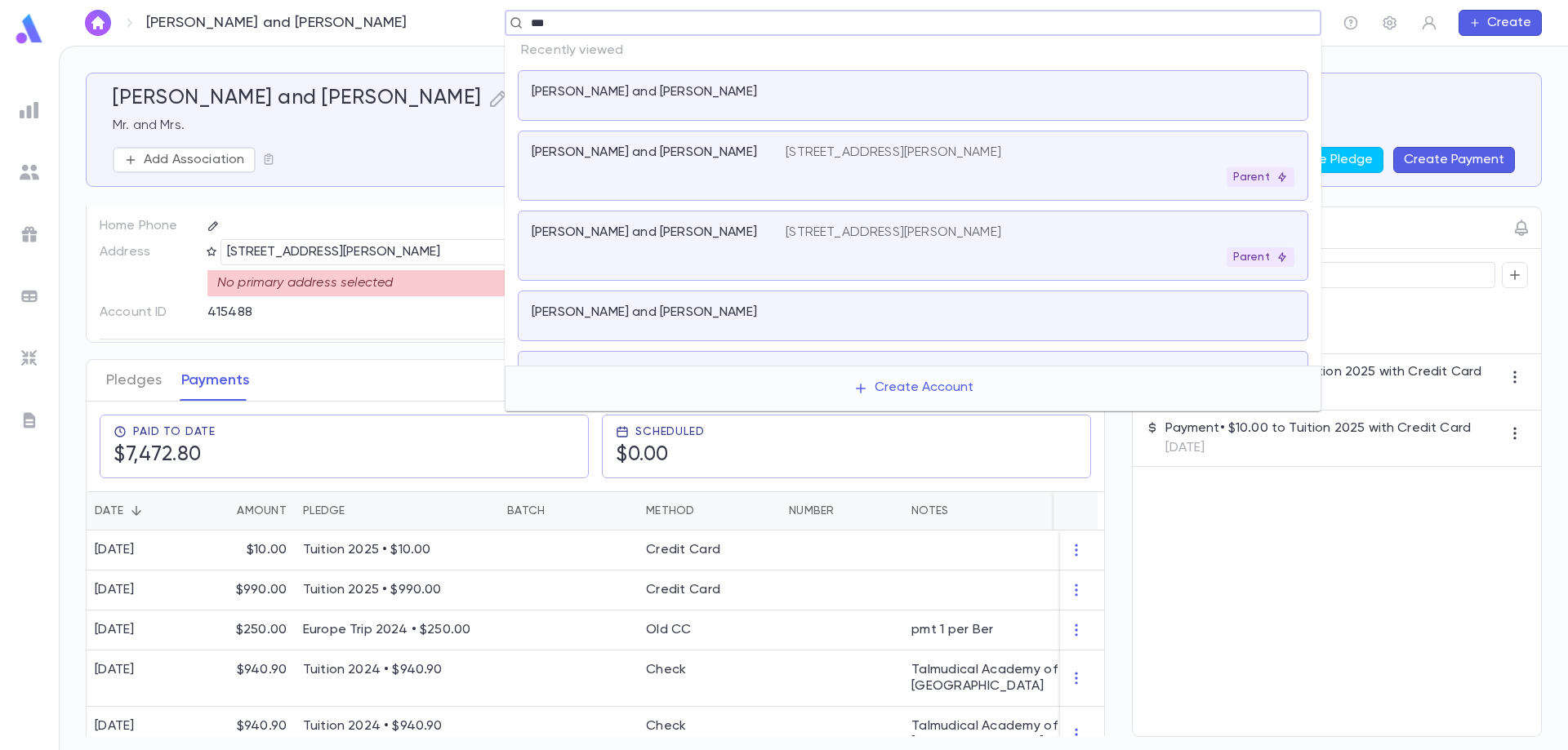
type input "****"
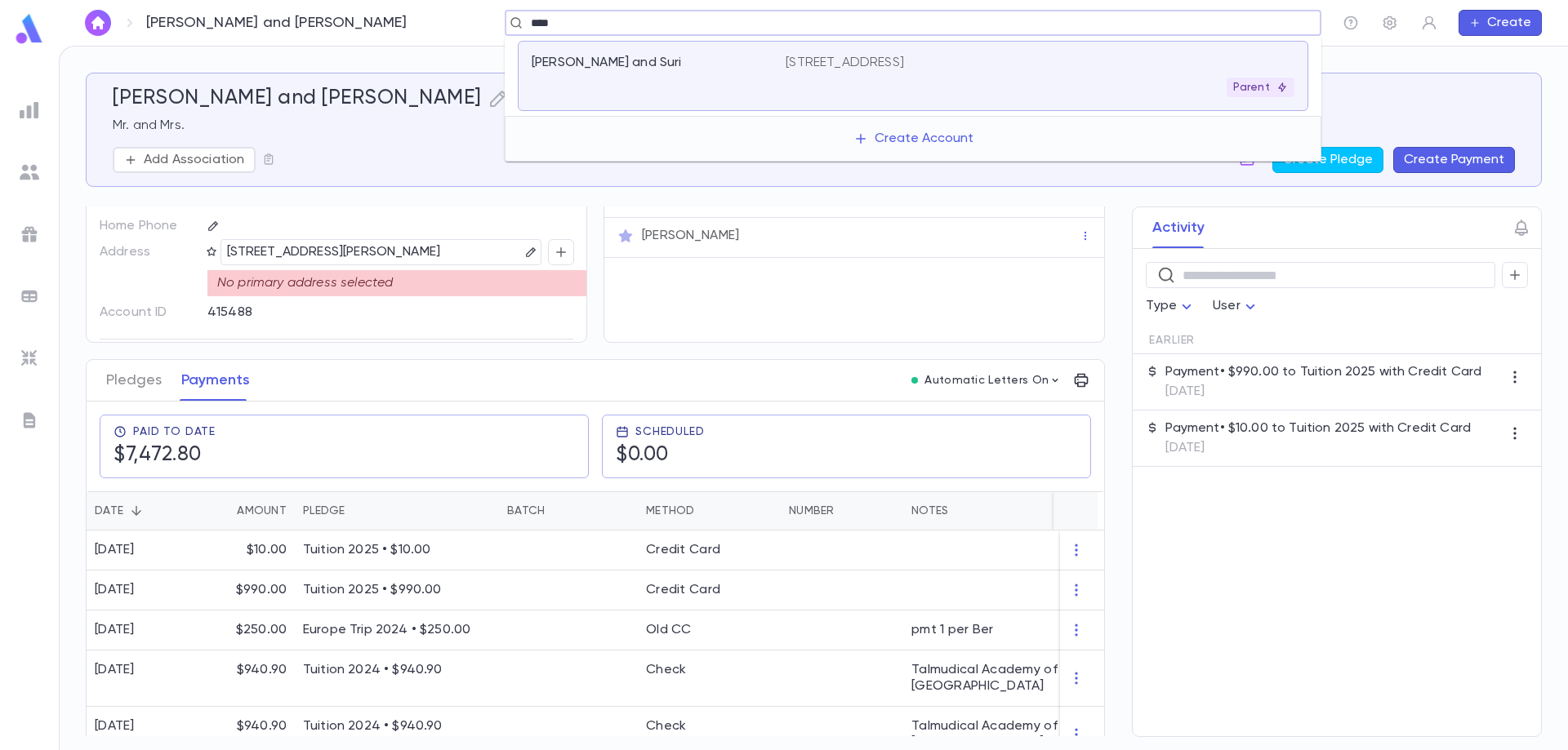
click at [689, 77] on div "[PERSON_NAME] and Suri" at bounding box center [658, 75] width 254 height 43
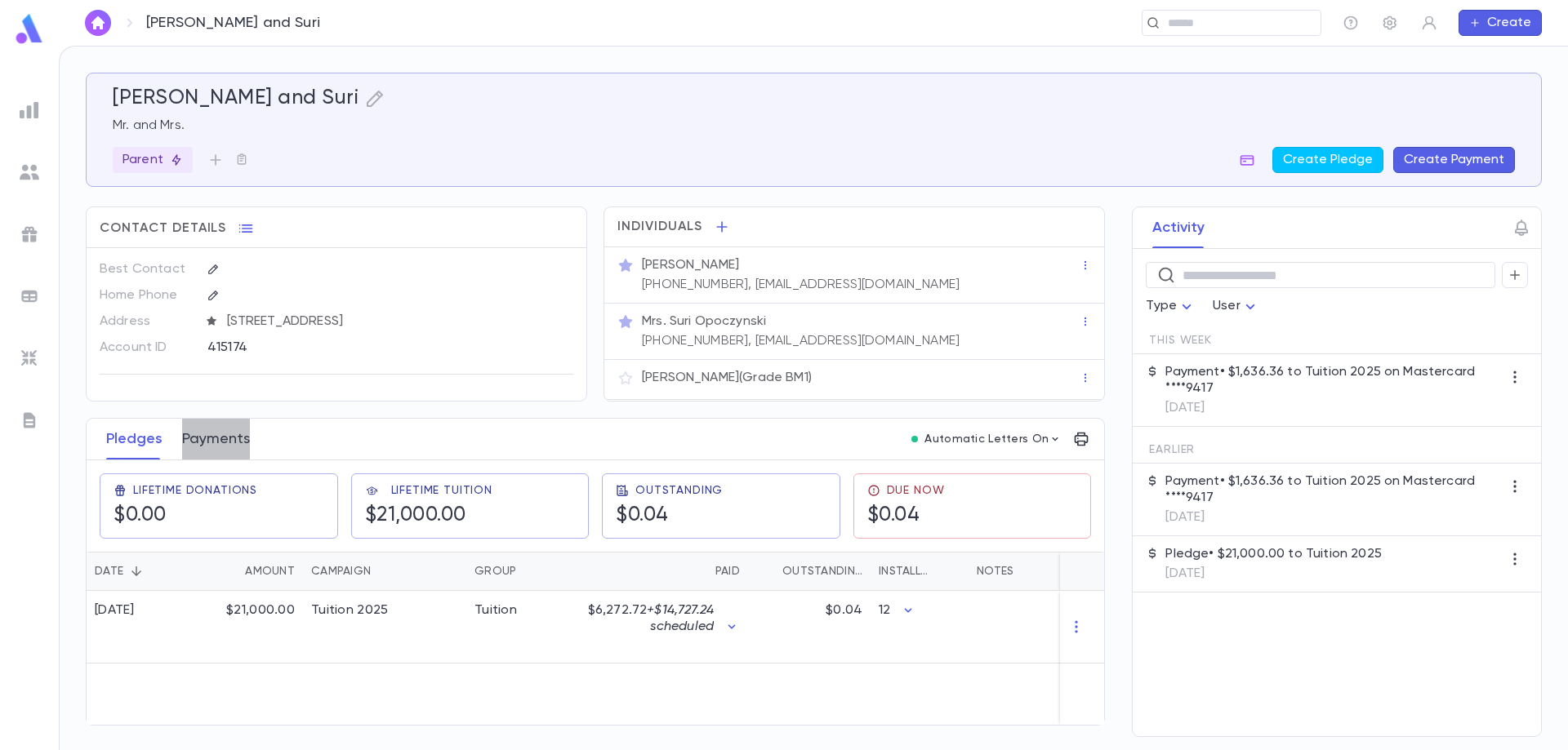
click at [210, 440] on button "Payments" at bounding box center [215, 439] width 68 height 41
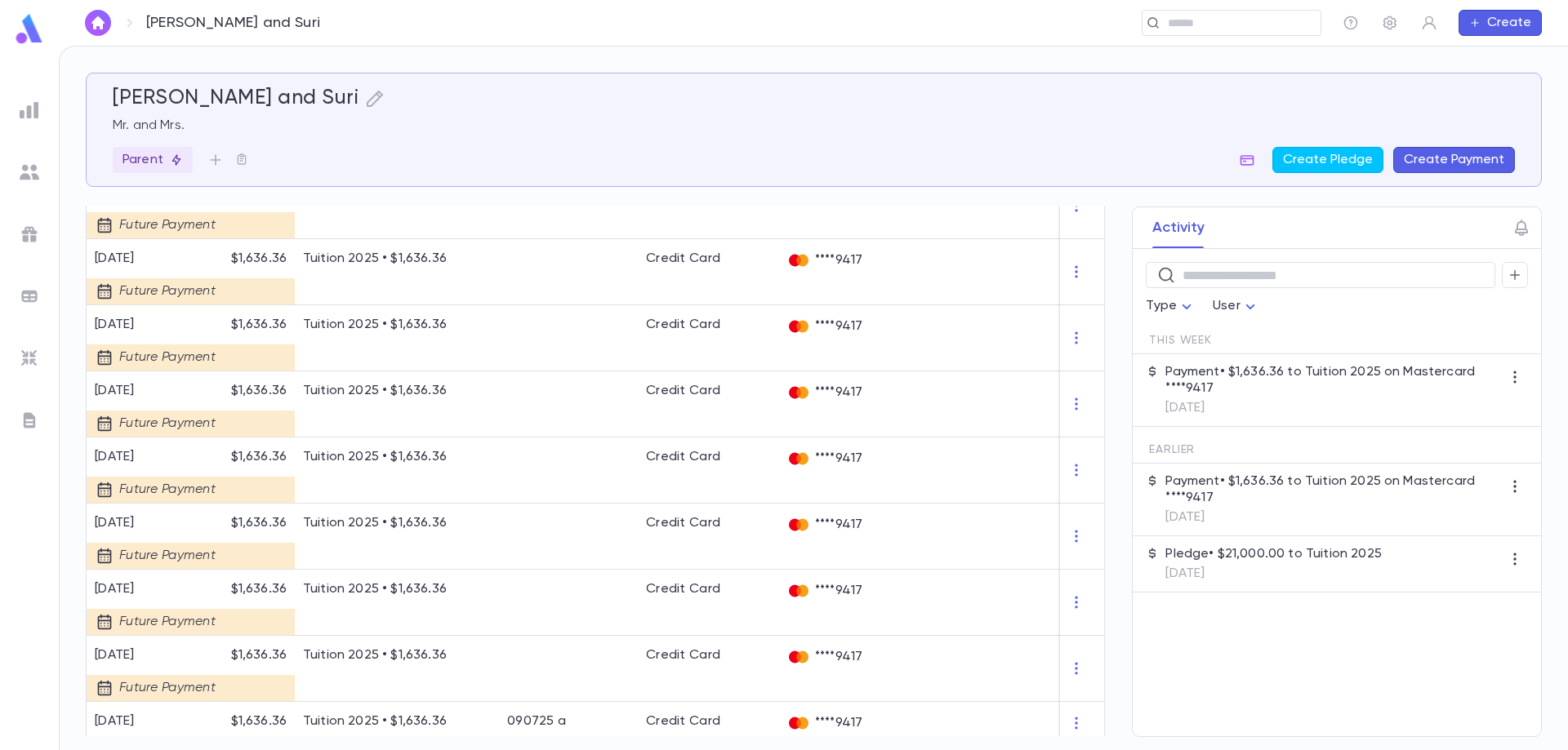
scroll to position [582, 0]
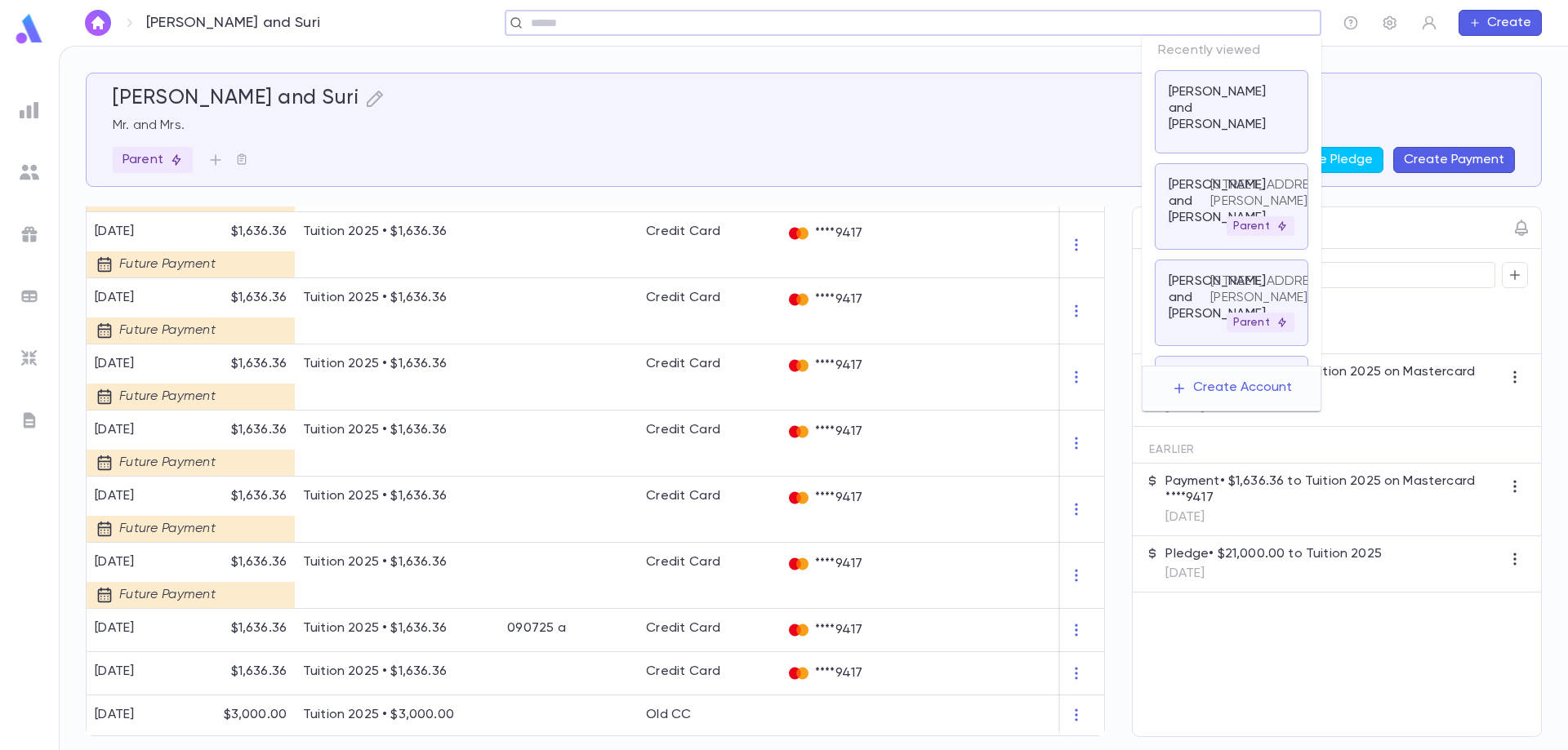
click at [1197, 25] on input "text" at bounding box center [907, 23] width 764 height 15
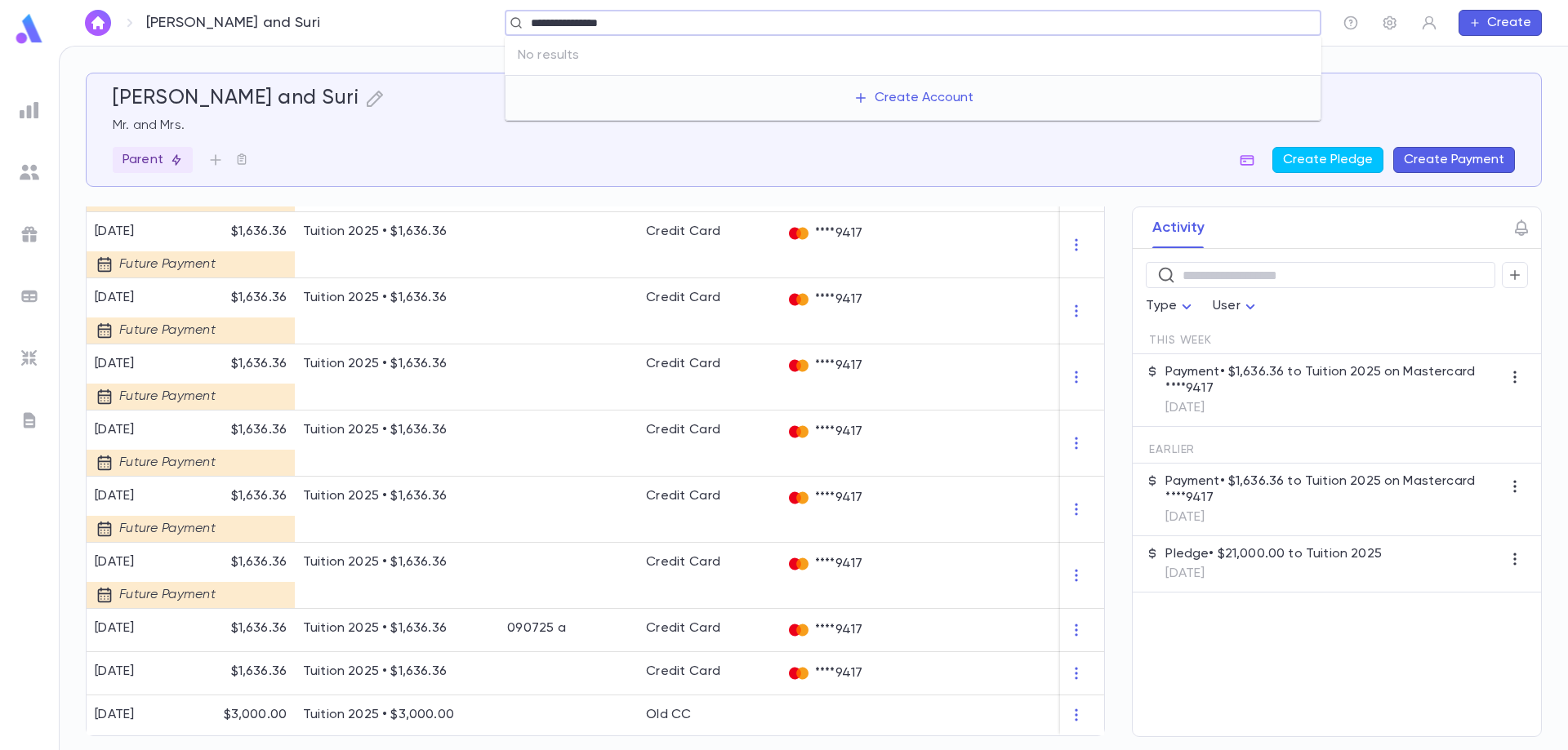
click at [614, 26] on input "**********" at bounding box center [907, 23] width 764 height 15
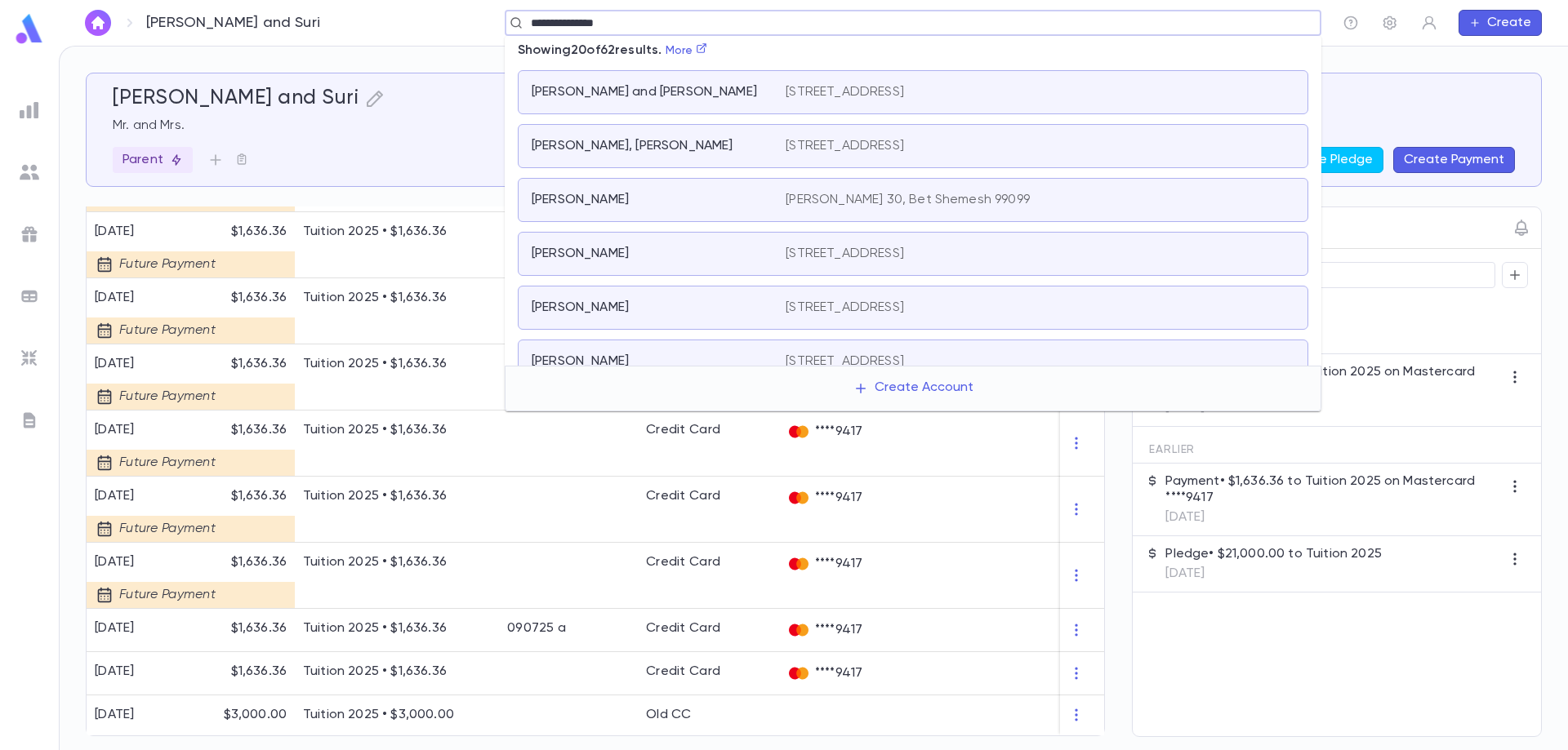
type input "**********"
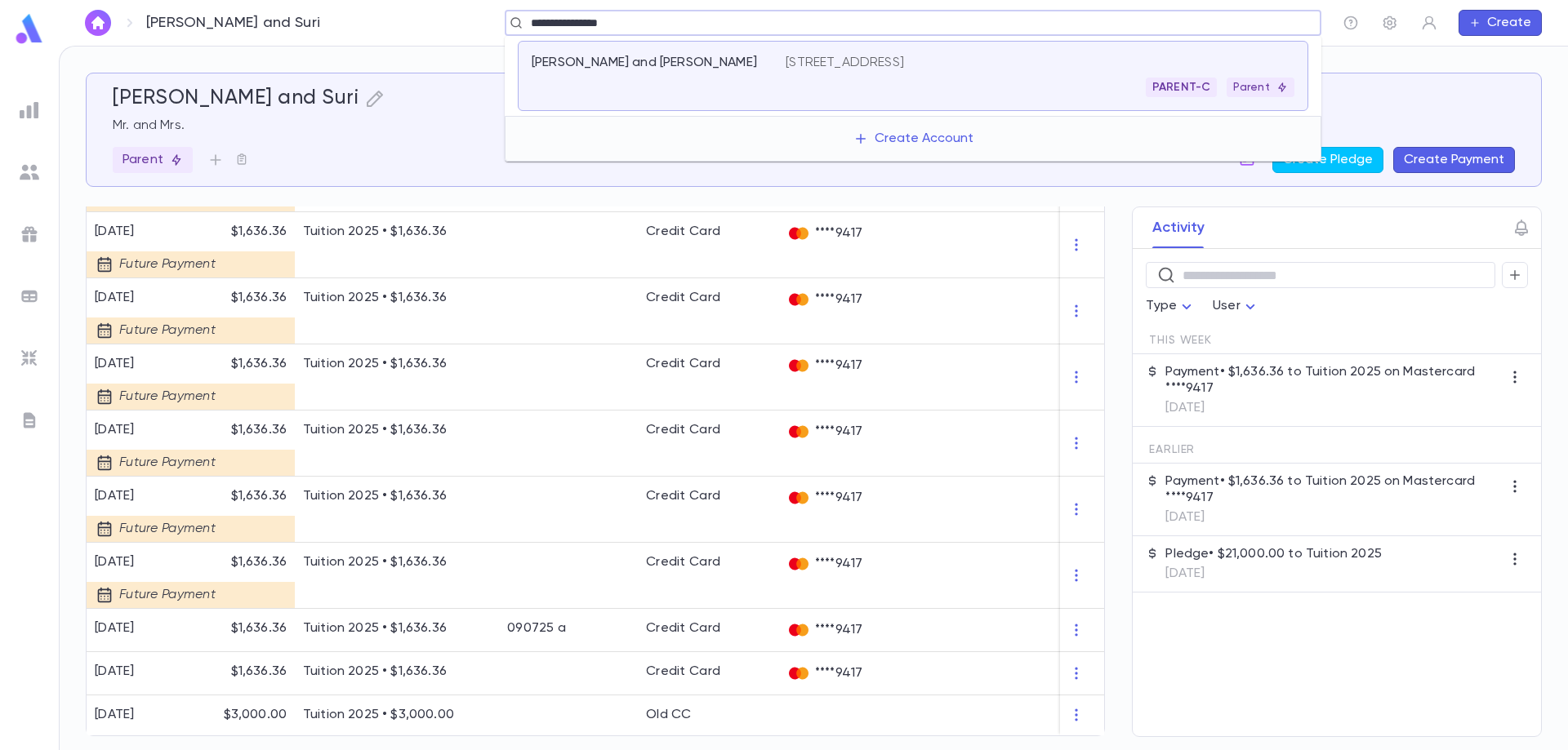
click at [632, 60] on p "[PERSON_NAME] and [PERSON_NAME]" at bounding box center [644, 62] width 226 height 16
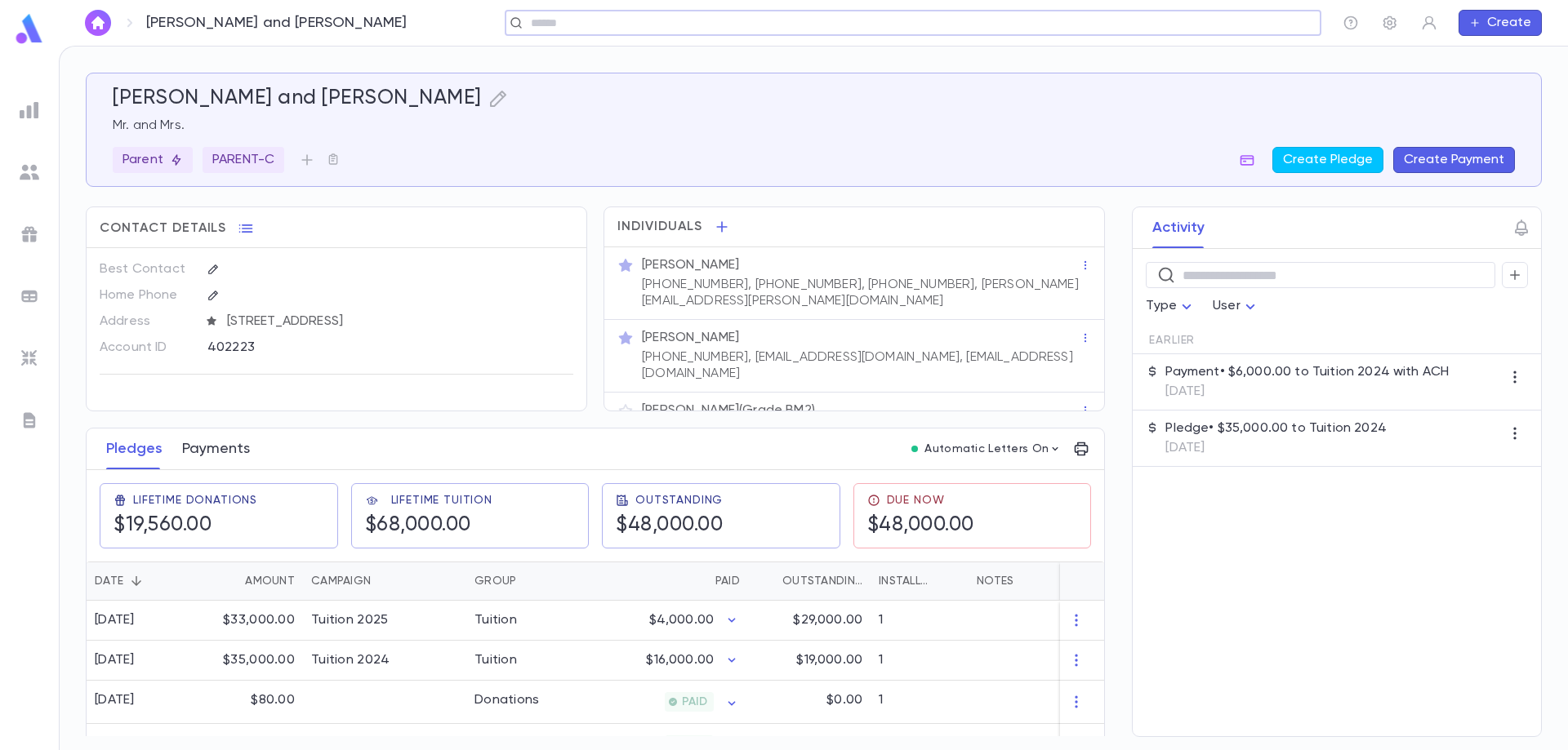
click at [215, 449] on button "Payments" at bounding box center [215, 448] width 68 height 41
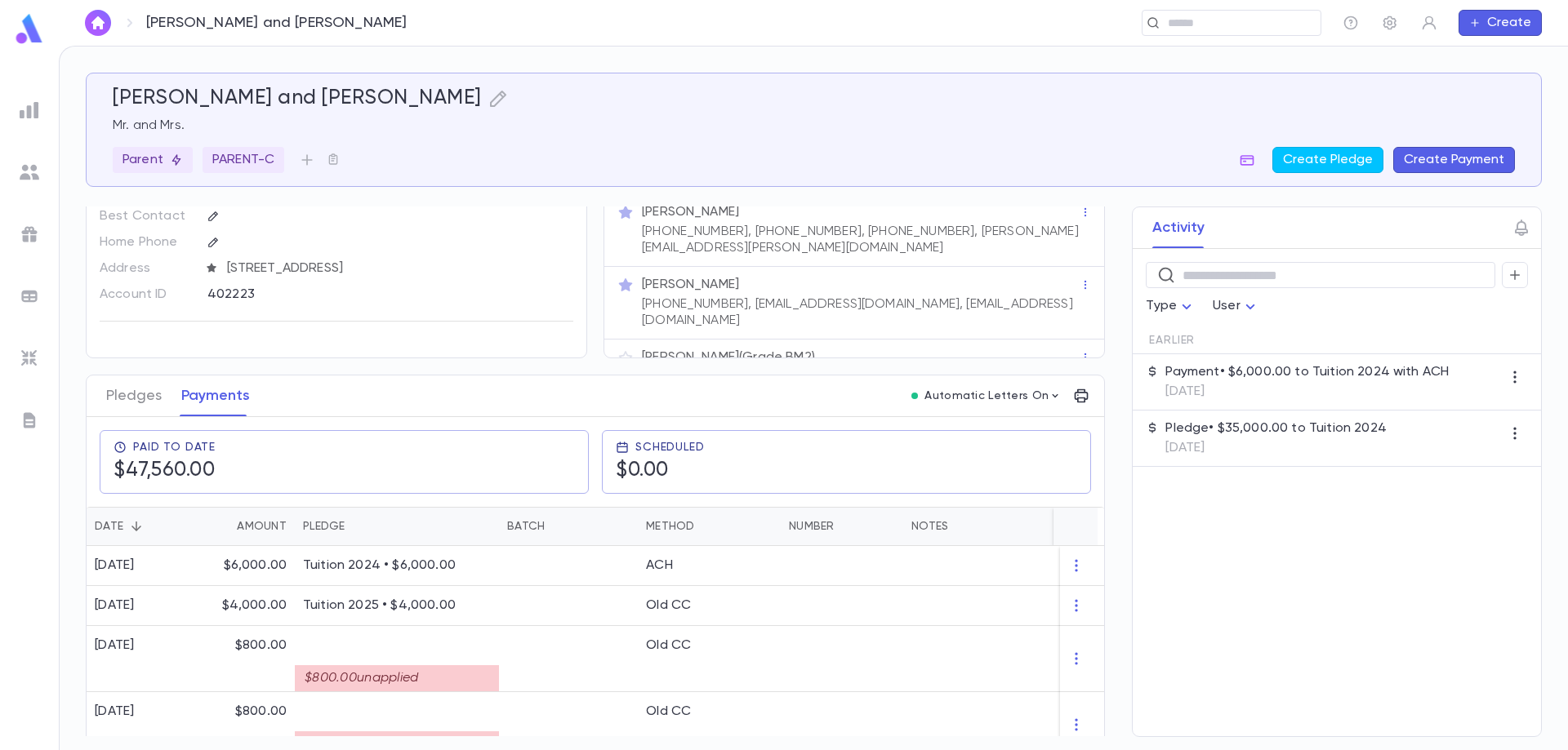
scroll to position [82, 0]
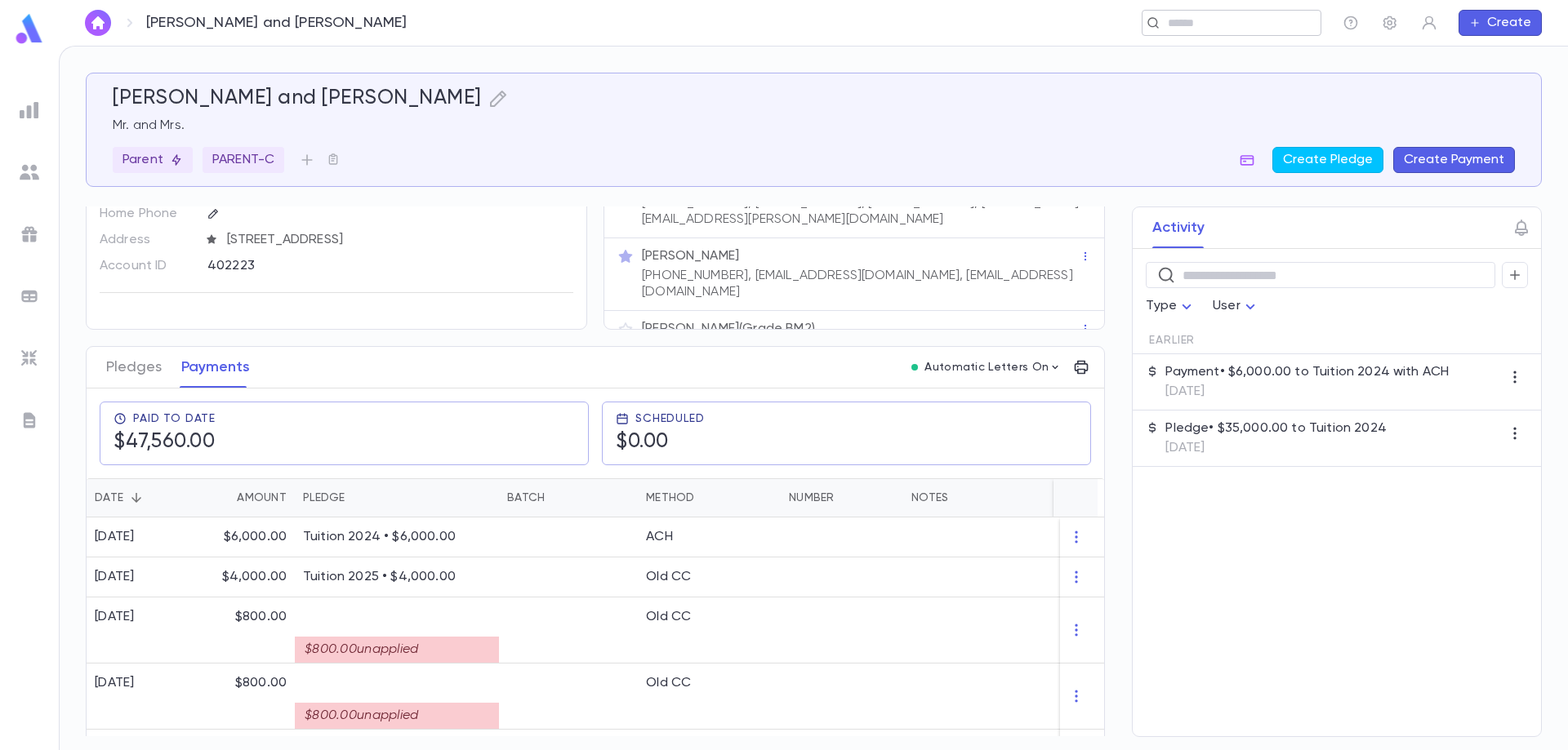
click at [1219, 31] on div "​" at bounding box center [1231, 22] width 180 height 26
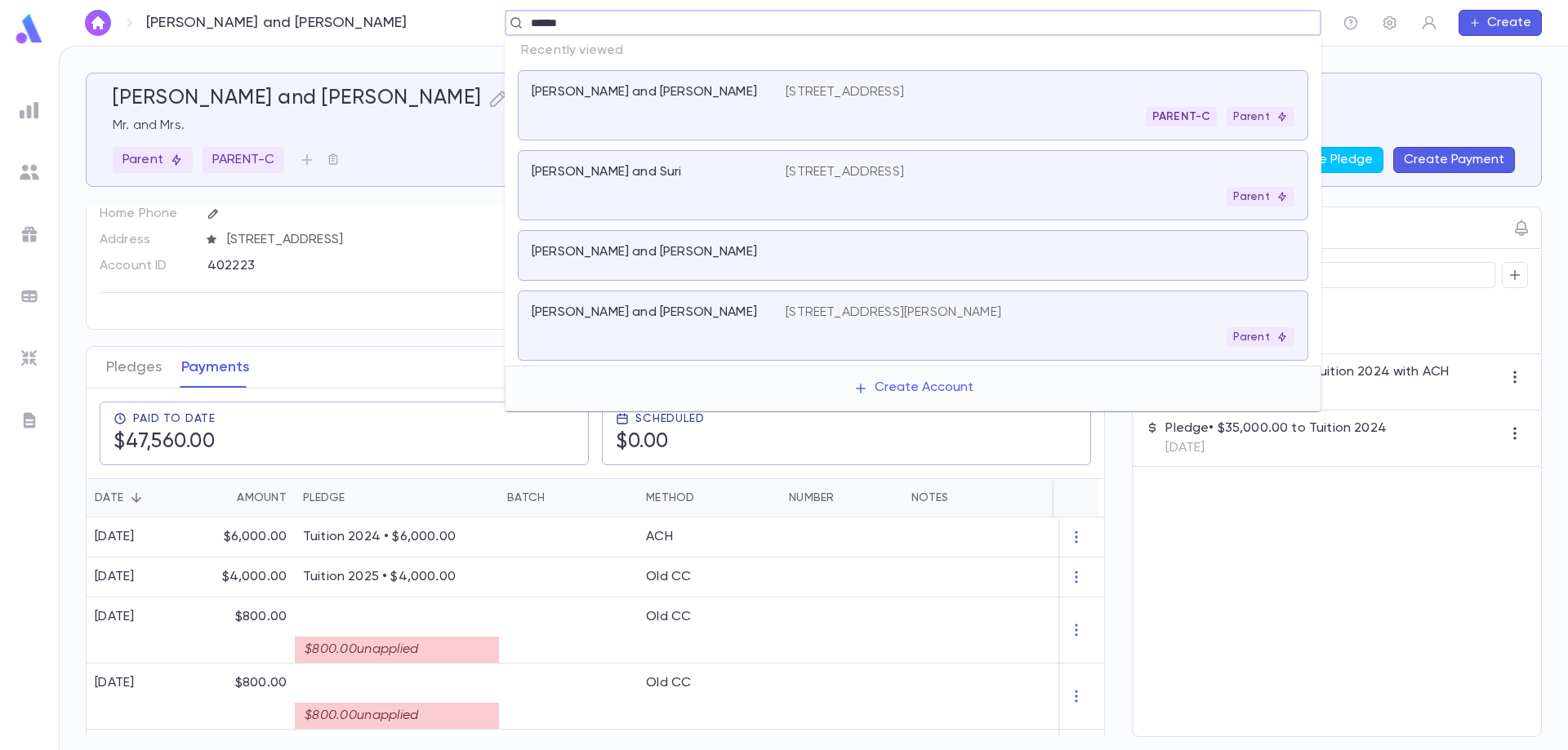
type input "*******"
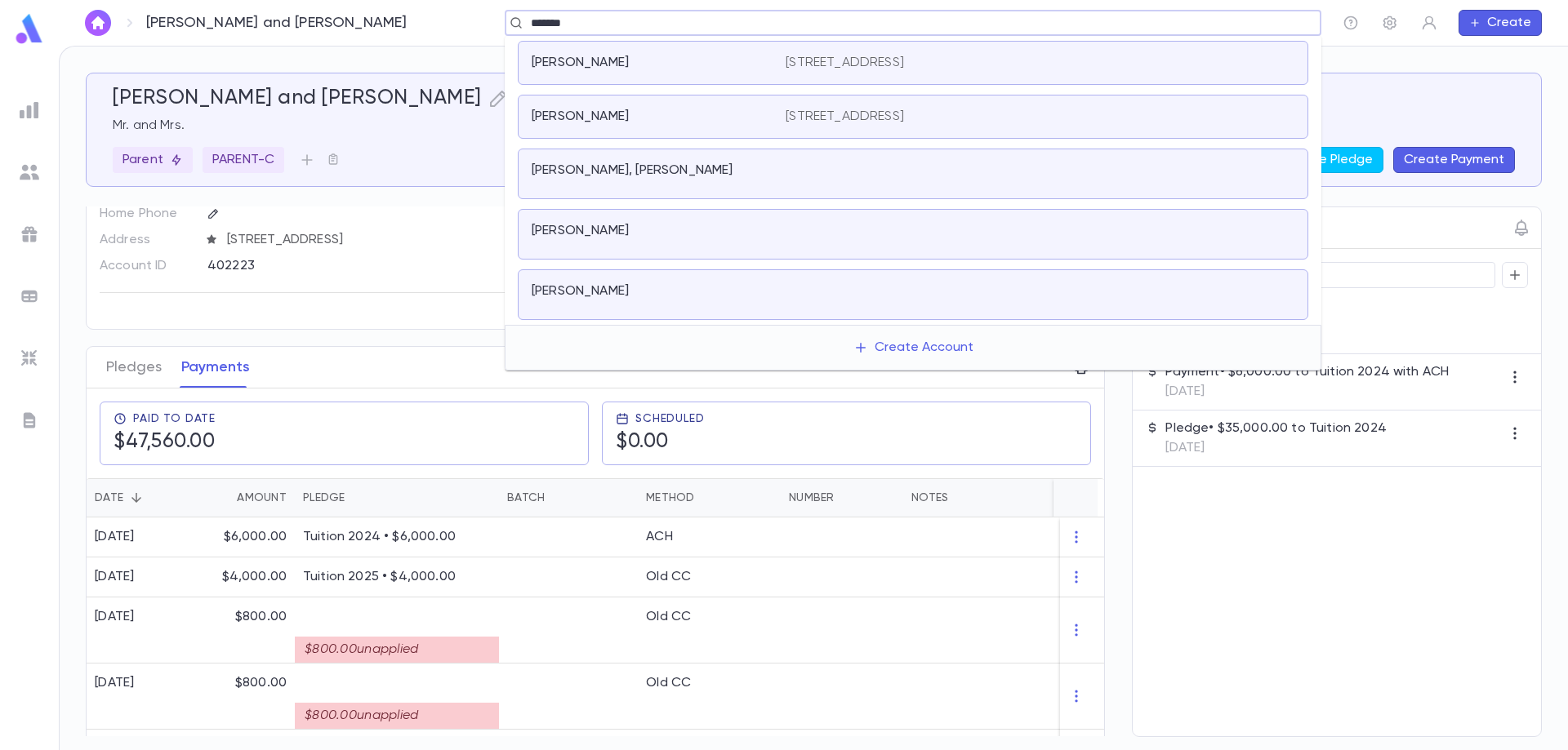
click at [675, 68] on div "[PERSON_NAME]" at bounding box center [648, 62] width 234 height 16
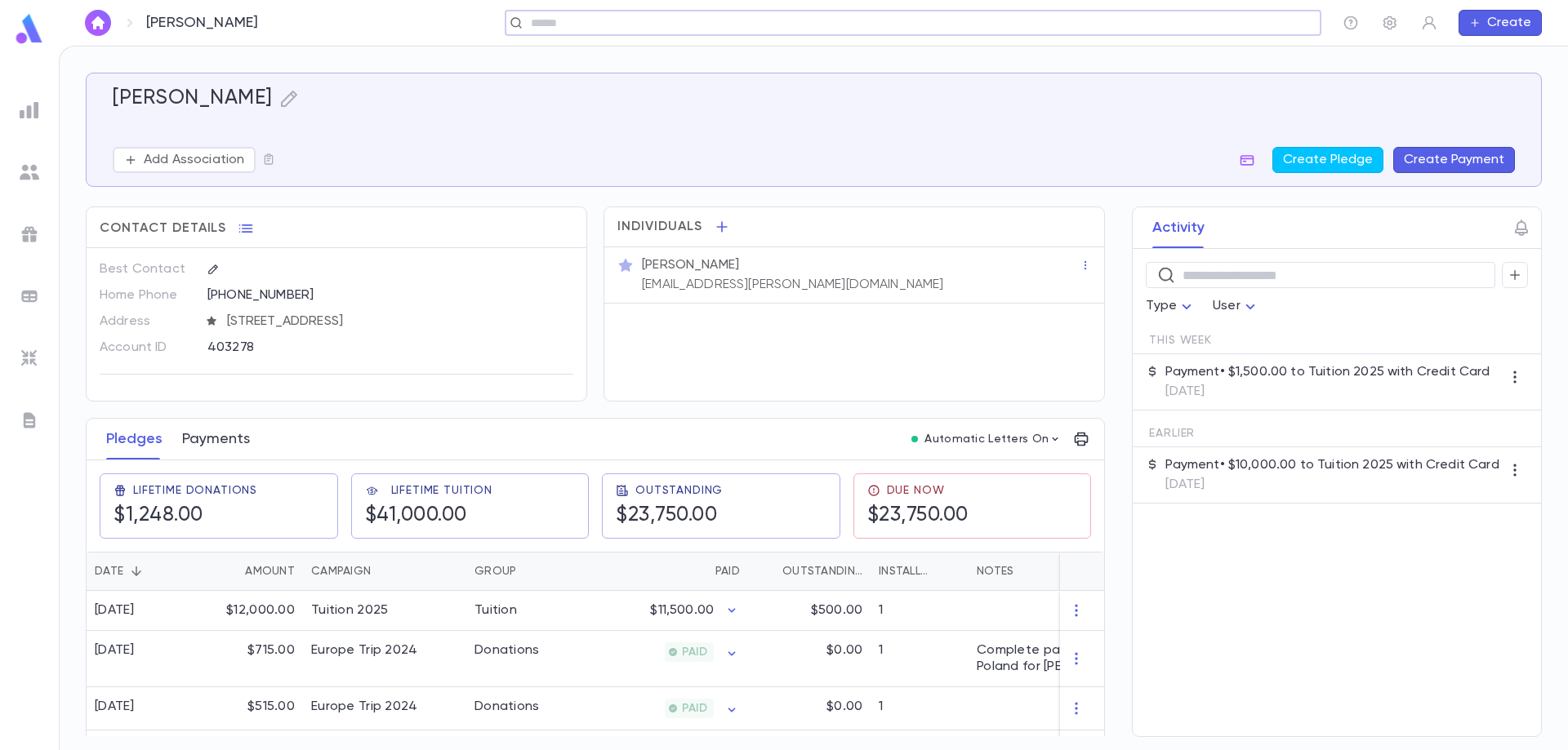
click at [234, 428] on button "Payments" at bounding box center [215, 439] width 68 height 41
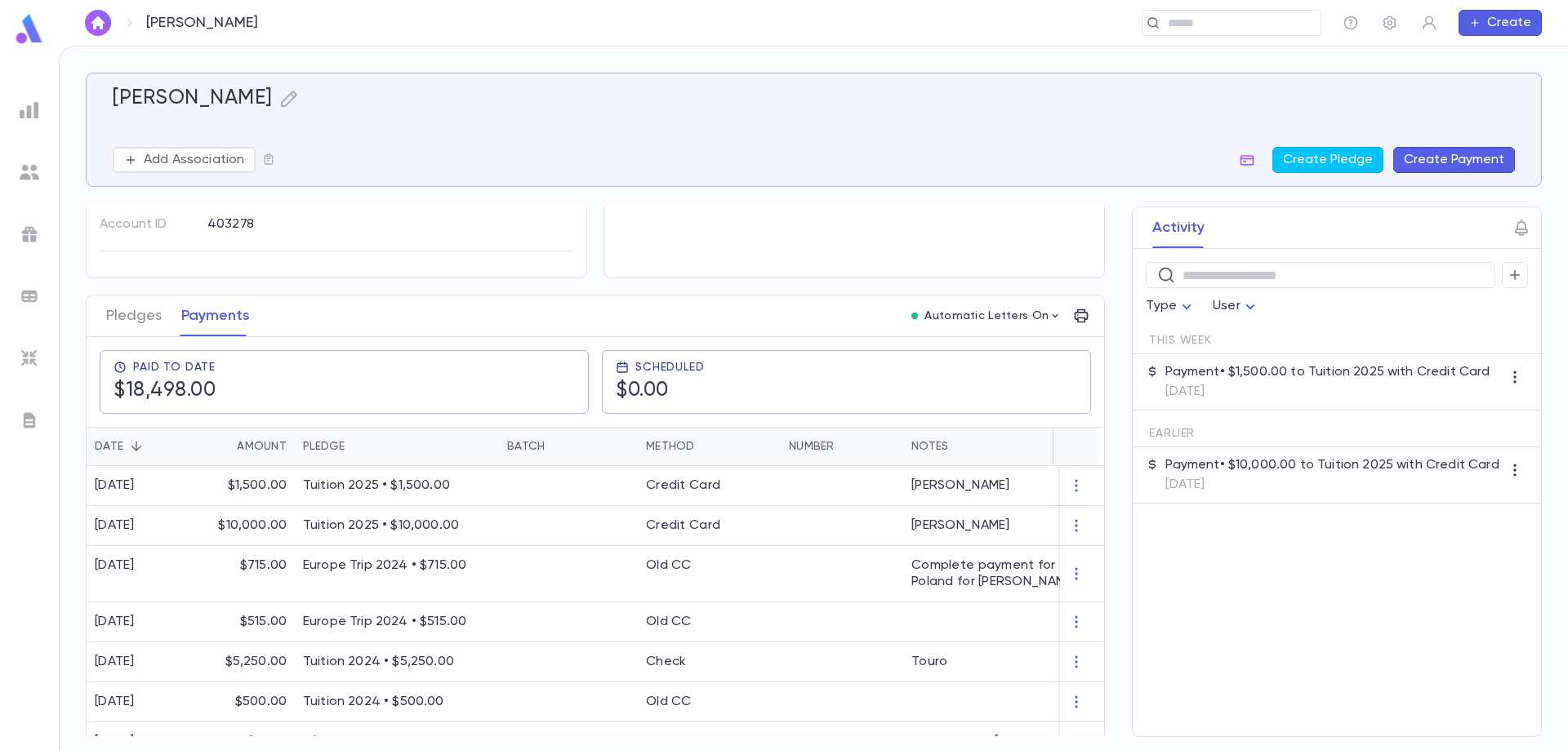
scroll to position [164, 0]
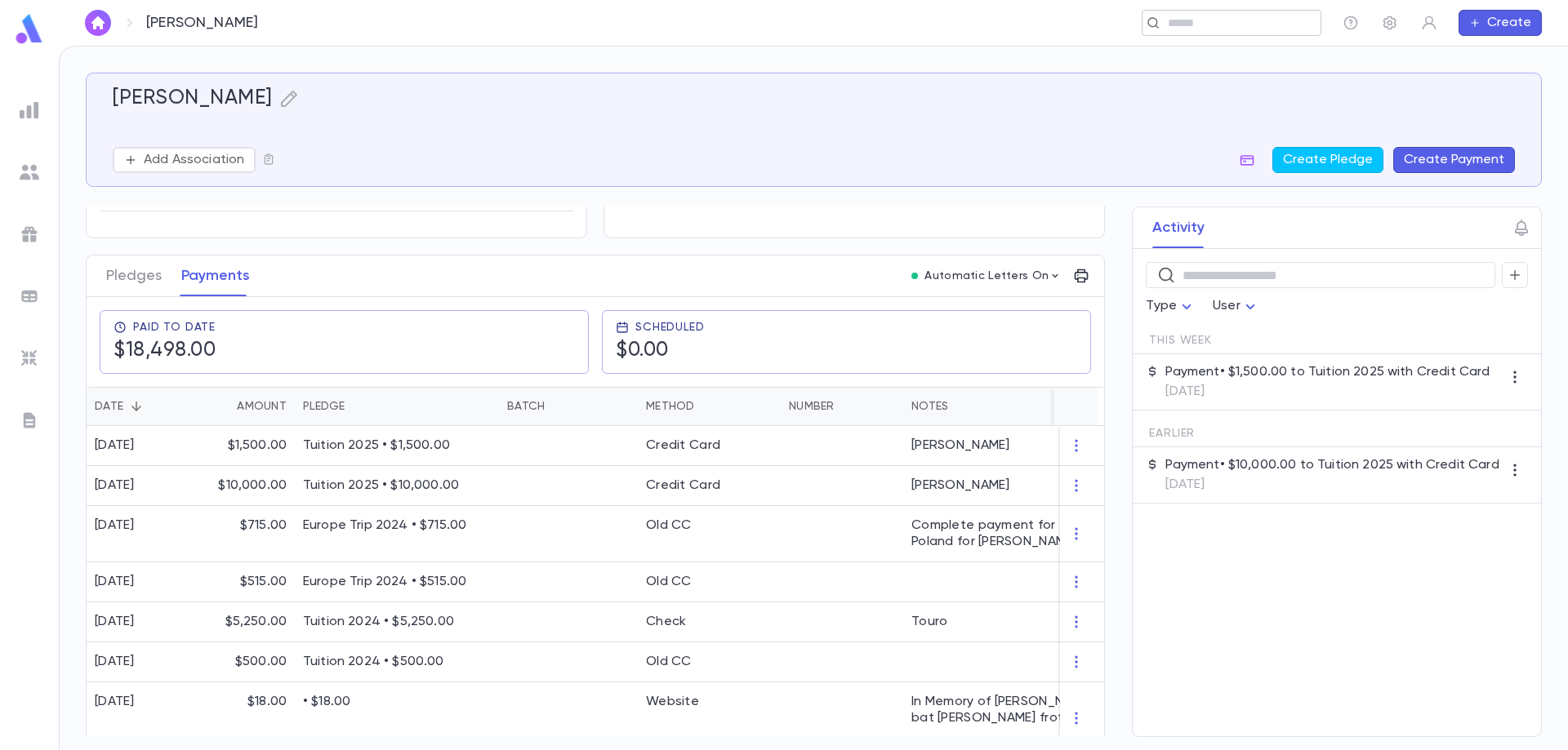
click at [1199, 27] on input "text" at bounding box center [1226, 23] width 127 height 15
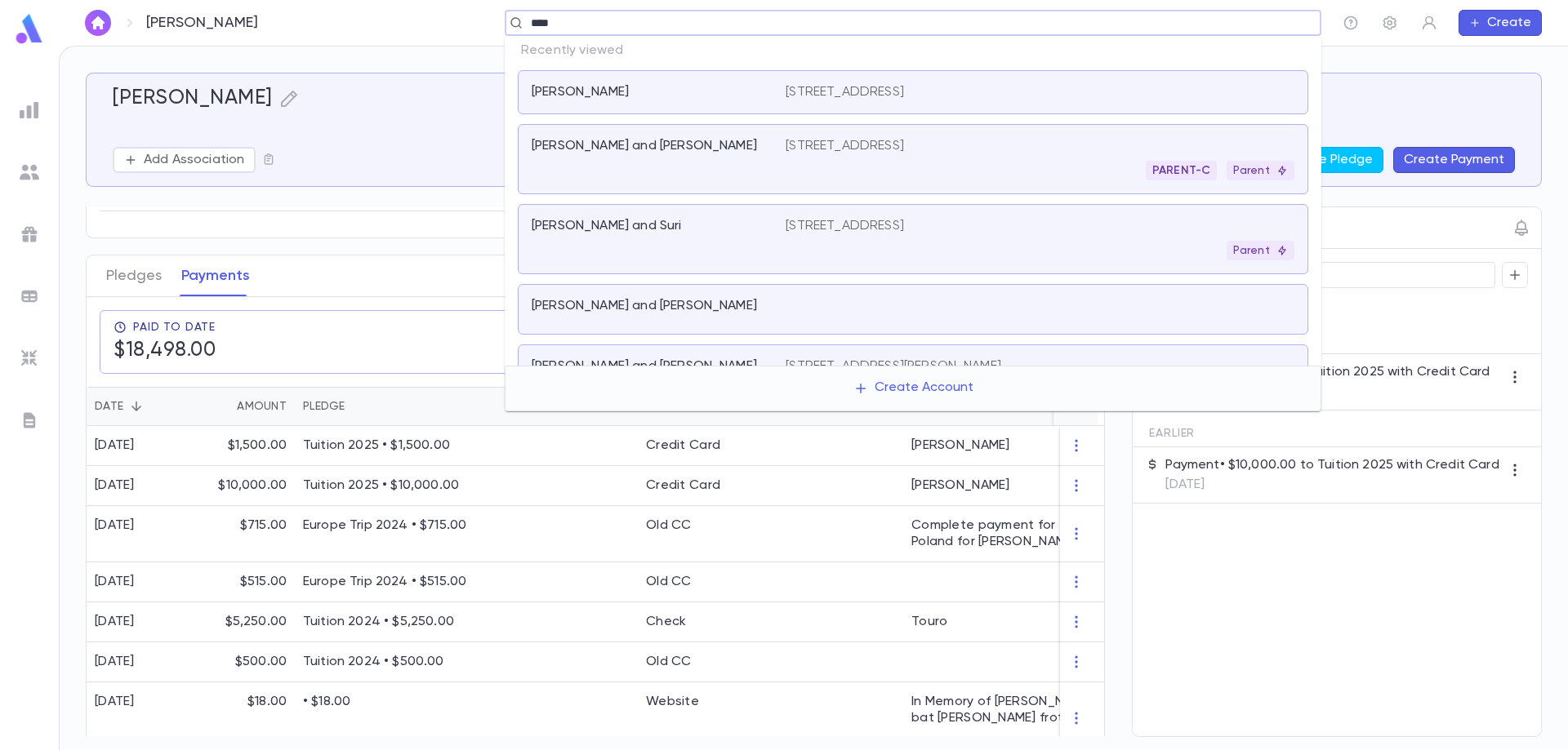
type input "*****"
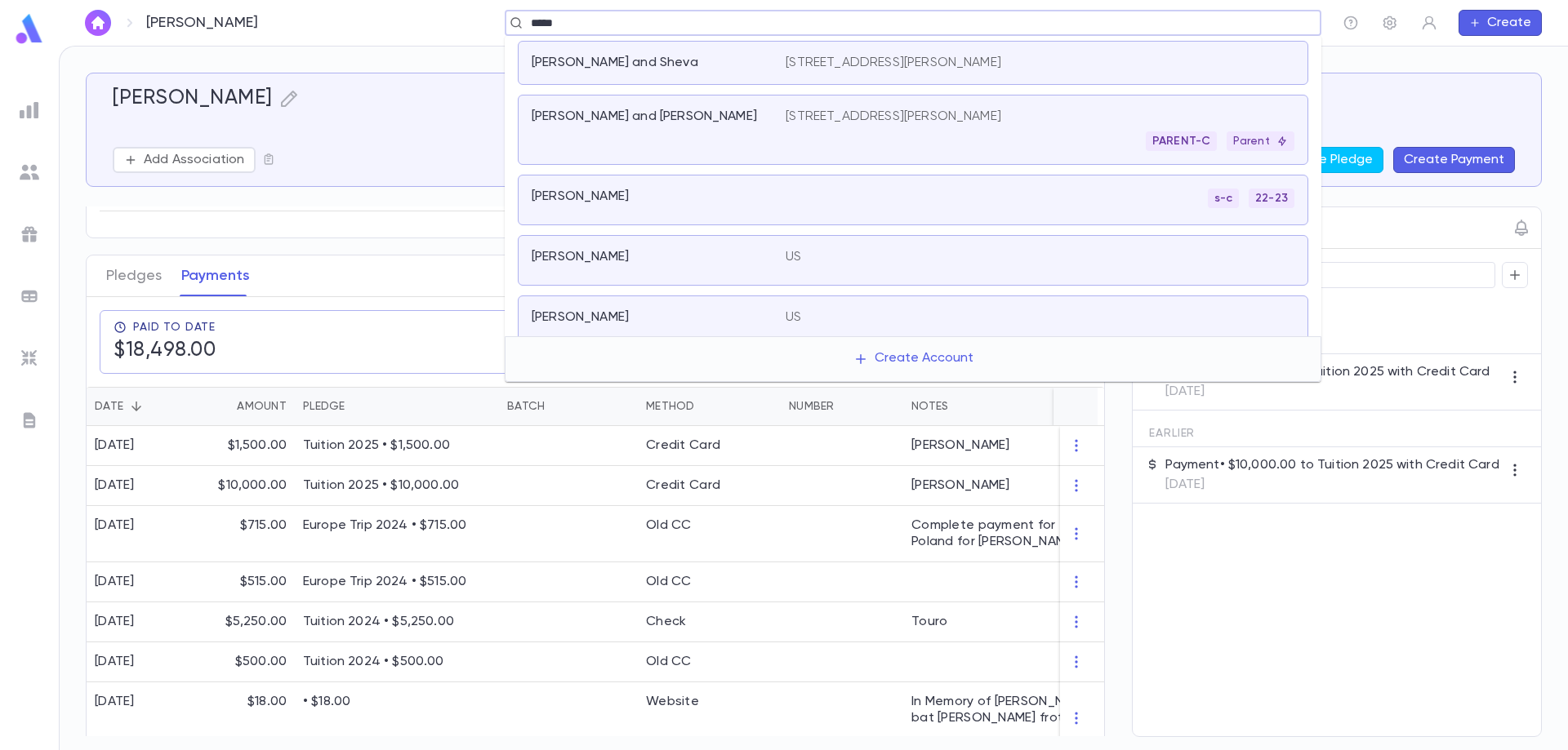
click at [635, 129] on div "[PERSON_NAME] and [PERSON_NAME]" at bounding box center [658, 129] width 254 height 43
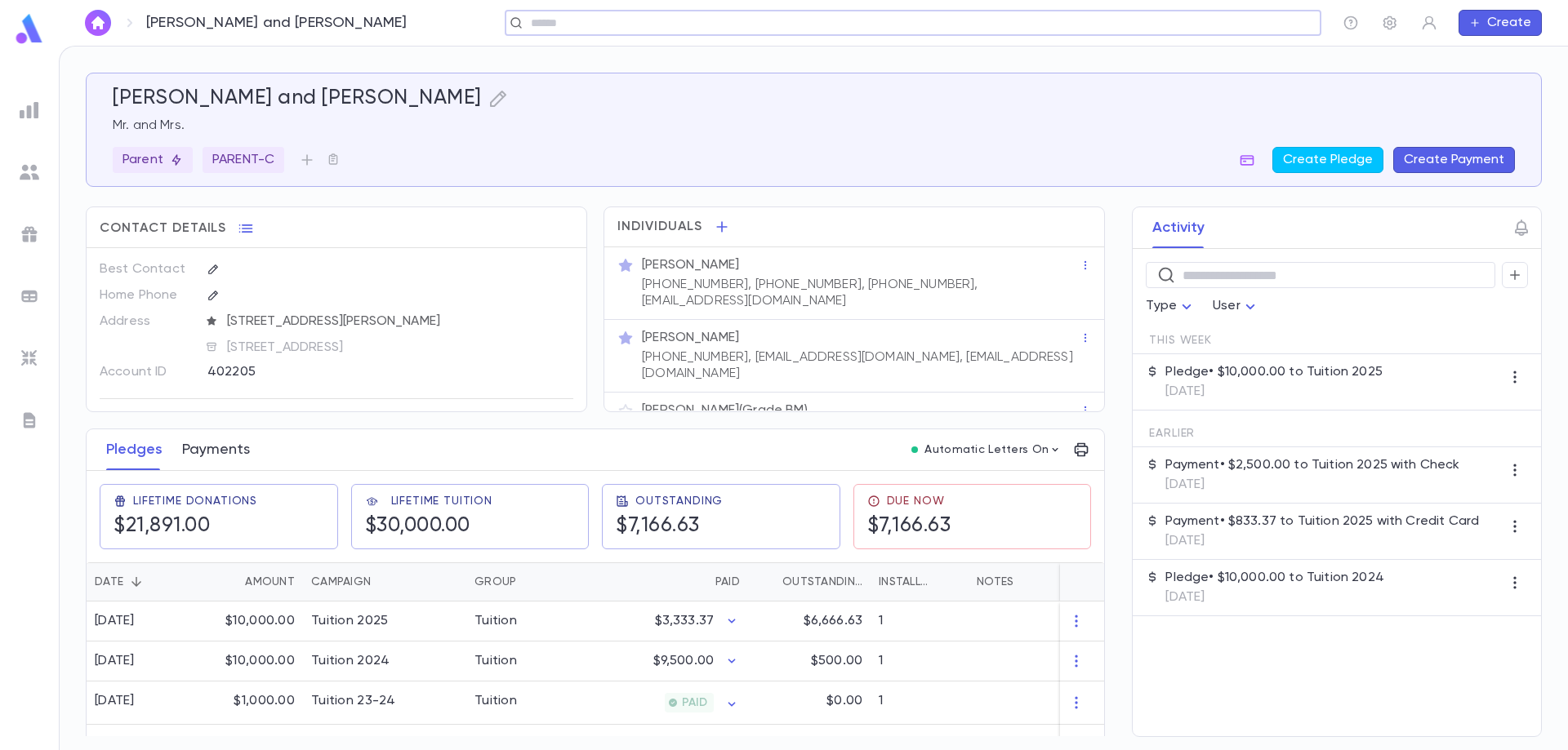
click at [225, 456] on button "Payments" at bounding box center [215, 449] width 68 height 41
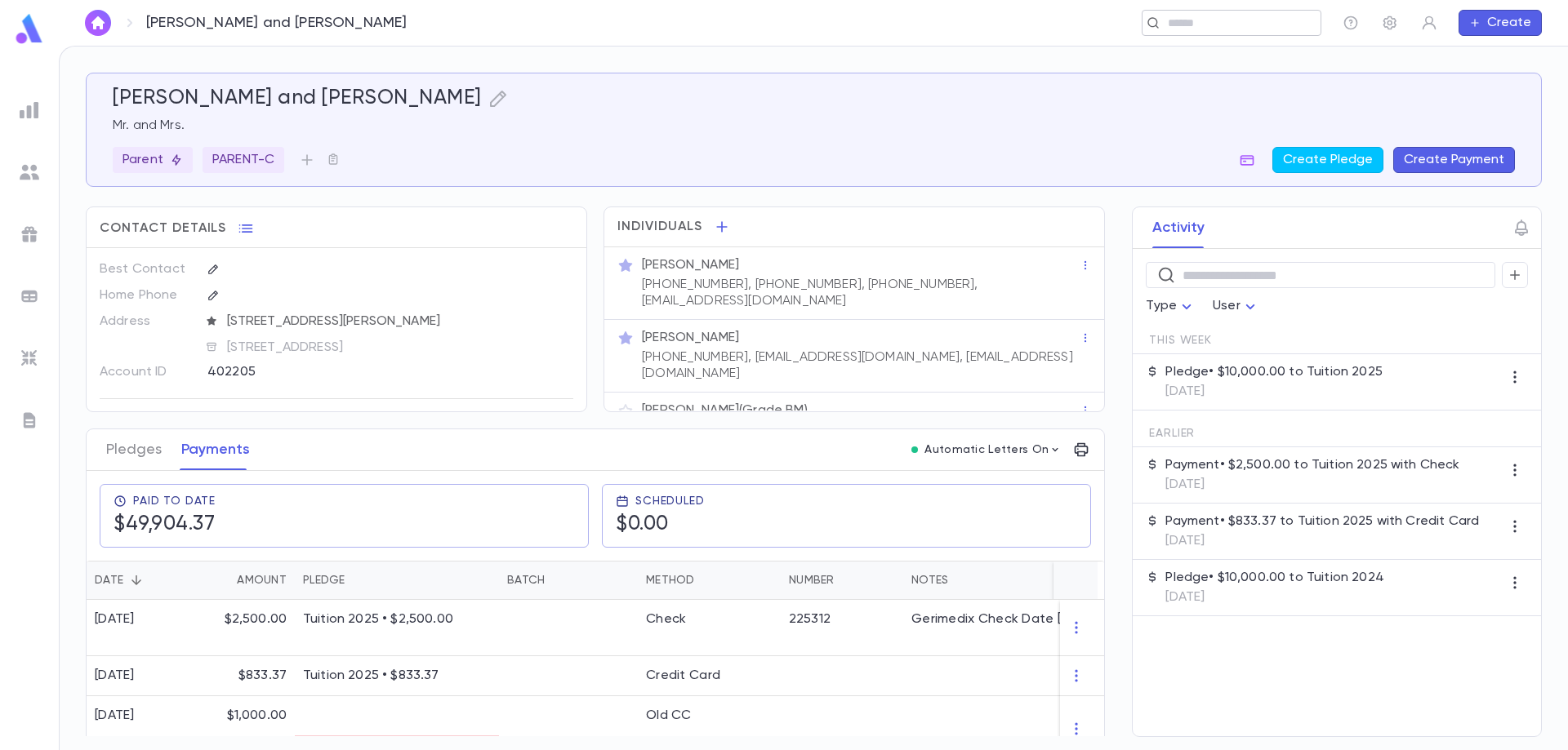
click at [1241, 21] on input "text" at bounding box center [1226, 23] width 127 height 15
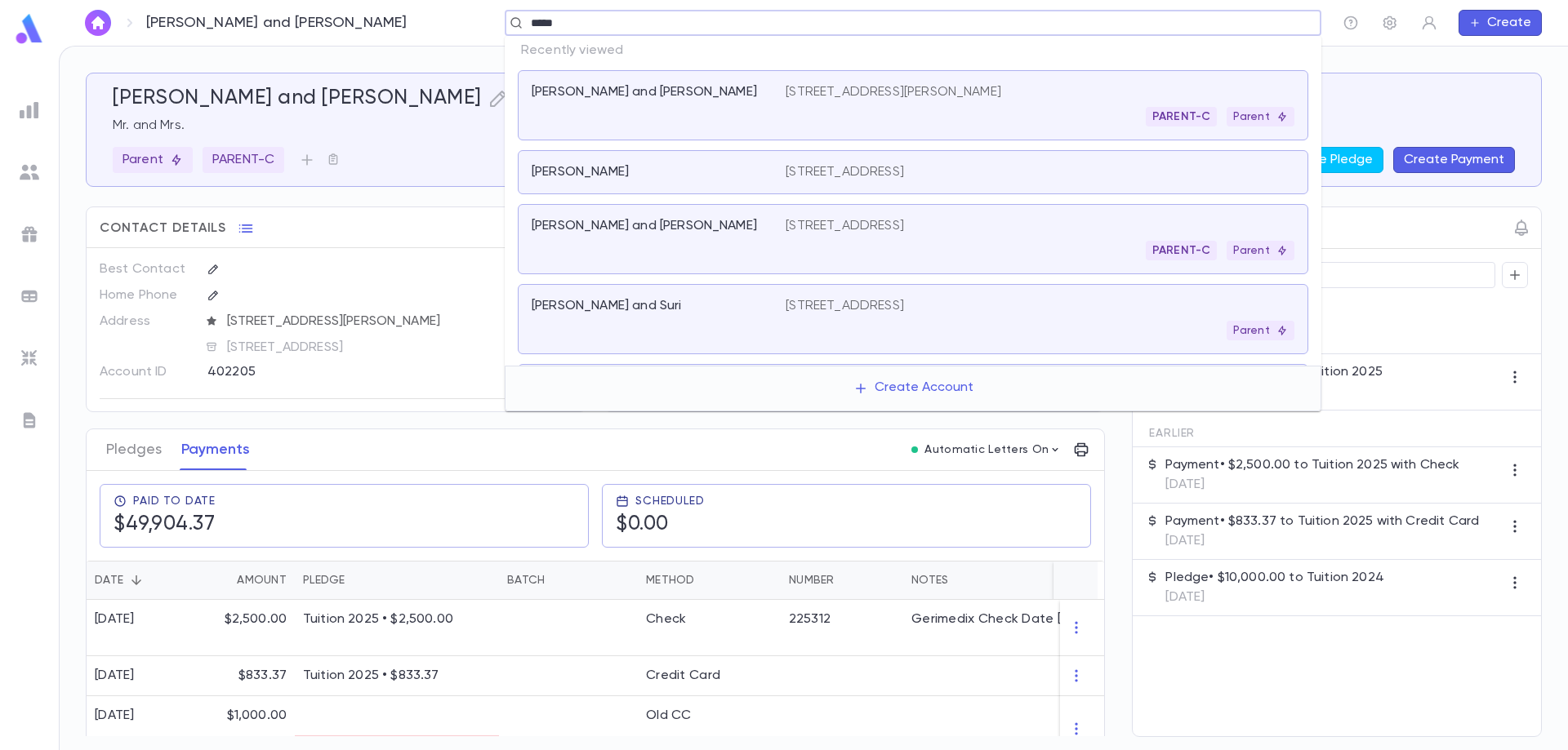
type input "******"
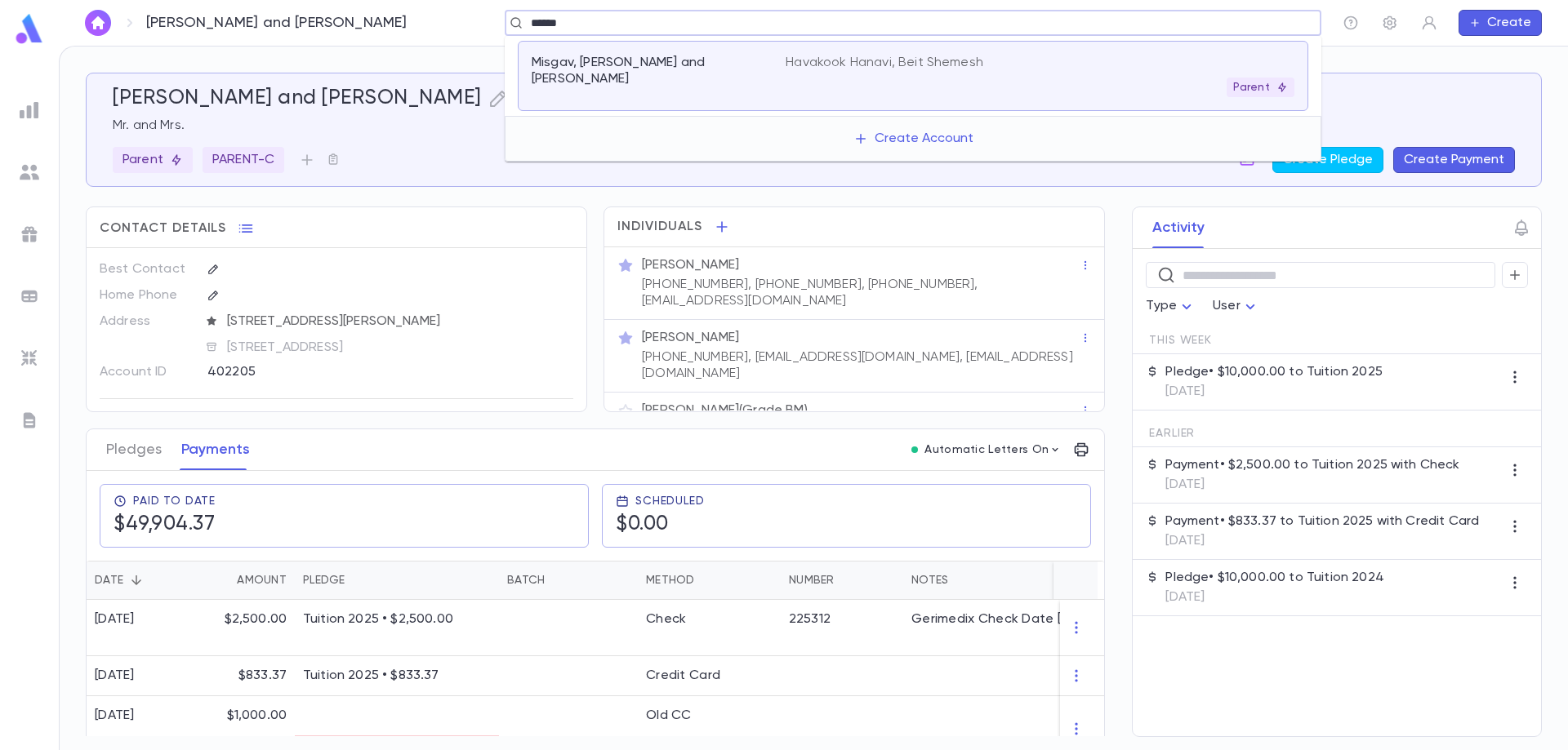
click at [923, 84] on div "Parent" at bounding box center [1040, 87] width 508 height 20
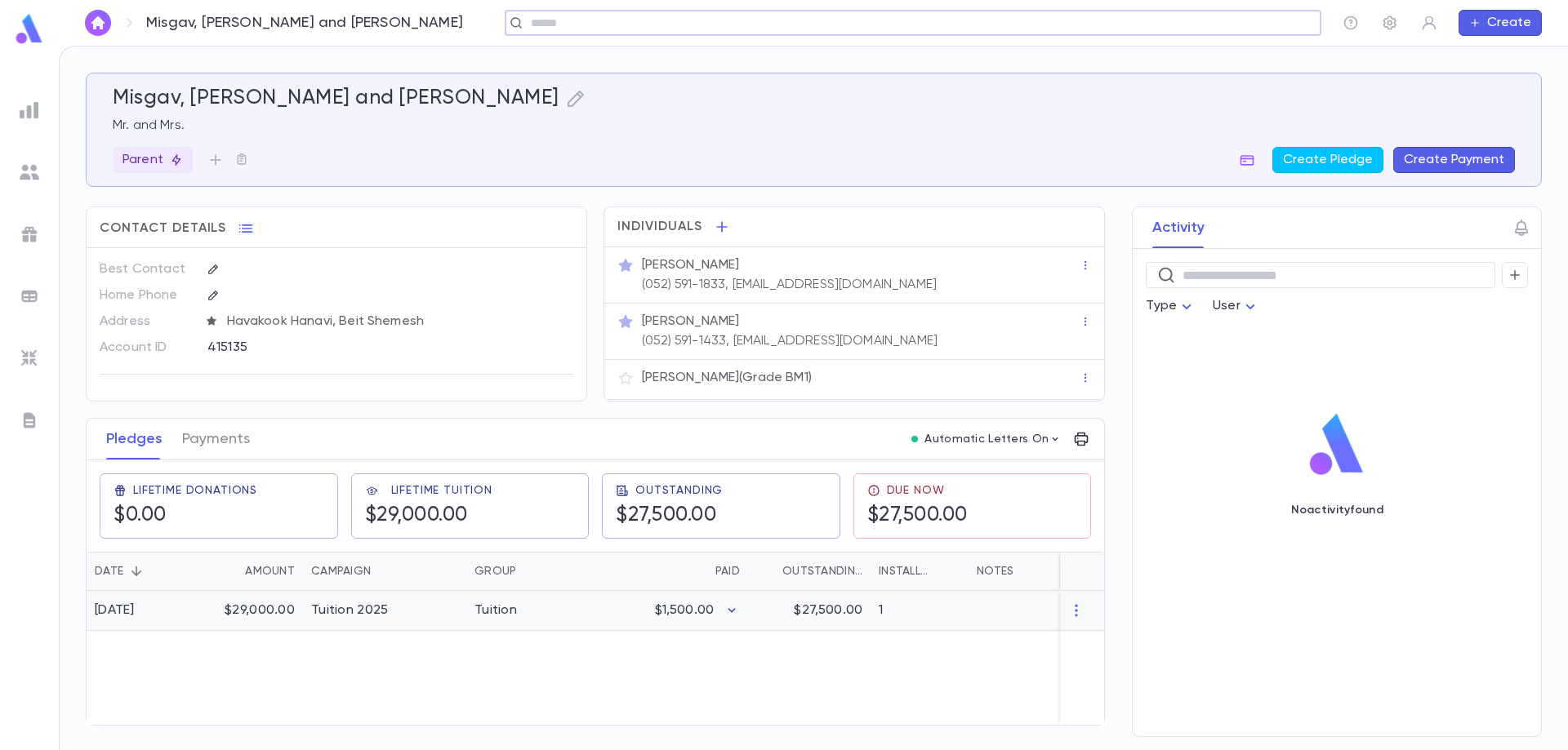
click at [731, 608] on icon "button" at bounding box center [731, 610] width 16 height 16
click at [277, 612] on div at bounding box center [784, 375] width 1568 height 750
click at [268, 608] on div "$29,000.00" at bounding box center [250, 611] width 107 height 40
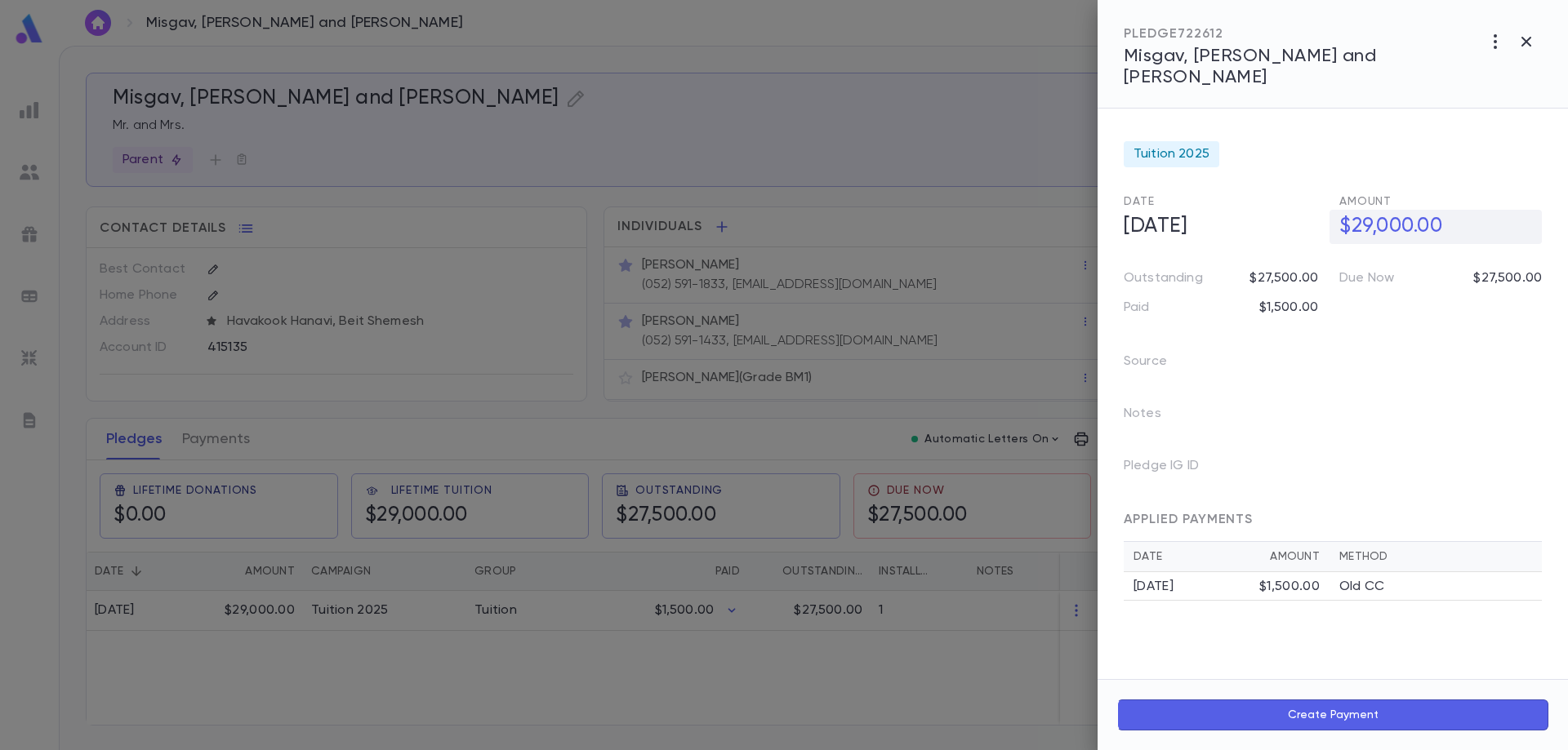
click at [1376, 209] on h5 "$29,000.00" at bounding box center [1436, 227] width 212 height 34
click at [1376, 210] on input "**********" at bounding box center [1440, 226] width 203 height 31
click at [1373, 210] on input "**********" at bounding box center [1440, 226] width 203 height 31
type input "**********"
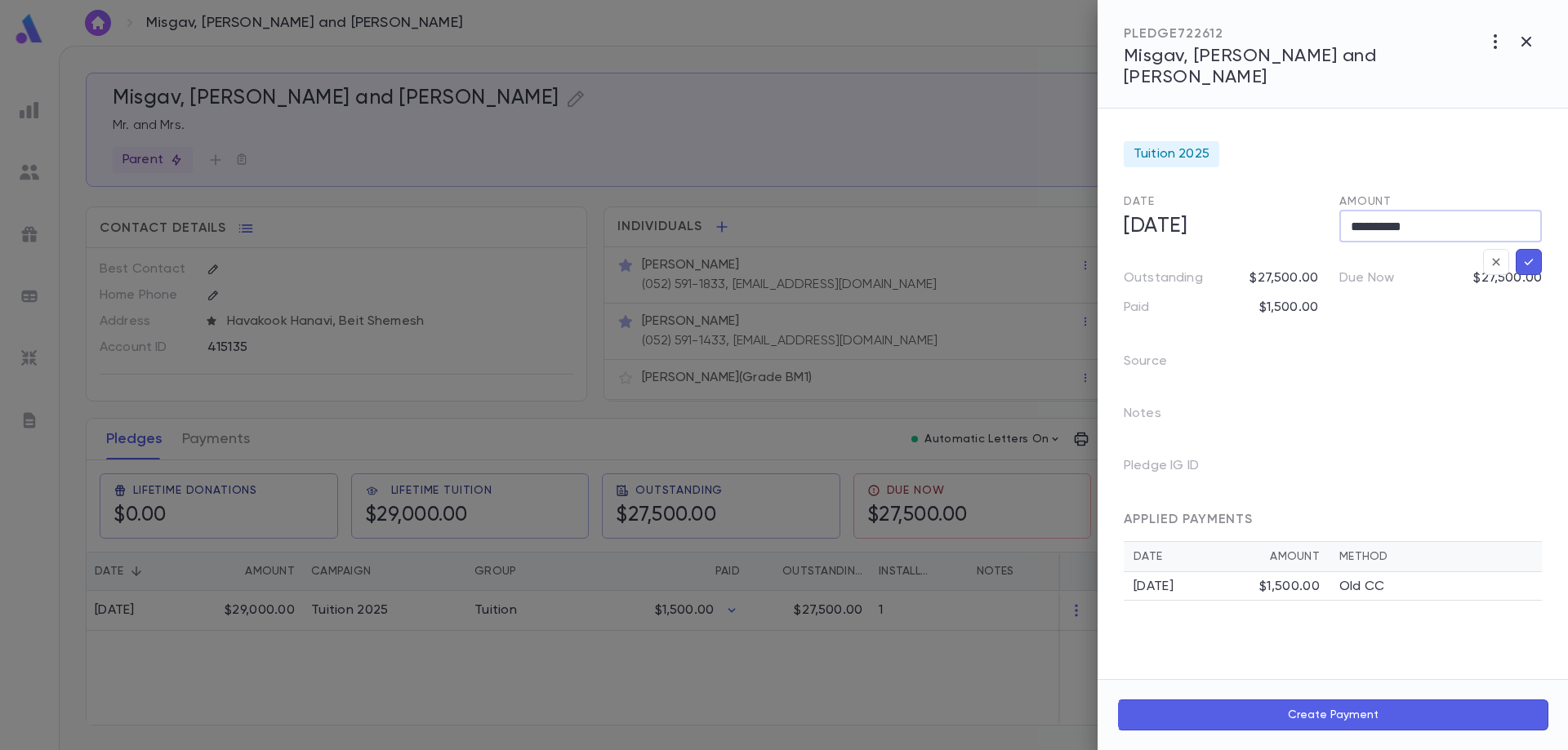
click at [1532, 259] on icon "button" at bounding box center [1529, 262] width 9 height 7
click at [242, 445] on div at bounding box center [784, 375] width 1568 height 750
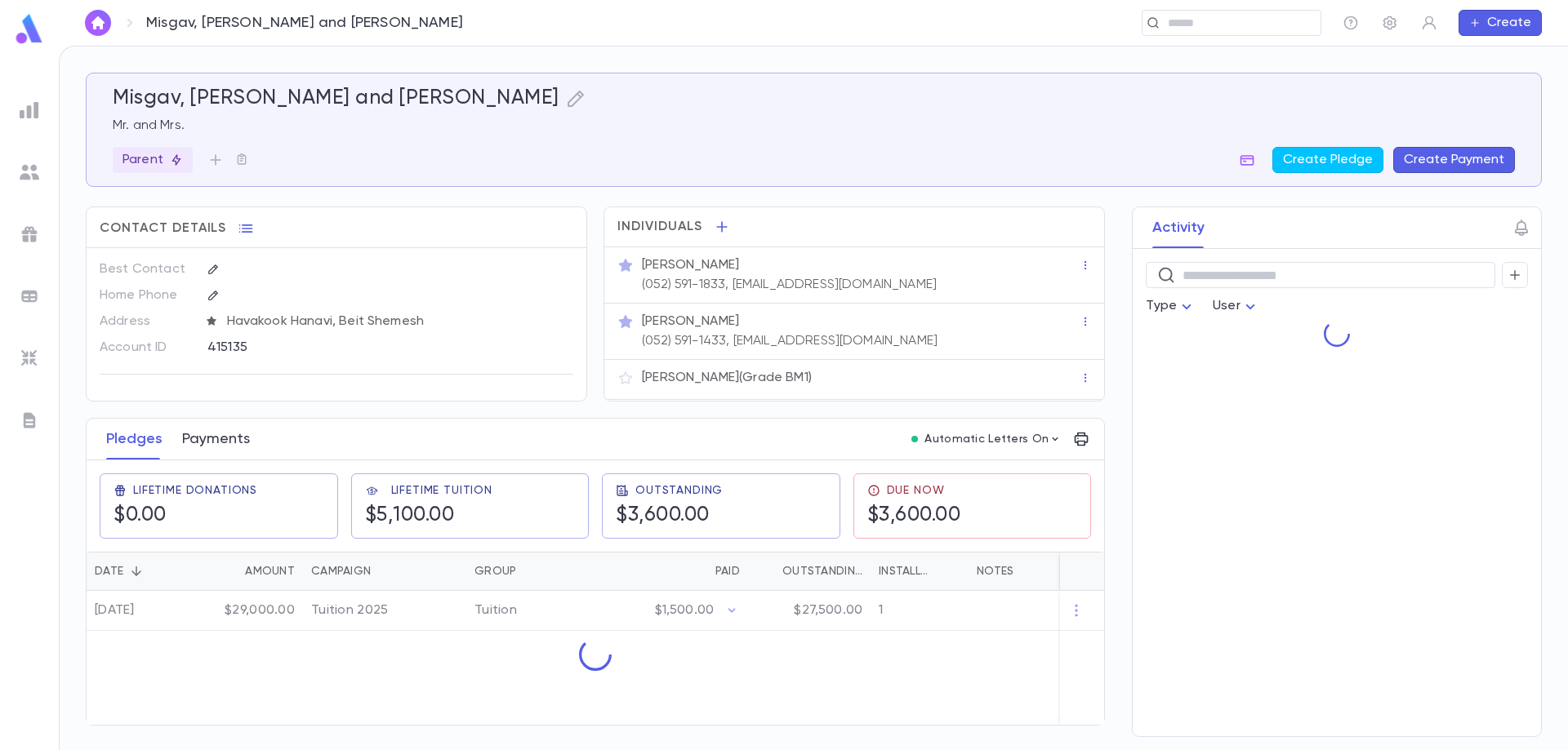
click at [237, 445] on button "Payments" at bounding box center [215, 439] width 68 height 41
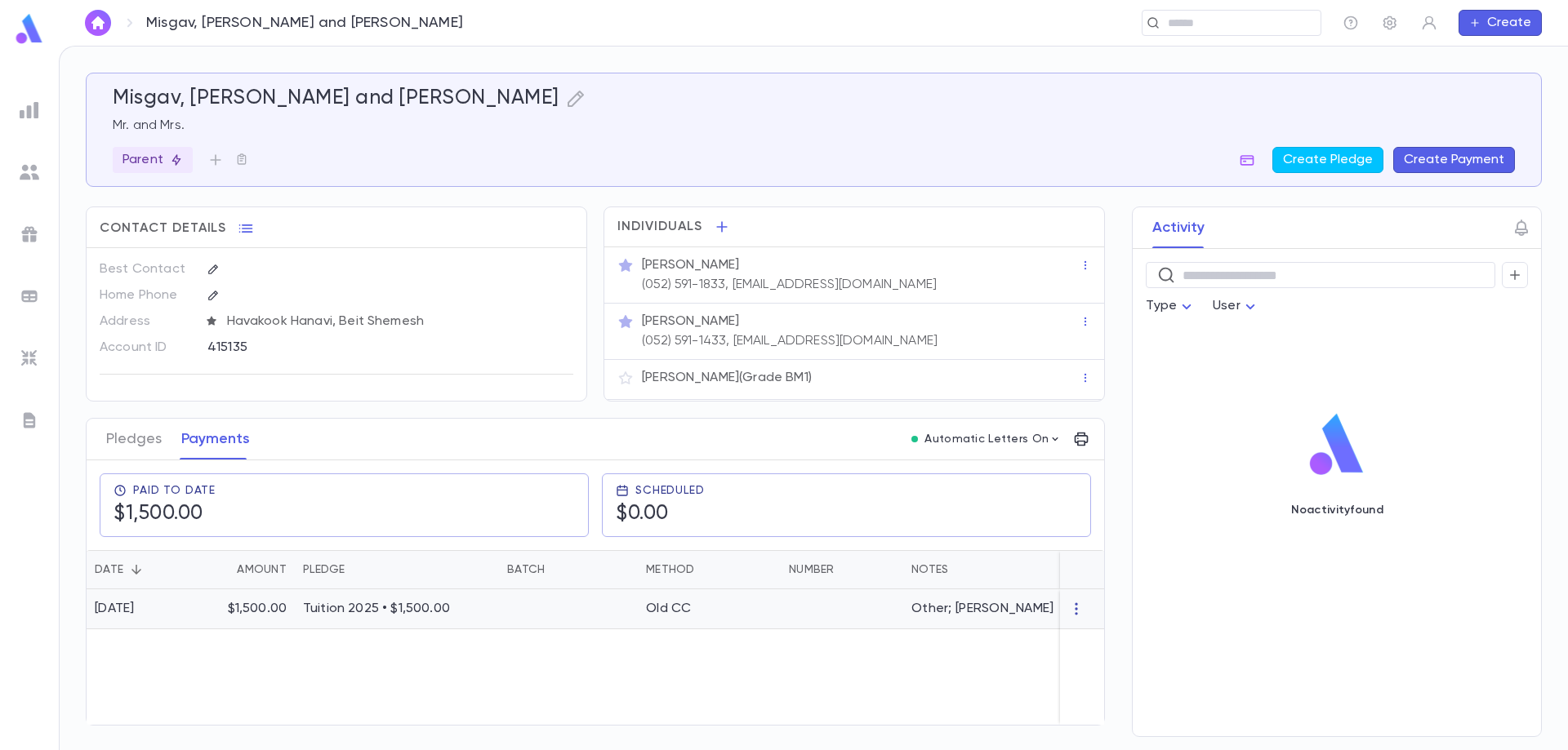
click at [1075, 602] on icon "button" at bounding box center [1076, 608] width 16 height 16
click at [712, 608] on div at bounding box center [784, 375] width 1568 height 750
click at [814, 611] on div at bounding box center [842, 609] width 123 height 40
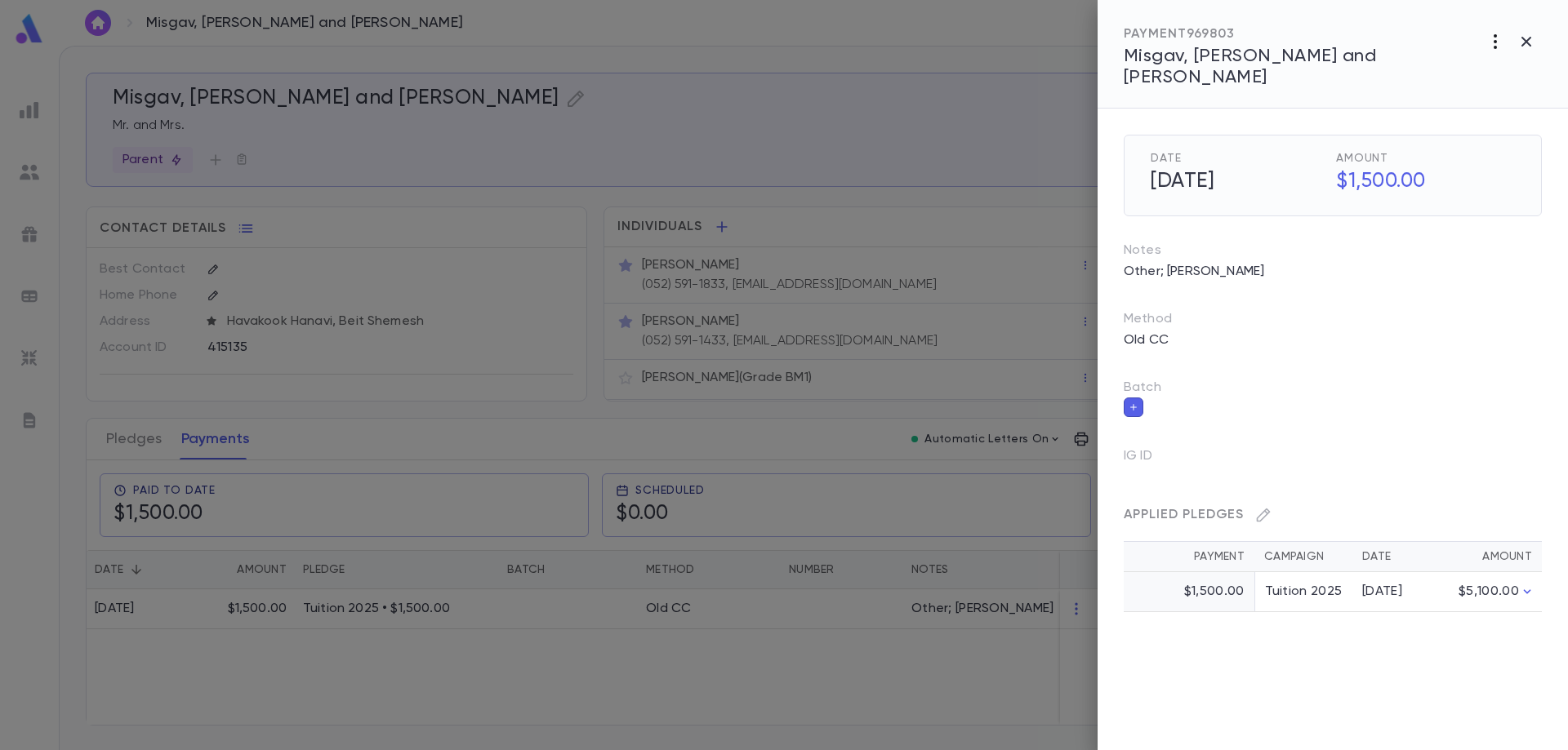
click at [1491, 42] on icon "button" at bounding box center [1495, 41] width 20 height 20
click at [1484, 71] on li "Cancel" at bounding box center [1494, 75] width 131 height 26
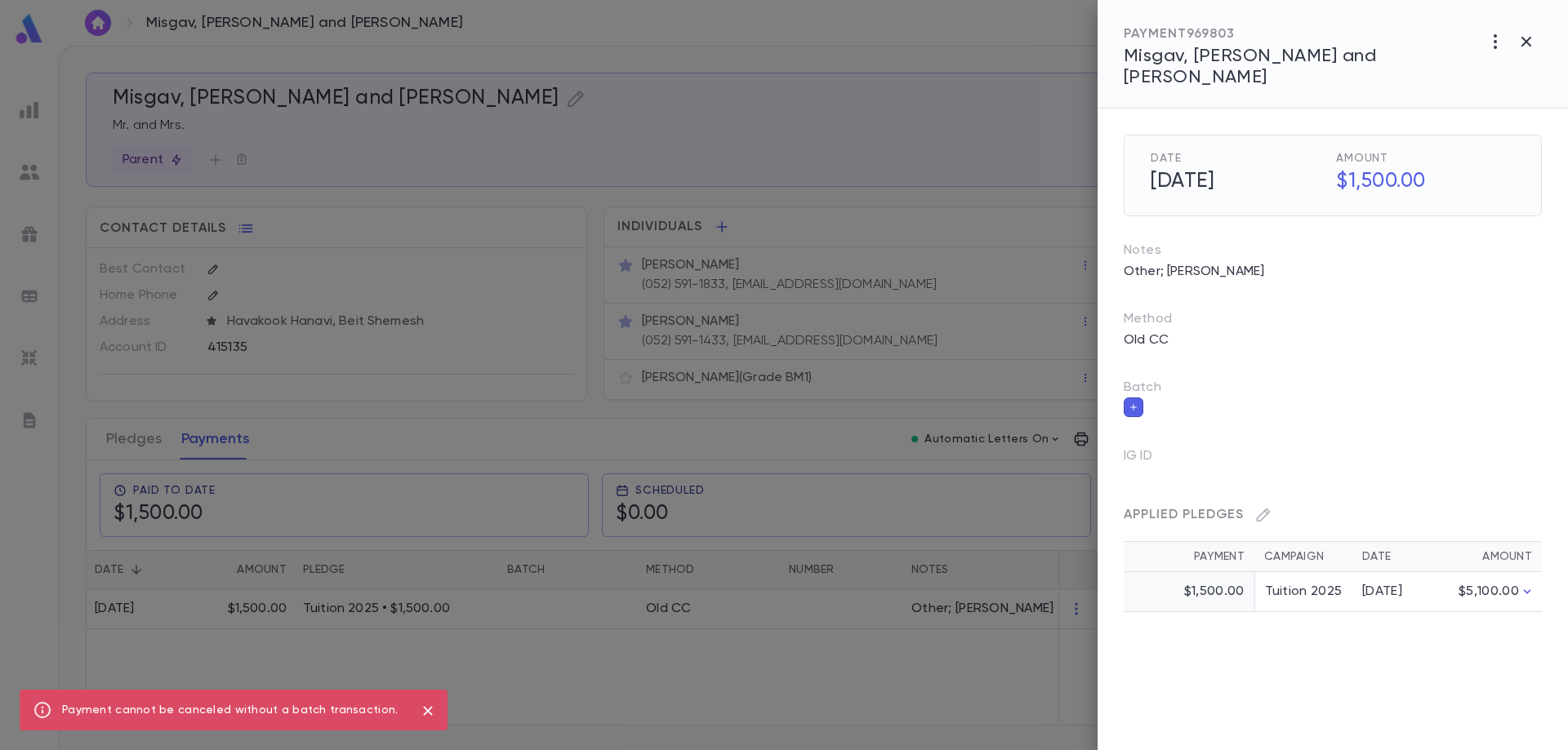
click at [427, 717] on icon "close" at bounding box center [427, 711] width 18 height 20
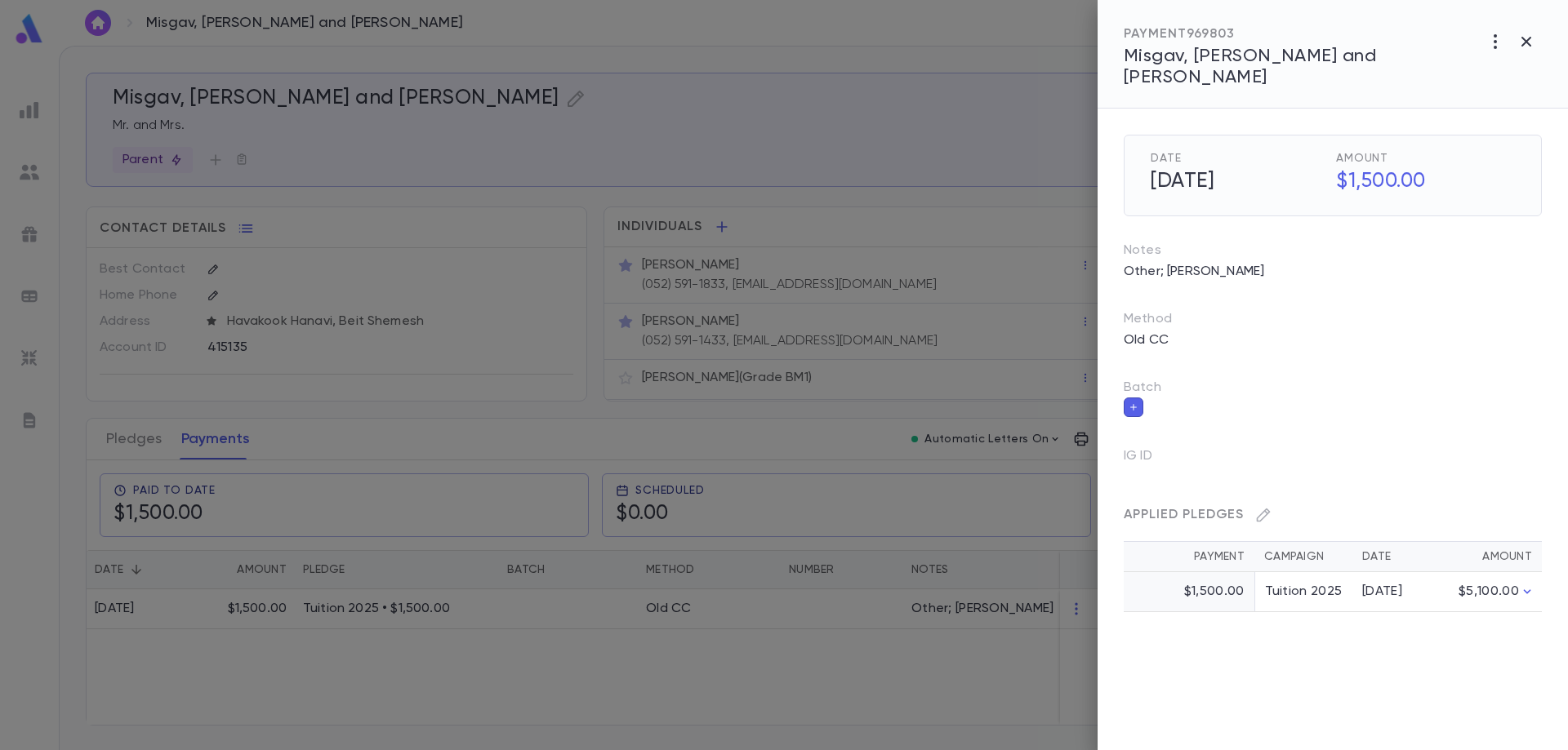
click at [468, 611] on div at bounding box center [784, 375] width 1568 height 750
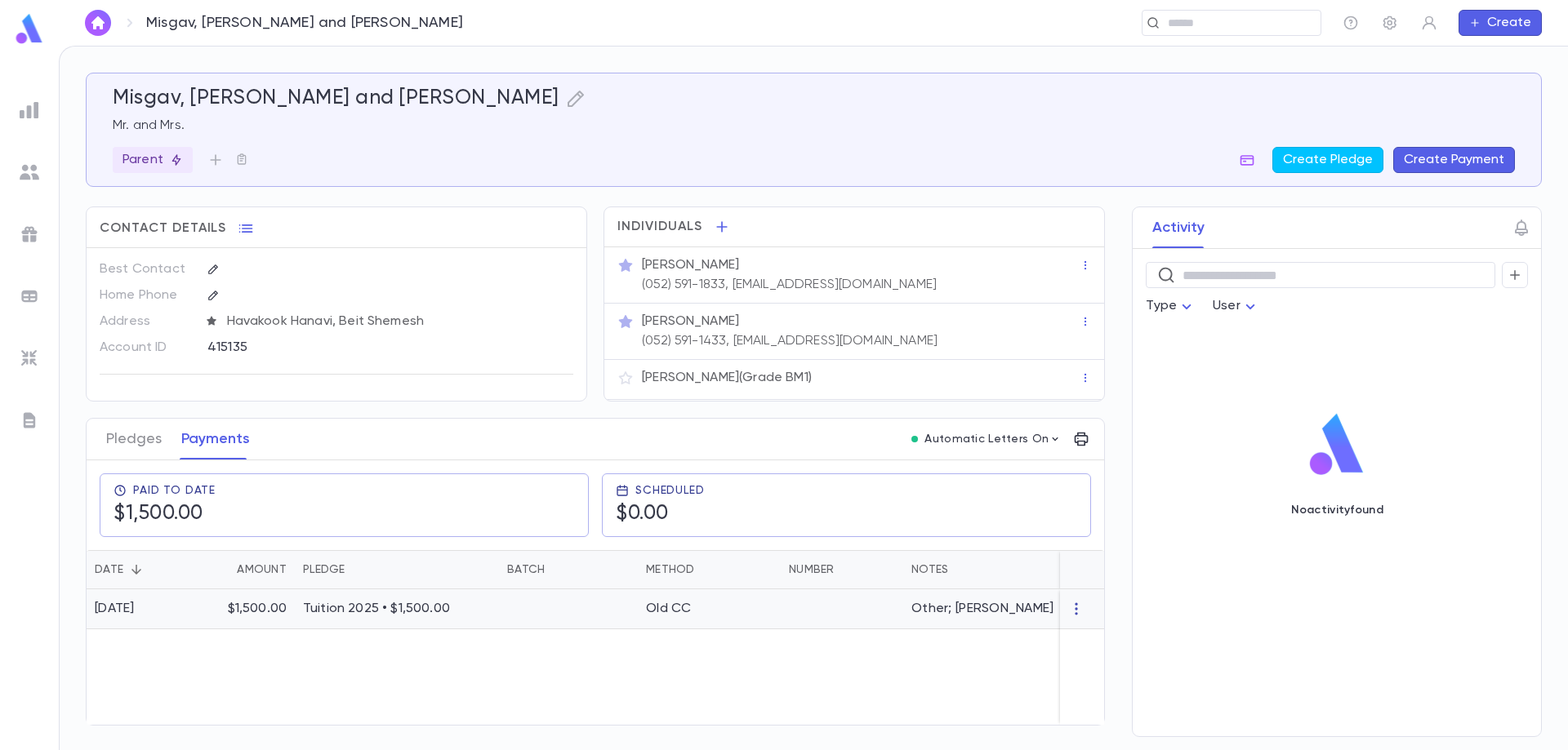
click at [1082, 612] on icon "button" at bounding box center [1076, 608] width 16 height 16
click at [1095, 636] on li "Delete" at bounding box center [1106, 636] width 69 height 26
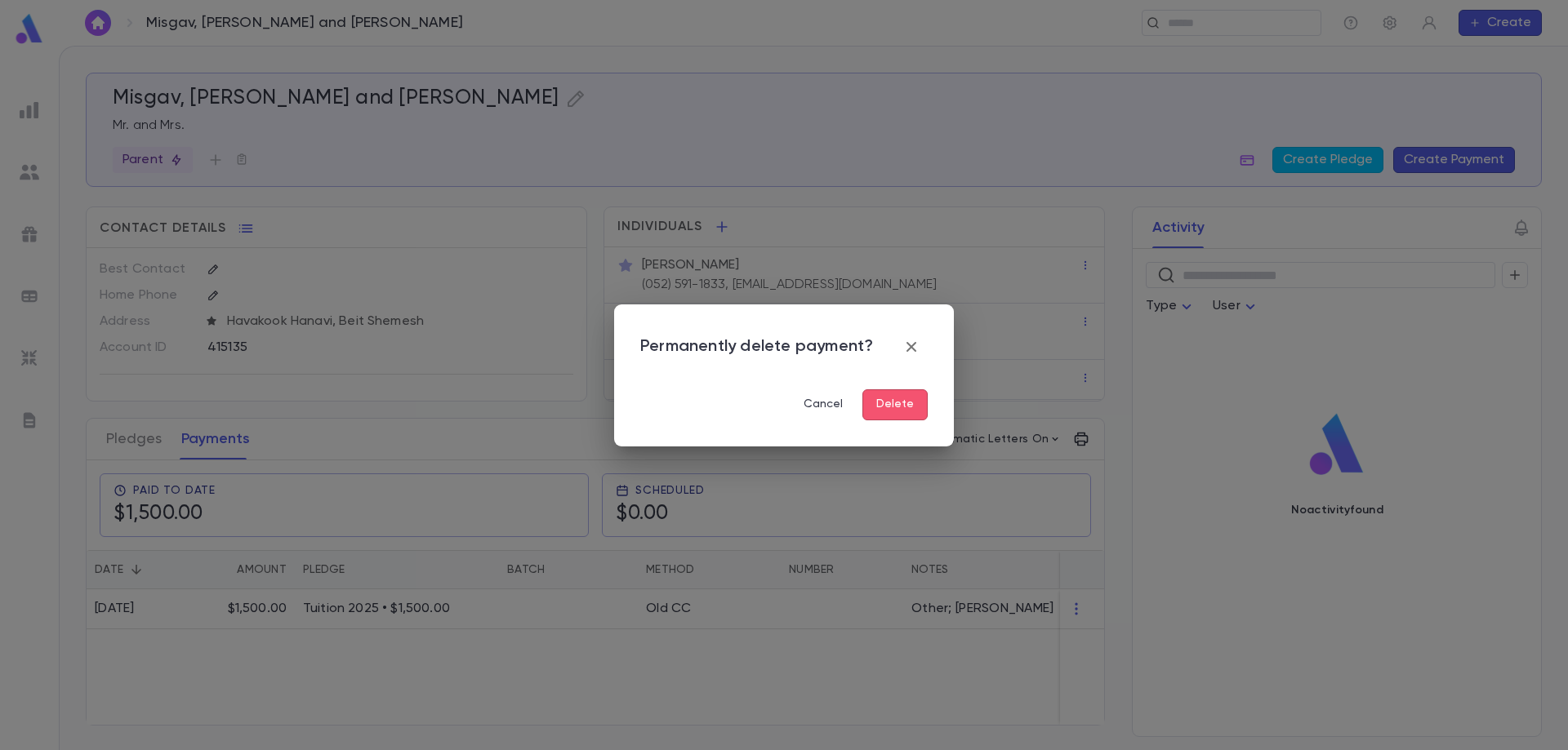
click at [907, 411] on button "Delete" at bounding box center [895, 405] width 66 height 31
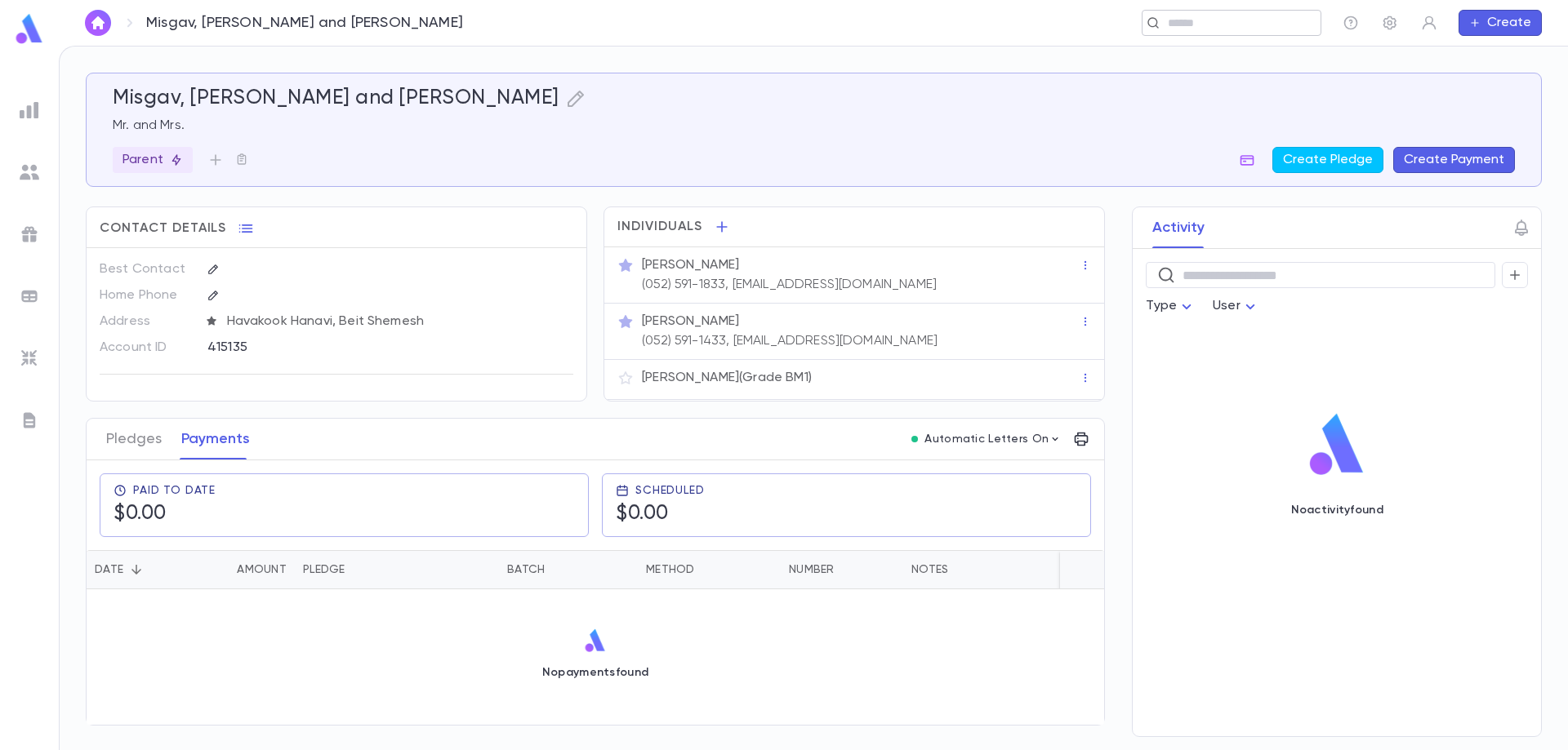
click at [1216, 32] on div "​" at bounding box center [1231, 22] width 180 height 26
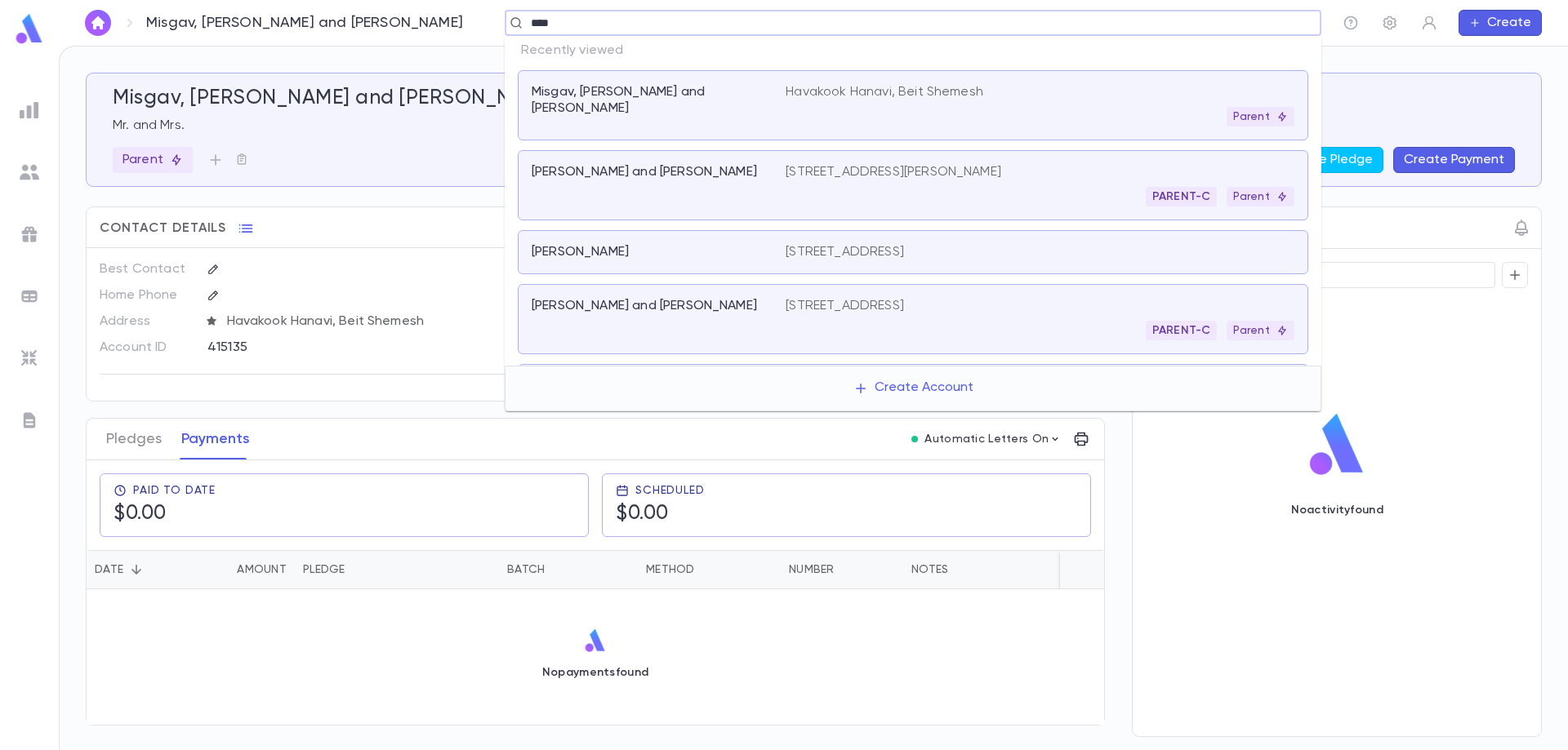
type input "*****"
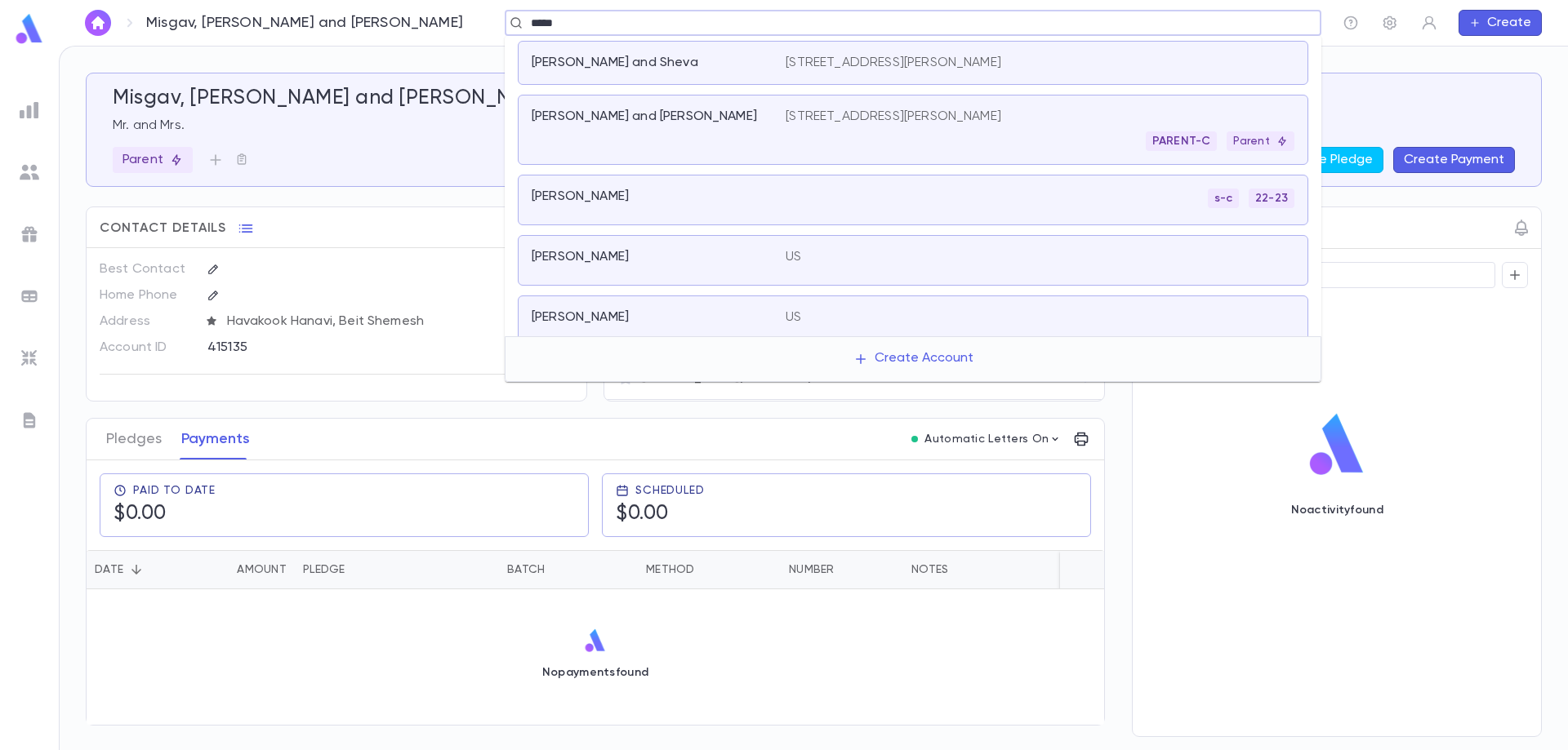
click at [750, 116] on div "[PERSON_NAME] and [PERSON_NAME]" at bounding box center [648, 116] width 234 height 16
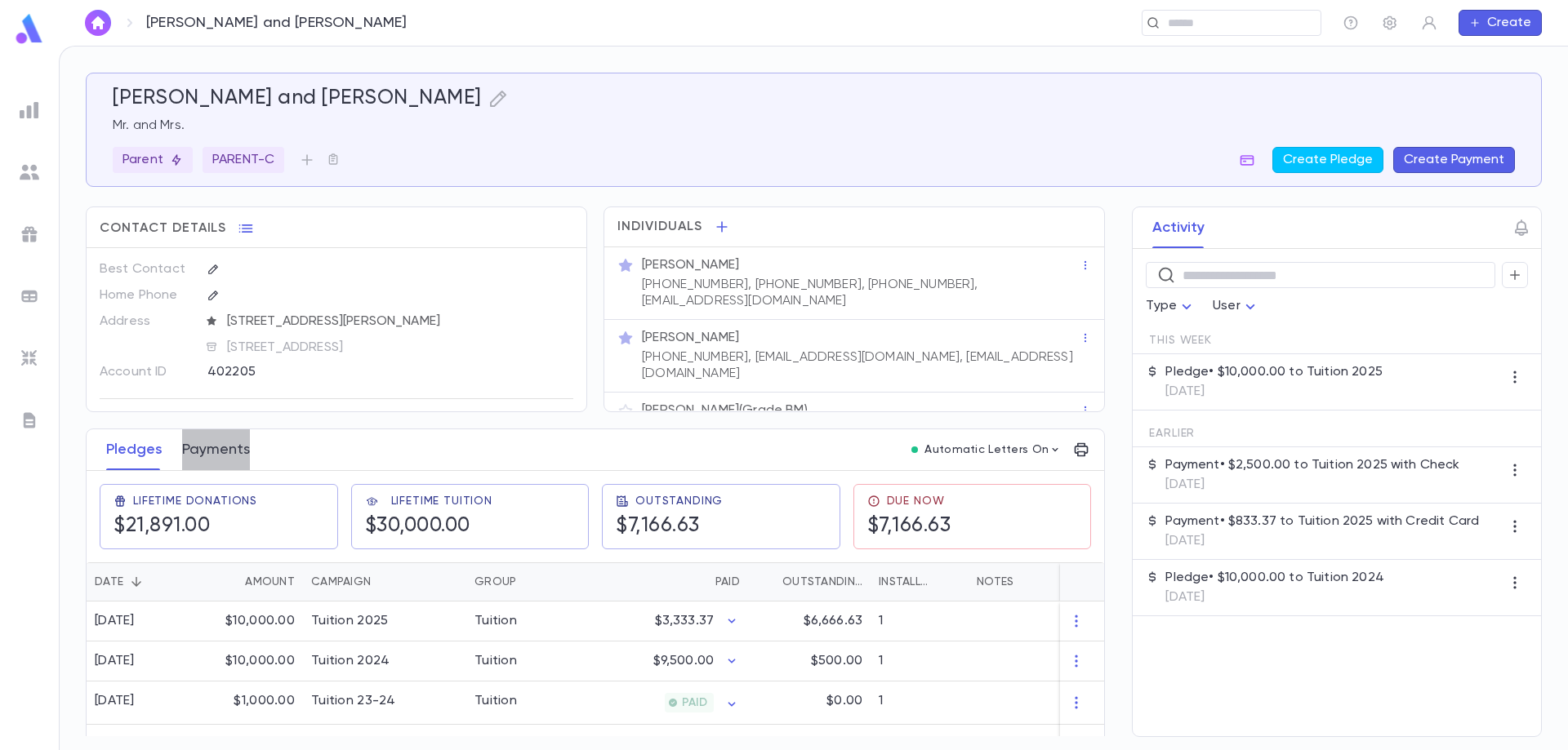
click at [220, 445] on button "Payments" at bounding box center [215, 449] width 68 height 41
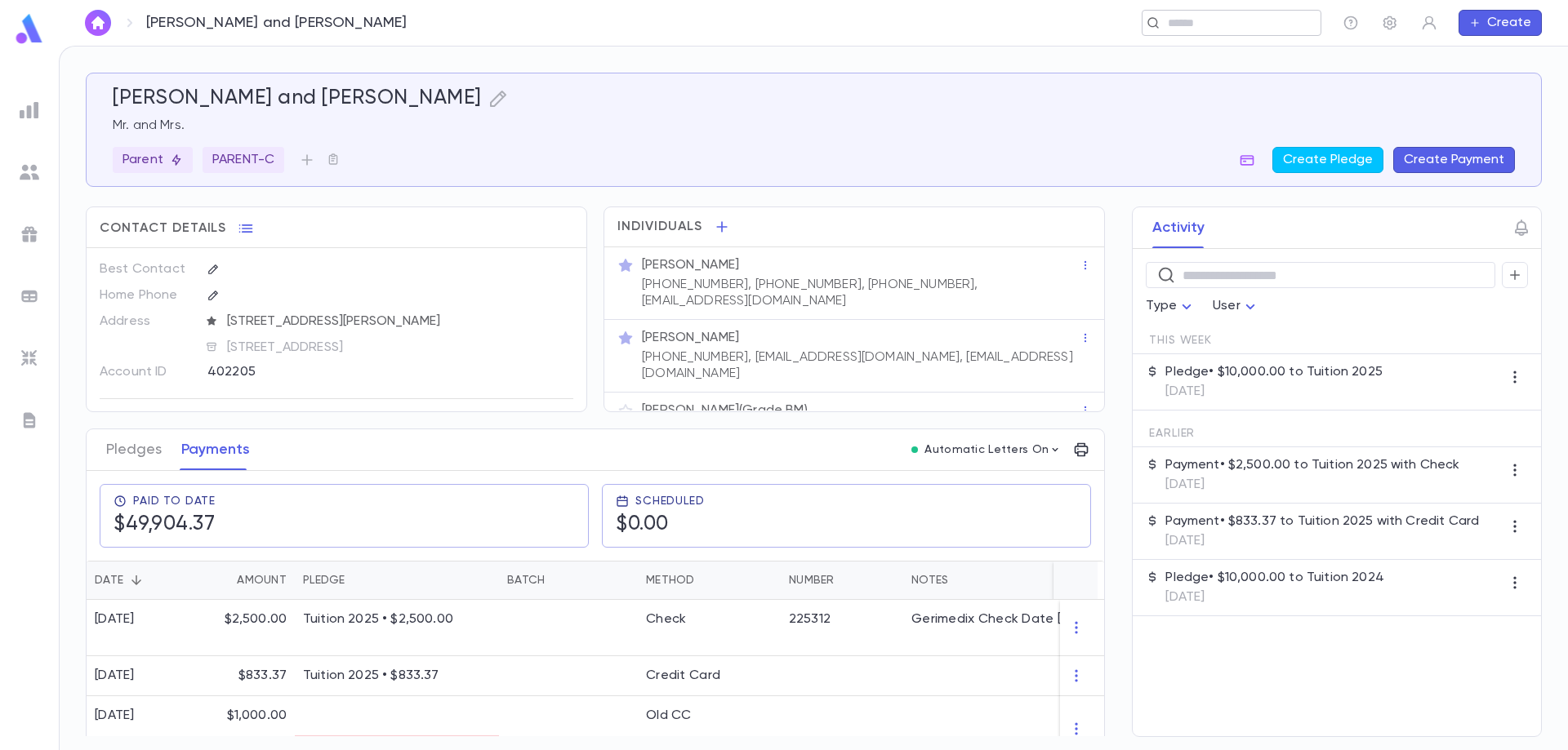
click at [1190, 33] on div "​" at bounding box center [1231, 22] width 180 height 26
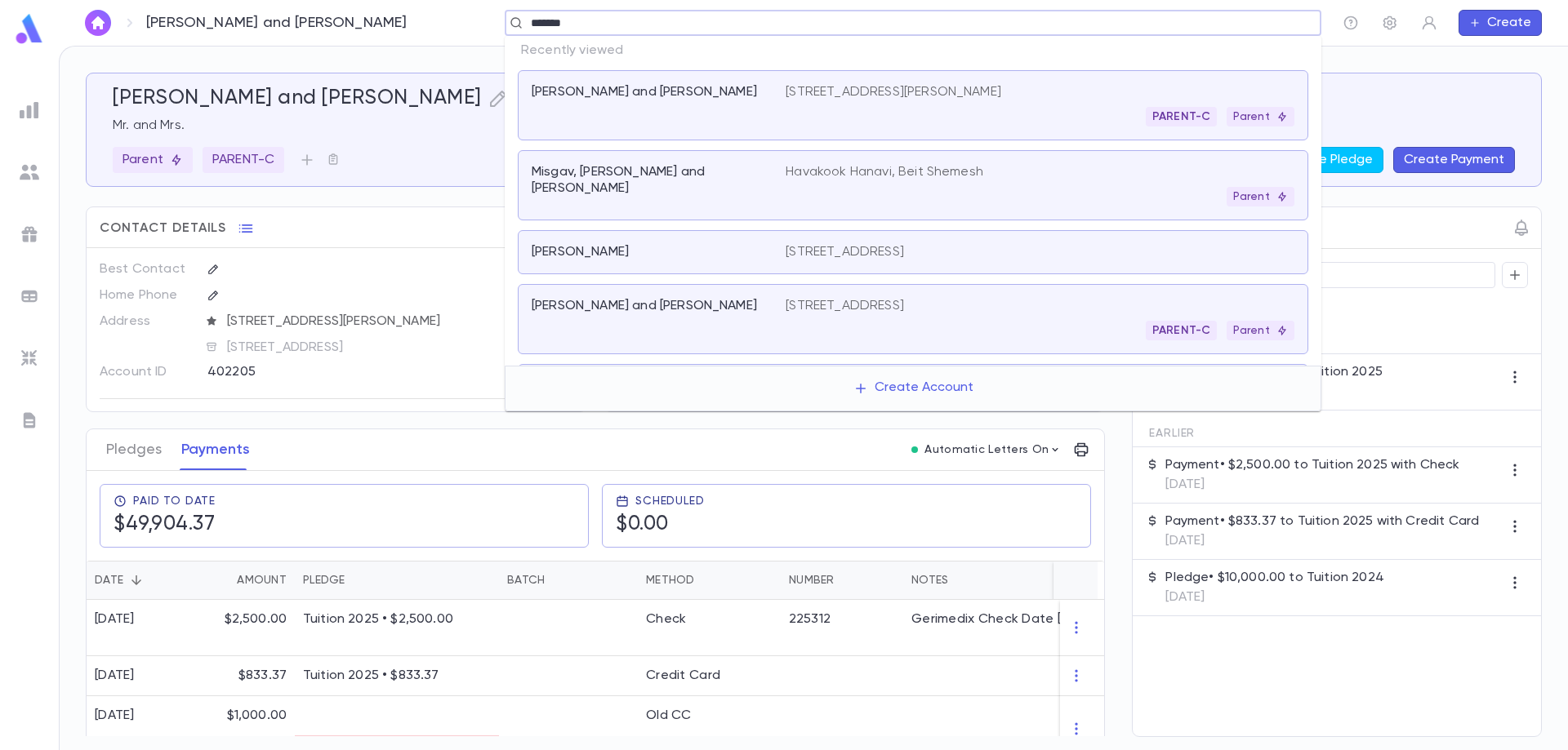
type input "********"
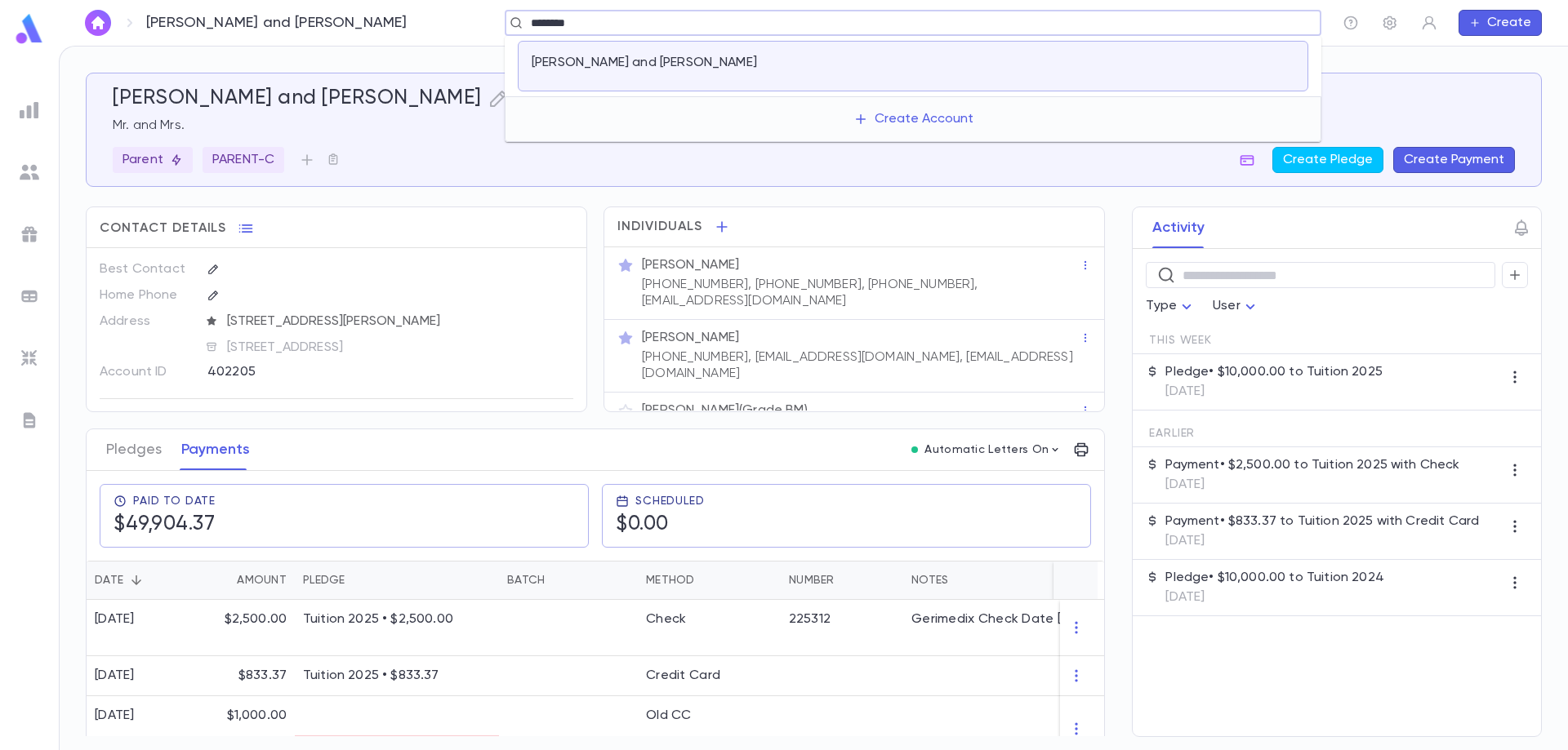
click at [859, 82] on li "[PERSON_NAME] and [PERSON_NAME]" at bounding box center [913, 66] width 817 height 60
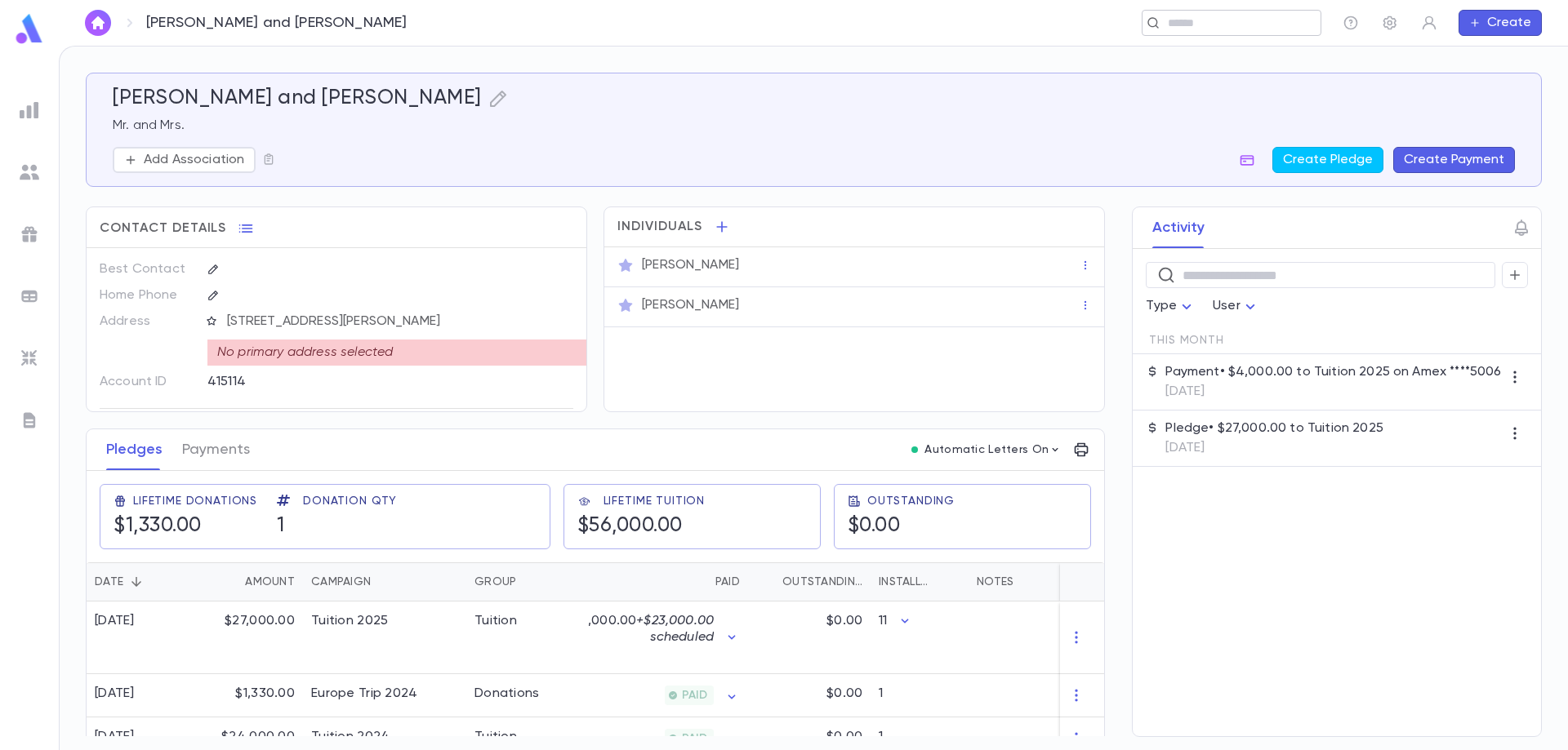
click at [1278, 10] on div "​" at bounding box center [1231, 22] width 180 height 26
click at [607, 20] on input "**********" at bounding box center [907, 23] width 764 height 15
click at [611, 27] on input "**********" at bounding box center [907, 23] width 764 height 15
click at [610, 27] on input "**********" at bounding box center [907, 23] width 764 height 15
click at [592, 23] on input "**********" at bounding box center [907, 23] width 764 height 15
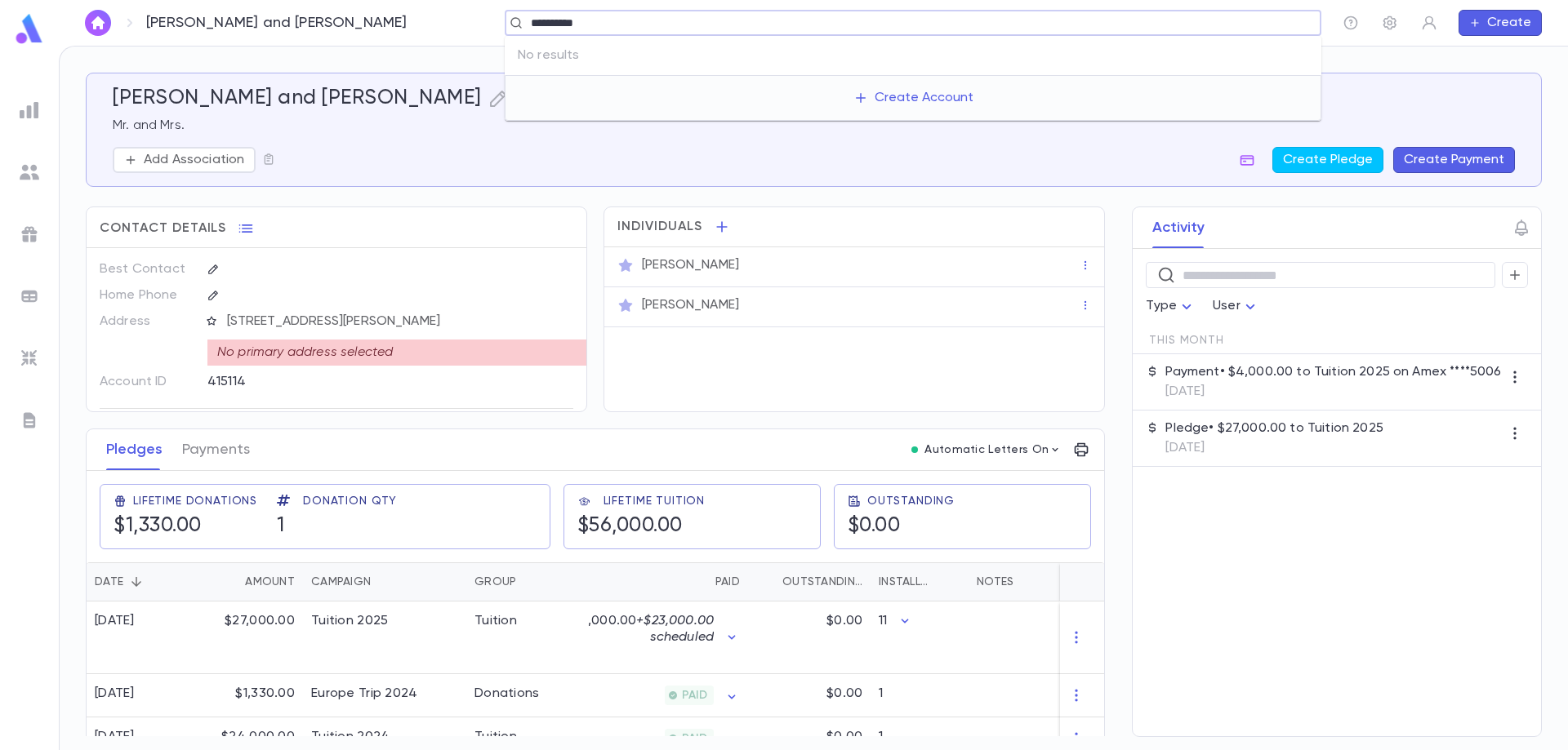
click at [591, 22] on input "**********" at bounding box center [907, 23] width 764 height 15
type input "******"
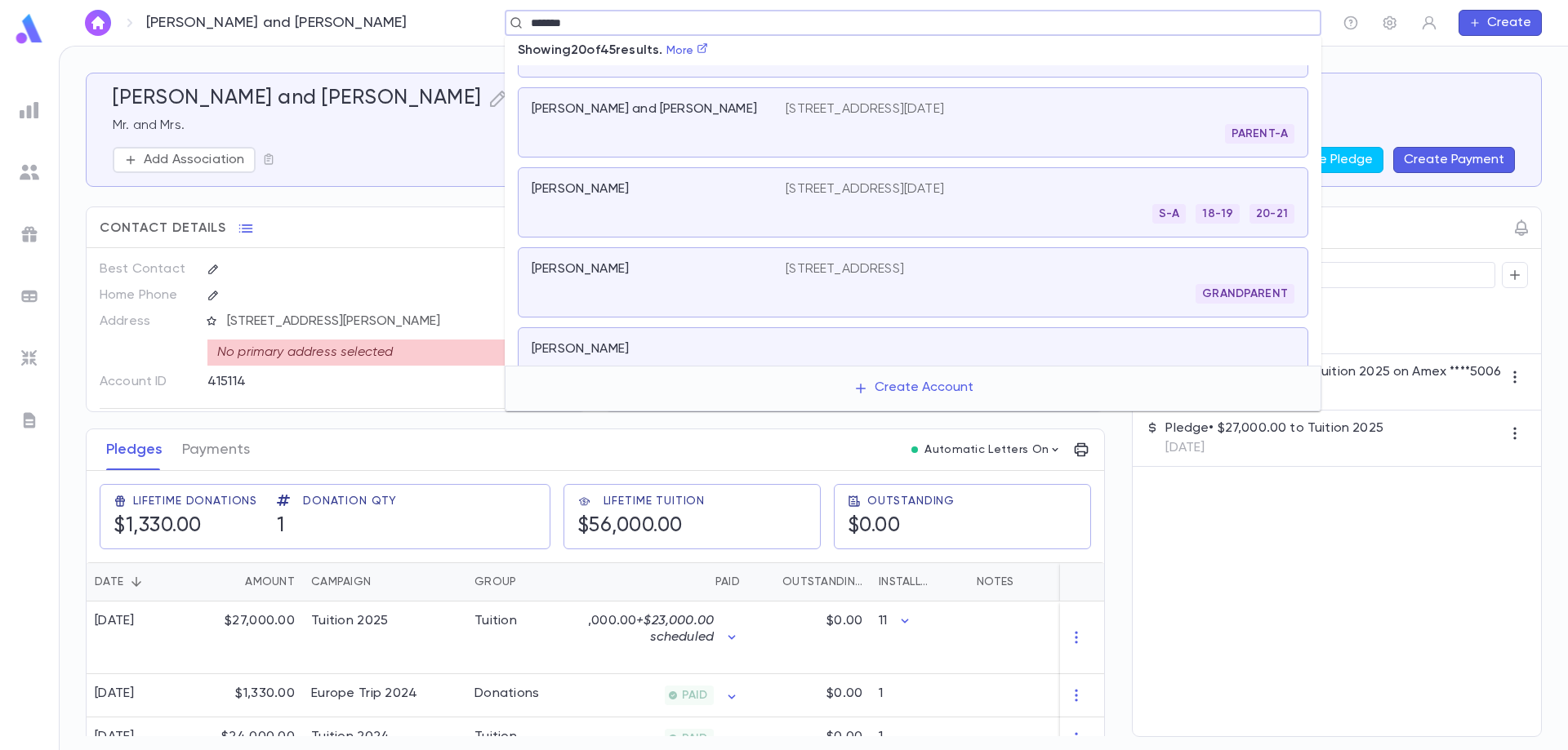
scroll to position [680, 0]
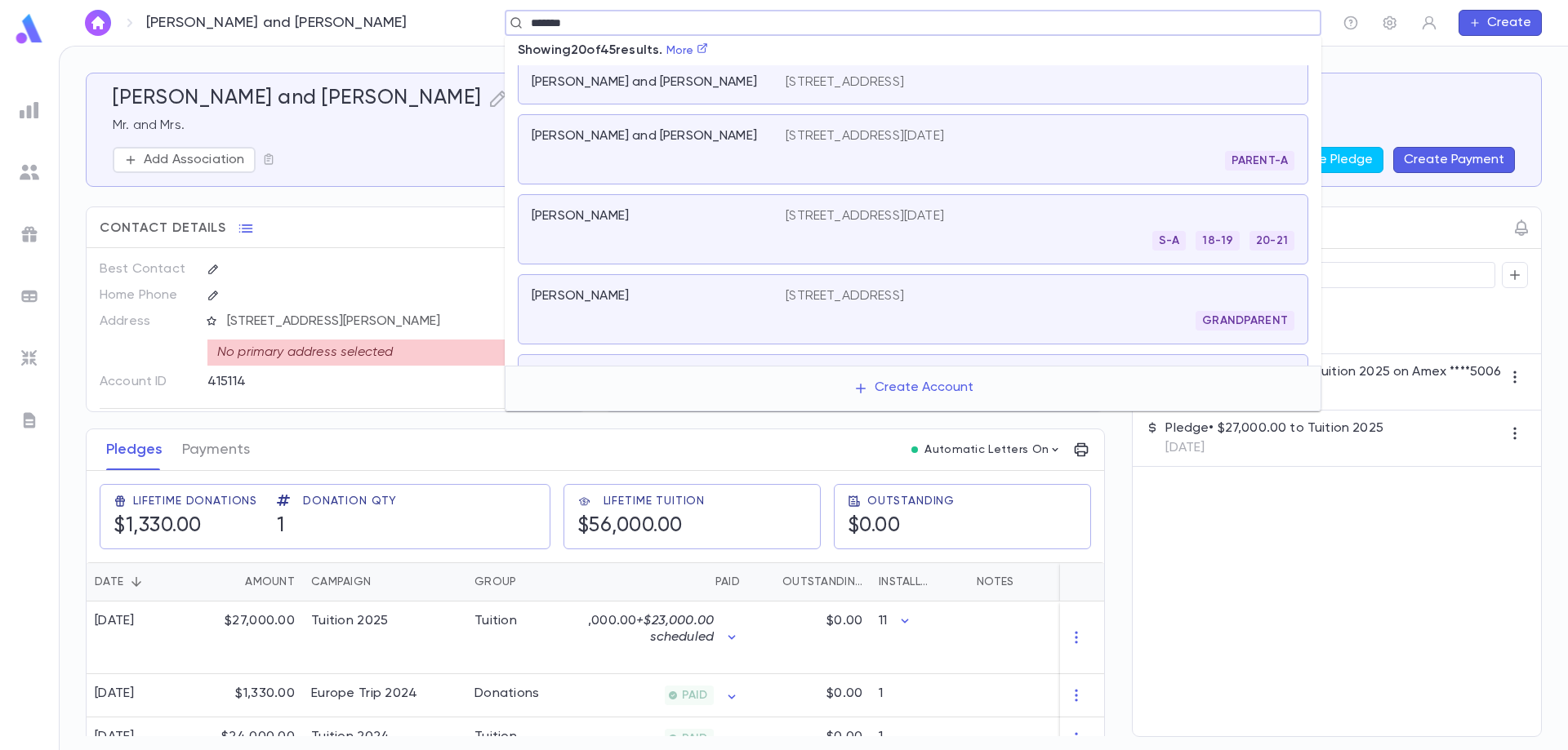
click at [720, 239] on div "[PERSON_NAME]" at bounding box center [658, 229] width 254 height 43
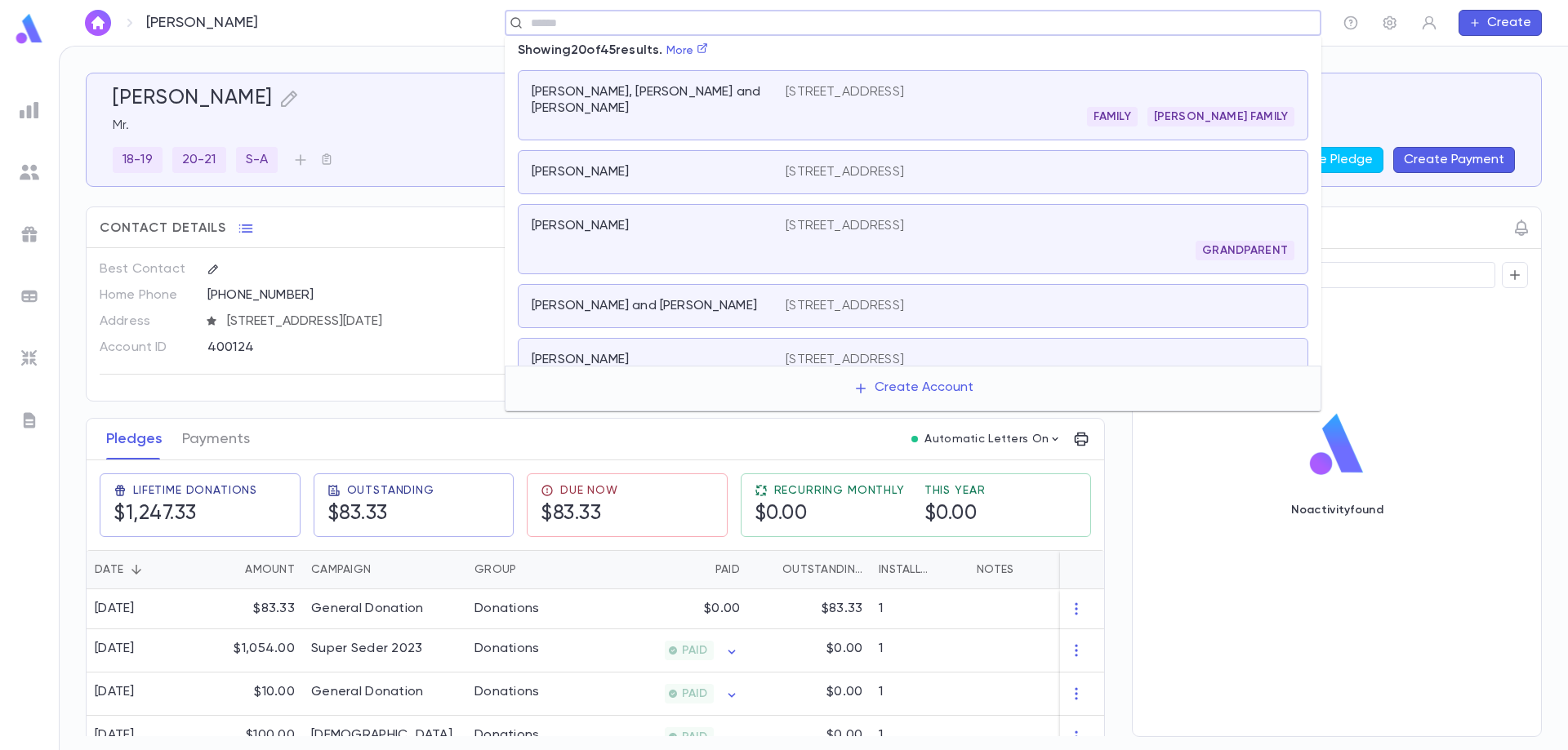
click at [561, 26] on input "text" at bounding box center [907, 23] width 764 height 15
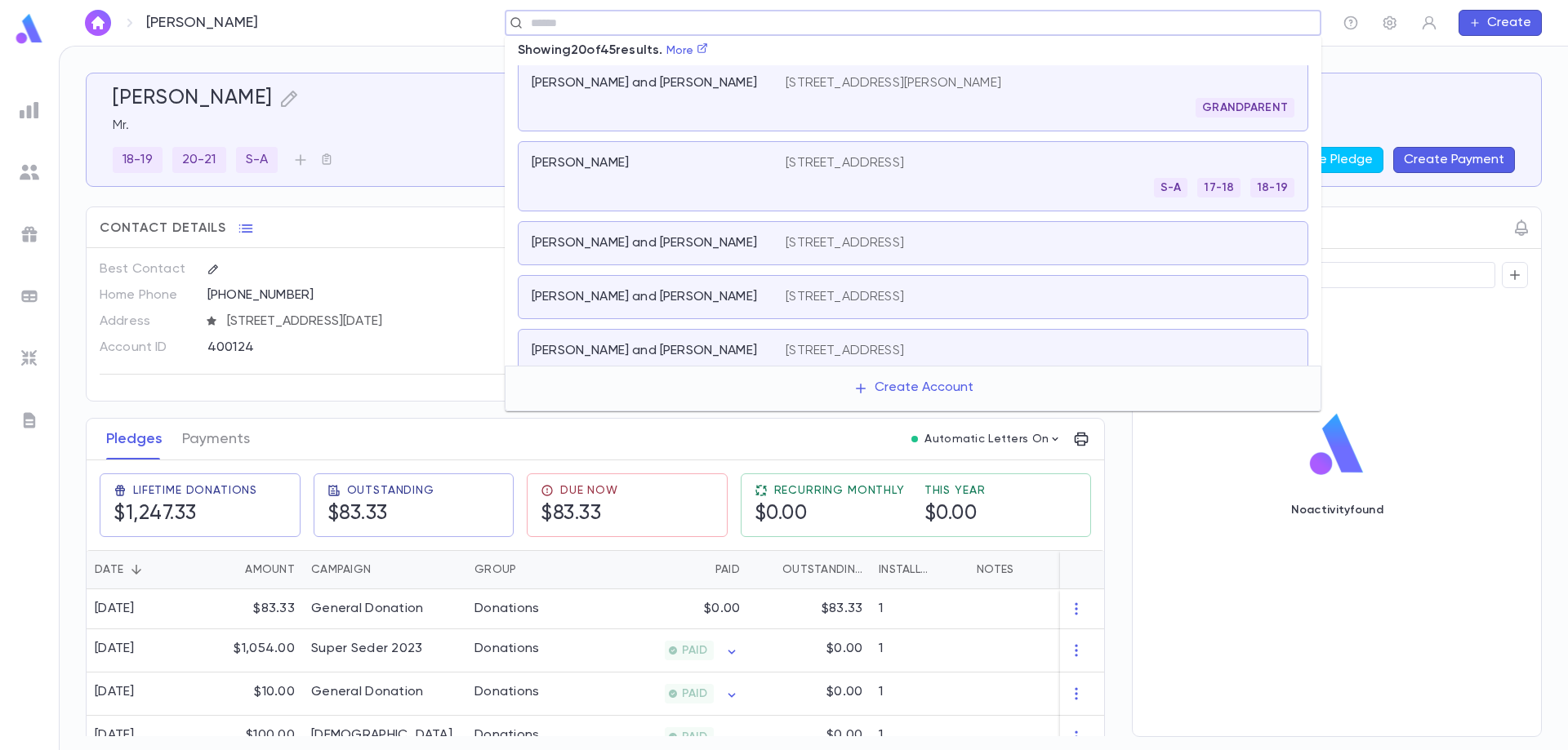
scroll to position [368, 0]
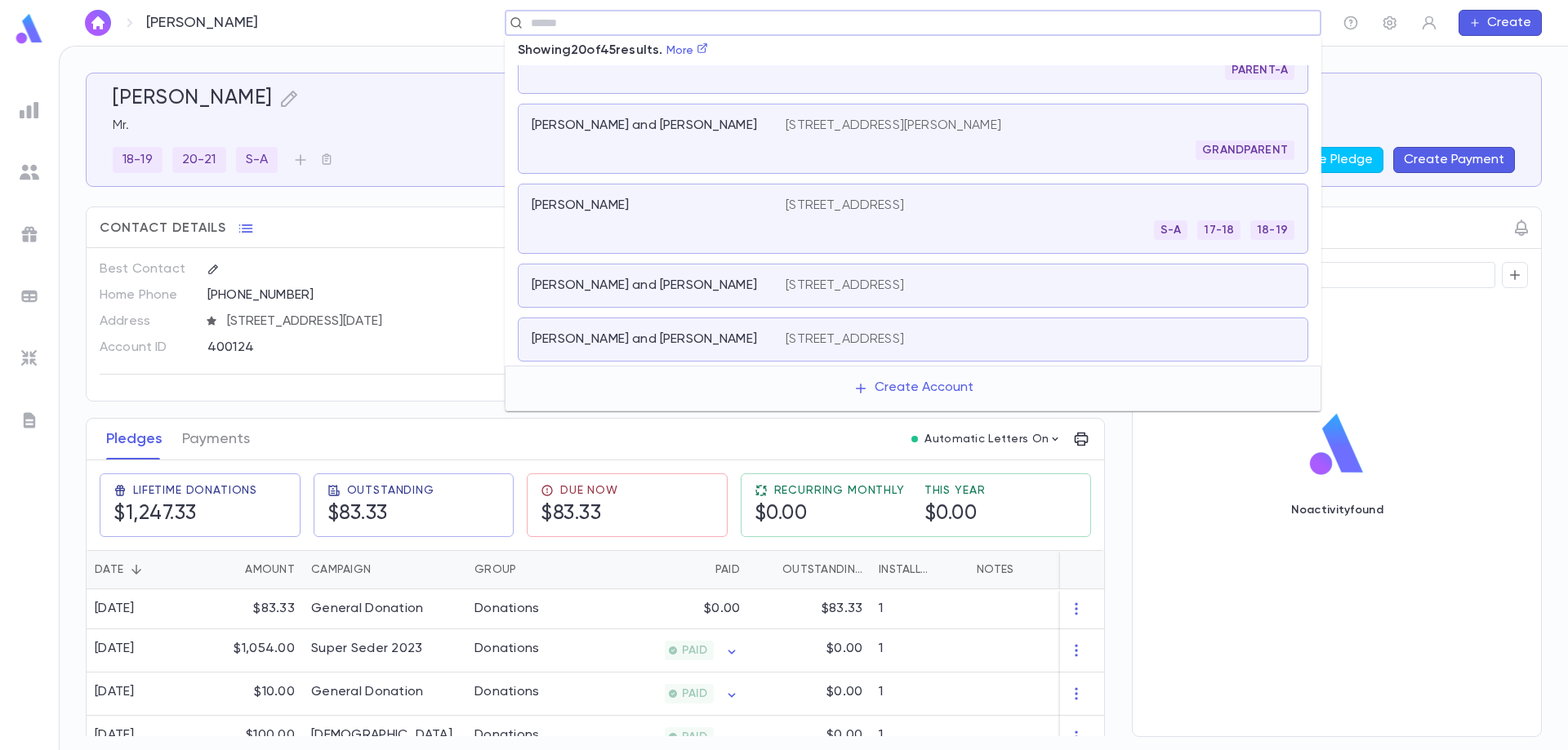
click at [665, 213] on div "[PERSON_NAME]" at bounding box center [648, 206] width 234 height 16
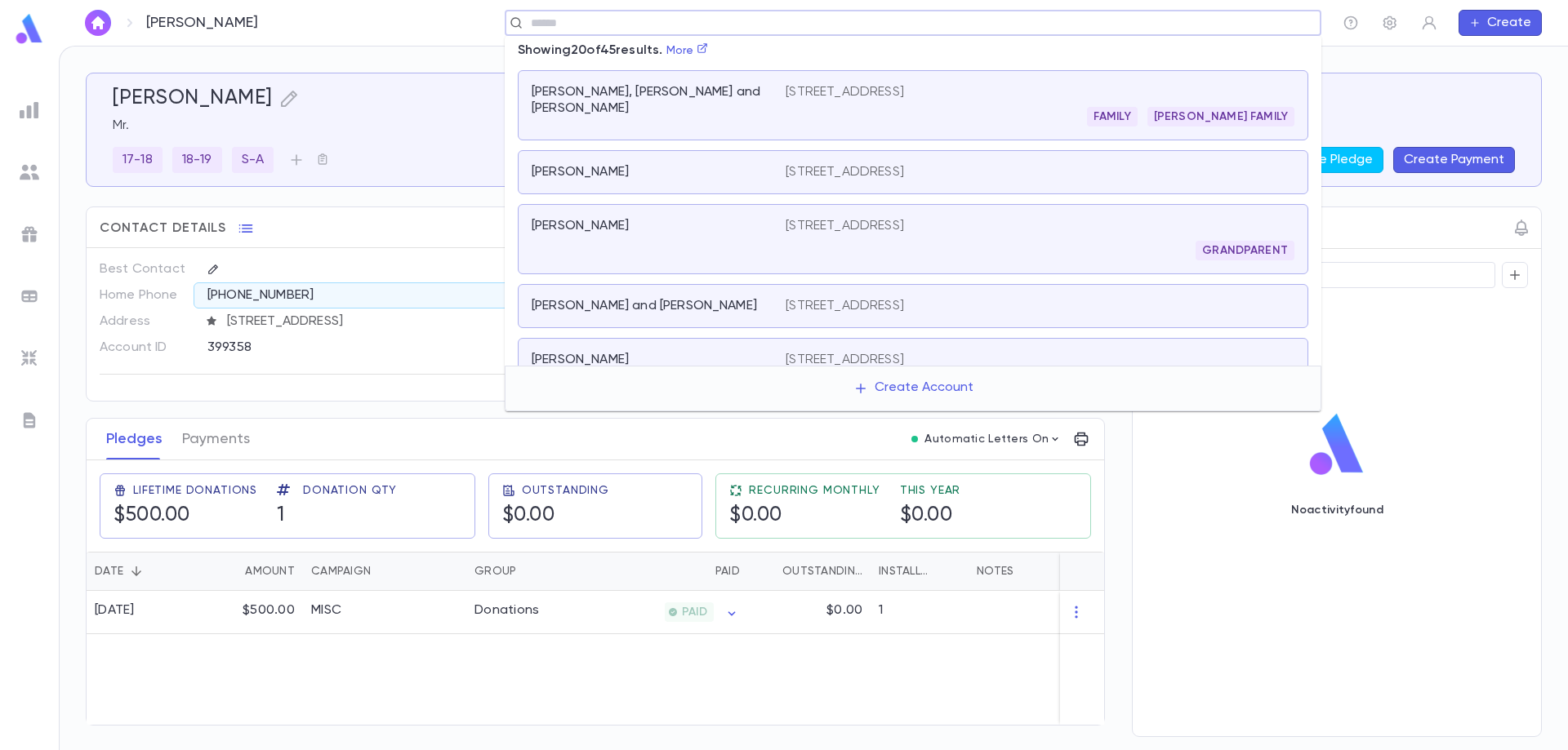
click at [554, 24] on input "text" at bounding box center [907, 23] width 764 height 15
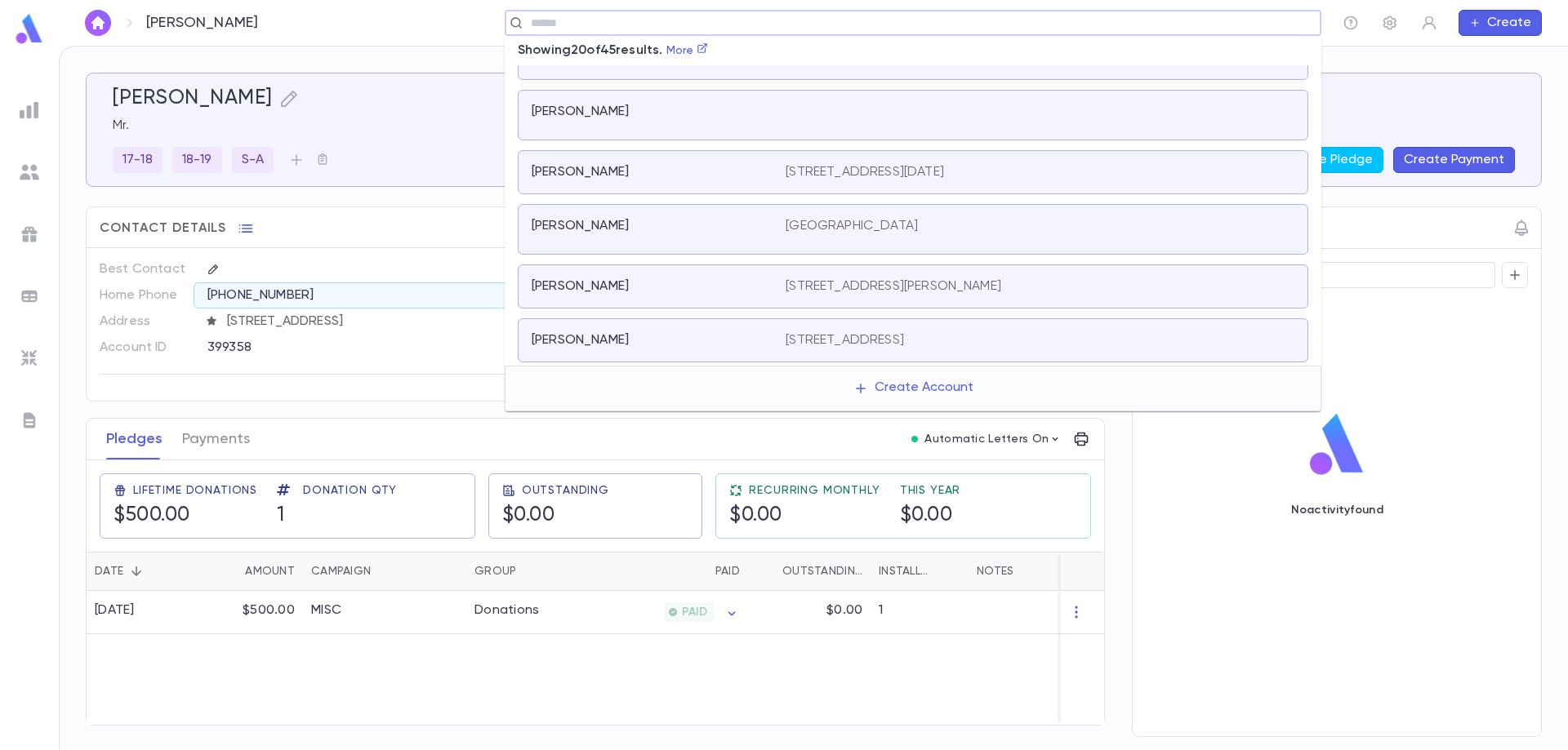
scroll to position [1006, 0]
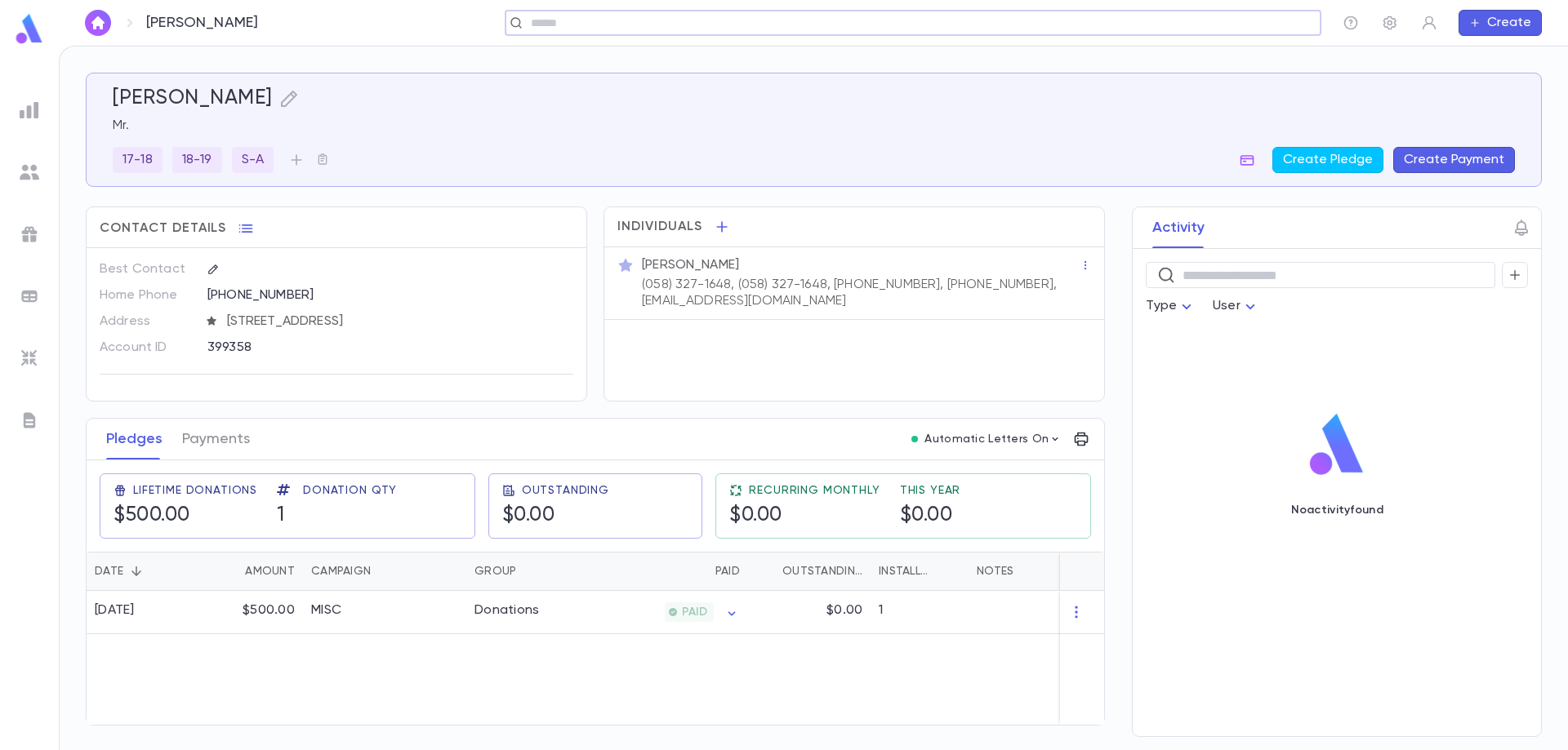
click at [1196, 13] on div "​" at bounding box center [913, 22] width 817 height 26
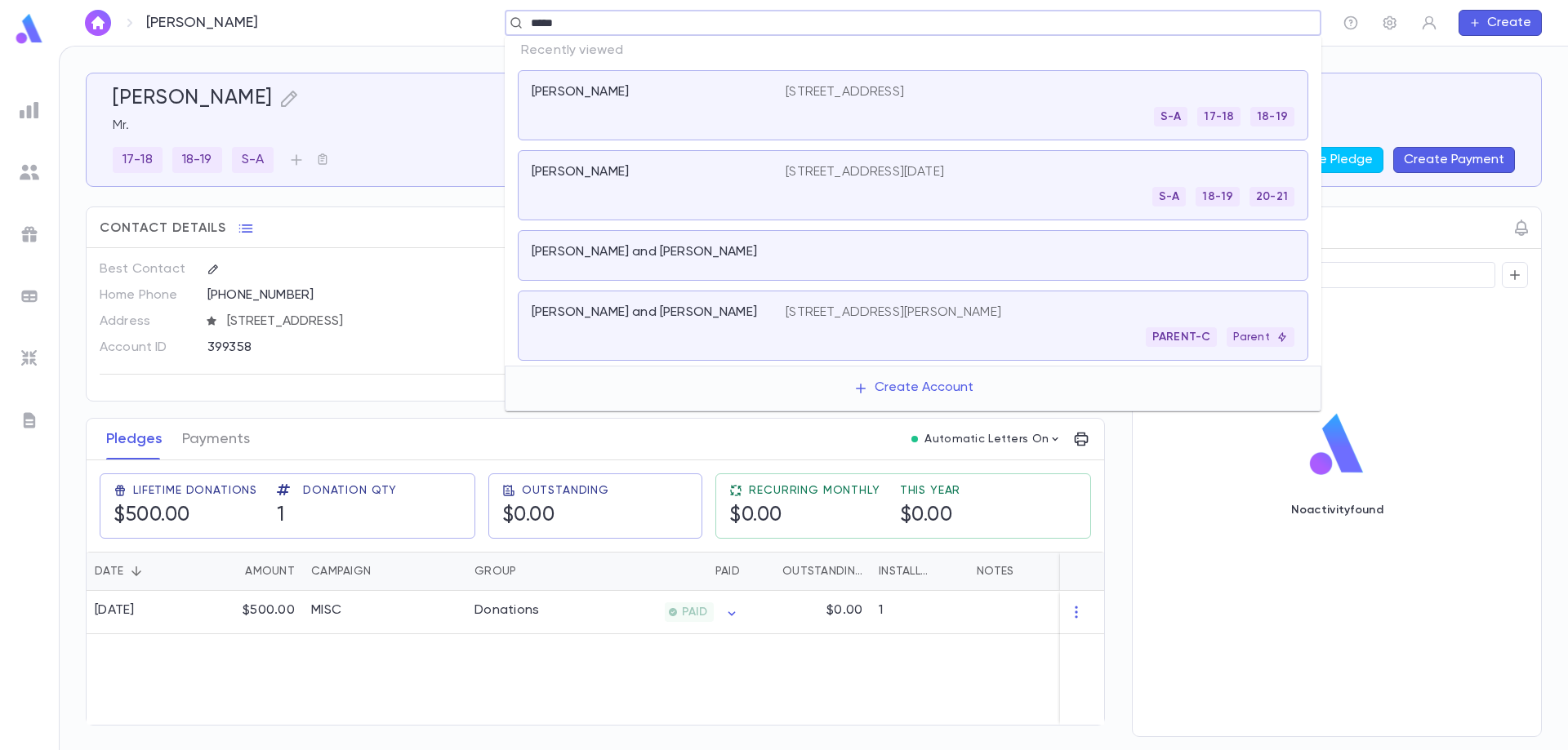
type input "******"
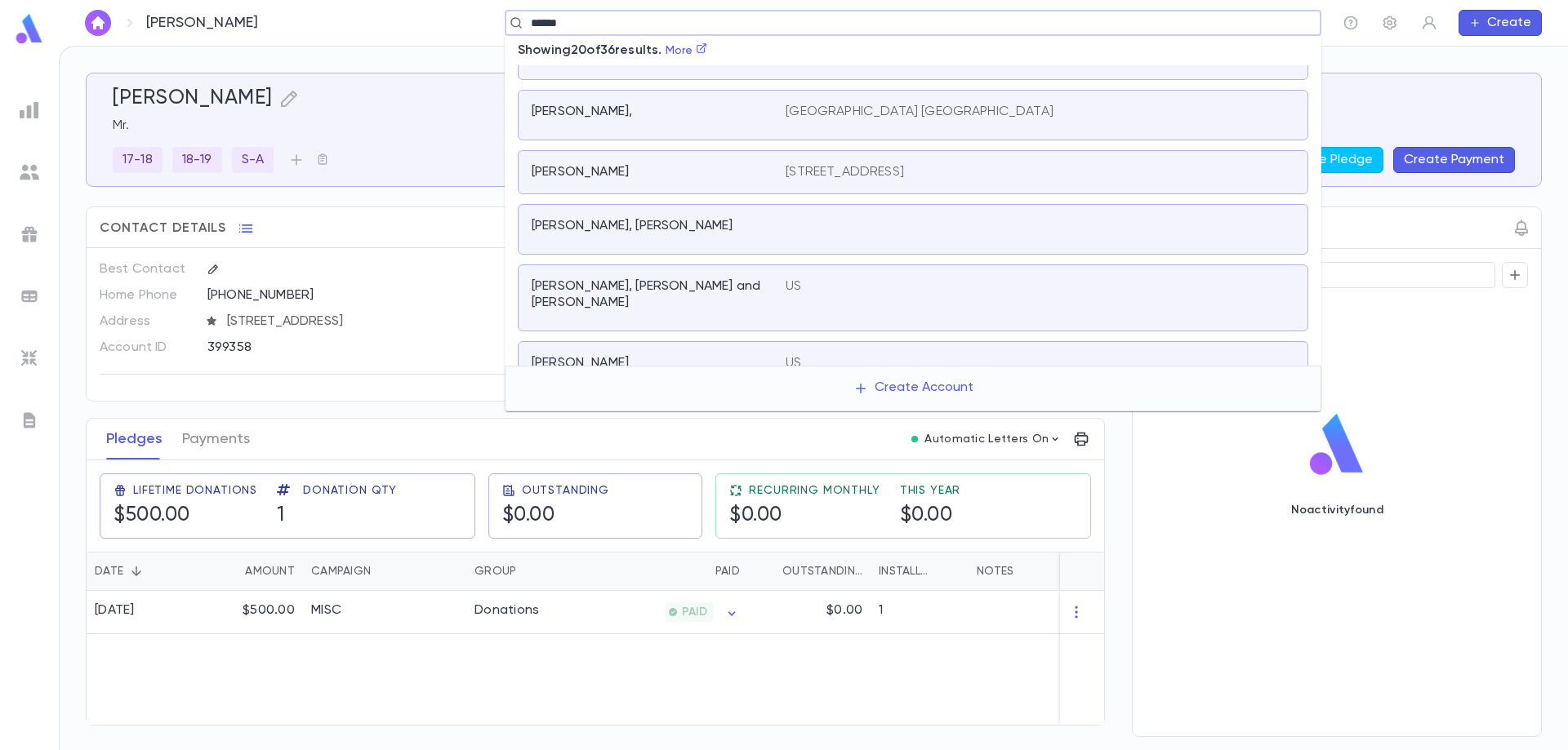
scroll to position [0, 0]
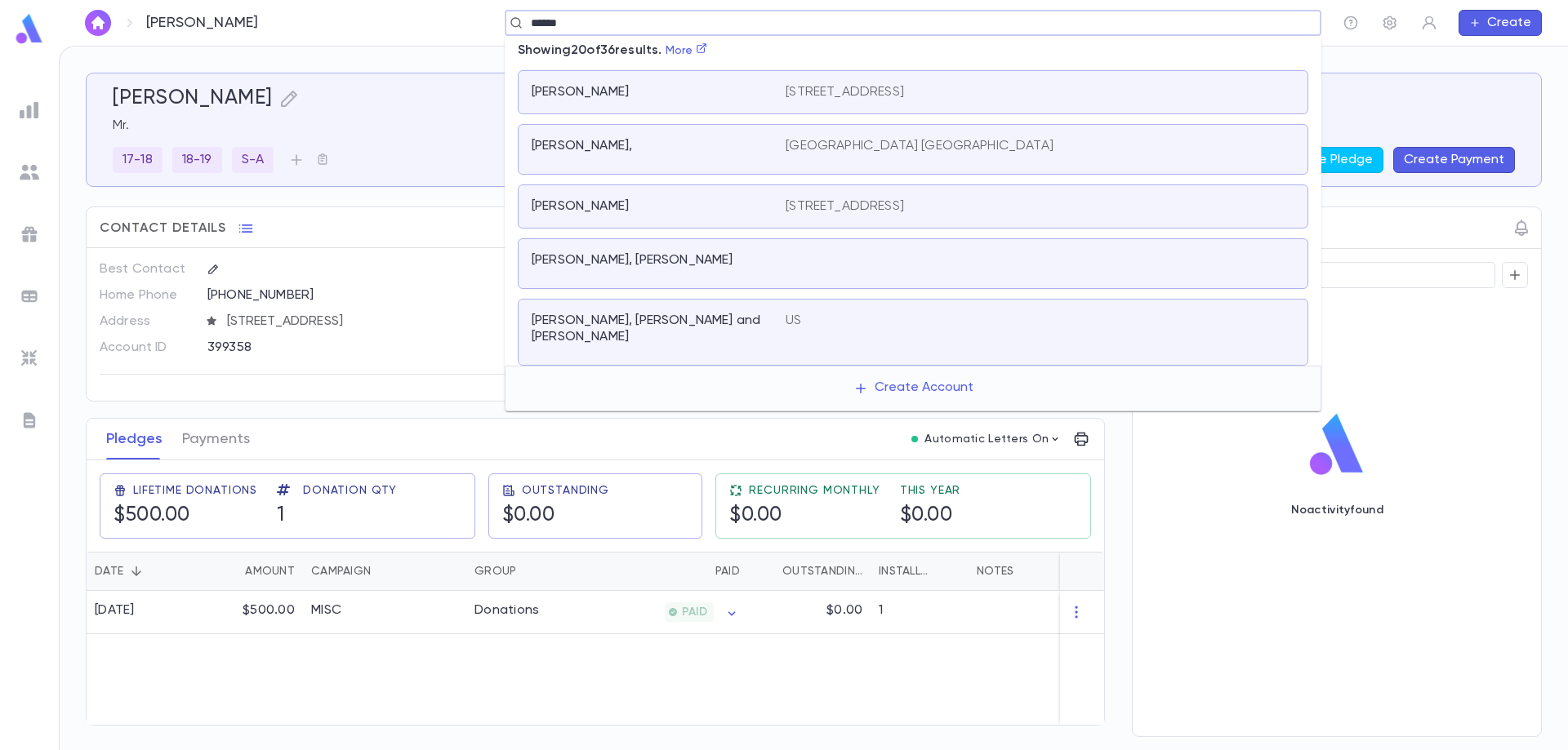
click at [871, 261] on div at bounding box center [1040, 264] width 508 height 23
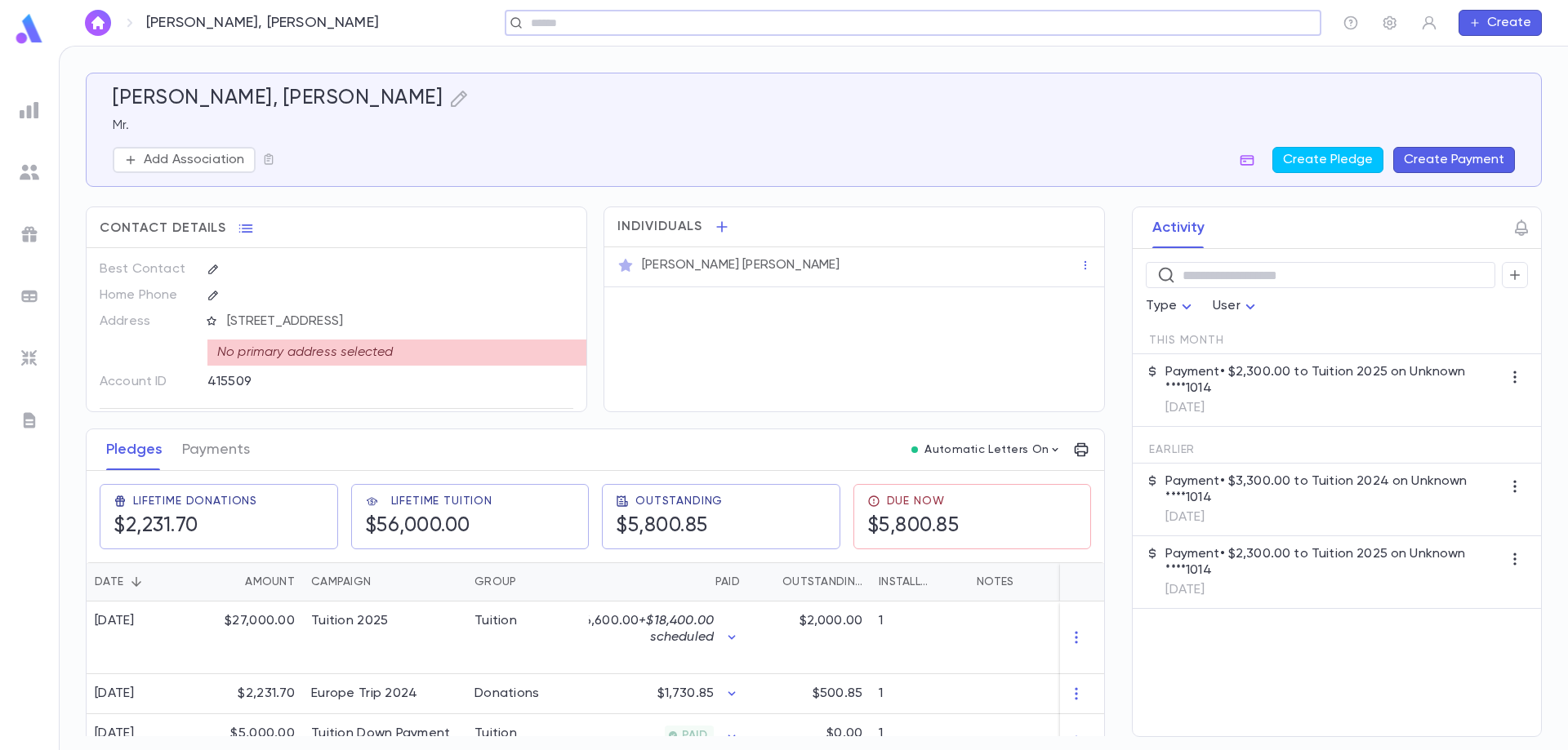
scroll to position [82, 0]
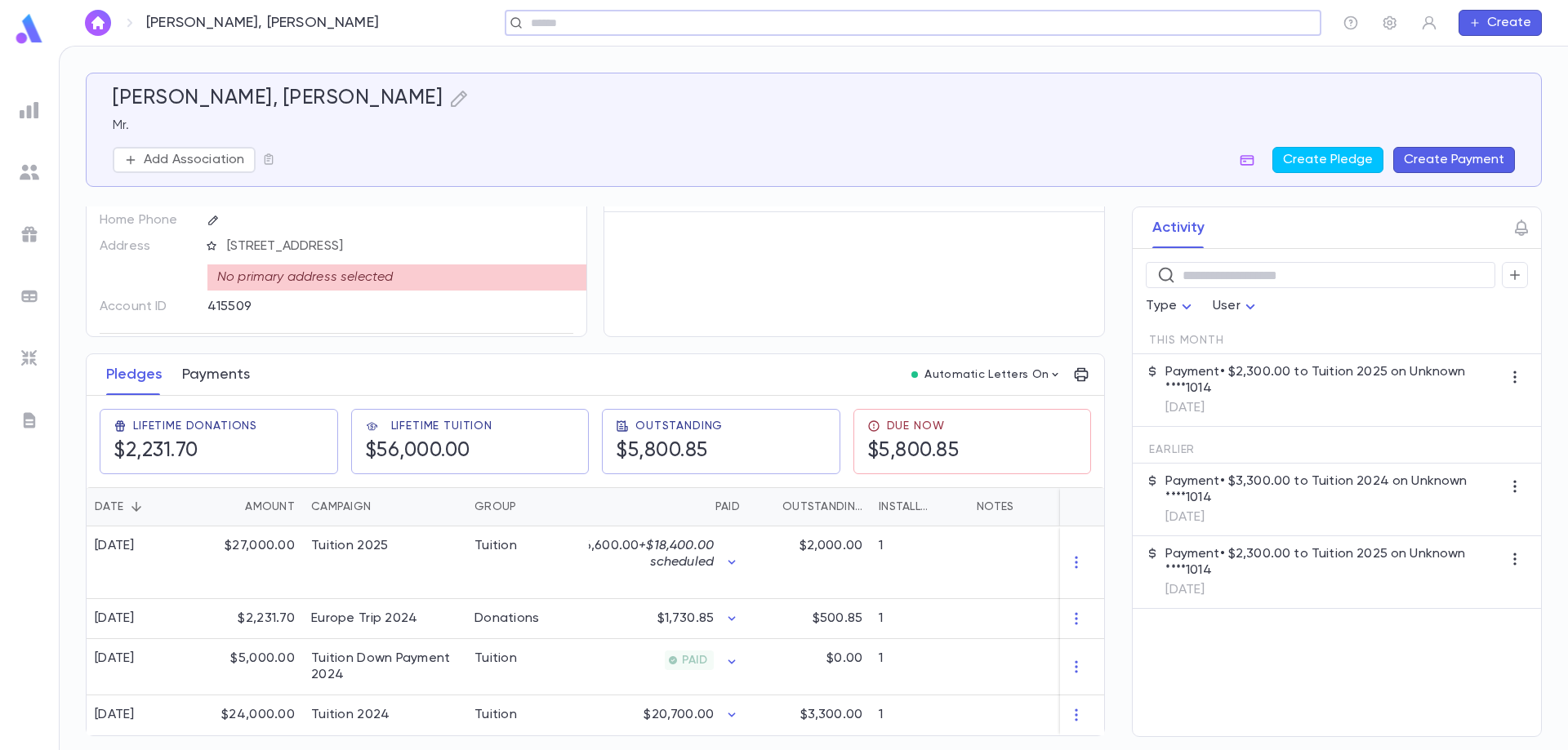
click at [233, 370] on button "Payments" at bounding box center [215, 374] width 68 height 41
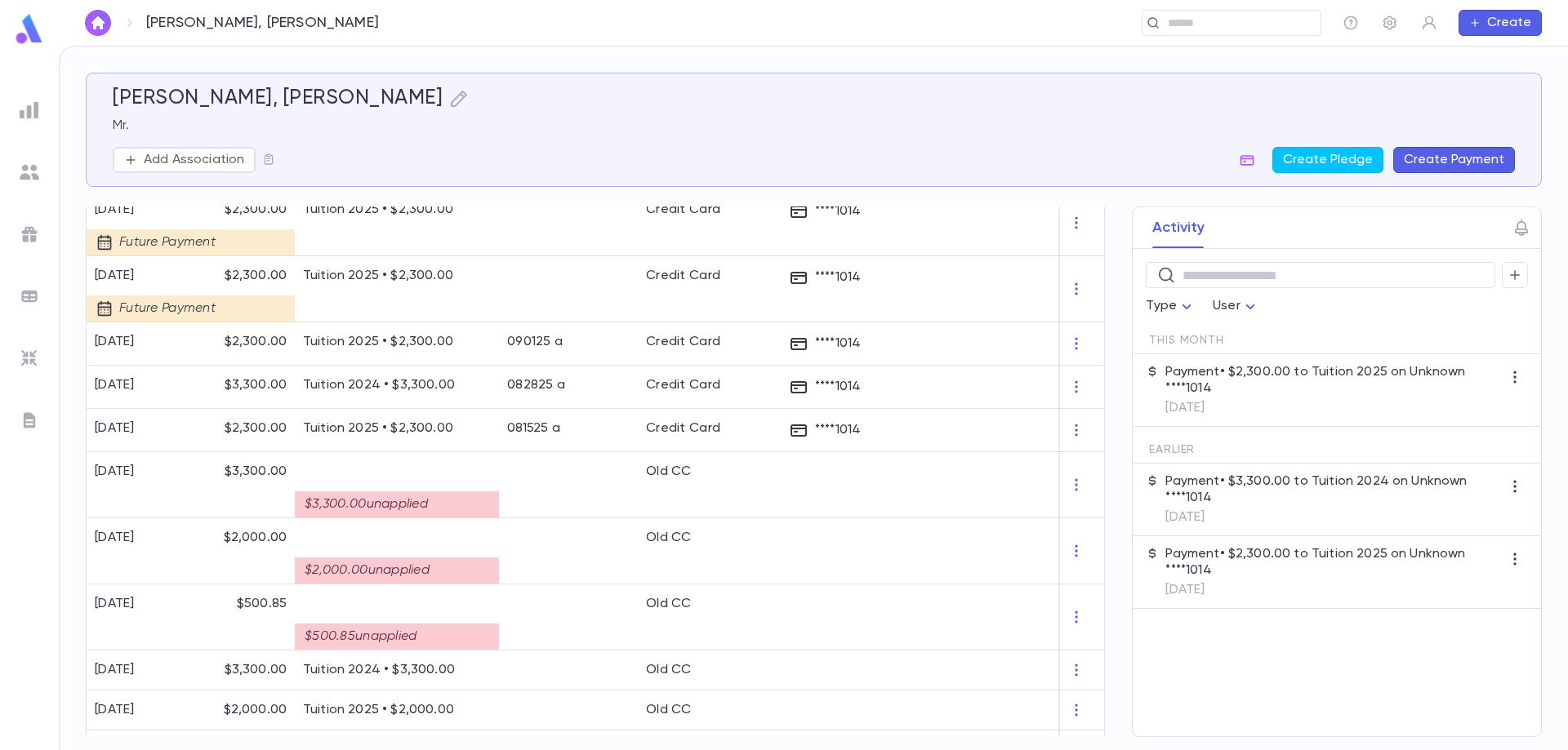
scroll to position [817, 0]
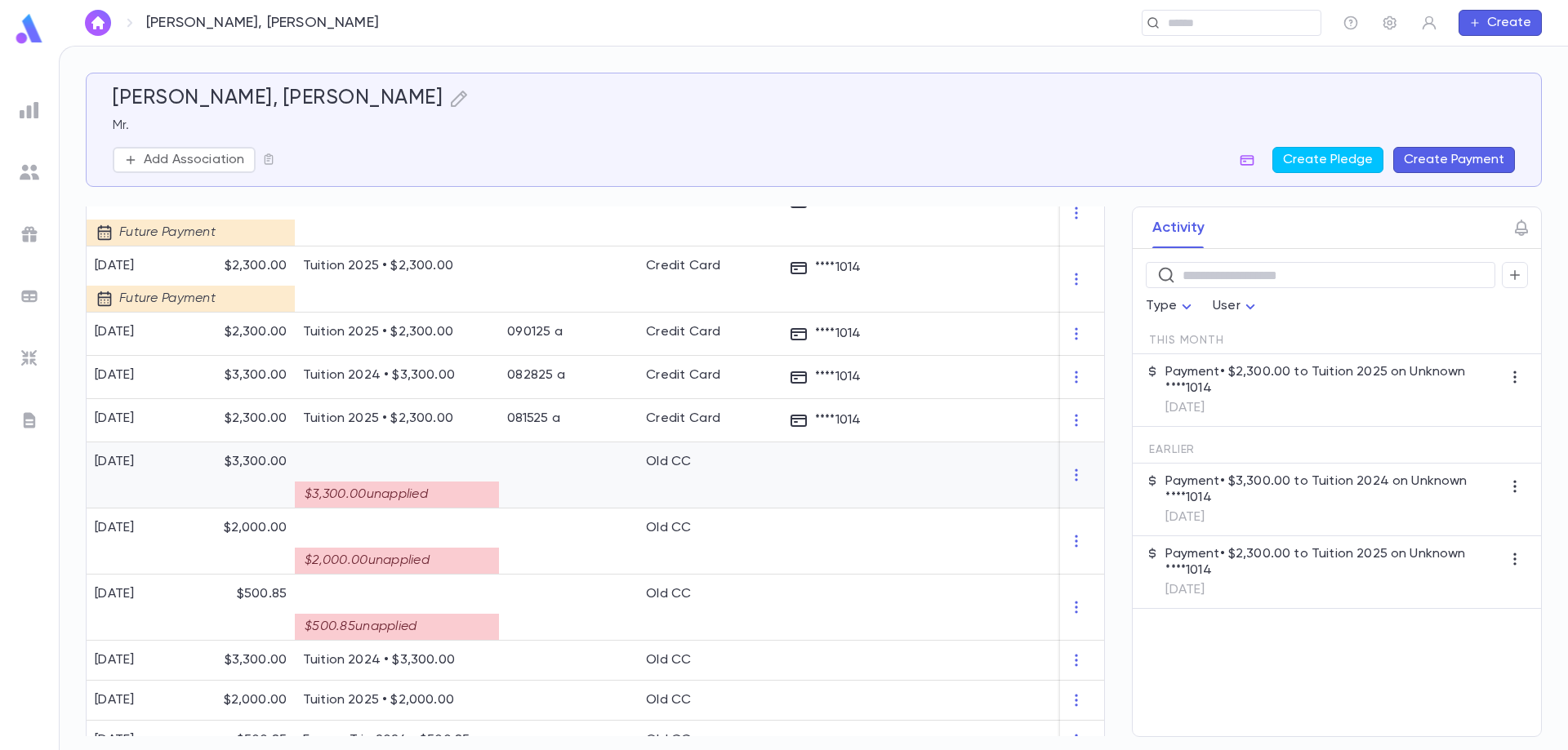
click at [412, 494] on div "$3,300.00 unapplied" at bounding box center [397, 494] width 204 height 26
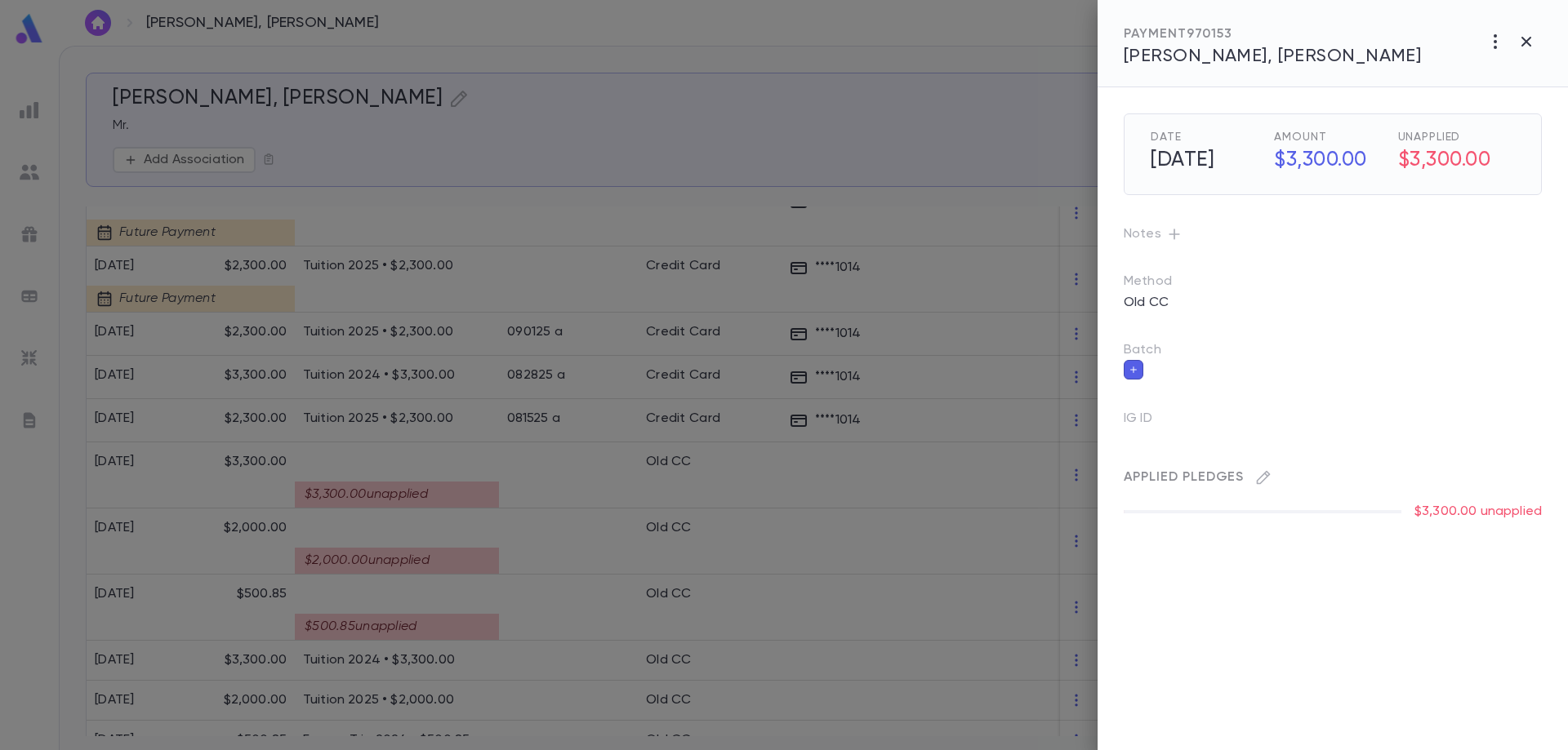
drag, startPoint x: 1269, startPoint y: 484, endPoint x: 1279, endPoint y: 483, distance: 10.0
click at [1279, 483] on div "Applied Pledges" at bounding box center [1326, 470] width 431 height 39
click at [1264, 480] on icon "button" at bounding box center [1263, 478] width 14 height 14
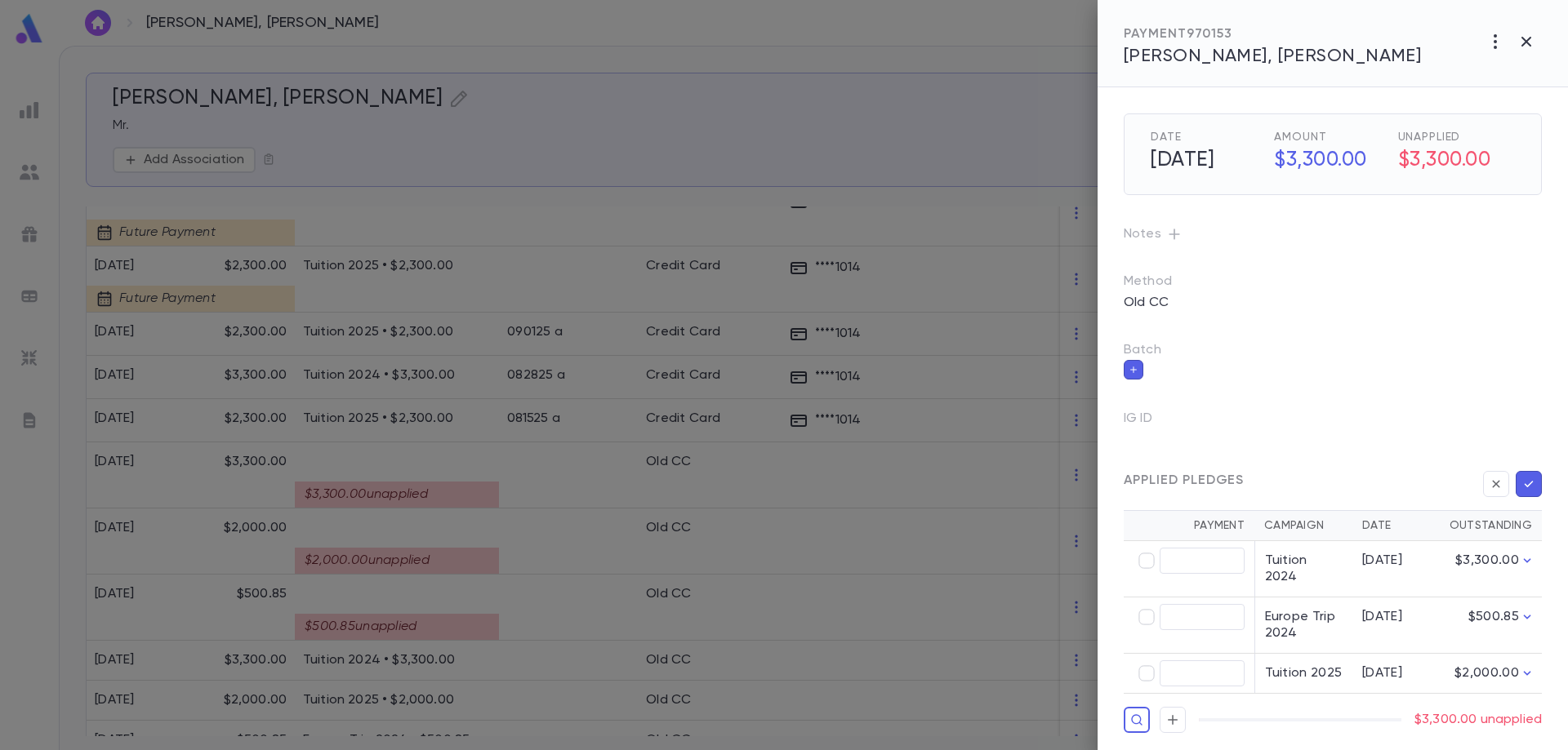
click at [566, 600] on div at bounding box center [784, 375] width 1568 height 750
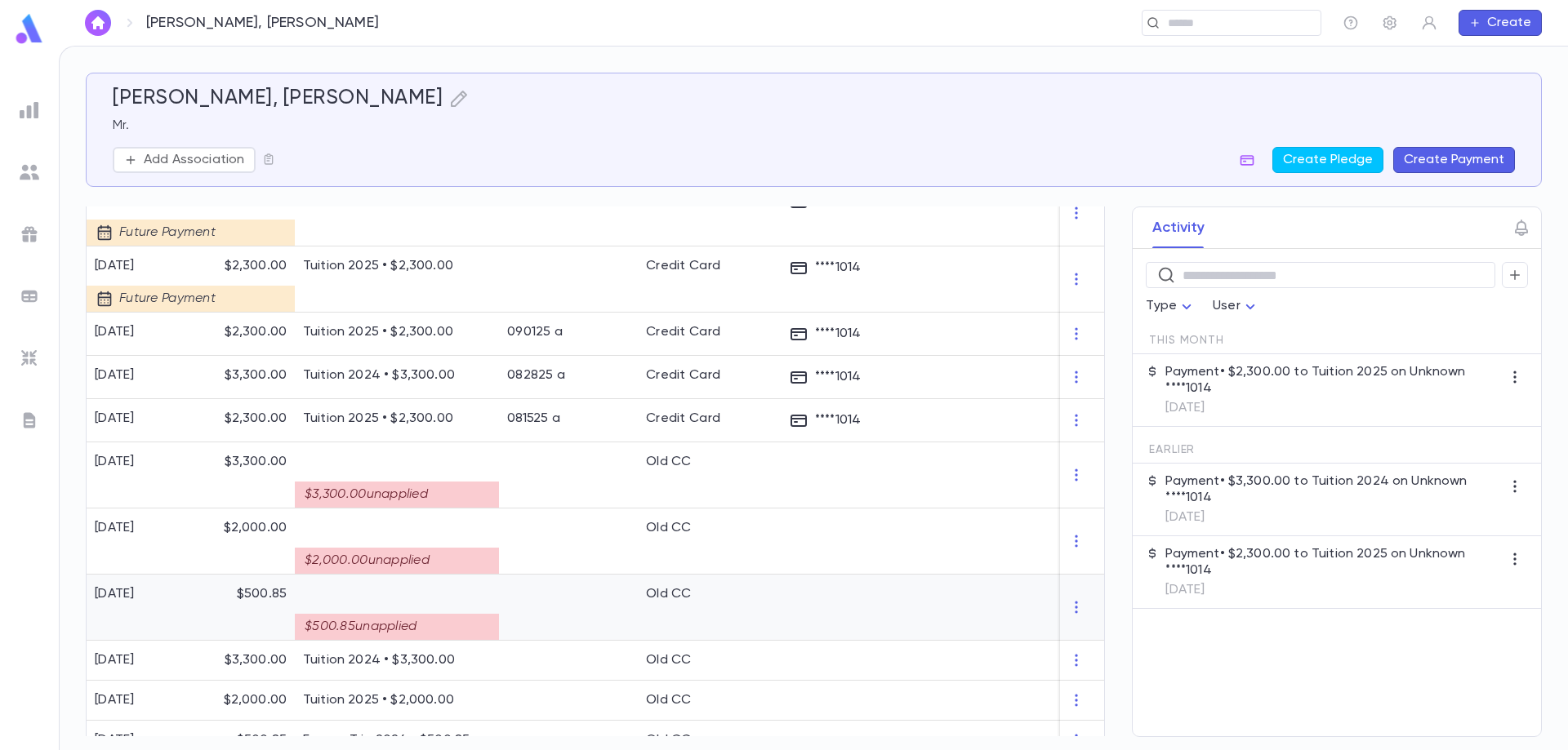
click at [1002, 608] on div at bounding box center [1005, 607] width 204 height 66
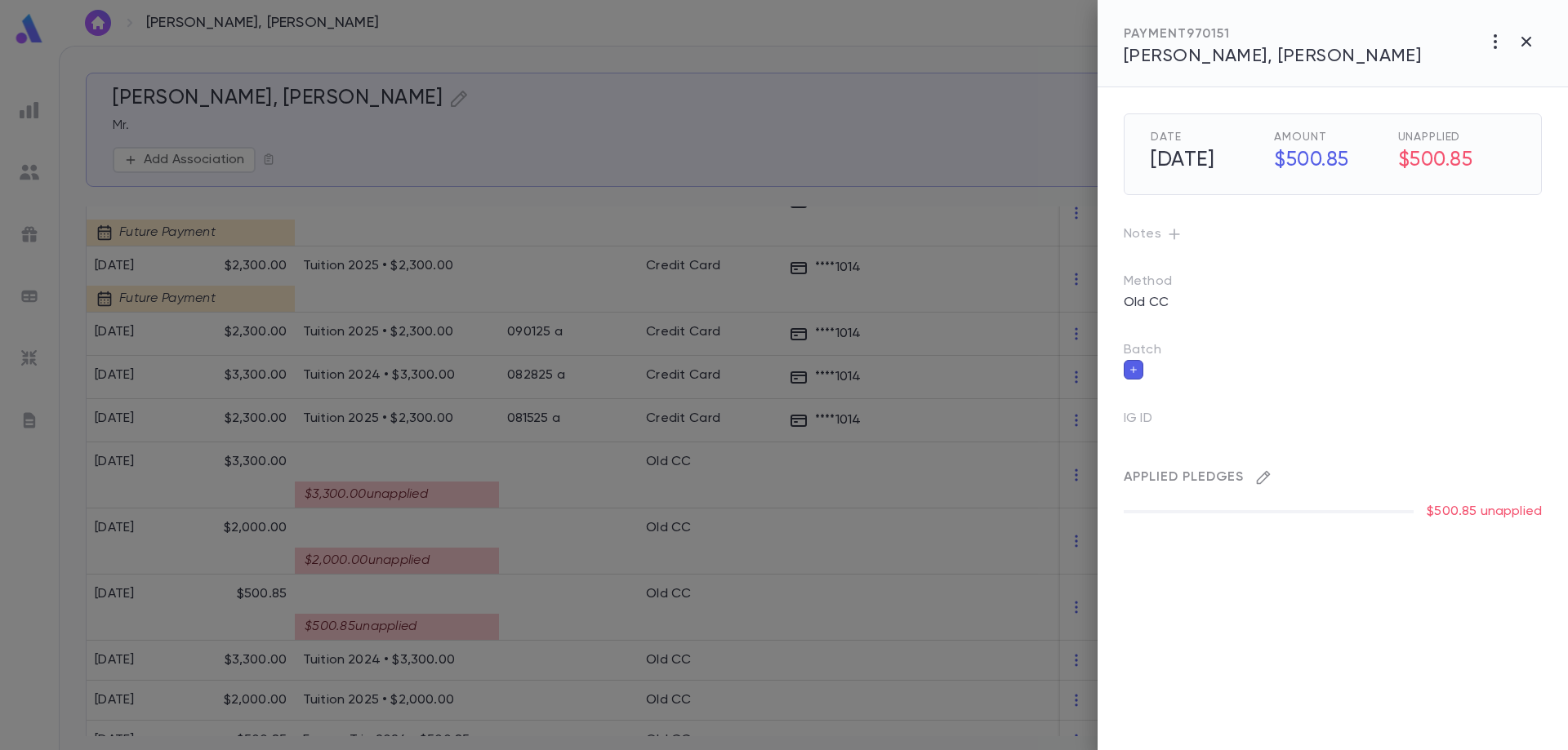
click at [1257, 465] on button "button" at bounding box center [1262, 477] width 26 height 26
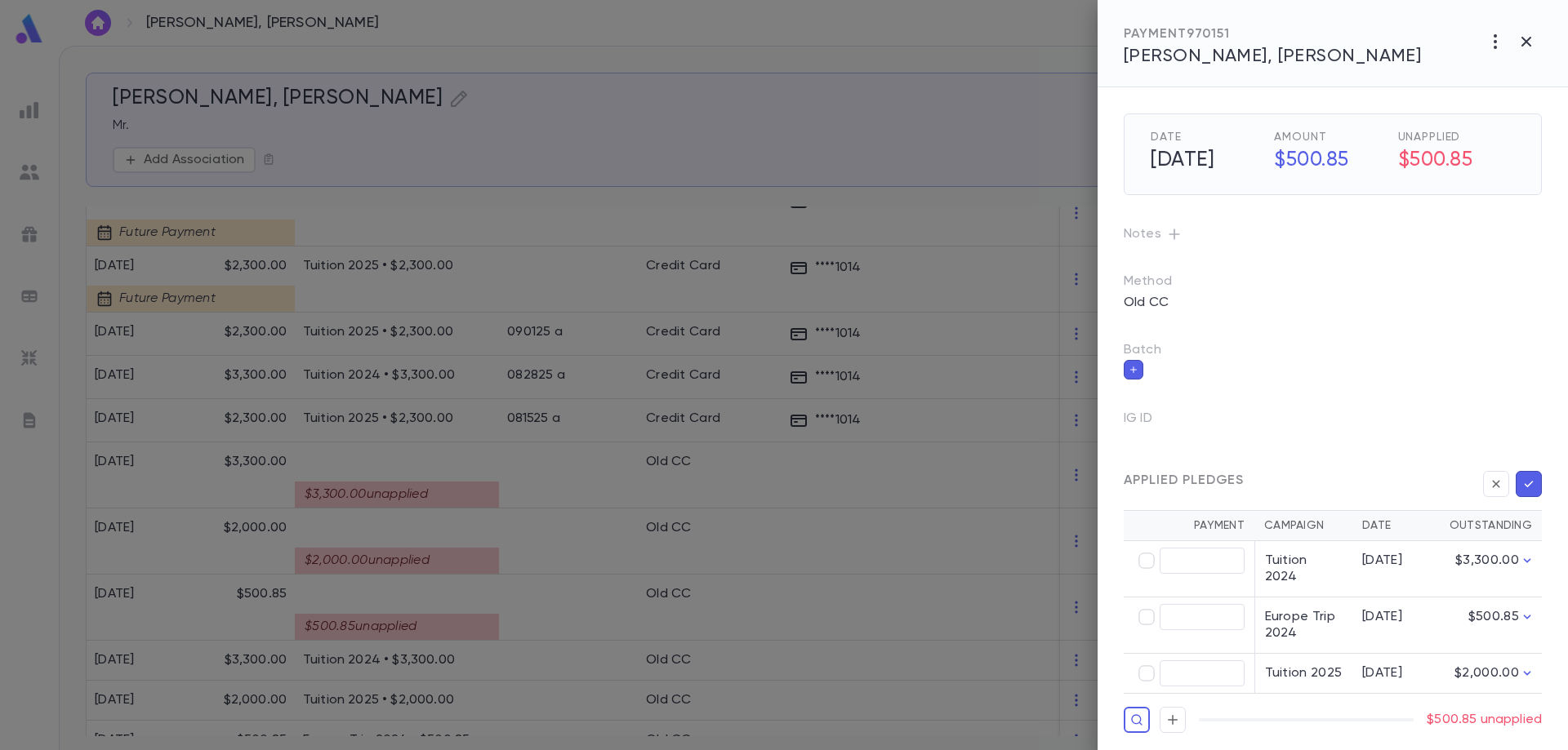
click at [1528, 491] on icon "button" at bounding box center [1528, 484] width 14 height 16
click at [1528, 483] on icon "button" at bounding box center [1528, 484] width 14 height 16
click at [1497, 474] on button "button" at bounding box center [1496, 484] width 26 height 26
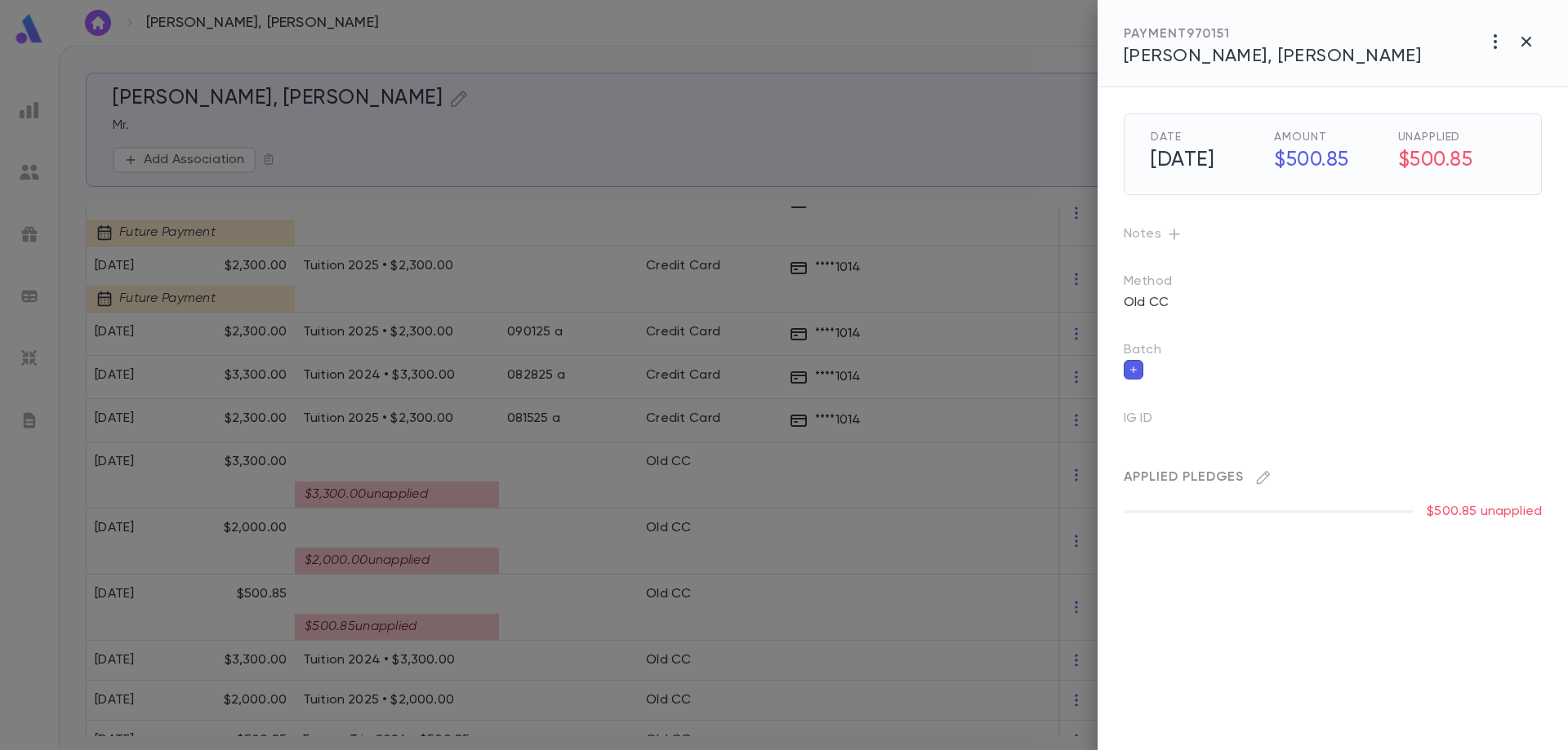
click at [1239, 428] on div "Applied Pledges $500.85 unapplied" at bounding box center [1313, 473] width 457 height 95
click at [1265, 475] on icon "button" at bounding box center [1263, 477] width 16 height 16
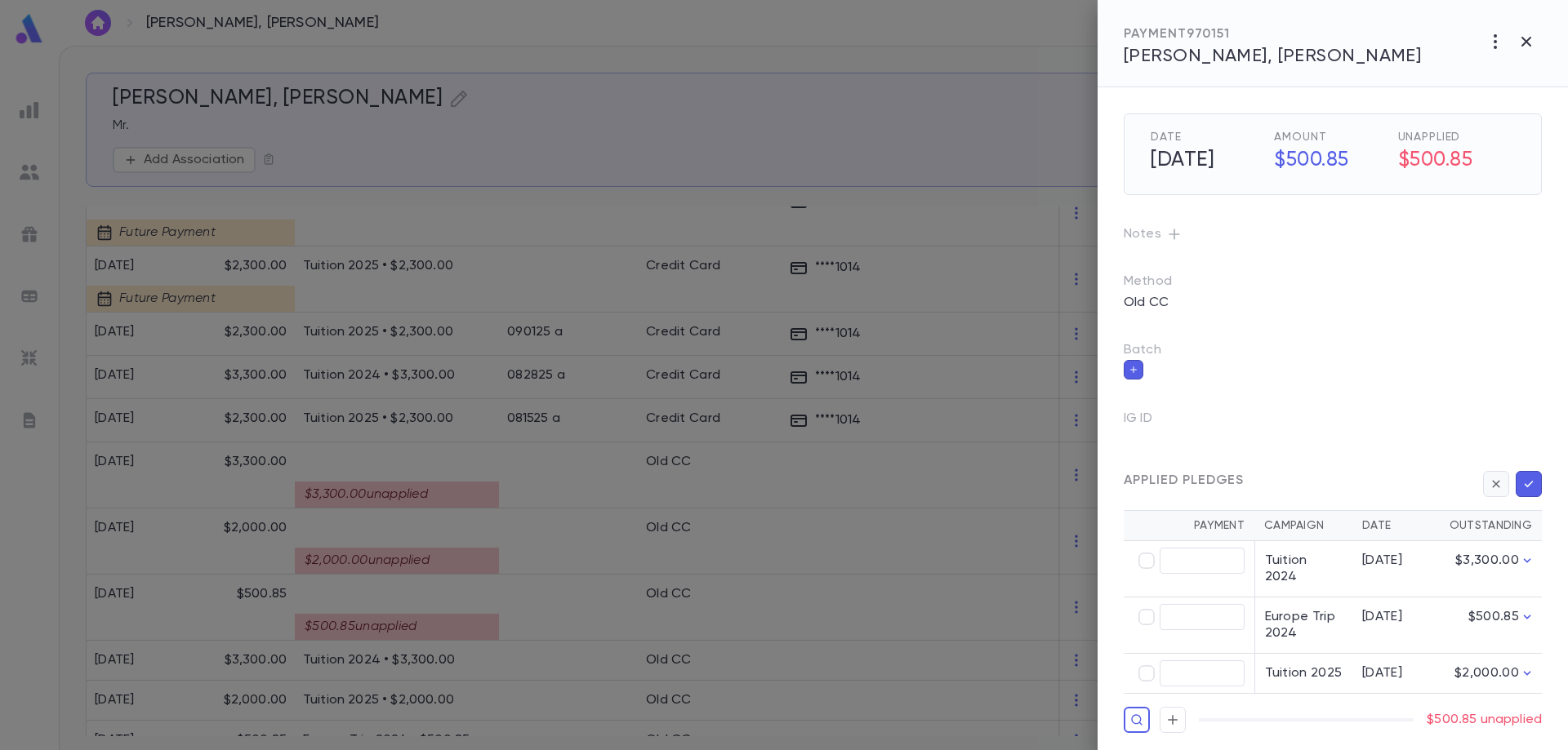
click at [1497, 485] on icon "button" at bounding box center [1496, 484] width 14 height 16
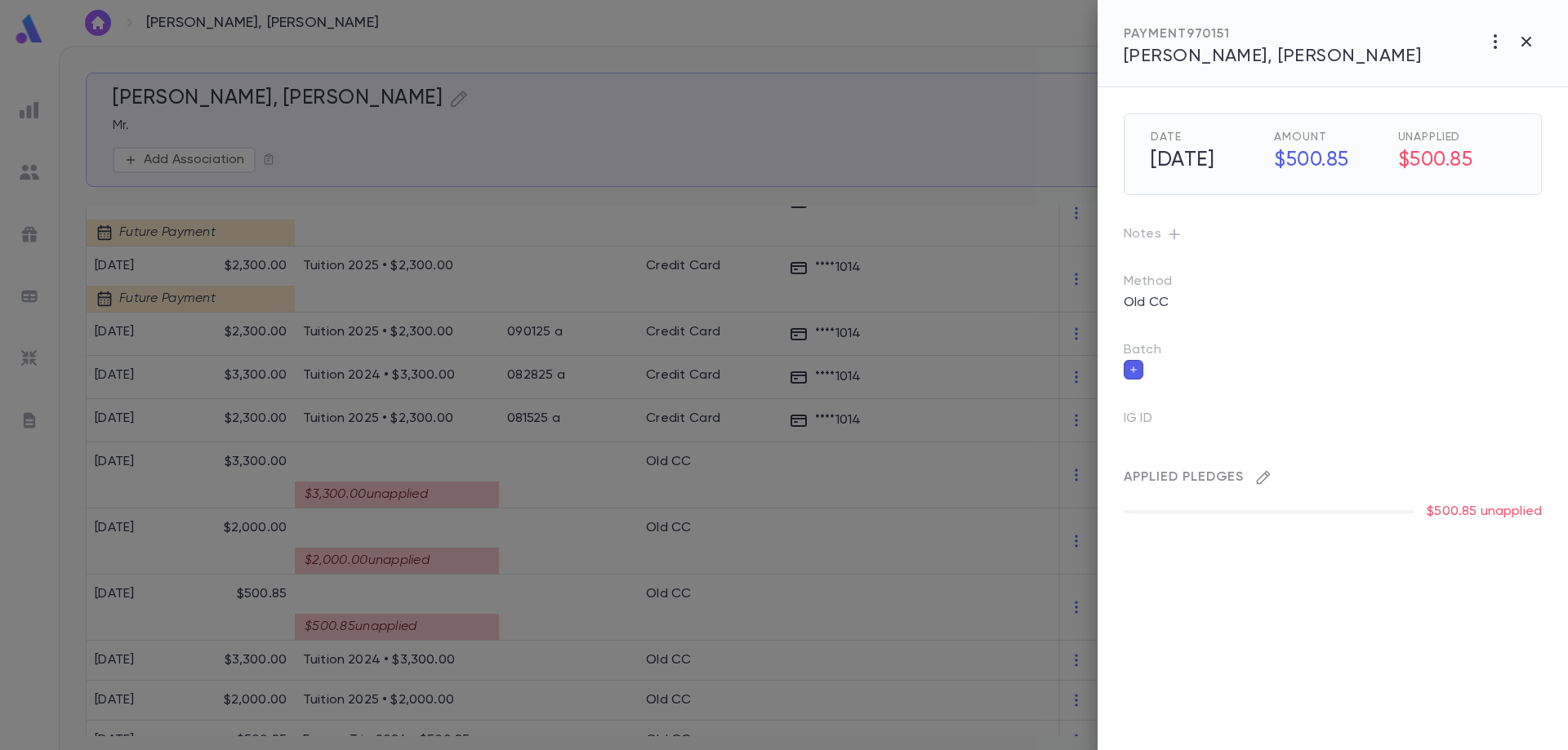
click at [1265, 480] on icon "button" at bounding box center [1263, 477] width 16 height 16
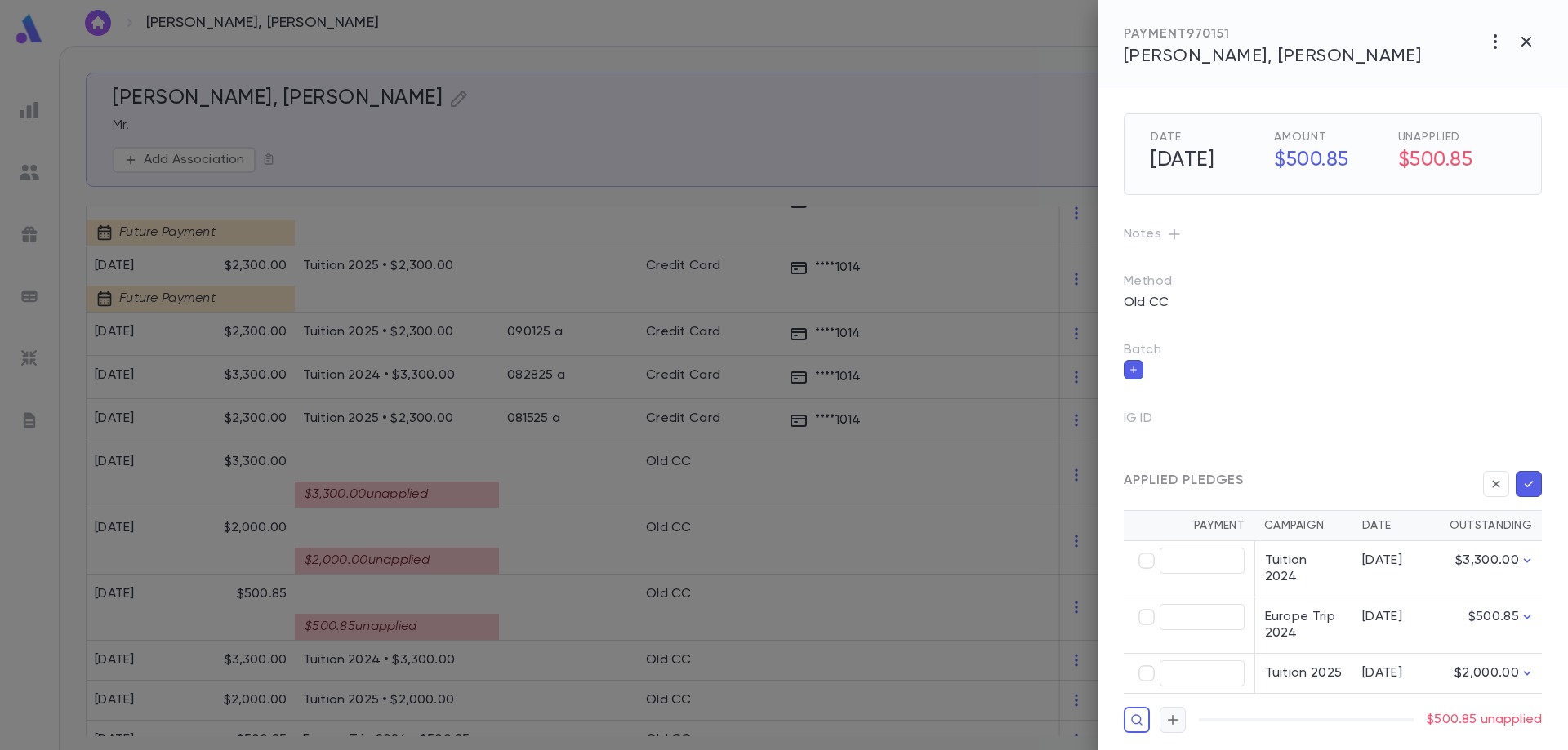
click at [1169, 712] on icon "button" at bounding box center [1172, 720] width 14 height 16
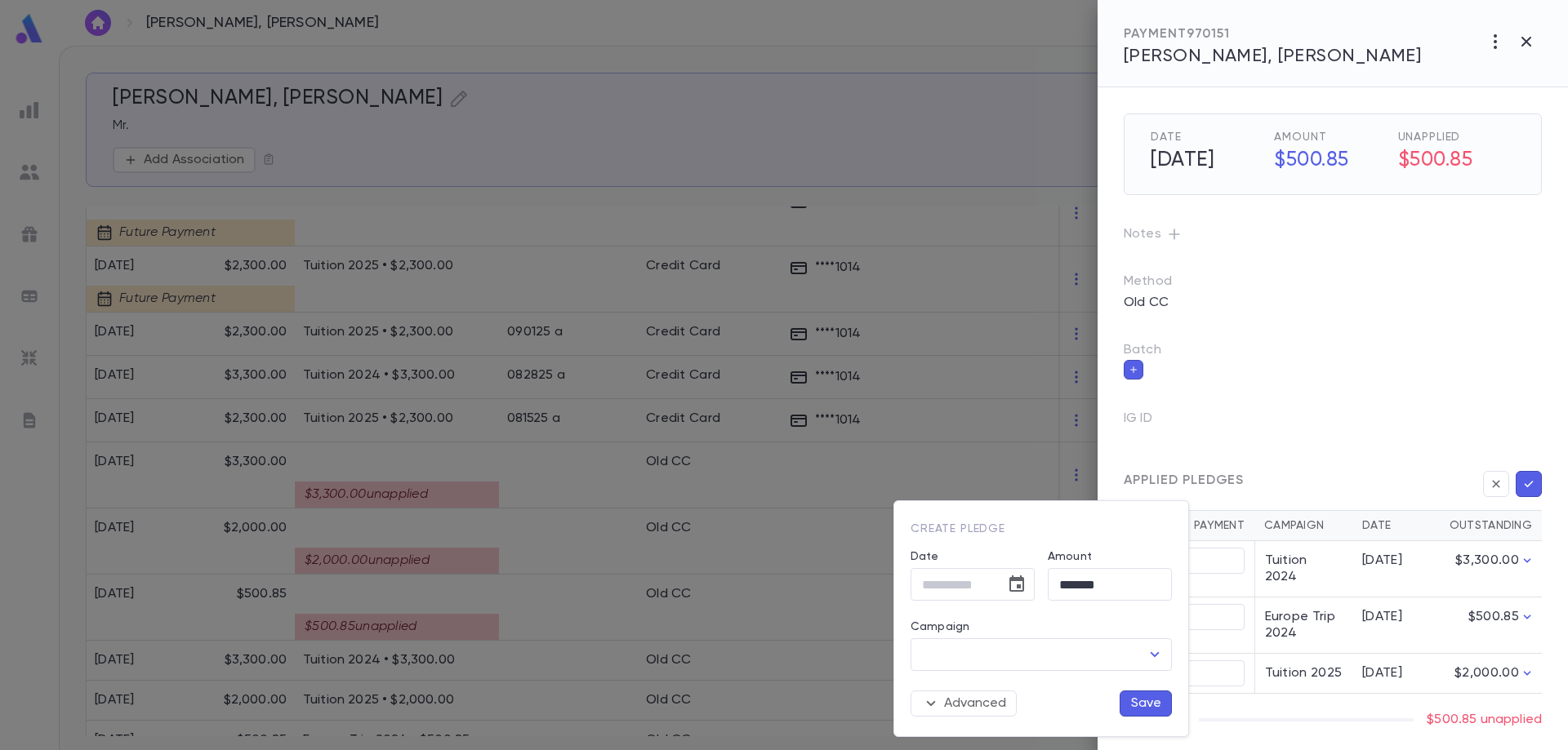
type input "**********"
click at [1037, 650] on input "Campaign" at bounding box center [1028, 655] width 222 height 31
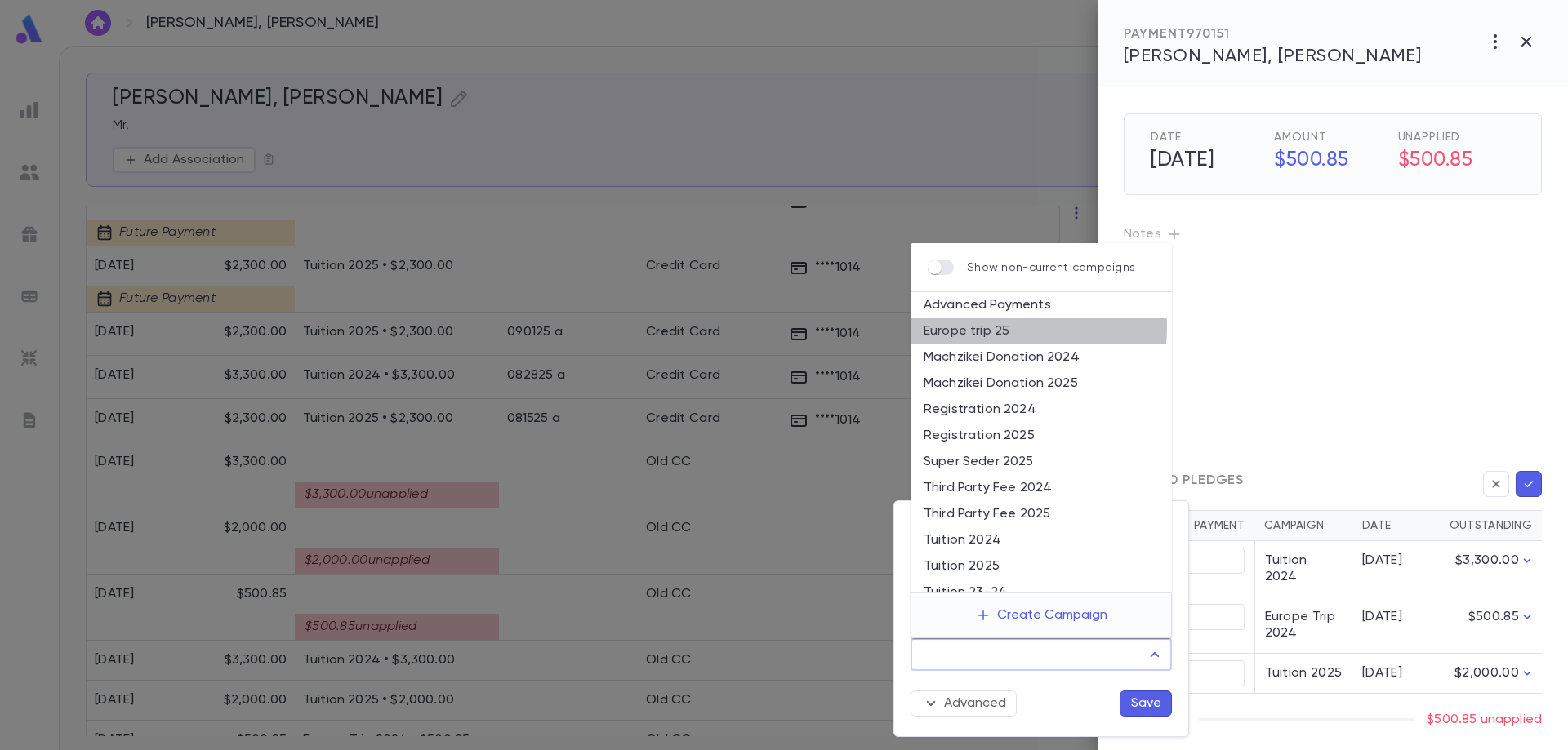
click at [1005, 326] on li "Europe trip 25" at bounding box center [1042, 331] width 262 height 26
type input "**********"
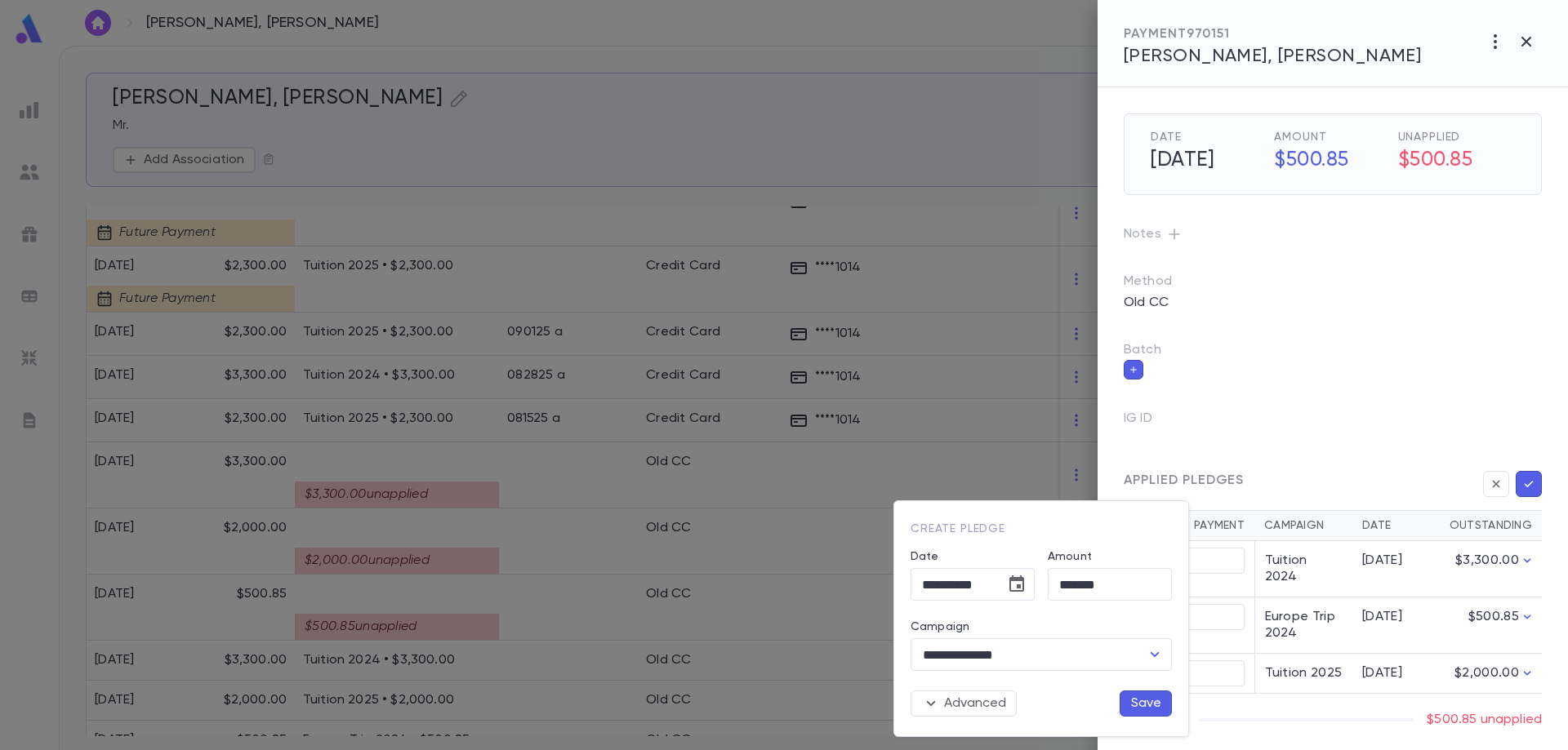
click at [1150, 709] on button "Save" at bounding box center [1145, 703] width 52 height 26
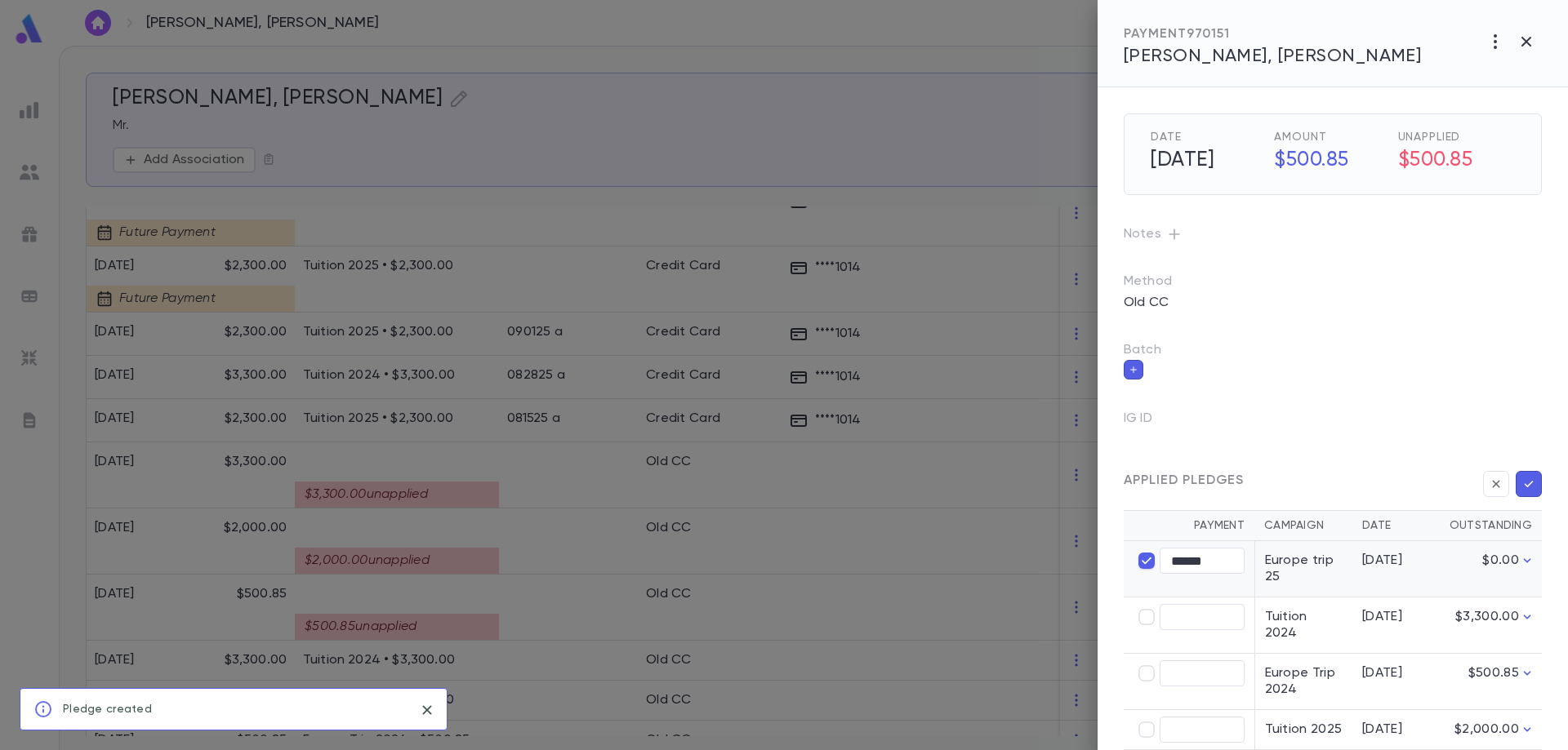
scroll to position [25, 0]
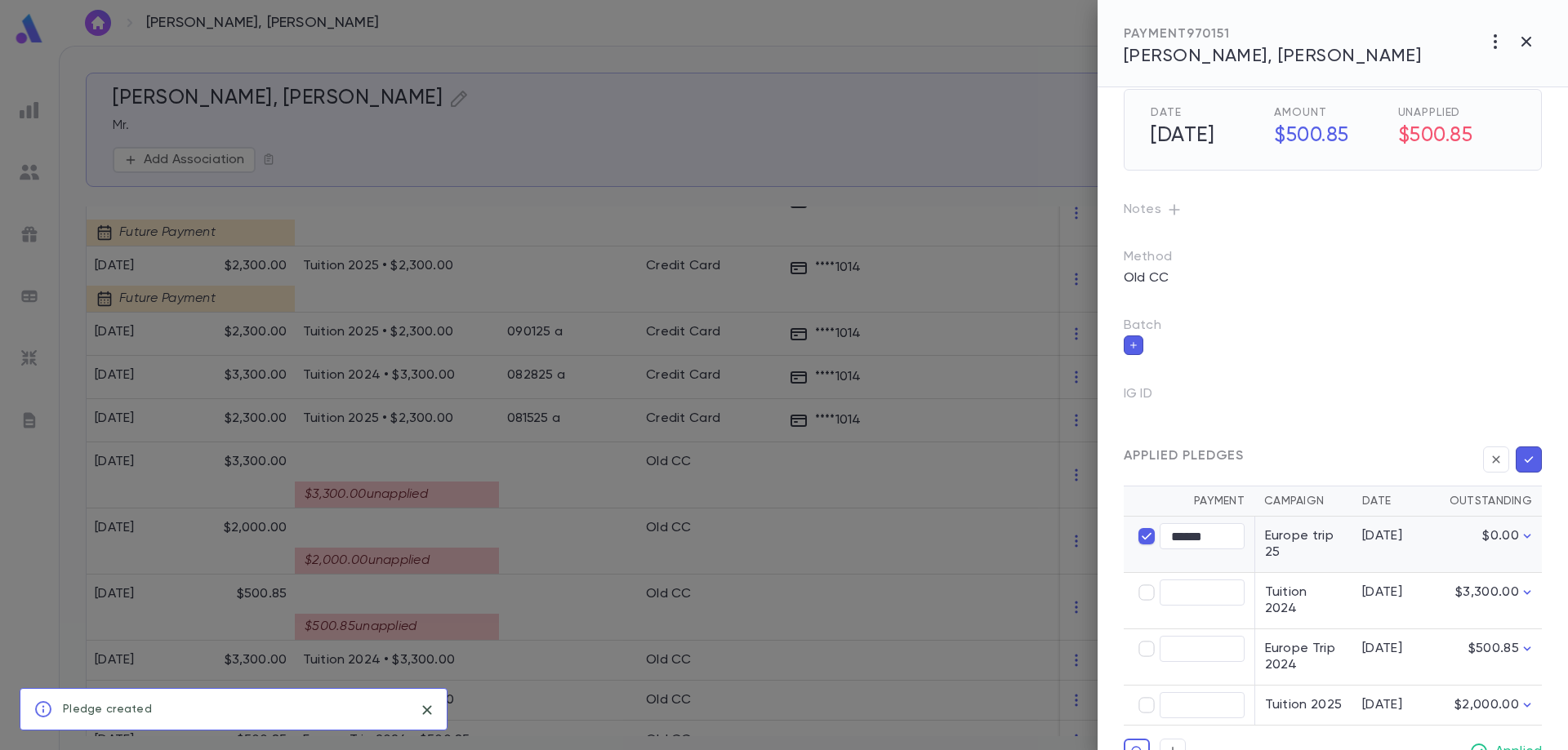
click at [1527, 464] on icon "button" at bounding box center [1528, 459] width 14 height 16
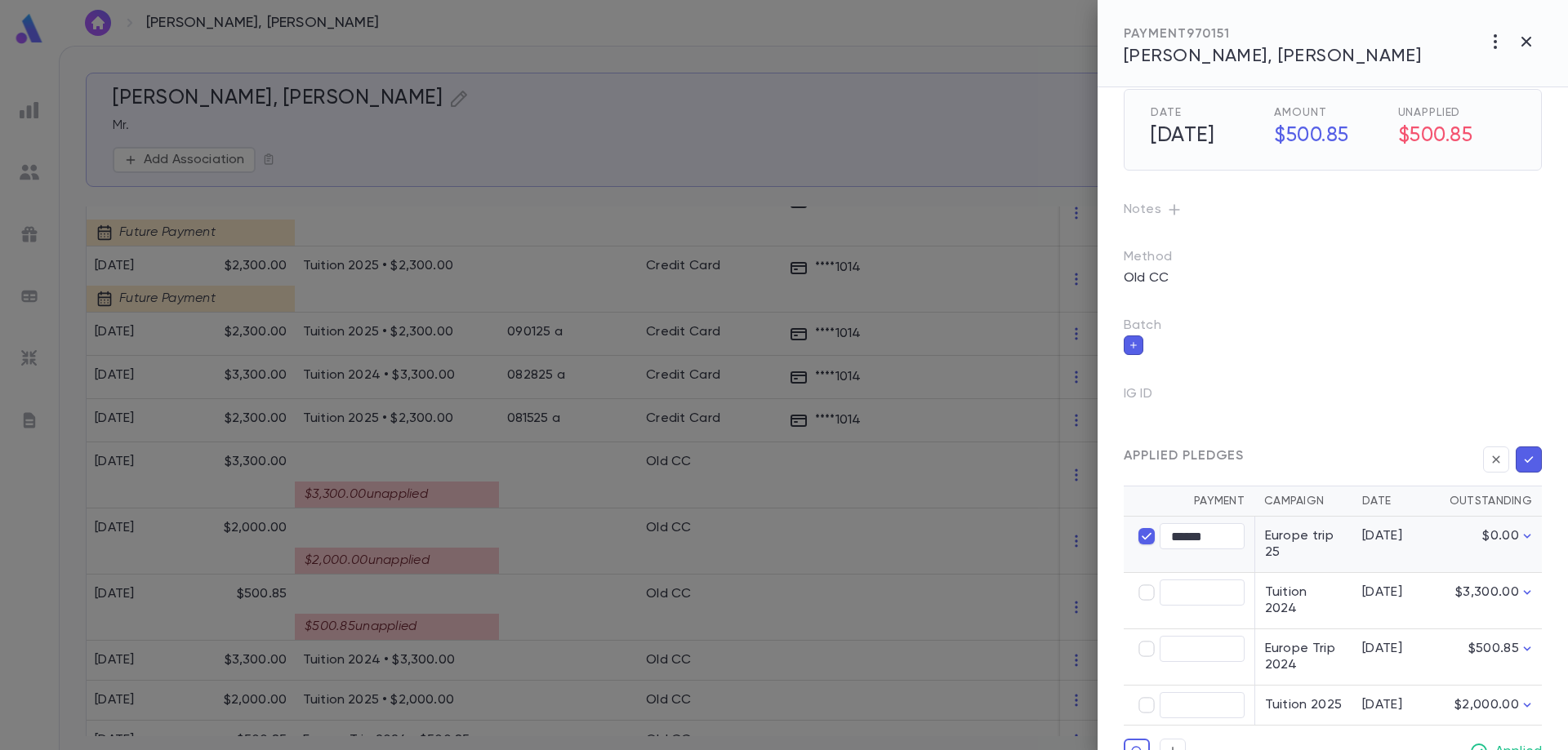
scroll to position [0, 0]
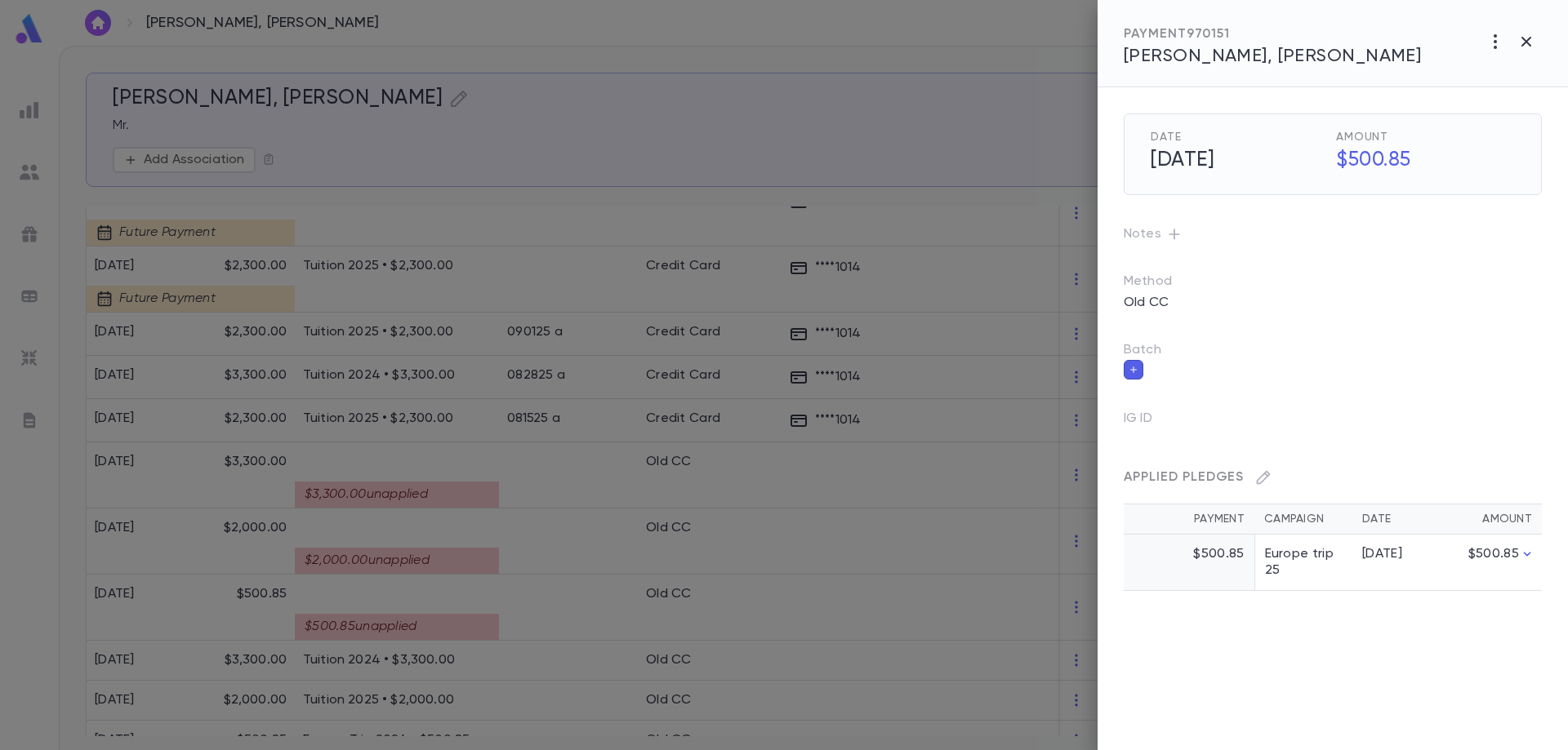
click at [533, 626] on div at bounding box center [784, 375] width 1568 height 750
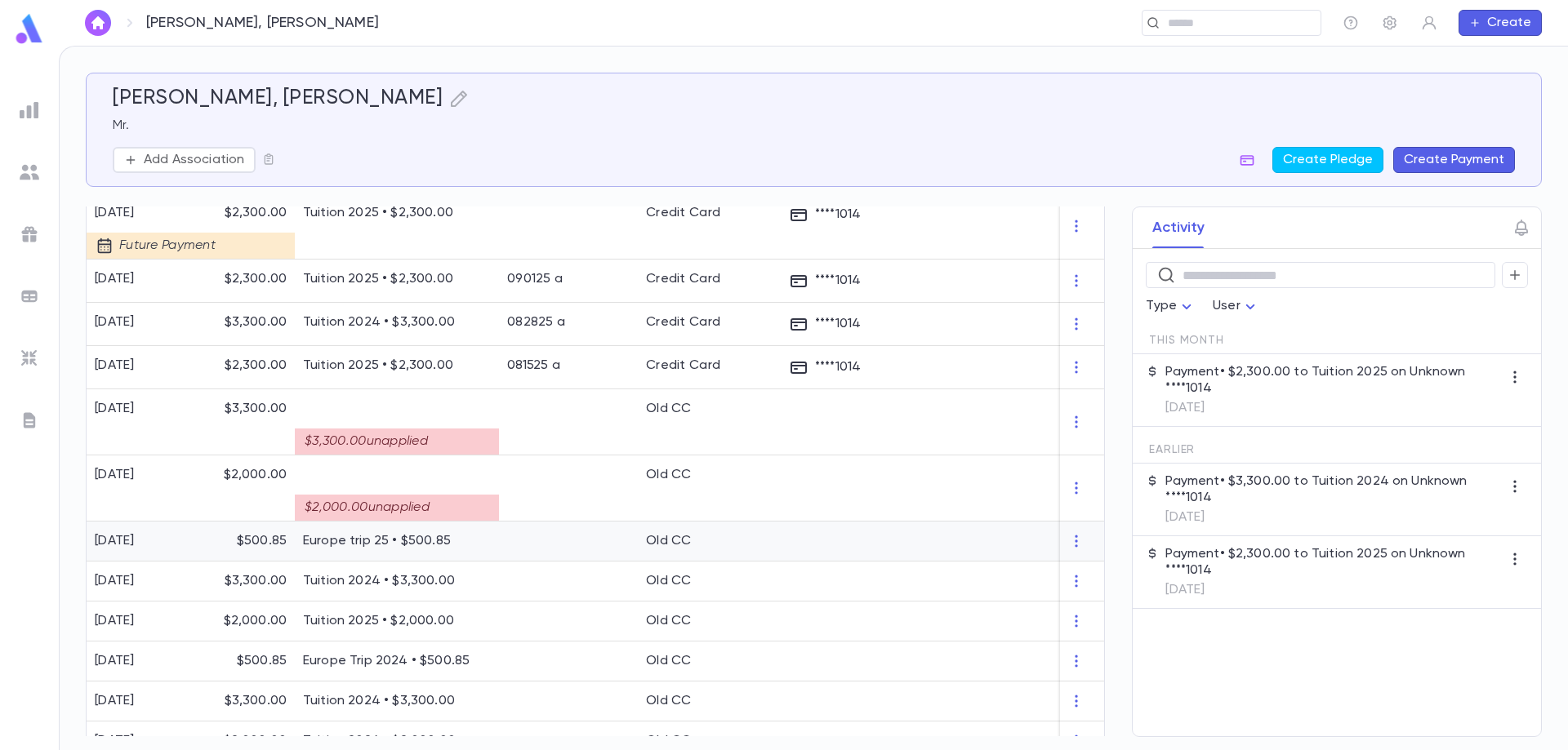
scroll to position [898, 0]
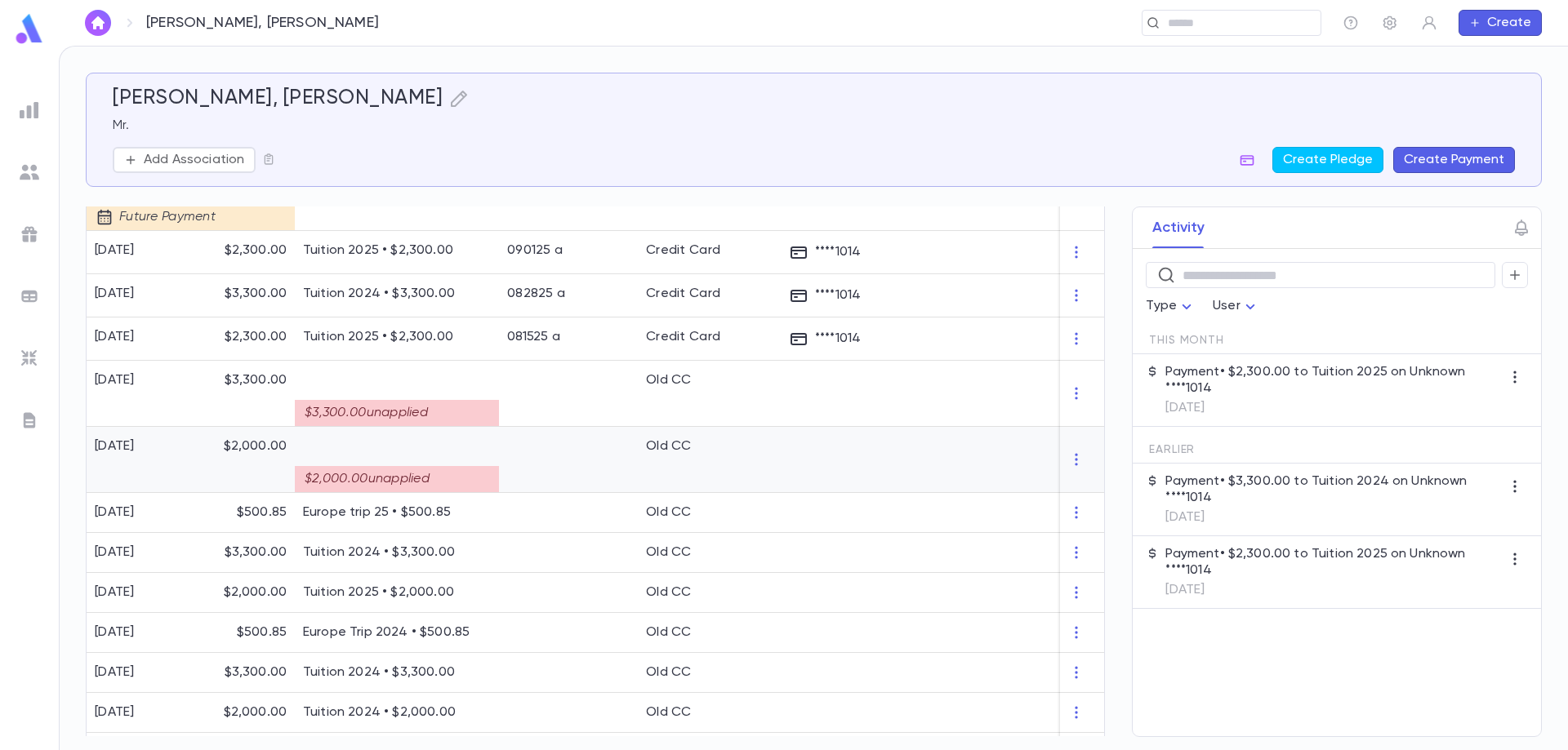
click at [573, 469] on div at bounding box center [568, 460] width 139 height 66
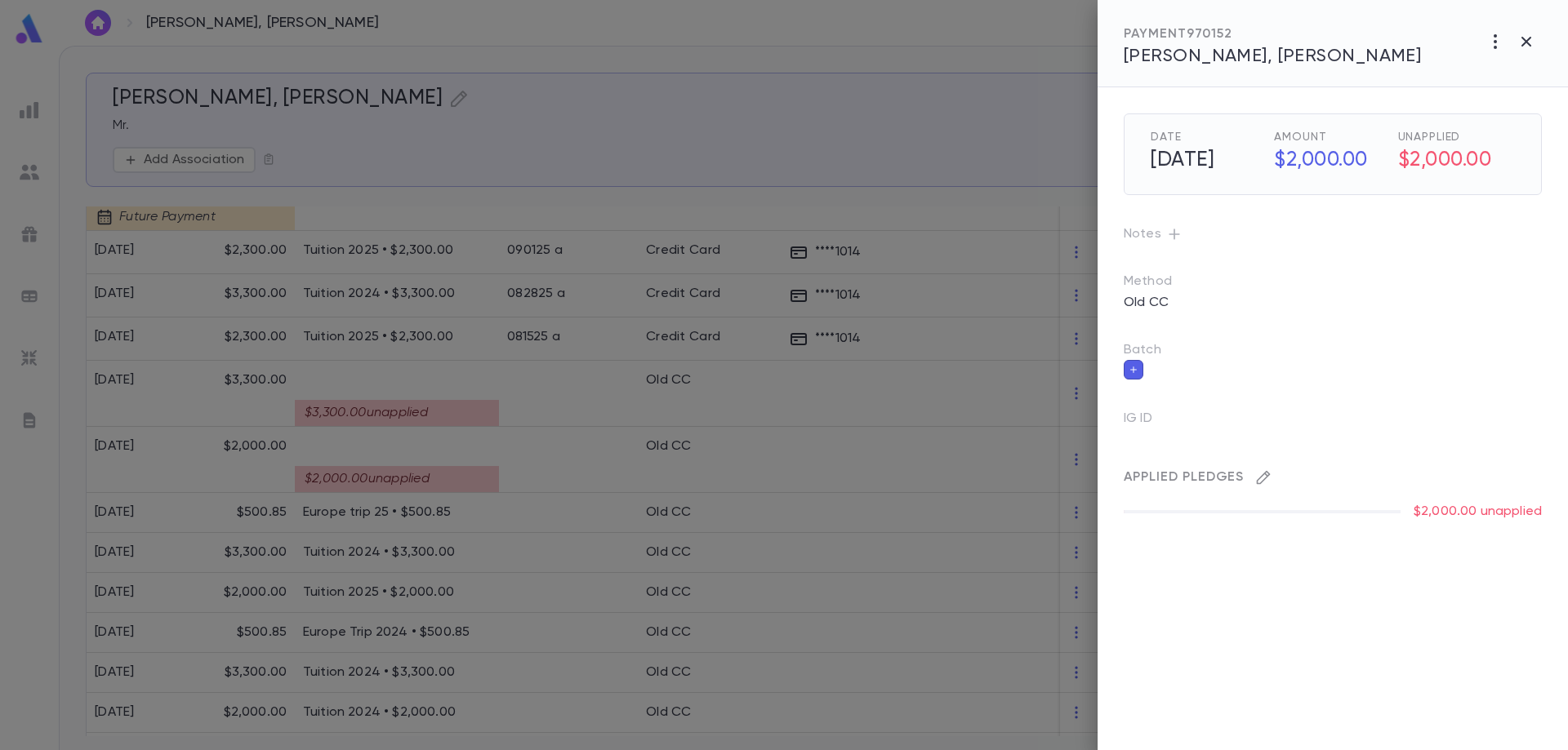
click at [1258, 474] on icon "button" at bounding box center [1263, 477] width 16 height 16
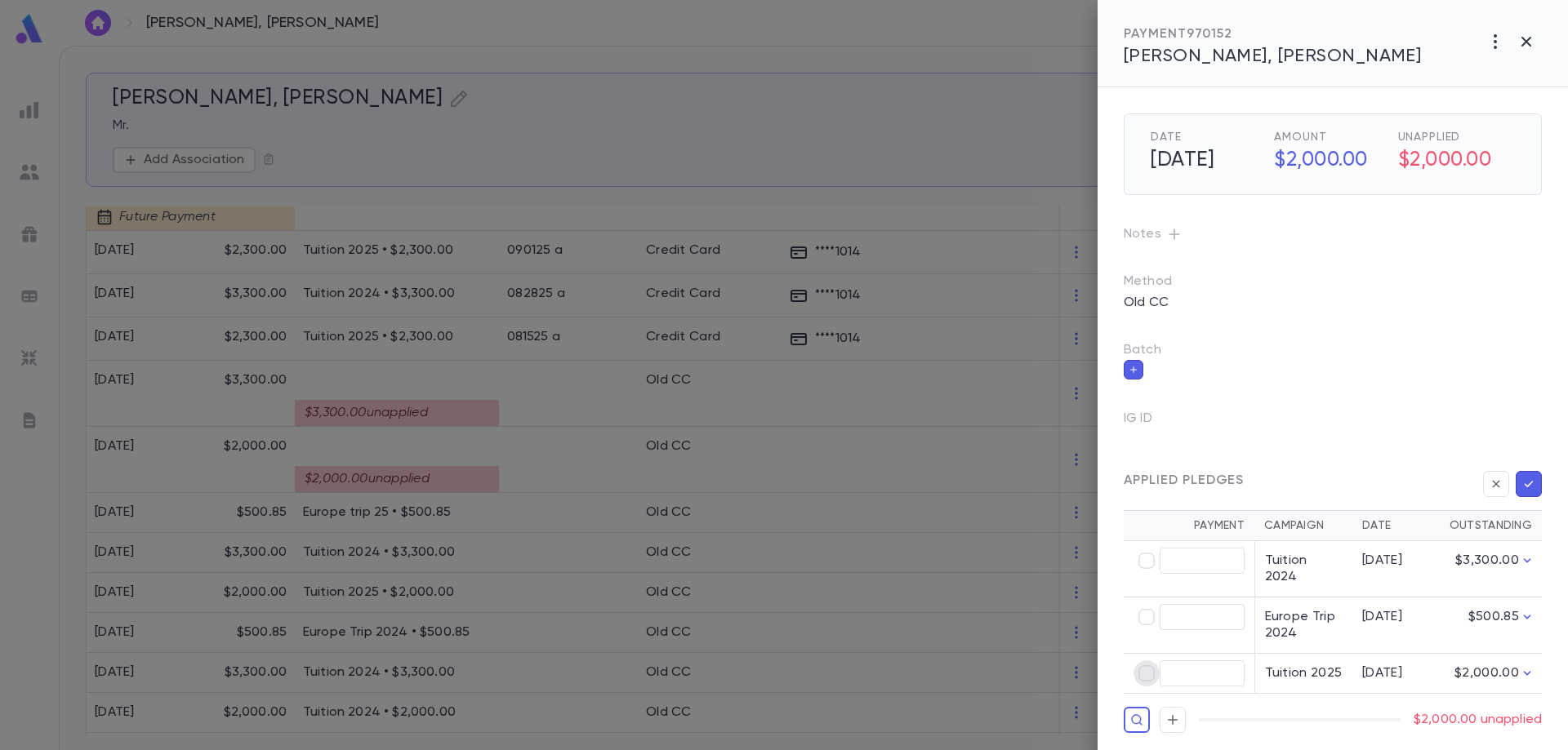
type input "********"
click at [1530, 485] on icon "button" at bounding box center [1528, 484] width 14 height 16
click at [1531, 485] on icon "button" at bounding box center [1528, 484] width 14 height 16
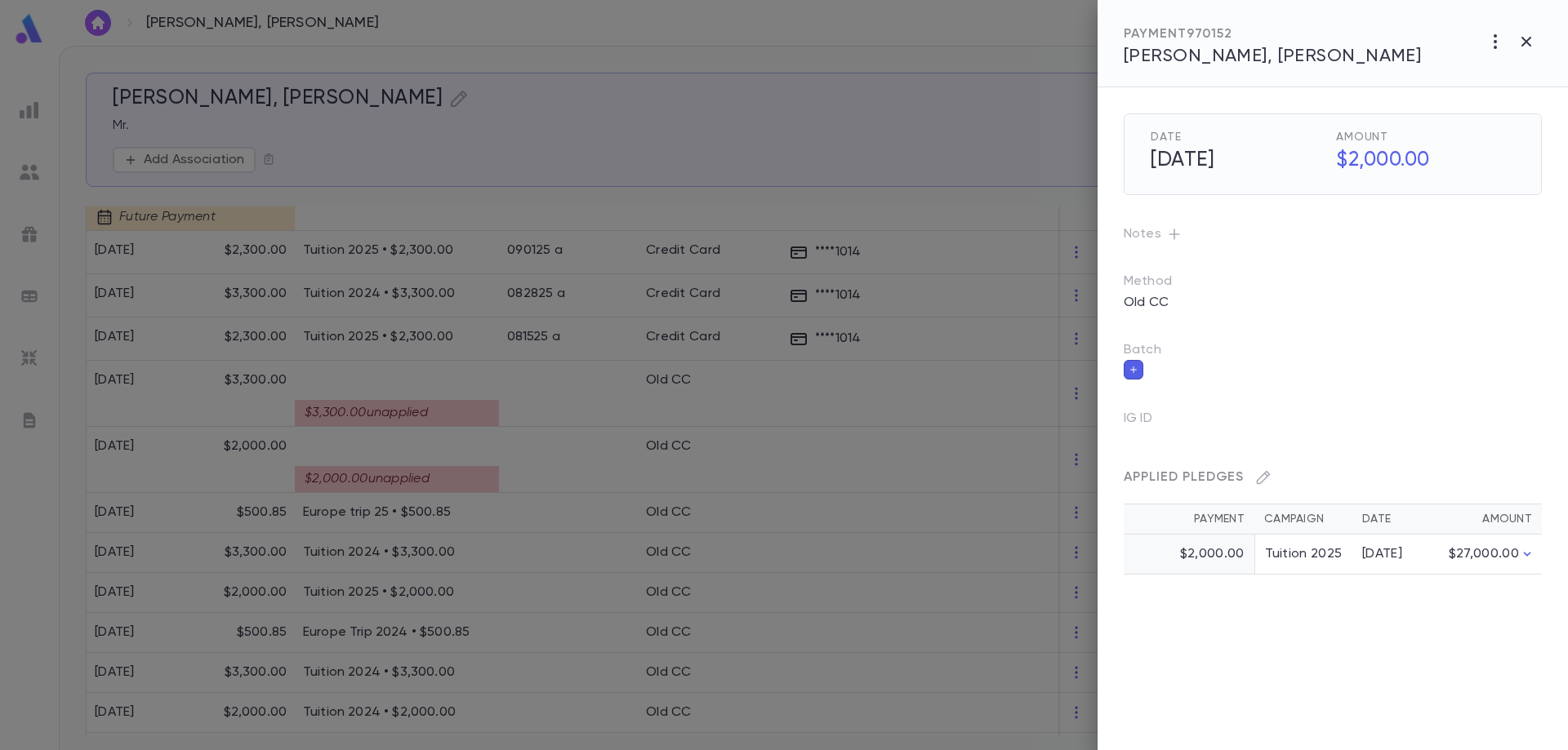
click at [388, 415] on div at bounding box center [784, 375] width 1568 height 750
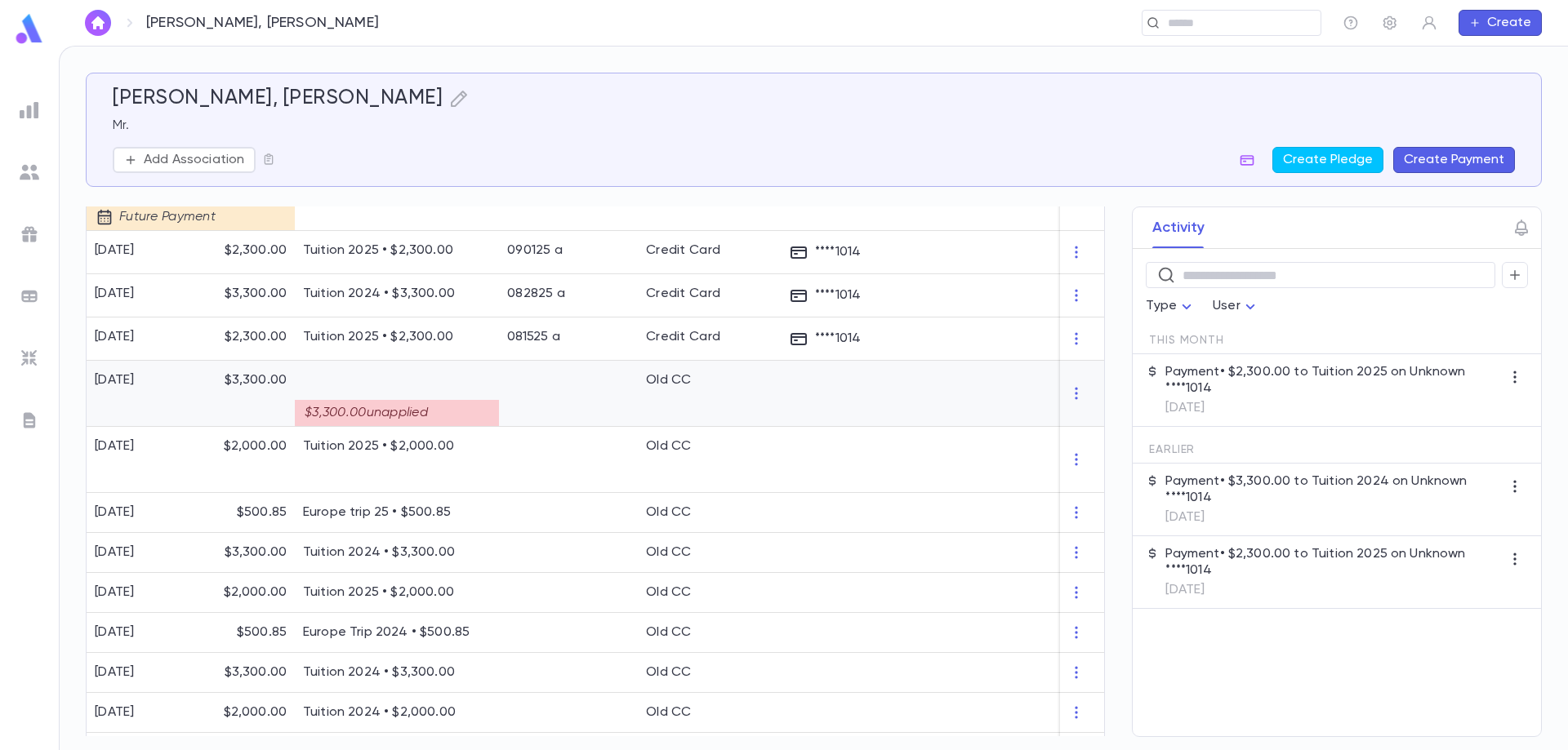
click at [389, 410] on div "$3,300.00 unapplied" at bounding box center [397, 412] width 204 height 26
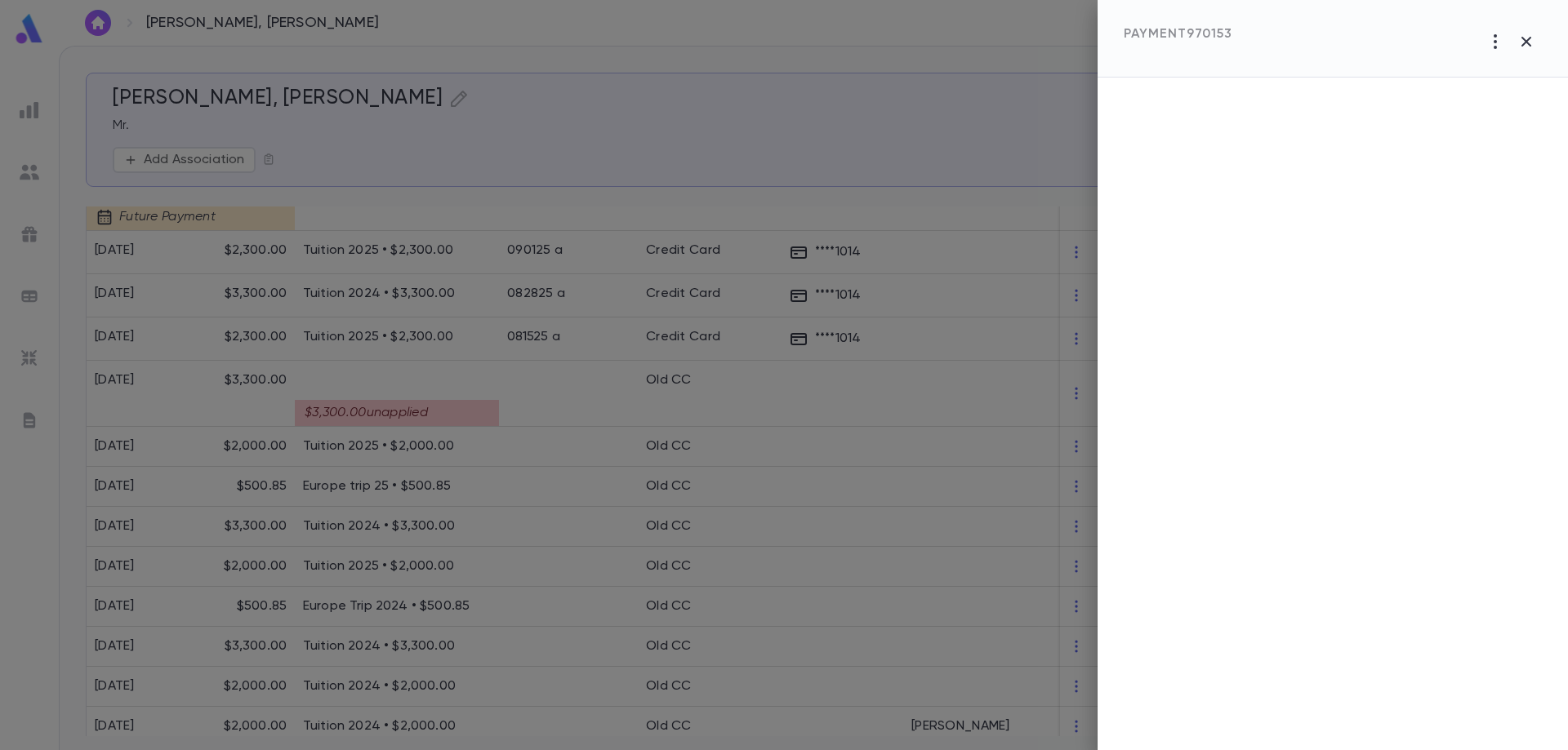
click at [389, 410] on div at bounding box center [784, 375] width 1568 height 750
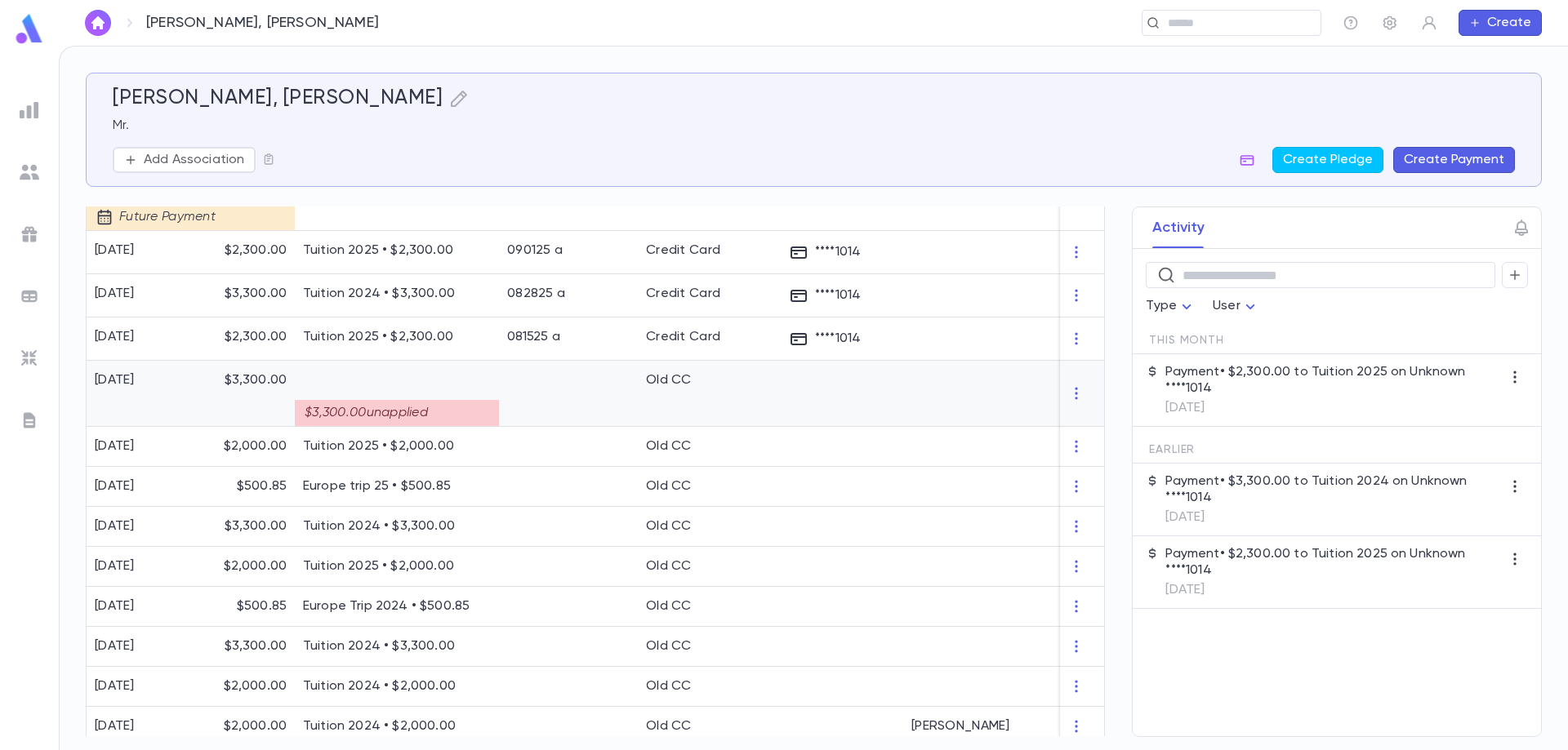
click at [561, 385] on div at bounding box center [568, 393] width 139 height 66
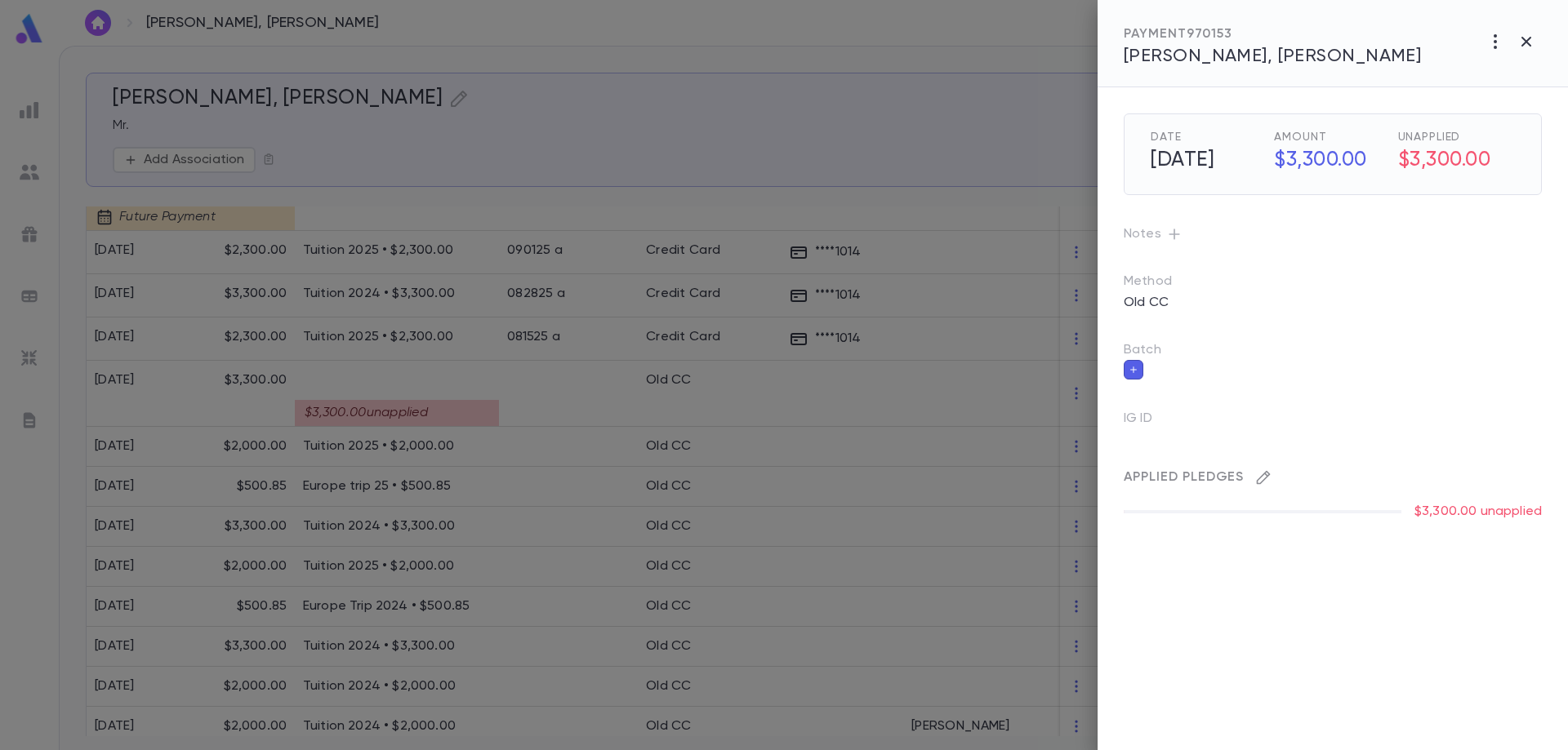
click at [1262, 474] on icon "button" at bounding box center [1263, 477] width 16 height 16
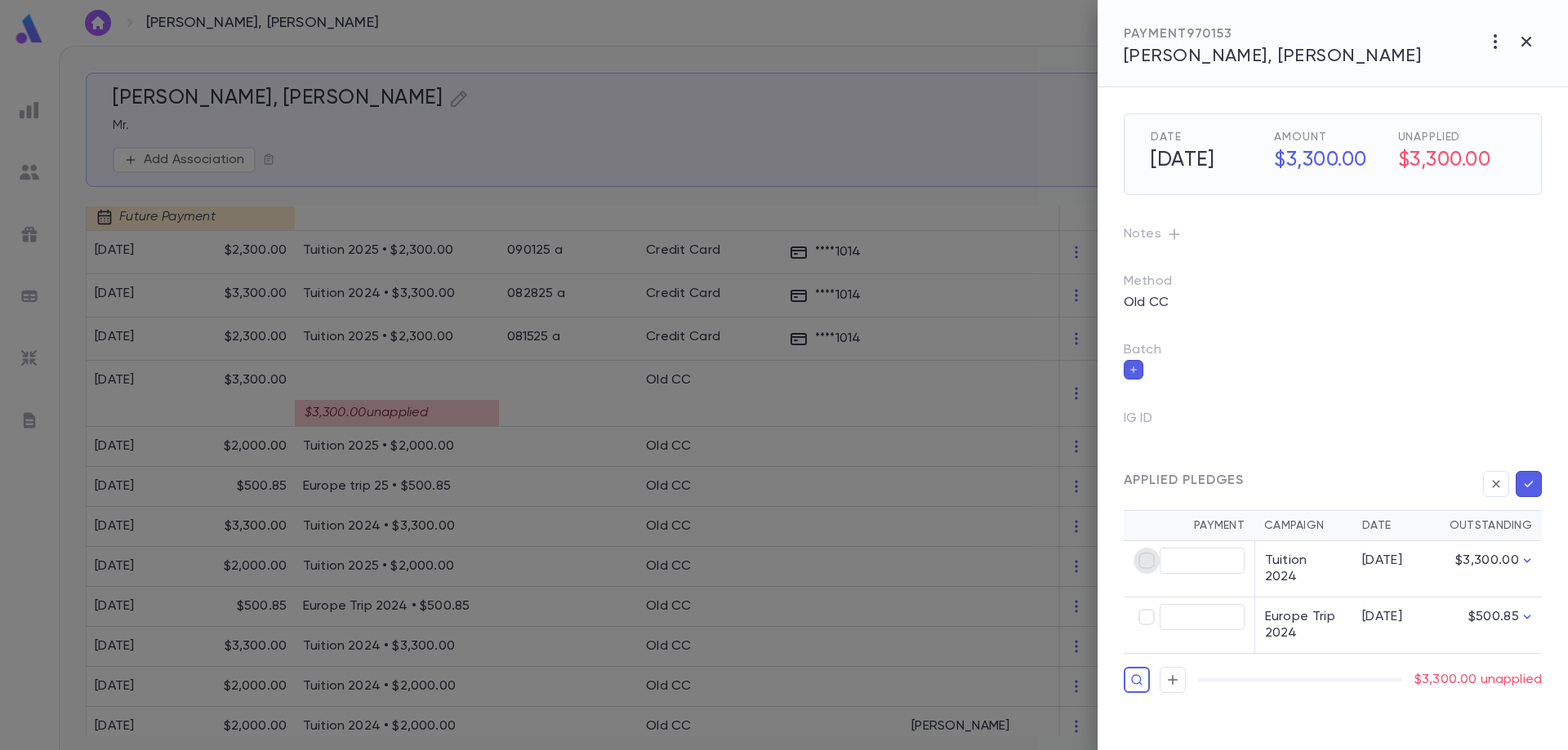
type input "********"
click at [1526, 484] on icon "button" at bounding box center [1529, 484] width 9 height 7
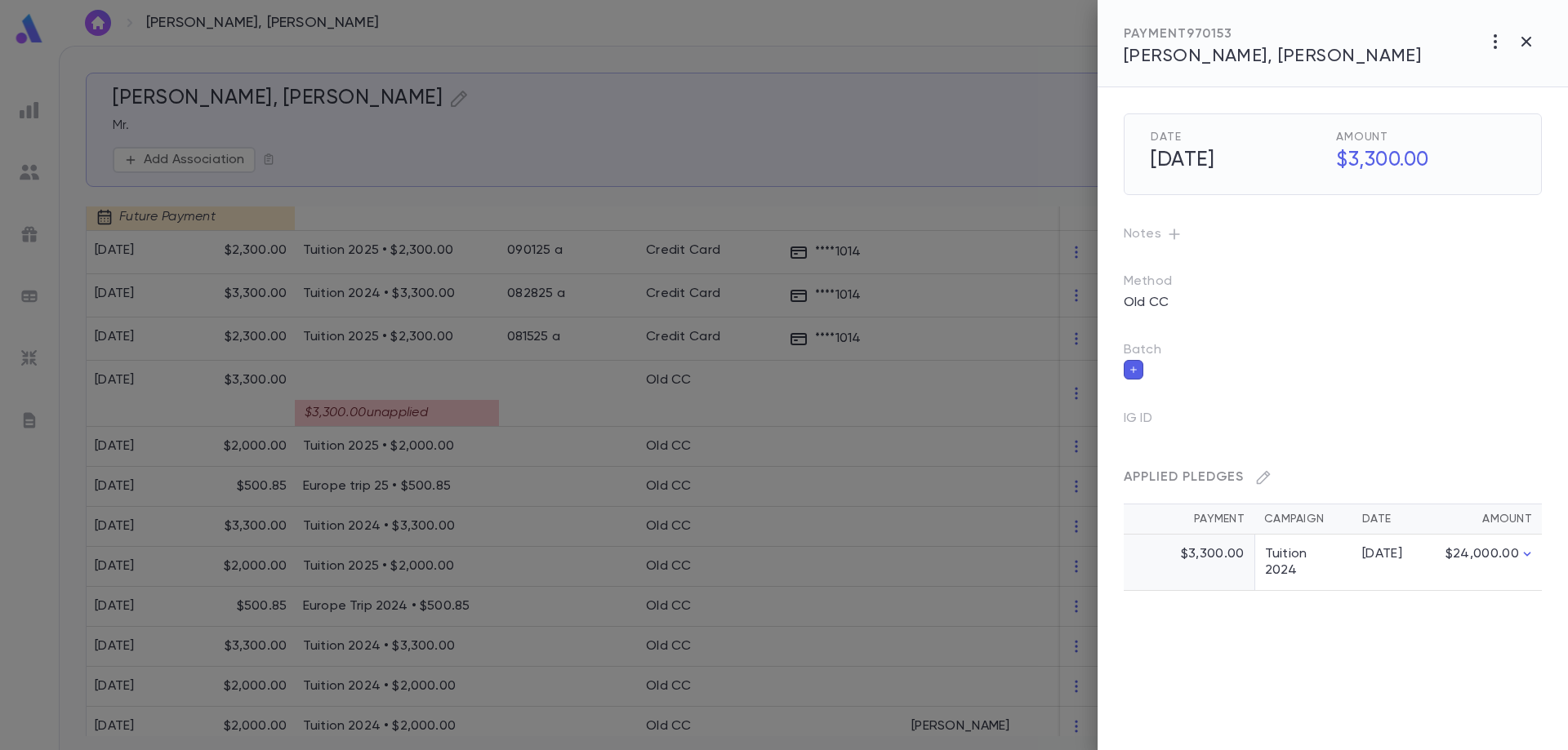
click at [555, 404] on div at bounding box center [784, 375] width 1568 height 750
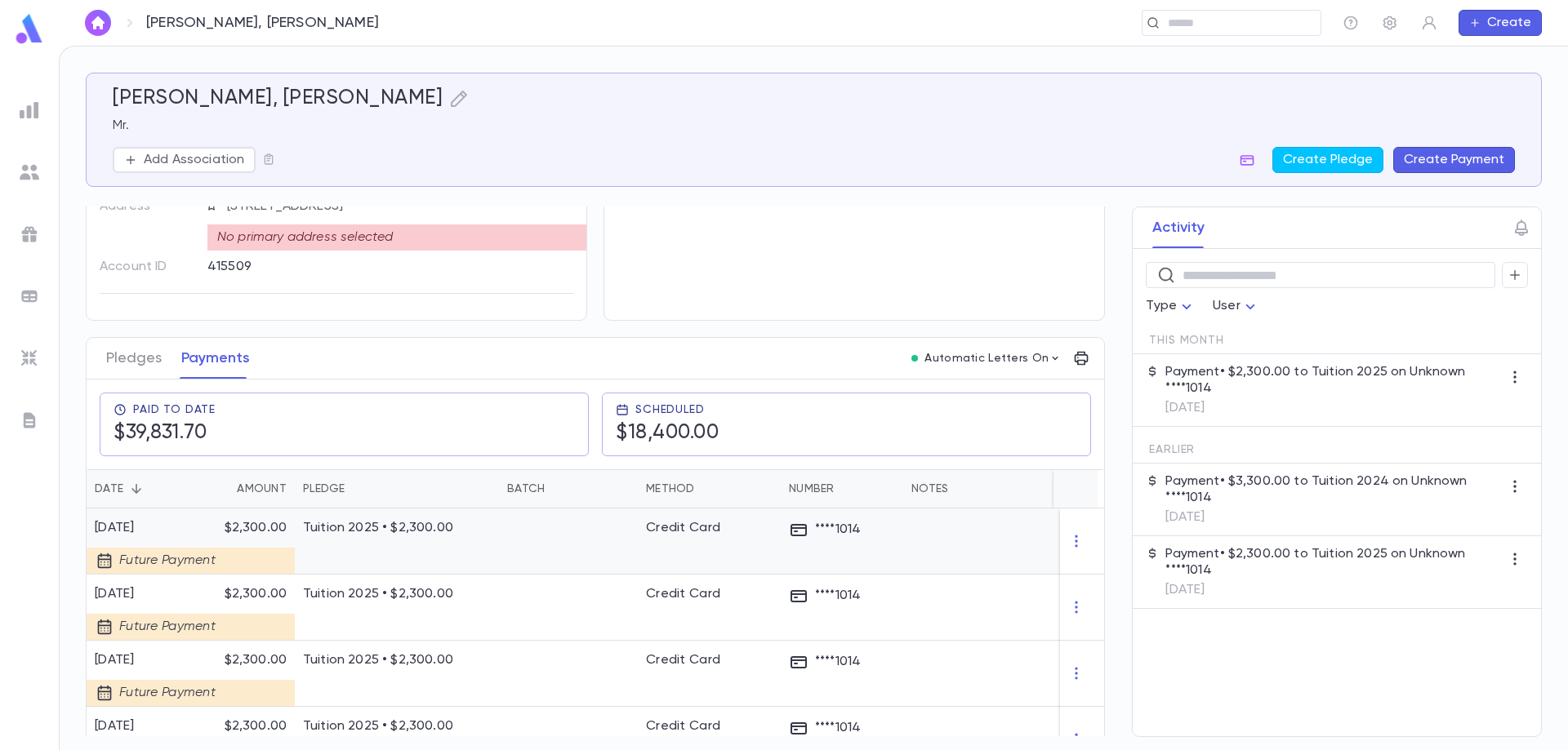
scroll to position [82, 0]
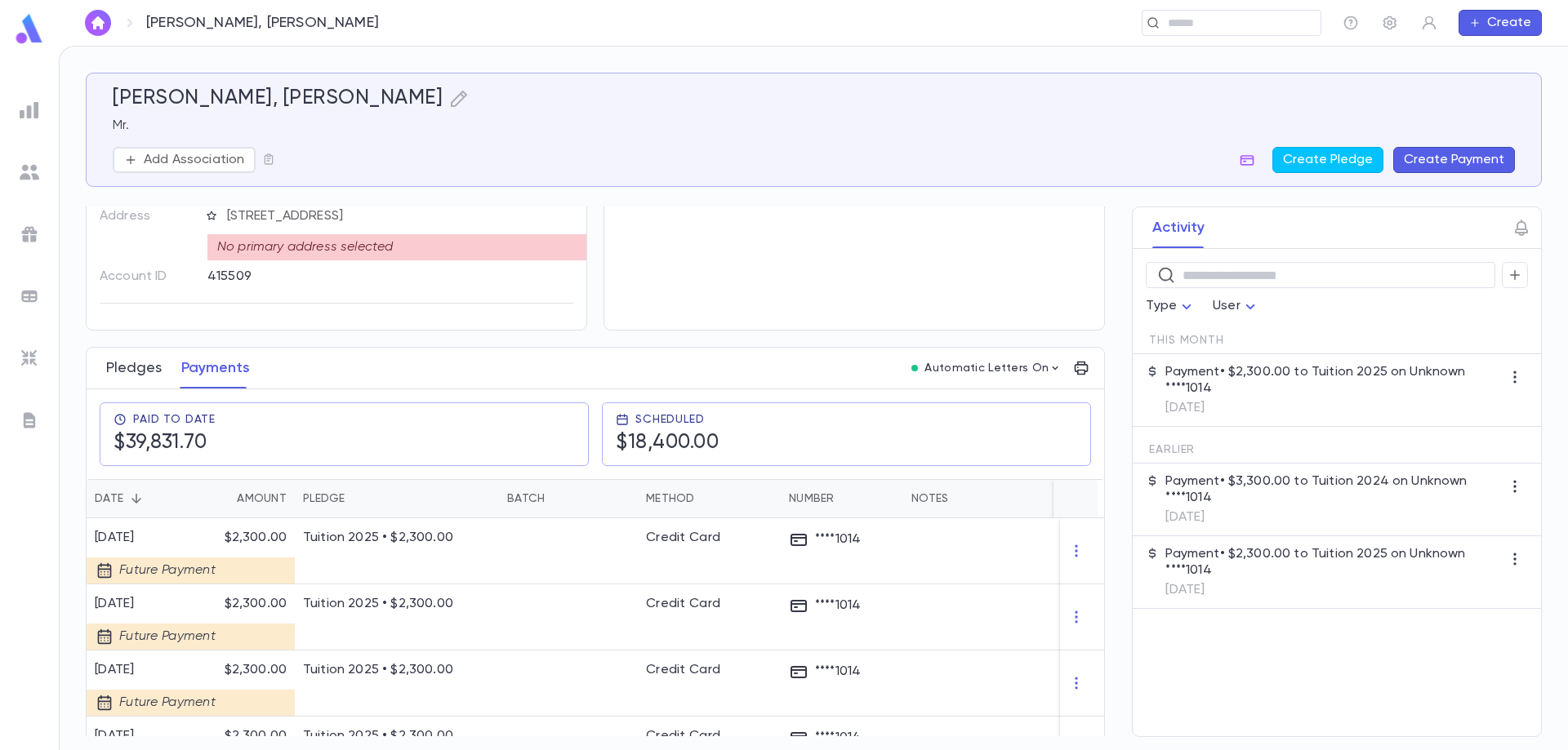
click at [131, 361] on button "Pledges" at bounding box center [134, 367] width 55 height 41
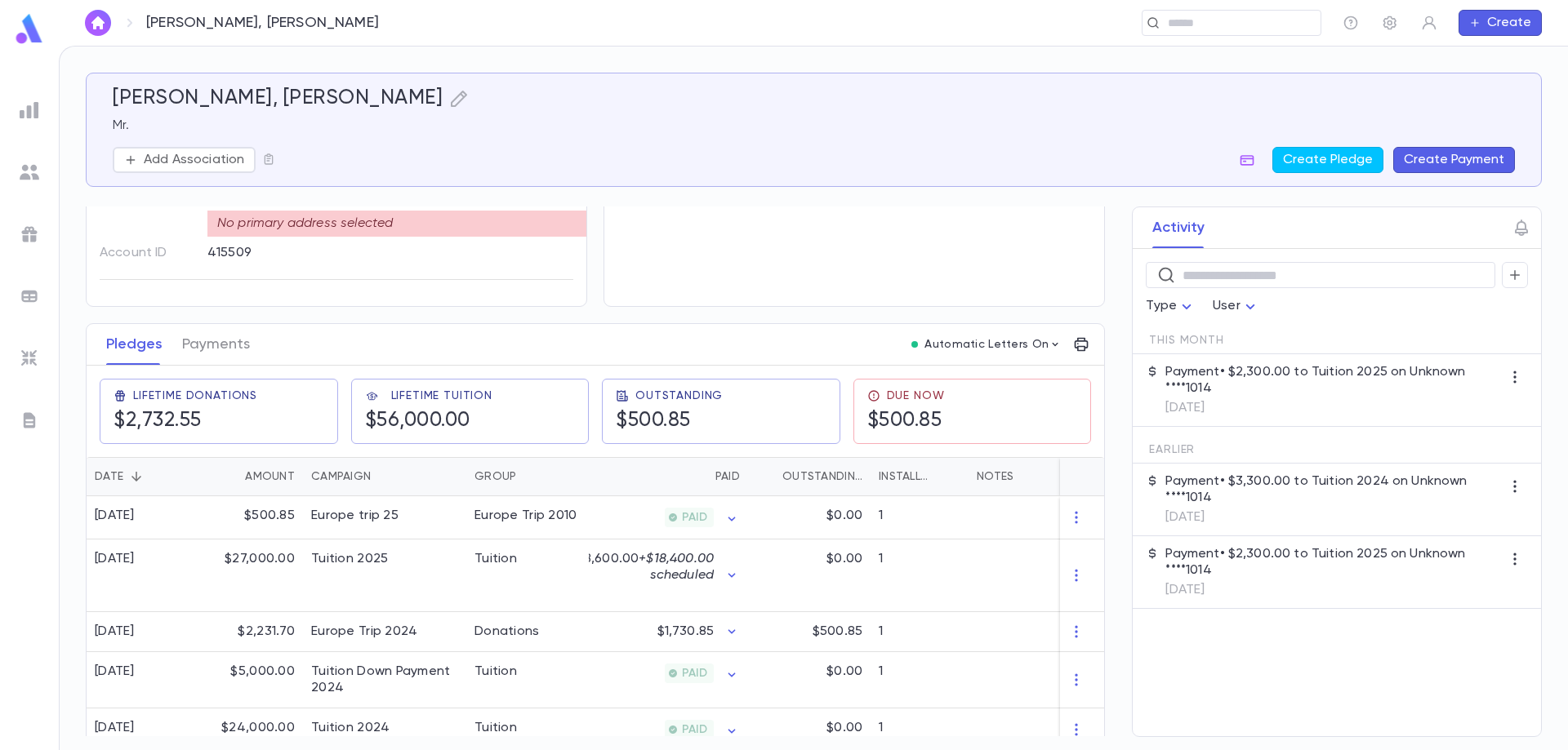
scroll to position [128, 0]
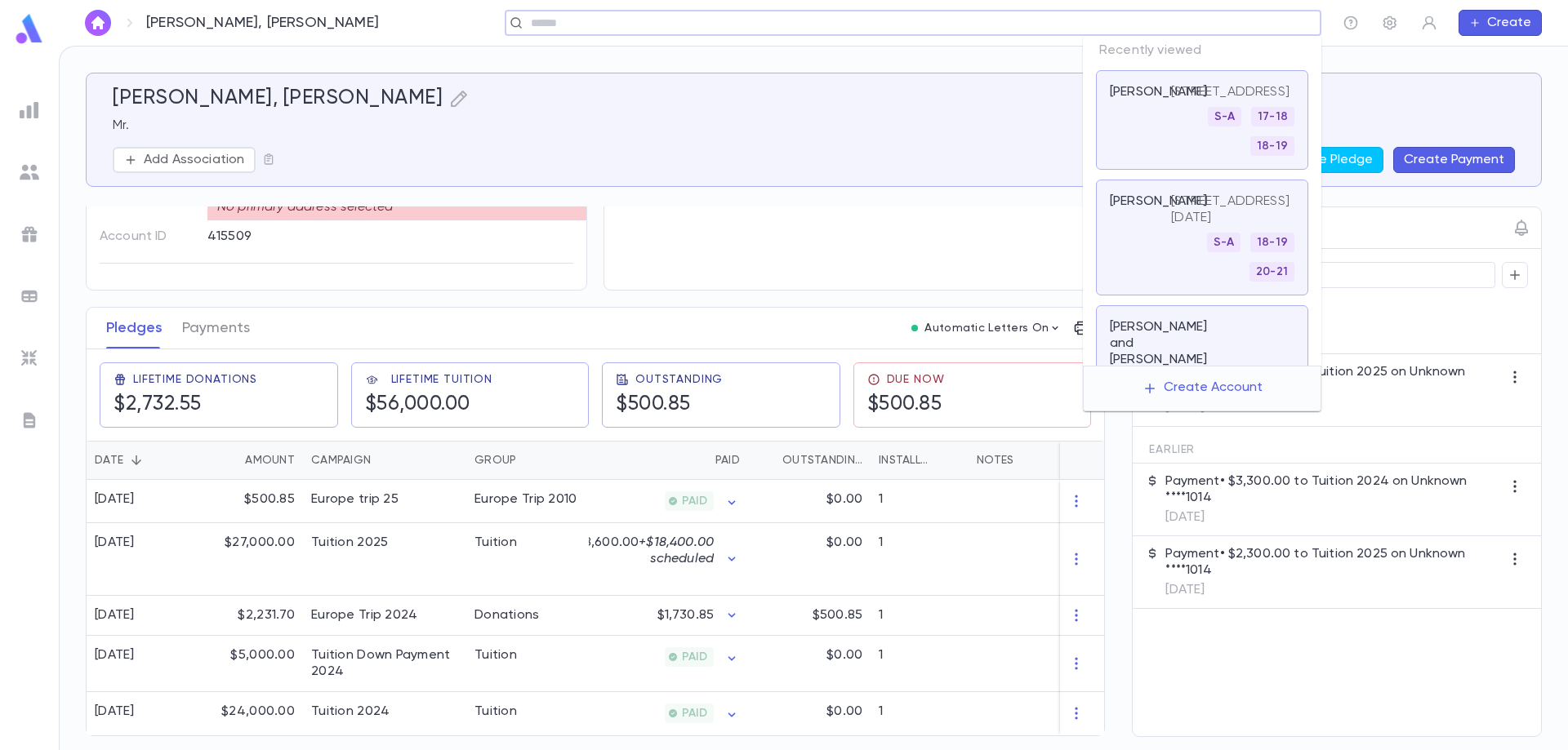
click at [1174, 23] on input "text" at bounding box center [907, 23] width 764 height 15
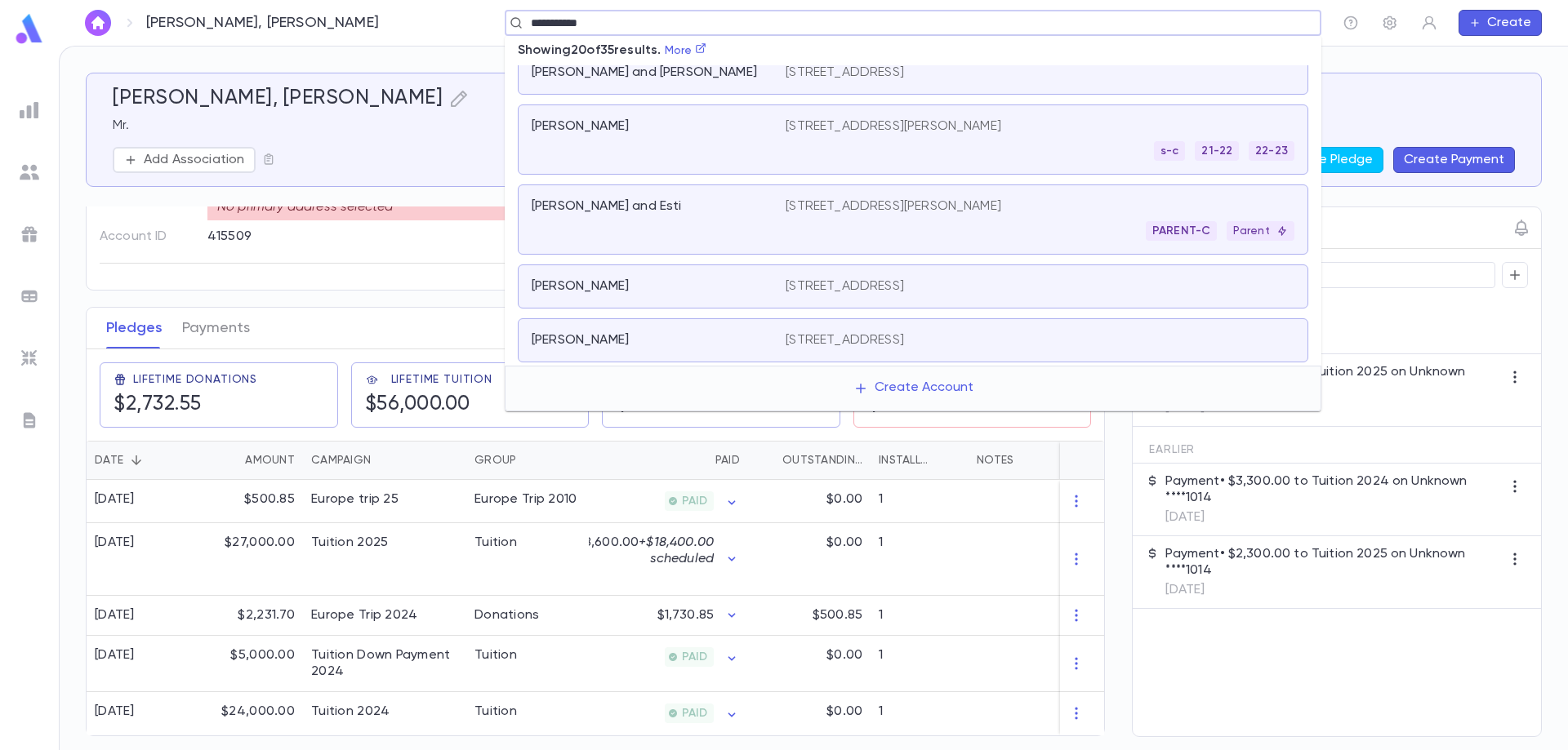
scroll to position [500, 0]
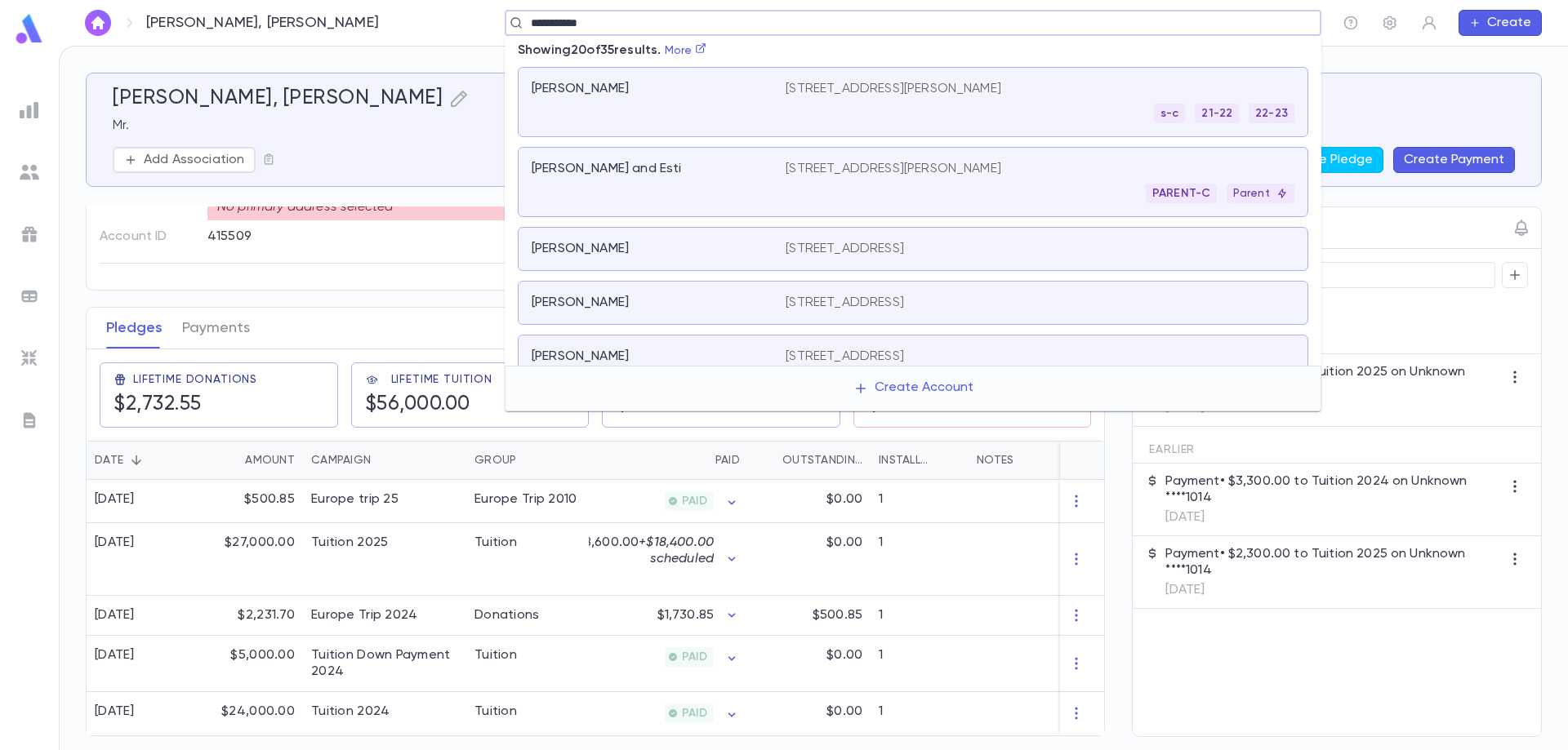
type input "**********"
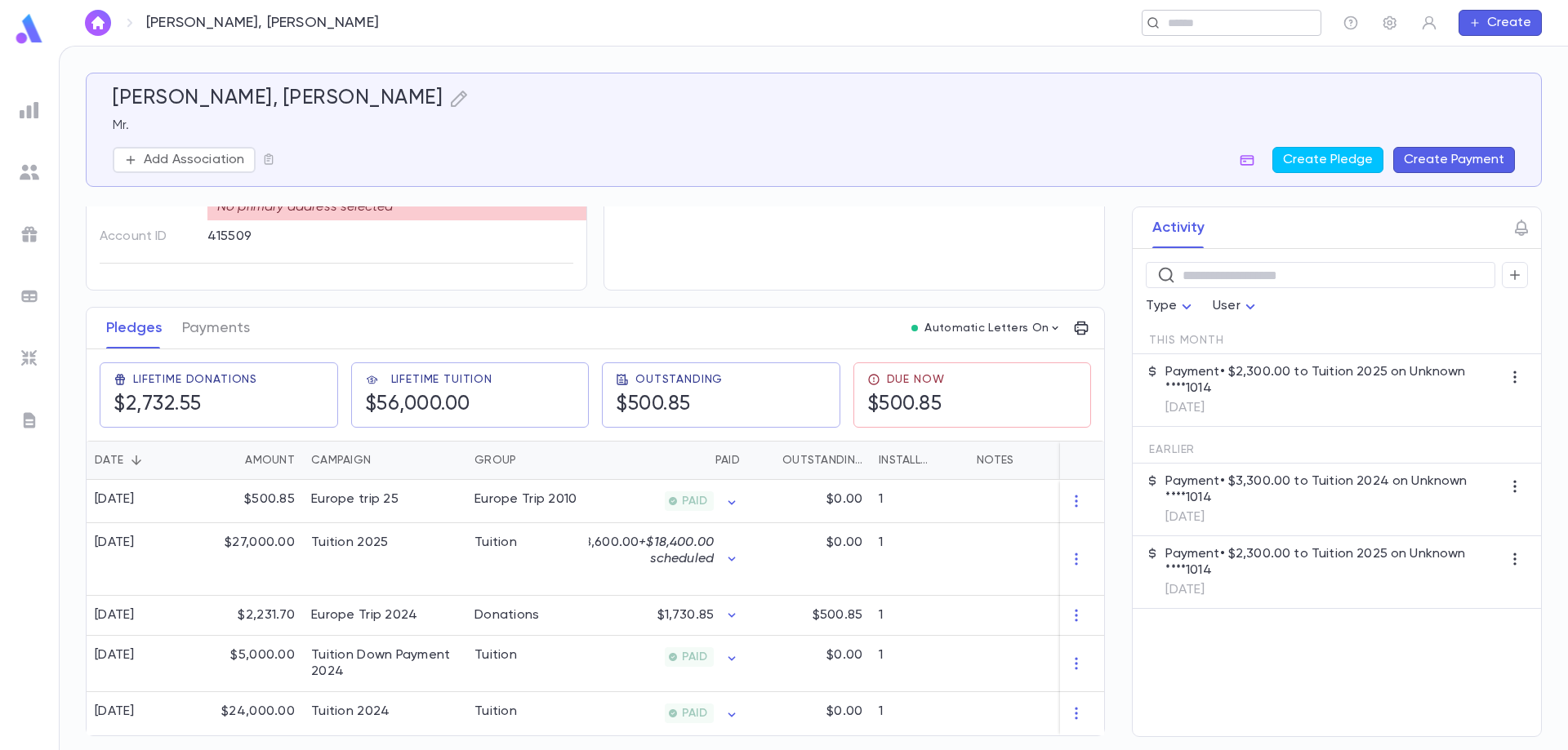
click at [1187, 24] on input "text" at bounding box center [1226, 23] width 127 height 15
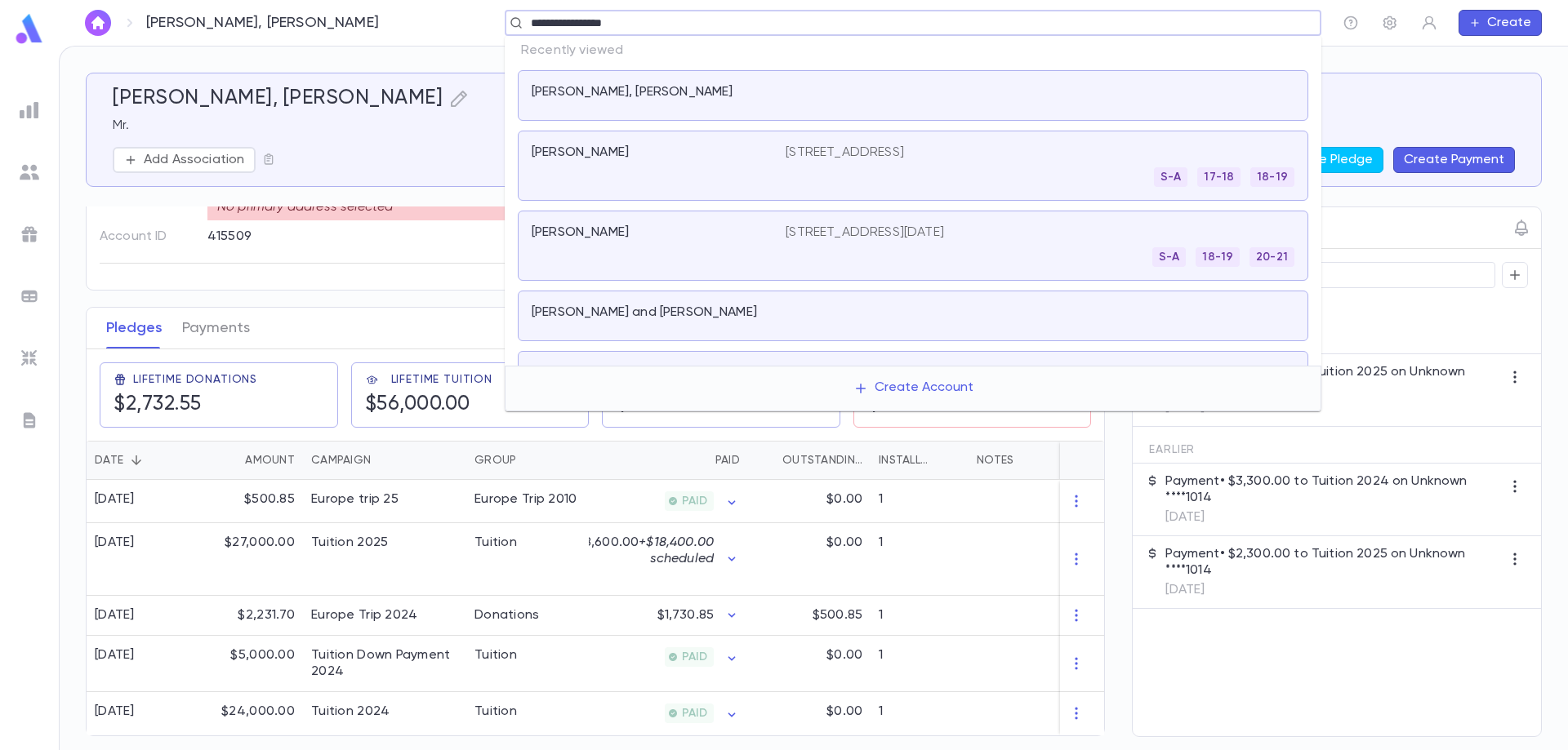
type input "**********"
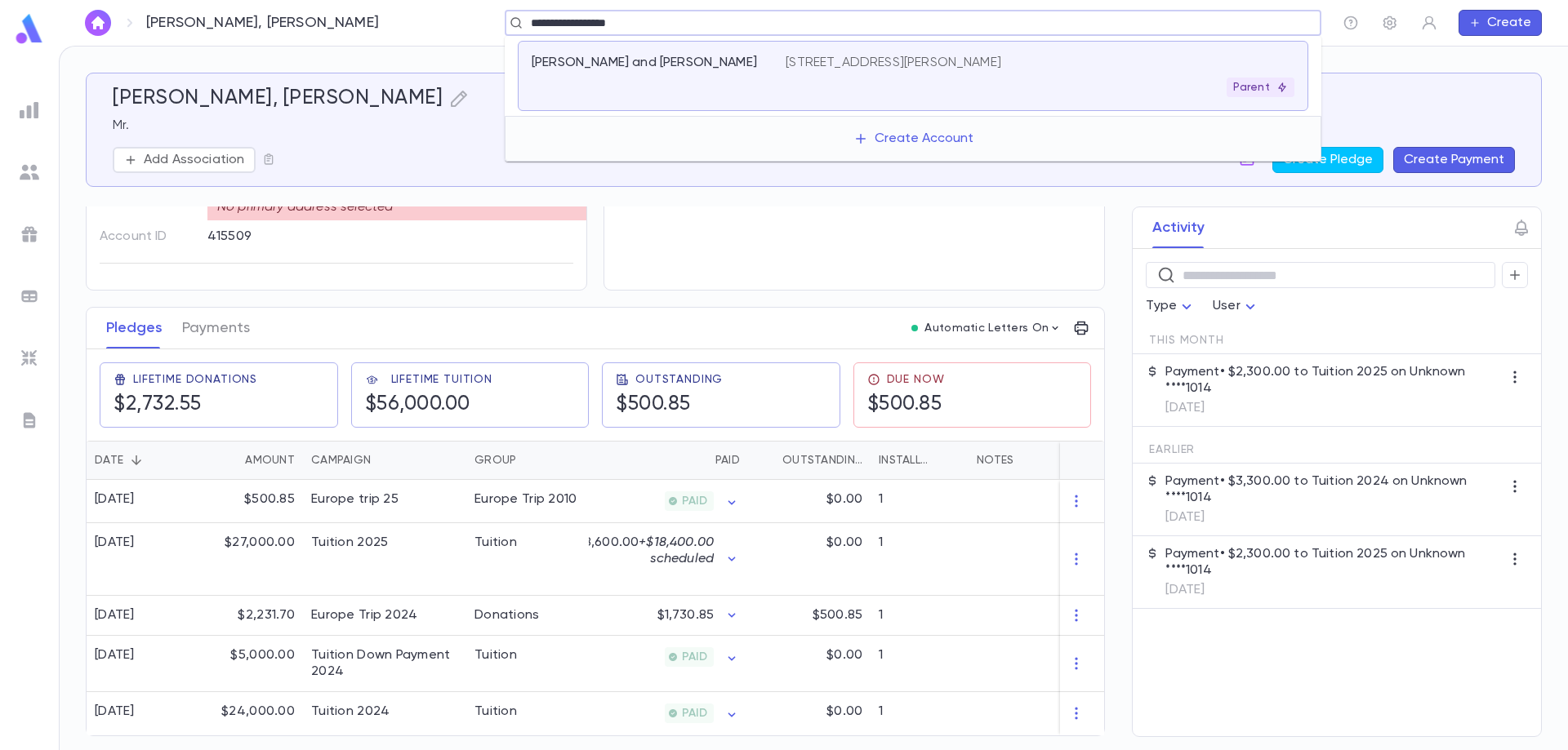
click at [830, 75] on div "[STREET_ADDRESS][PERSON_NAME]" at bounding box center [1040, 75] width 508 height 43
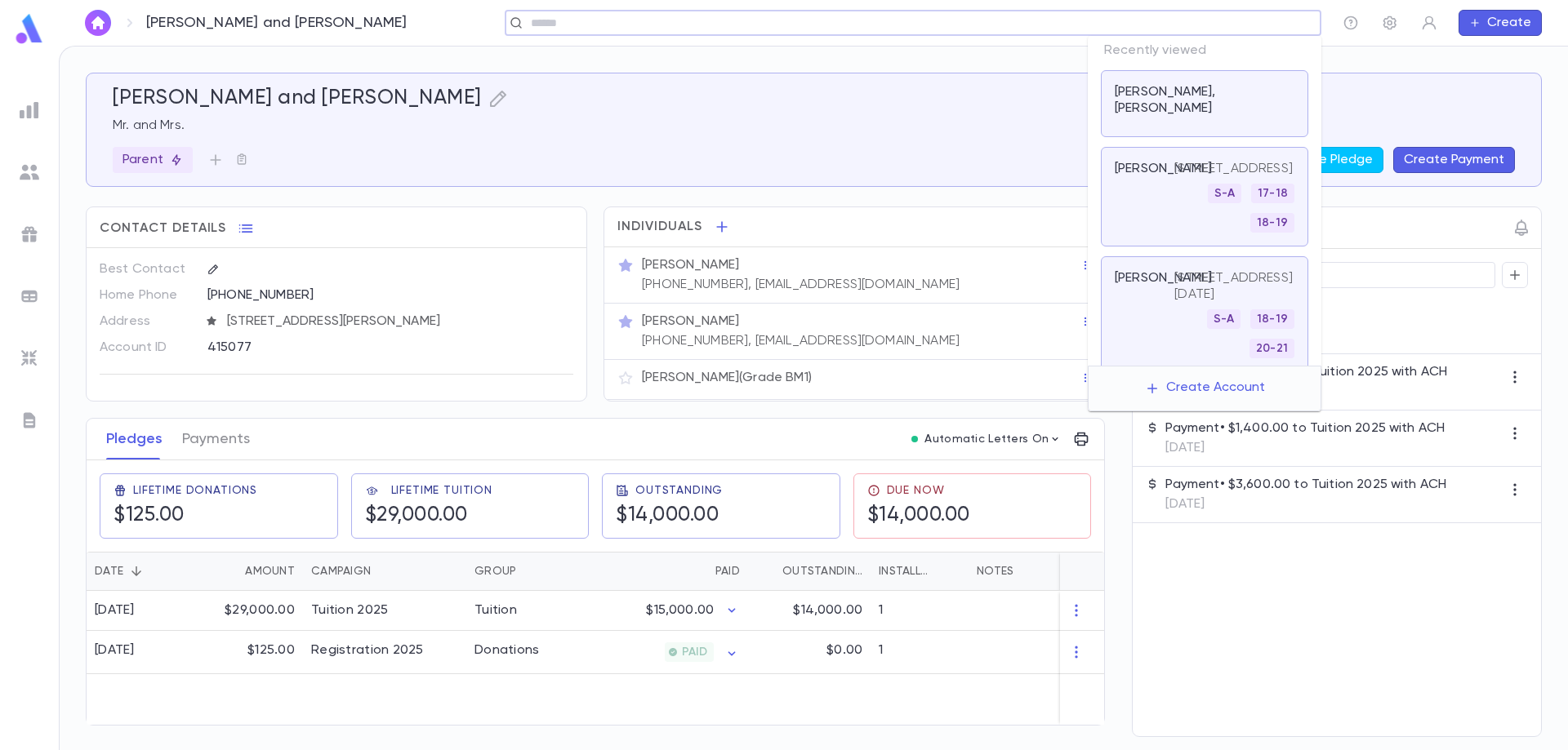
click at [1248, 20] on input "text" at bounding box center [907, 23] width 764 height 15
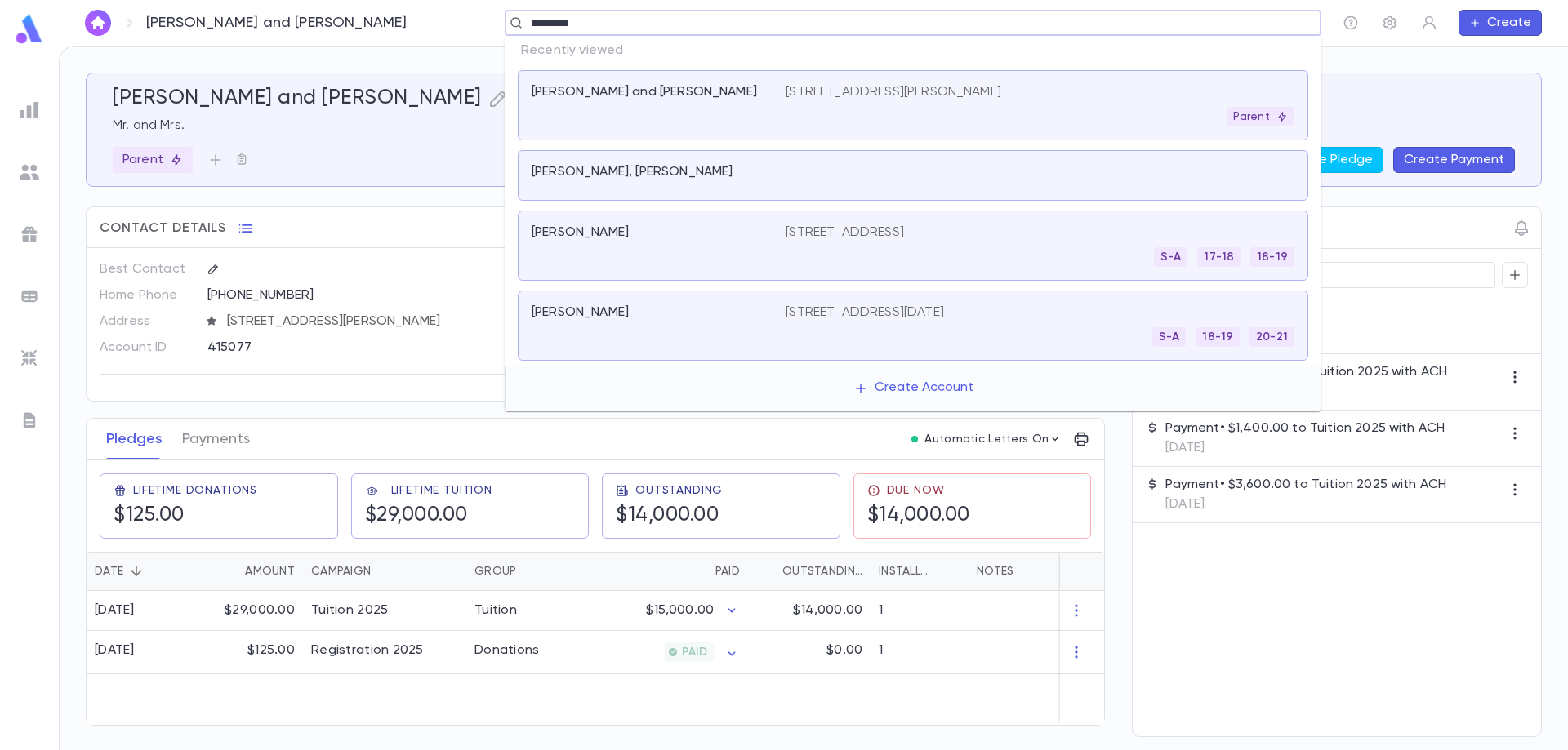
type input "**********"
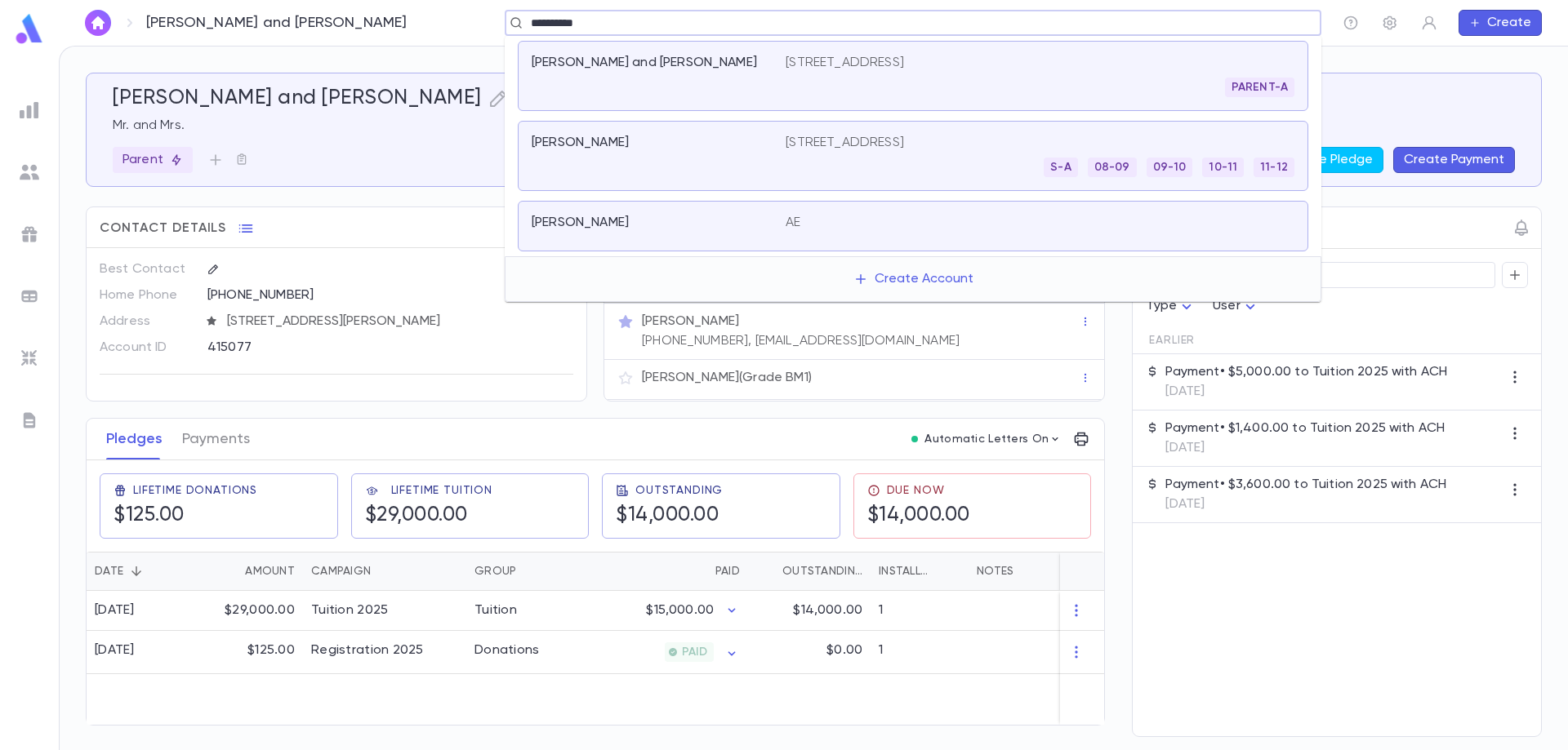
click at [724, 158] on div "[PERSON_NAME]" at bounding box center [658, 156] width 254 height 43
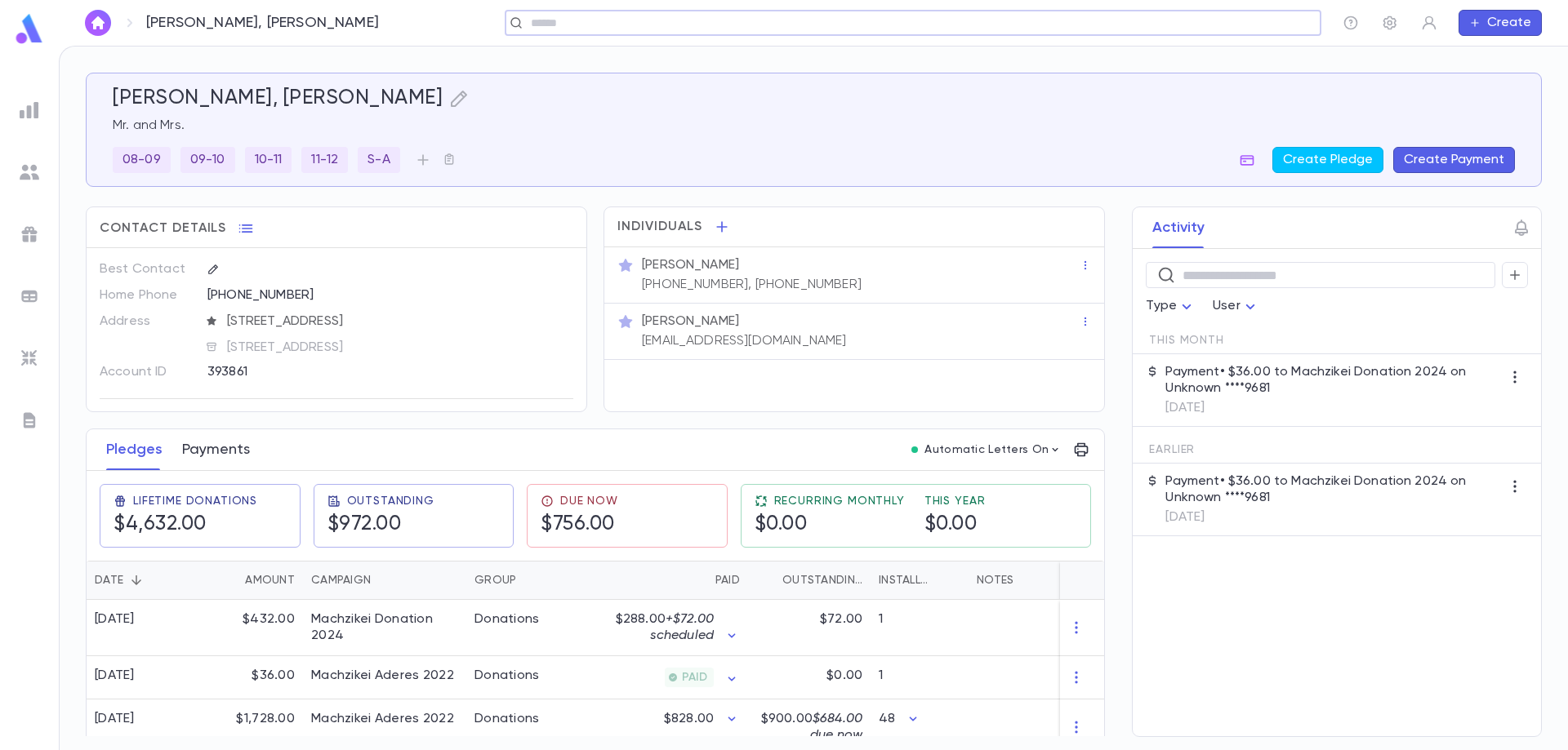
click at [236, 456] on button "Payments" at bounding box center [215, 449] width 68 height 41
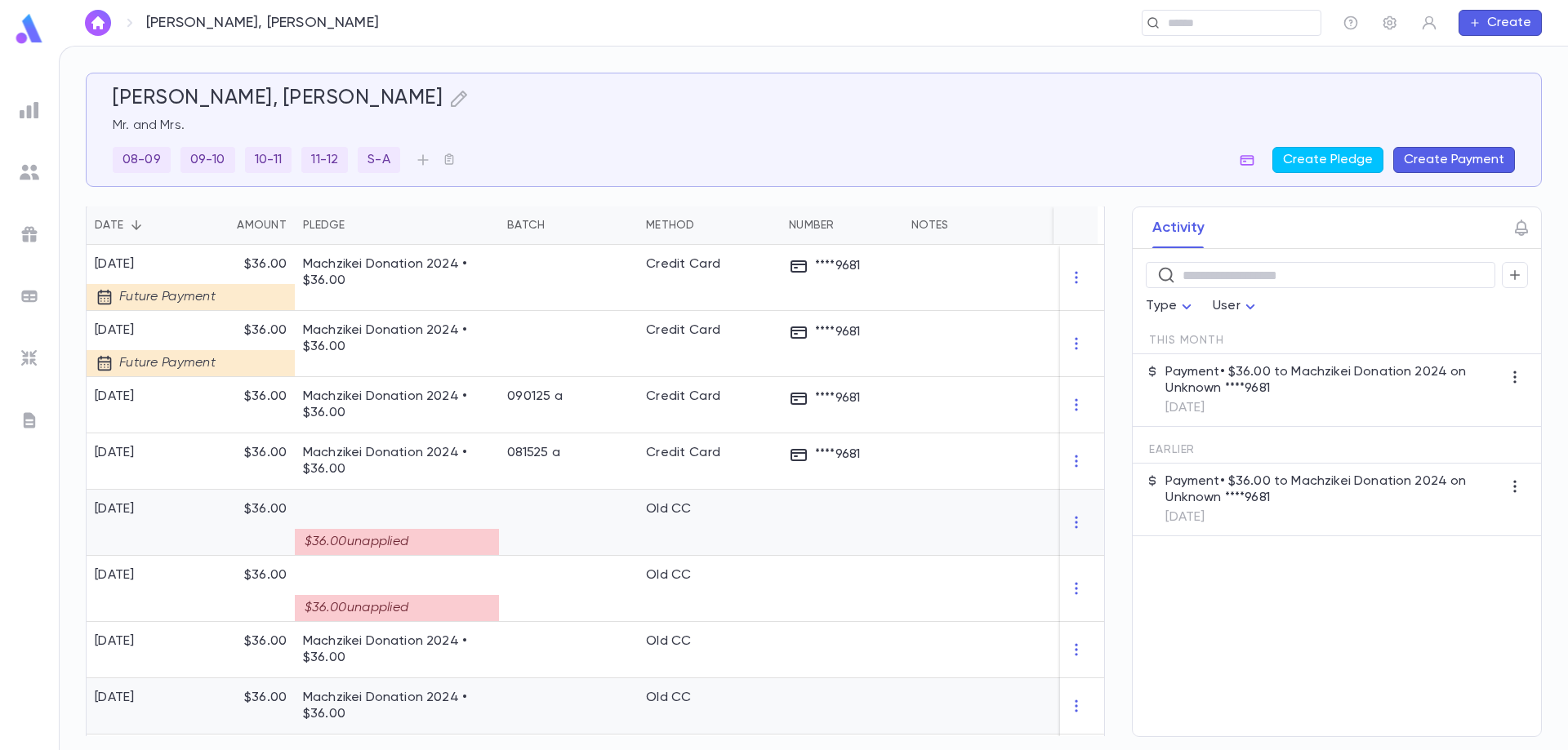
scroll to position [326, 0]
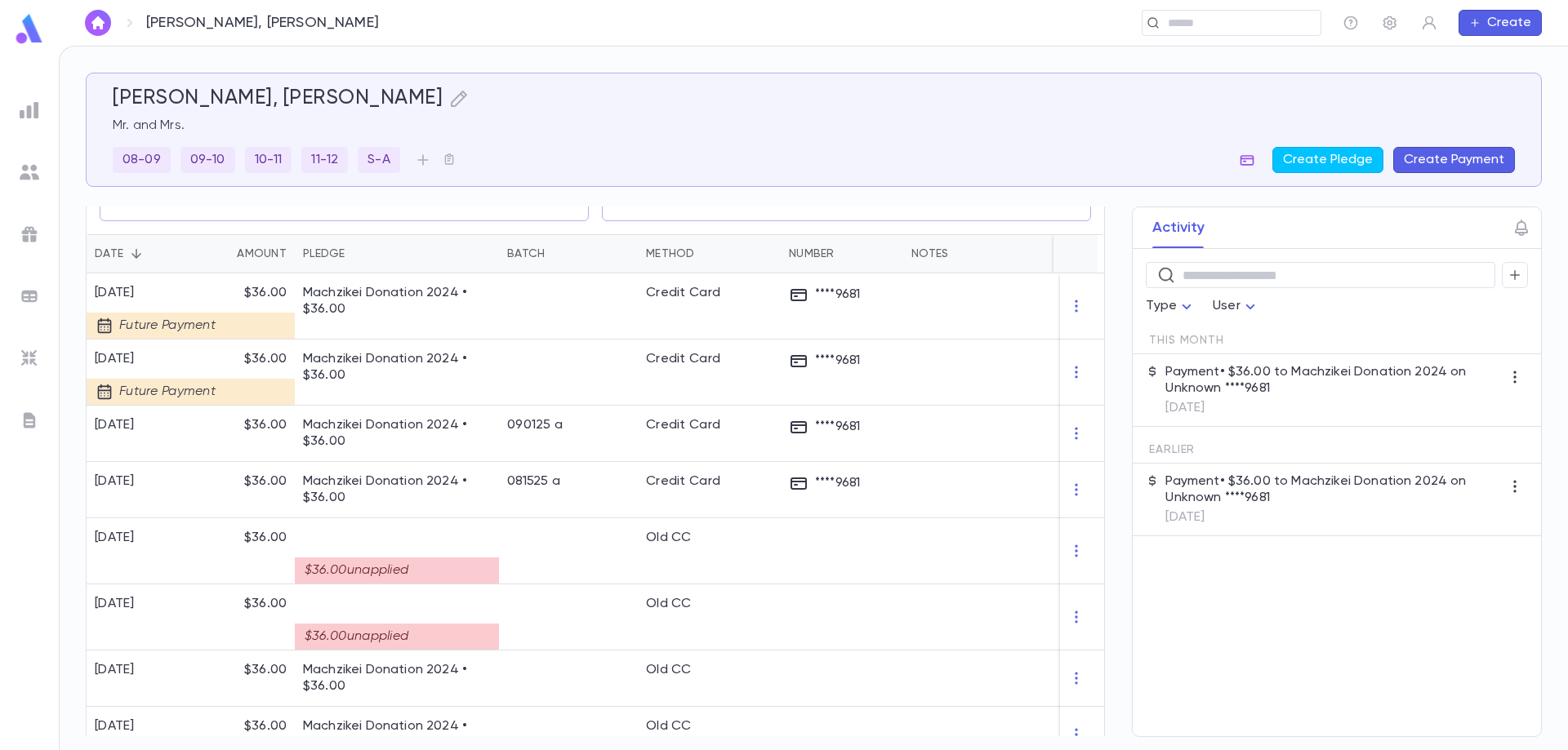
click at [1249, 155] on icon "button" at bounding box center [1246, 160] width 16 height 16
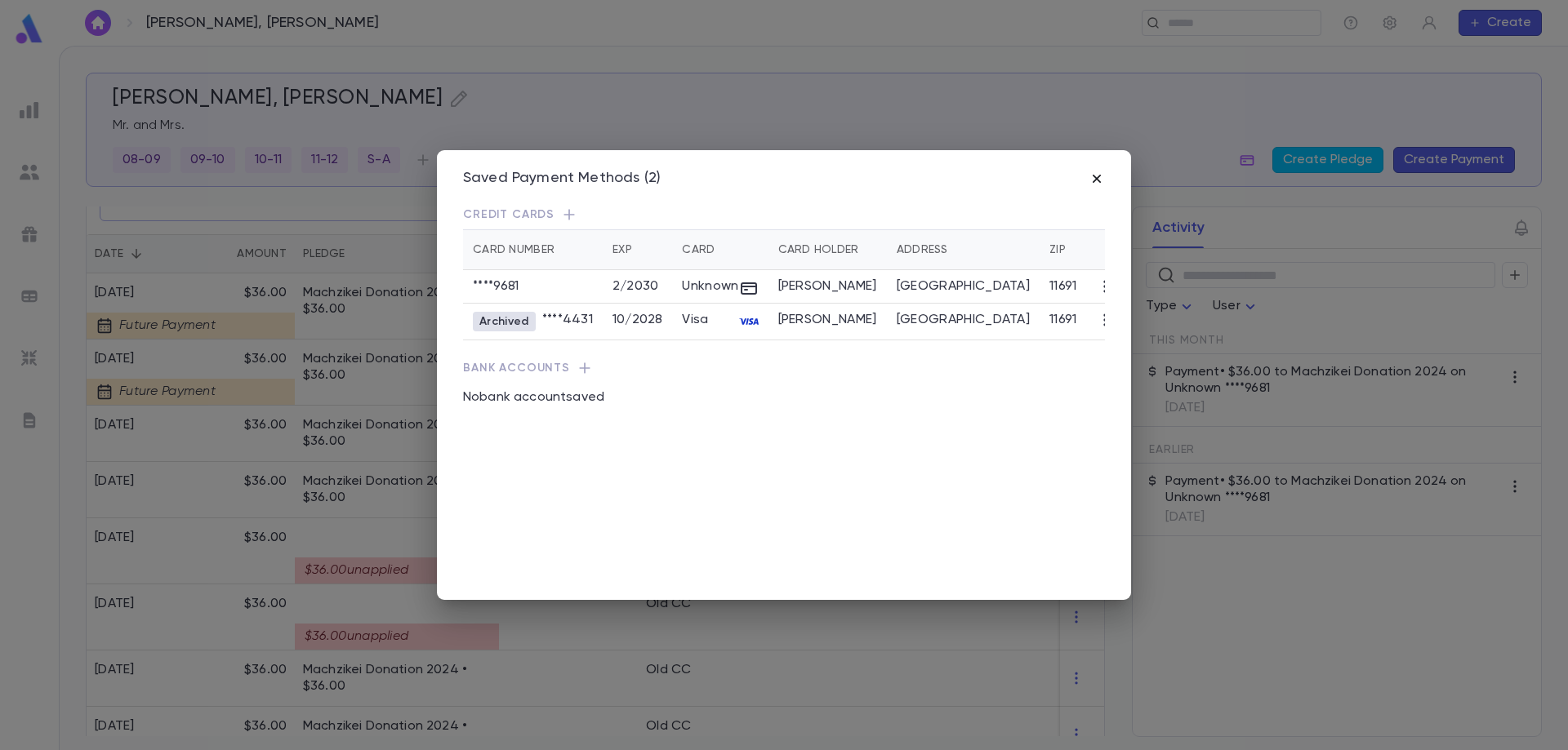
click at [1103, 176] on icon "button" at bounding box center [1097, 178] width 16 height 16
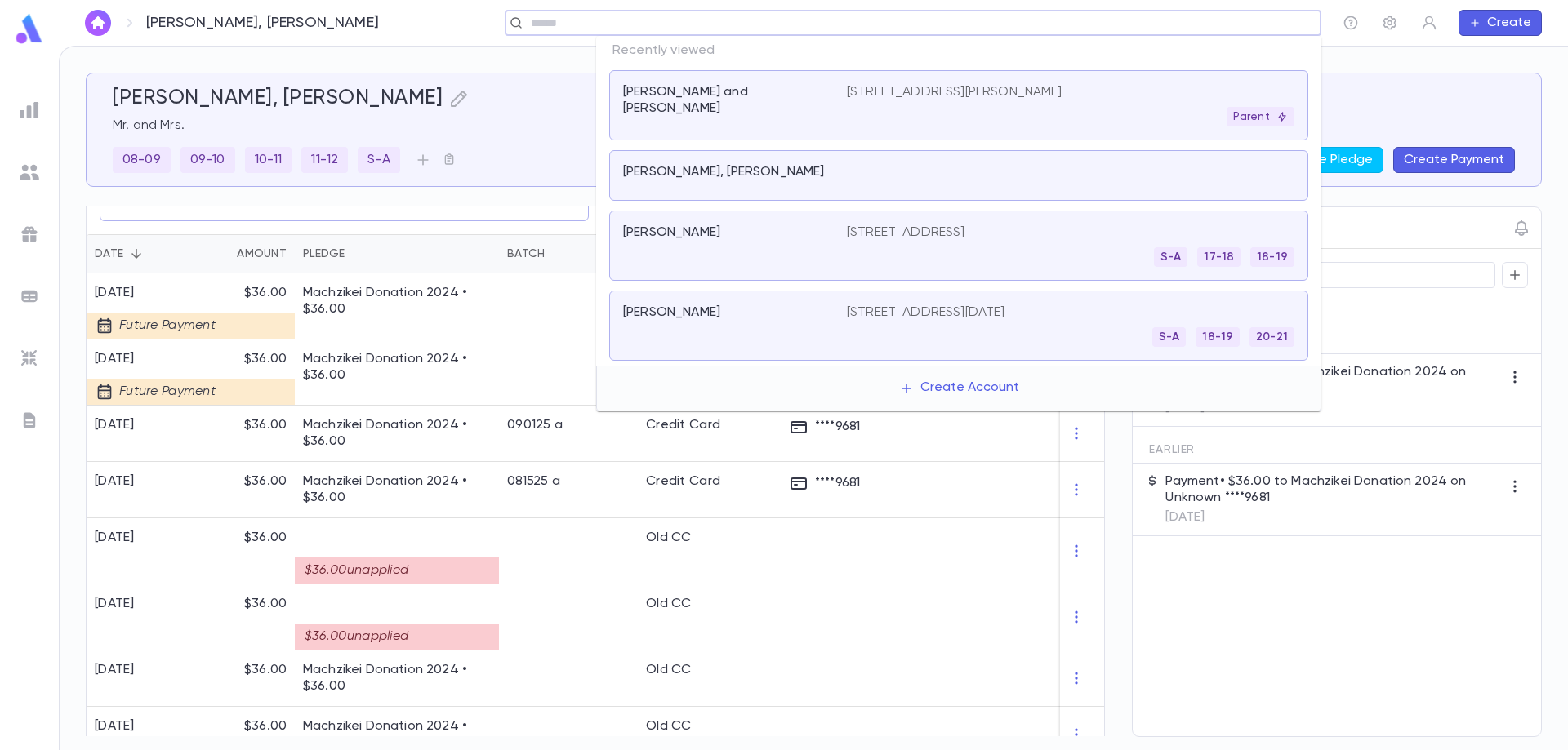
click at [1190, 16] on input "text" at bounding box center [907, 23] width 764 height 15
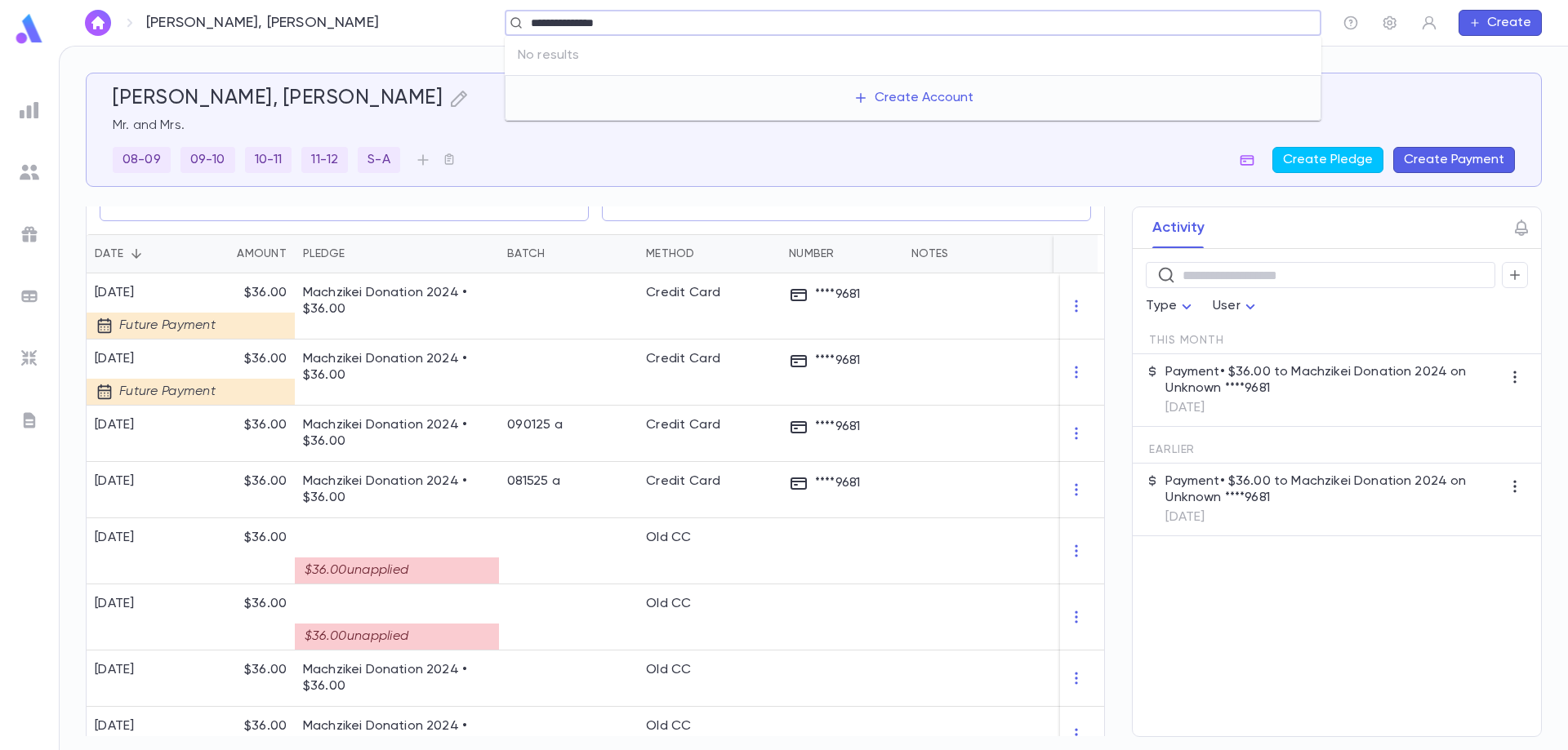
click at [591, 28] on input "**********" at bounding box center [907, 23] width 764 height 15
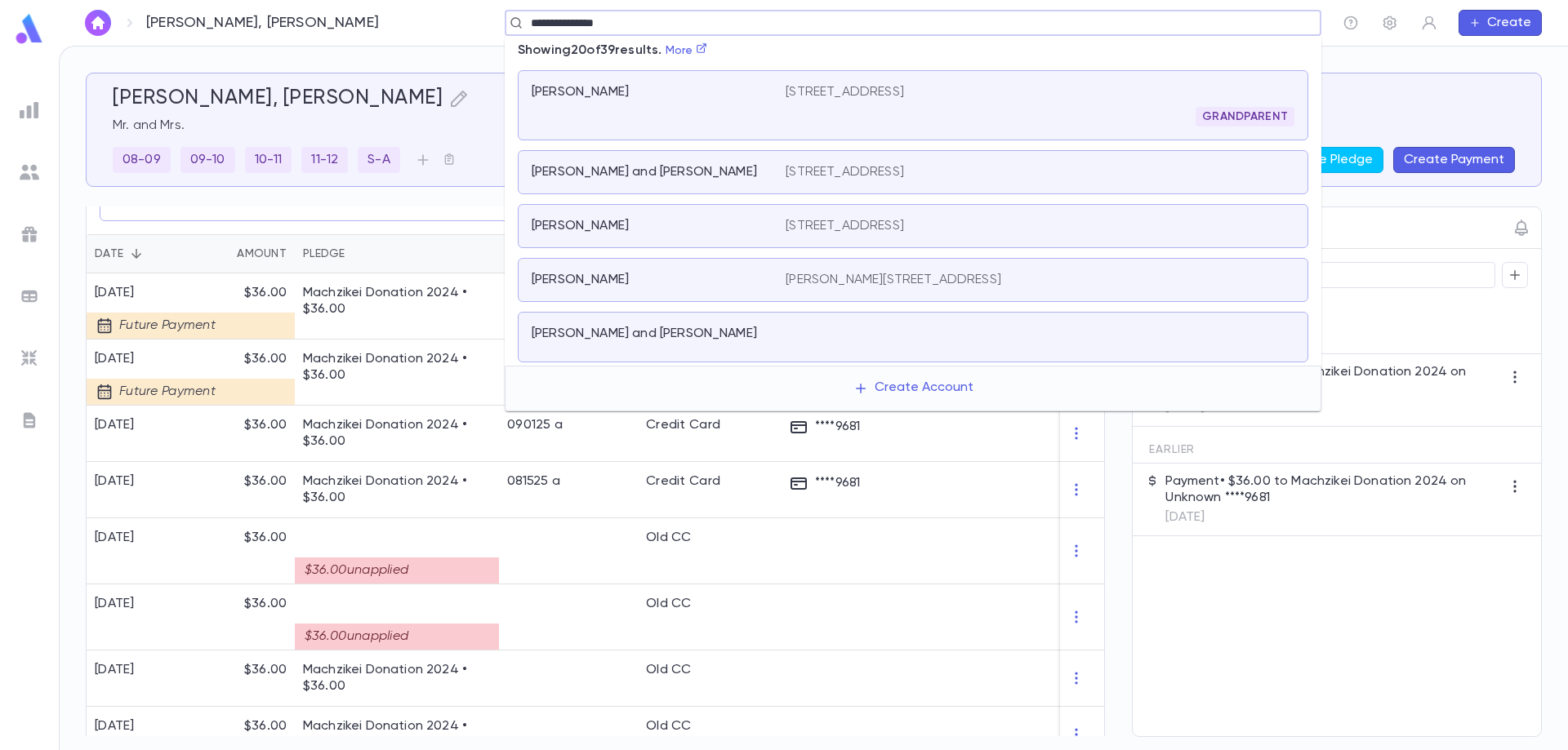
type input "**********"
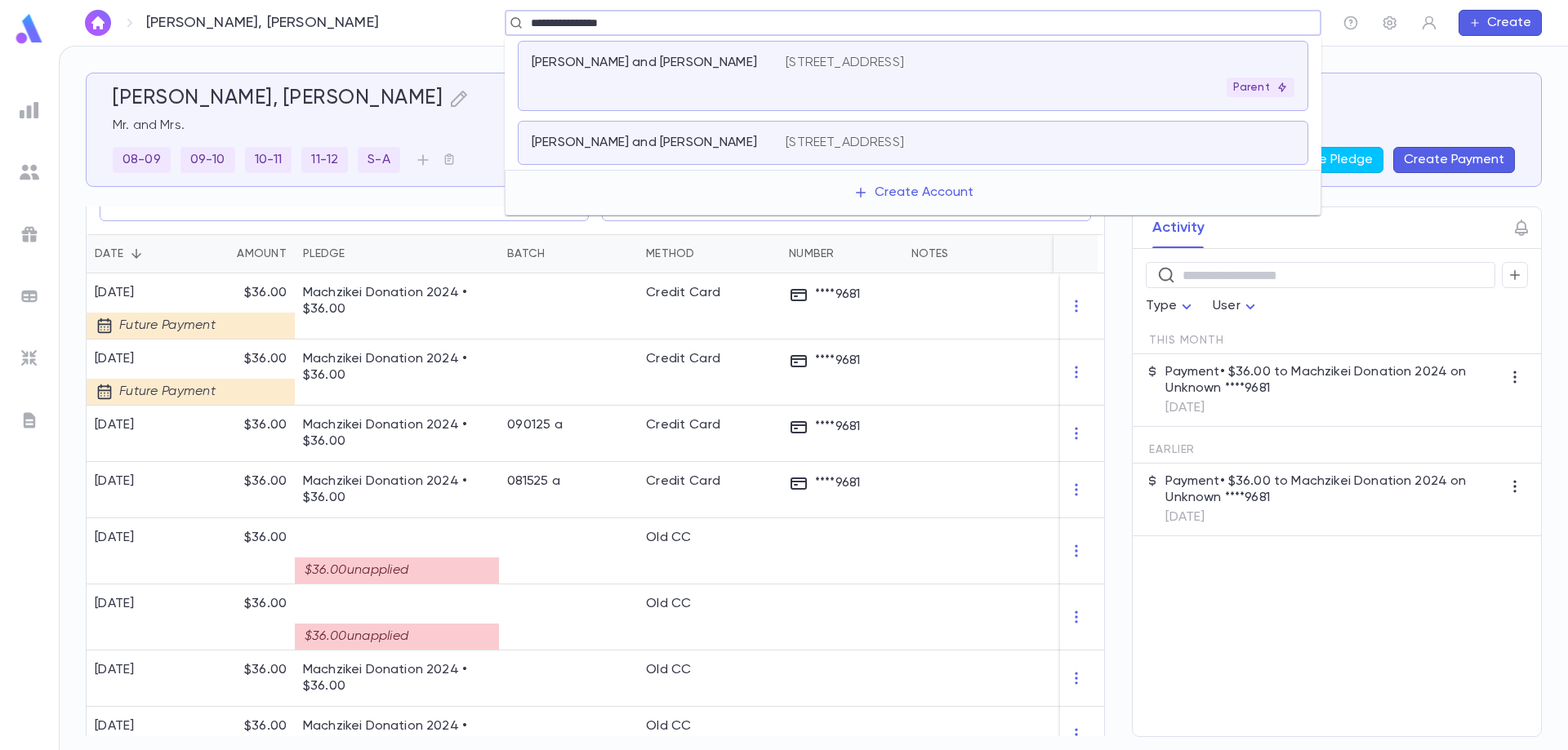
click at [651, 76] on div "[PERSON_NAME] and [PERSON_NAME]" at bounding box center [658, 75] width 254 height 43
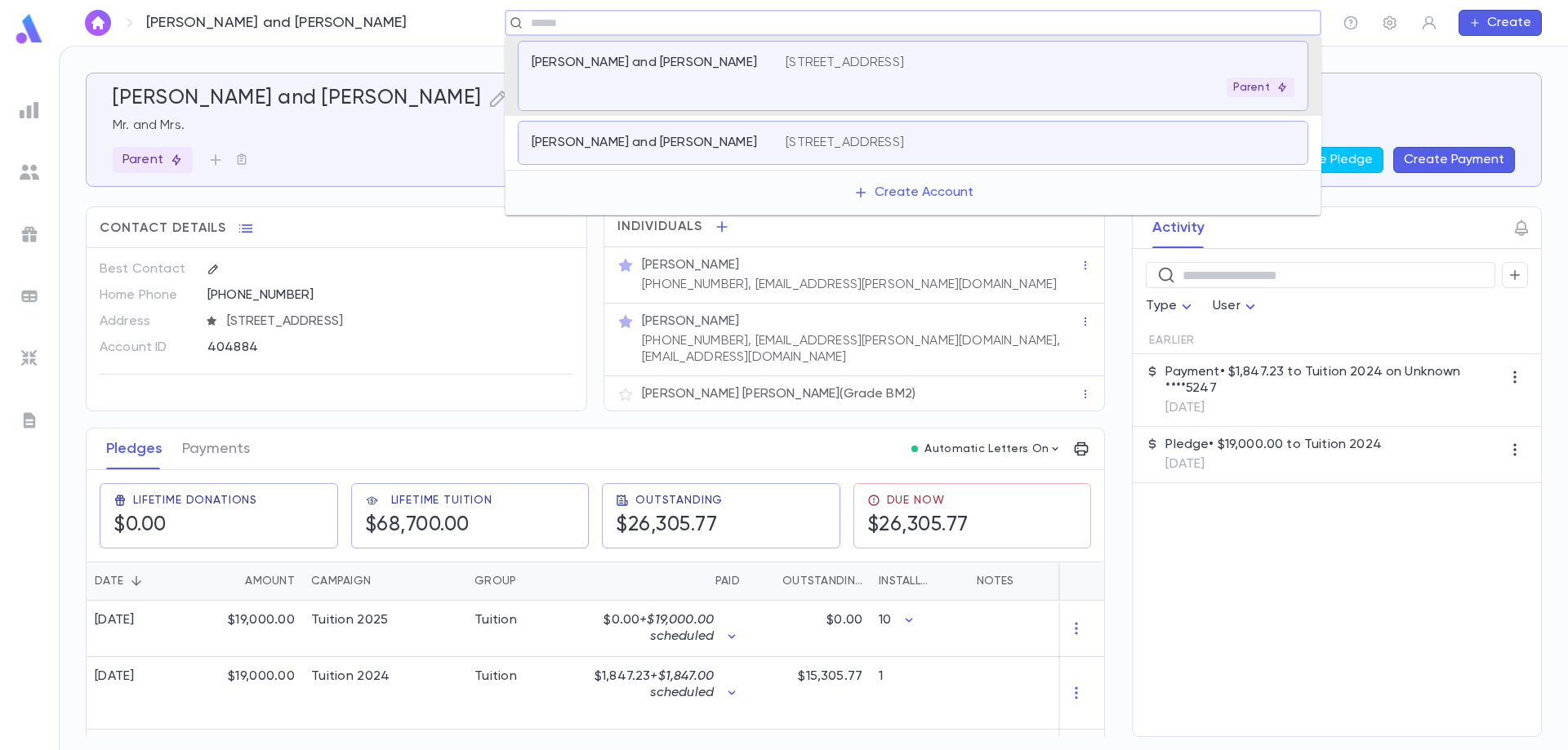
click at [654, 23] on input "text" at bounding box center [907, 23] width 764 height 15
click at [586, 144] on p "[PERSON_NAME] and [PERSON_NAME]" at bounding box center [644, 143] width 226 height 16
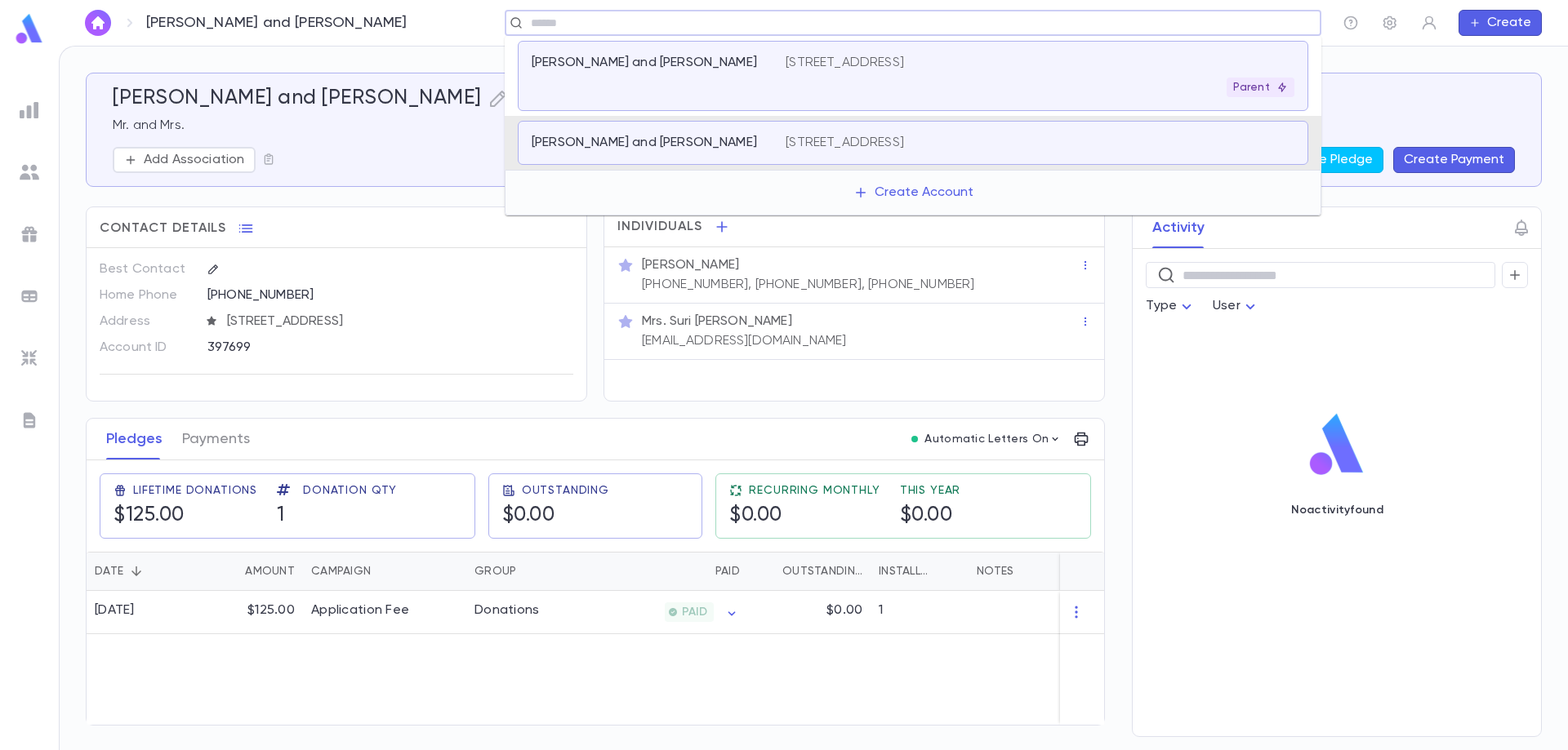
click at [576, 23] on input "text" at bounding box center [907, 23] width 764 height 15
click at [595, 58] on p "[PERSON_NAME] and [PERSON_NAME]" at bounding box center [644, 62] width 226 height 16
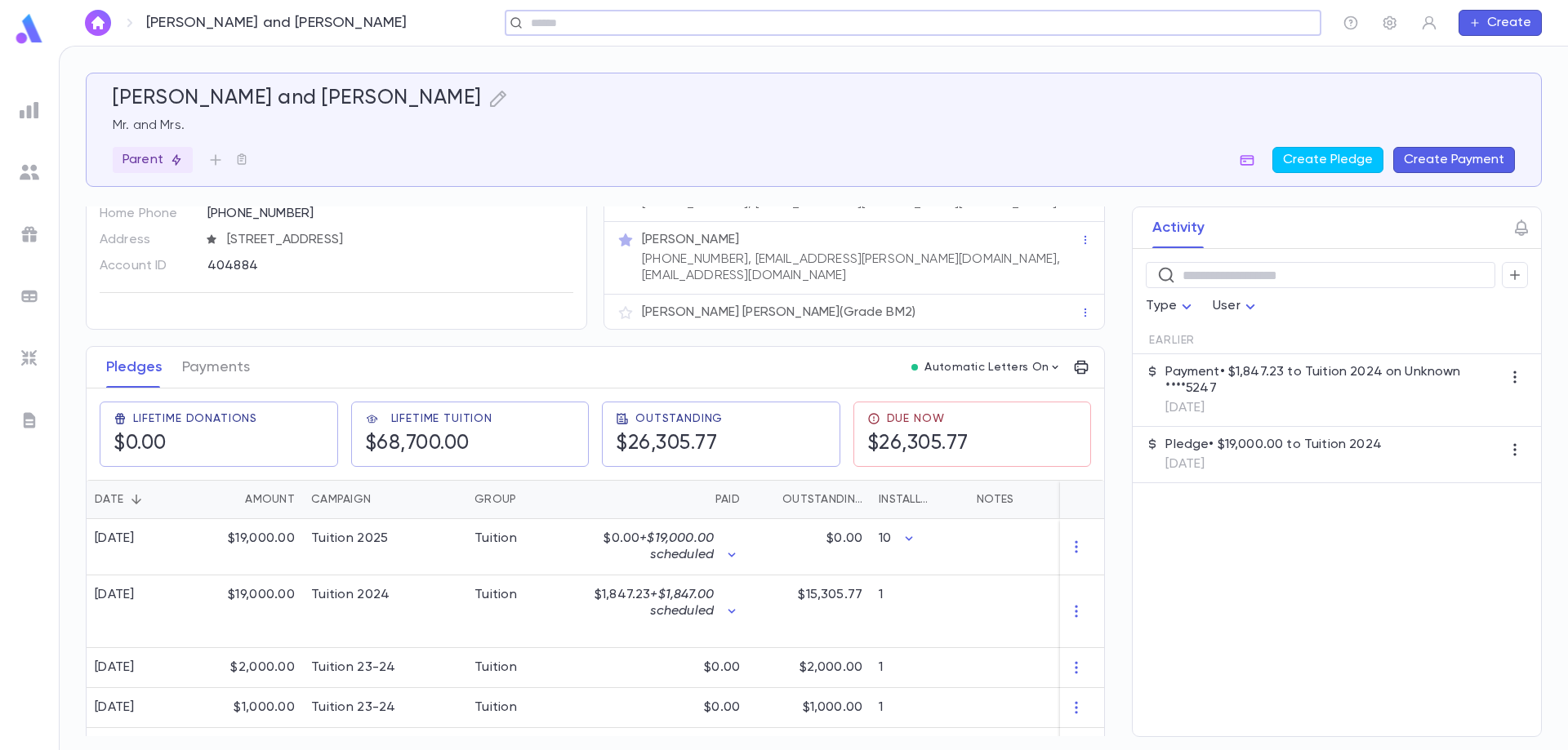
scroll to position [164, 0]
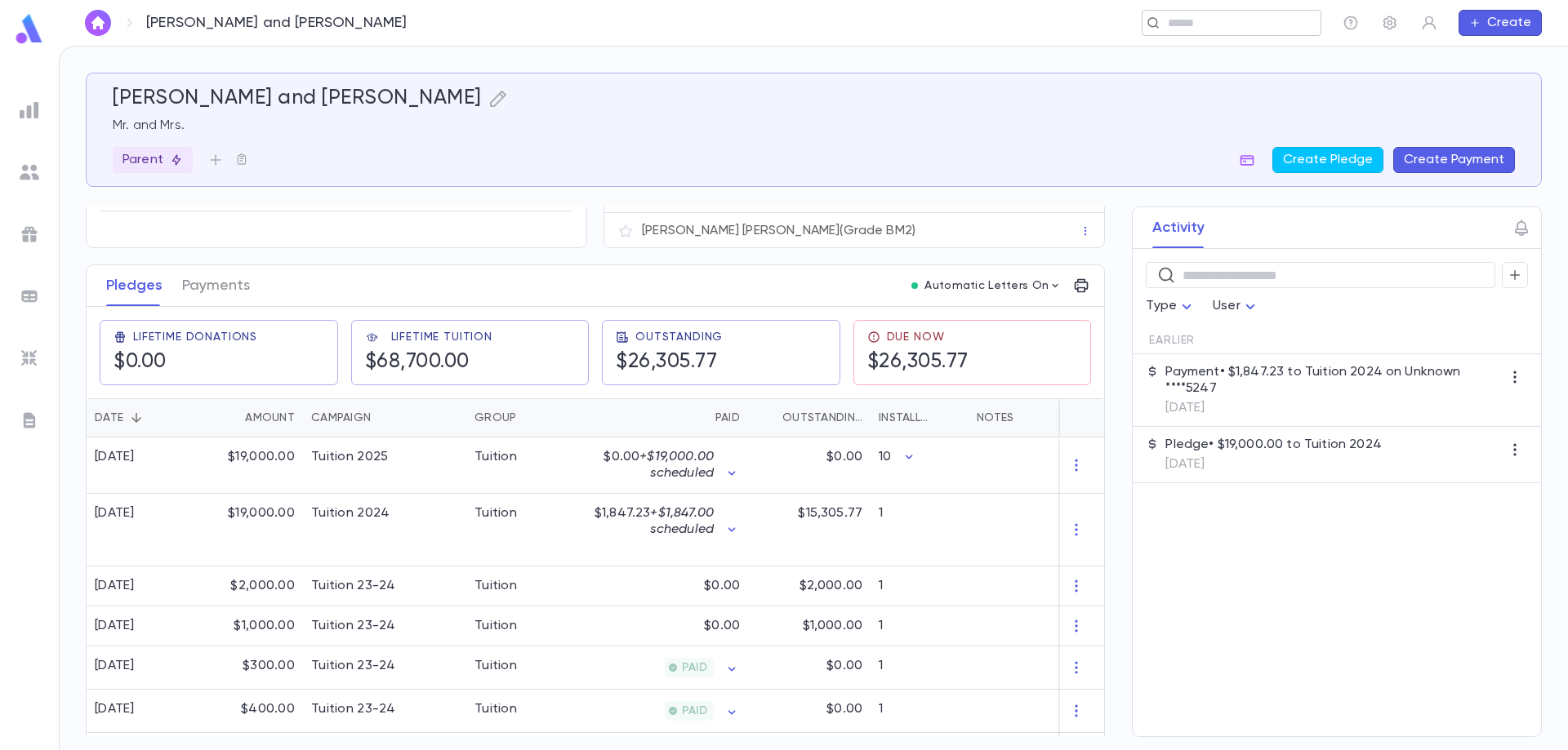
click at [1179, 19] on input "text" at bounding box center [1226, 23] width 127 height 15
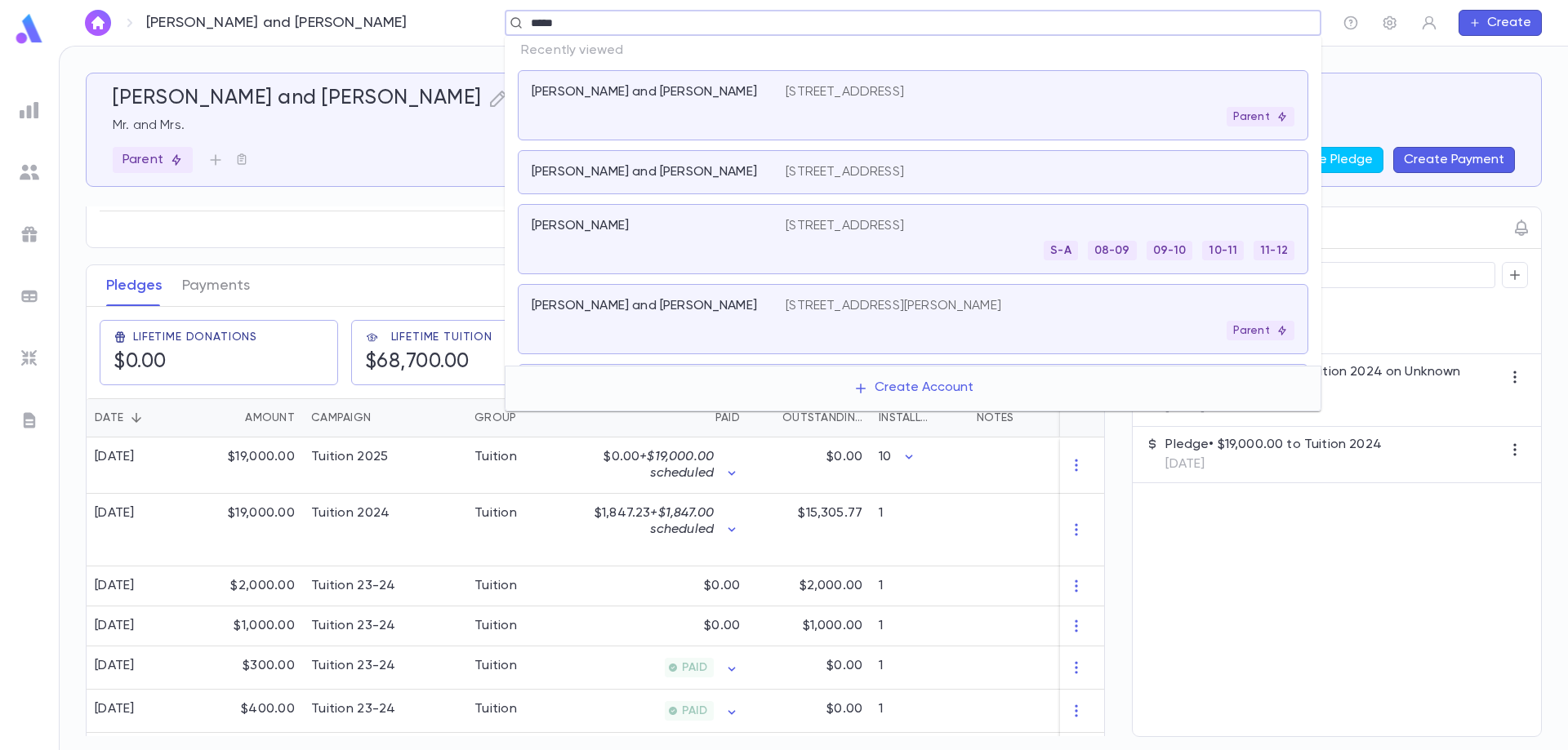
type input "******"
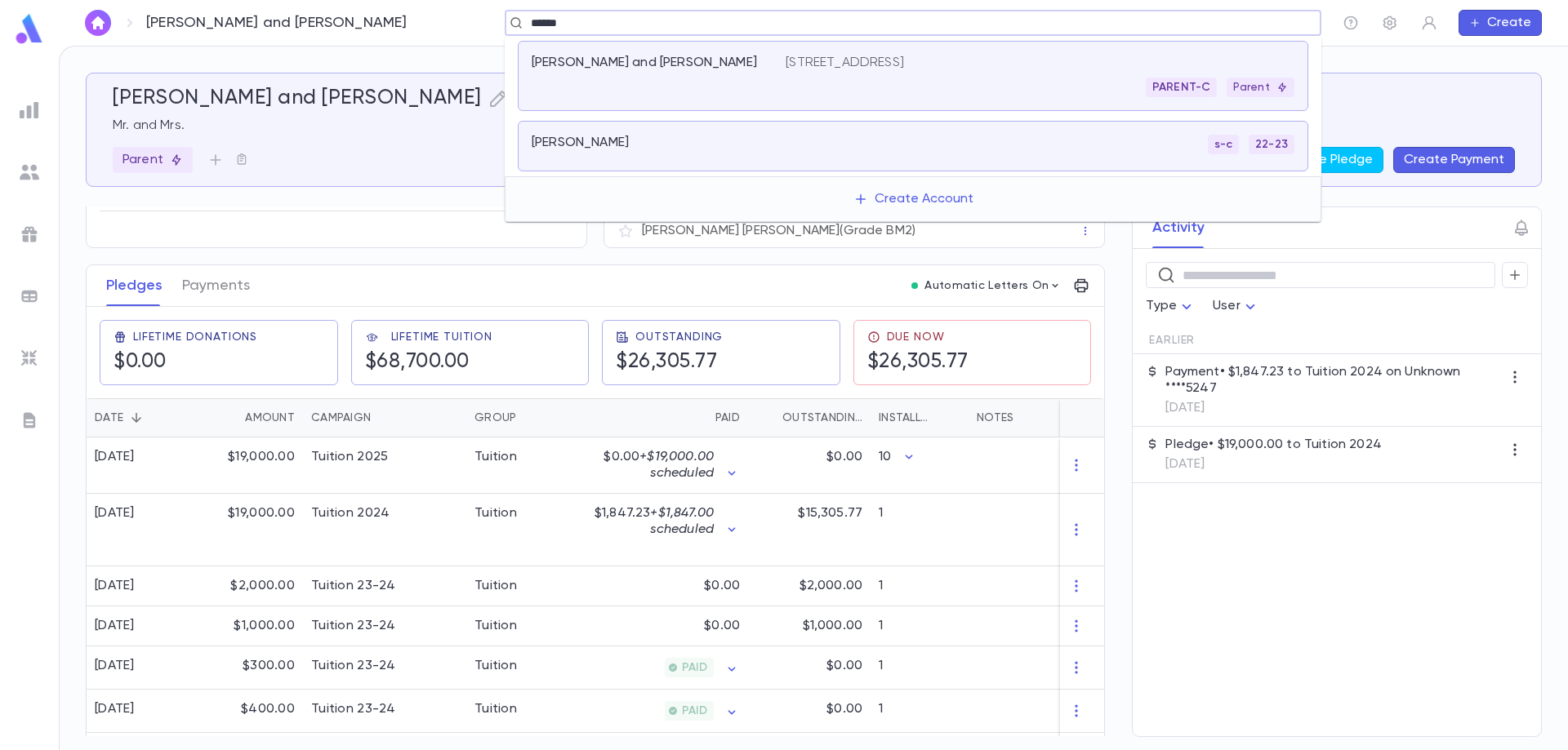
click at [652, 62] on p "[PERSON_NAME] and [PERSON_NAME]" at bounding box center [644, 62] width 226 height 16
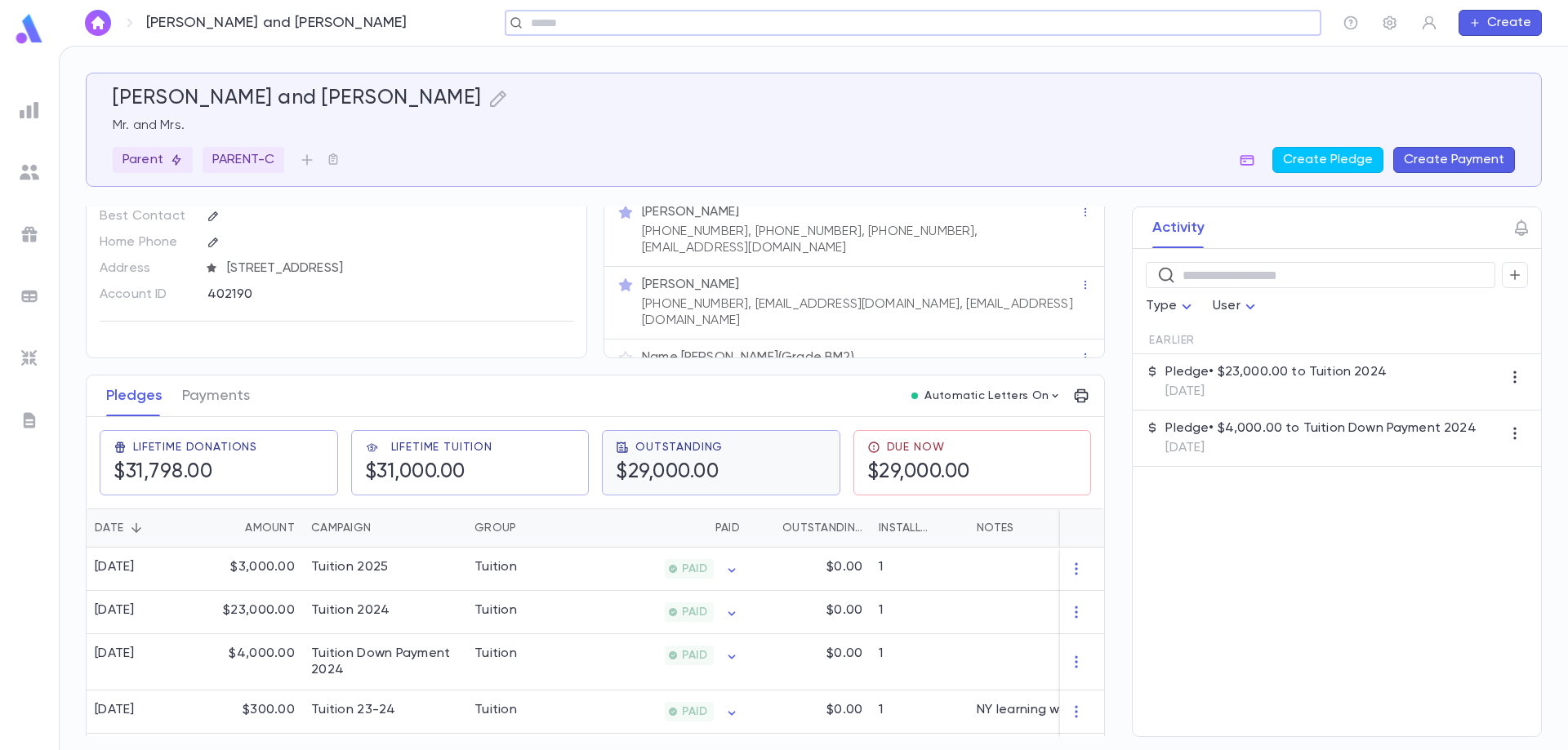
scroll to position [82, 0]
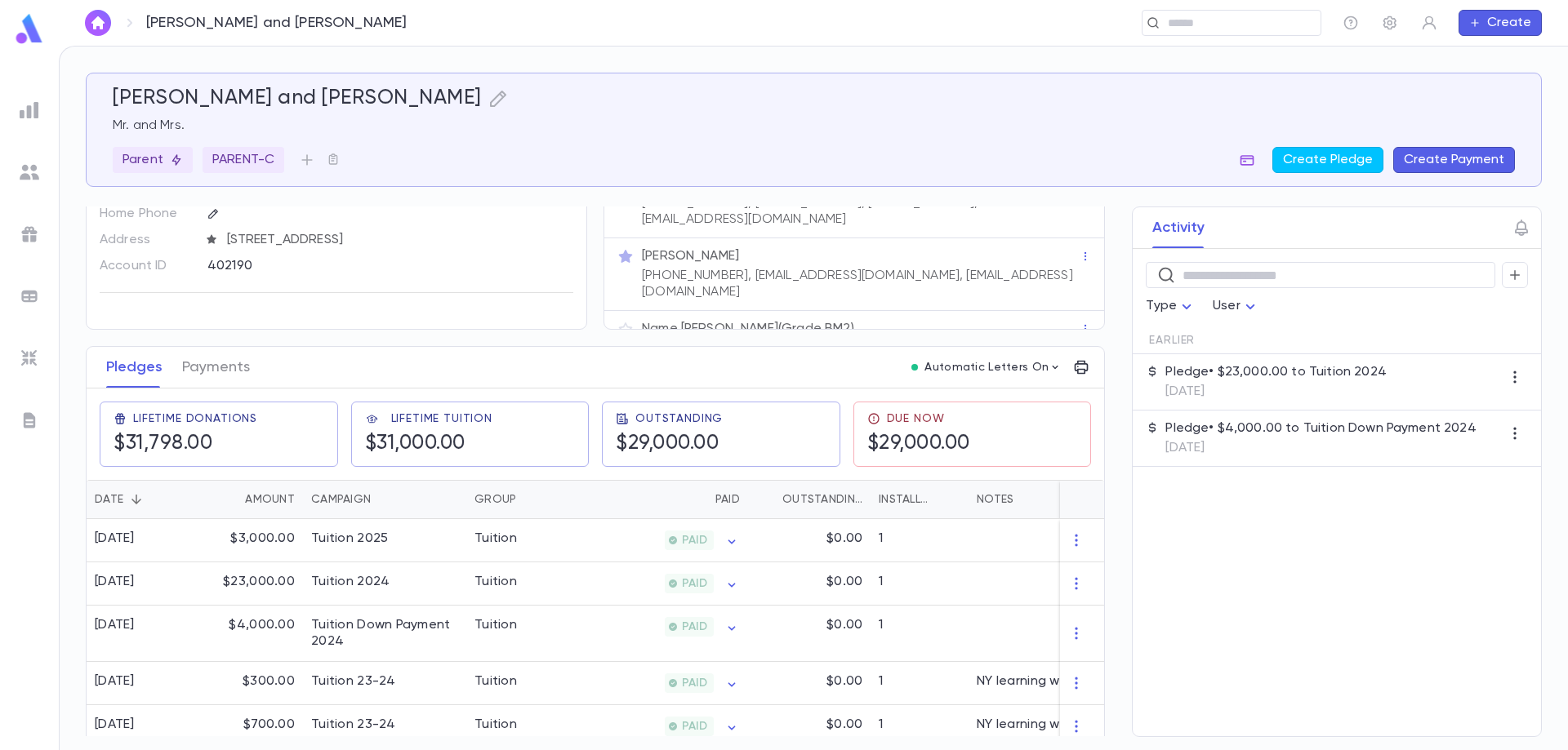
click at [1246, 158] on icon "button" at bounding box center [1247, 160] width 14 height 10
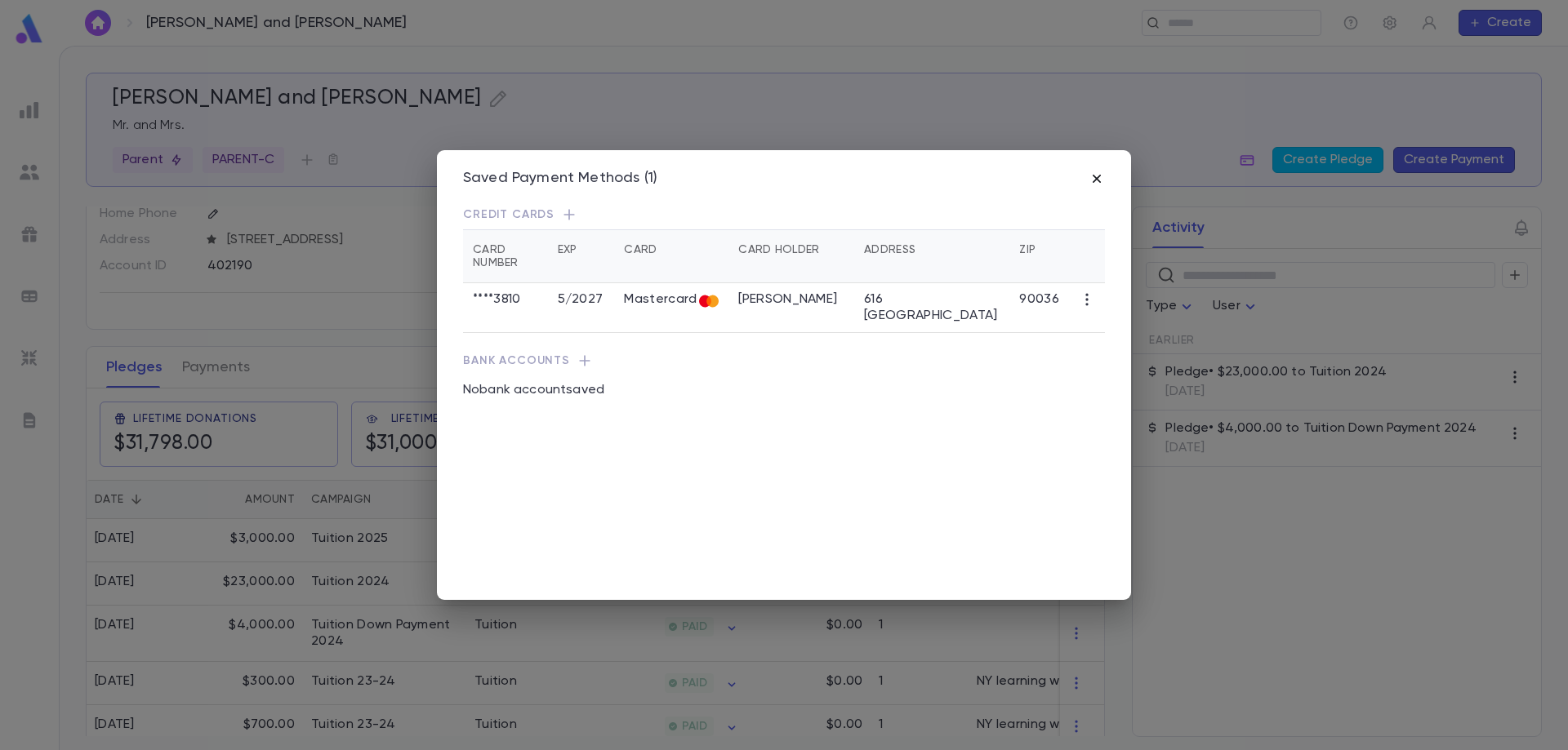
click at [1101, 179] on icon "button" at bounding box center [1097, 178] width 16 height 16
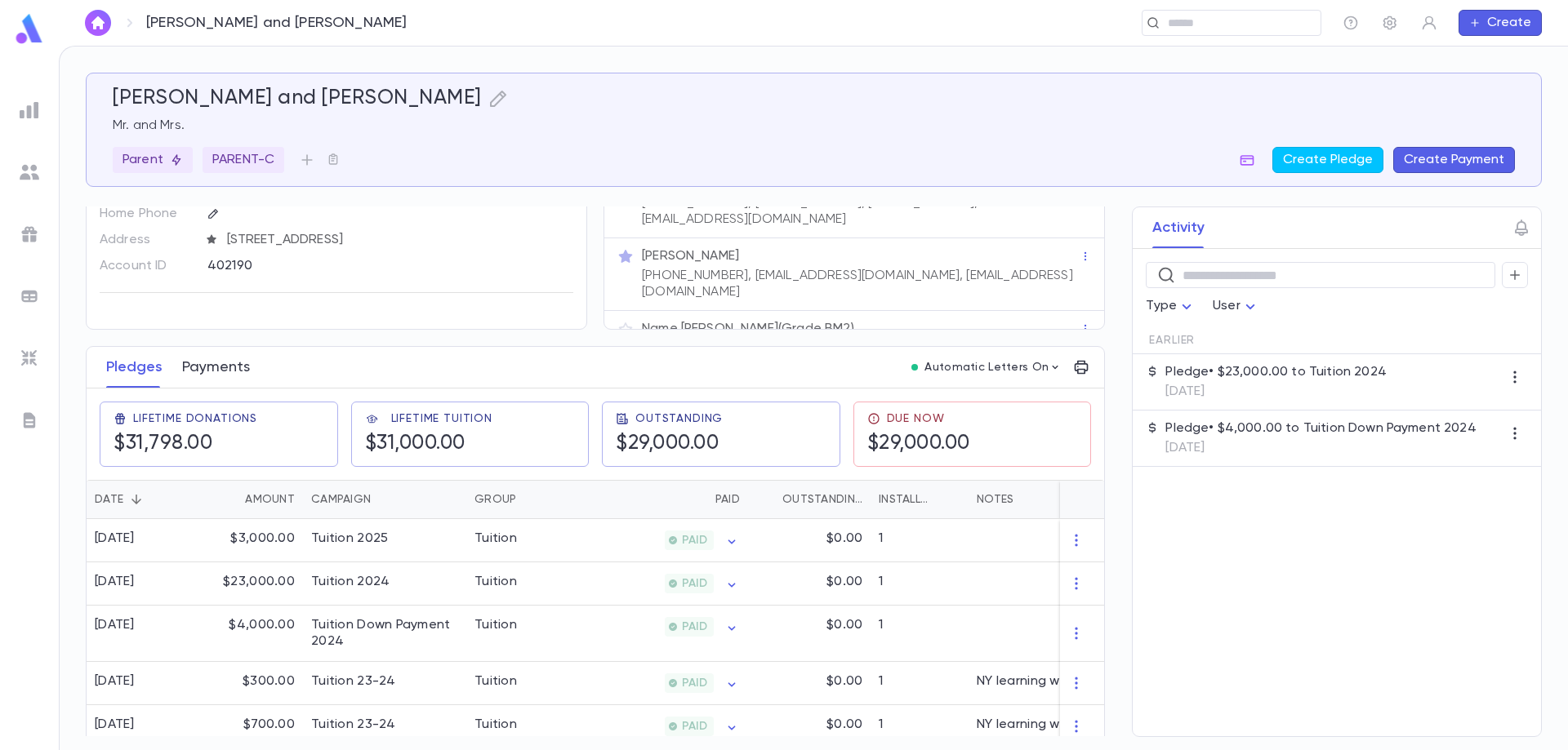
click at [198, 376] on button "Payments" at bounding box center [215, 367] width 68 height 41
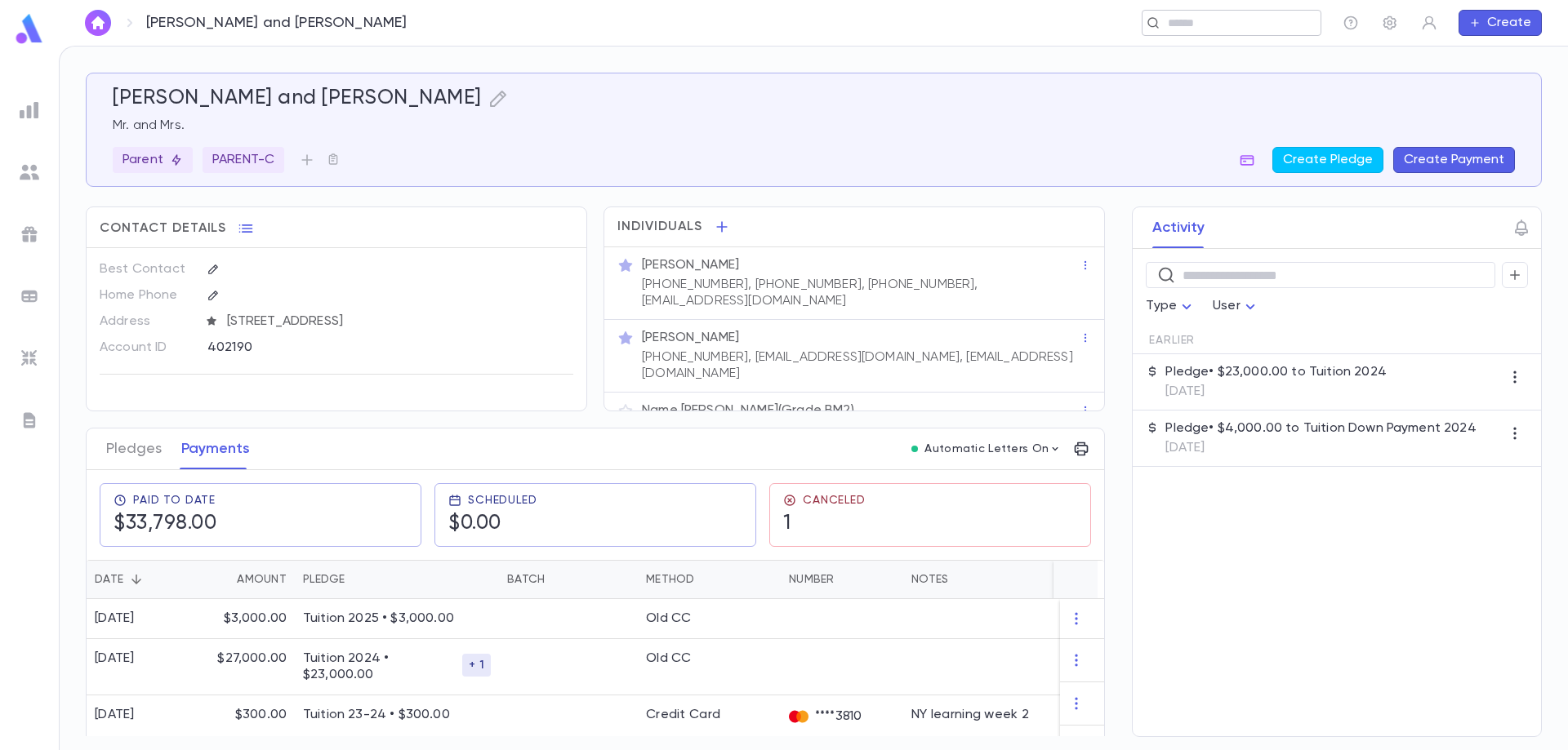
click at [1181, 19] on input "text" at bounding box center [1226, 23] width 127 height 15
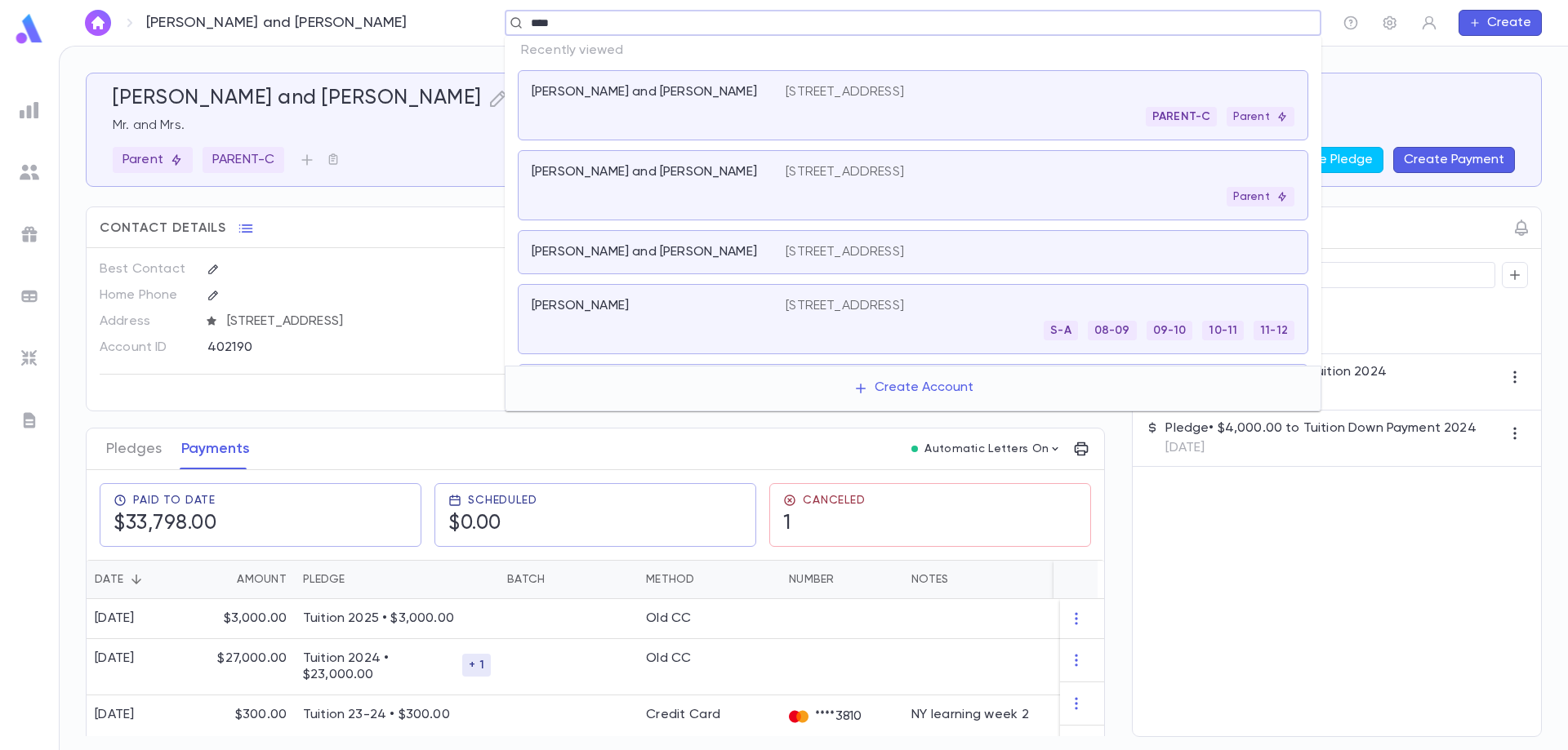
type input "*****"
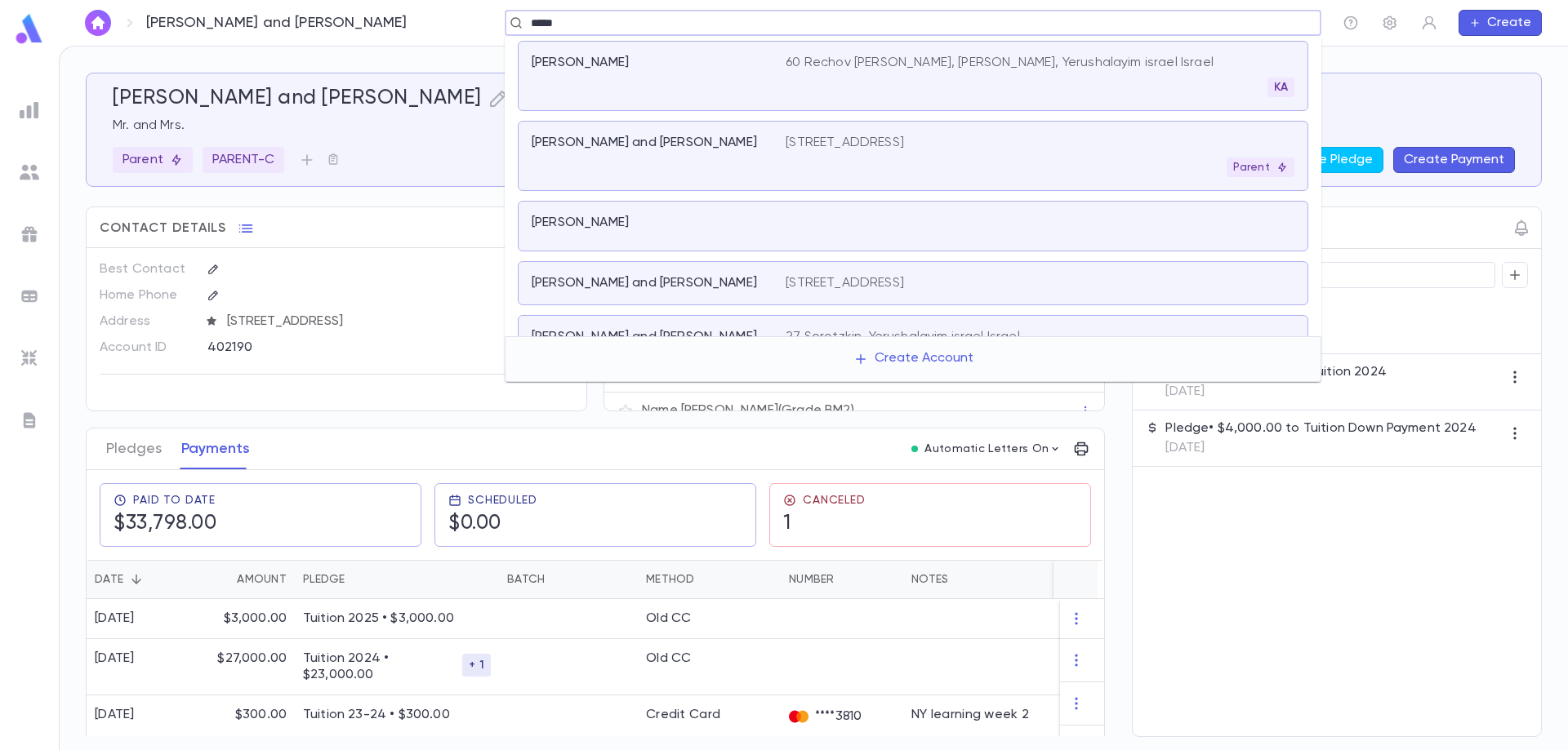
click at [945, 155] on div "[STREET_ADDRESS] Parent" at bounding box center [1040, 156] width 508 height 43
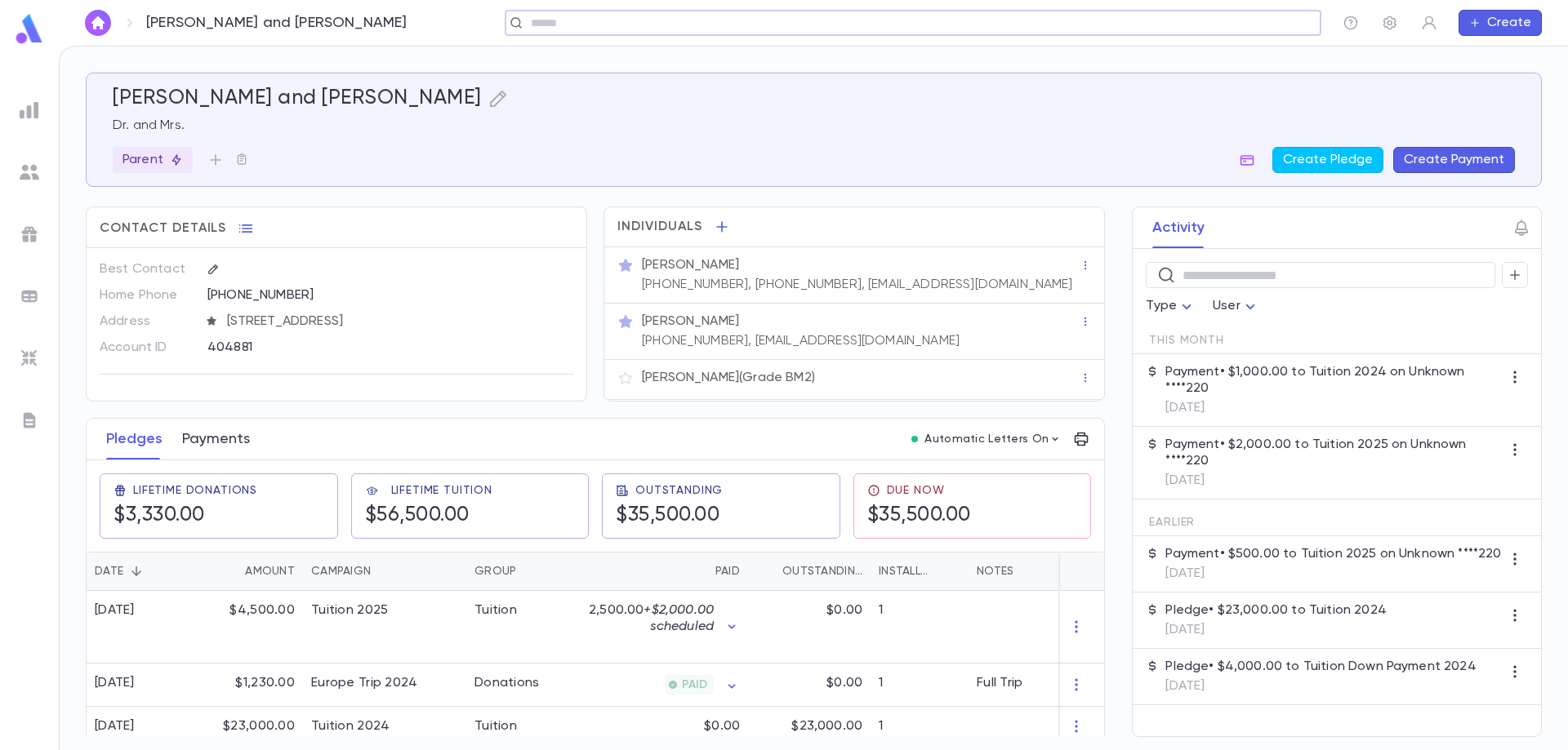
click at [192, 446] on button "Payments" at bounding box center [215, 439] width 68 height 41
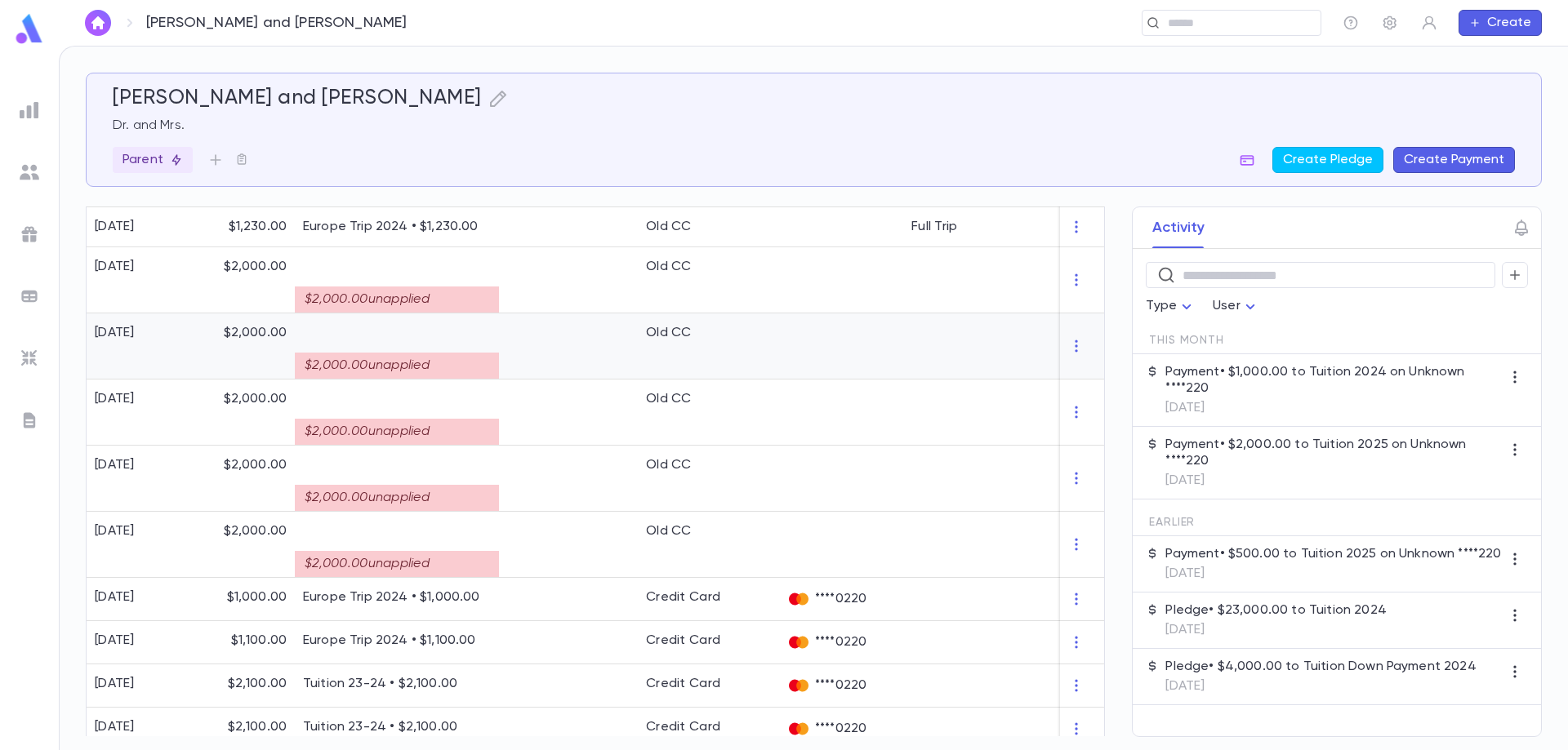
scroll to position [1216, 0]
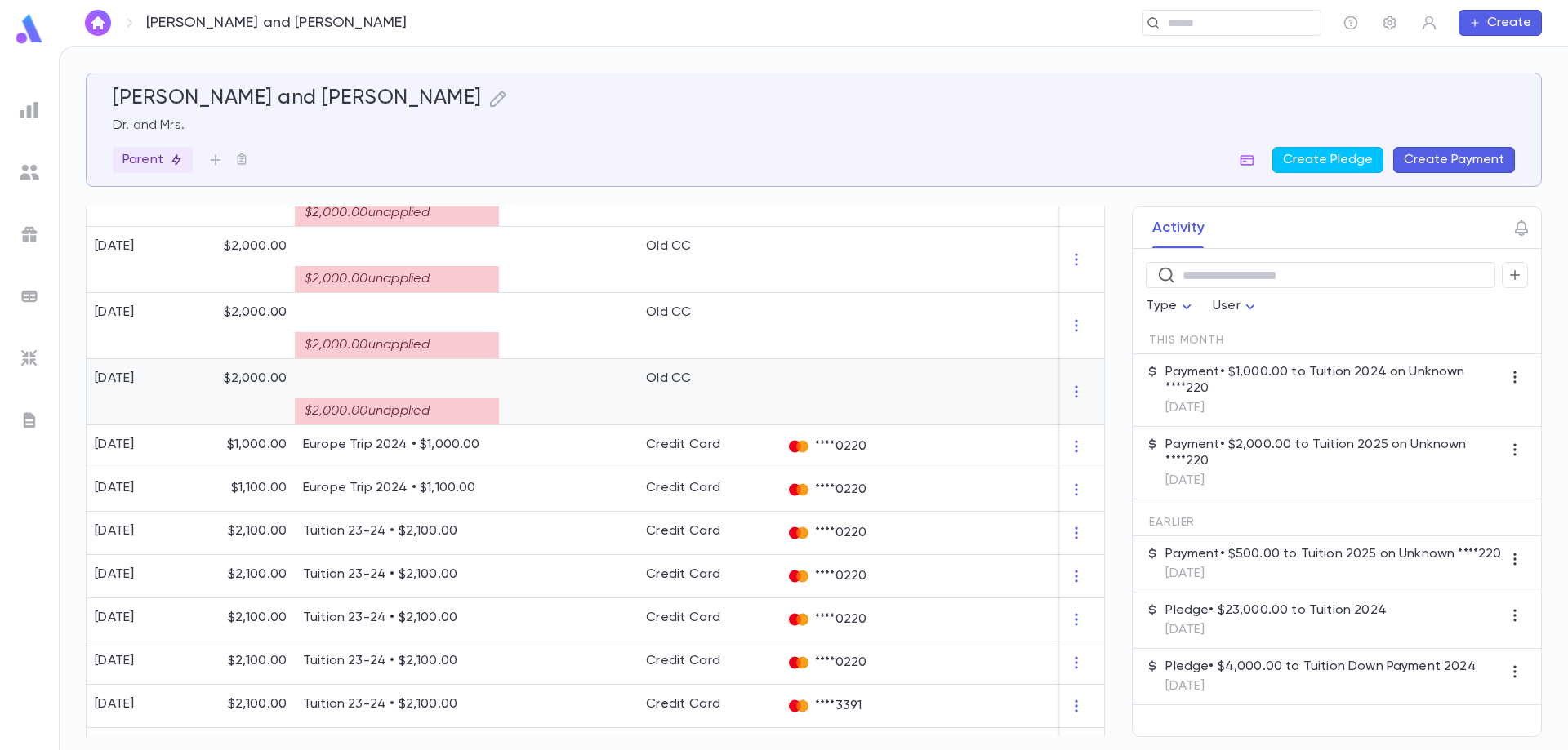
click at [471, 423] on div "$2,000.00 unapplied" at bounding box center [397, 411] width 204 height 26
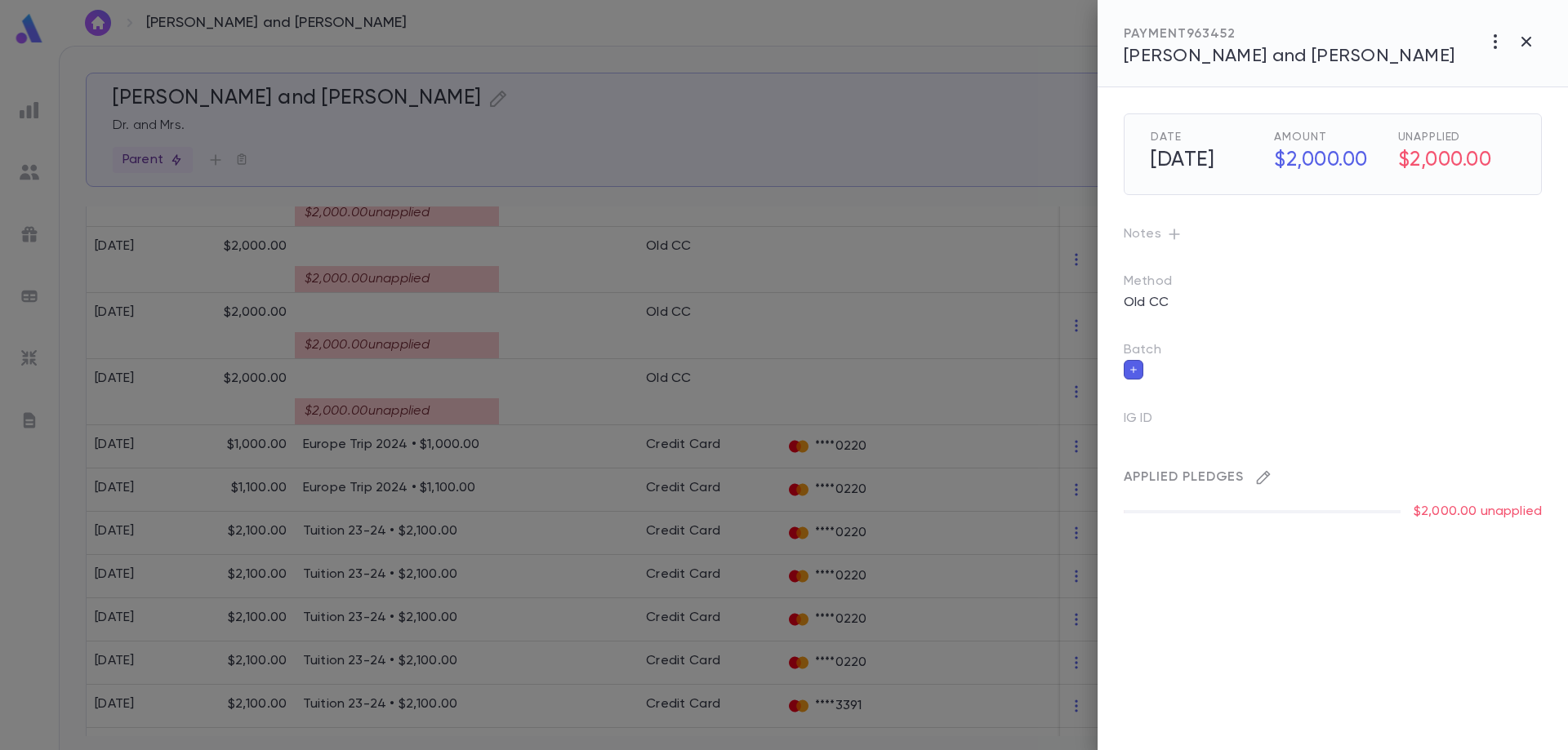
click at [1262, 475] on icon "button" at bounding box center [1263, 478] width 14 height 14
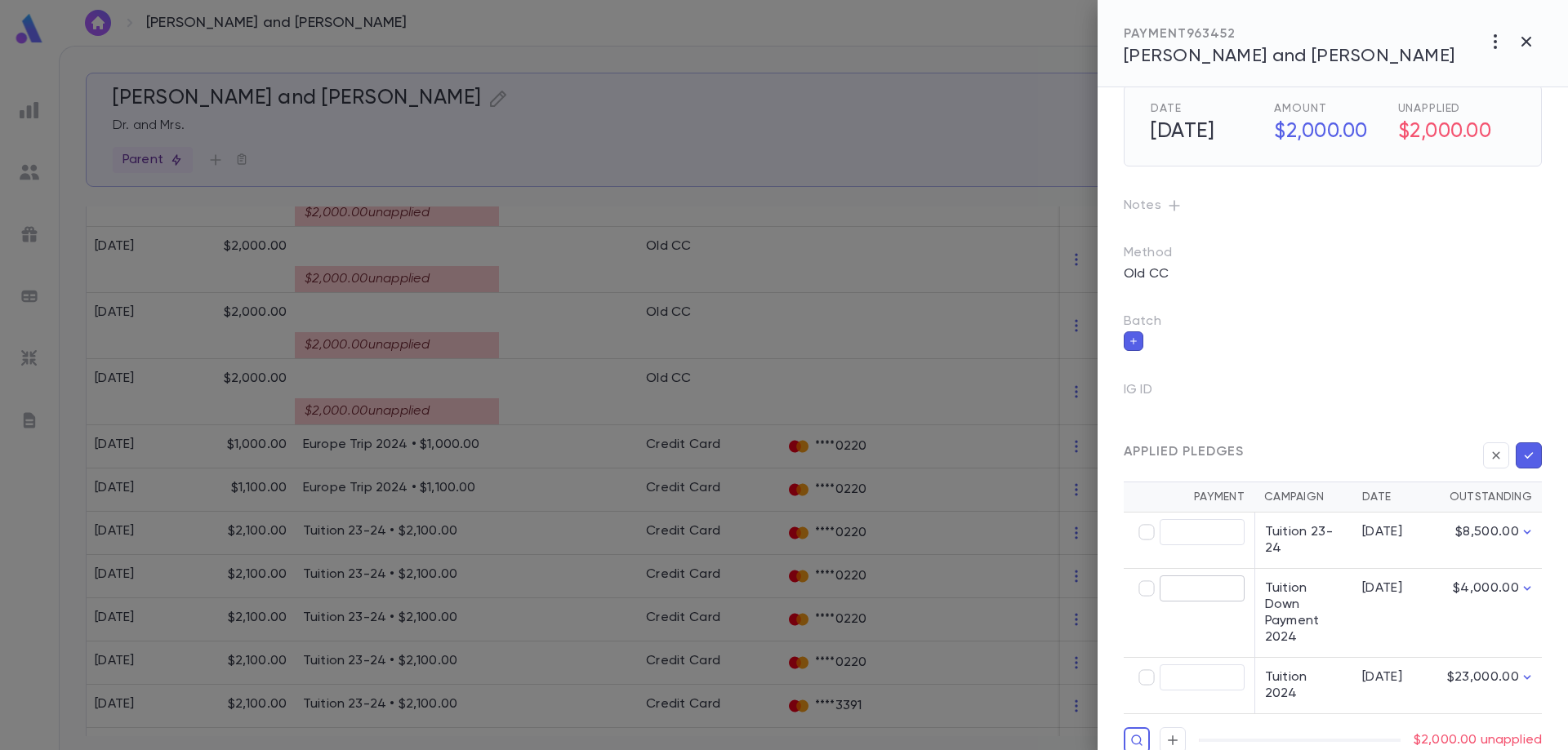
scroll to position [43, 0]
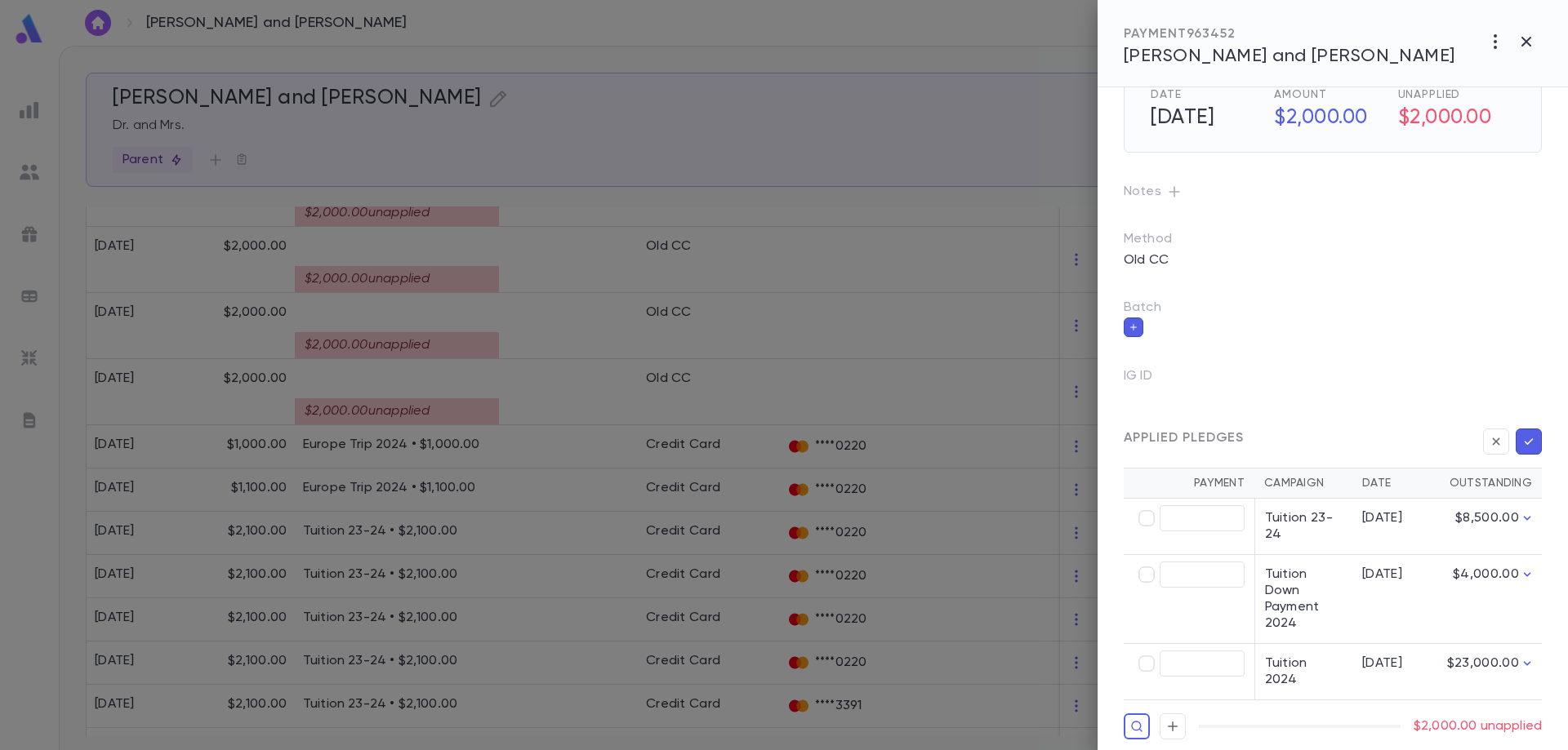
type input "********"
click at [1521, 440] on icon "button" at bounding box center [1528, 442] width 14 height 16
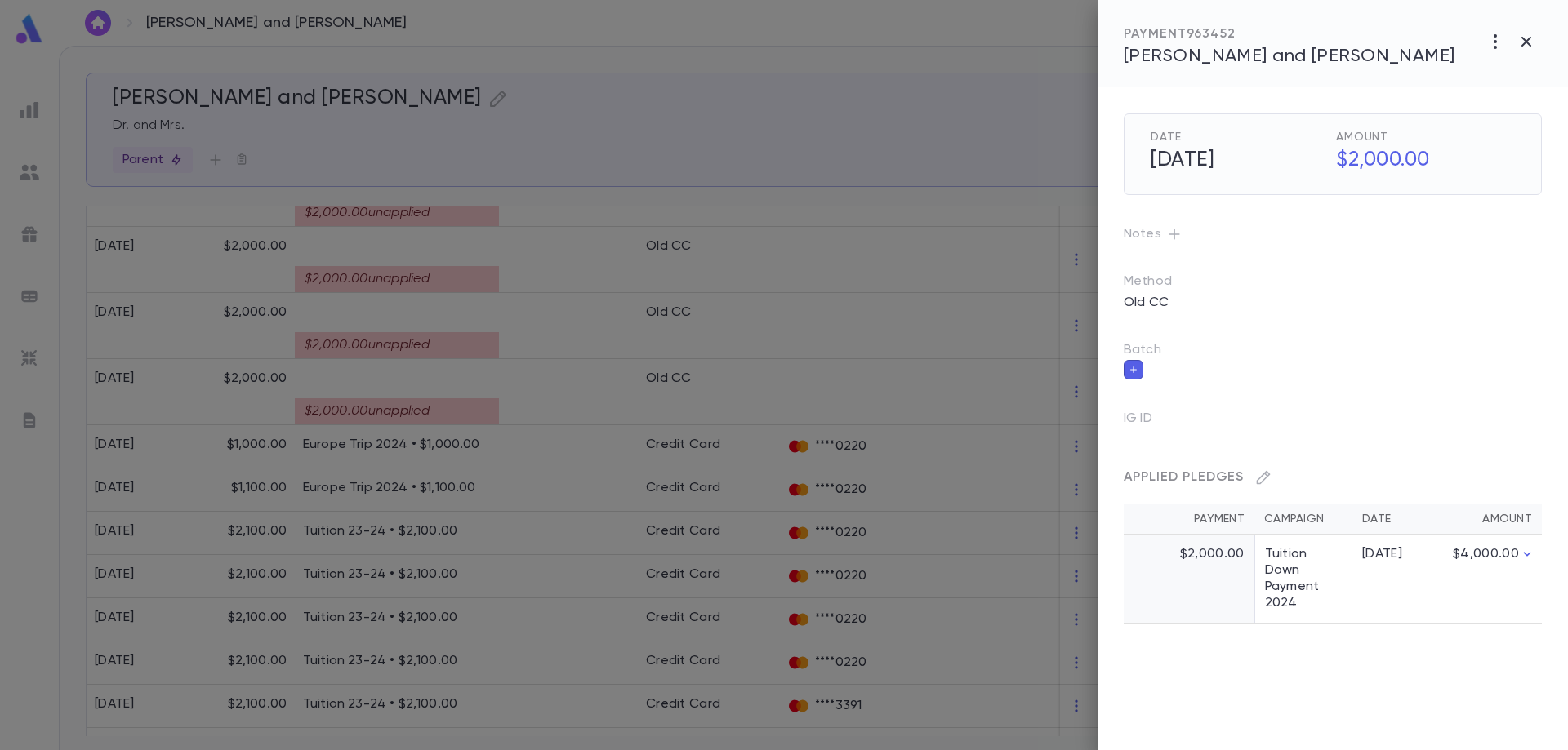
scroll to position [0, 0]
click at [296, 360] on div at bounding box center [784, 375] width 1568 height 750
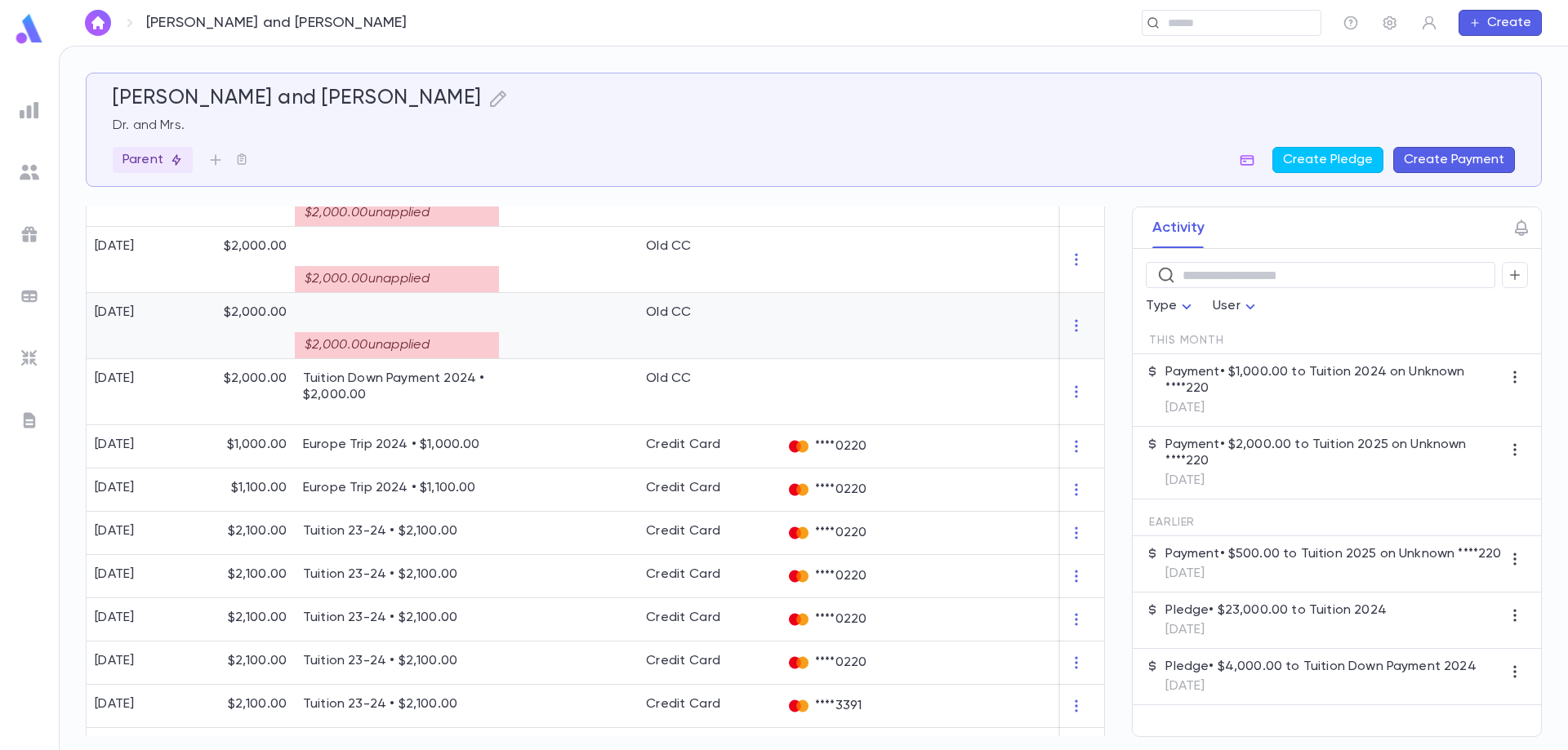
click at [311, 335] on div "$2,000.00 unapplied" at bounding box center [397, 345] width 204 height 26
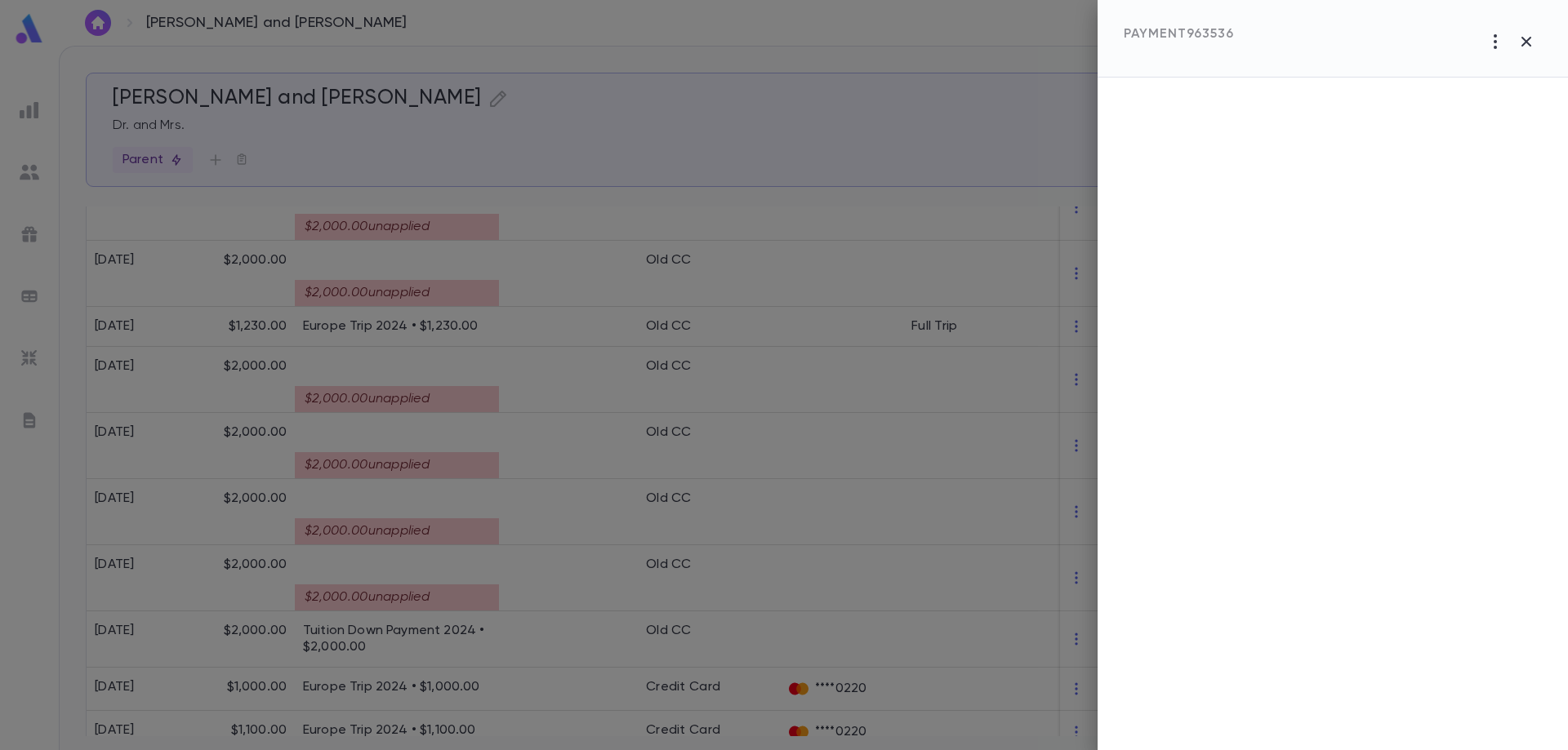
scroll to position [1216, 0]
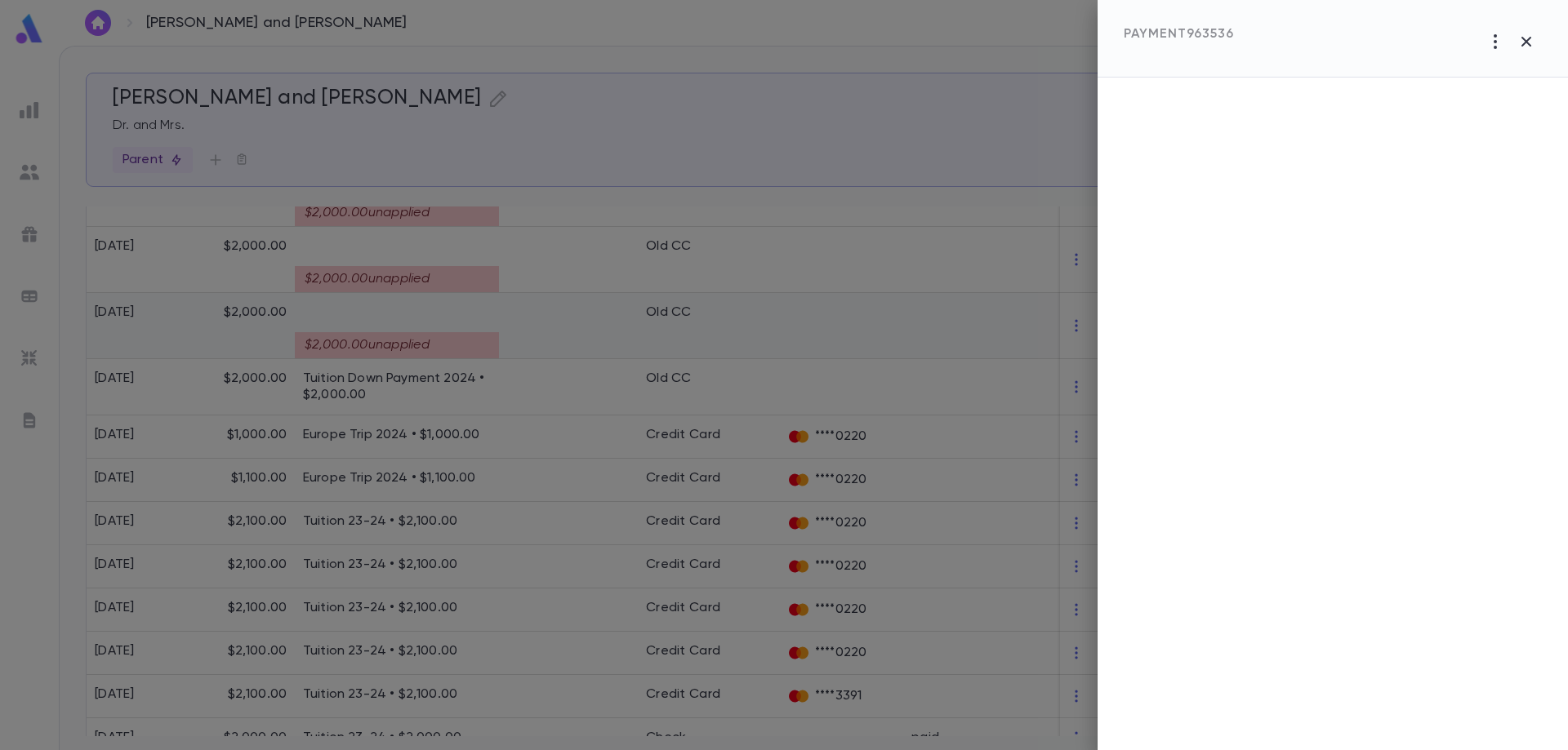
click at [359, 347] on div at bounding box center [784, 375] width 1568 height 750
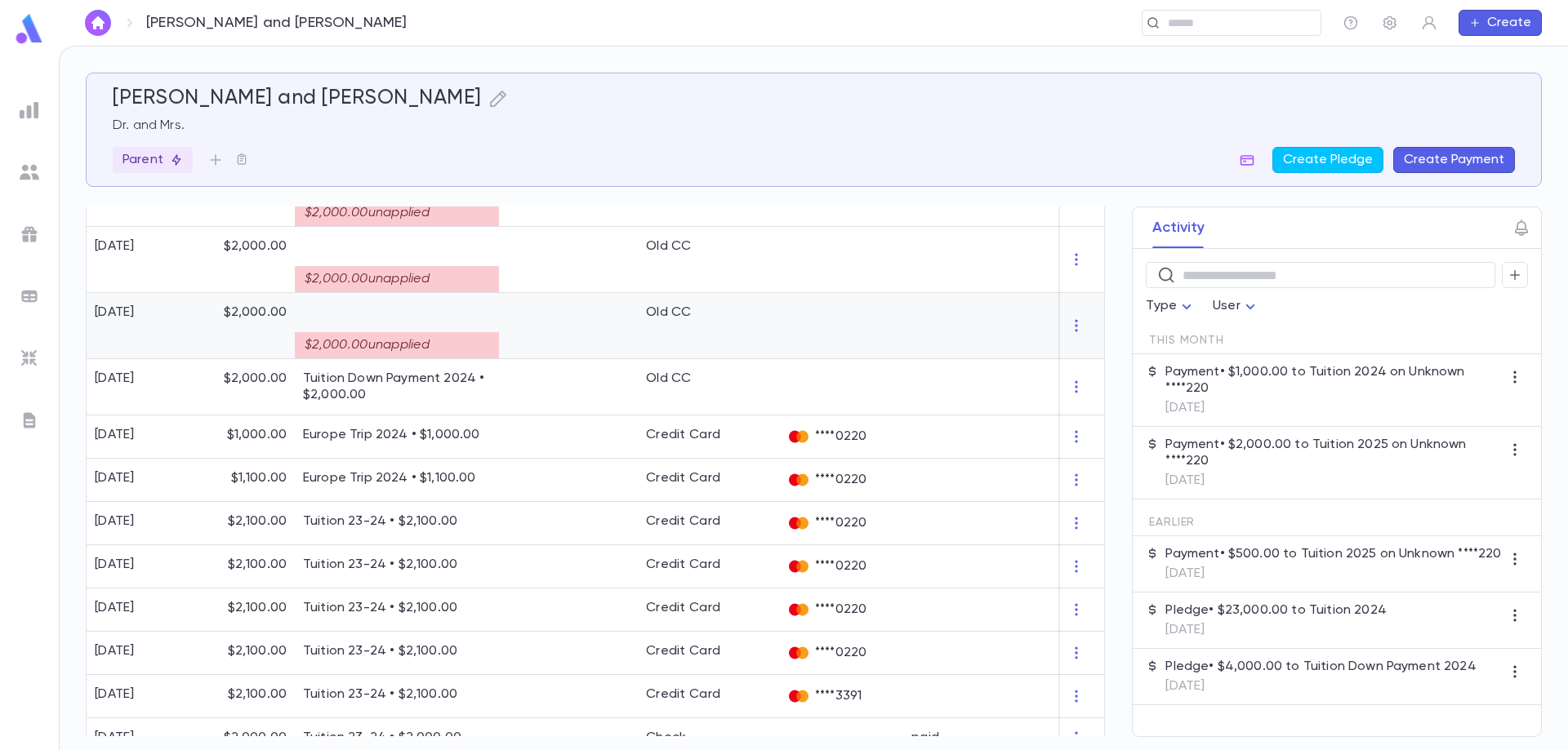
click at [359, 347] on div "$2,000.00 unapplied" at bounding box center [397, 345] width 204 height 26
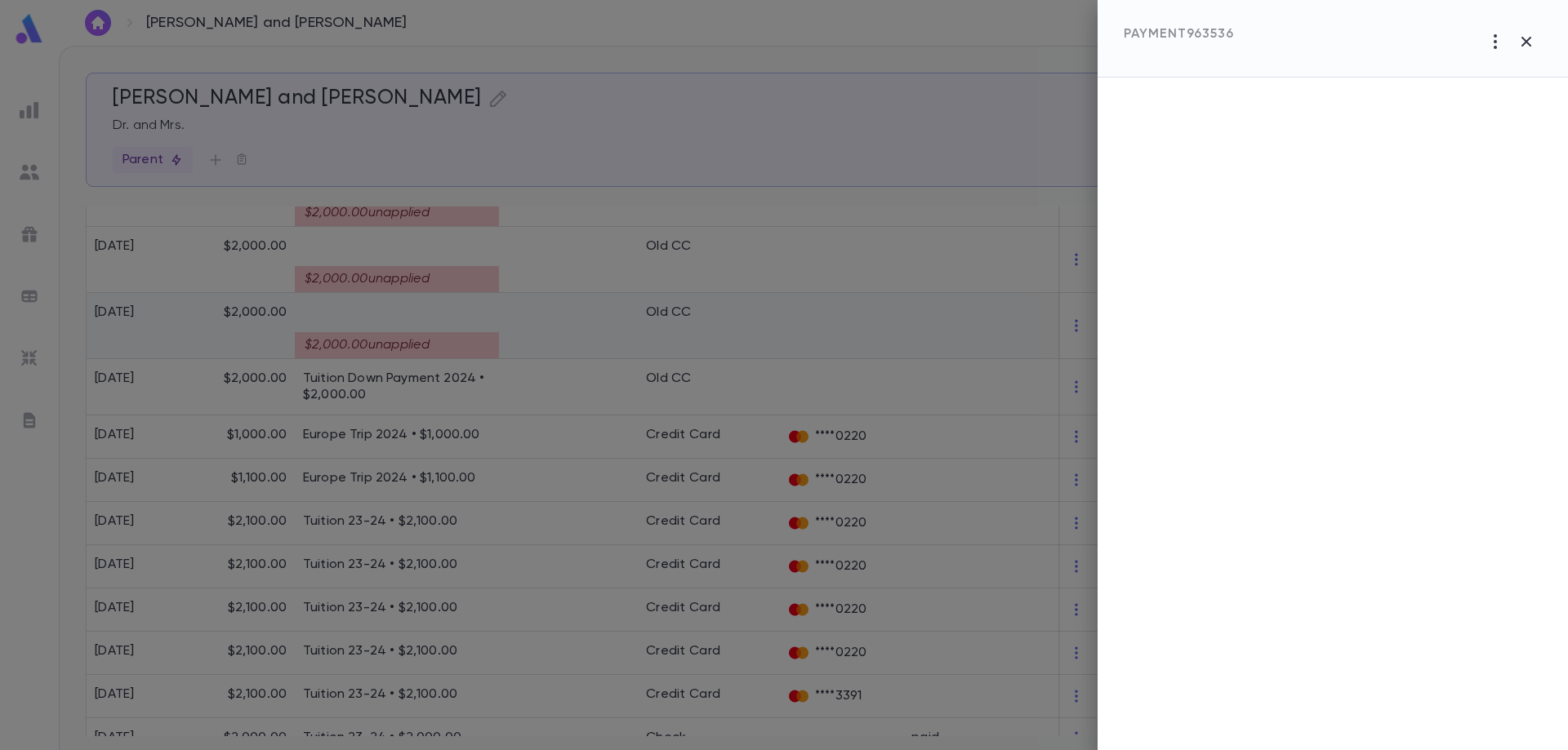
click at [359, 347] on div at bounding box center [784, 375] width 1568 height 750
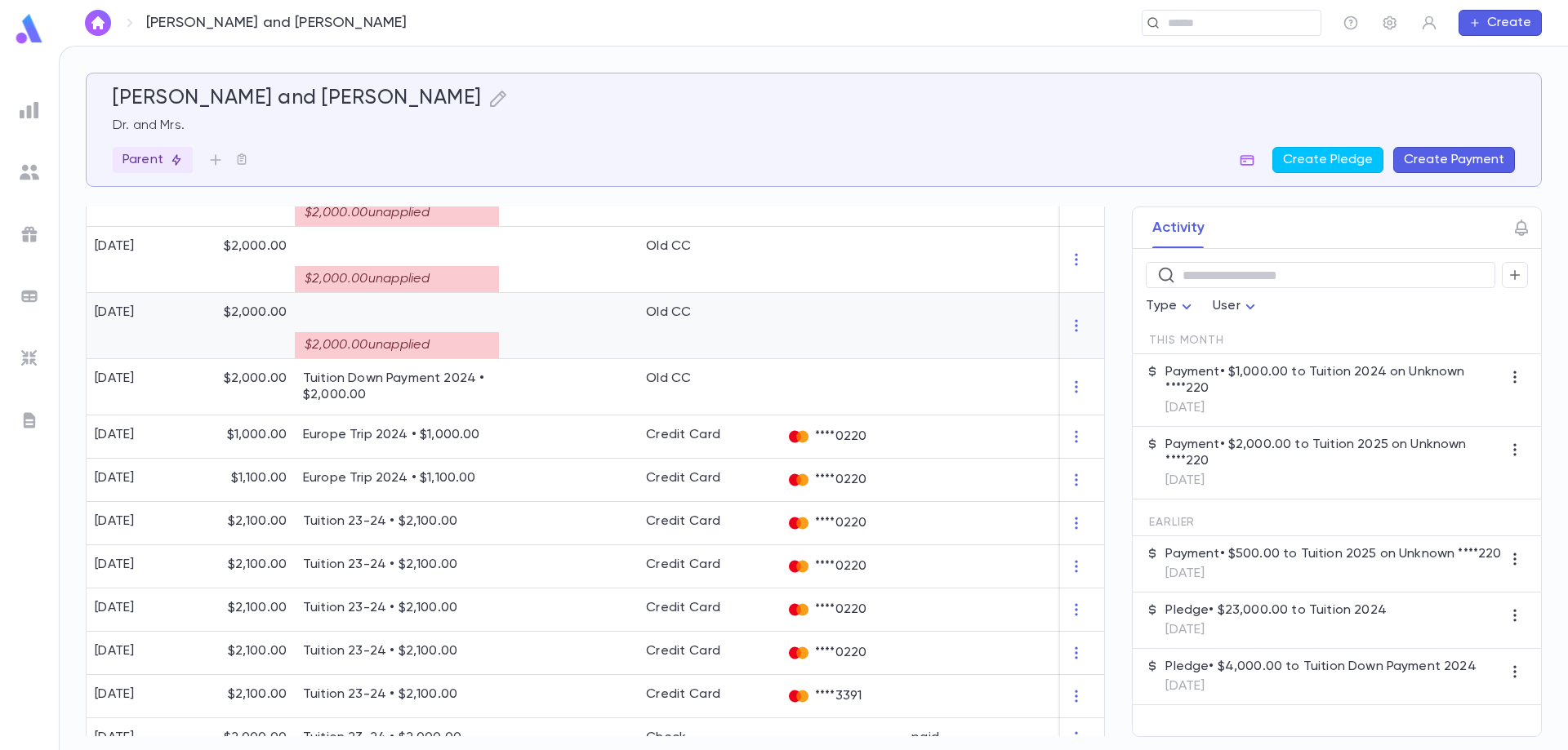
click at [359, 347] on div "$2,000.00 unapplied" at bounding box center [397, 345] width 204 height 26
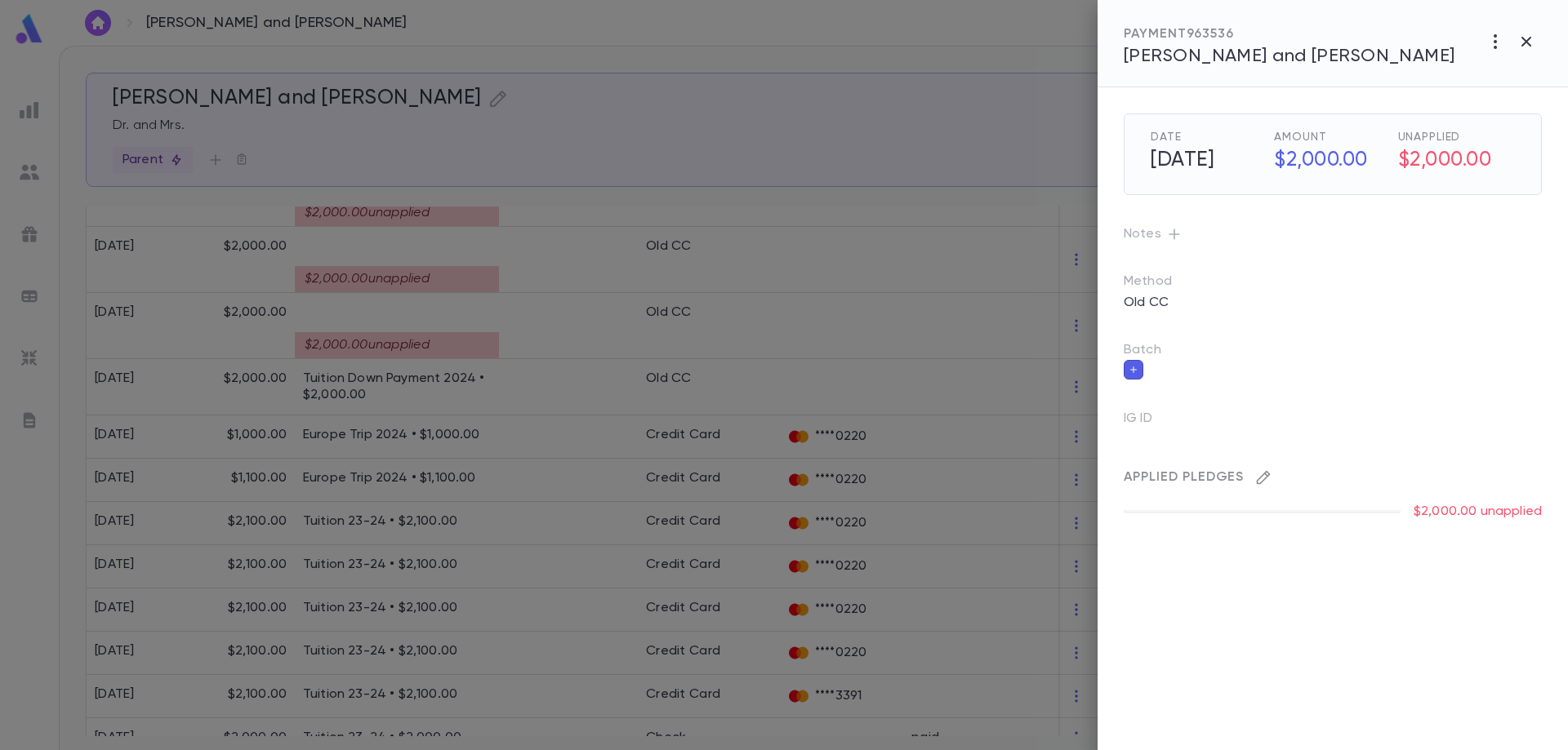
click at [1267, 471] on icon "button" at bounding box center [1263, 478] width 14 height 14
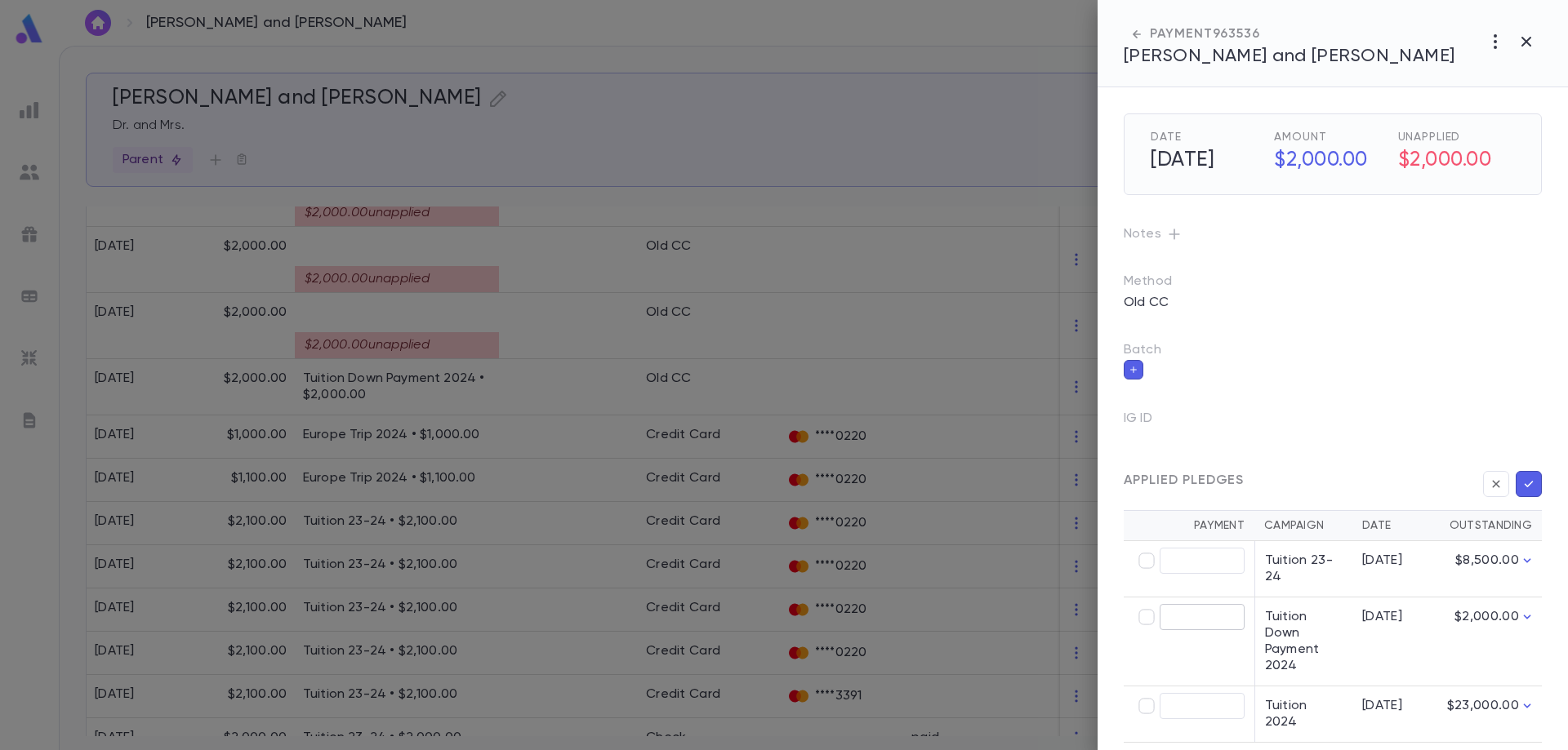
scroll to position [43, 0]
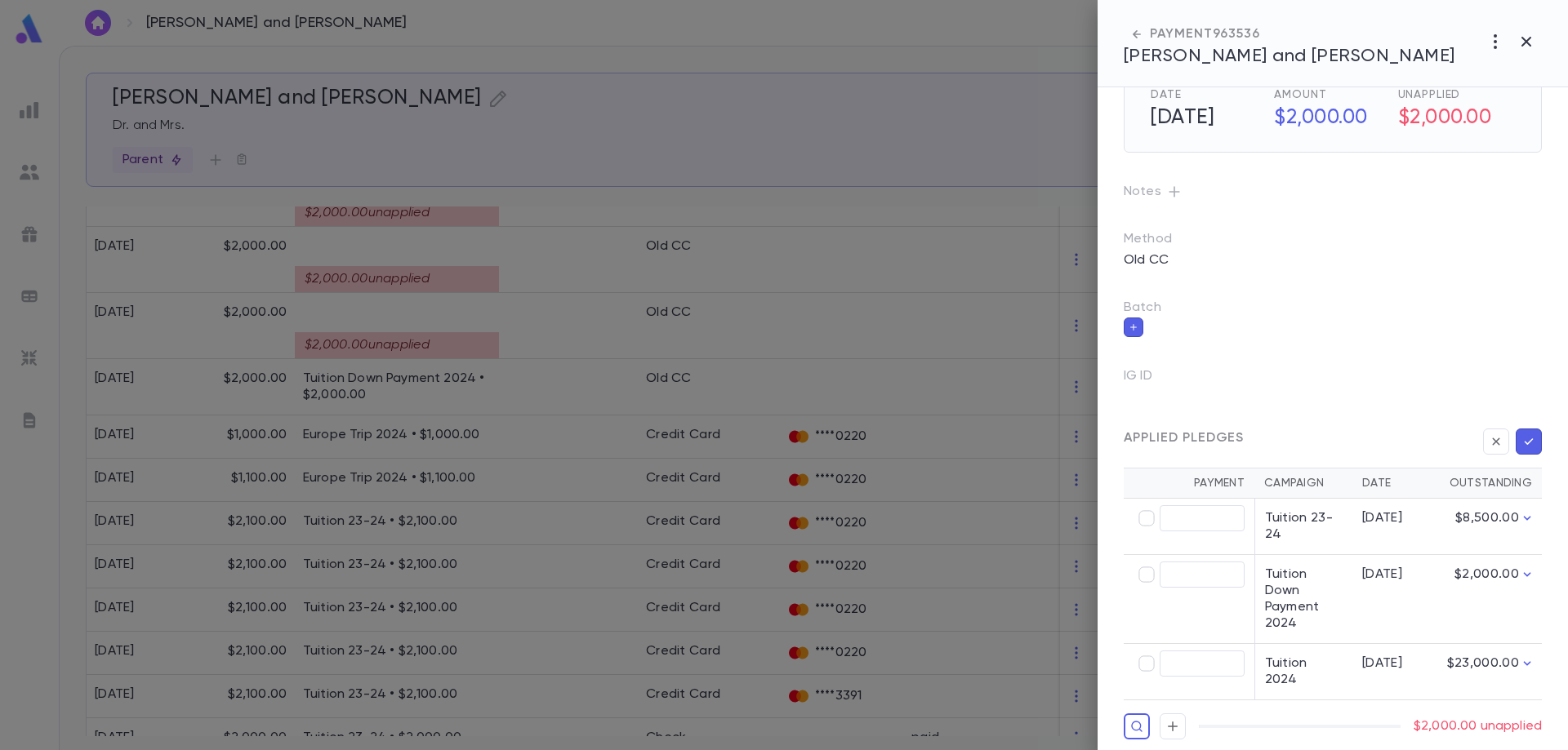
type input "********"
click at [1529, 443] on icon "button" at bounding box center [1528, 442] width 14 height 16
click at [1525, 447] on icon "button" at bounding box center [1528, 442] width 14 height 16
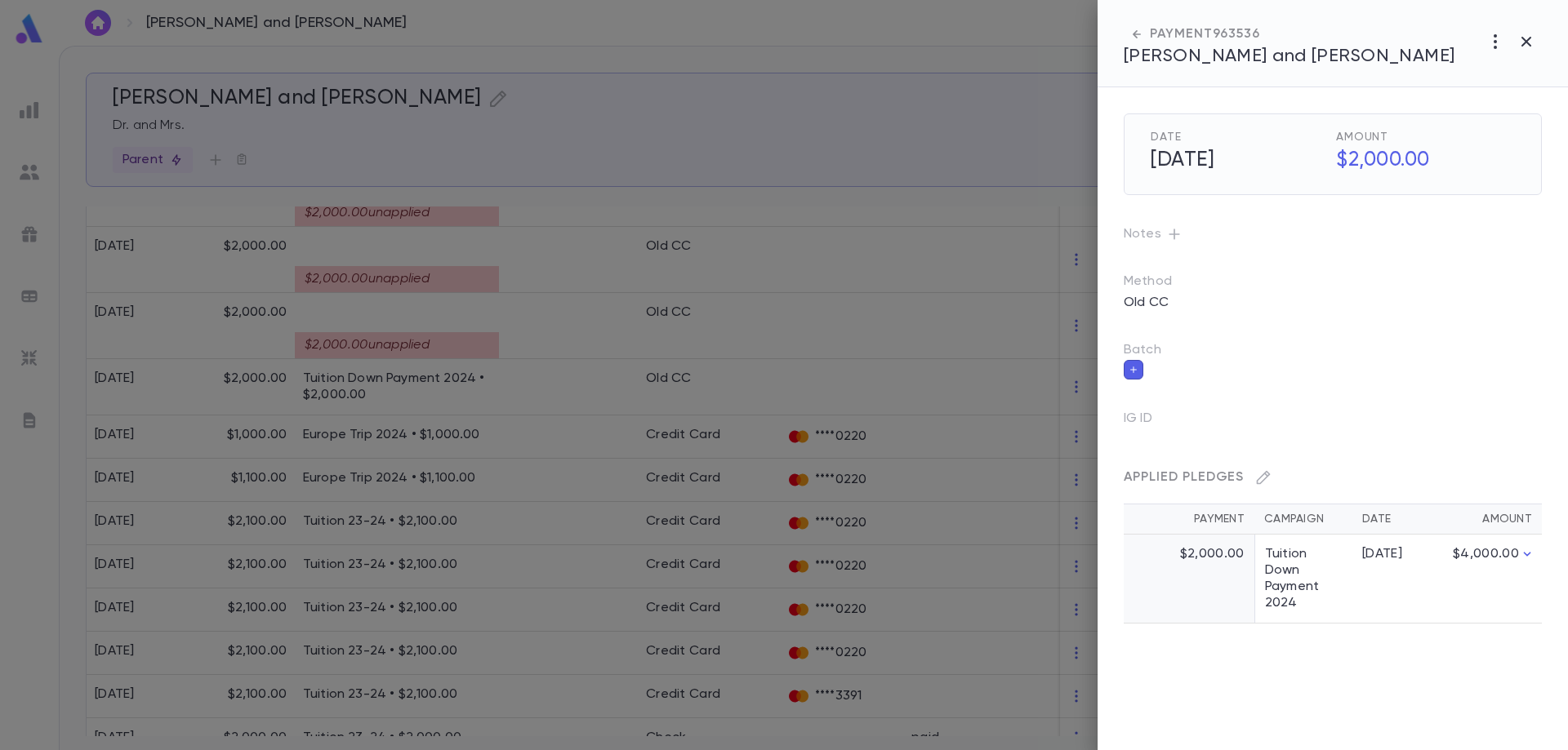
scroll to position [0, 0]
click at [407, 274] on div at bounding box center [784, 375] width 1568 height 750
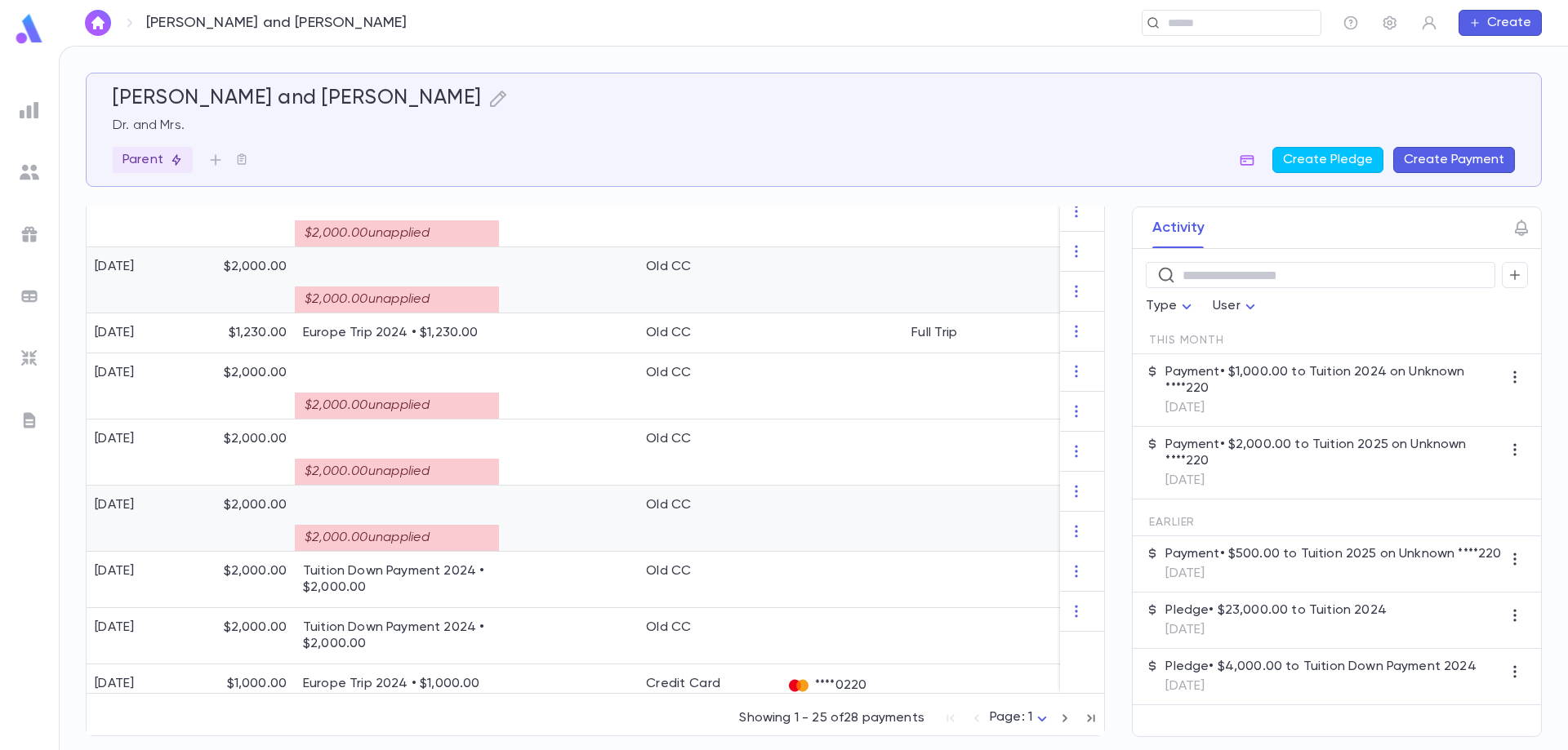
scroll to position [1216, 0]
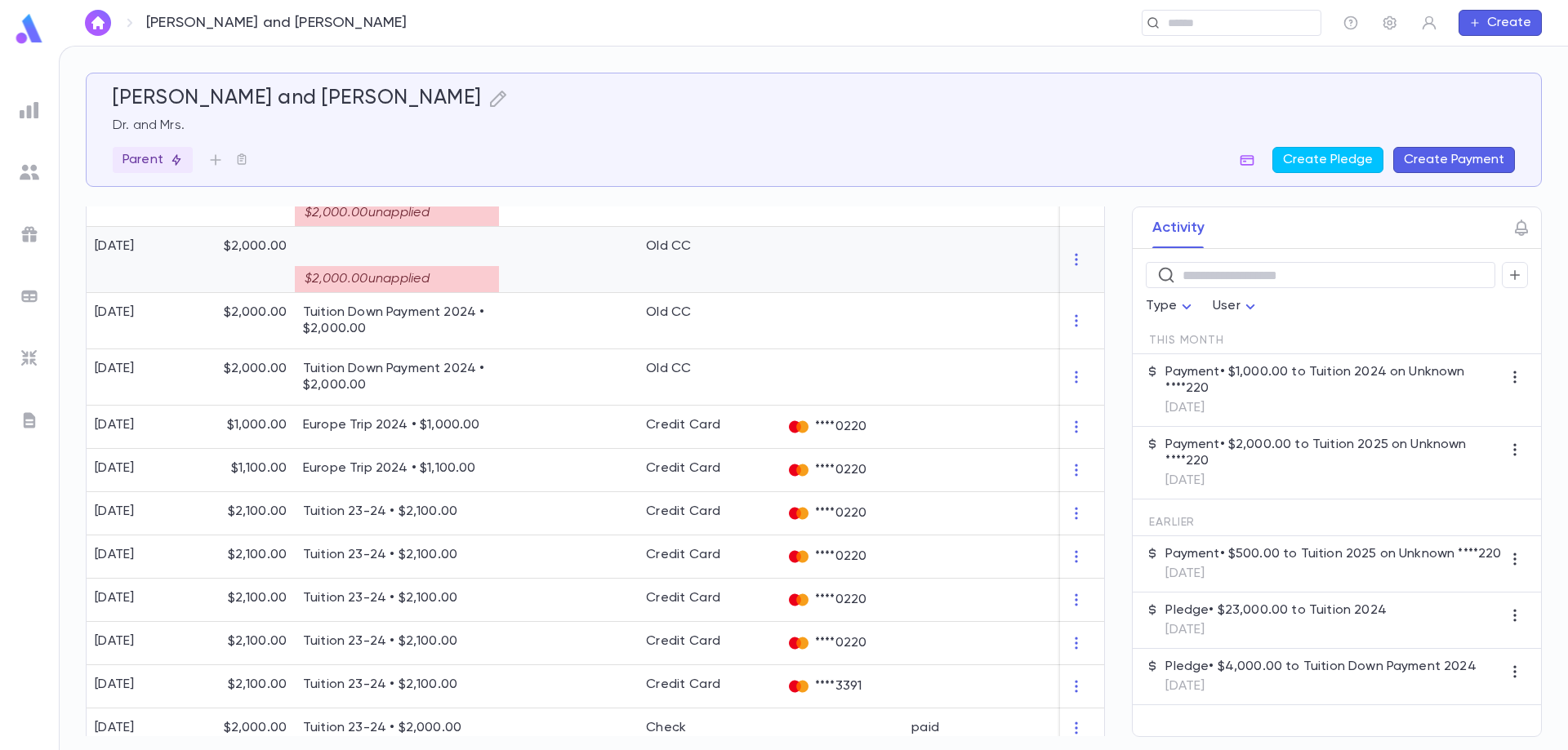
click at [411, 276] on div "$2,000.00 unapplied" at bounding box center [397, 279] width 204 height 26
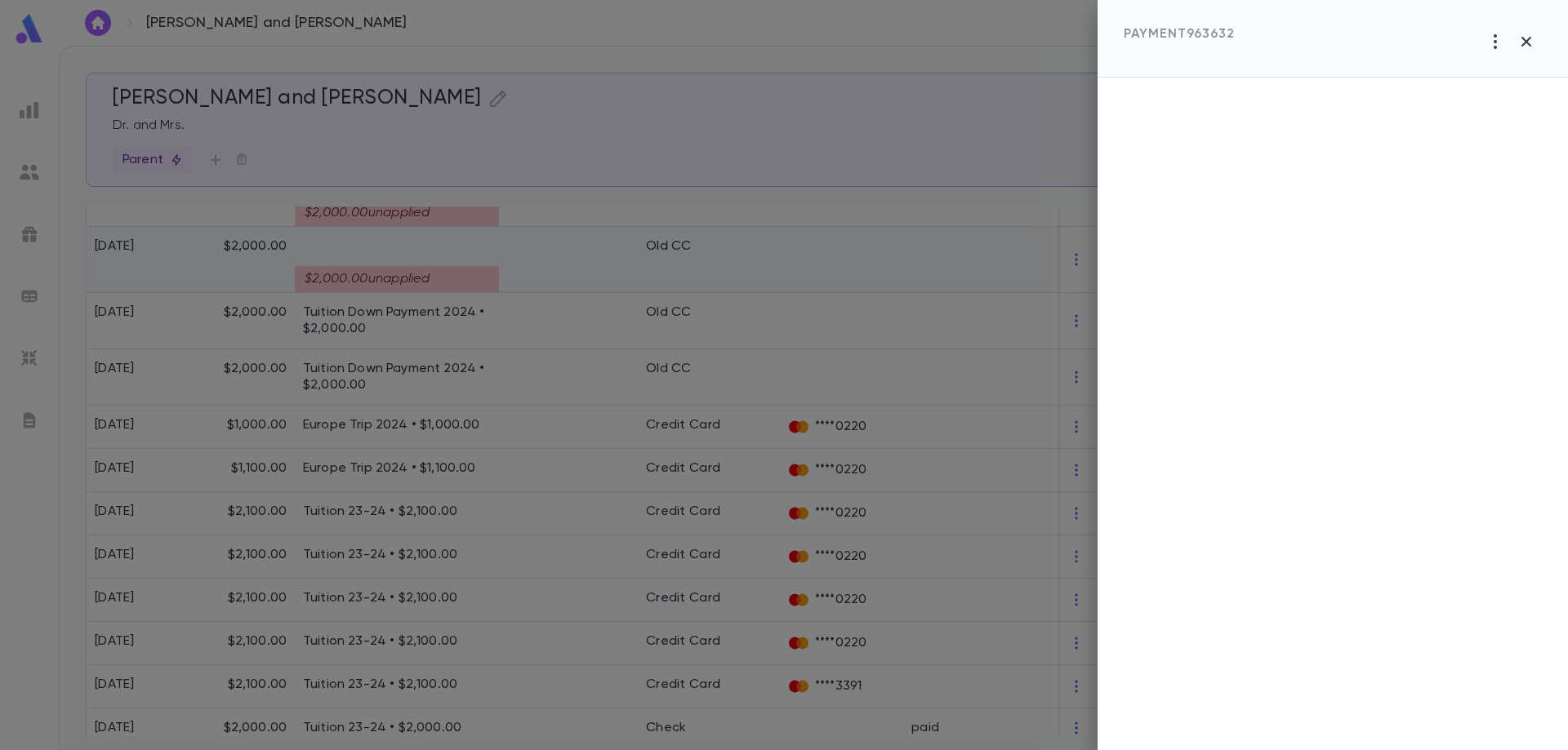
click at [411, 276] on div at bounding box center [784, 375] width 1568 height 750
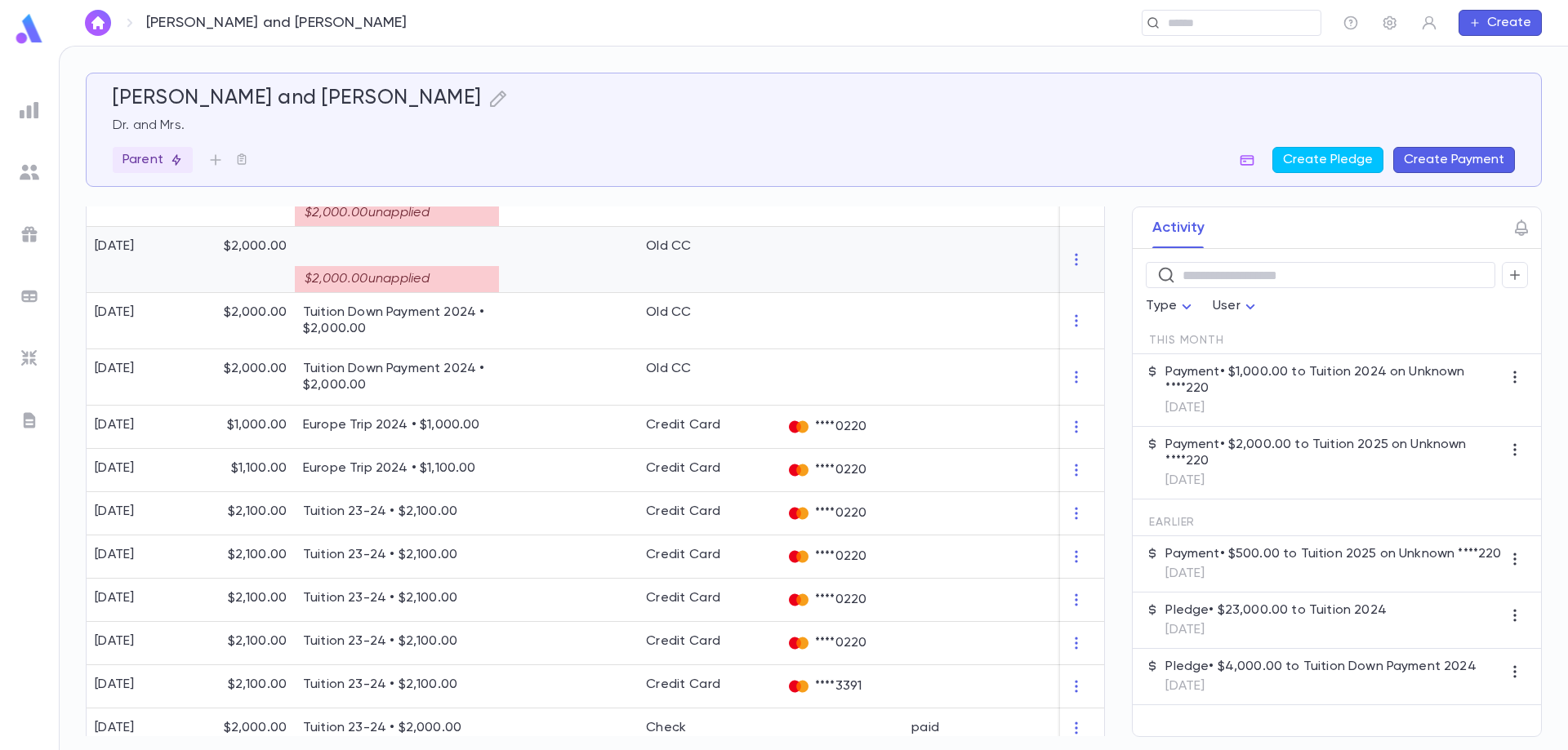
click at [416, 274] on div "$2,000.00 unapplied" at bounding box center [397, 279] width 204 height 26
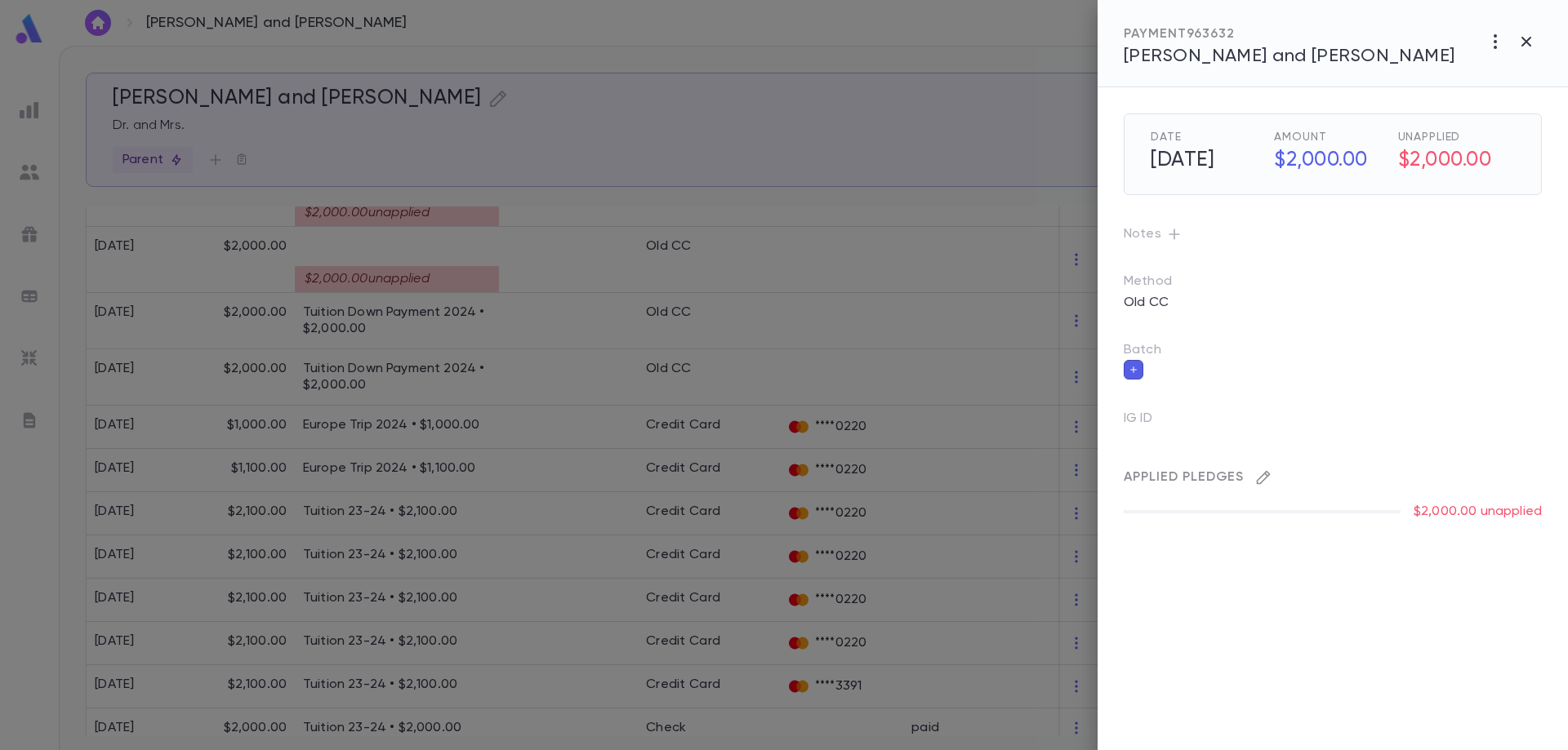
click at [1260, 477] on icon "button" at bounding box center [1263, 477] width 16 height 16
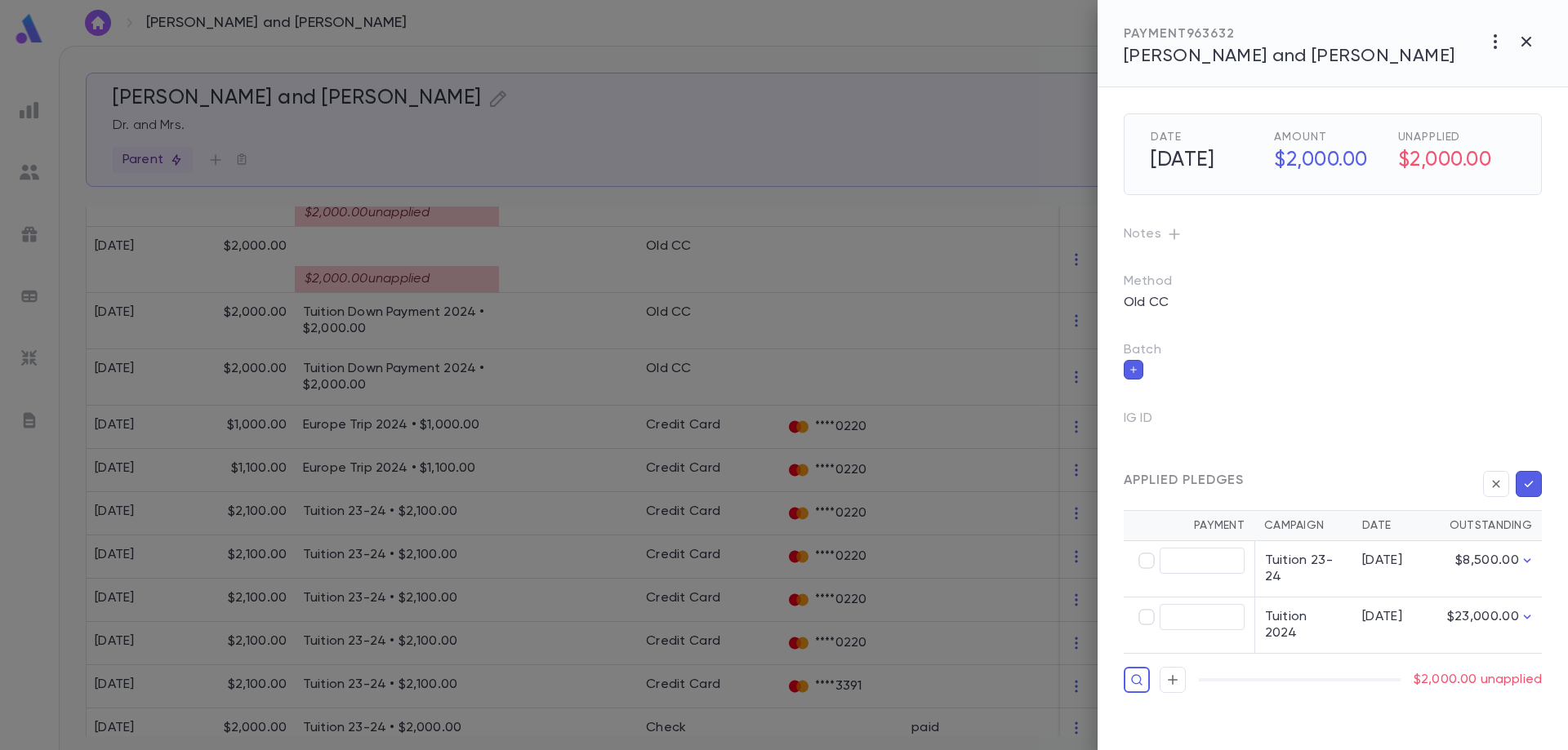
type input "********"
click at [1538, 485] on button "button" at bounding box center [1528, 484] width 26 height 26
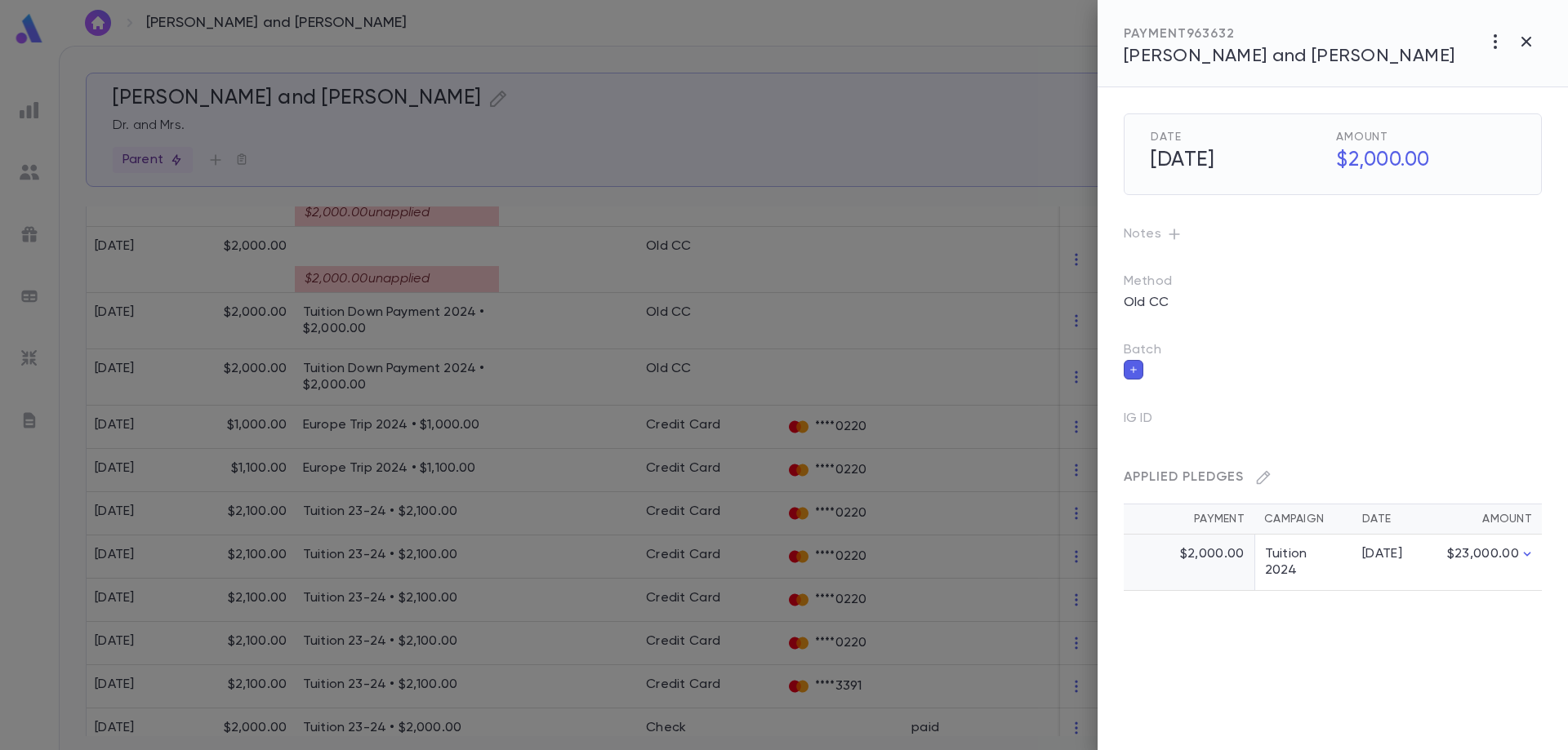
click at [501, 380] on div at bounding box center [784, 375] width 1568 height 750
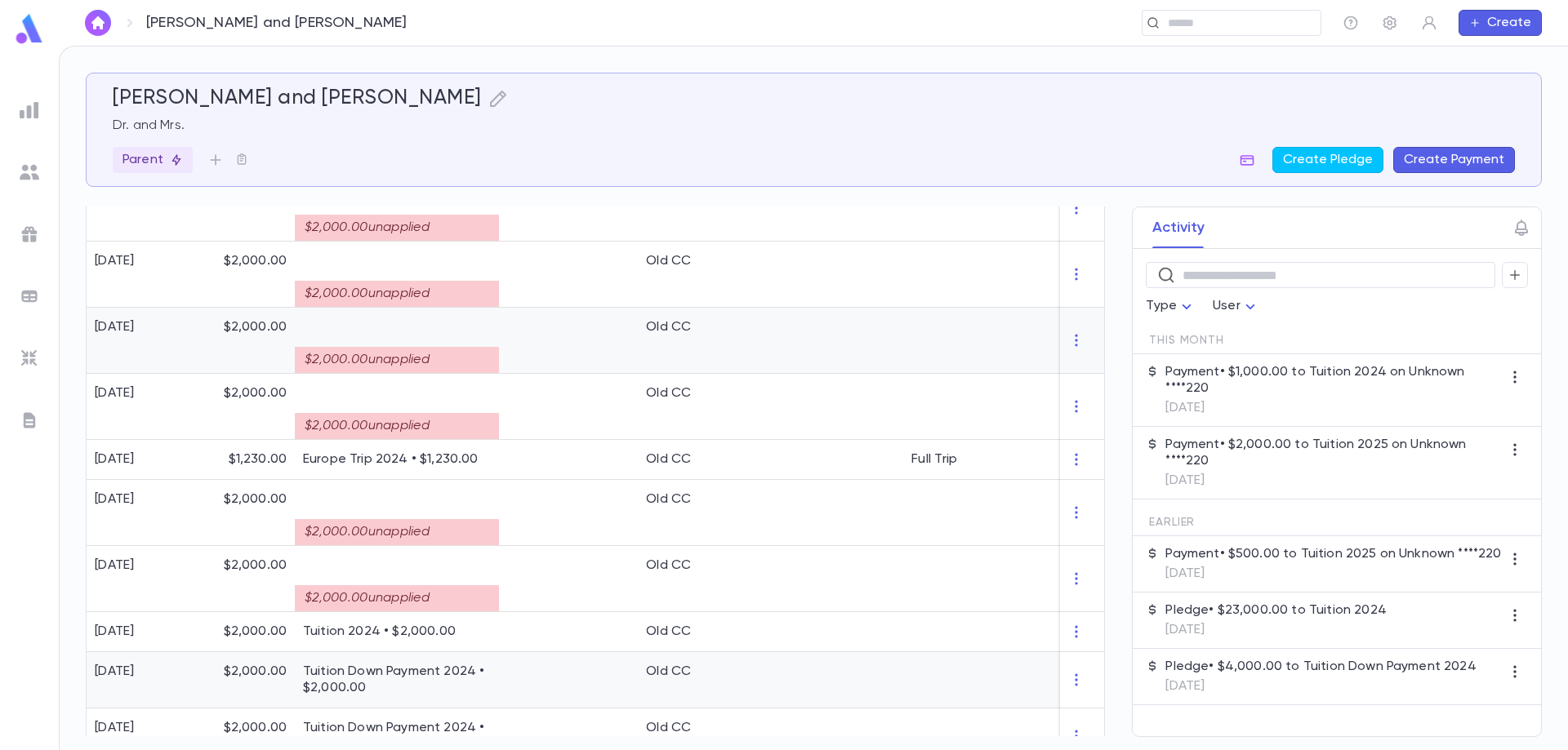
scroll to position [801, 0]
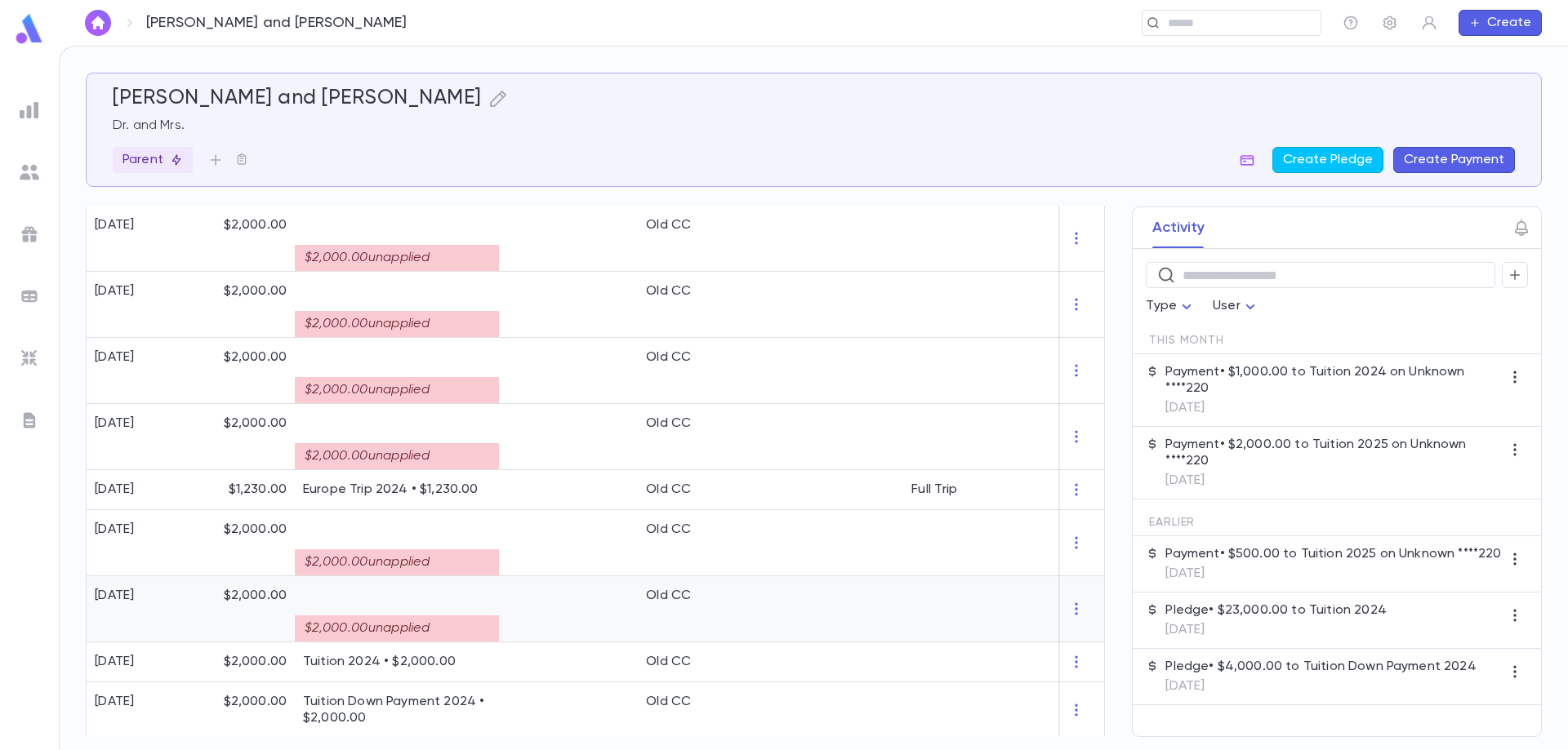
click at [376, 631] on div "$2,000.00 unapplied" at bounding box center [397, 628] width 204 height 26
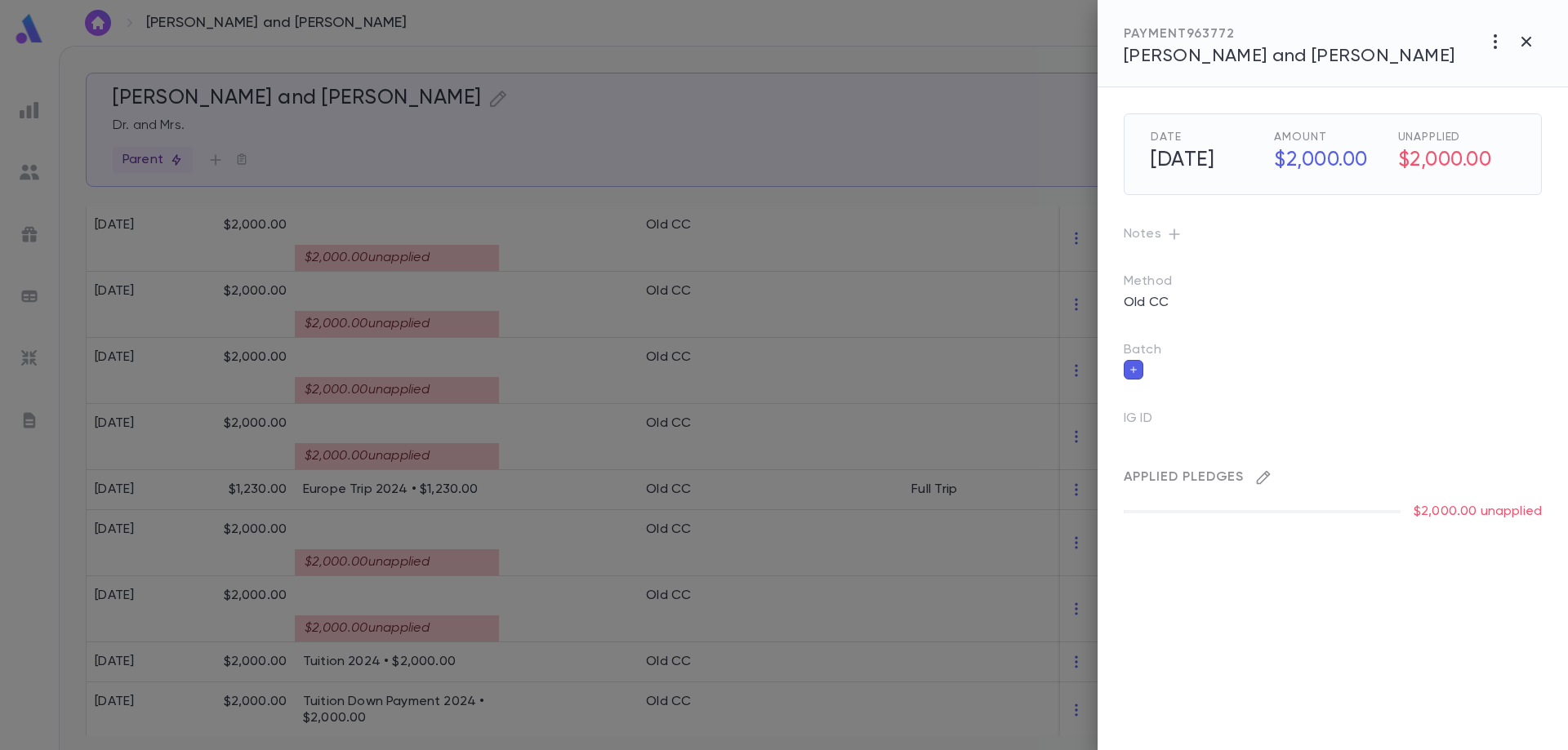
click at [1262, 474] on icon "button" at bounding box center [1263, 477] width 16 height 16
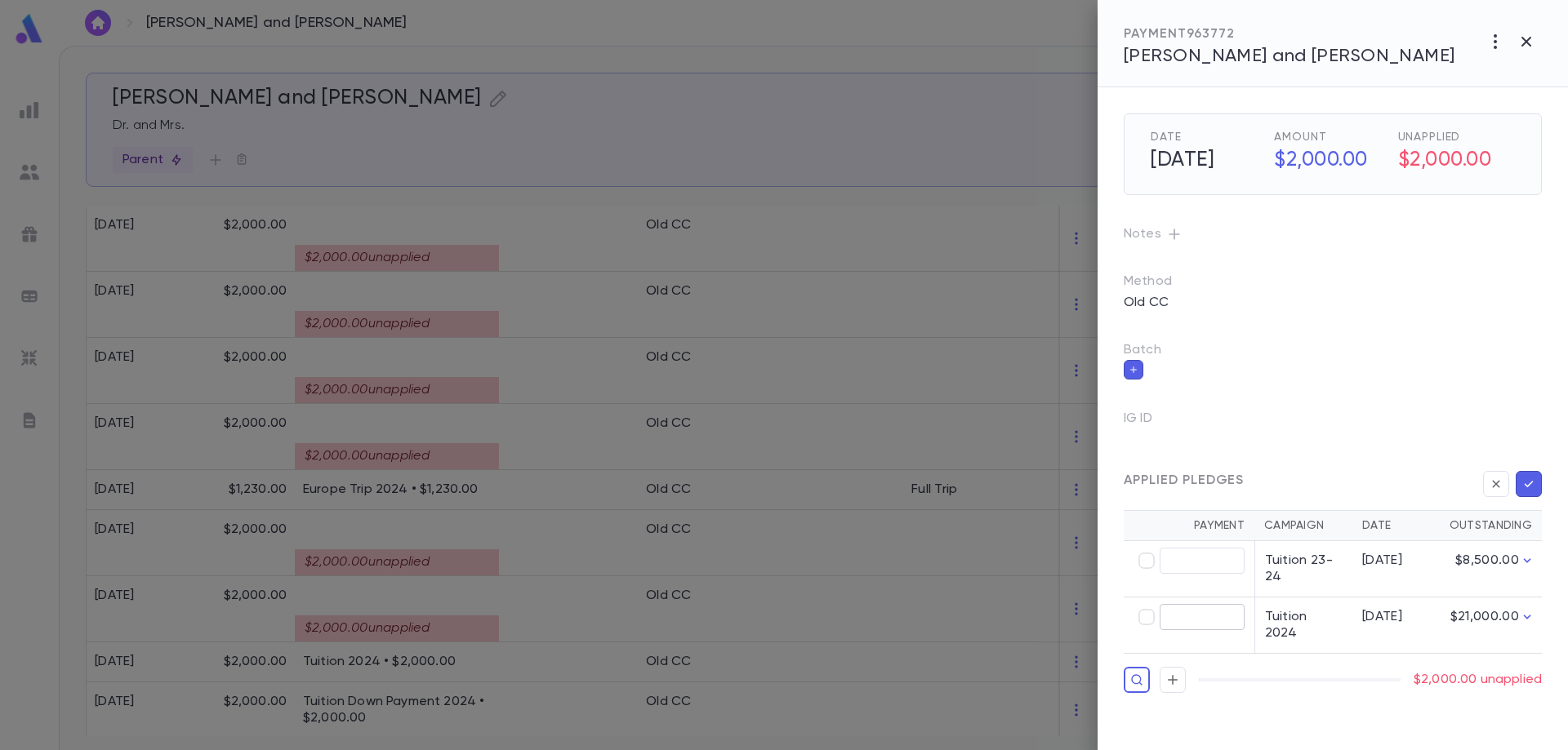
type input "********"
click at [1524, 485] on icon "button" at bounding box center [1528, 484] width 14 height 16
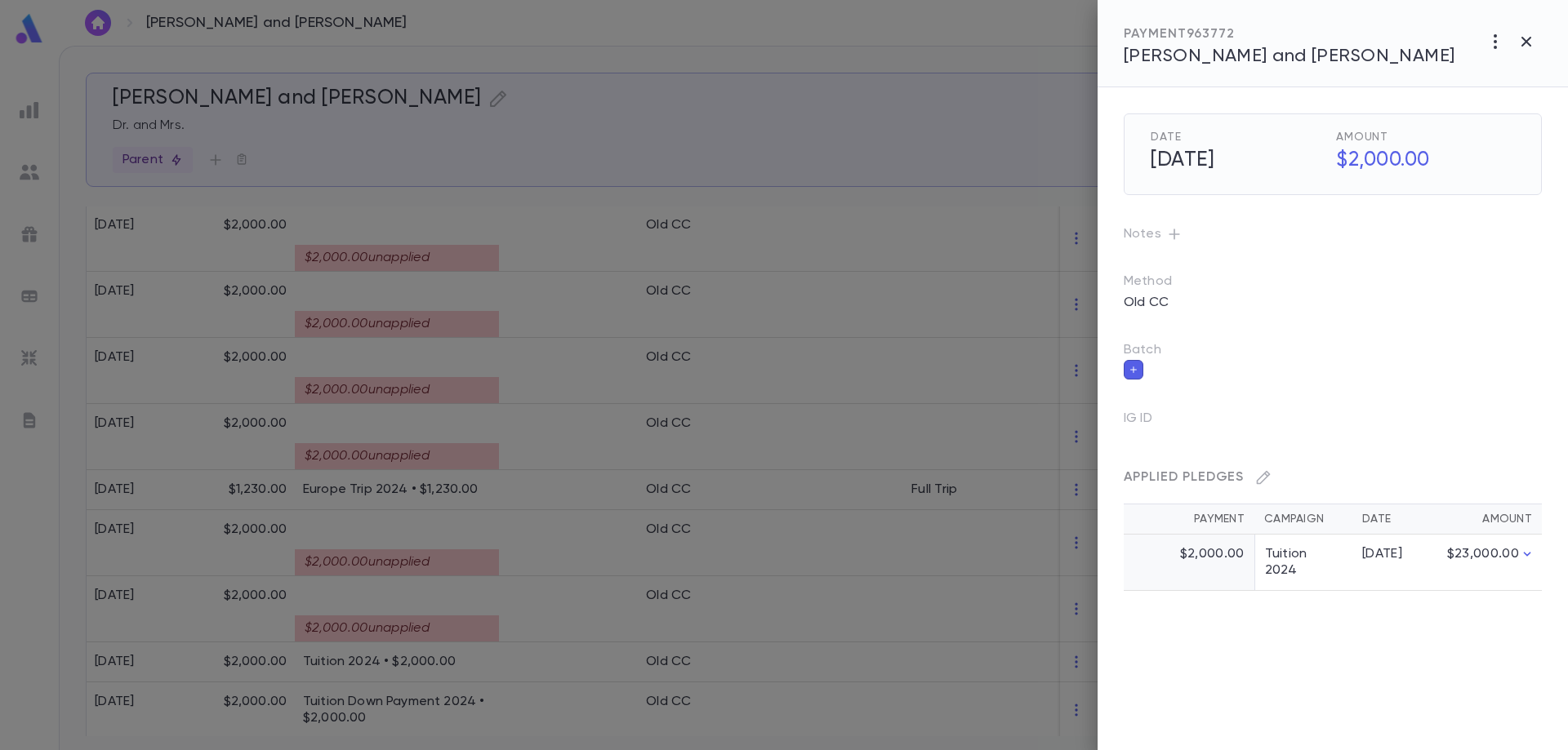
click at [417, 569] on div at bounding box center [784, 375] width 1568 height 750
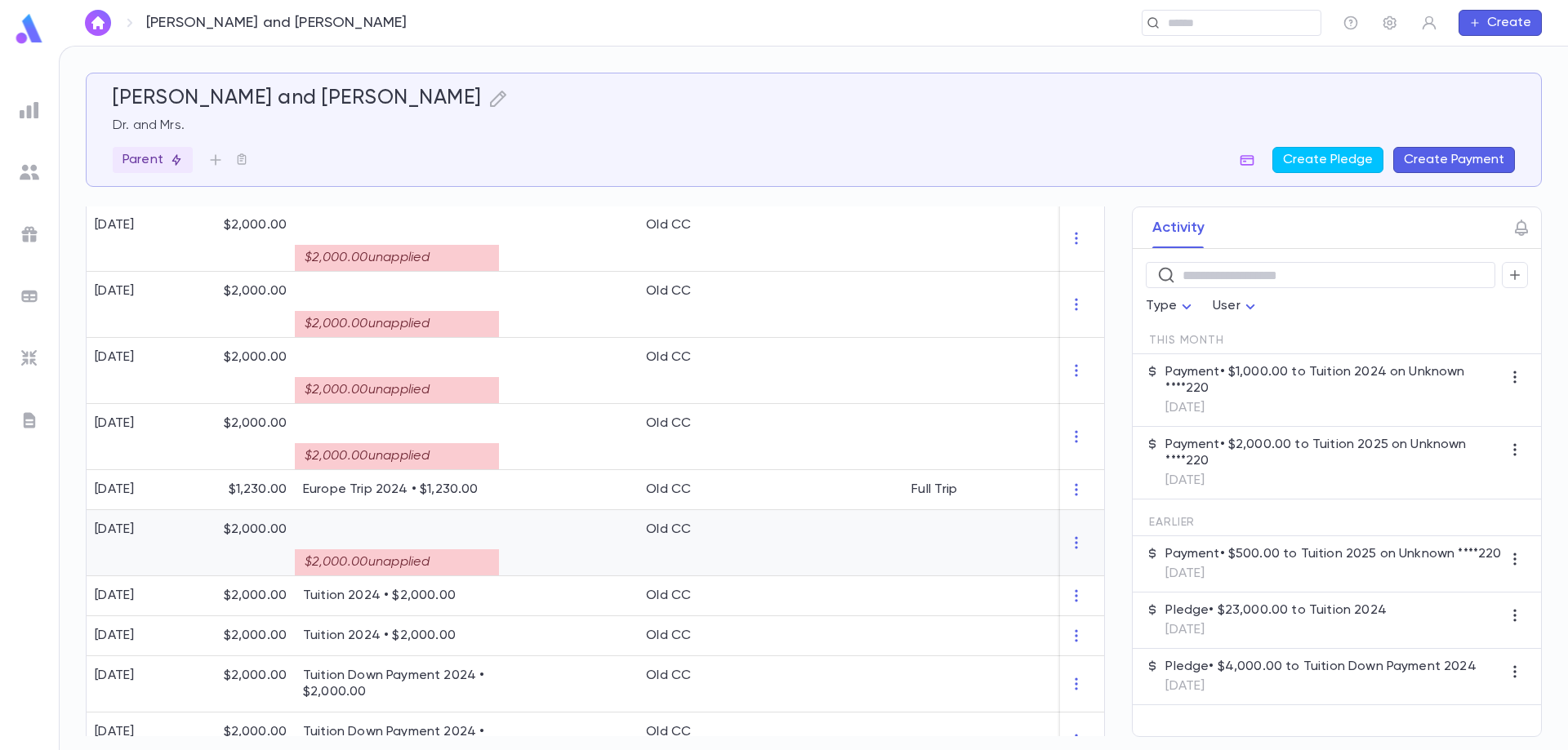
click at [423, 558] on div "$2,000.00 unapplied" at bounding box center [397, 562] width 204 height 26
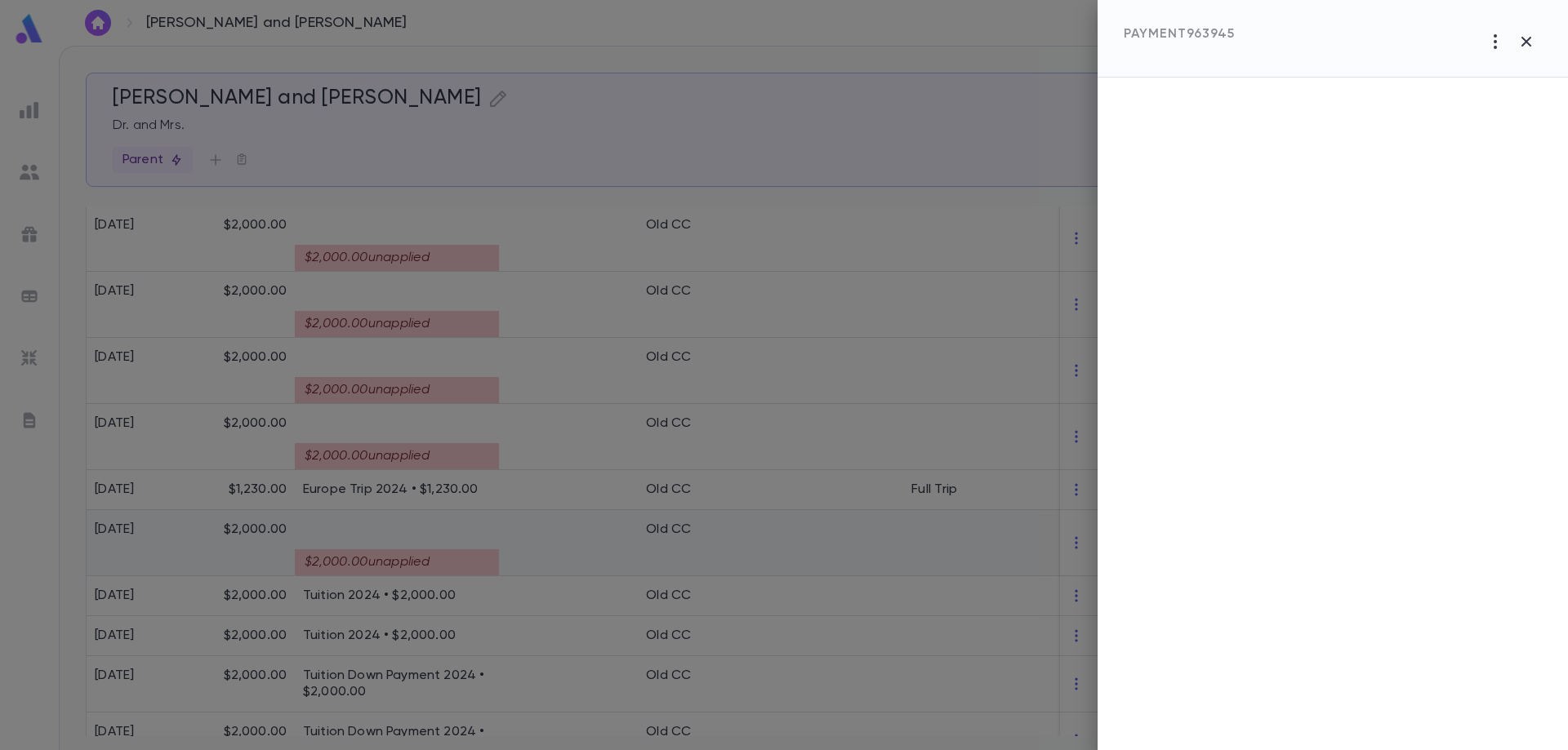
click at [423, 558] on div at bounding box center [784, 375] width 1568 height 750
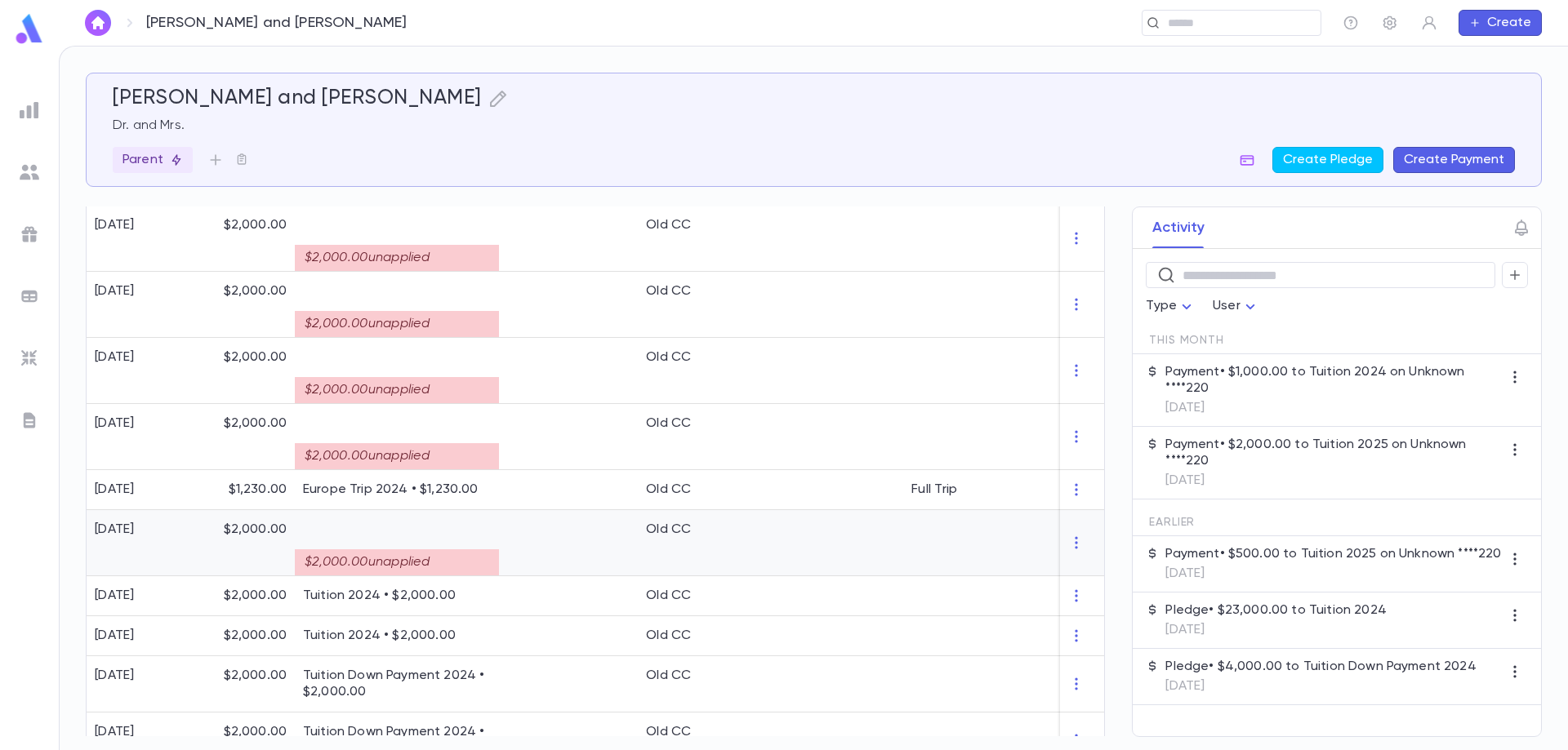
click at [423, 558] on div "$2,000.00 unapplied" at bounding box center [397, 562] width 204 height 26
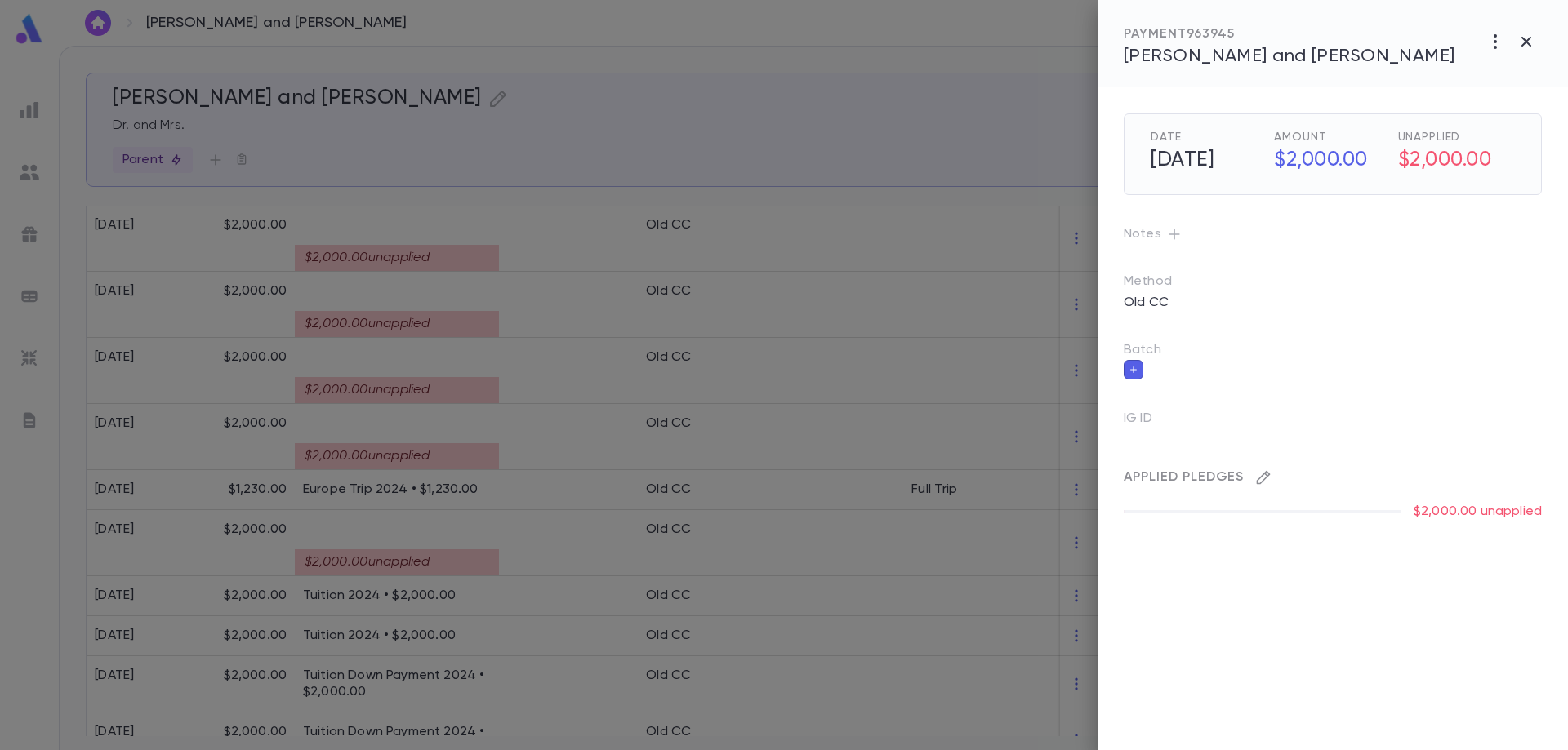
click at [1254, 477] on button "button" at bounding box center [1262, 477] width 26 height 26
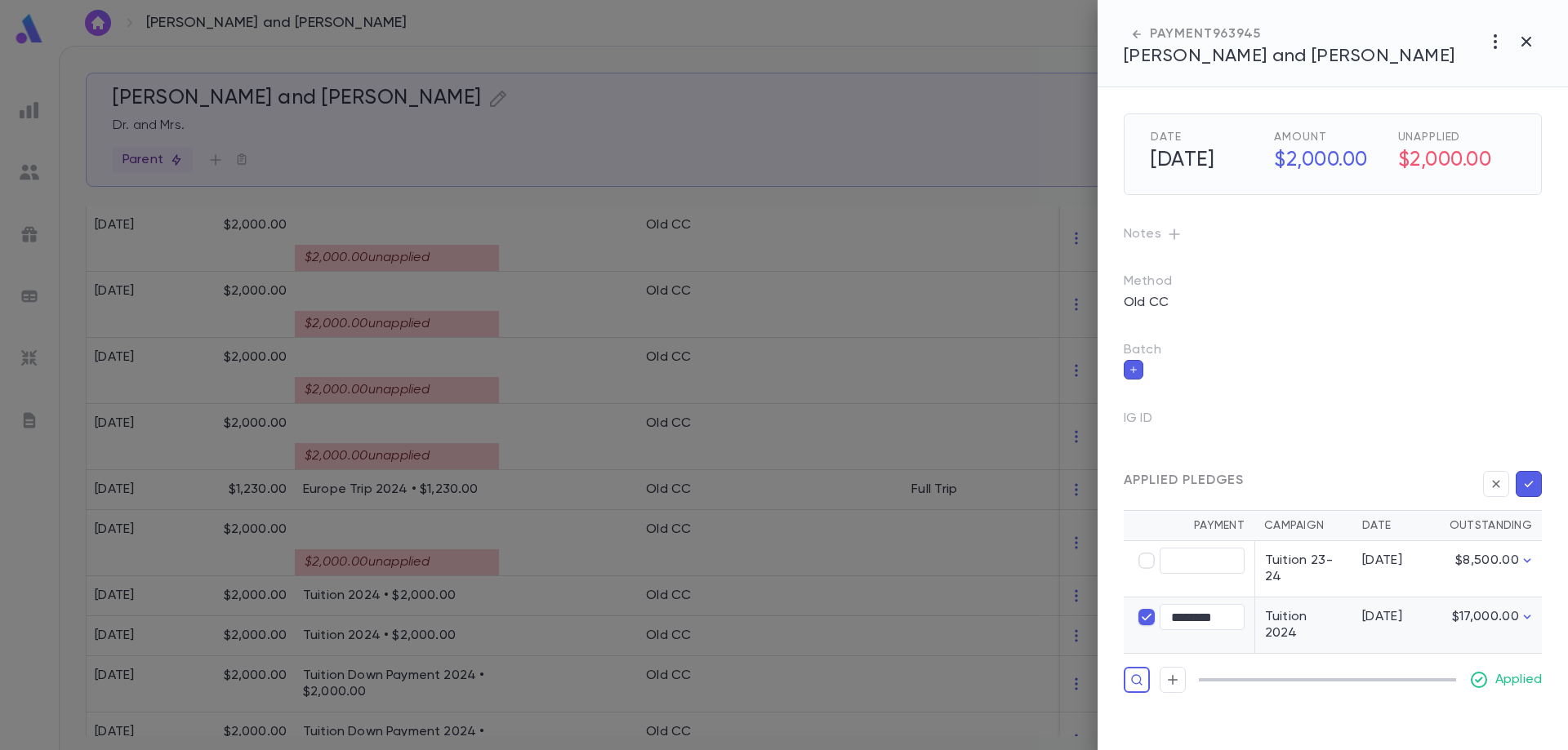
type input "********"
click at [1530, 480] on icon "button" at bounding box center [1528, 484] width 14 height 16
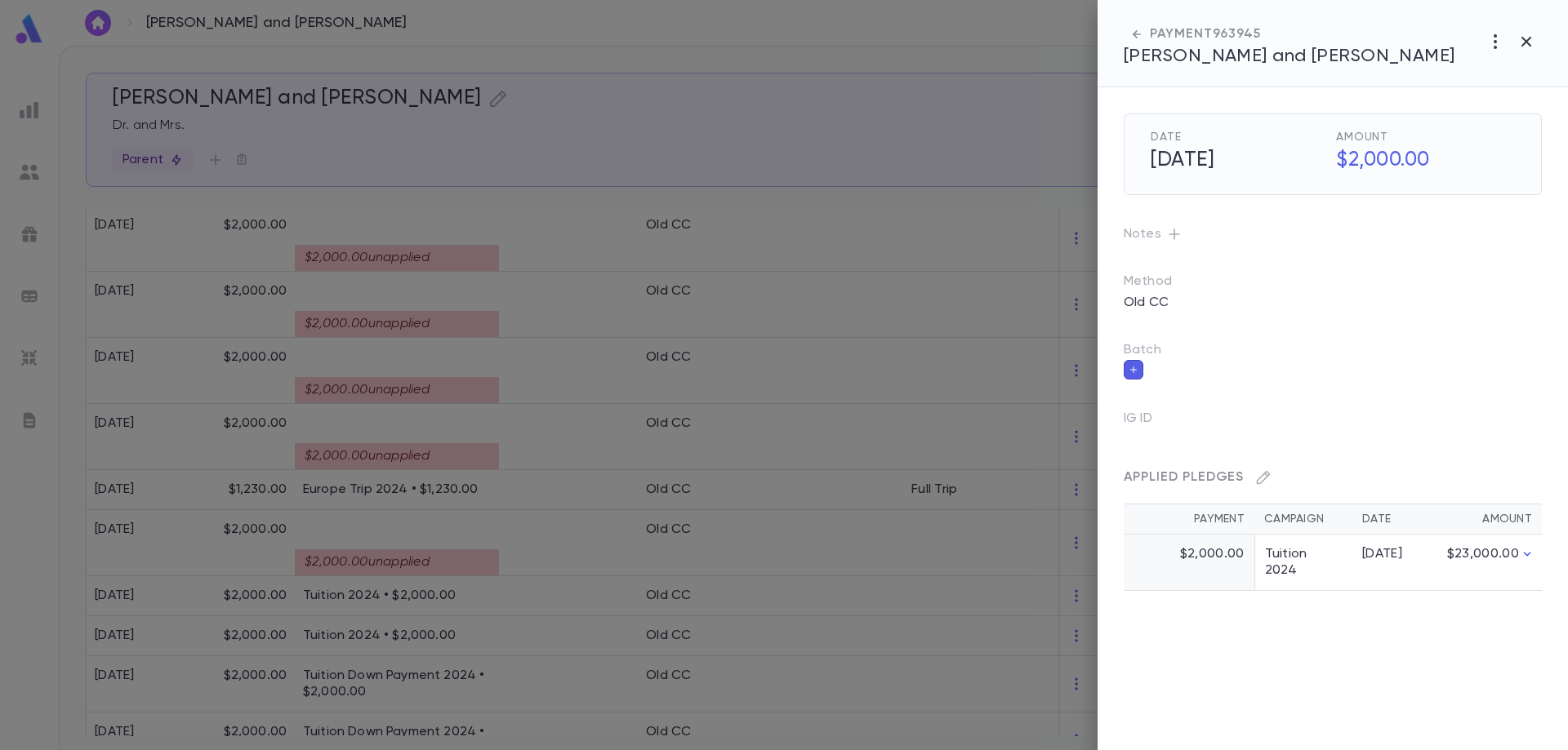
click at [447, 463] on div at bounding box center [784, 375] width 1568 height 750
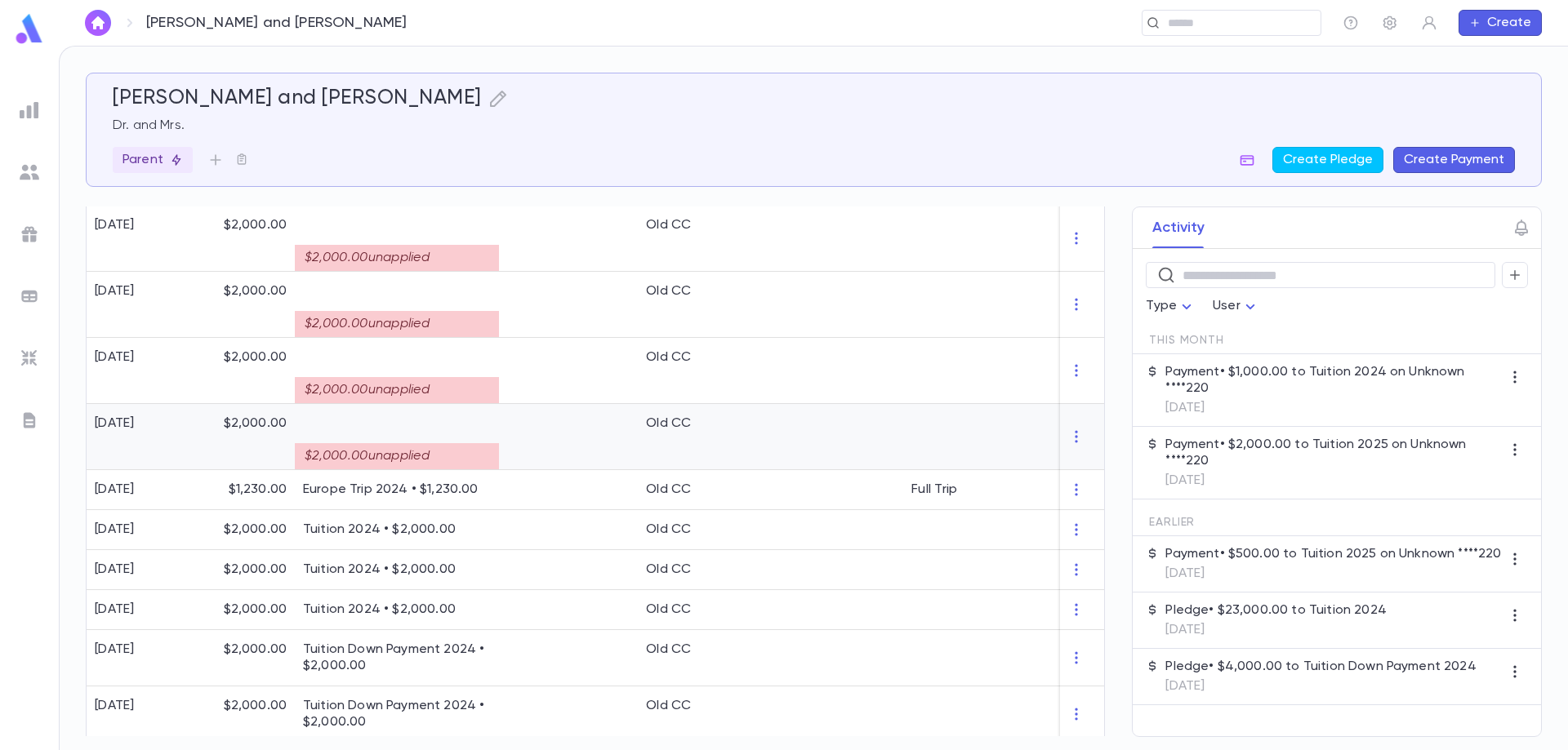
click at [450, 450] on div "$2,000.00 unapplied" at bounding box center [397, 456] width 204 height 26
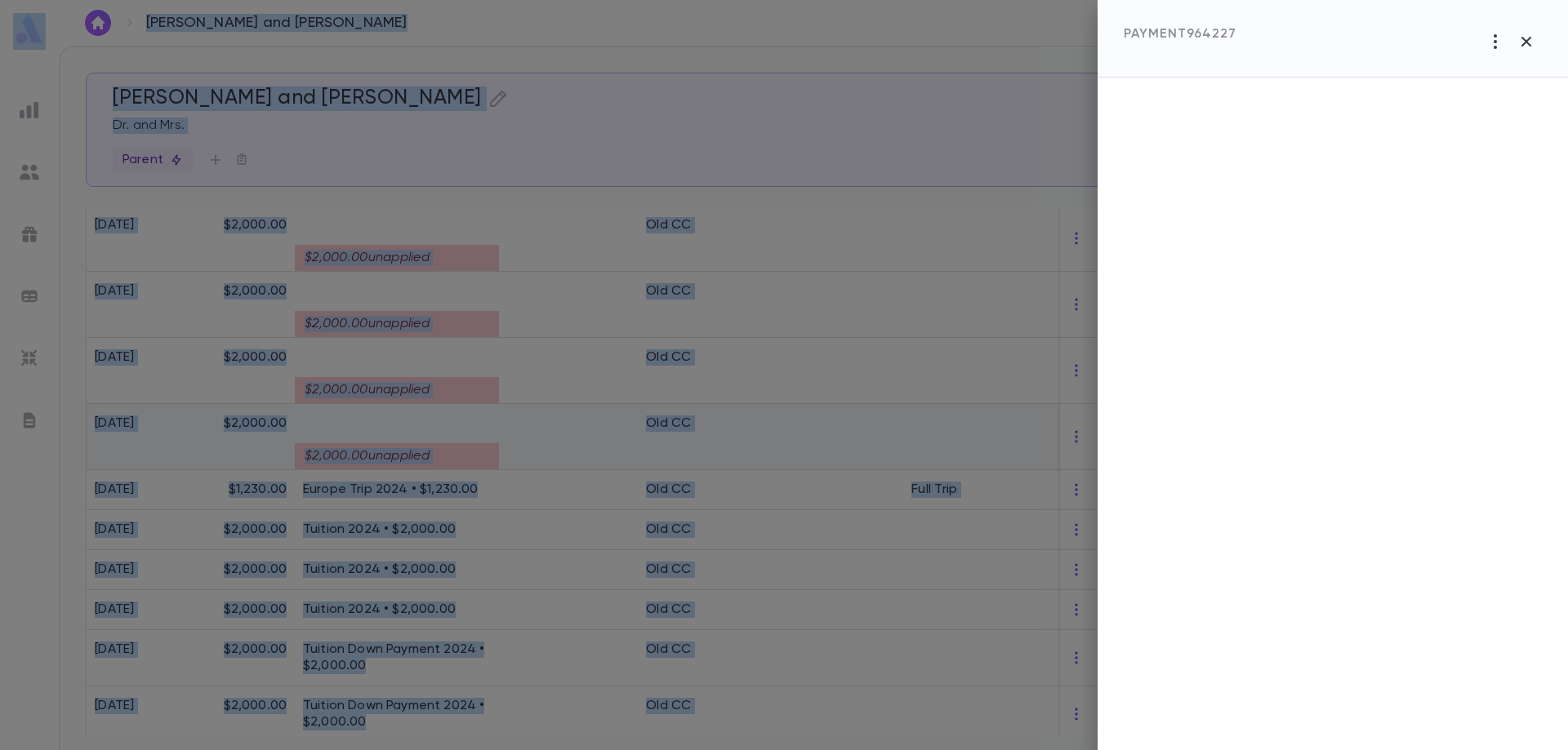
click at [450, 450] on div at bounding box center [784, 375] width 1568 height 750
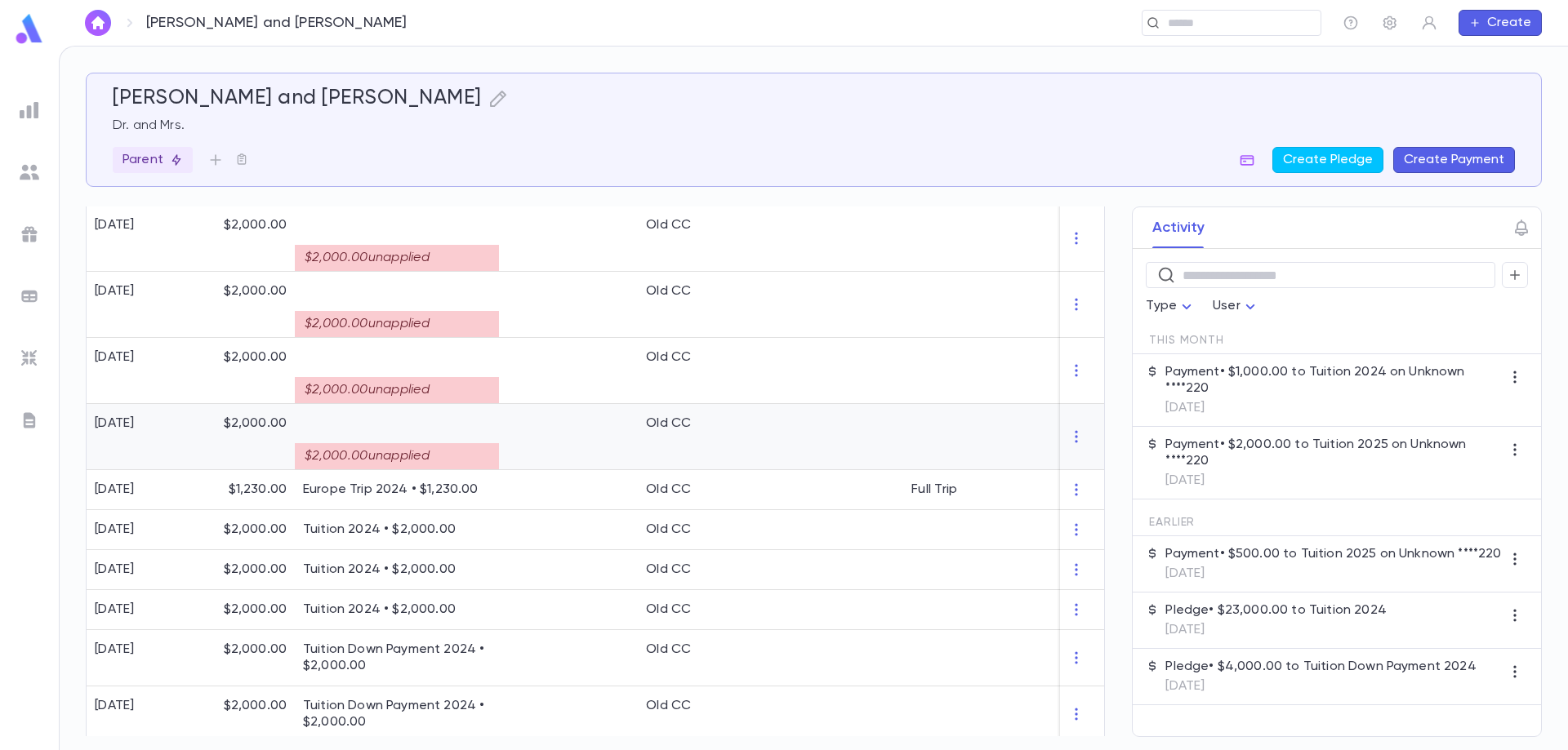
click at [450, 450] on div "$2,000.00 unapplied" at bounding box center [397, 456] width 204 height 26
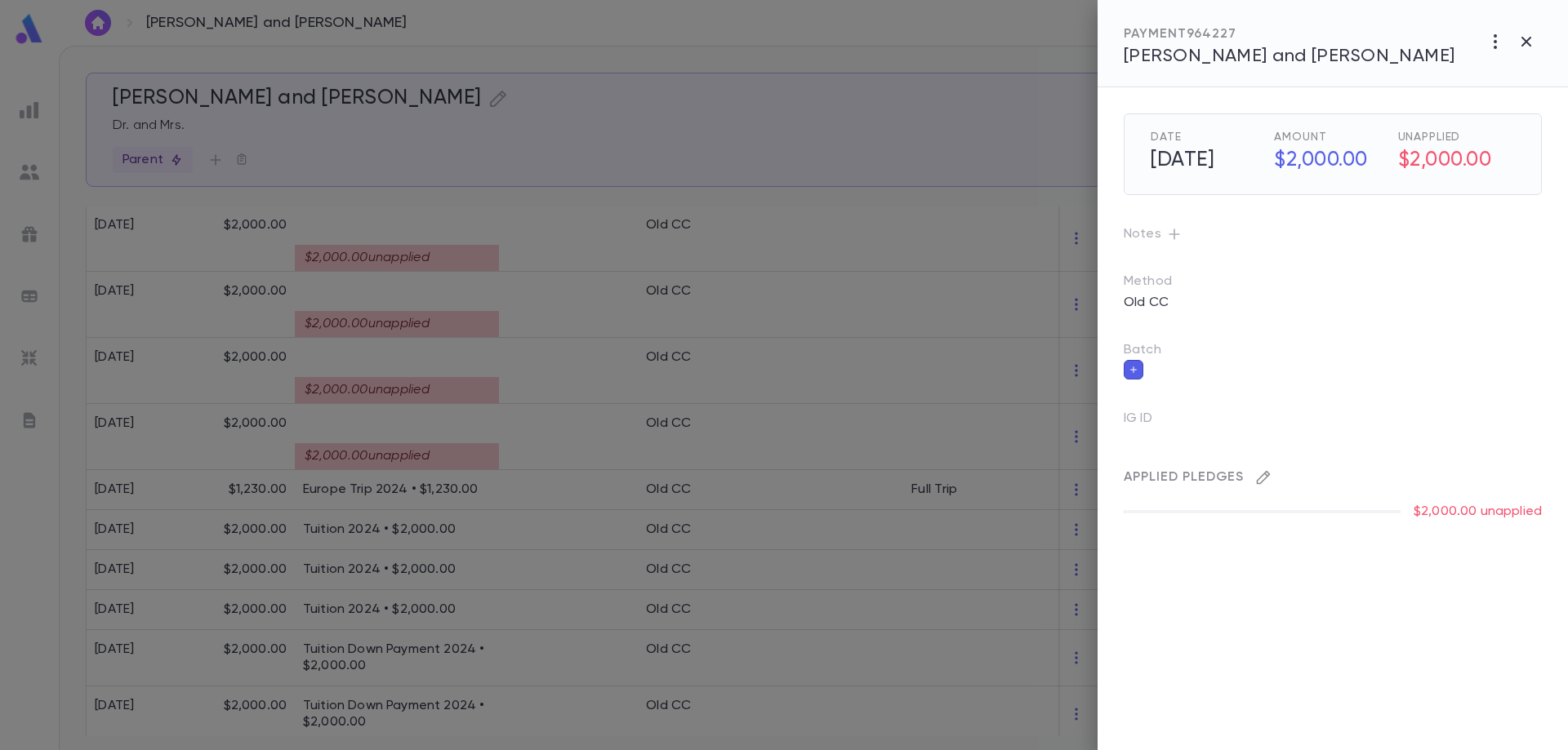
click at [1273, 482] on button "button" at bounding box center [1262, 477] width 26 height 26
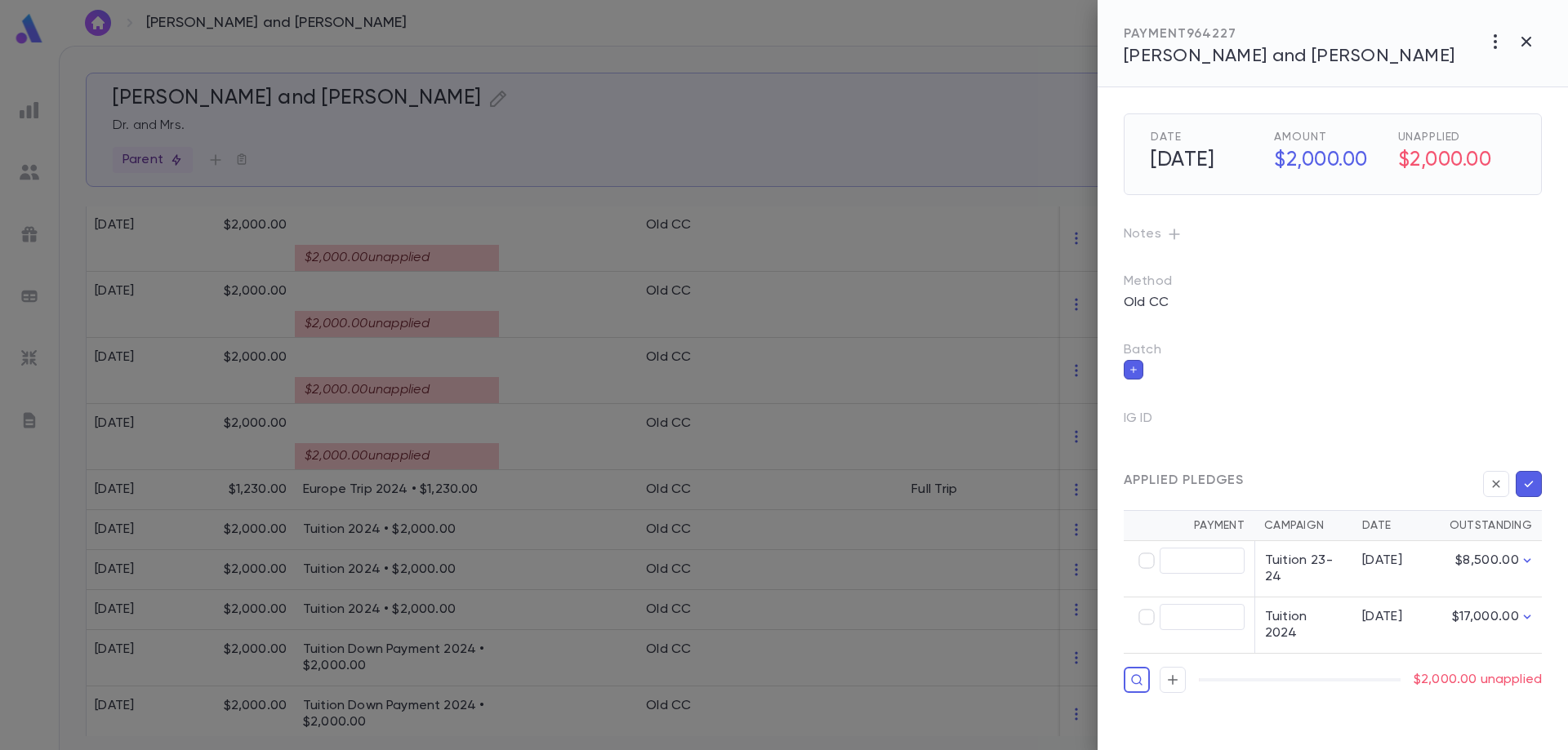
type input "********"
click at [1532, 490] on icon "button" at bounding box center [1528, 484] width 14 height 16
click at [1529, 486] on icon "button" at bounding box center [1528, 484] width 14 height 16
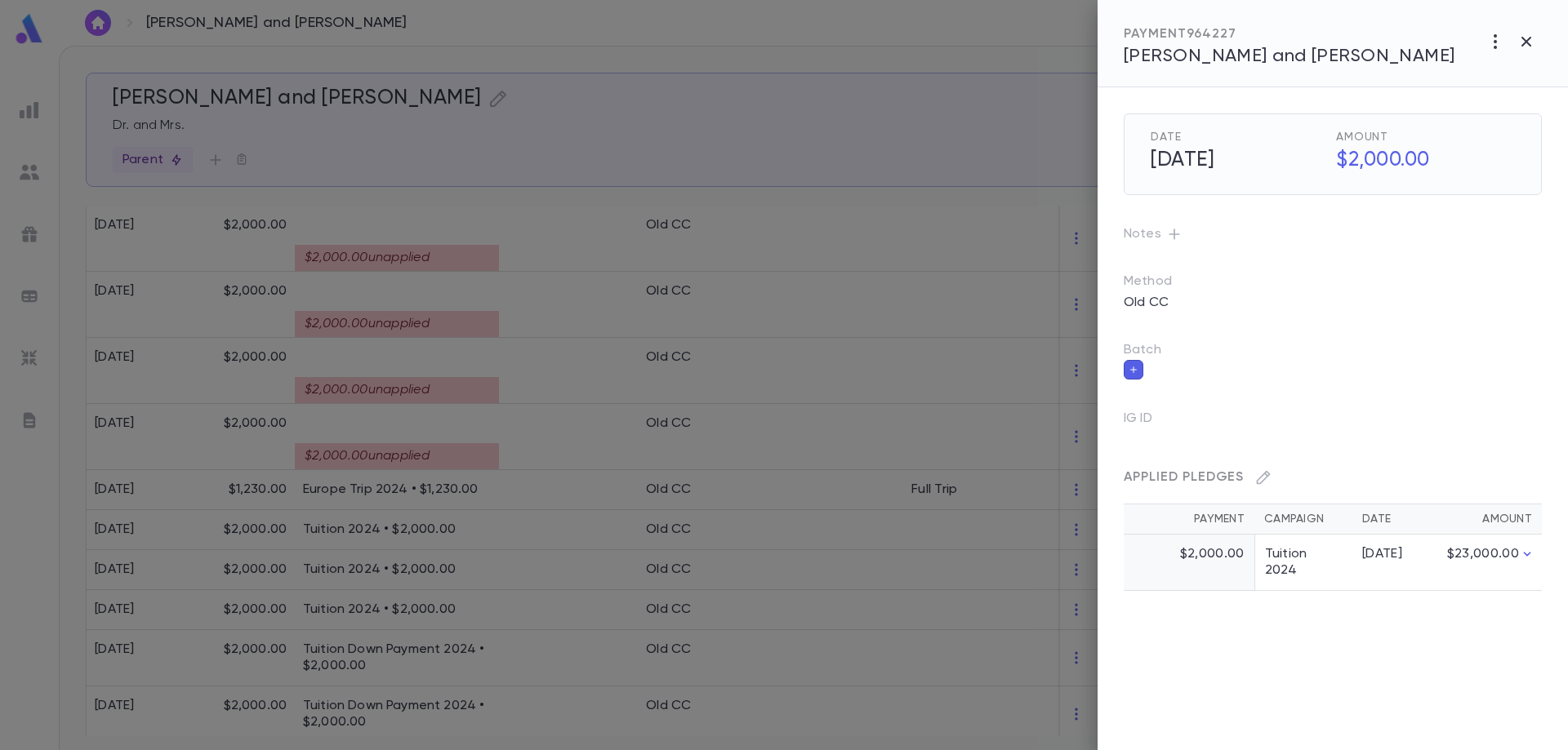
click at [429, 393] on div at bounding box center [784, 375] width 1568 height 750
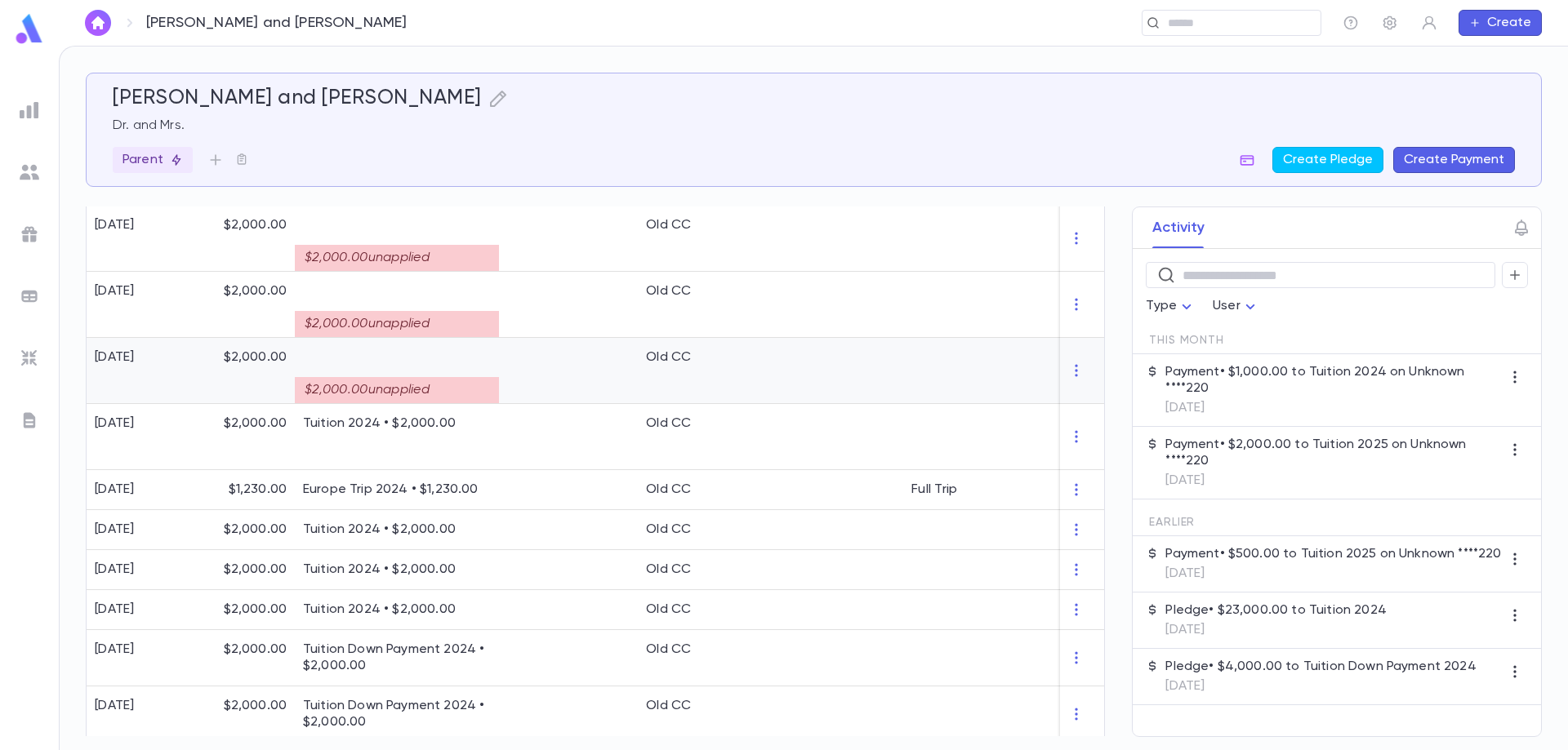
click at [429, 393] on div "$2,000.00 unapplied" at bounding box center [397, 389] width 204 height 26
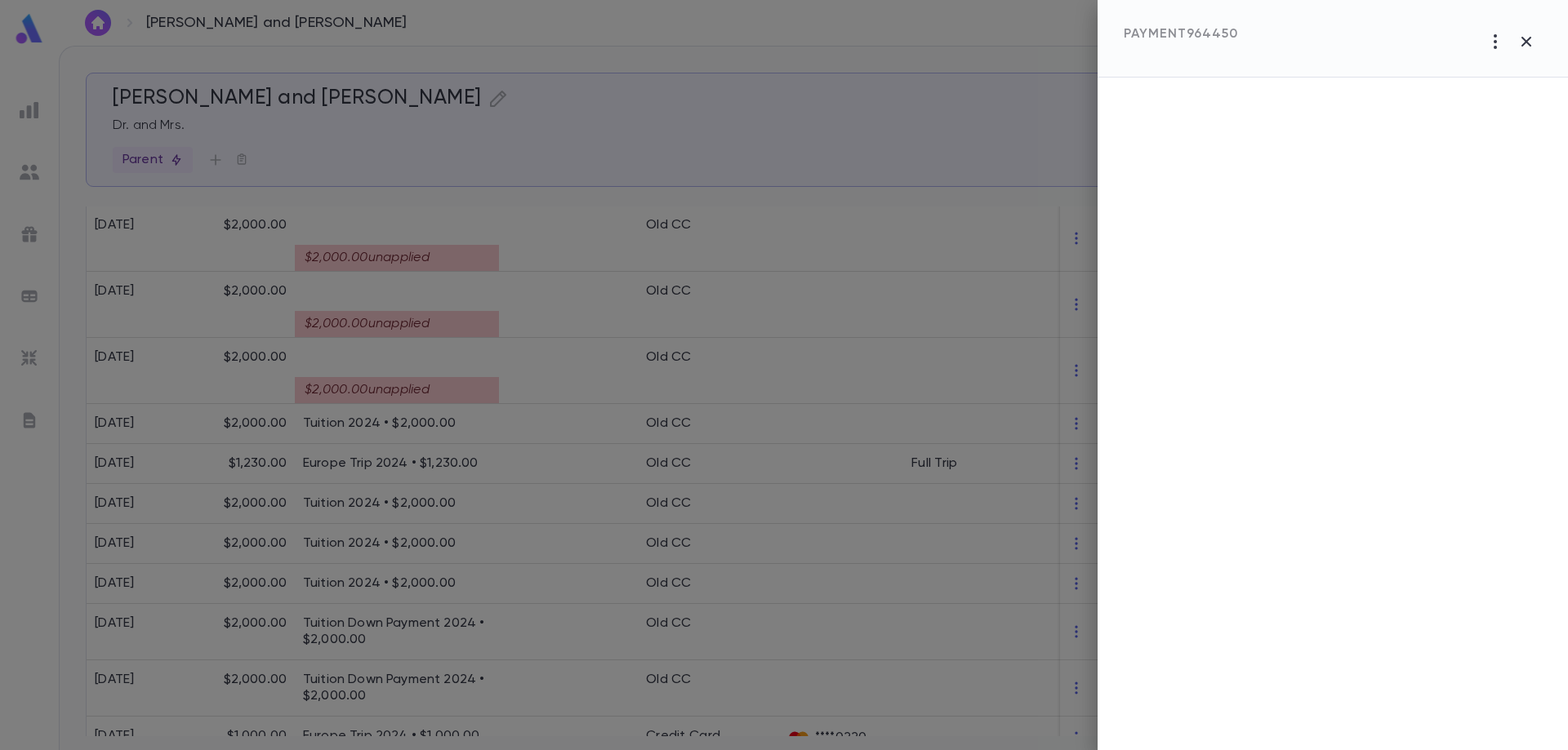
click at [429, 393] on div at bounding box center [784, 375] width 1568 height 750
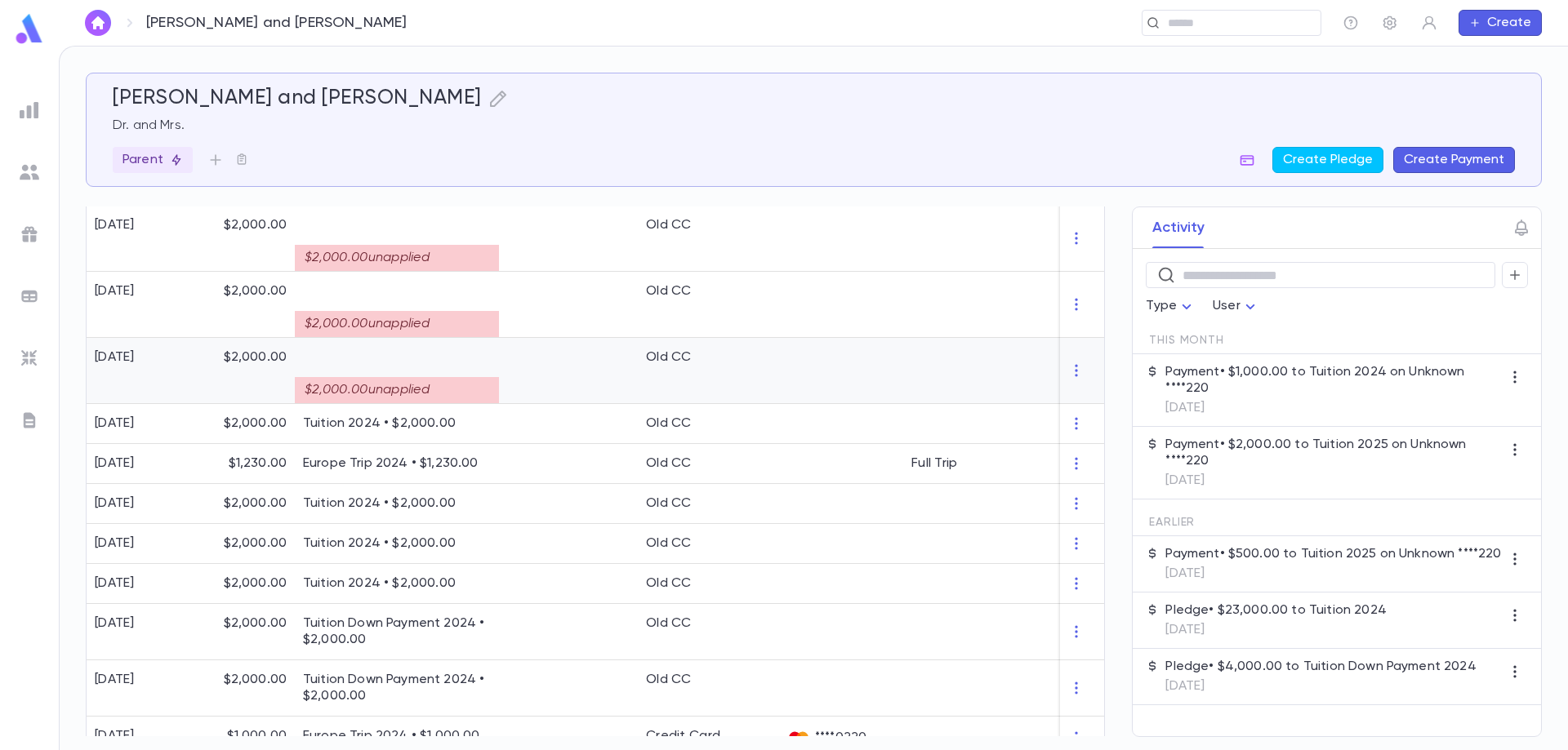
click at [429, 393] on div "$2,000.00 unapplied" at bounding box center [397, 389] width 204 height 26
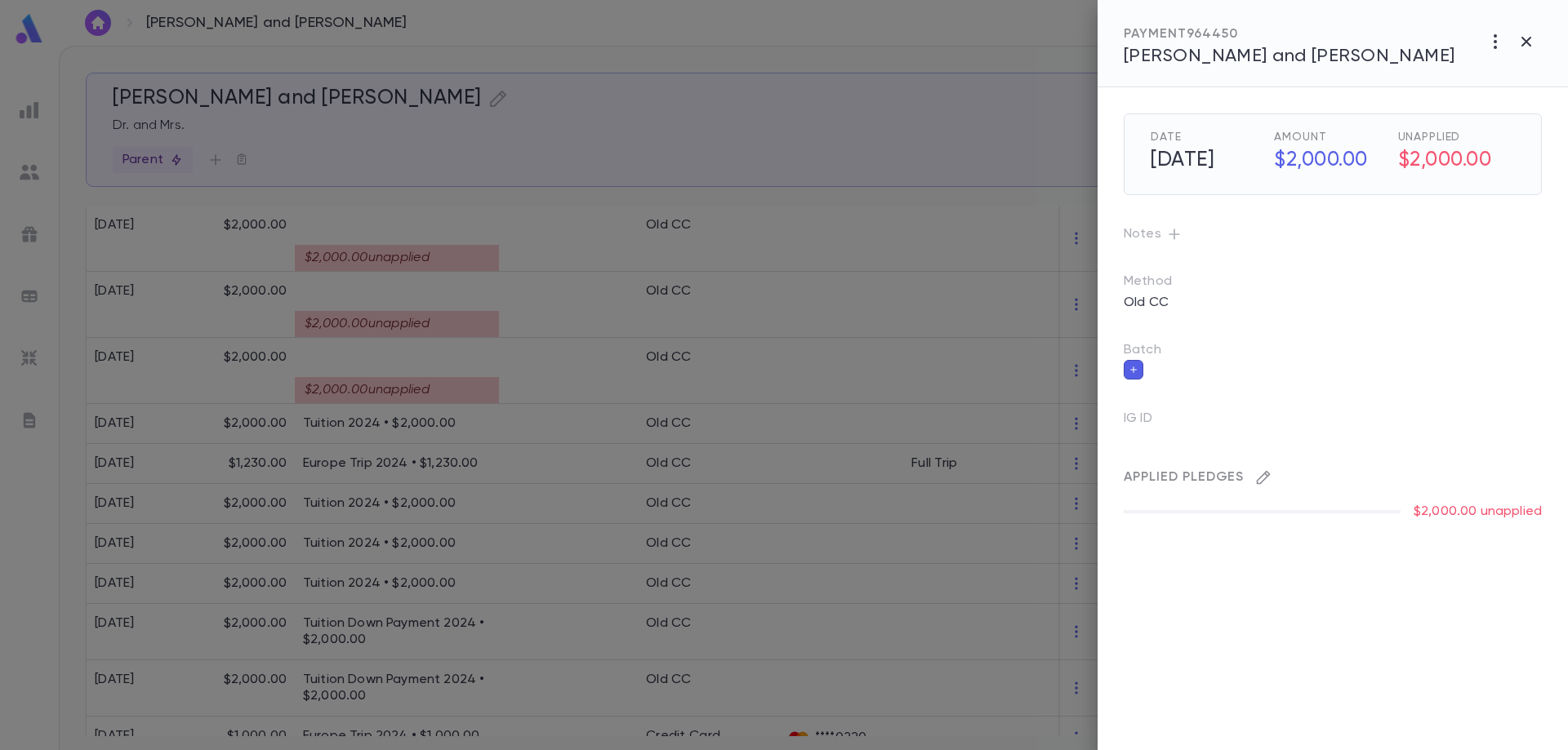
click at [1260, 477] on icon "button" at bounding box center [1263, 477] width 16 height 16
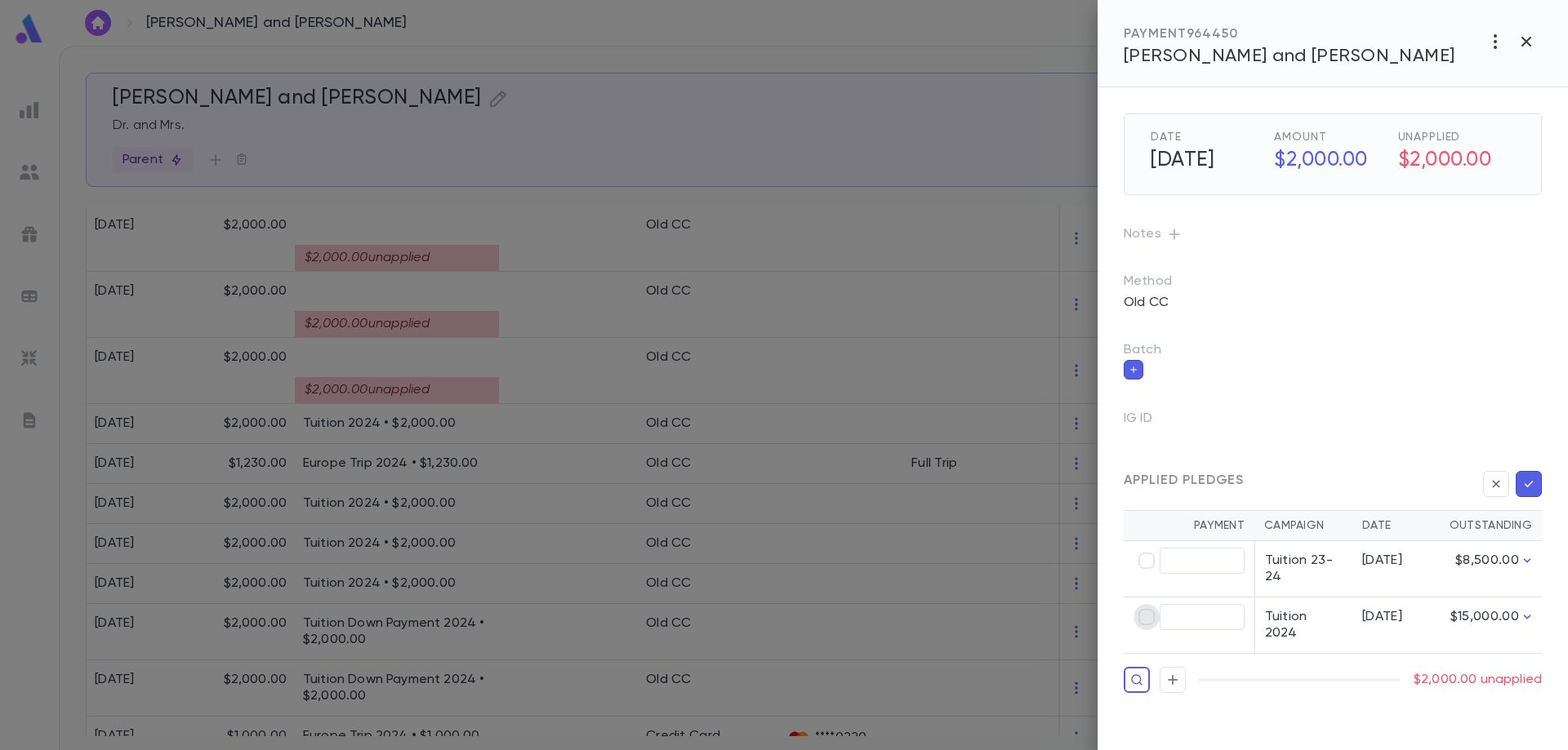
type input "********"
click at [1531, 484] on icon "button" at bounding box center [1529, 484] width 9 height 7
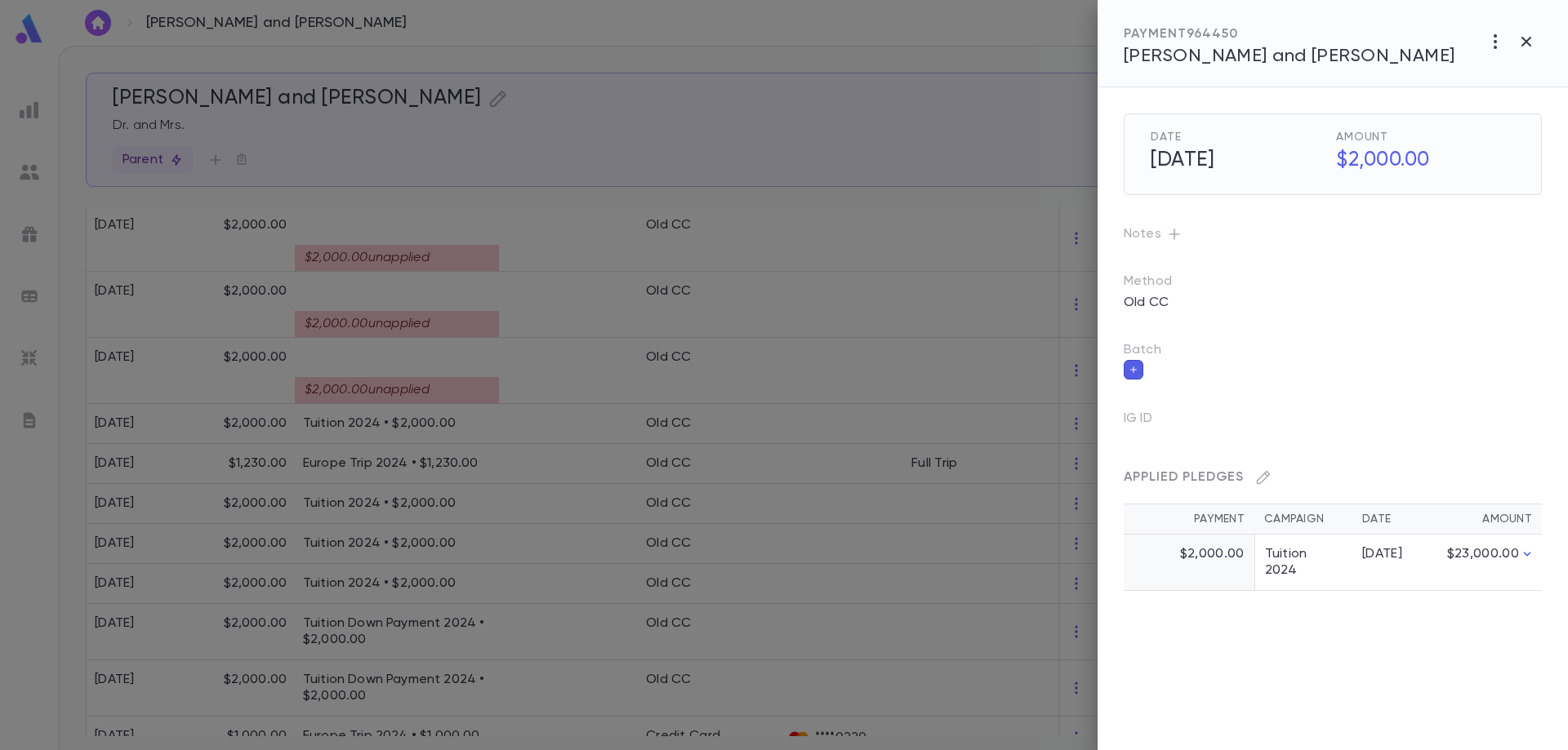
click at [412, 322] on div at bounding box center [784, 375] width 1568 height 750
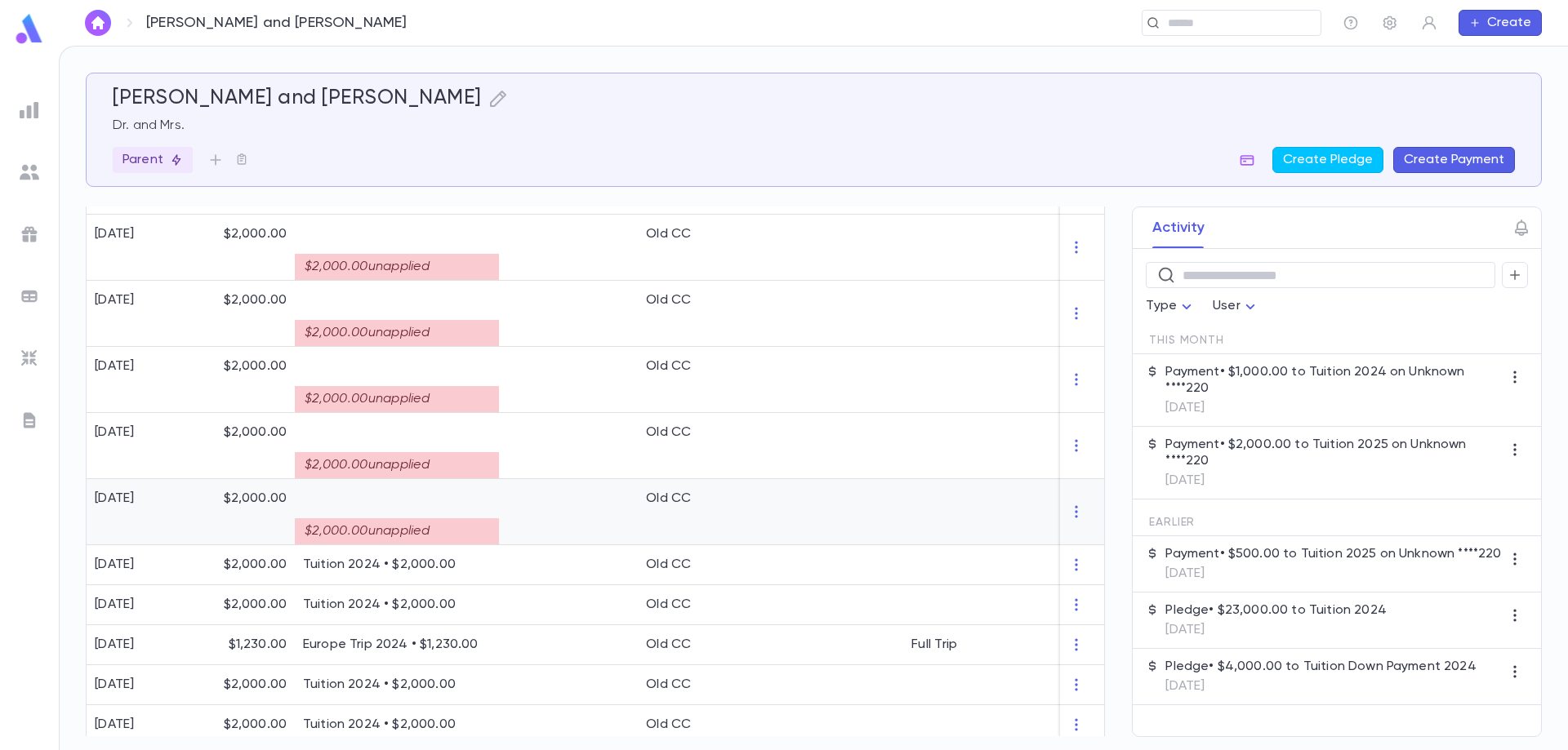
scroll to position [556, 0]
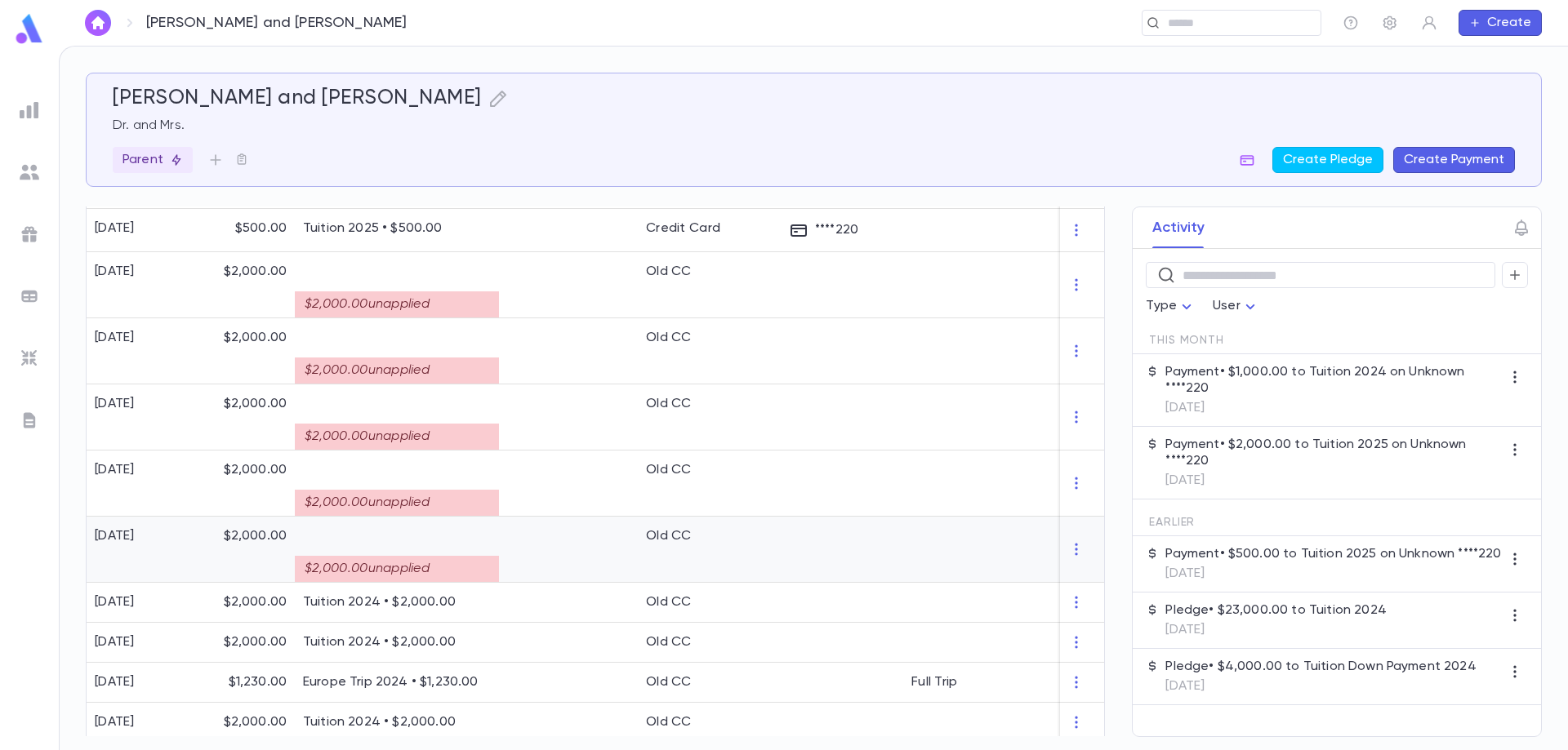
click at [396, 566] on div "$2,000.00 unapplied" at bounding box center [397, 568] width 204 height 26
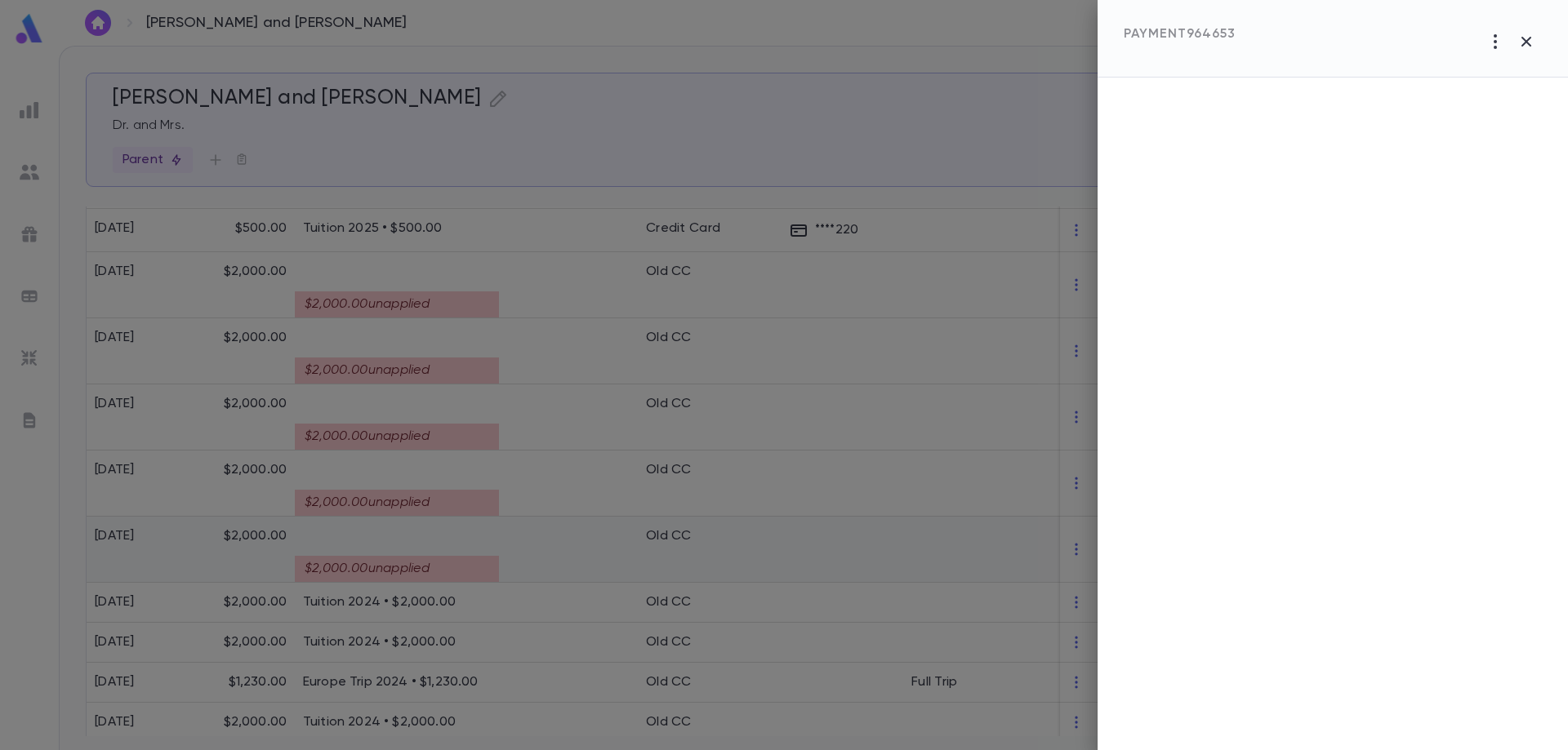
click at [396, 566] on div at bounding box center [784, 375] width 1568 height 750
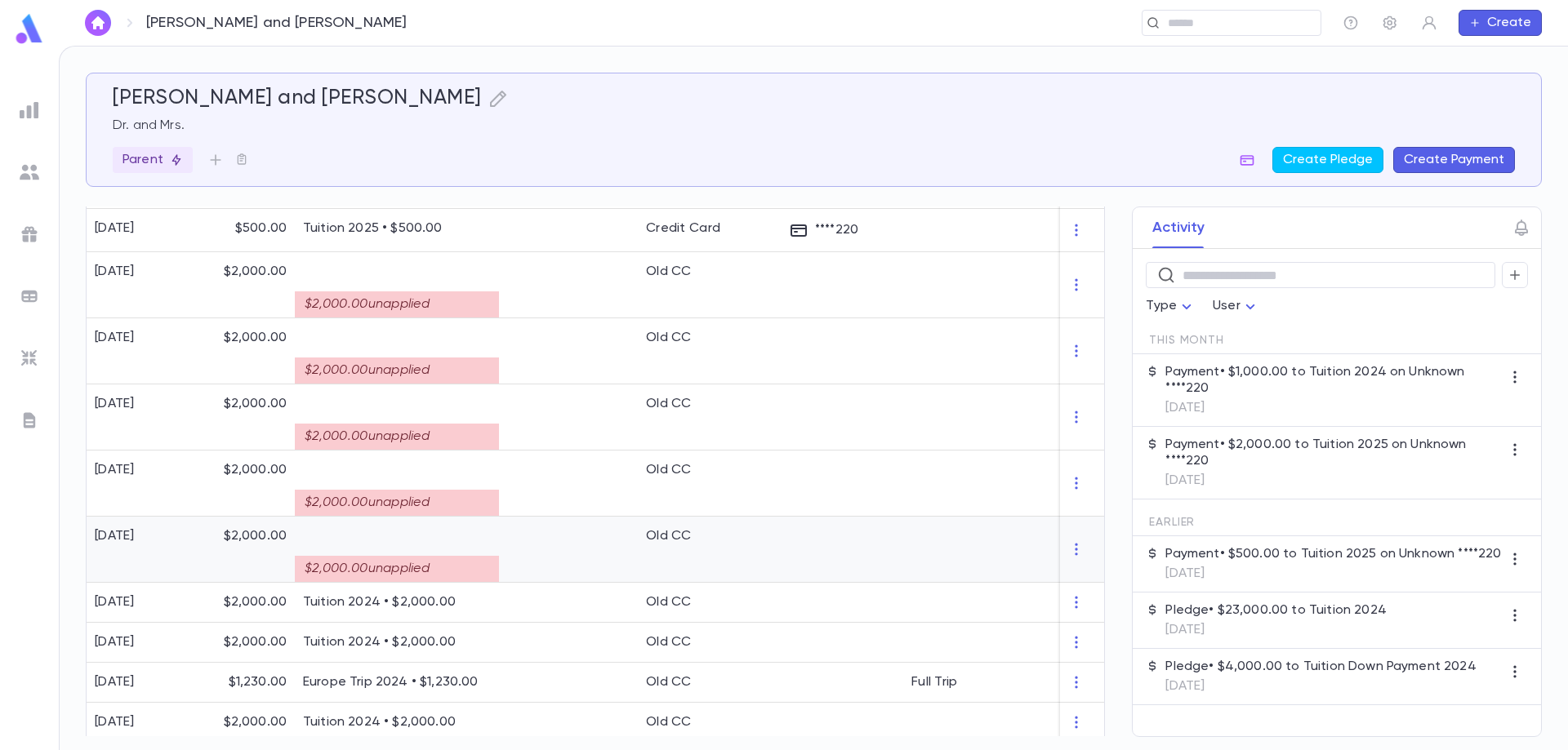
click at [562, 552] on div at bounding box center [568, 549] width 139 height 66
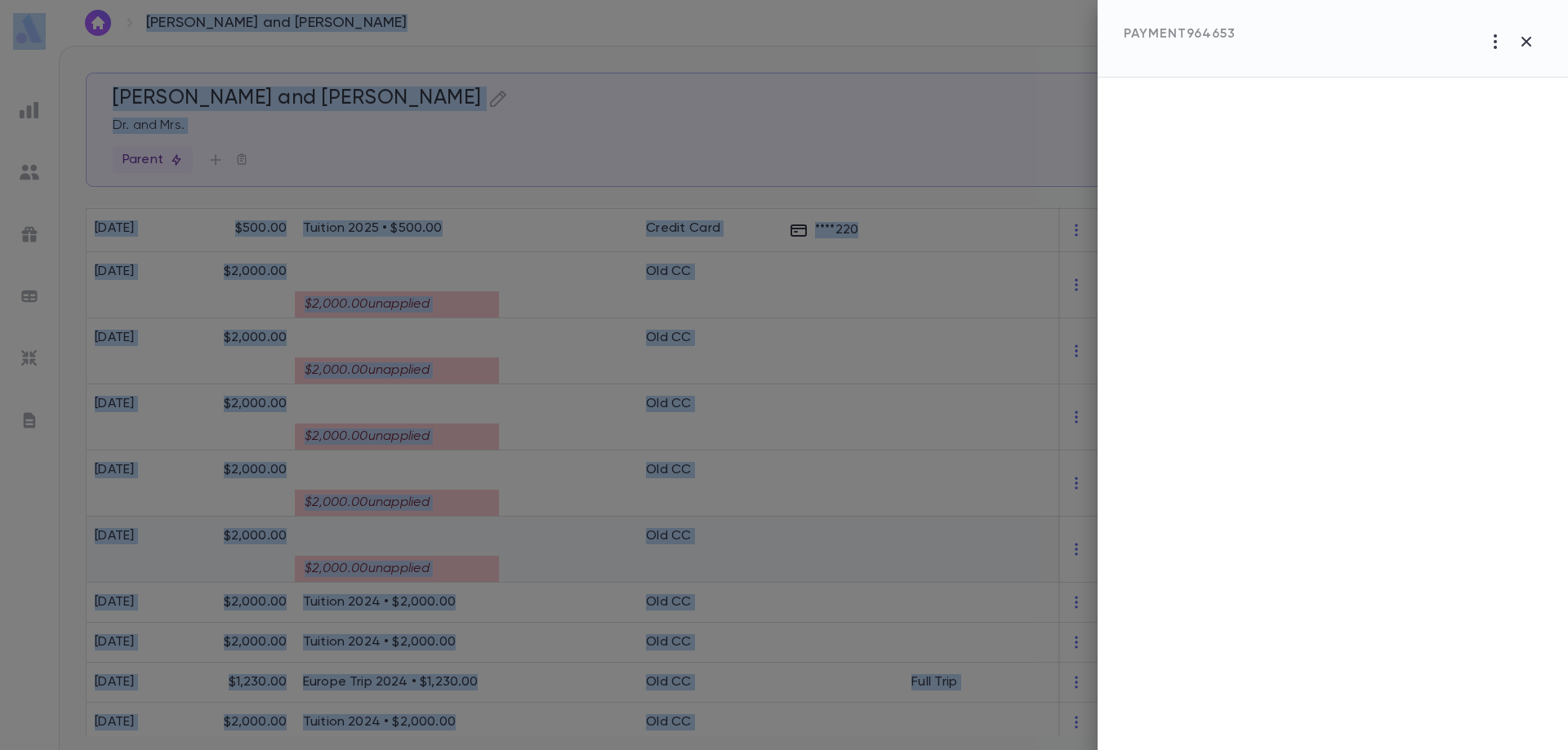
click at [562, 552] on div at bounding box center [784, 375] width 1568 height 750
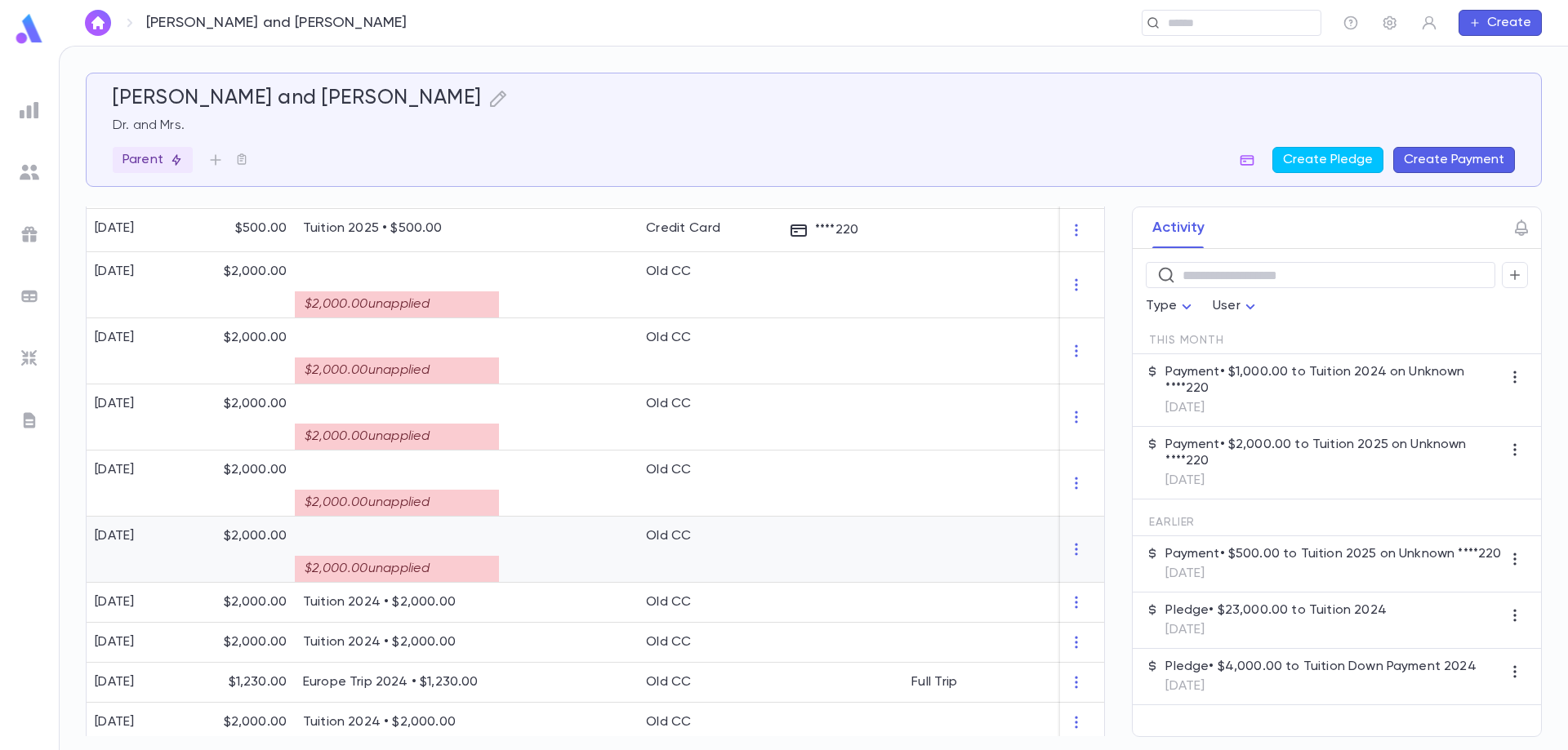
click at [562, 552] on div at bounding box center [568, 549] width 139 height 66
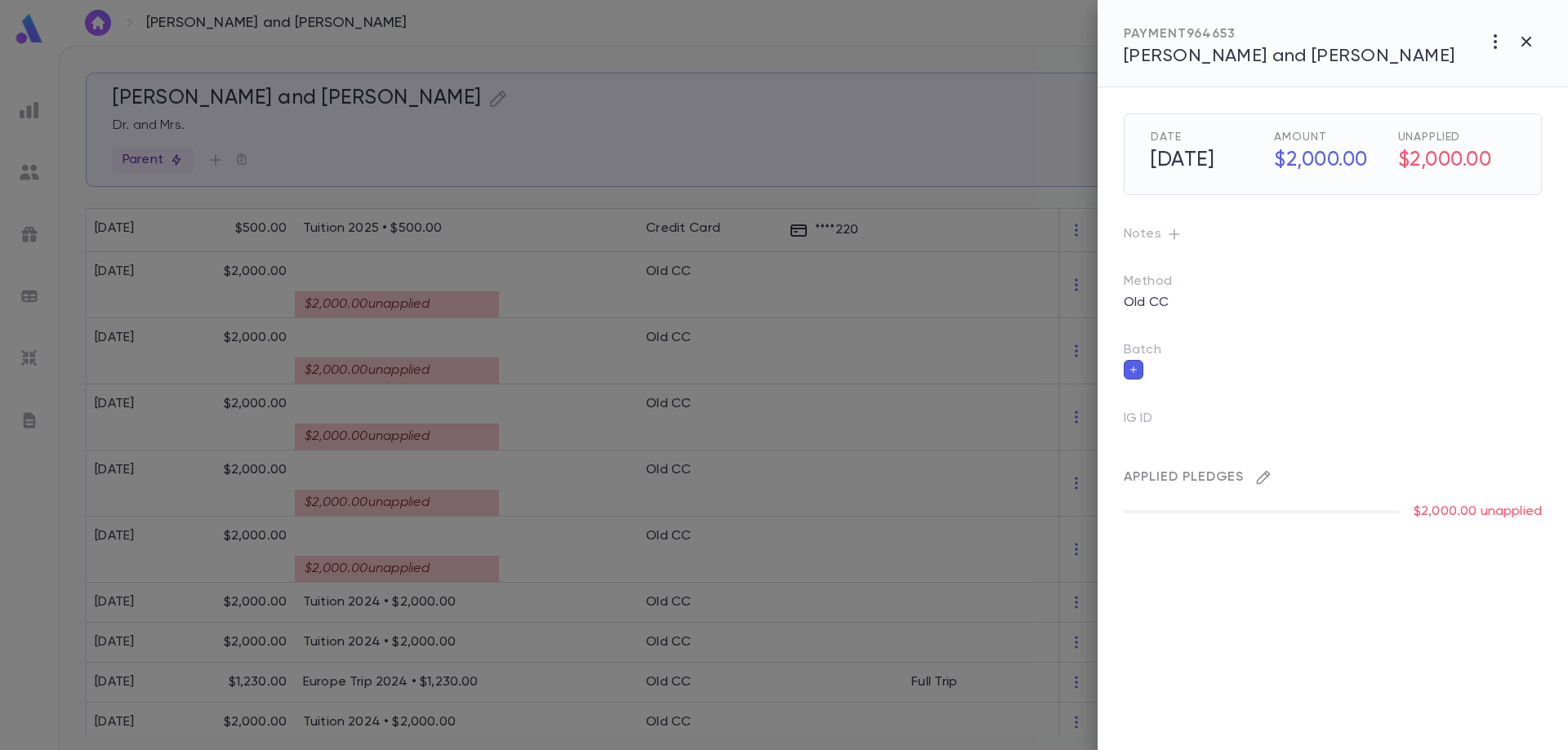
click at [1265, 477] on icon "button" at bounding box center [1263, 477] width 16 height 16
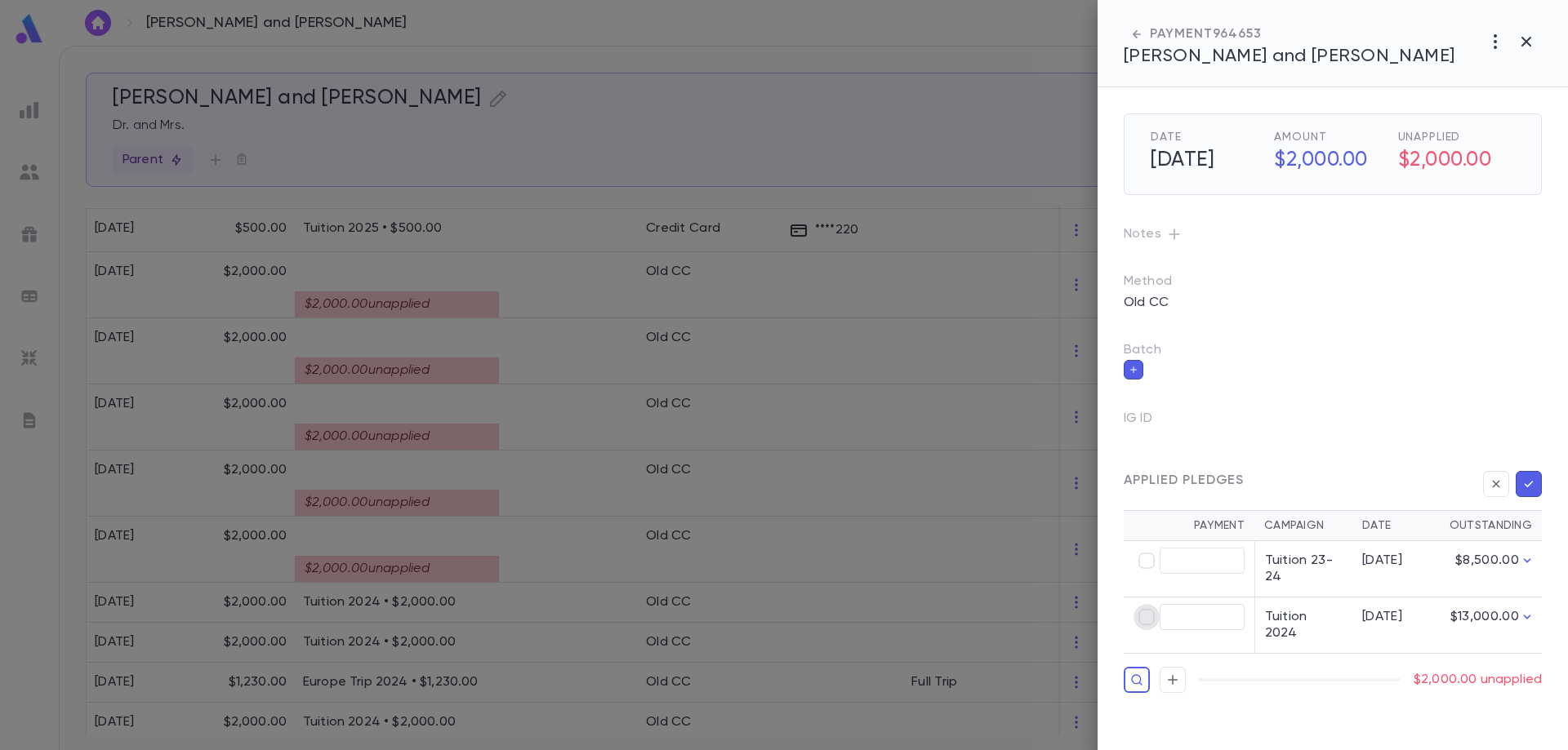
type input "********"
click at [1528, 491] on icon "button" at bounding box center [1528, 484] width 14 height 16
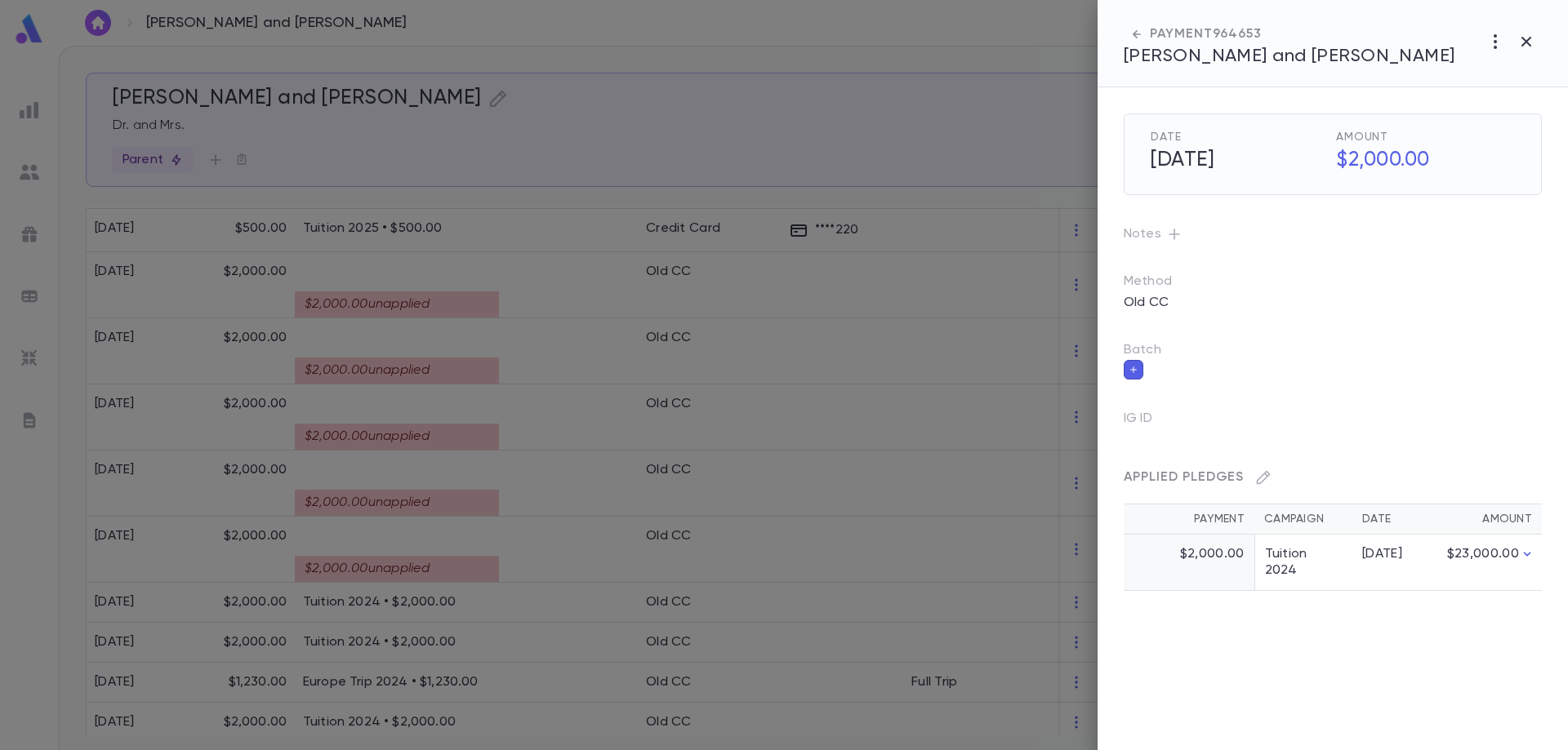
click at [432, 503] on div at bounding box center [784, 375] width 1568 height 750
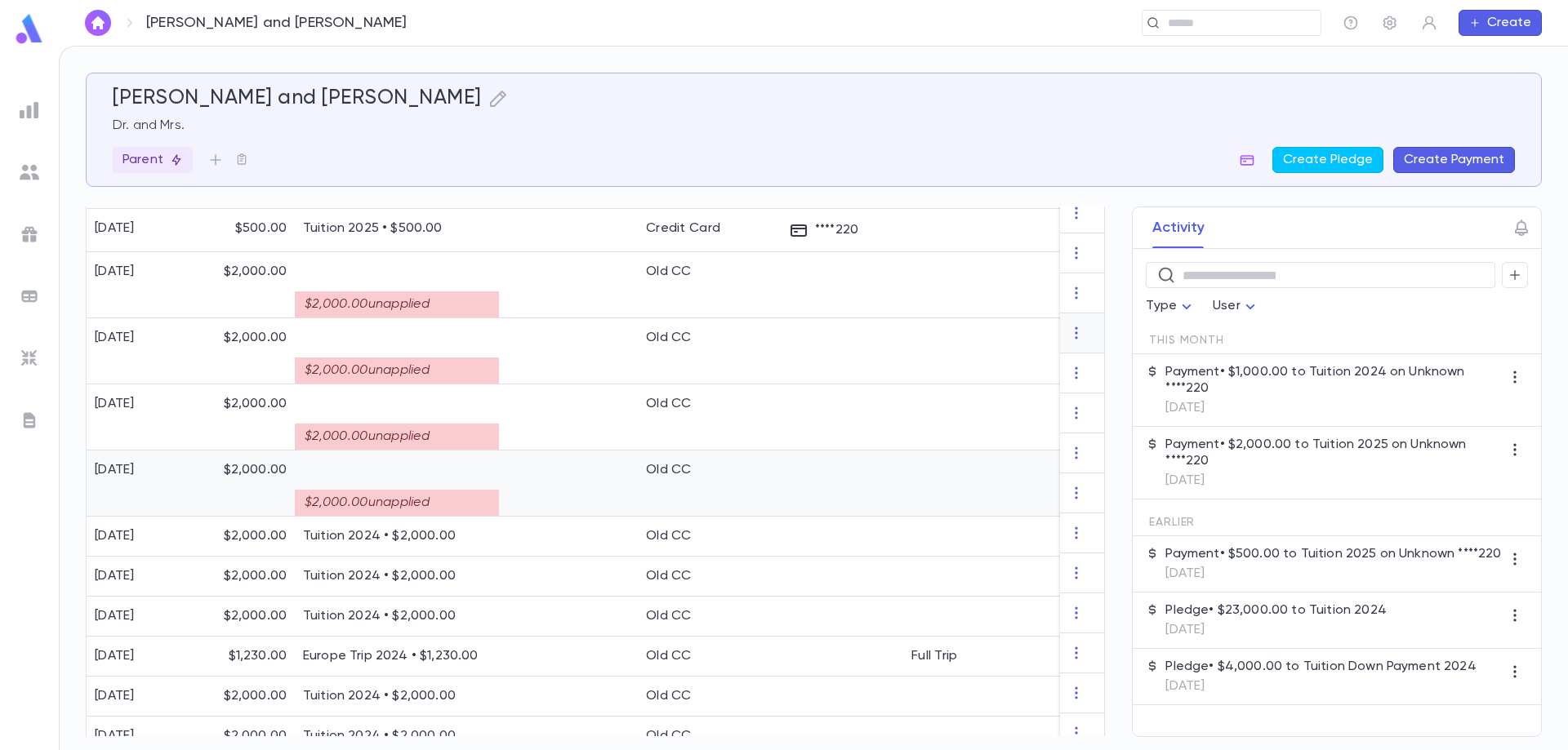
click at [432, 503] on div "$2,000.00 unapplied" at bounding box center [397, 503] width 204 height 26
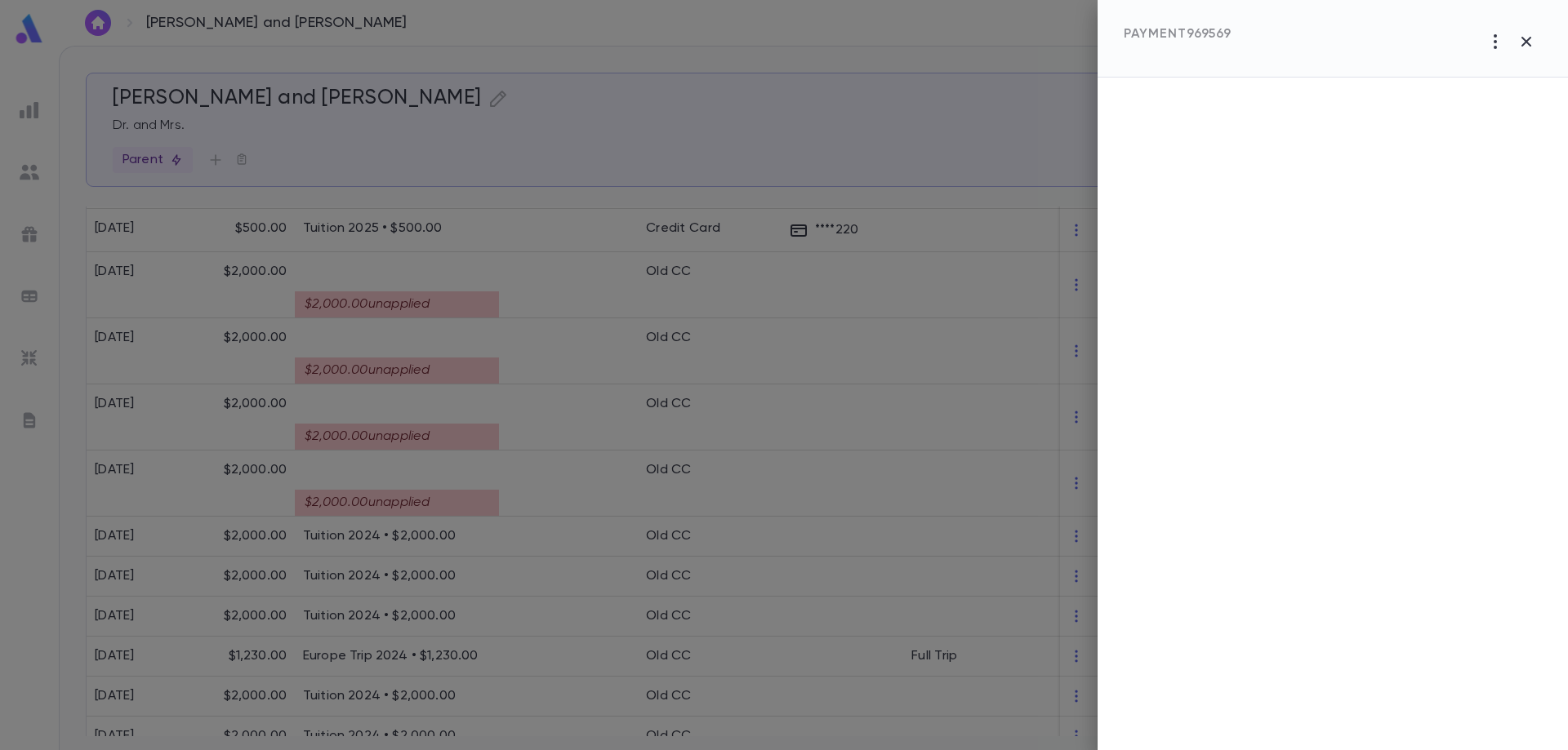
click at [432, 503] on div at bounding box center [784, 375] width 1568 height 750
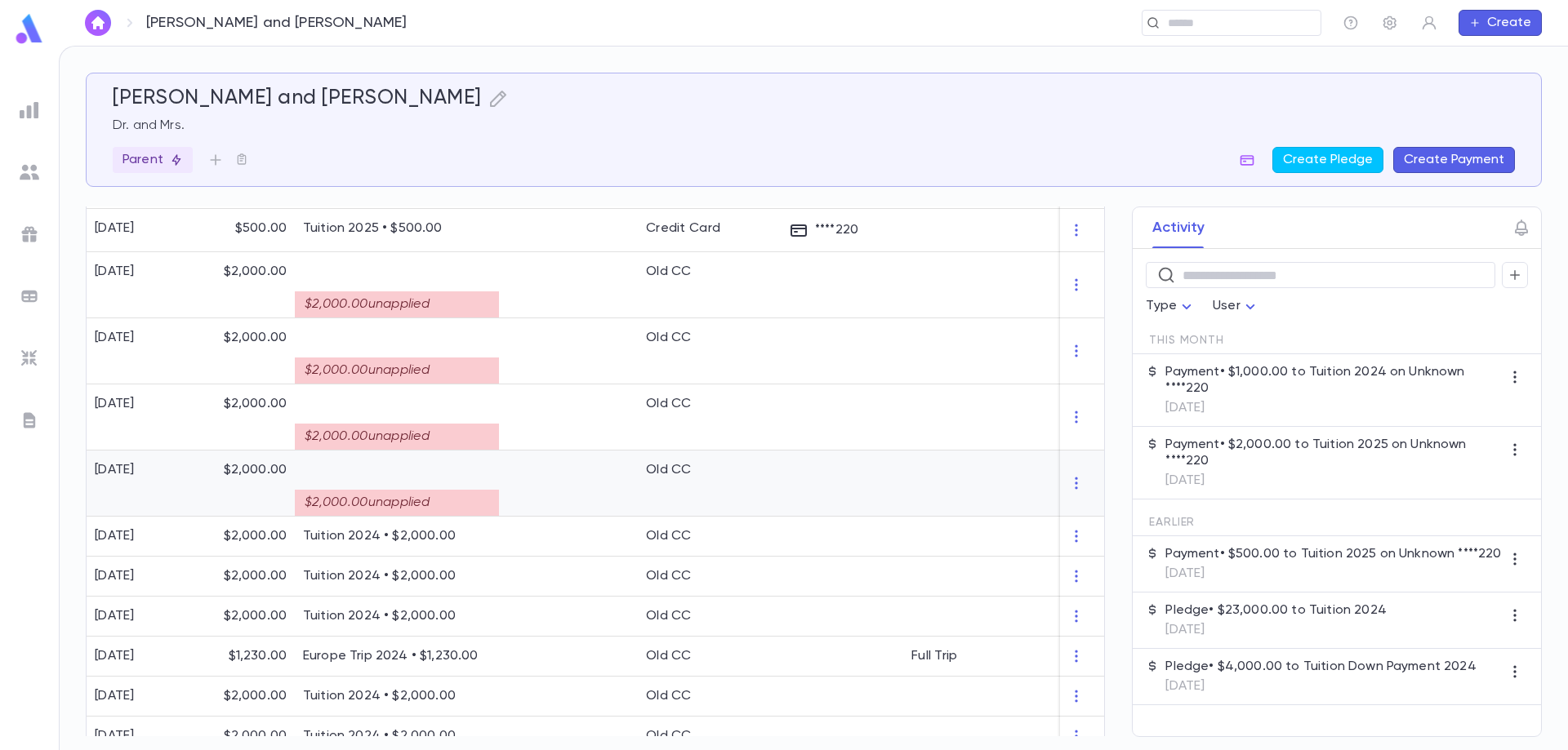
click at [446, 505] on div "$2,000.00 unapplied" at bounding box center [397, 503] width 204 height 26
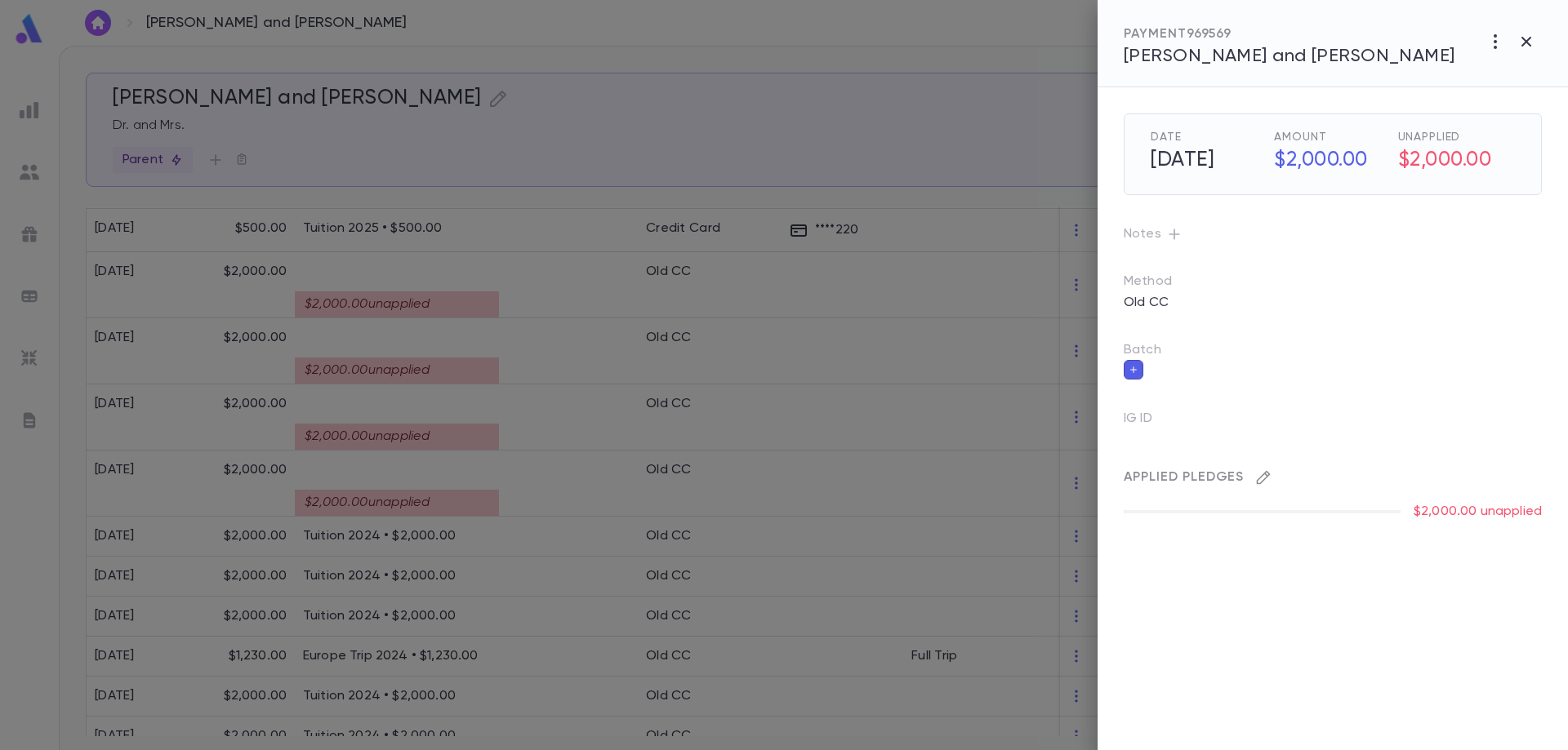
click at [1266, 482] on icon "button" at bounding box center [1263, 477] width 16 height 16
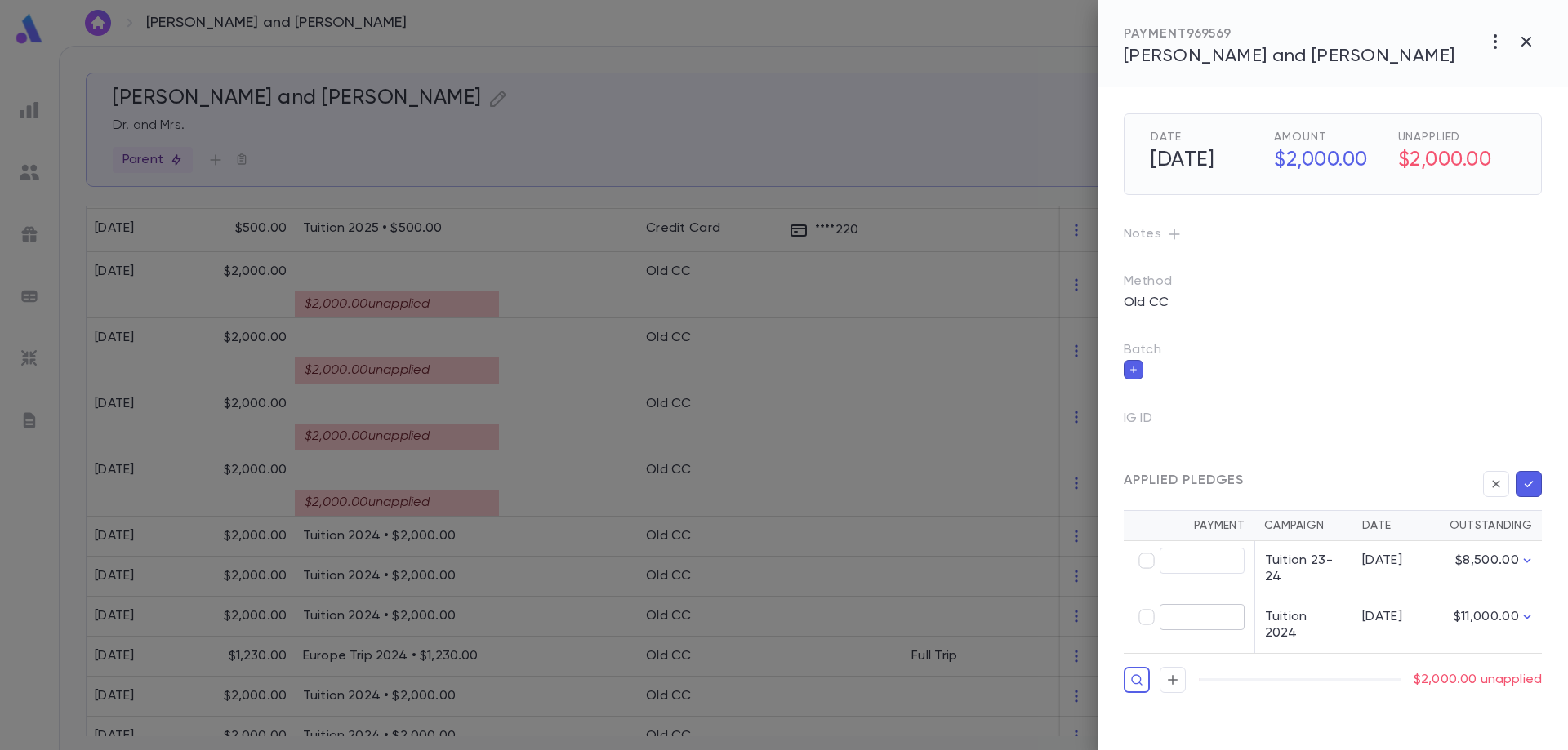
type input "********"
click at [1527, 489] on icon "button" at bounding box center [1528, 484] width 14 height 16
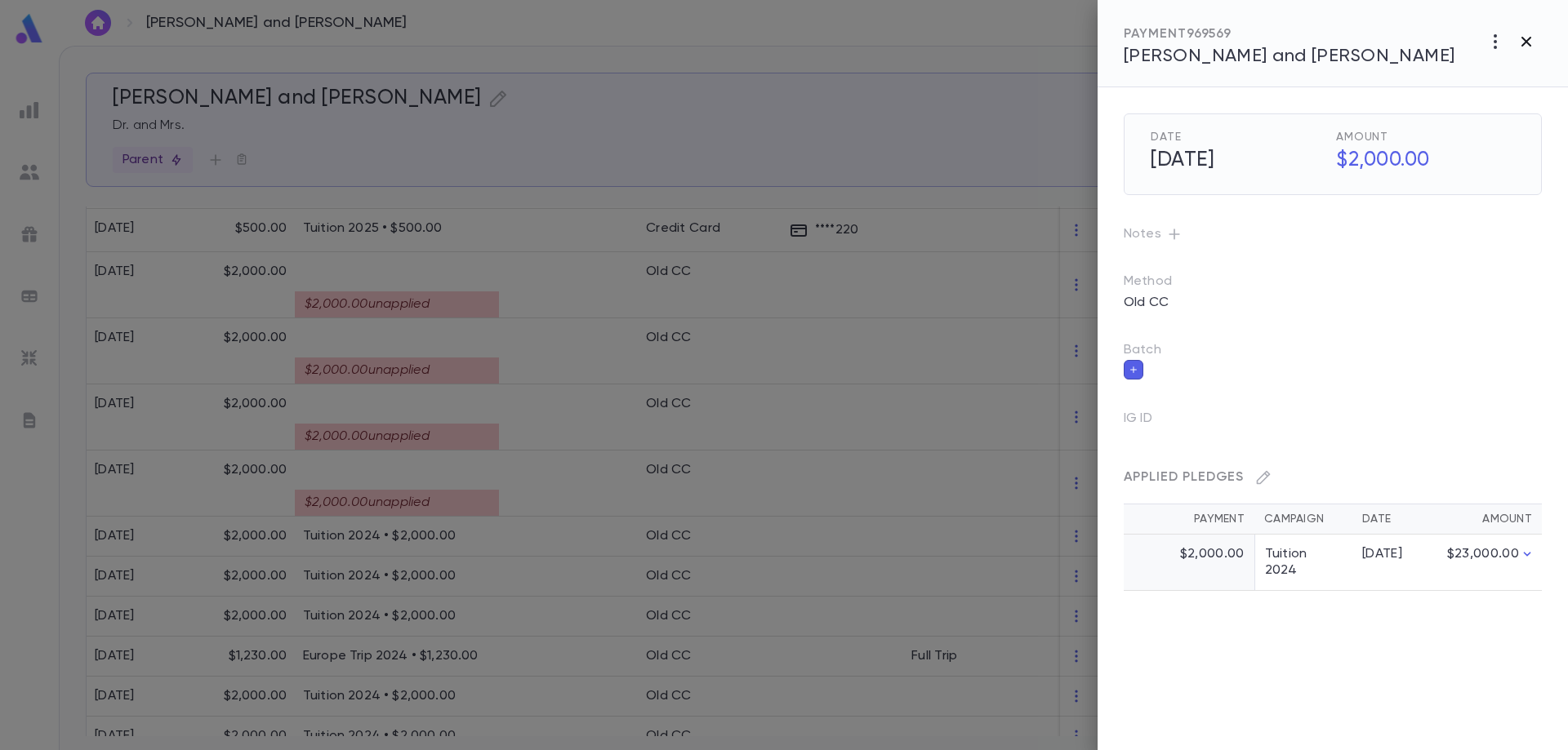
click at [1533, 41] on icon "button" at bounding box center [1526, 41] width 20 height 20
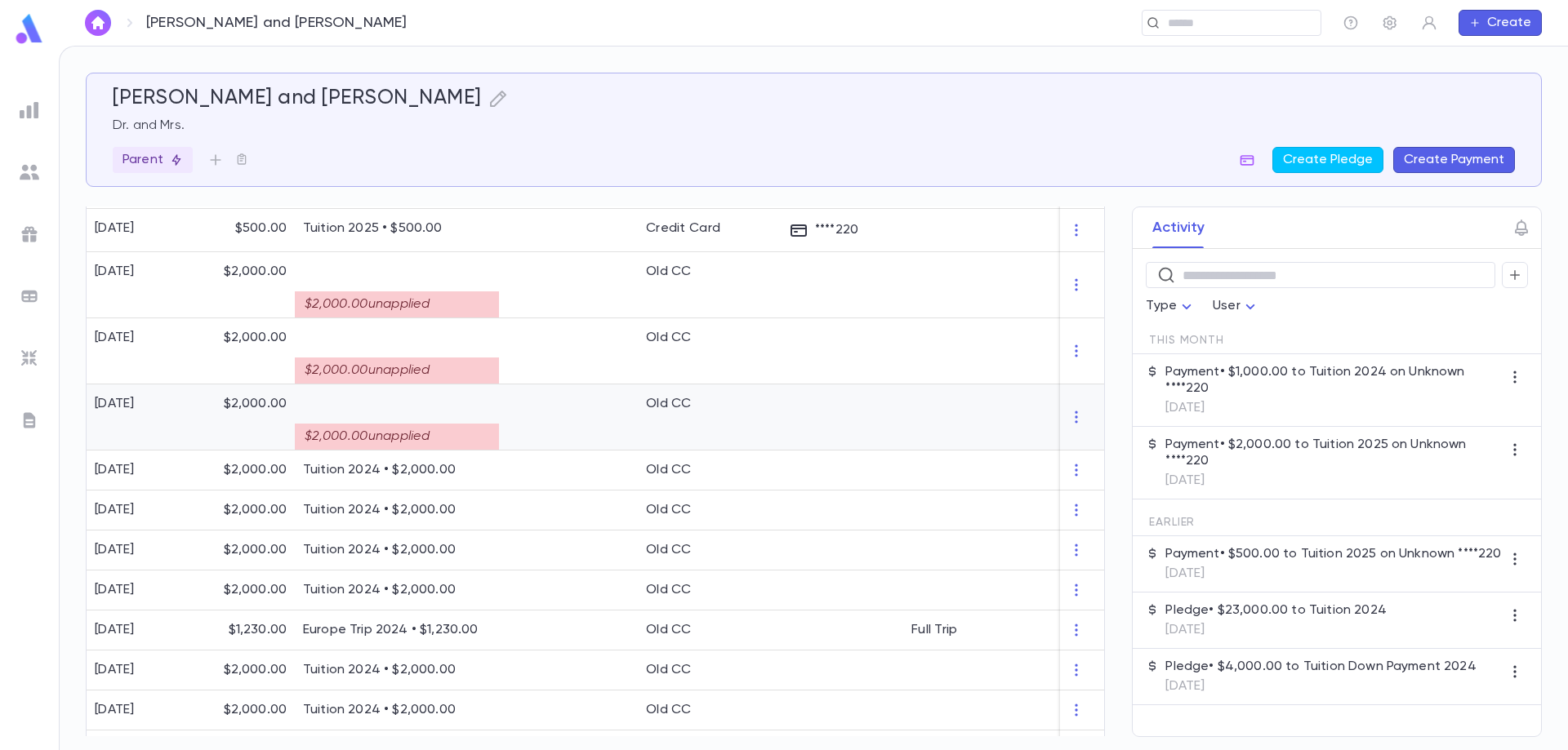
click at [515, 417] on div at bounding box center [568, 417] width 139 height 66
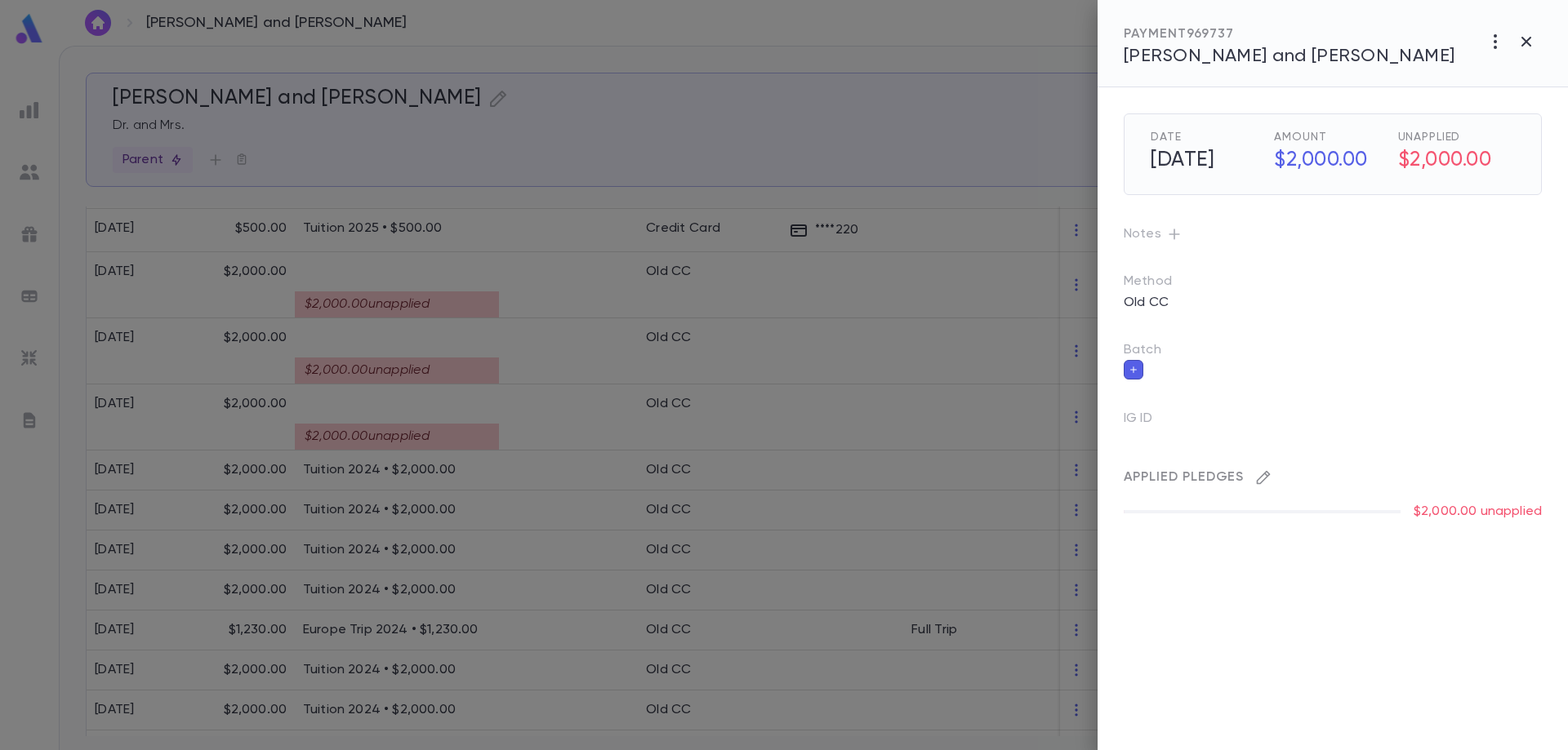
click at [1269, 484] on icon "button" at bounding box center [1263, 477] width 16 height 16
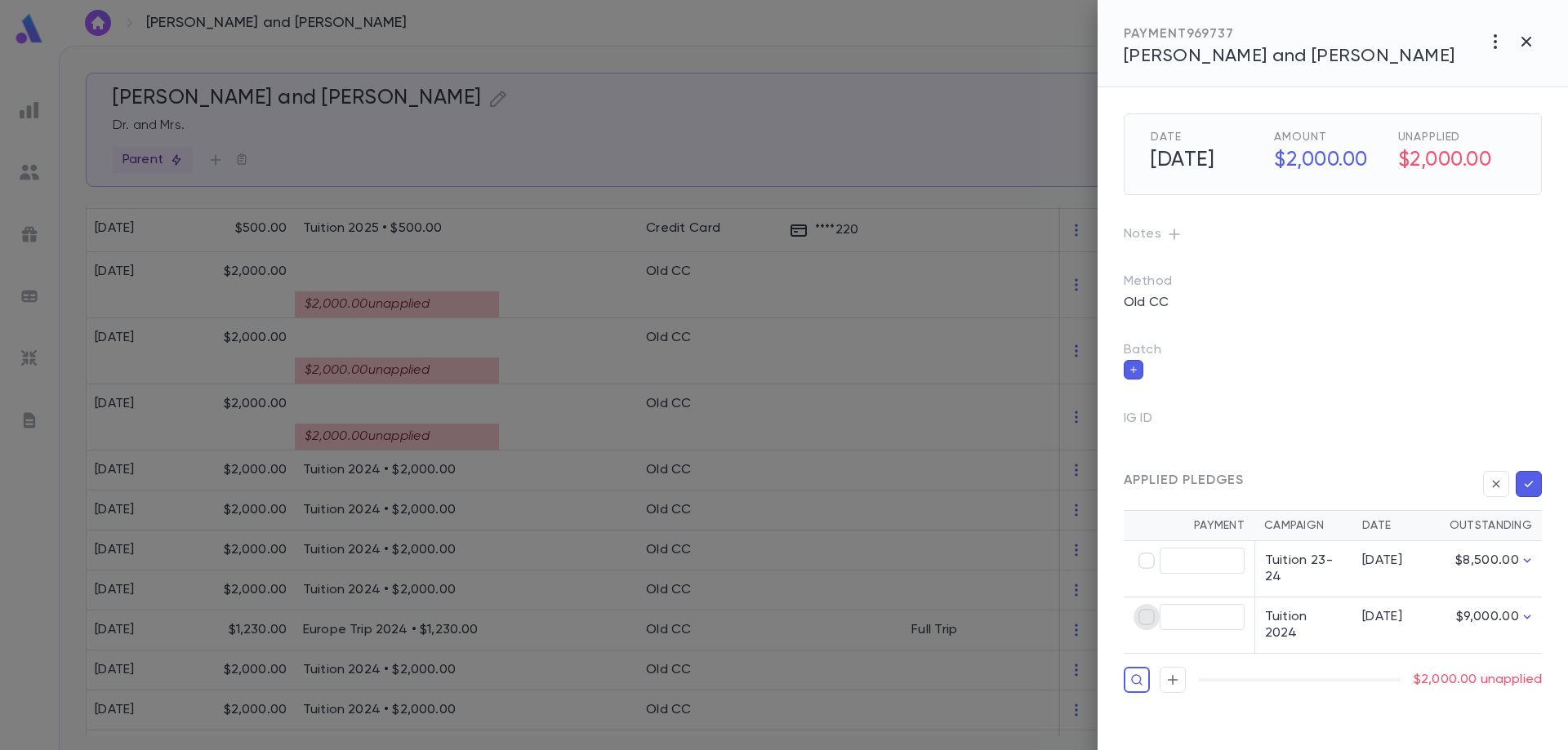
type input "********"
click at [1524, 484] on icon "button" at bounding box center [1528, 484] width 14 height 16
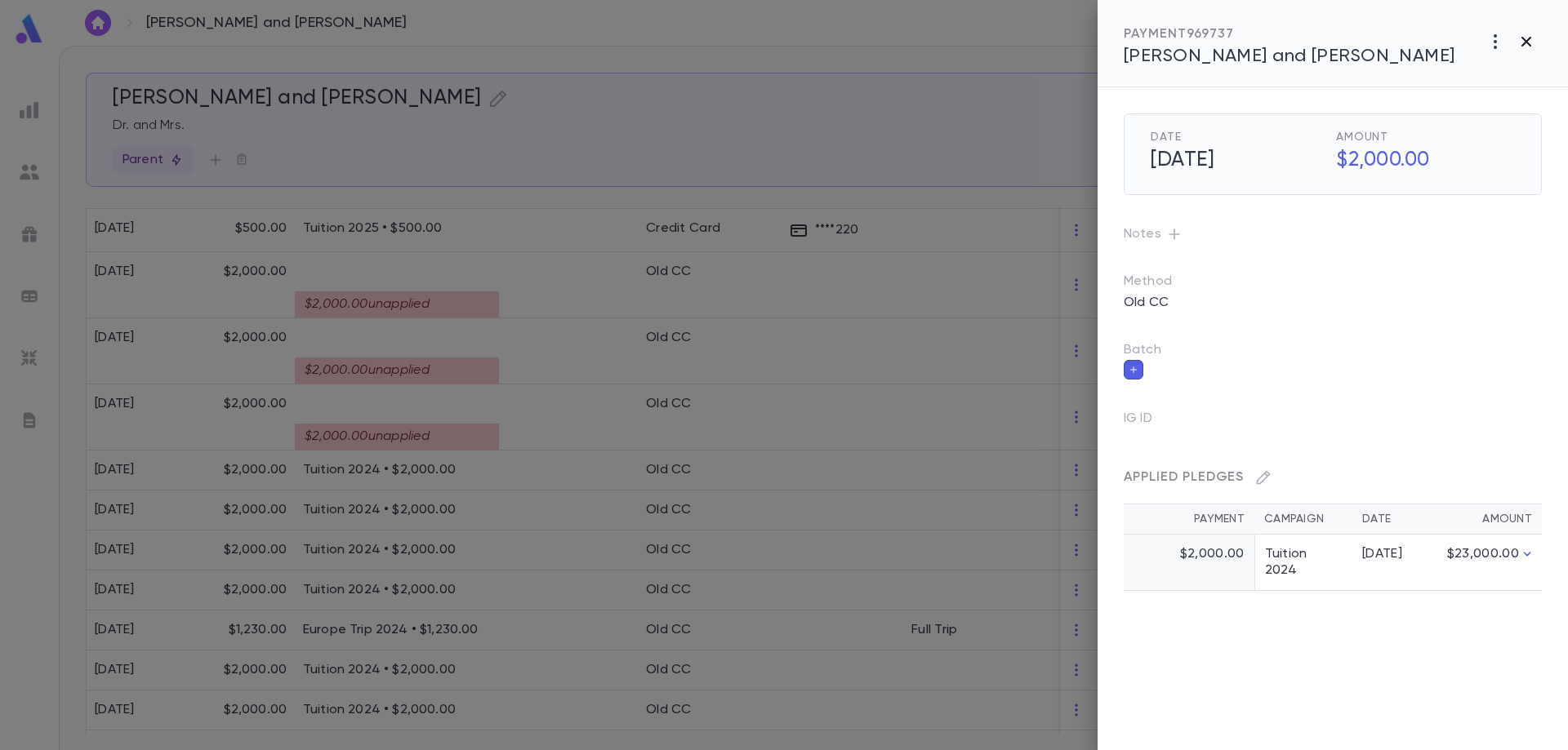
click at [1526, 47] on icon "button" at bounding box center [1526, 41] width 20 height 20
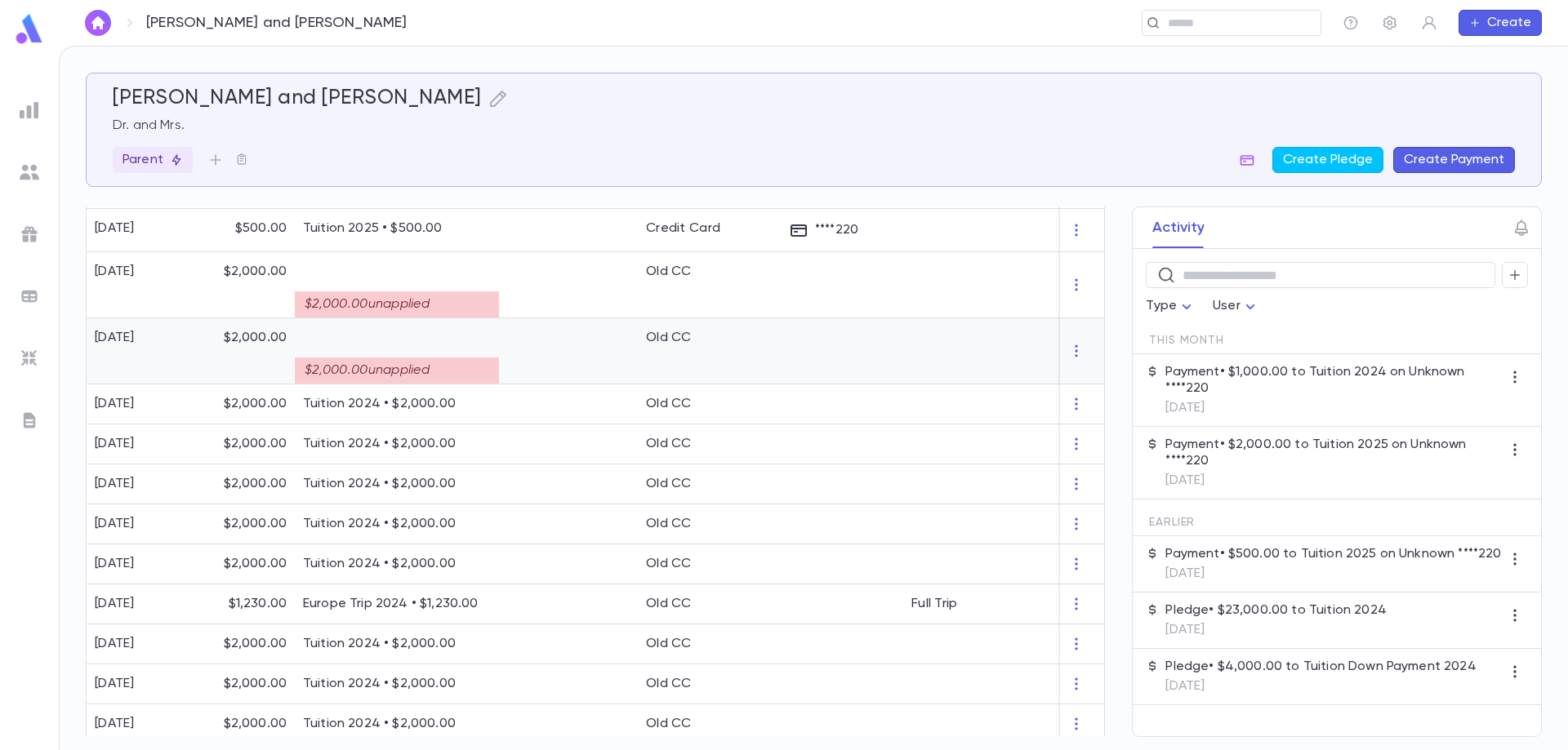
click at [451, 370] on div "$2,000.00 unapplied" at bounding box center [397, 370] width 204 height 26
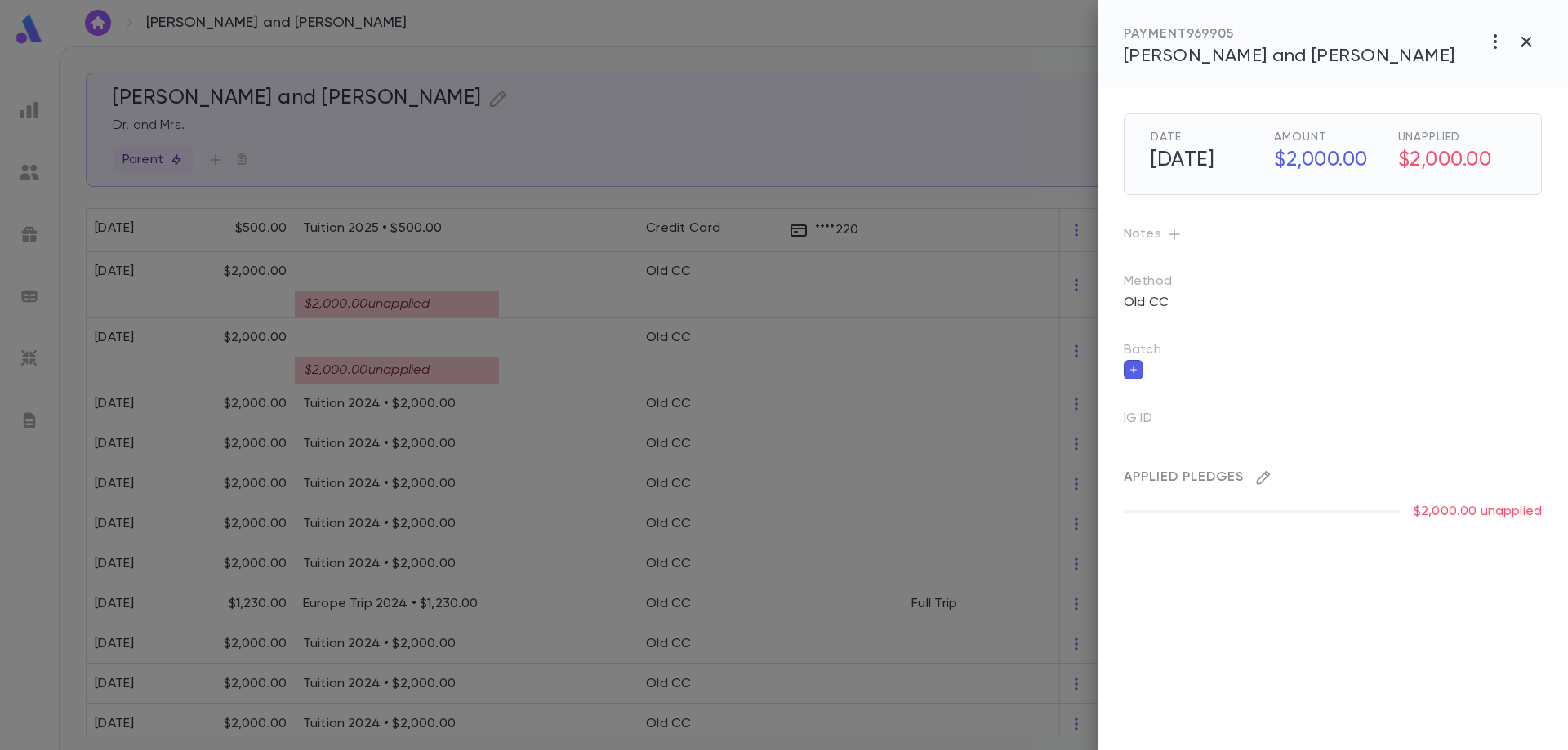
click at [1265, 473] on icon "button" at bounding box center [1263, 478] width 14 height 14
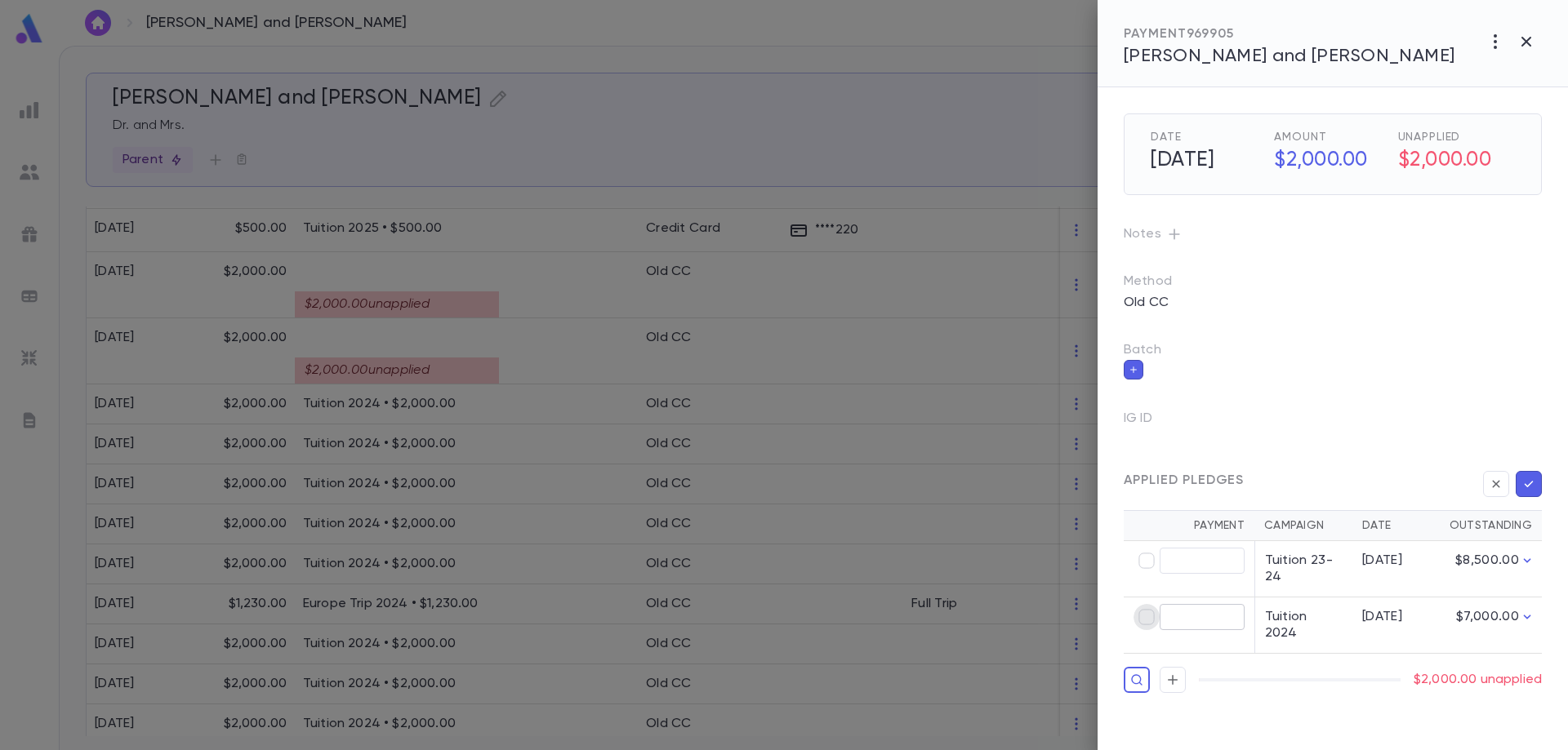
type input "********"
click at [1533, 485] on icon "button" at bounding box center [1528, 484] width 14 height 16
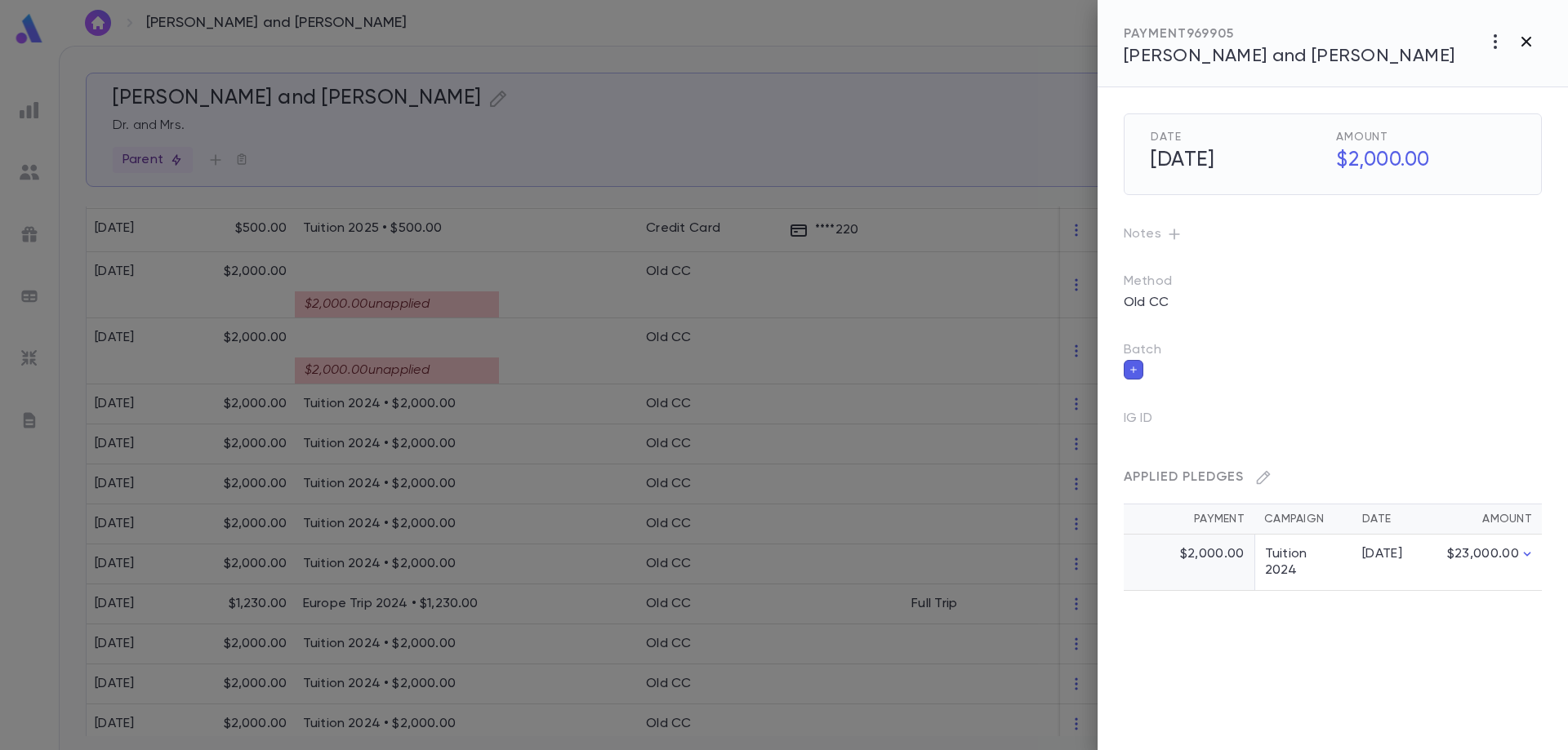
click at [1526, 40] on icon "button" at bounding box center [1526, 41] width 20 height 20
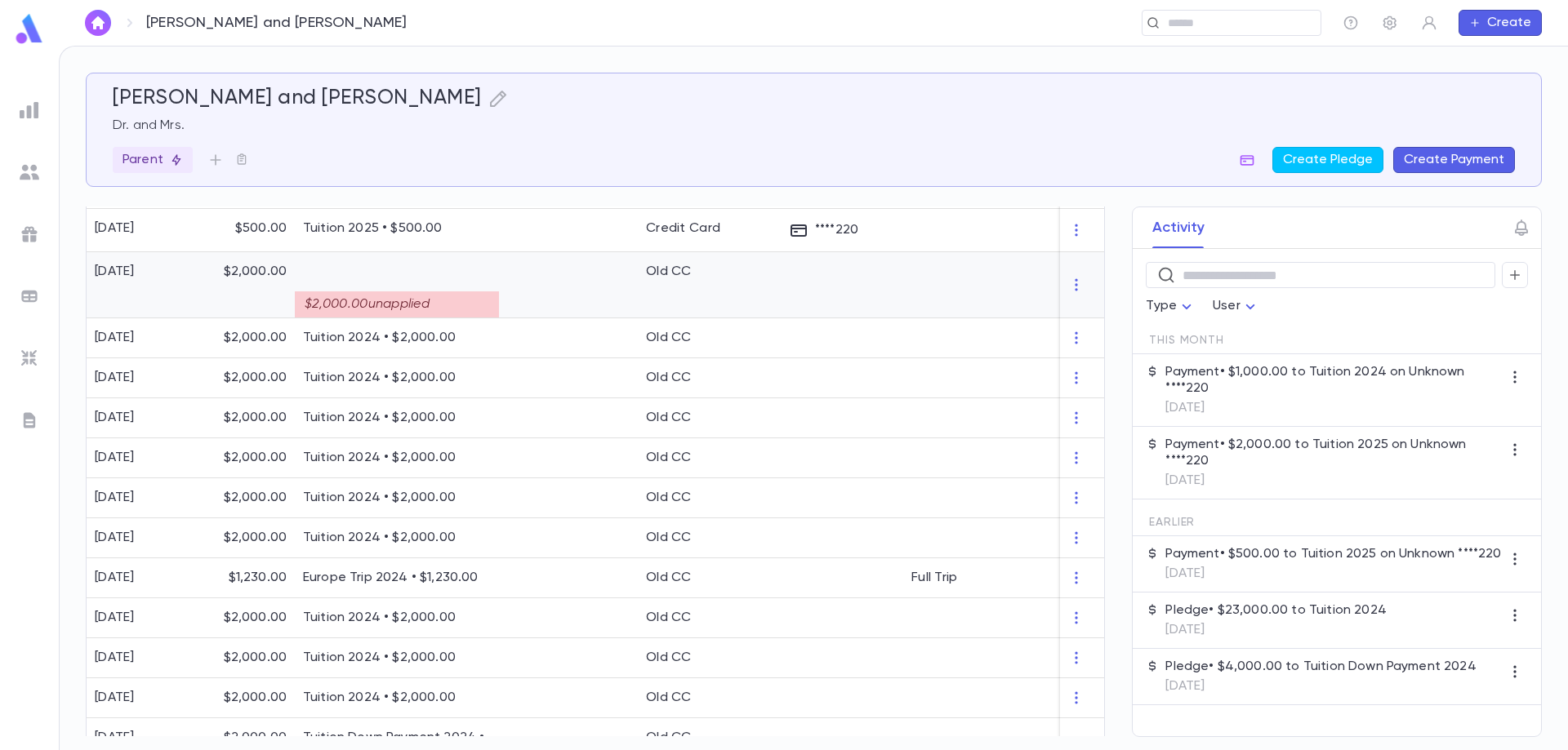
click at [354, 300] on div "$2,000.00 unapplied" at bounding box center [397, 304] width 204 height 26
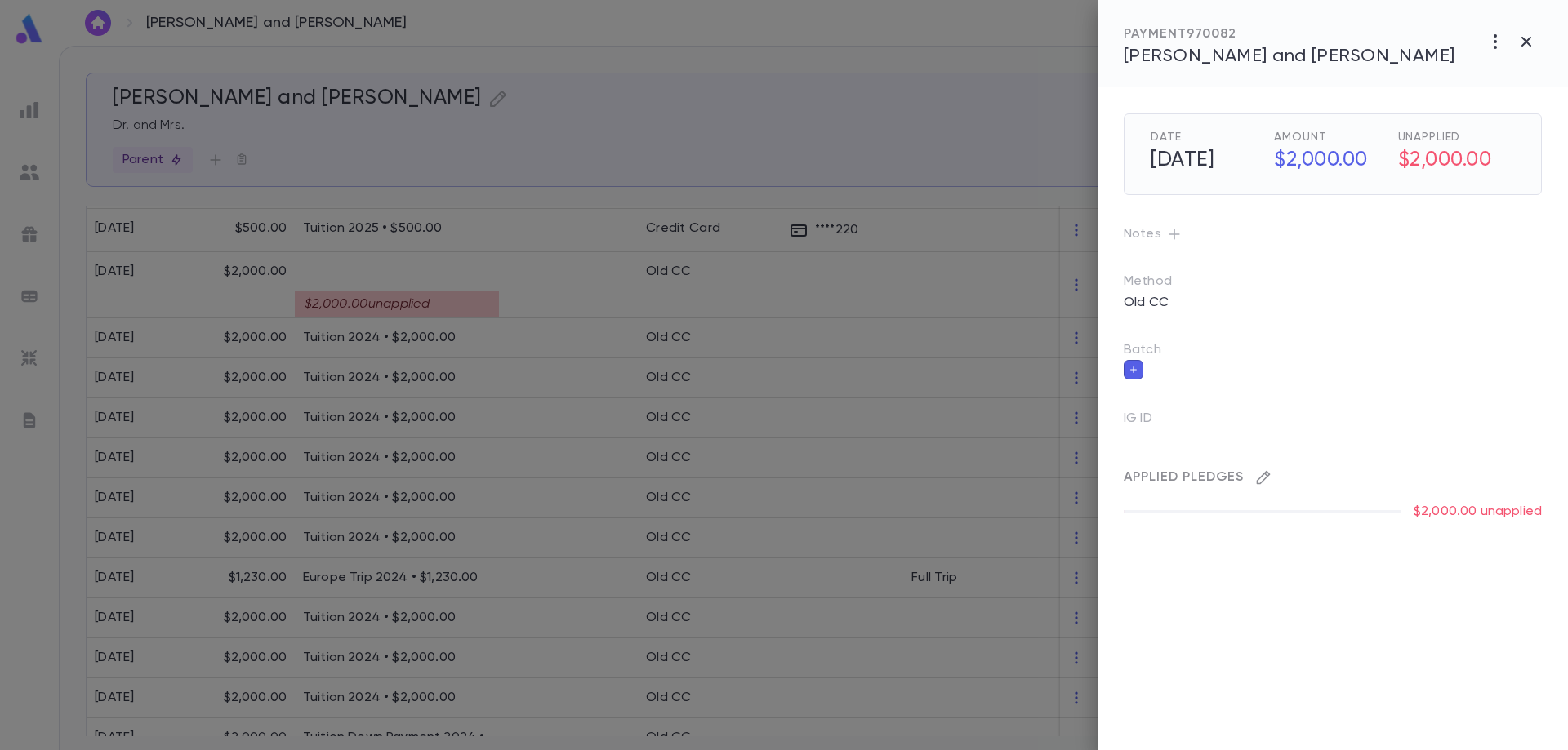
click at [1267, 480] on icon "button" at bounding box center [1263, 477] width 16 height 16
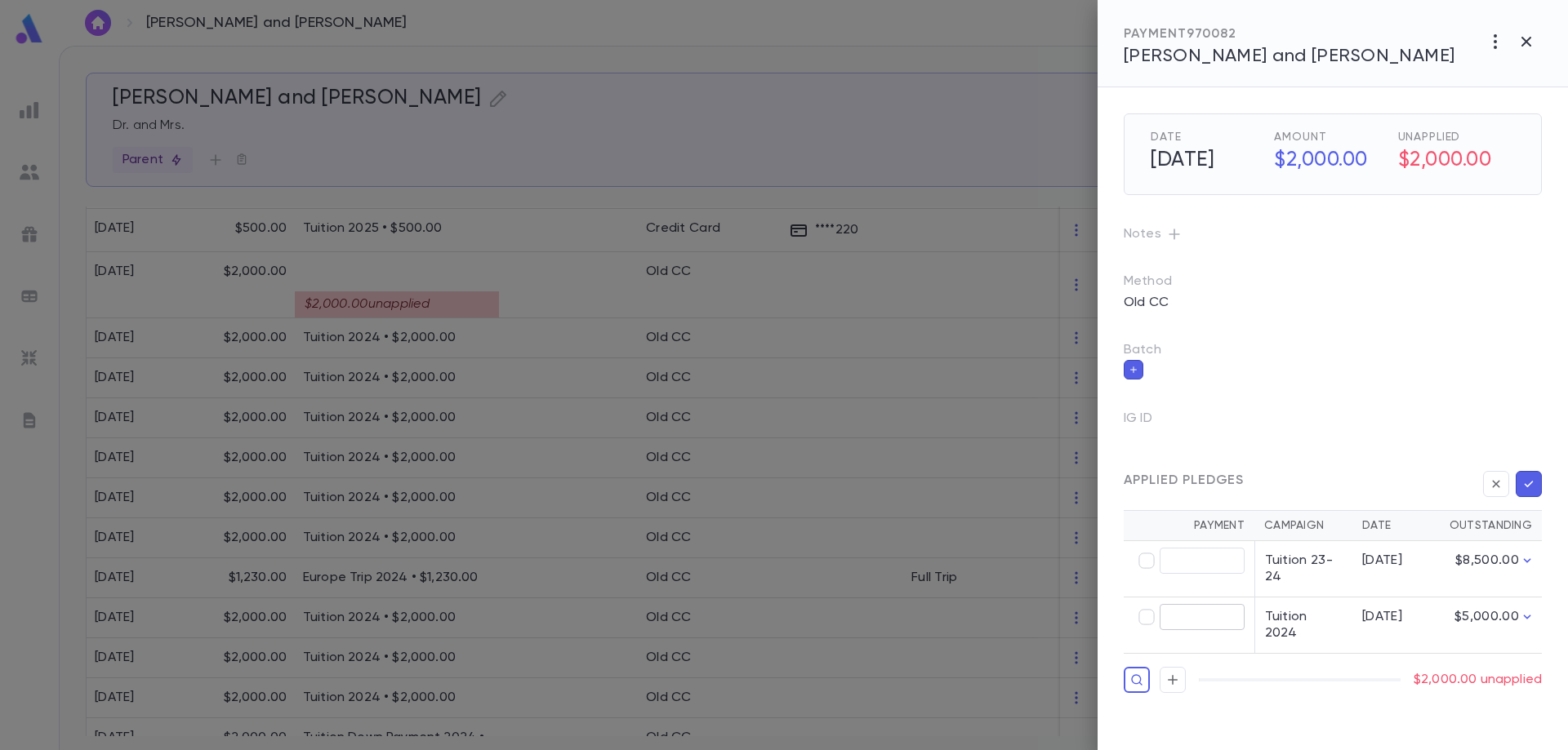
type input "********"
click at [1532, 480] on icon "button" at bounding box center [1528, 484] width 14 height 16
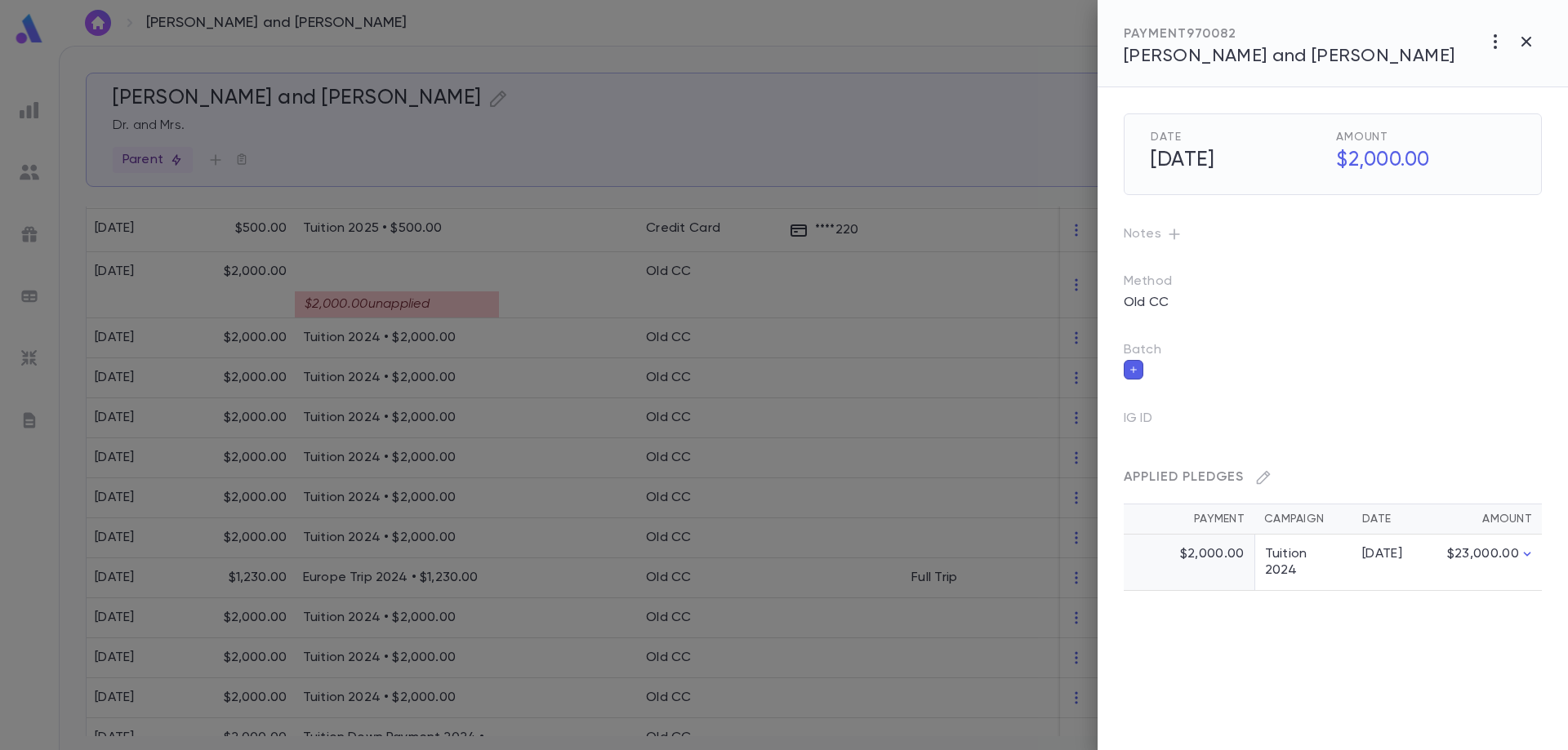
click at [542, 493] on div at bounding box center [784, 375] width 1568 height 750
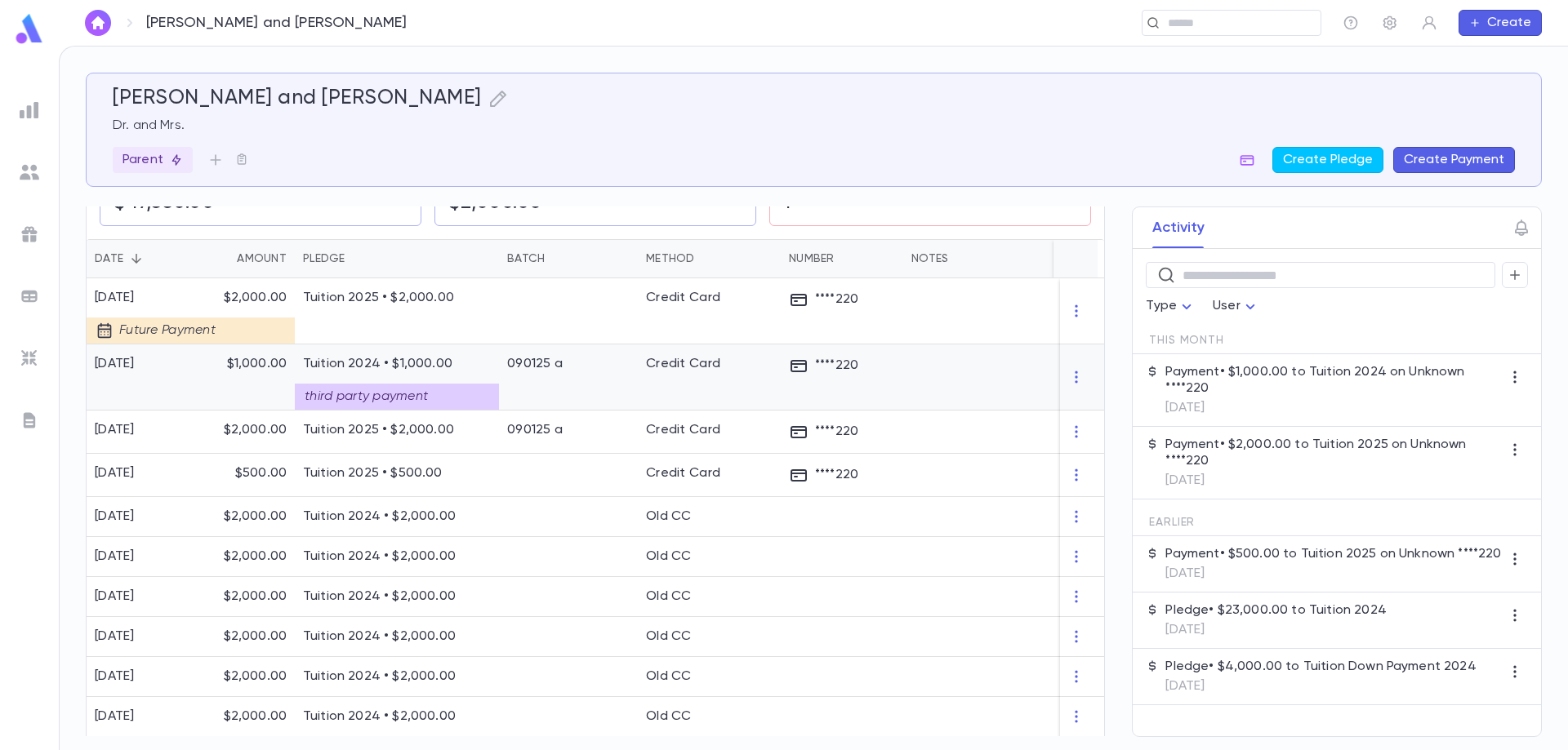
scroll to position [229, 0]
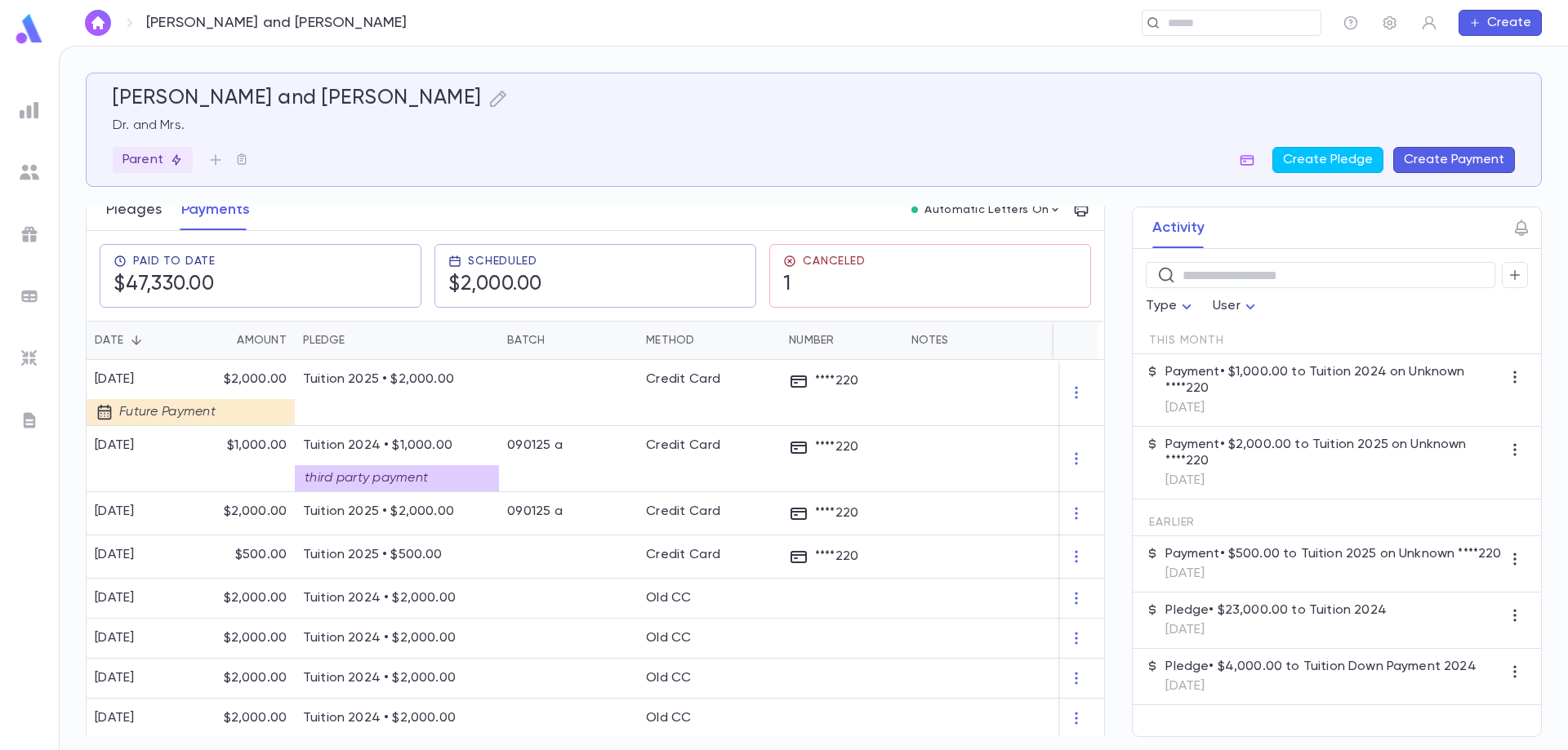
click at [151, 210] on button "Pledges" at bounding box center [134, 209] width 55 height 41
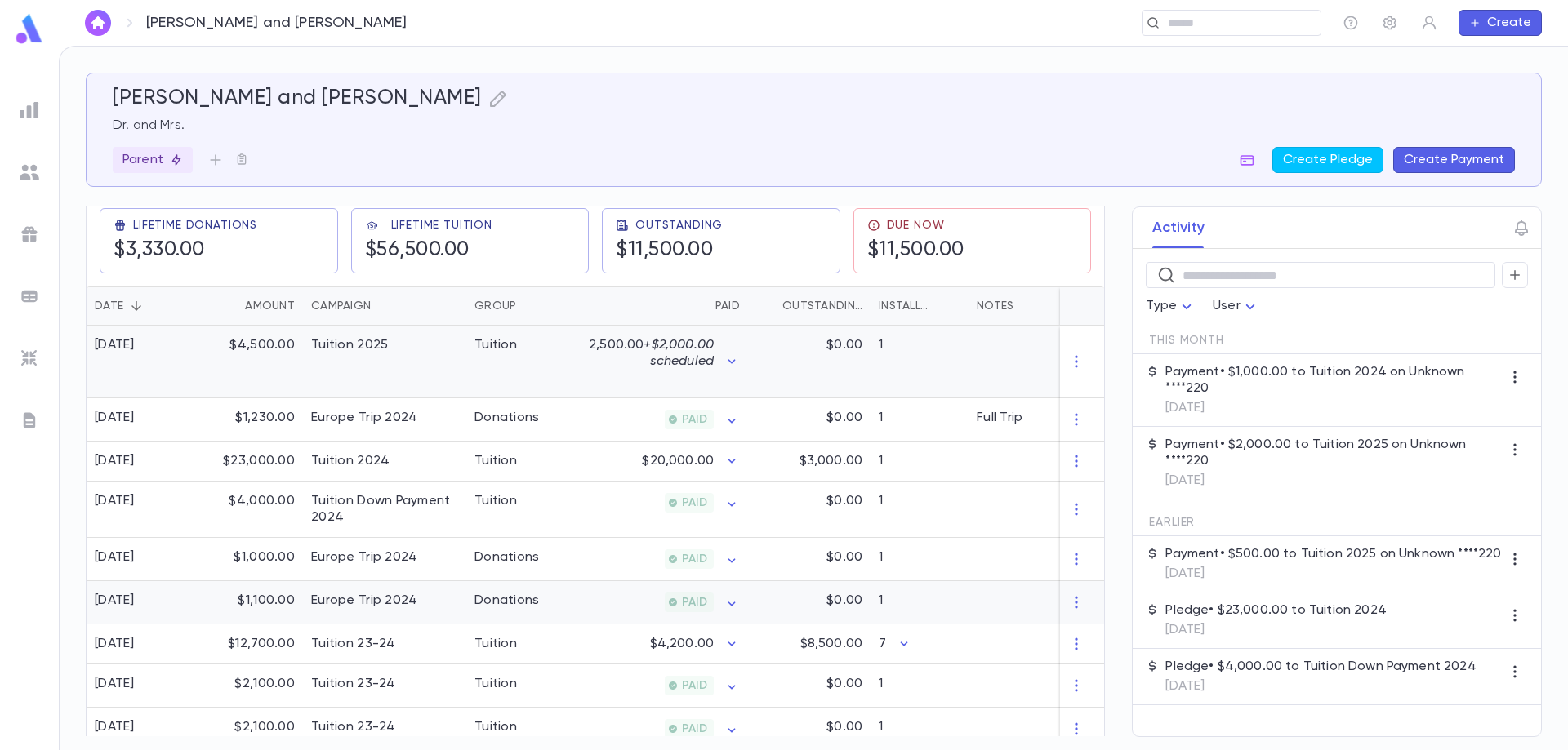
scroll to position [164, 0]
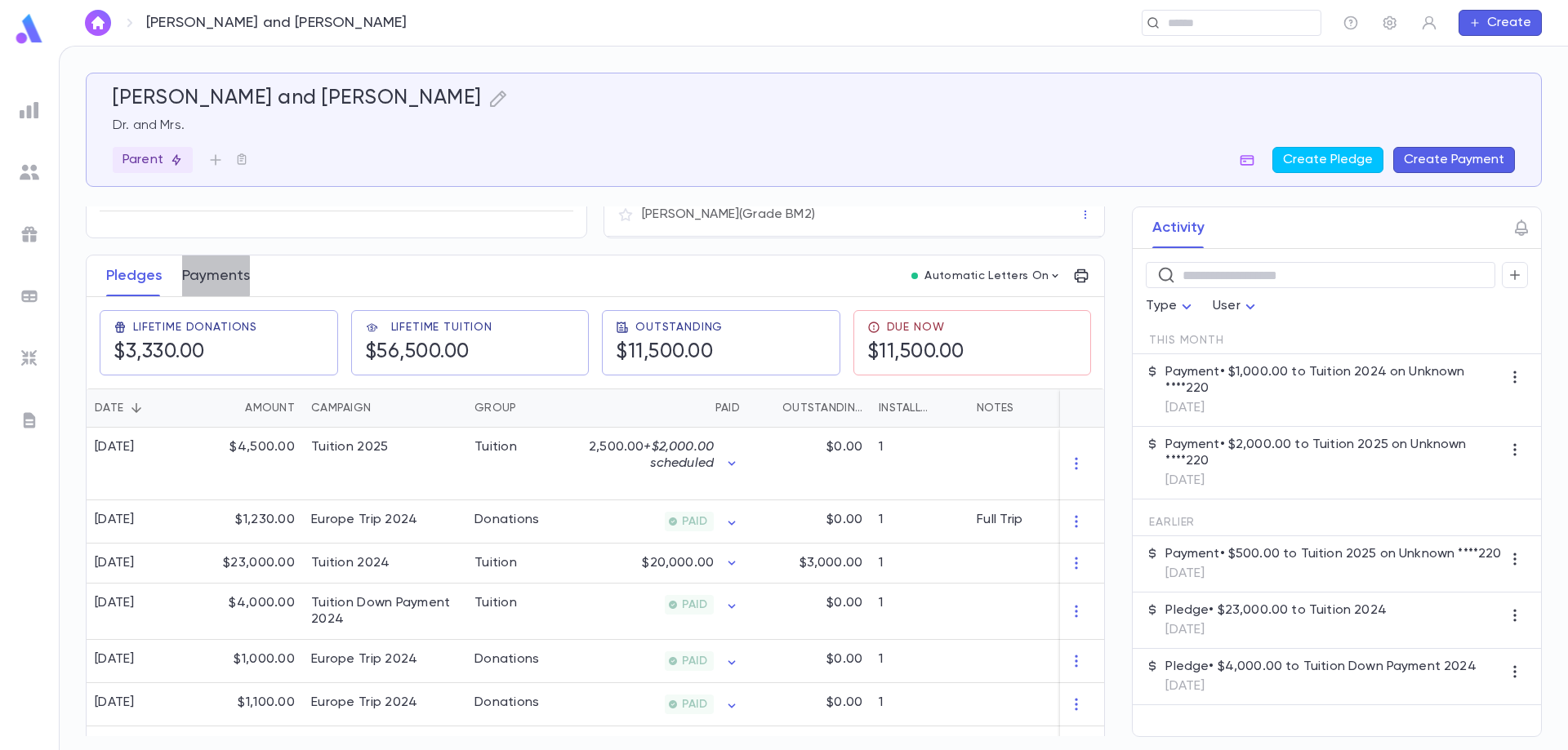
click at [210, 276] on button "Payments" at bounding box center [215, 276] width 68 height 41
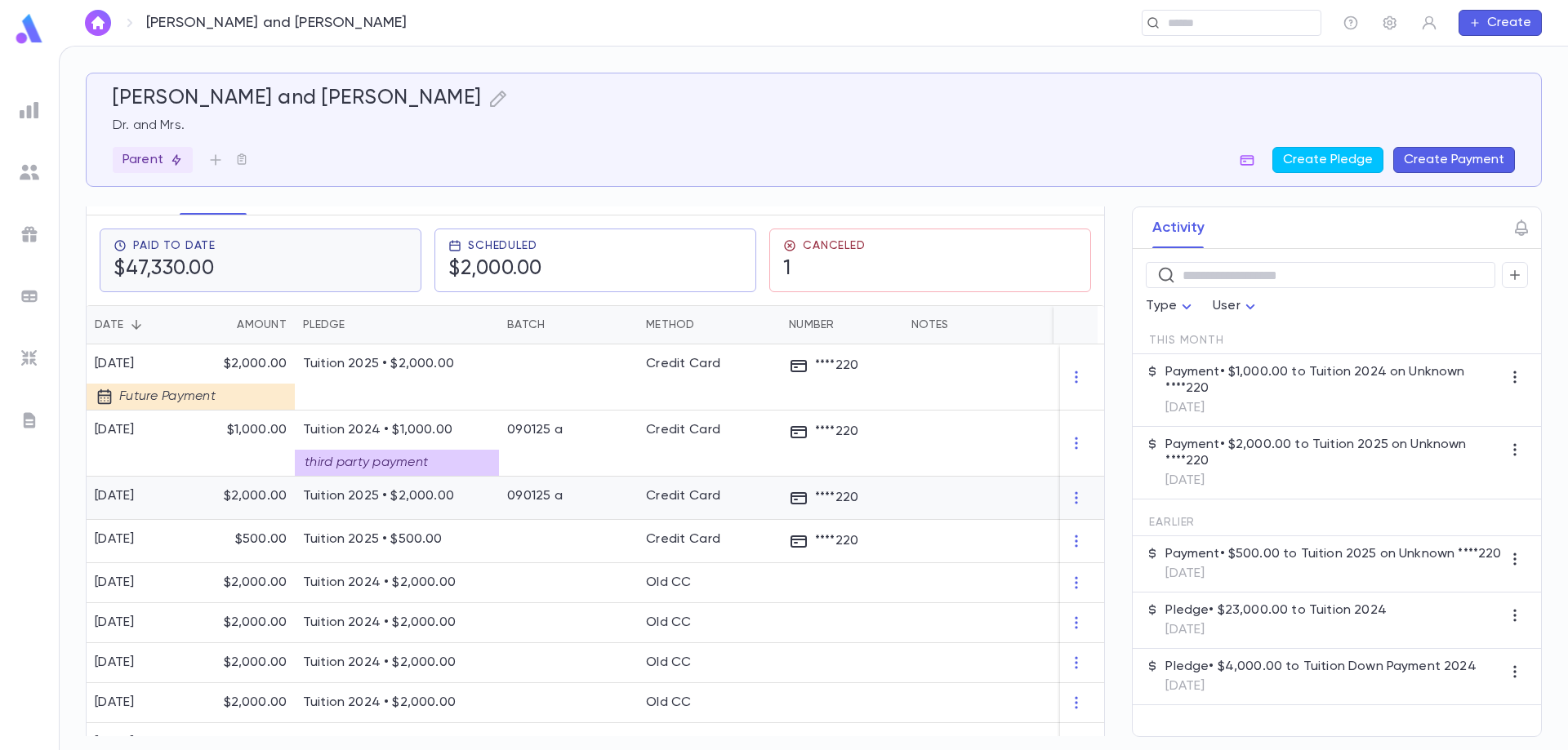
scroll to position [326, 0]
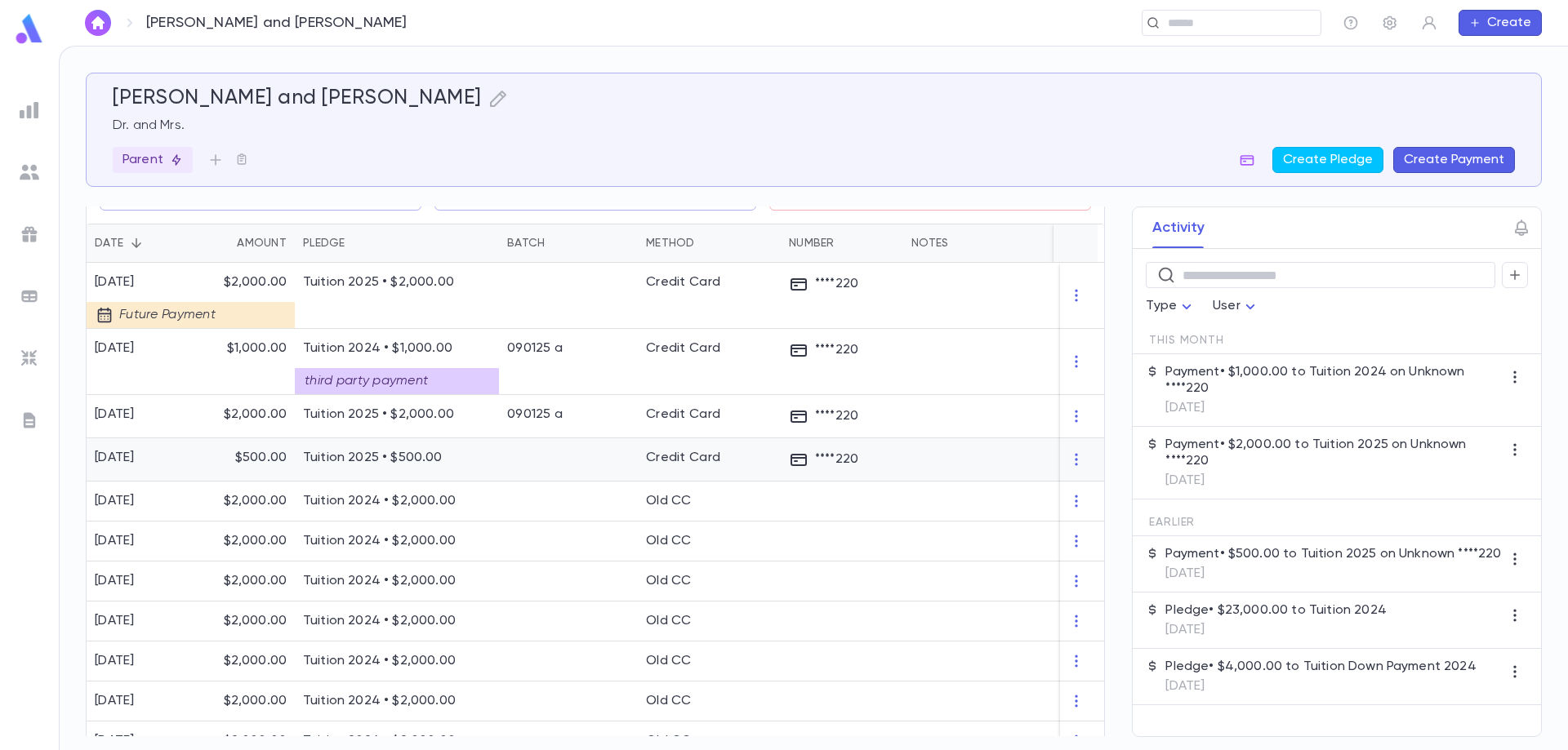
click at [353, 464] on p "Tuition 2025 • $500.00" at bounding box center [396, 458] width 188 height 16
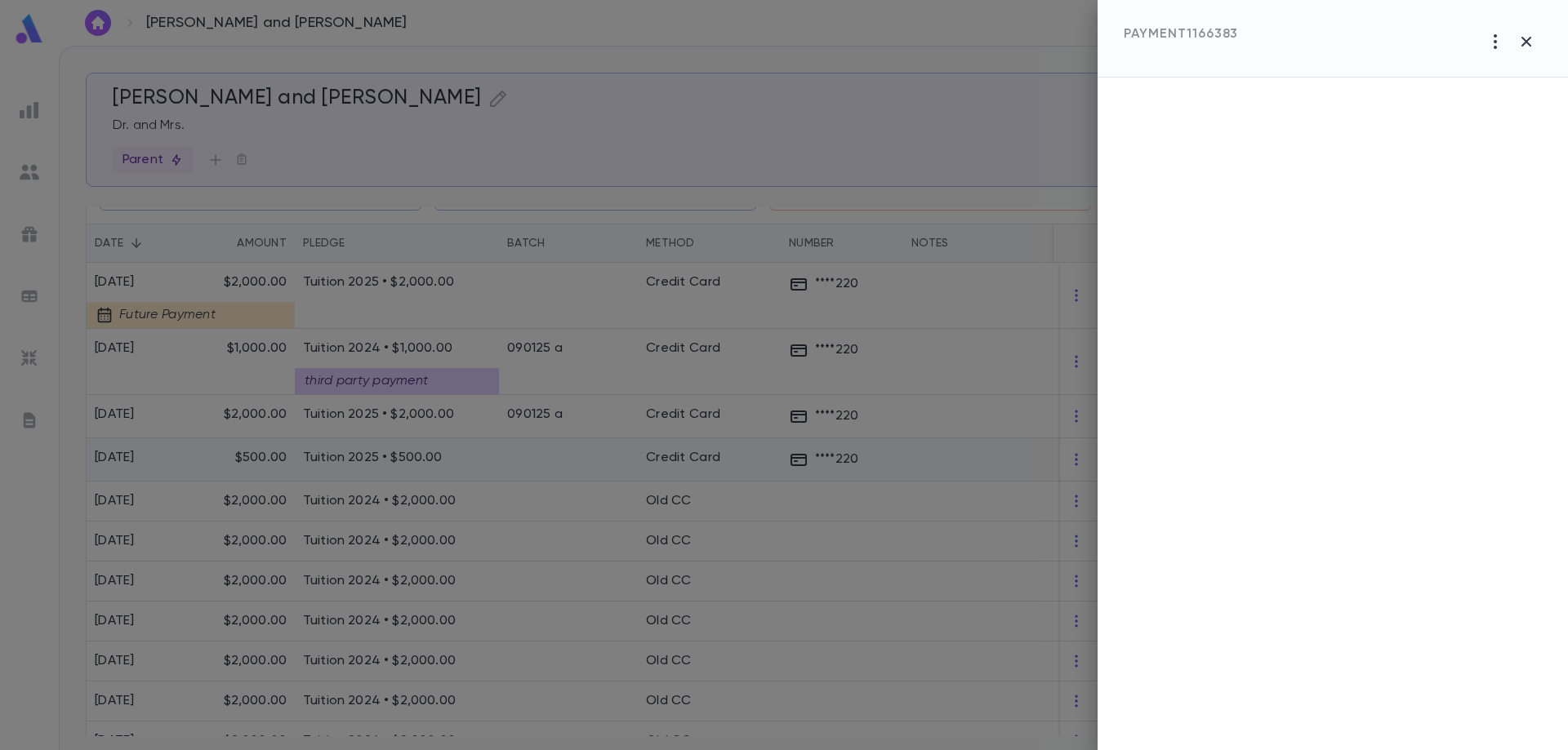
click at [353, 464] on div at bounding box center [784, 375] width 1568 height 750
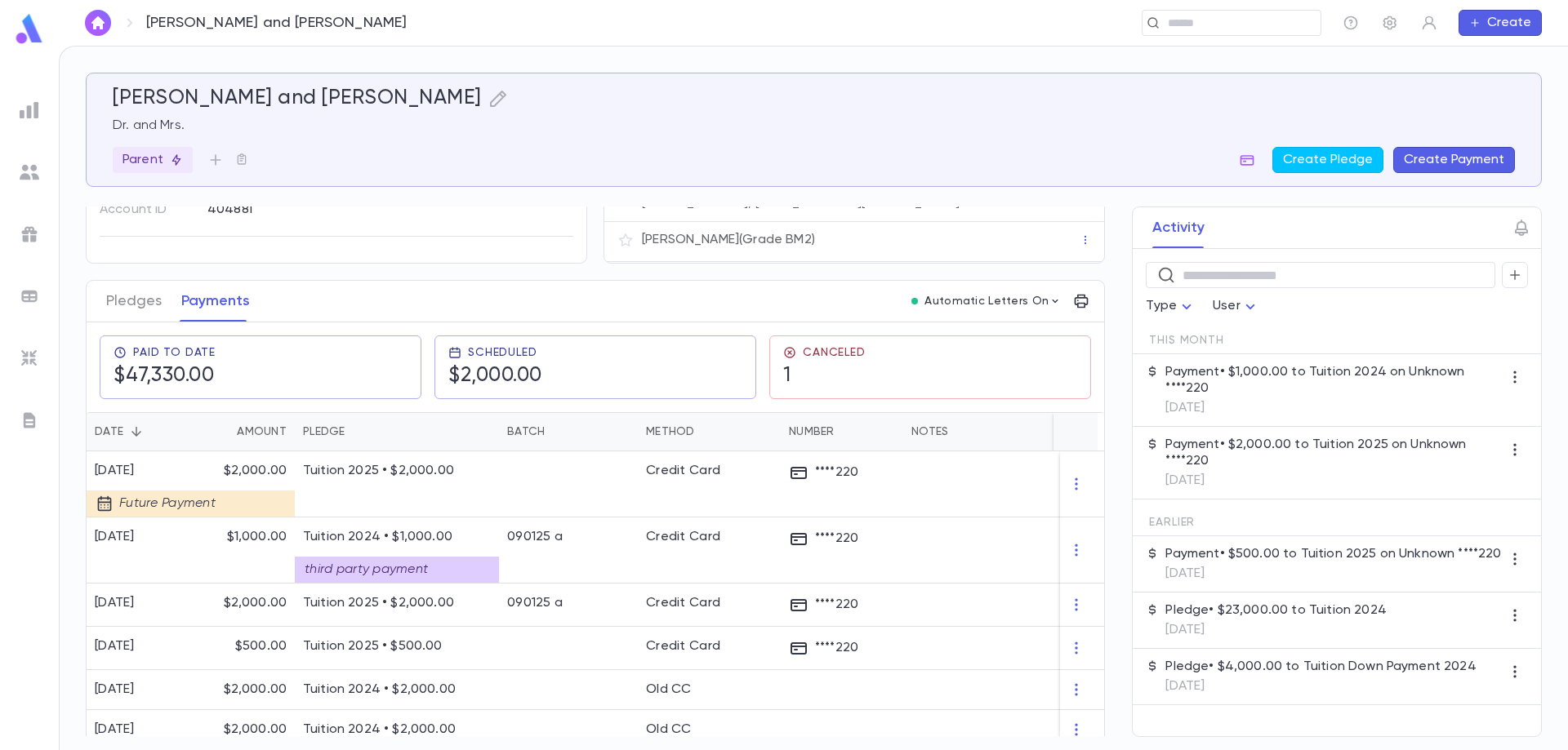
scroll to position [164, 0]
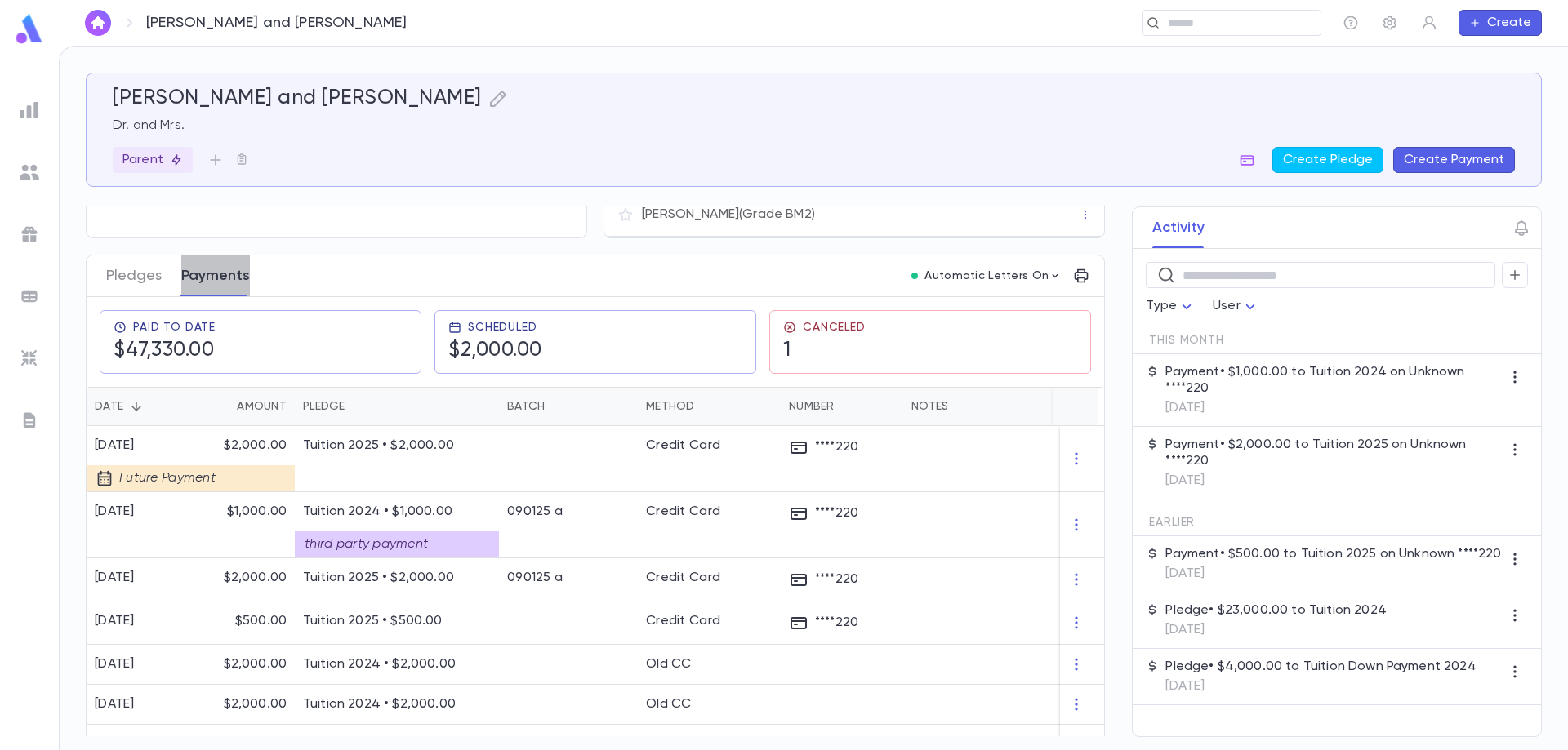
click at [215, 279] on button "Payments" at bounding box center [215, 276] width 69 height 41
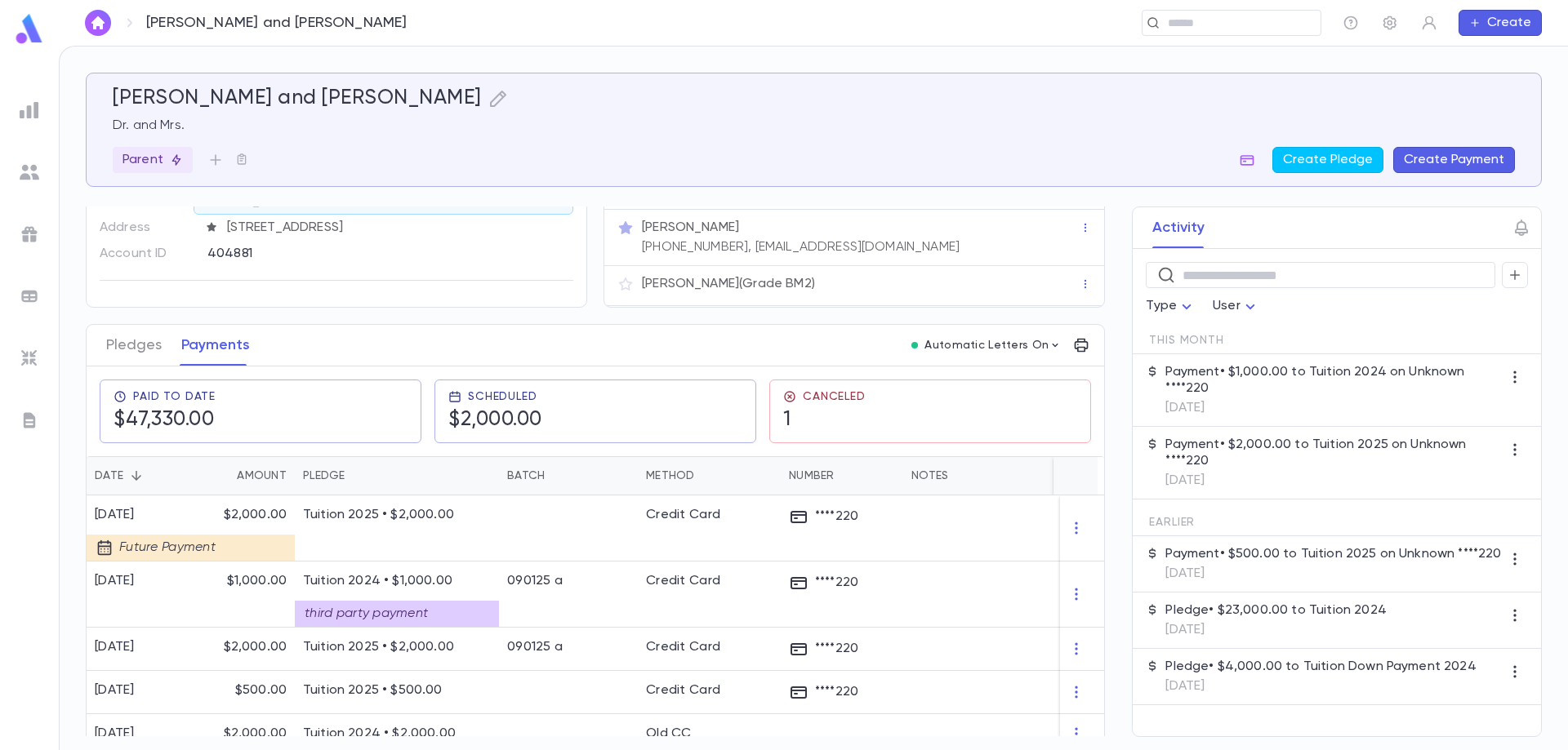
scroll to position [82, 0]
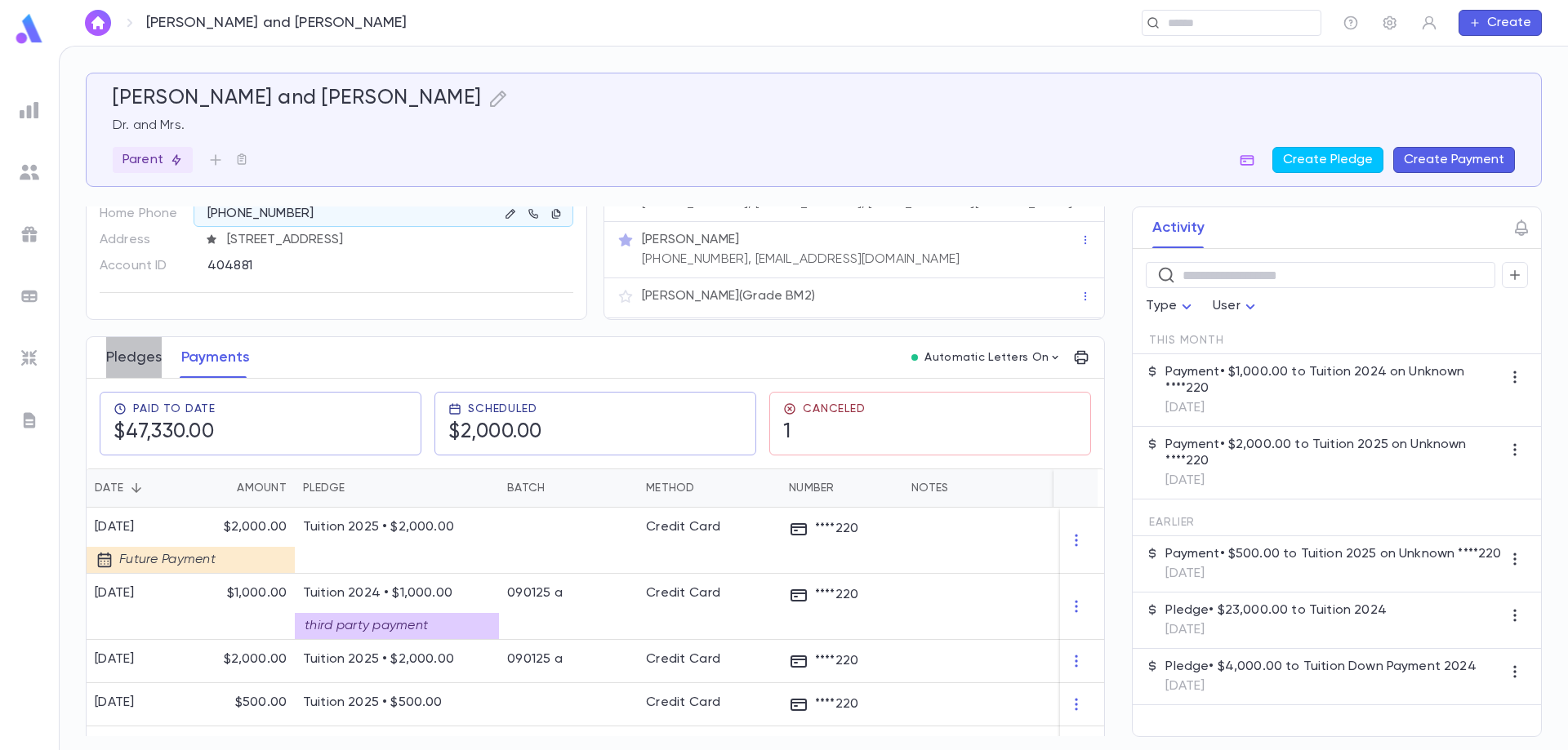
click at [141, 354] on button "Pledges" at bounding box center [134, 357] width 55 height 41
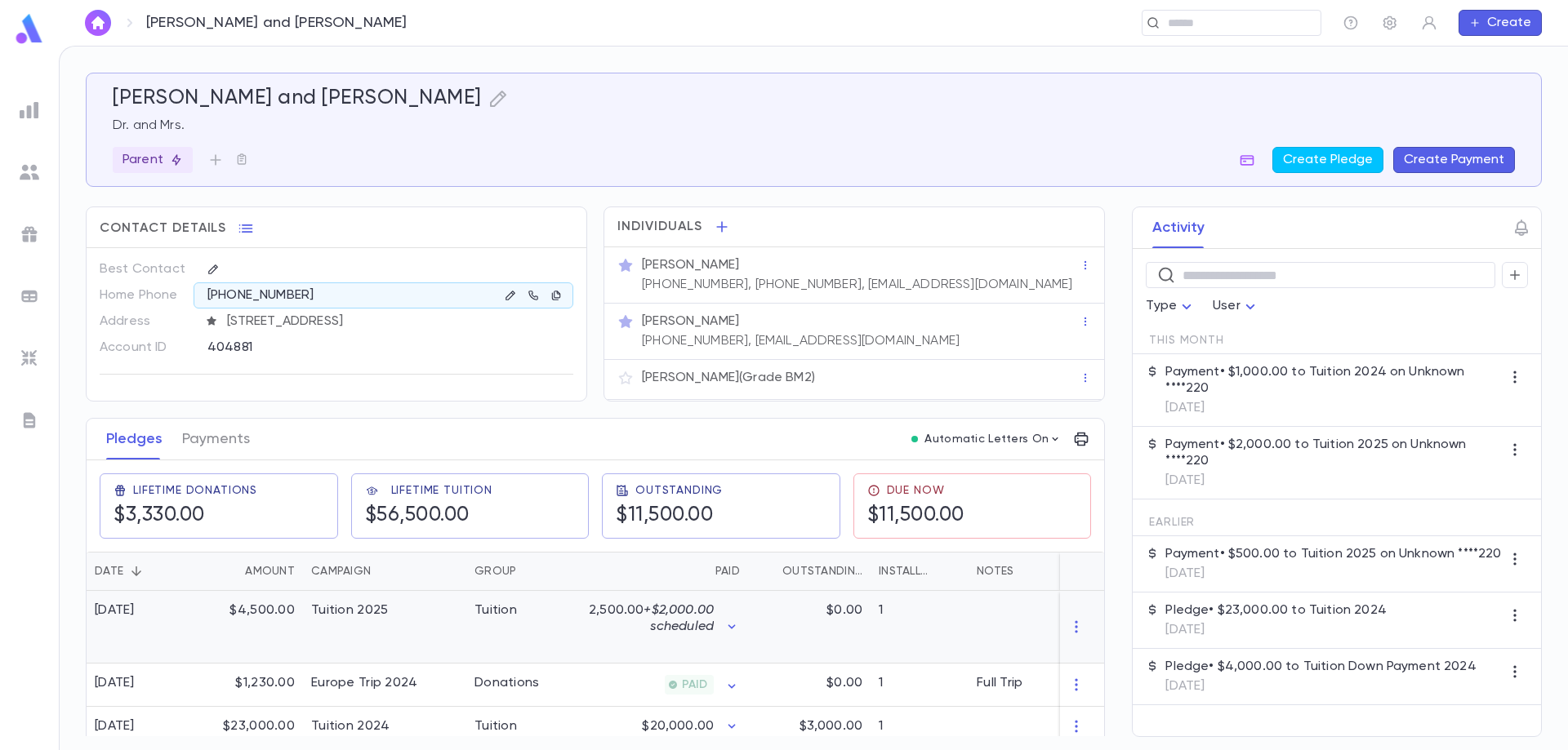
scroll to position [82, 0]
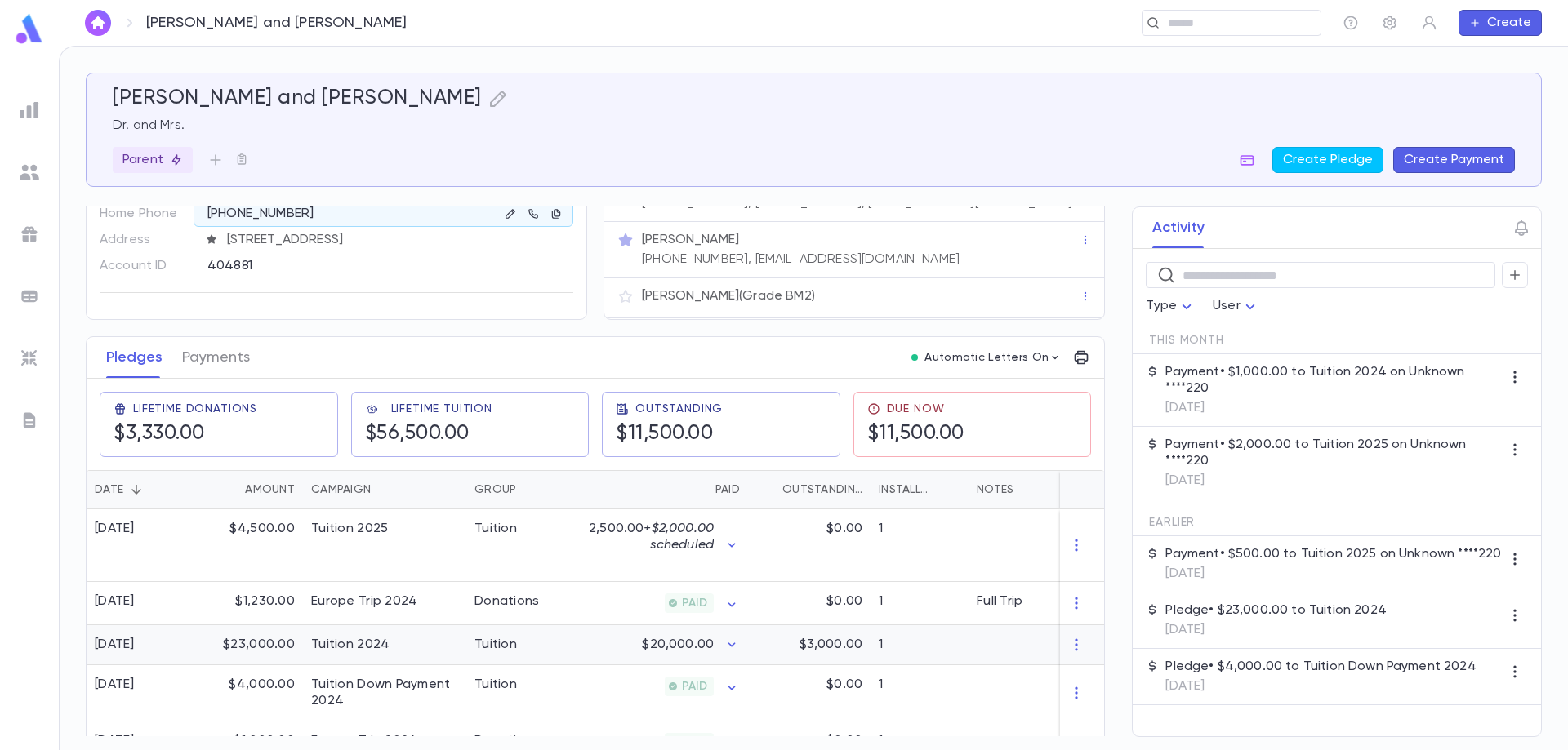
click at [428, 649] on div "Tuition 2024" at bounding box center [385, 645] width 164 height 40
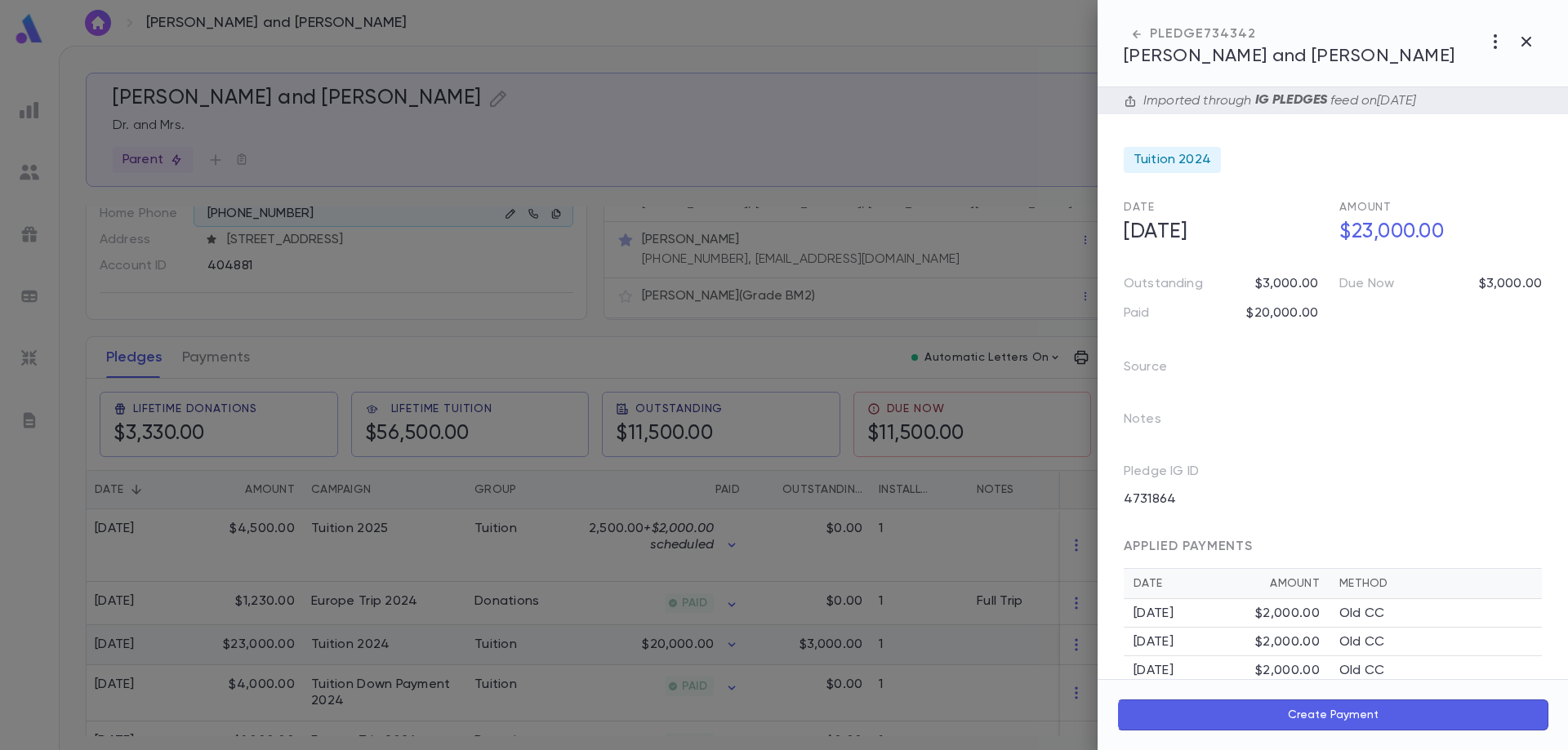
click at [428, 649] on div at bounding box center [784, 375] width 1568 height 750
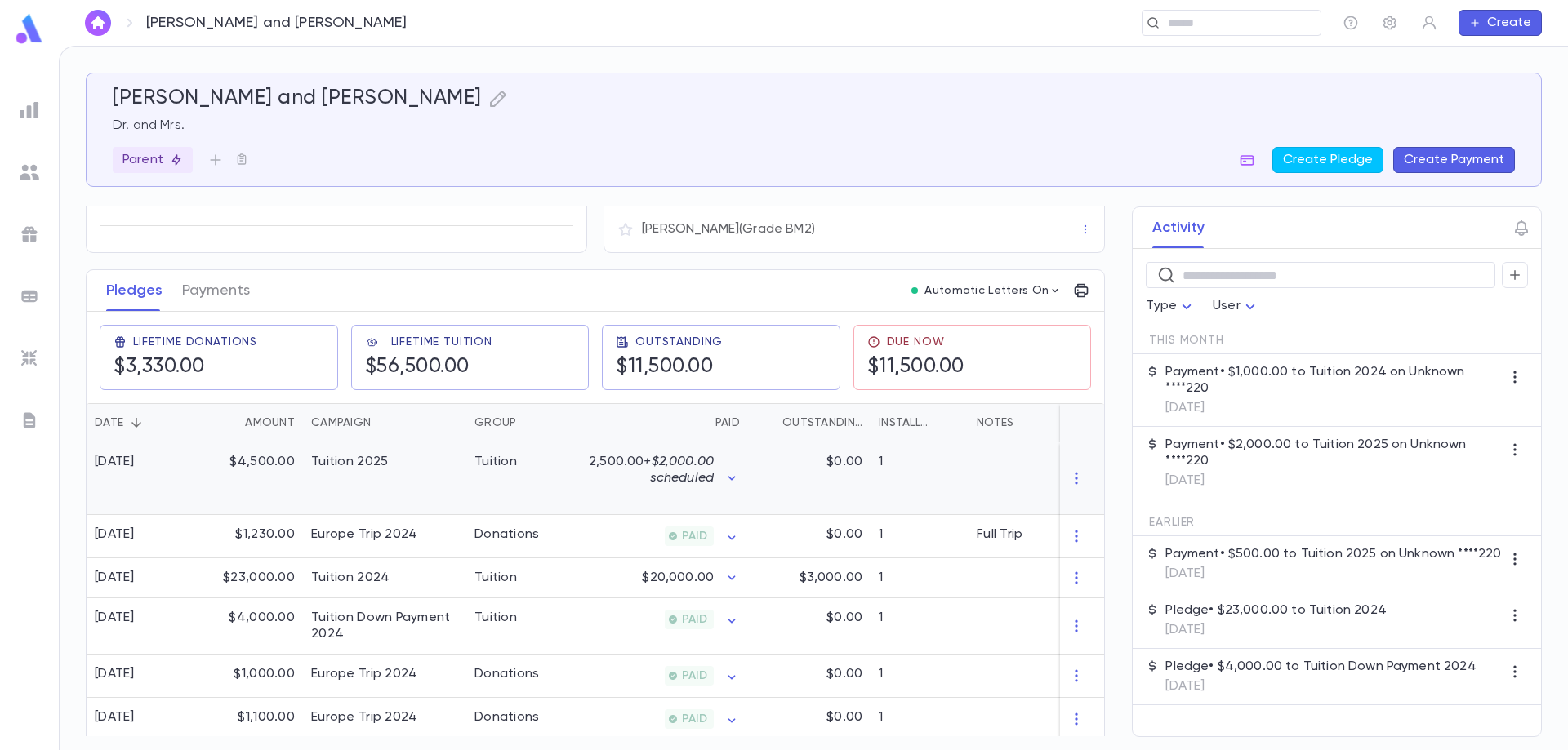
scroll to position [164, 0]
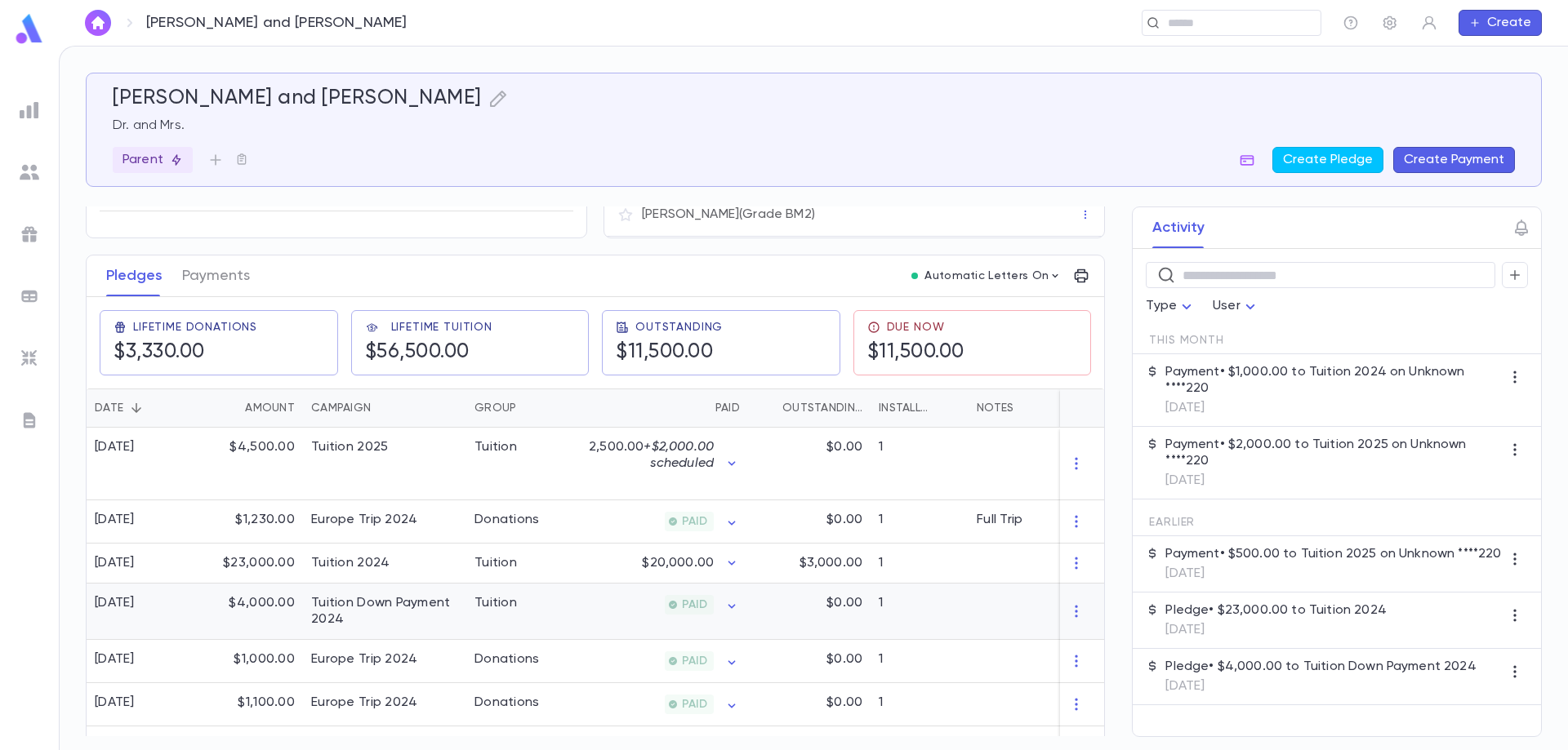
click at [264, 607] on div "$4,000.00" at bounding box center [250, 611] width 107 height 56
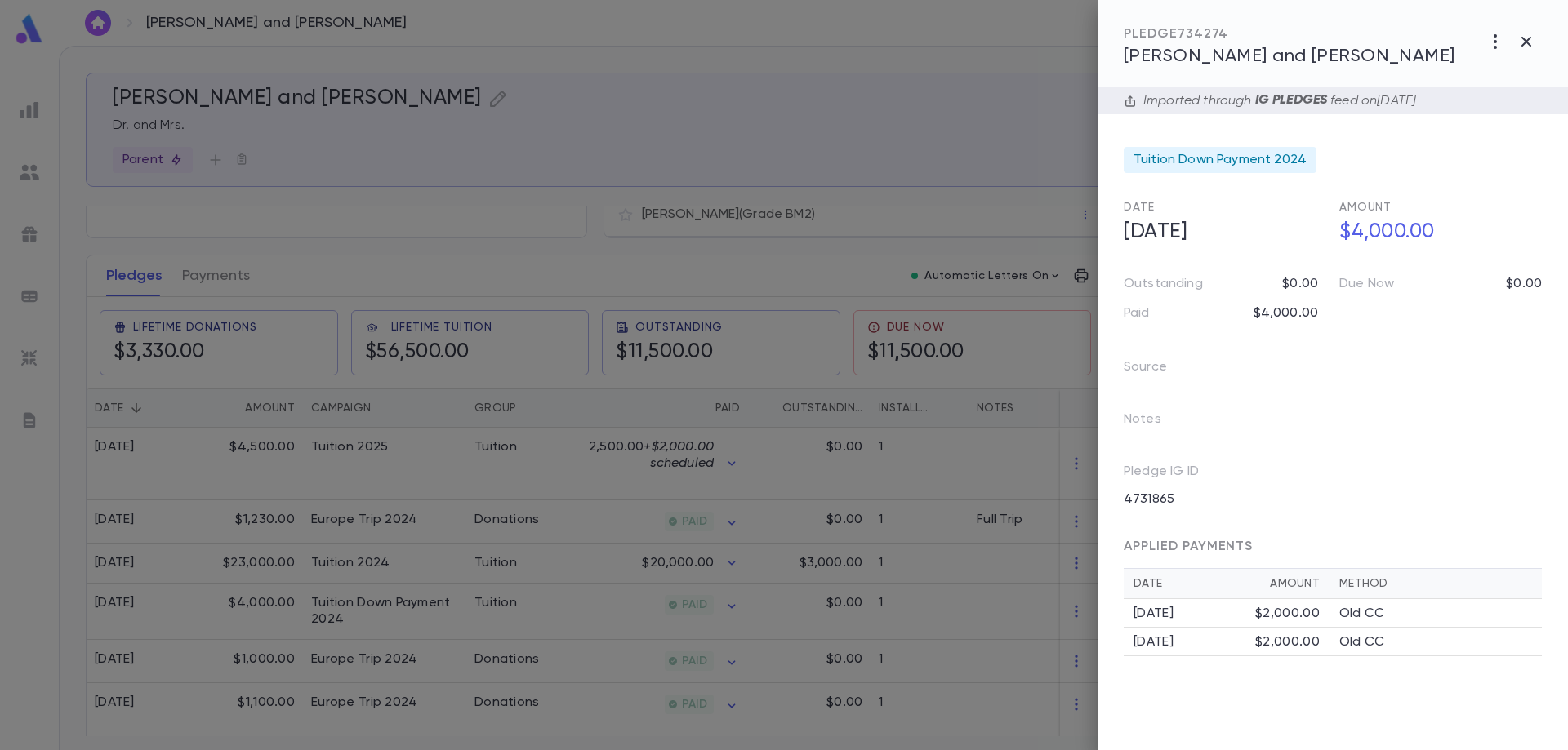
click at [216, 274] on div at bounding box center [784, 375] width 1568 height 750
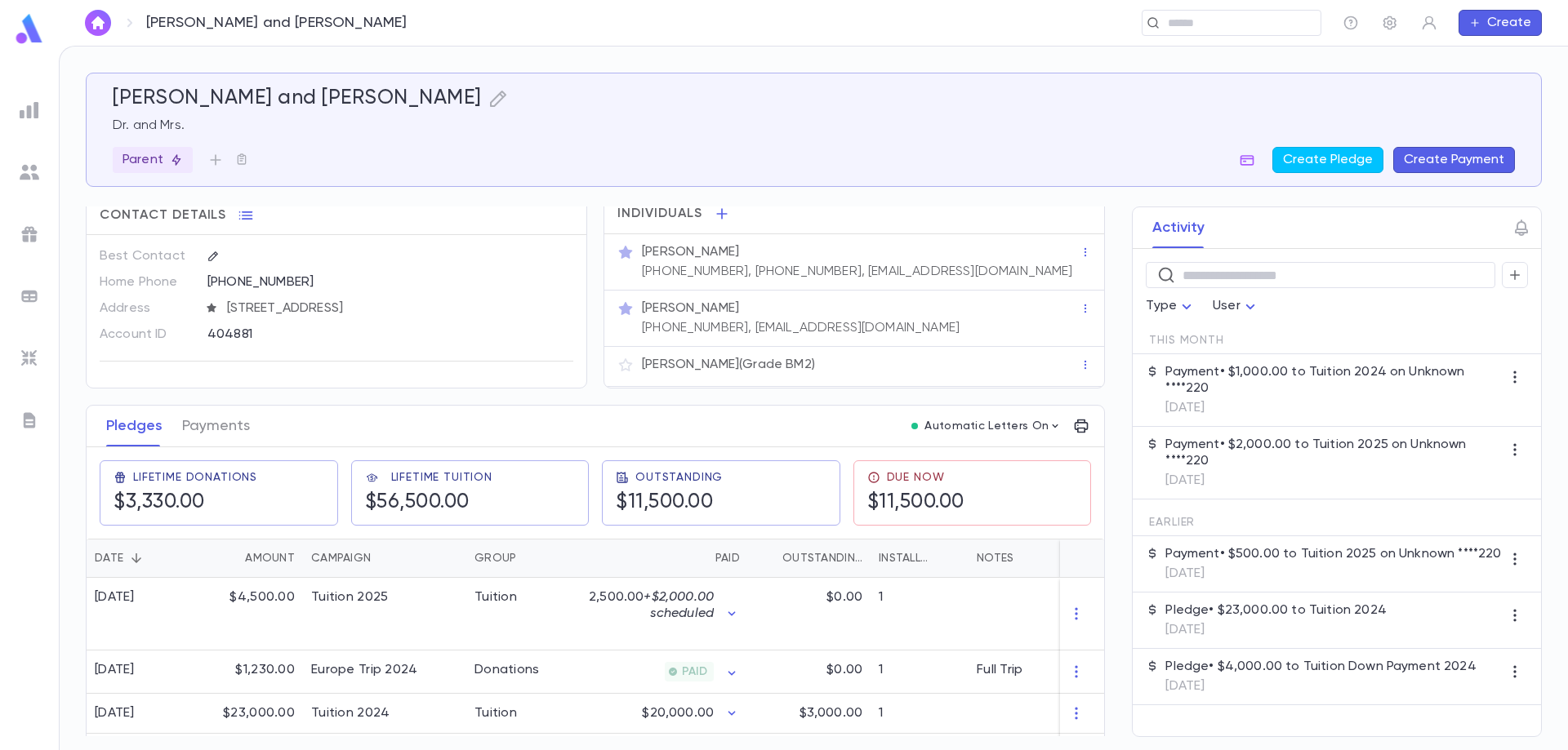
scroll to position [0, 0]
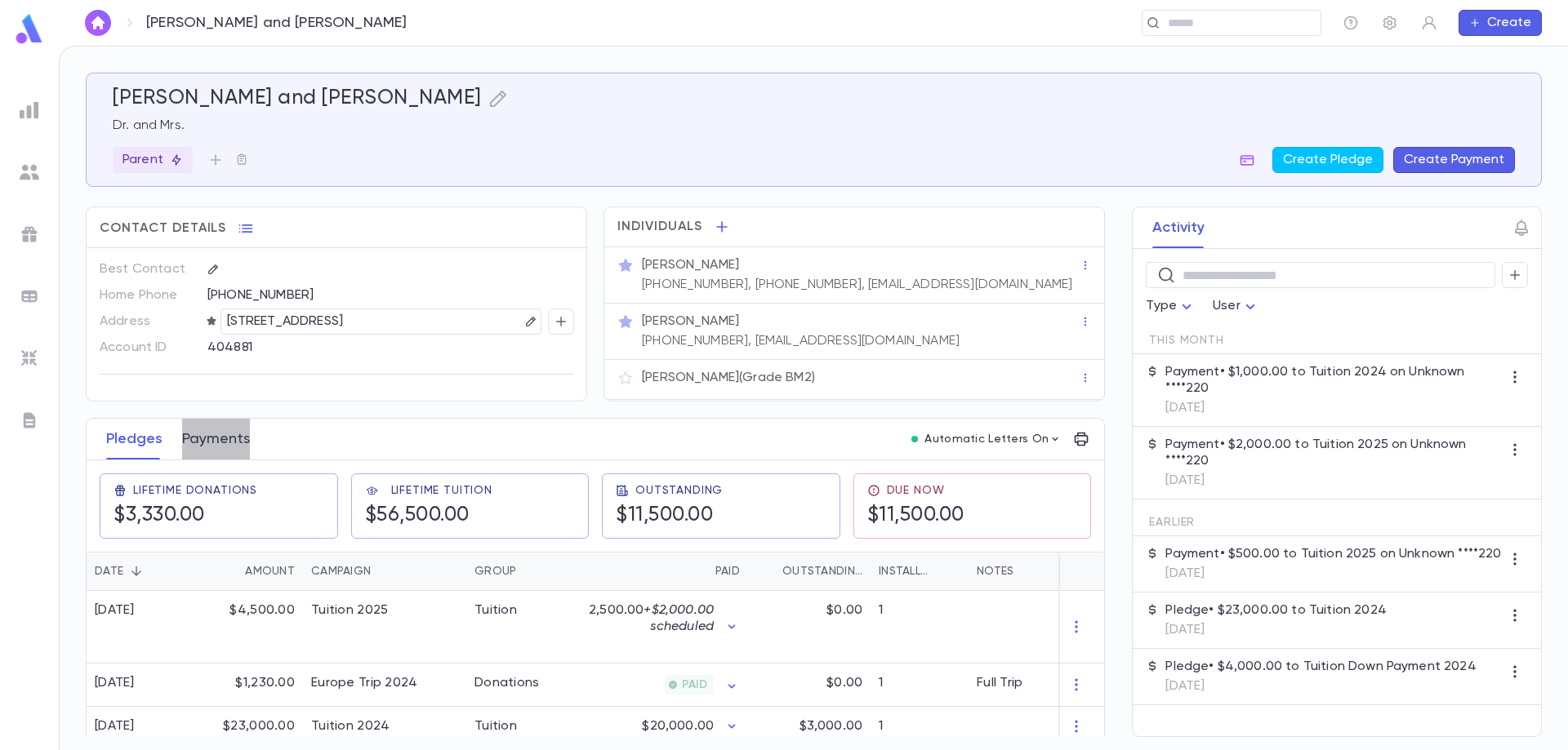
click at [214, 429] on button "Payments" at bounding box center [215, 439] width 68 height 41
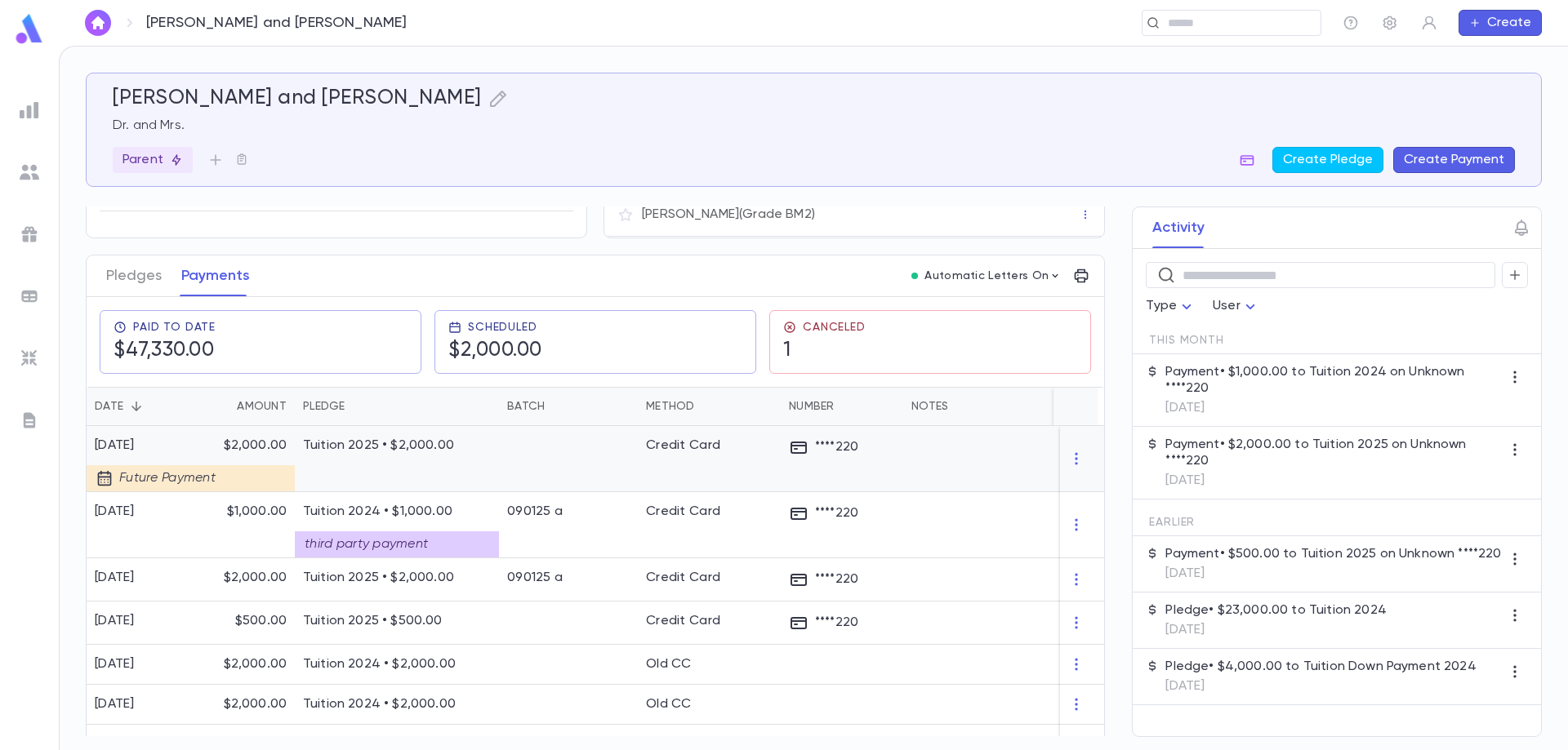
scroll to position [245, 0]
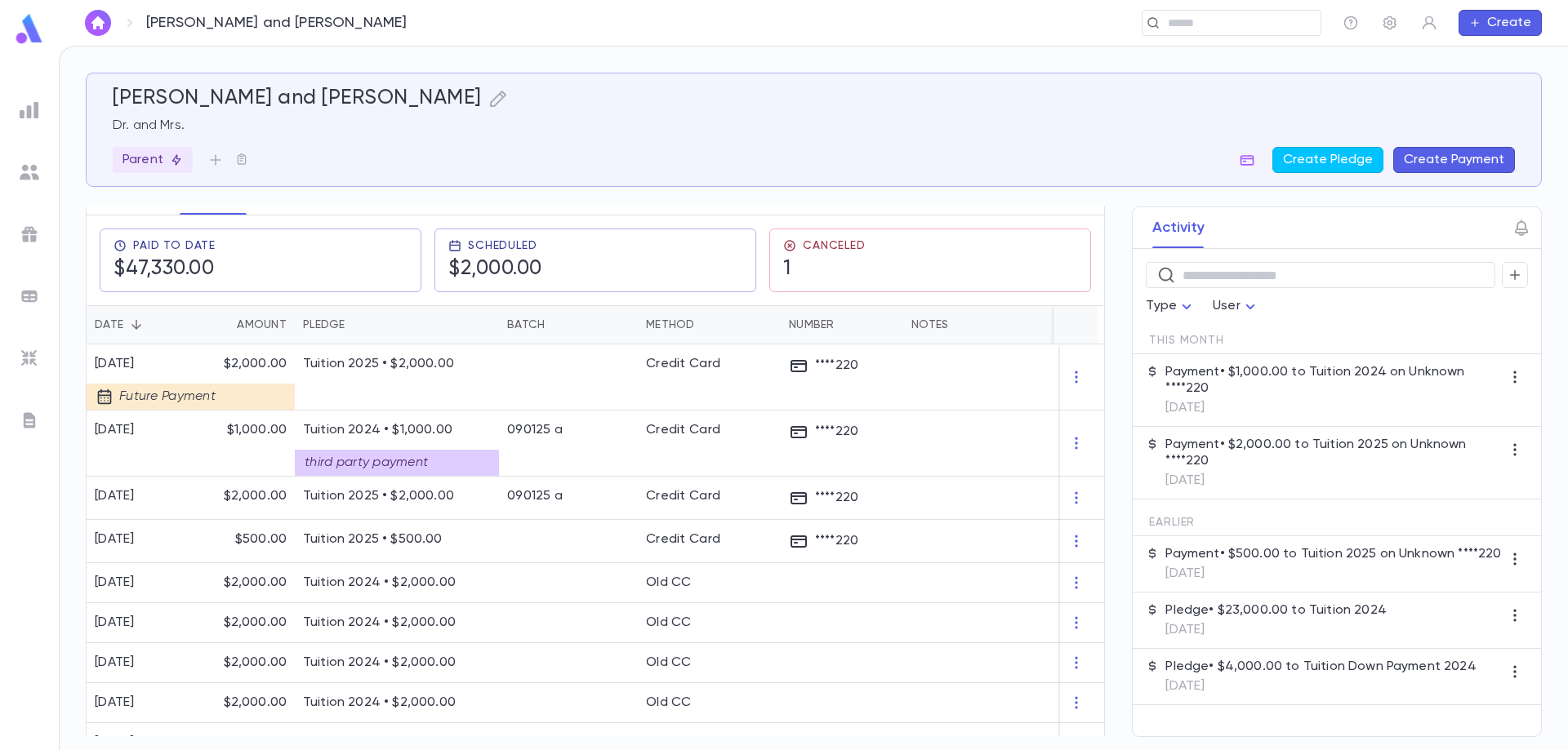
click at [328, 325] on div "Pledge" at bounding box center [324, 325] width 43 height 39
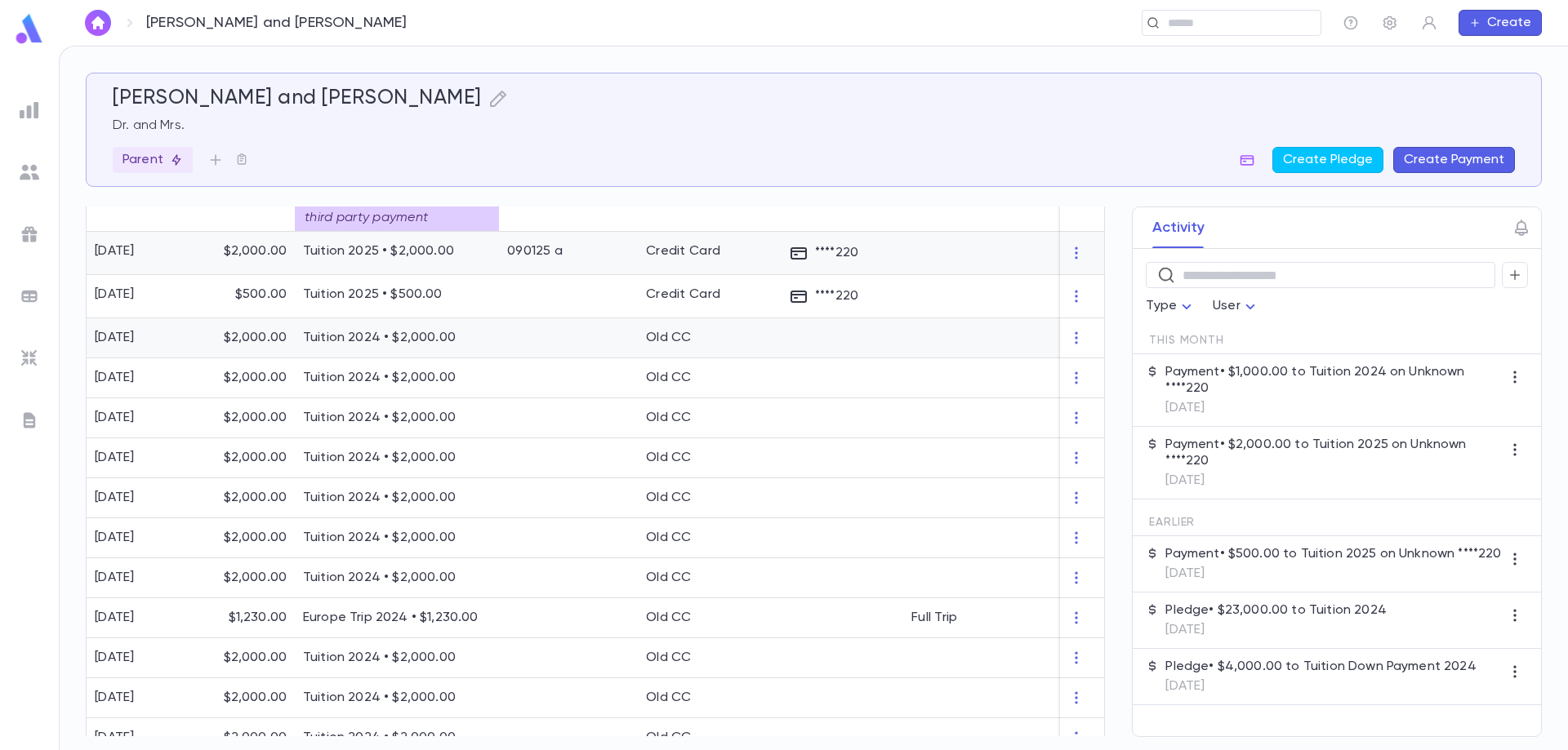
scroll to position [408, 0]
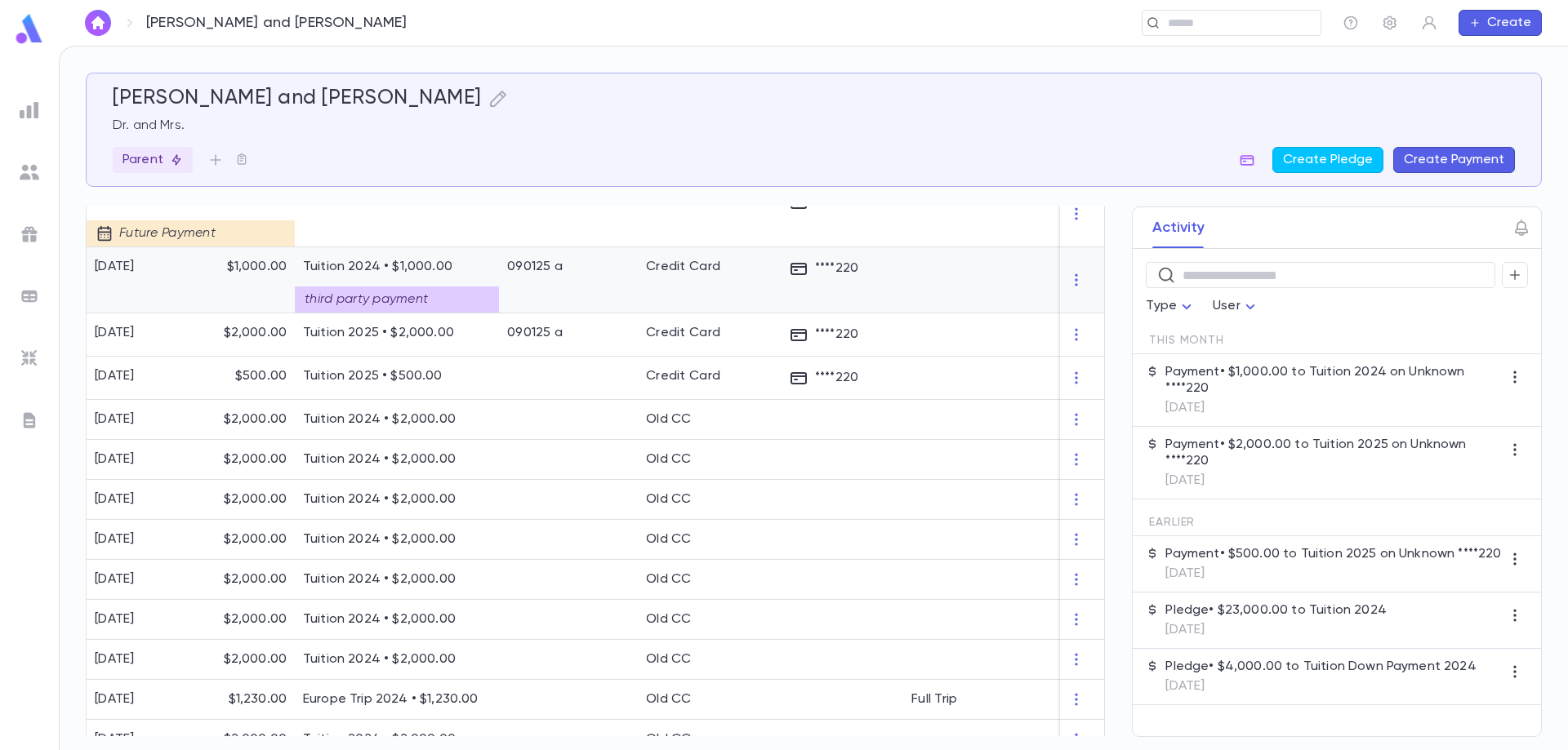
click at [429, 293] on div "third party payment" at bounding box center [397, 299] width 204 height 26
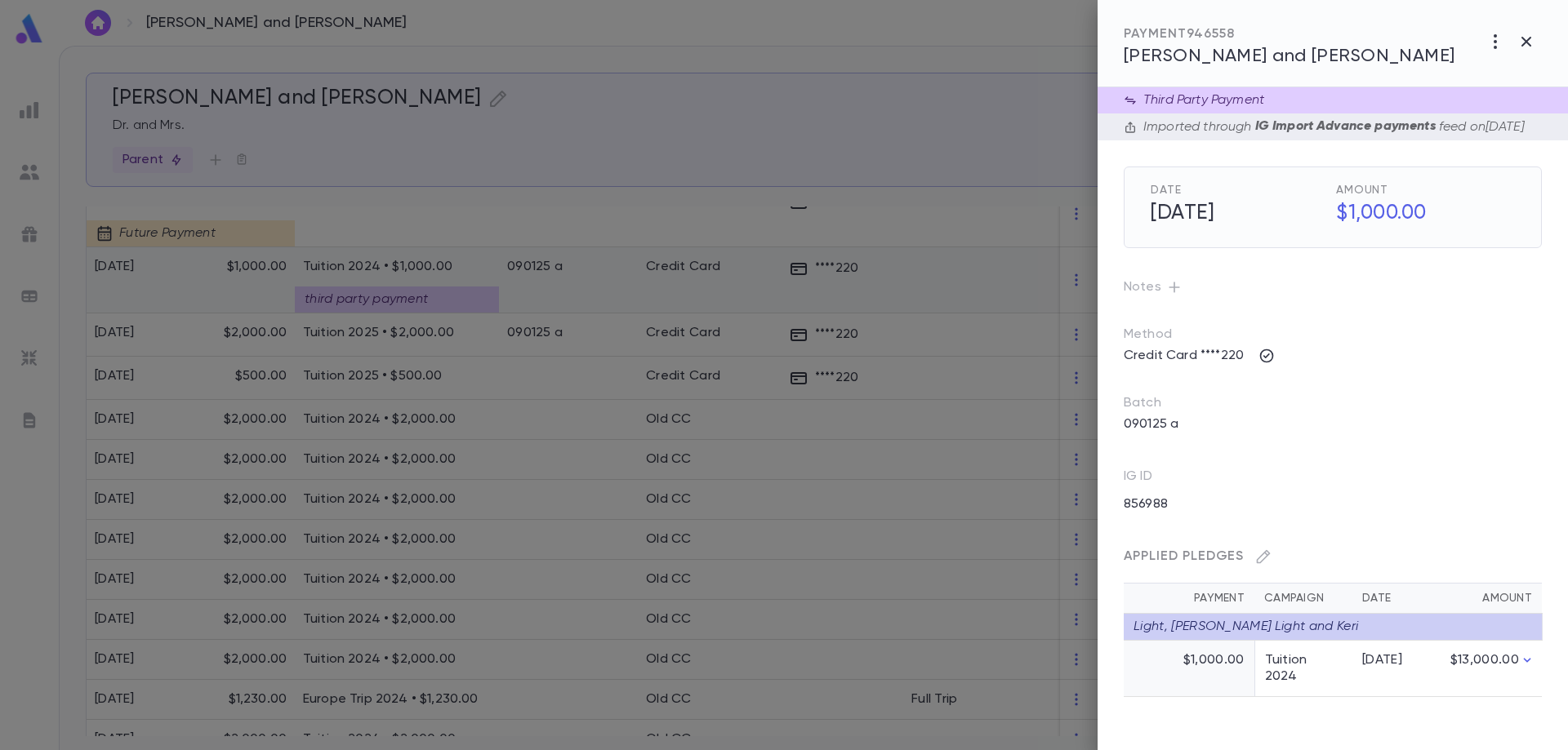
click at [429, 293] on div at bounding box center [784, 375] width 1568 height 750
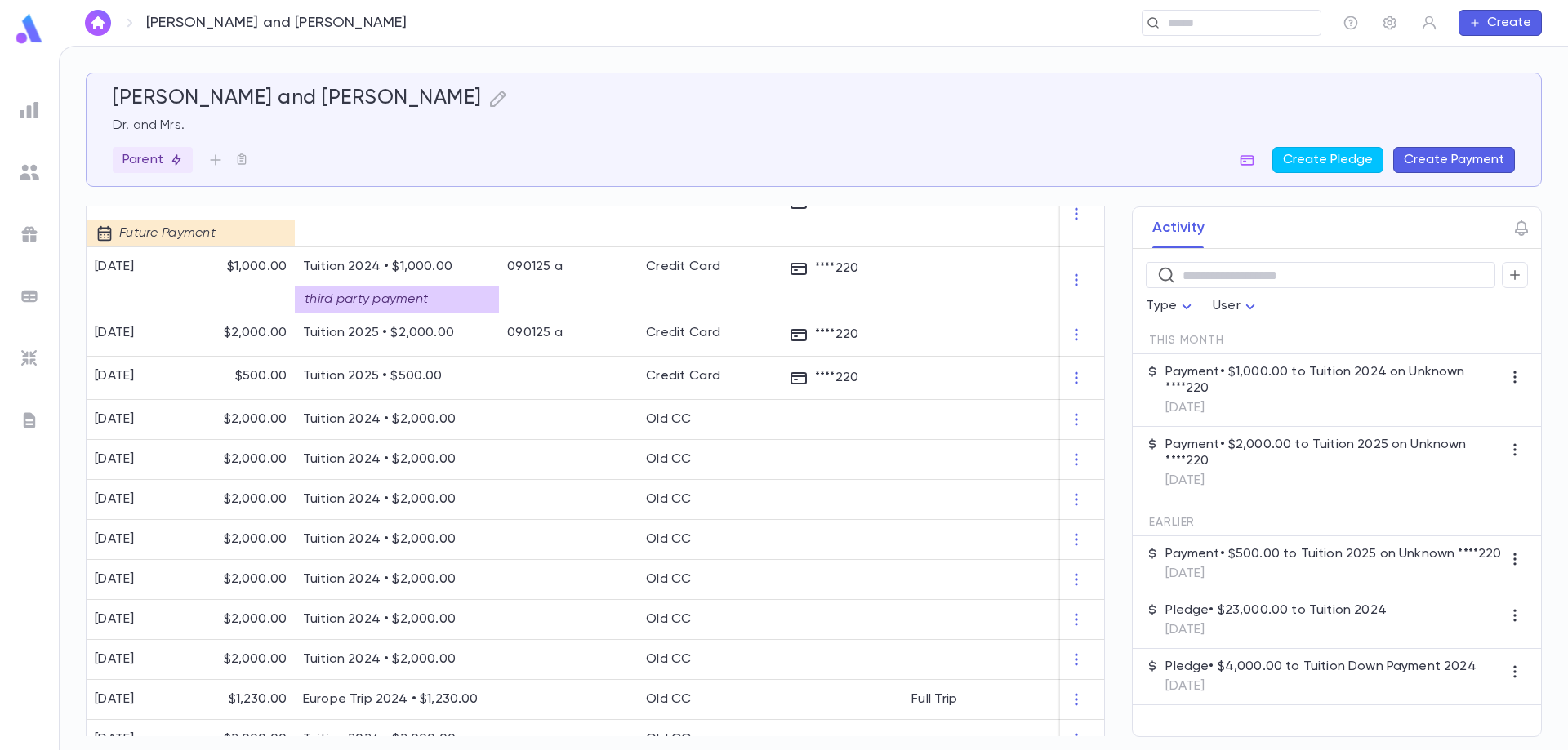
click at [1336, 374] on p "Payment • $1,000.00 to Tuition 2024 on Unknown ****220" at bounding box center [1333, 381] width 336 height 32
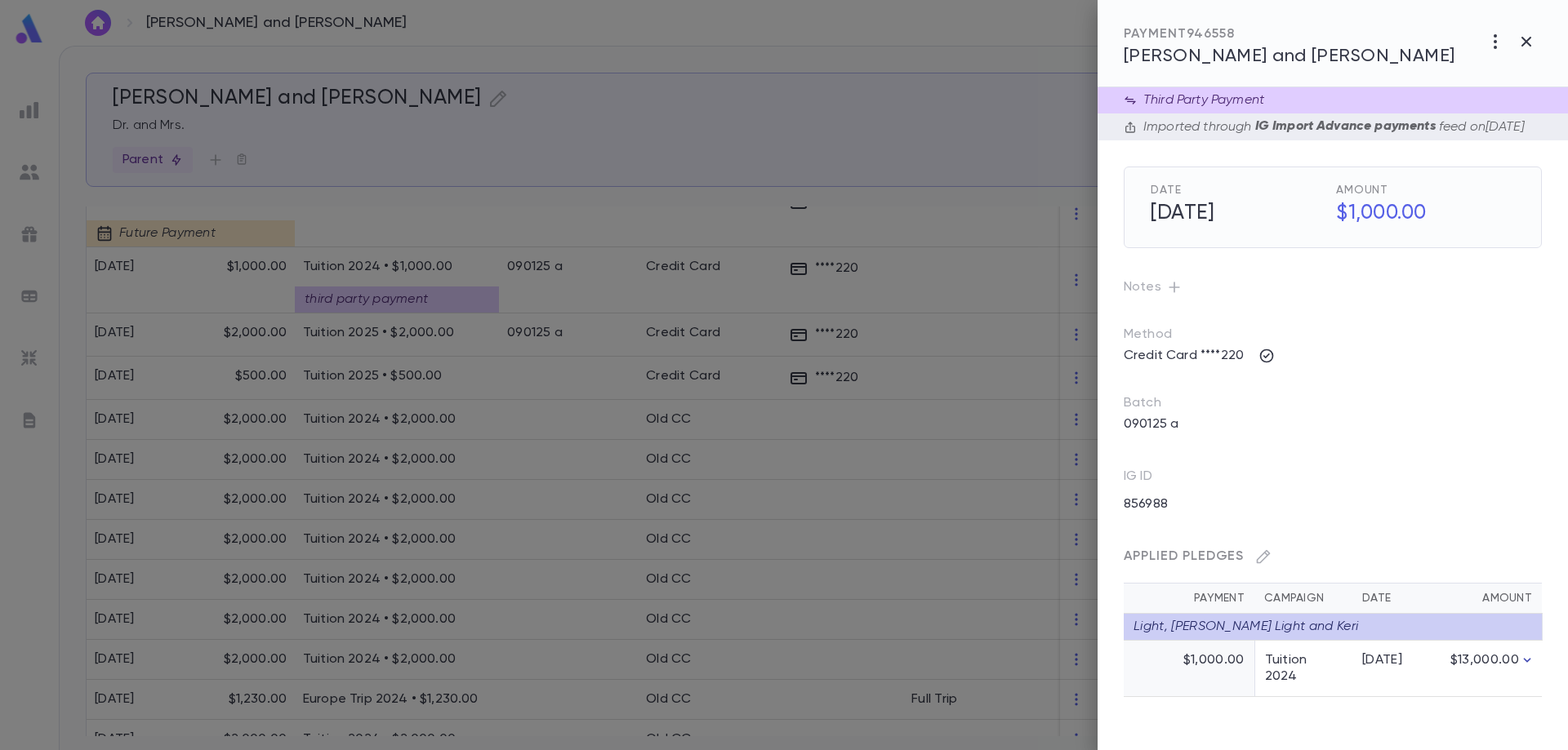
click at [1529, 669] on icon "button" at bounding box center [1527, 660] width 16 height 16
click at [531, 517] on div at bounding box center [784, 375] width 1568 height 750
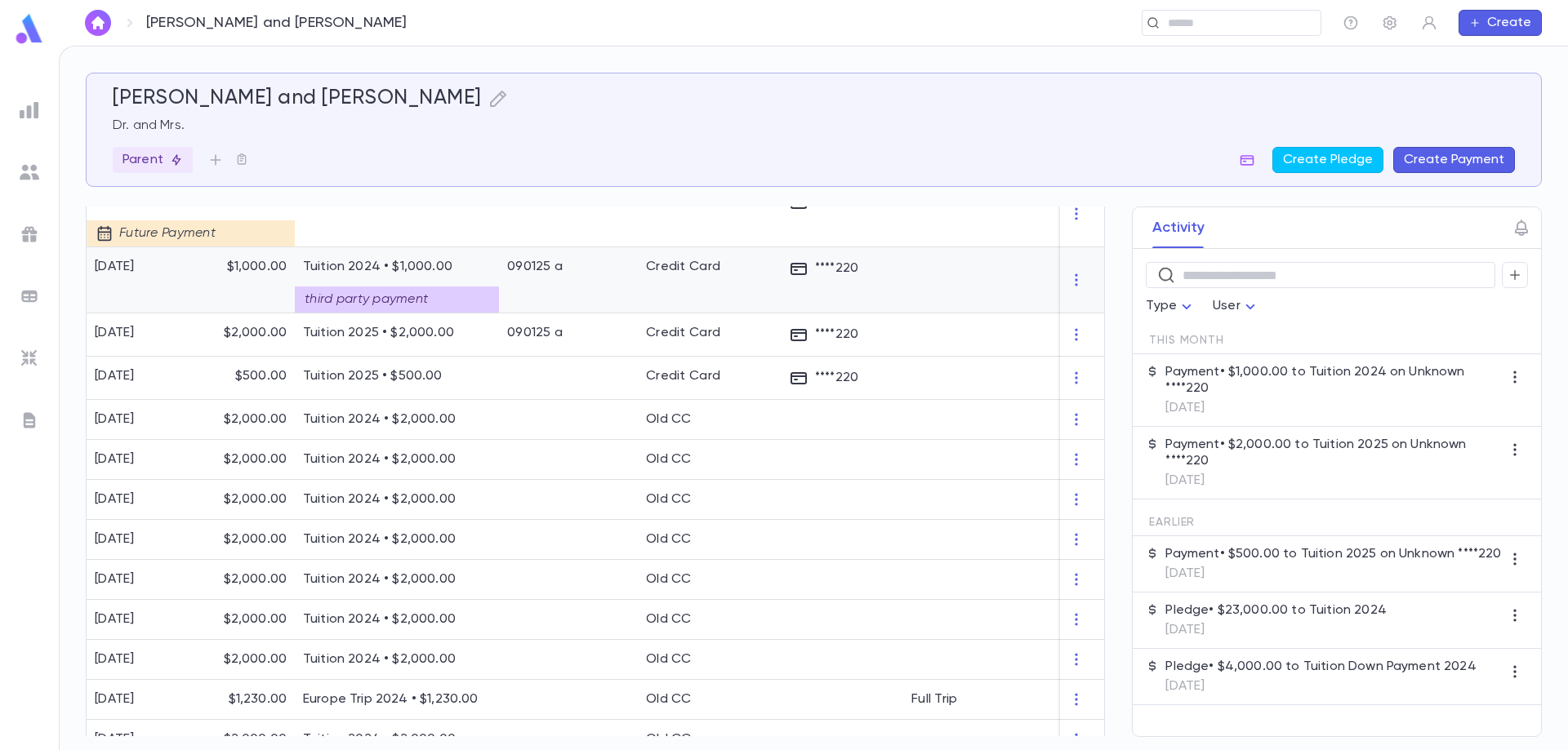
click at [531, 266] on div "090125 a" at bounding box center [535, 266] width 55 height 16
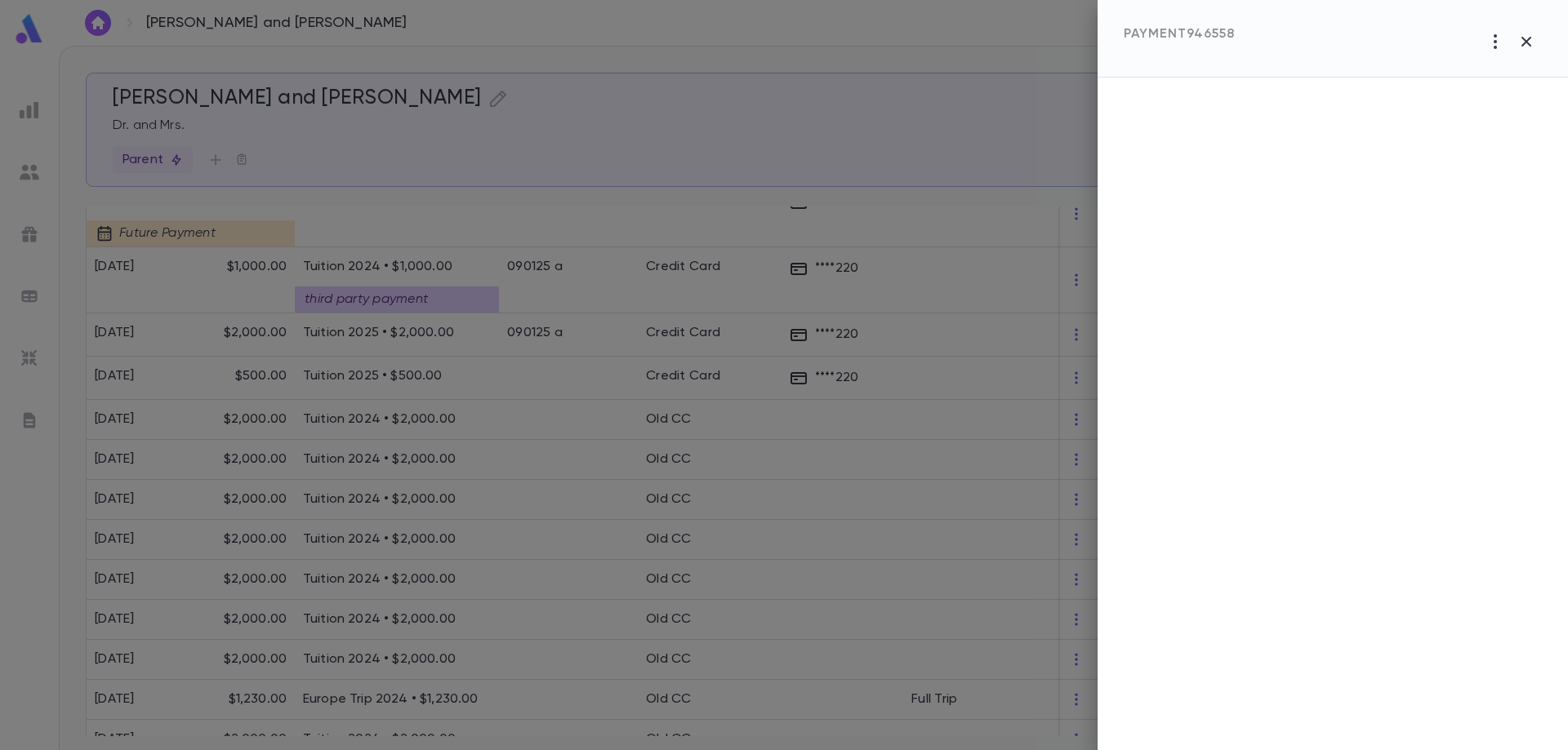
click at [620, 366] on div at bounding box center [784, 375] width 1568 height 750
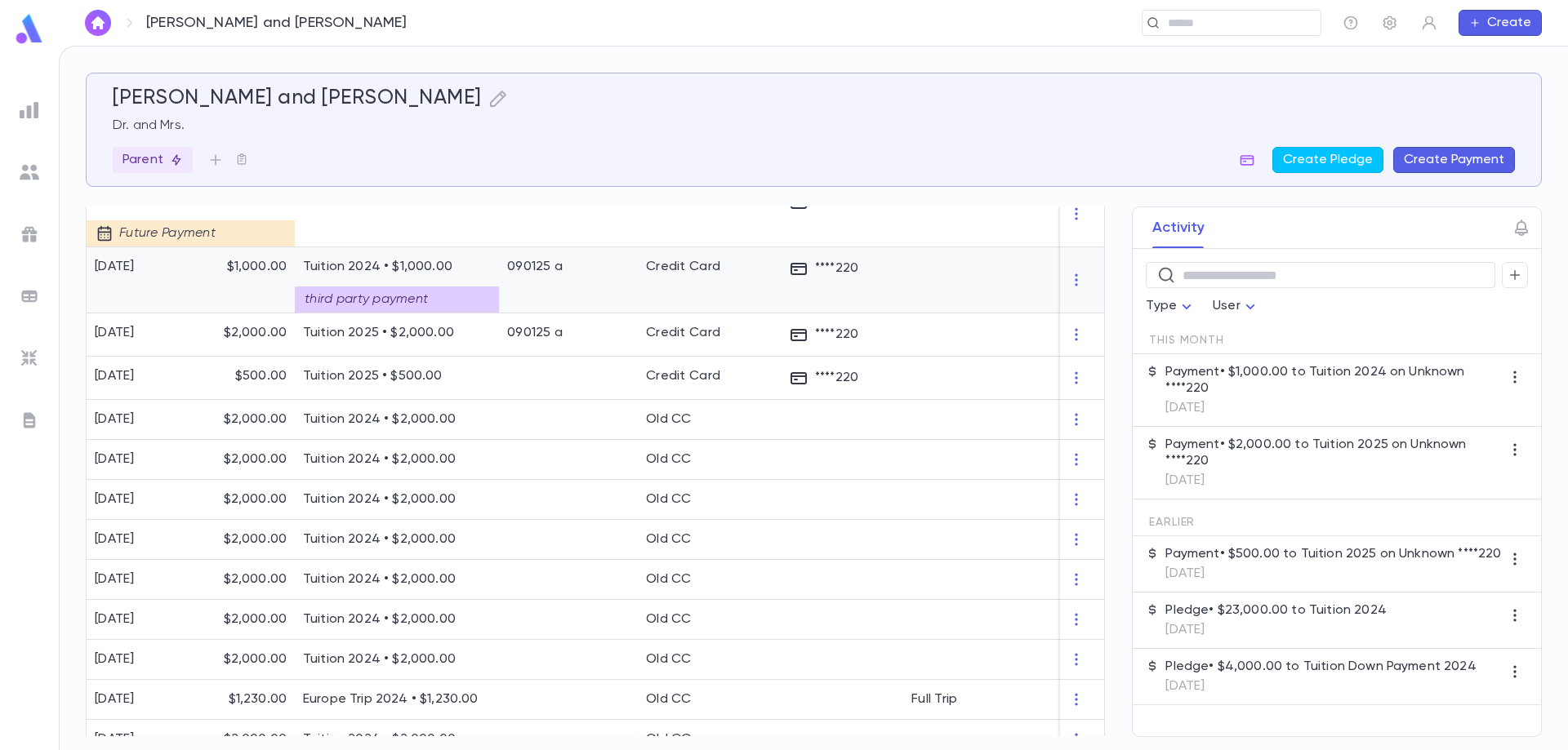
click at [387, 289] on div "third party payment" at bounding box center [397, 299] width 204 height 26
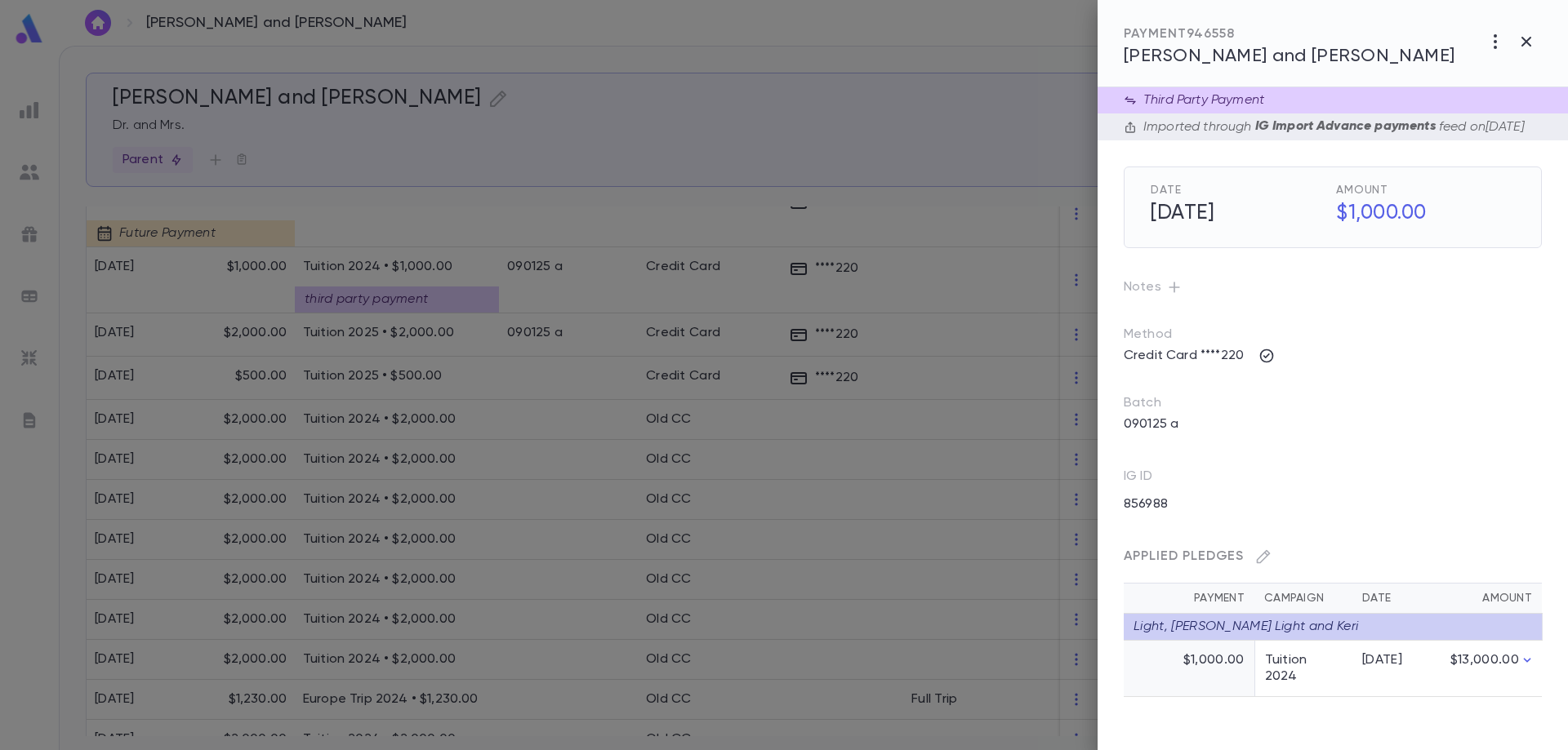
click at [1521, 33] on icon "button" at bounding box center [1526, 41] width 20 height 20
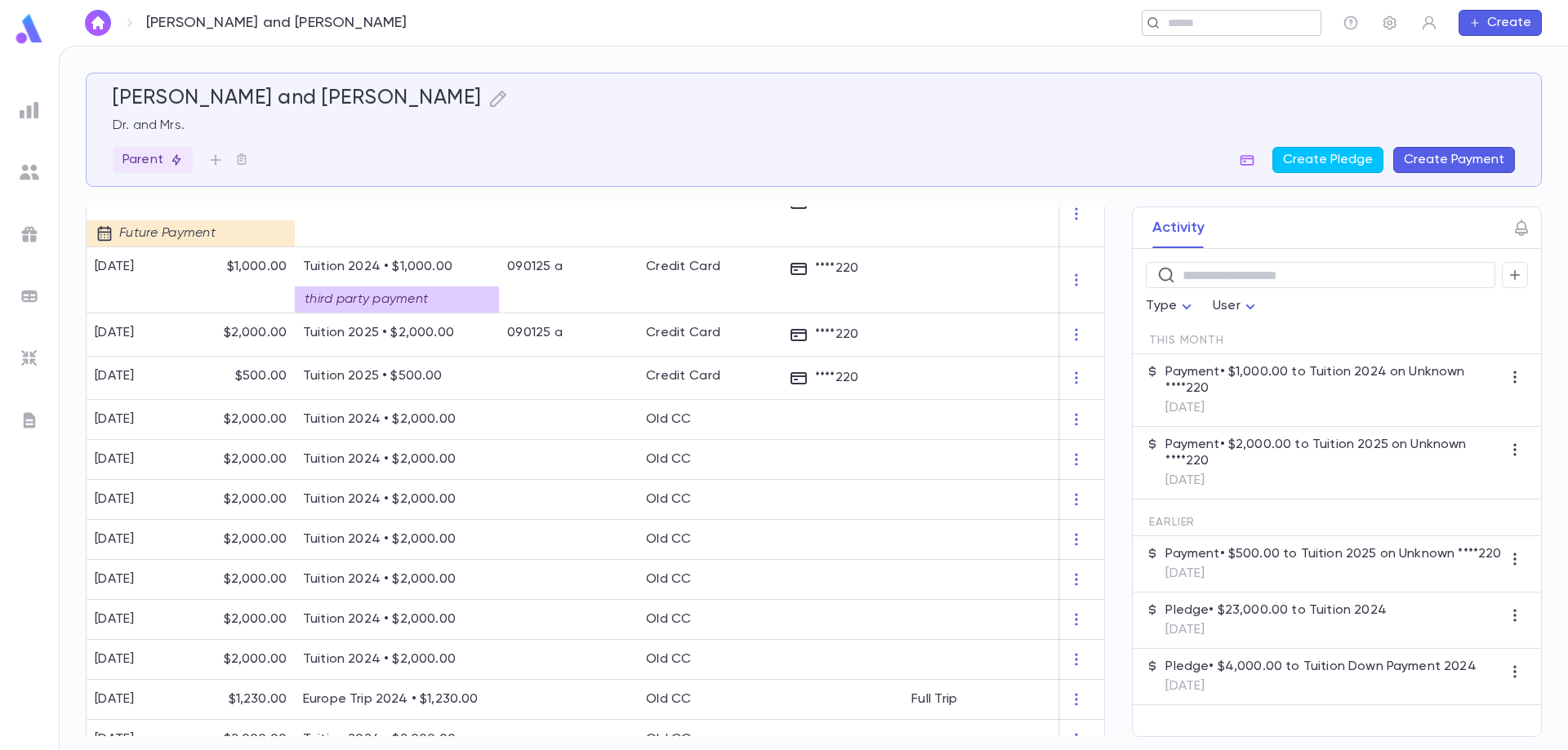
click at [1234, 35] on div "​" at bounding box center [1231, 22] width 180 height 26
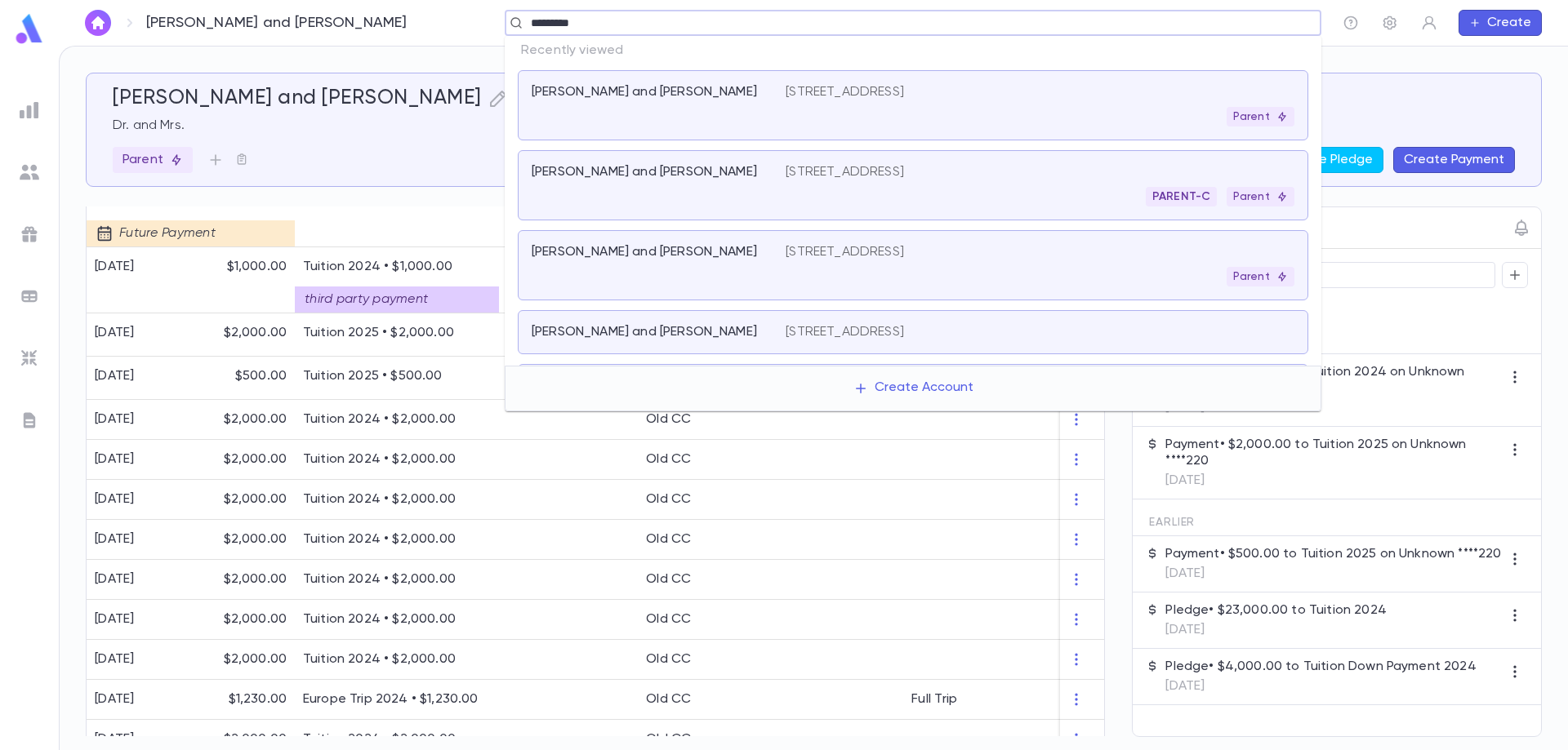
type input "**********"
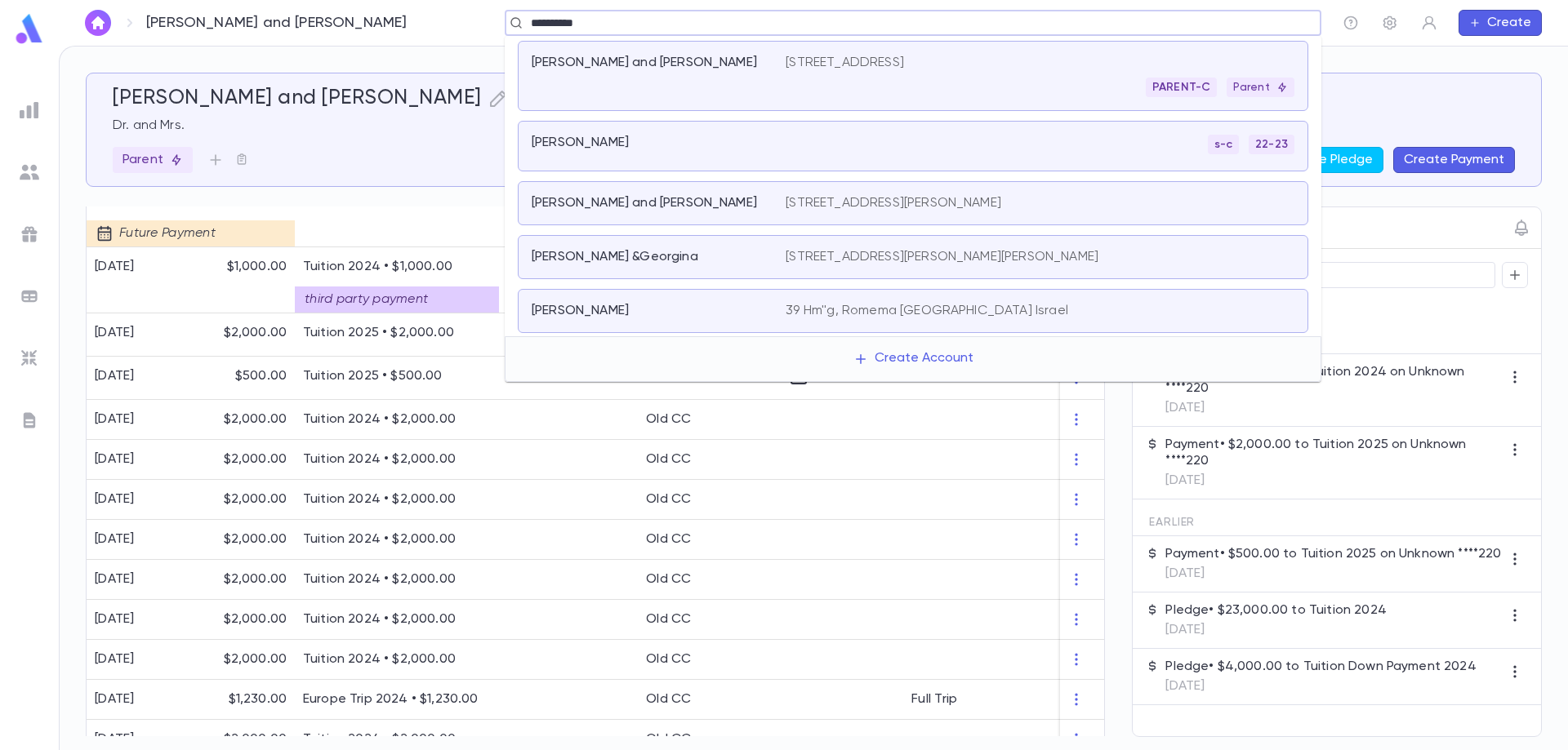
click at [615, 79] on div "[PERSON_NAME] and [PERSON_NAME]" at bounding box center [658, 75] width 254 height 43
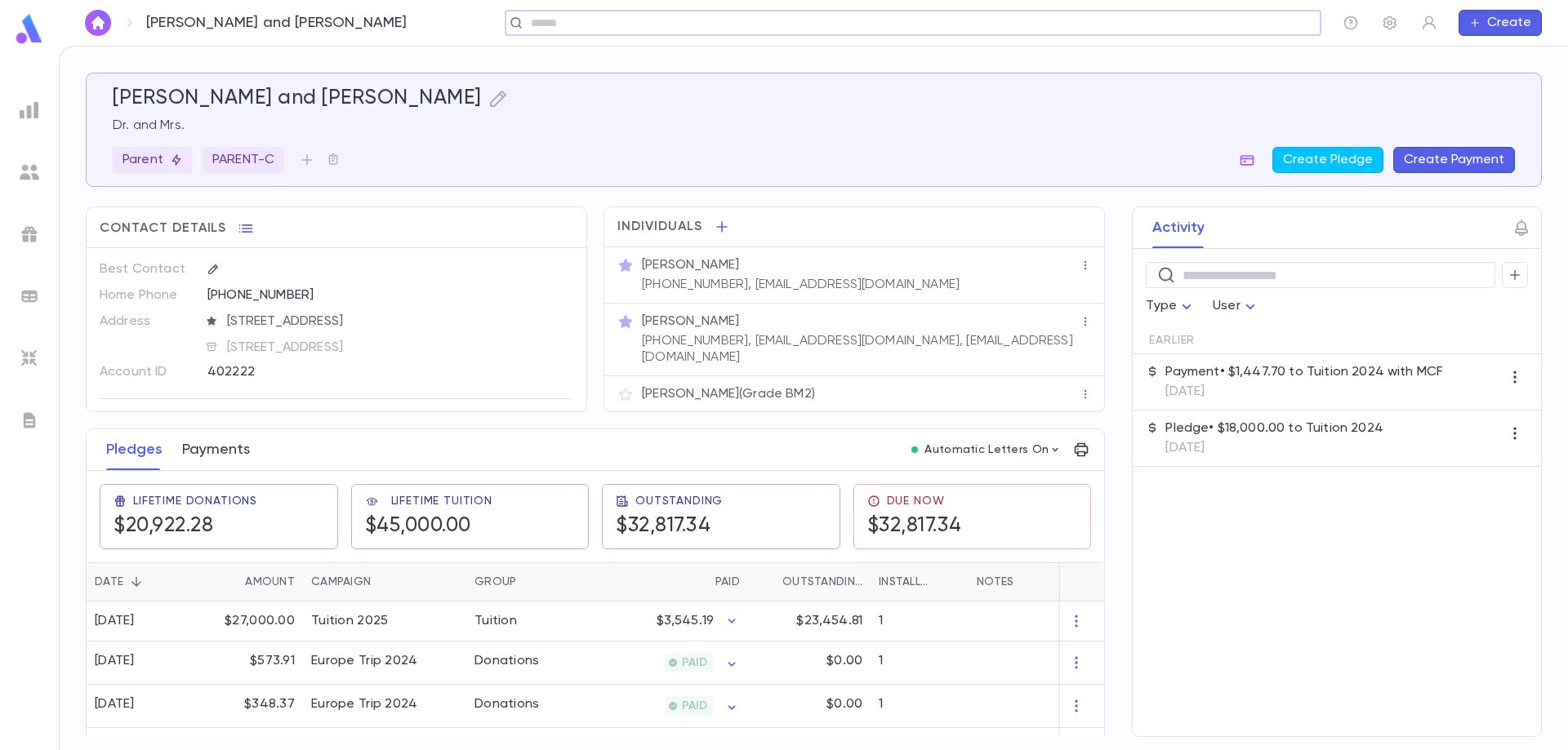
click at [231, 444] on button "Payments" at bounding box center [215, 449] width 68 height 41
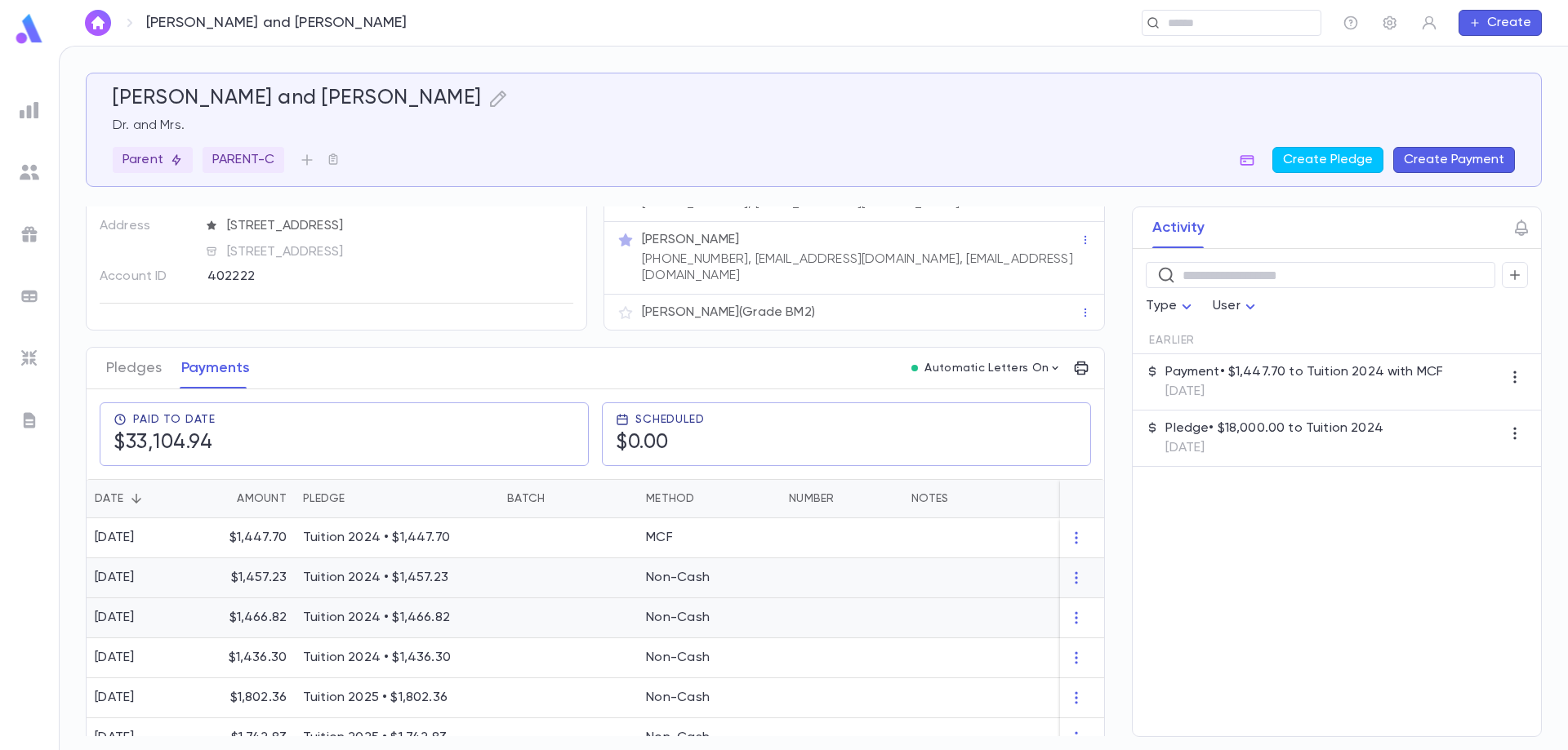
scroll to position [164, 0]
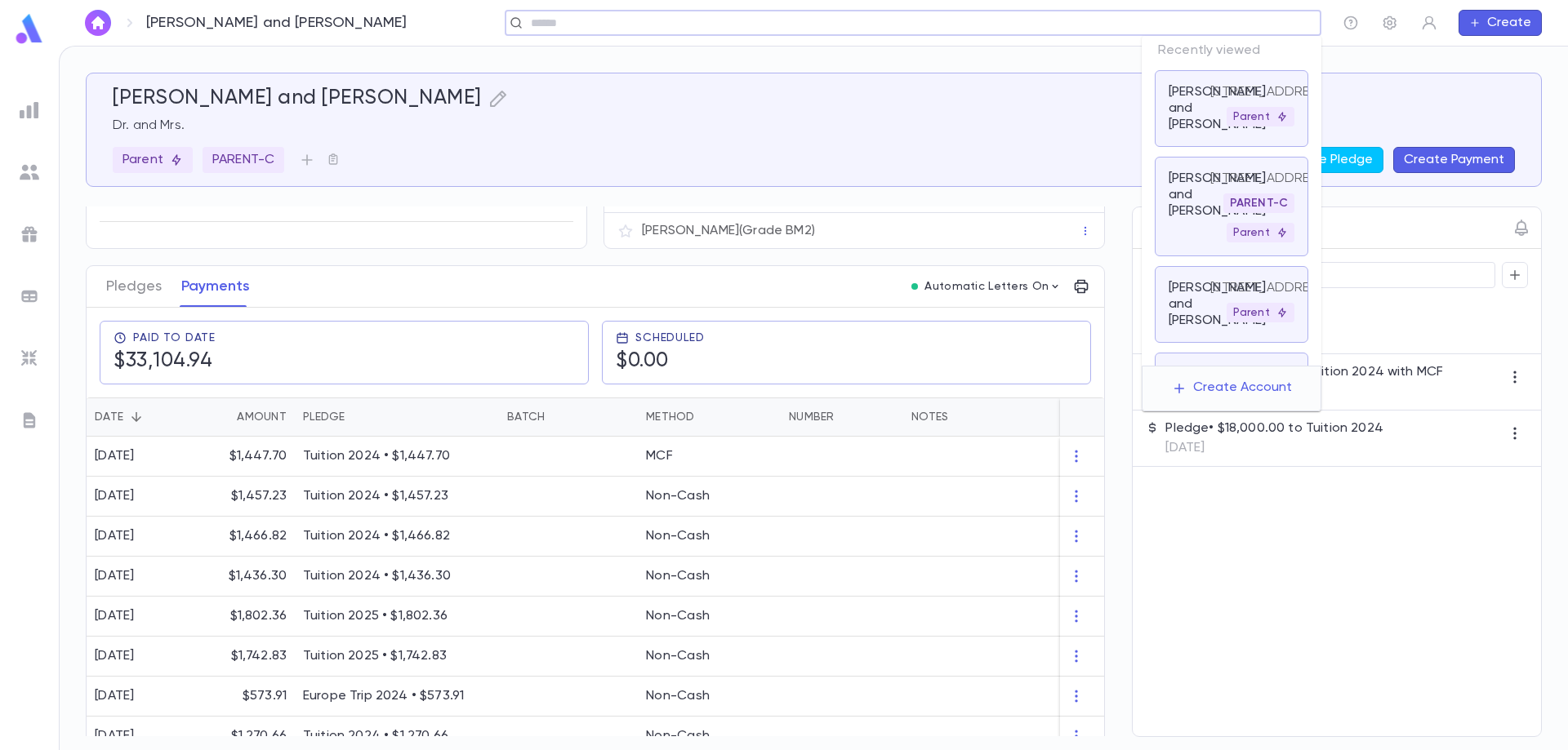
click at [1263, 26] on input "text" at bounding box center [907, 23] width 764 height 15
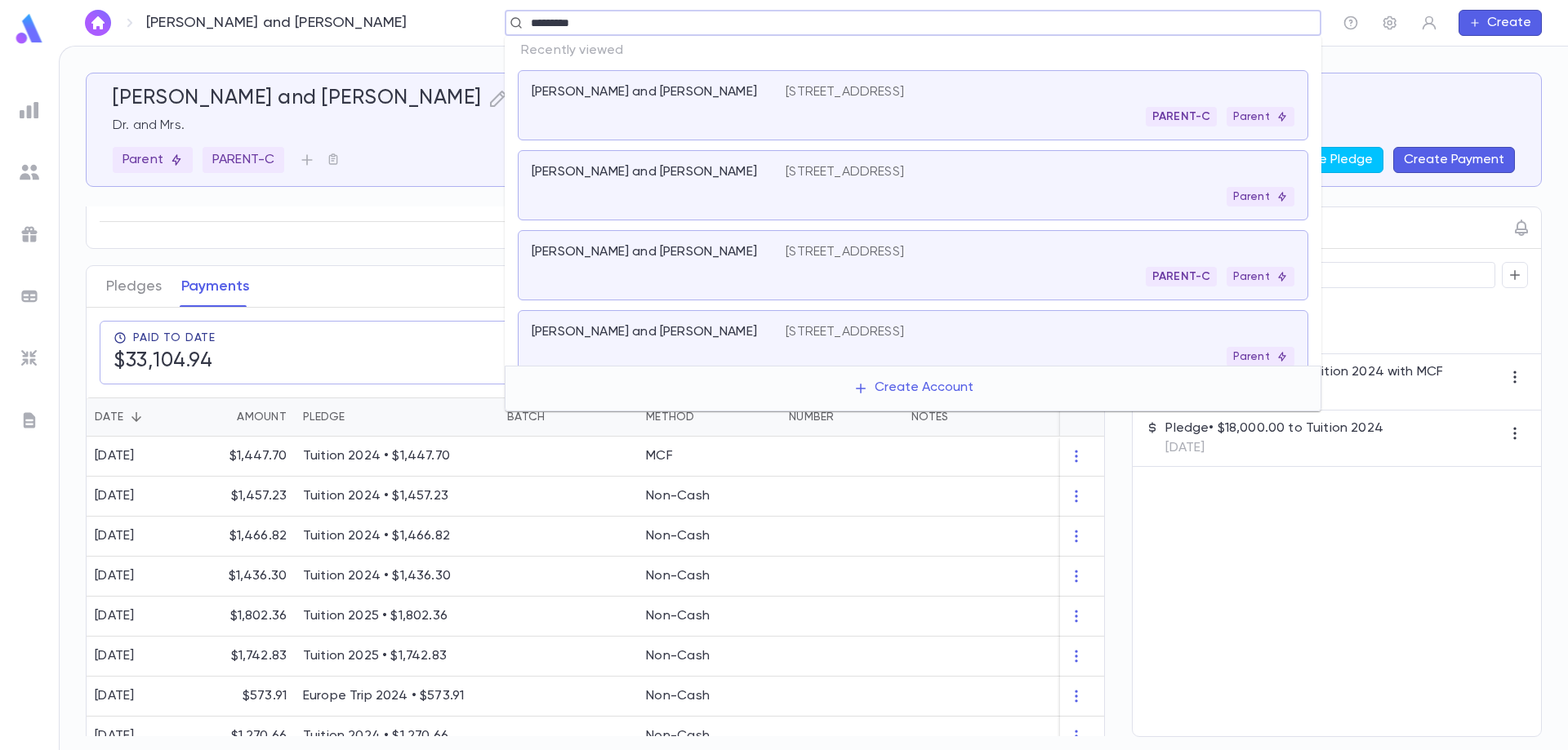
type input "**********"
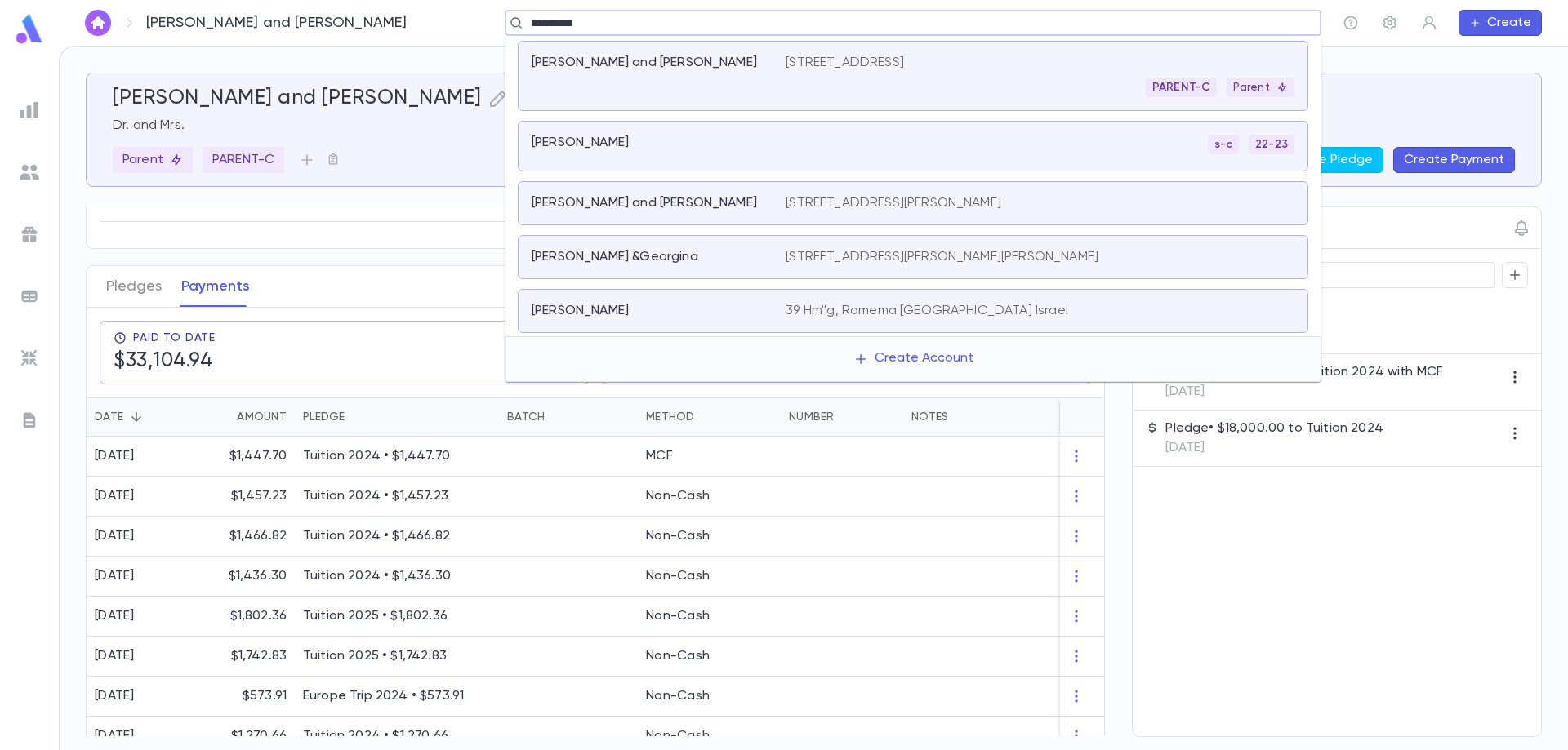
click at [780, 95] on div "[PERSON_NAME] and [PERSON_NAME]" at bounding box center [658, 75] width 254 height 43
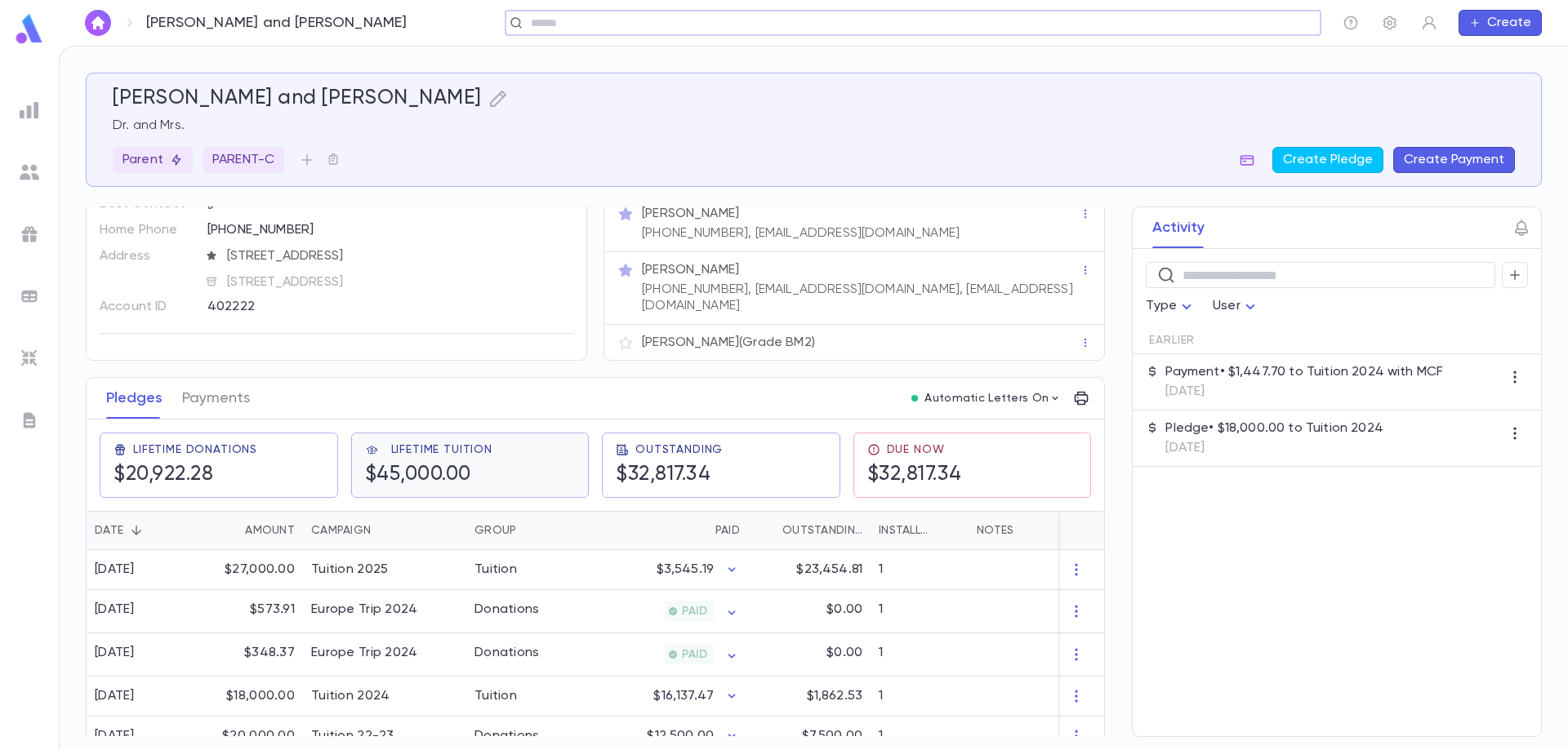
scroll to position [79, 0]
